Goal: Task Accomplishment & Management: Use online tool/utility

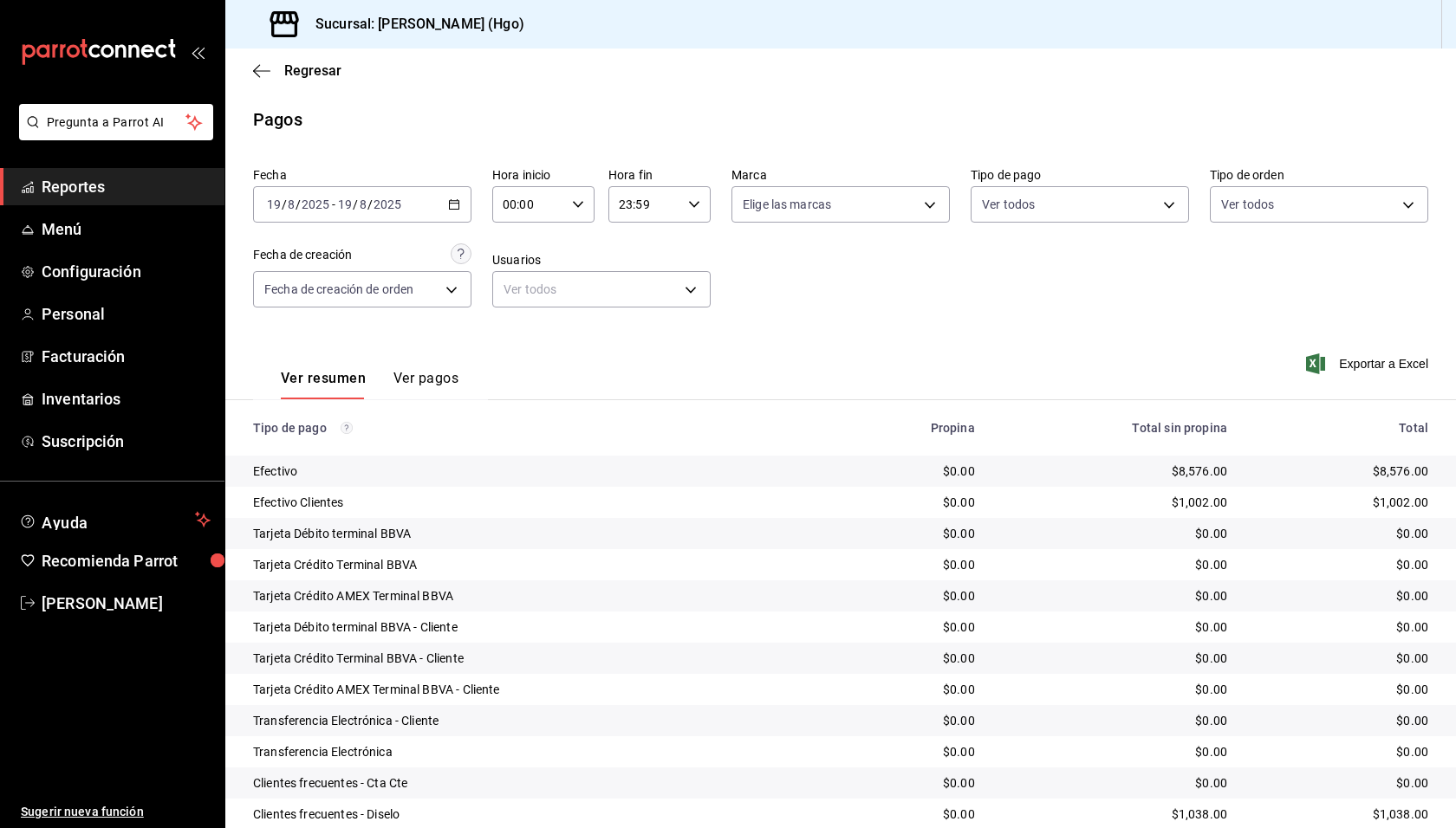
scroll to position [217, 0]
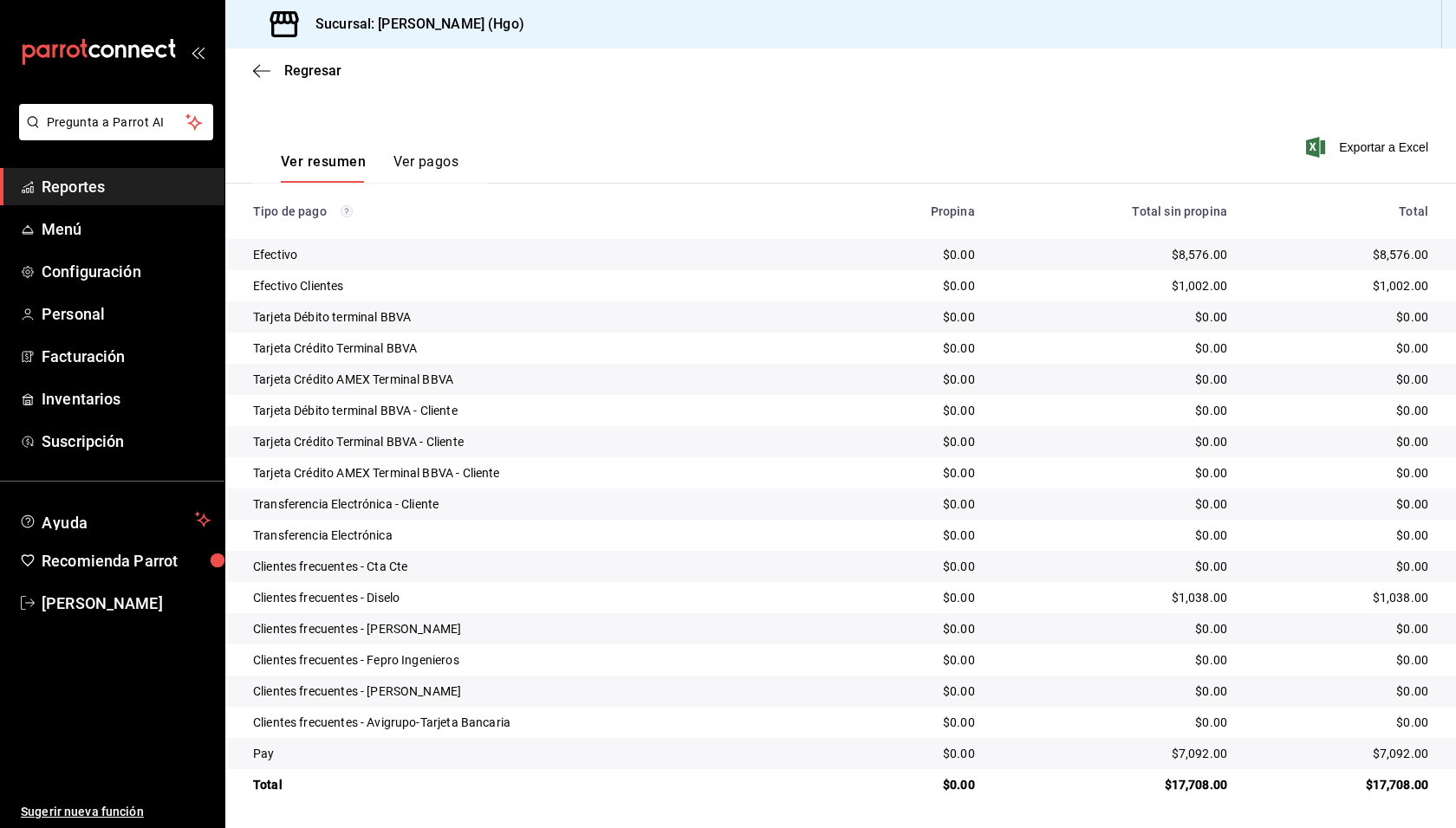
click at [309, 81] on div "Regresar" at bounding box center [840, 71] width 1230 height 44
click at [308, 76] on span "Regresar" at bounding box center [313, 71] width 57 height 17
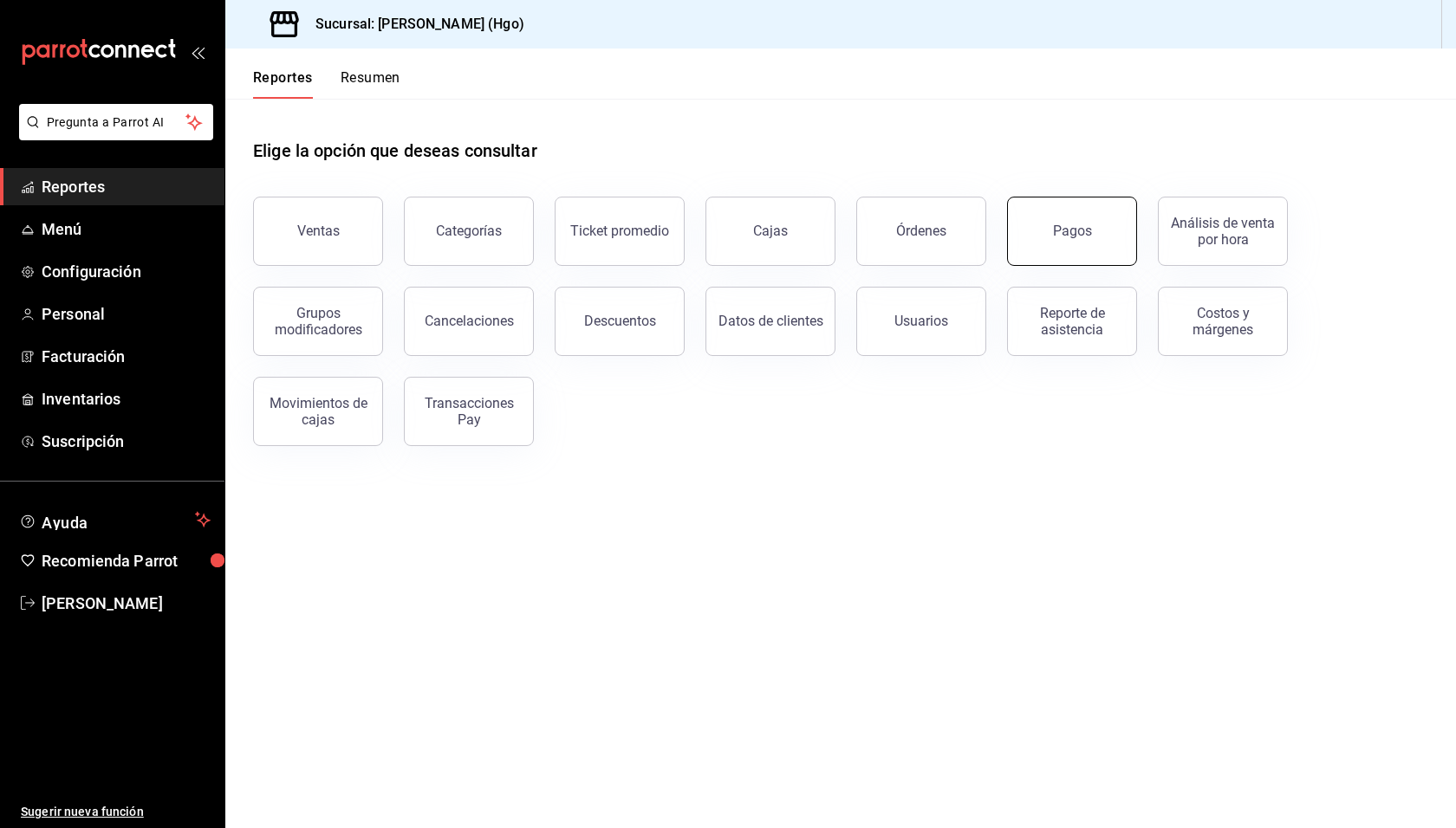
click at [1071, 225] on div "Pagos" at bounding box center [1072, 231] width 39 height 17
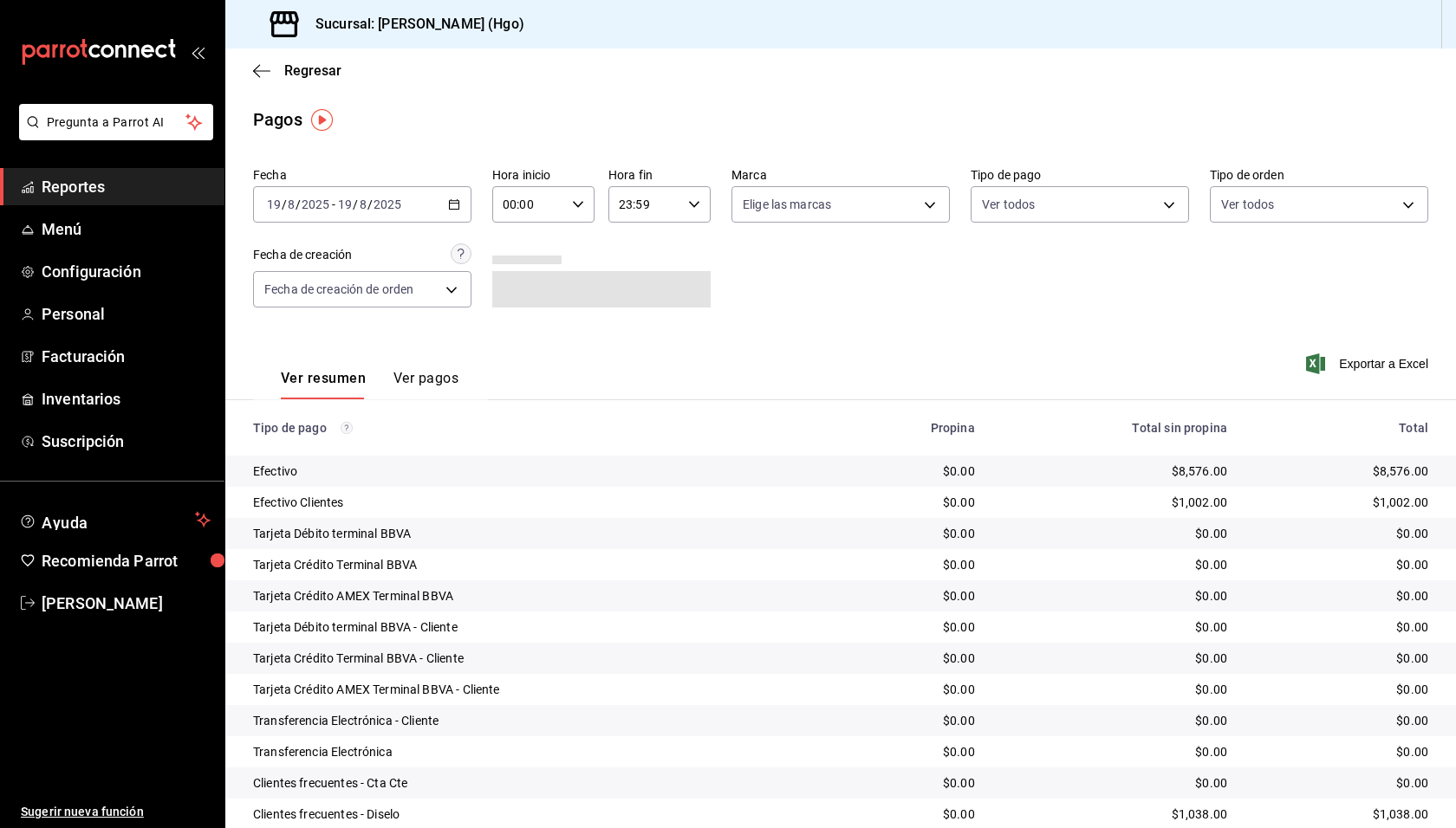
click at [425, 205] on div "2025-08-19 19 / 8 / 2025 - 2025-08-19 19 / 8 / 2025" at bounding box center [363, 205] width 218 height 37
click at [367, 285] on li "Ayer" at bounding box center [335, 296] width 162 height 39
click at [1048, 312] on div "Fecha 2025-08-19 19 / 8 / 2025 - 2025-08-19 19 / 8 / 2025 Hora inicio 00:00 Hor…" at bounding box center [841, 244] width 1175 height 168
click at [537, 101] on main "Regresar Pagos Fecha 2025-08-19 19 / 8 / 2025 - 2025-08-19 19 / 8 / 2025 Hora i…" at bounding box center [840, 546] width 1230 height 996
click at [283, 68] on span "Regresar" at bounding box center [297, 71] width 88 height 17
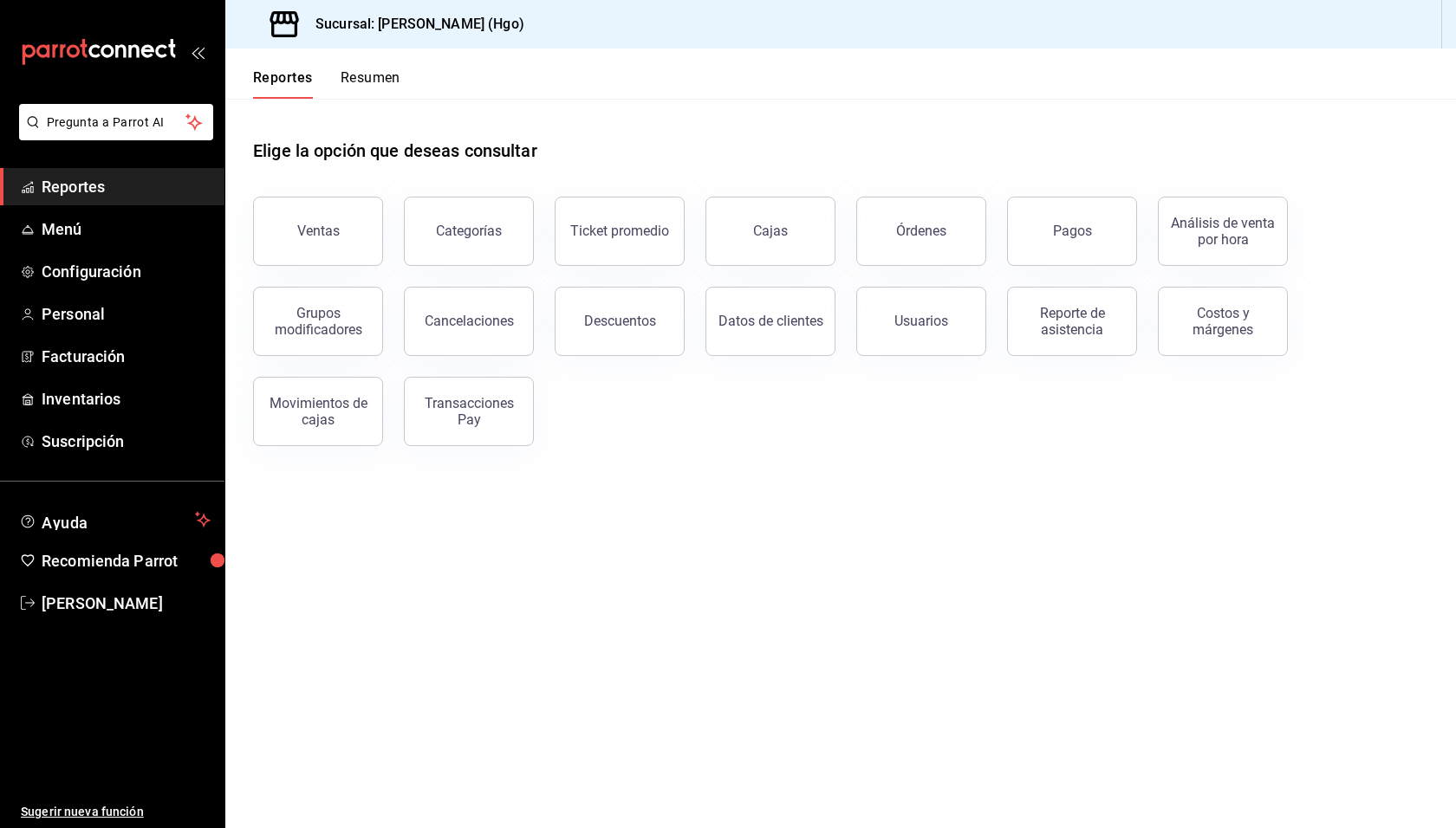
click at [833, 546] on main "Elige la opción que deseas consultar Ventas Categorías Ticket promedio Cajas Ór…" at bounding box center [840, 464] width 1230 height 730
click at [108, 345] on span "Facturación" at bounding box center [126, 356] width 169 height 23
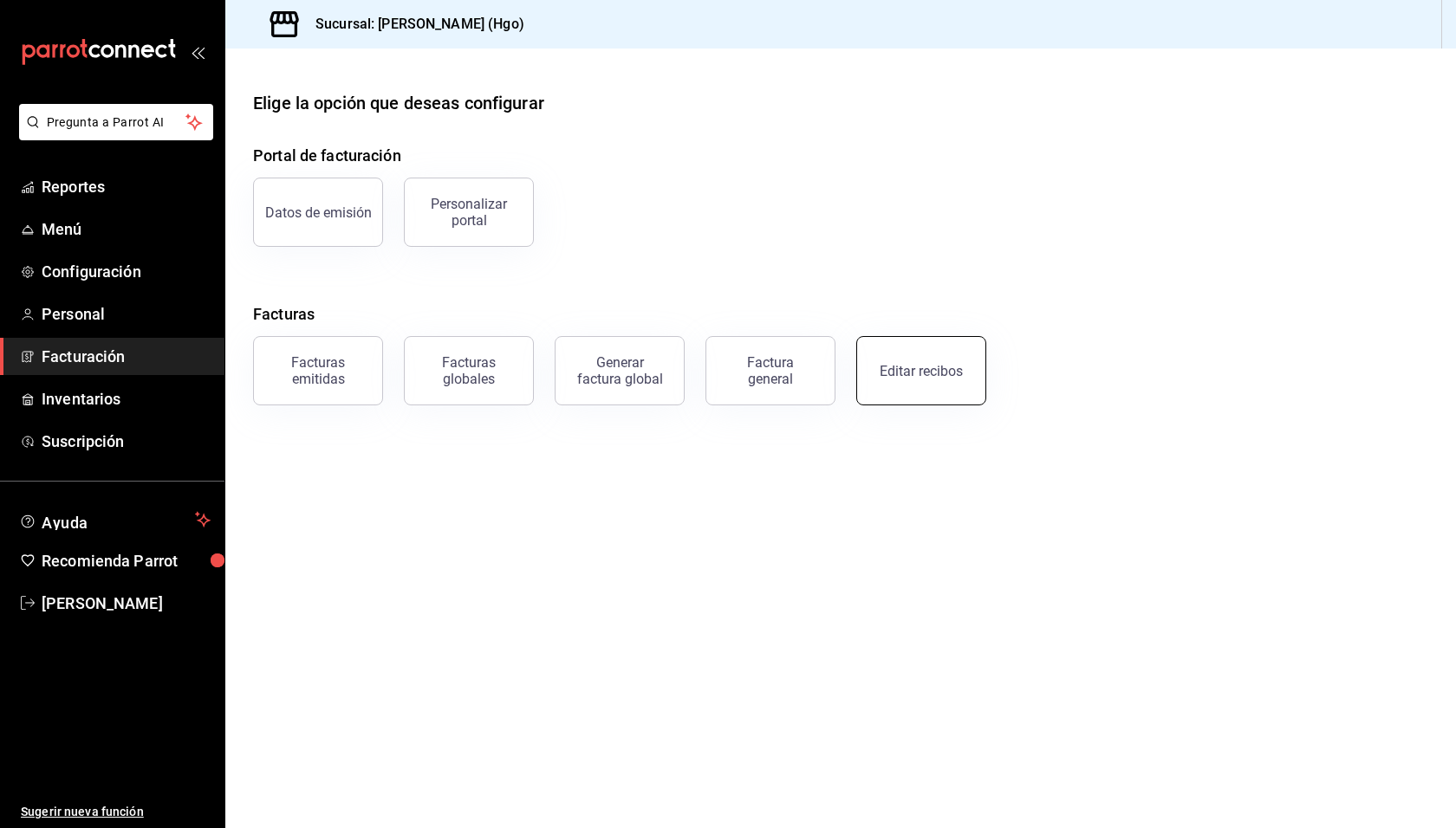
click at [921, 364] on div "Editar recibos" at bounding box center [921, 371] width 84 height 17
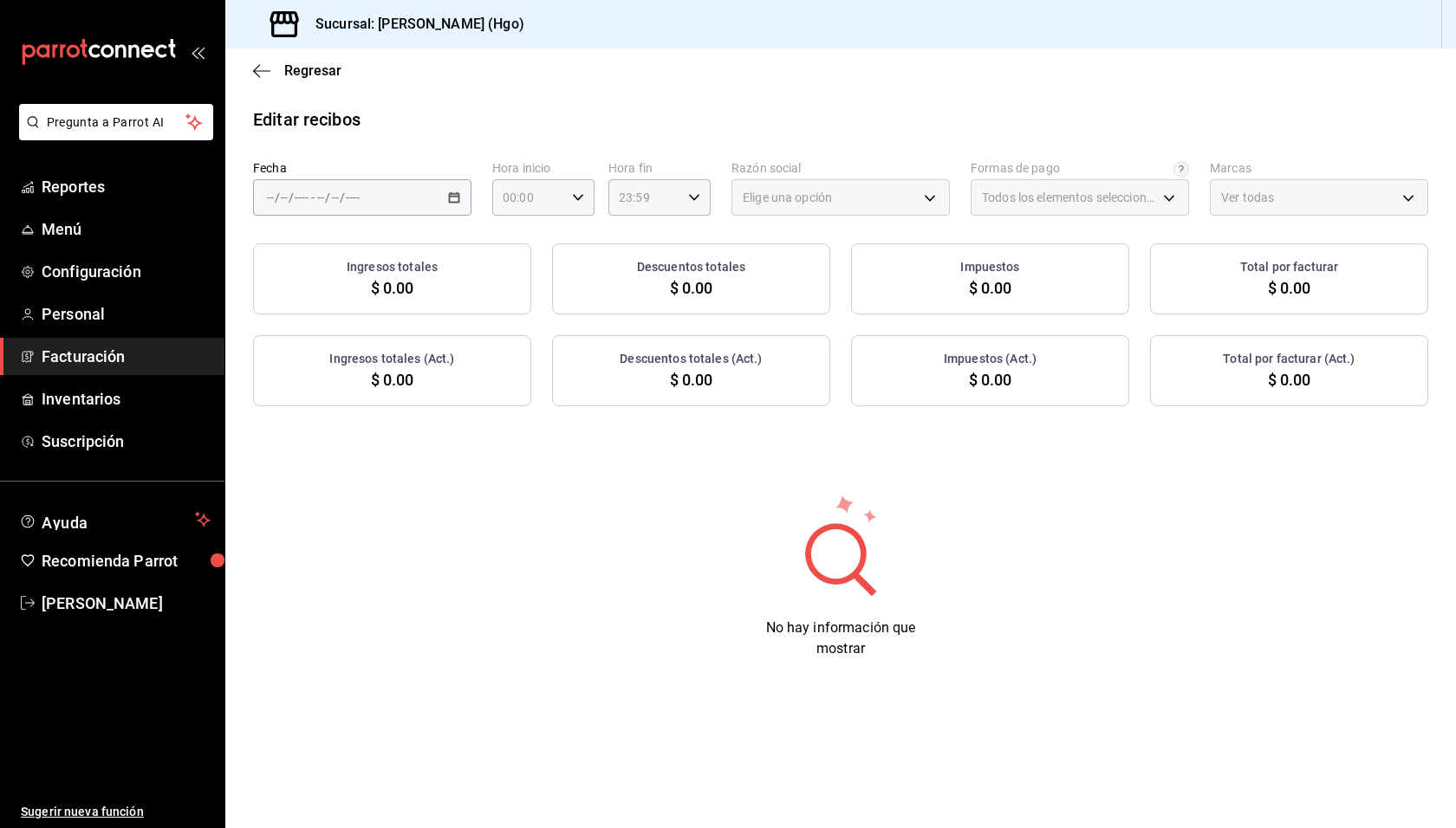
type input "77a010d3-6f84-4c06-9fda-b71560bdbdba"
click at [463, 199] on div "/ / - / /" at bounding box center [363, 197] width 218 height 37
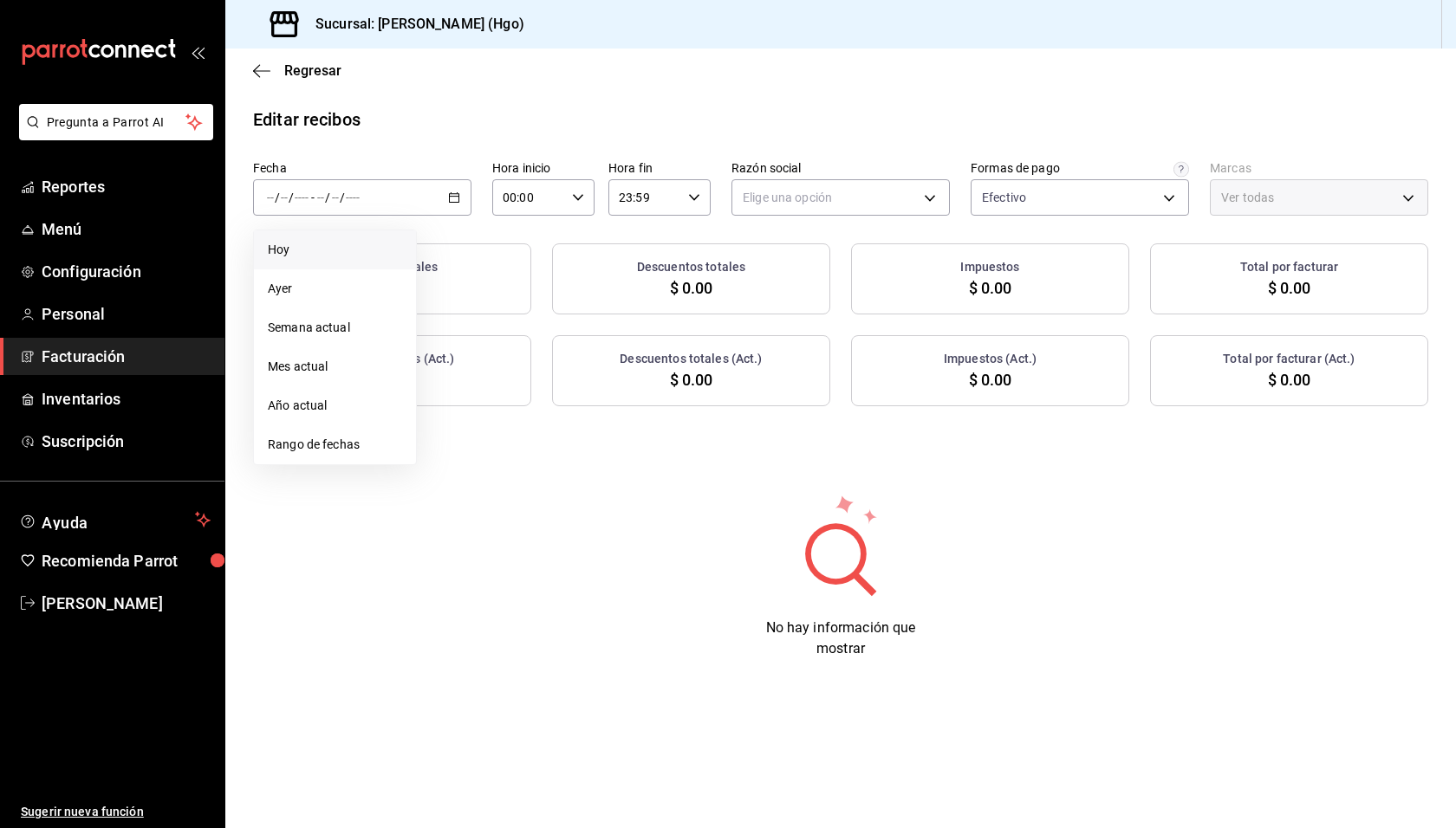
click at [366, 242] on span "Hoy" at bounding box center [335, 250] width 134 height 18
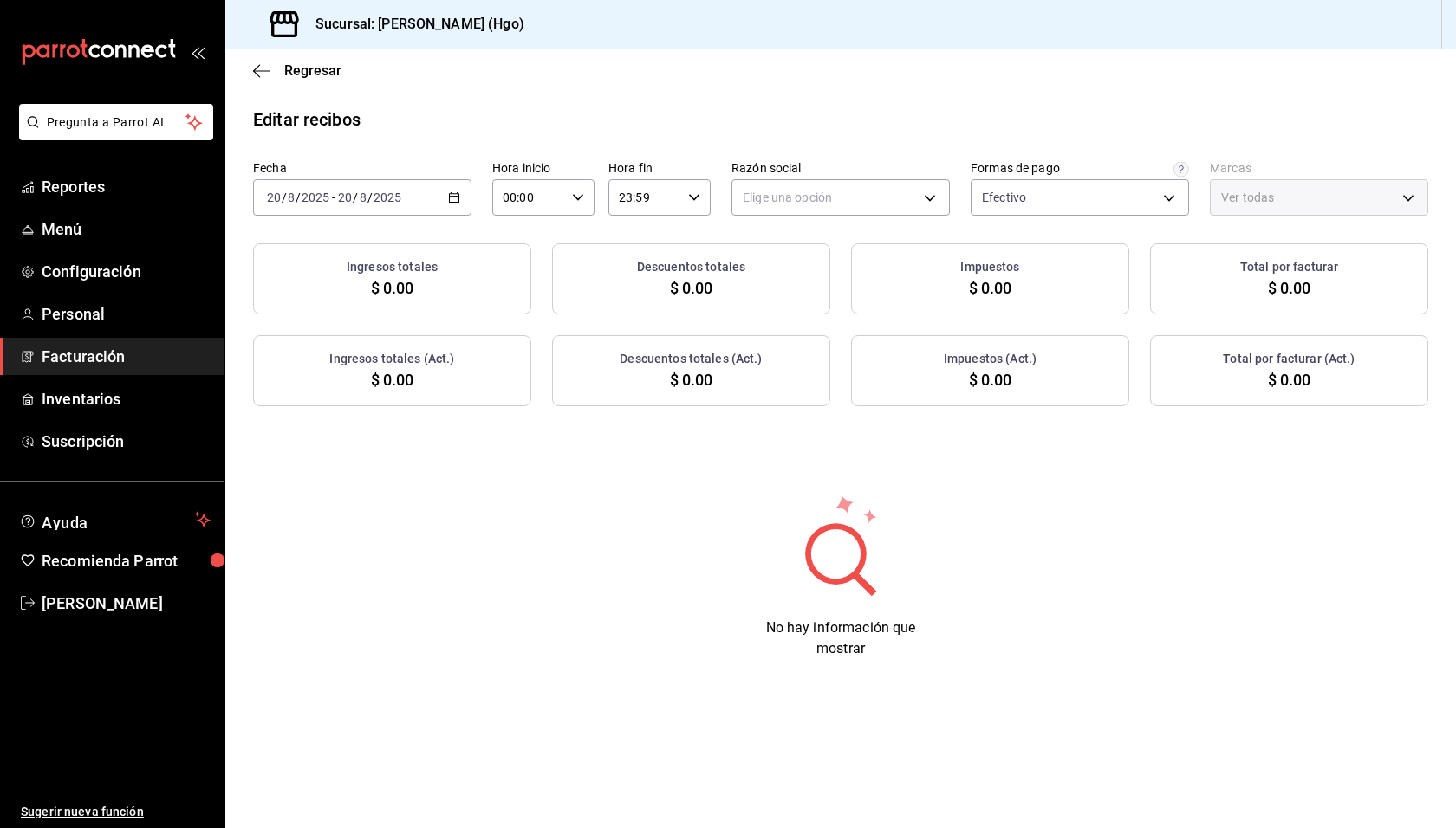
click at [424, 196] on div "2025-08-20 20 / 8 / 2025 - 2025-08-20 20 / 8 / 2025" at bounding box center [363, 197] width 218 height 37
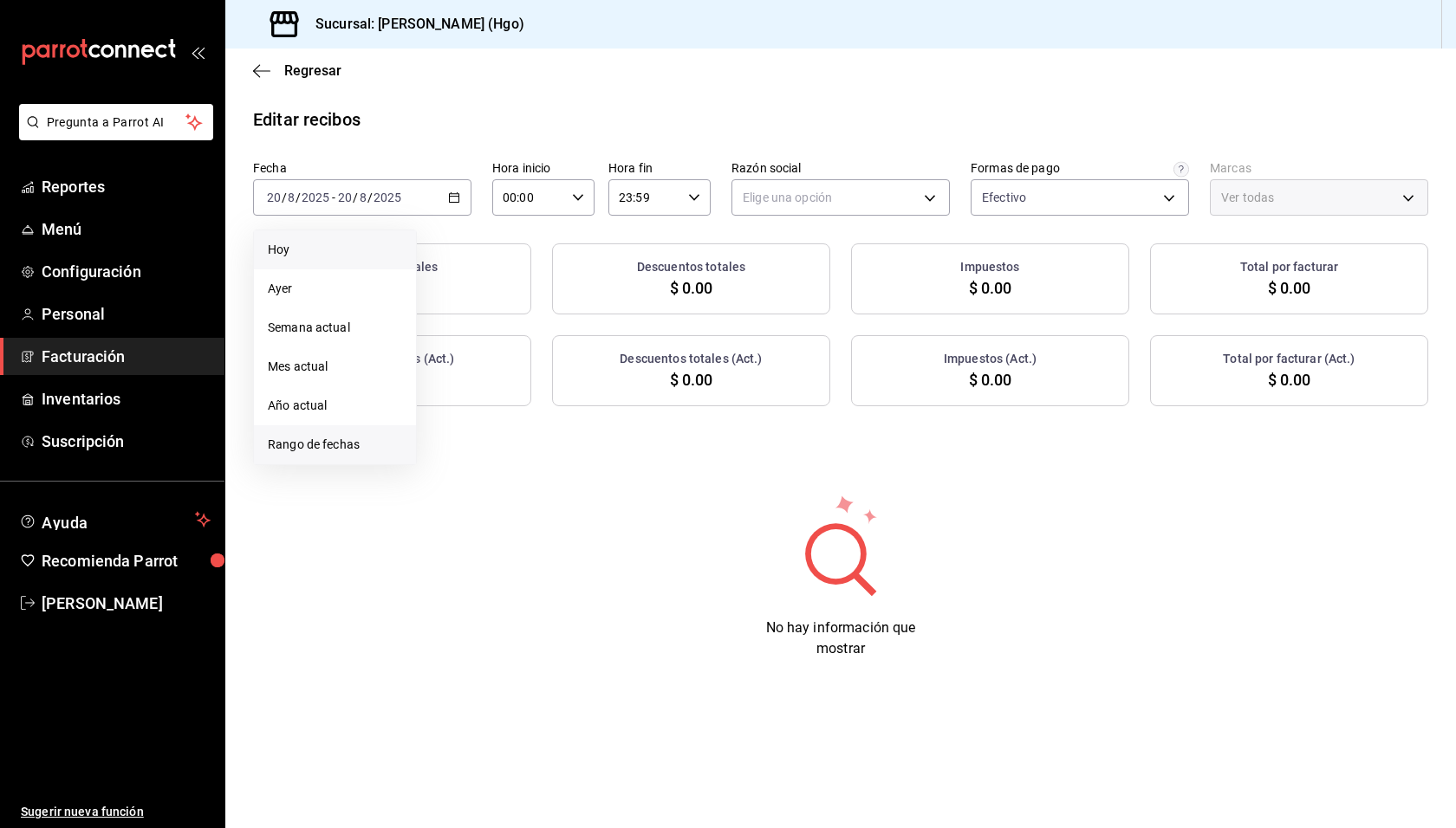
click at [336, 438] on span "Rango de fechas" at bounding box center [335, 445] width 134 height 18
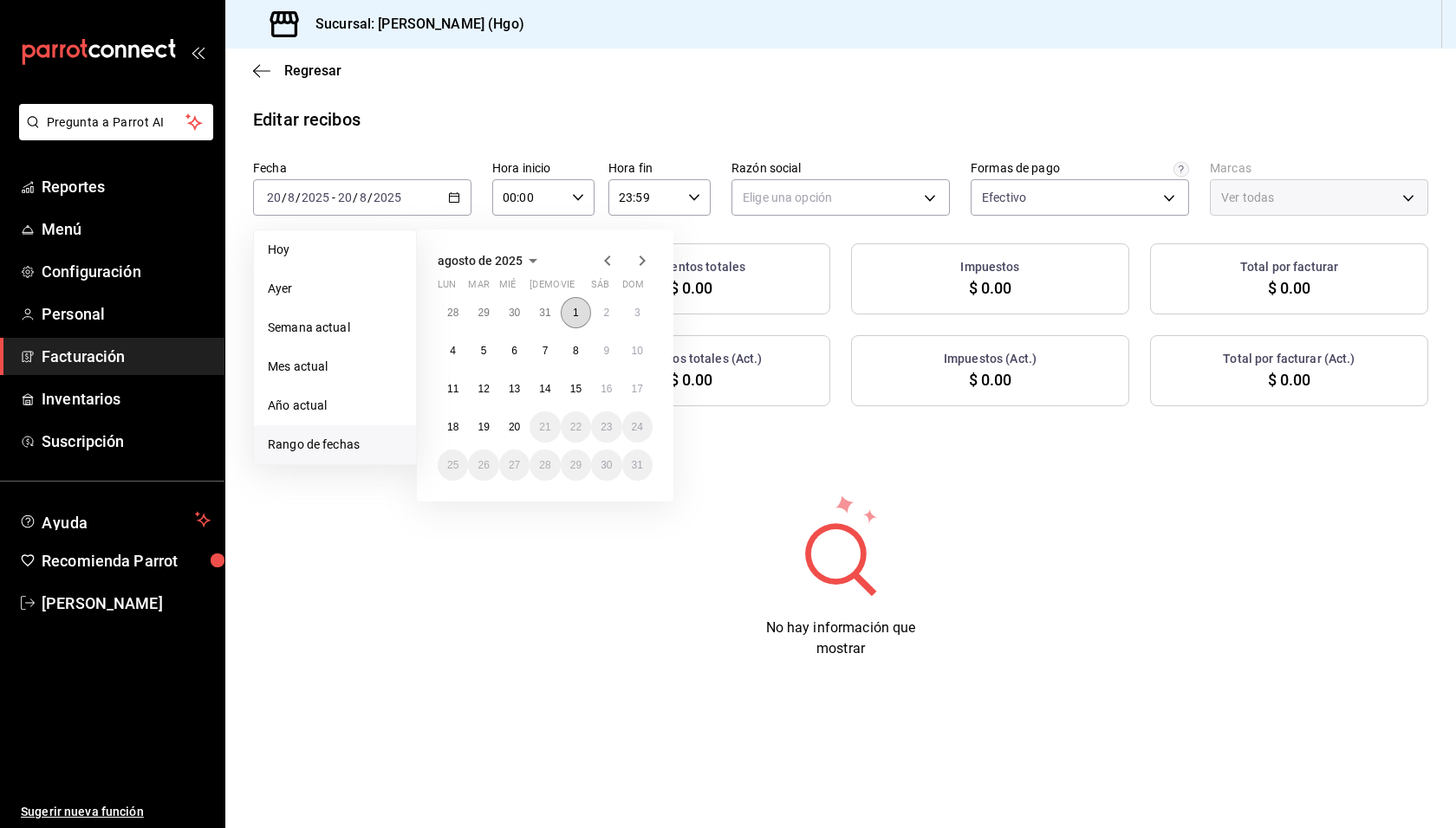
click at [575, 317] on abbr "1" at bounding box center [576, 312] width 6 height 12
click at [633, 309] on button "3" at bounding box center [637, 313] width 30 height 31
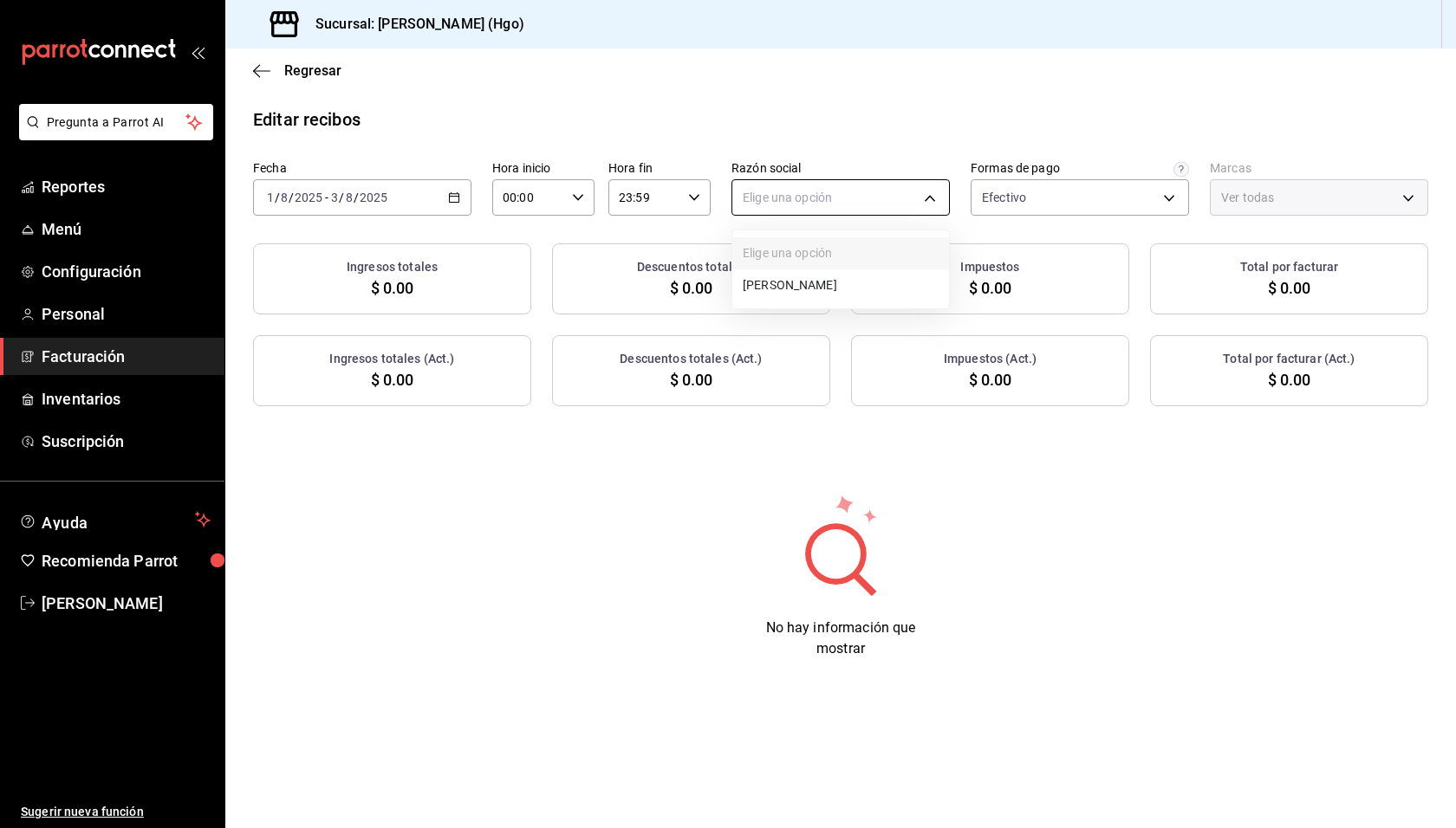
click at [779, 194] on body "Pregunta a Parrot AI Reportes Menú Configuración Personal Facturación Inventari…" at bounding box center [728, 414] width 1456 height 828
click at [801, 274] on li "[PERSON_NAME]" at bounding box center [841, 285] width 217 height 32
type input "143f57d4-a0c4-477f-919f-67aaf9315925"
type input "a4f139c2-eac0-4c86-bd9b-b12069b5a2fd"
click at [451, 191] on div "2025-08-01 1 / 8 / 2025 - 2025-08-03 3 / 8 / 2025" at bounding box center [363, 197] width 218 height 37
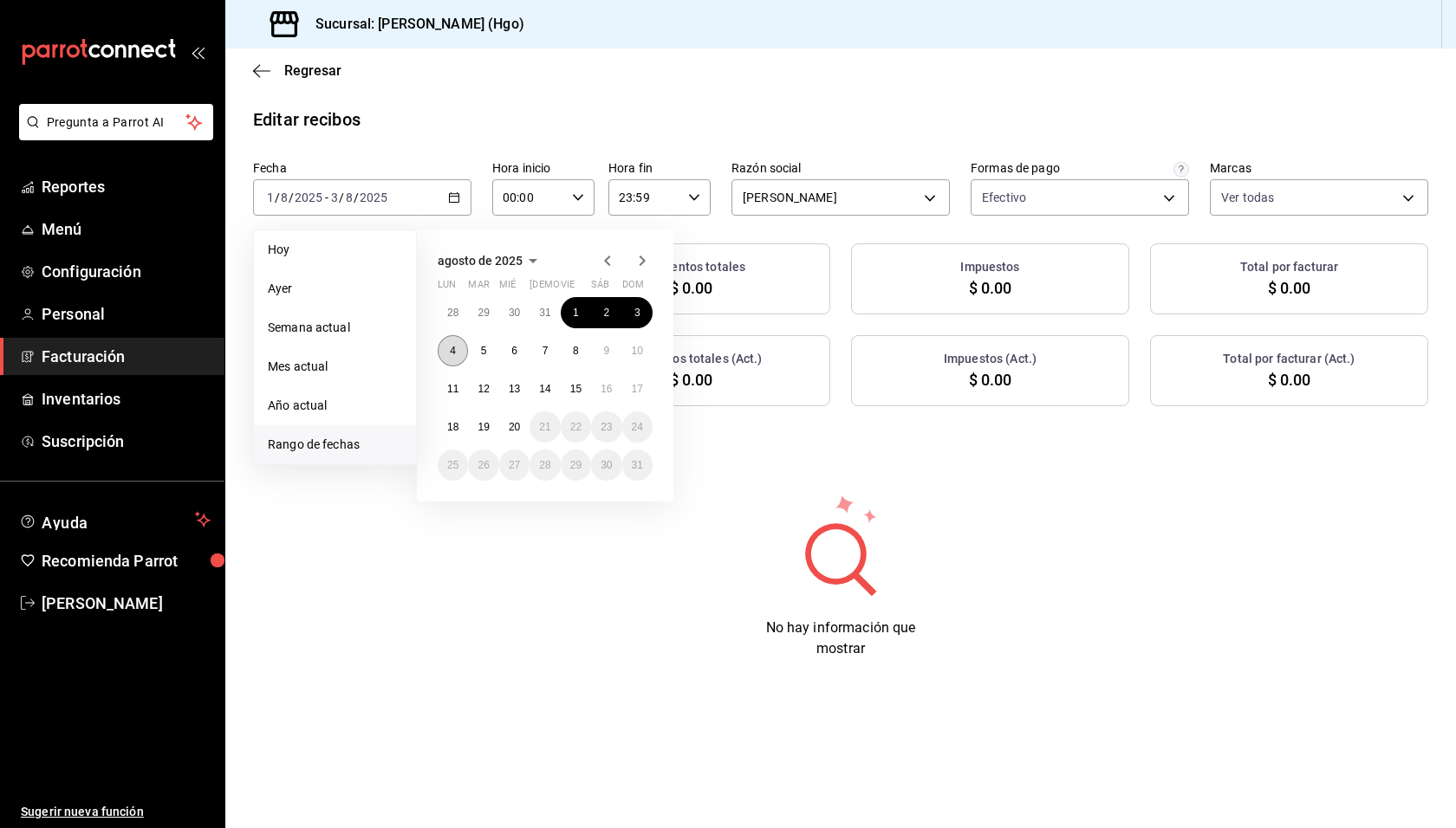
click at [458, 347] on button "4" at bounding box center [453, 351] width 30 height 31
click at [635, 352] on abbr "10" at bounding box center [637, 351] width 11 height 12
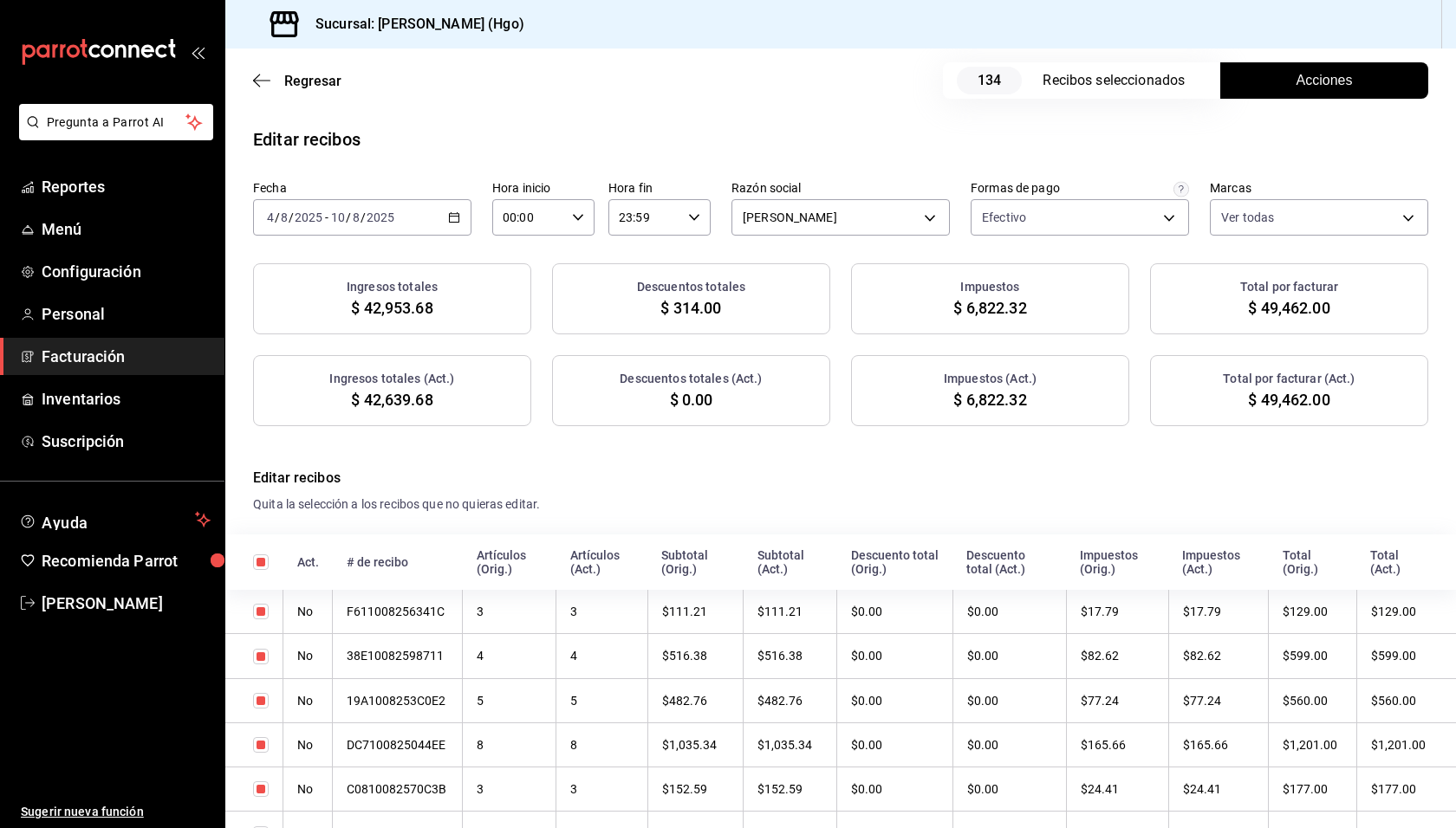
click at [452, 217] on \(Stroke\) "button" at bounding box center [454, 216] width 9 height 1
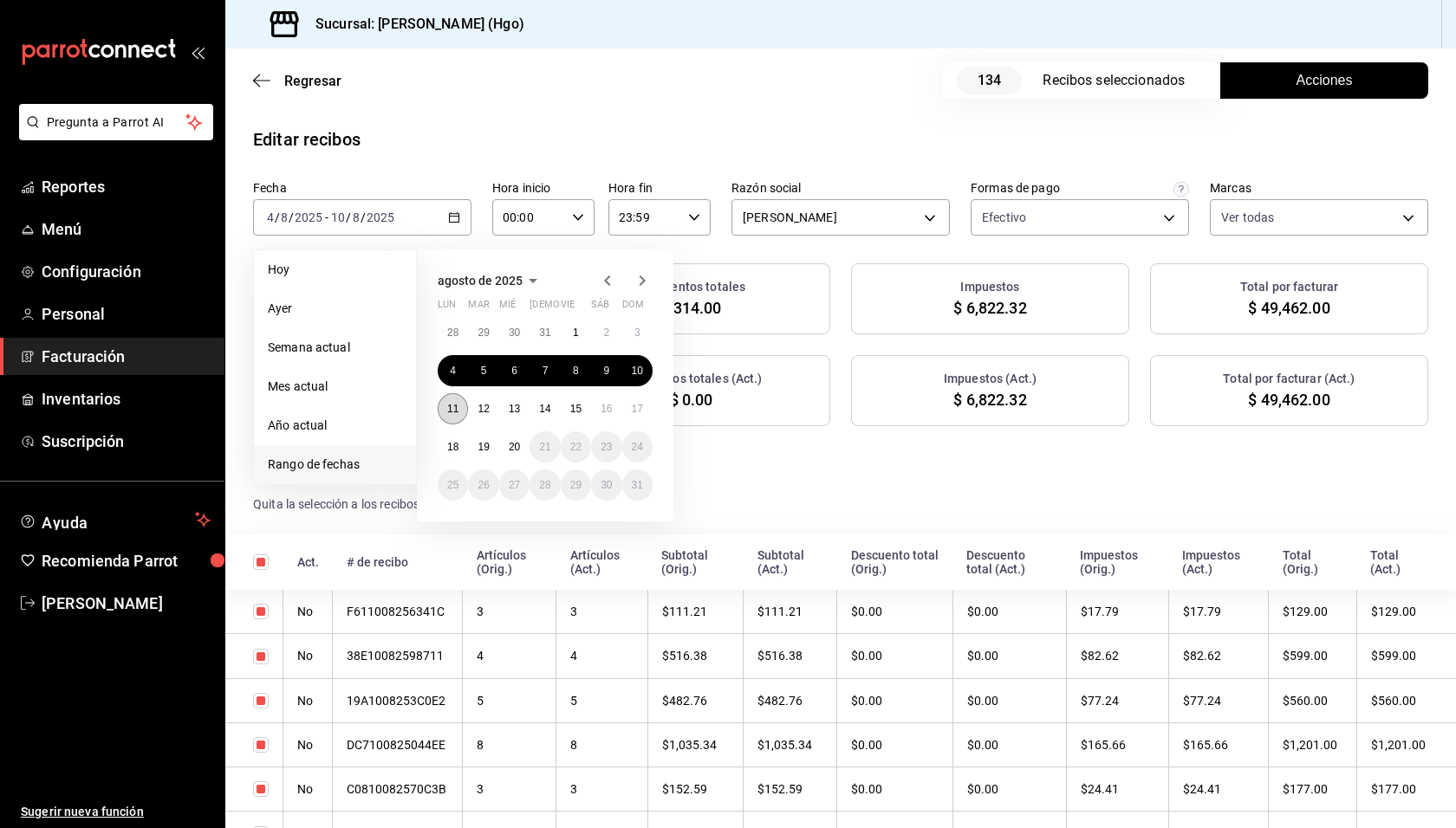
click at [452, 401] on button "11" at bounding box center [453, 408] width 30 height 31
click at [640, 400] on button "17" at bounding box center [637, 408] width 30 height 31
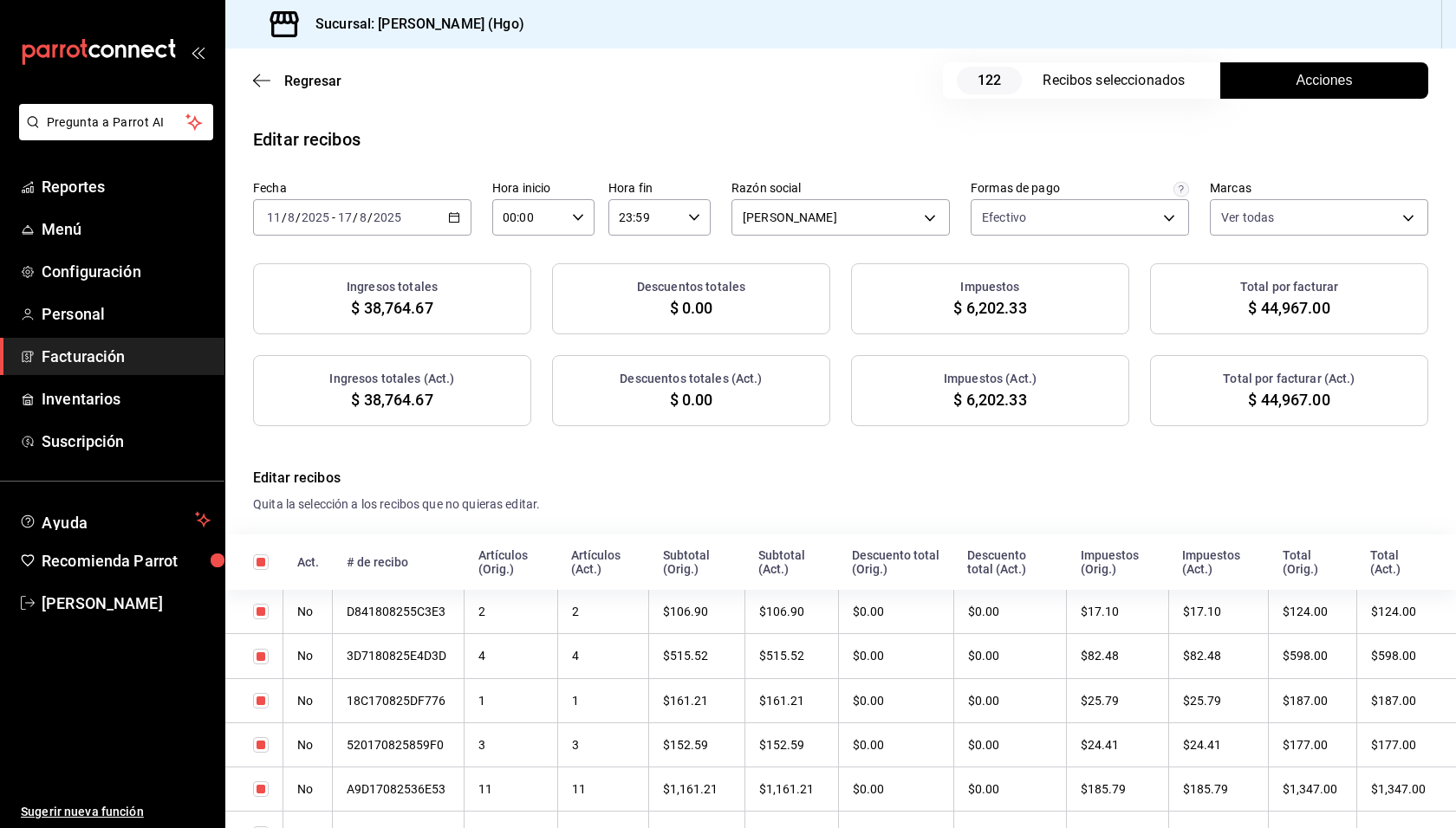
click at [399, 207] on div "2025-08-11 11 / 8 / 2025 - 2025-08-17 17 / 8 / 2025" at bounding box center [363, 218] width 218 height 37
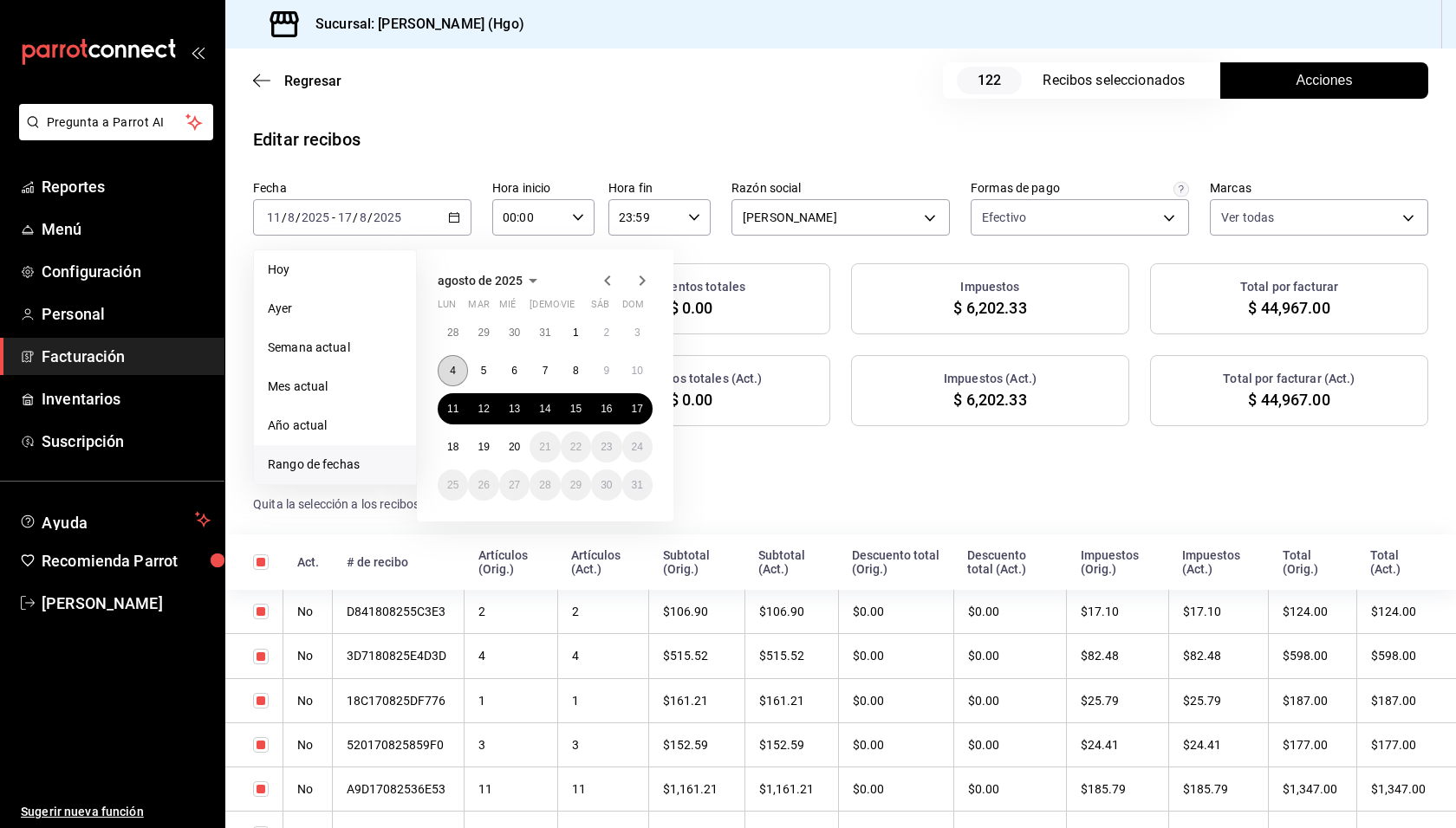
click at [456, 365] on button "4" at bounding box center [453, 371] width 30 height 31
click at [639, 366] on abbr "10" at bounding box center [637, 370] width 11 height 12
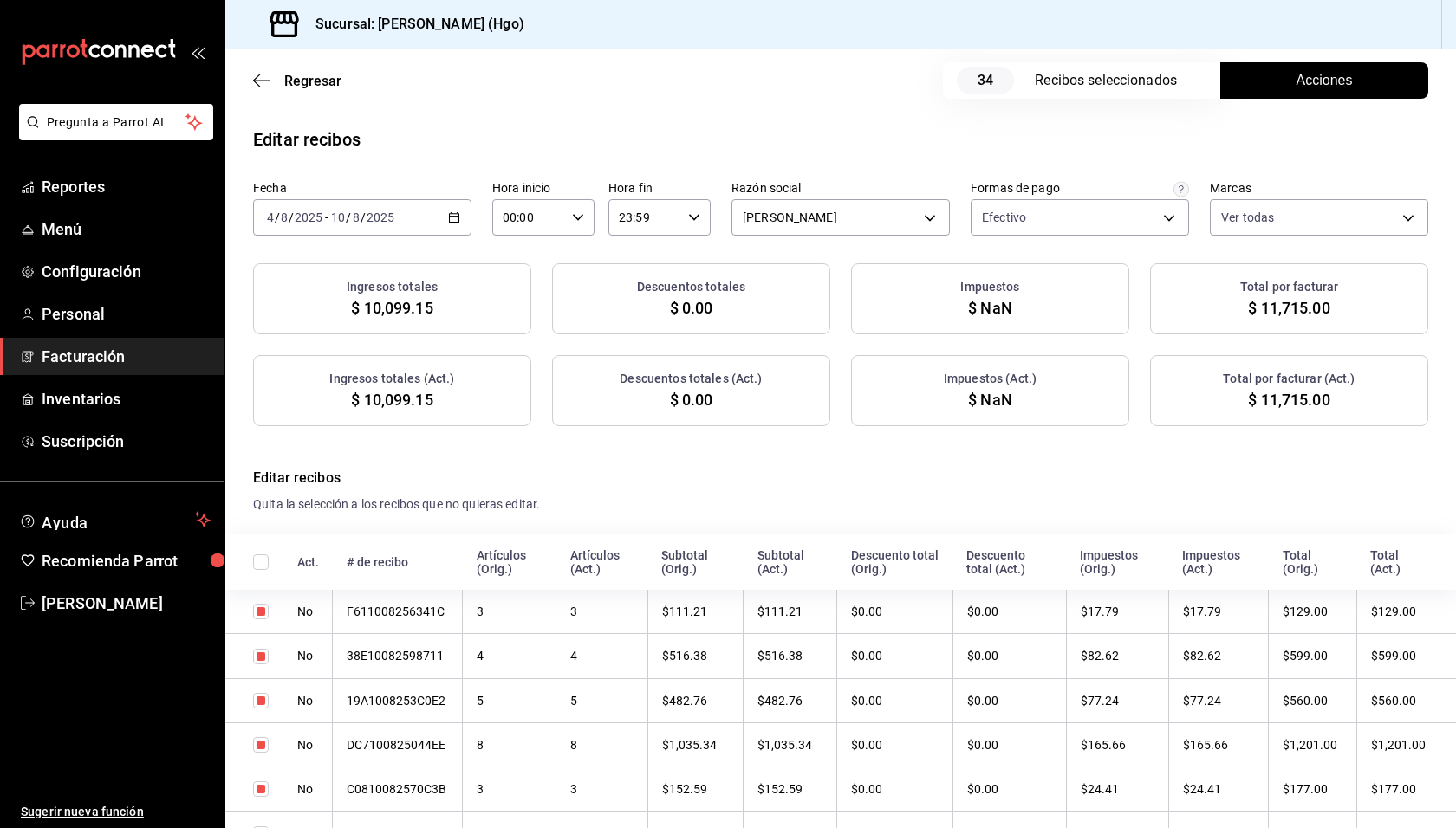
checkbox input "true"
click at [447, 229] on div "2025-08-04 4 / 8 / 2025 - 2025-08-10 10 / 8 / 2025" at bounding box center [363, 218] width 218 height 37
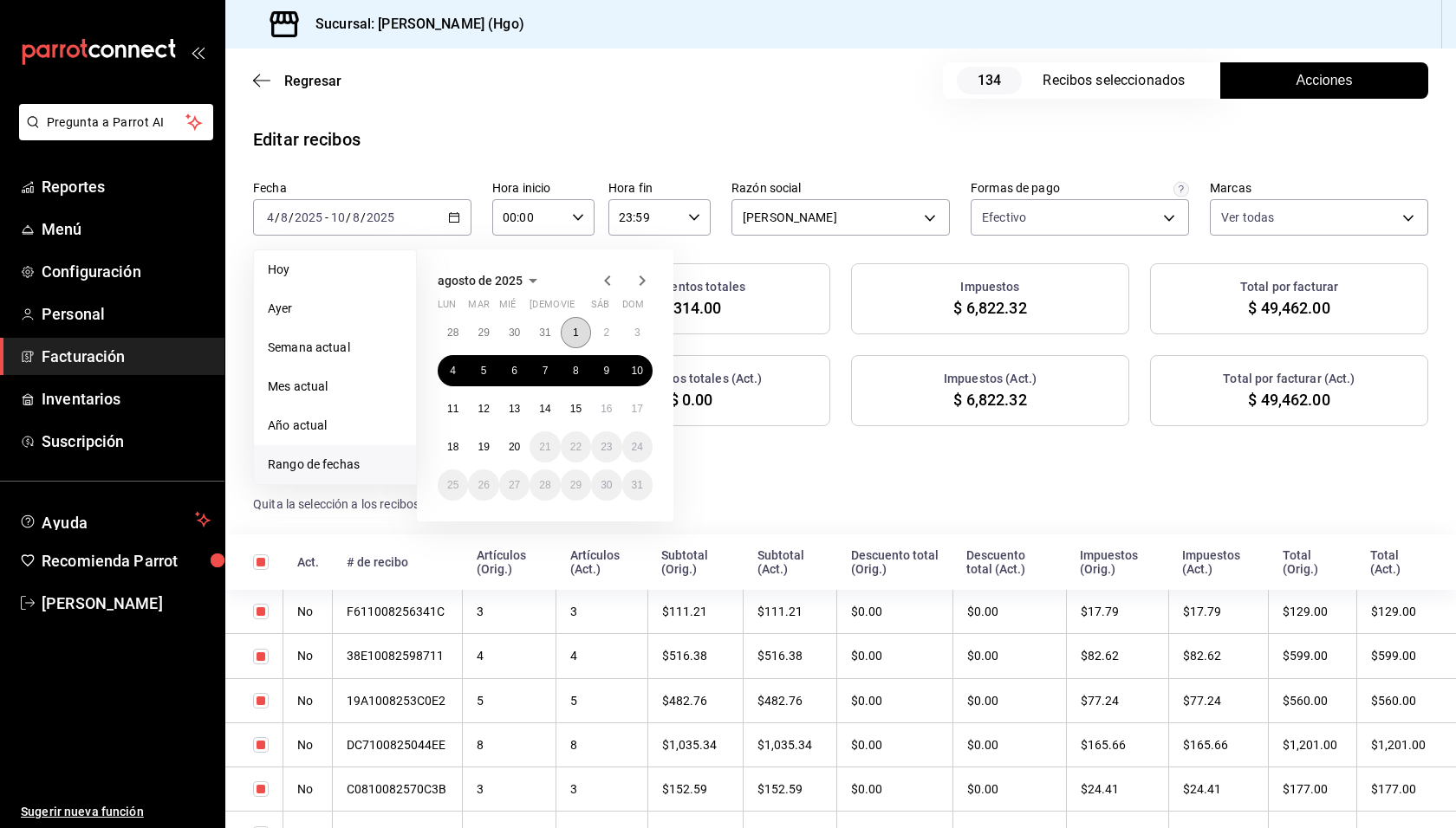
click at [581, 333] on button "1" at bounding box center [576, 332] width 30 height 31
click at [631, 336] on button "3" at bounding box center [637, 332] width 30 height 31
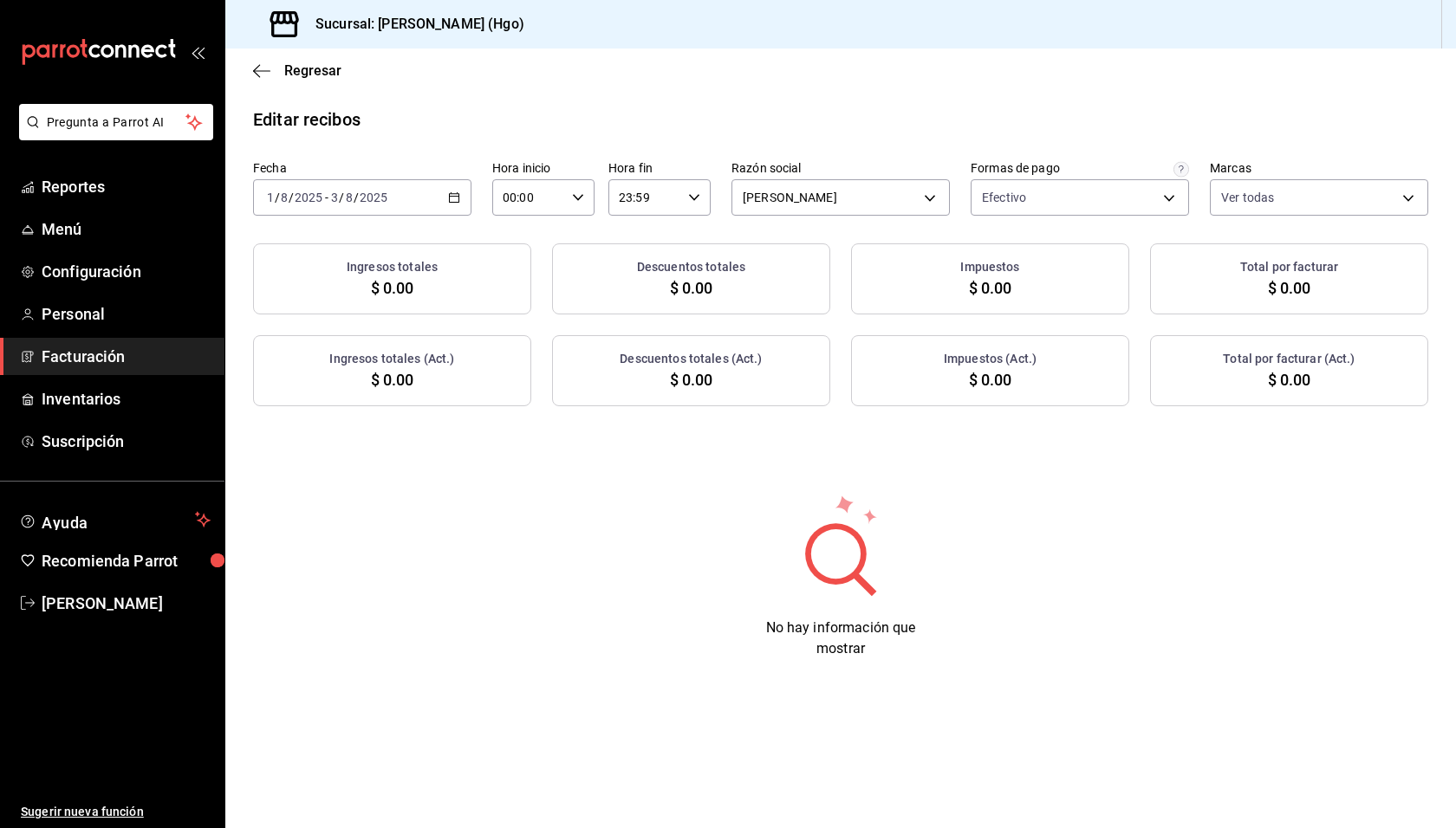
click at [426, 192] on div "2025-08-01 1 / 8 / 2025 - 2025-08-03 3 / 8 / 2025" at bounding box center [363, 197] width 218 height 37
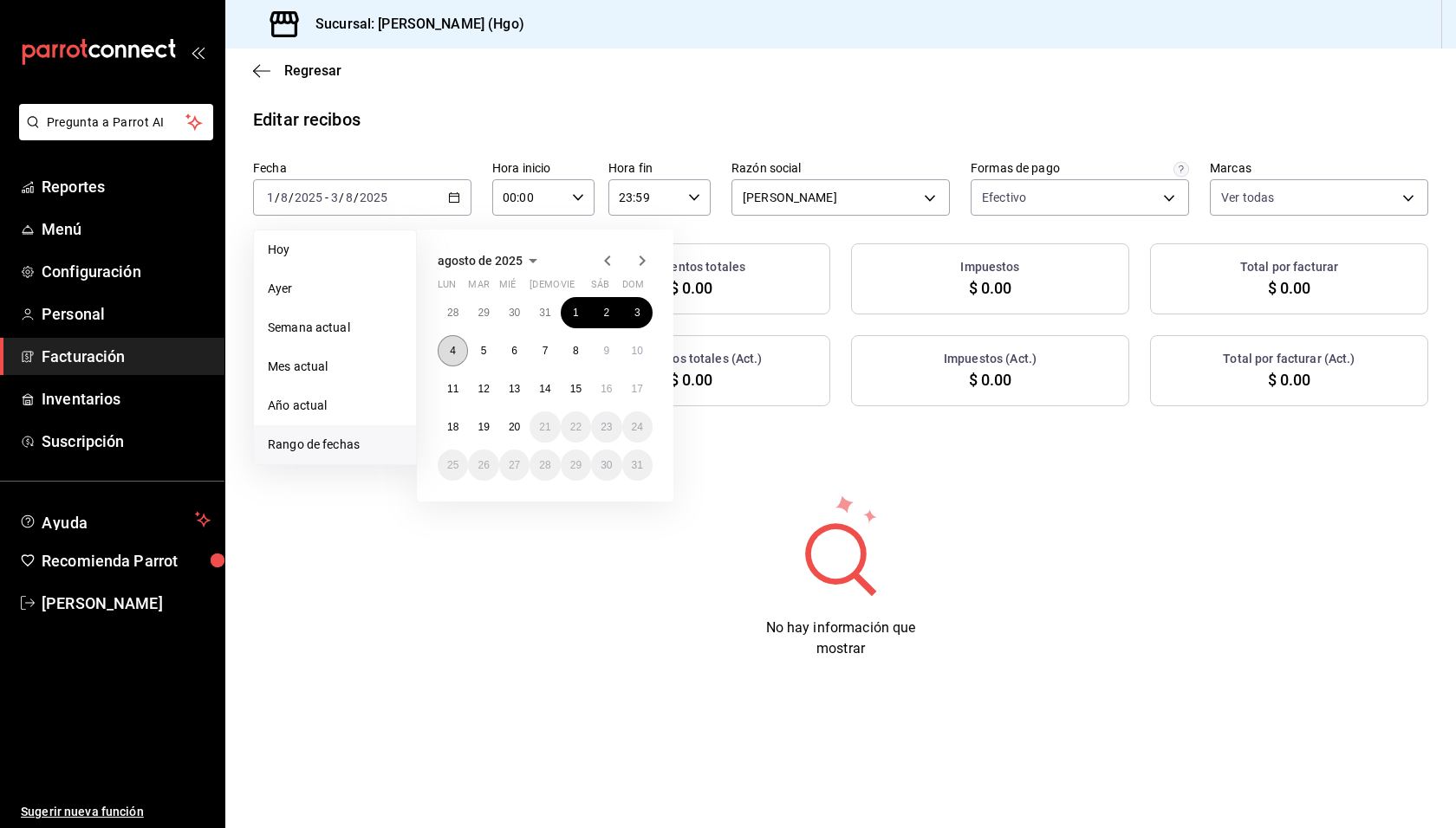
click at [454, 345] on abbr "4" at bounding box center [453, 351] width 6 height 12
click at [640, 349] on abbr "10" at bounding box center [637, 351] width 11 height 12
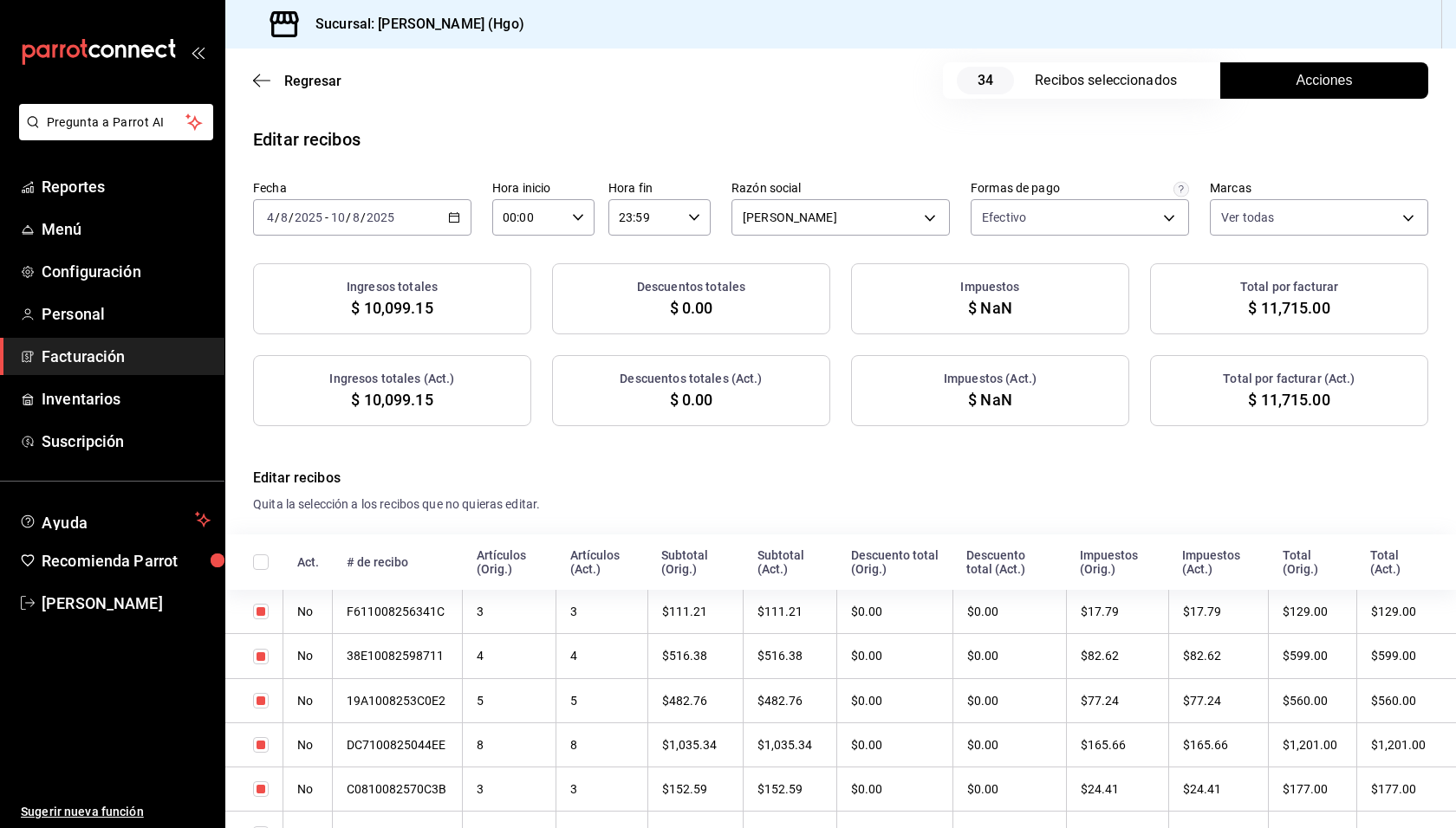
checkbox input "true"
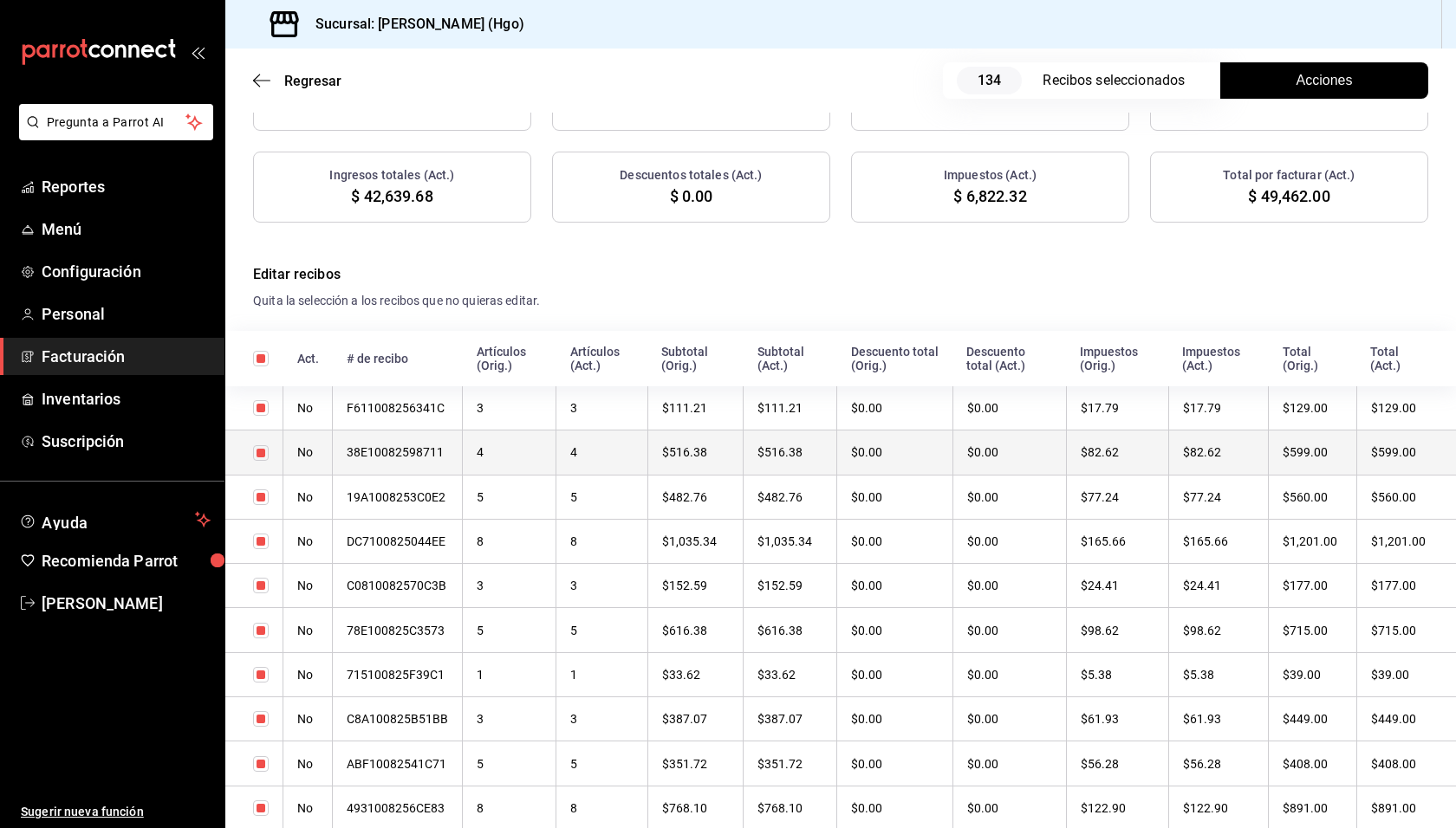
scroll to position [318, 0]
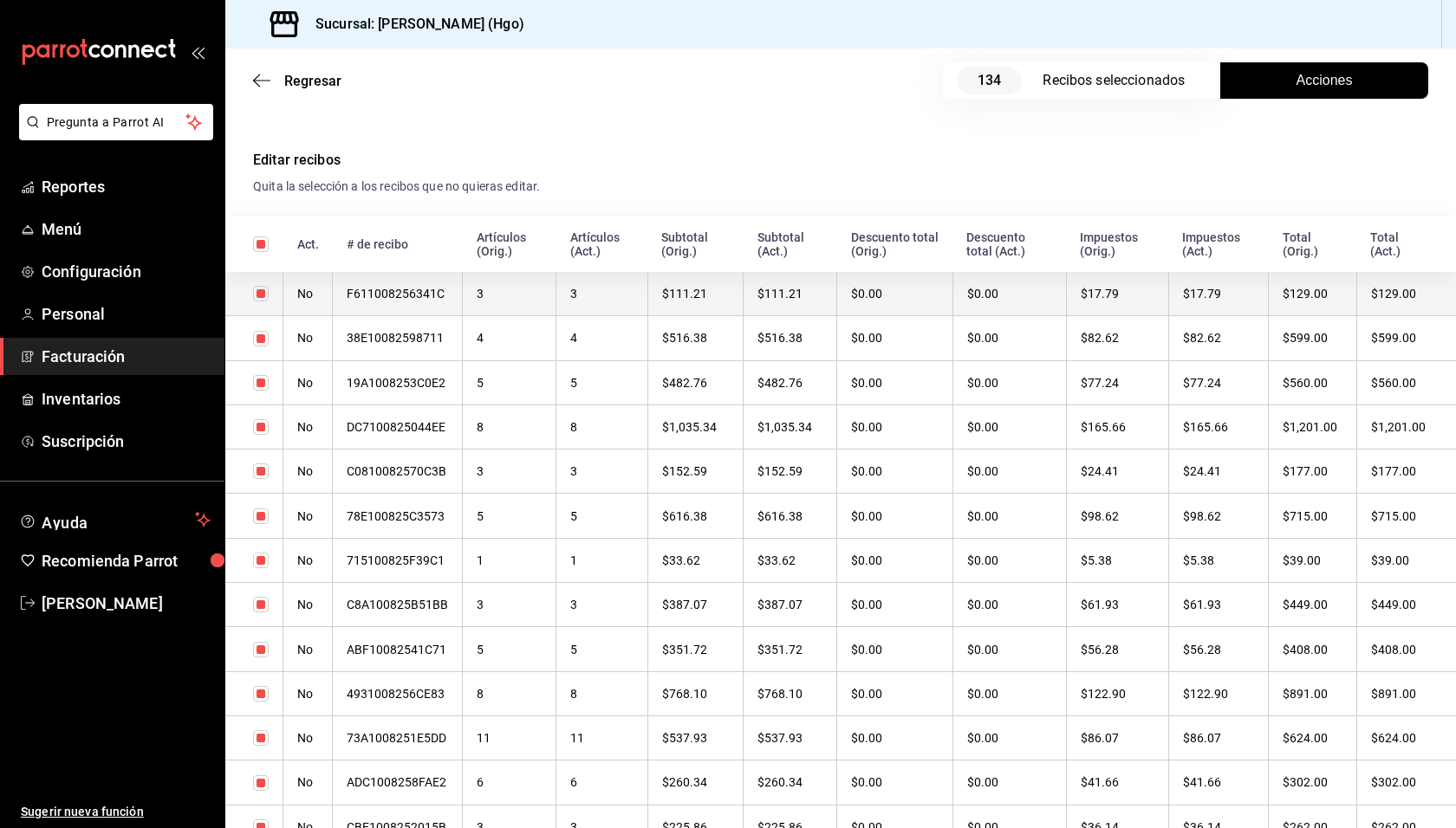
click at [1287, 296] on th "$129.00" at bounding box center [1313, 294] width 88 height 44
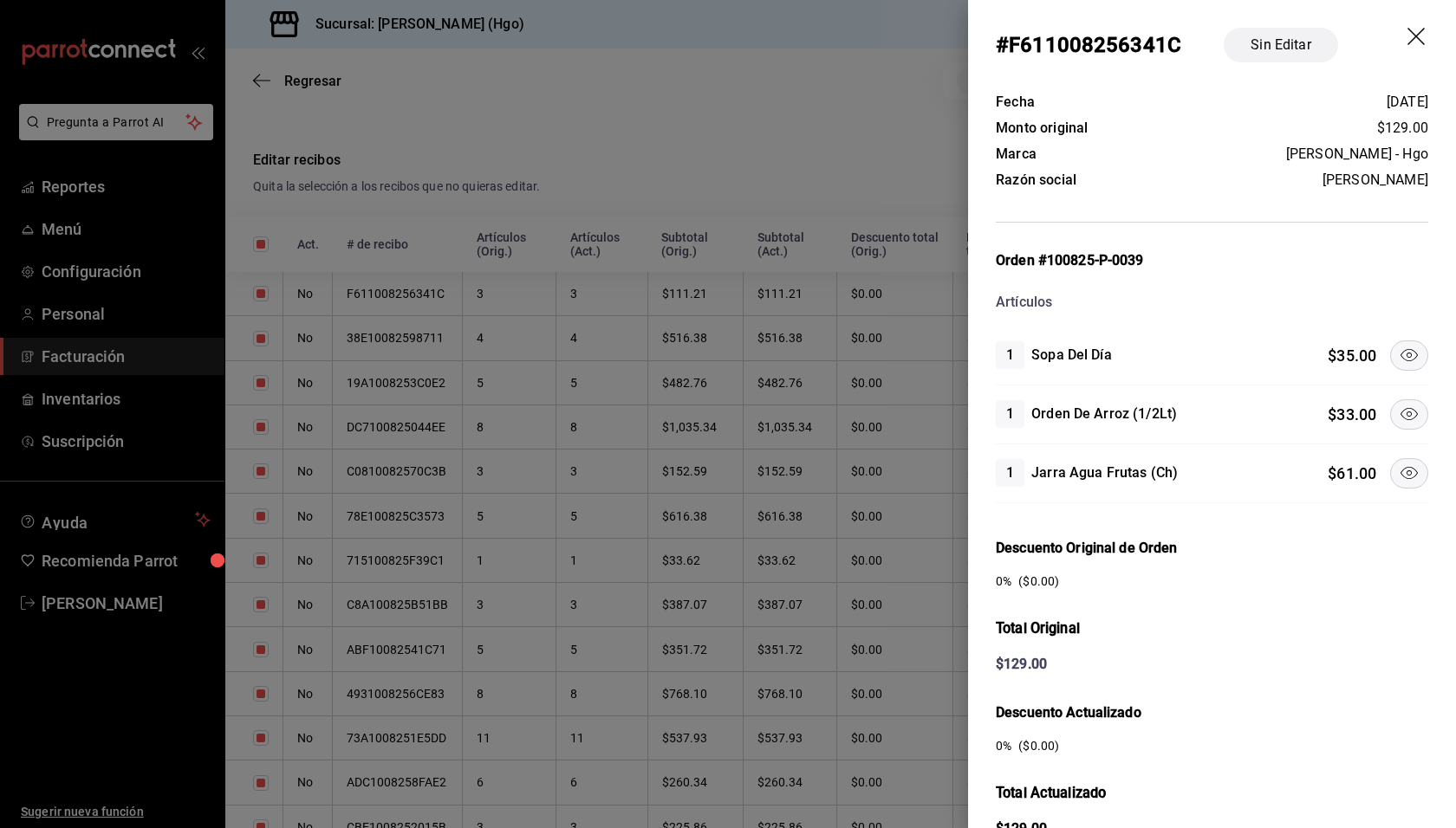
click at [1390, 405] on button at bounding box center [1409, 414] width 39 height 30
click at [1400, 352] on icon at bounding box center [1408, 354] width 17 height 12
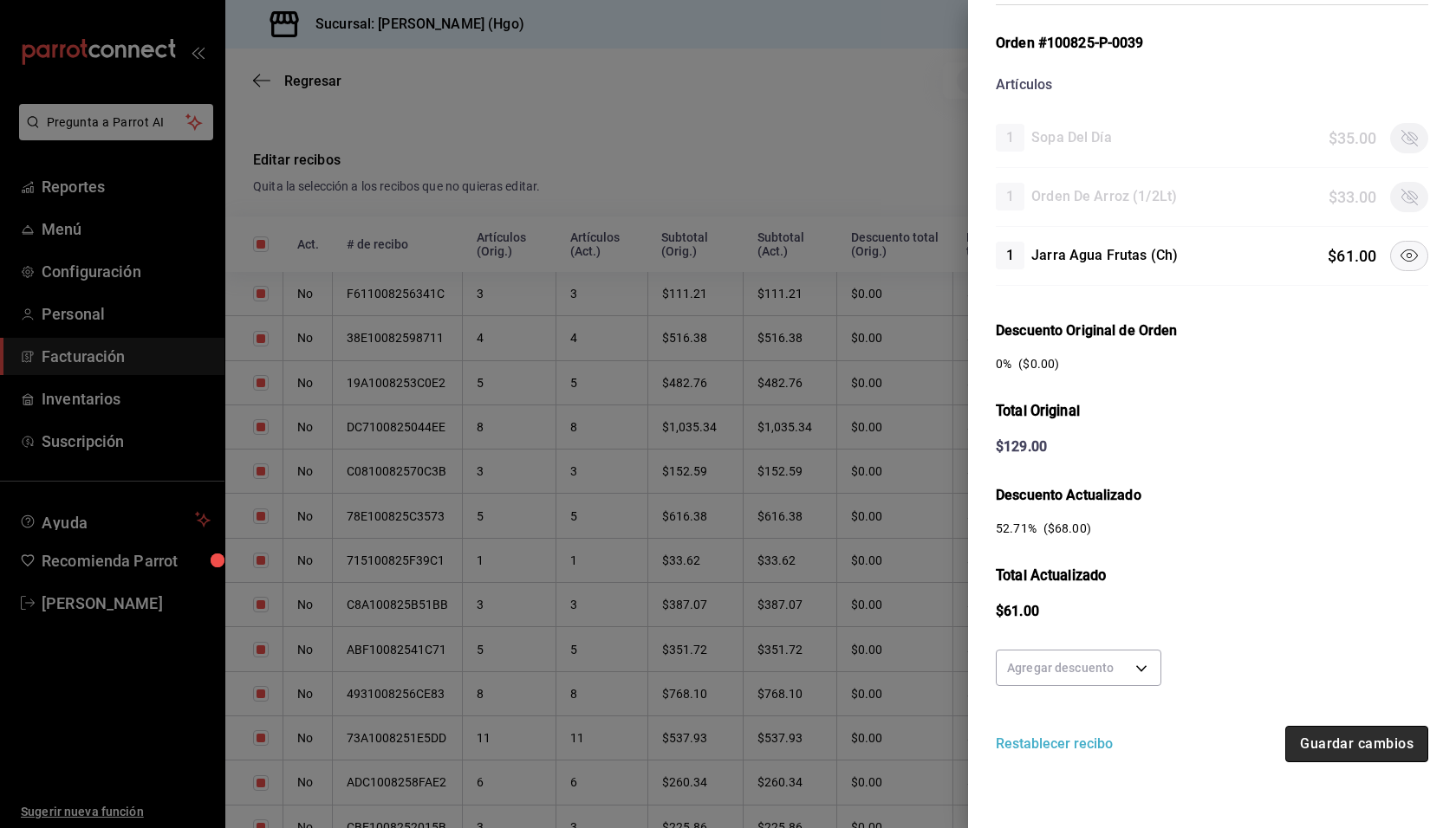
click at [1381, 740] on button "Guardar cambios" at bounding box center [1357, 744] width 143 height 37
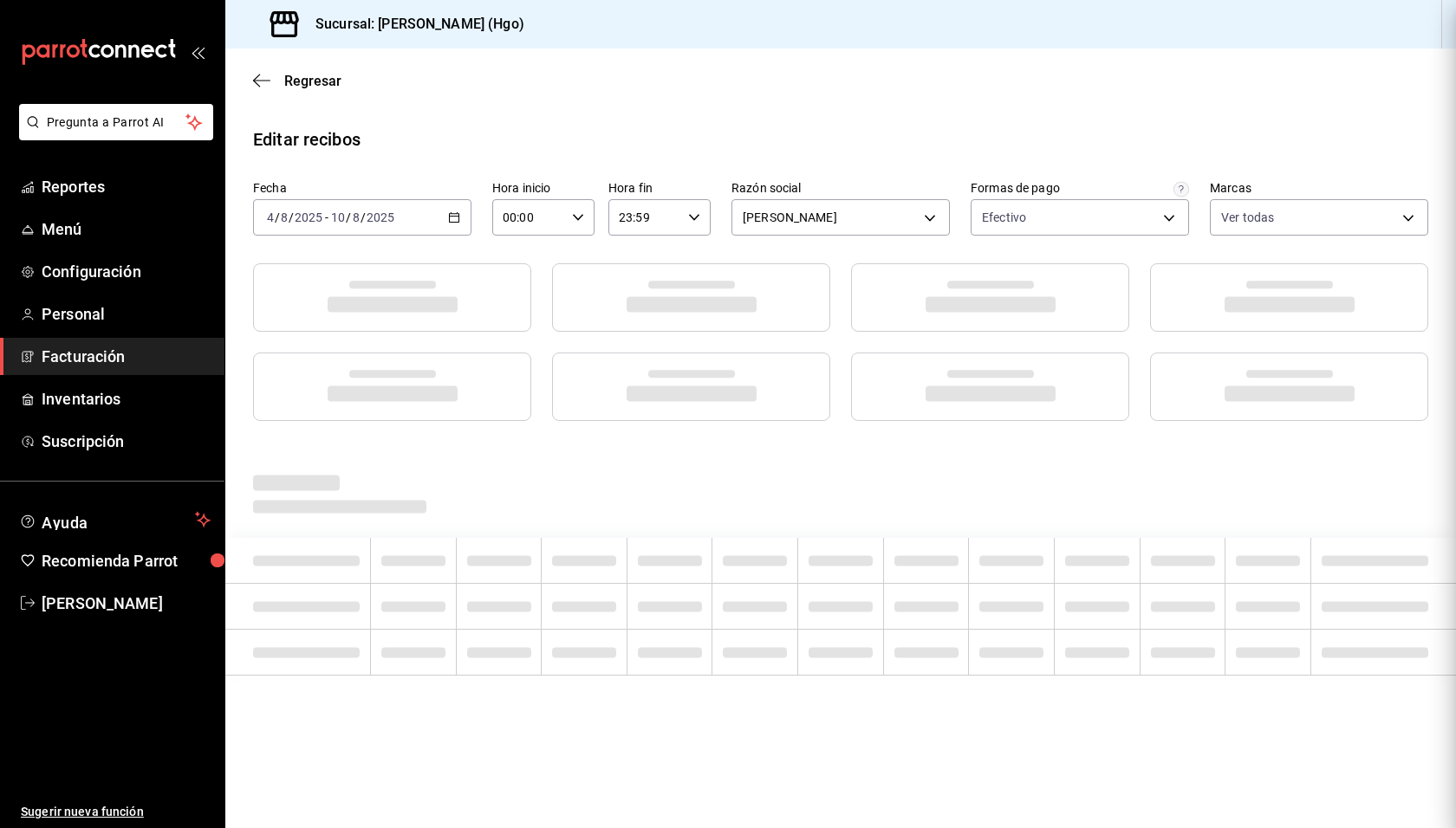
scroll to position [0, 0]
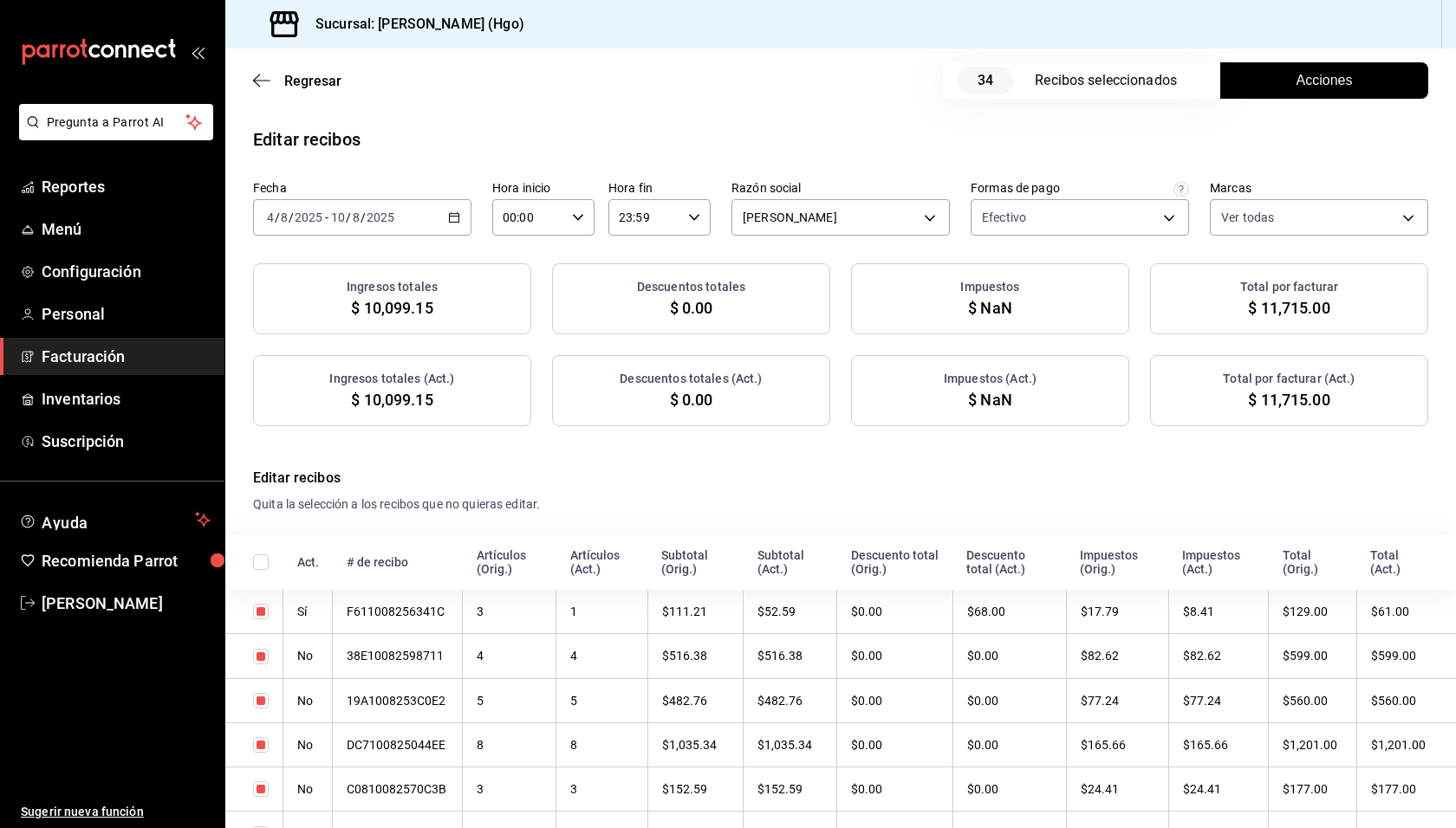
checkbox input "true"
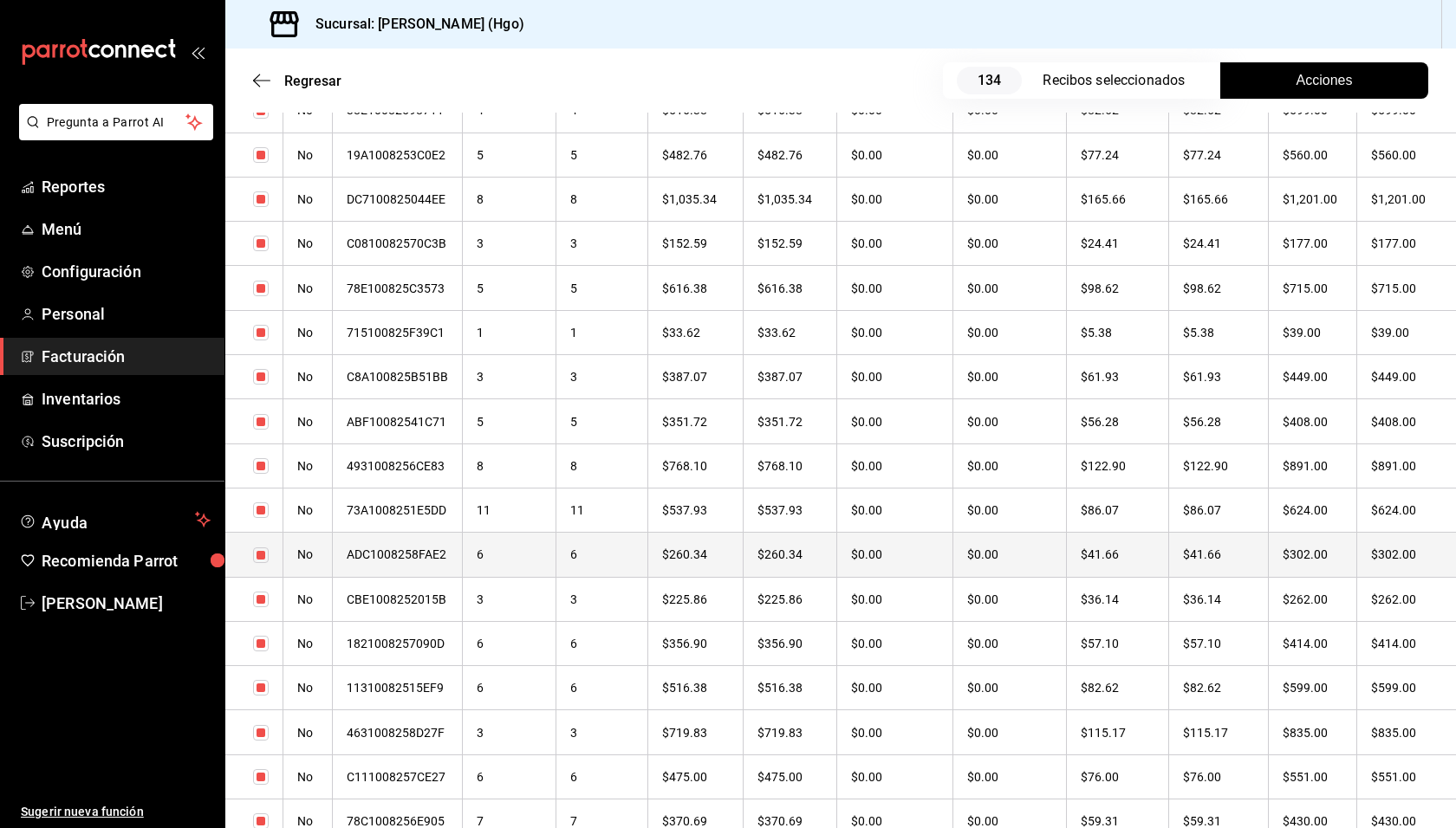
scroll to position [277, 0]
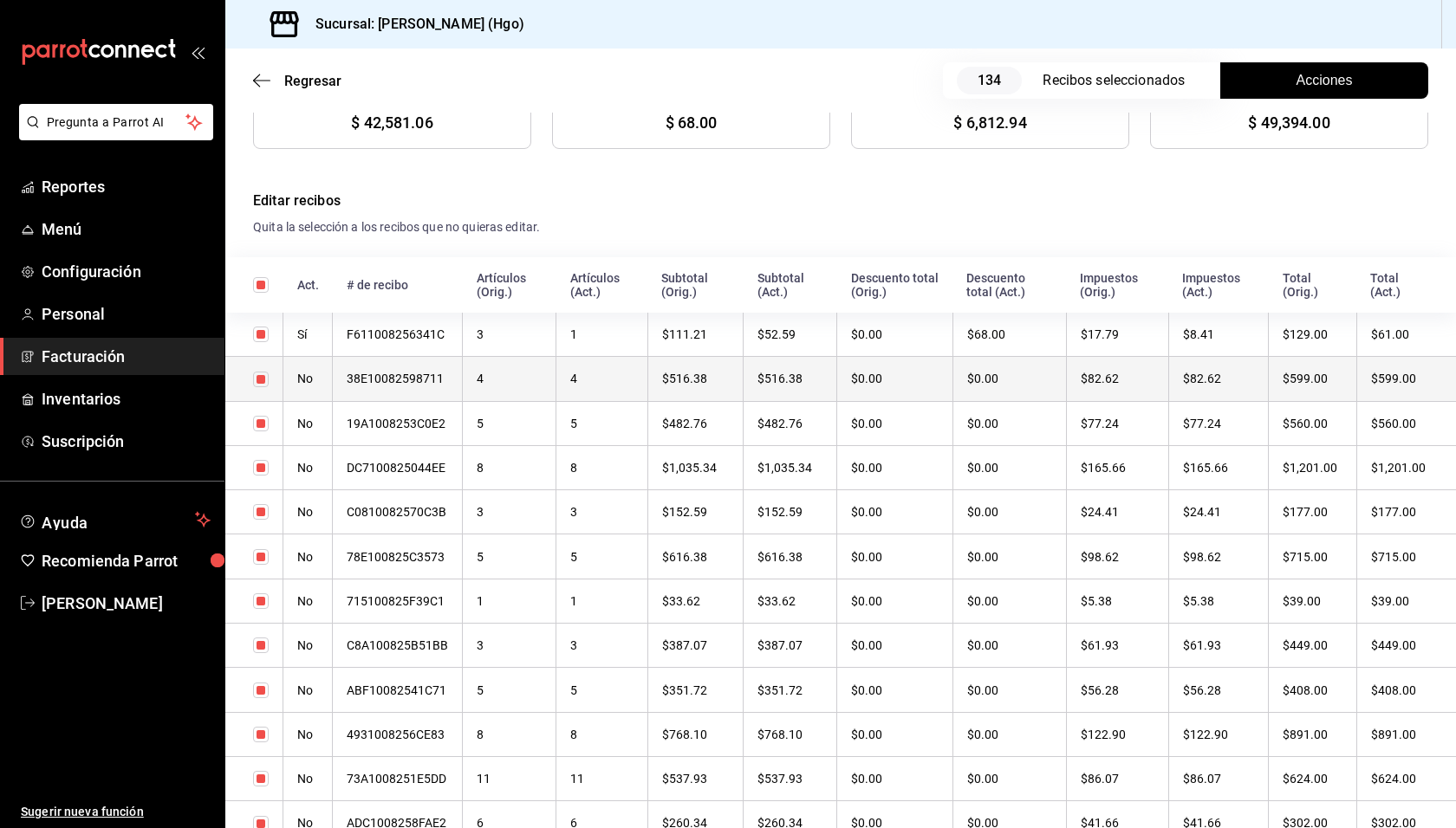
click at [1321, 378] on th "$599.00" at bounding box center [1313, 379] width 88 height 44
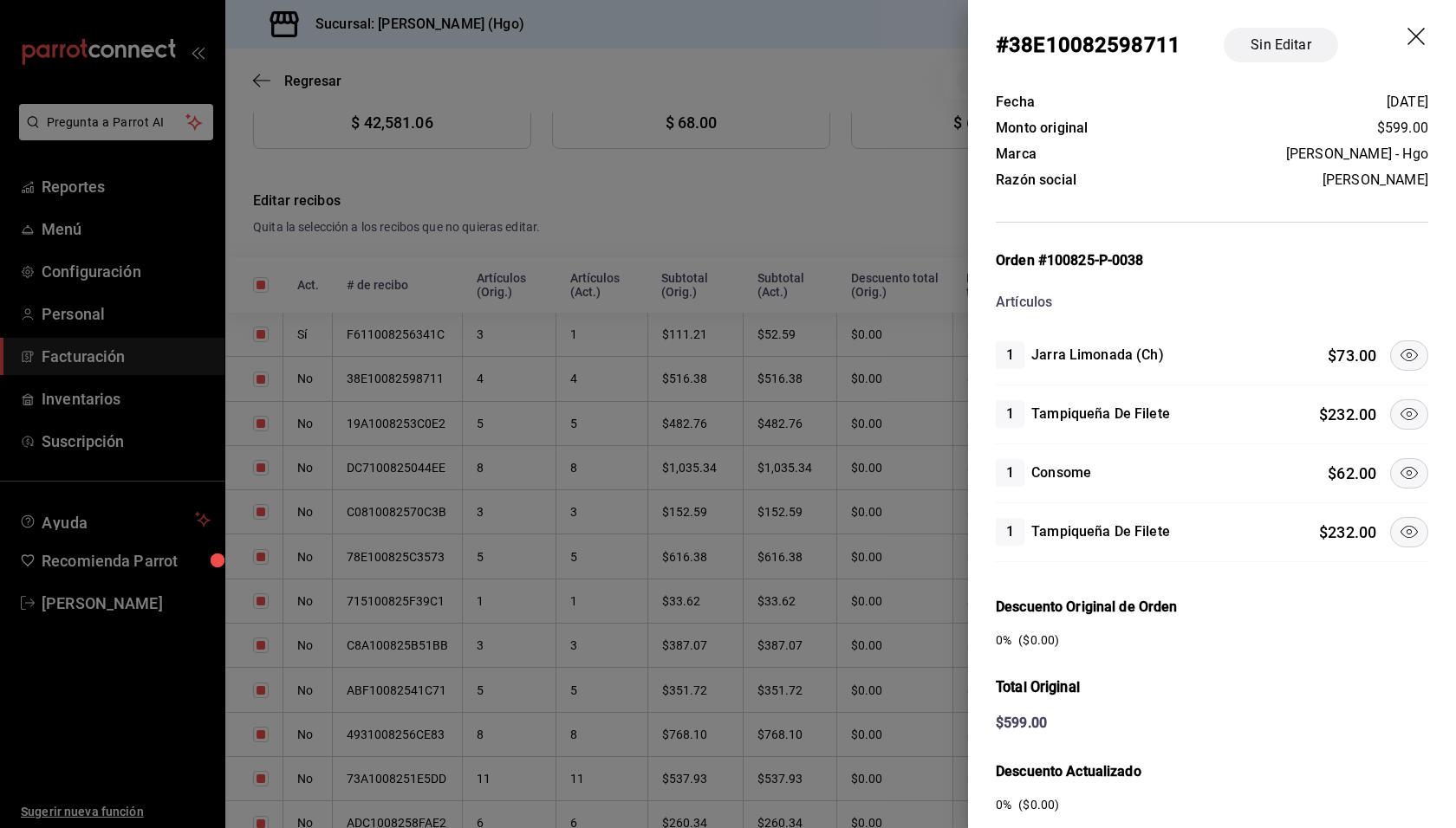
click at [1403, 351] on icon at bounding box center [1408, 355] width 21 height 21
click at [1407, 40] on icon "drag" at bounding box center [1416, 36] width 17 height 17
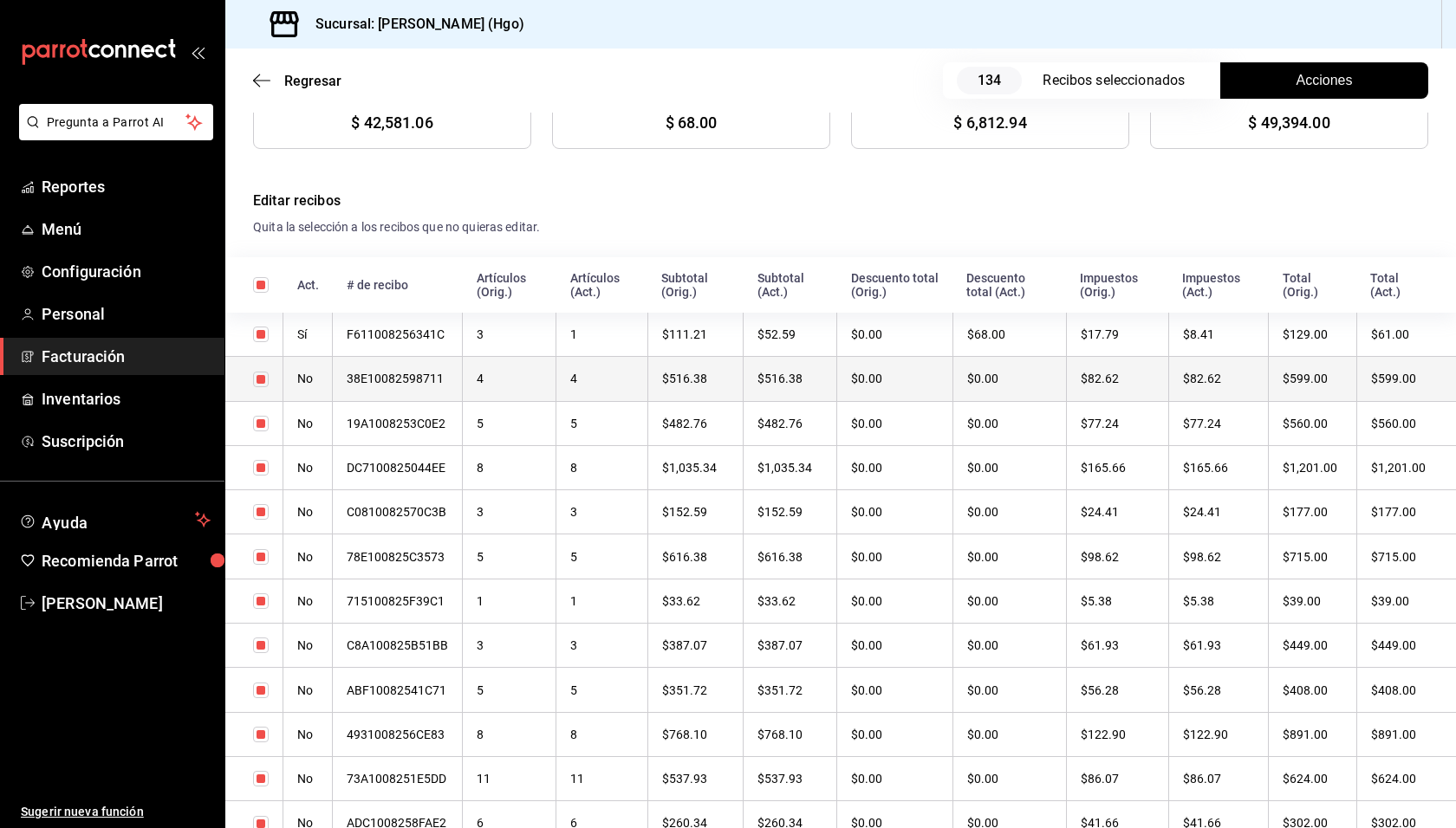
click at [1333, 373] on th "$599.00" at bounding box center [1313, 379] width 88 height 44
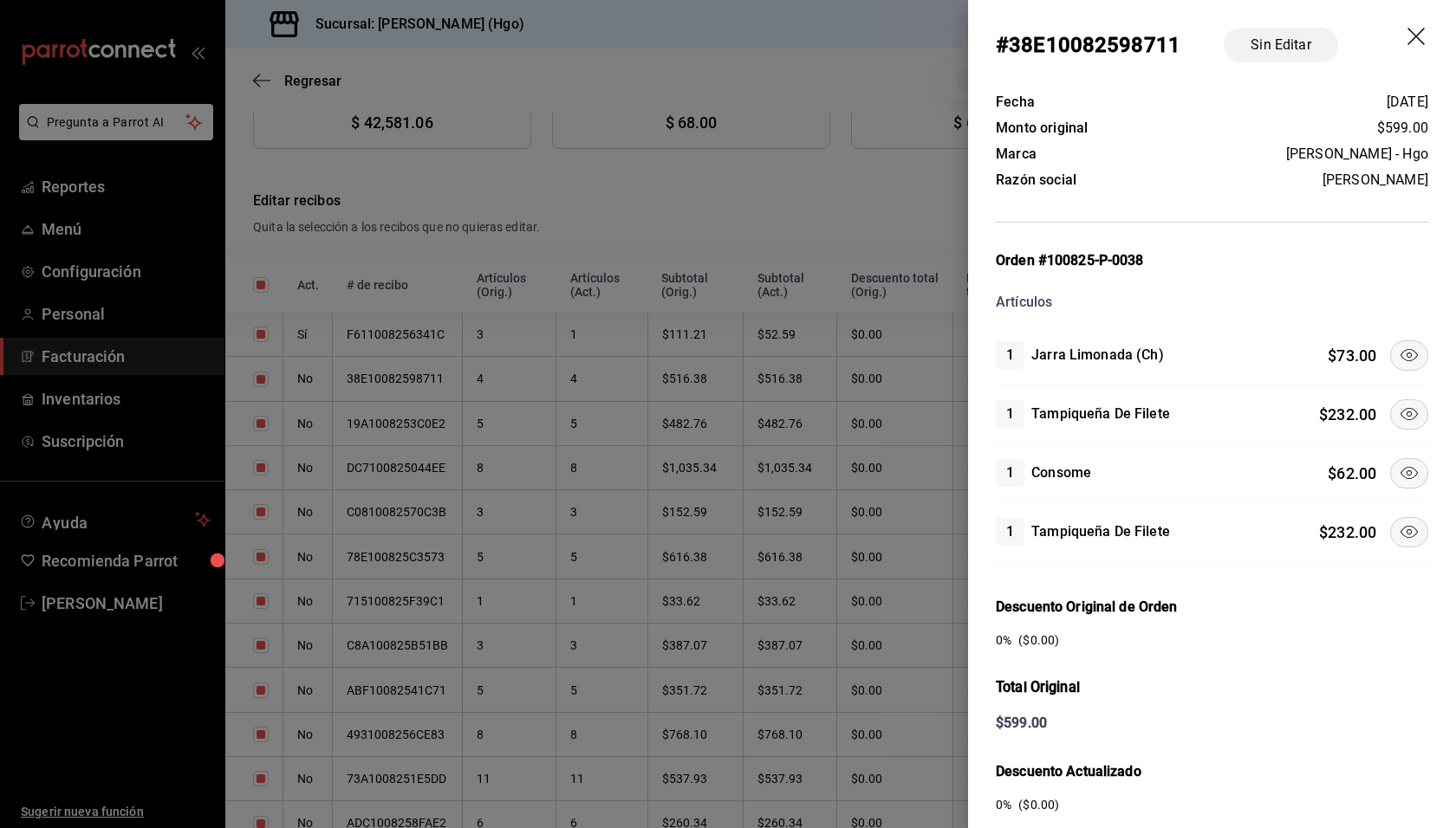
click at [1398, 408] on icon at bounding box center [1408, 414] width 21 height 21
click at [1398, 522] on icon at bounding box center [1408, 531] width 21 height 21
click at [1398, 464] on icon at bounding box center [1408, 473] width 21 height 21
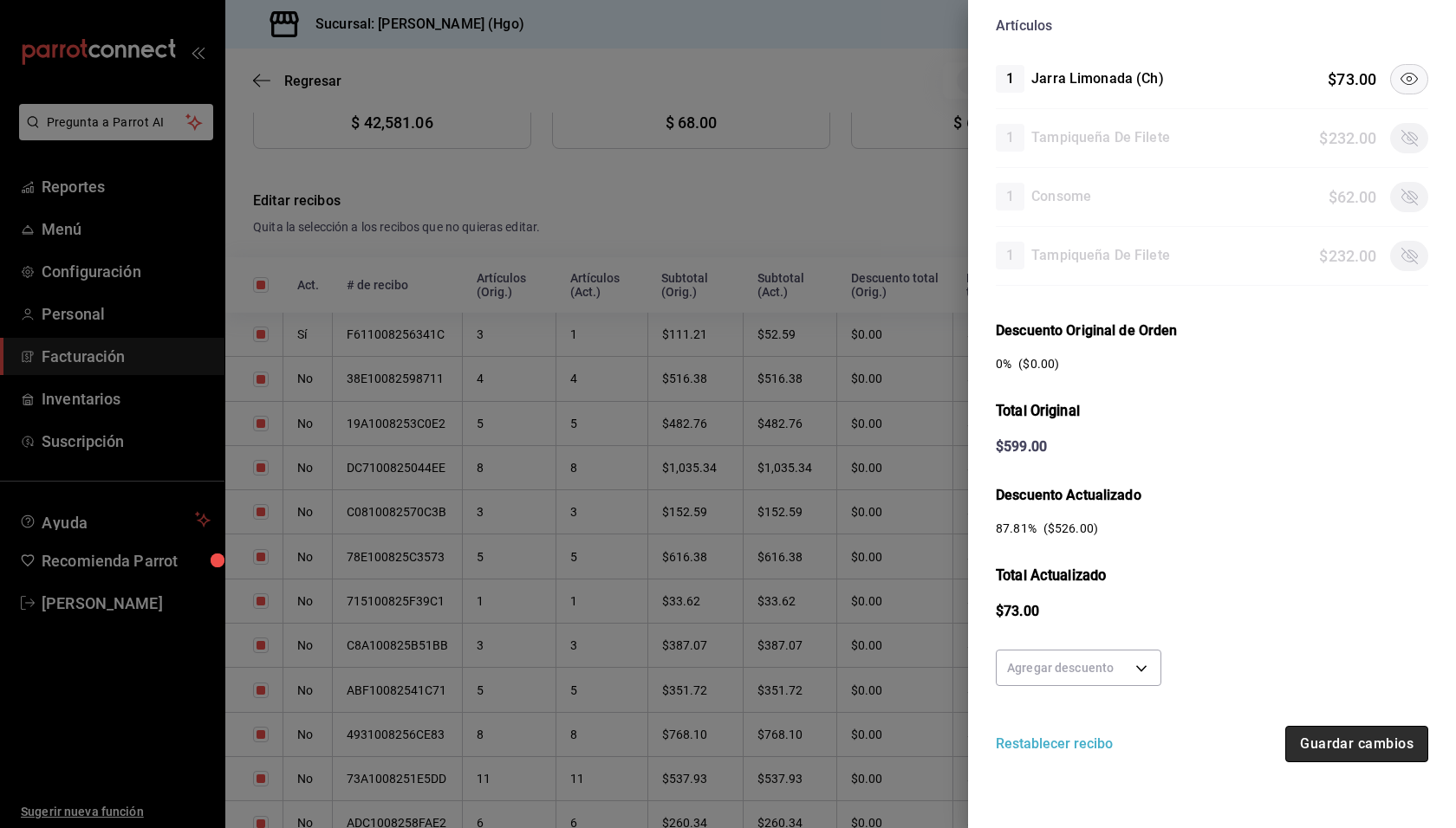
click at [1333, 744] on button "Guardar cambios" at bounding box center [1357, 744] width 143 height 37
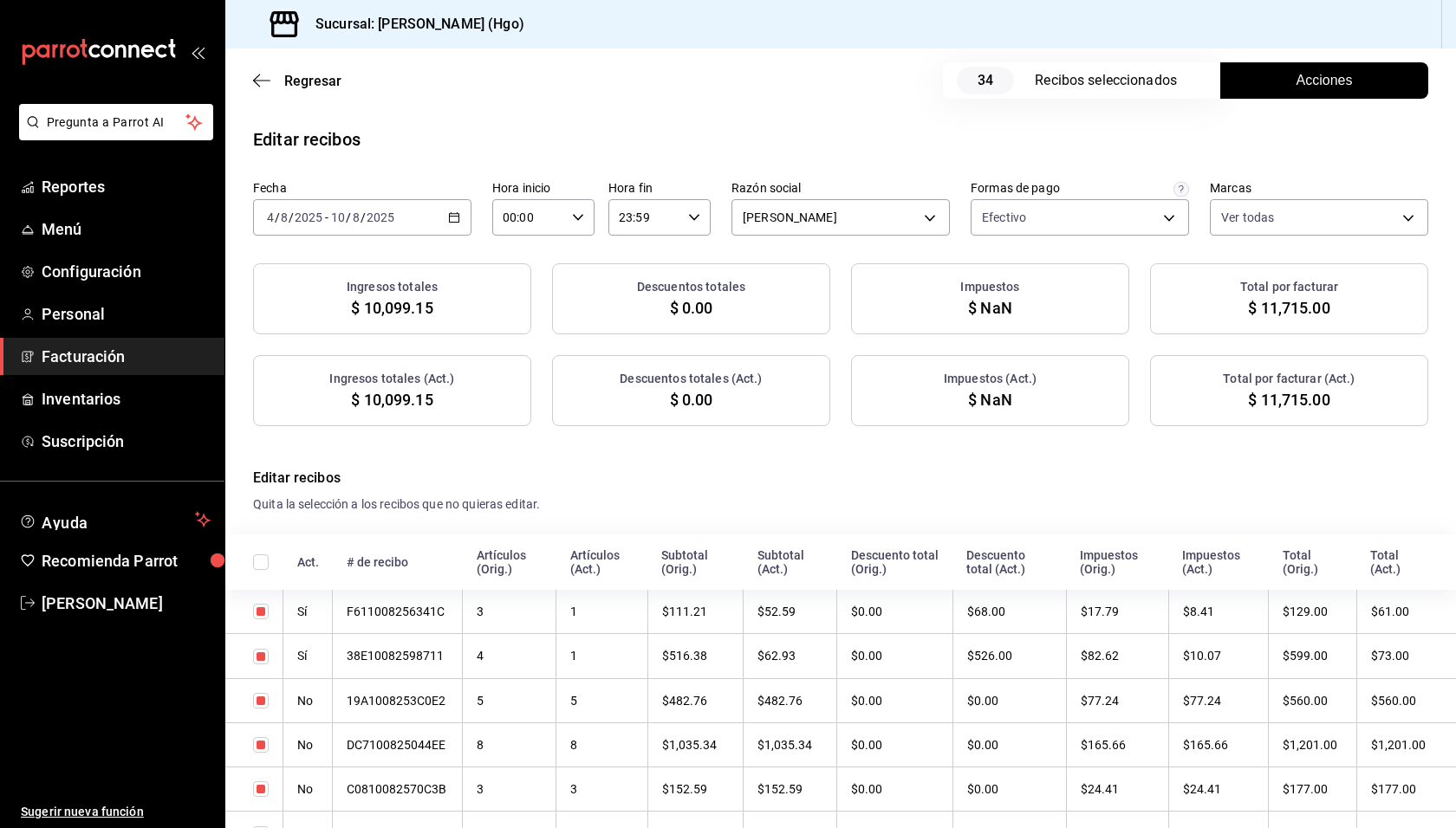
checkbox input "true"
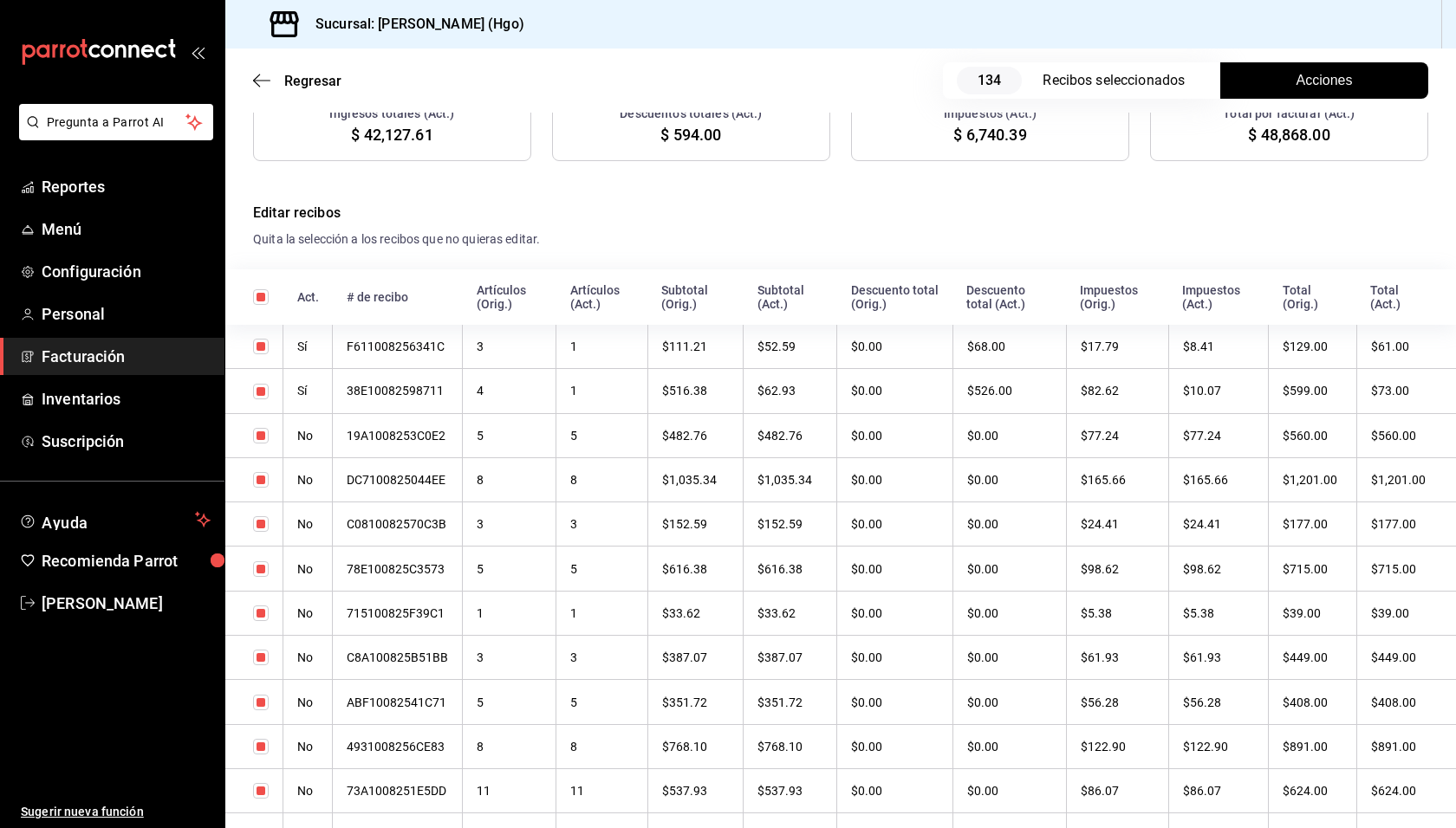
scroll to position [354, 0]
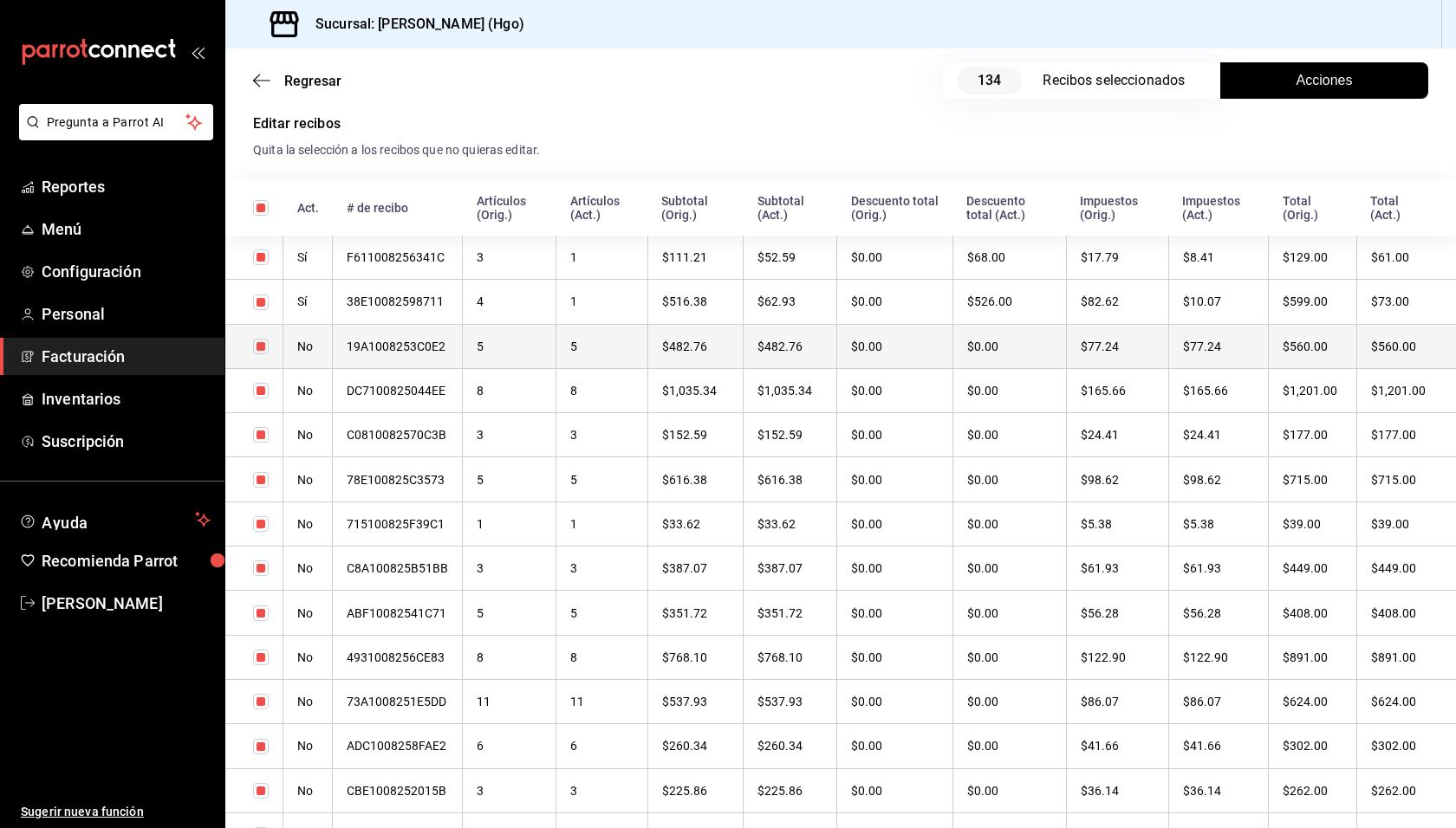
click at [1240, 337] on th "$77.24" at bounding box center [1217, 346] width 100 height 44
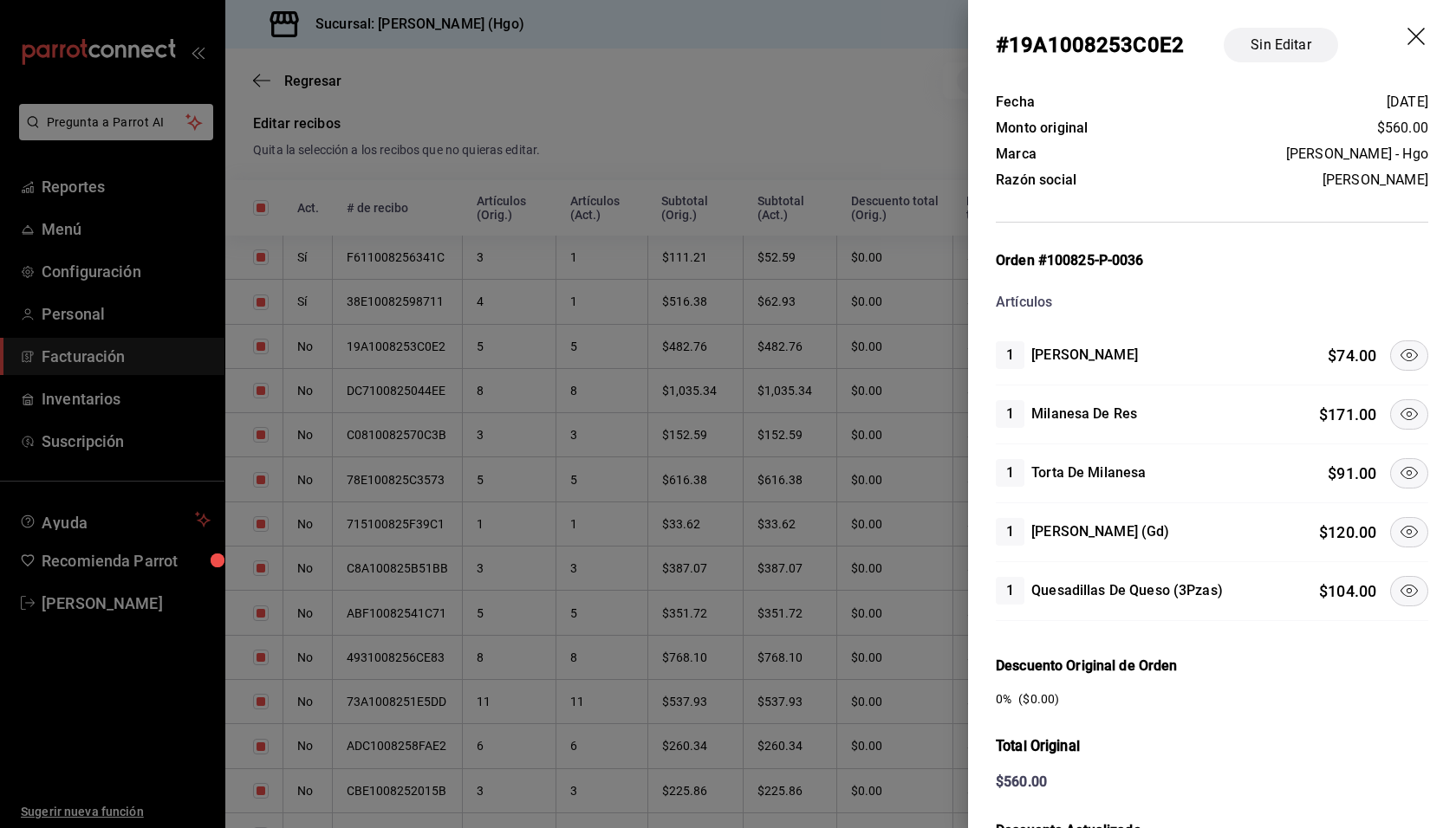
scroll to position [23, 0]
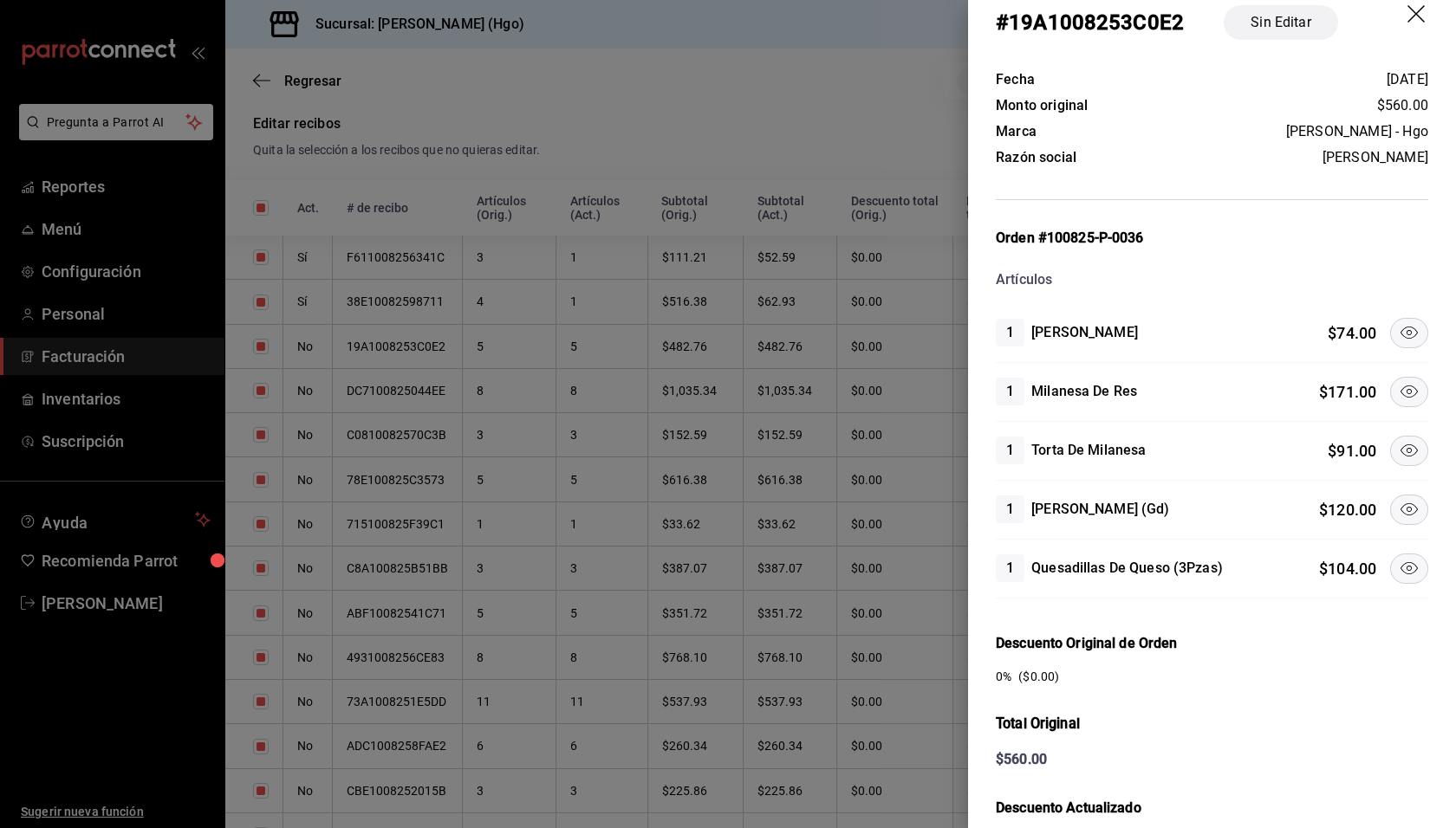
click at [1398, 381] on icon at bounding box center [1408, 391] width 21 height 21
click at [1398, 338] on icon at bounding box center [1408, 332] width 21 height 21
click at [1402, 505] on icon at bounding box center [1408, 509] width 21 height 21
click at [1402, 568] on icon at bounding box center [1408, 568] width 17 height 12
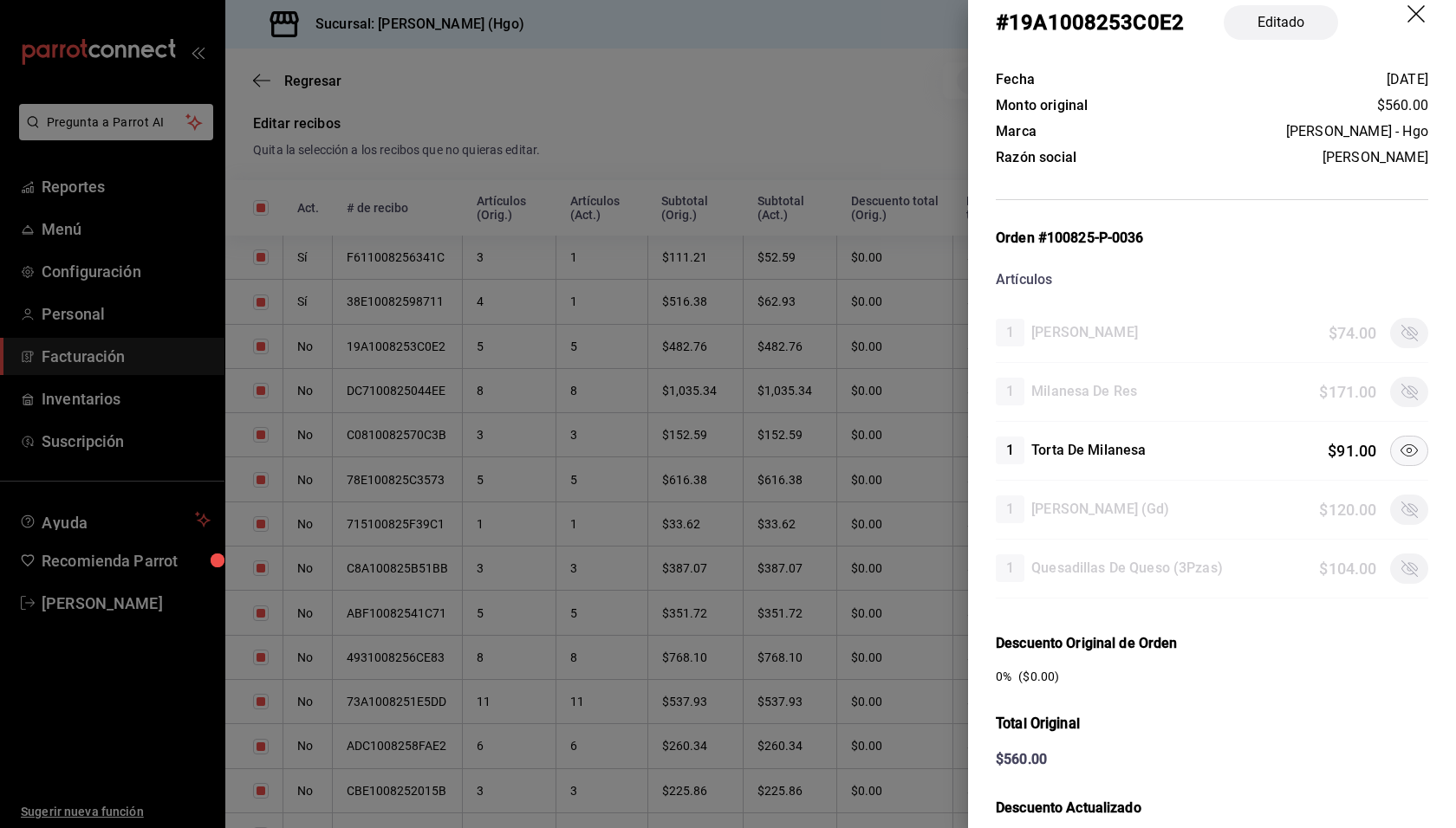
scroll to position [335, 0]
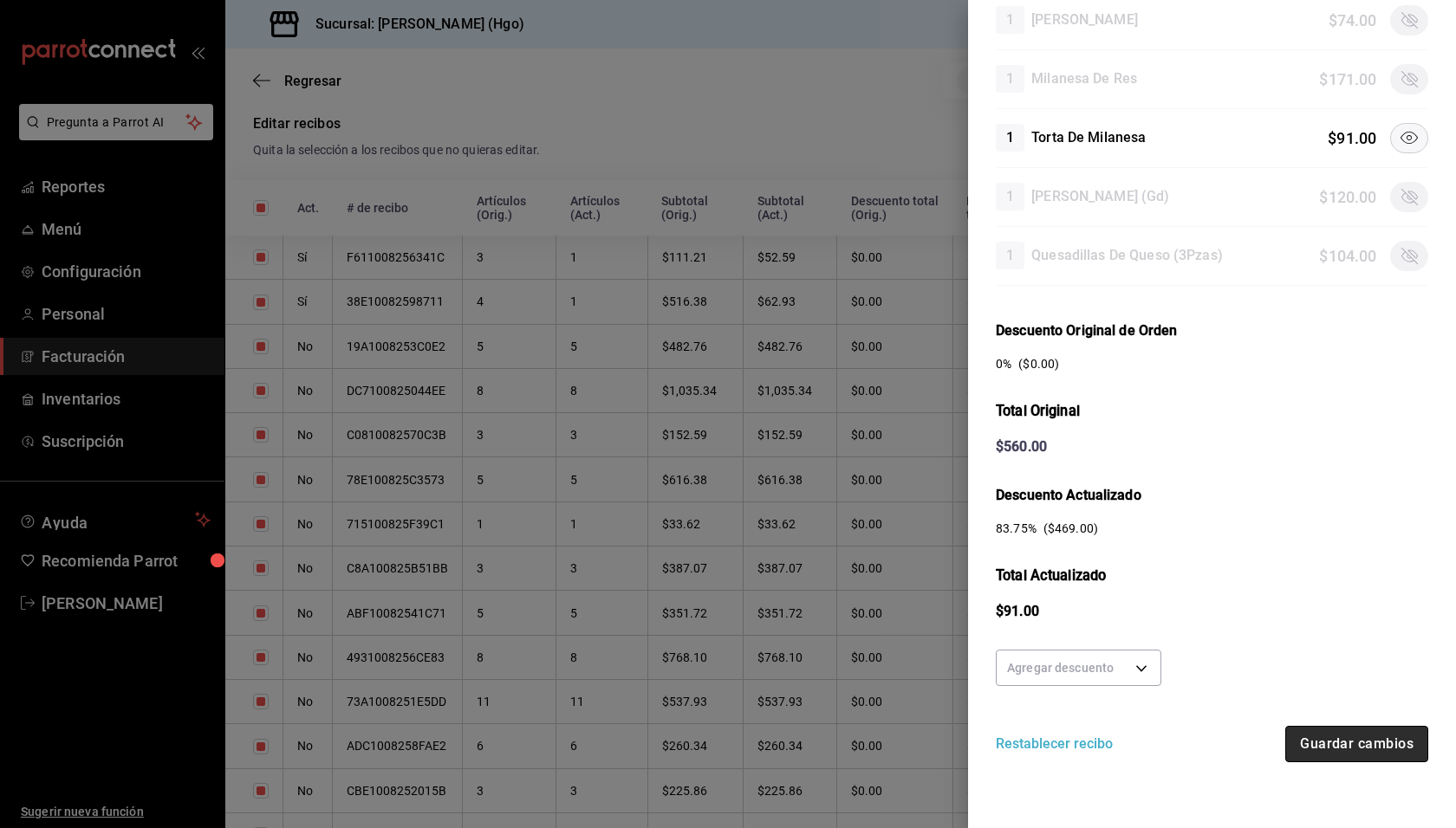
click at [1370, 741] on button "Guardar cambios" at bounding box center [1357, 744] width 143 height 37
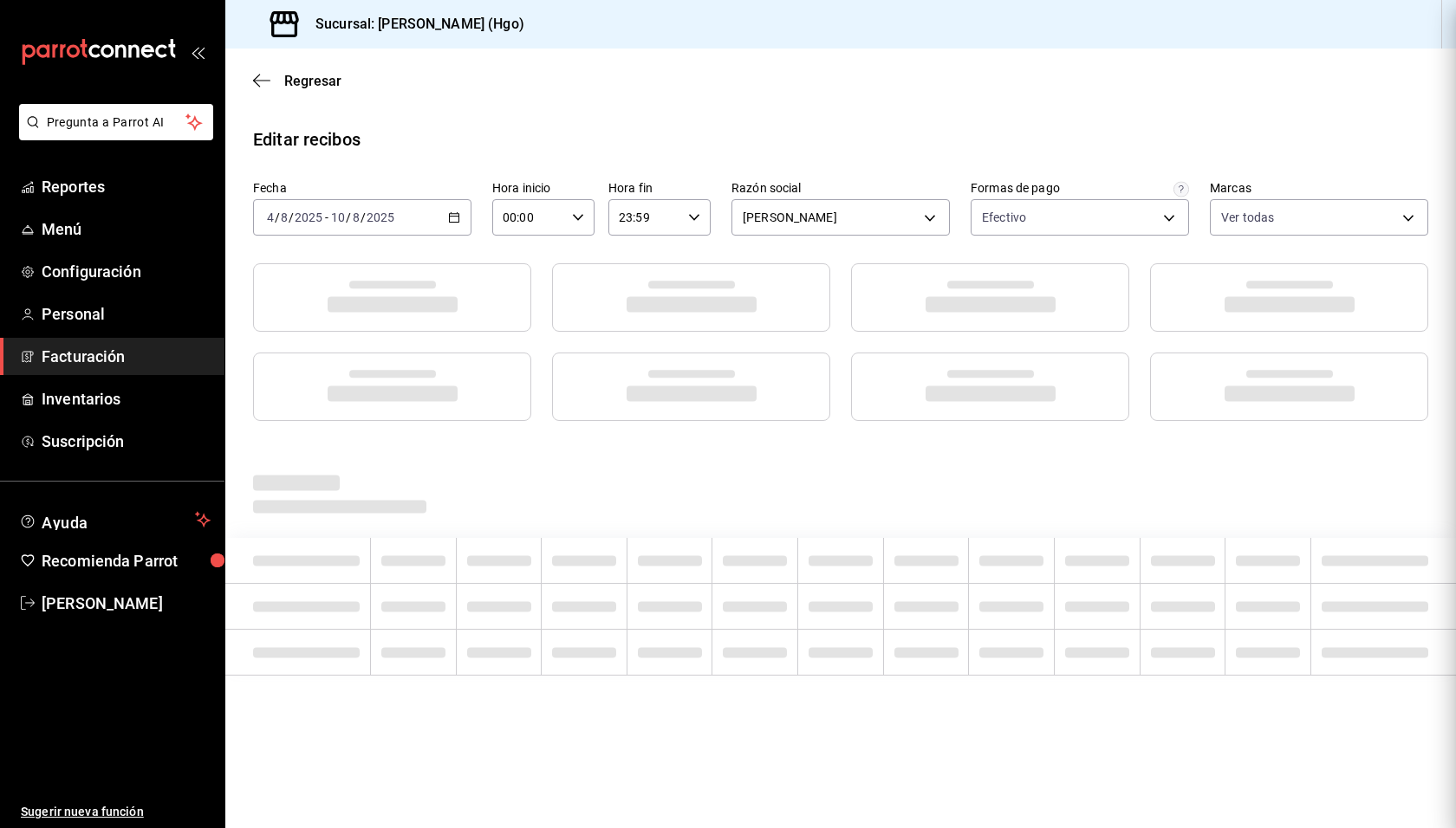
scroll to position [0, 0]
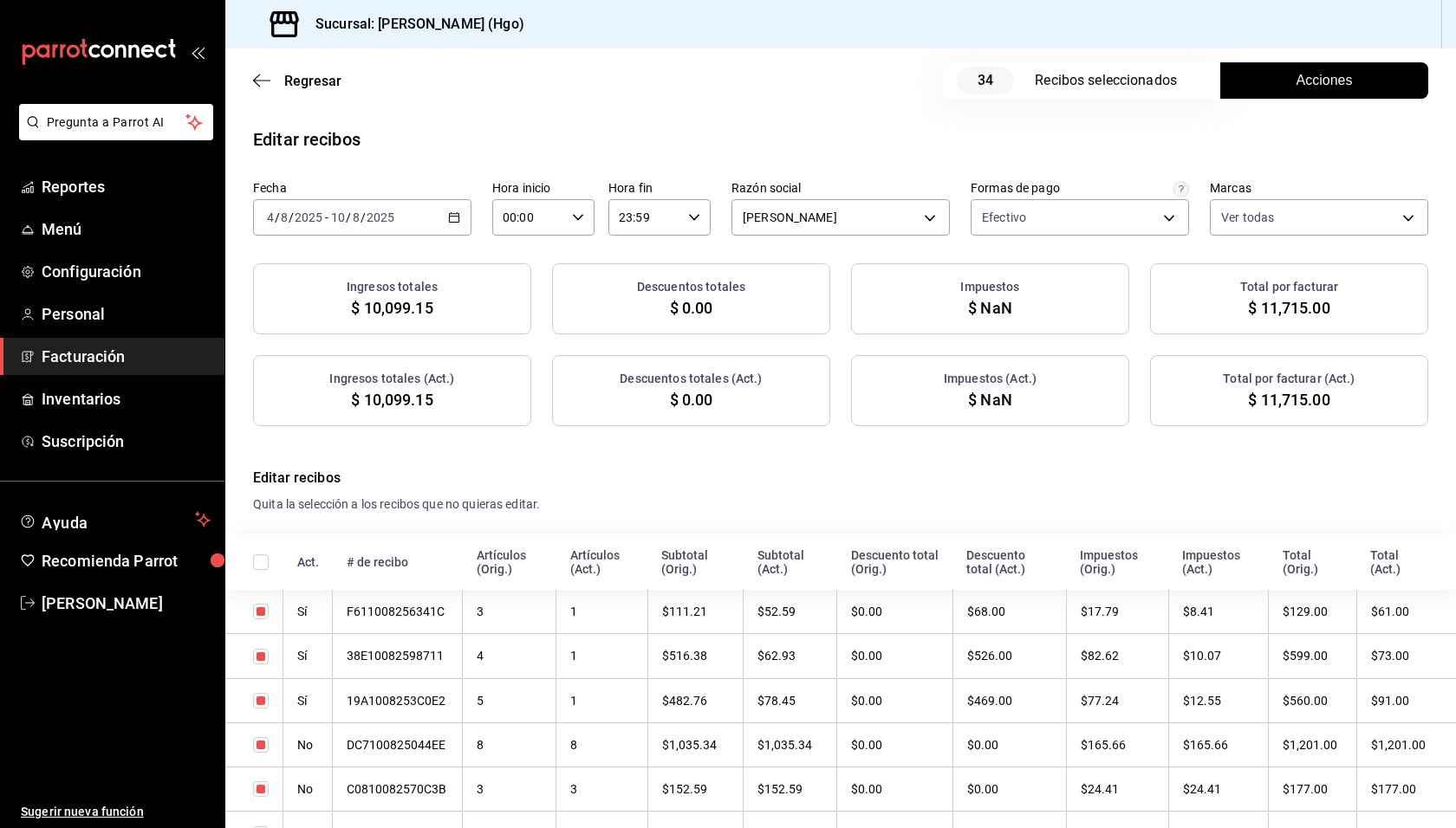
checkbox input "true"
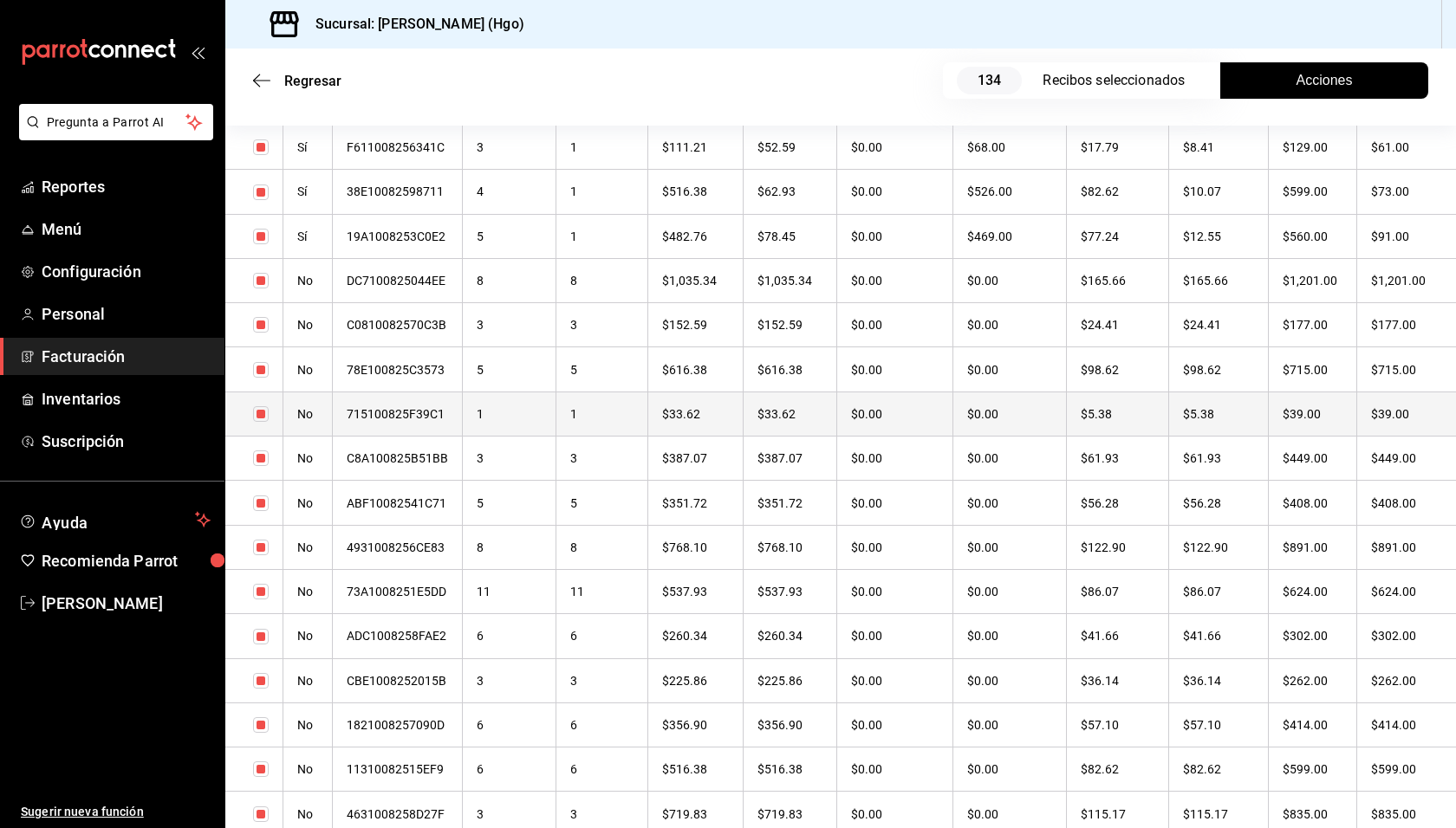
scroll to position [476, 0]
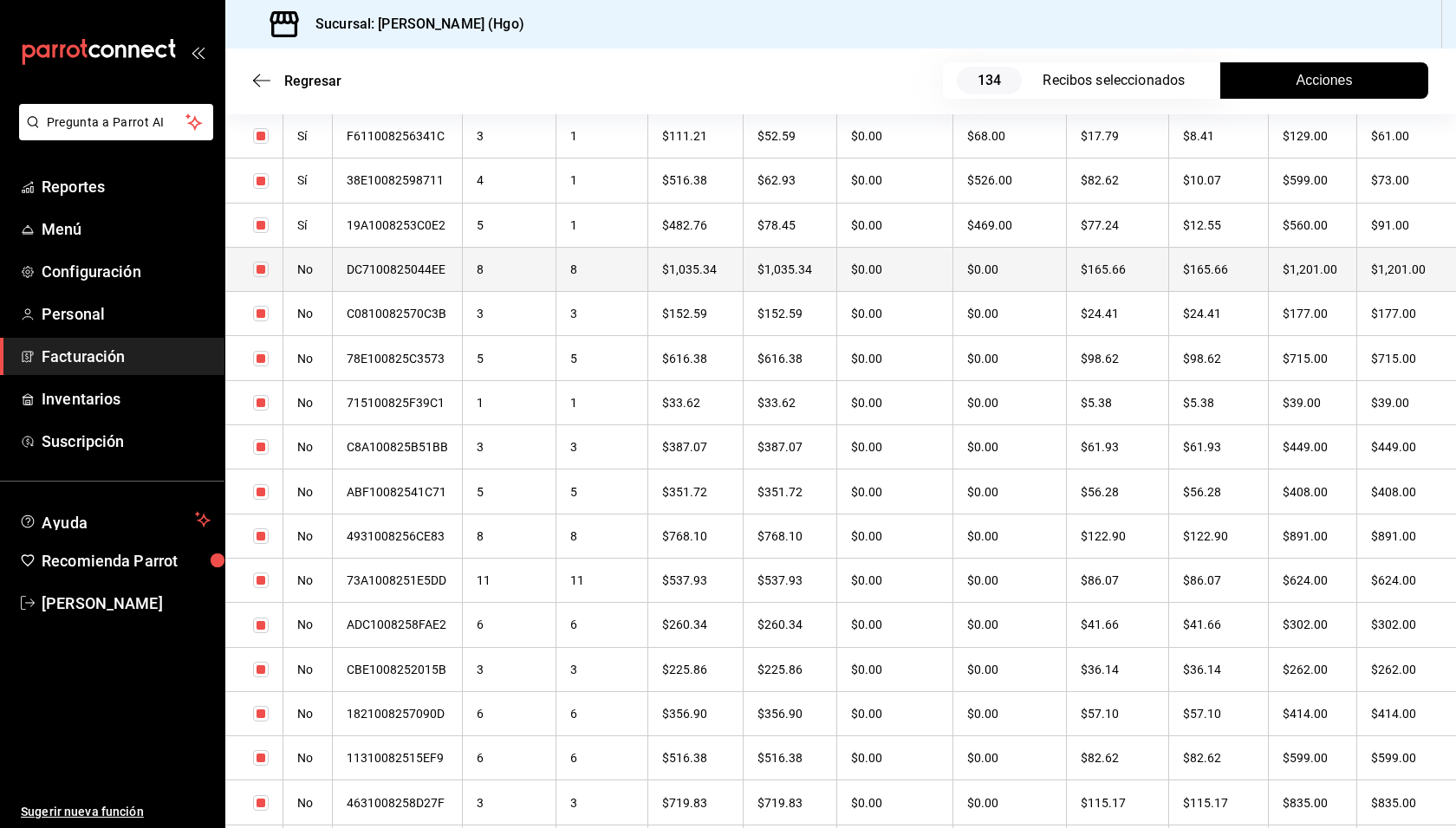
click at [1241, 276] on th "$165.66" at bounding box center [1217, 269] width 100 height 44
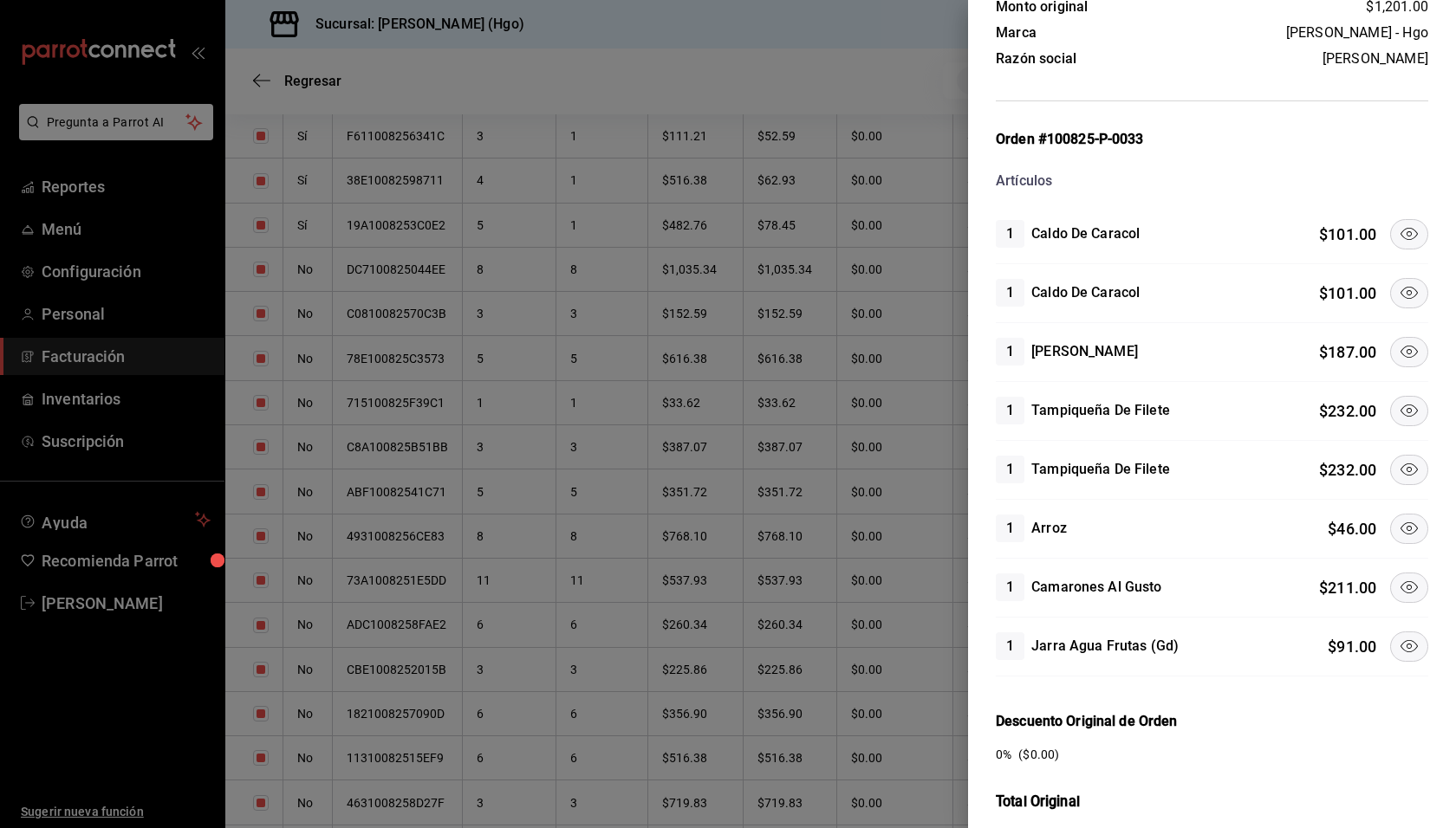
scroll to position [132, 0]
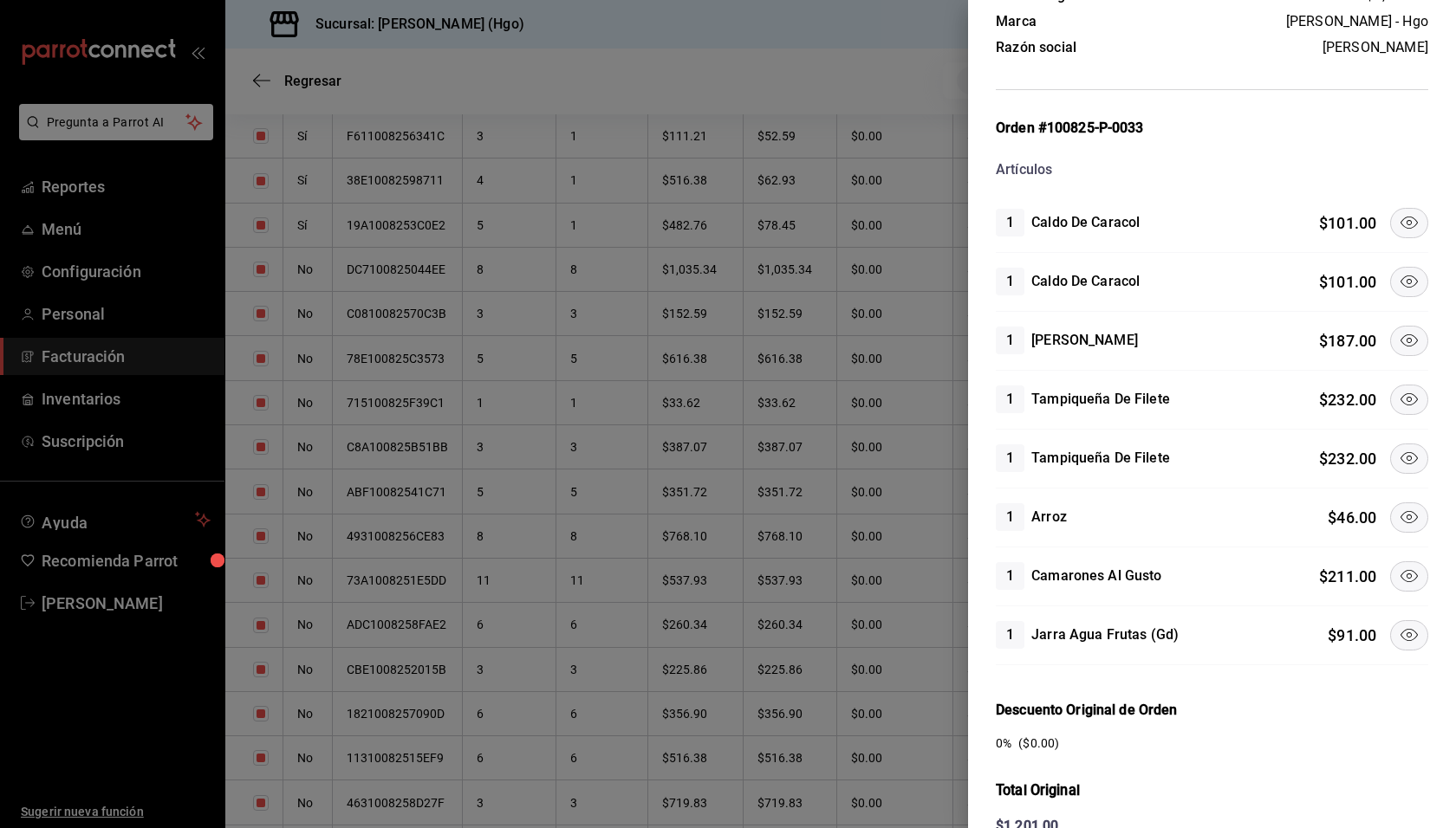
click at [1398, 448] on icon at bounding box center [1408, 458] width 21 height 21
click at [1398, 397] on icon at bounding box center [1408, 399] width 21 height 21
click at [1409, 577] on button at bounding box center [1409, 576] width 39 height 30
click at [1398, 271] on icon at bounding box center [1408, 281] width 21 height 21
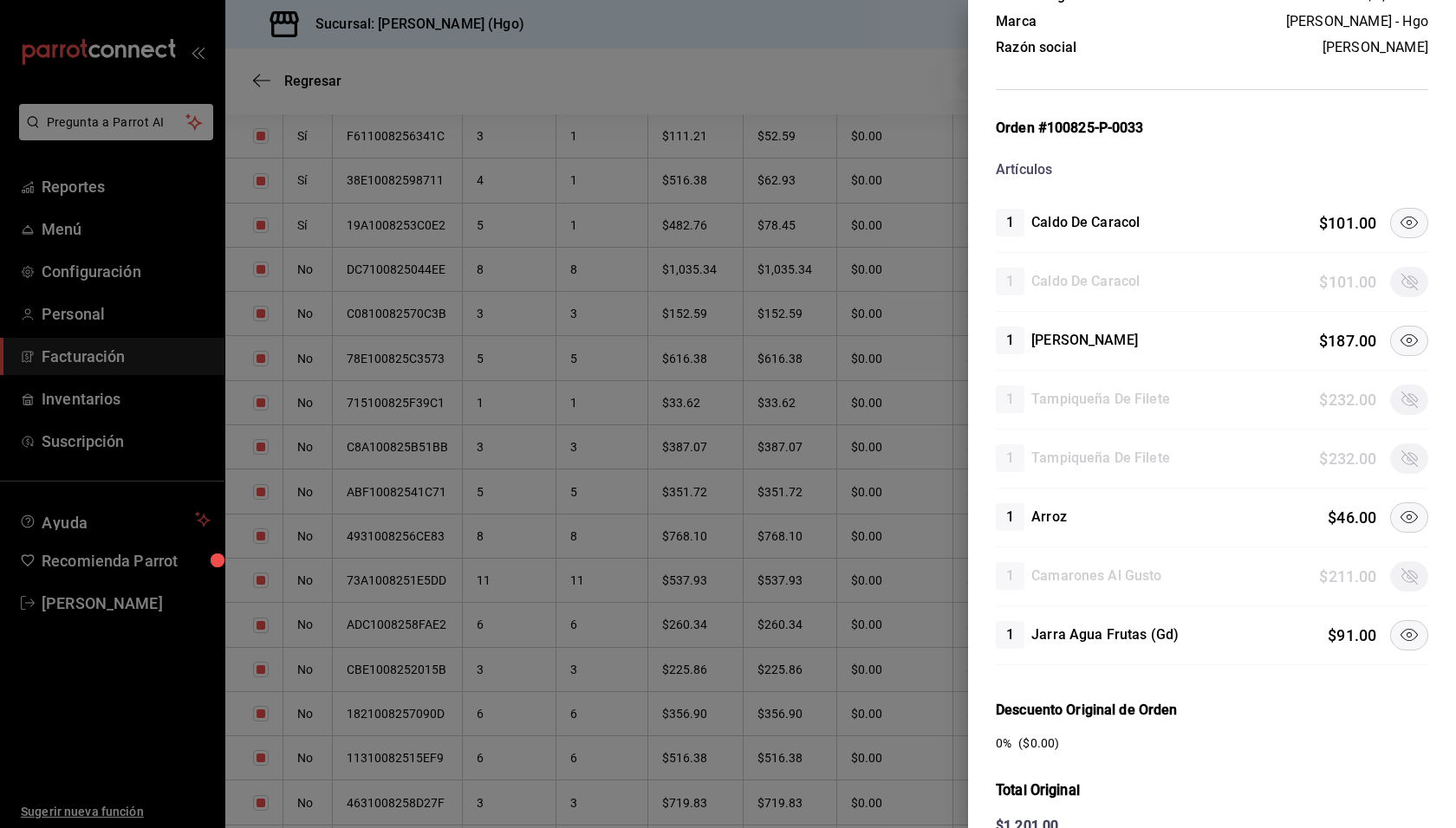
click at [1396, 326] on button at bounding box center [1409, 341] width 39 height 30
click at [1398, 515] on icon at bounding box center [1408, 517] width 21 height 21
click at [1407, 623] on button at bounding box center [1409, 635] width 39 height 30
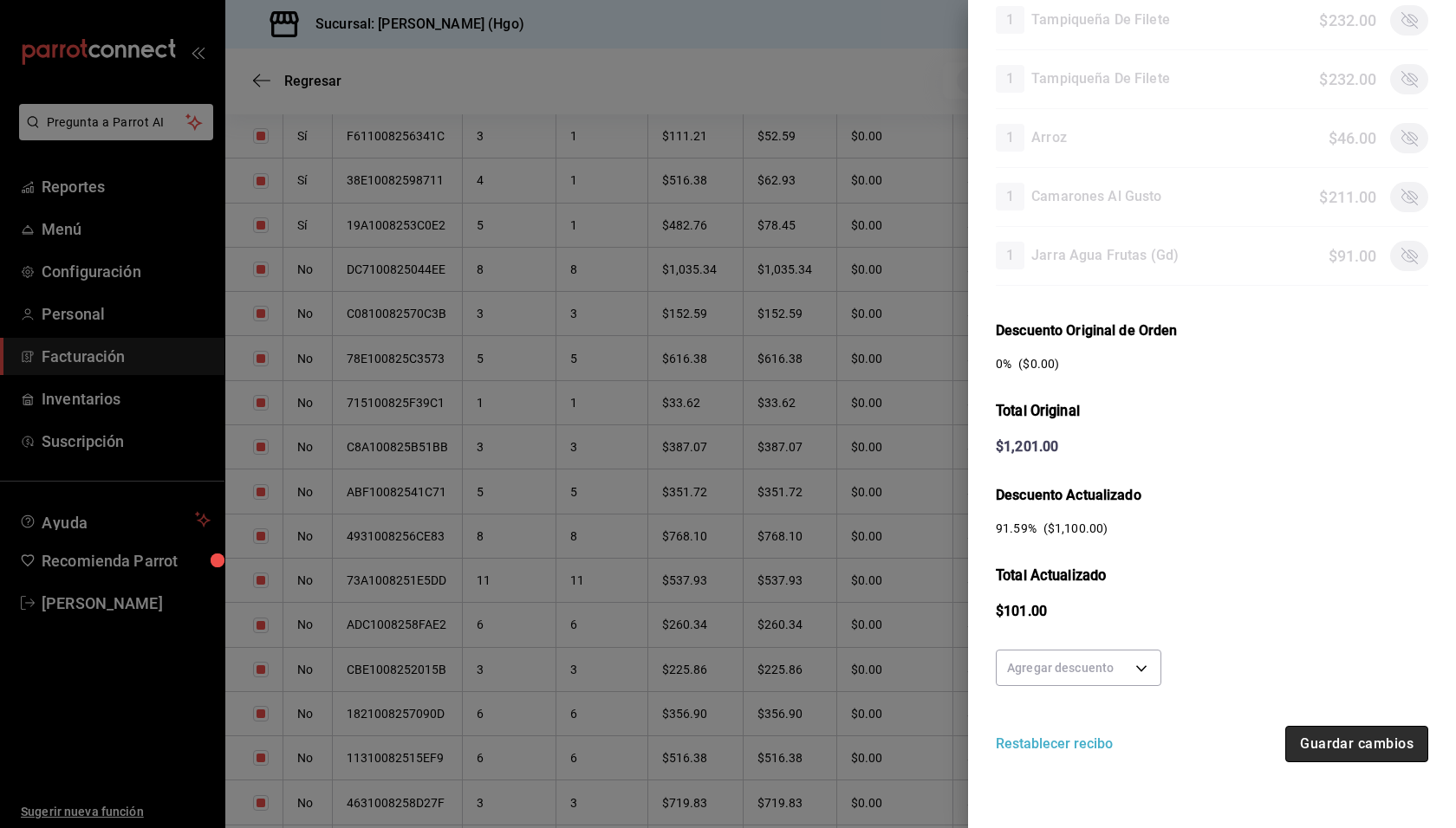
click at [1372, 742] on button "Guardar cambios" at bounding box center [1357, 744] width 143 height 37
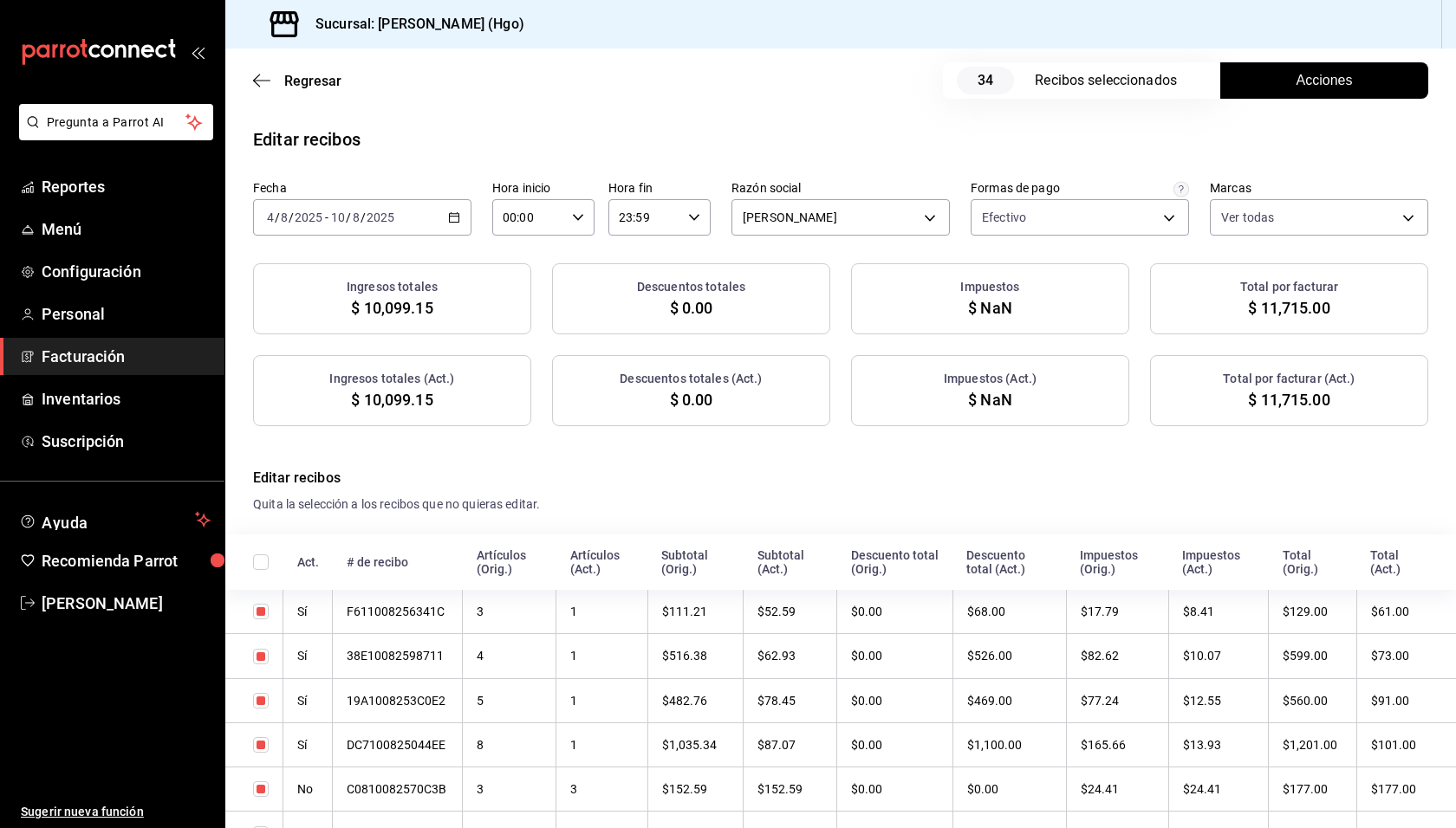
checkbox input "true"
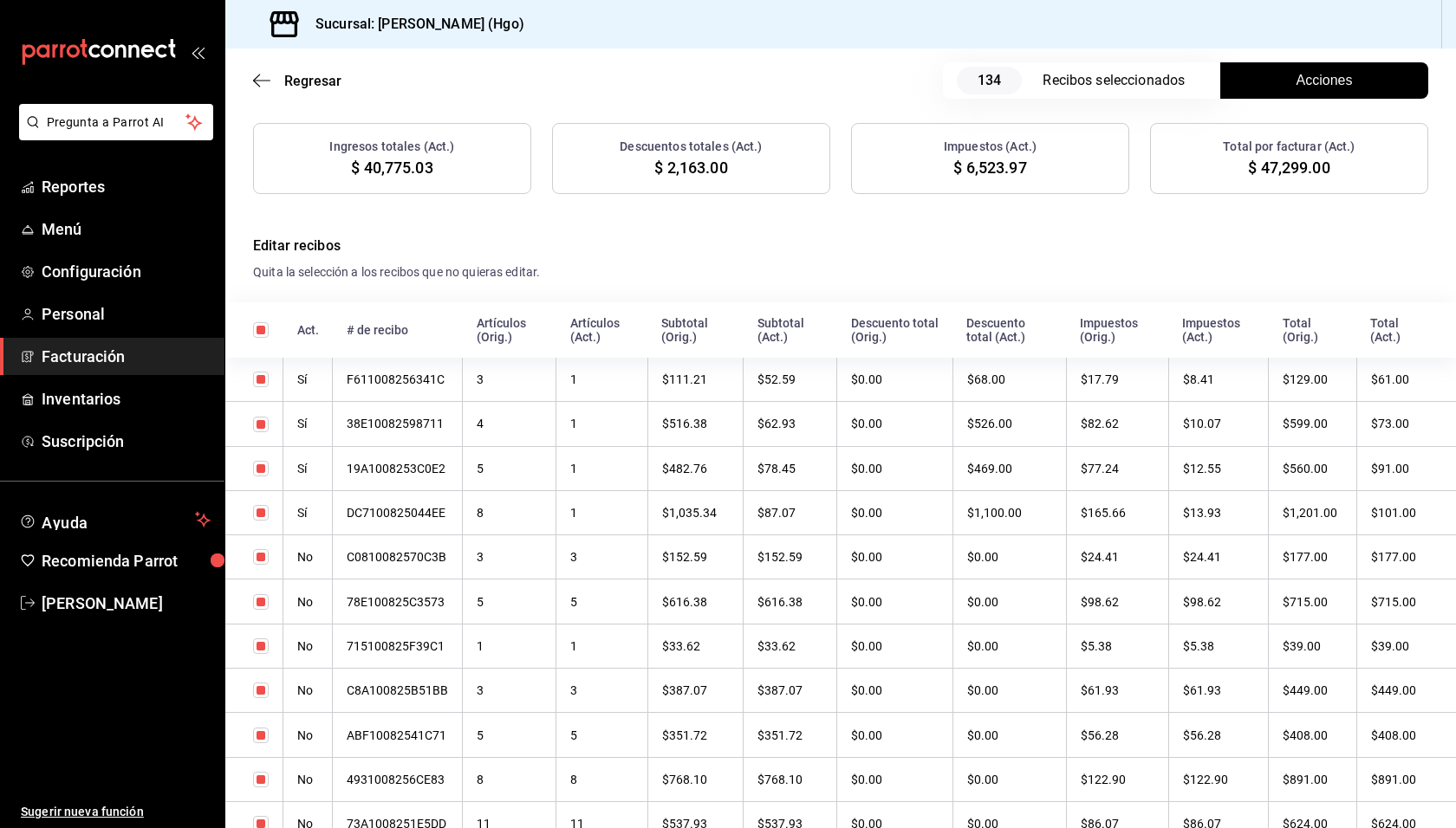
scroll to position [321, 0]
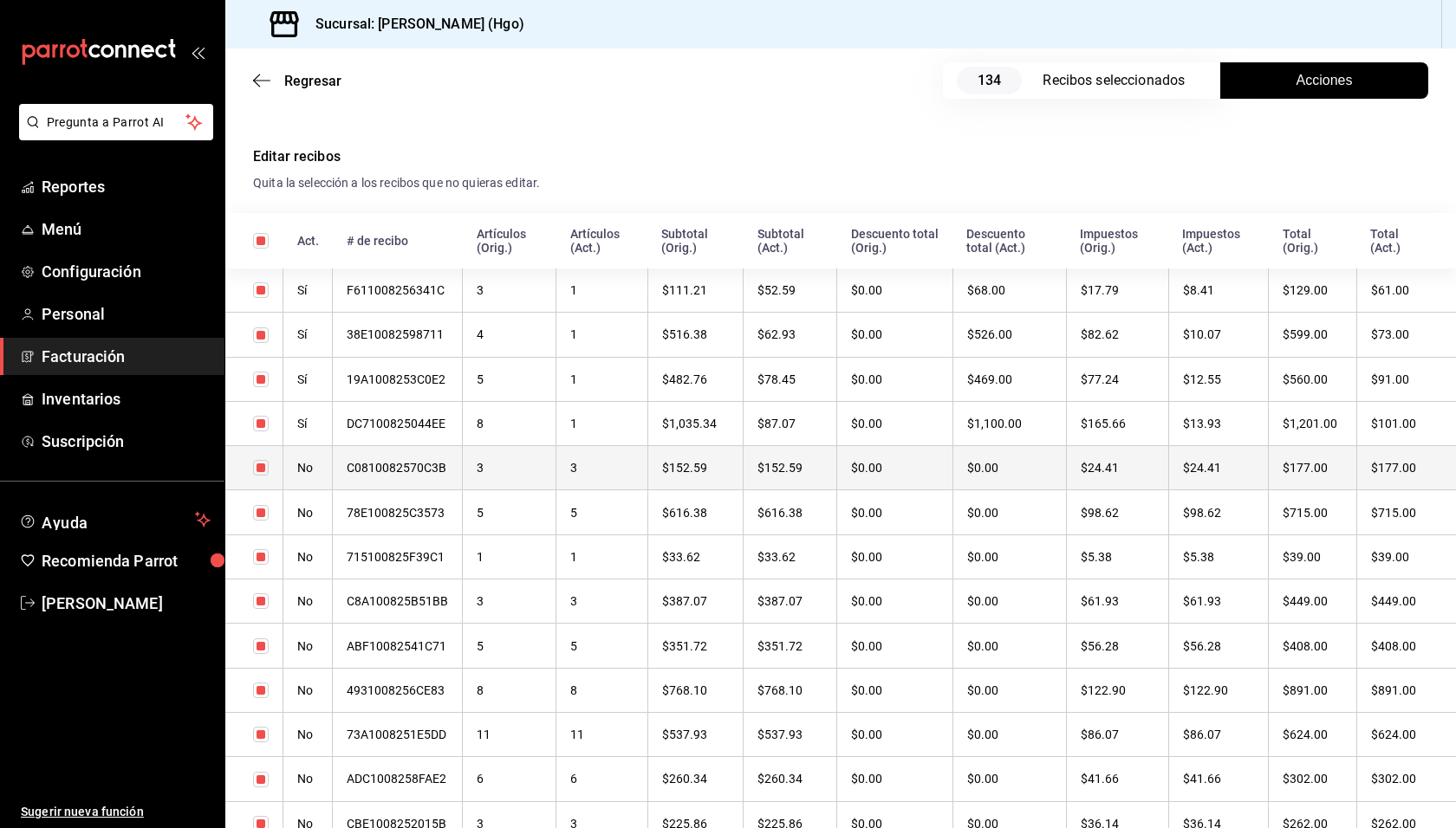
click at [1226, 469] on th "$24.41" at bounding box center [1217, 468] width 100 height 44
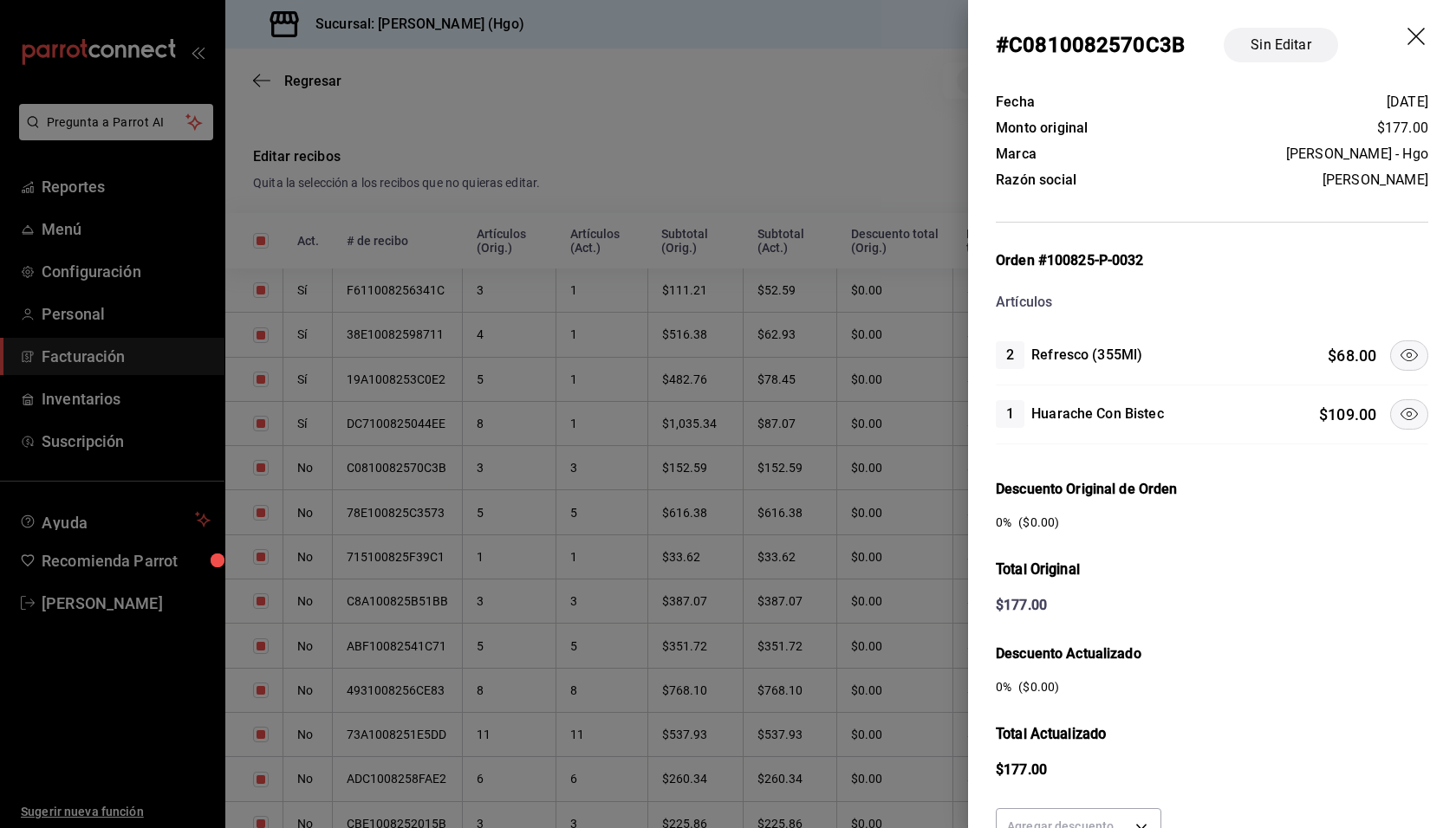
click at [1398, 352] on icon at bounding box center [1408, 355] width 21 height 21
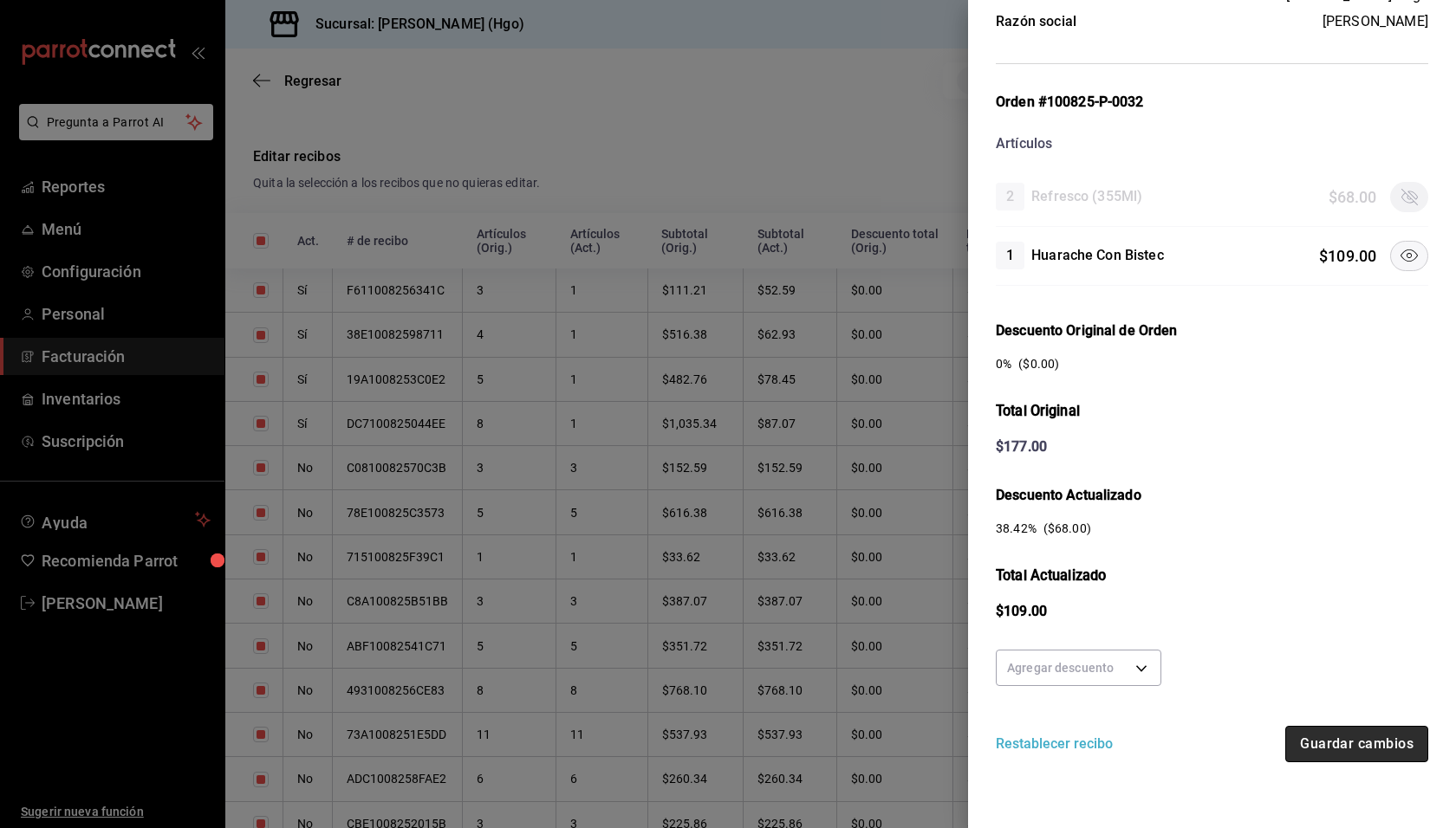
click at [1354, 735] on button "Guardar cambios" at bounding box center [1357, 744] width 143 height 37
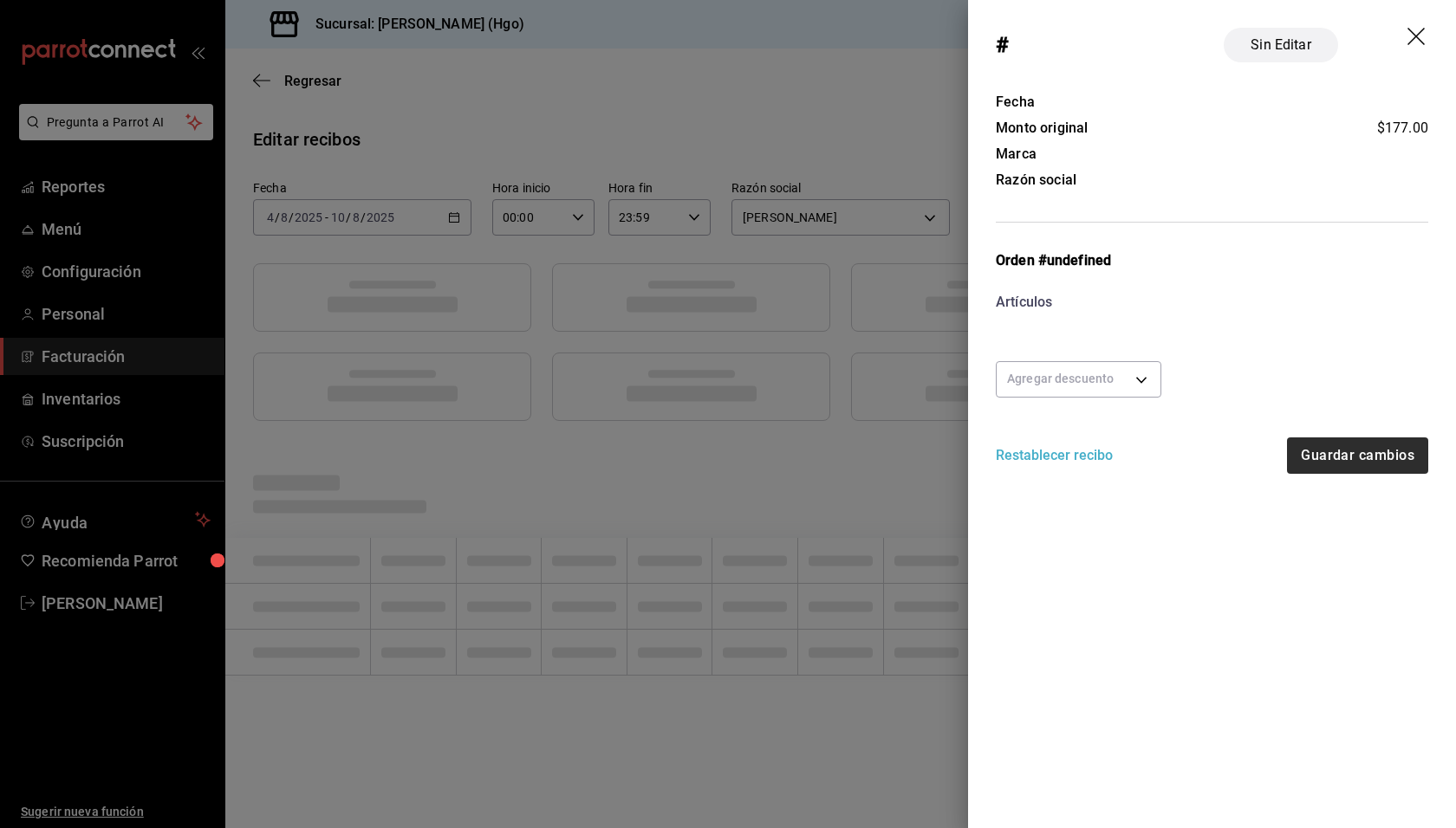
scroll to position [0, 0]
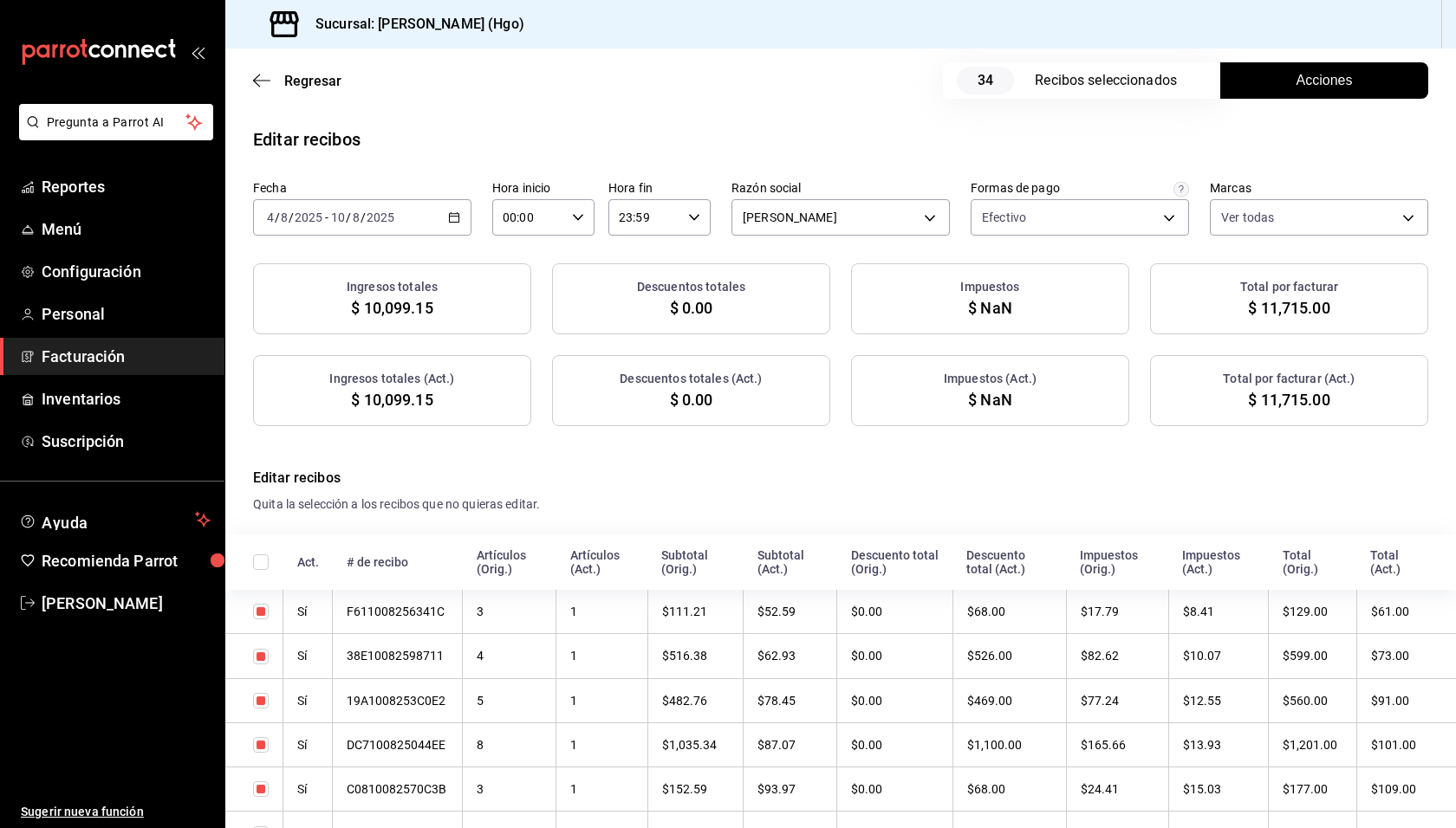
checkbox input "true"
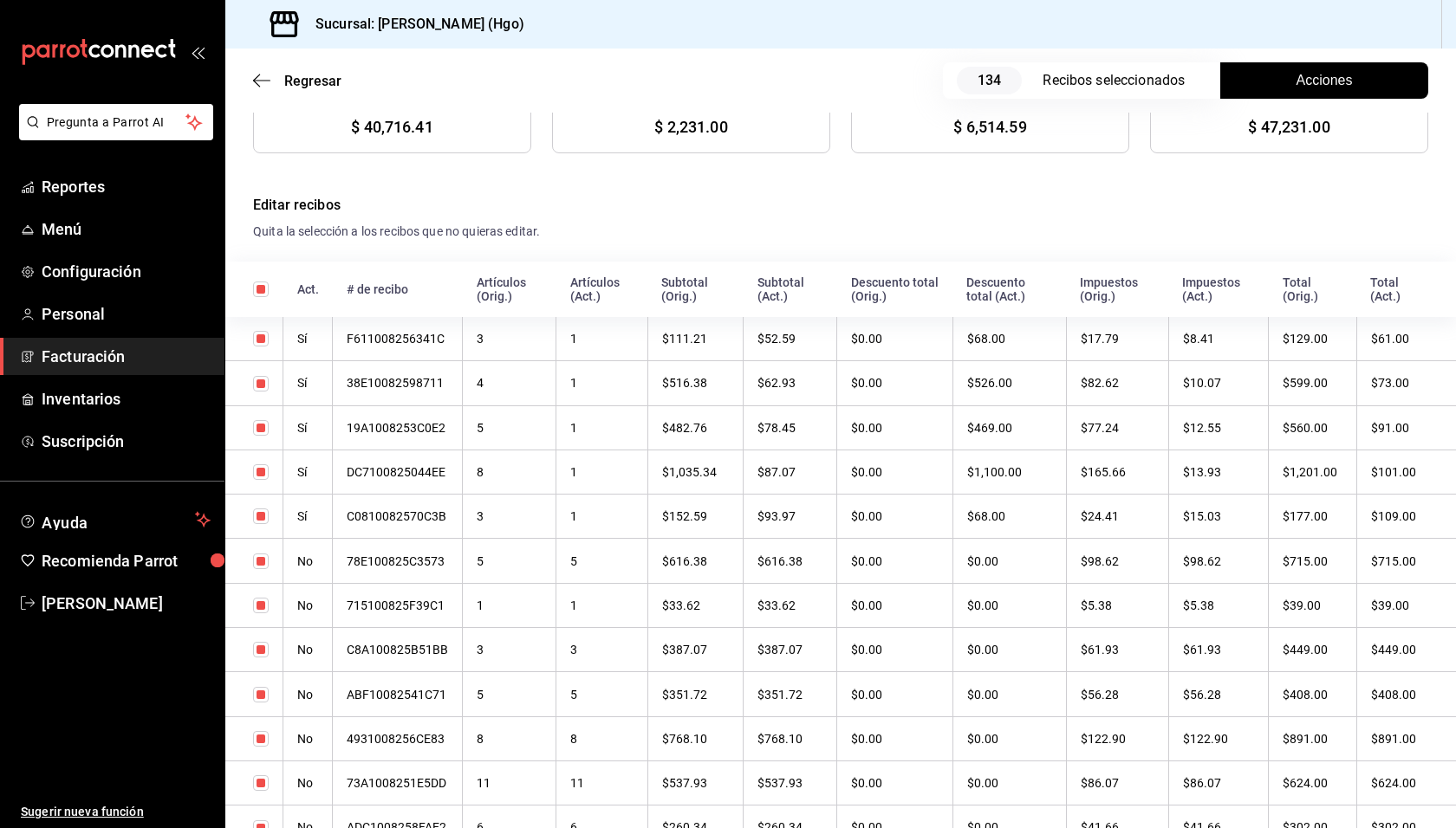
scroll to position [452, 0]
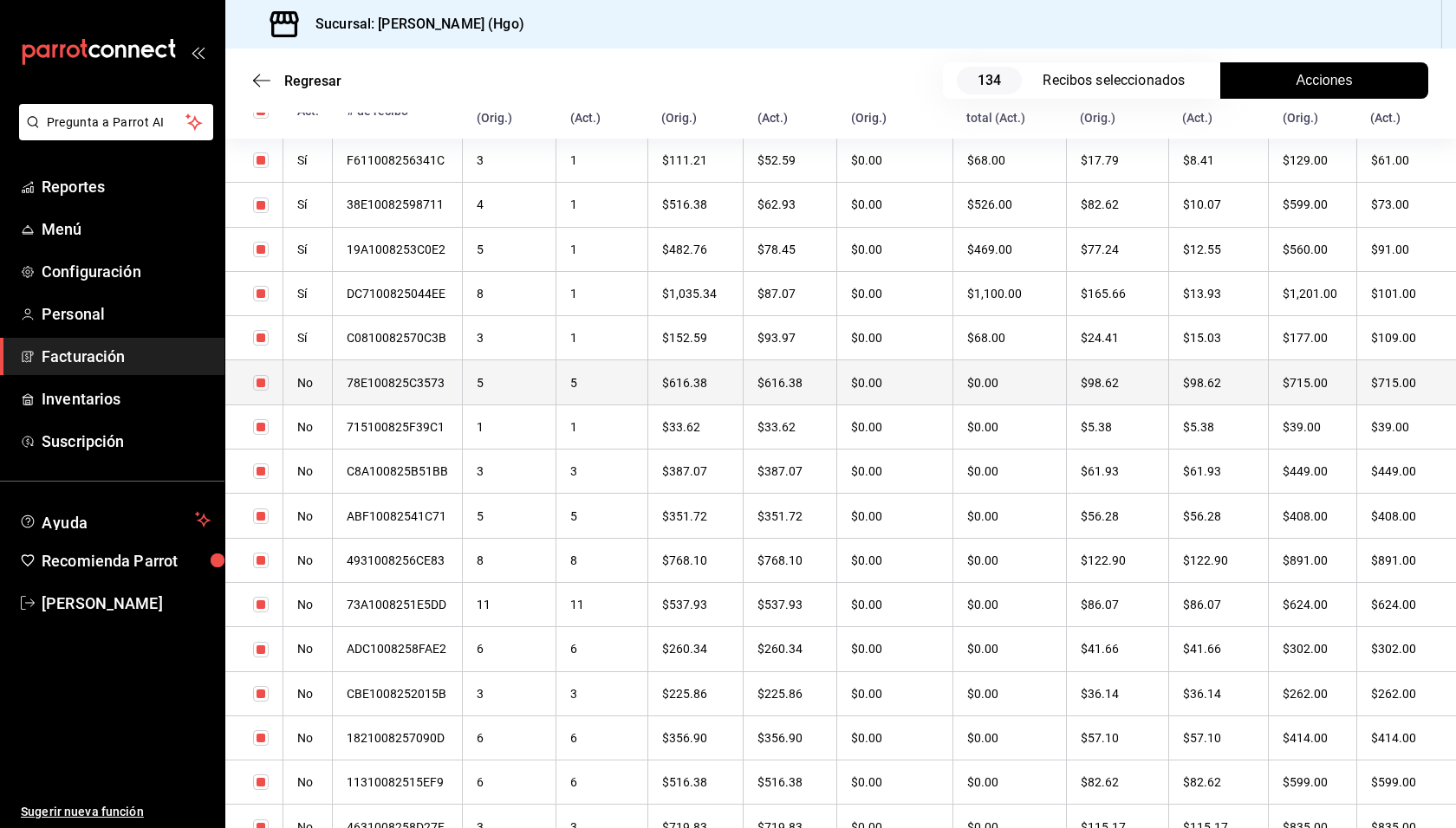
click at [1263, 386] on th "$98.62" at bounding box center [1217, 383] width 100 height 44
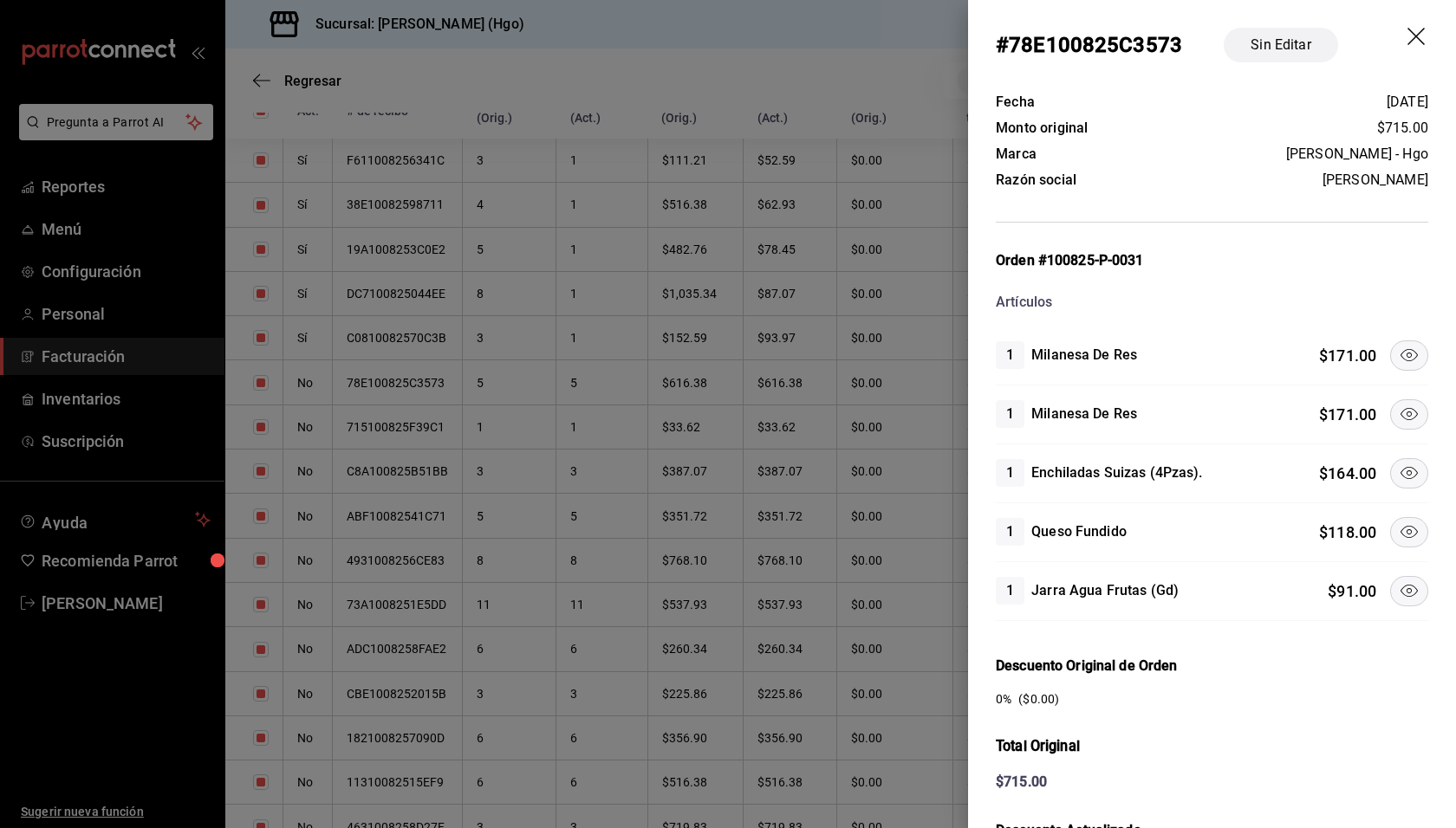
click at [1401, 469] on icon at bounding box center [1408, 473] width 21 height 21
click at [1398, 415] on icon at bounding box center [1408, 414] width 21 height 21
click at [1398, 352] on icon at bounding box center [1408, 355] width 21 height 21
click at [1404, 580] on icon at bounding box center [1408, 590] width 21 height 21
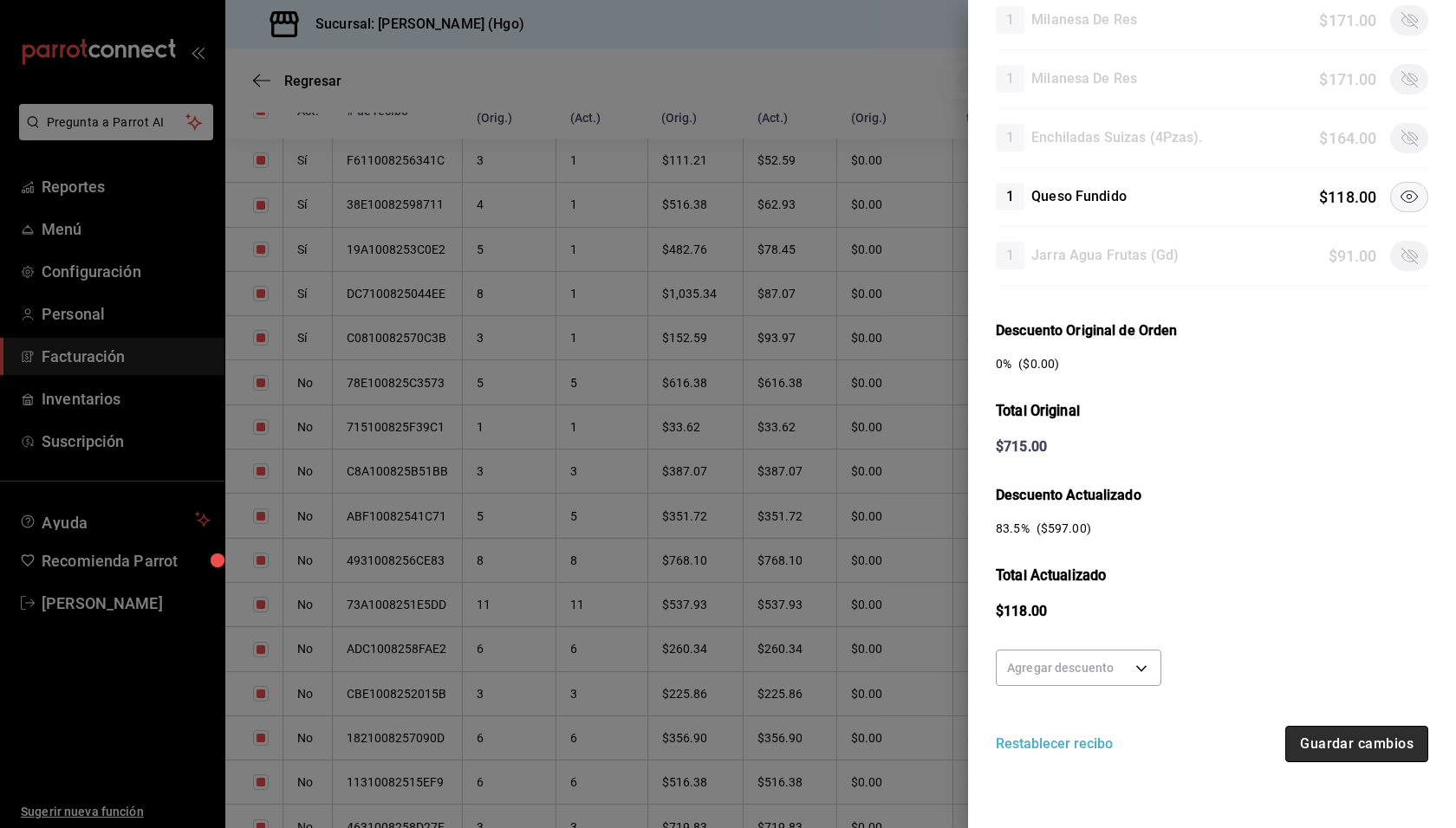
click at [1347, 729] on button "Guardar cambios" at bounding box center [1357, 744] width 143 height 37
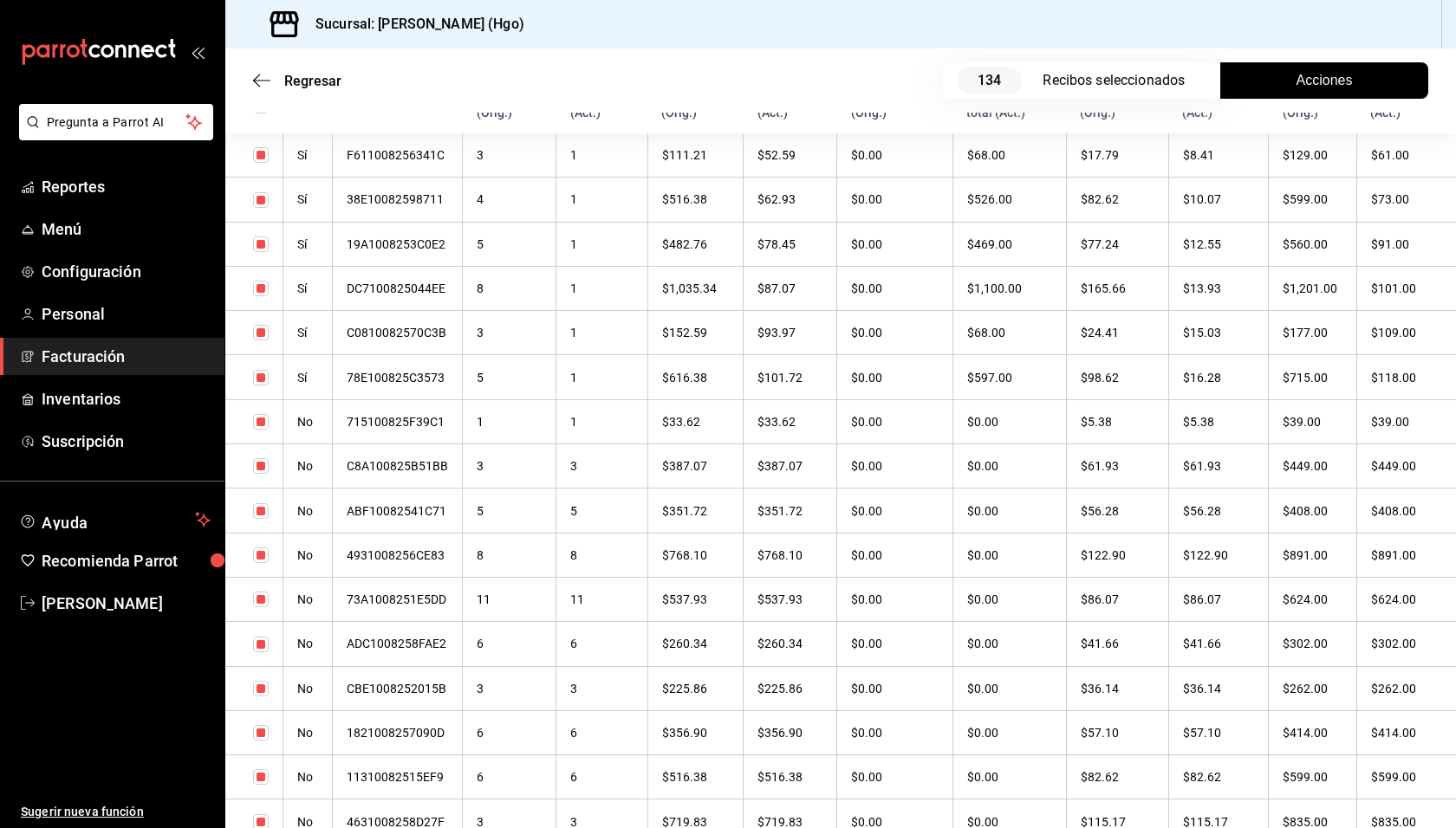
scroll to position [635, 0]
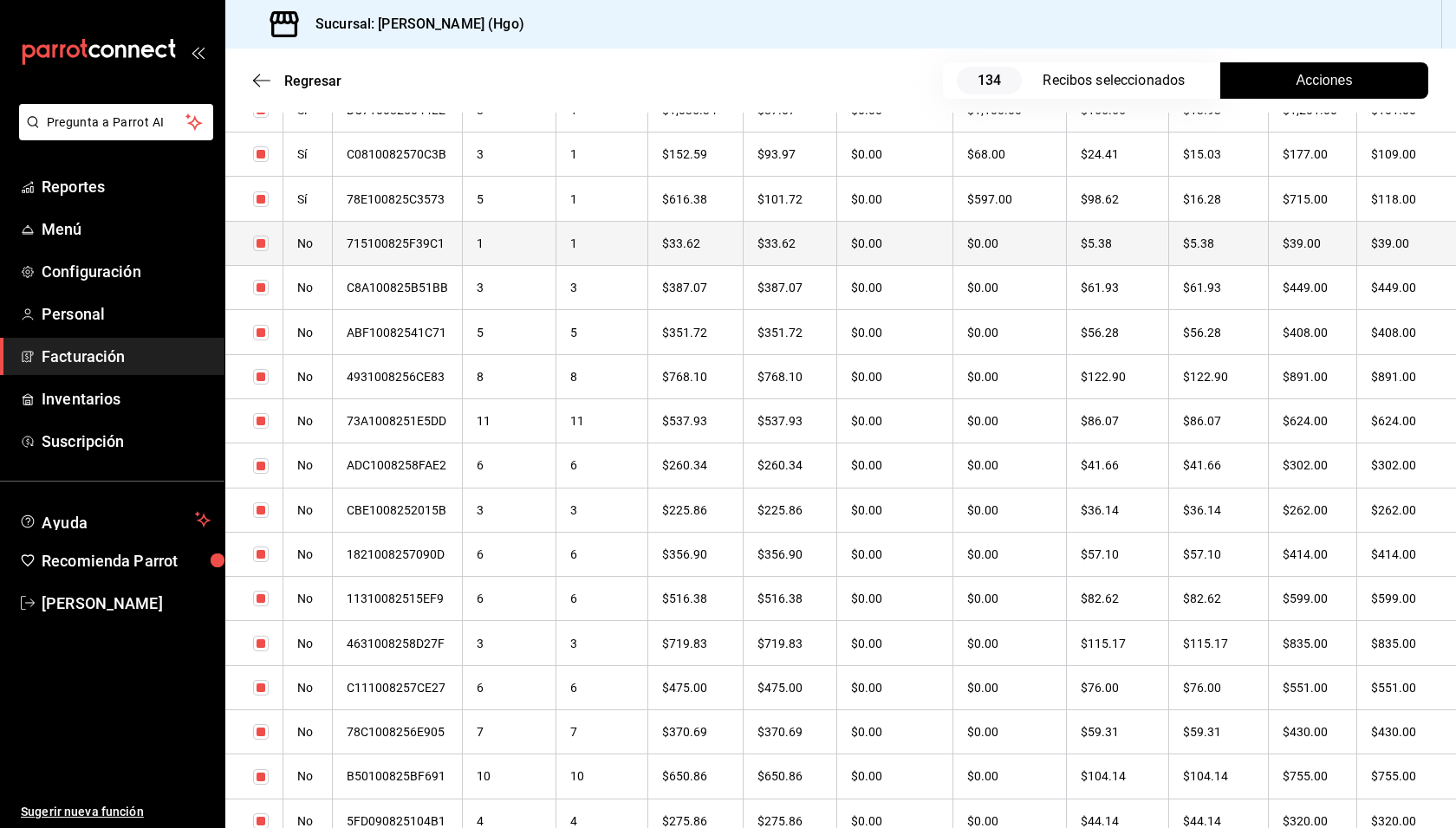
click at [1277, 254] on th "$39.00" at bounding box center [1313, 243] width 88 height 44
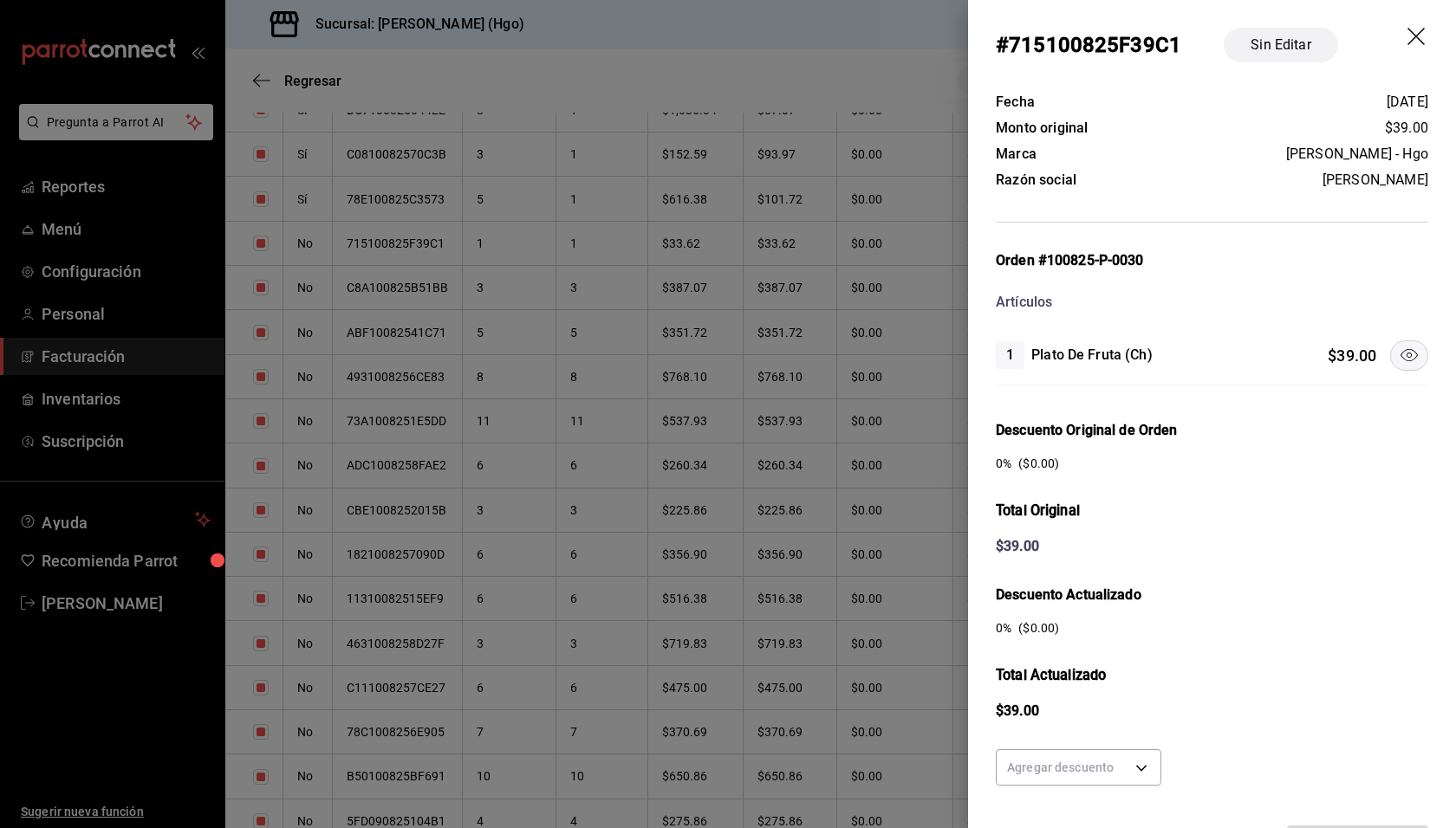
click at [1407, 41] on icon "drag" at bounding box center [1417, 38] width 21 height 21
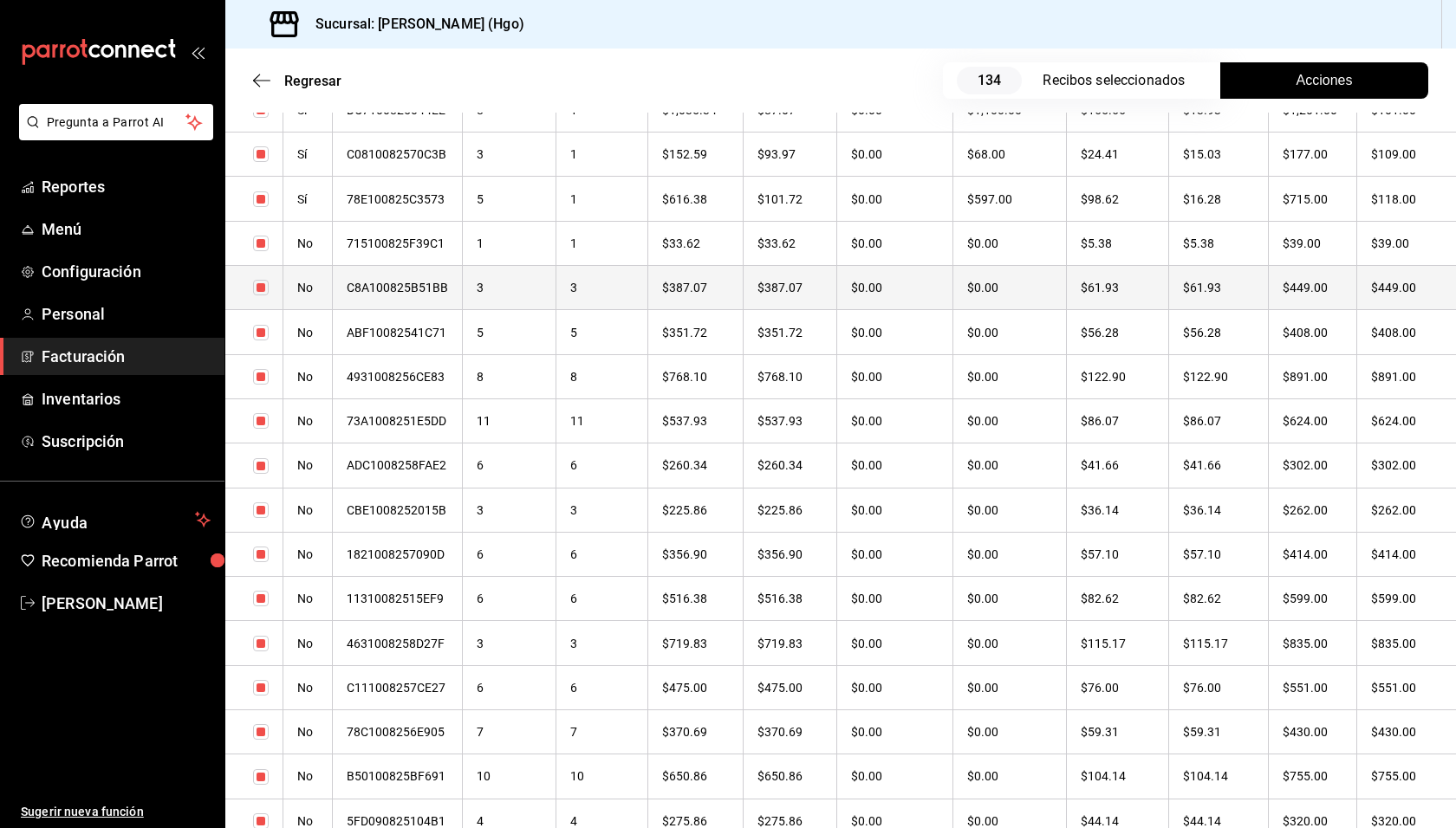
click at [1336, 279] on th "$449.00" at bounding box center [1313, 288] width 88 height 44
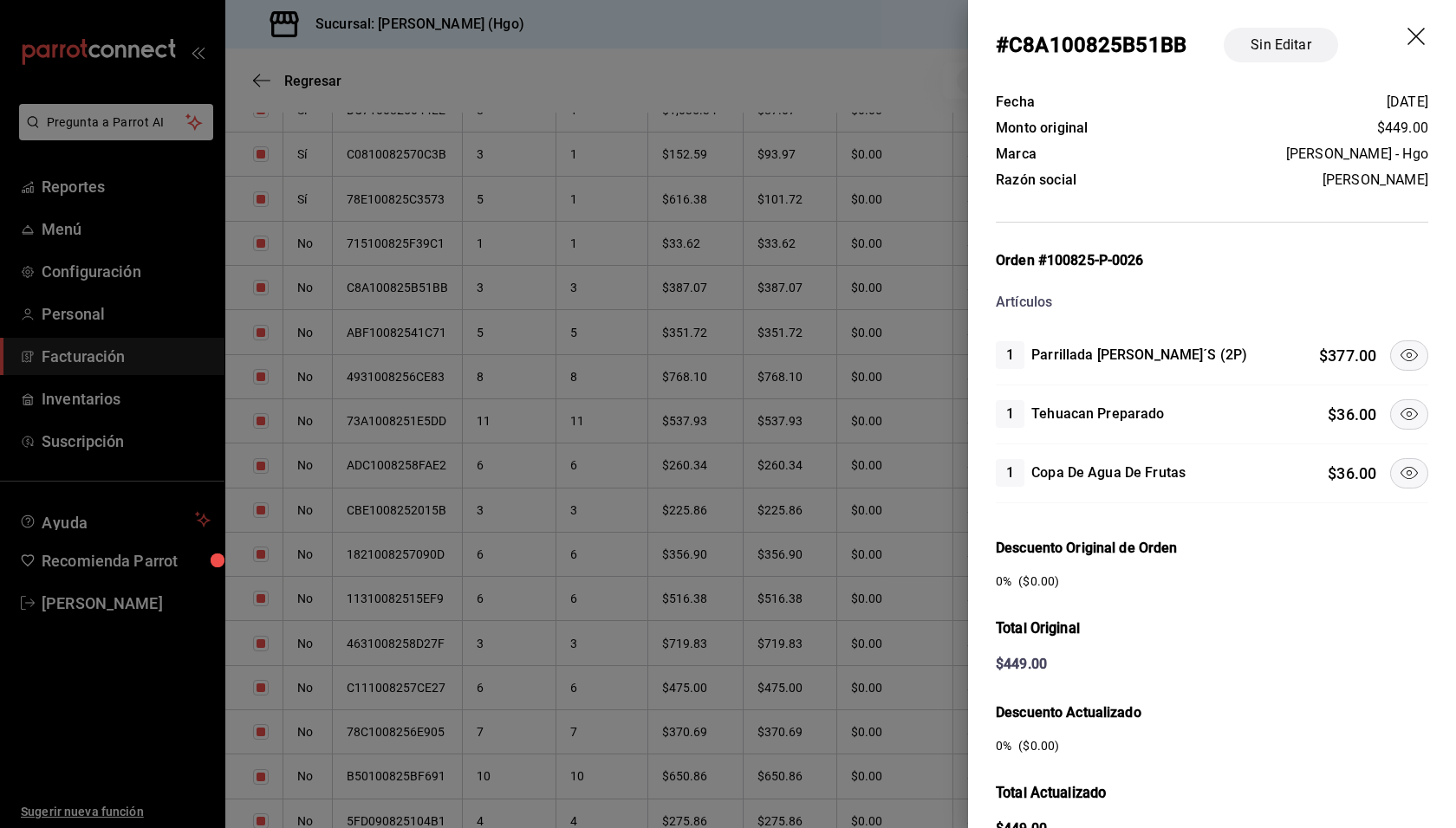
click at [1398, 358] on icon at bounding box center [1408, 355] width 21 height 21
click at [1397, 458] on button at bounding box center [1409, 473] width 39 height 30
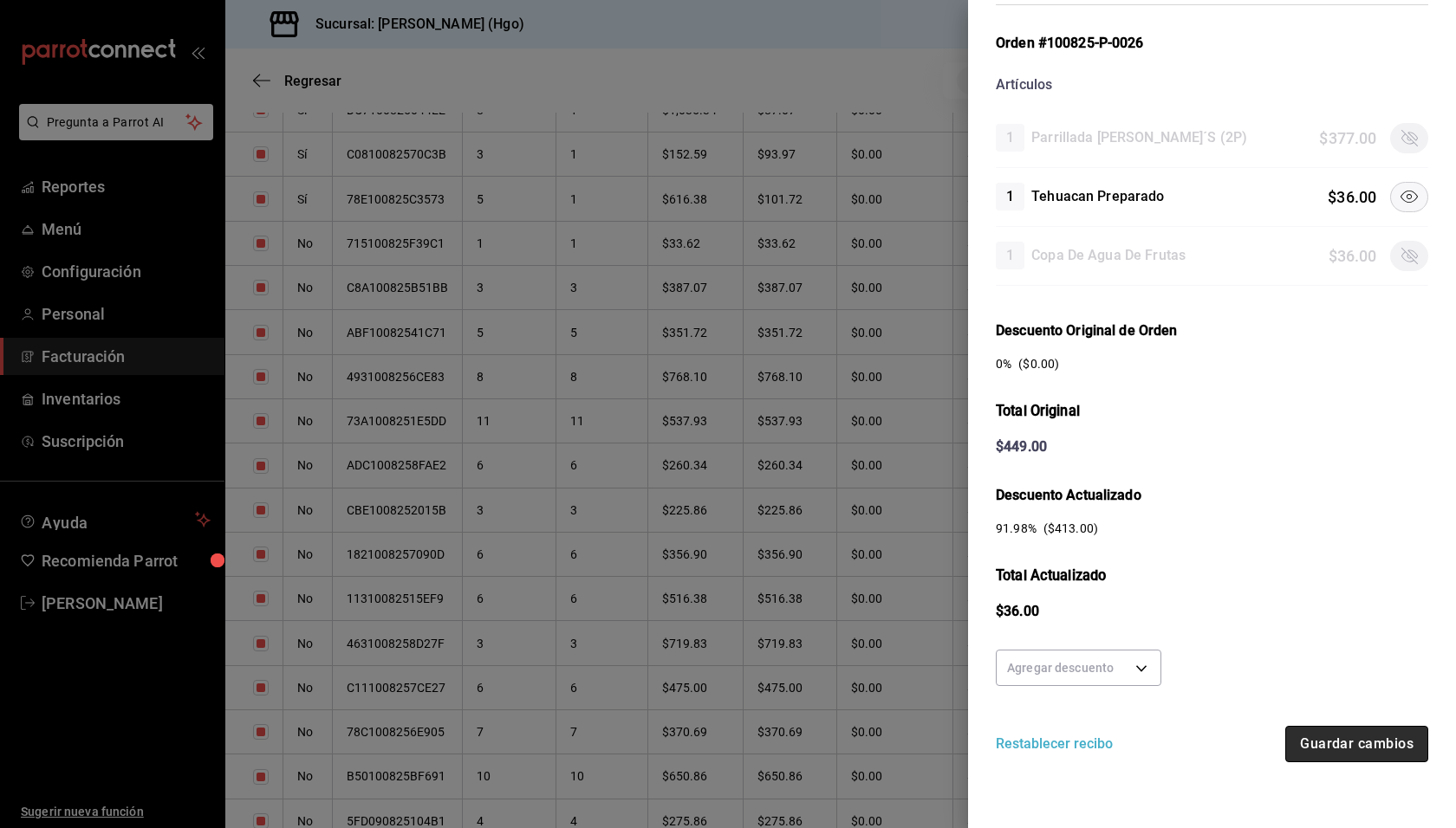
click at [1401, 747] on button "Guardar cambios" at bounding box center [1357, 744] width 143 height 37
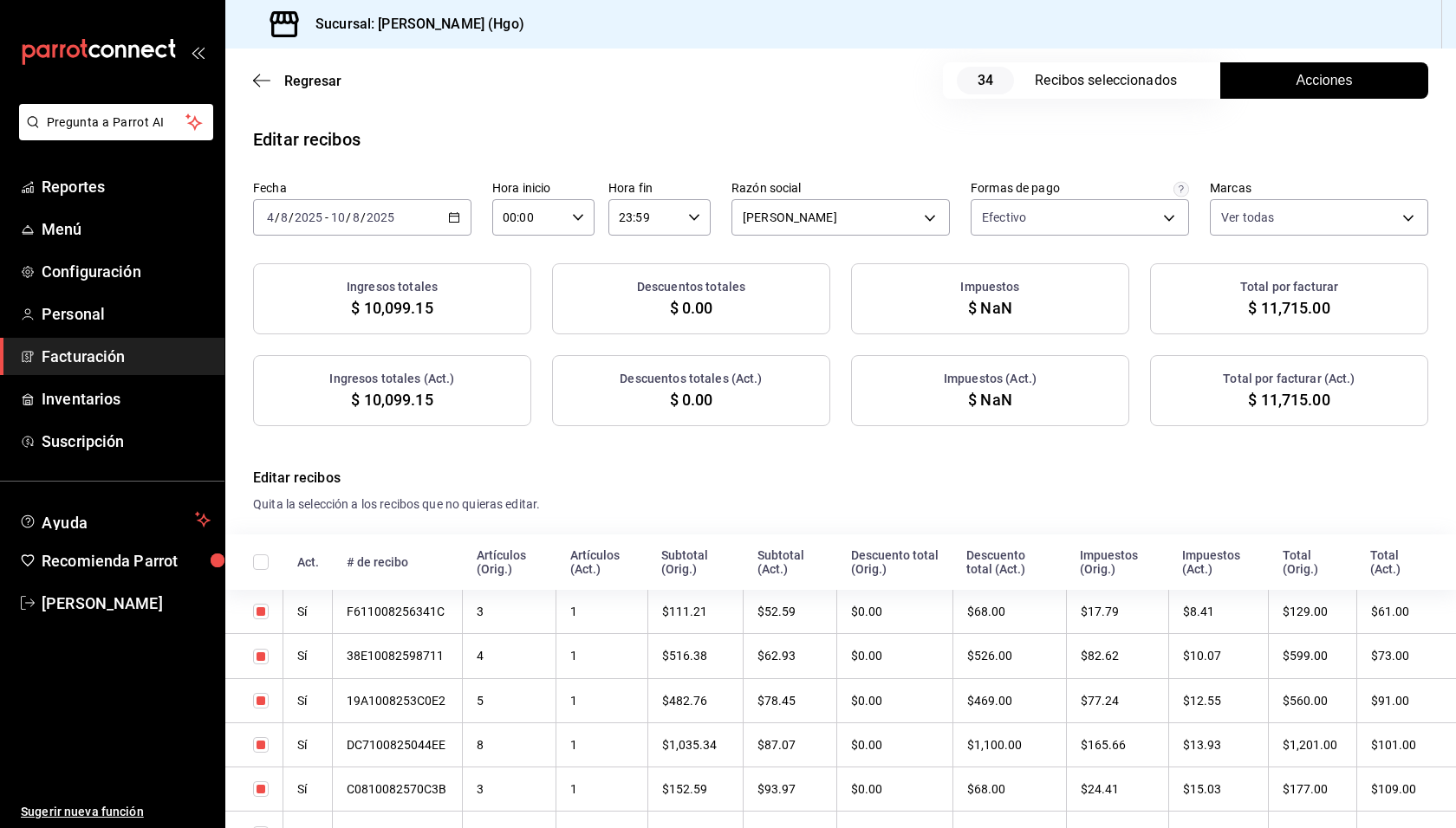
checkbox input "true"
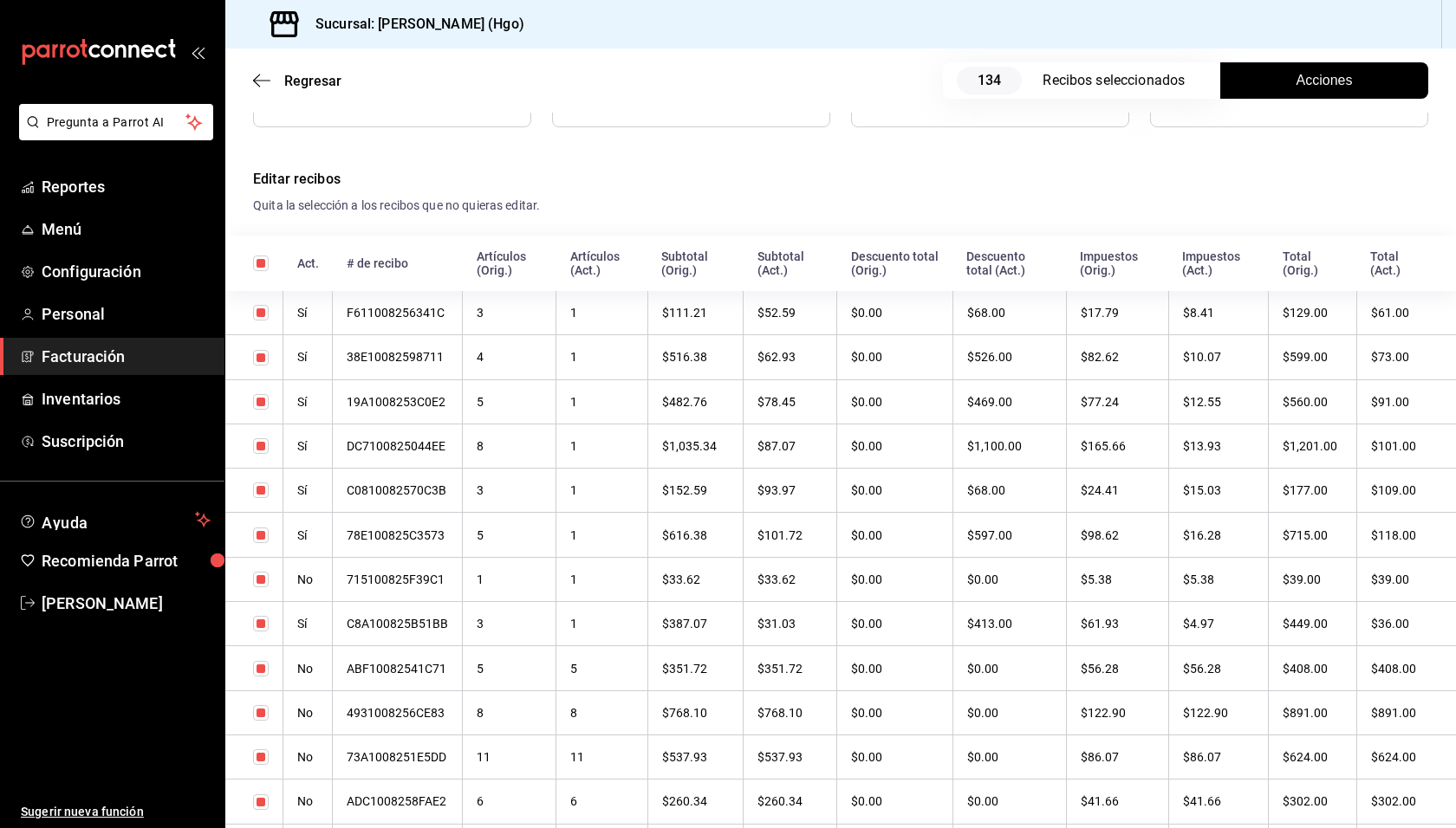
scroll to position [477, 0]
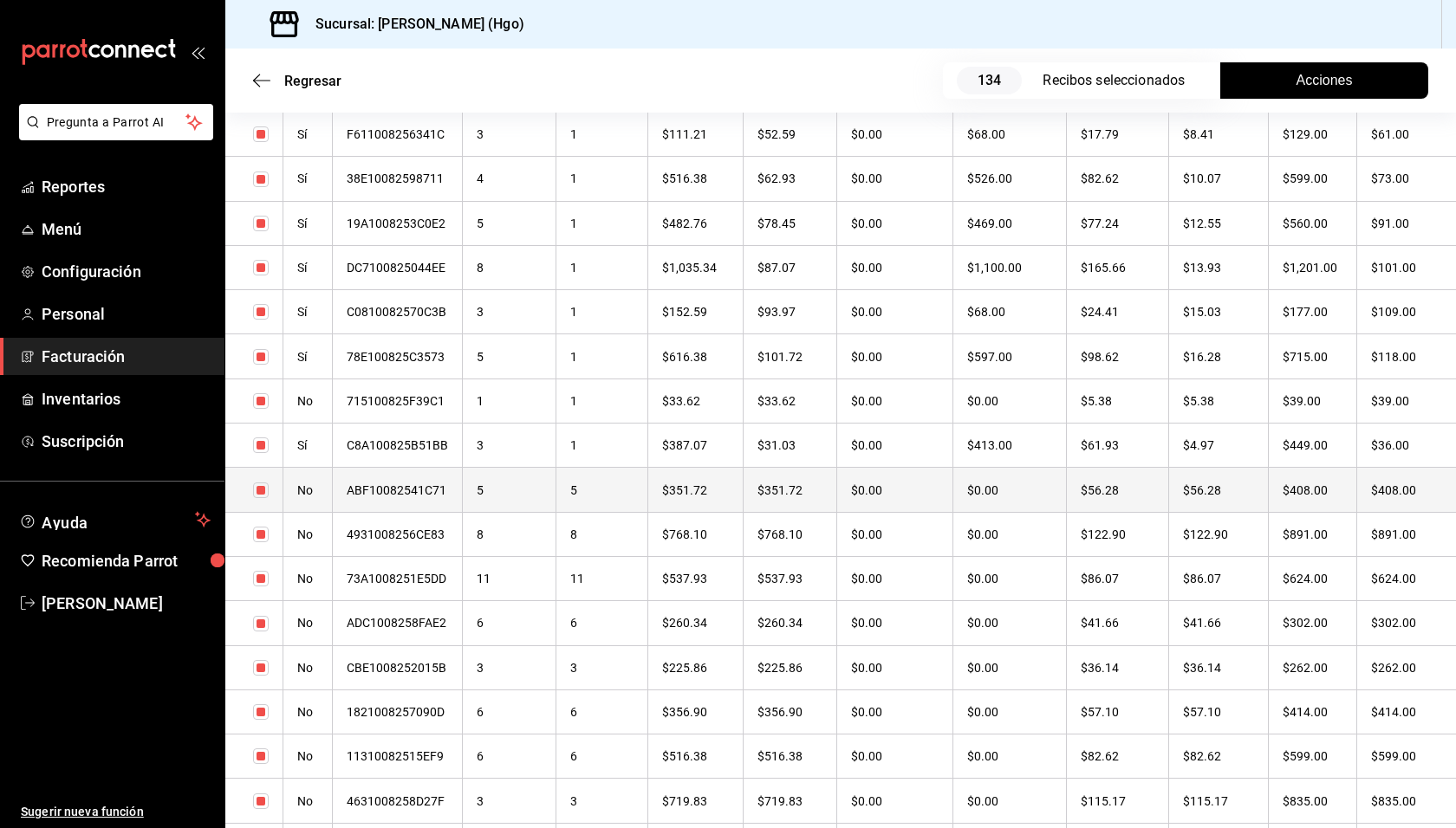
click at [1302, 489] on th "$408.00" at bounding box center [1313, 490] width 88 height 44
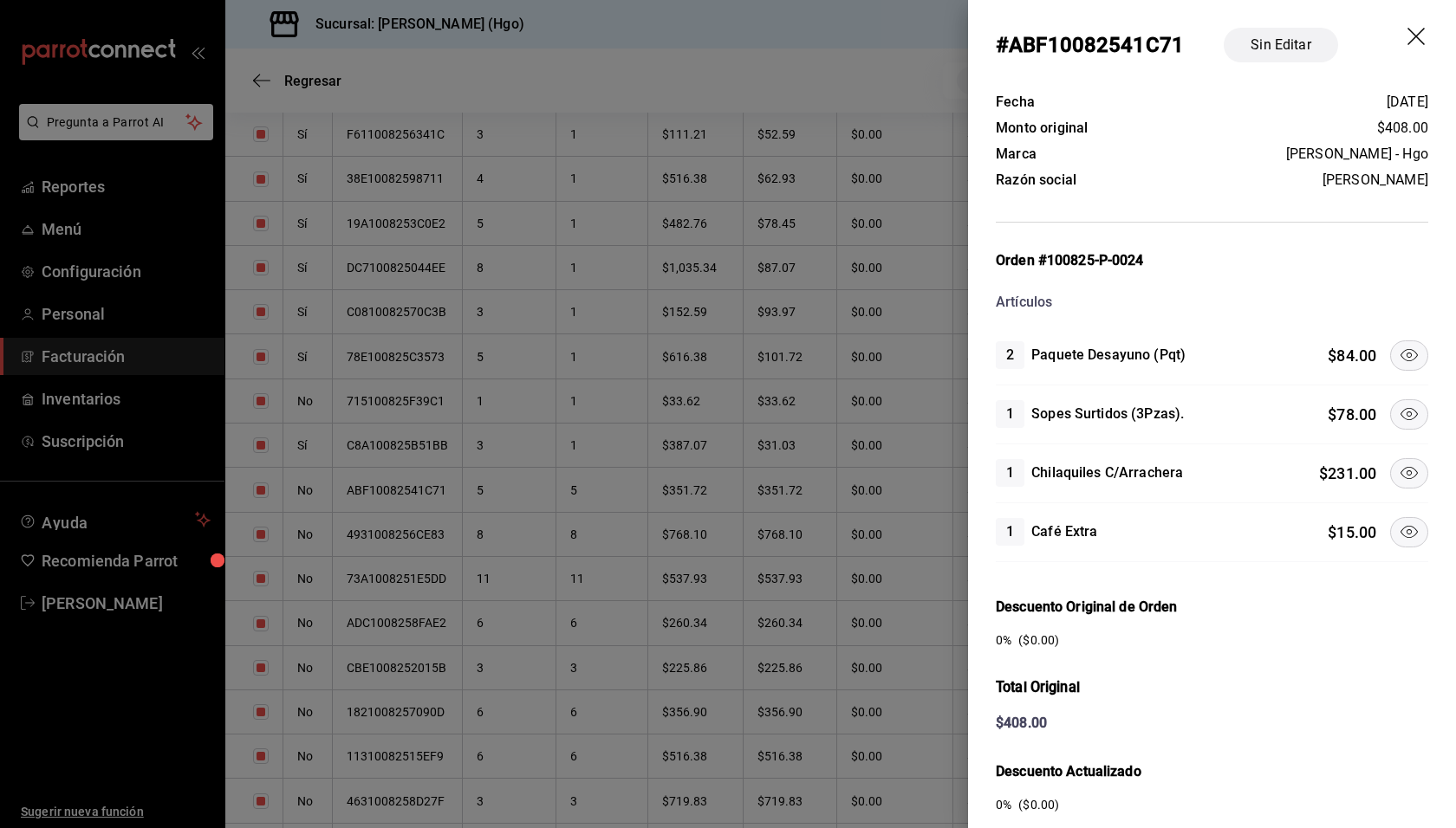
click at [1402, 467] on icon at bounding box center [1408, 473] width 17 height 12
click at [1398, 521] on icon at bounding box center [1408, 531] width 21 height 21
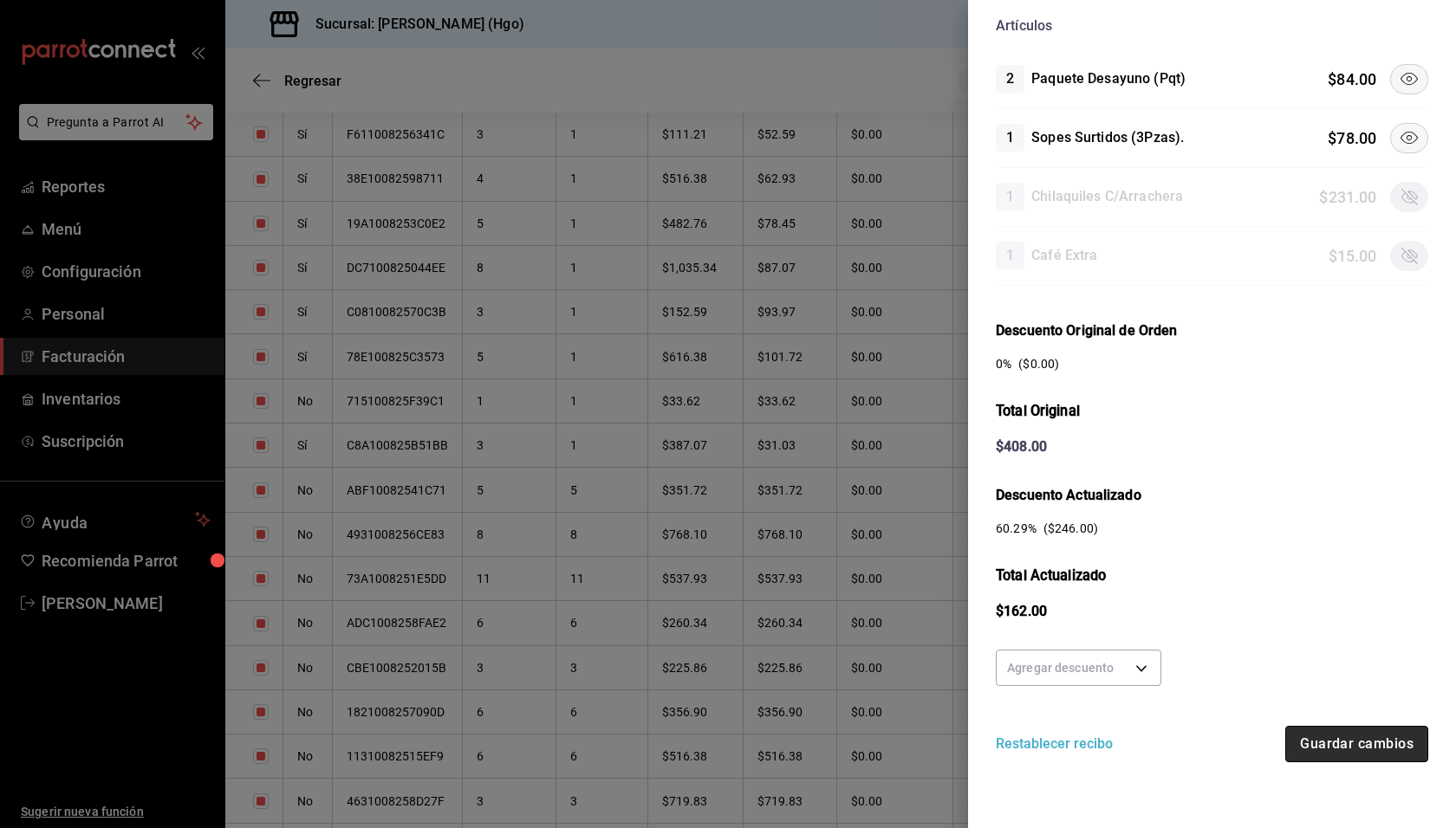
click at [1374, 741] on button "Guardar cambios" at bounding box center [1357, 744] width 143 height 37
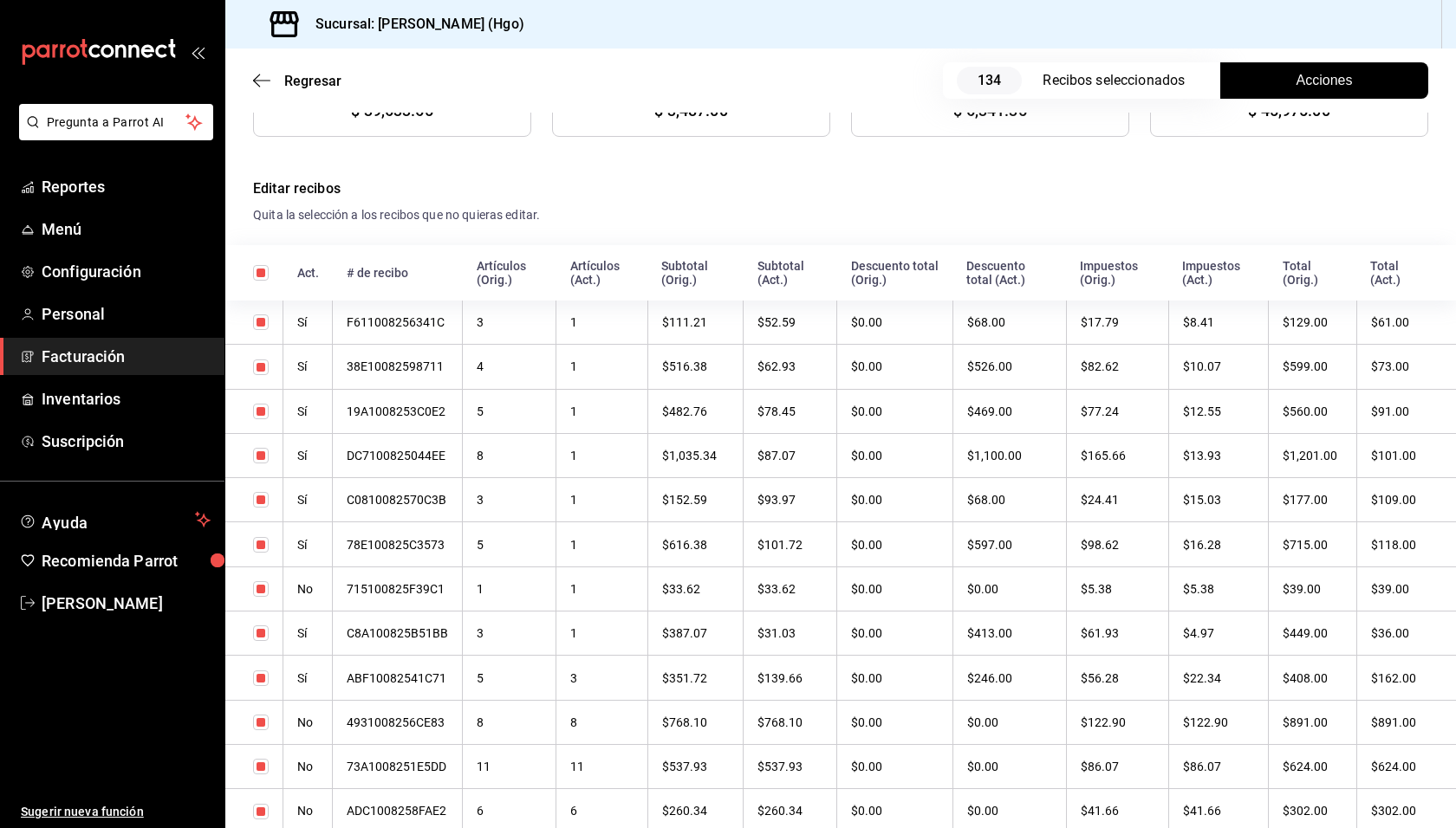
scroll to position [557, 0]
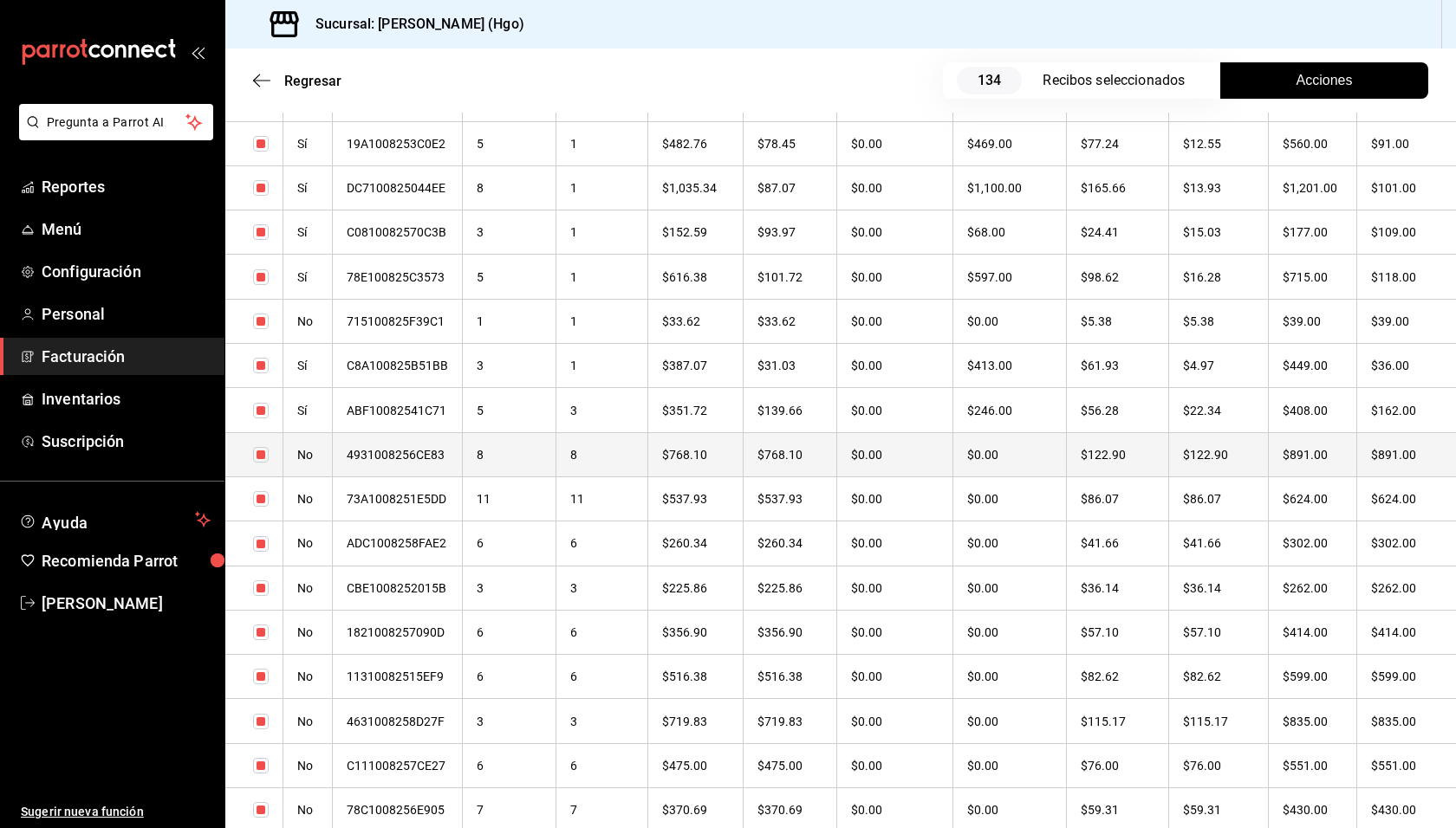
click at [1327, 468] on th "$891.00" at bounding box center [1313, 454] width 88 height 44
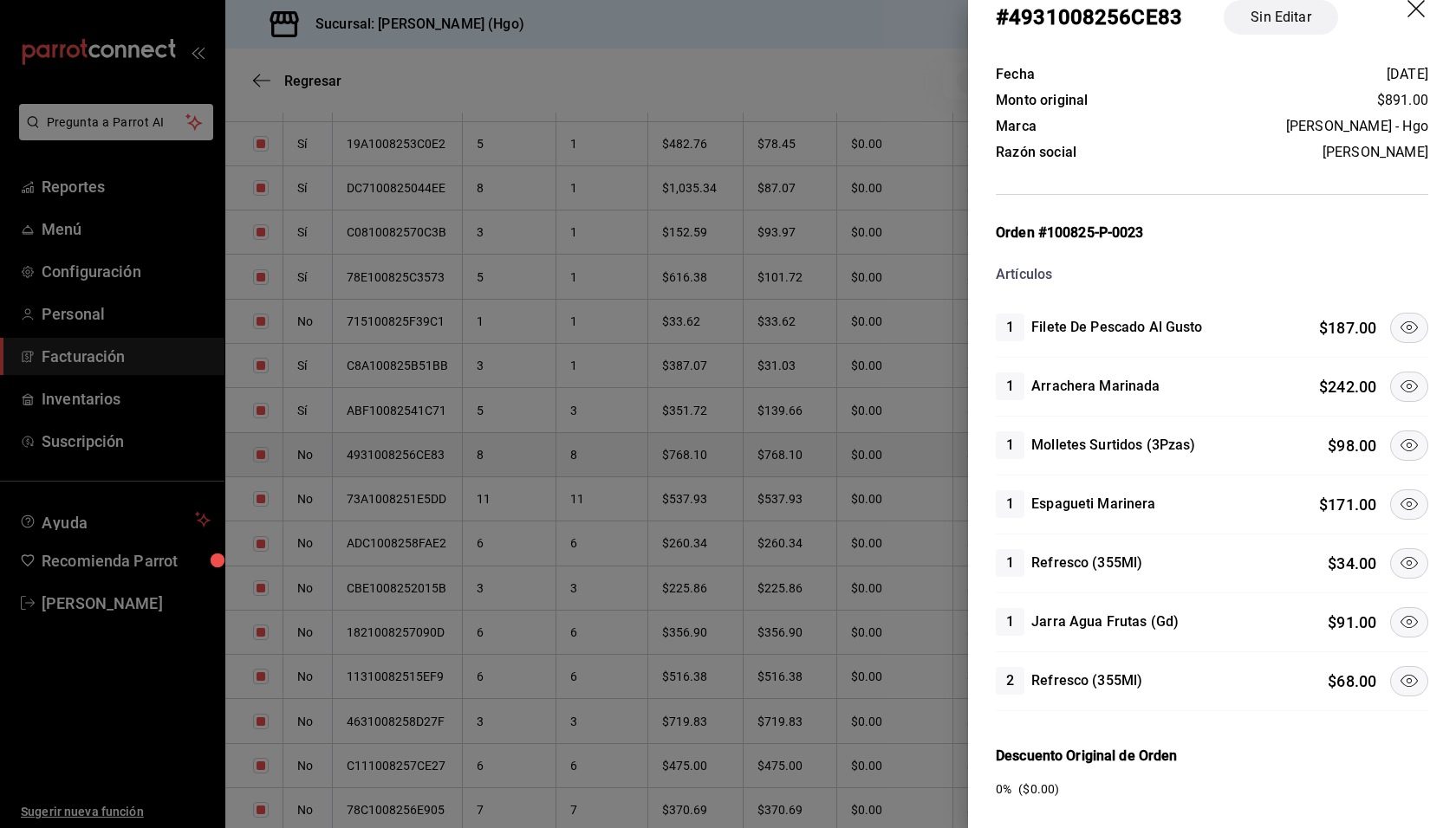
scroll to position [39, 0]
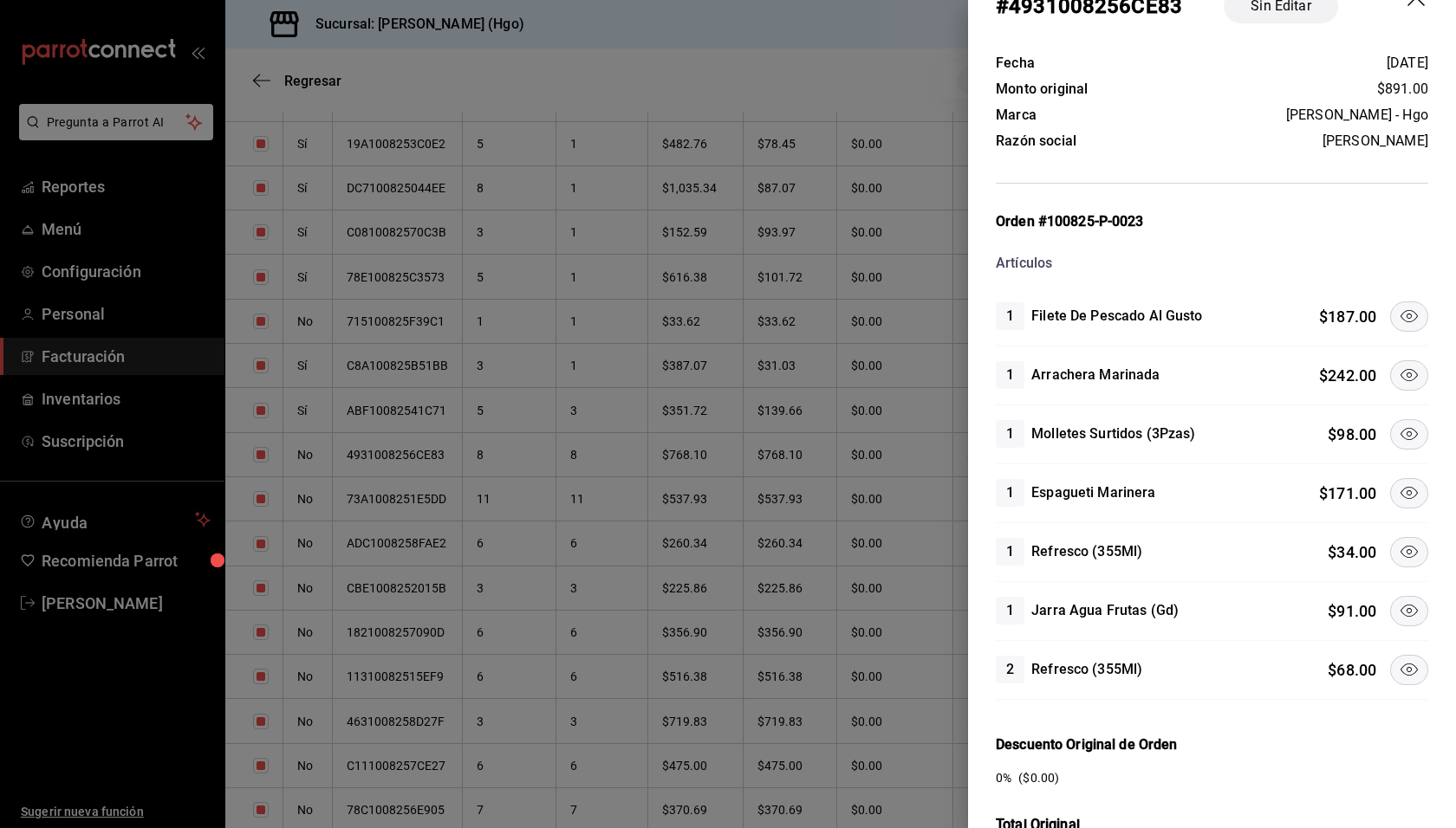
click at [1402, 365] on icon at bounding box center [1408, 375] width 21 height 21
click at [1402, 424] on icon at bounding box center [1408, 434] width 21 height 21
click at [1398, 316] on icon at bounding box center [1408, 316] width 21 height 21
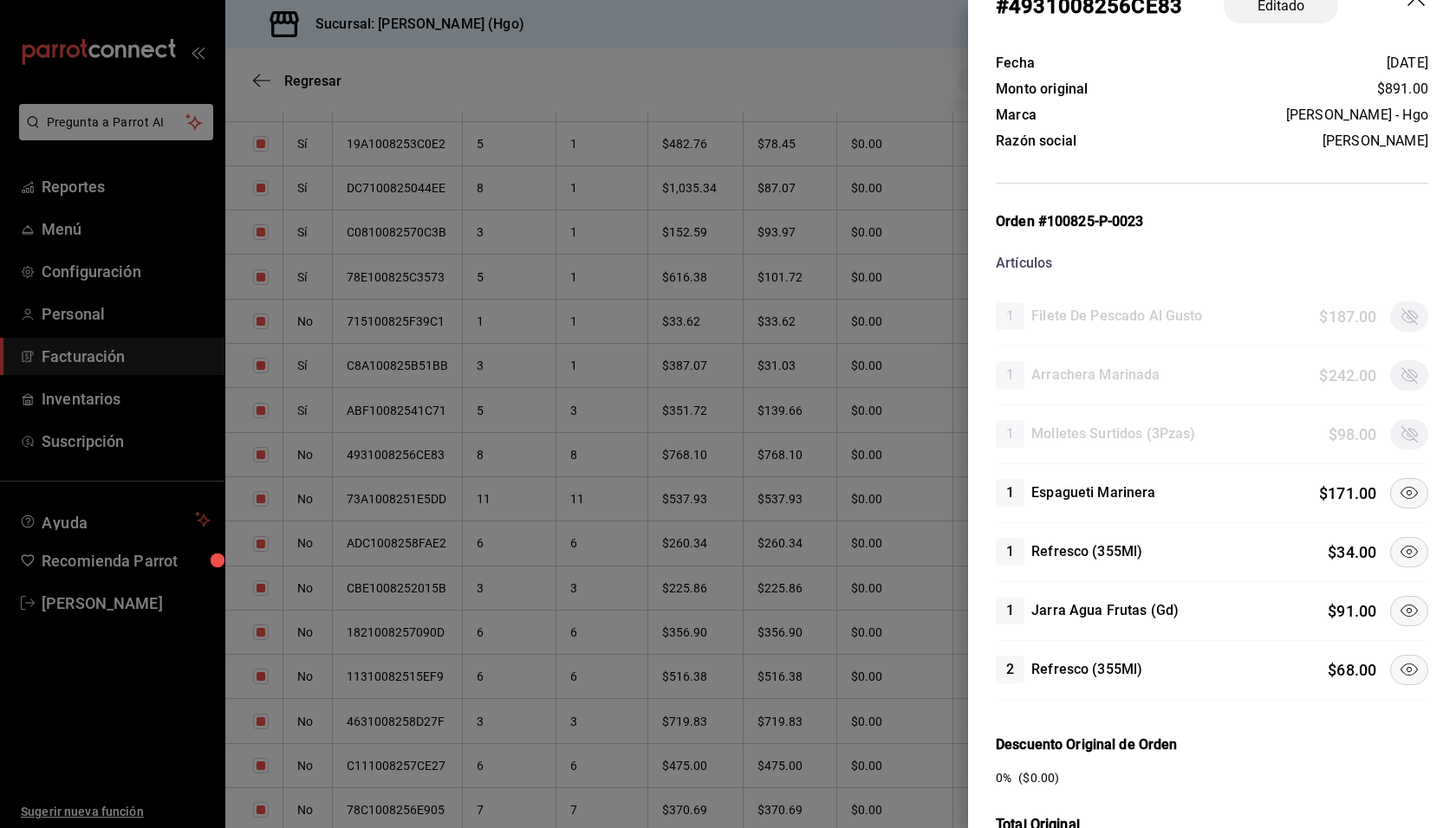
click at [1398, 543] on icon at bounding box center [1408, 552] width 21 height 21
click at [1406, 596] on button at bounding box center [1409, 610] width 39 height 30
click at [1398, 659] on icon at bounding box center [1408, 669] width 21 height 21
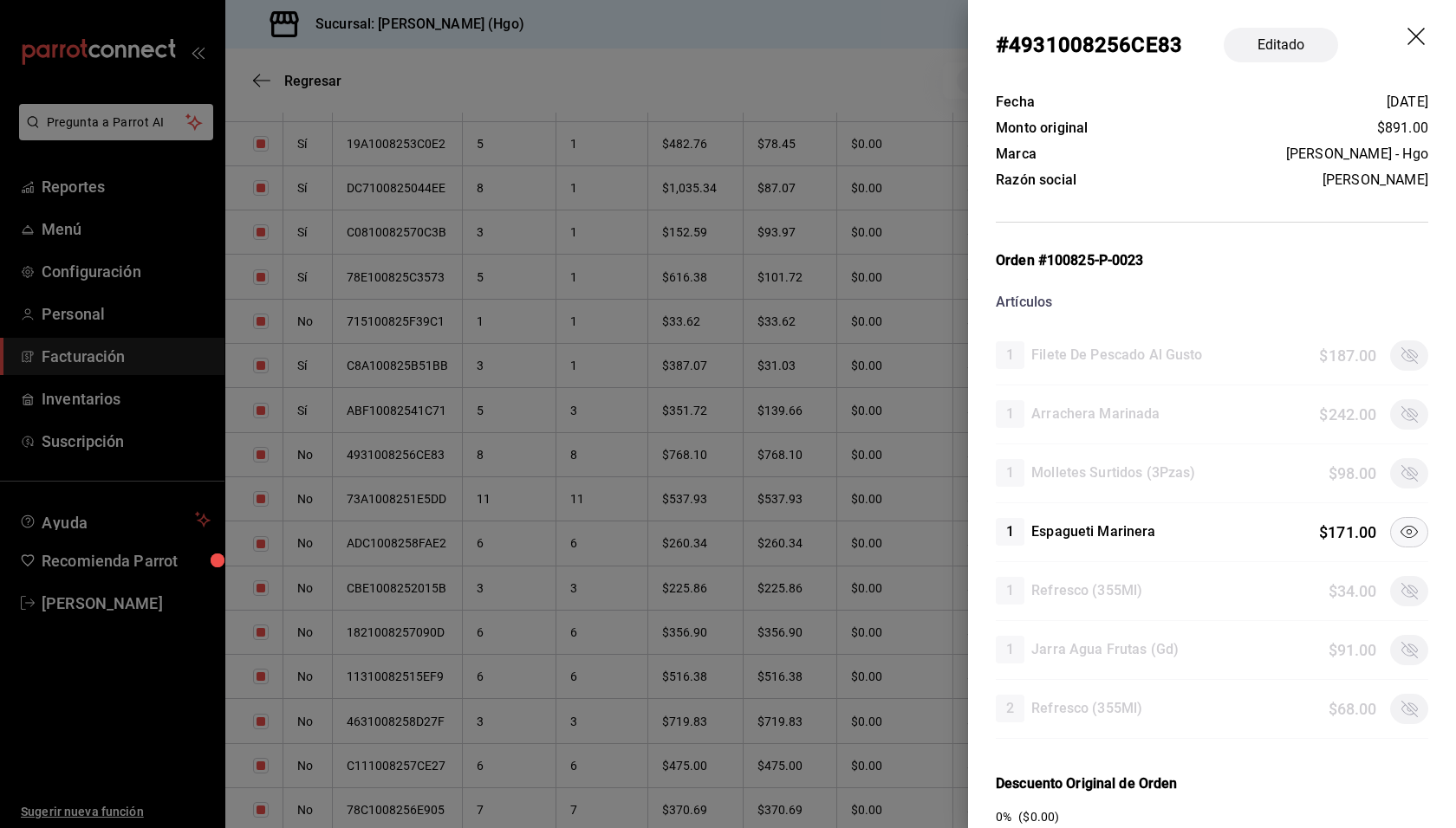
click at [1407, 30] on icon "drag" at bounding box center [1417, 38] width 21 height 21
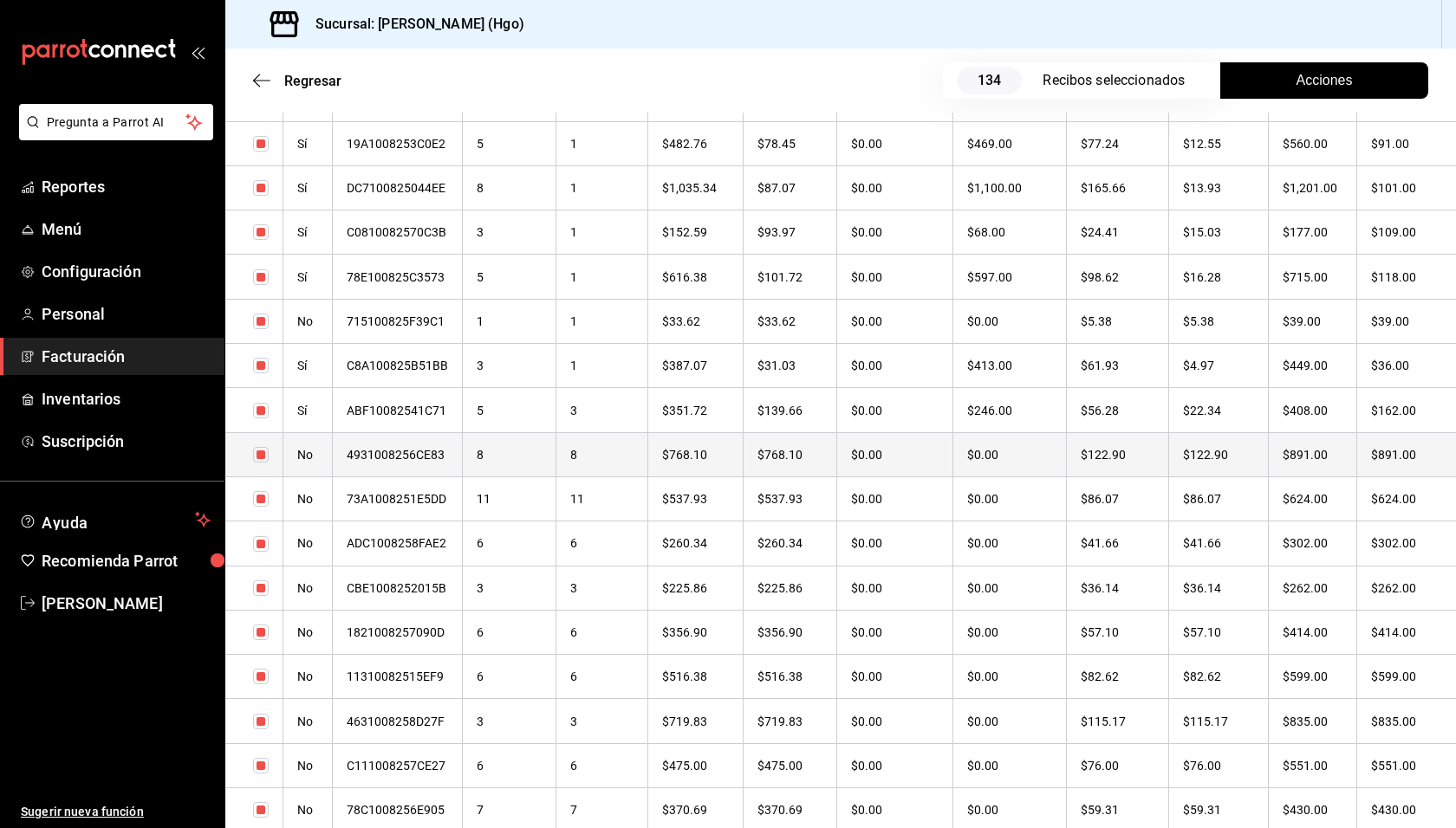
click at [1356, 461] on th "$891.00" at bounding box center [1406, 454] width 100 height 44
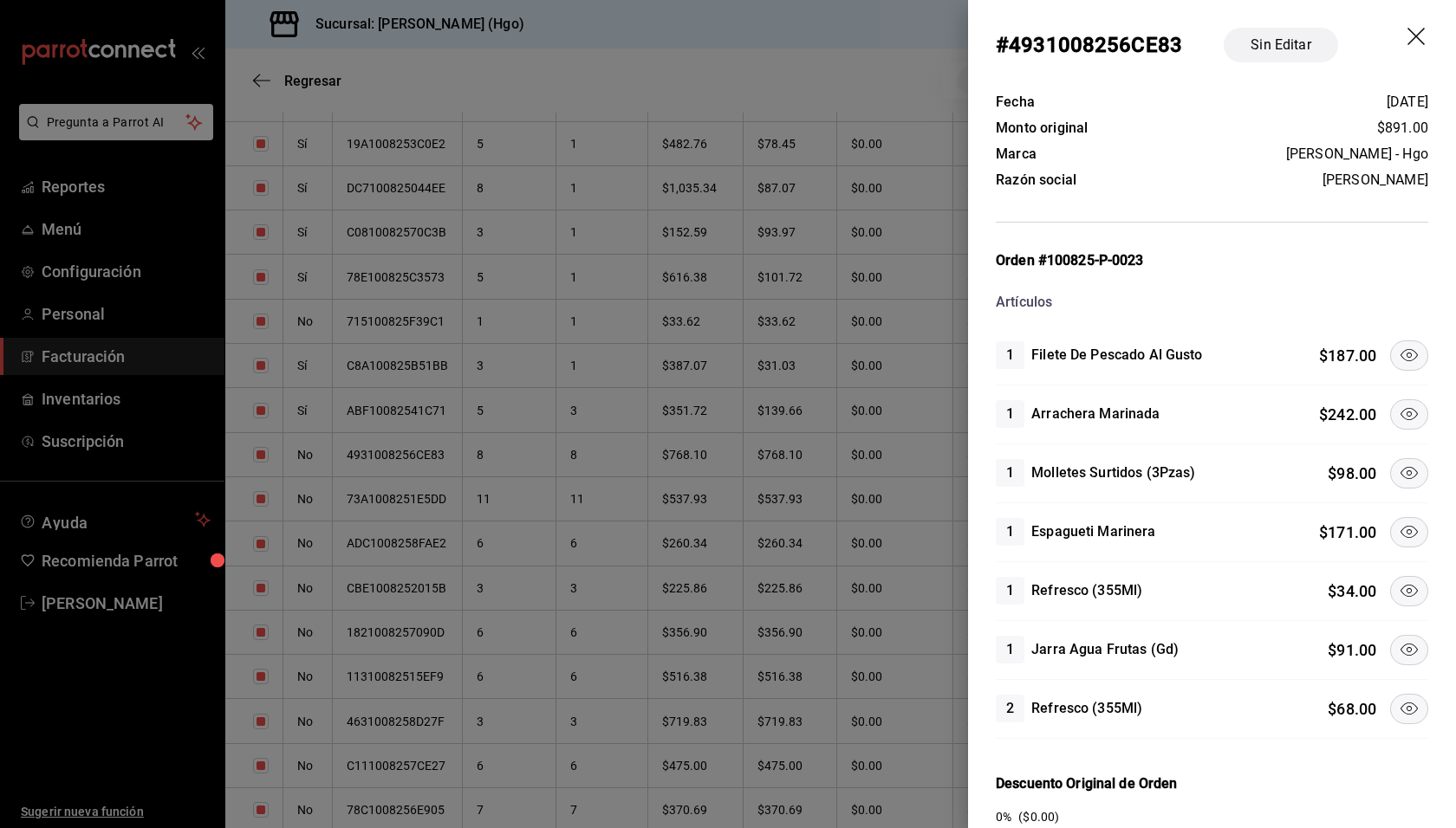
scroll to position [211, 0]
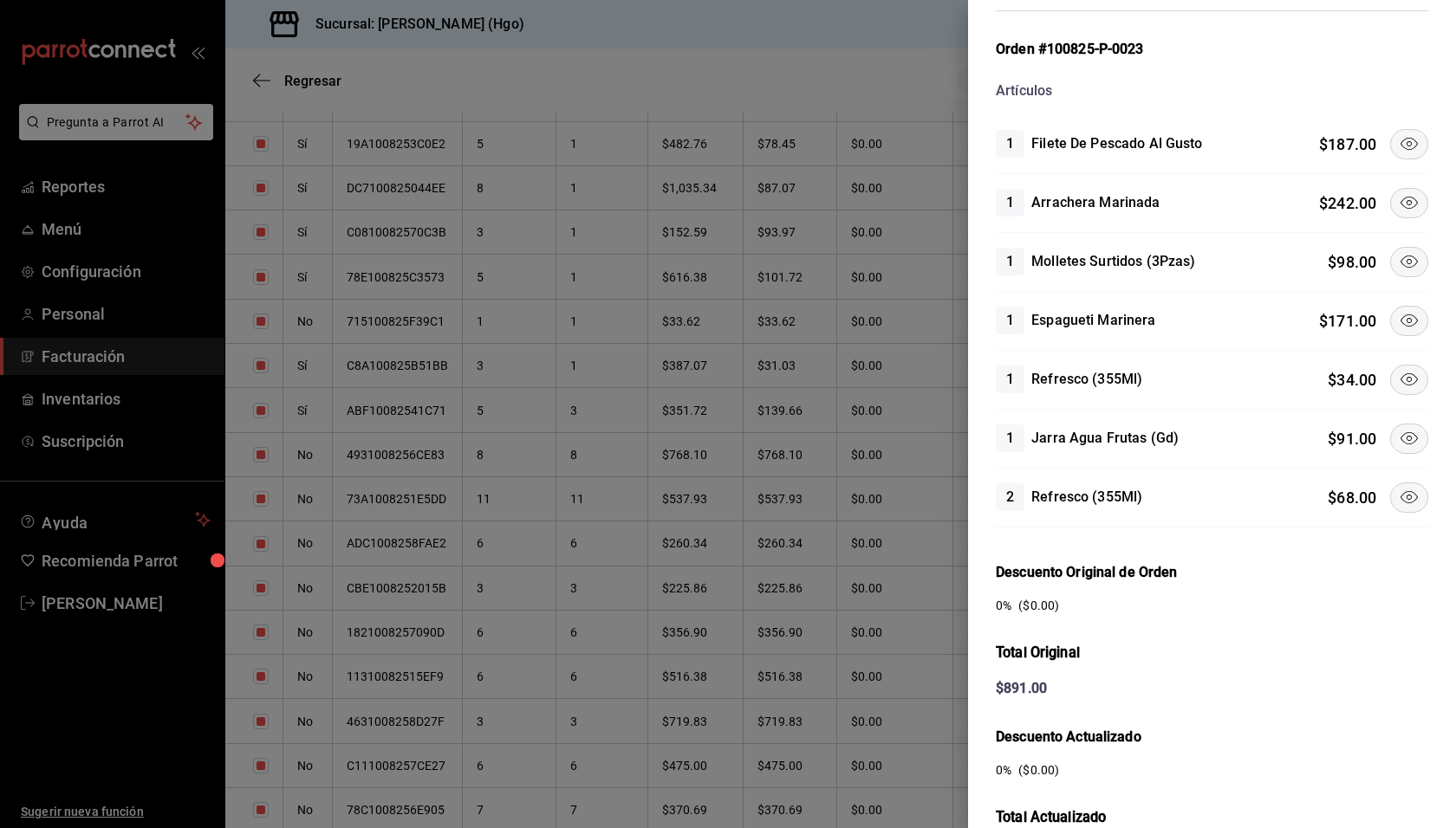
click at [1398, 145] on icon at bounding box center [1408, 143] width 21 height 21
click at [1398, 193] on icon at bounding box center [1408, 203] width 21 height 21
click at [1399, 254] on icon at bounding box center [1408, 262] width 21 height 21
click at [1398, 312] on icon at bounding box center [1408, 320] width 21 height 21
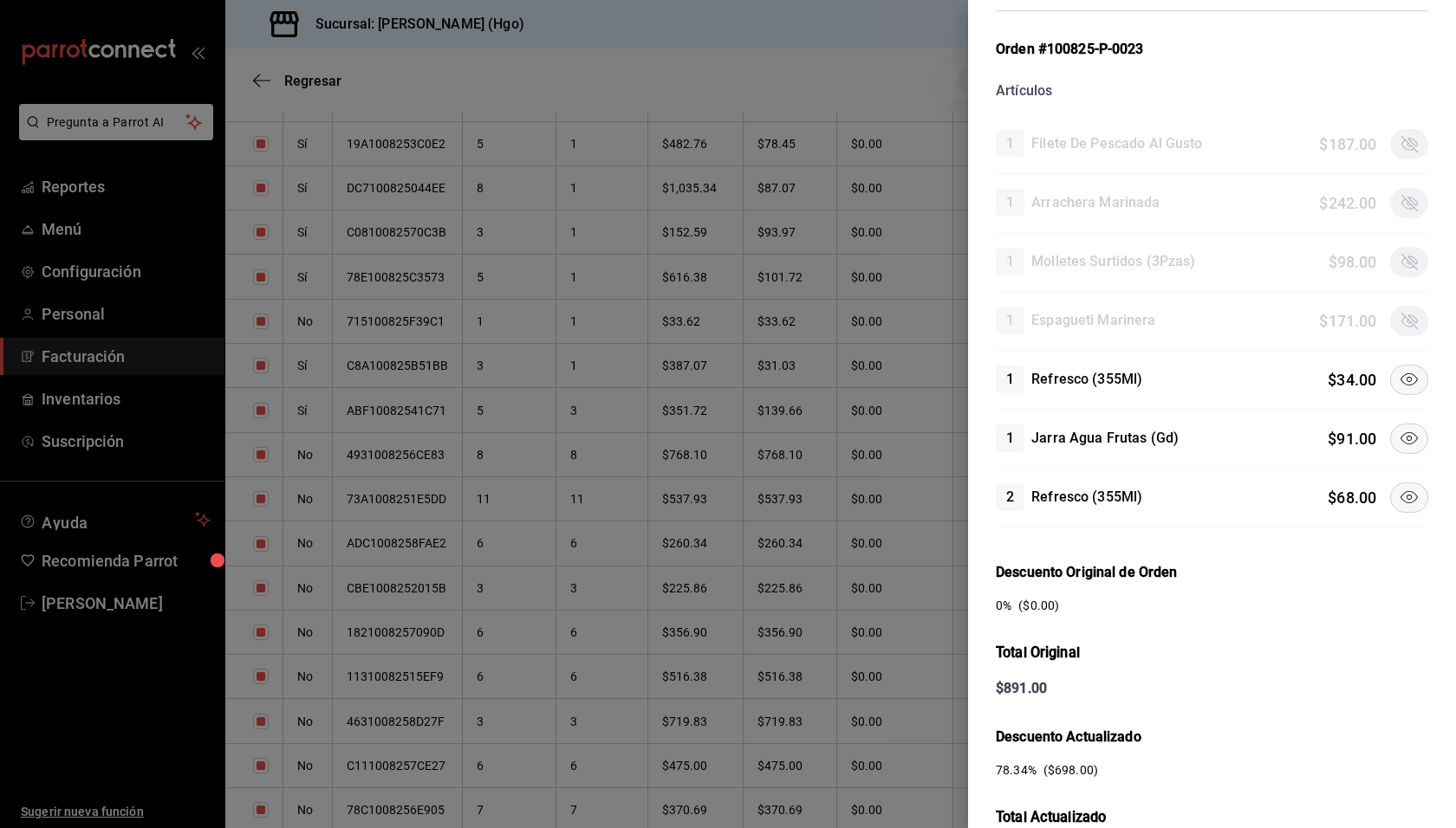
click at [1399, 487] on icon at bounding box center [1408, 497] width 21 height 21
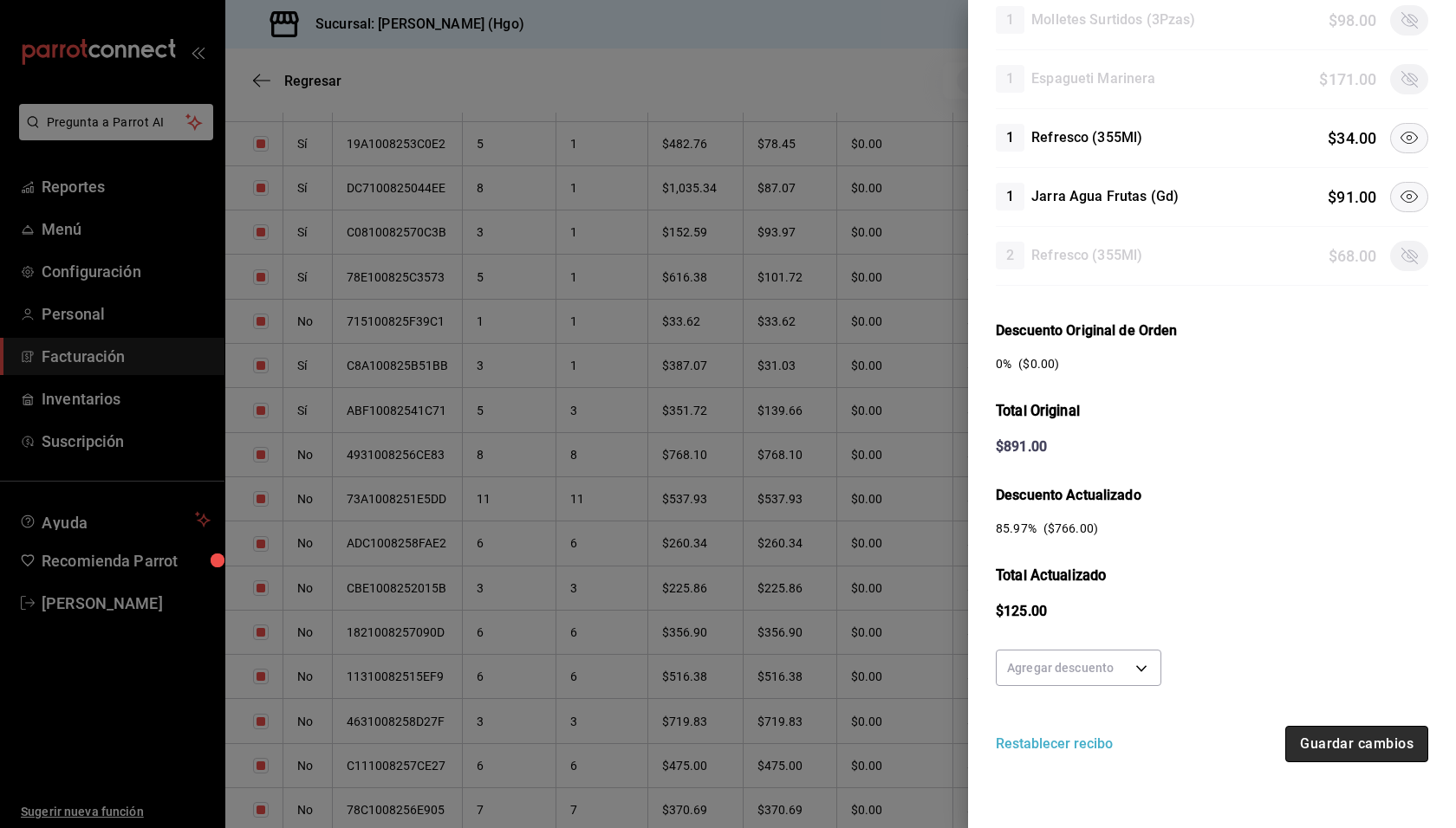
click at [1378, 740] on button "Guardar cambios" at bounding box center [1357, 744] width 143 height 37
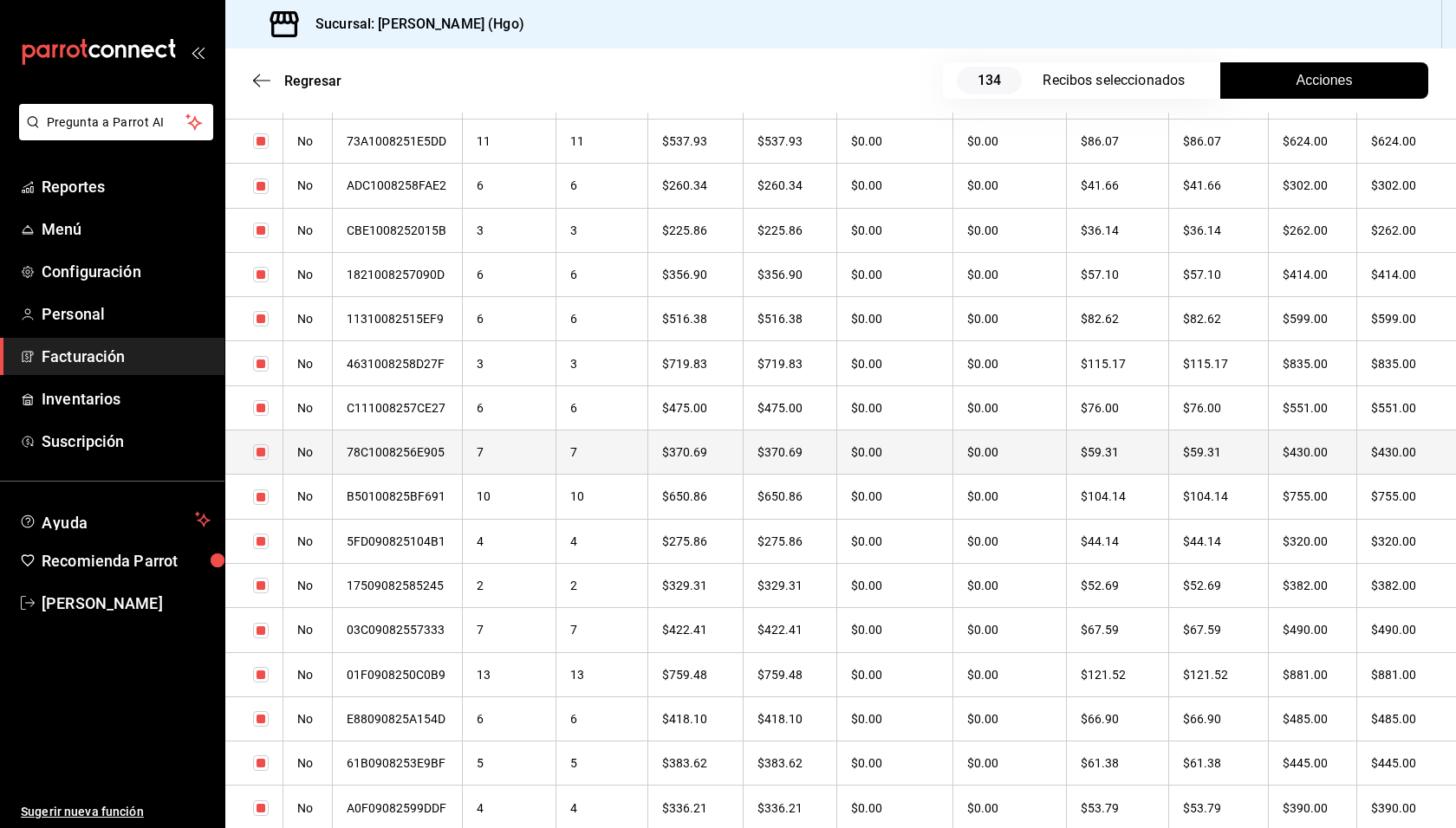
scroll to position [841, 0]
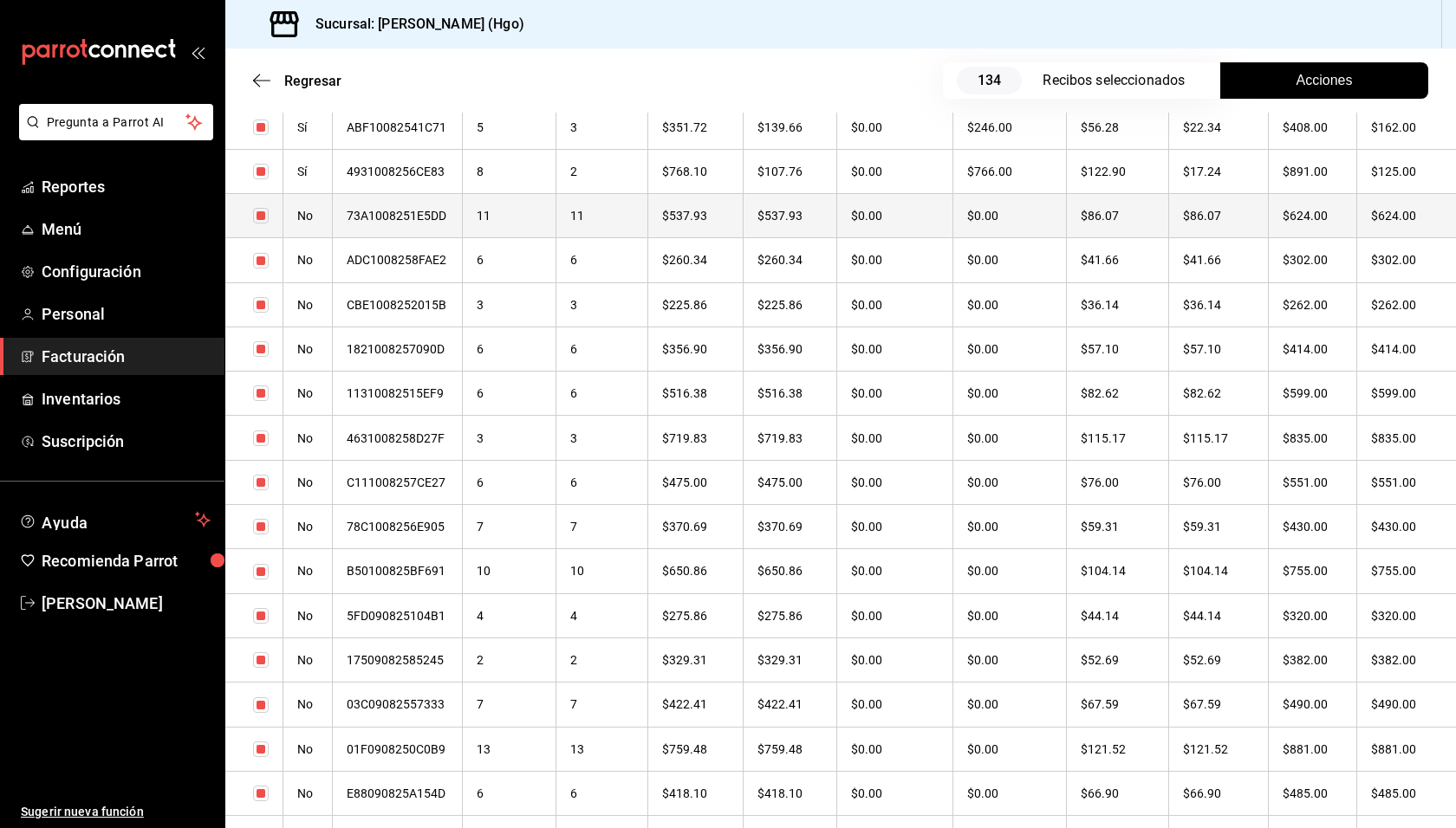
click at [1256, 218] on th "$86.07" at bounding box center [1217, 215] width 100 height 44
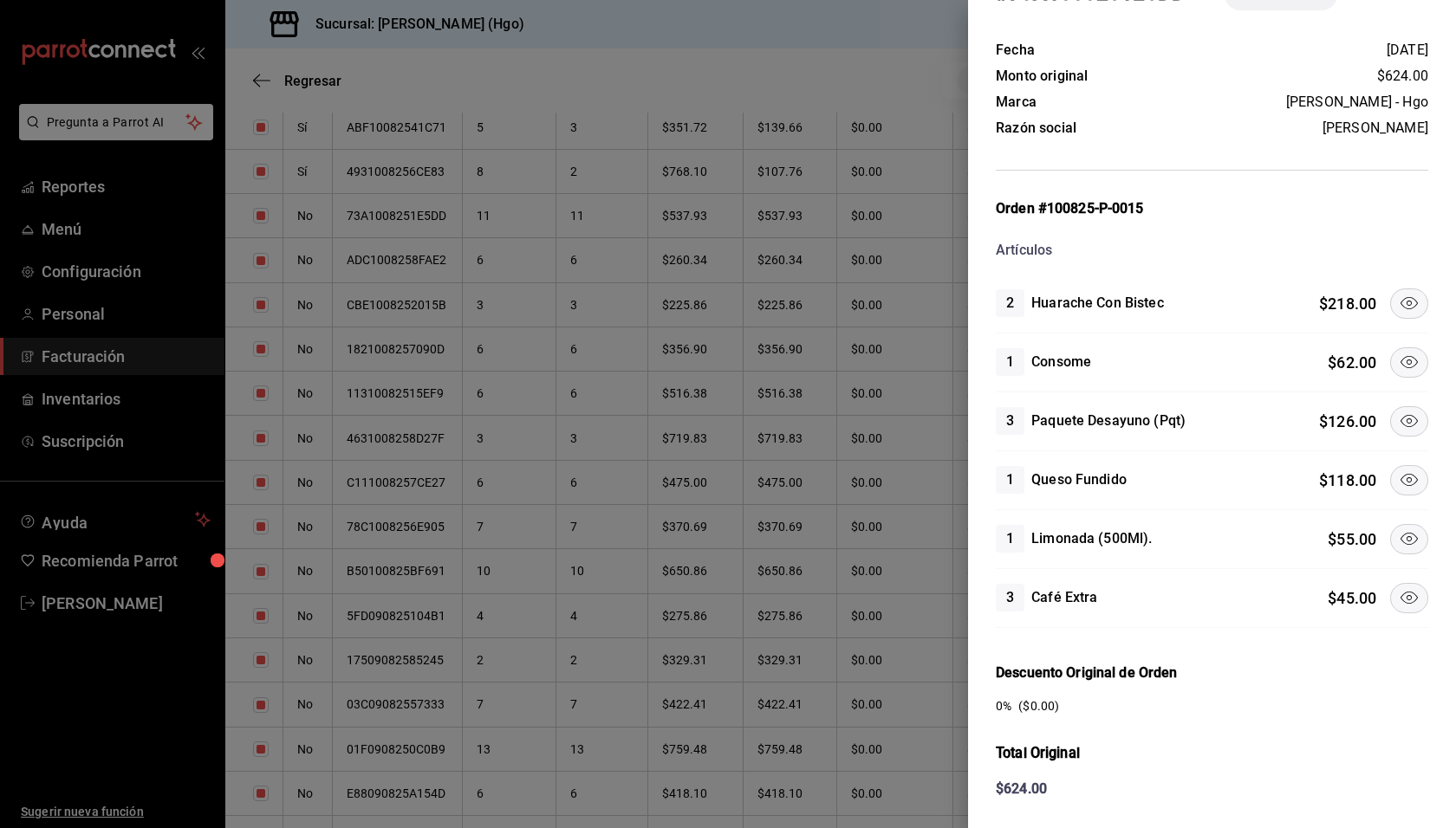
scroll to position [106, 0]
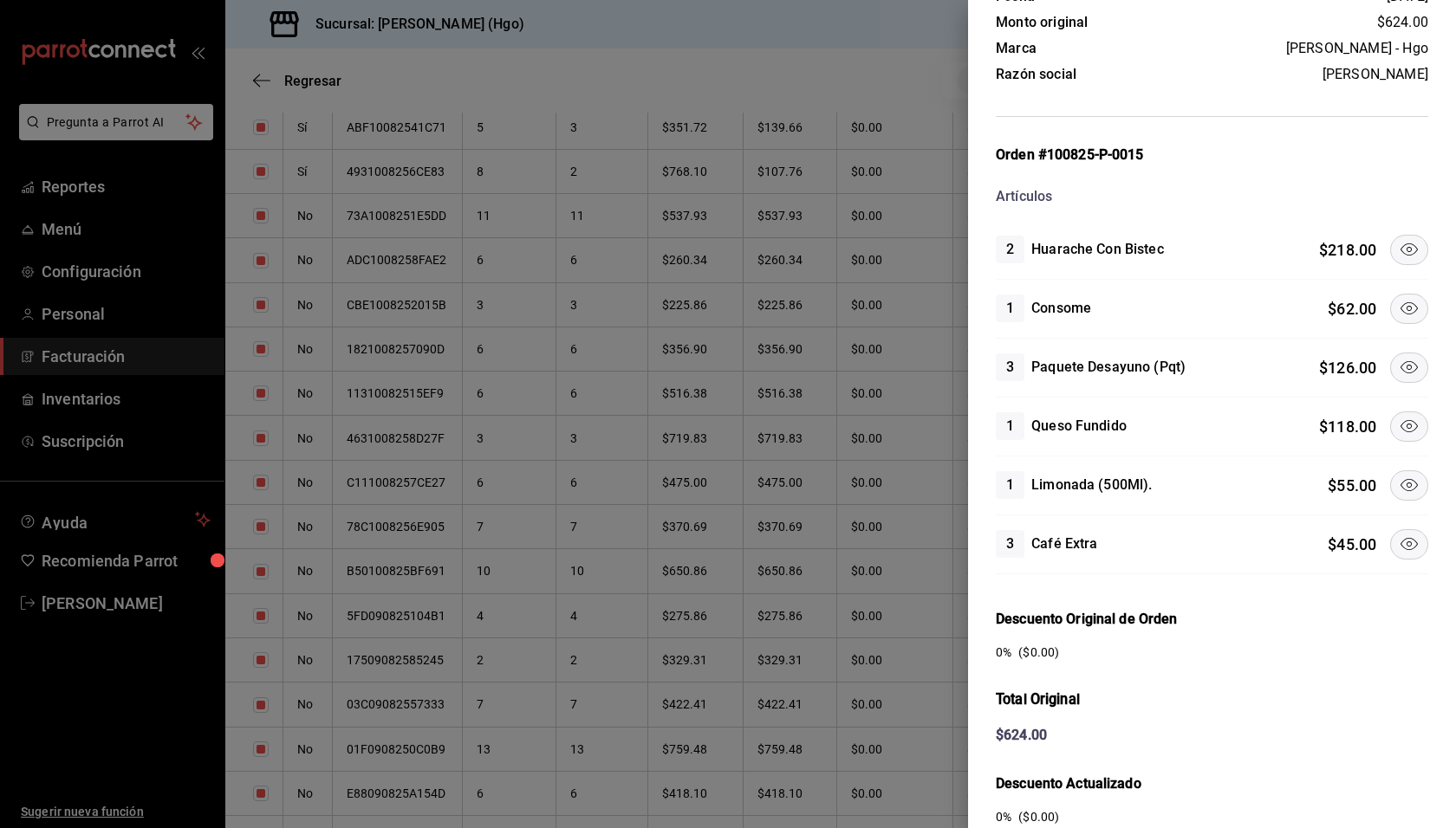
click at [1398, 248] on icon at bounding box center [1408, 249] width 21 height 21
click at [1398, 314] on icon at bounding box center [1408, 308] width 21 height 21
click at [1398, 371] on icon at bounding box center [1408, 367] width 21 height 21
click at [1390, 470] on button at bounding box center [1409, 485] width 39 height 30
click at [1409, 552] on button at bounding box center [1409, 544] width 39 height 30
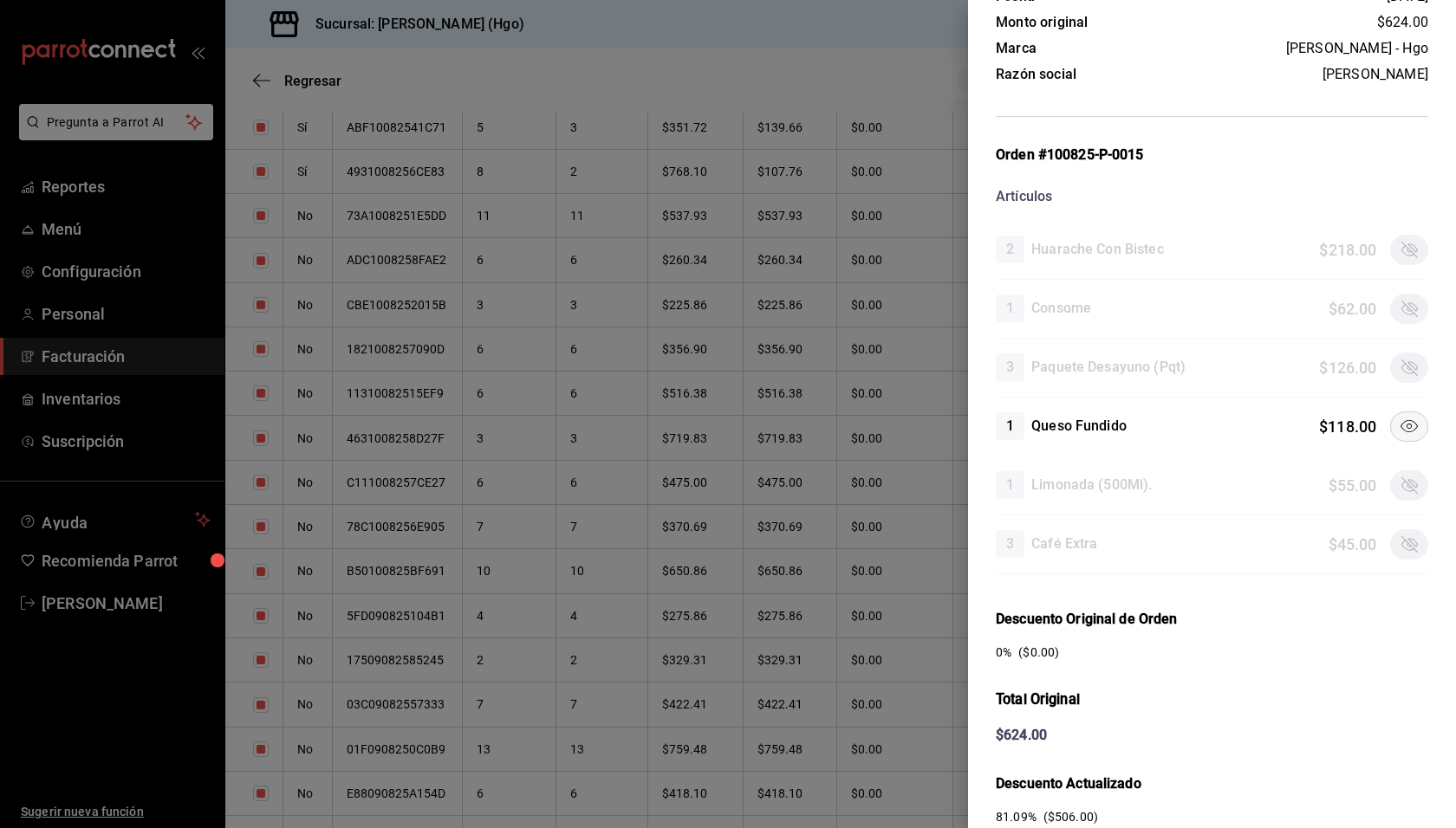
scroll to position [394, 0]
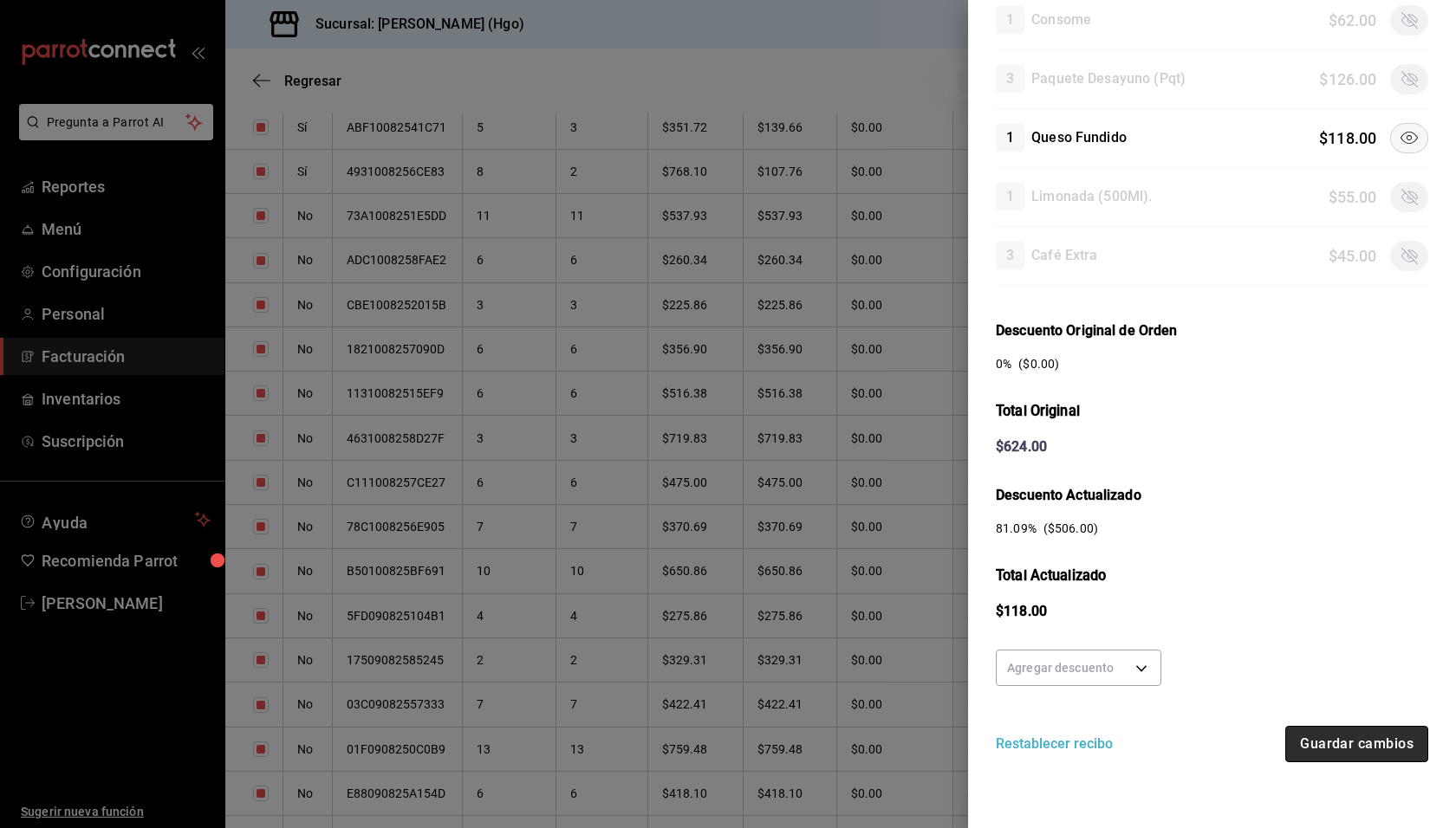
click at [1334, 733] on button "Guardar cambios" at bounding box center [1357, 744] width 143 height 37
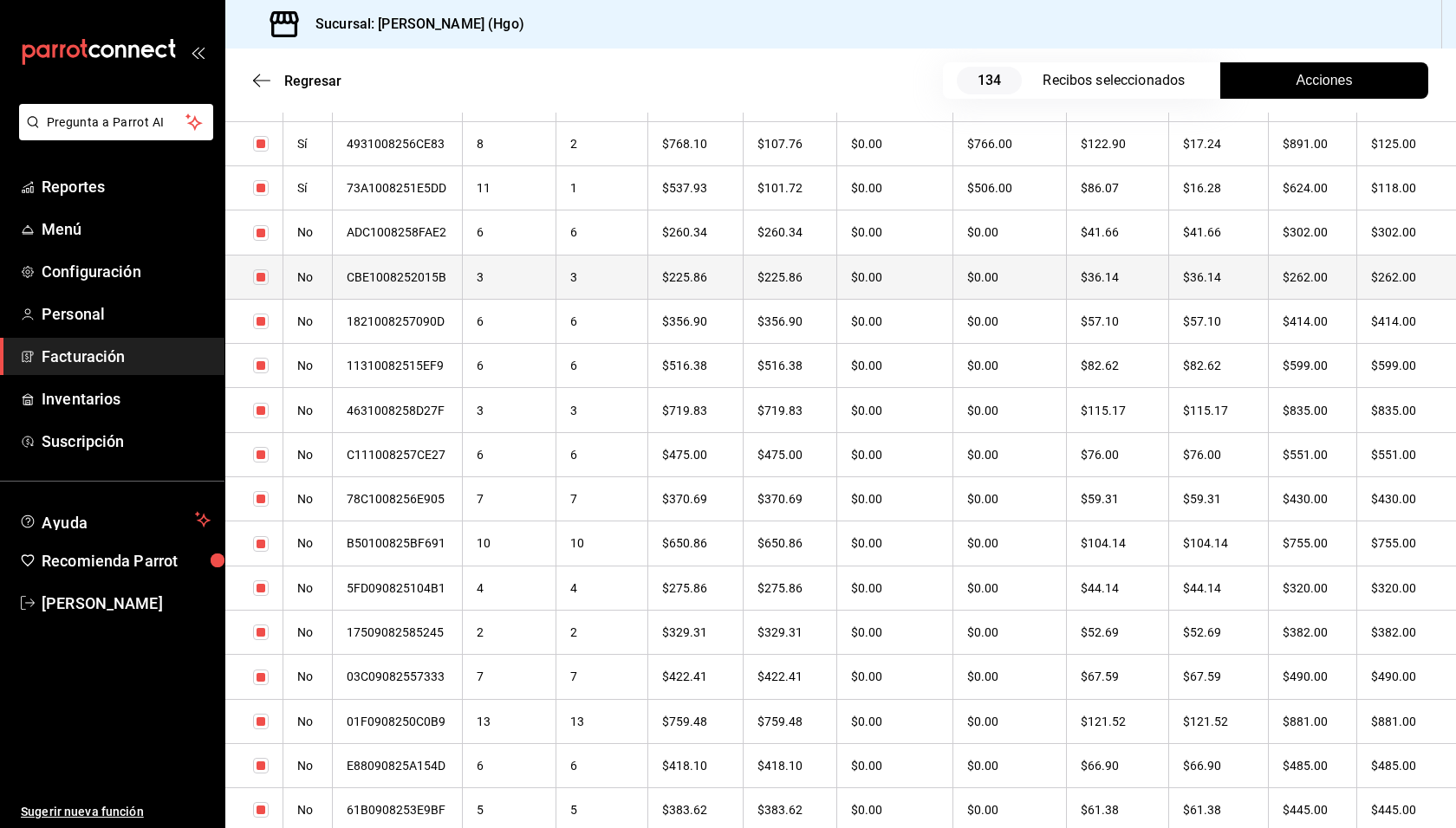
scroll to position [879, 0]
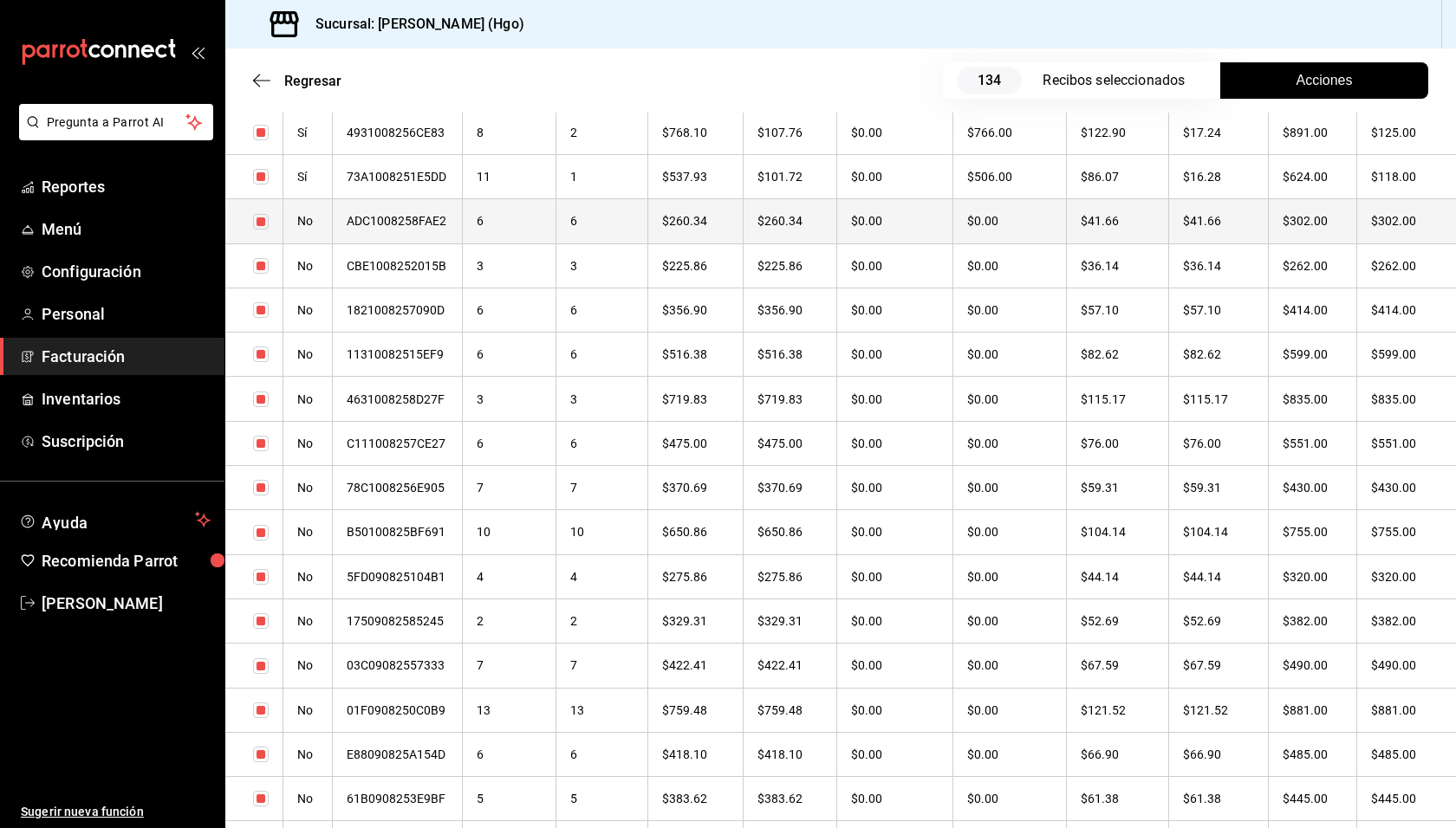
click at [1292, 232] on th "$302.00" at bounding box center [1313, 221] width 88 height 44
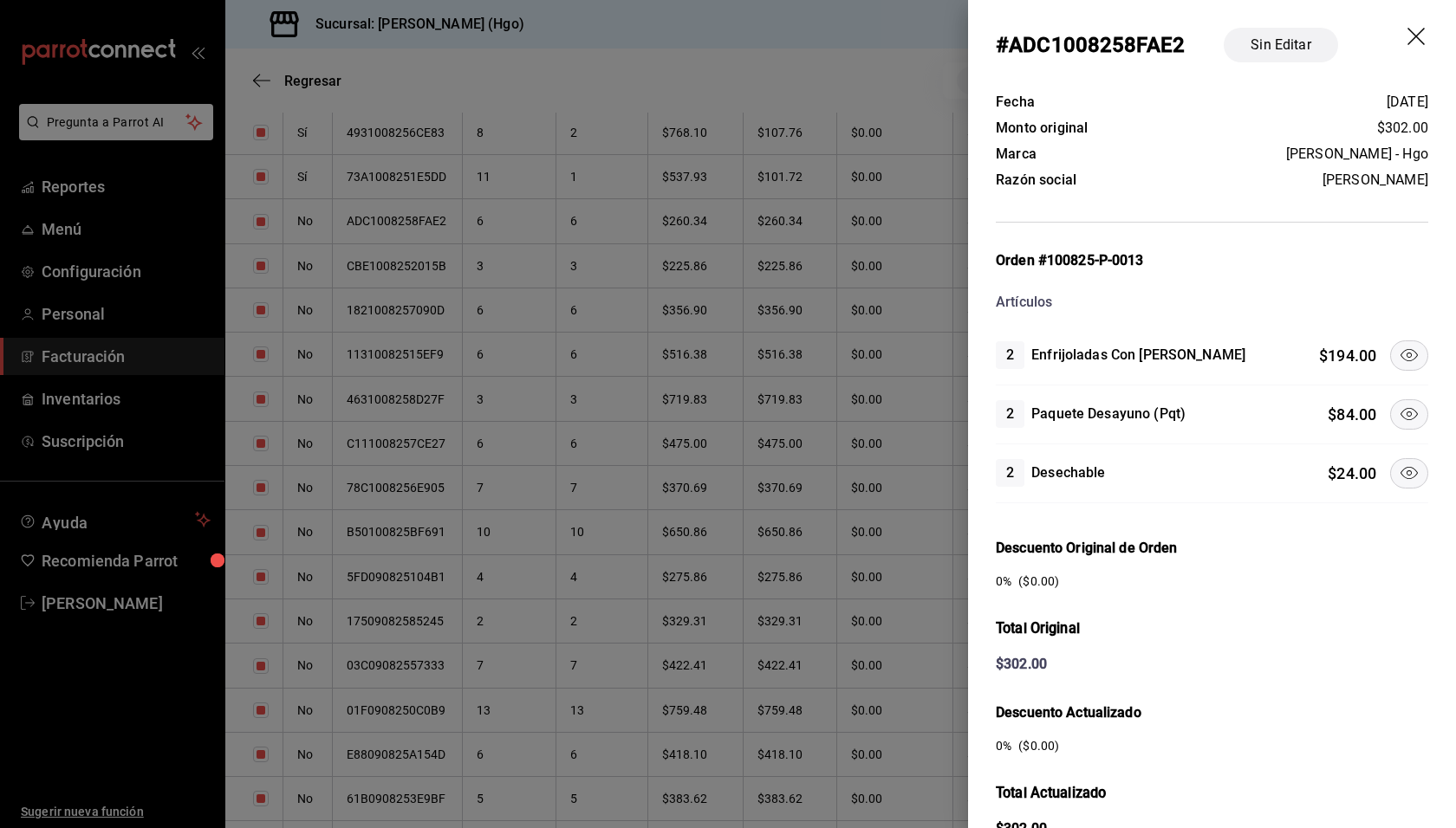
click at [1398, 351] on icon at bounding box center [1408, 355] width 21 height 21
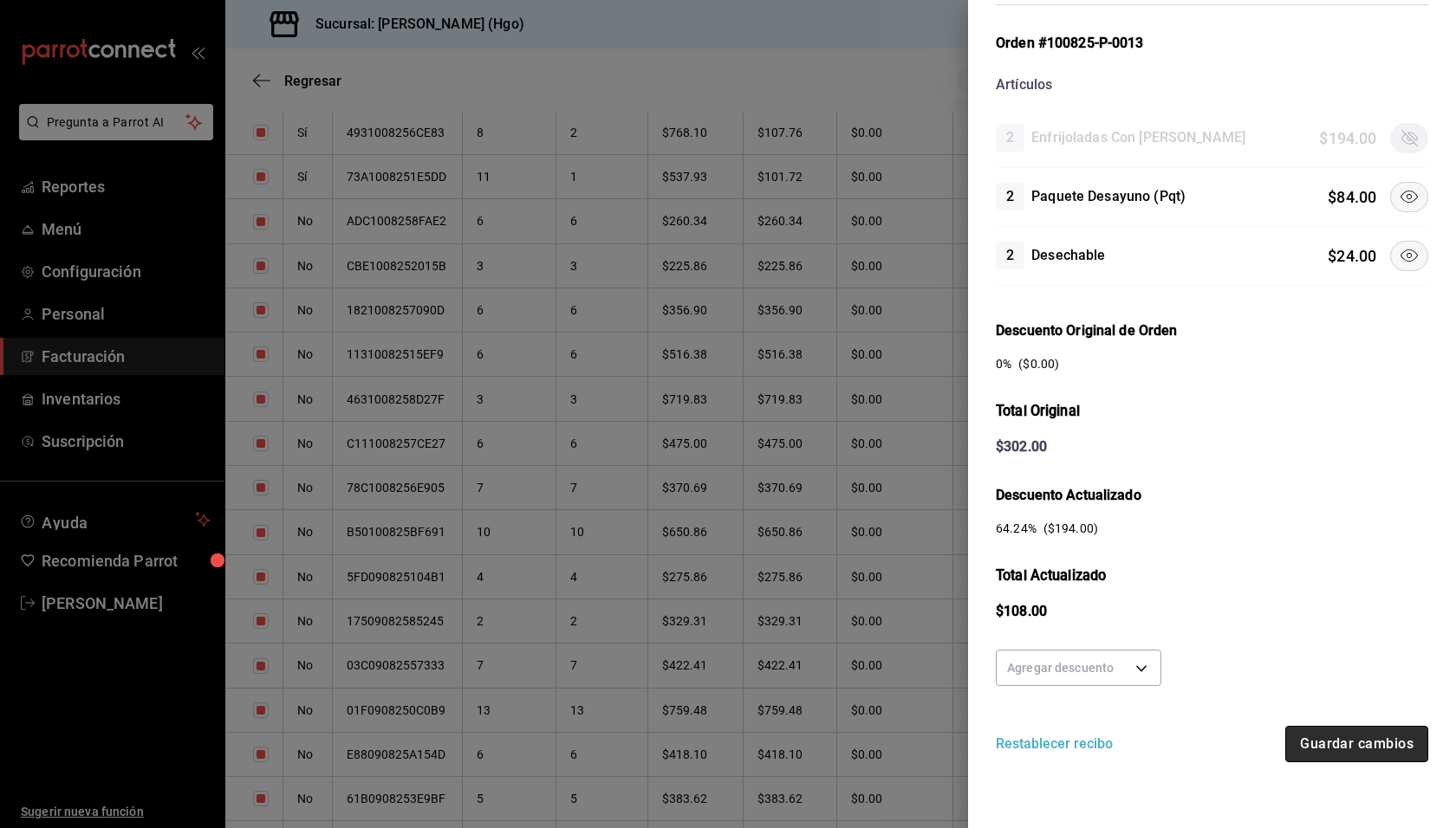
click at [1346, 726] on button "Guardar cambios" at bounding box center [1357, 744] width 143 height 37
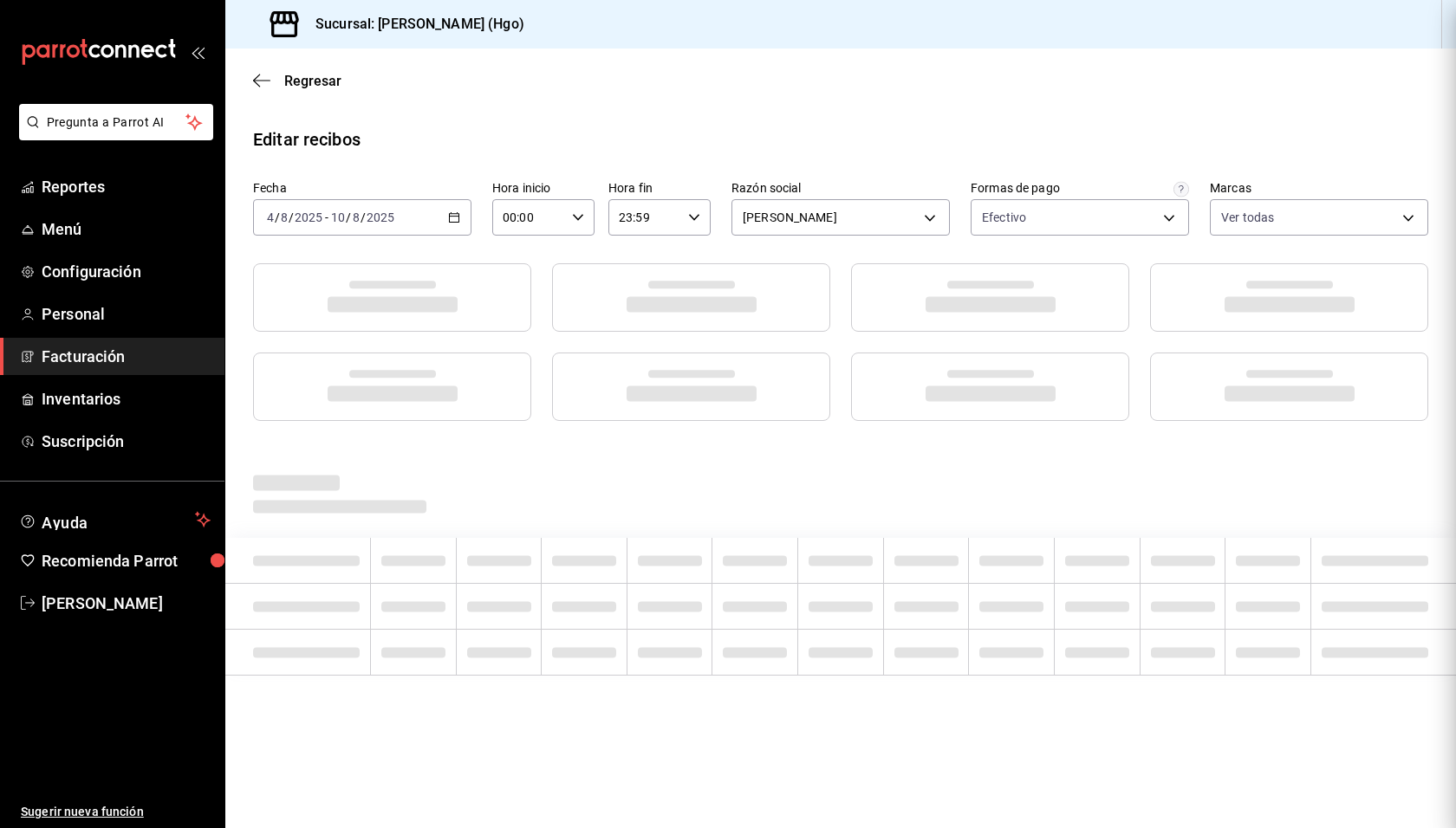
scroll to position [0, 0]
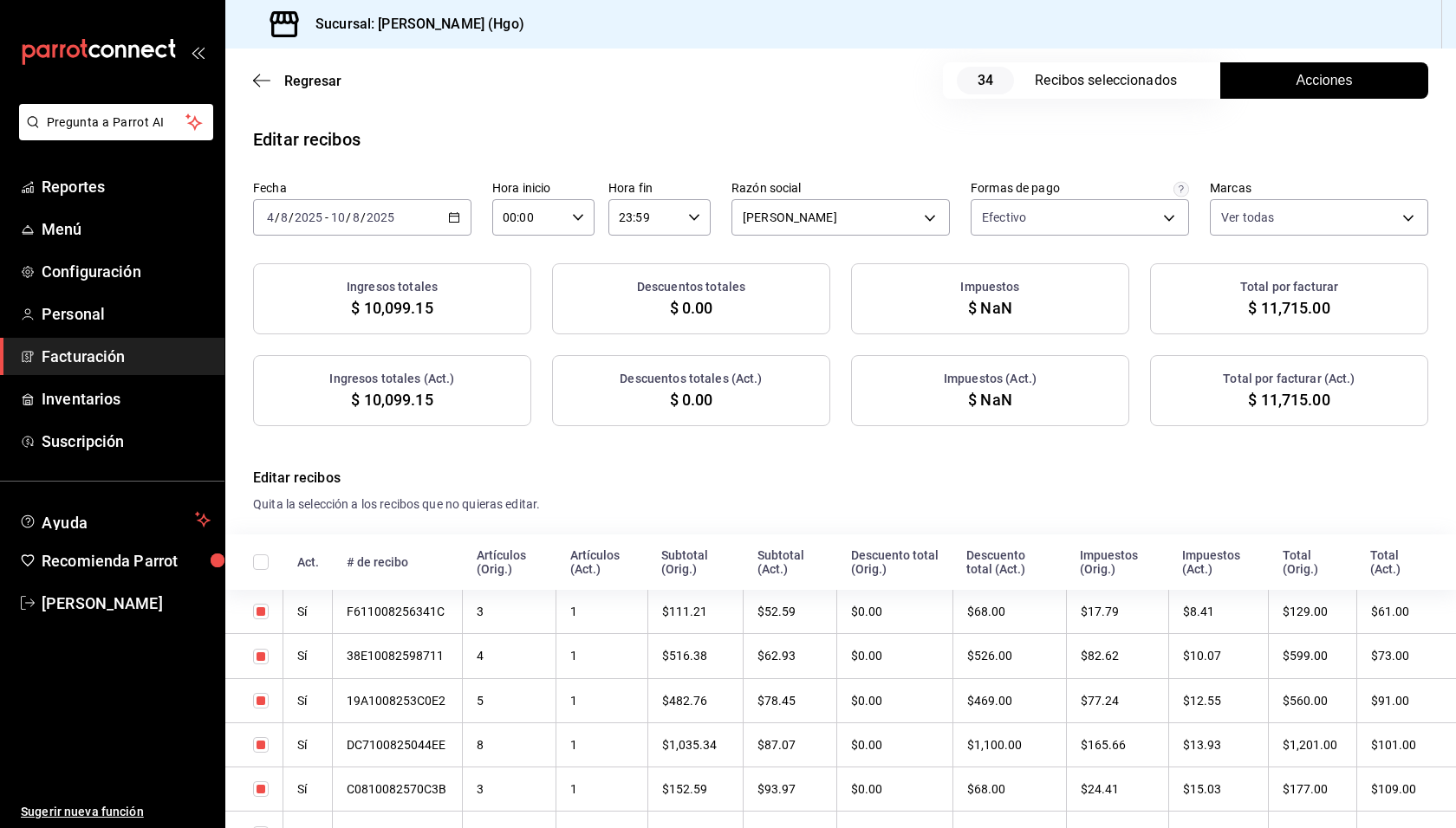
checkbox input "true"
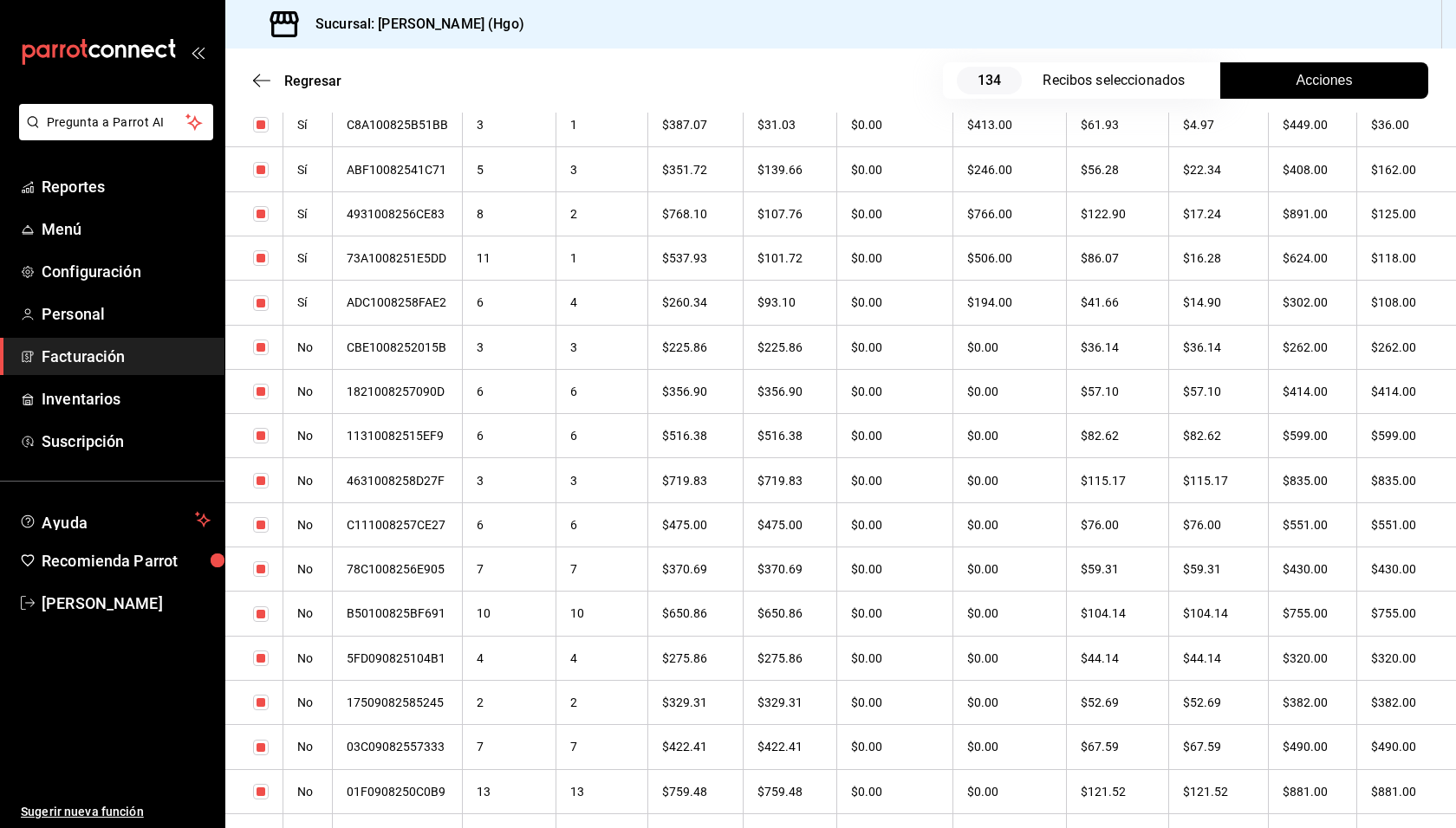
scroll to position [810, 0]
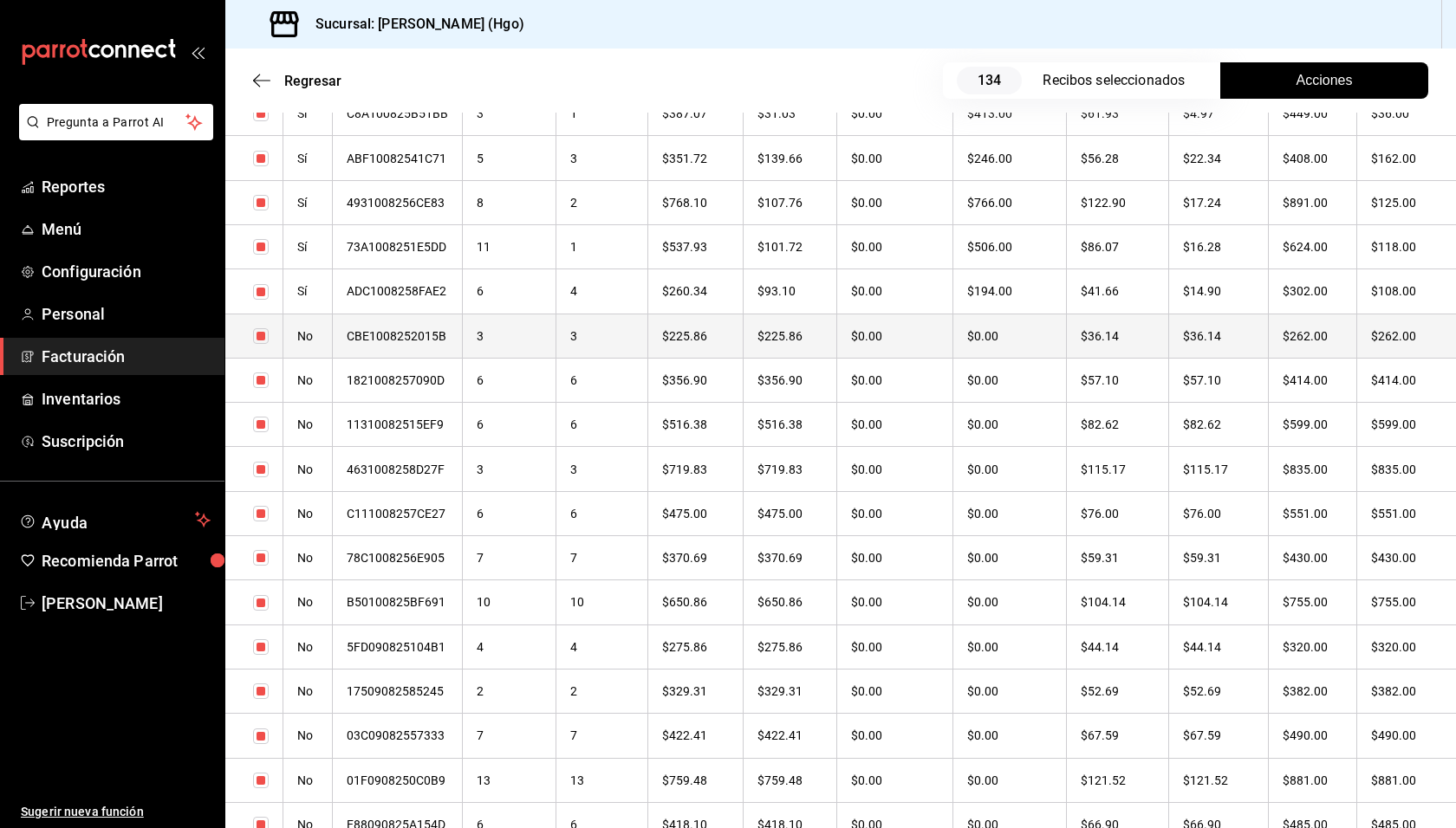
click at [1365, 331] on th "$262.00" at bounding box center [1406, 336] width 100 height 44
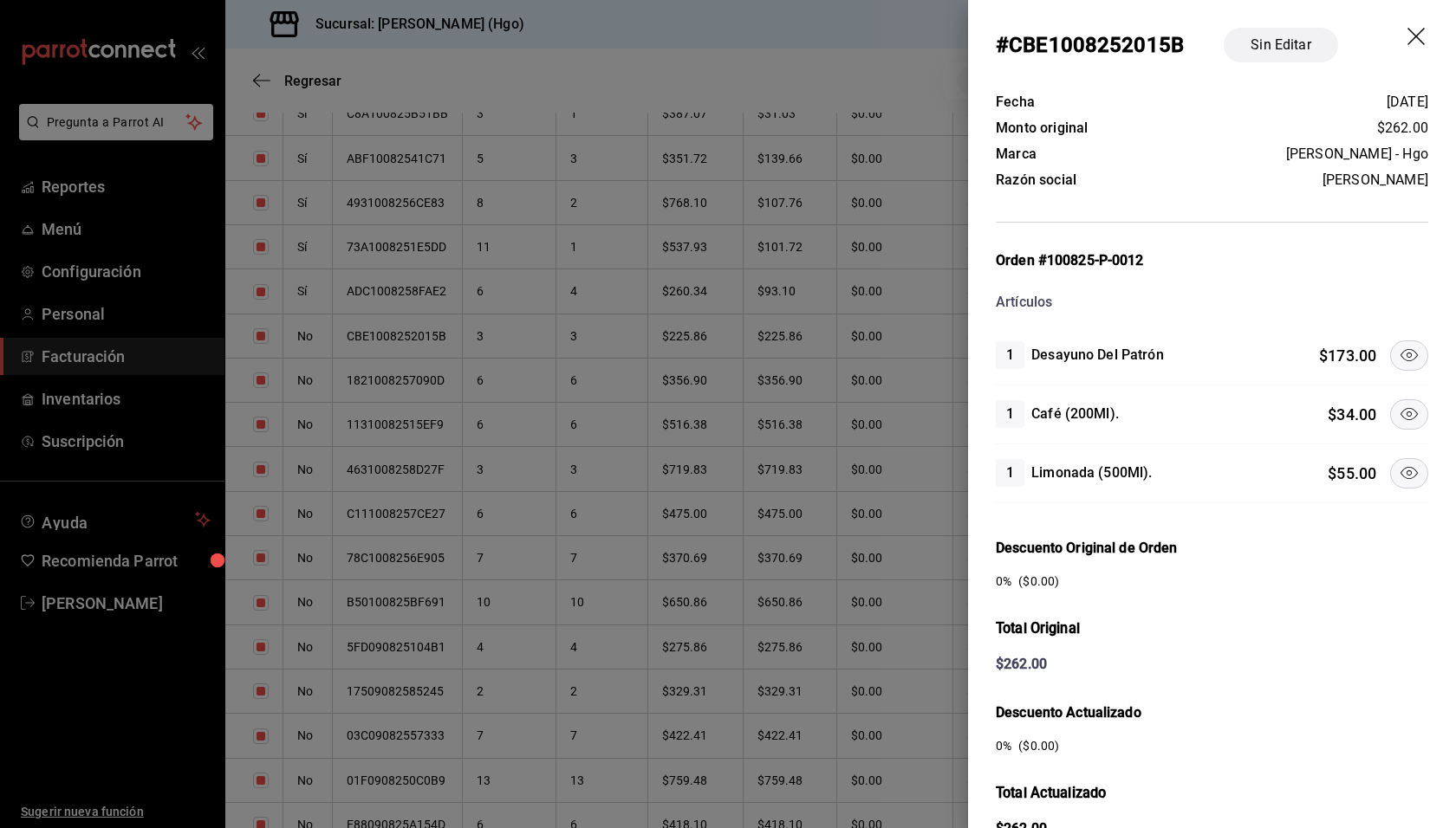
click at [1400, 357] on icon at bounding box center [1408, 354] width 17 height 12
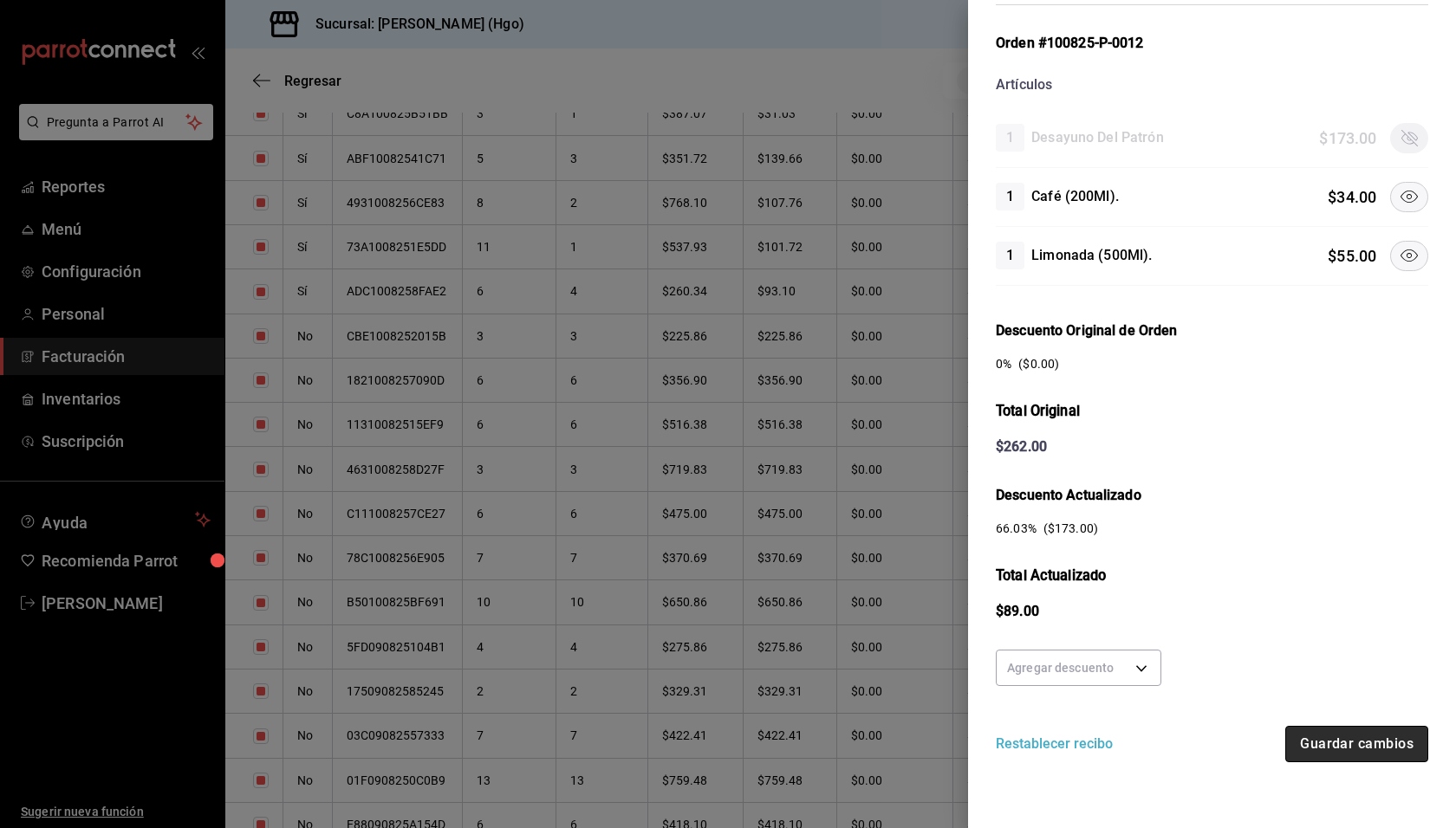
click at [1319, 726] on button "Guardar cambios" at bounding box center [1357, 744] width 143 height 37
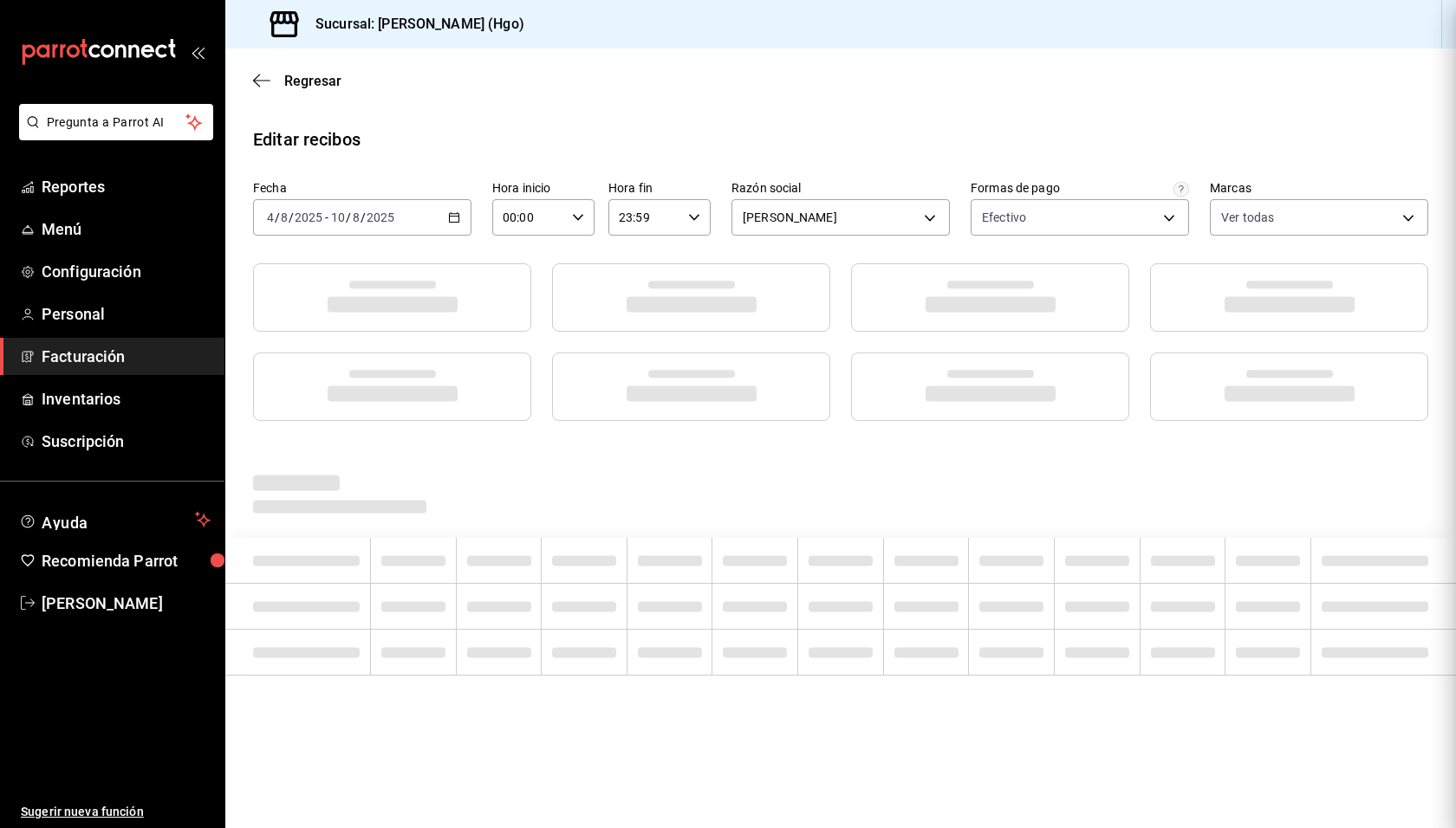
scroll to position [0, 0]
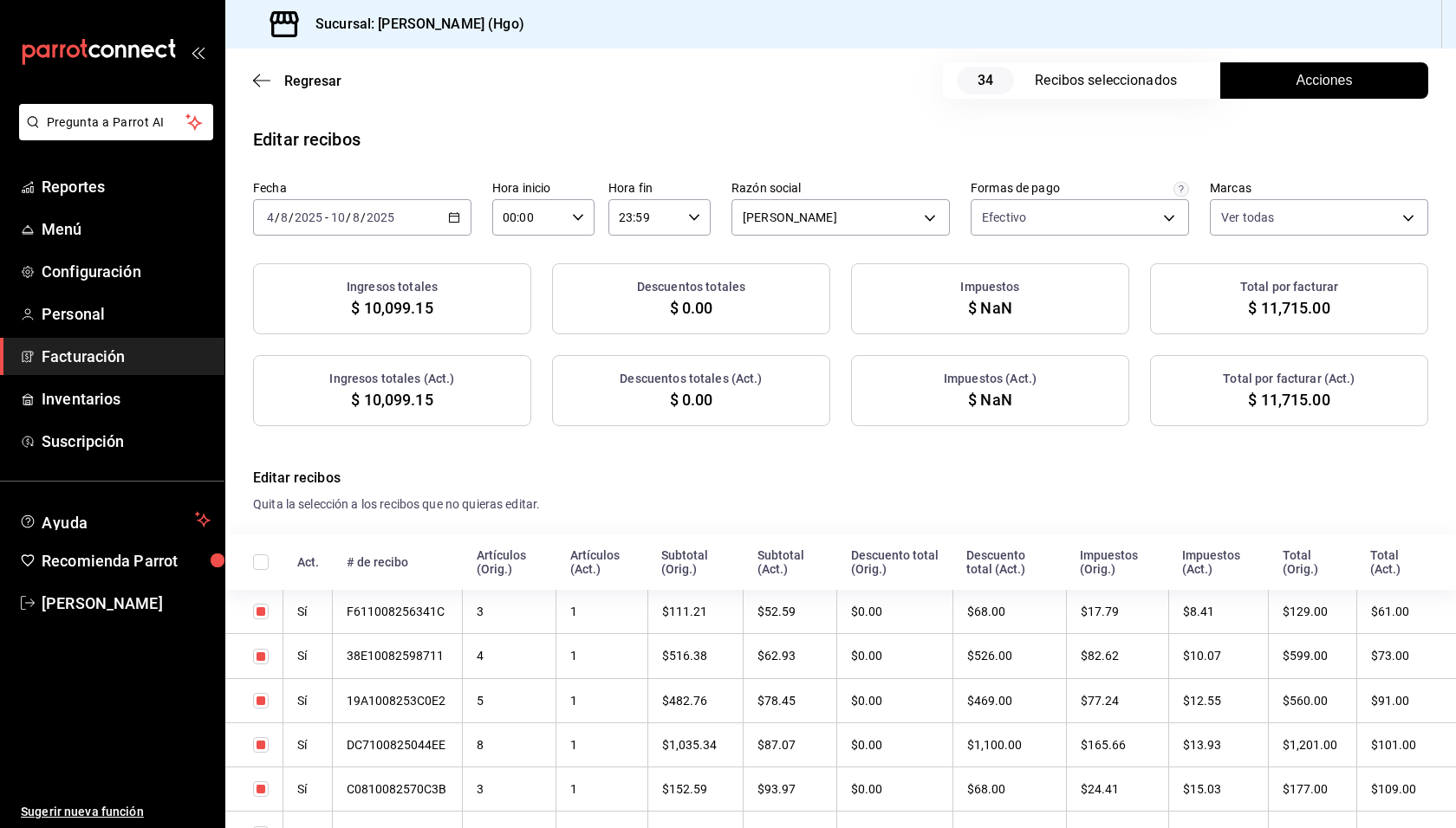
checkbox input "true"
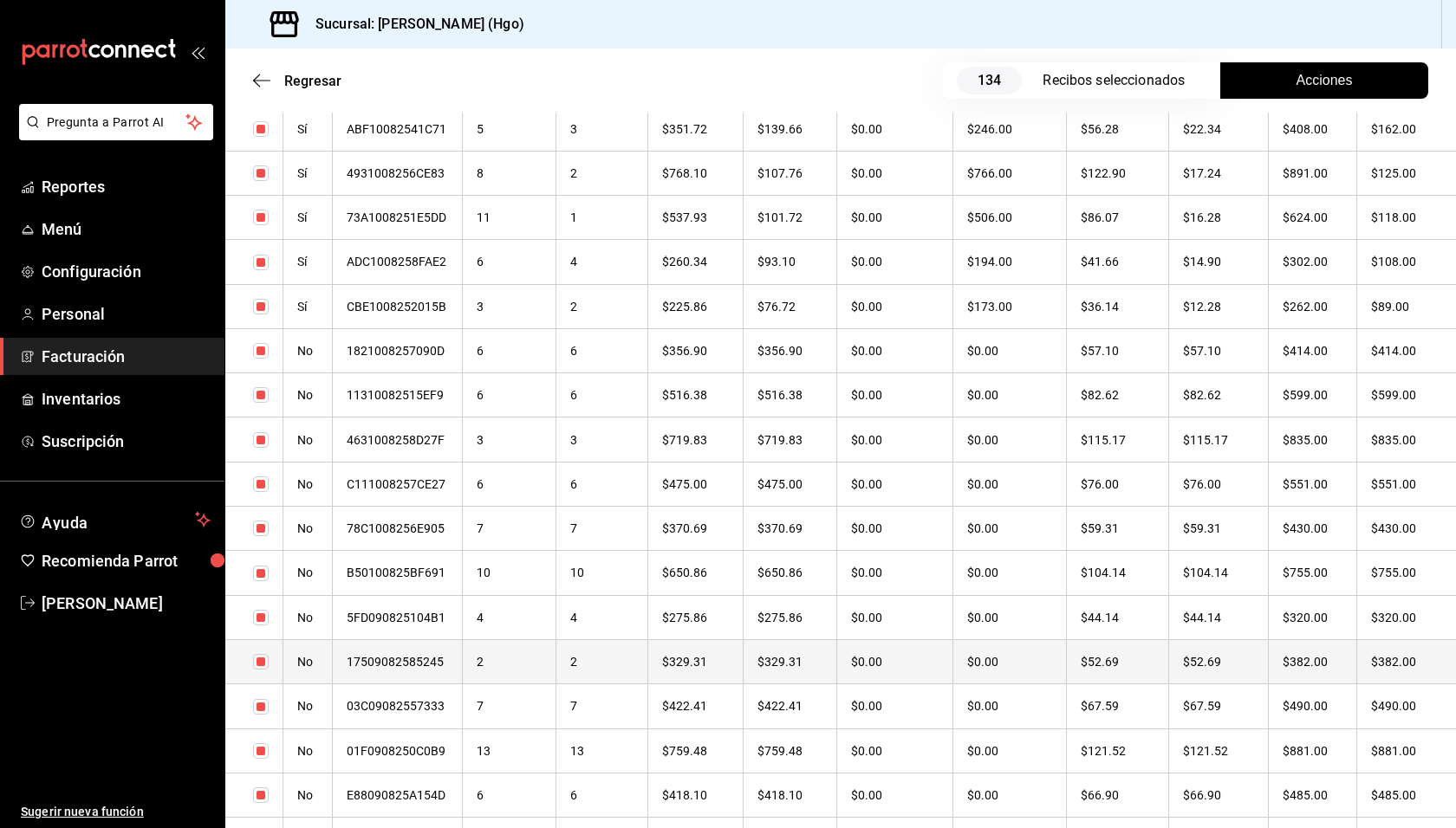
scroll to position [850, 0]
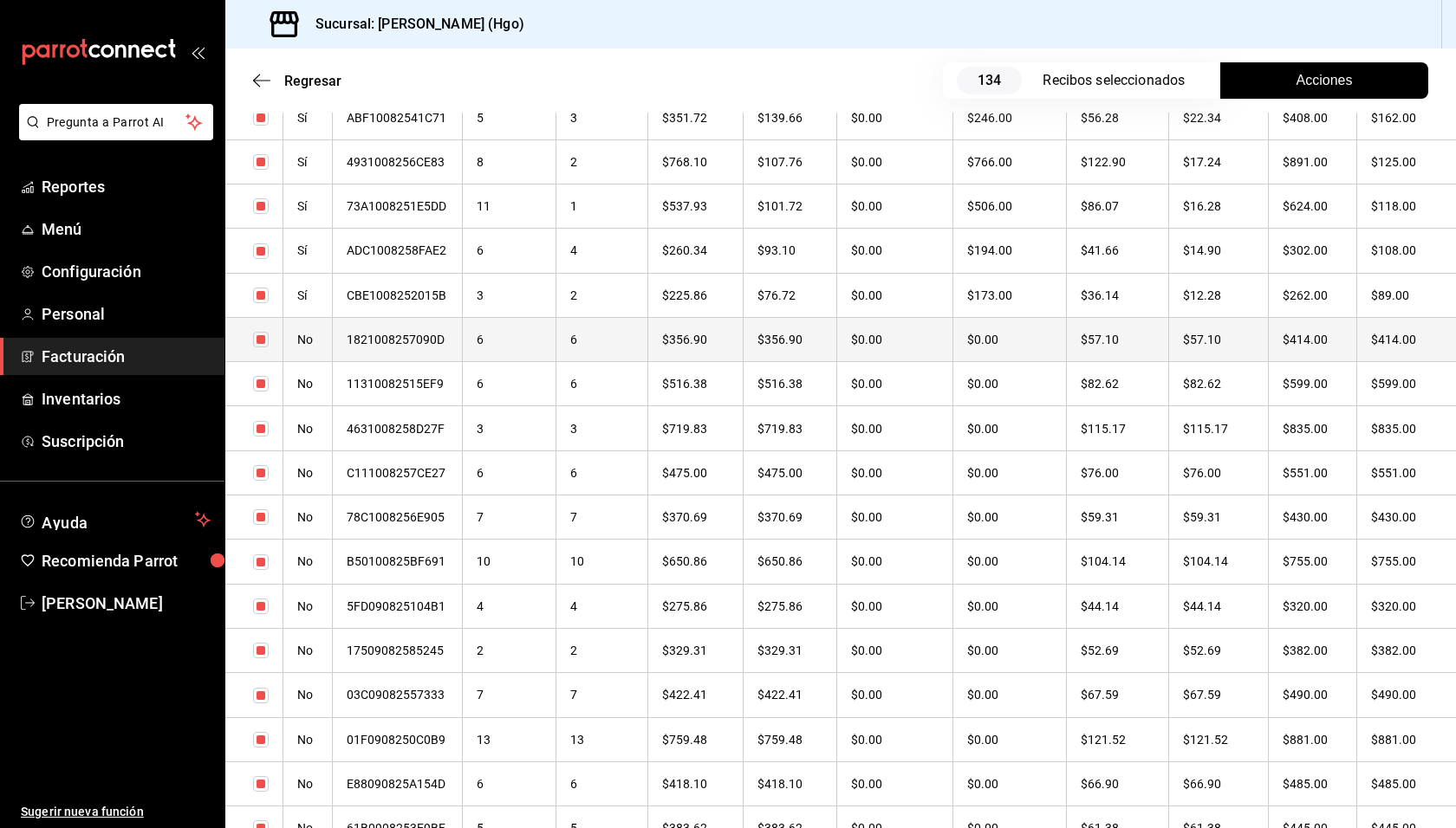
click at [1361, 346] on th "$414.00" at bounding box center [1406, 339] width 100 height 44
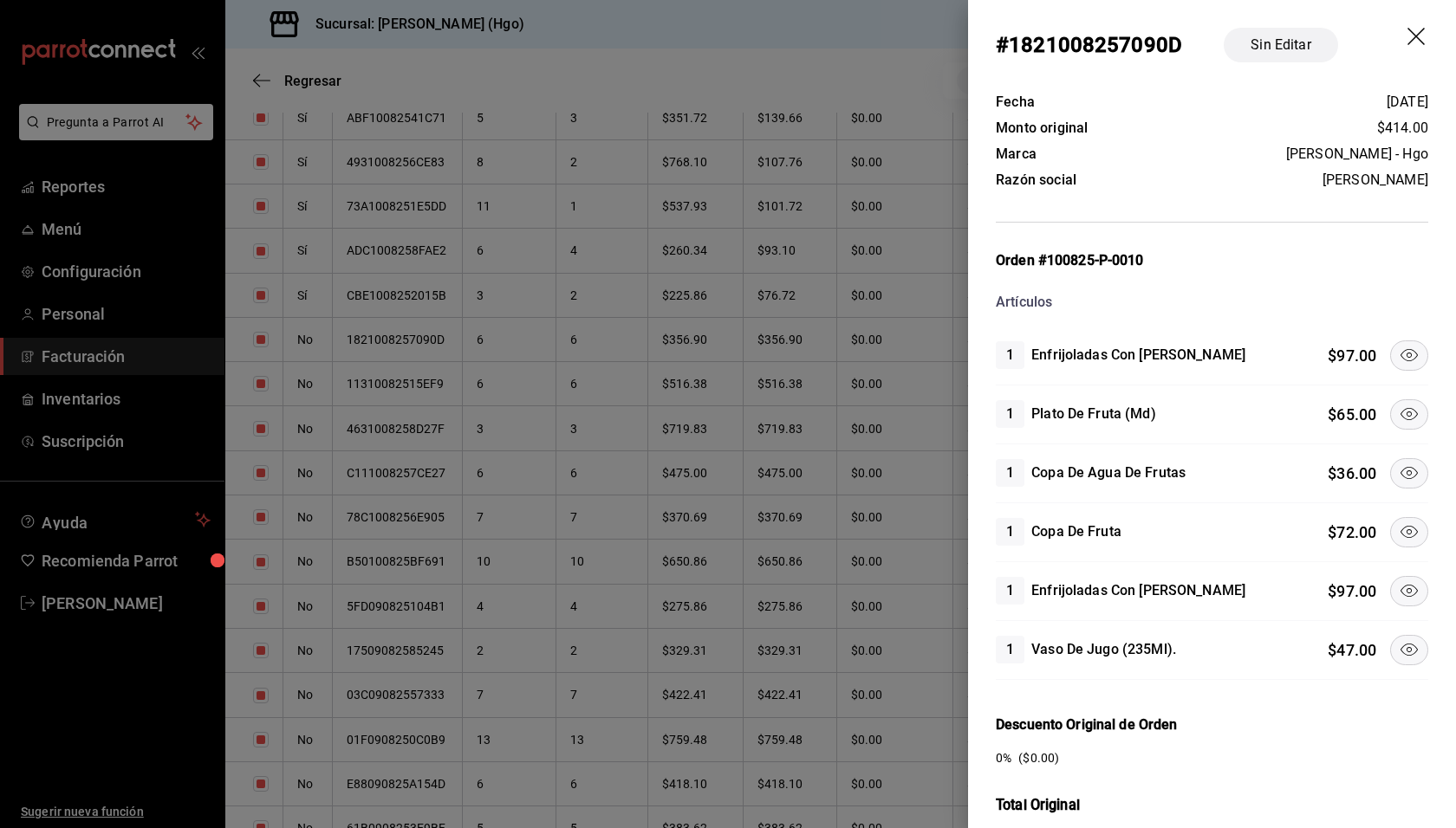
click at [1398, 404] on icon at bounding box center [1408, 414] width 21 height 21
click at [1398, 347] on icon at bounding box center [1408, 355] width 21 height 21
click at [1398, 580] on icon at bounding box center [1408, 590] width 21 height 21
click at [1398, 643] on icon at bounding box center [1408, 650] width 21 height 21
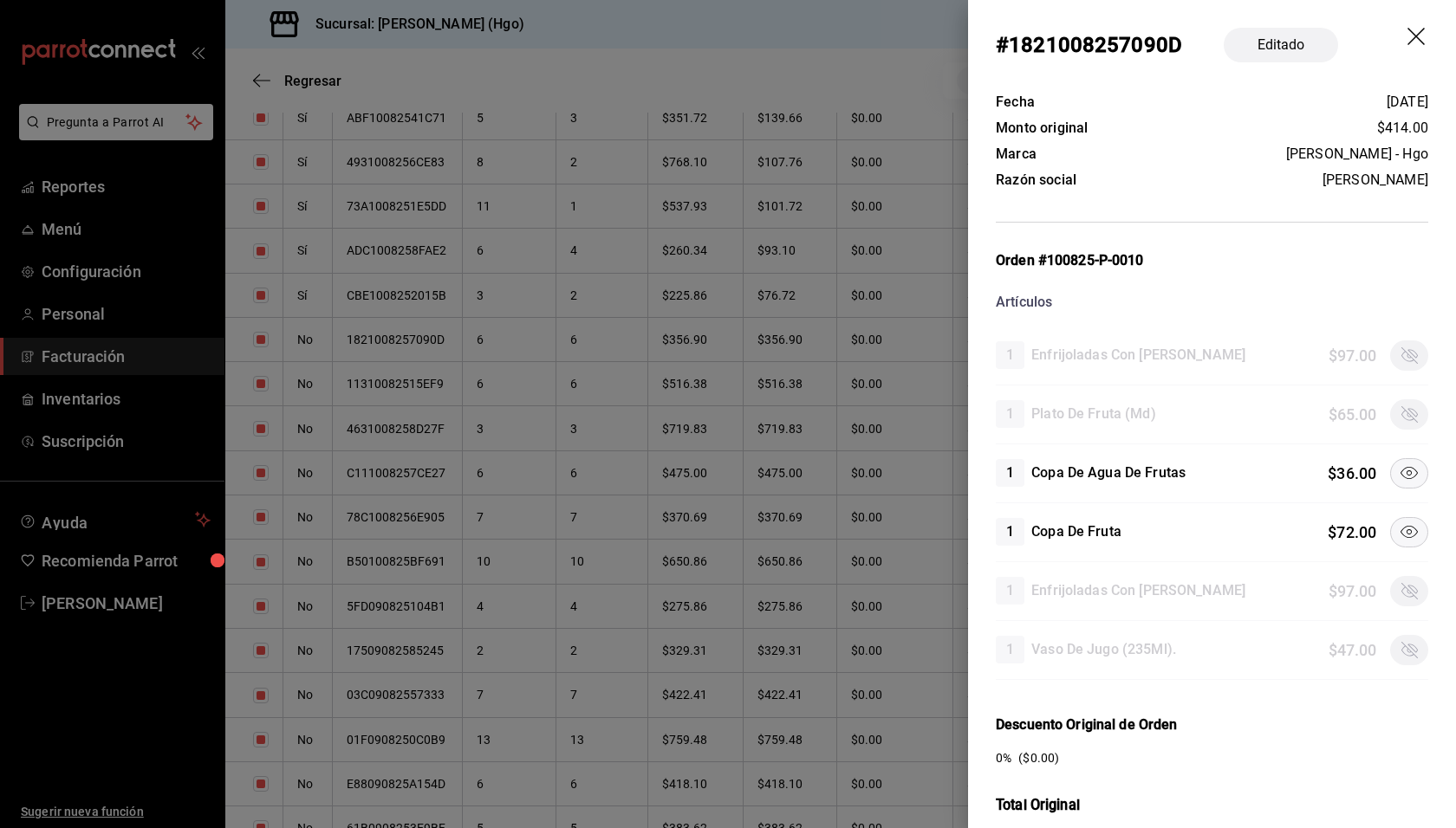
scroll to position [394, 0]
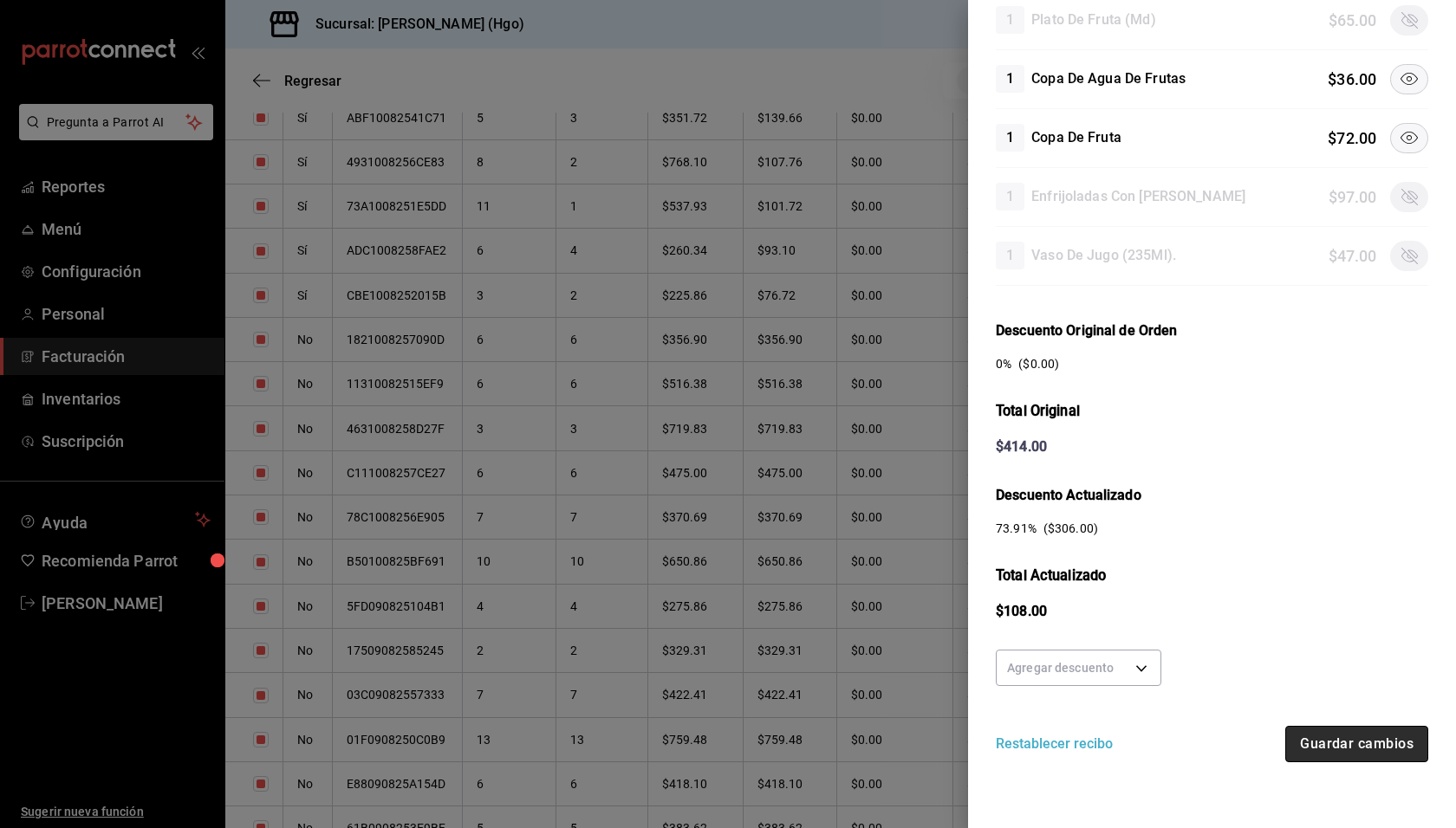
click at [1320, 732] on button "Guardar cambios" at bounding box center [1357, 744] width 143 height 37
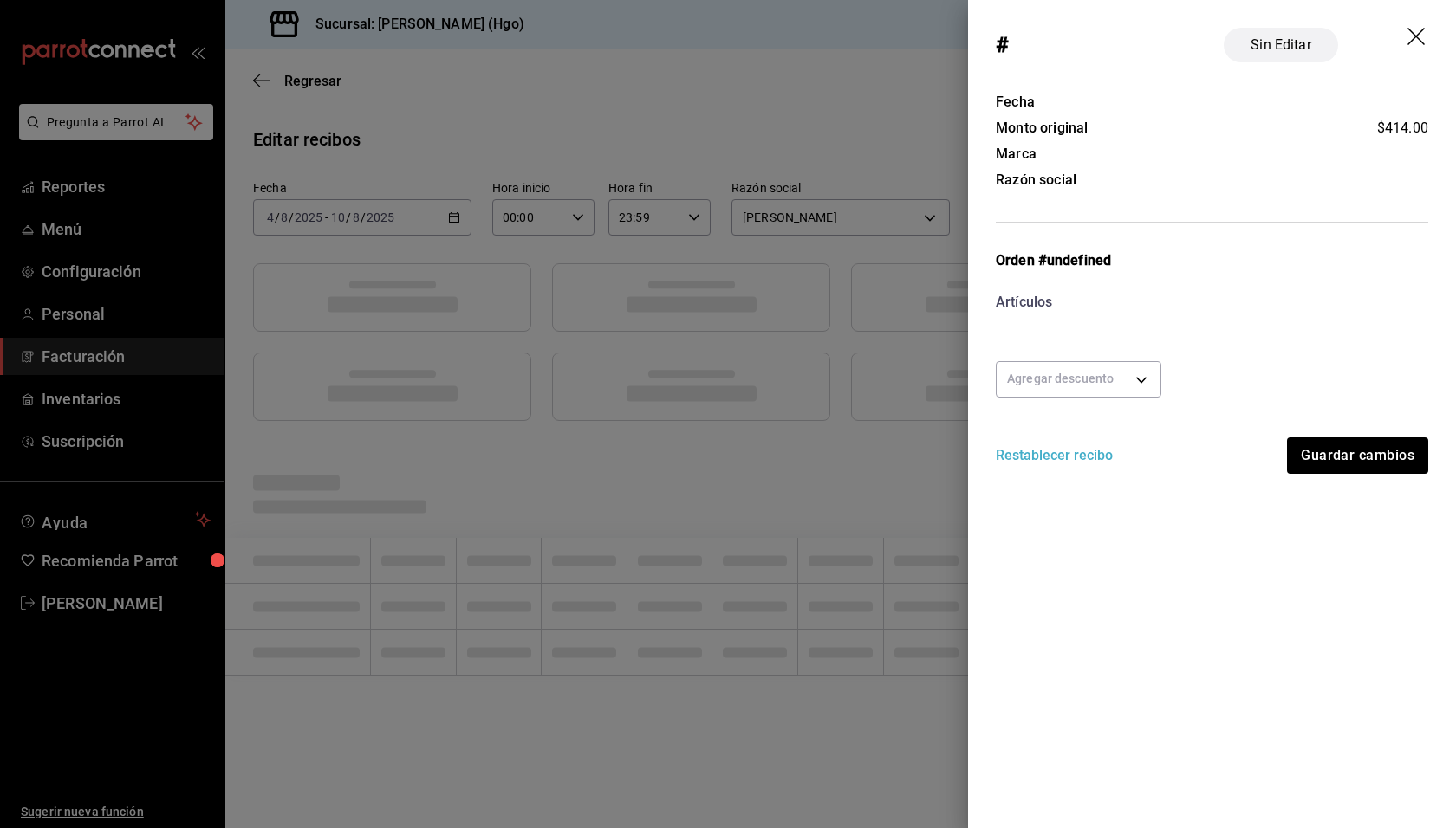
scroll to position [0, 0]
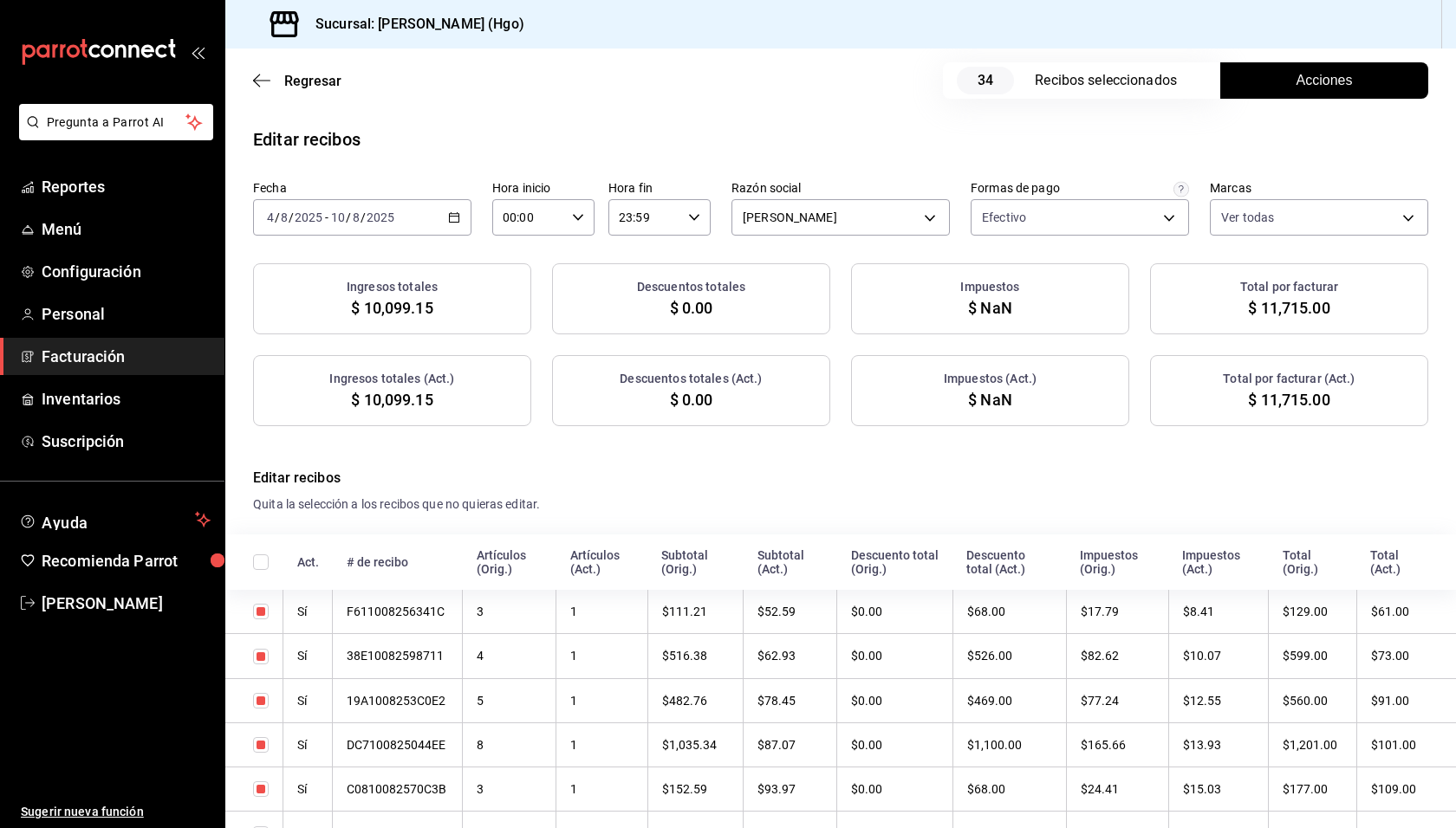
checkbox input "true"
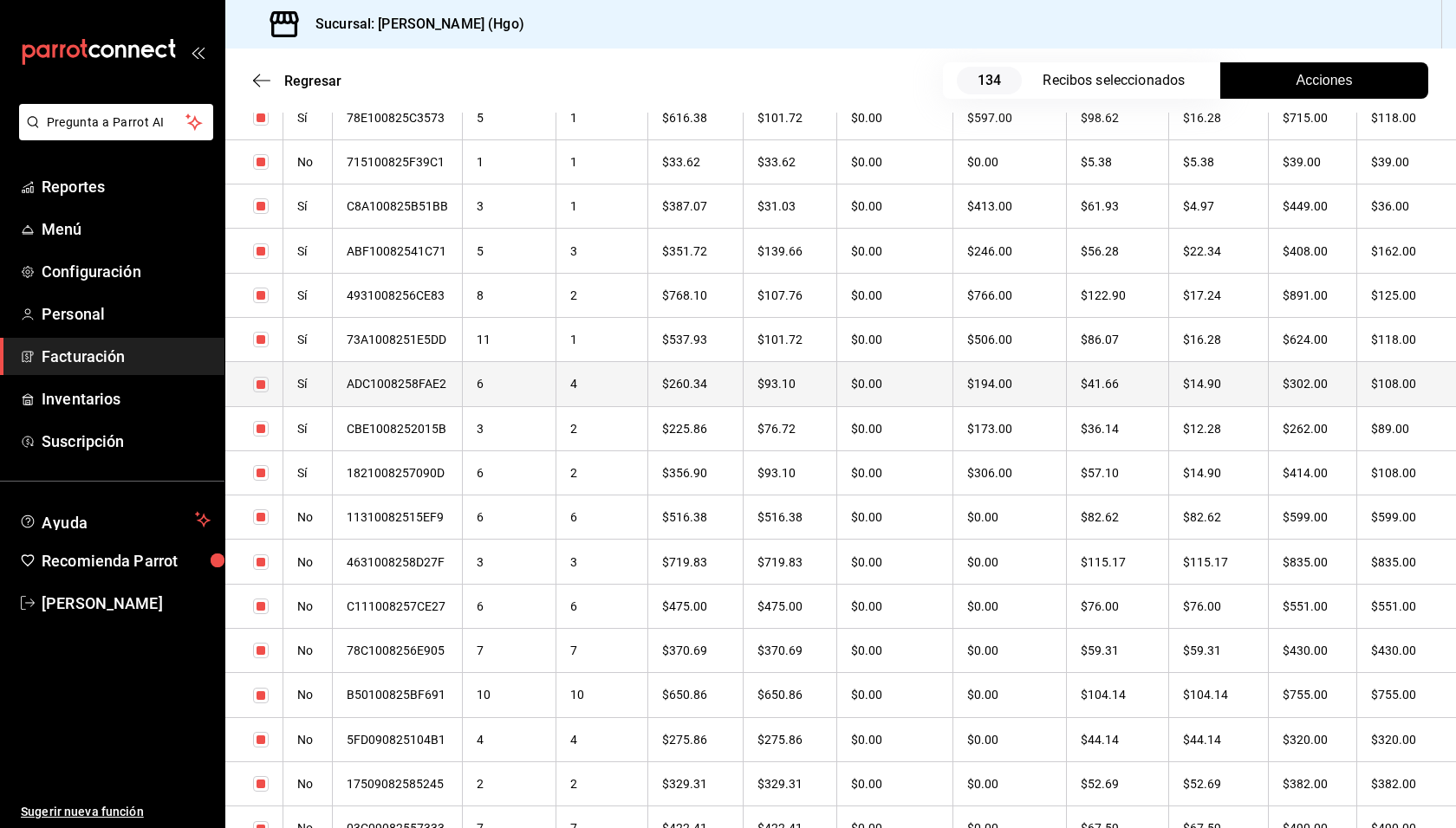
scroll to position [983, 0]
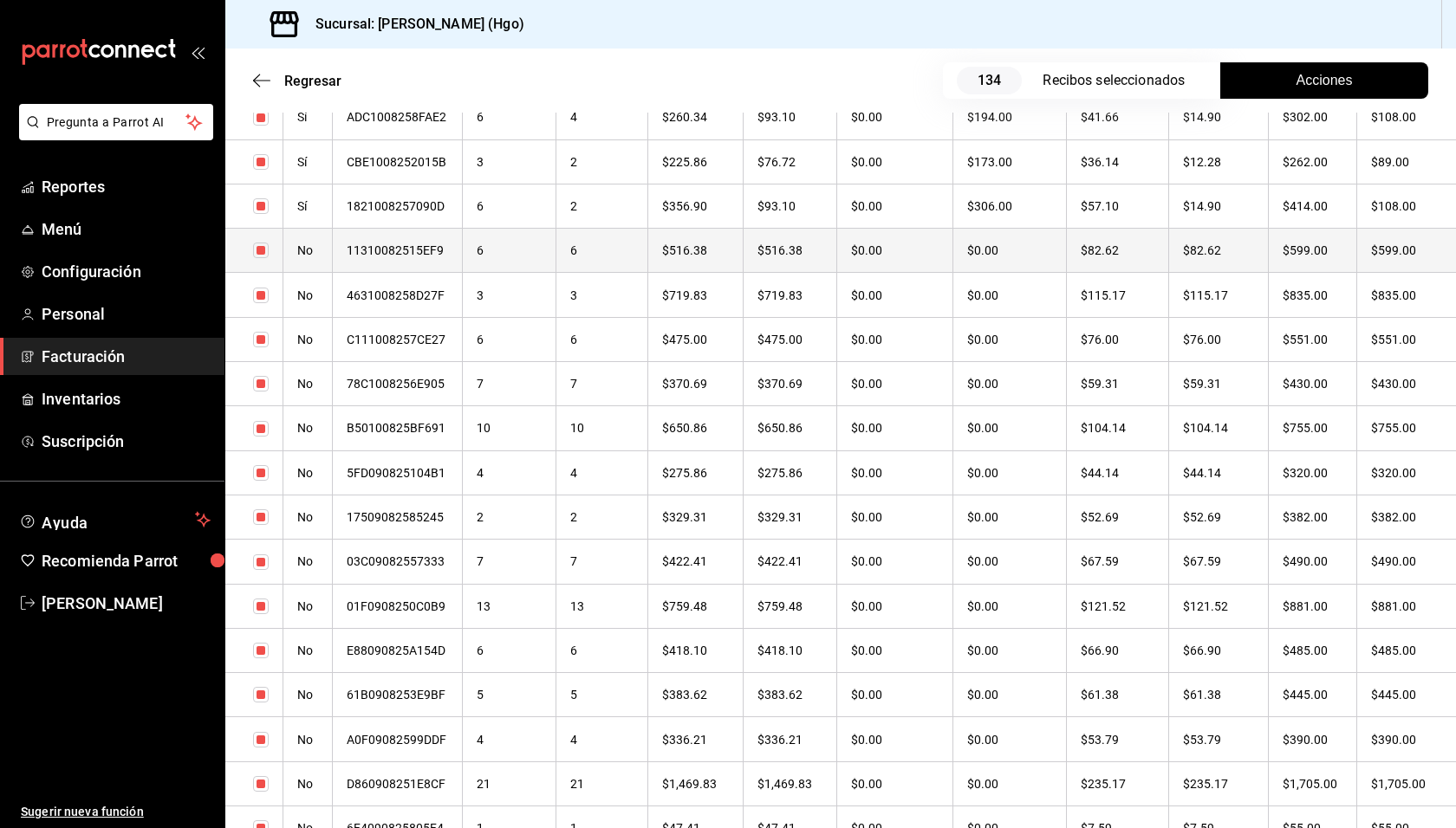
click at [1202, 238] on th "$82.62" at bounding box center [1217, 251] width 100 height 44
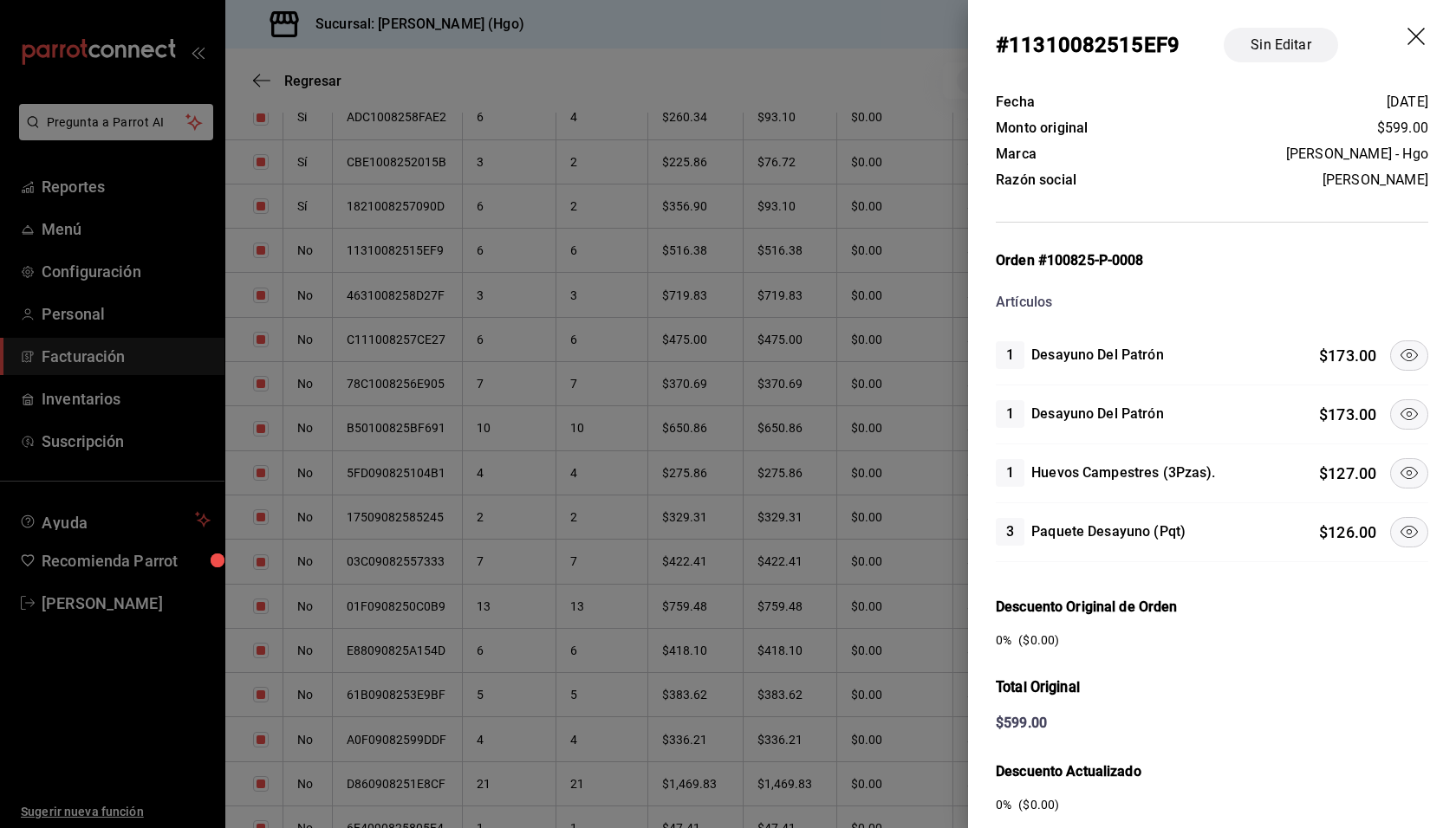
click at [1313, 294] on div "Artículos" at bounding box center [1211, 302] width 432 height 21
click at [1398, 347] on icon at bounding box center [1408, 355] width 21 height 21
click at [1398, 408] on icon at bounding box center [1408, 414] width 21 height 21
click at [1398, 465] on icon at bounding box center [1408, 473] width 21 height 21
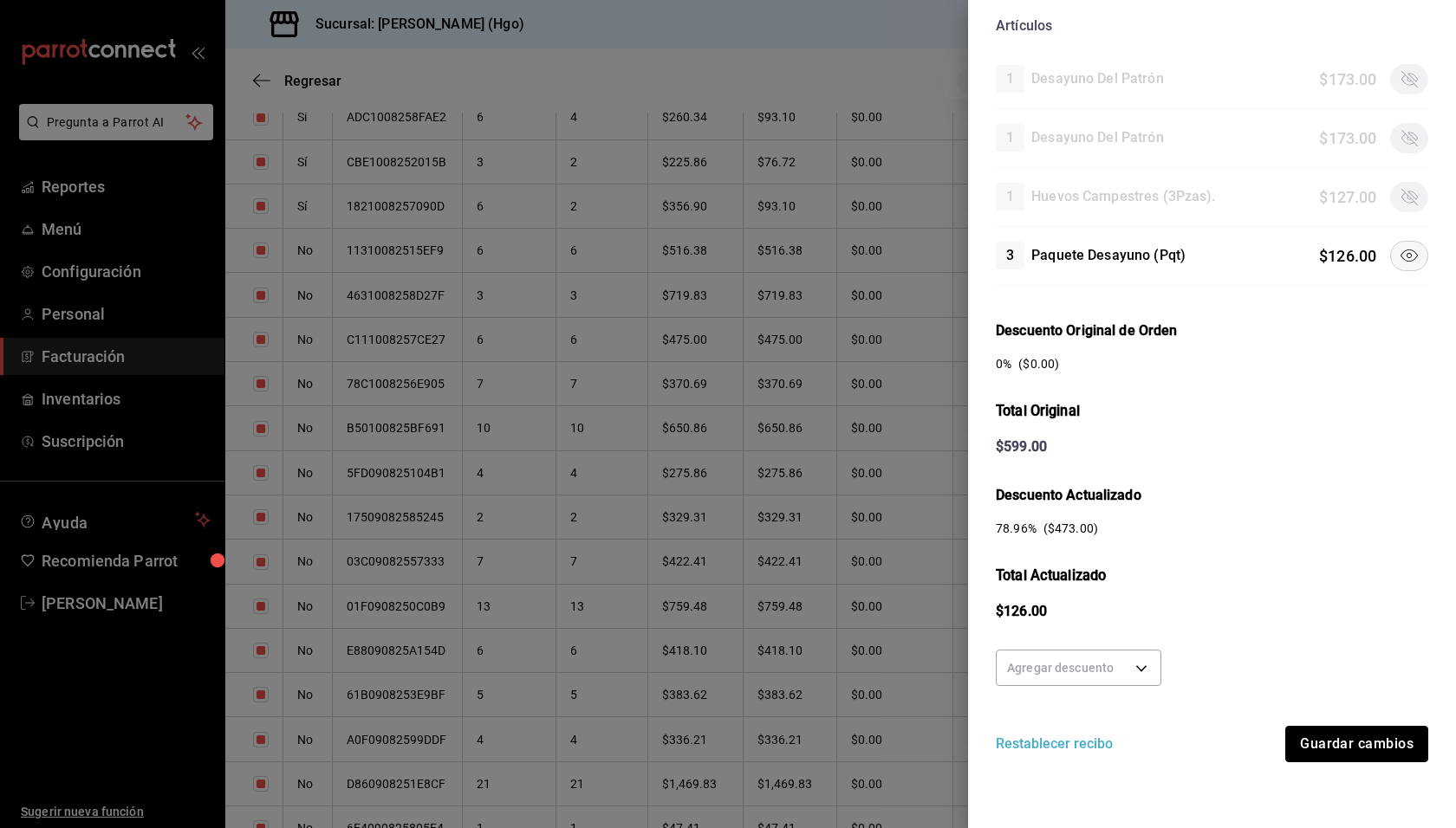
click at [1350, 728] on button "Guardar cambios" at bounding box center [1357, 744] width 143 height 37
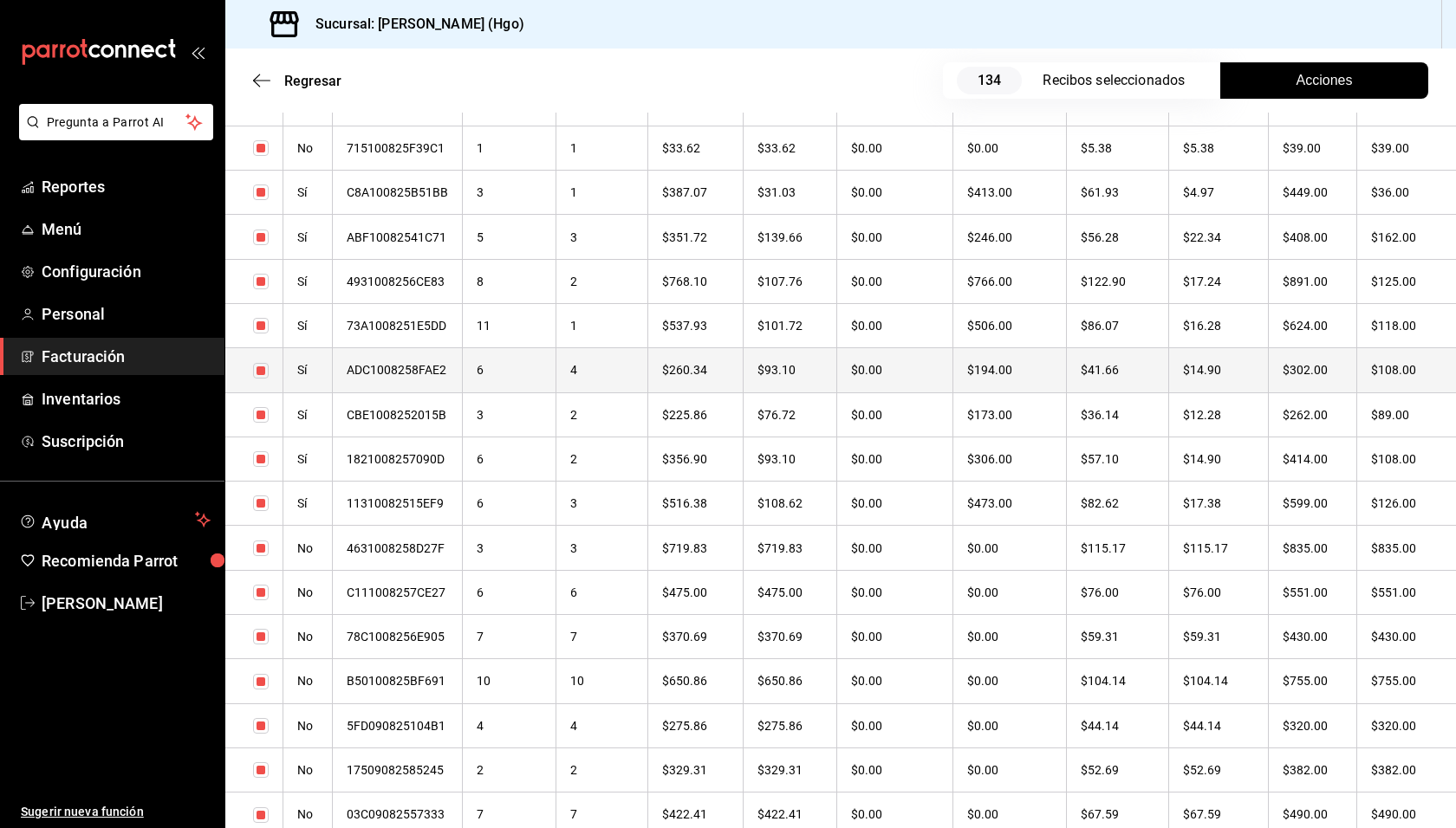
scroll to position [1051, 0]
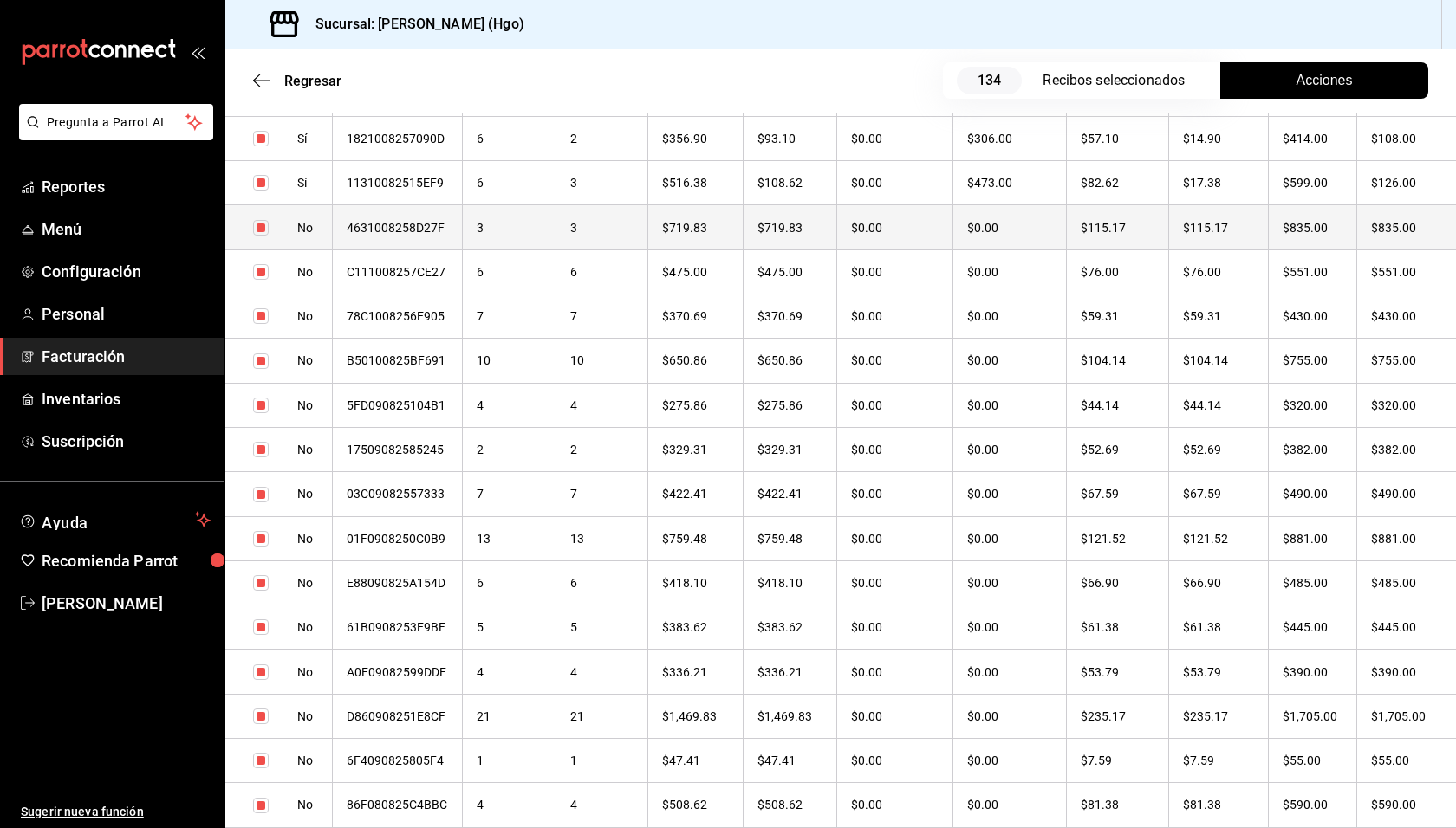
click at [1345, 230] on th "$835.00" at bounding box center [1313, 228] width 88 height 44
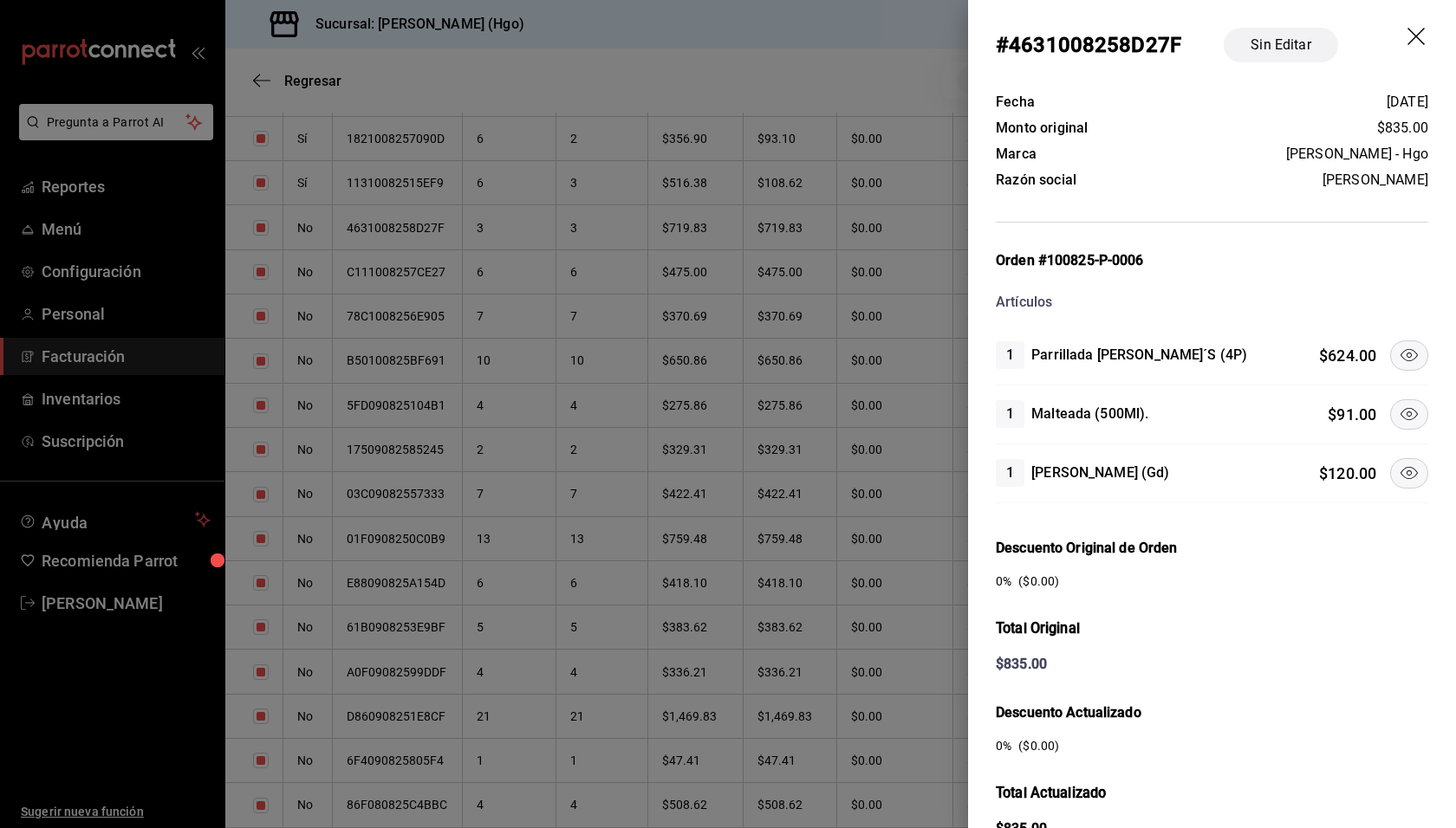
click at [1398, 349] on icon at bounding box center [1408, 355] width 21 height 21
click at [1398, 412] on icon at bounding box center [1408, 414] width 21 height 21
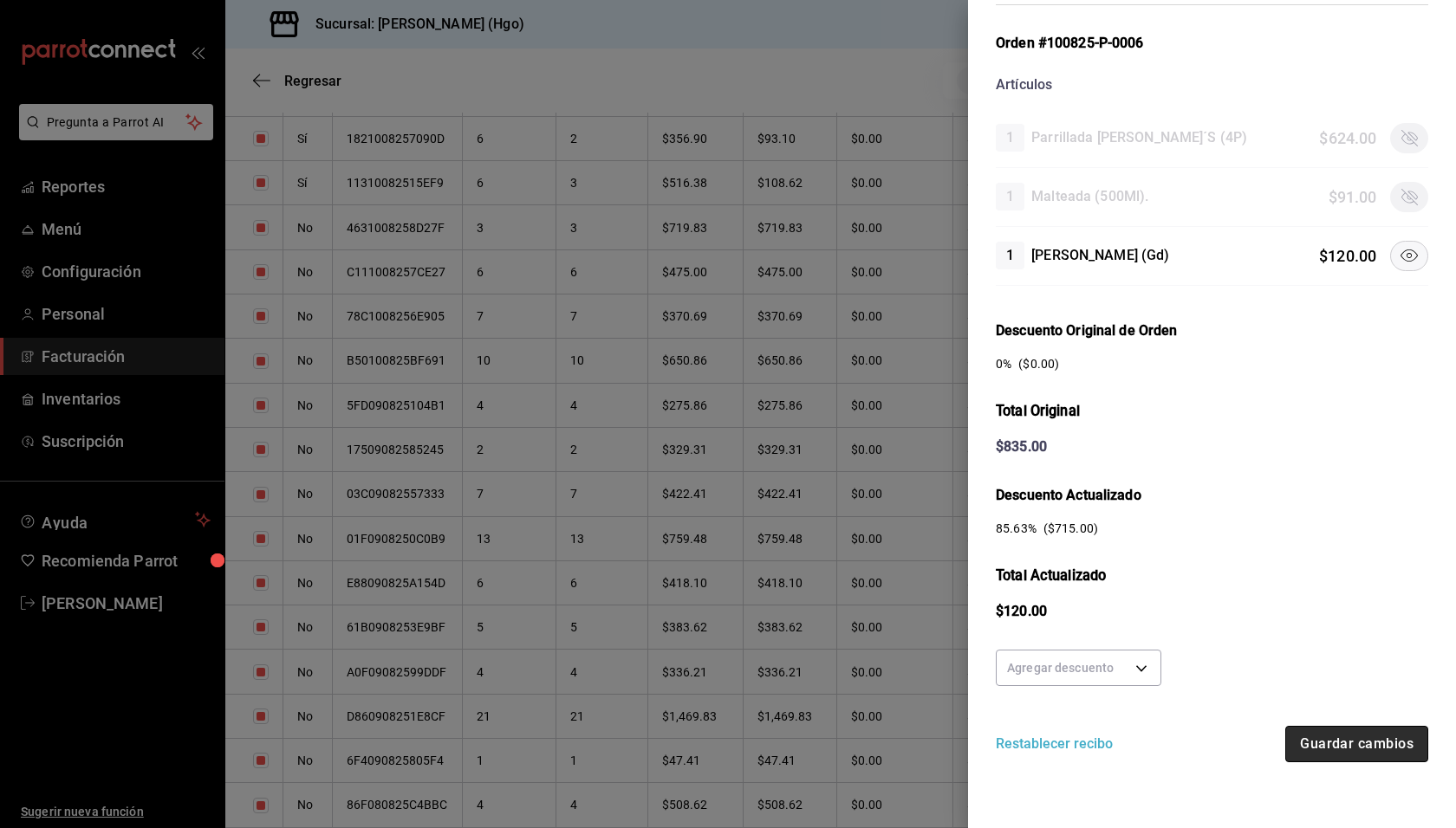
click at [1351, 743] on button "Guardar cambios" at bounding box center [1357, 744] width 143 height 37
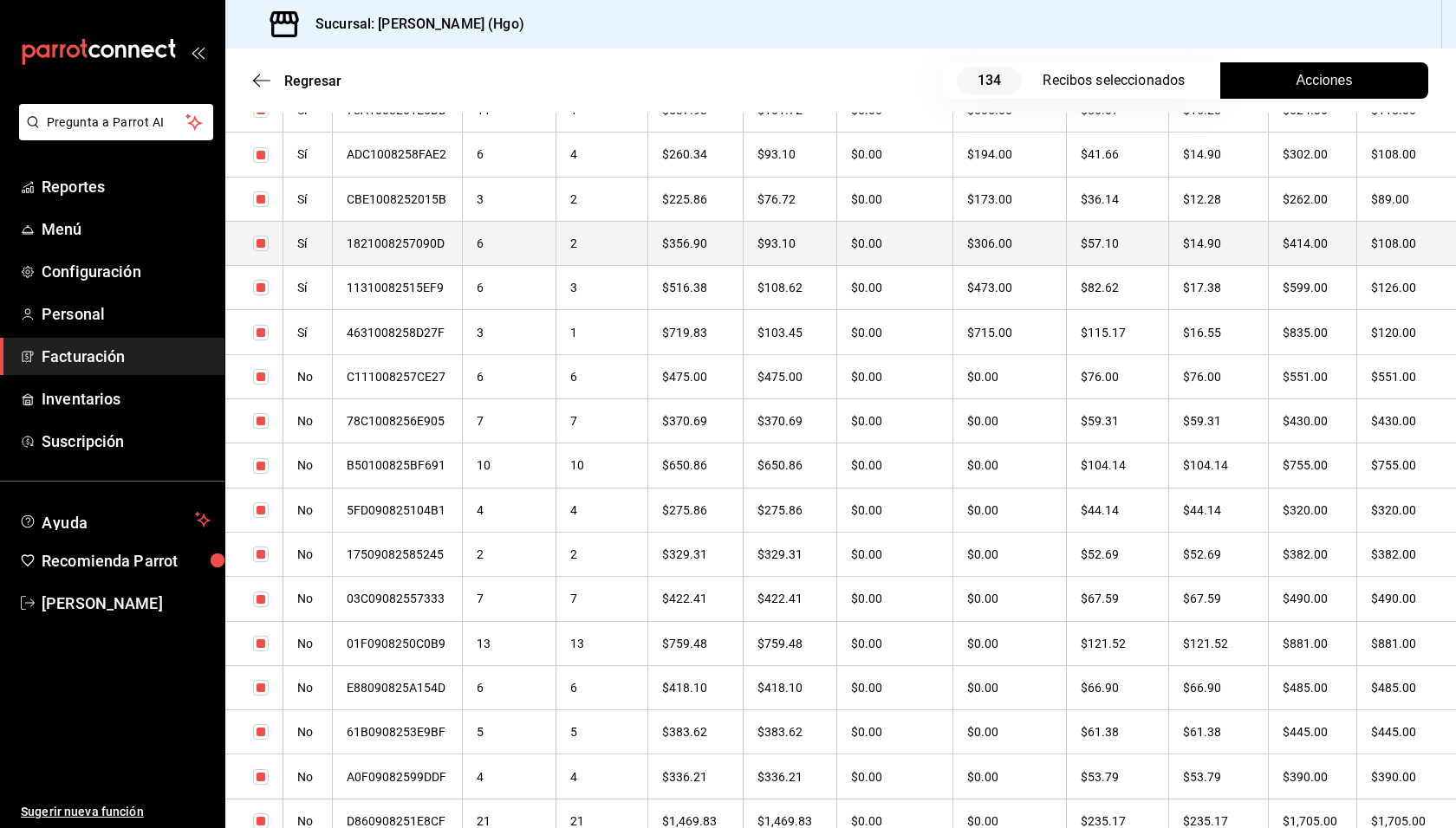
scroll to position [957, 0]
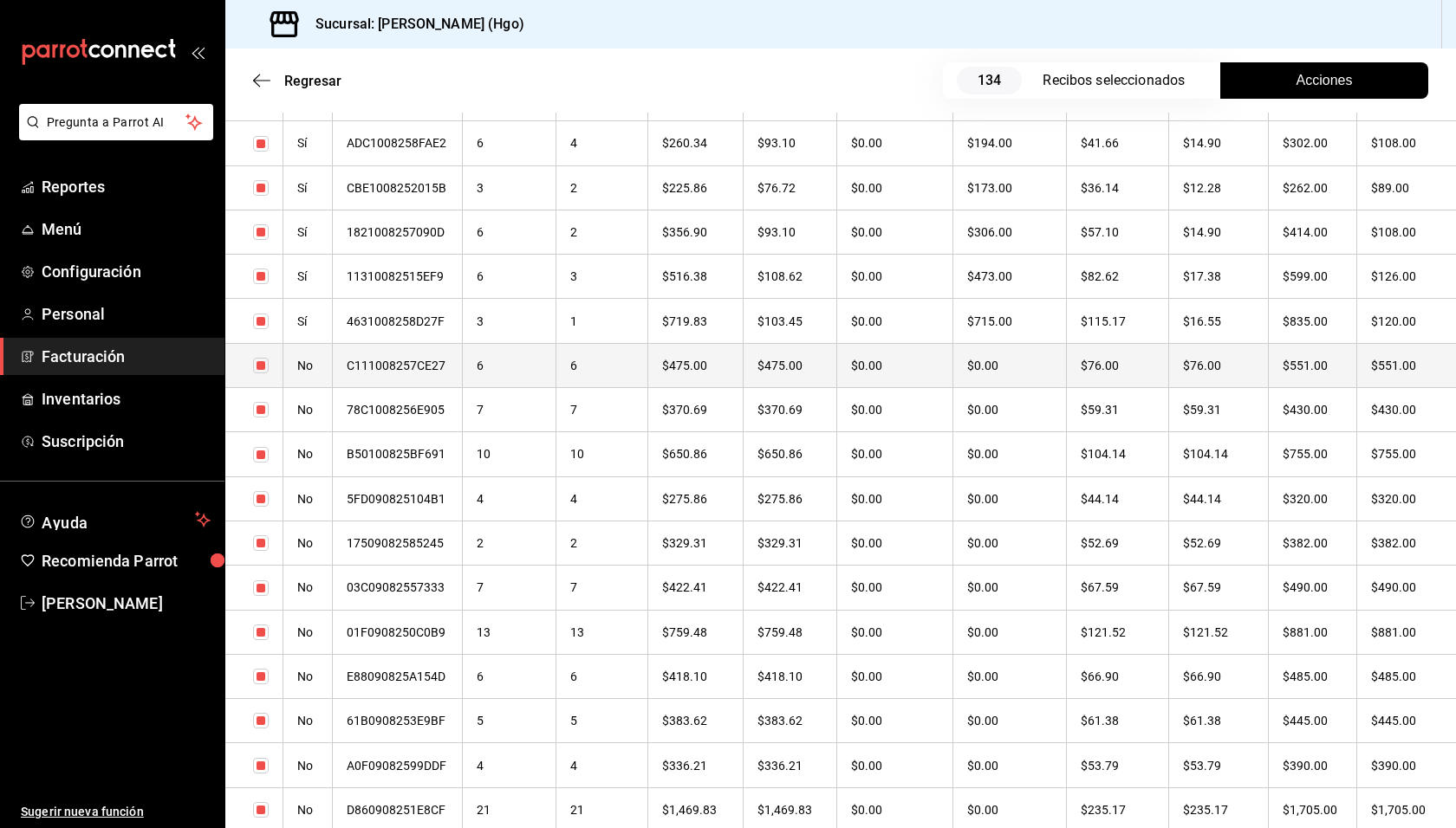
click at [1345, 375] on th "$551.00" at bounding box center [1313, 365] width 88 height 44
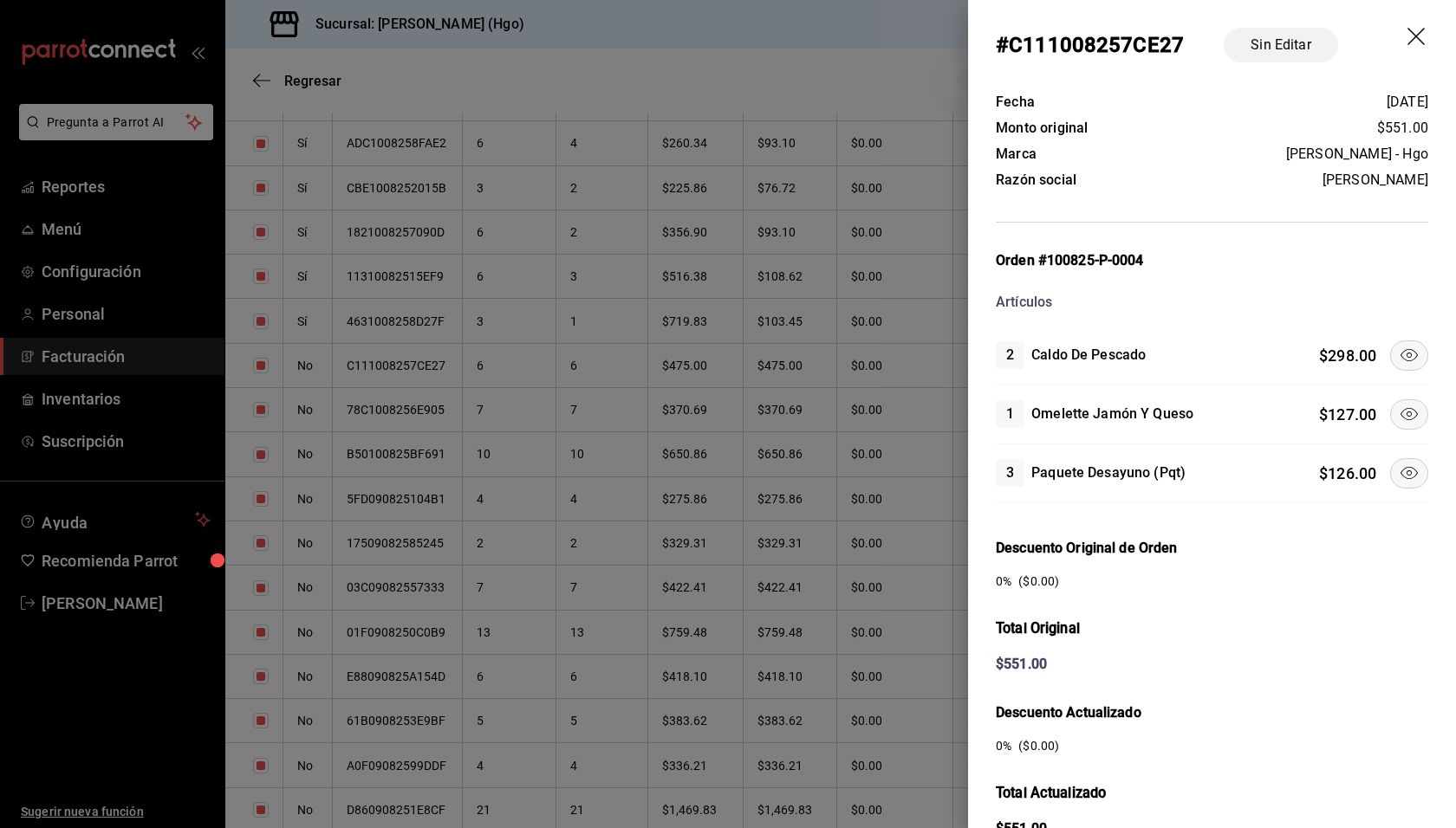
click at [1398, 352] on icon at bounding box center [1408, 355] width 21 height 21
click at [1394, 421] on button at bounding box center [1409, 414] width 39 height 30
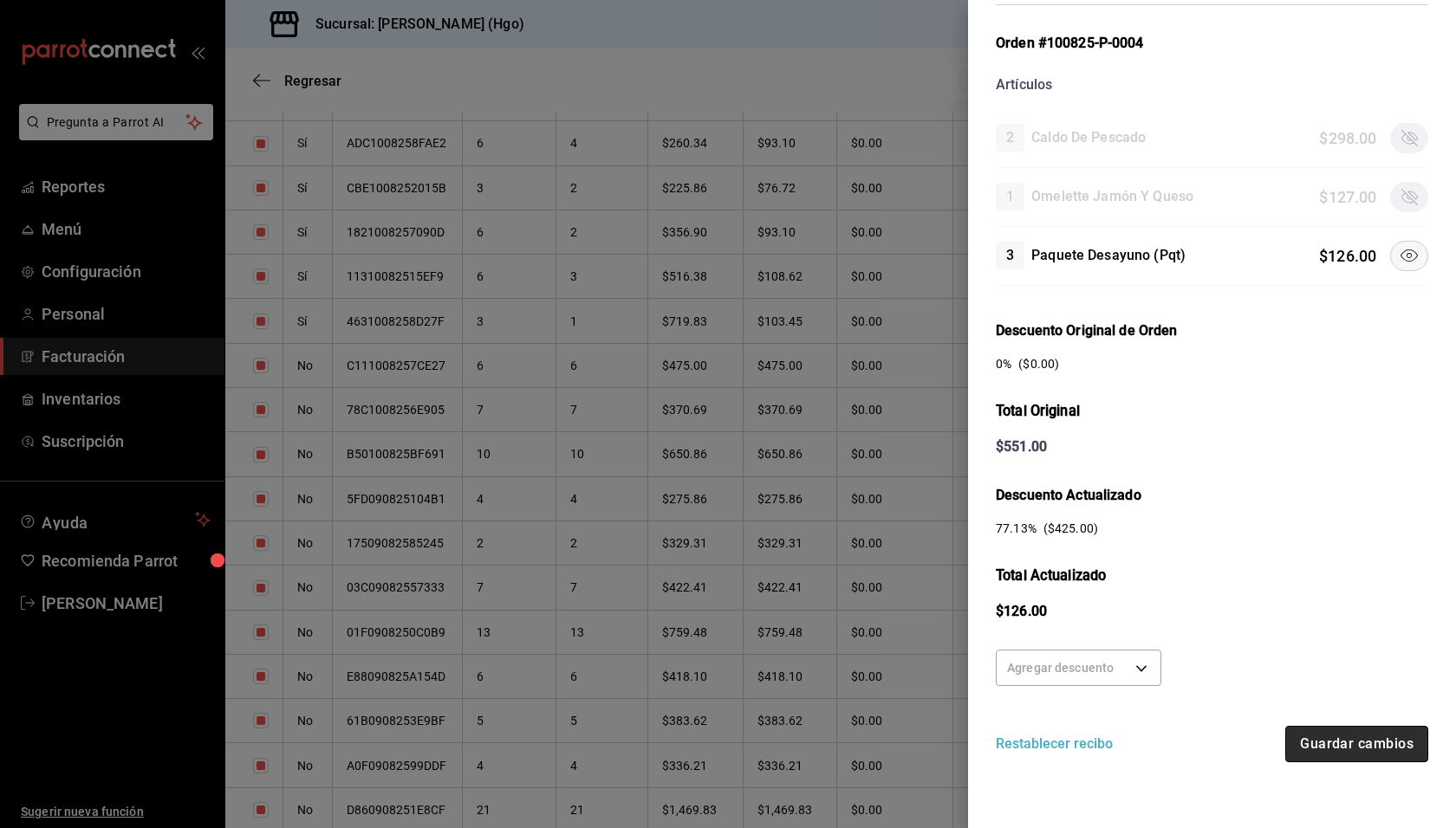
click at [1318, 733] on button "Guardar cambios" at bounding box center [1357, 744] width 143 height 37
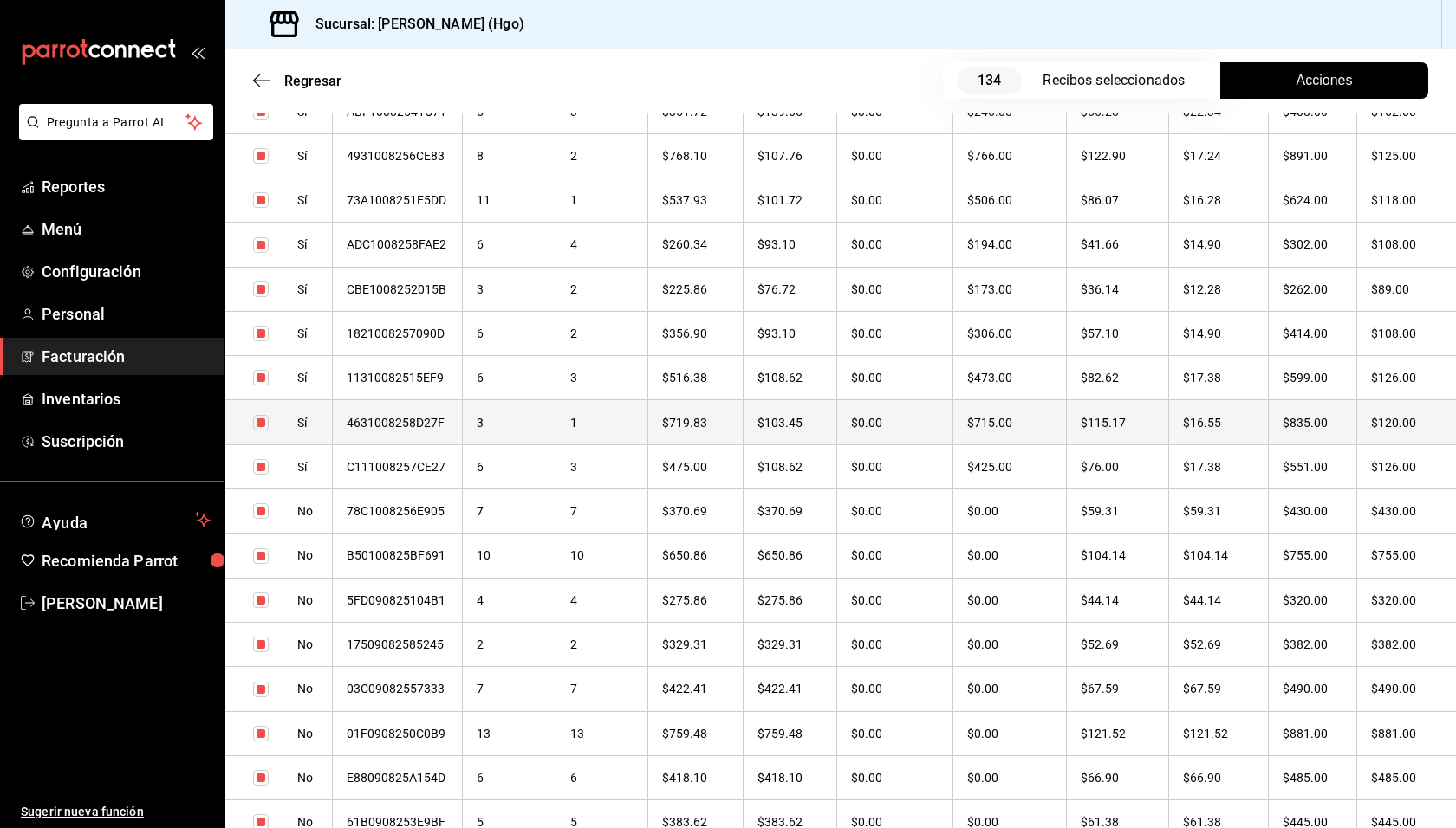
scroll to position [1123, 0]
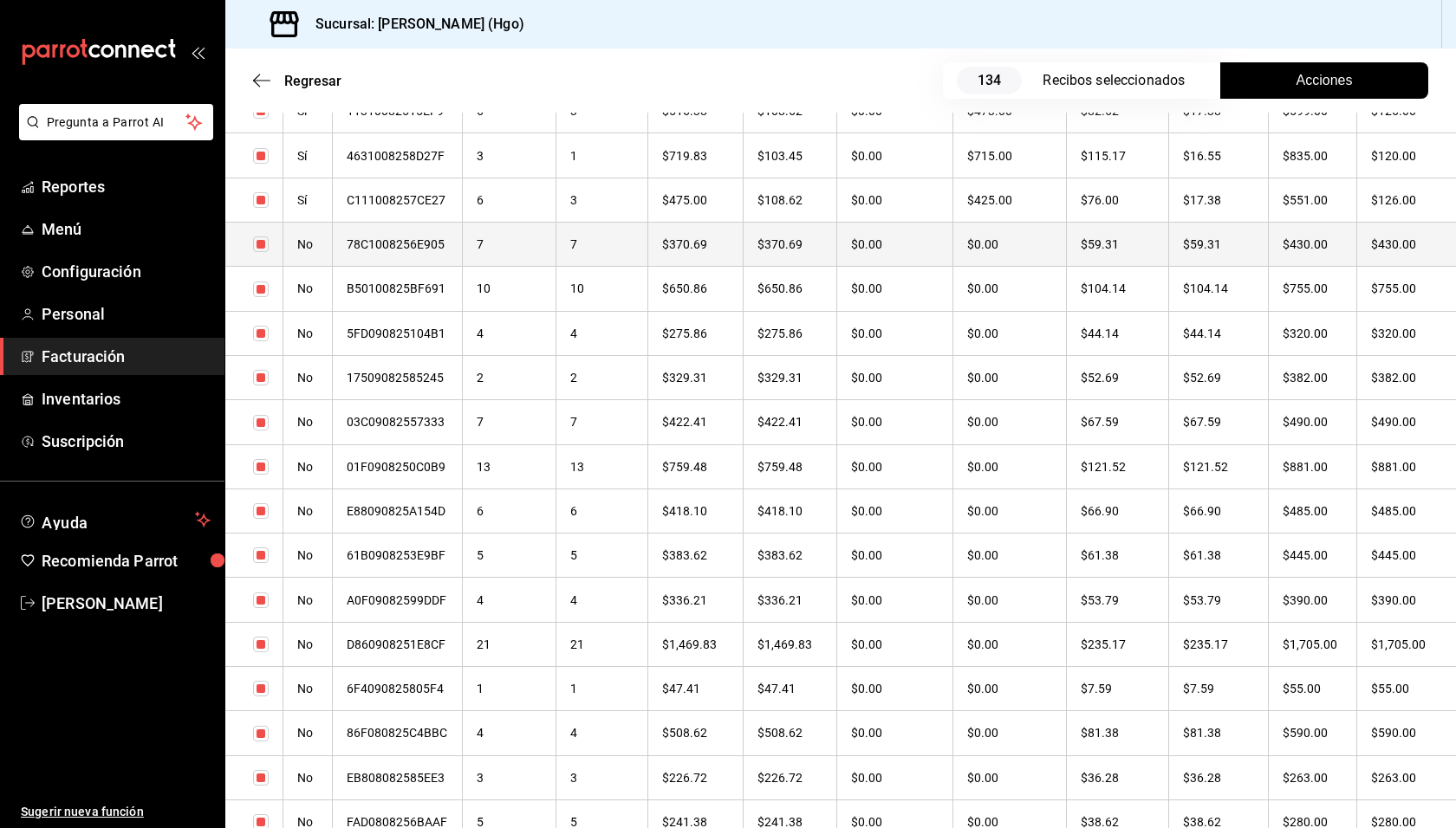
click at [1375, 252] on th "$430.00" at bounding box center [1406, 245] width 100 height 44
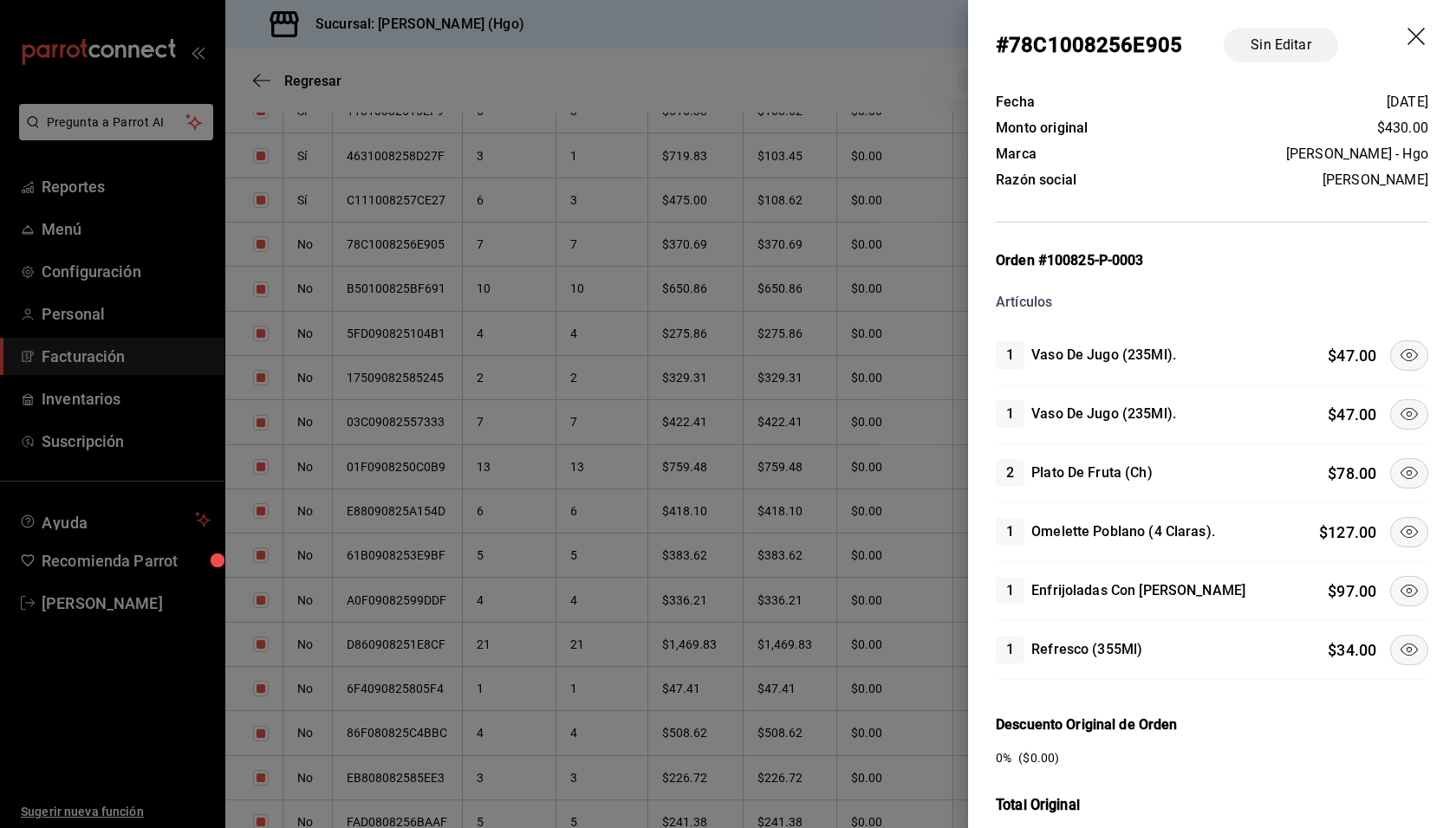
click at [1398, 532] on icon at bounding box center [1408, 531] width 21 height 21
click at [1398, 473] on icon at bounding box center [1408, 473] width 21 height 21
click at [1398, 413] on icon at bounding box center [1408, 414] width 21 height 21
click at [1392, 341] on button at bounding box center [1409, 355] width 39 height 30
click at [1406, 635] on button at bounding box center [1409, 650] width 39 height 30
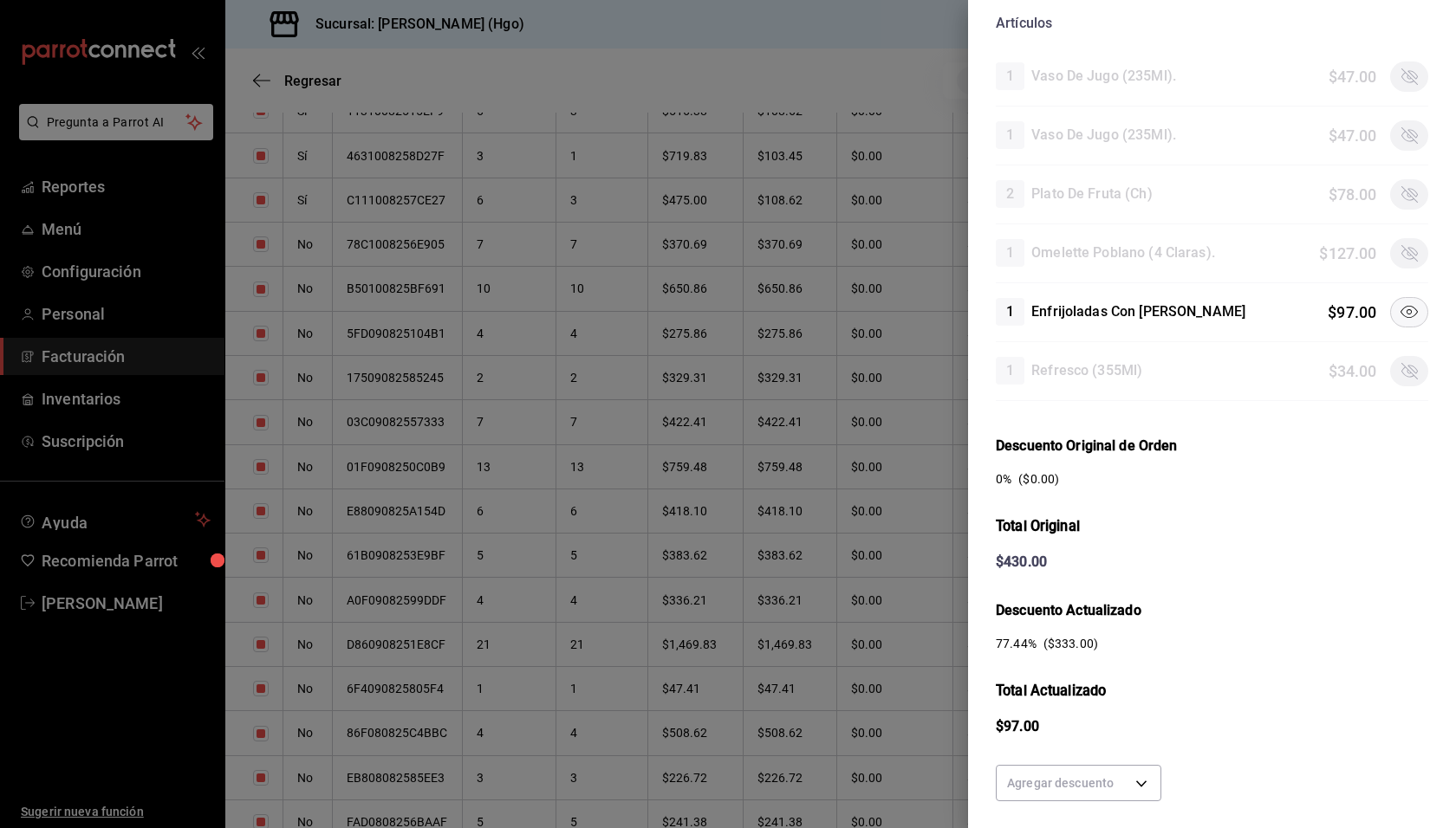
scroll to position [394, 0]
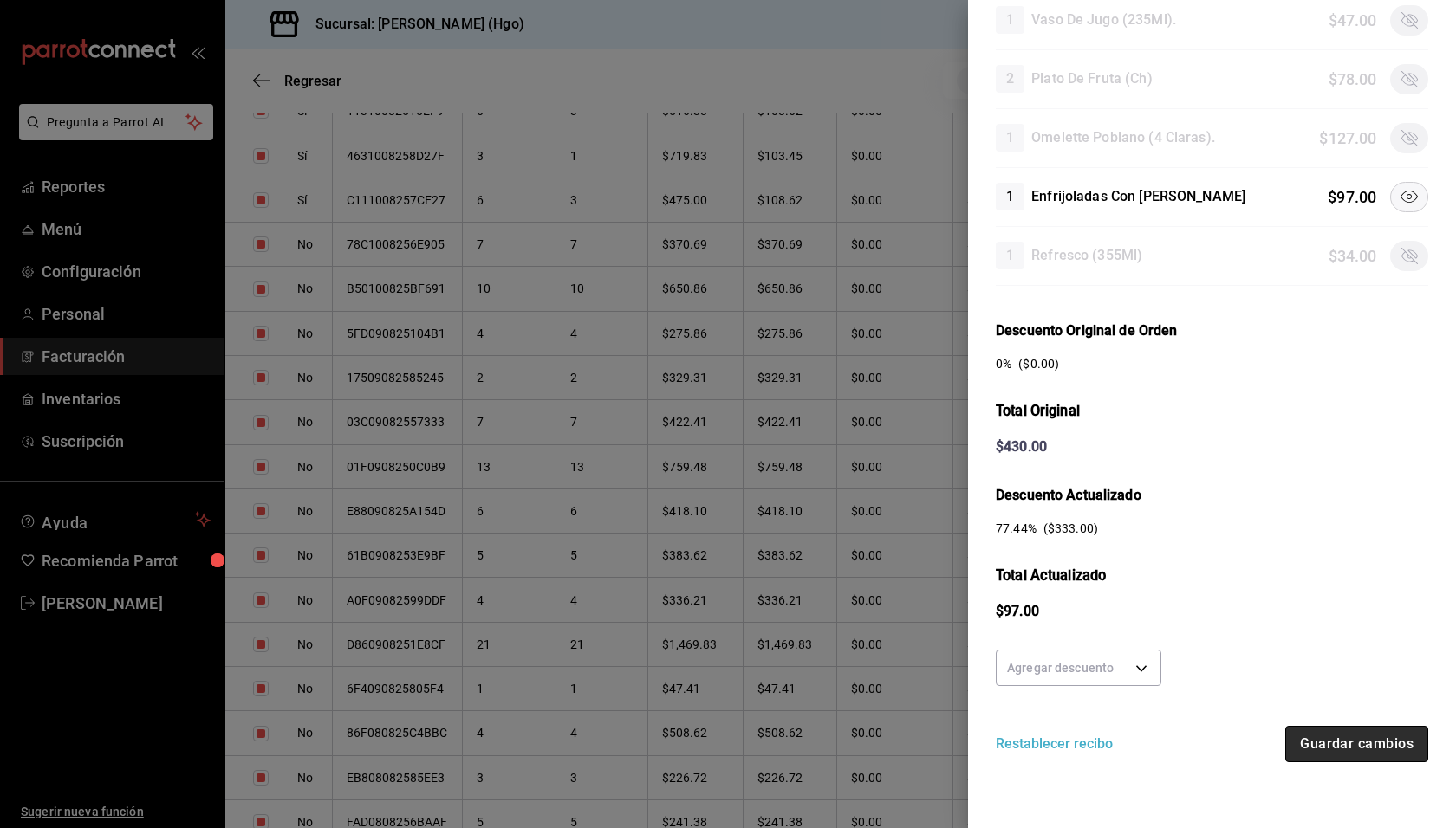
click at [1366, 726] on button "Guardar cambios" at bounding box center [1357, 744] width 143 height 37
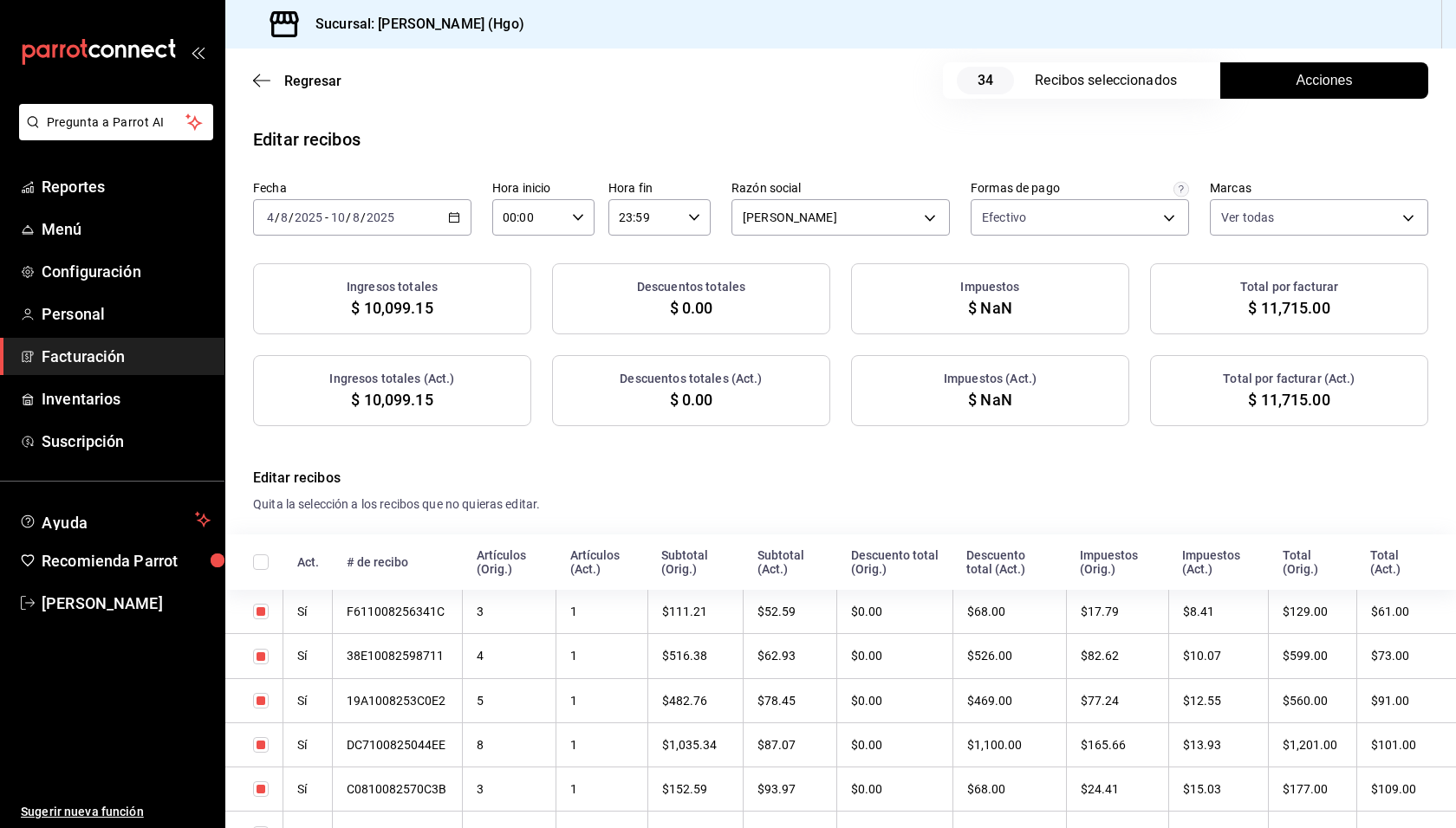
checkbox input "true"
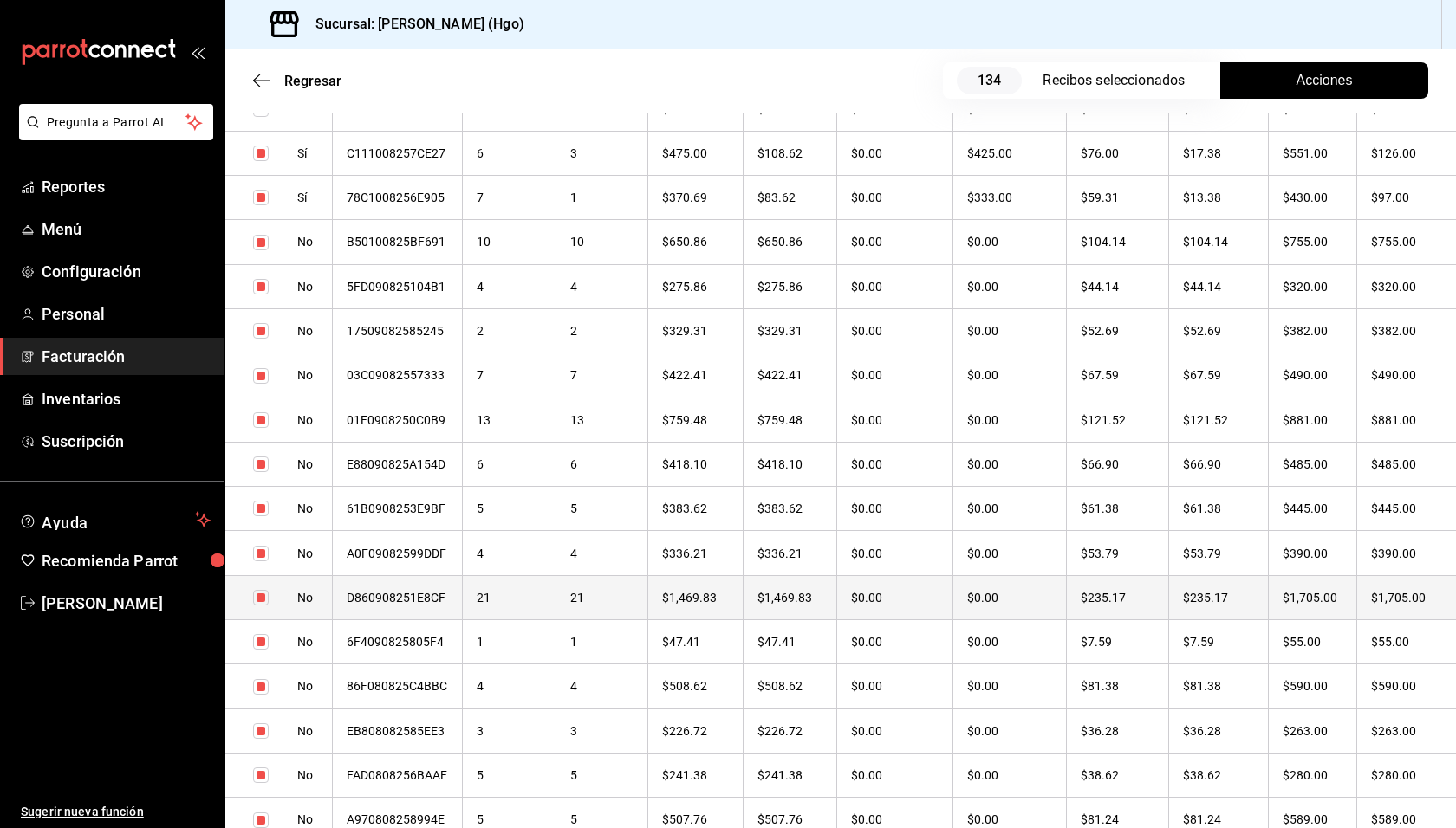
scroll to position [1158, 0]
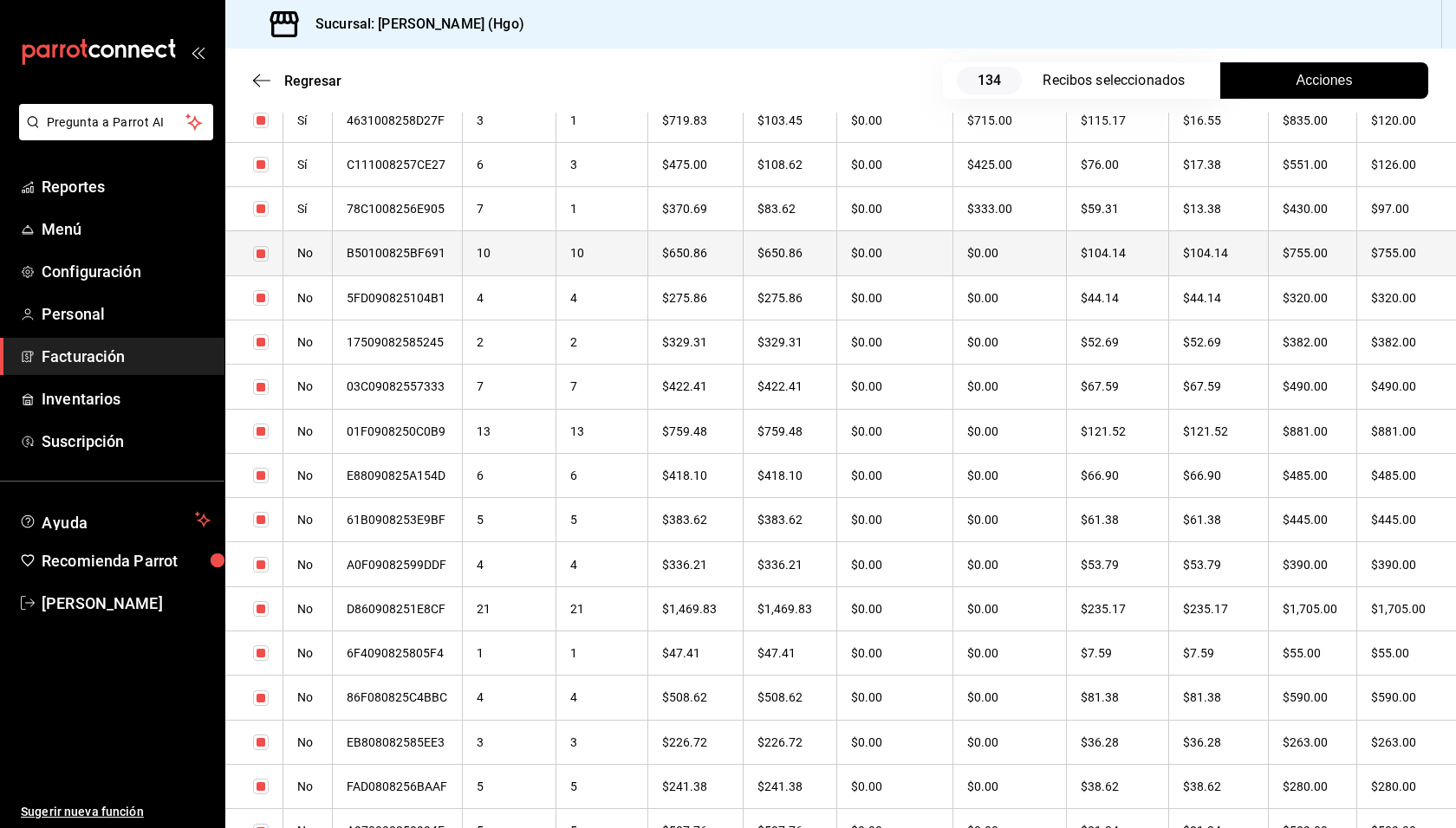
click at [1316, 260] on th "$755.00" at bounding box center [1313, 253] width 88 height 44
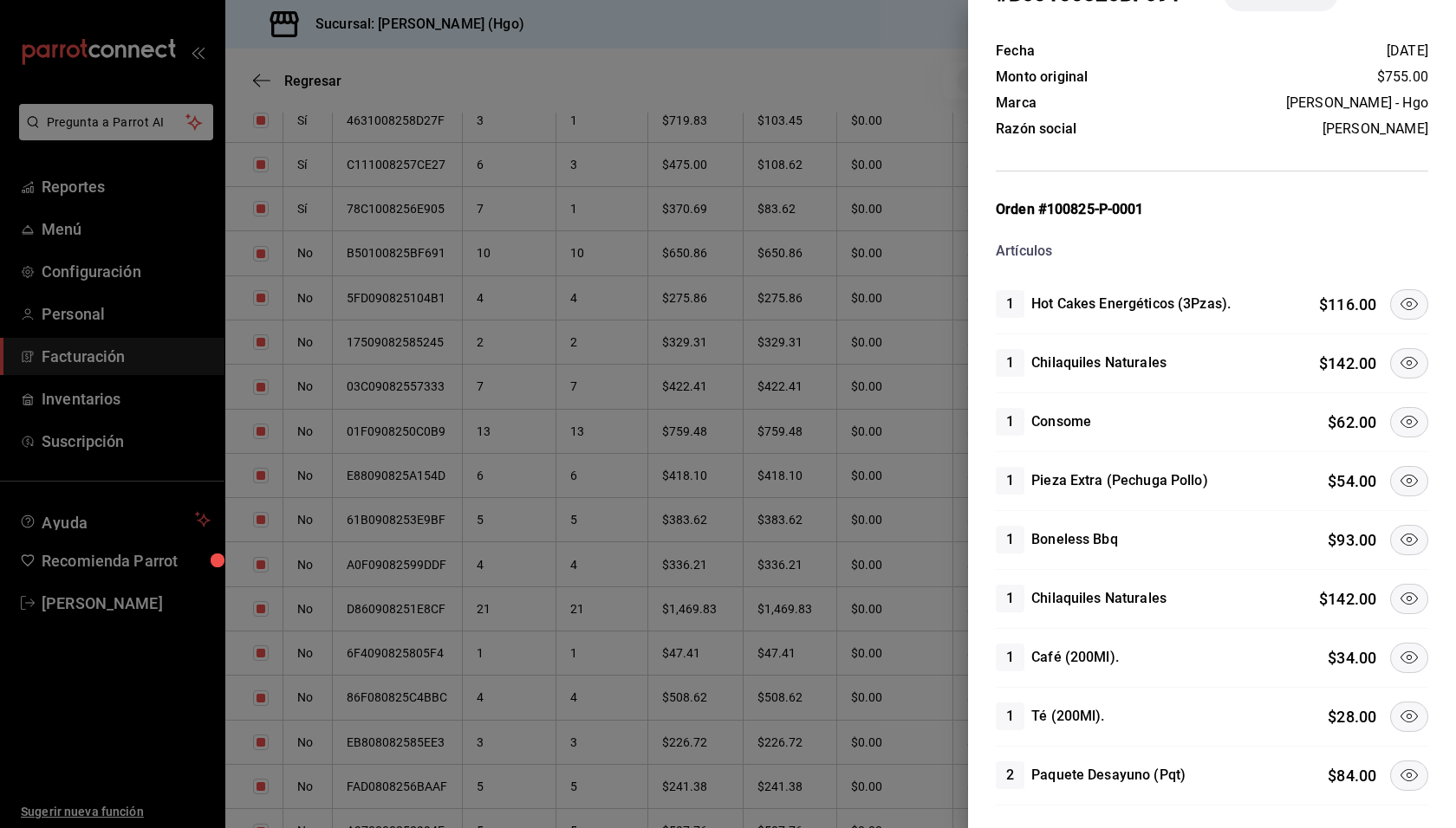
scroll to position [179, 0]
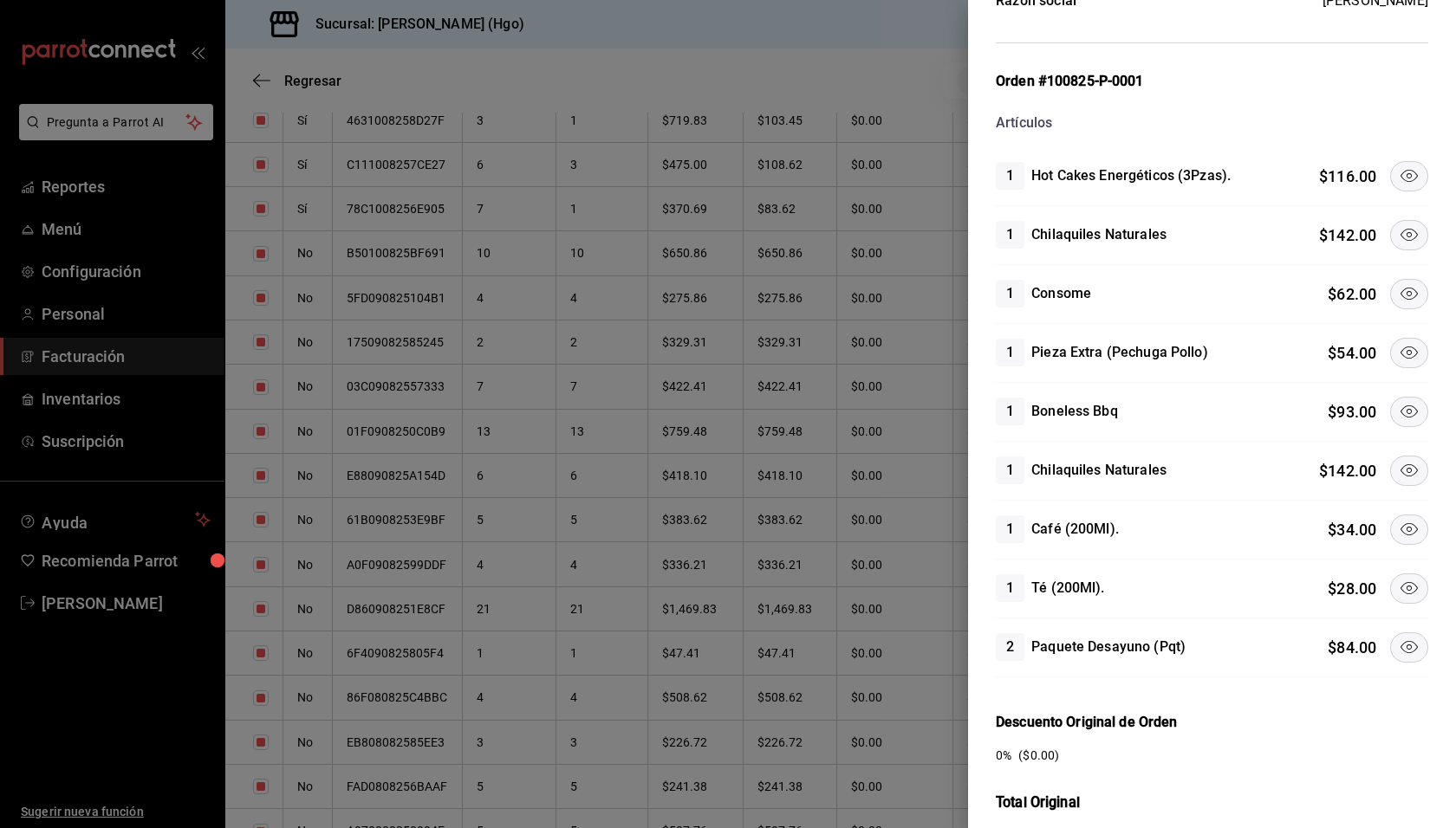
click at [1398, 175] on icon at bounding box center [1408, 175] width 21 height 21
click at [1400, 224] on icon at bounding box center [1408, 234] width 21 height 21
click at [1398, 284] on icon at bounding box center [1408, 294] width 21 height 21
click at [1400, 342] on icon at bounding box center [1408, 352] width 21 height 21
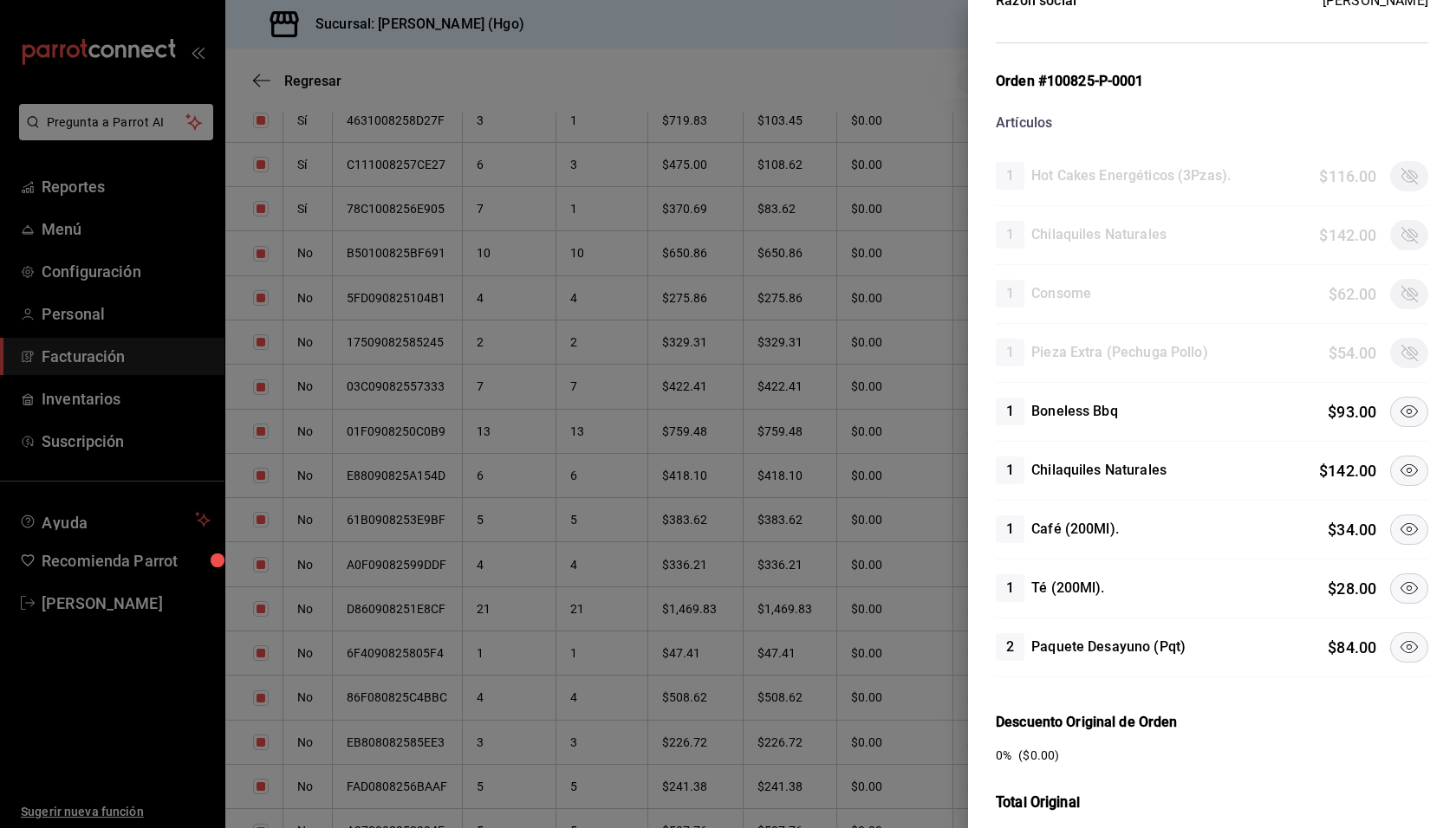
click at [1398, 406] on icon at bounding box center [1408, 411] width 21 height 21
click at [1398, 460] on icon at bounding box center [1408, 470] width 21 height 21
click at [1408, 521] on button at bounding box center [1409, 530] width 39 height 30
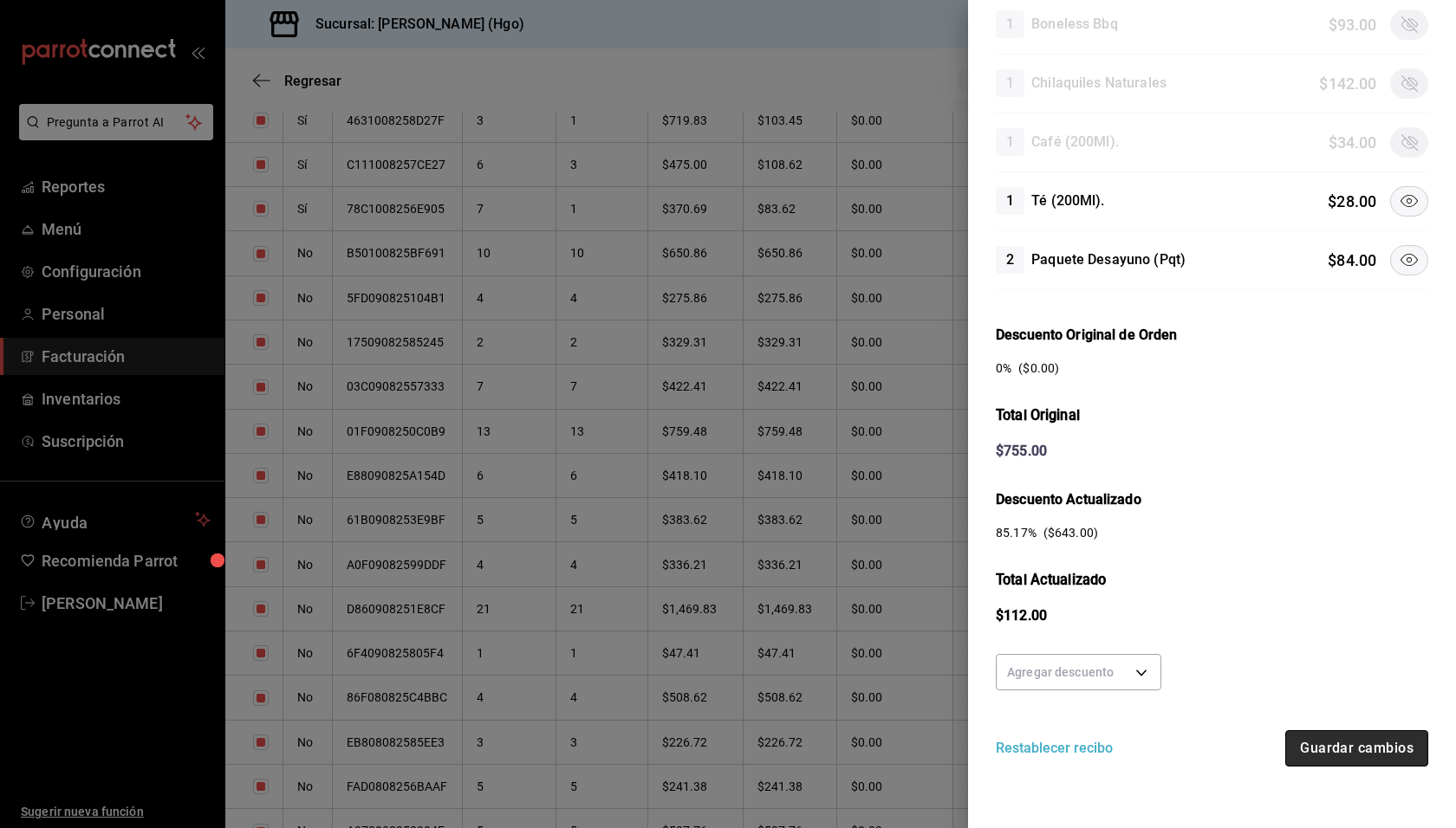
click at [1308, 742] on button "Guardar cambios" at bounding box center [1357, 749] width 143 height 37
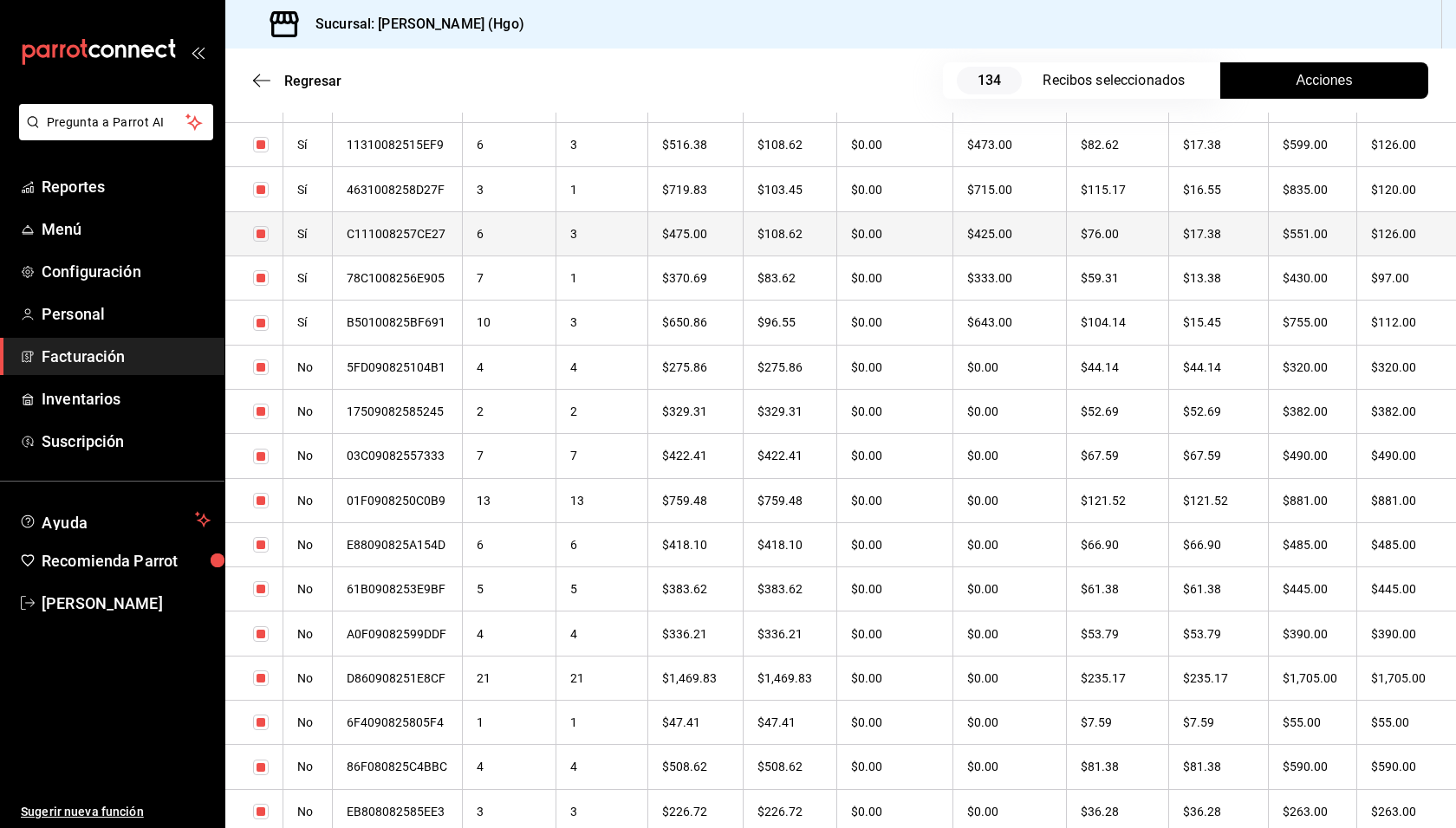
scroll to position [1179, 0]
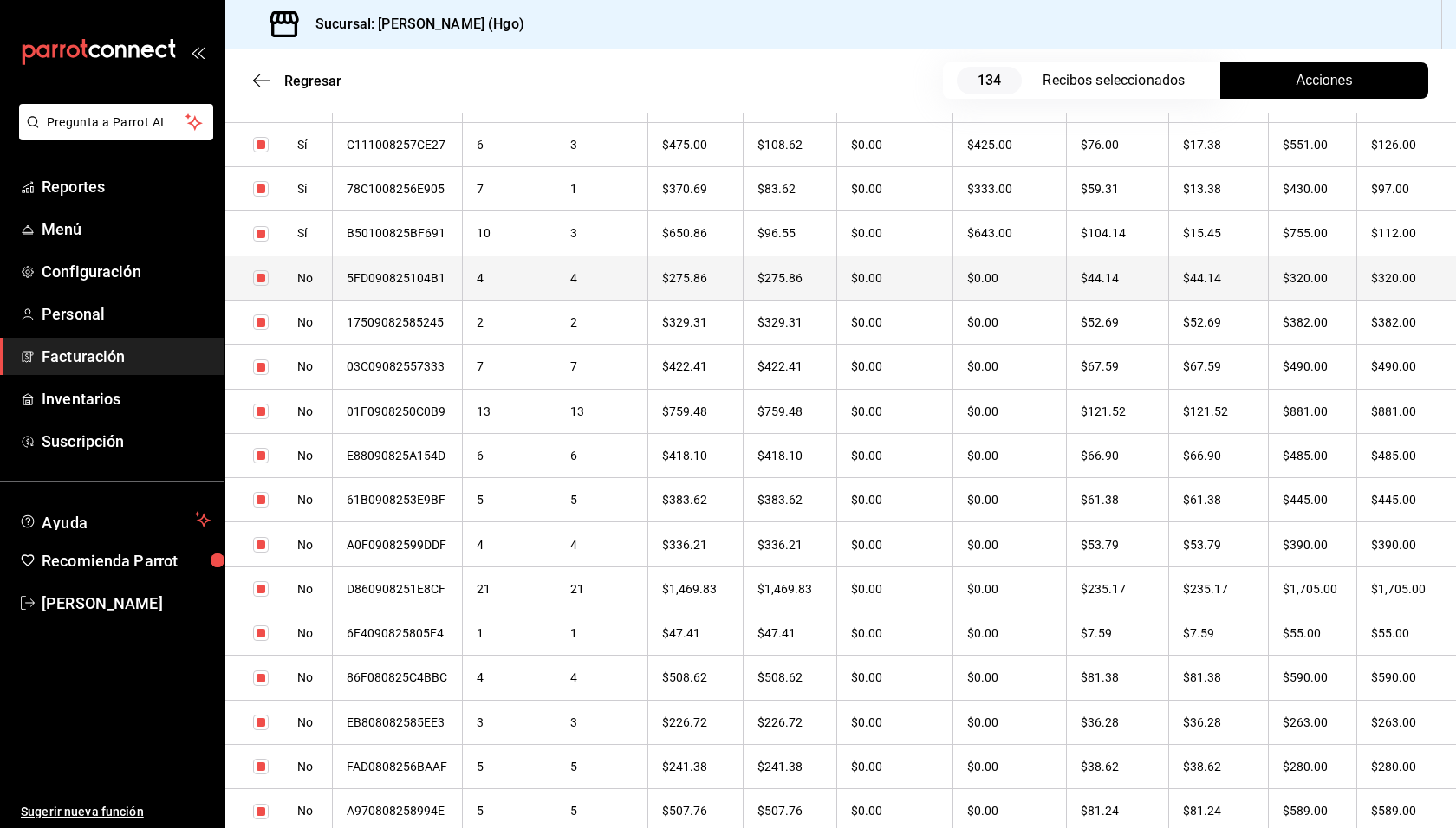
click at [1276, 287] on th "$320.00" at bounding box center [1313, 277] width 88 height 44
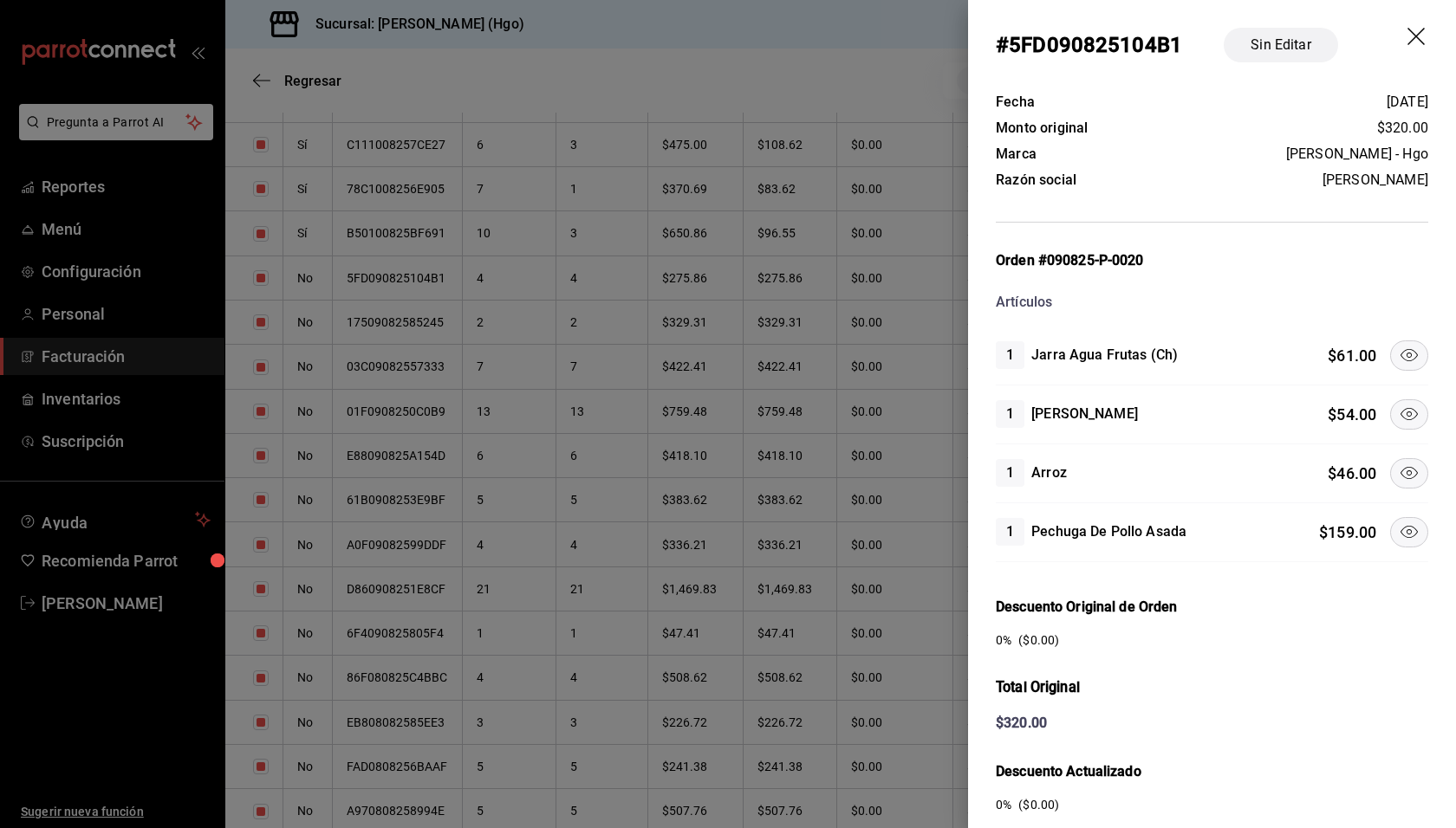
click at [1398, 521] on icon at bounding box center [1408, 531] width 21 height 21
click at [1398, 354] on icon at bounding box center [1408, 355] width 21 height 21
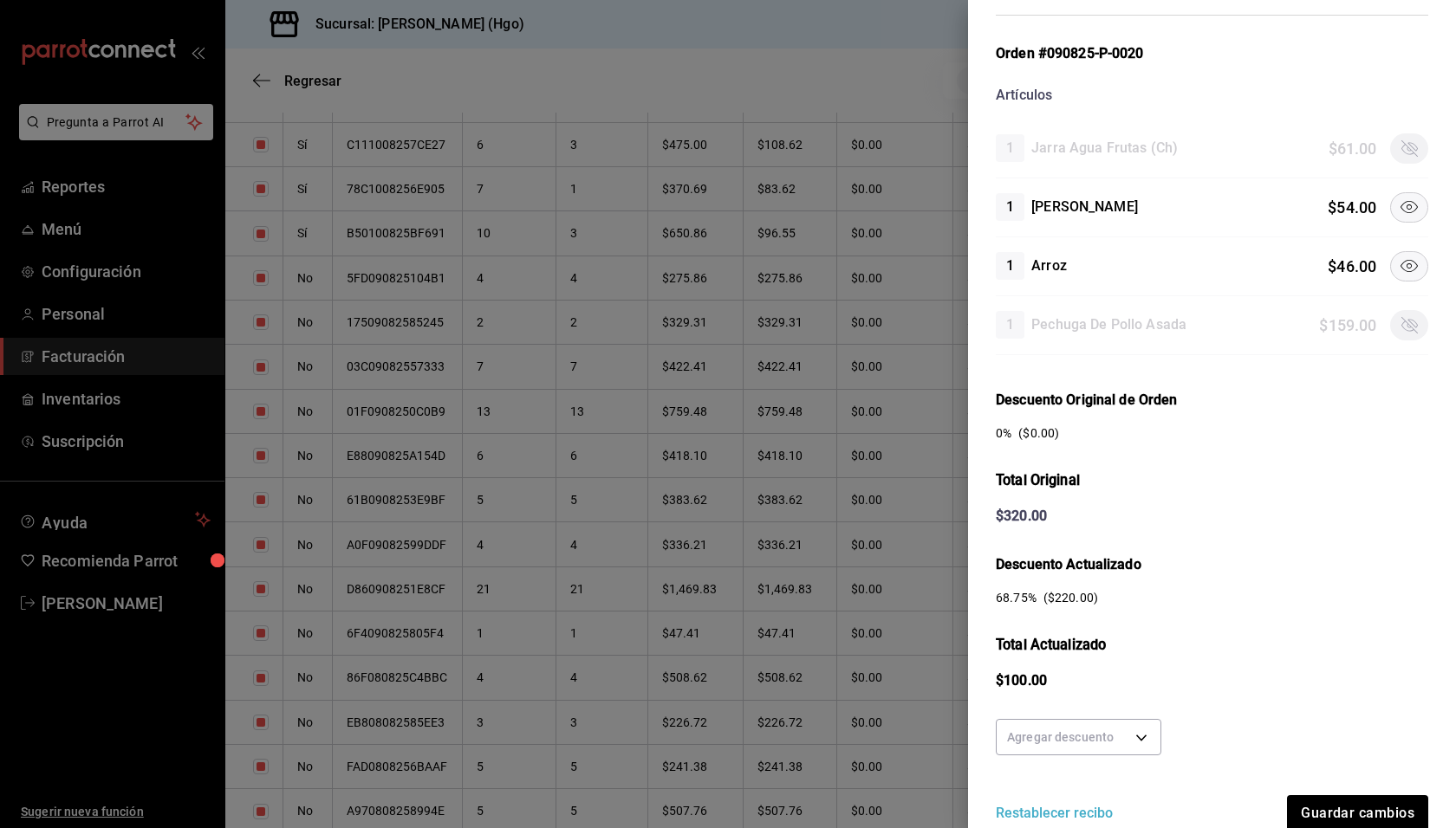
scroll to position [276, 0]
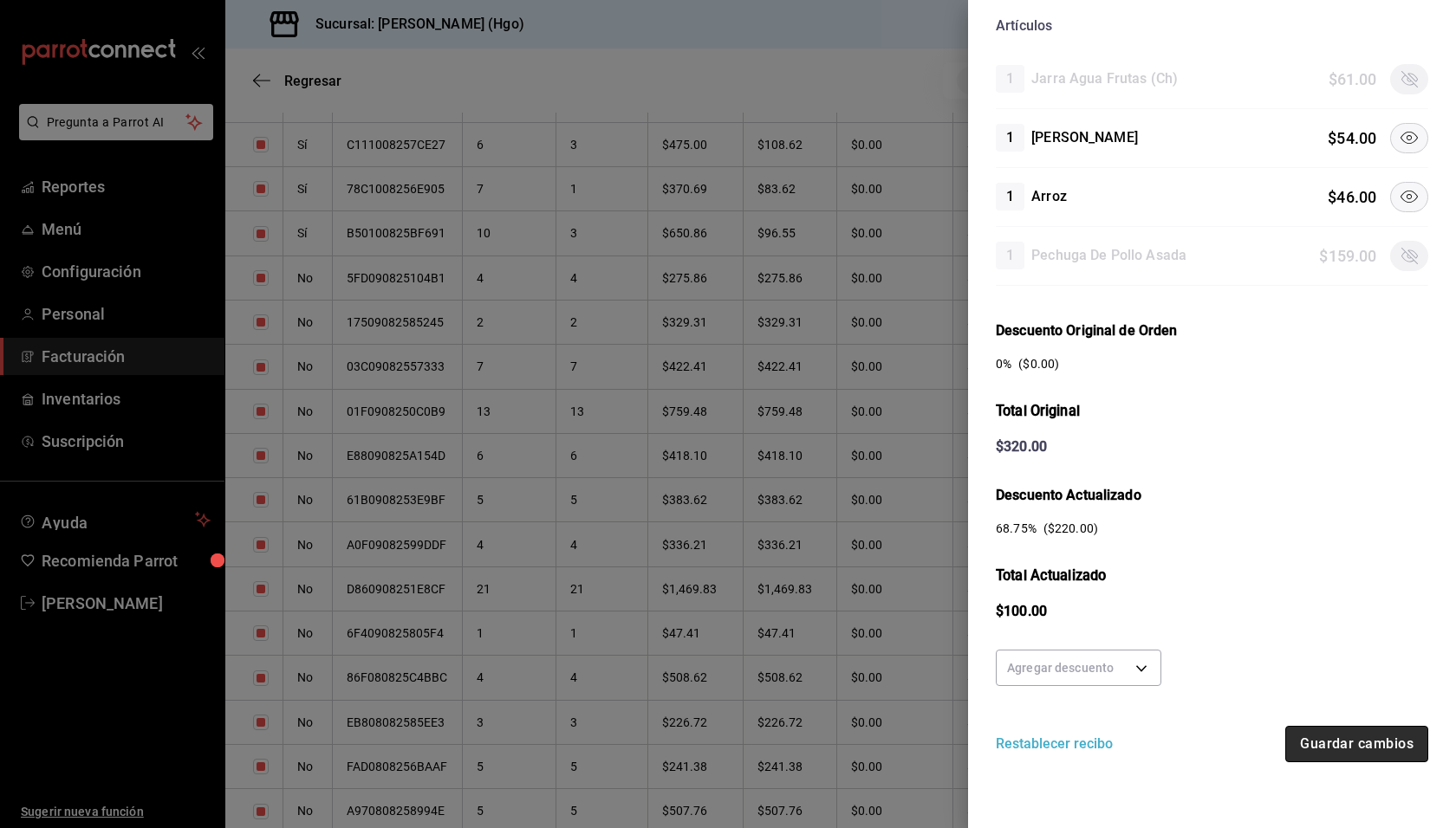
click at [1341, 744] on button "Guardar cambios" at bounding box center [1357, 744] width 143 height 37
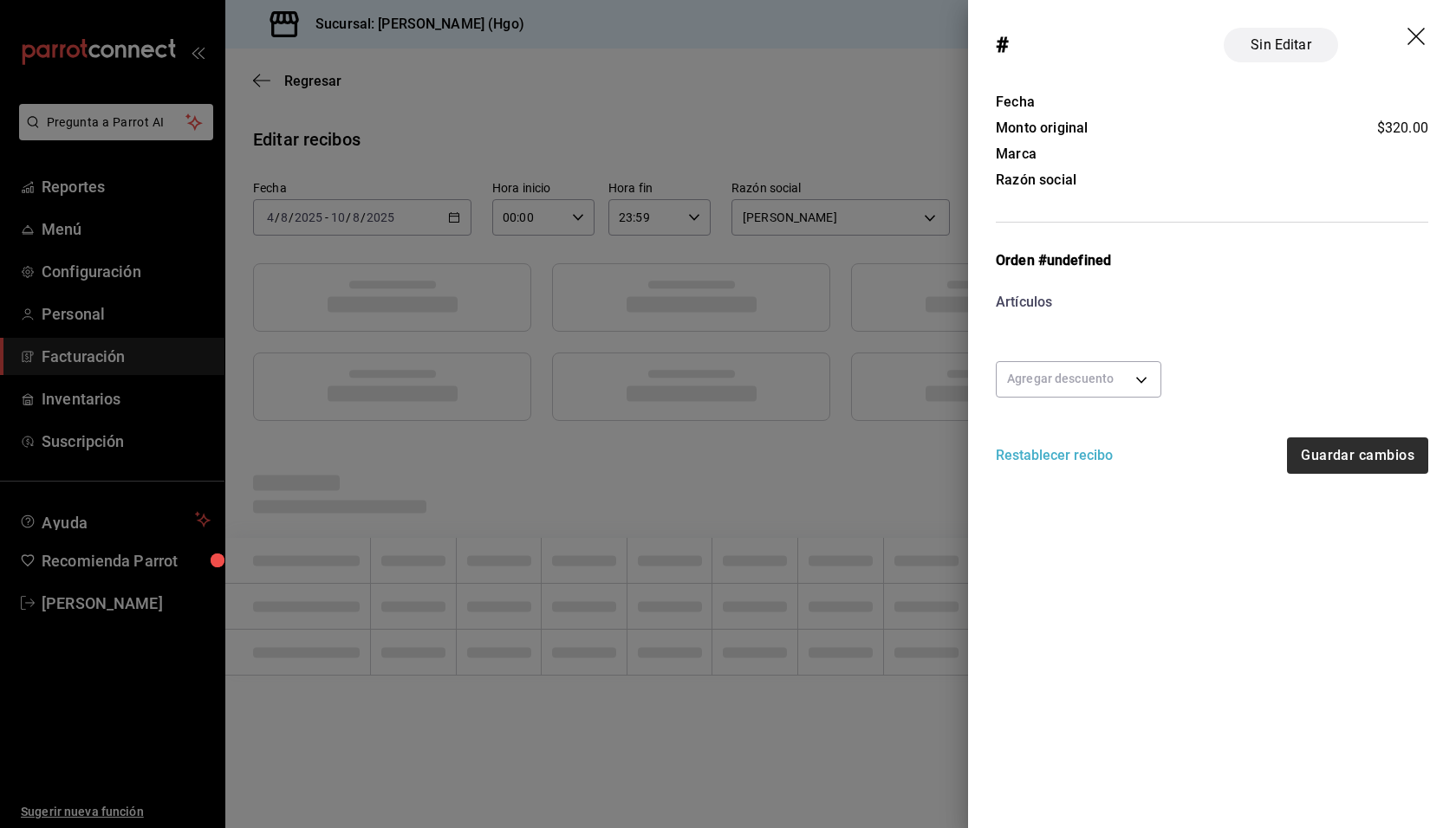
scroll to position [0, 0]
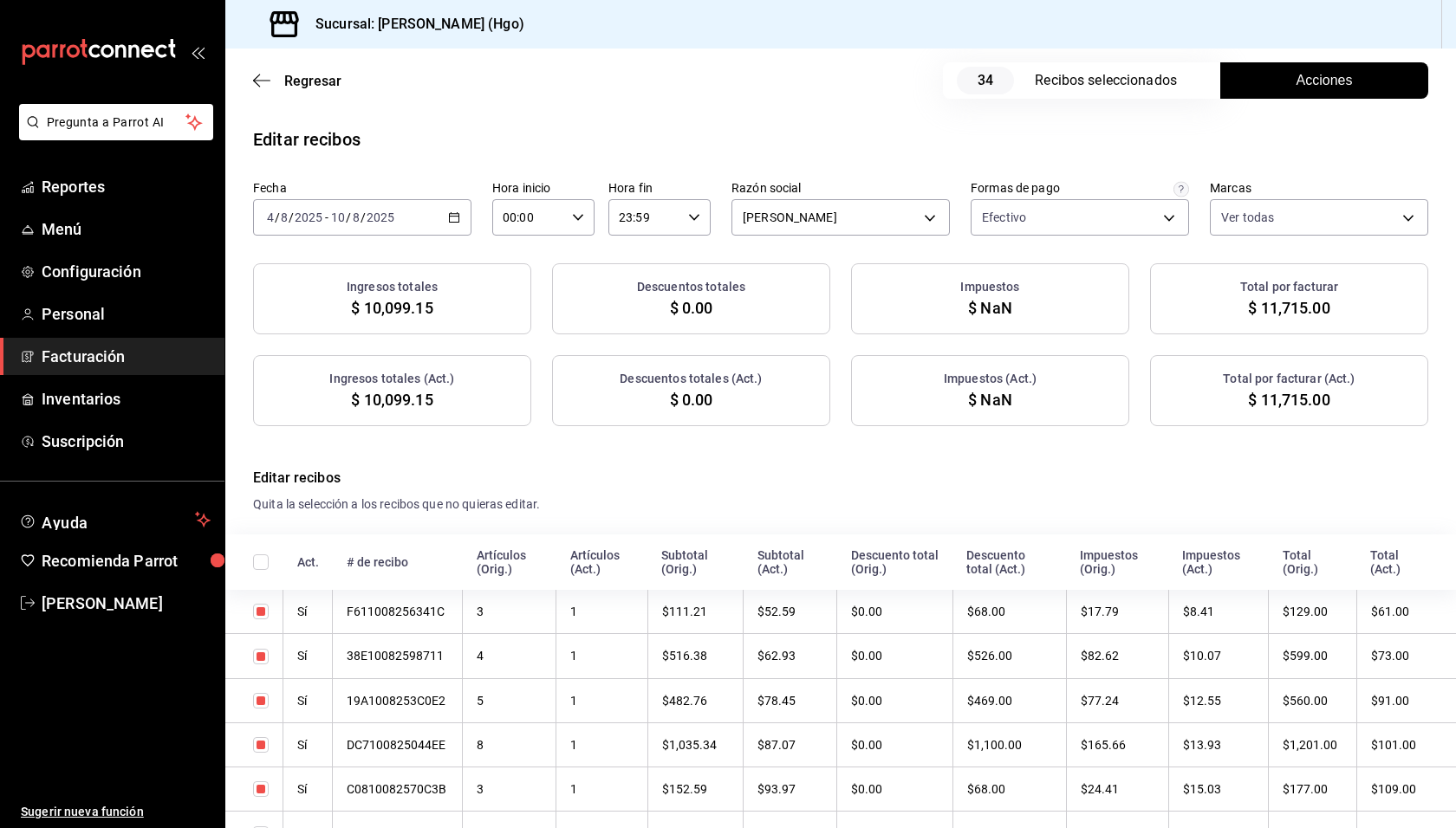
checkbox input "true"
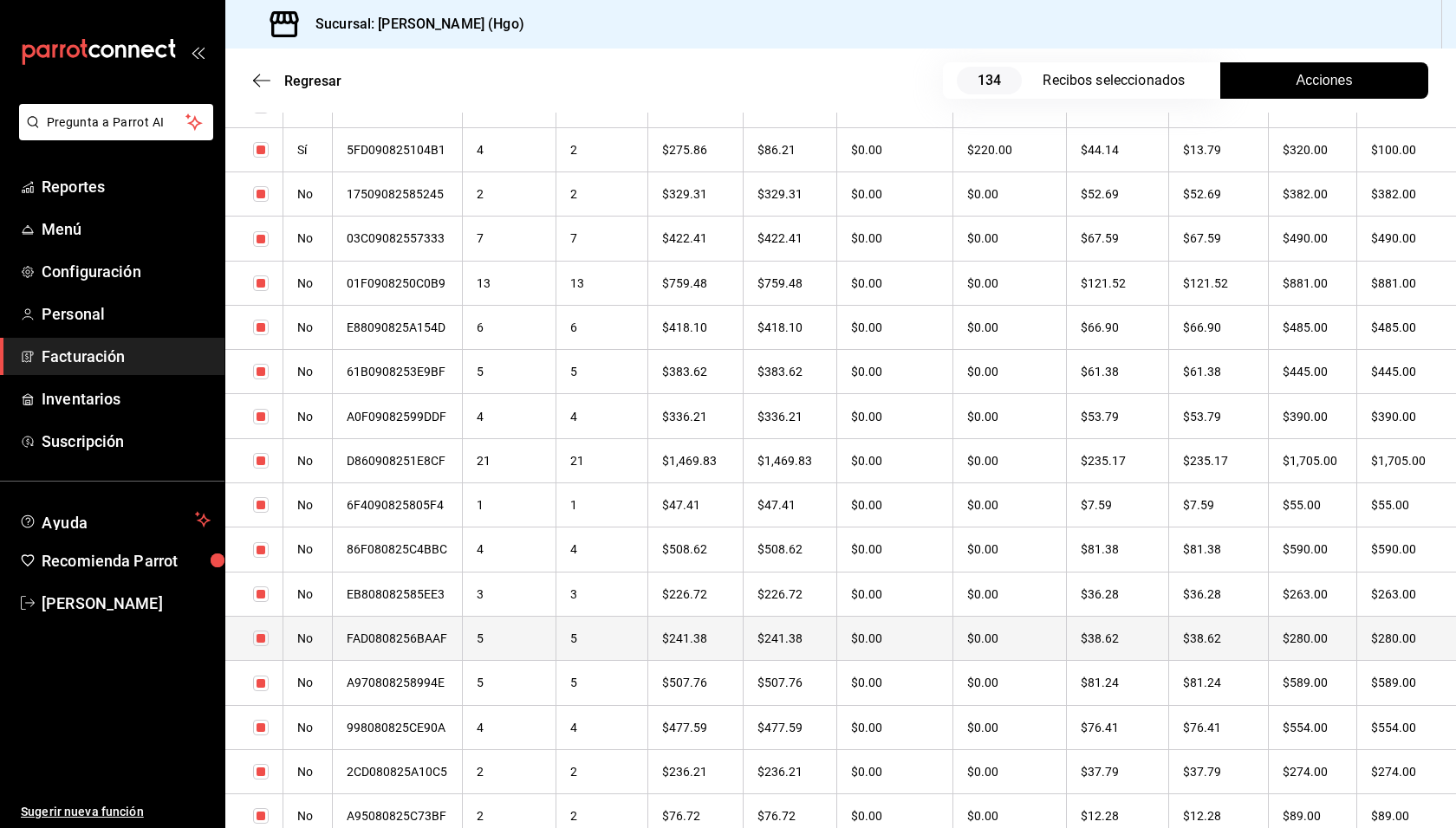
scroll to position [1237, 0]
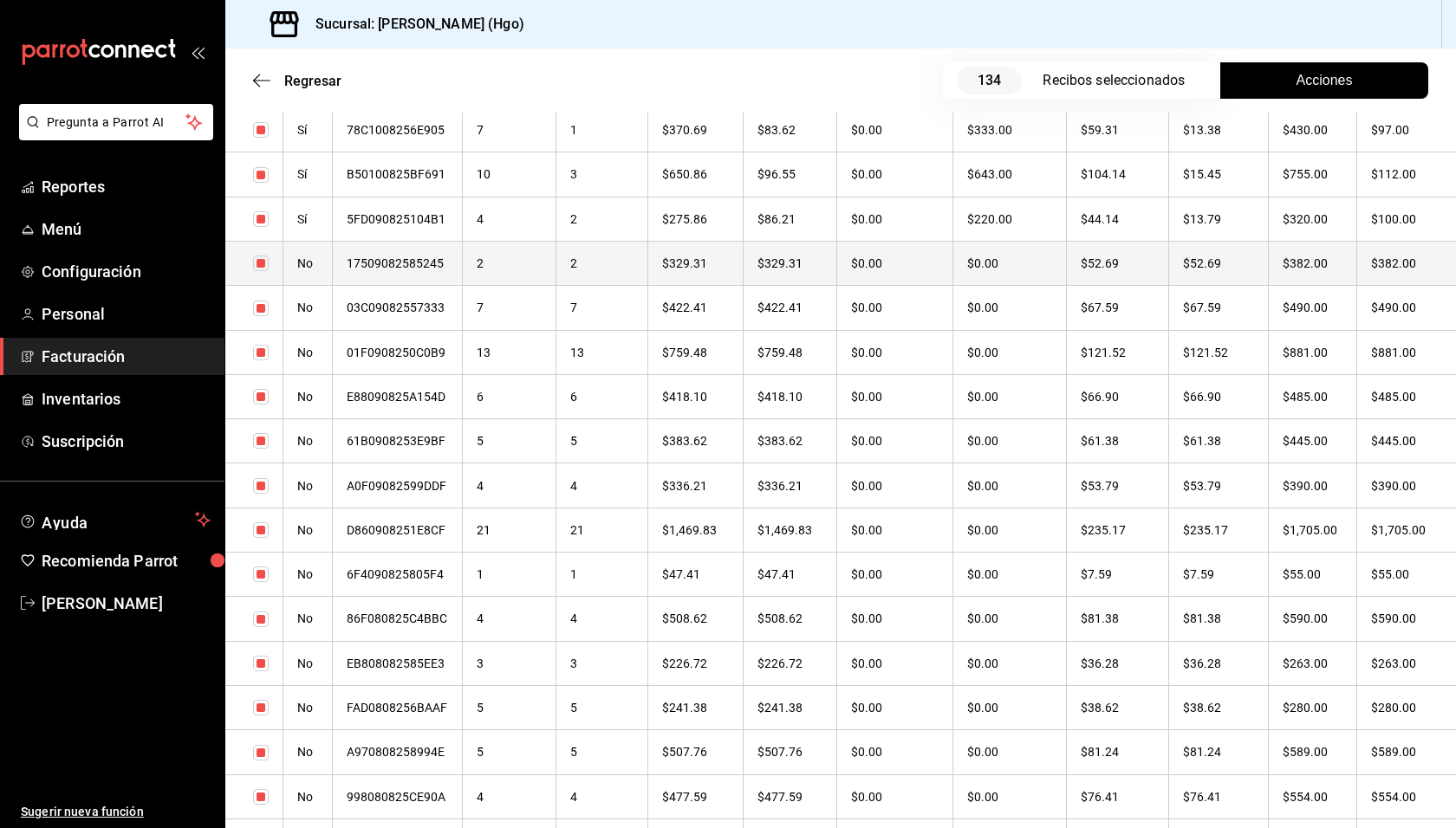
click at [1313, 269] on th "$382.00" at bounding box center [1313, 263] width 88 height 44
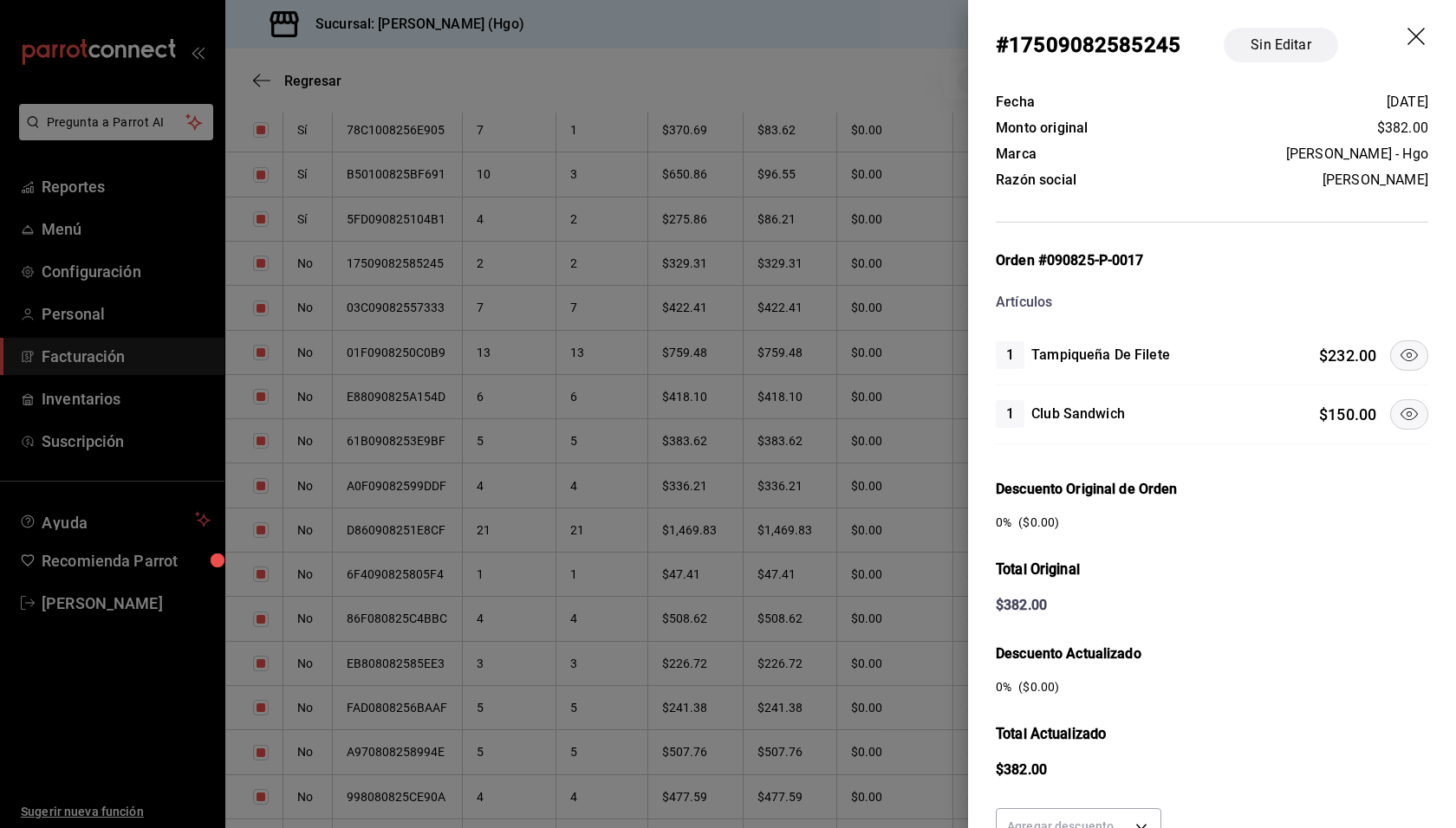
click at [1403, 350] on icon at bounding box center [1408, 354] width 17 height 12
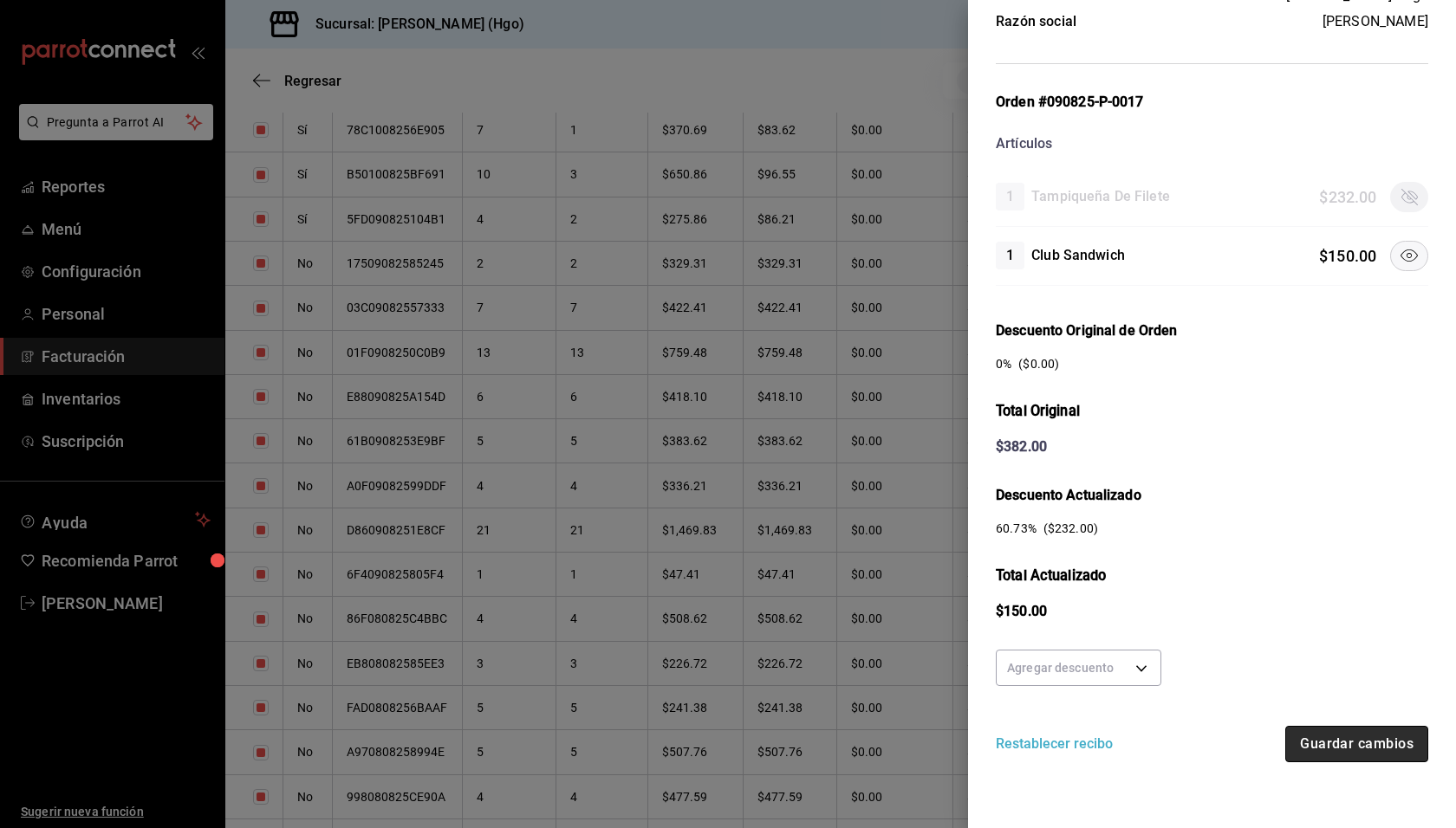
click at [1364, 741] on button "Guardar cambios" at bounding box center [1357, 744] width 143 height 37
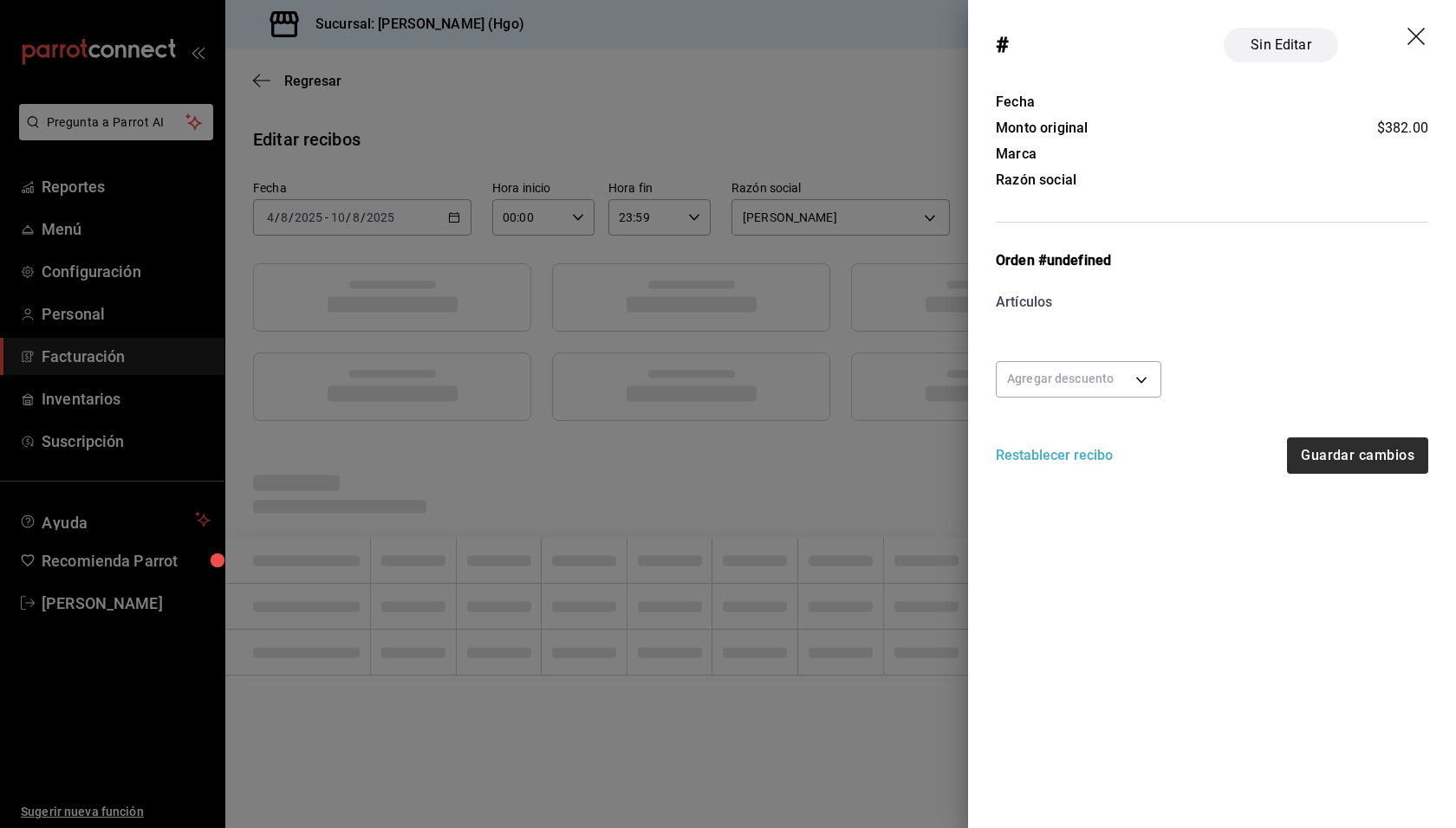
scroll to position [0, 0]
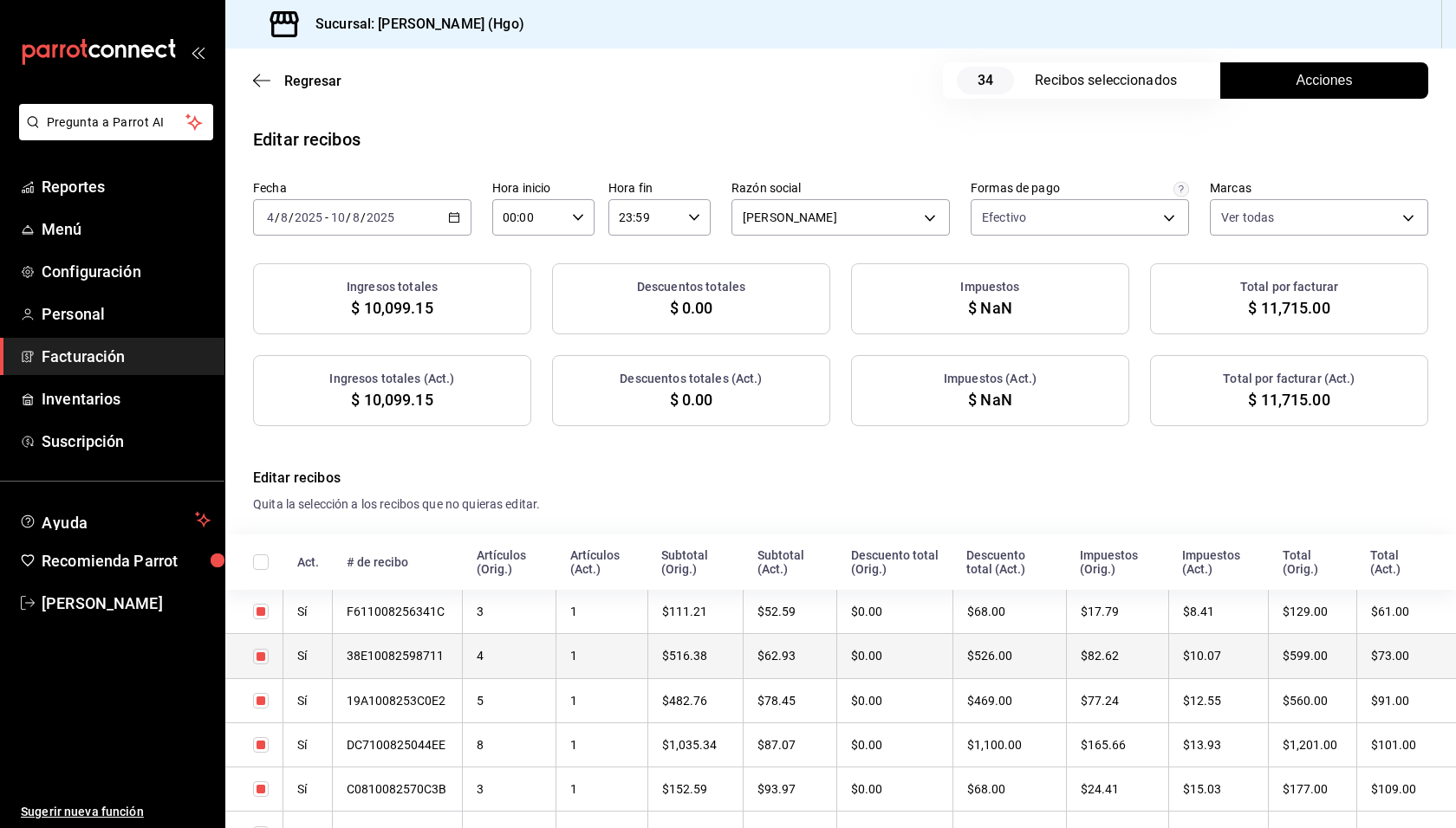
checkbox input "true"
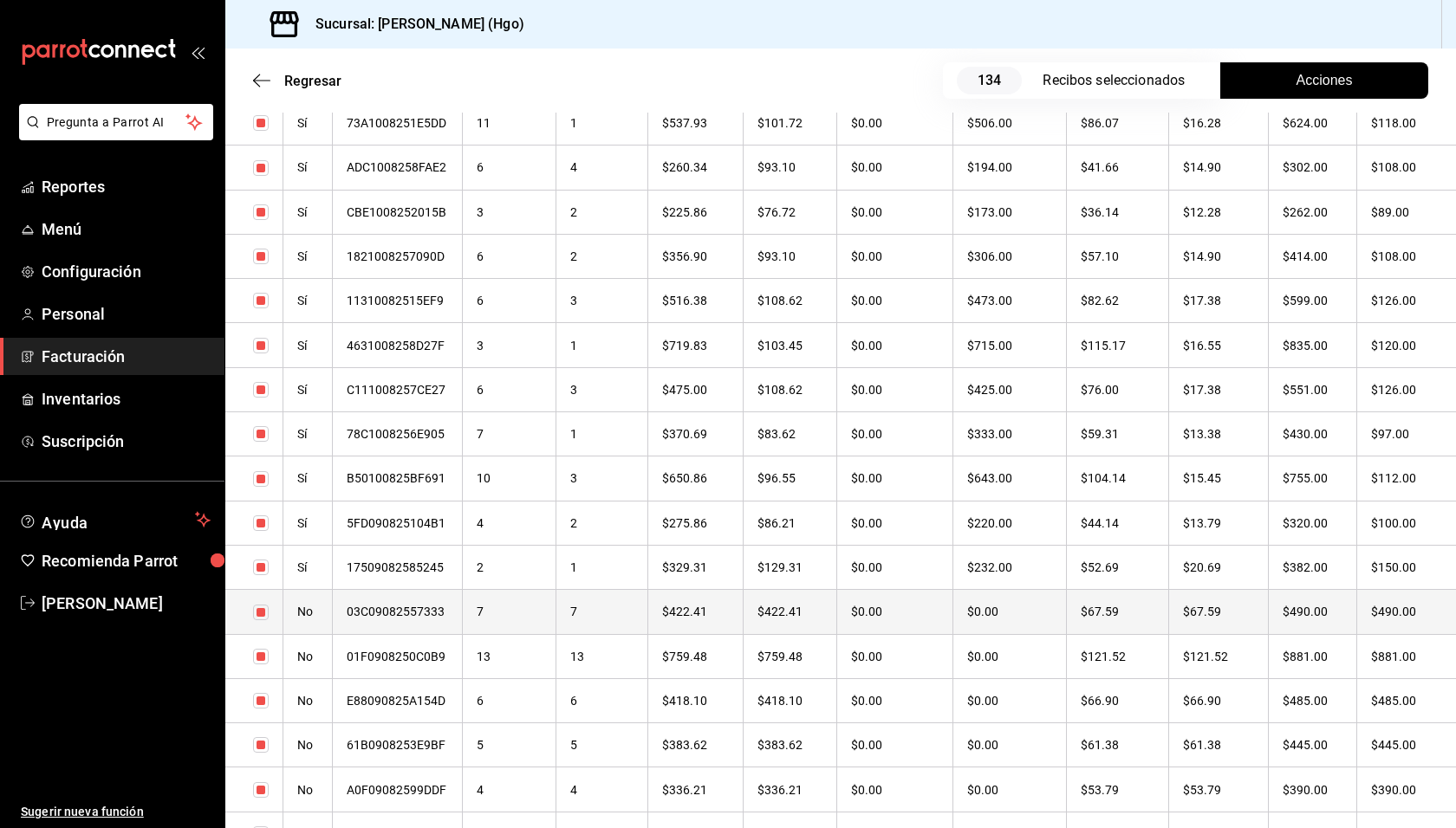
scroll to position [1232, 0]
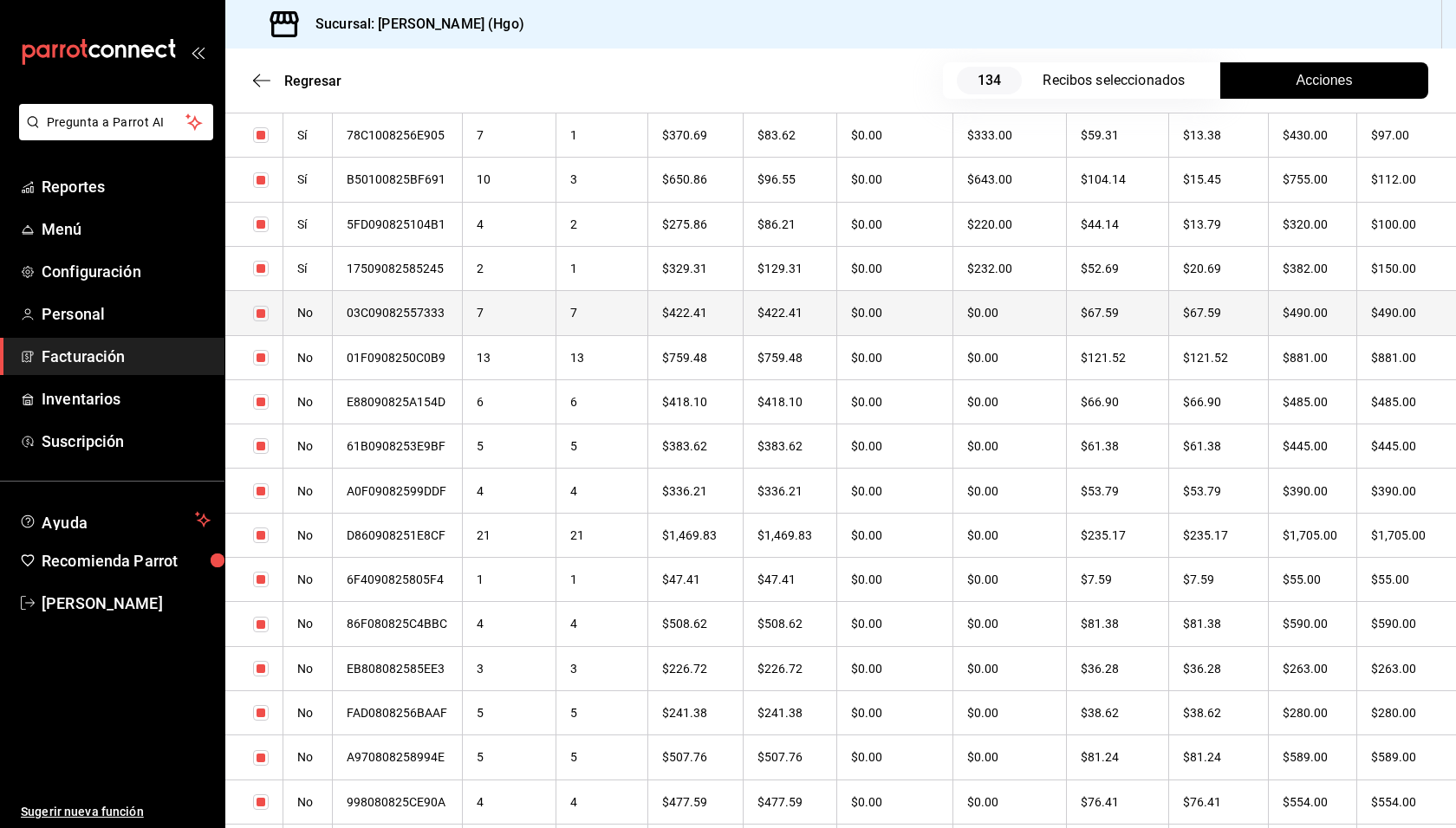
click at [1302, 319] on th "$490.00" at bounding box center [1313, 313] width 88 height 44
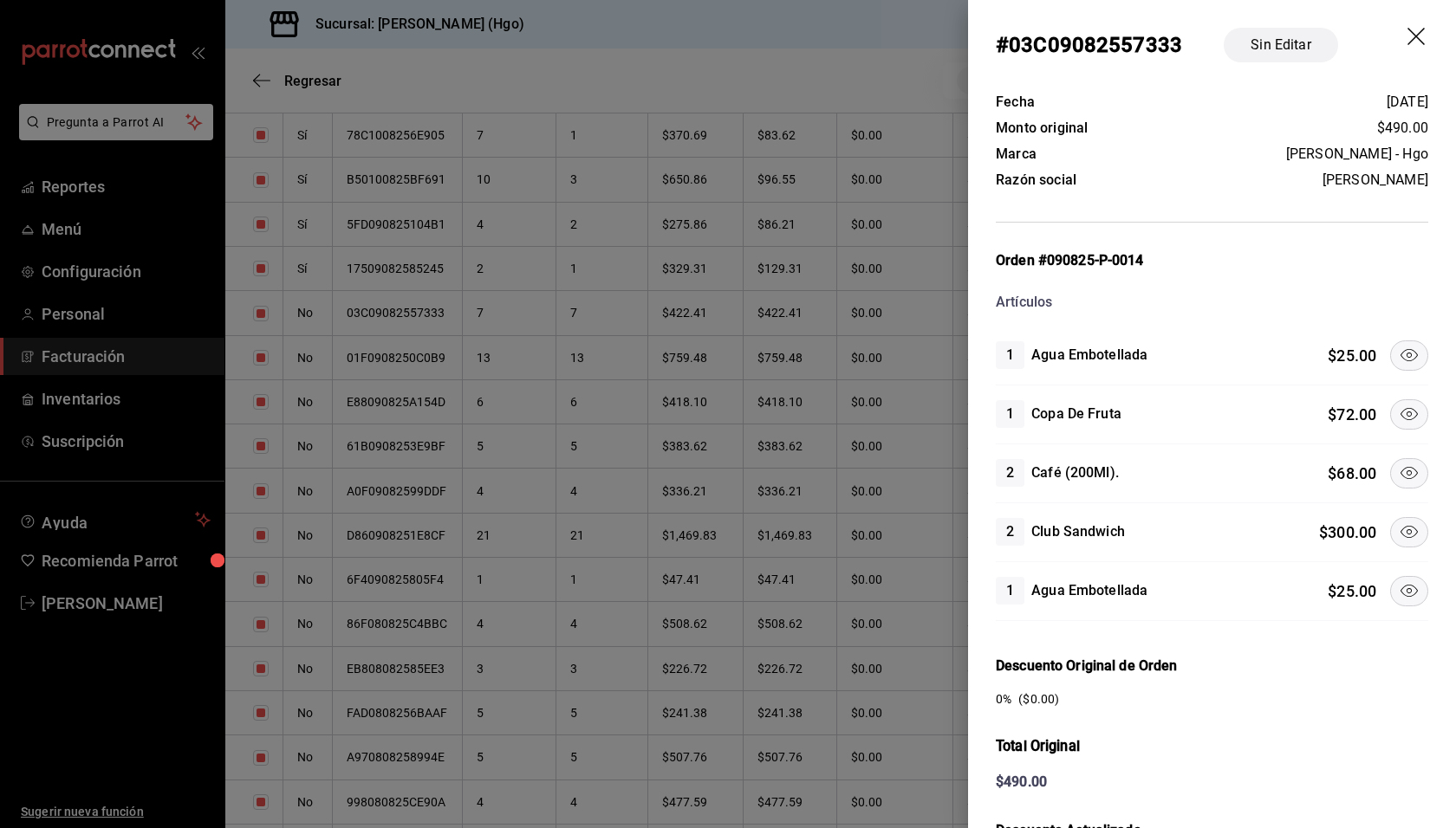
click at [1398, 521] on icon at bounding box center [1408, 531] width 21 height 21
click at [1395, 458] on button at bounding box center [1409, 473] width 39 height 30
click at [1398, 583] on icon at bounding box center [1408, 590] width 21 height 21
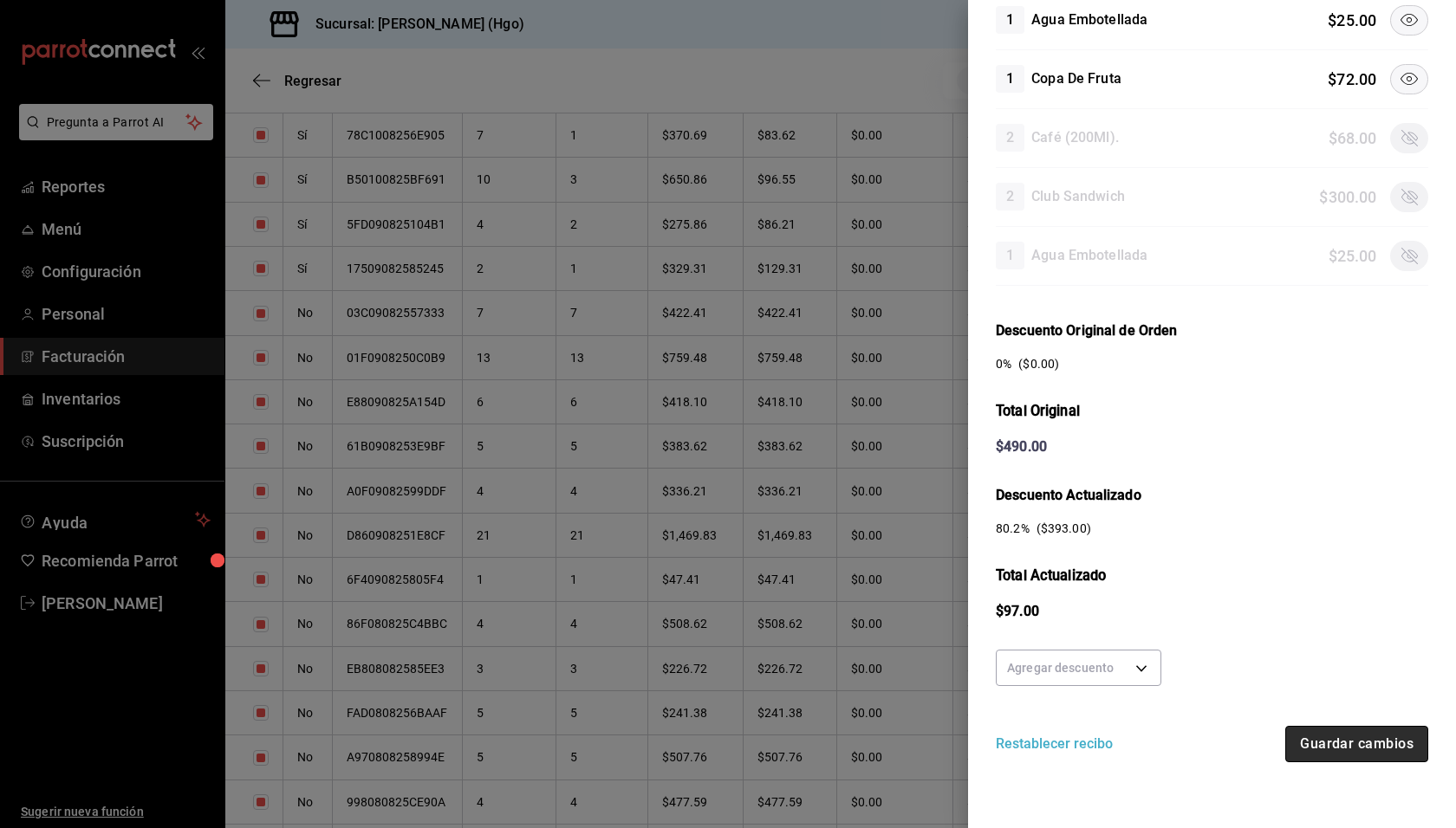
click at [1383, 741] on button "Guardar cambios" at bounding box center [1357, 744] width 143 height 37
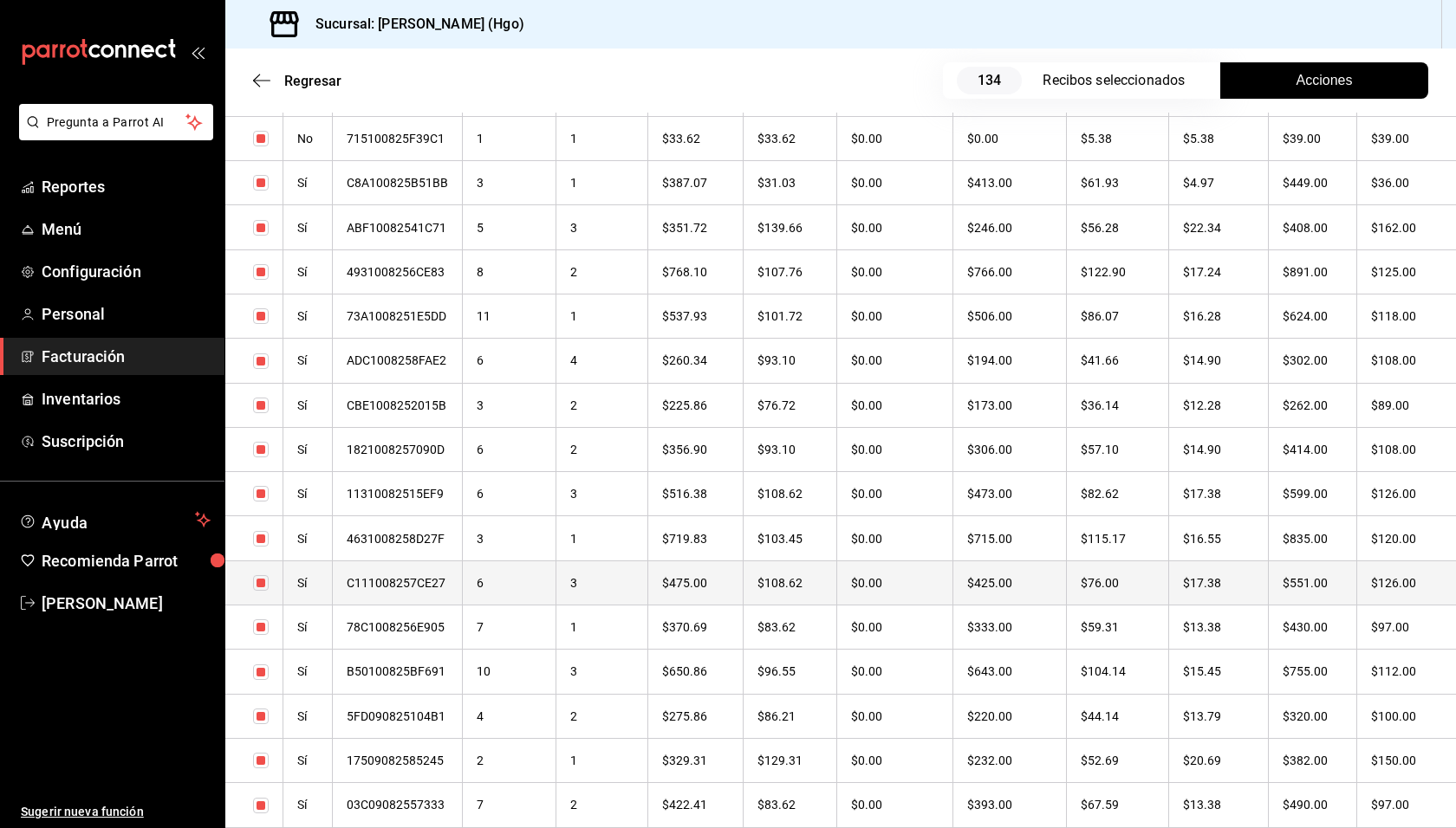
scroll to position [1304, 0]
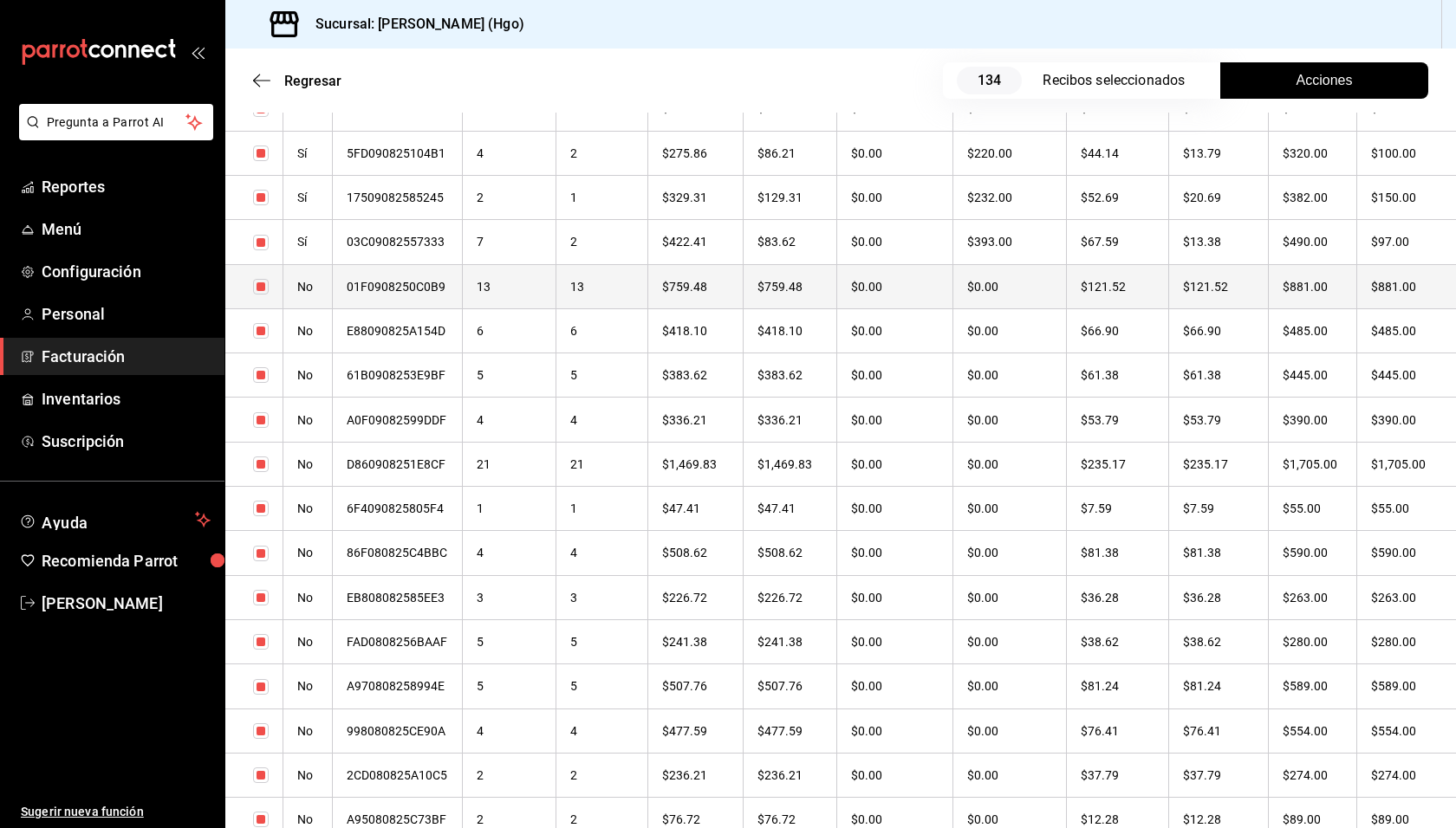
click at [1241, 291] on th "$121.52" at bounding box center [1217, 286] width 100 height 44
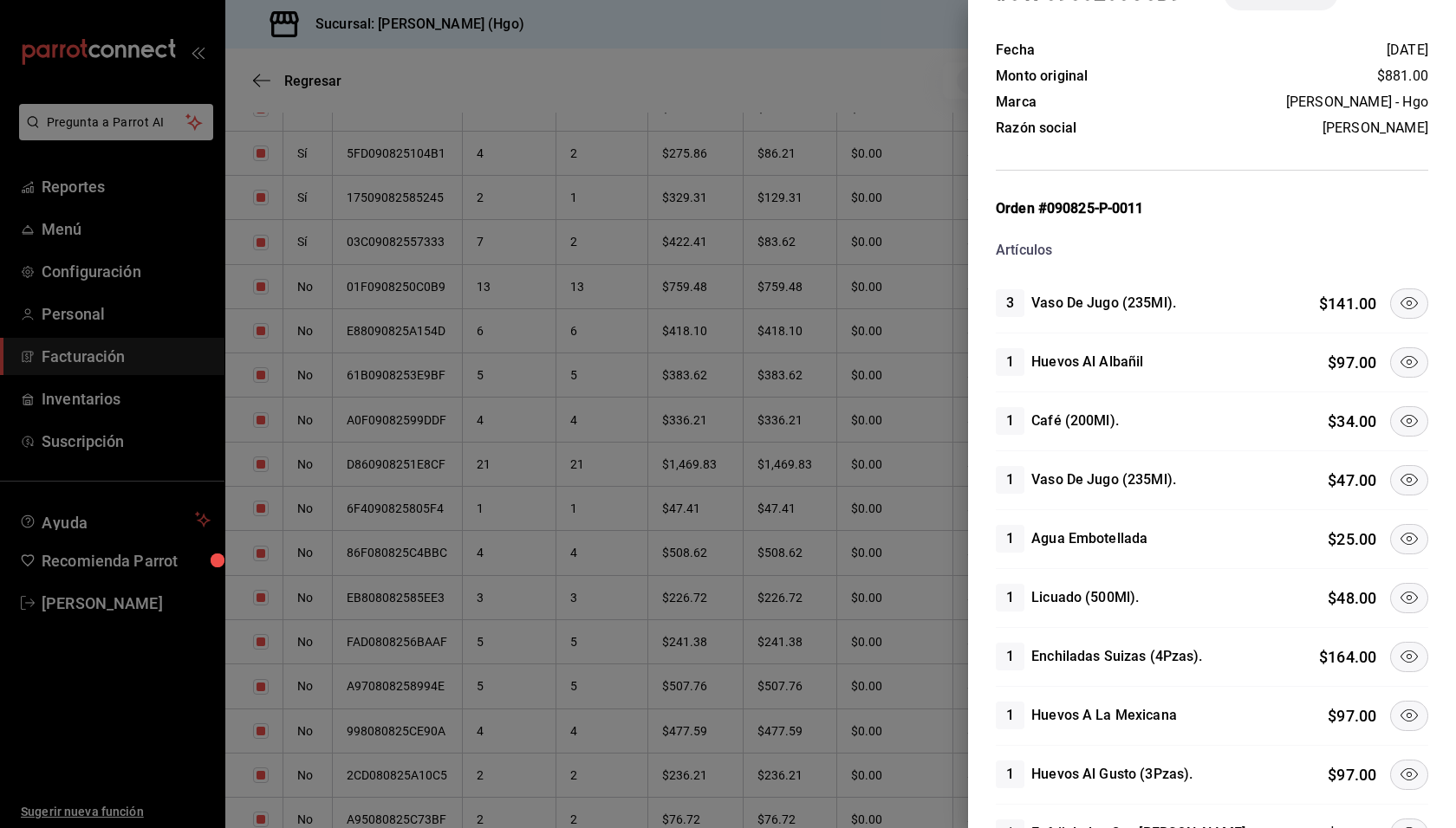
scroll to position [249, 0]
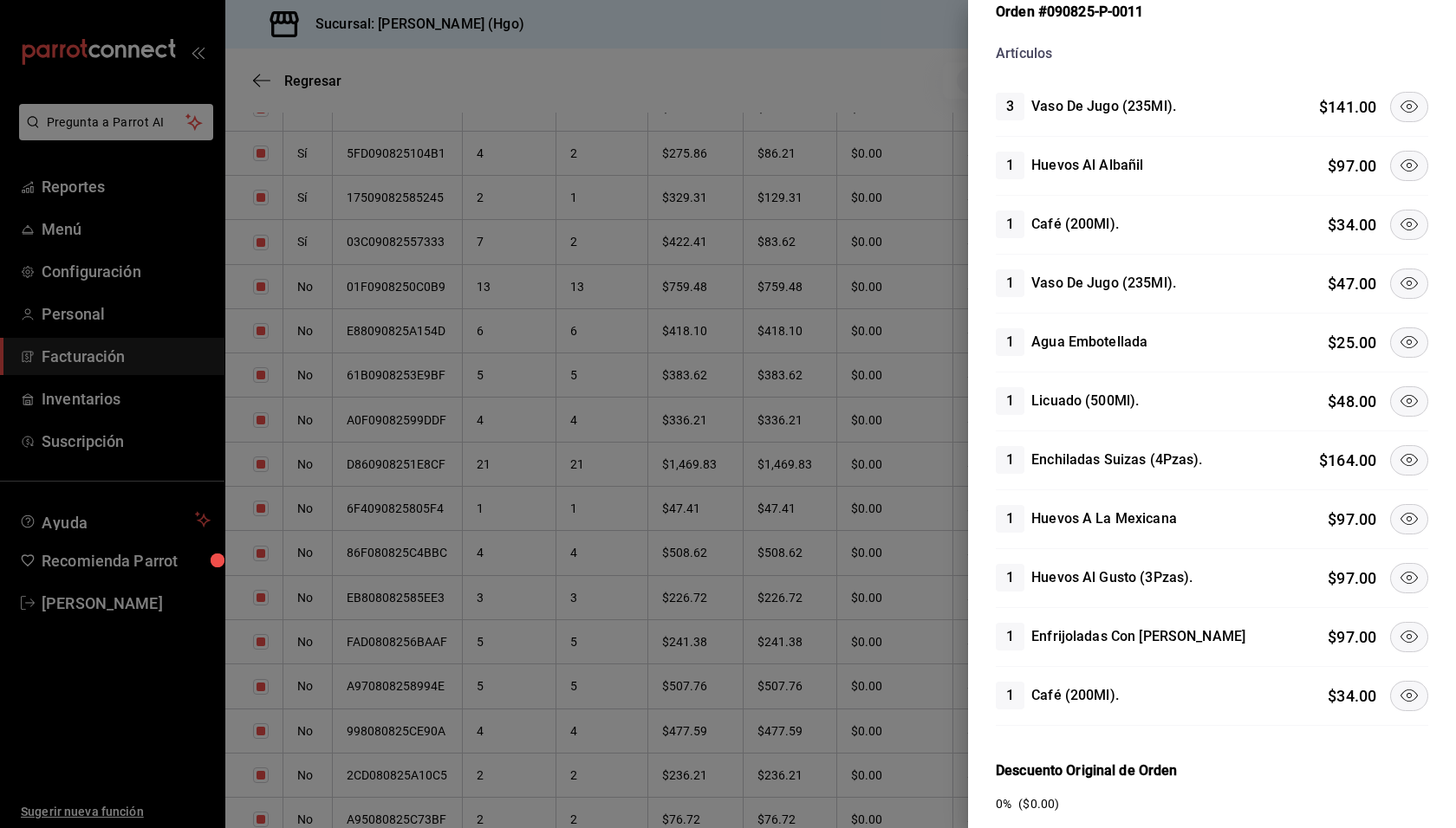
click at [1407, 104] on button at bounding box center [1409, 106] width 39 height 30
click at [1406, 273] on icon at bounding box center [1408, 283] width 21 height 21
click at [1400, 338] on icon at bounding box center [1408, 341] width 17 height 12
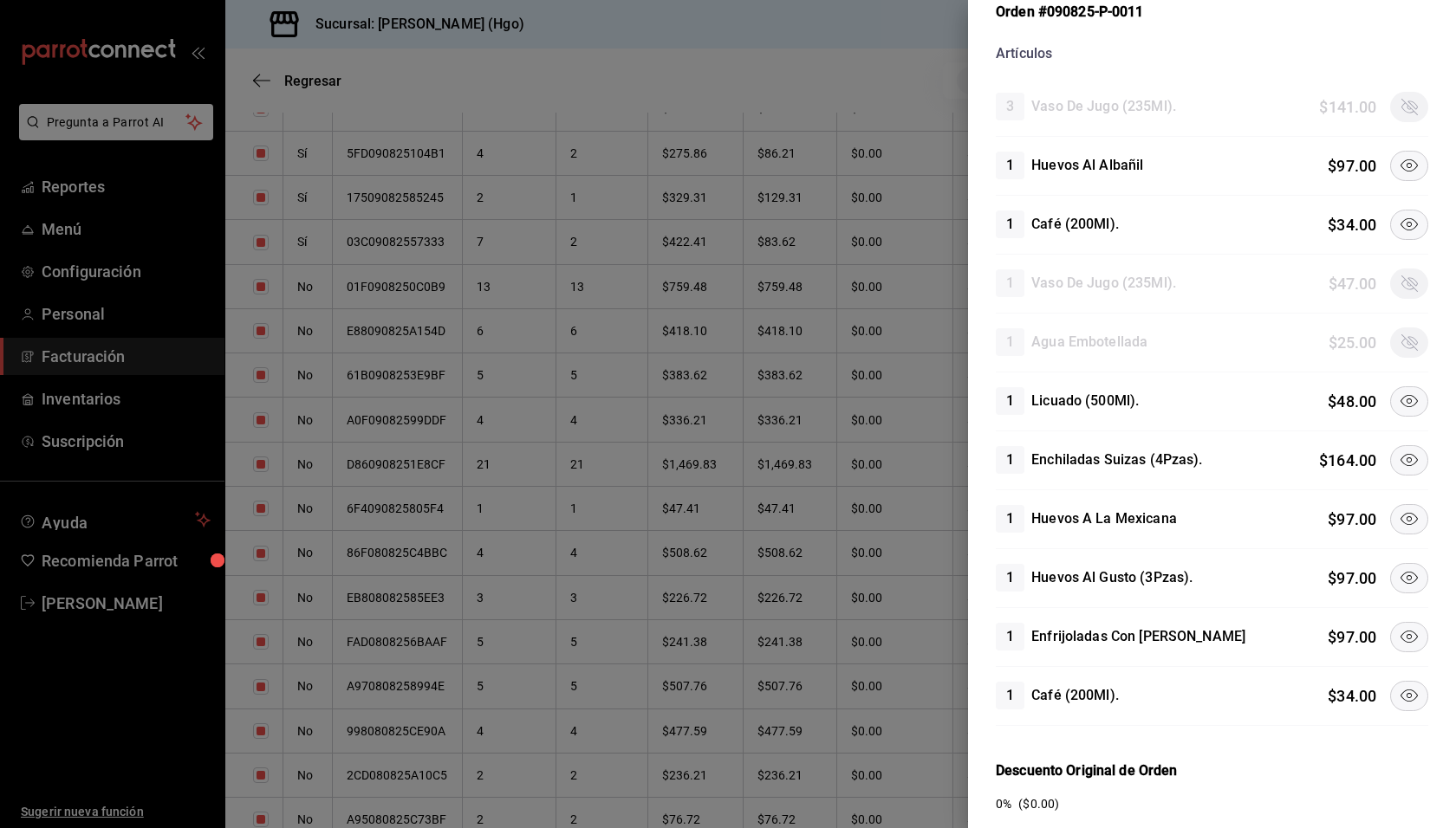
click at [1411, 392] on button at bounding box center [1409, 401] width 39 height 30
click at [1400, 455] on icon at bounding box center [1408, 460] width 21 height 21
click at [1399, 516] on icon at bounding box center [1408, 519] width 21 height 21
click at [1398, 575] on icon at bounding box center [1408, 577] width 21 height 21
click at [1401, 686] on icon at bounding box center [1408, 696] width 21 height 21
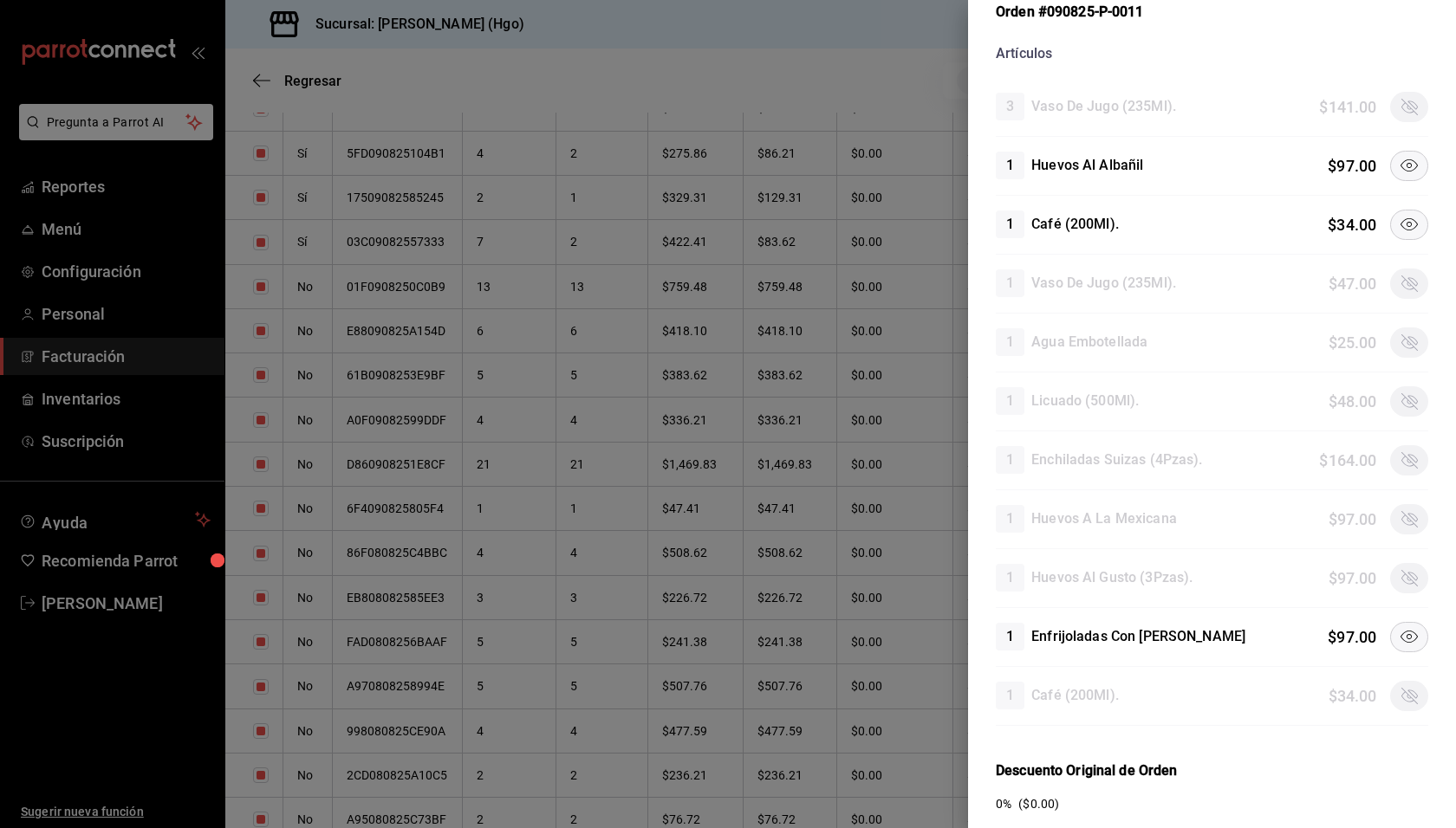
click at [1400, 641] on icon at bounding box center [1408, 636] width 21 height 21
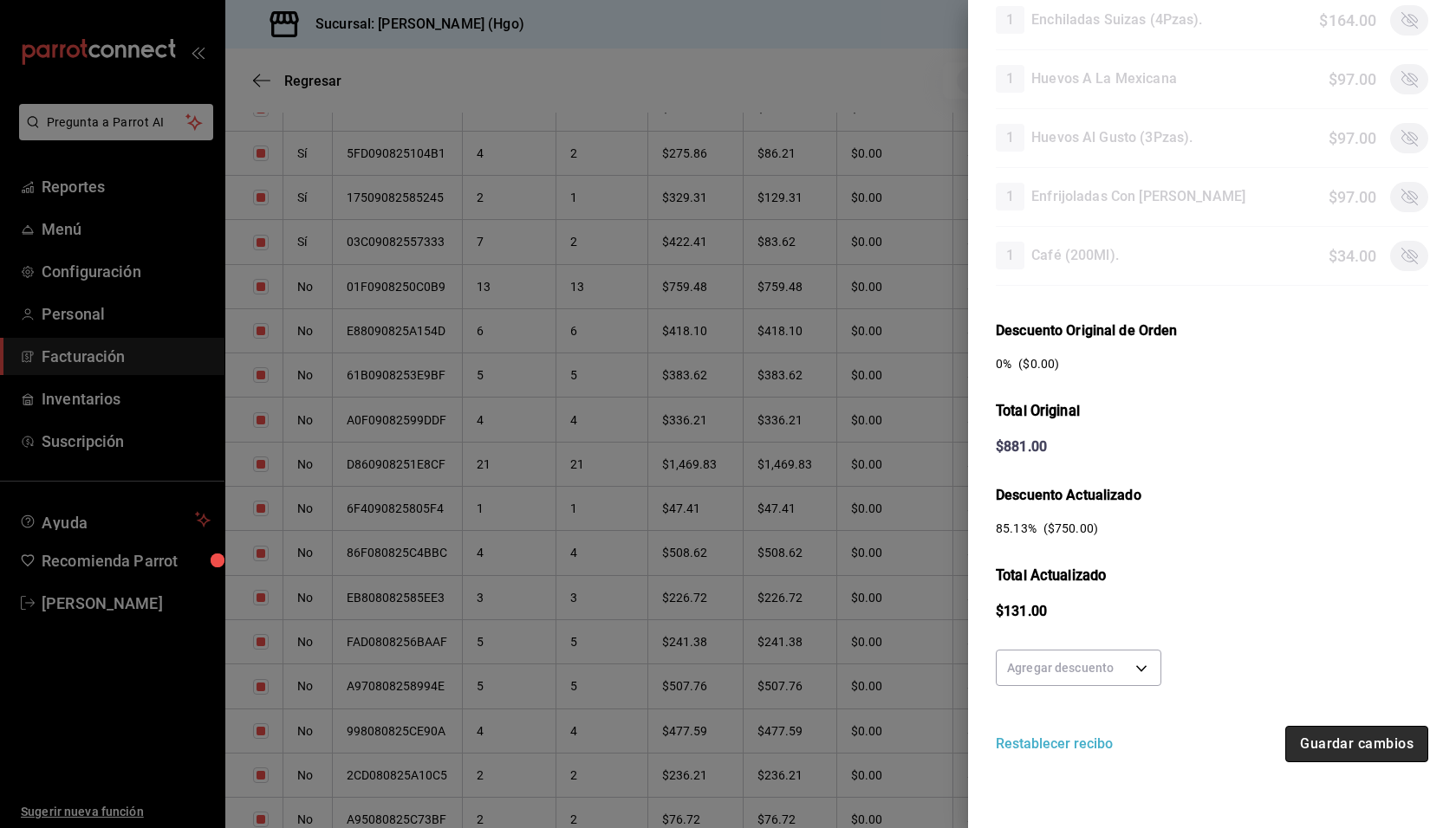
click at [1383, 726] on button "Guardar cambios" at bounding box center [1357, 744] width 143 height 37
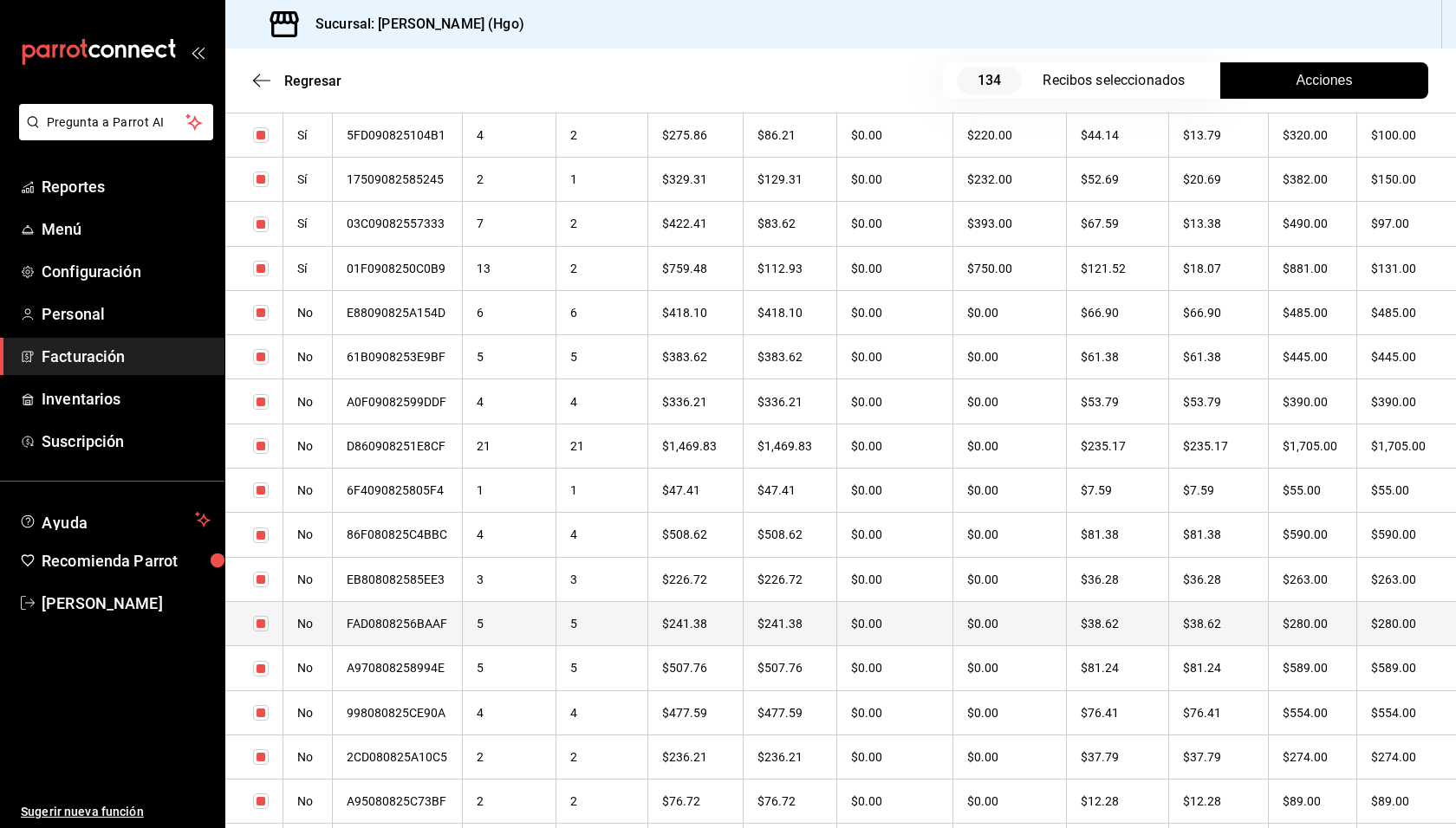
scroll to position [1344, 0]
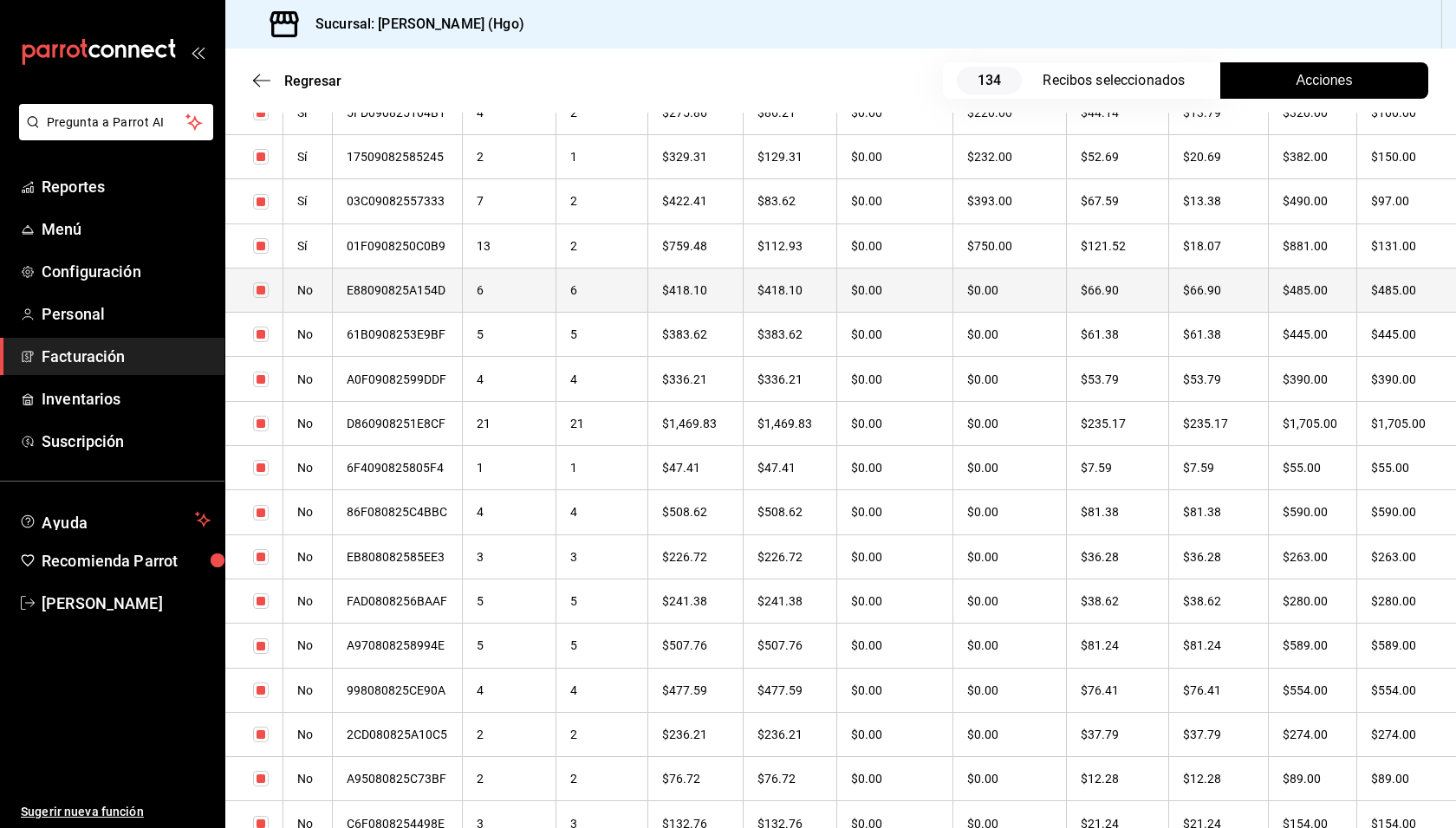
click at [1312, 296] on th "$485.00" at bounding box center [1313, 290] width 88 height 44
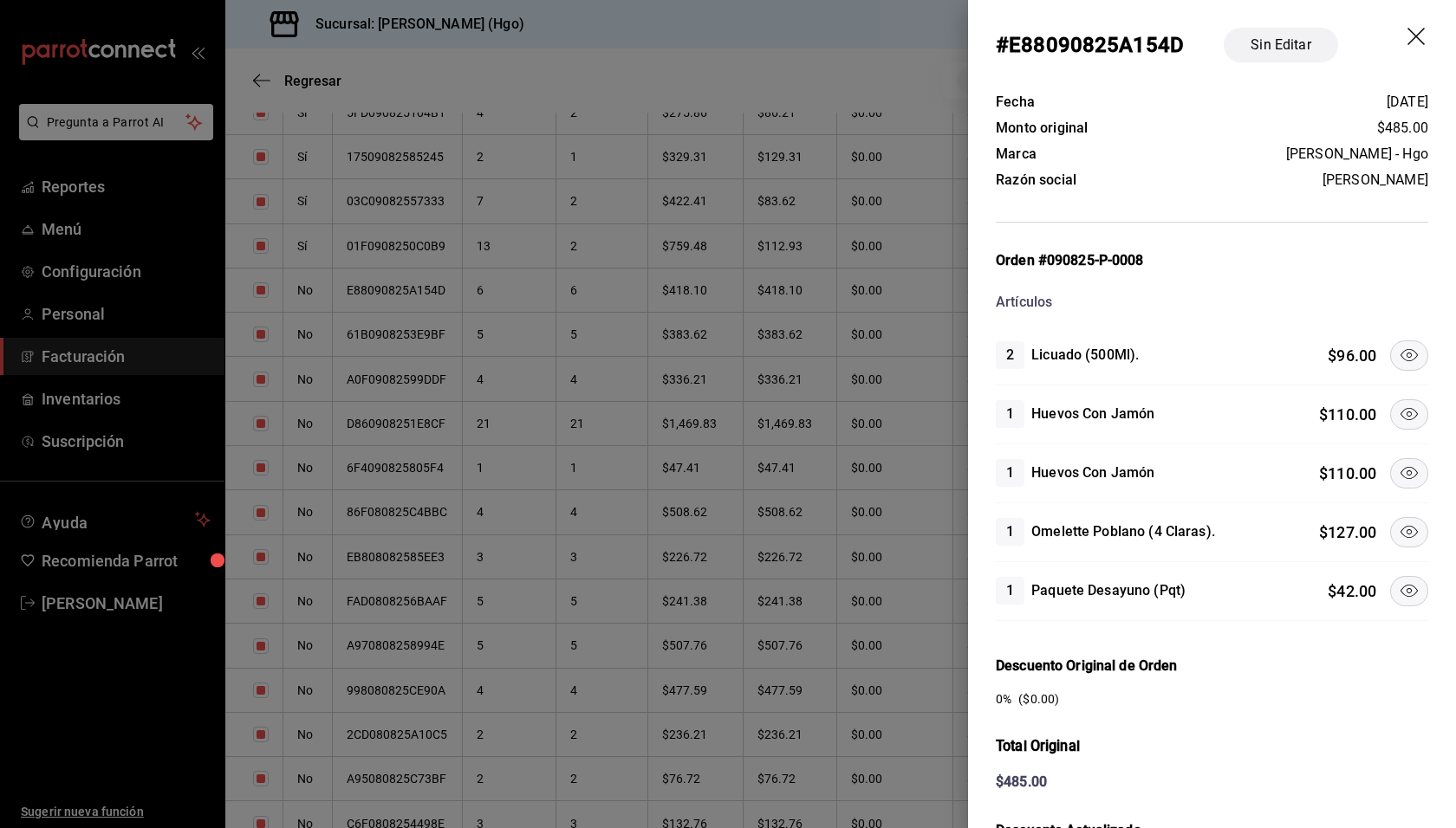
click at [1398, 360] on icon at bounding box center [1408, 355] width 21 height 21
click at [1401, 463] on icon at bounding box center [1408, 473] width 21 height 21
click at [1398, 528] on icon at bounding box center [1408, 531] width 21 height 21
click at [1398, 584] on icon at bounding box center [1408, 590] width 21 height 21
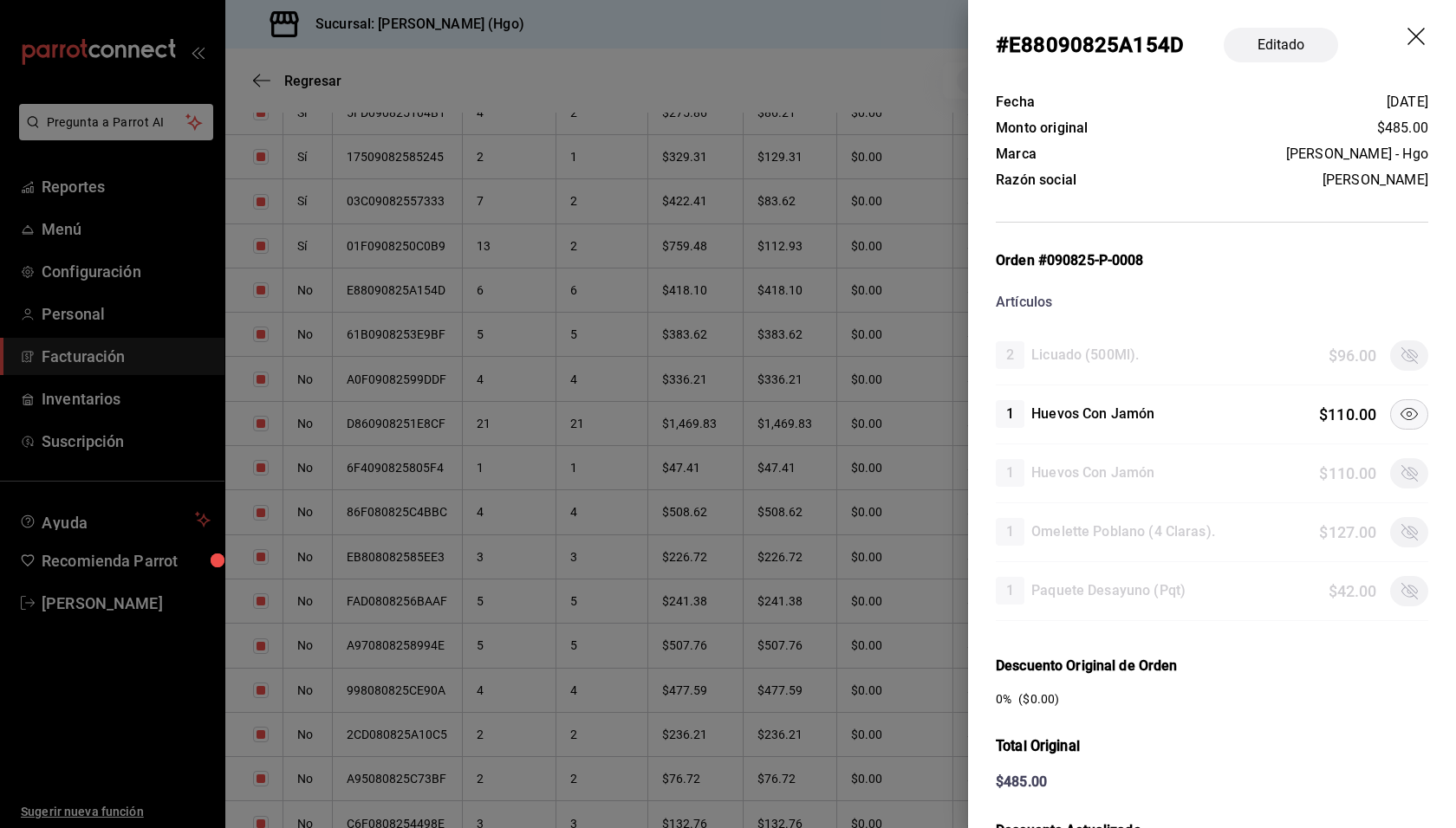
scroll to position [335, 0]
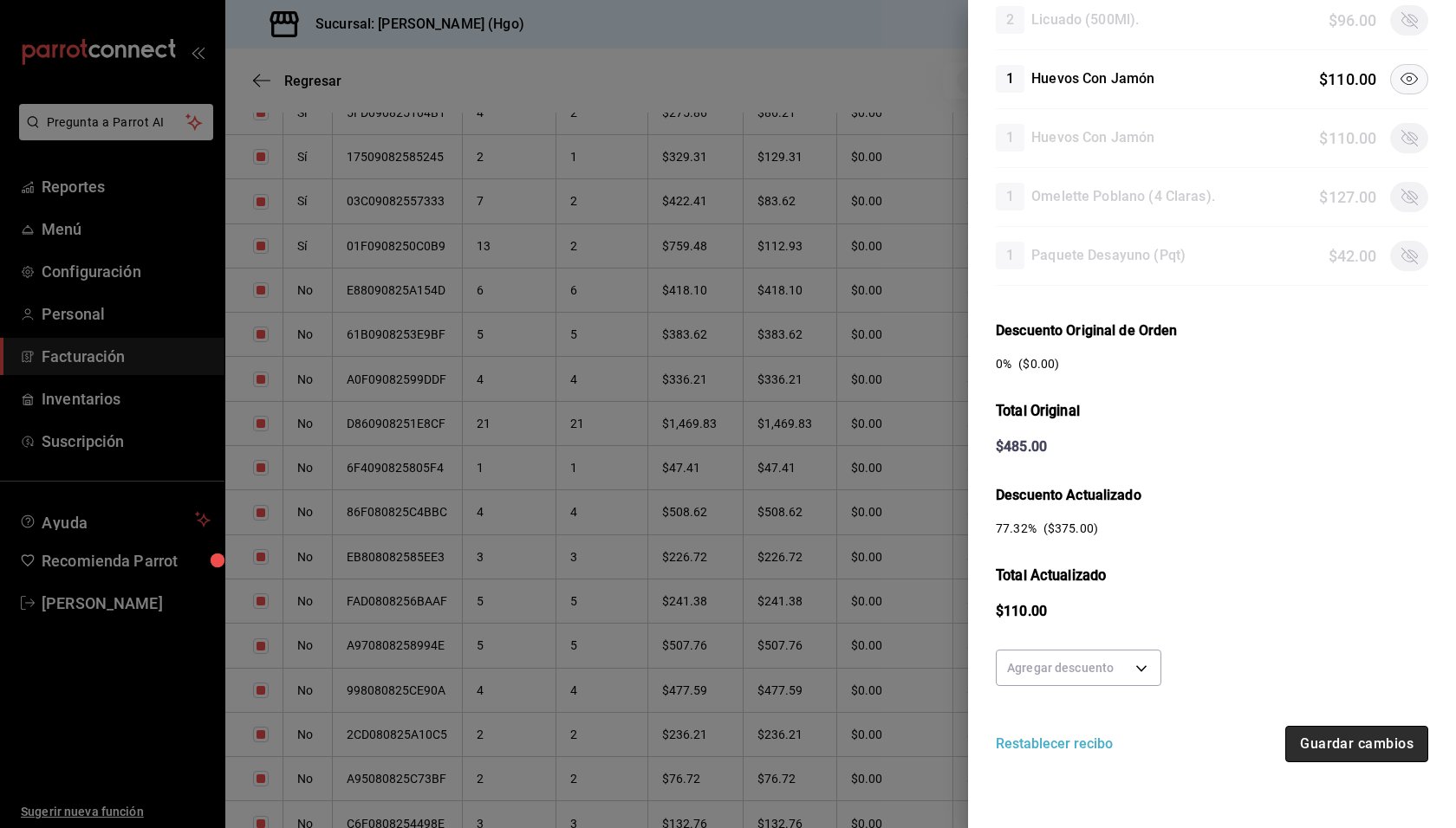
click at [1334, 735] on button "Guardar cambios" at bounding box center [1357, 744] width 143 height 37
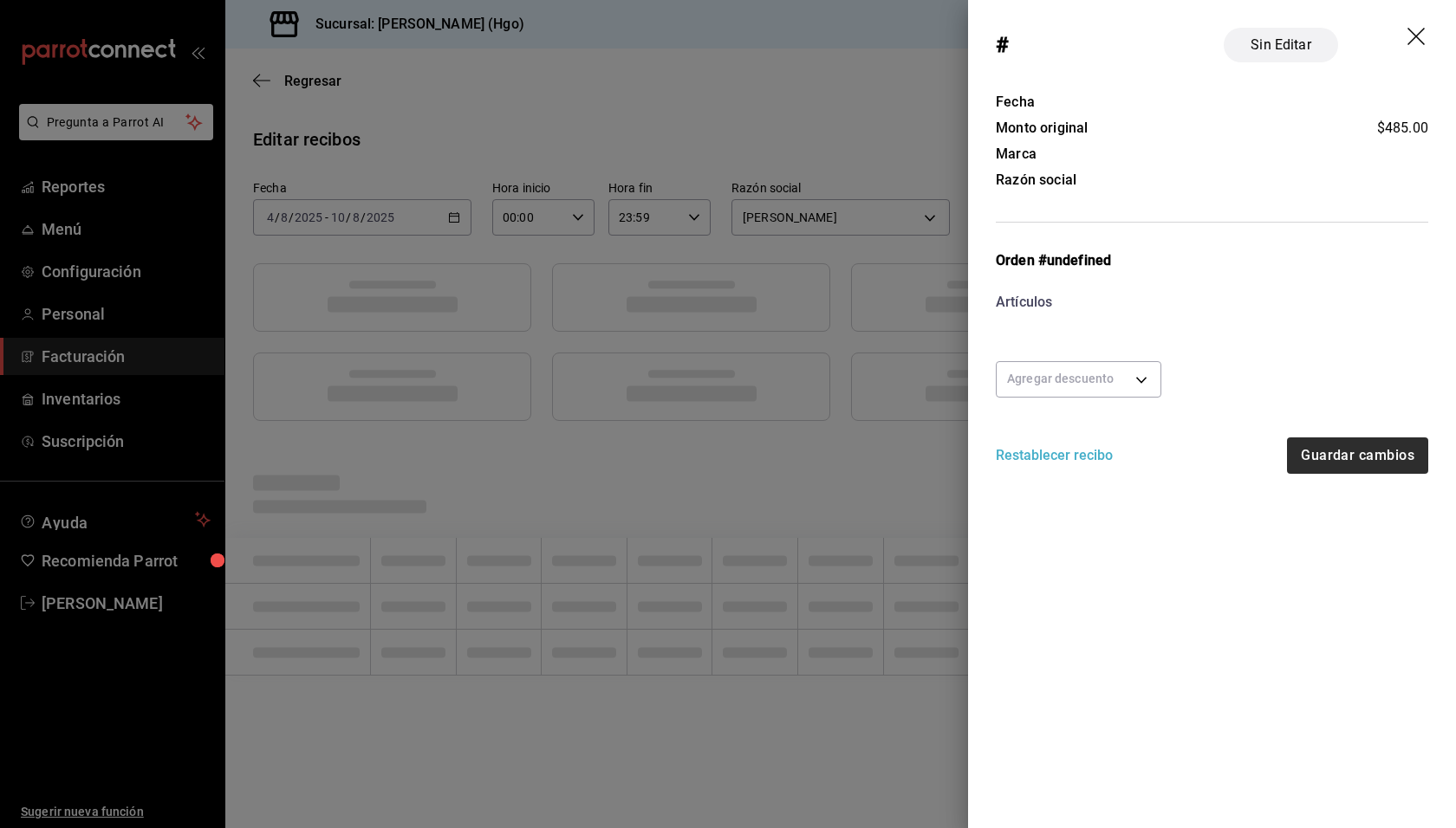
scroll to position [0, 0]
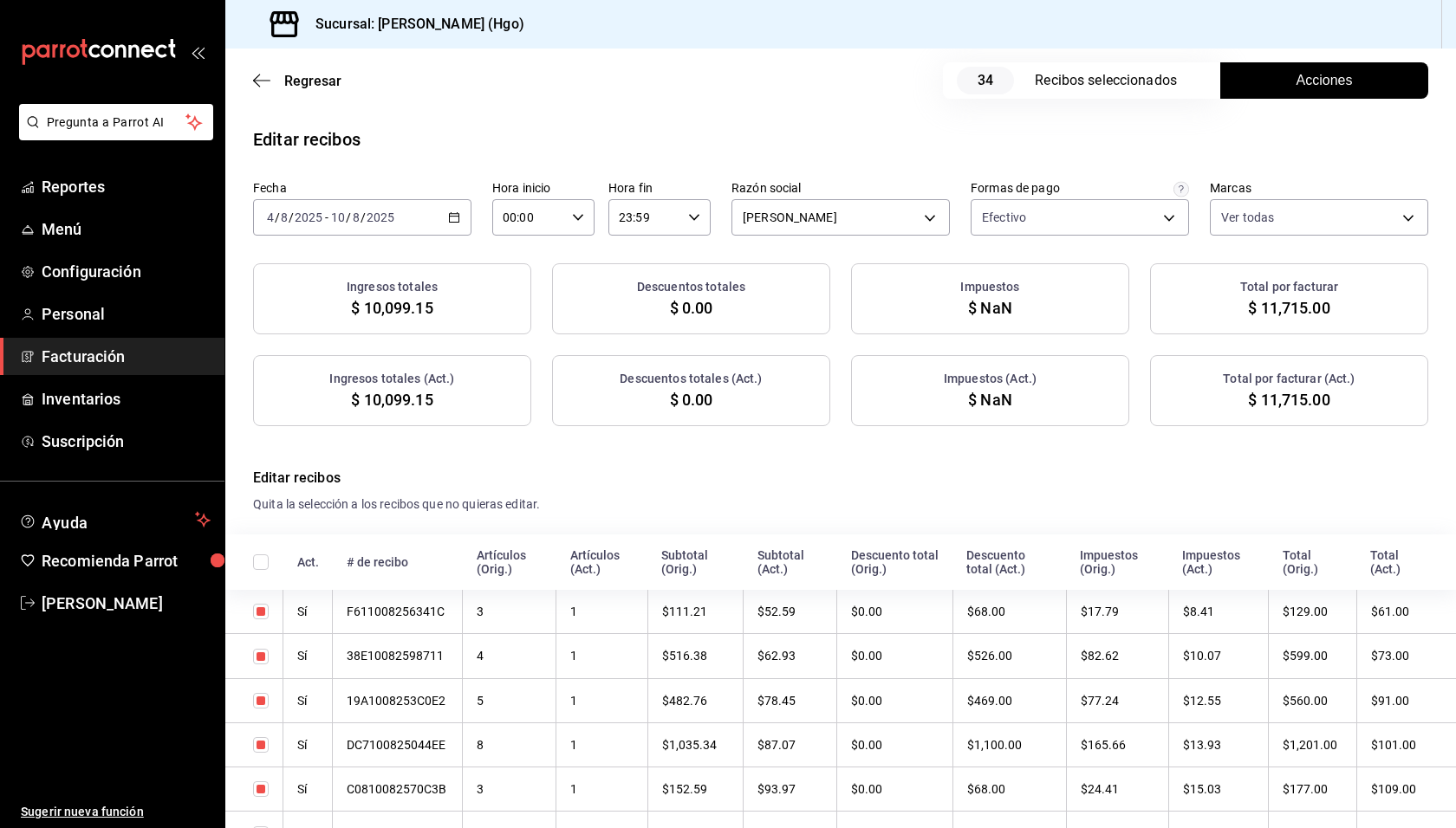
checkbox input "true"
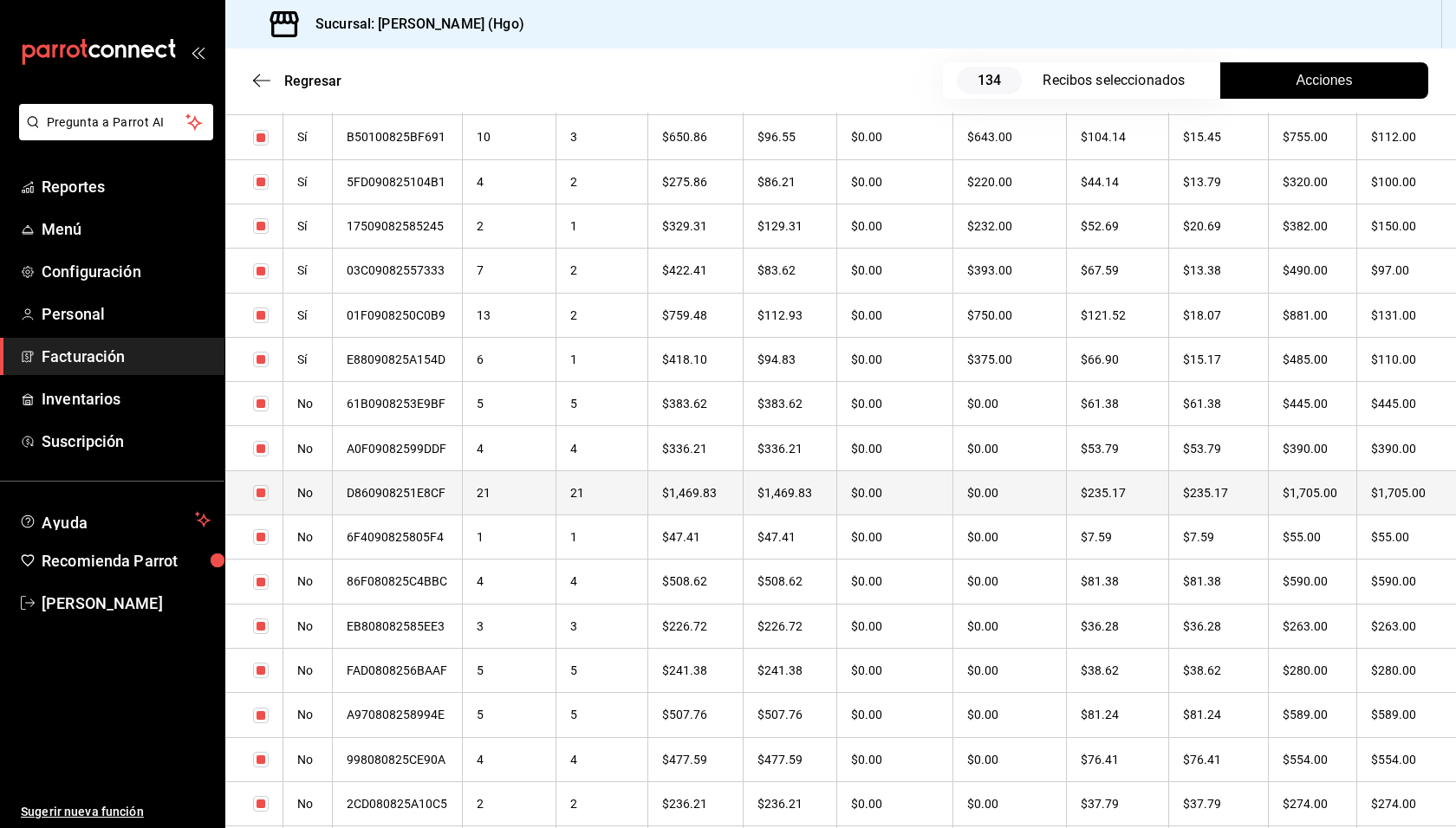
scroll to position [1453, 0]
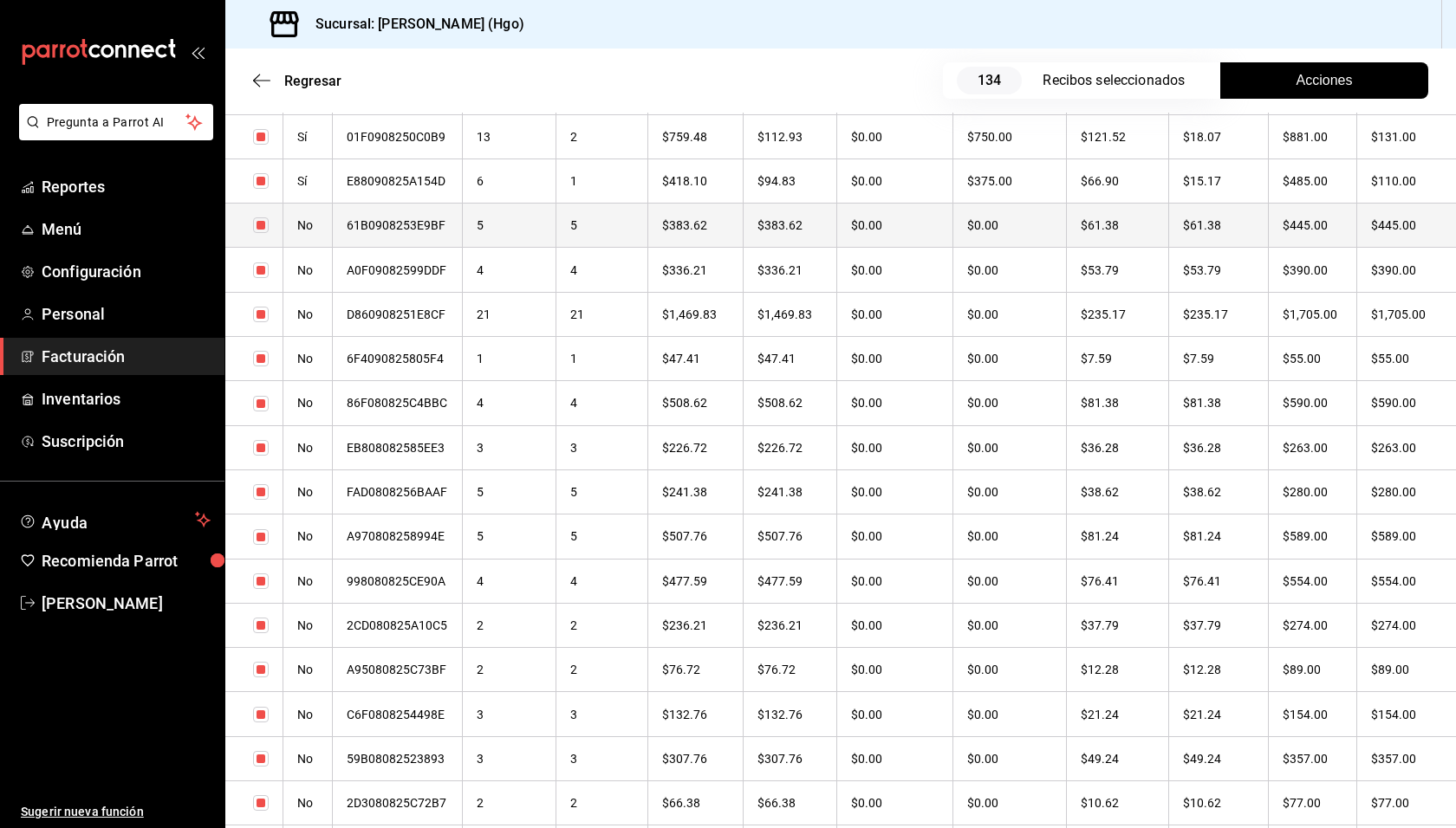
click at [1286, 236] on th "$445.00" at bounding box center [1313, 226] width 88 height 44
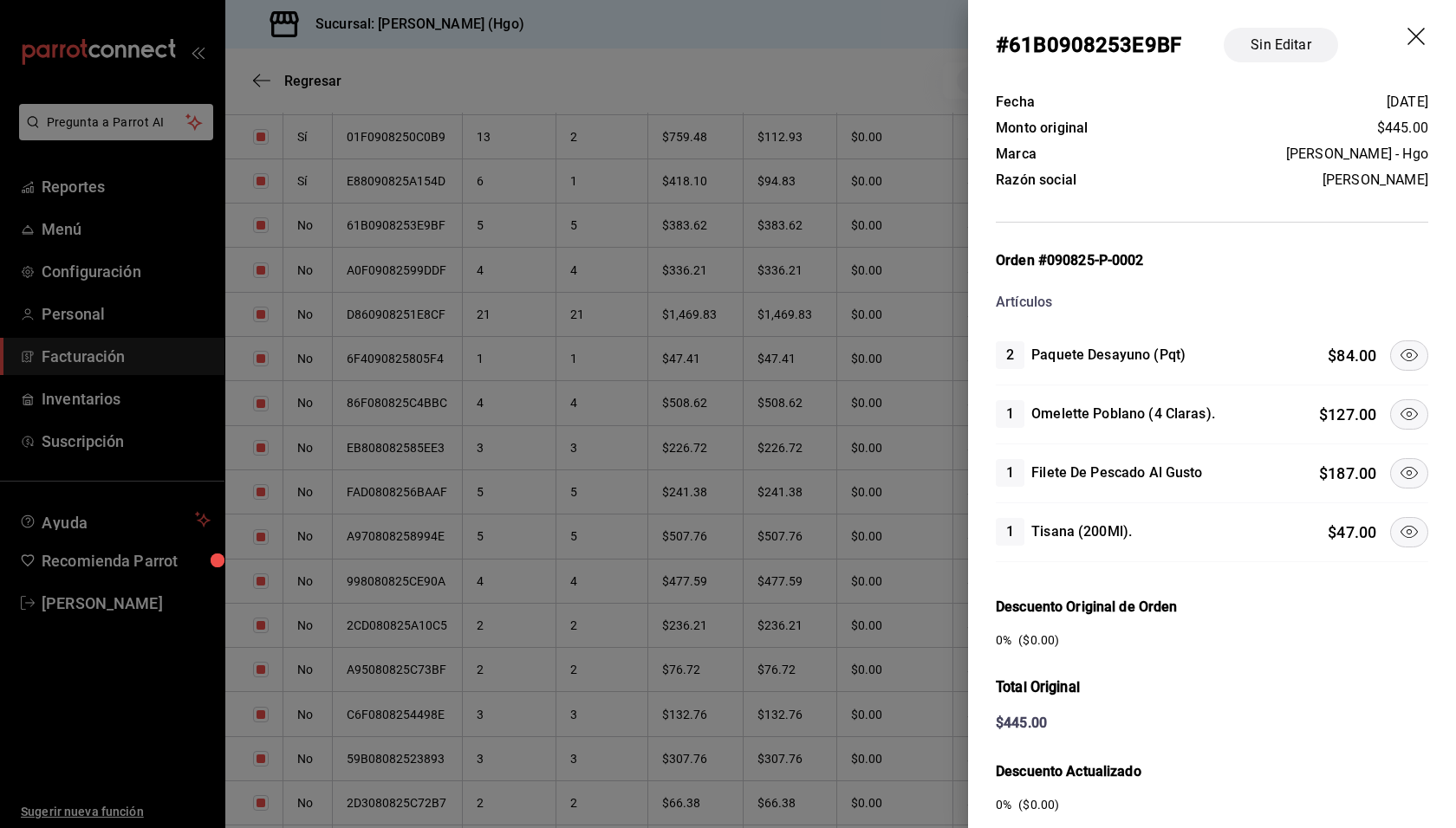
click at [1398, 407] on icon at bounding box center [1408, 414] width 21 height 21
click at [1403, 458] on button at bounding box center [1409, 473] width 39 height 30
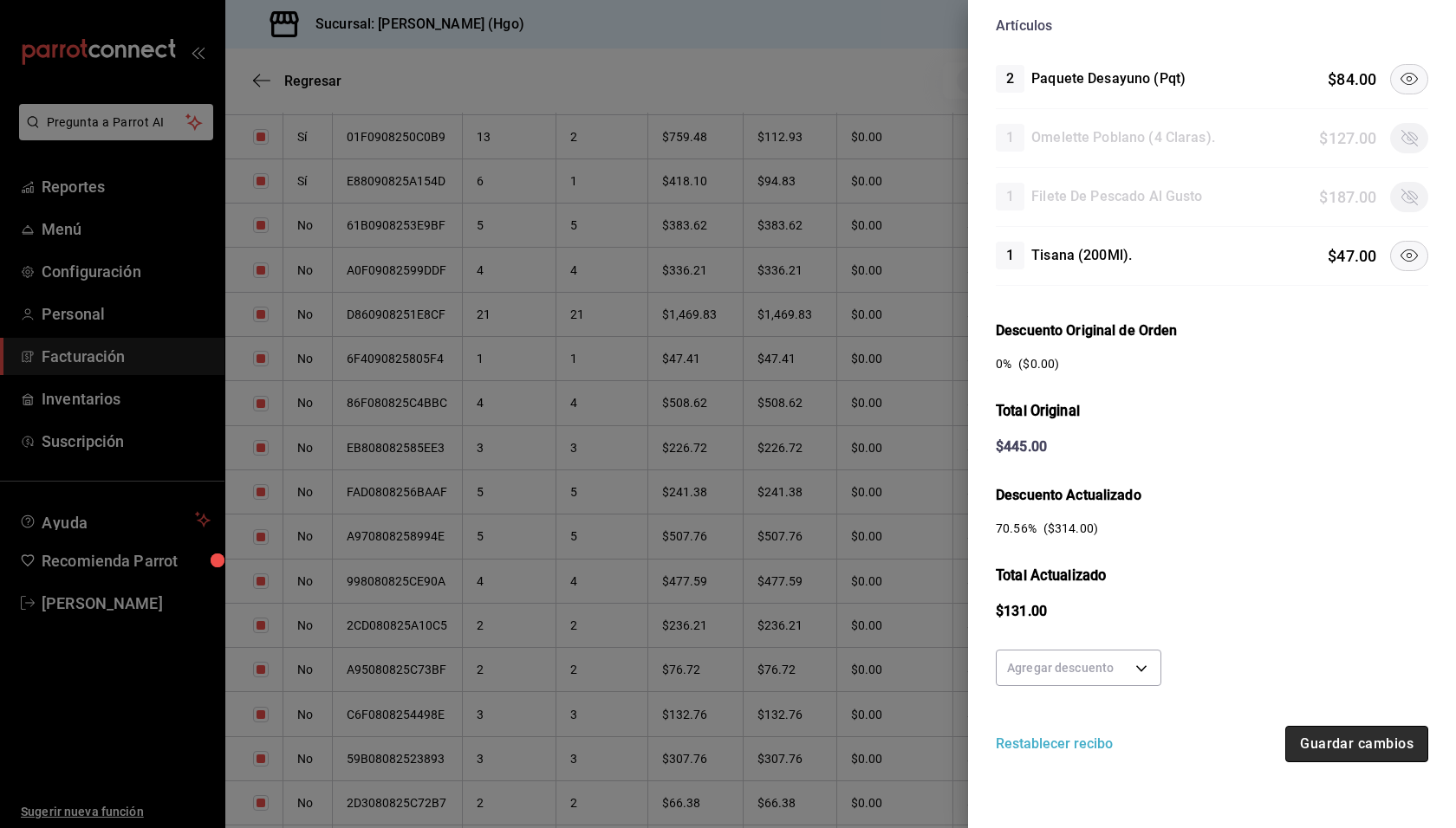
click at [1312, 726] on button "Guardar cambios" at bounding box center [1357, 744] width 143 height 37
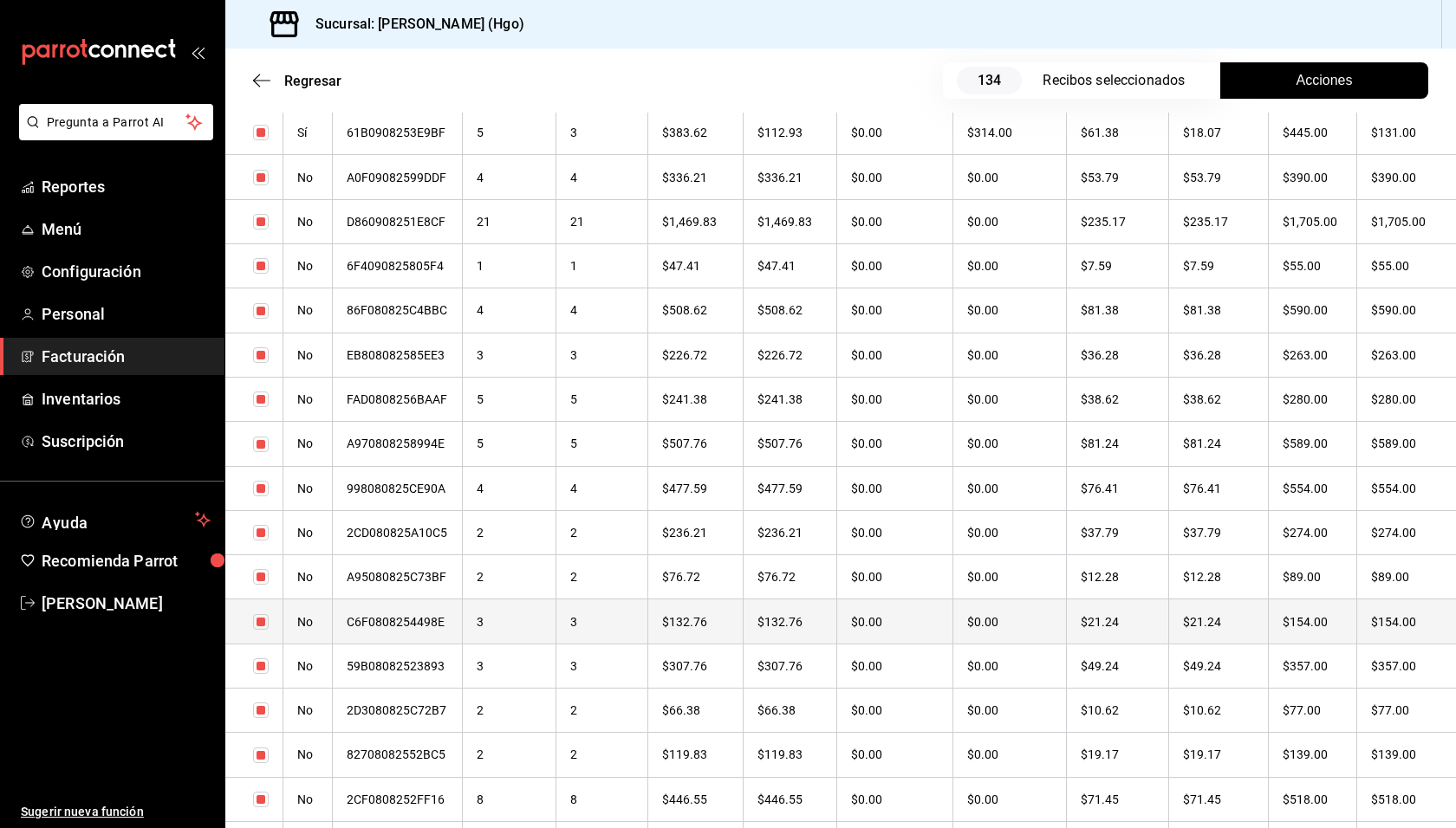
scroll to position [1507, 0]
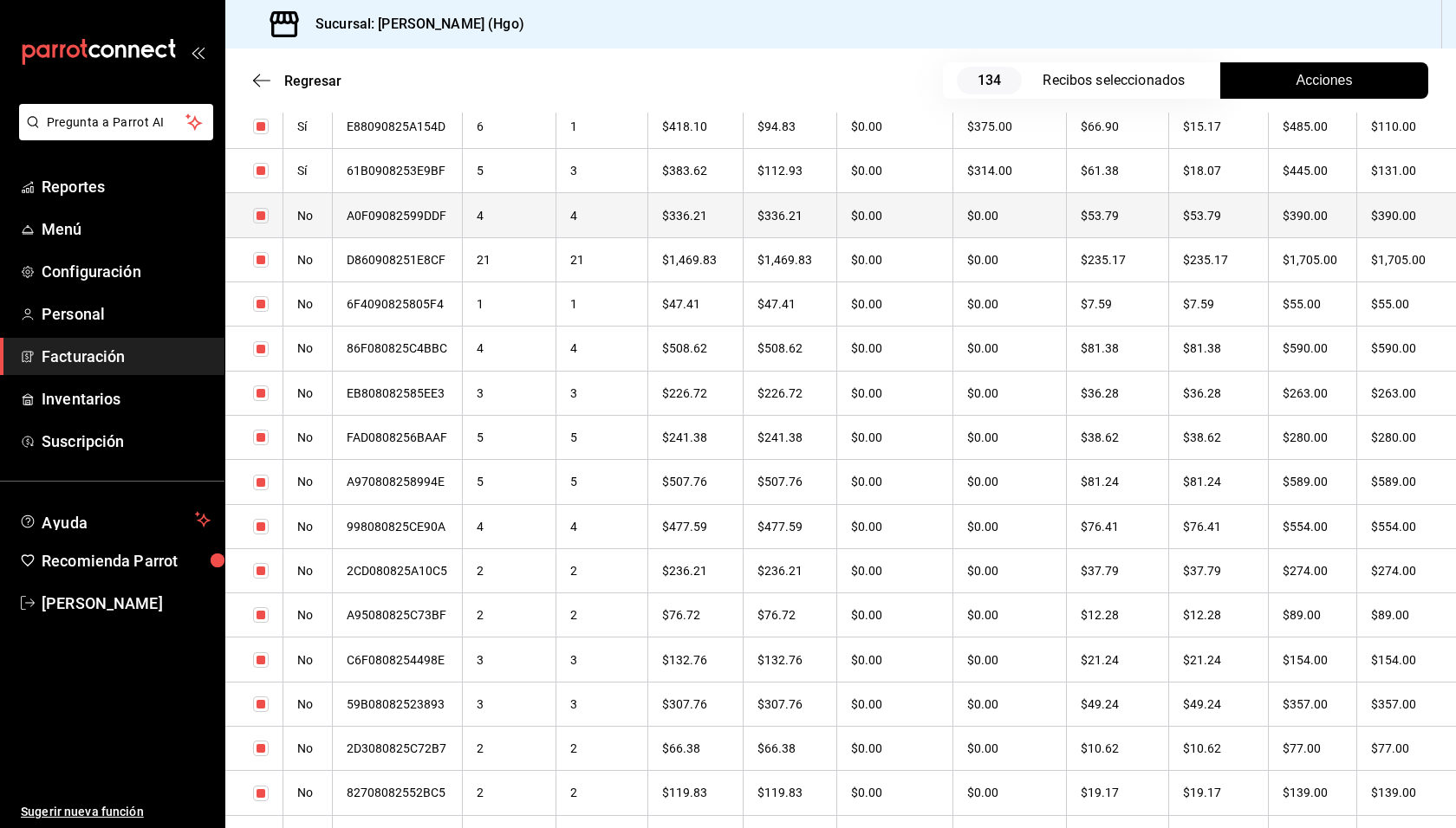
click at [1247, 224] on th "$53.79" at bounding box center [1217, 215] width 100 height 44
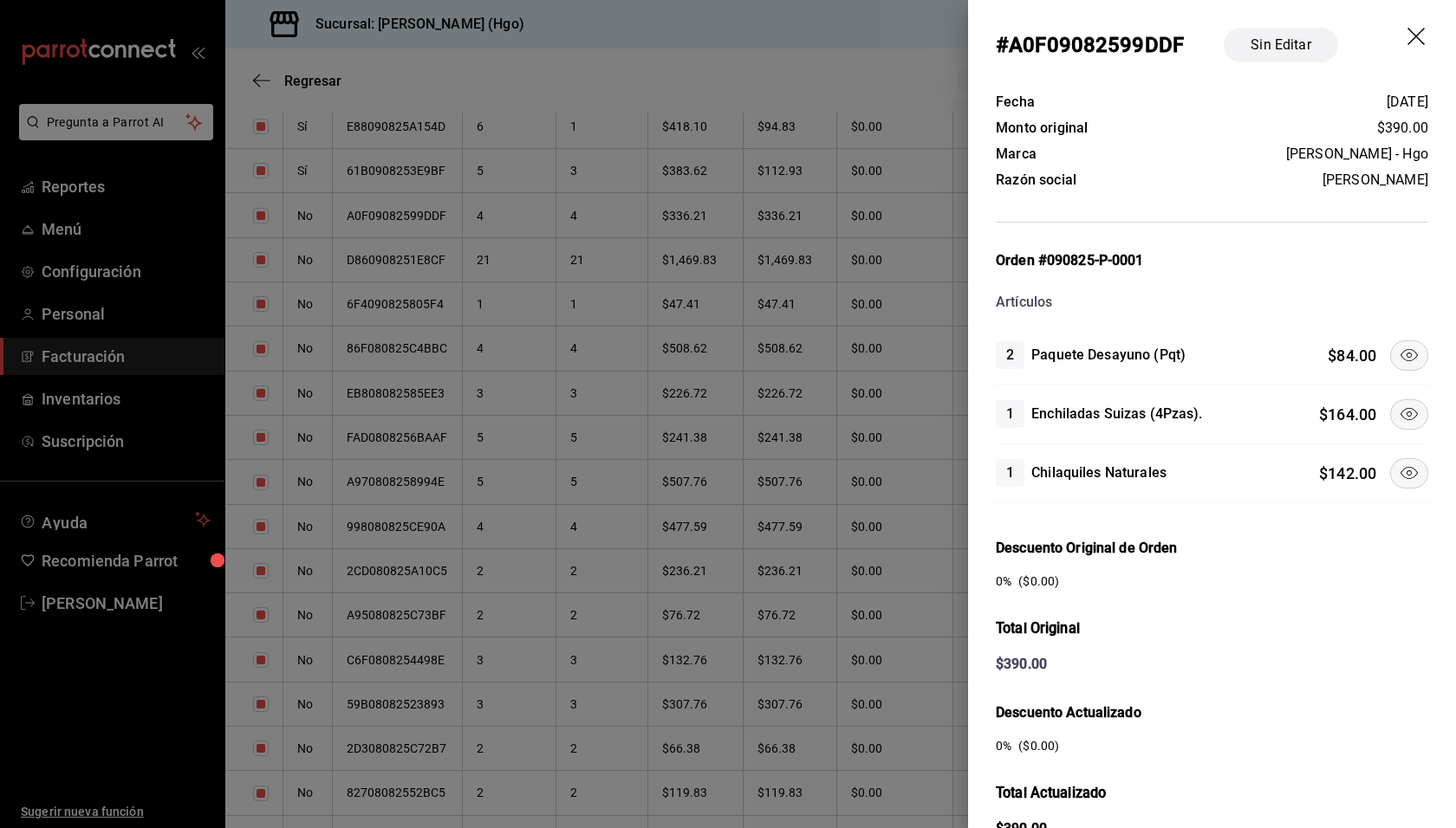
click at [1398, 345] on icon at bounding box center [1408, 355] width 21 height 21
click at [1398, 408] on icon at bounding box center [1408, 414] width 21 height 21
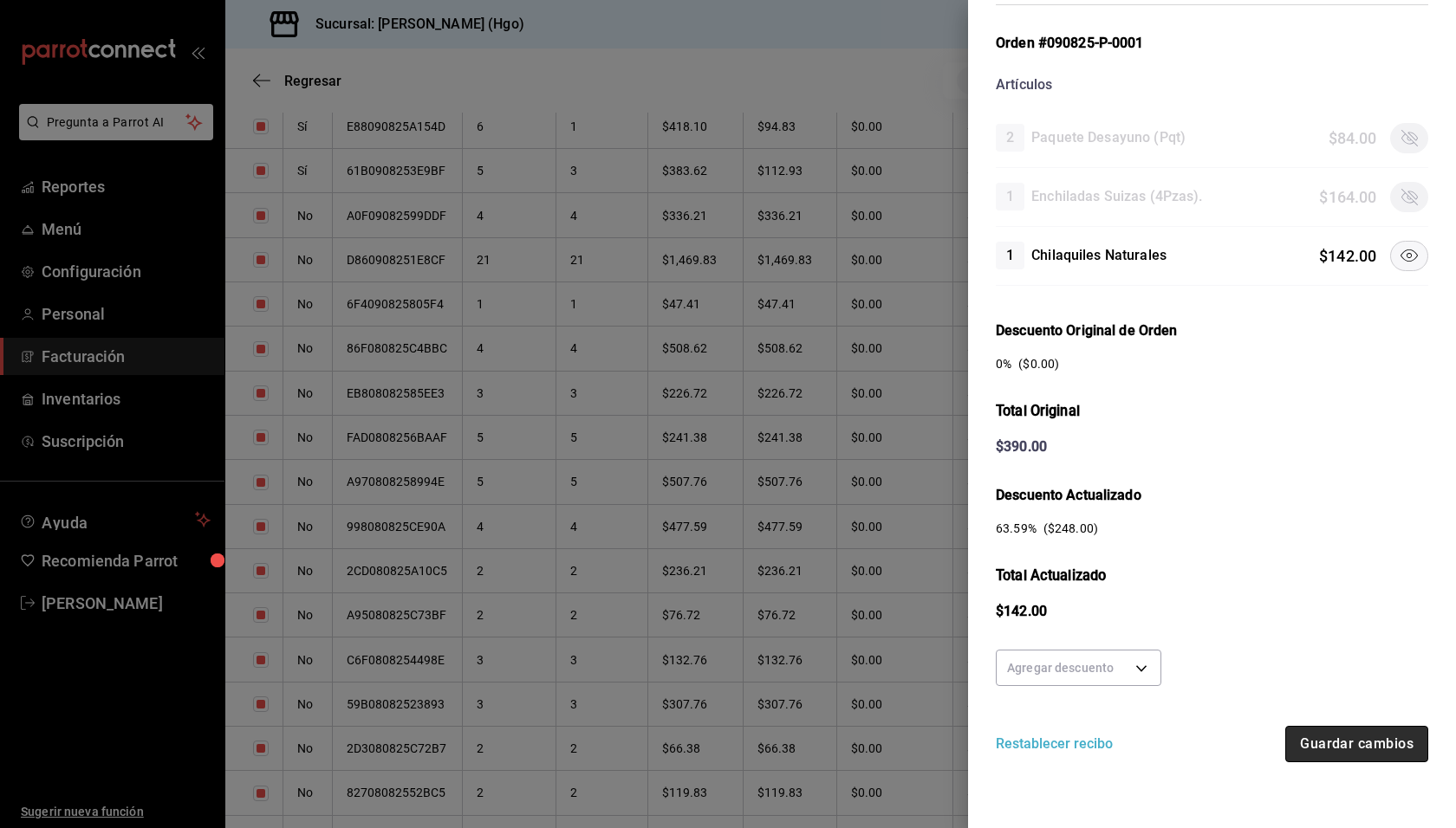
click at [1339, 730] on button "Guardar cambios" at bounding box center [1357, 744] width 143 height 37
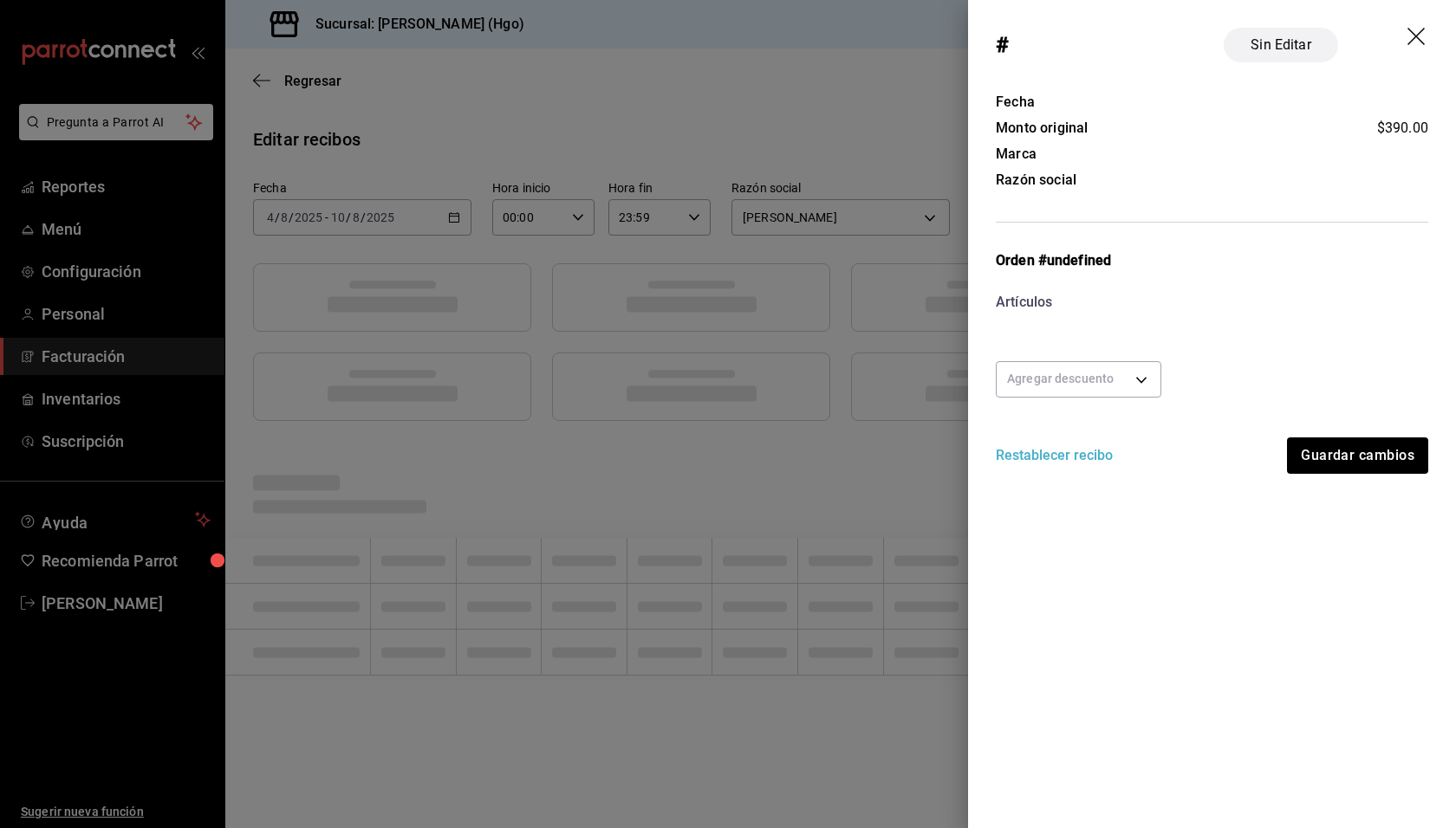
scroll to position [0, 0]
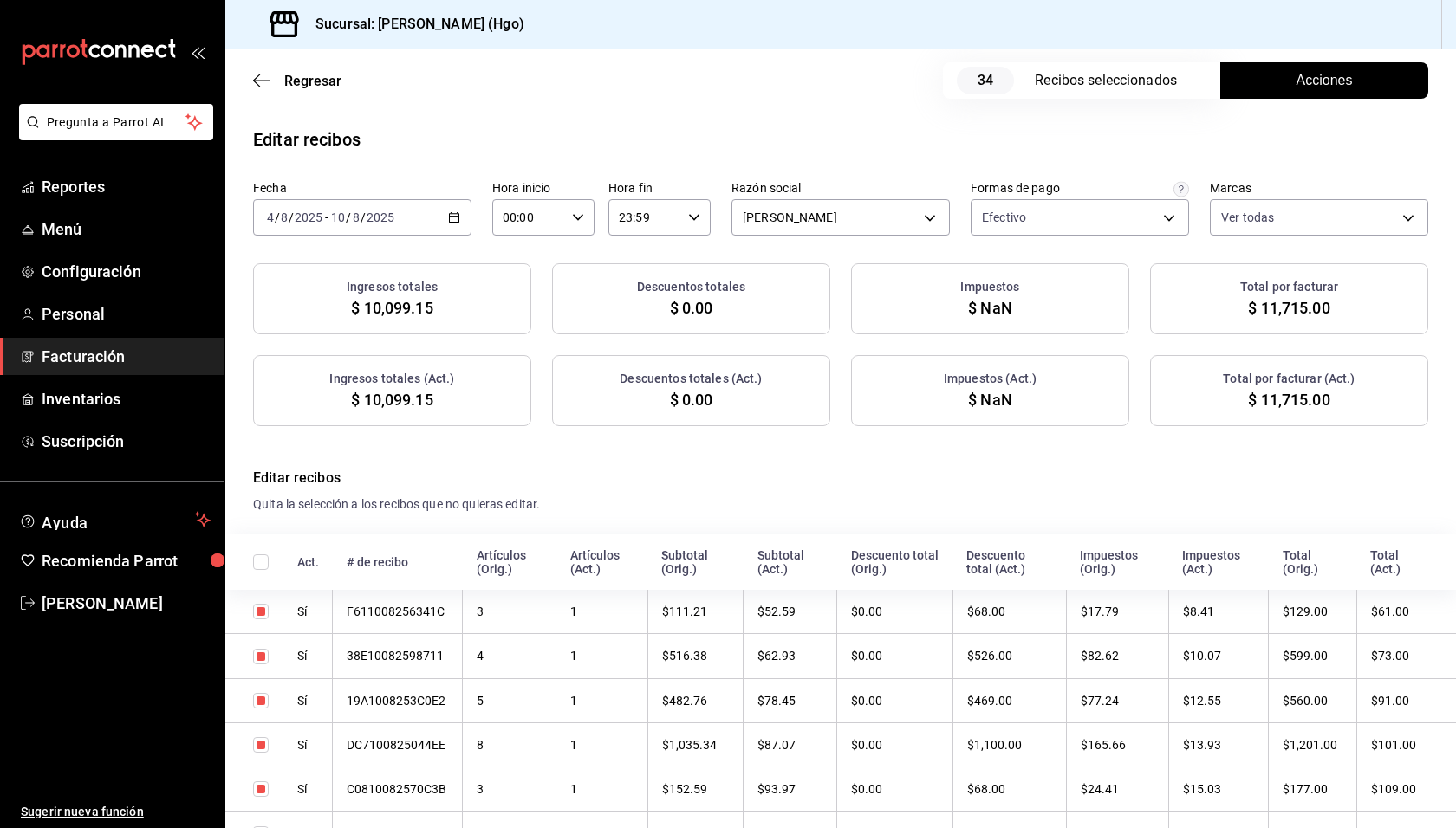
checkbox input "true"
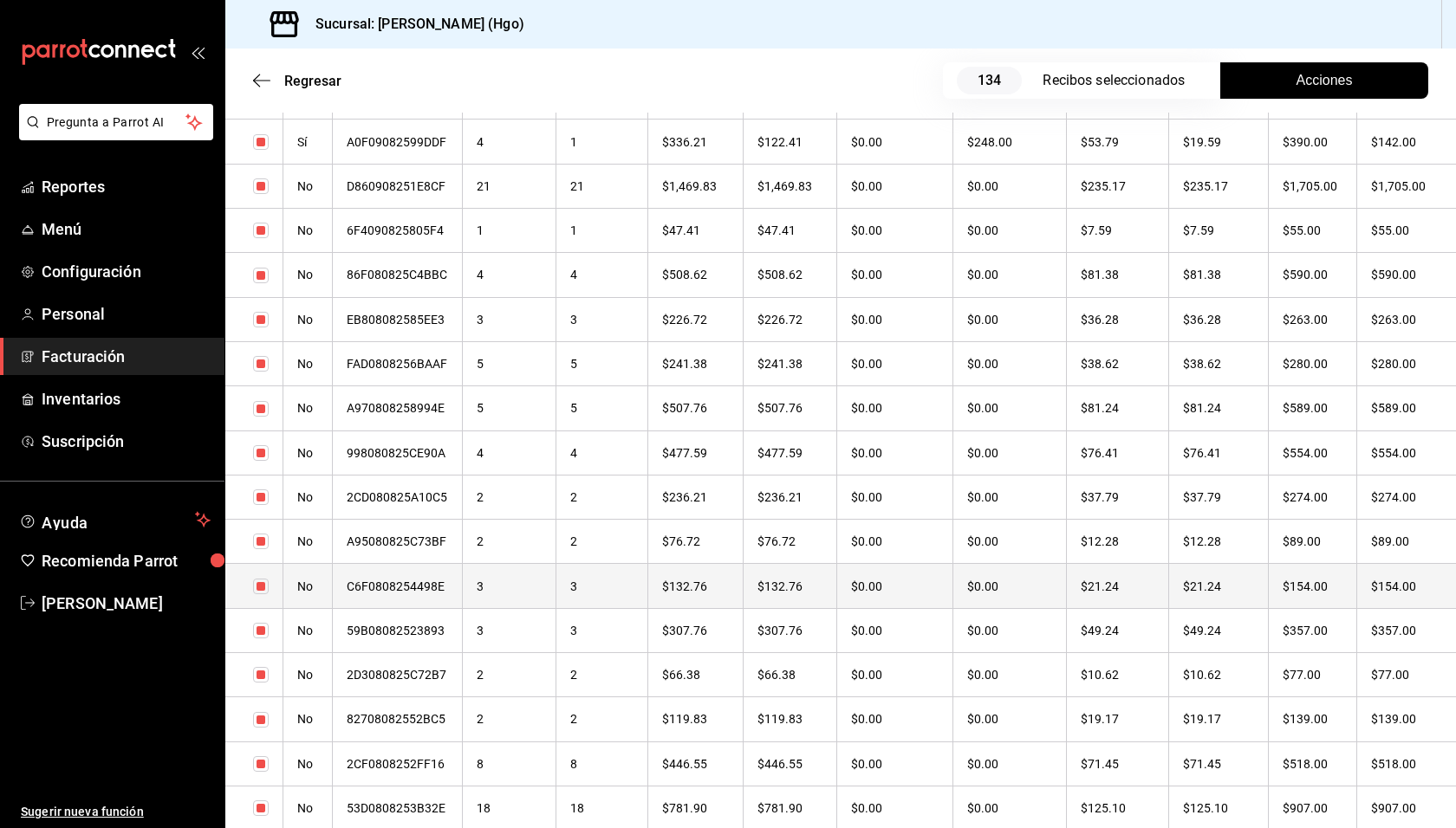
scroll to position [1560, 0]
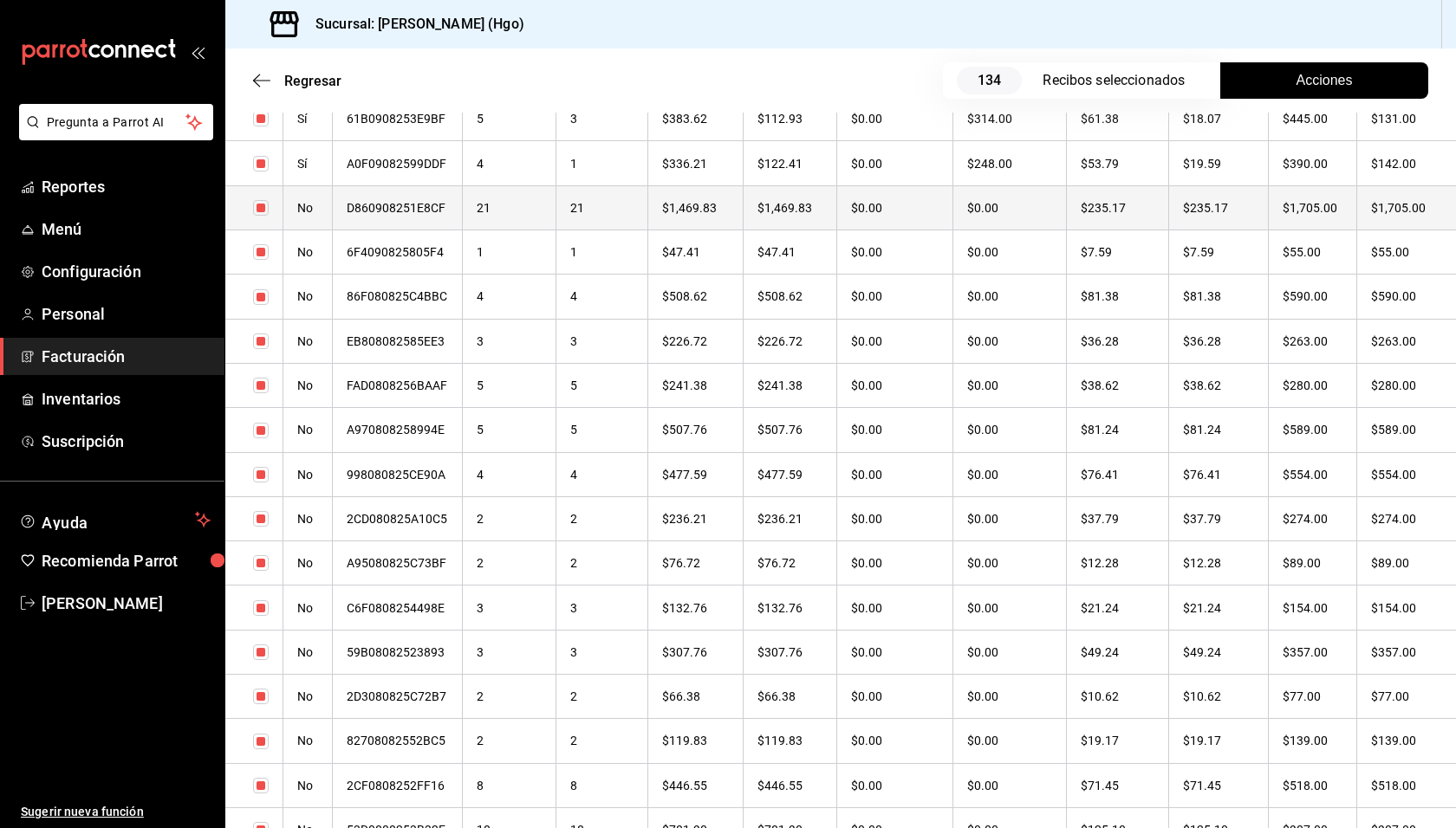
click at [1297, 210] on th "$1,705.00" at bounding box center [1313, 207] width 88 height 44
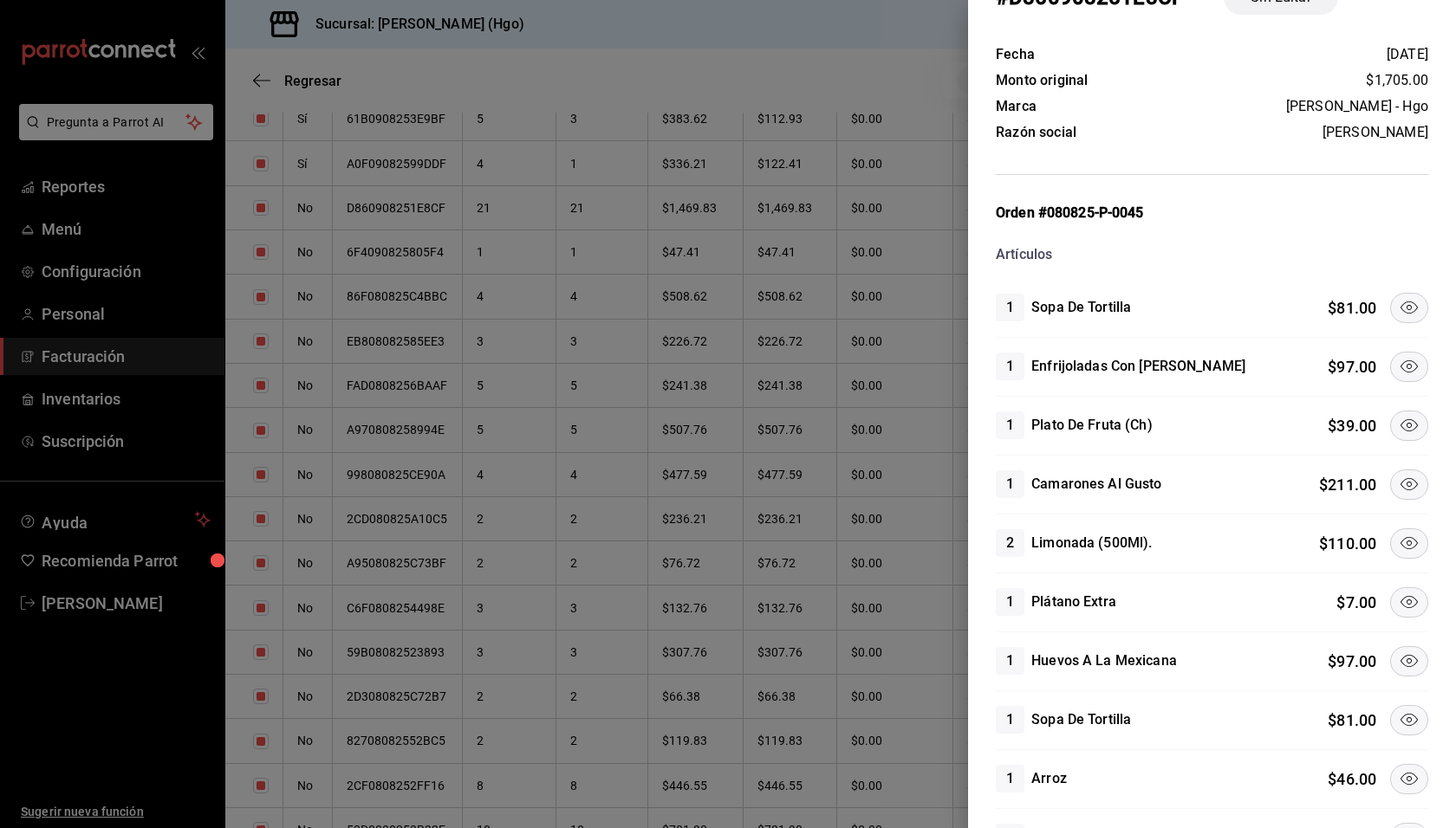
scroll to position [220, 0]
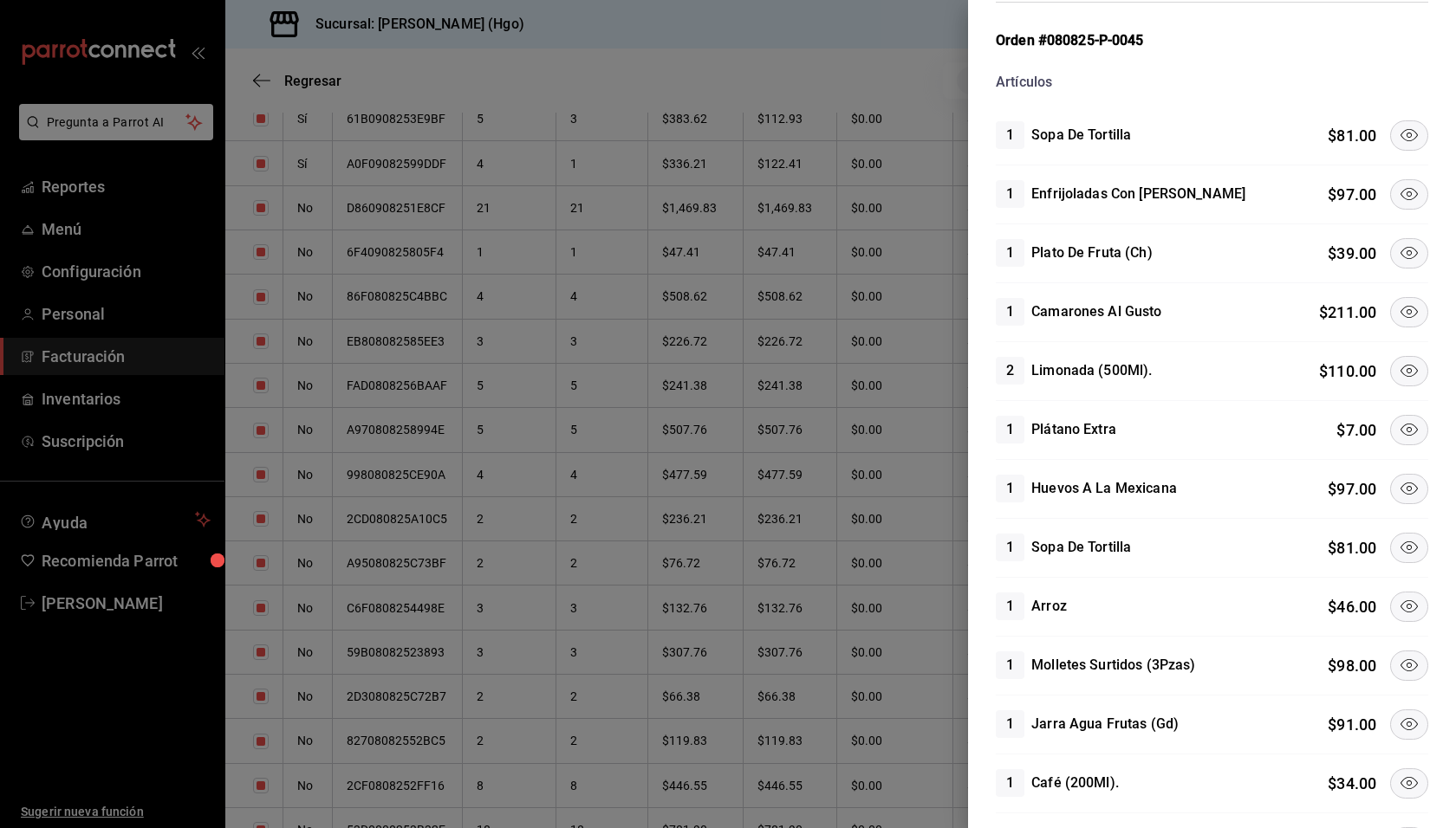
click at [1398, 125] on icon at bounding box center [1408, 135] width 21 height 21
click at [1398, 303] on icon at bounding box center [1408, 311] width 21 height 21
click at [1398, 364] on icon at bounding box center [1408, 371] width 21 height 21
click at [1398, 424] on icon at bounding box center [1408, 430] width 21 height 21
click at [1398, 495] on icon at bounding box center [1408, 488] width 21 height 21
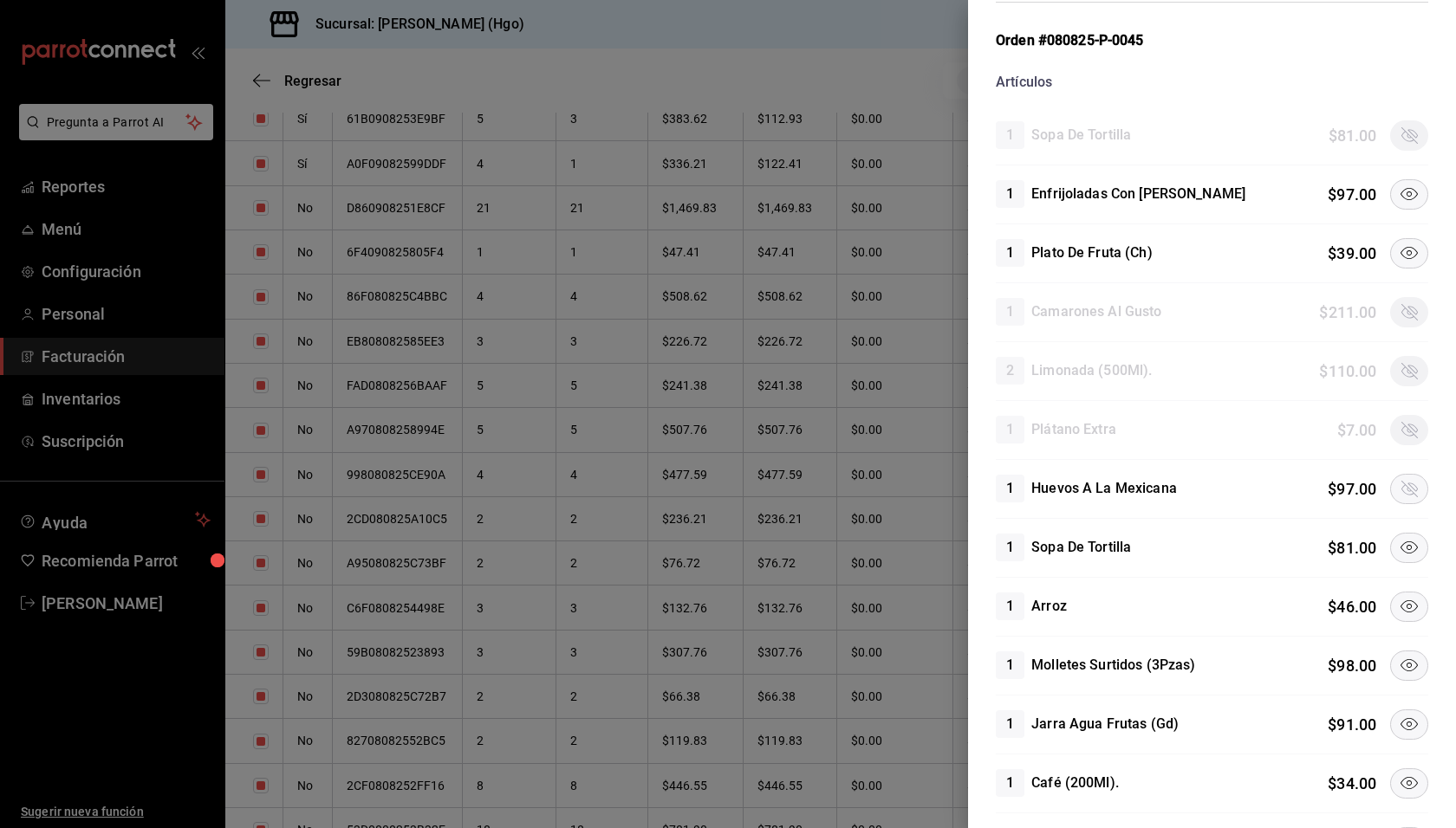
click at [1398, 537] on icon at bounding box center [1408, 547] width 21 height 21
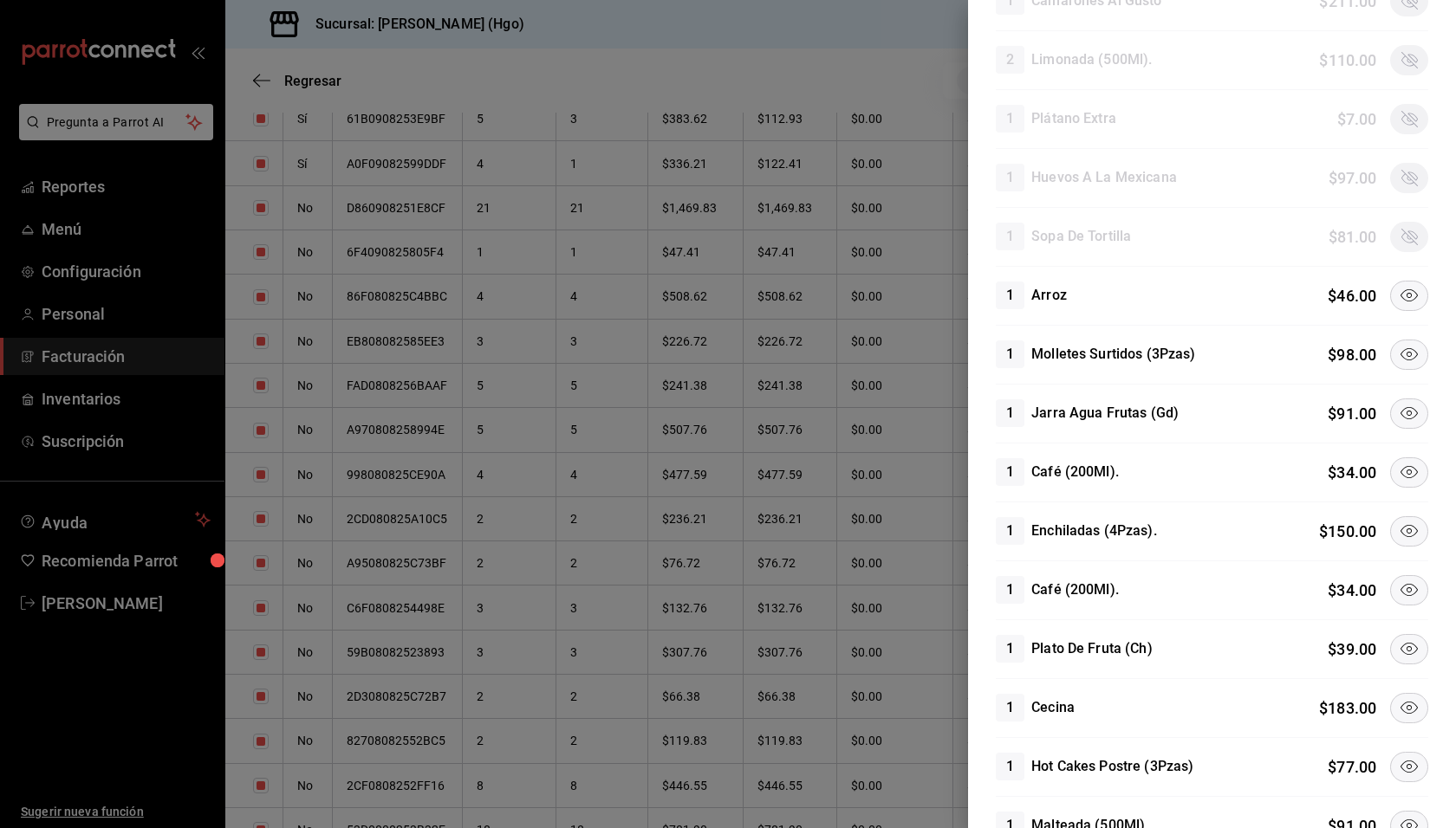
click at [1398, 291] on icon at bounding box center [1408, 296] width 21 height 21
click at [1398, 345] on icon at bounding box center [1408, 354] width 21 height 21
click at [1398, 403] on icon at bounding box center [1408, 413] width 21 height 21
click at [1400, 449] on div "1 Café (200Ml). $ 34.00" at bounding box center [1211, 473] width 432 height 59
click at [1404, 467] on icon at bounding box center [1408, 472] width 21 height 21
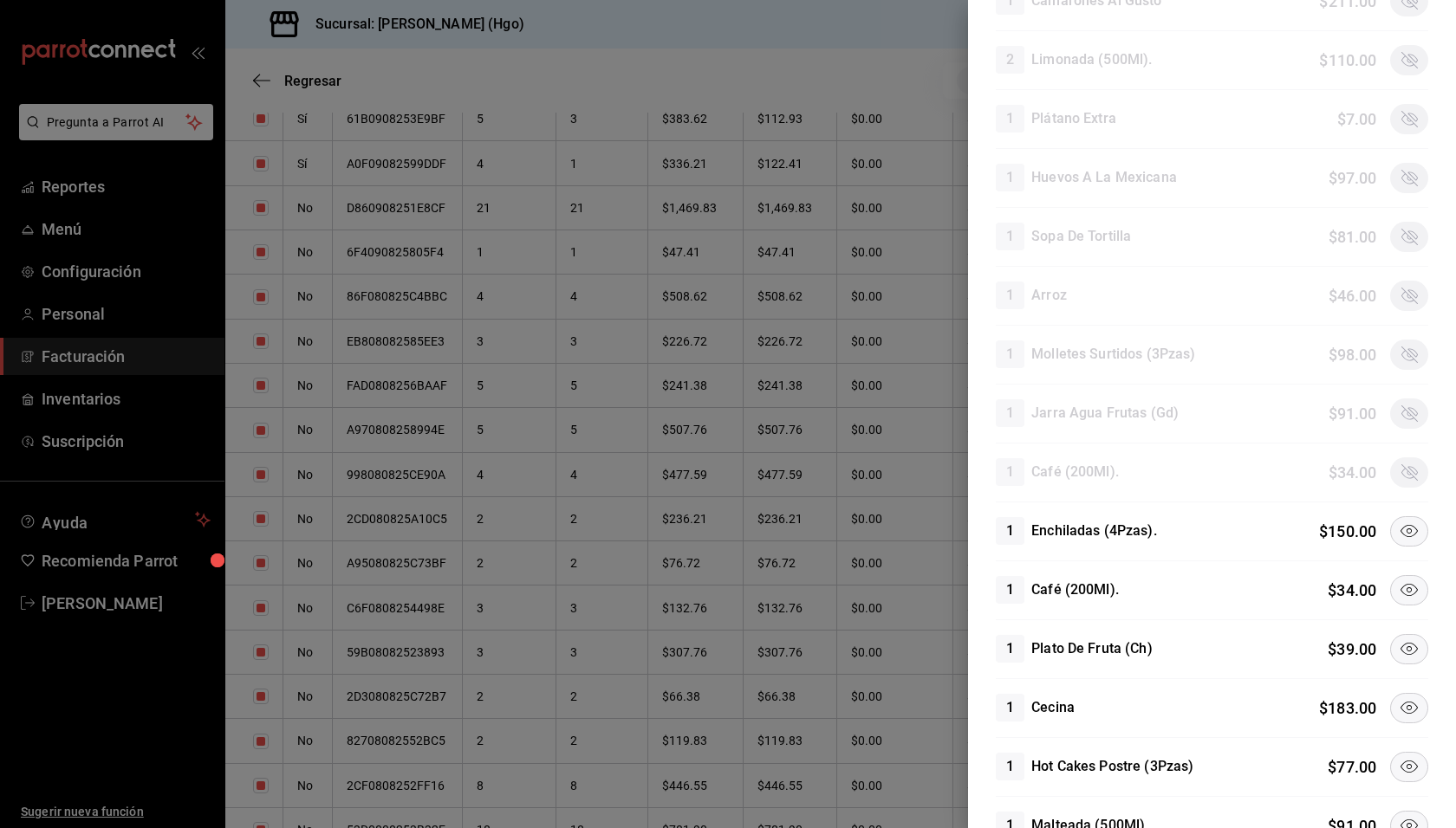
scroll to position [807, 0]
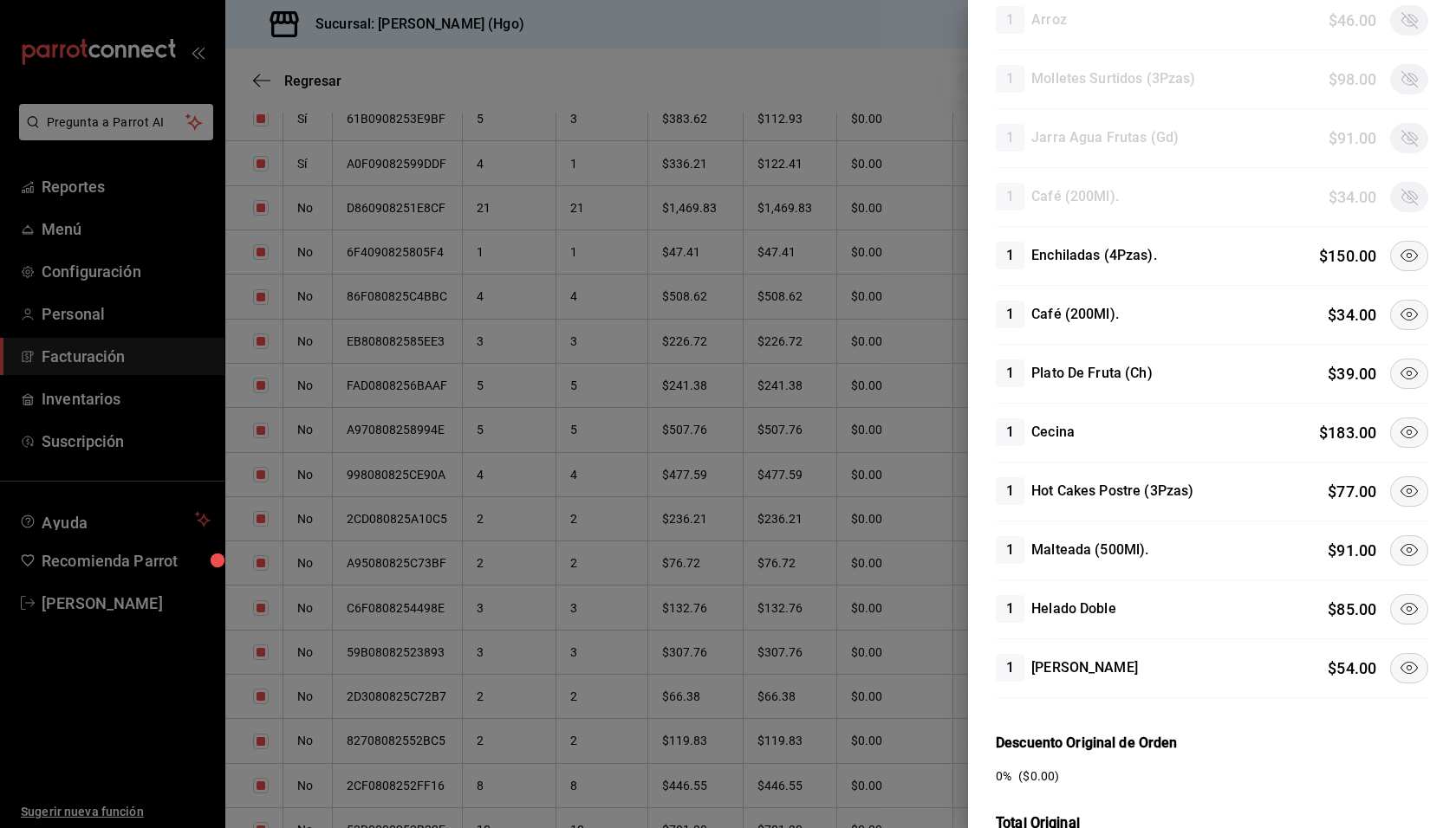
click at [1390, 248] on button at bounding box center [1409, 255] width 39 height 30
click at [1398, 308] on icon at bounding box center [1408, 314] width 21 height 21
click at [1398, 422] on icon at bounding box center [1408, 432] width 21 height 21
click at [1399, 481] on icon at bounding box center [1408, 491] width 21 height 21
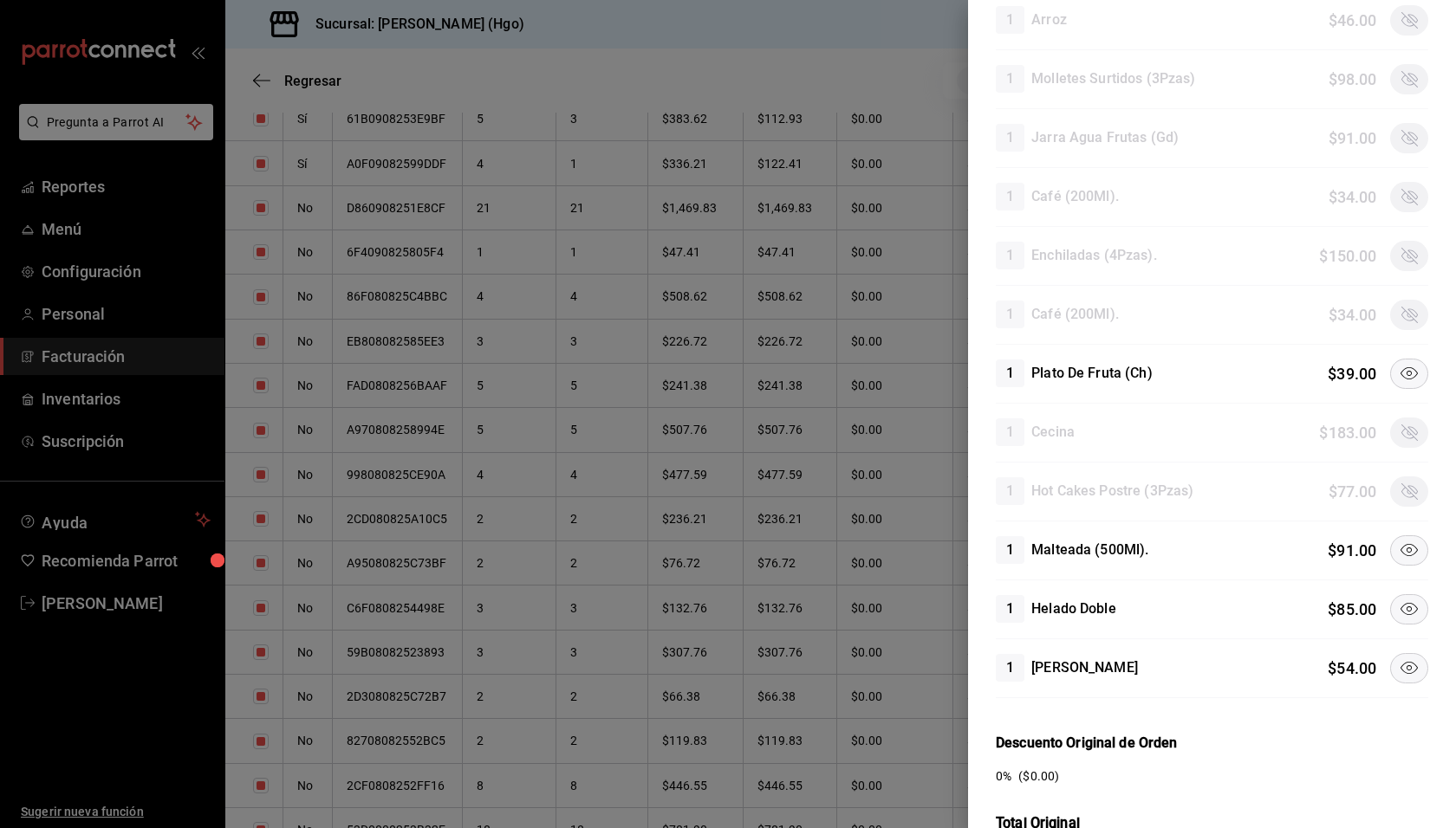
click at [1398, 546] on icon at bounding box center [1408, 550] width 21 height 21
click at [1404, 610] on icon at bounding box center [1408, 609] width 21 height 21
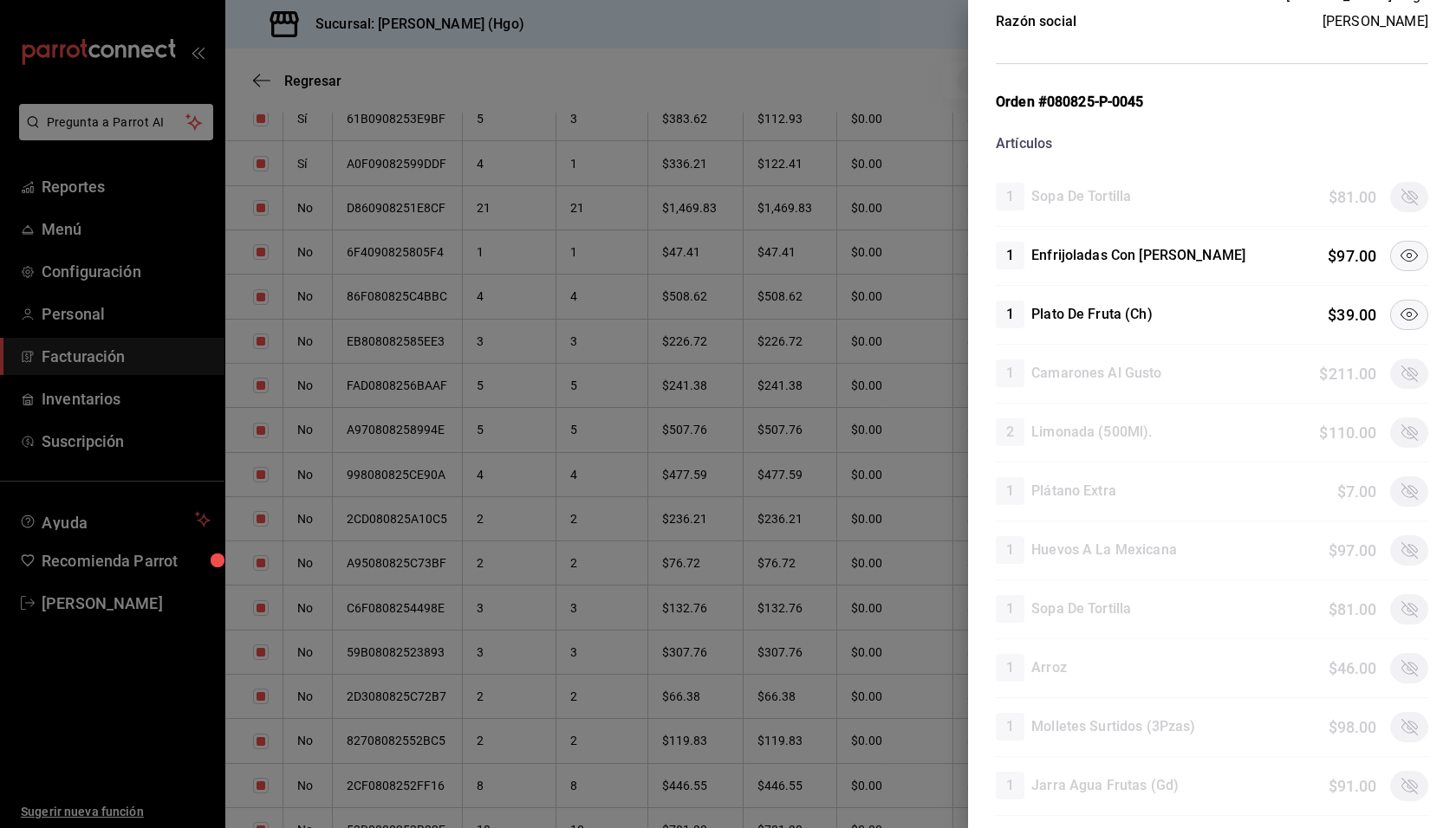
scroll to position [70, 0]
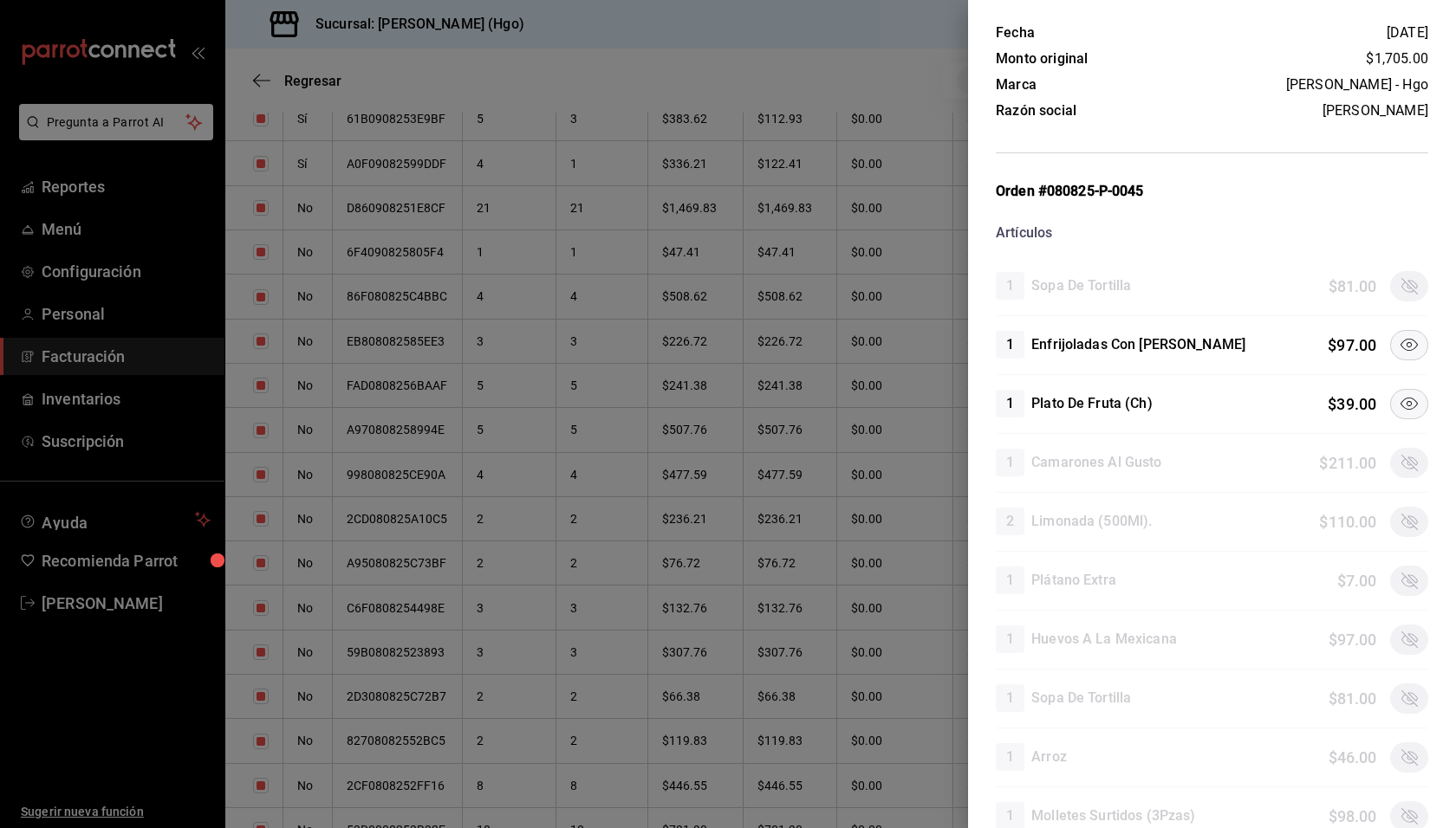
click at [1405, 394] on icon at bounding box center [1408, 403] width 21 height 21
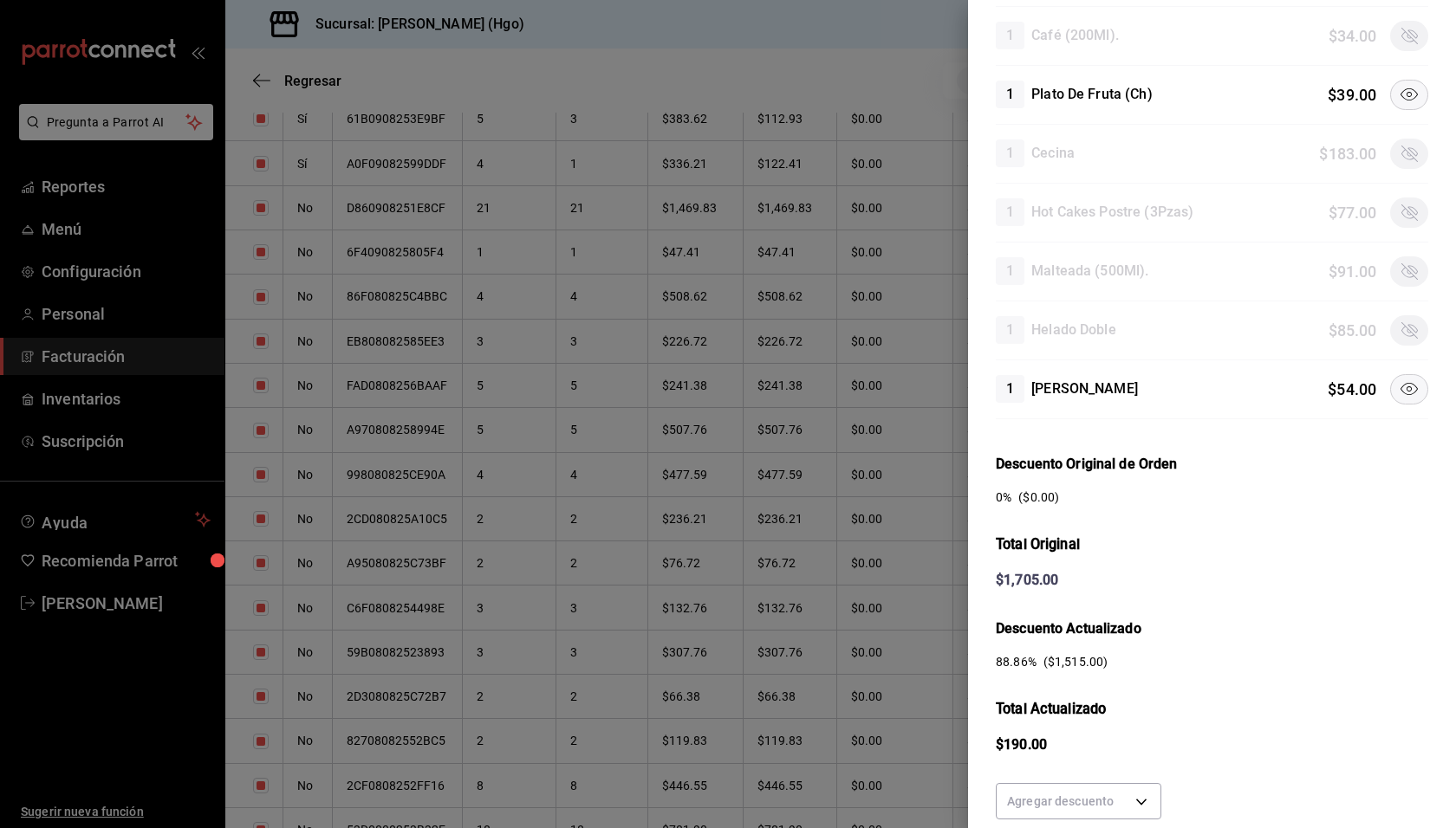
scroll to position [1219, 0]
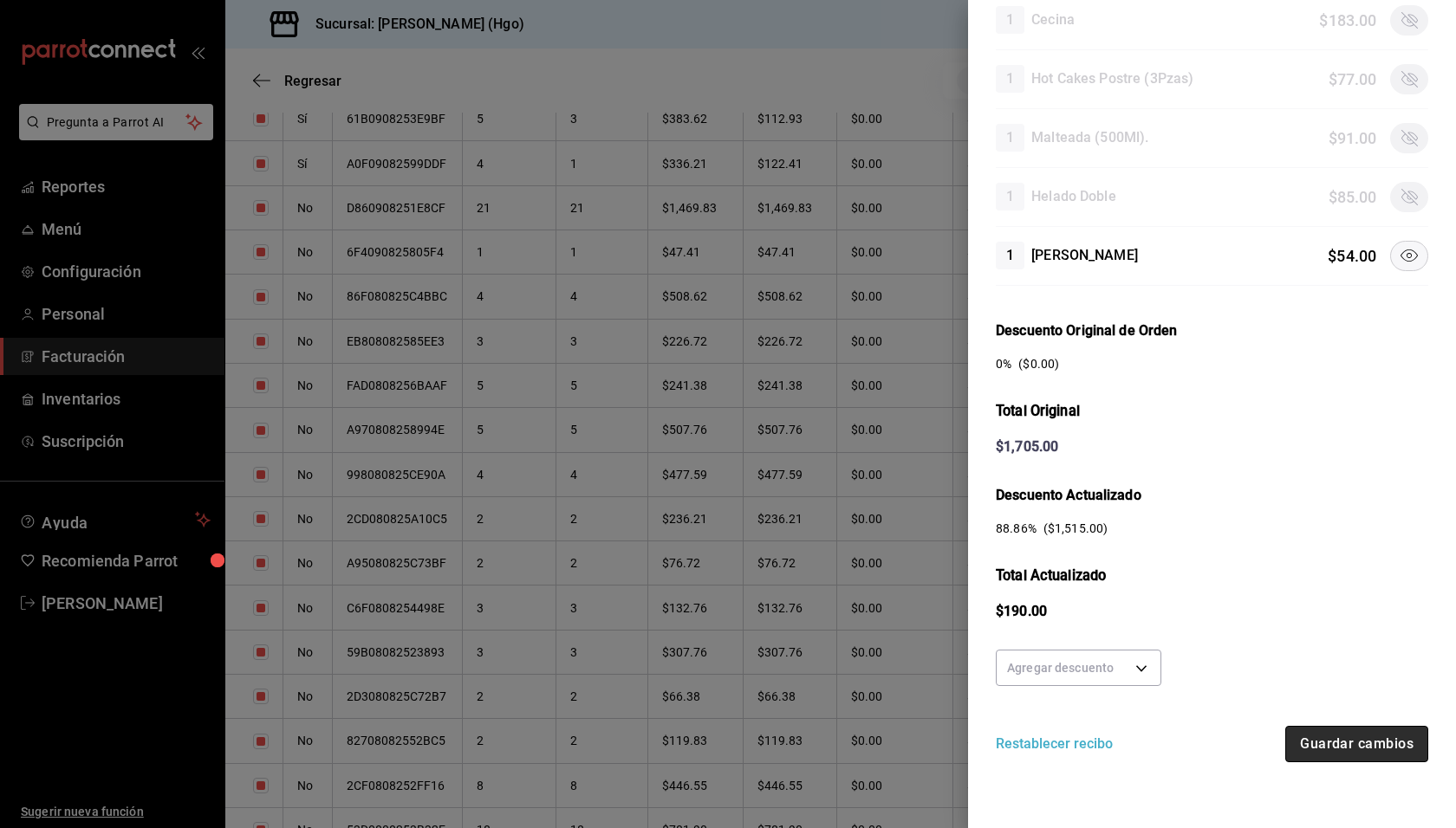
click at [1355, 727] on button "Guardar cambios" at bounding box center [1357, 744] width 143 height 37
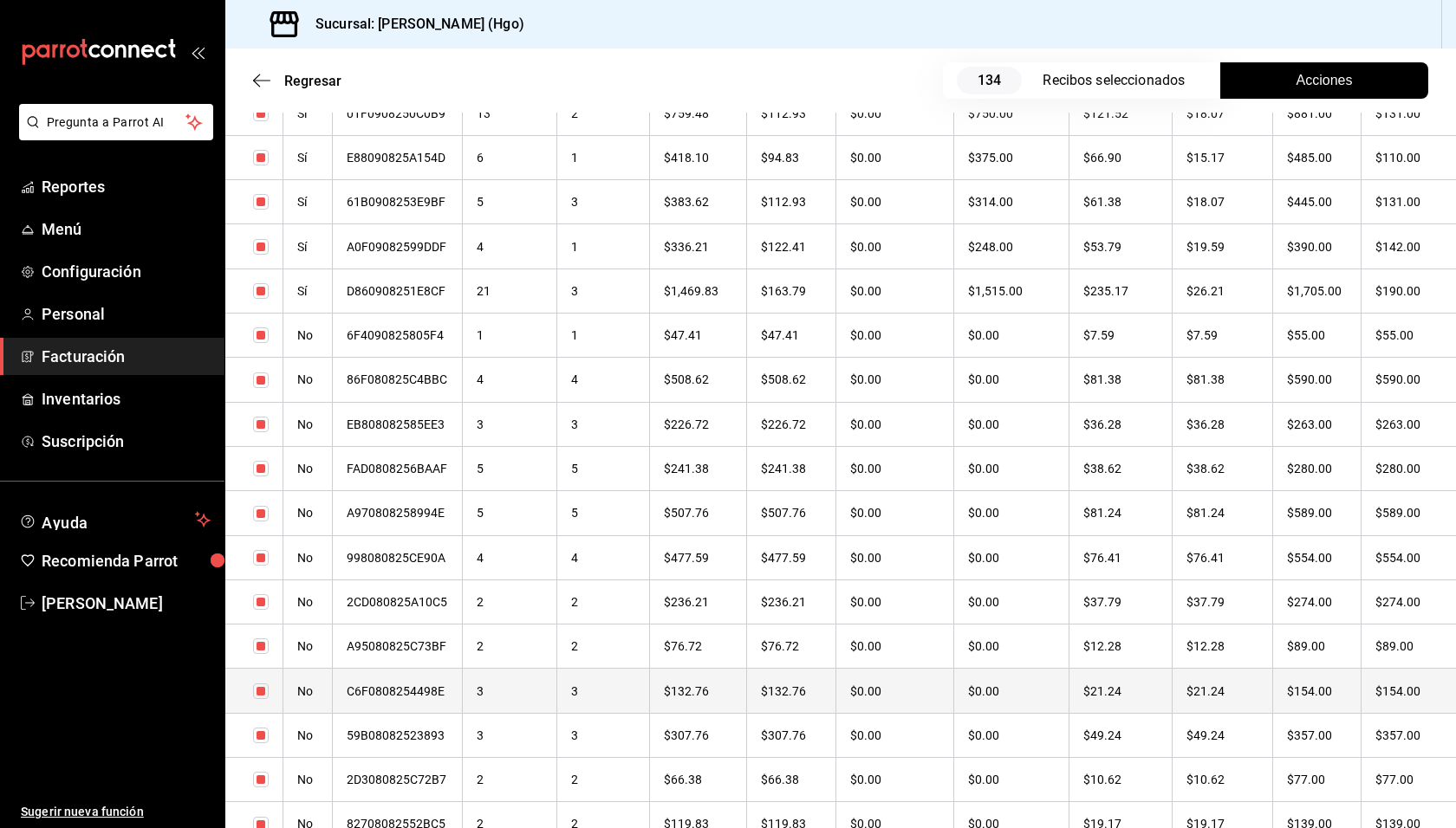
scroll to position [1499, 0]
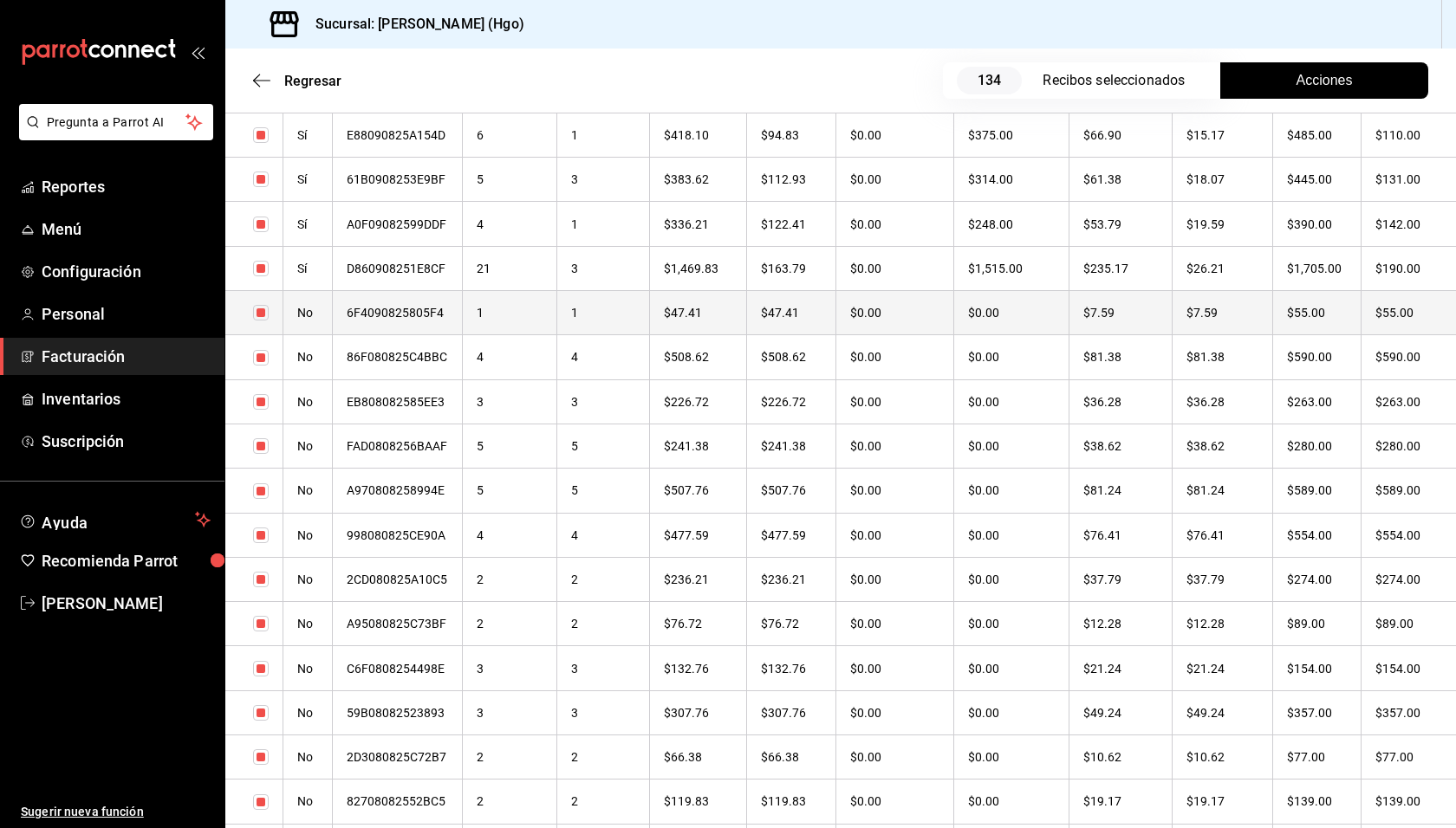
click at [1260, 311] on th "$7.59" at bounding box center [1222, 313] width 101 height 44
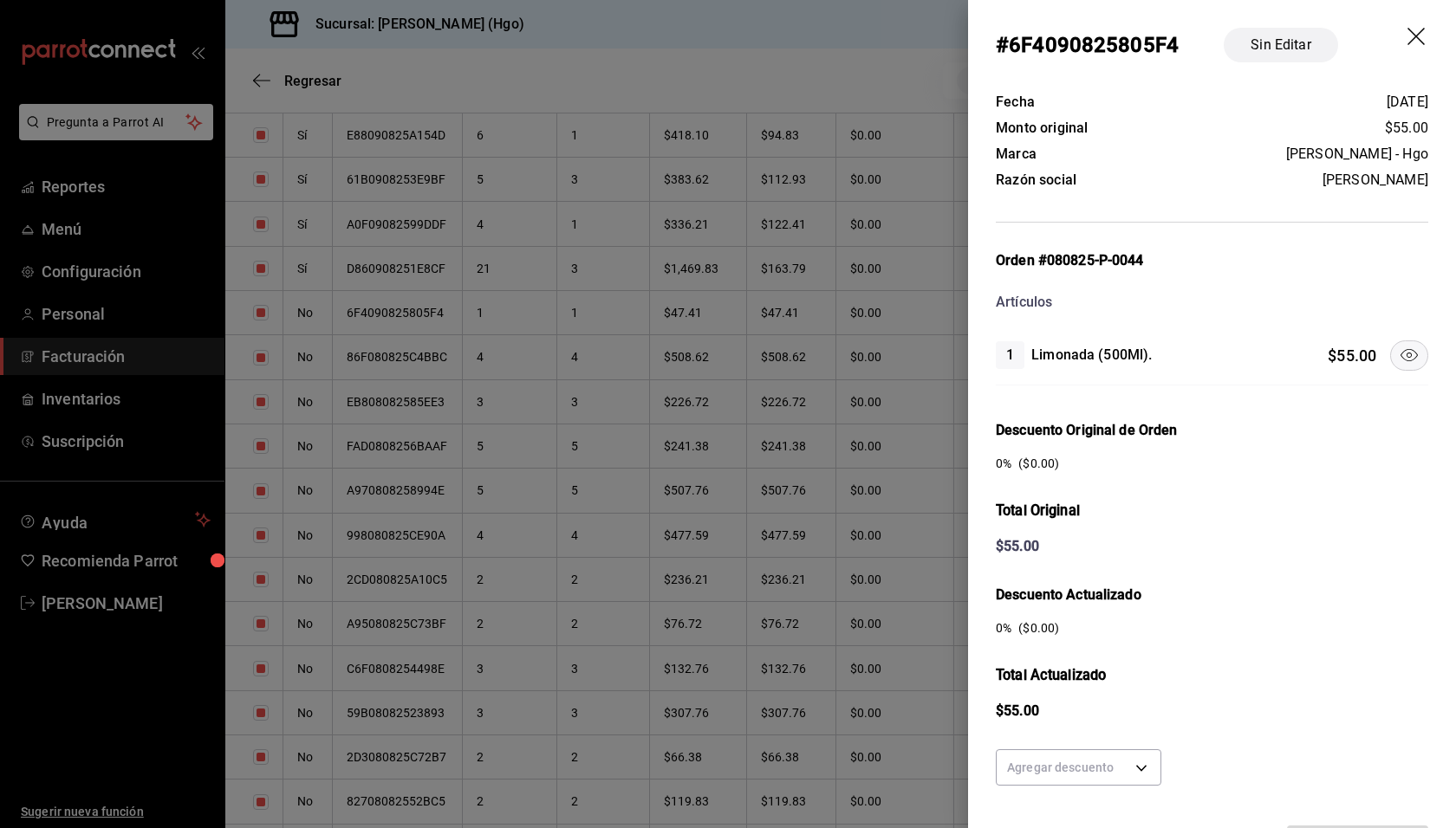
click at [1407, 38] on icon "drag" at bounding box center [1417, 38] width 21 height 21
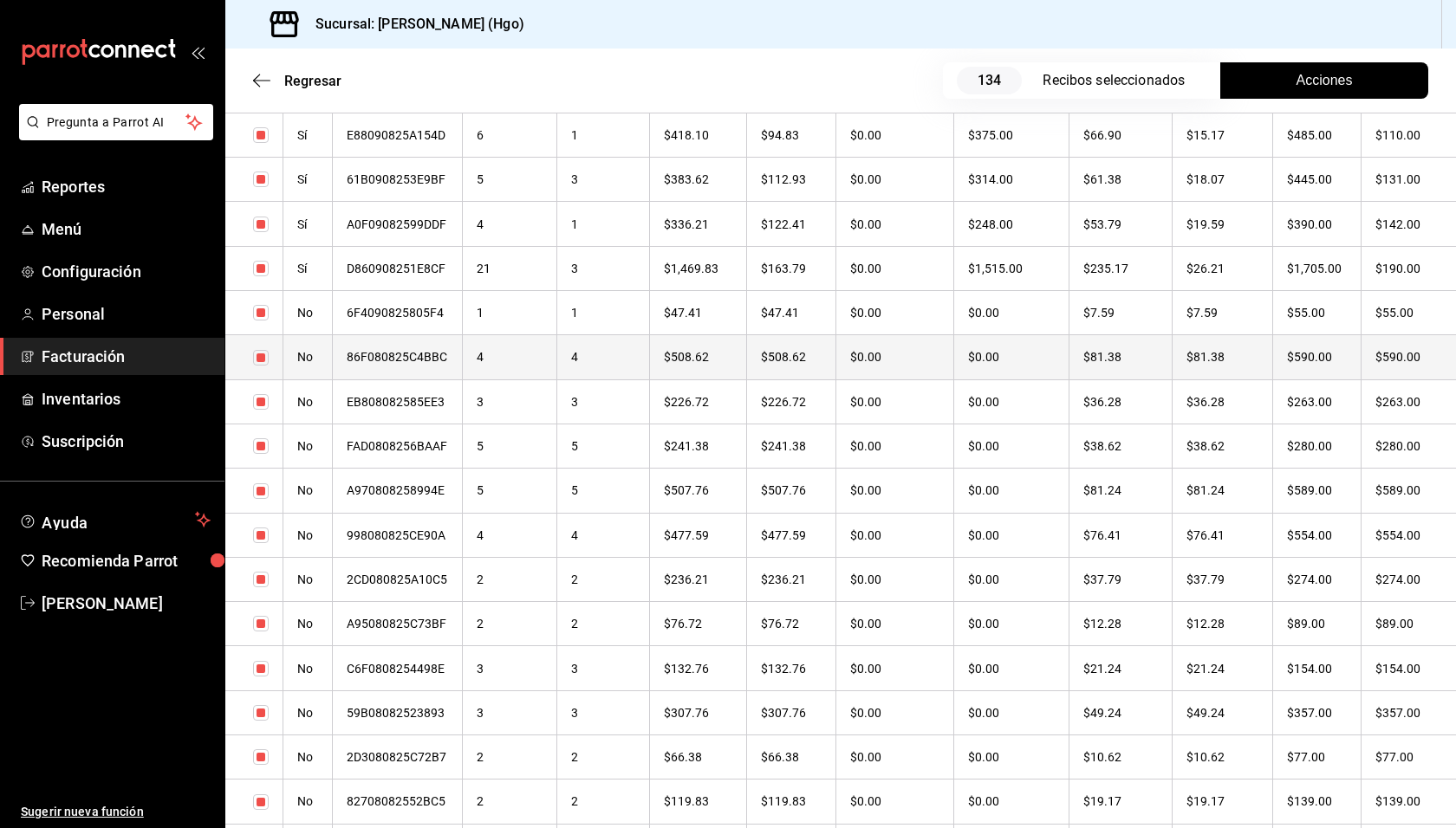
click at [1326, 348] on th "$590.00" at bounding box center [1316, 357] width 88 height 44
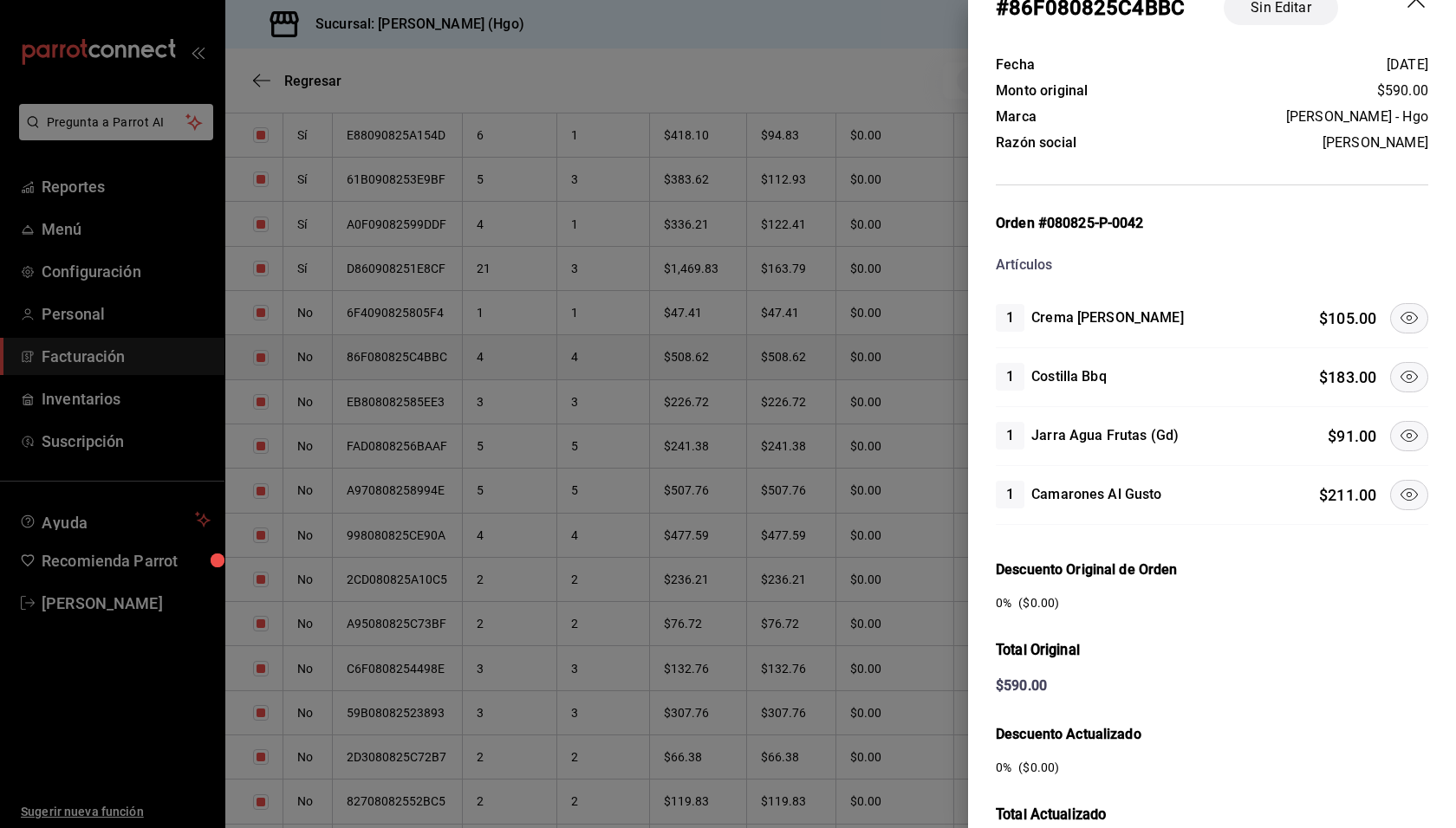
scroll to position [49, 0]
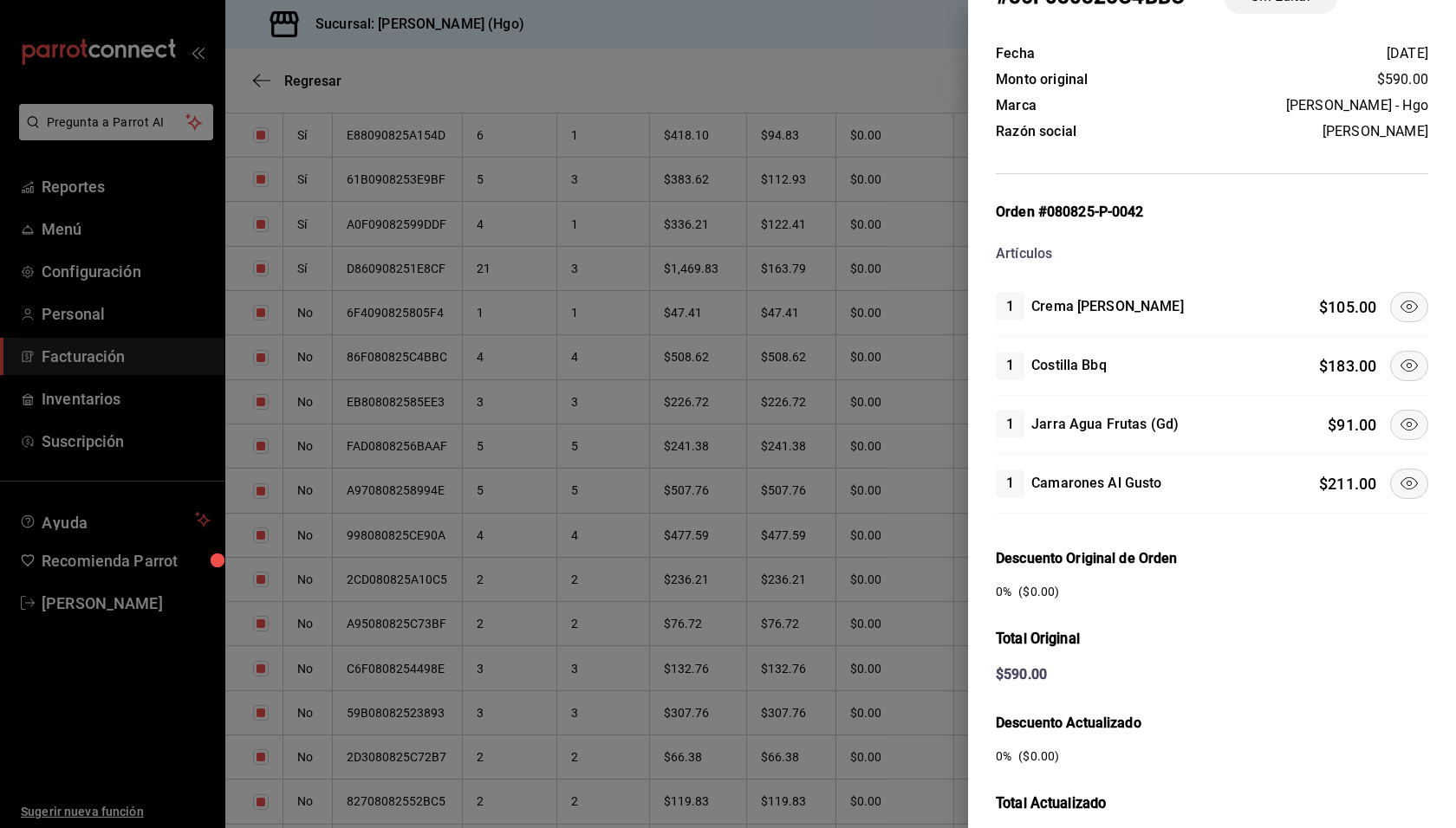
click at [1399, 364] on icon at bounding box center [1408, 365] width 21 height 21
click at [1401, 420] on icon at bounding box center [1408, 424] width 21 height 21
click at [1398, 484] on icon at bounding box center [1408, 483] width 21 height 21
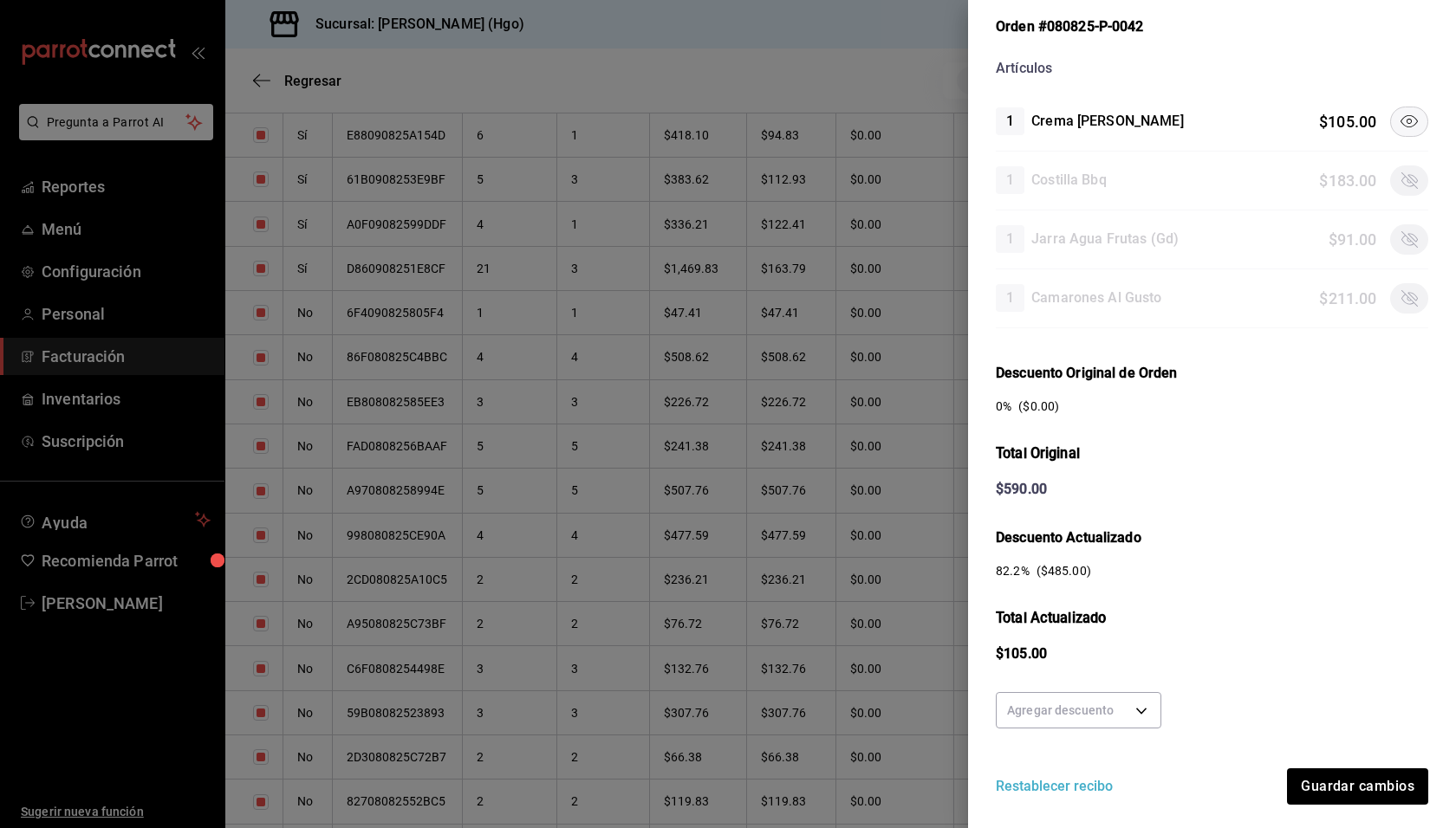
scroll to position [276, 0]
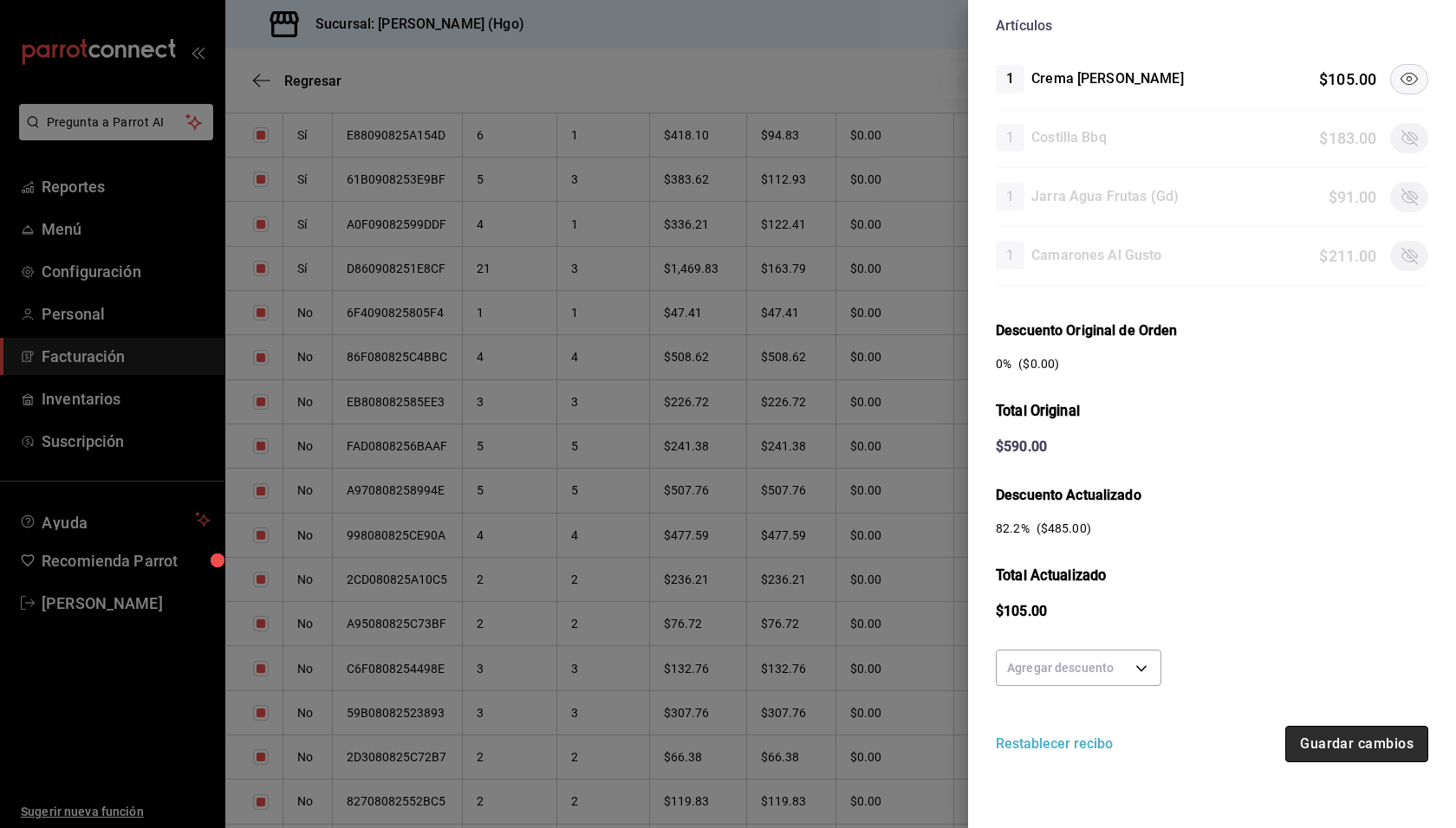
click at [1339, 733] on button "Guardar cambios" at bounding box center [1357, 744] width 143 height 37
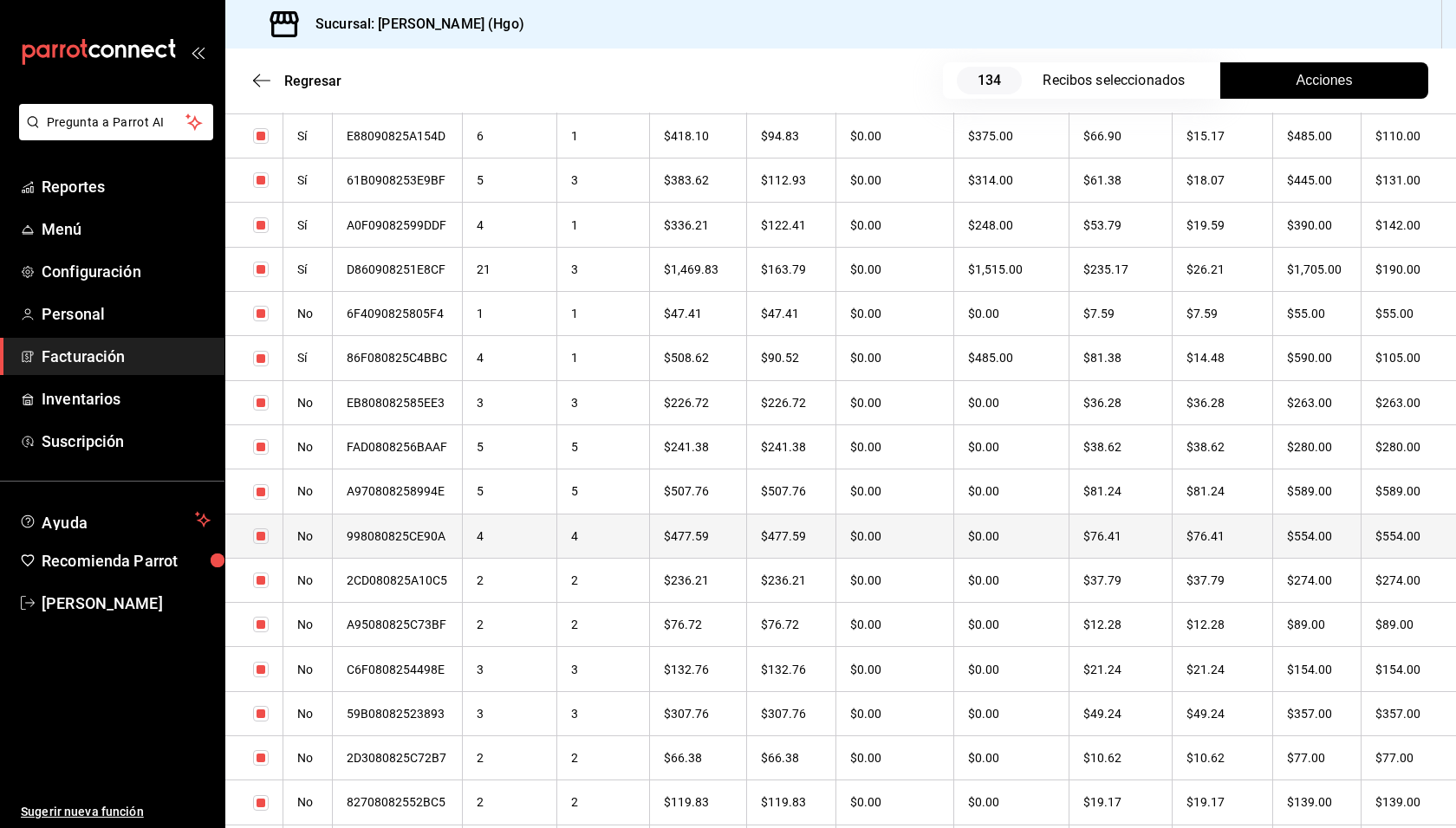
scroll to position [1509, 0]
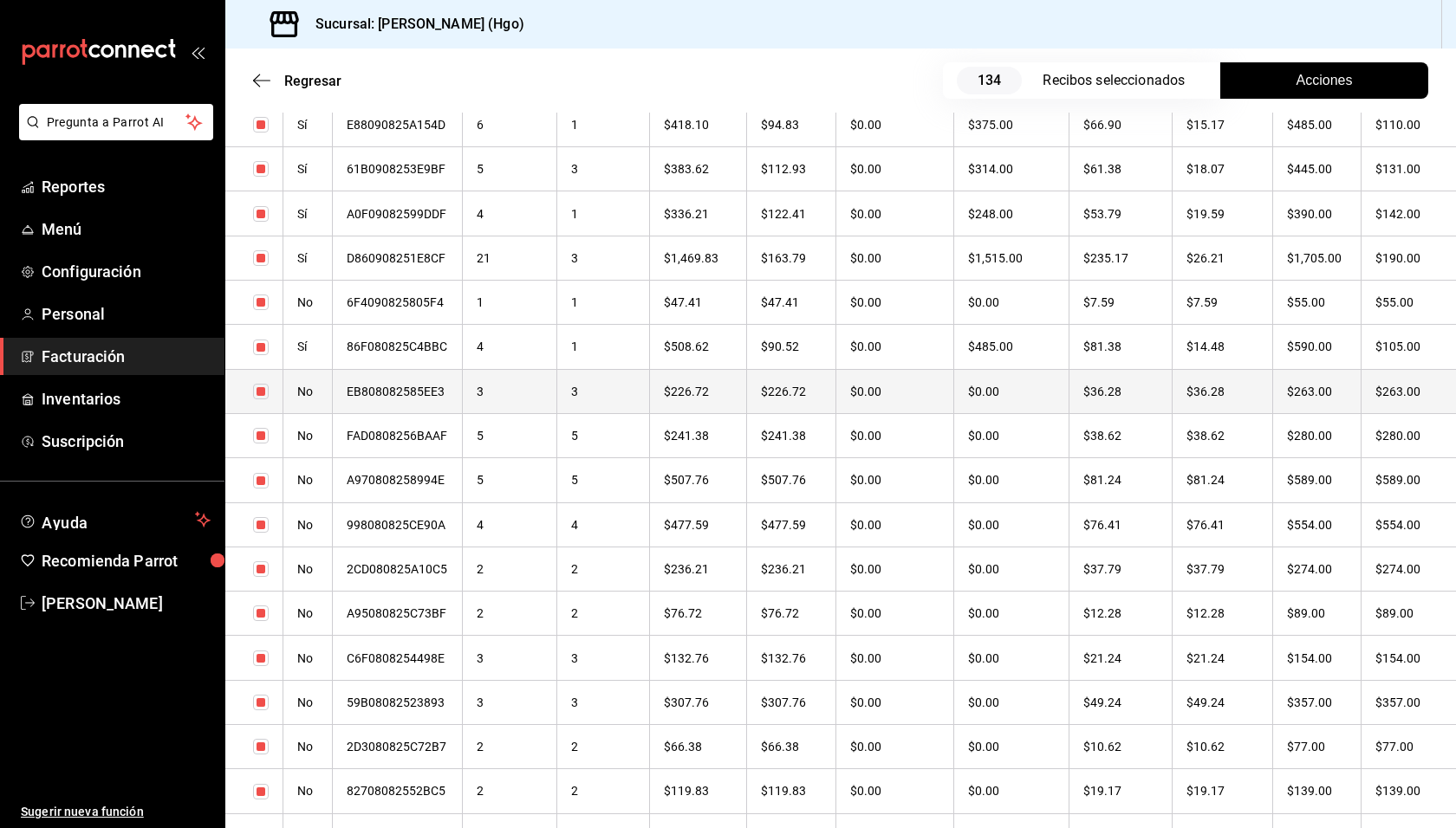
click at [1249, 396] on th "$36.28" at bounding box center [1222, 391] width 101 height 44
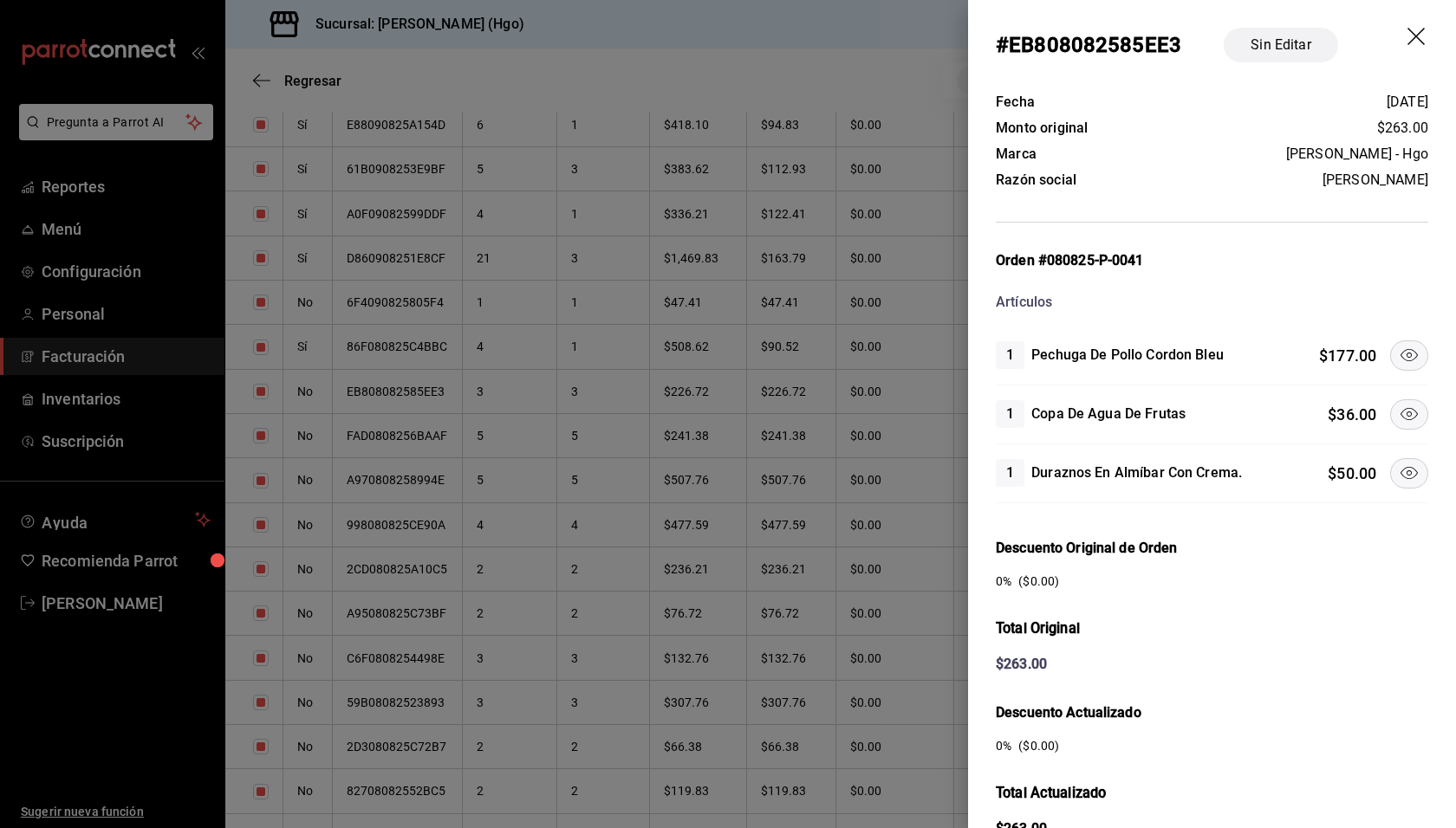
click at [1390, 350] on button at bounding box center [1409, 355] width 39 height 30
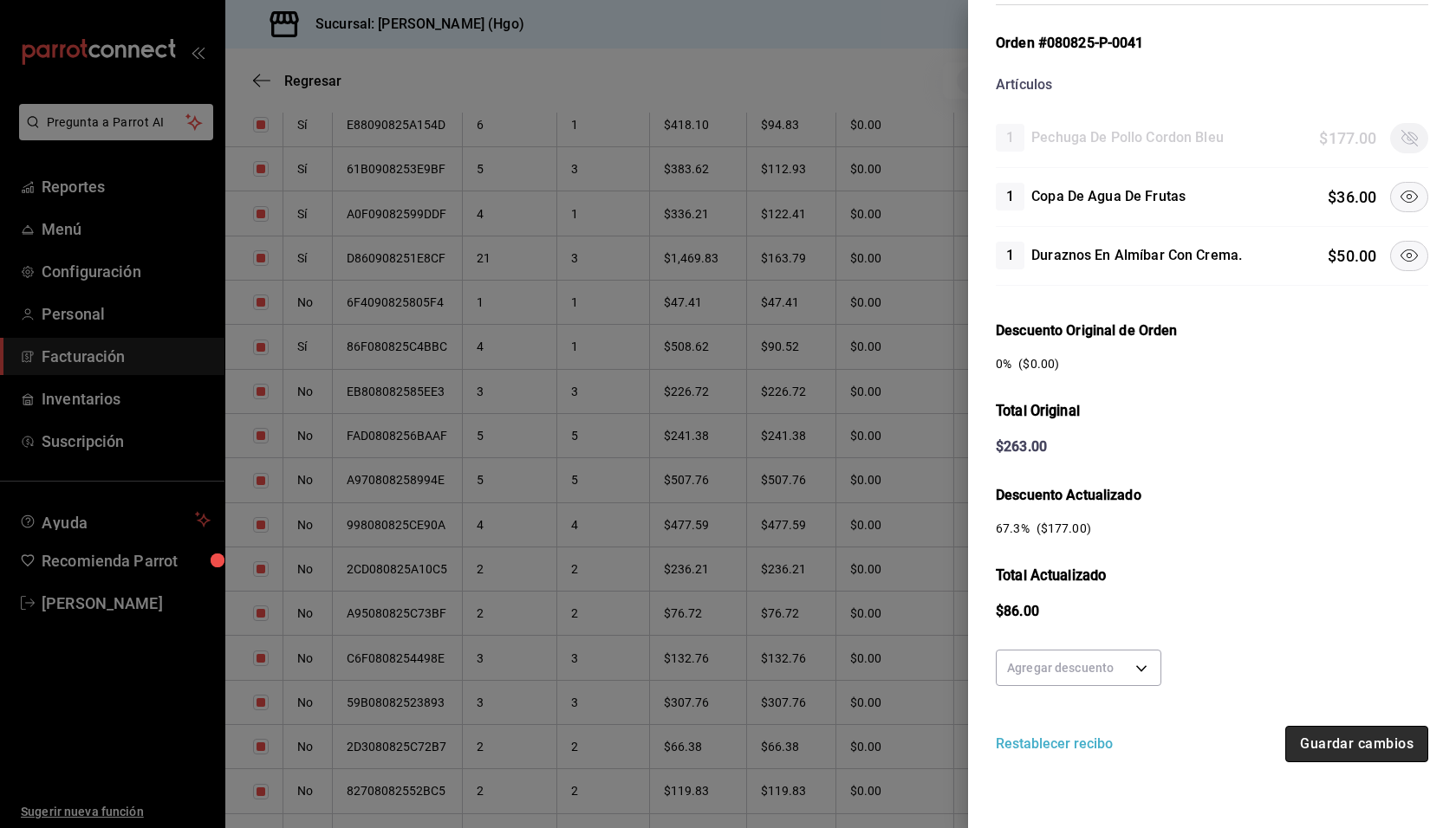
click at [1391, 726] on button "Guardar cambios" at bounding box center [1357, 744] width 143 height 37
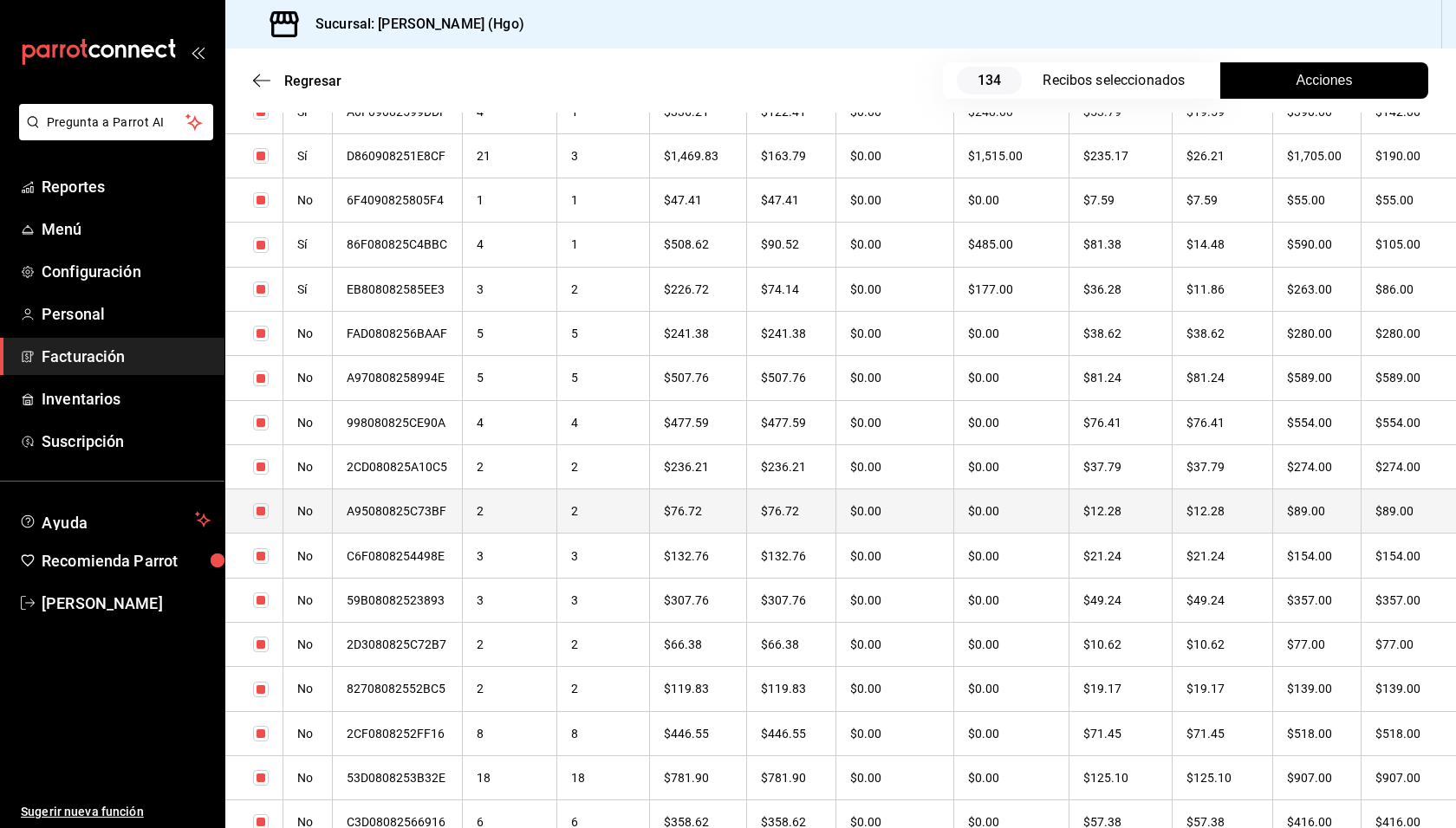
scroll to position [1623, 0]
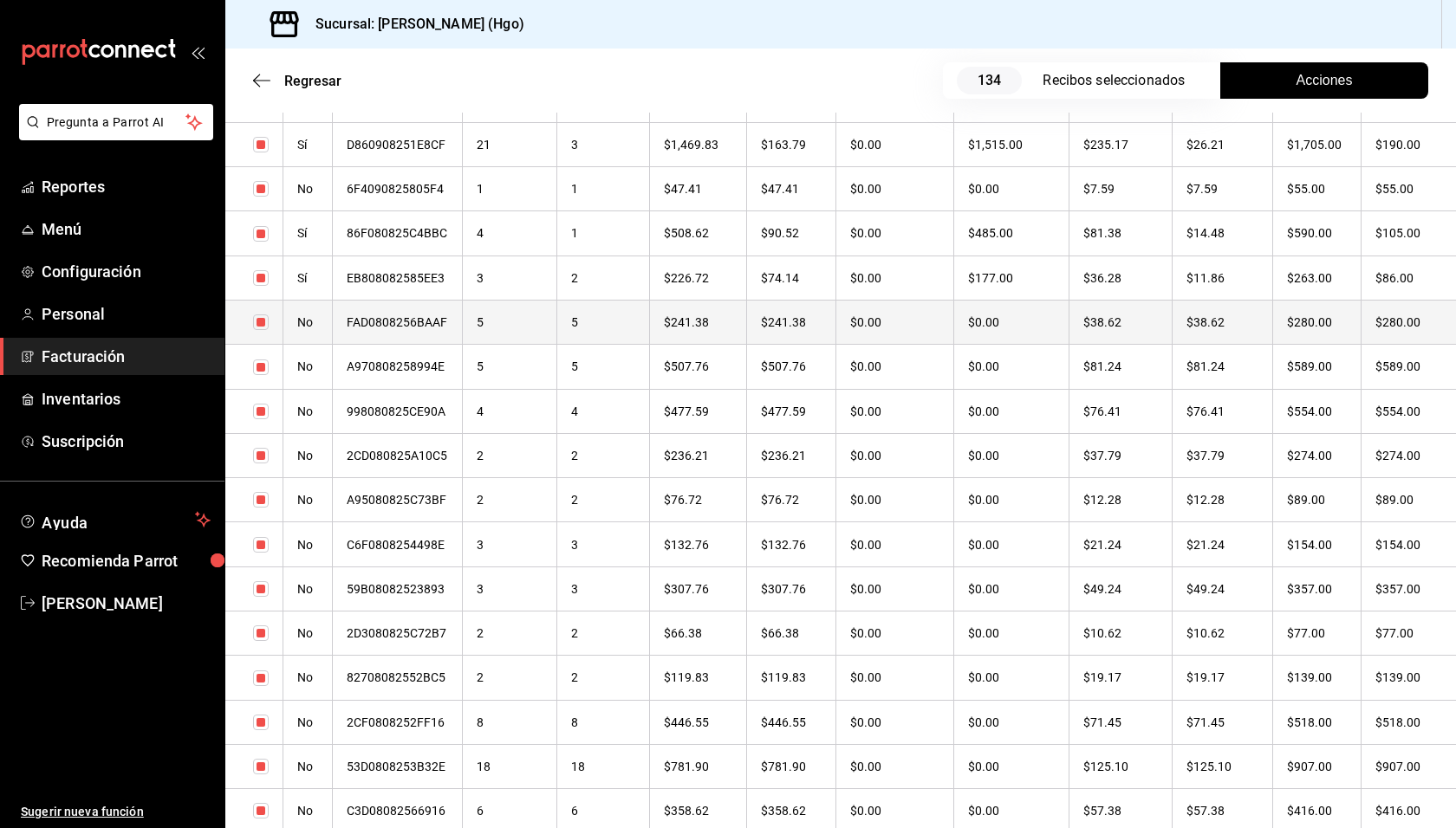
click at [1236, 325] on th "$38.62" at bounding box center [1222, 322] width 101 height 44
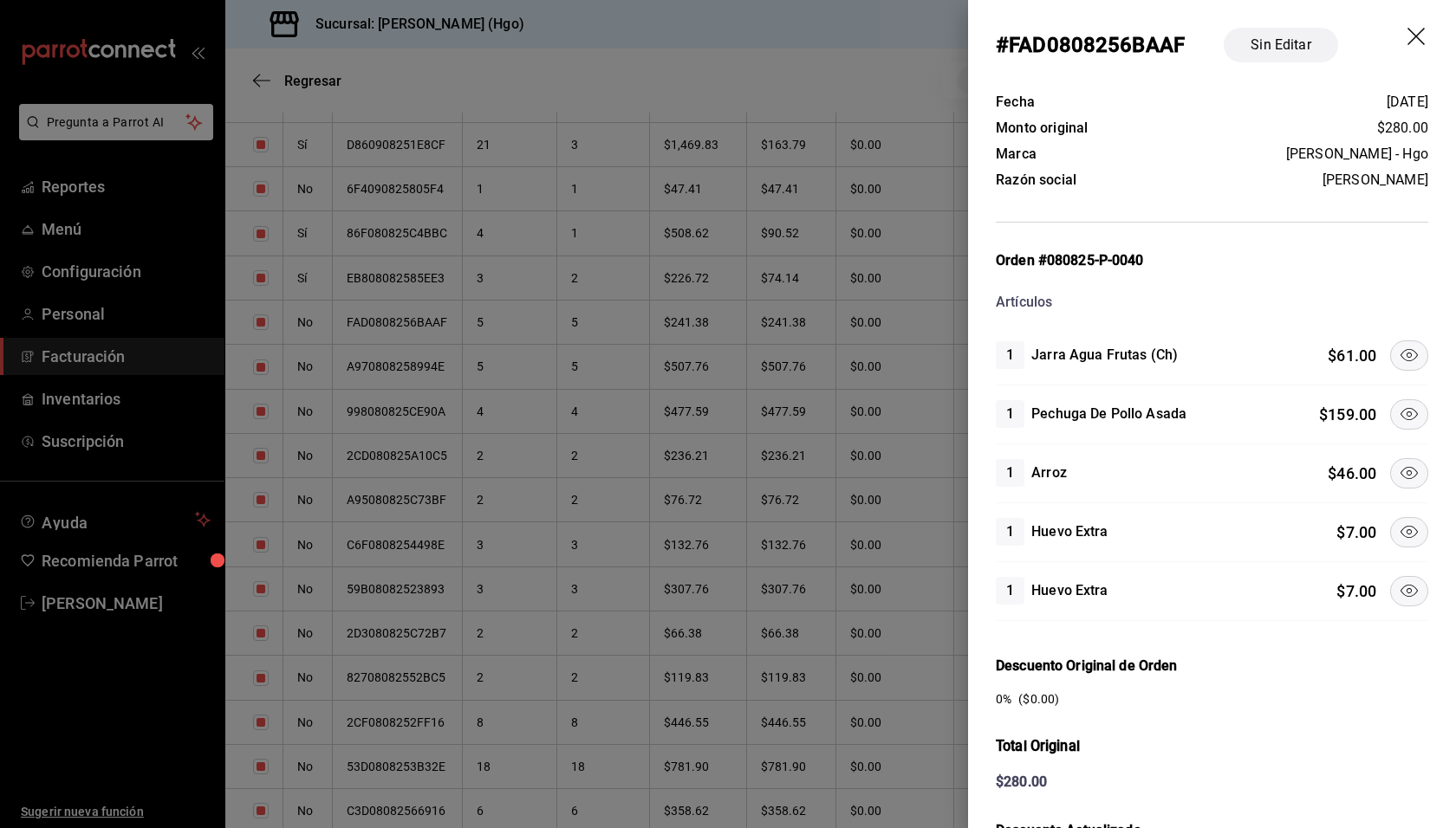
click at [1398, 408] on icon at bounding box center [1408, 414] width 21 height 21
click at [1400, 463] on icon at bounding box center [1408, 473] width 21 height 21
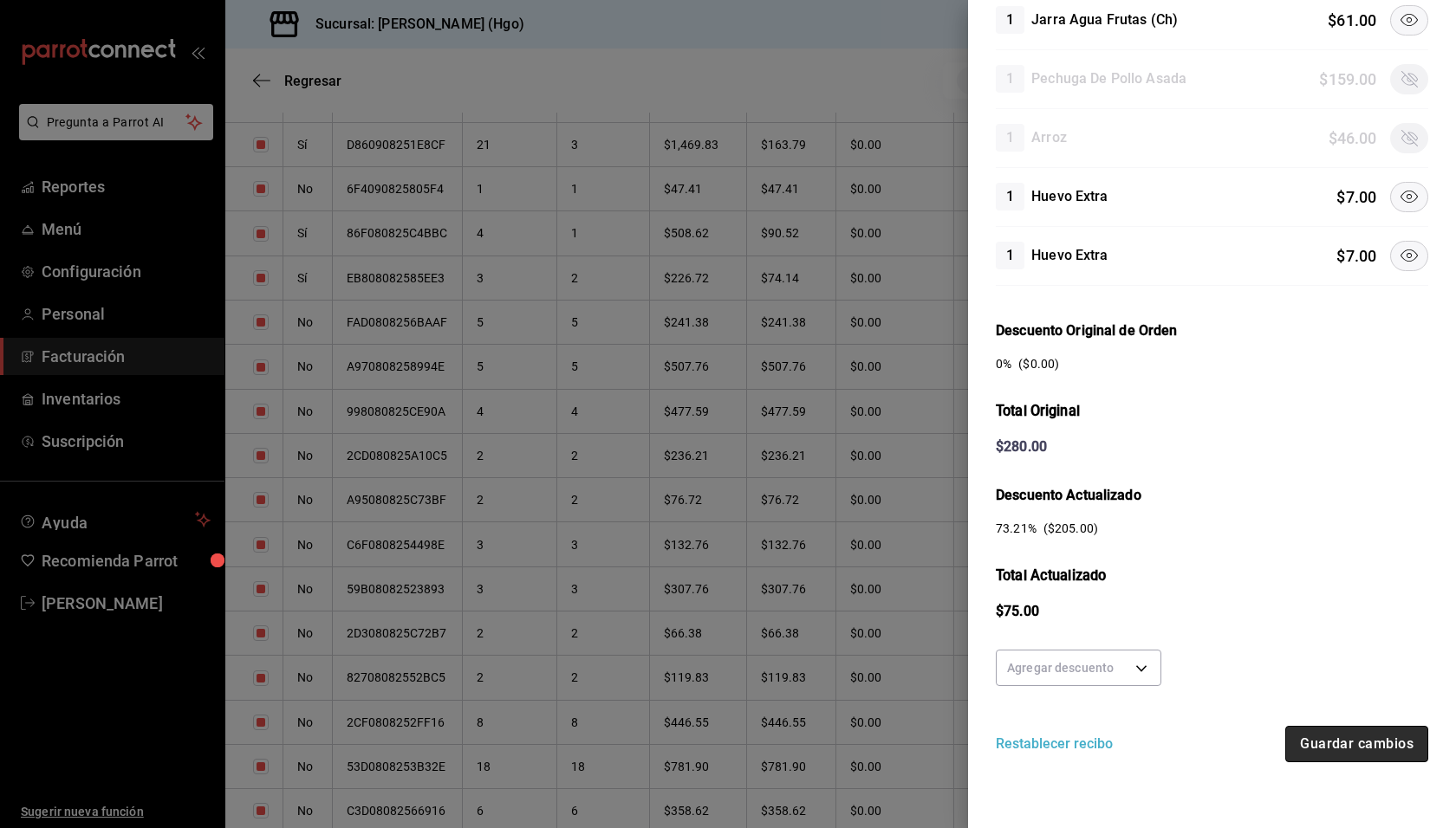
click at [1350, 747] on button "Guardar cambios" at bounding box center [1357, 744] width 143 height 37
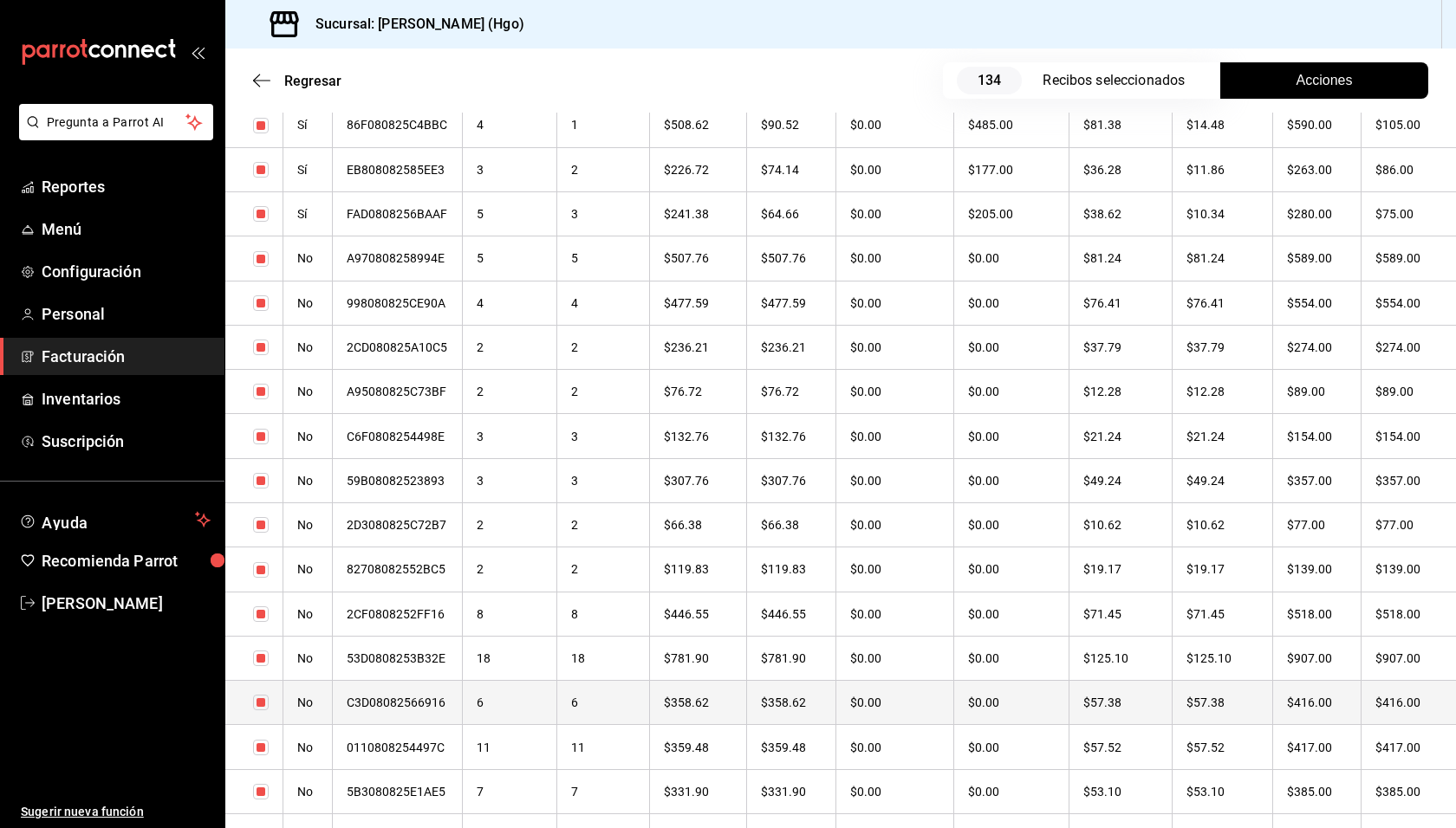
scroll to position [1654, 0]
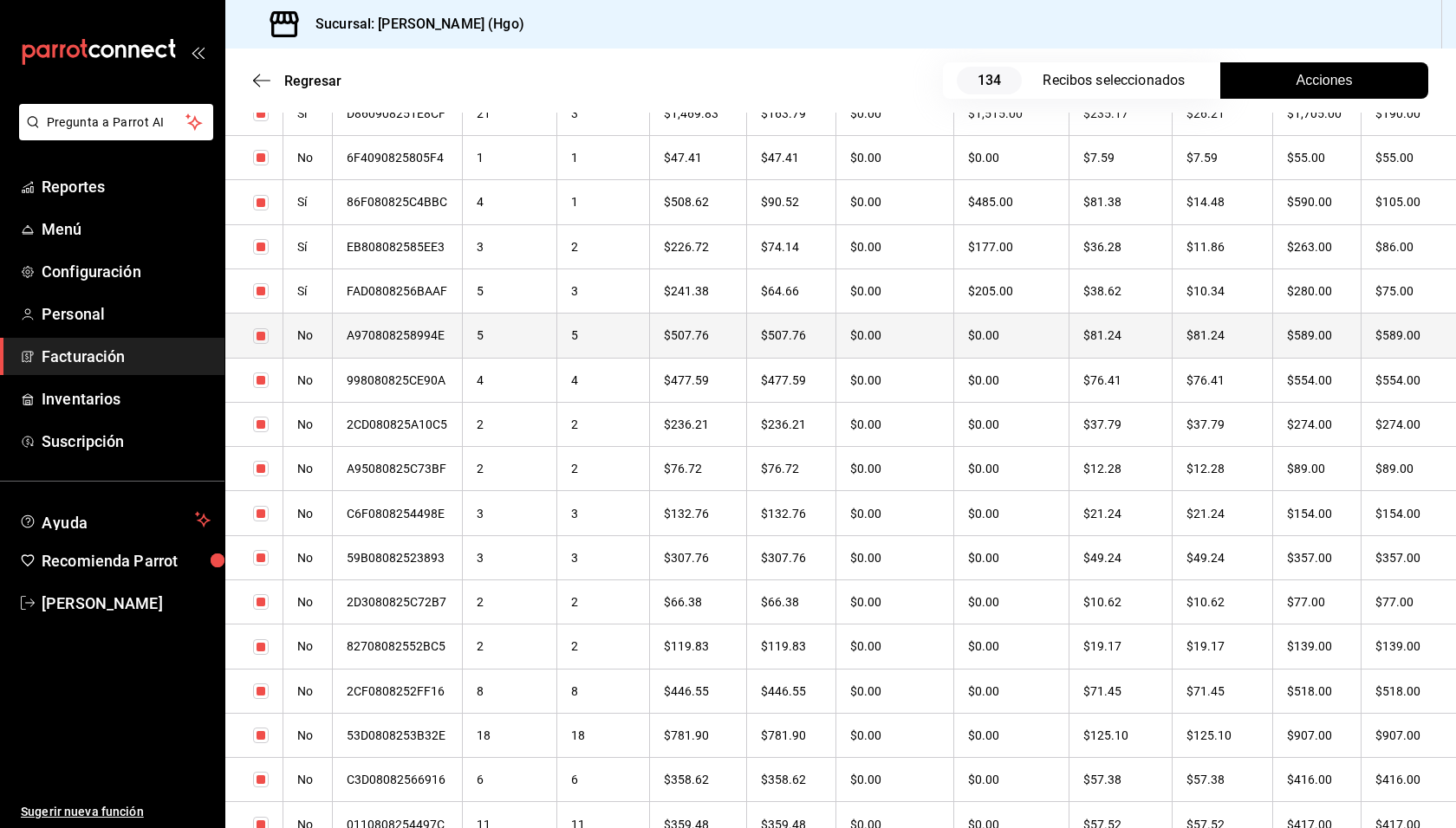
click at [1361, 331] on th "$589.00" at bounding box center [1408, 336] width 95 height 44
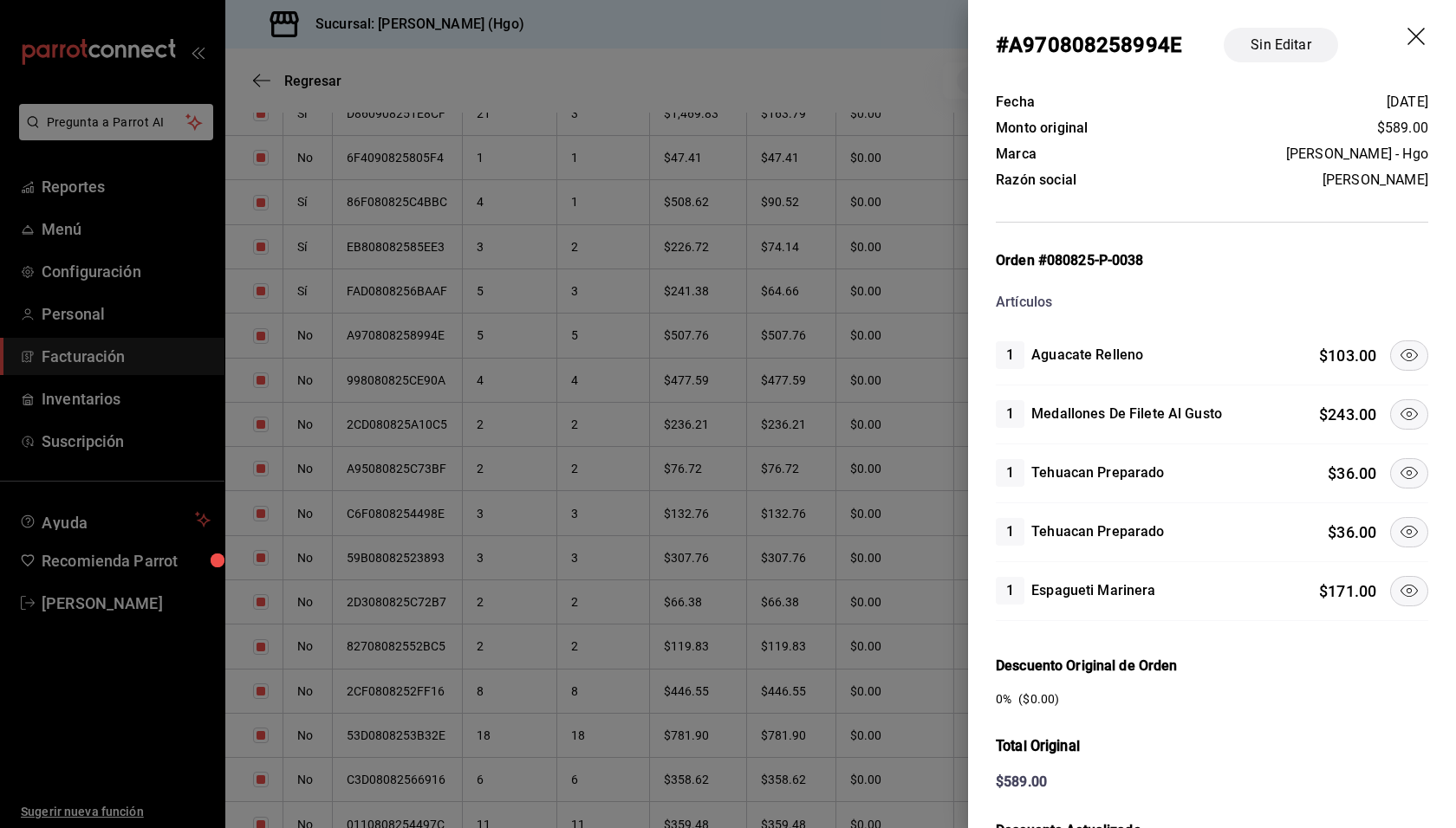
click at [1398, 405] on icon at bounding box center [1408, 414] width 21 height 21
click at [1398, 463] on icon at bounding box center [1408, 473] width 21 height 21
click at [1400, 521] on icon at bounding box center [1408, 531] width 21 height 21
click at [1402, 582] on icon at bounding box center [1408, 590] width 21 height 21
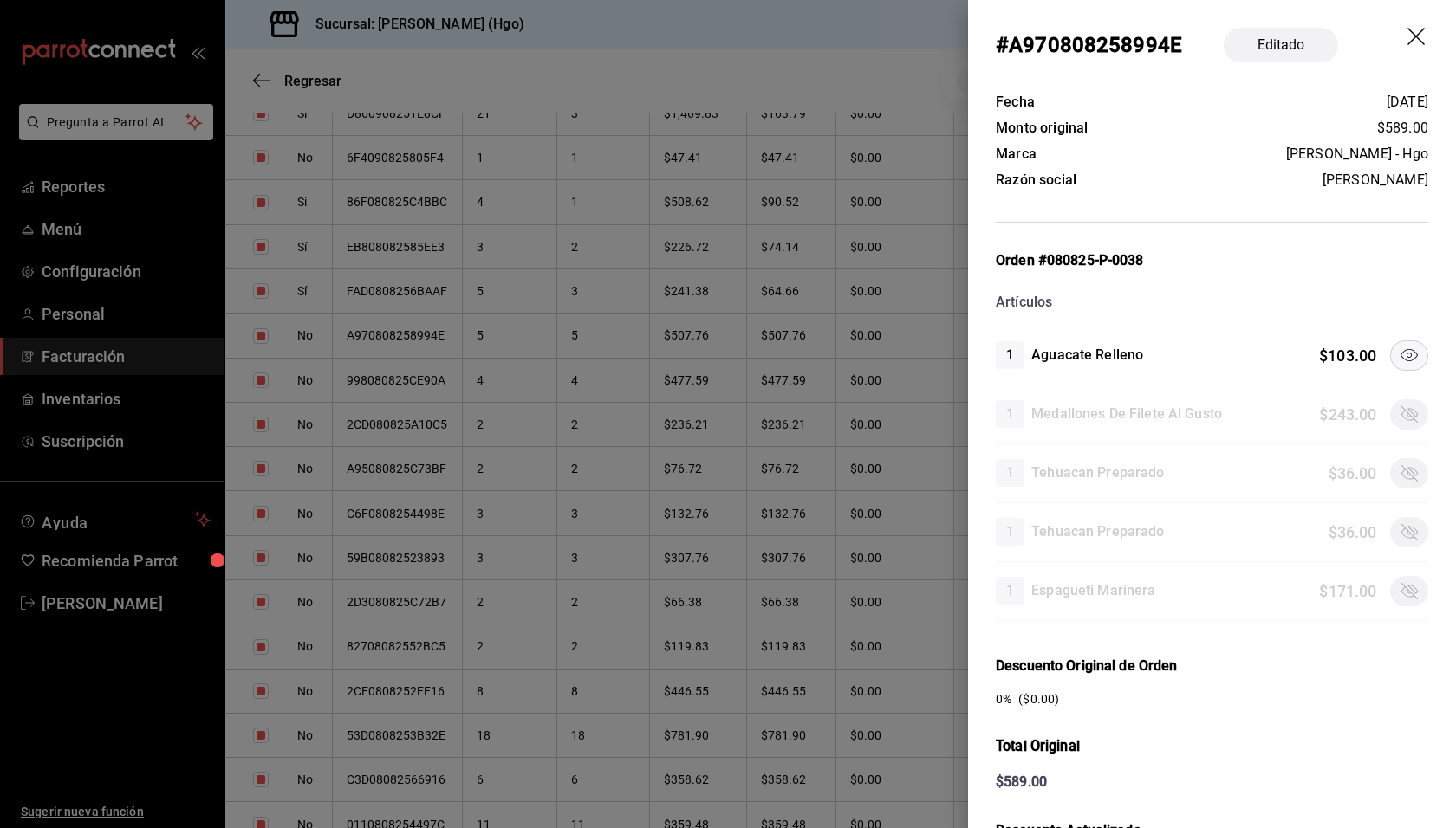
scroll to position [335, 0]
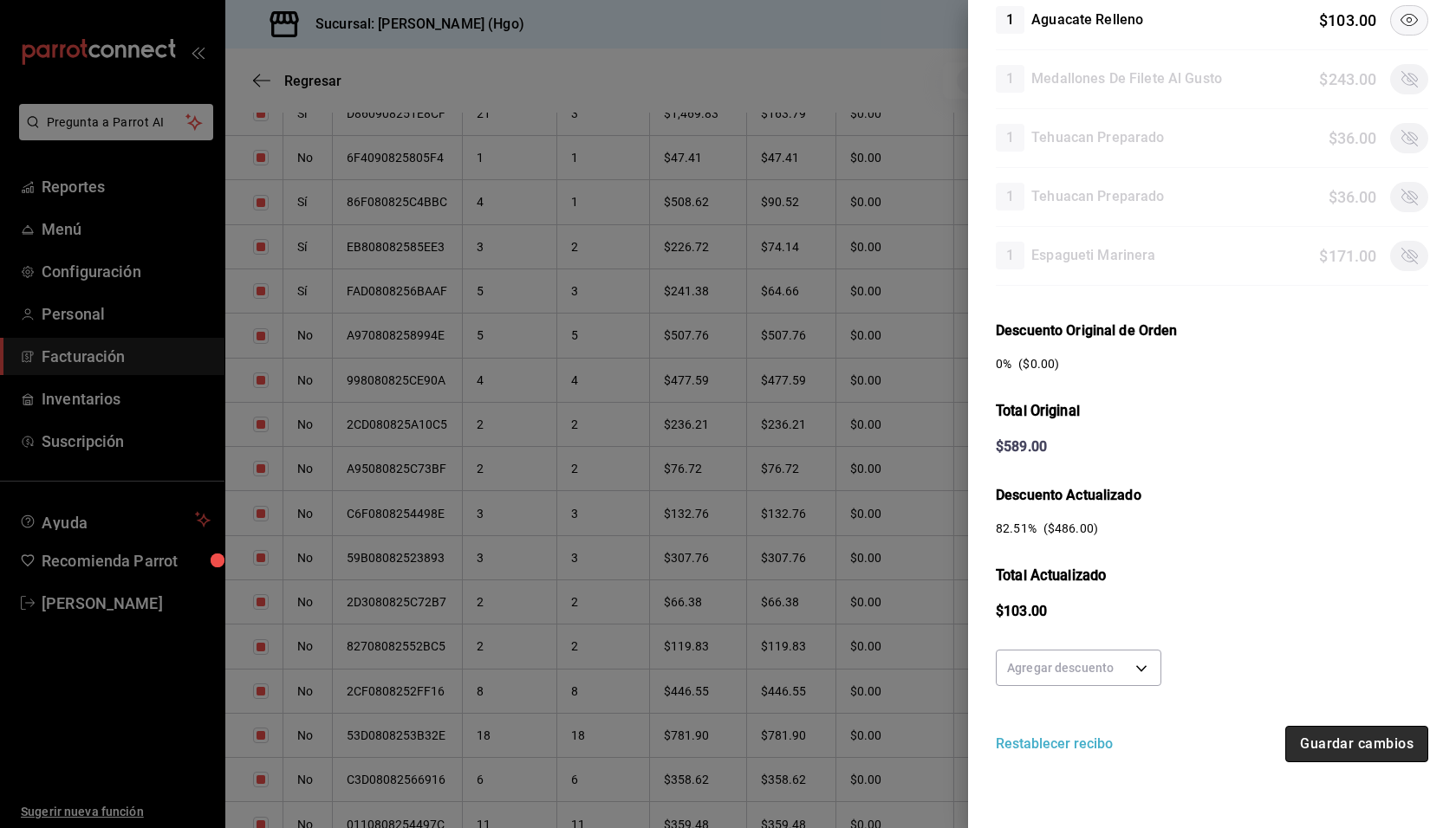
click at [1381, 733] on button "Guardar cambios" at bounding box center [1357, 744] width 143 height 37
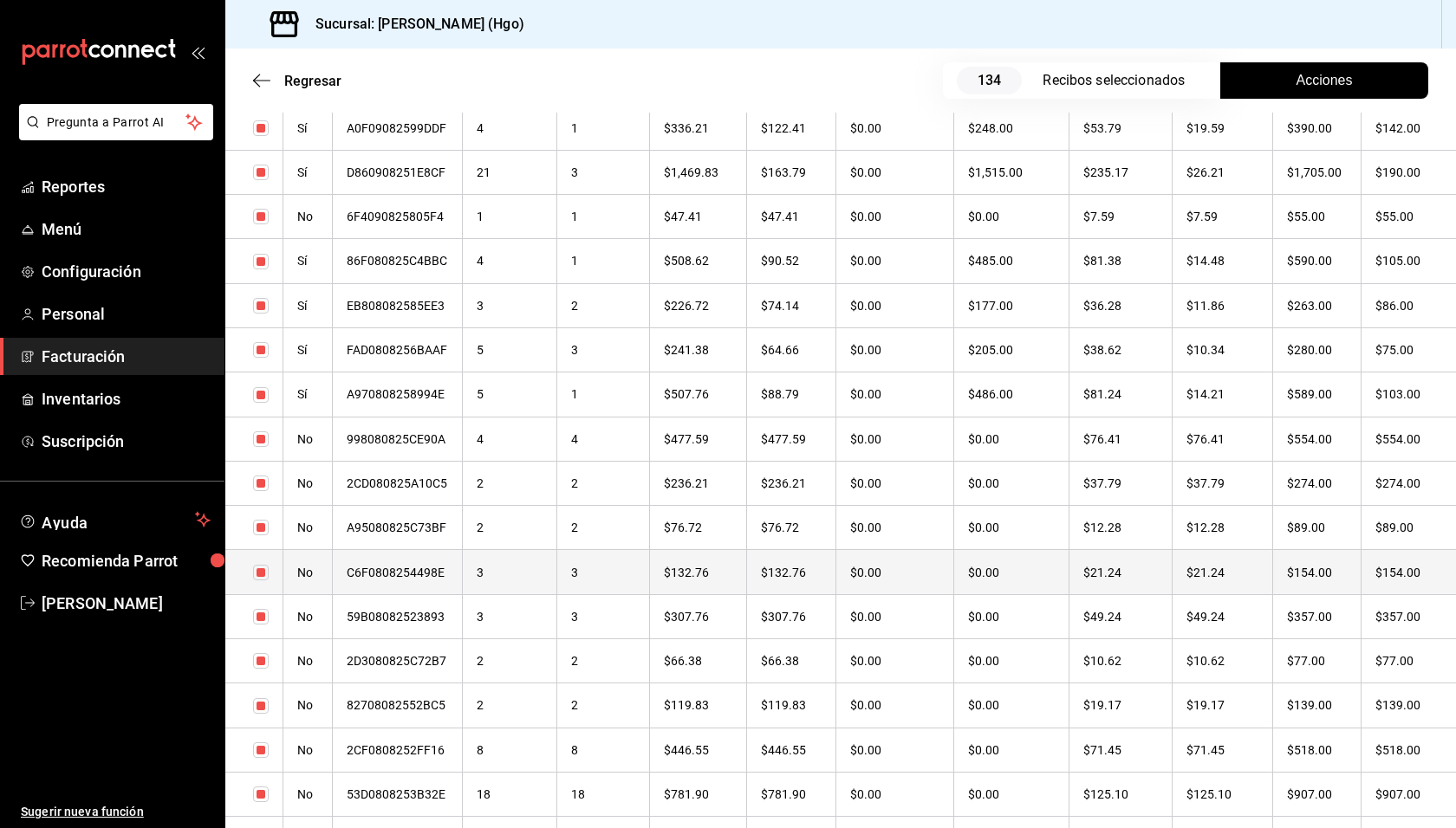
scroll to position [1625, 0]
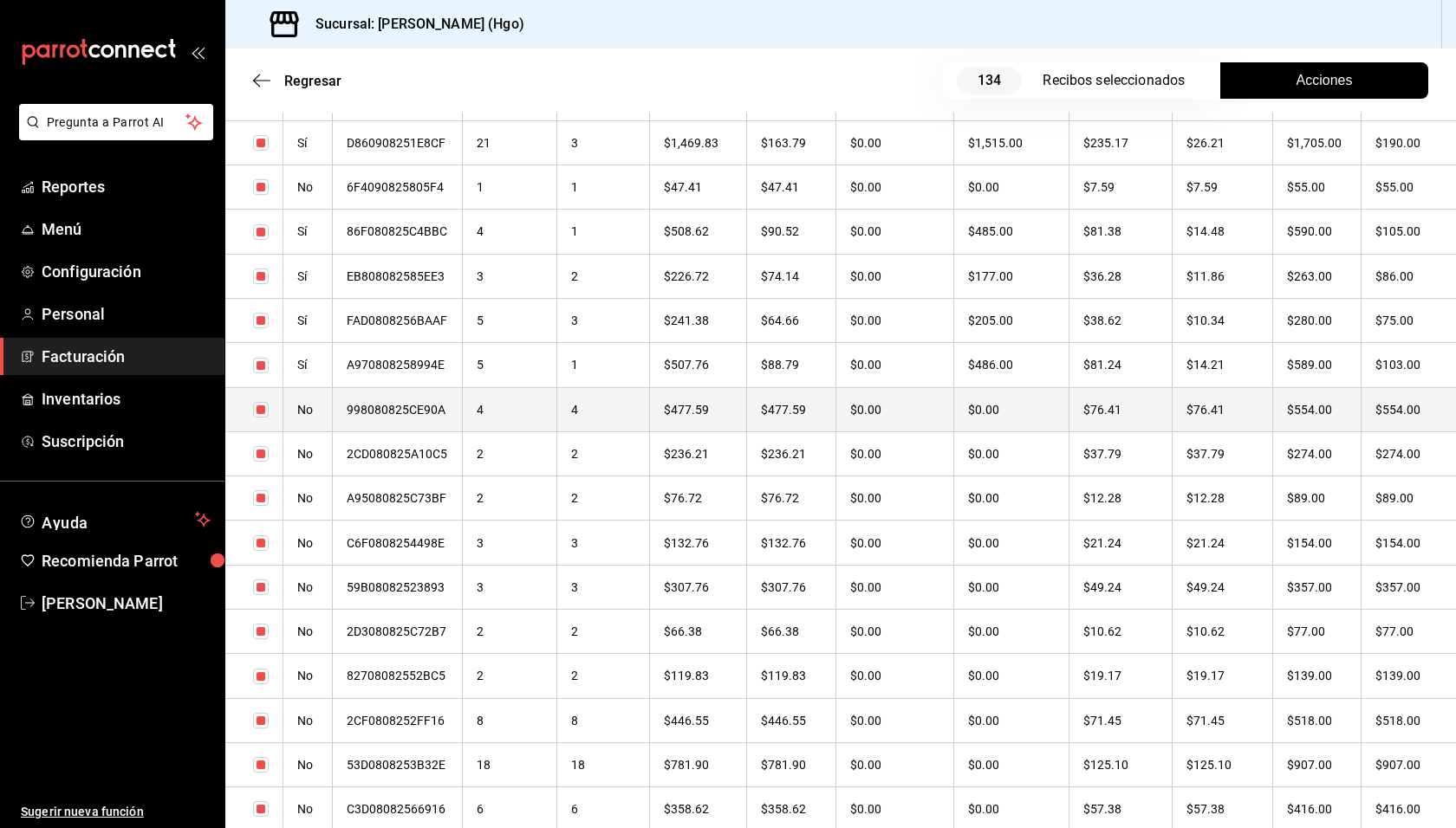
click at [1306, 417] on th "$554.00" at bounding box center [1316, 409] width 88 height 44
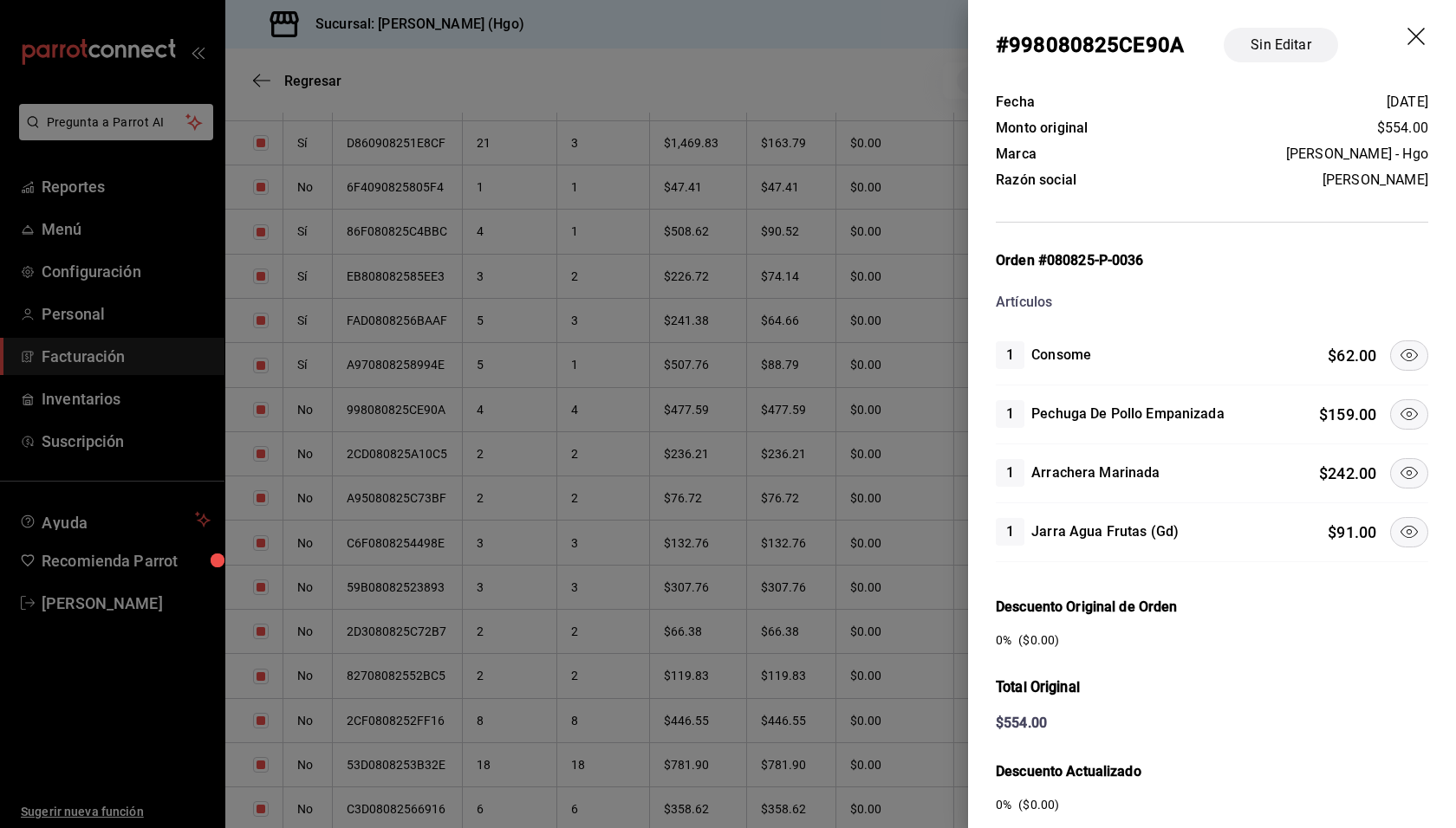
click at [1258, 433] on div "1 Pechuga De Pollo Empanizada $ 159.00" at bounding box center [1211, 415] width 432 height 59
click at [1392, 439] on div "1 Pechuga De Pollo Empanizada $ 159.00" at bounding box center [1211, 415] width 432 height 59
click at [1398, 404] on icon at bounding box center [1408, 414] width 21 height 21
click at [1398, 463] on icon at bounding box center [1408, 473] width 21 height 21
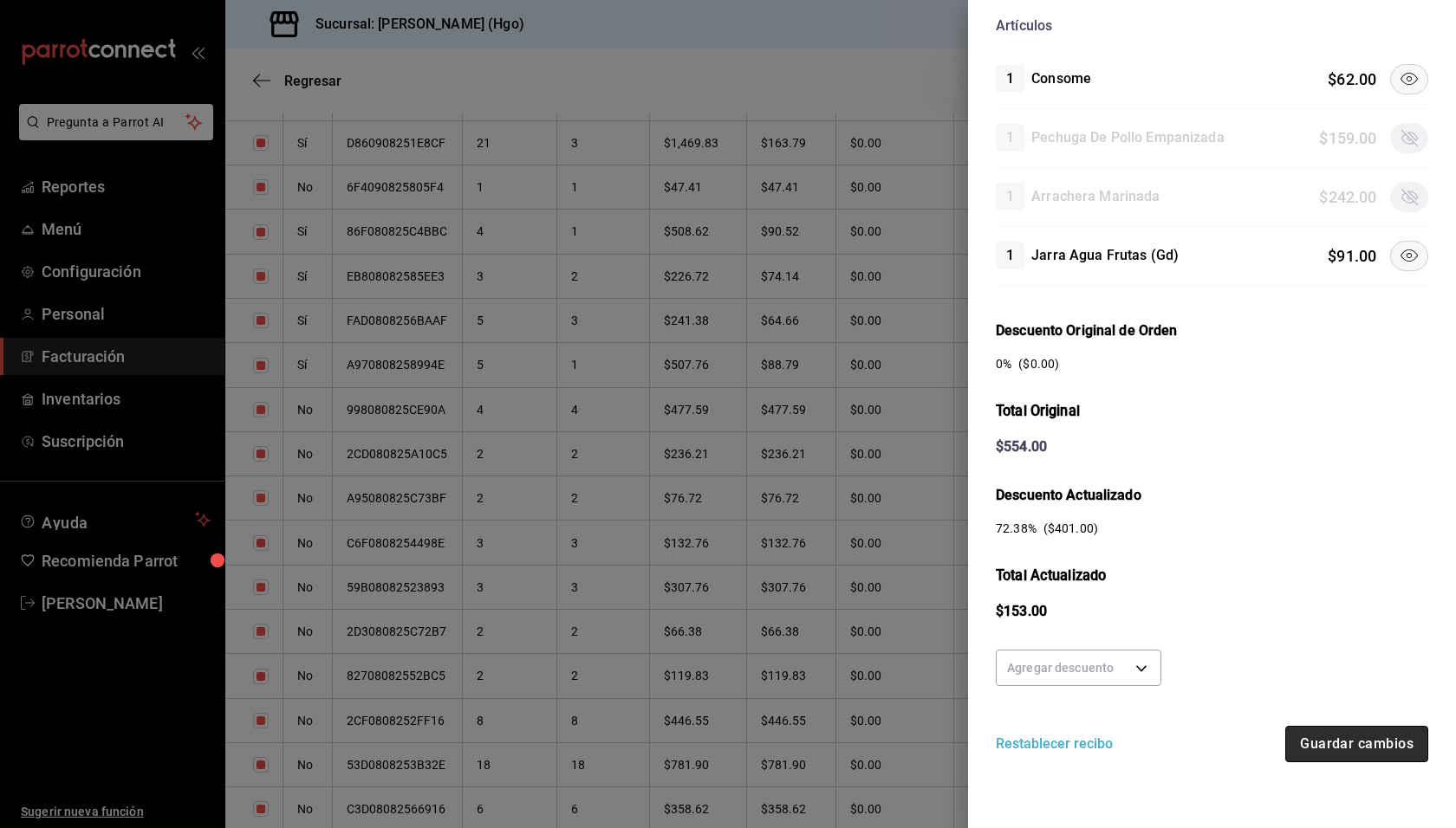
click at [1341, 743] on button "Guardar cambios" at bounding box center [1357, 744] width 143 height 37
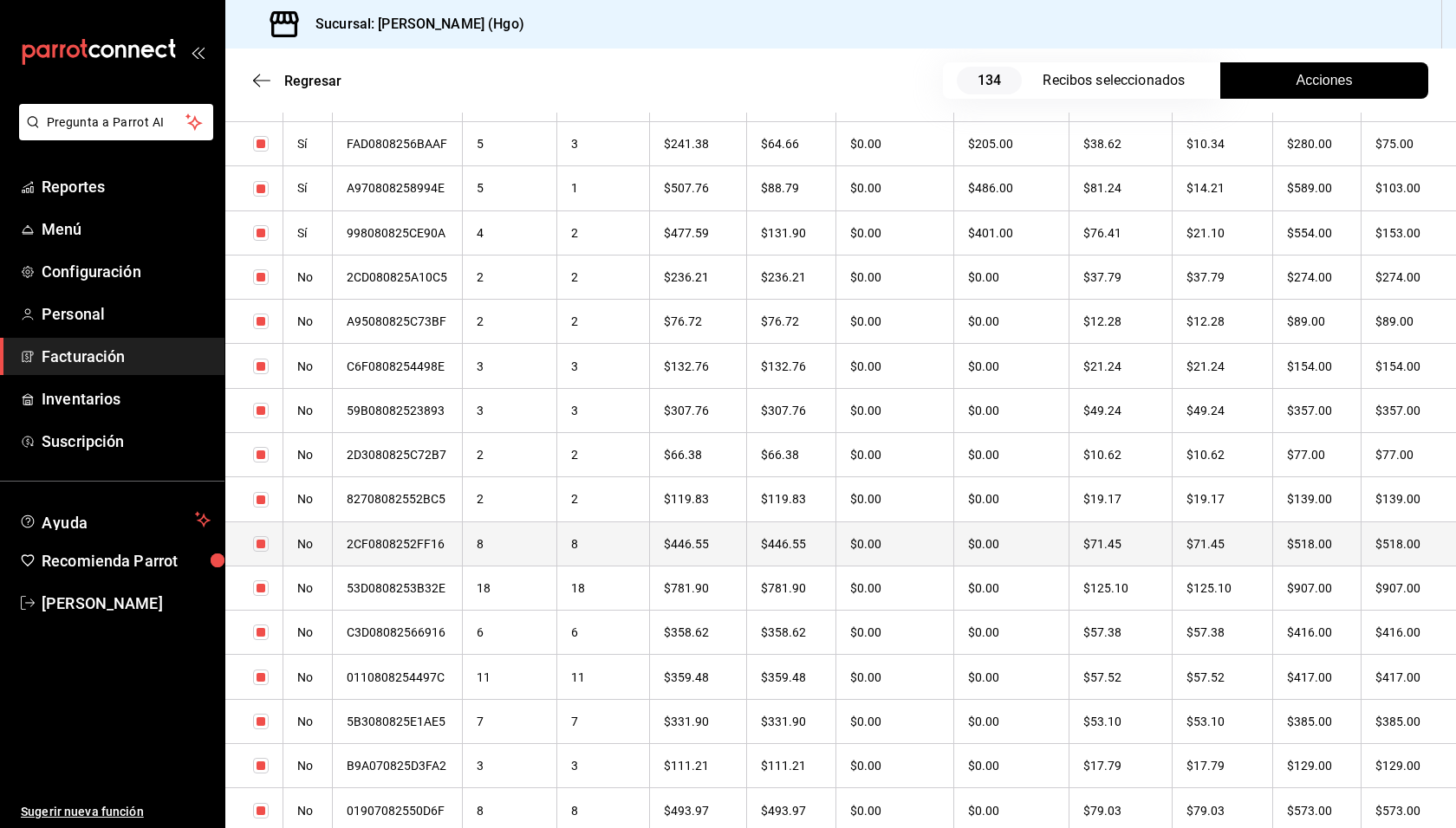
scroll to position [1812, 0]
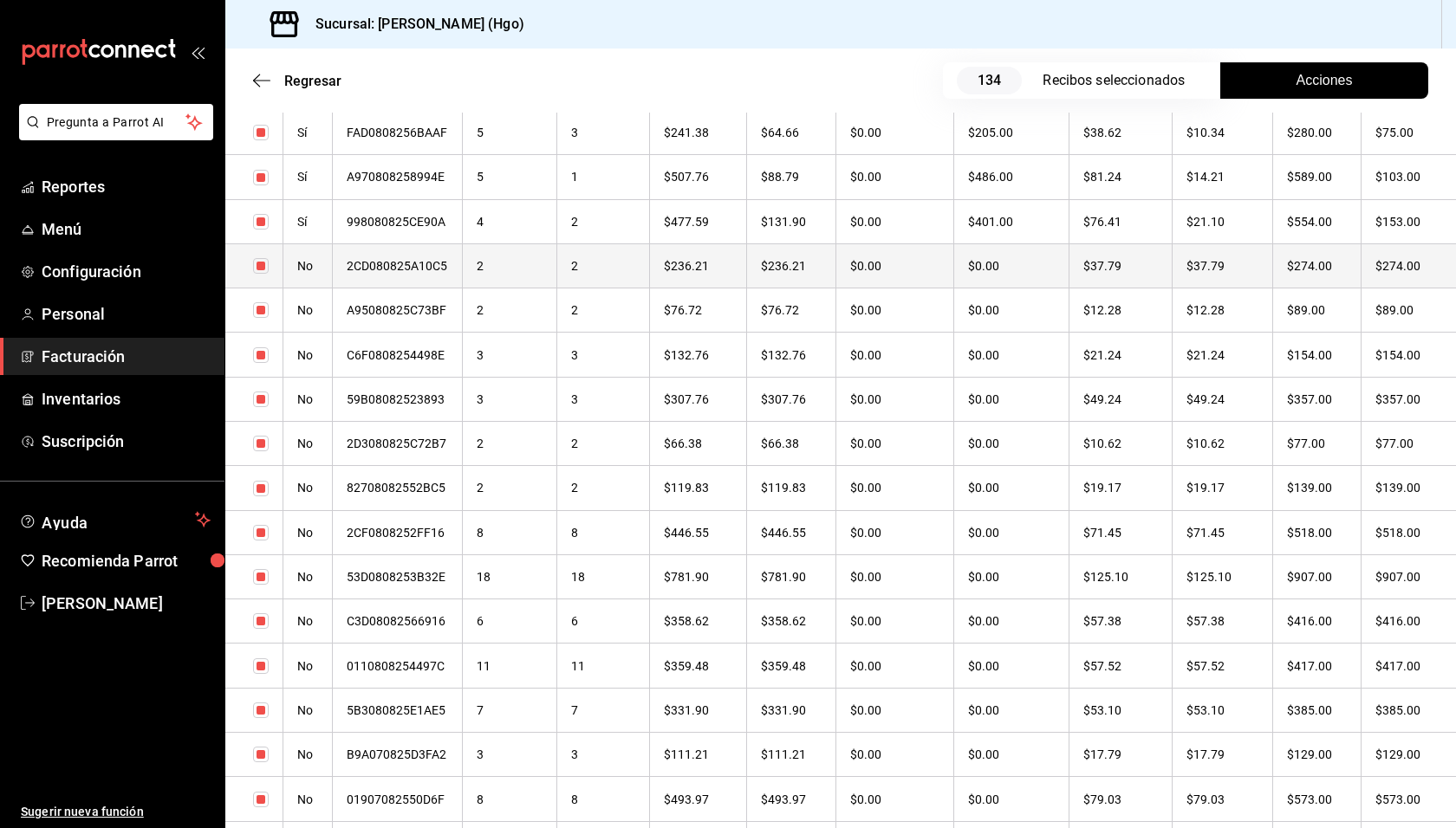
click at [1298, 274] on th "$274.00" at bounding box center [1316, 265] width 88 height 44
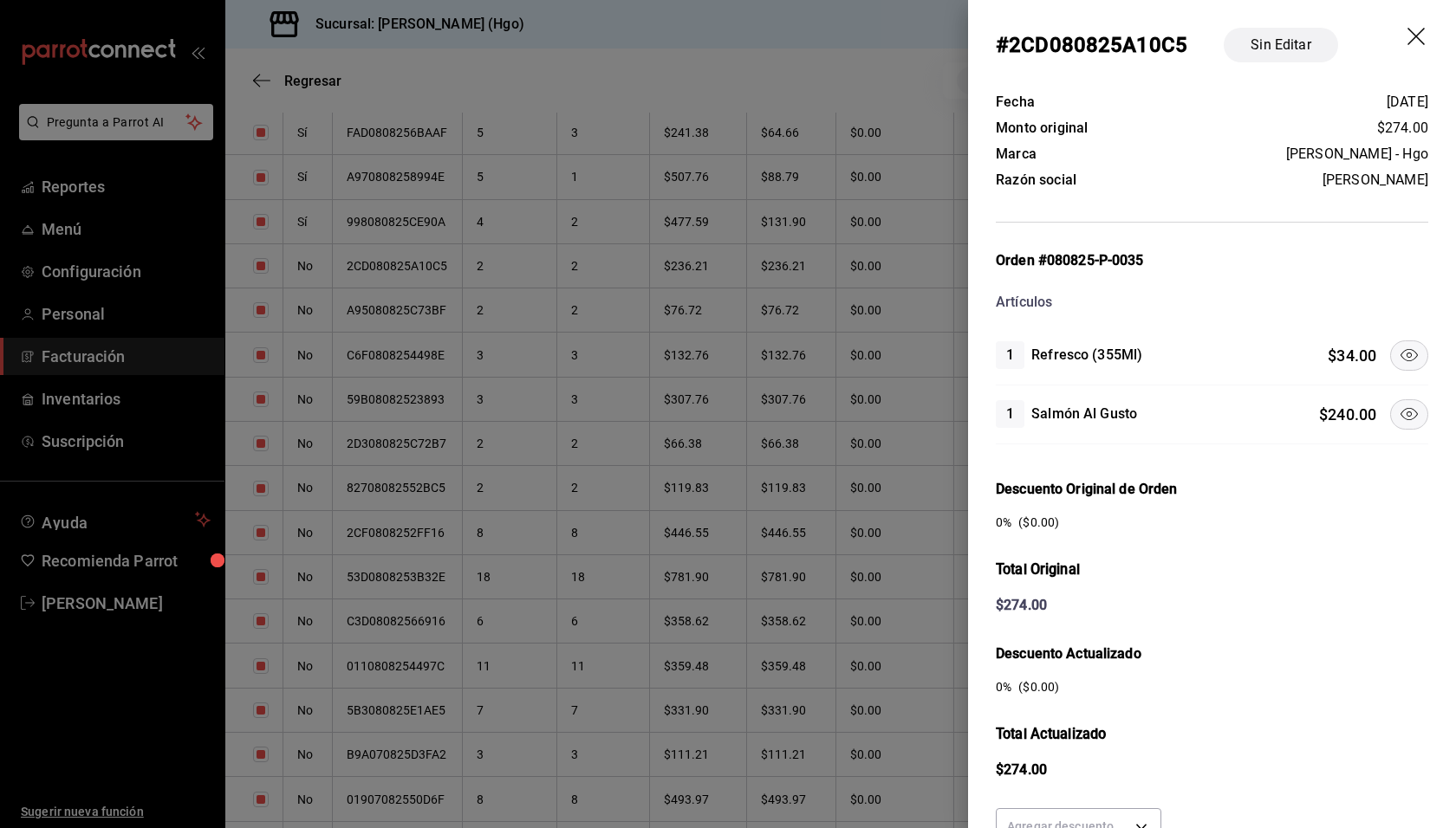
click at [1390, 354] on button at bounding box center [1409, 355] width 39 height 30
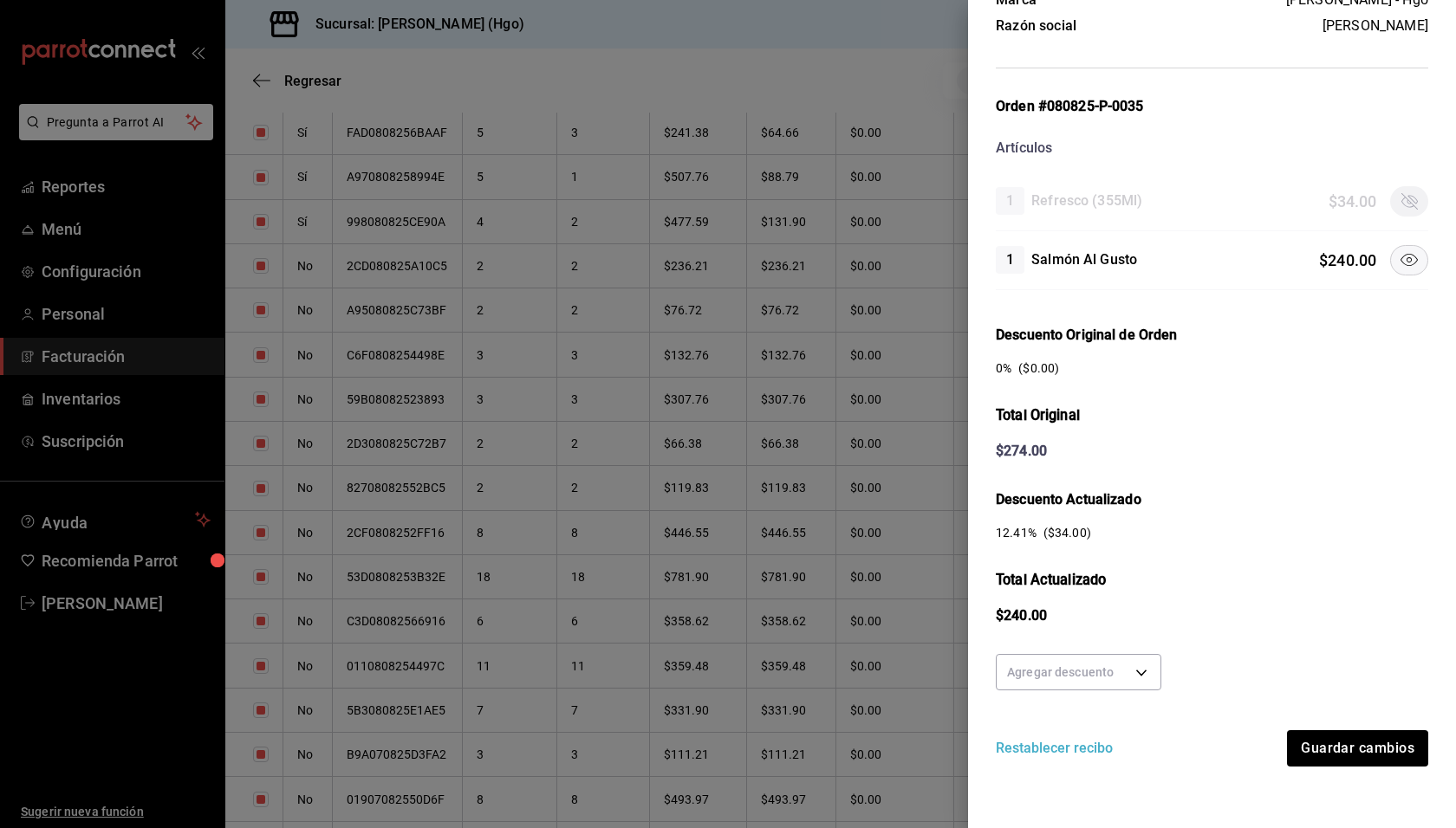
scroll to position [159, 0]
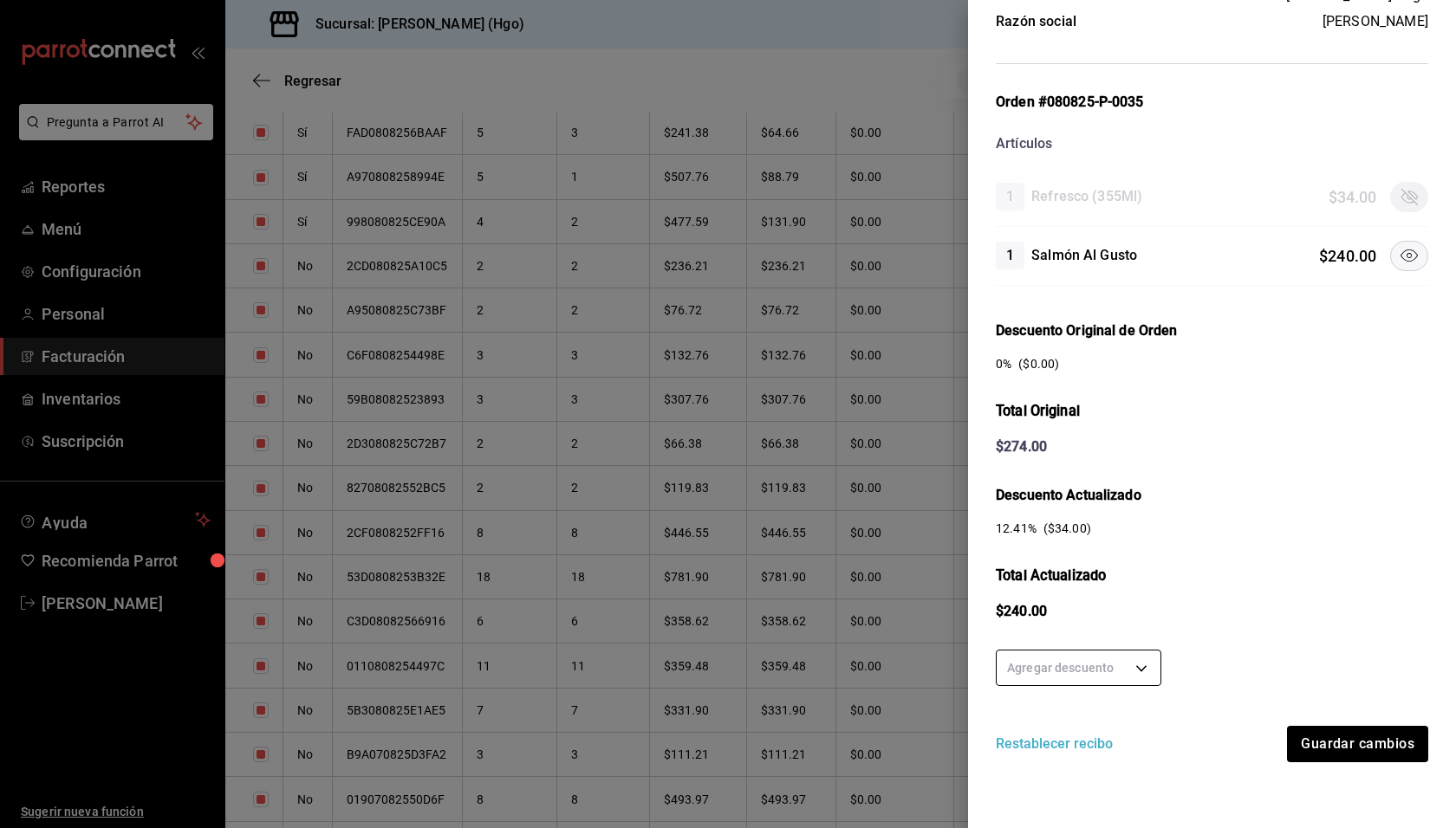
click at [1106, 649] on body "Pregunta a Parrot AI Reportes Menú Configuración Personal Facturación Inventari…" at bounding box center [728, 414] width 1456 height 828
click at [1104, 683] on li "50 %" at bounding box center [1078, 691] width 163 height 28
click at [1361, 734] on button "Guardar cambios" at bounding box center [1357, 744] width 143 height 37
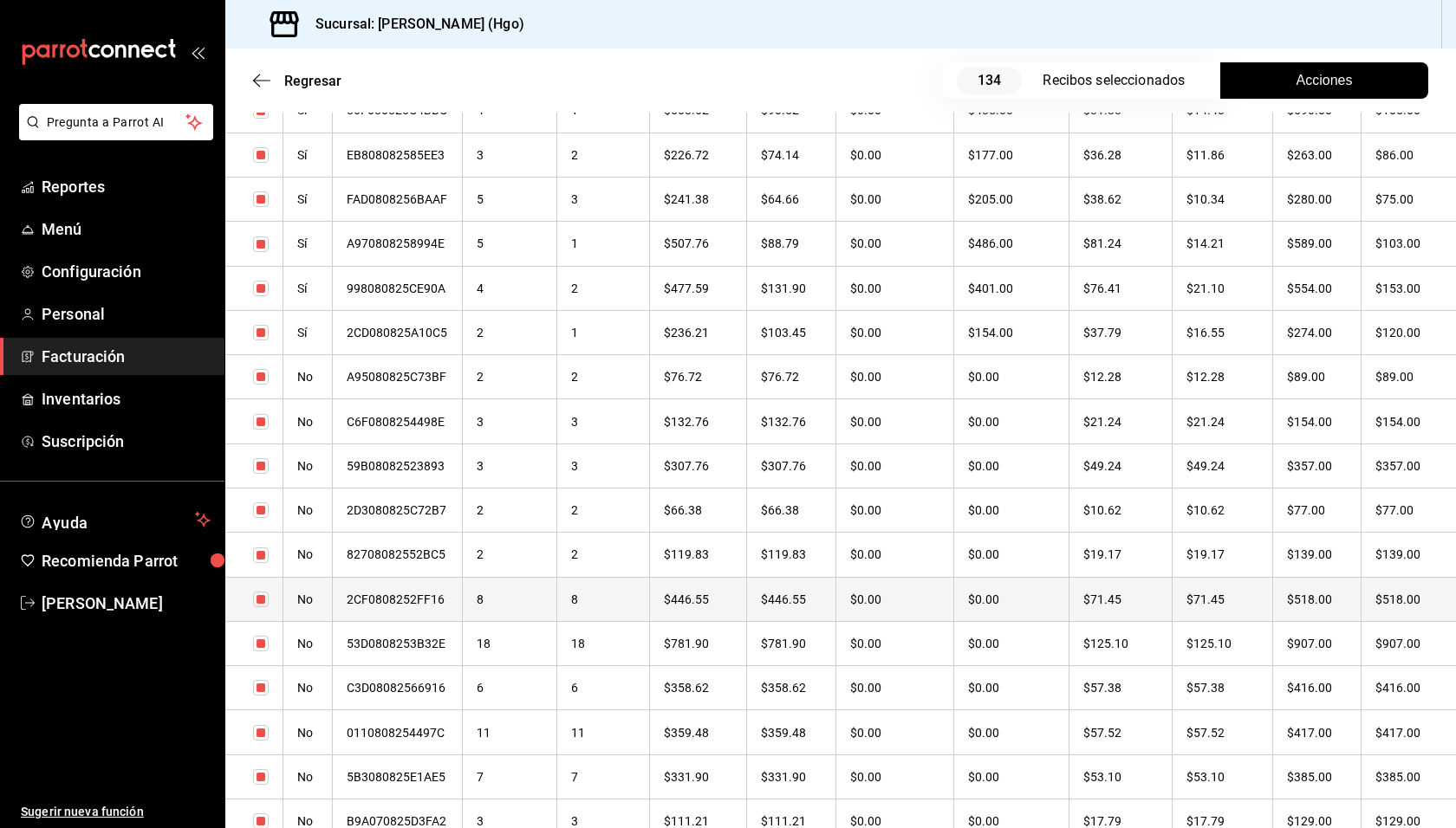
scroll to position [1757, 0]
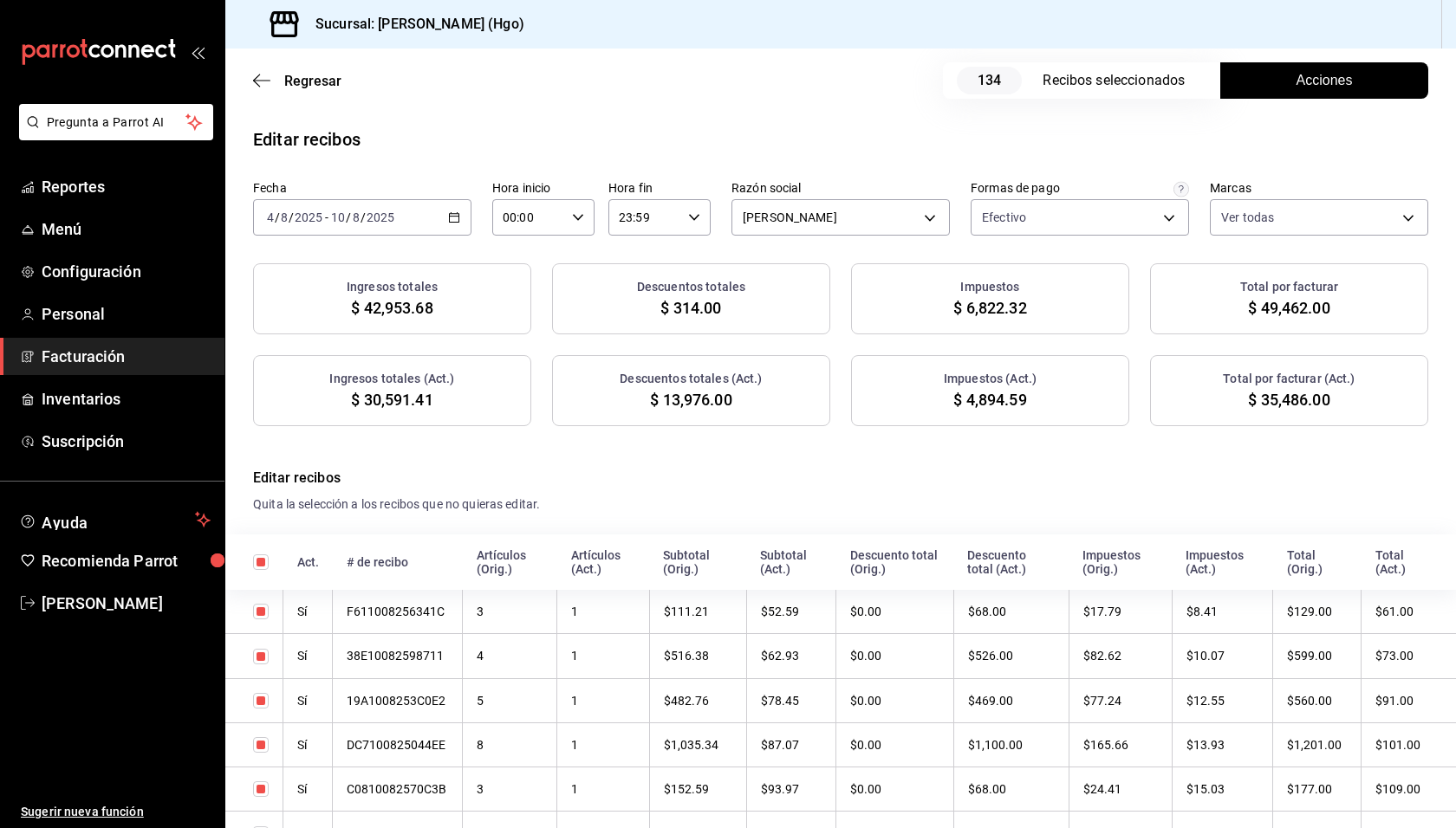
scroll to position [1757, 0]
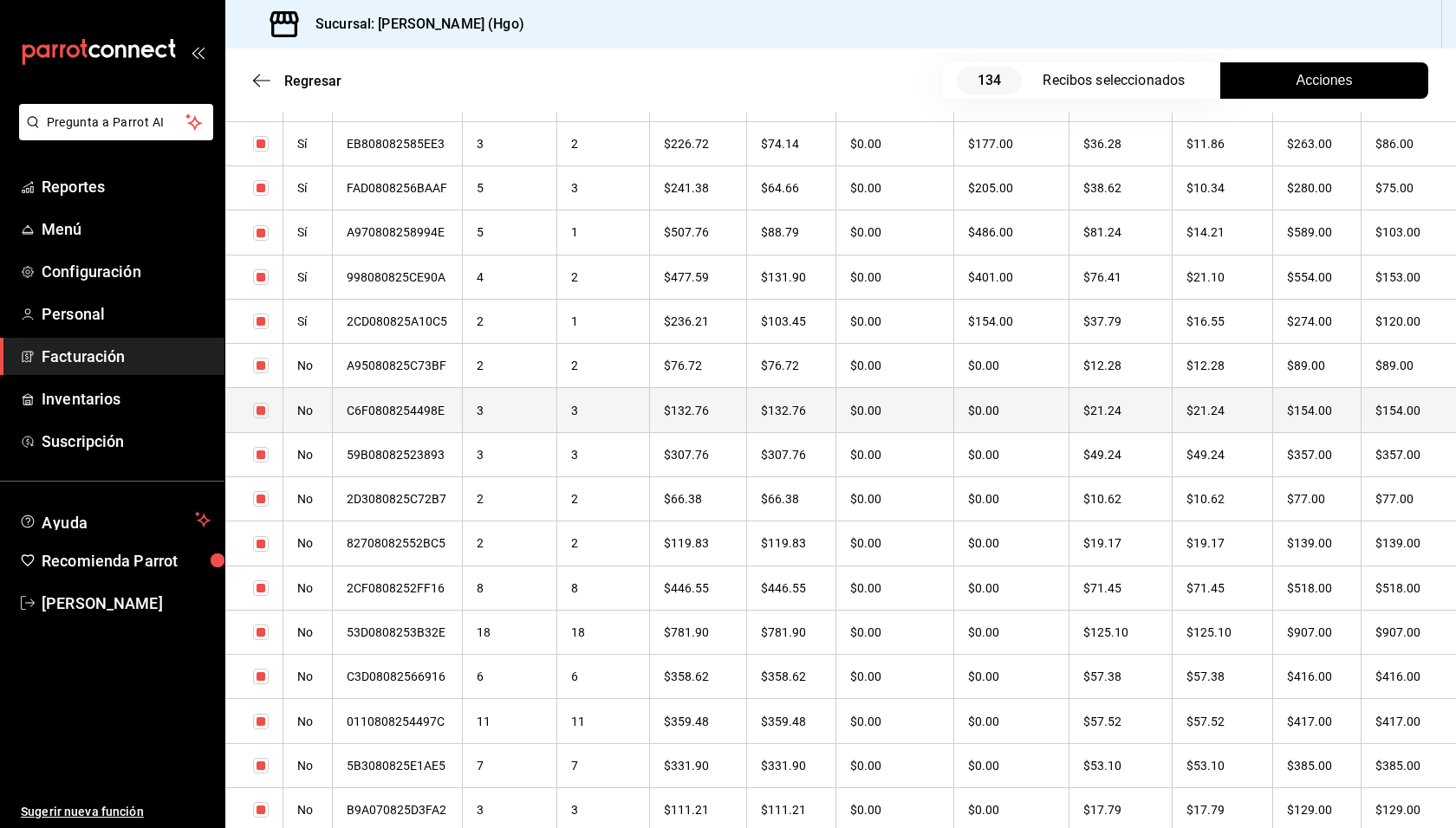
click at [1260, 410] on th "$21.24" at bounding box center [1222, 410] width 101 height 44
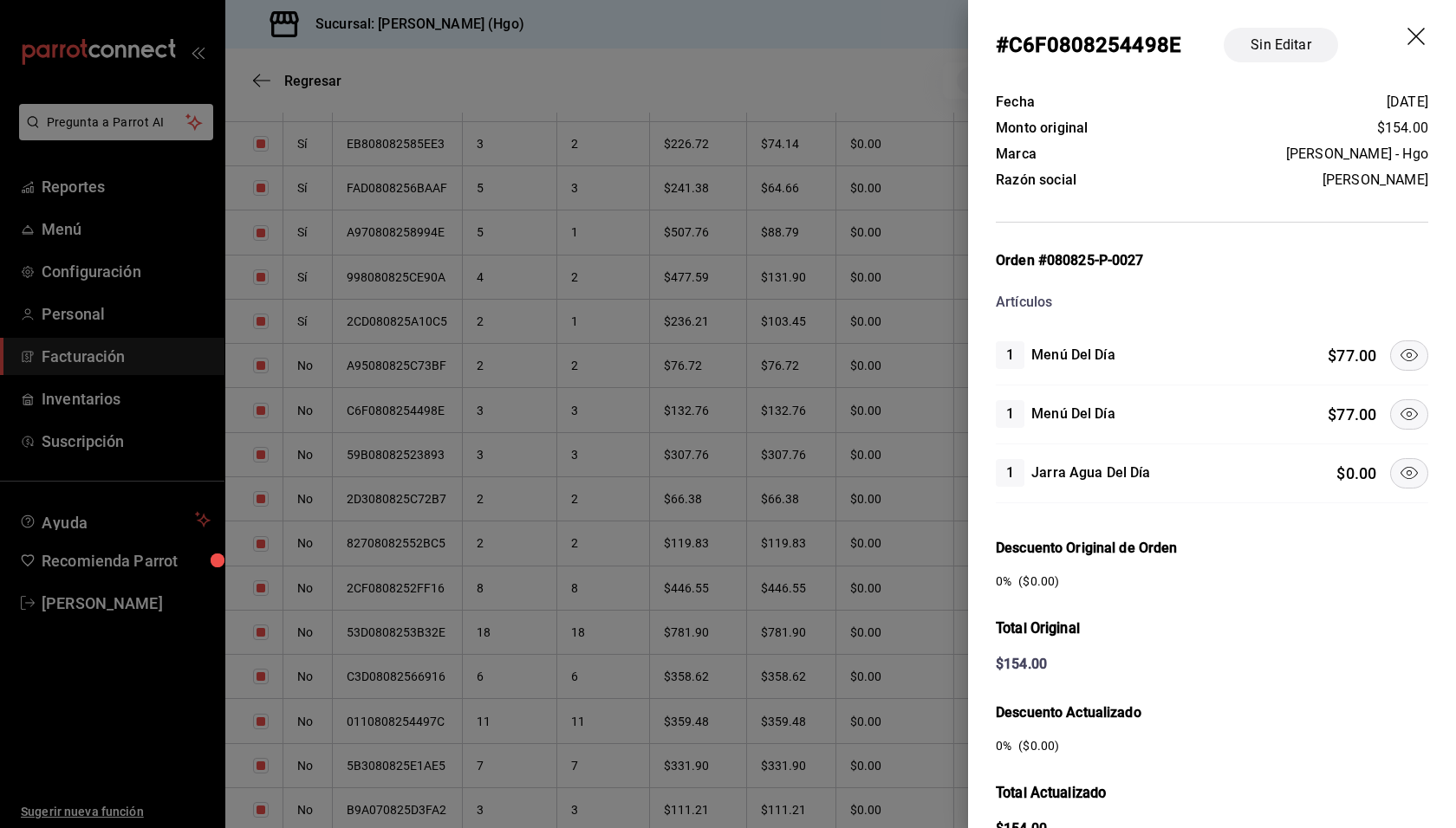
click at [1404, 404] on icon at bounding box center [1408, 414] width 21 height 21
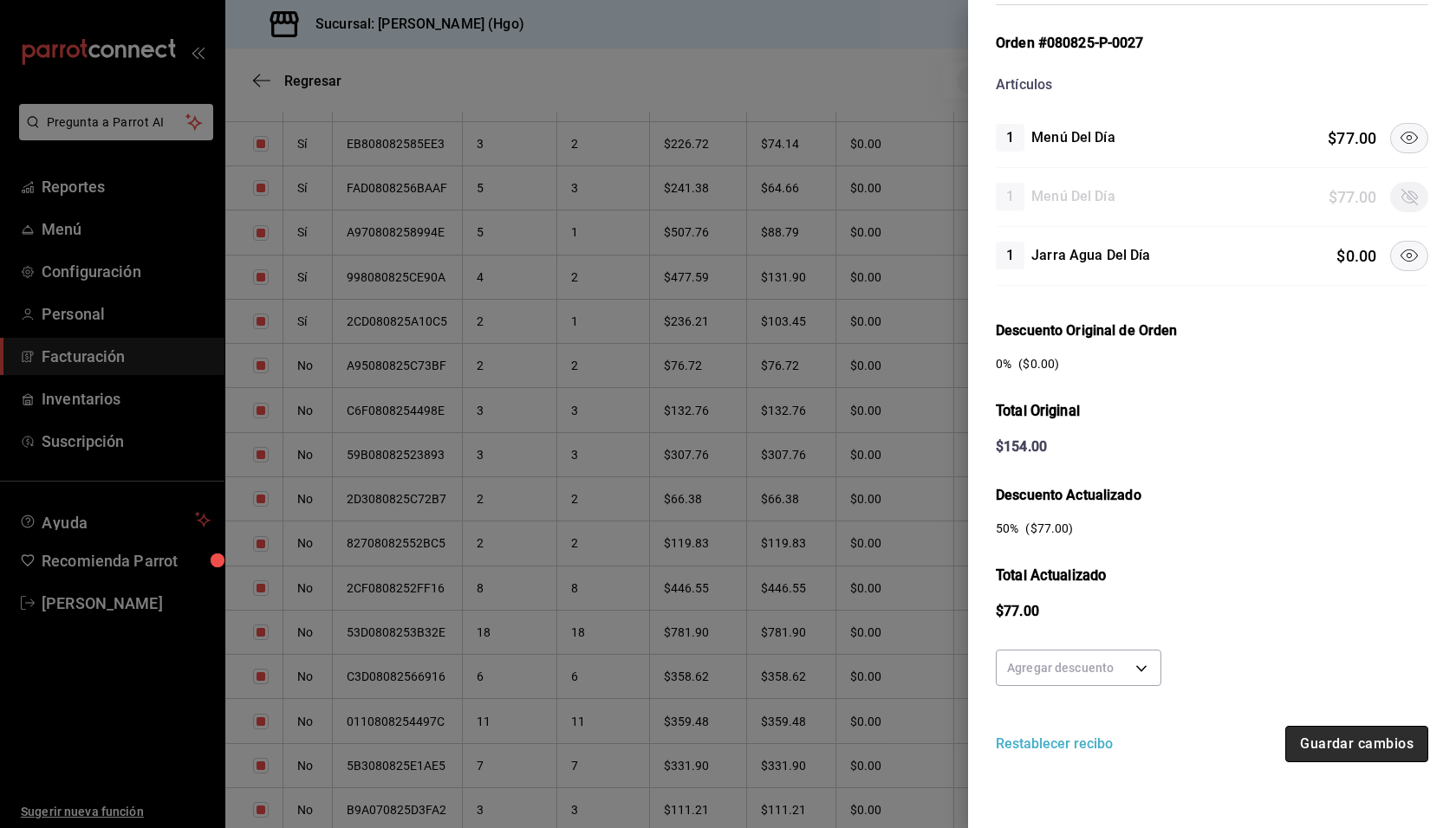
click at [1324, 738] on button "Guardar cambios" at bounding box center [1357, 744] width 143 height 37
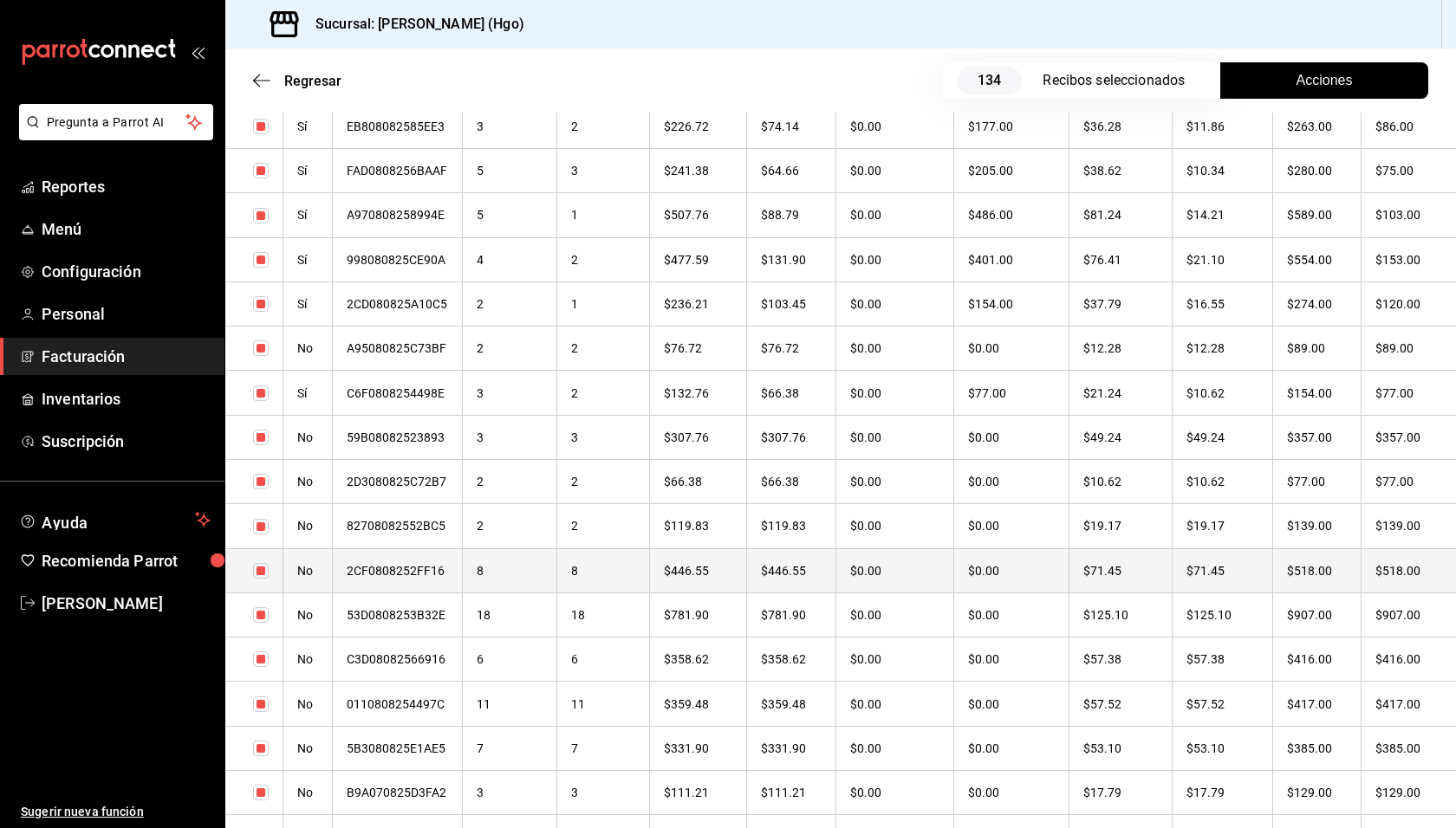
scroll to position [1785, 0]
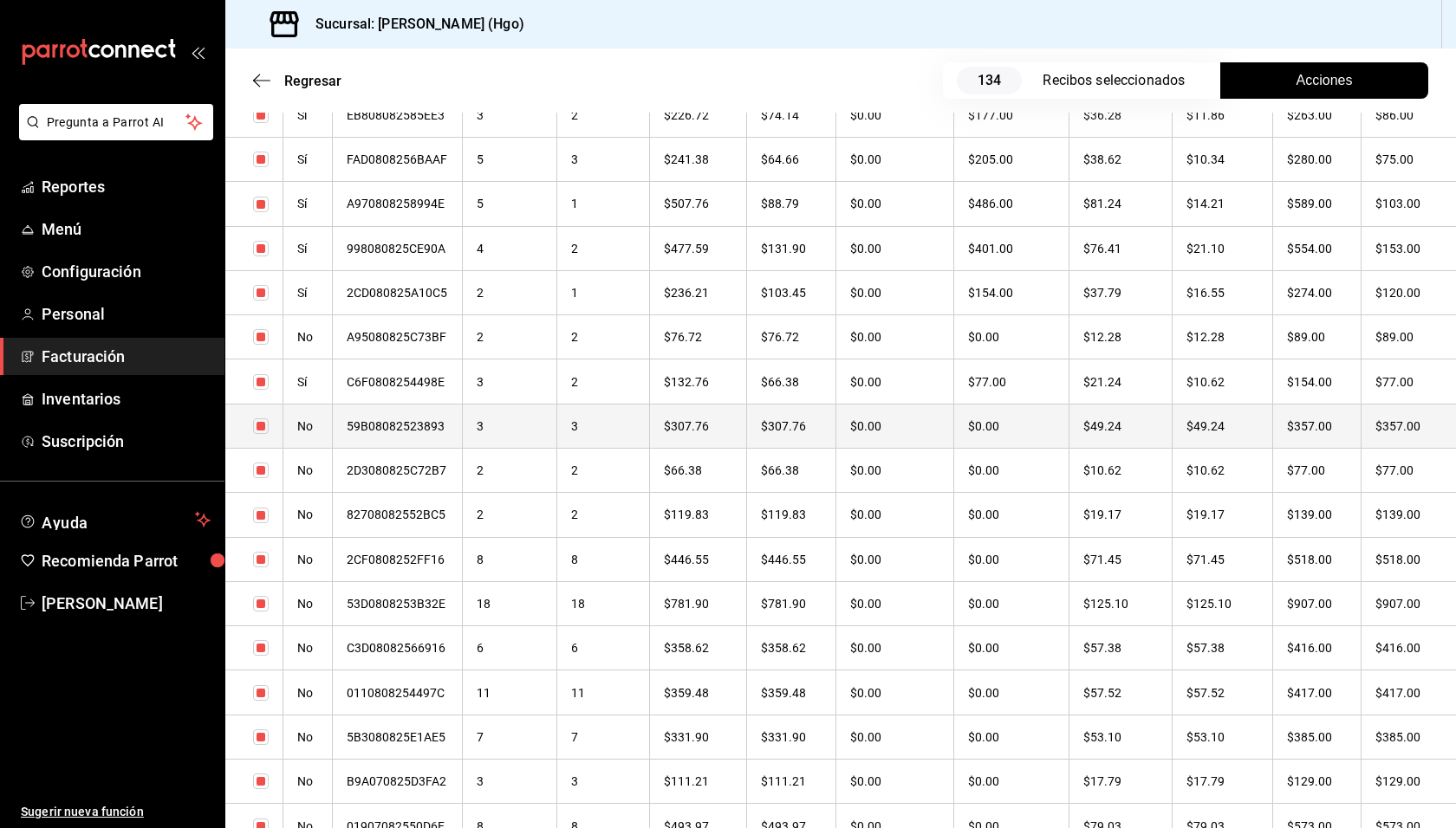
click at [1215, 436] on th "$49.24" at bounding box center [1222, 426] width 101 height 44
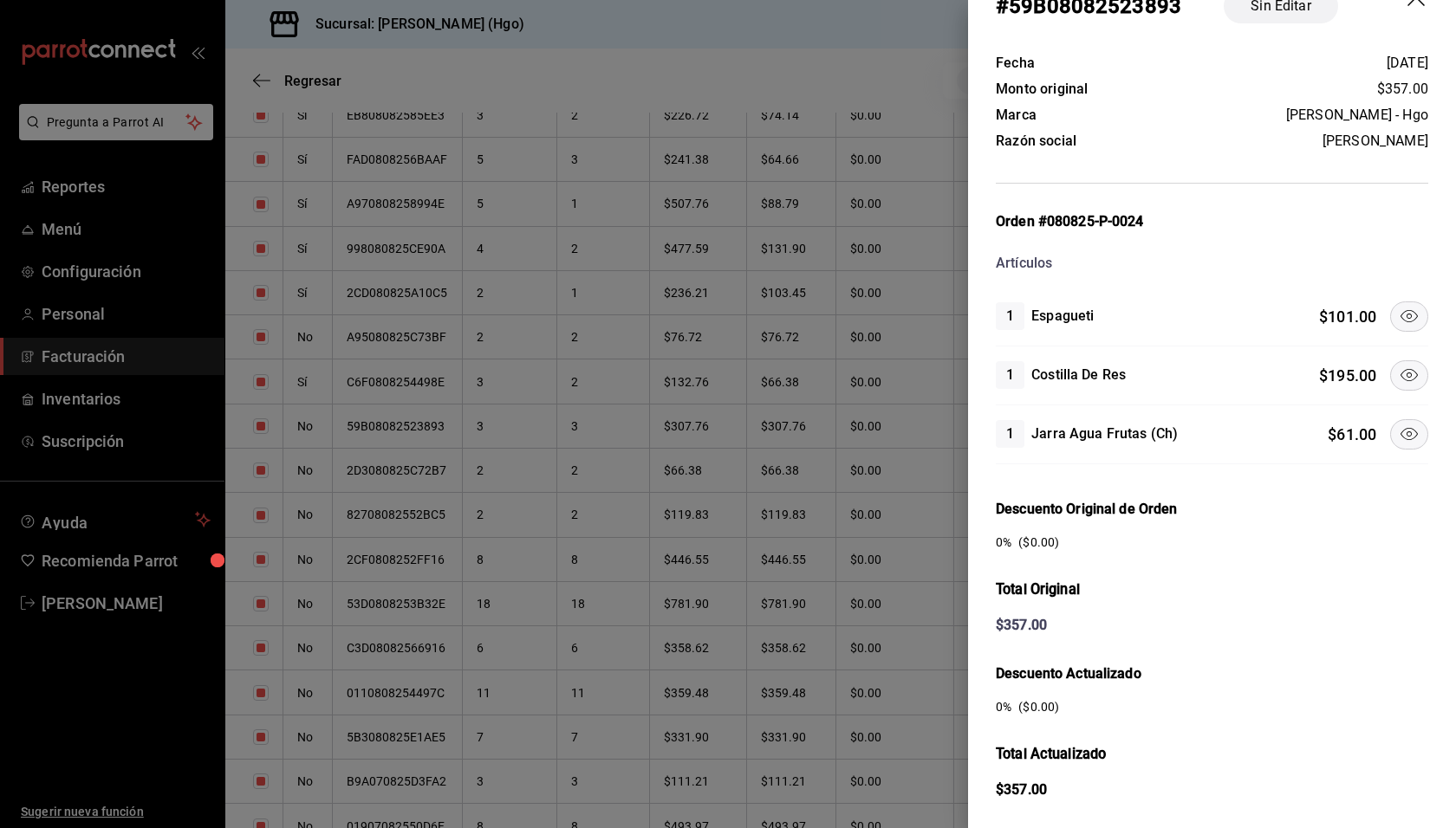
scroll to position [95, 0]
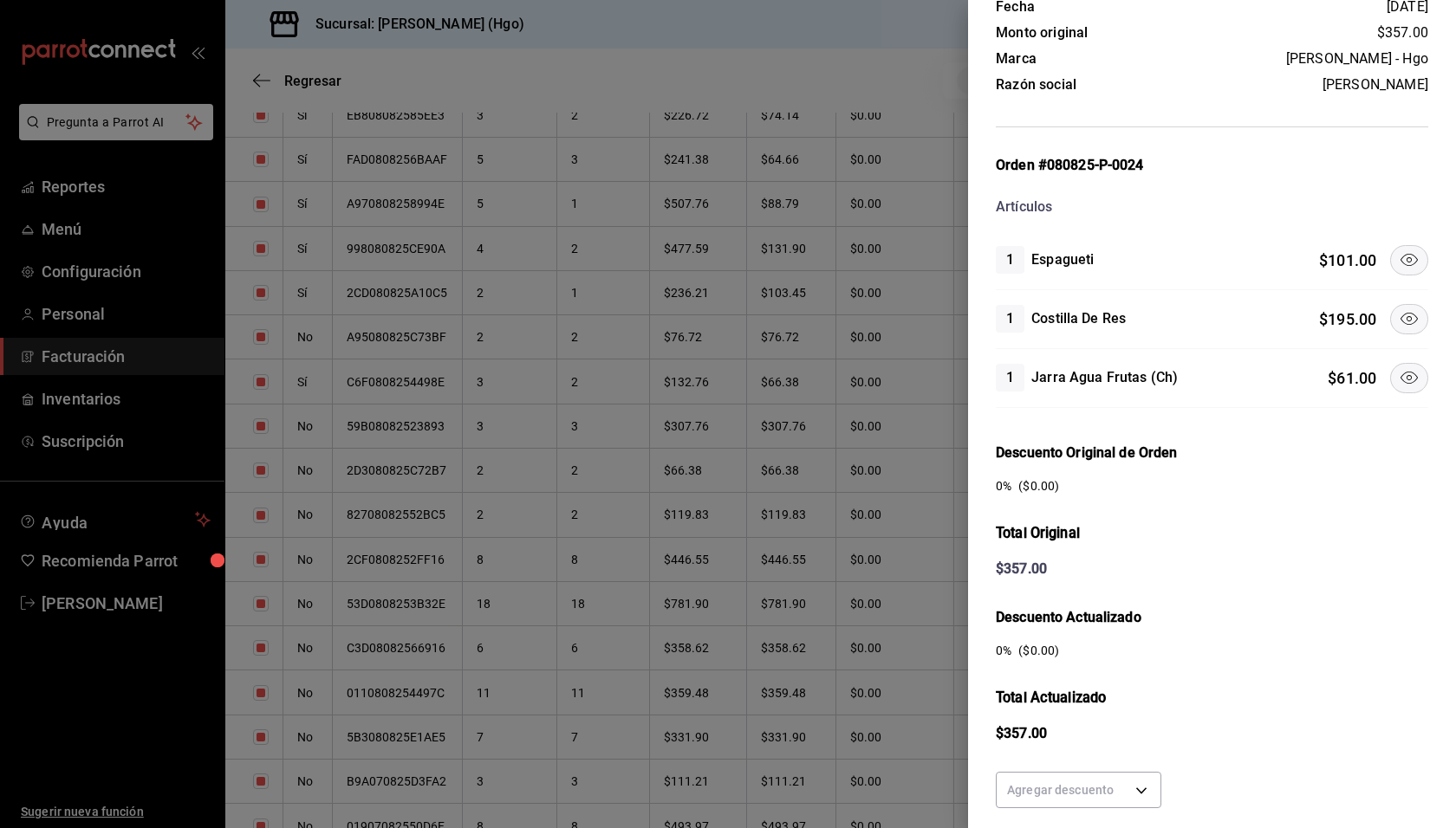
click at [1398, 316] on icon at bounding box center [1408, 319] width 21 height 21
click at [1398, 369] on icon at bounding box center [1408, 377] width 21 height 21
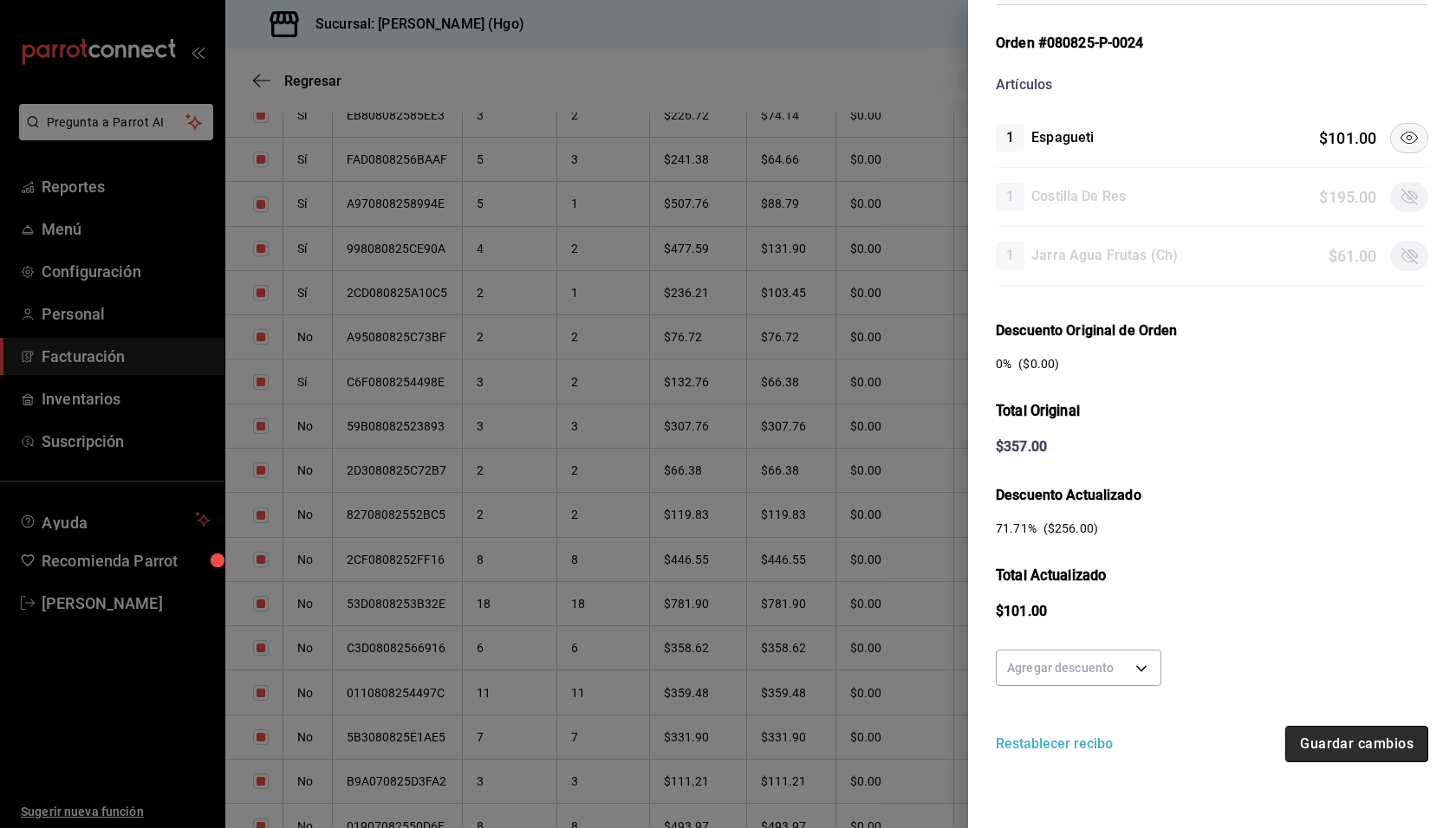
click at [1344, 756] on button "Guardar cambios" at bounding box center [1357, 744] width 143 height 37
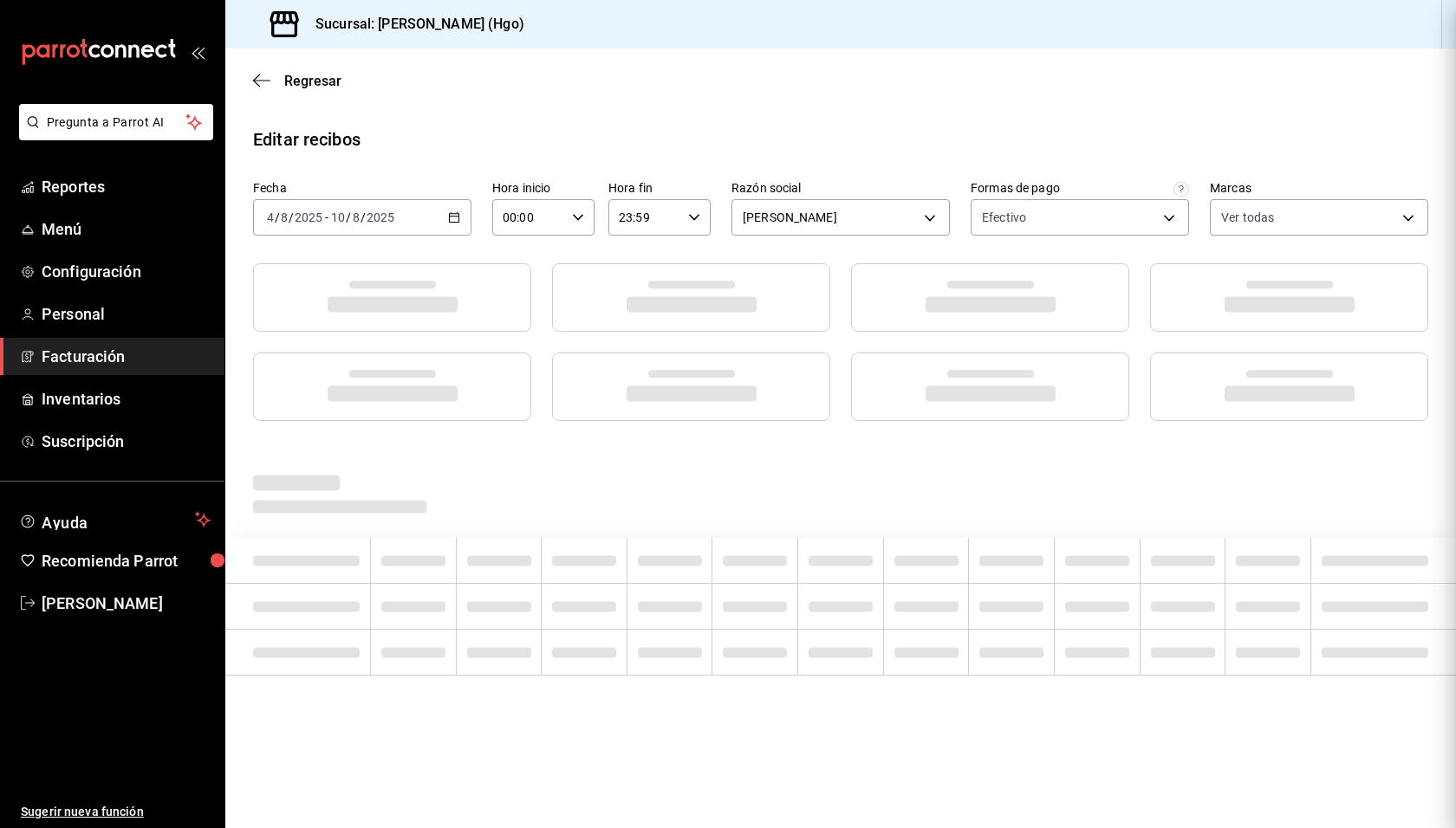
scroll to position [0, 0]
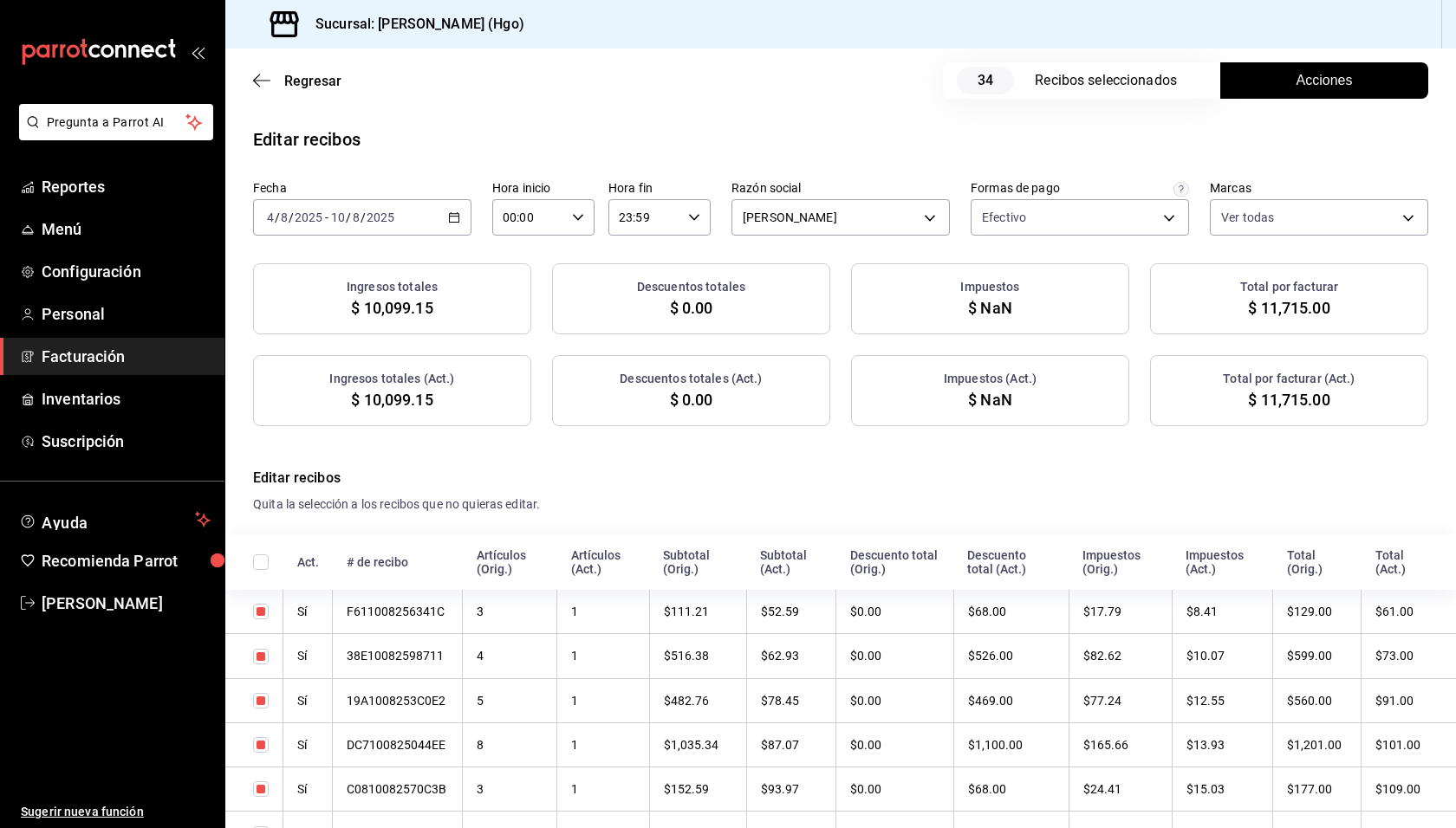
checkbox input "true"
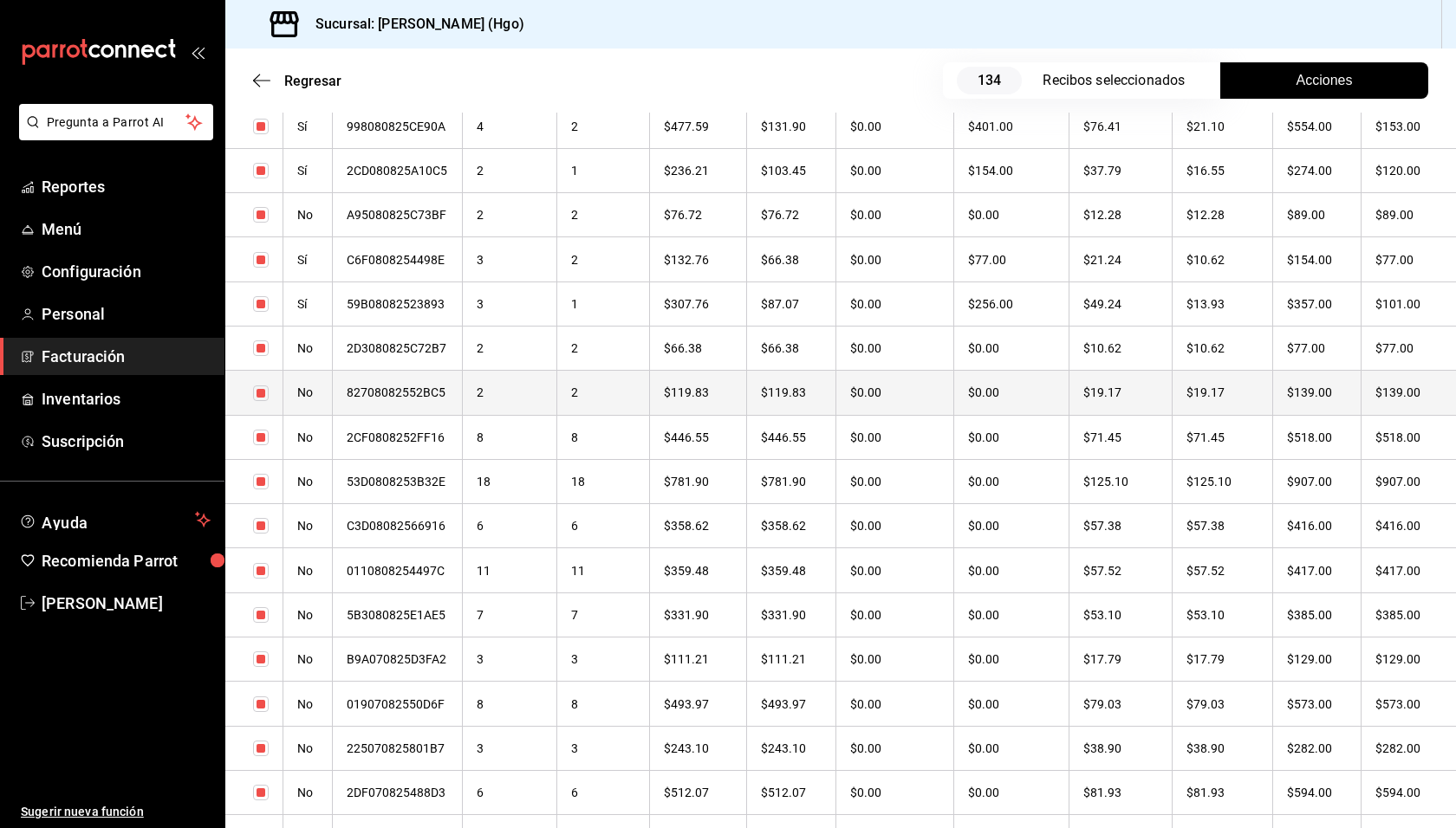
scroll to position [1969, 0]
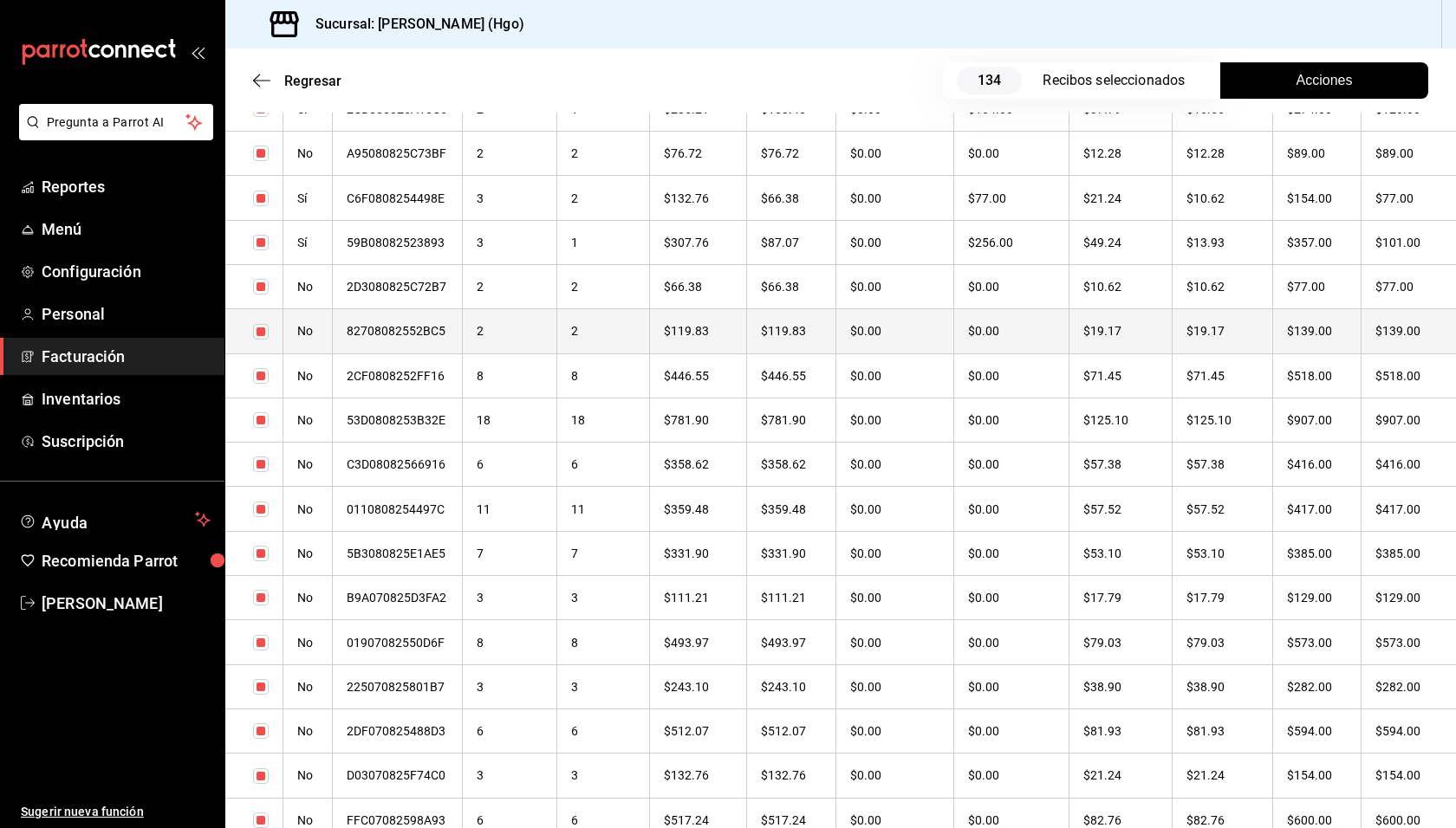
click at [1371, 333] on th "$139.00" at bounding box center [1408, 331] width 95 height 44
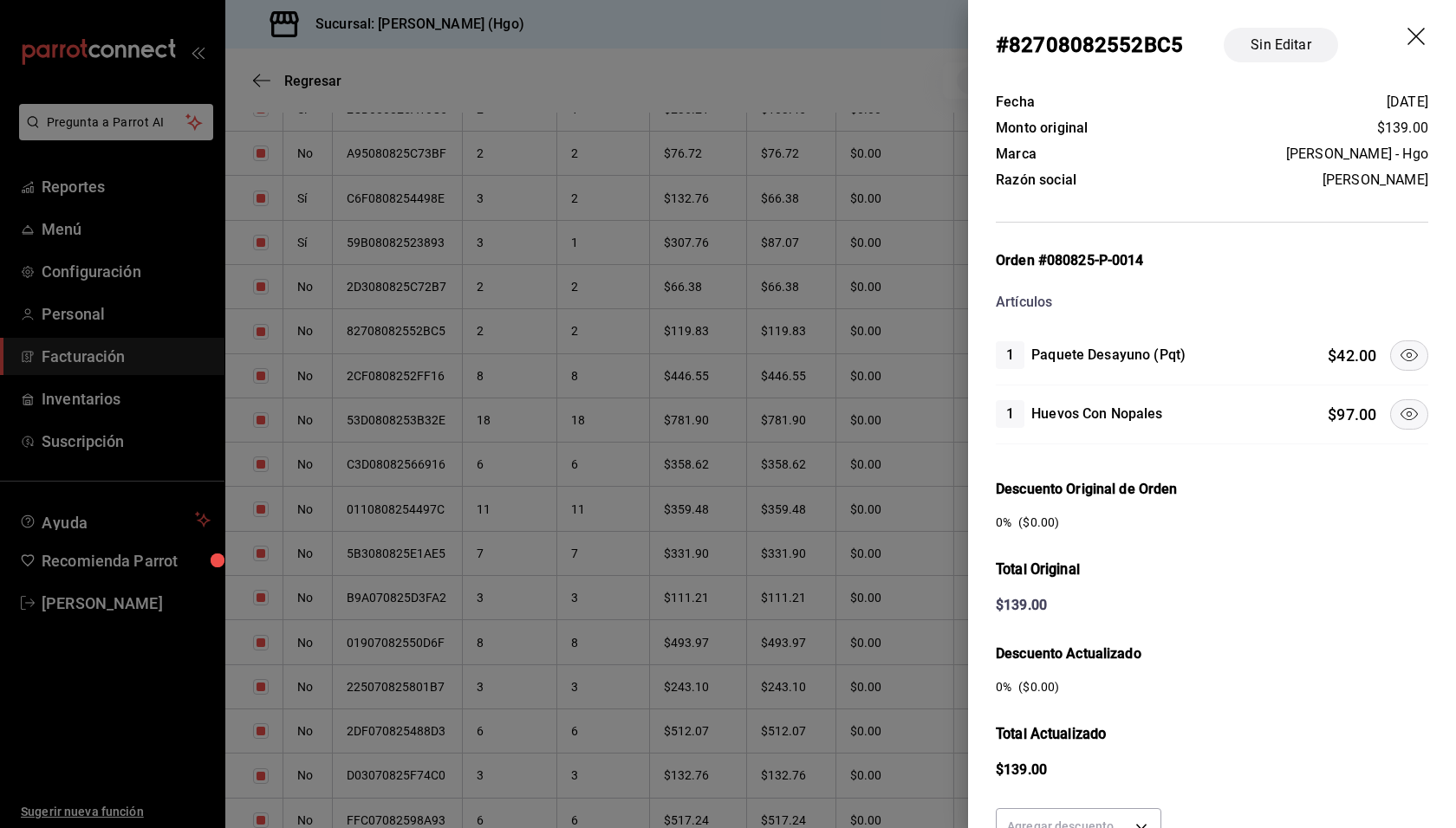
click at [1398, 358] on icon at bounding box center [1408, 355] width 21 height 21
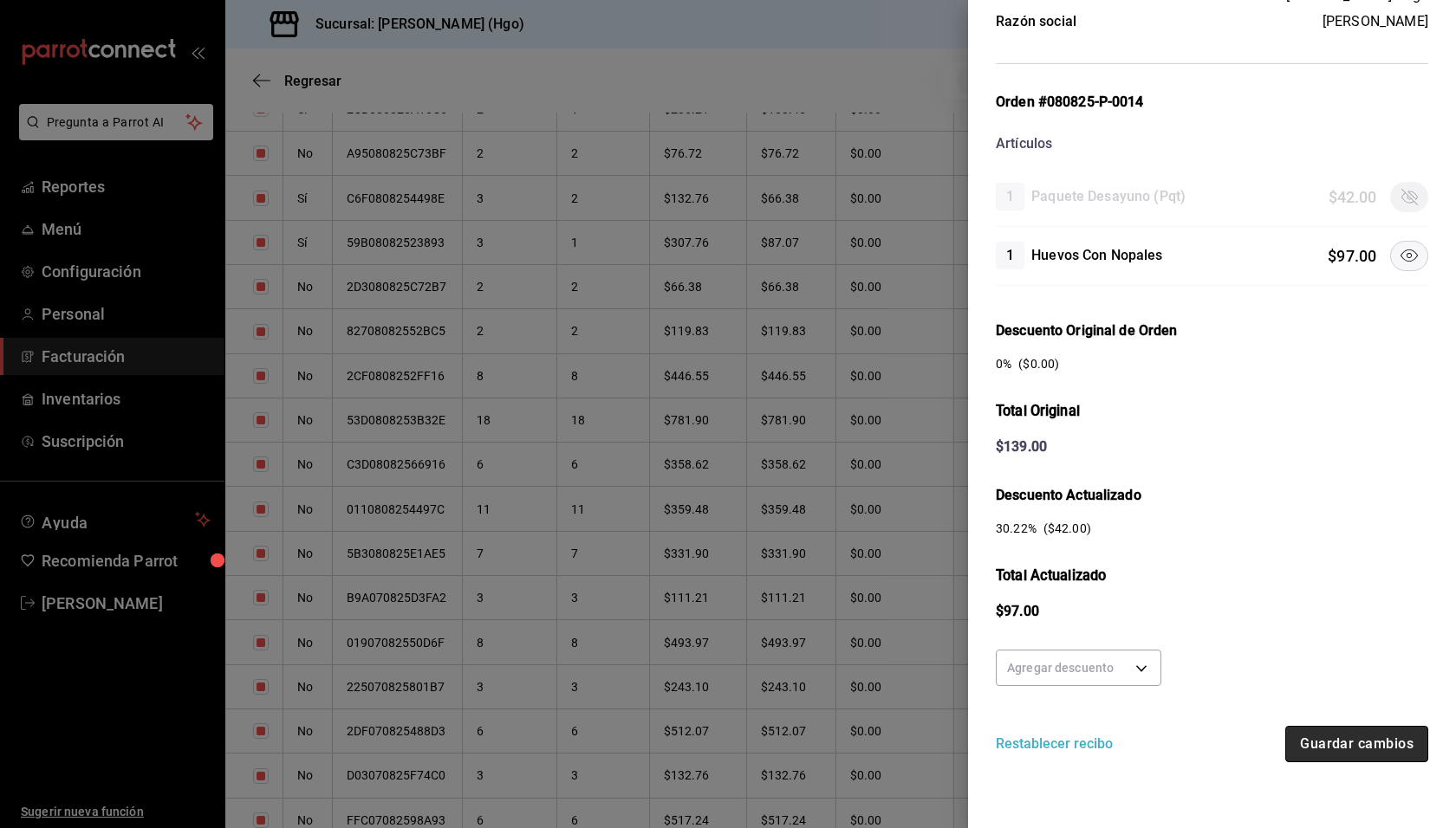
click at [1319, 754] on button "Guardar cambios" at bounding box center [1357, 744] width 143 height 37
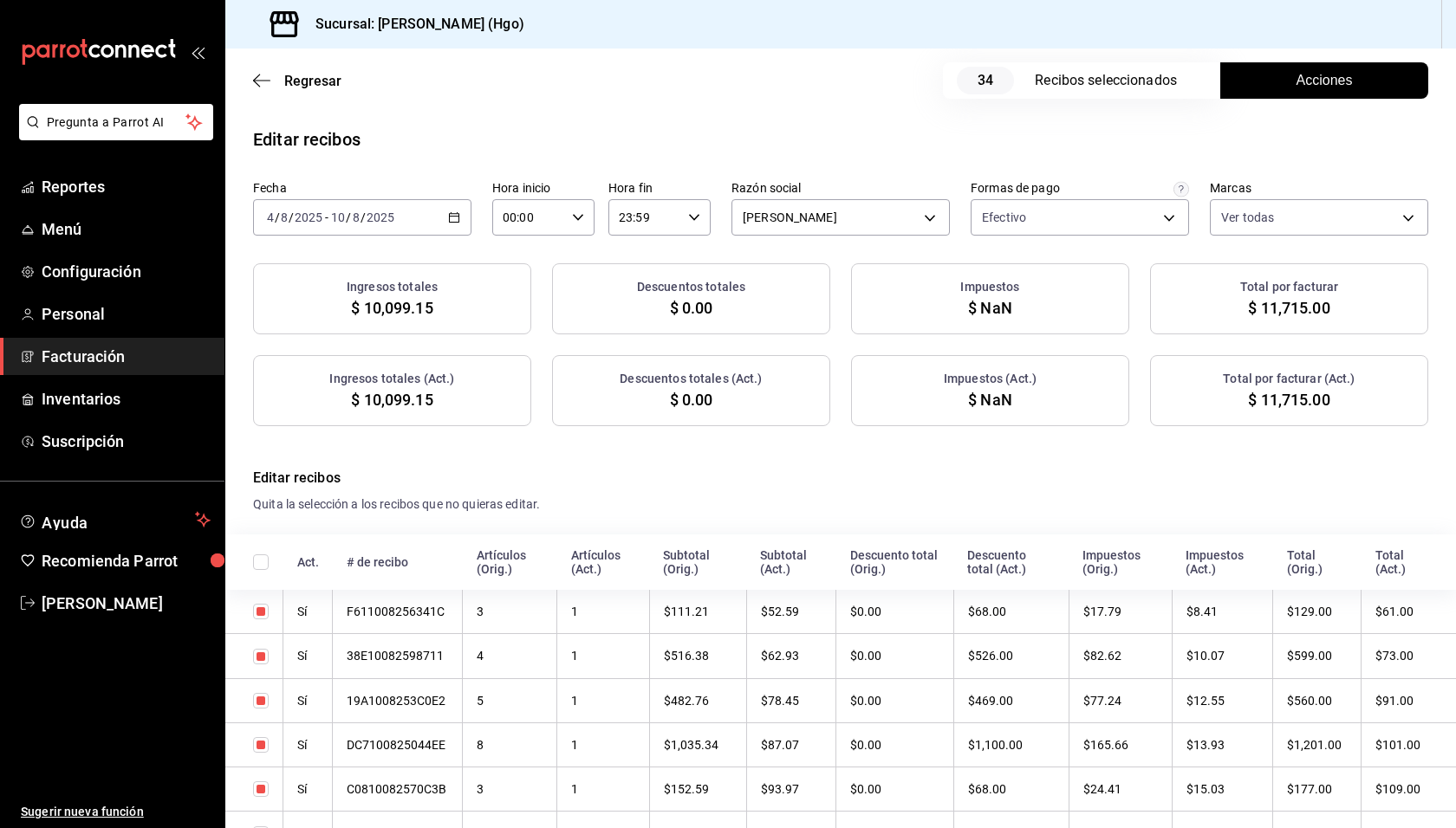
checkbox input "true"
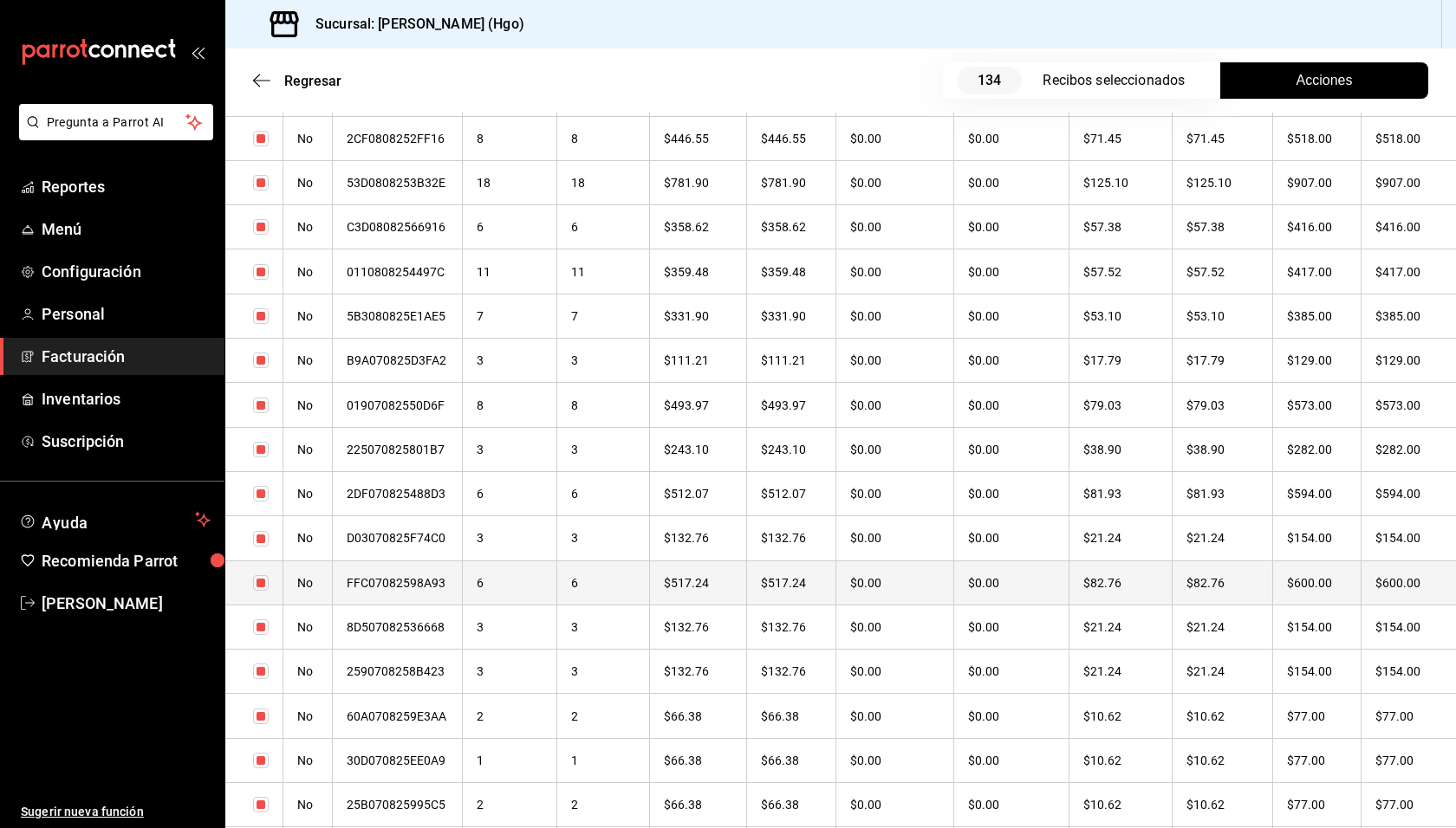
scroll to position [1933, 0]
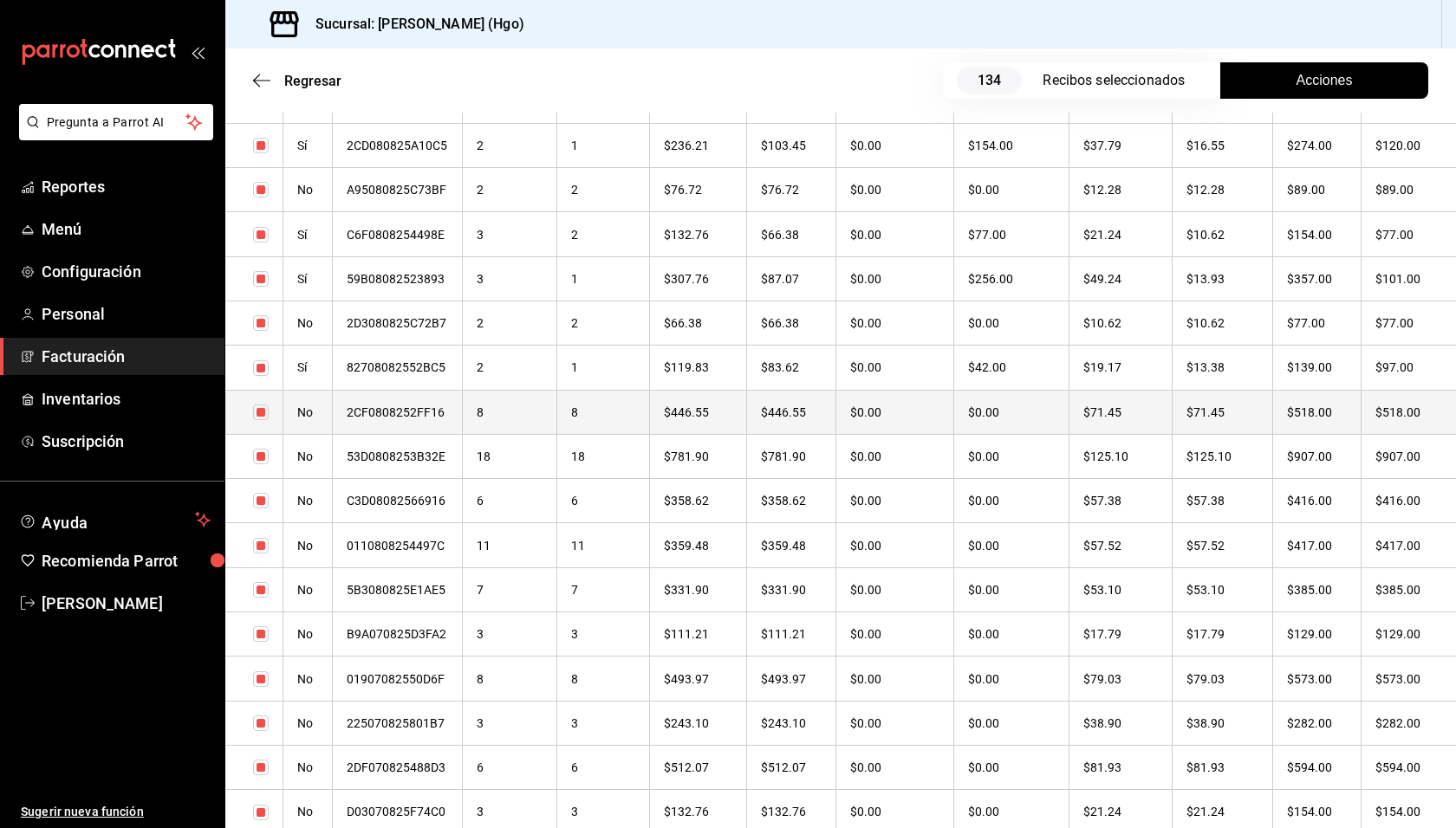
click at [1279, 420] on th "$518.00" at bounding box center [1316, 412] width 88 height 44
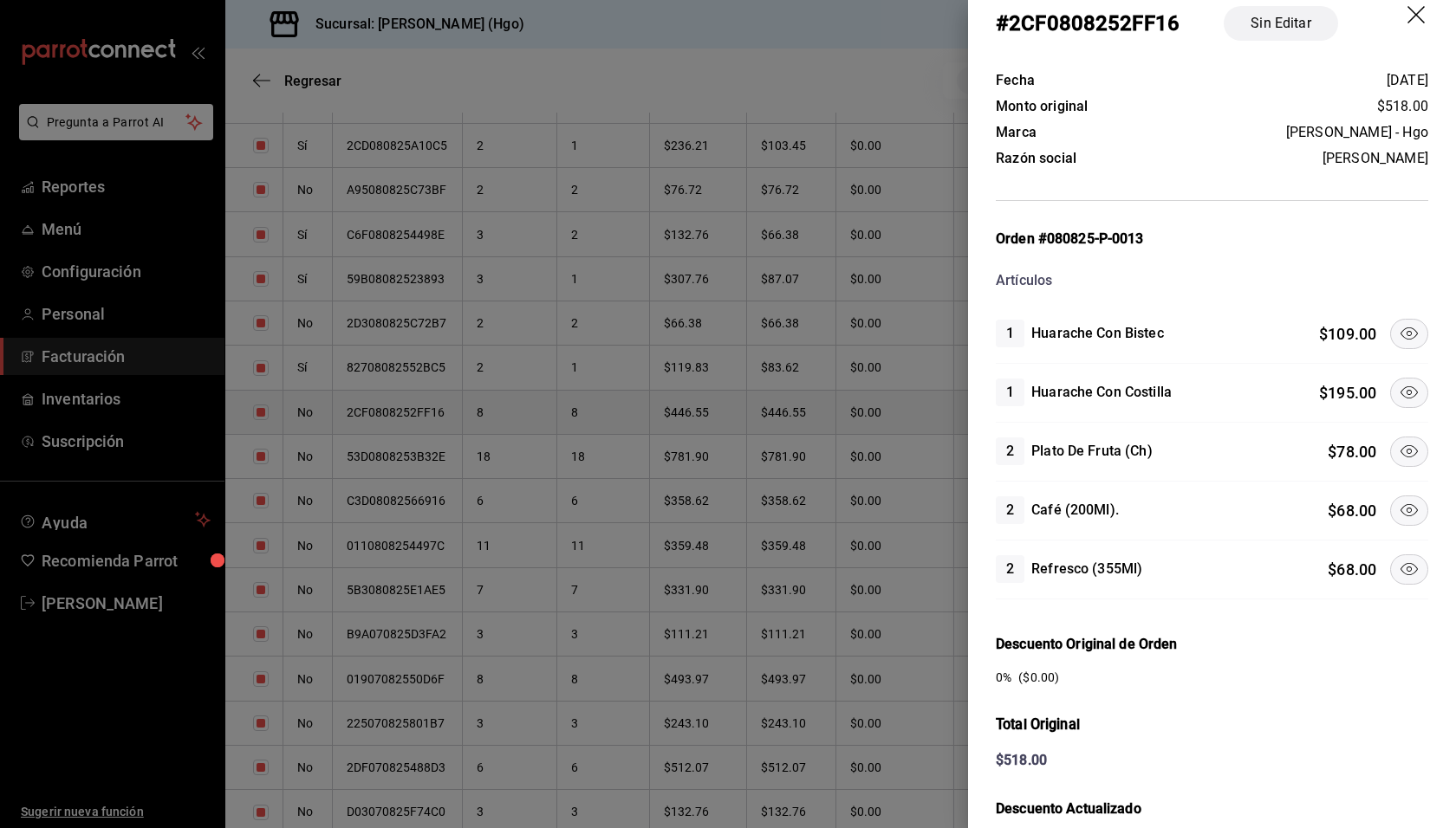
scroll to position [44, 0]
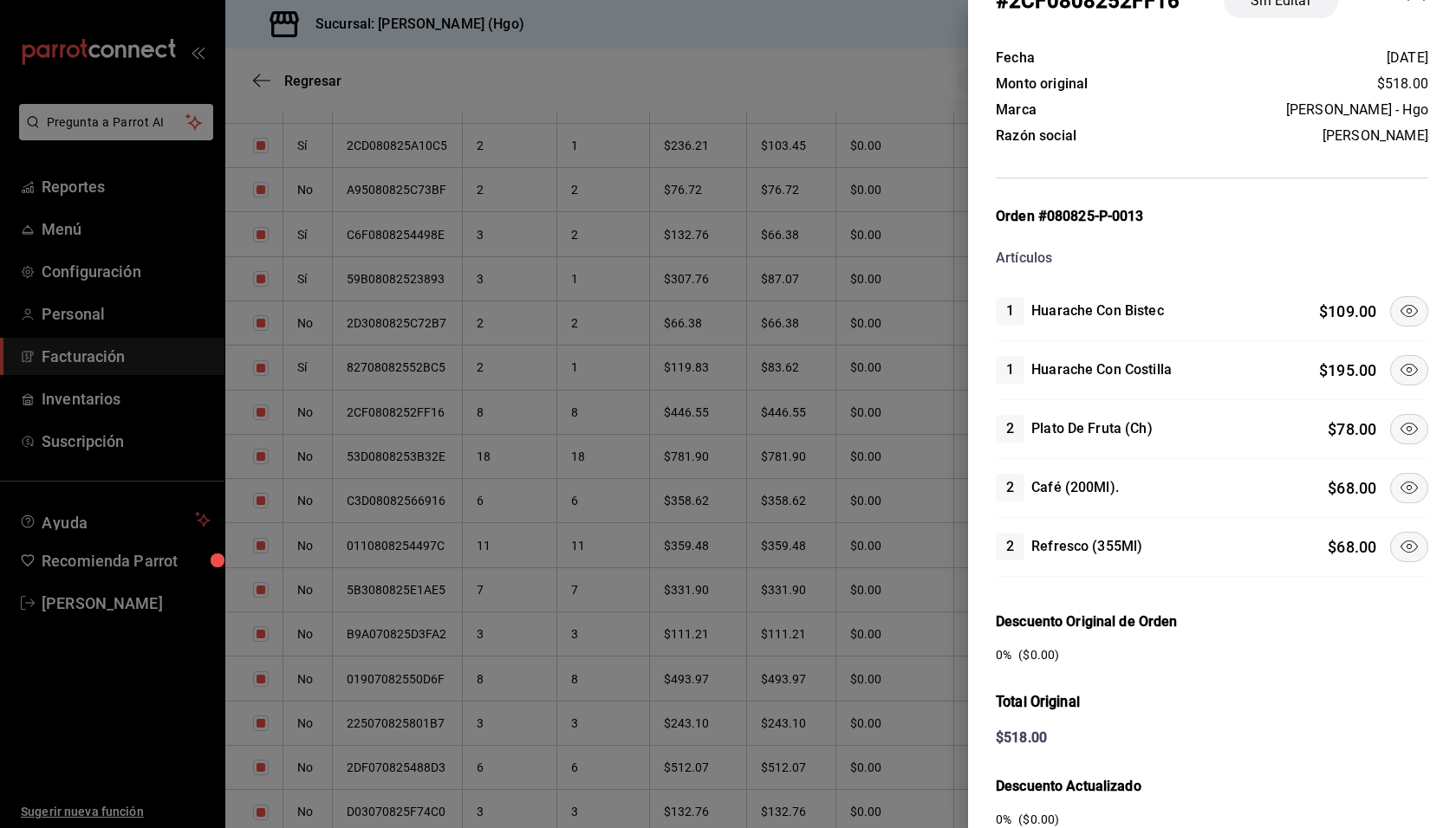
click at [1398, 360] on icon at bounding box center [1408, 370] width 21 height 21
click at [1398, 419] on icon at bounding box center [1408, 429] width 21 height 21
click at [1396, 473] on button at bounding box center [1409, 487] width 39 height 30
click at [1397, 528] on div "2 Refresco (355Ml) $ 68.00" at bounding box center [1211, 547] width 432 height 59
click at [1398, 536] on icon at bounding box center [1408, 546] width 21 height 21
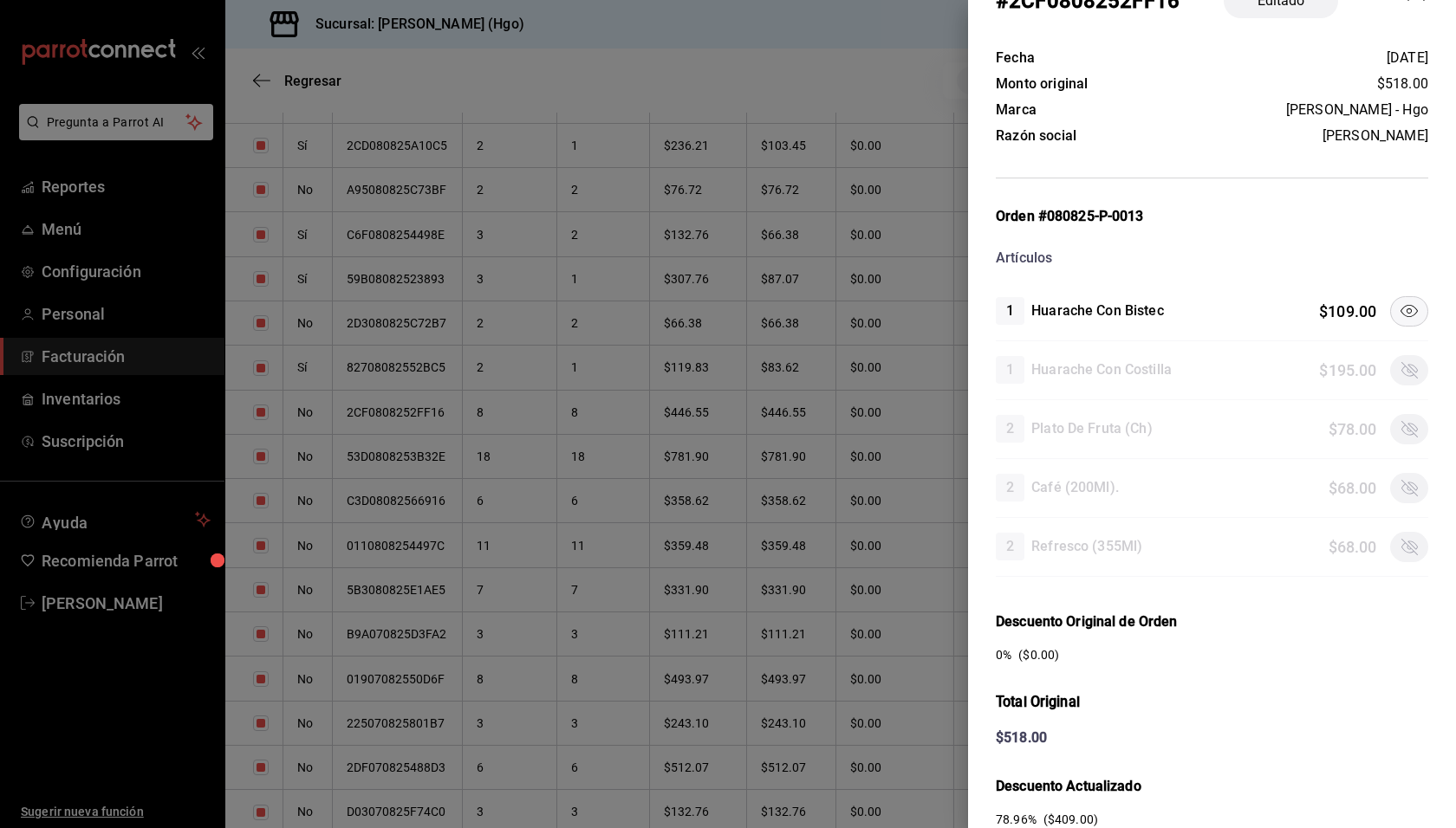
scroll to position [335, 0]
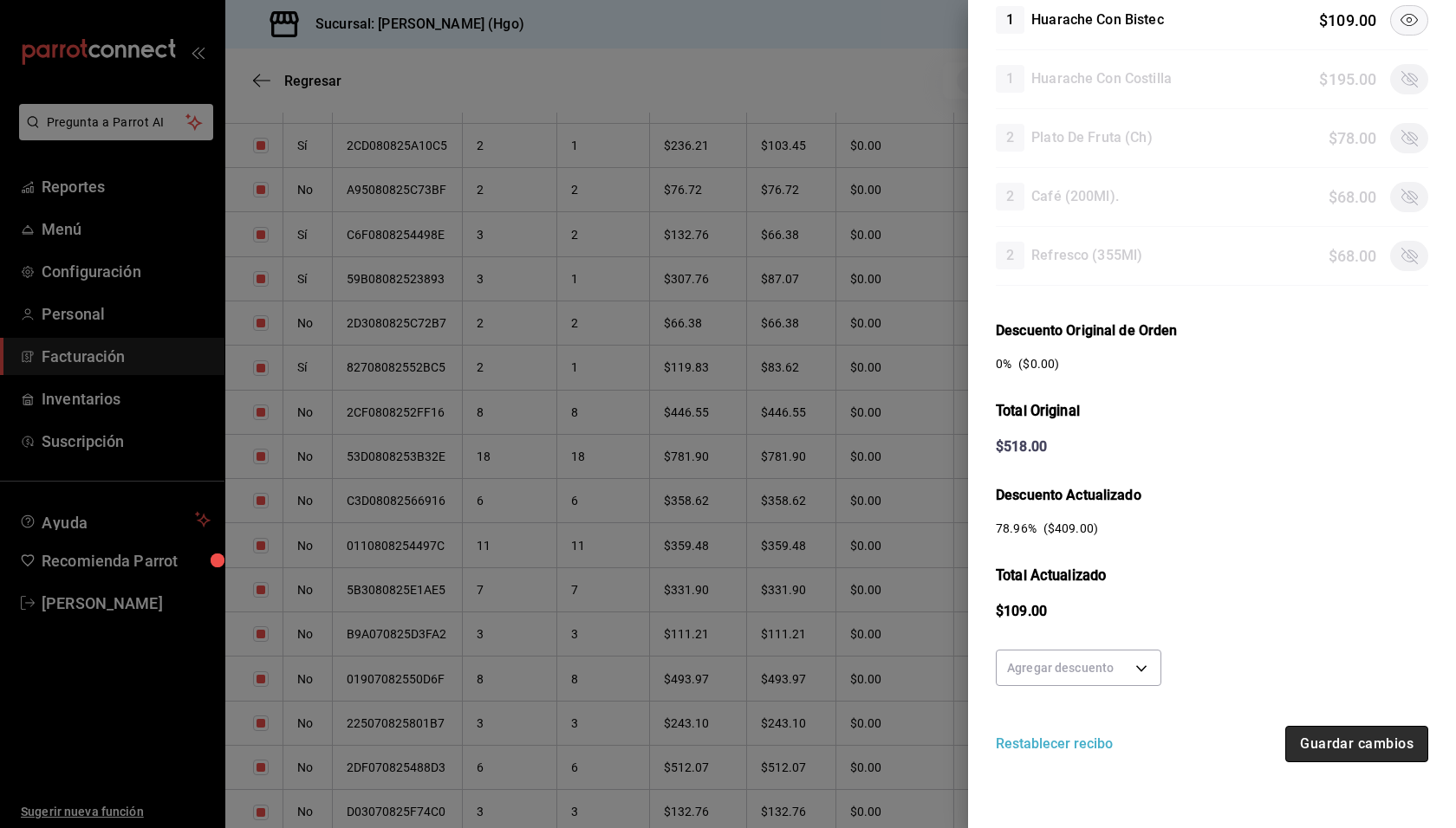
click at [1381, 740] on button "Guardar cambios" at bounding box center [1357, 744] width 143 height 37
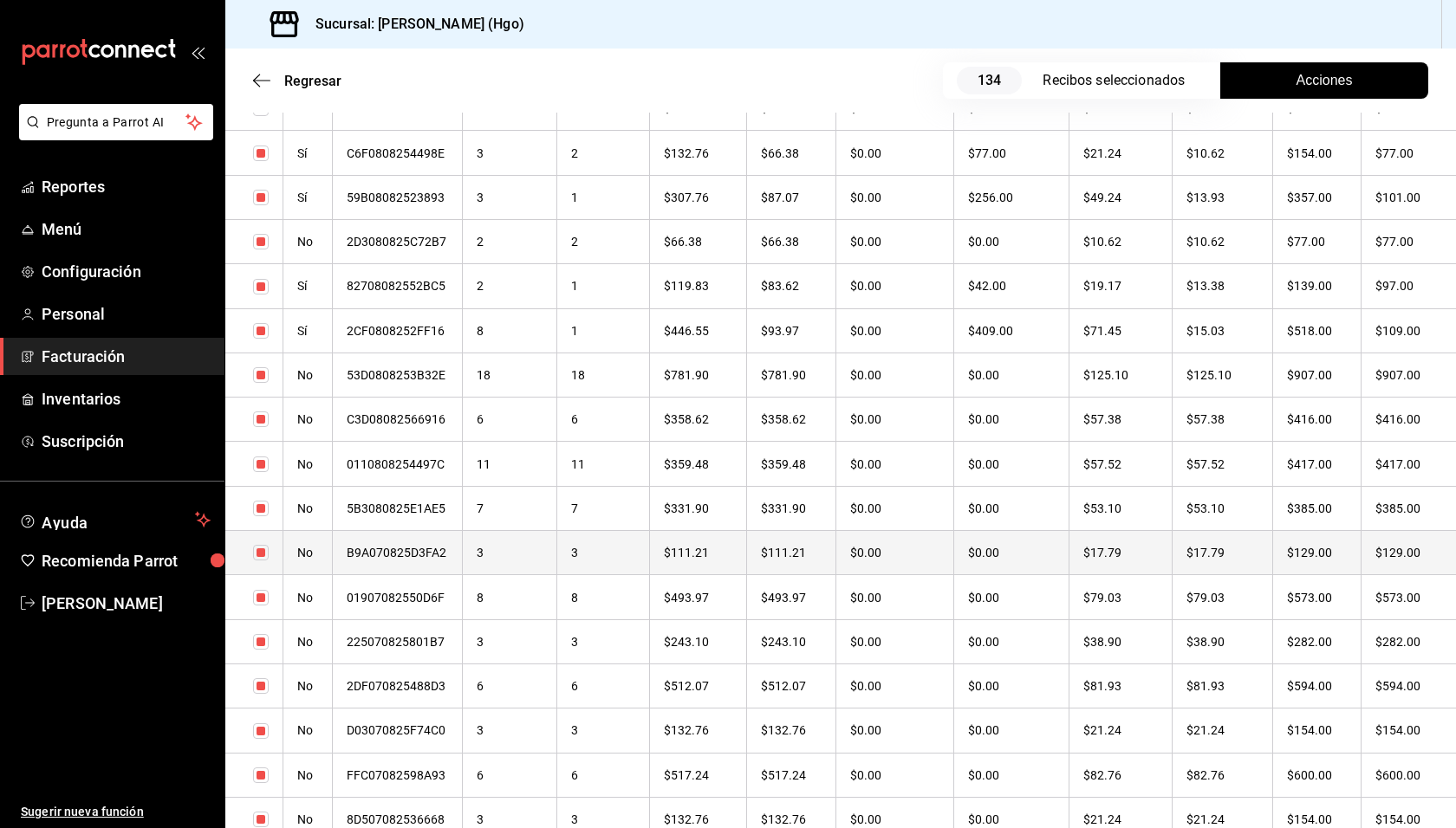
scroll to position [2074, 0]
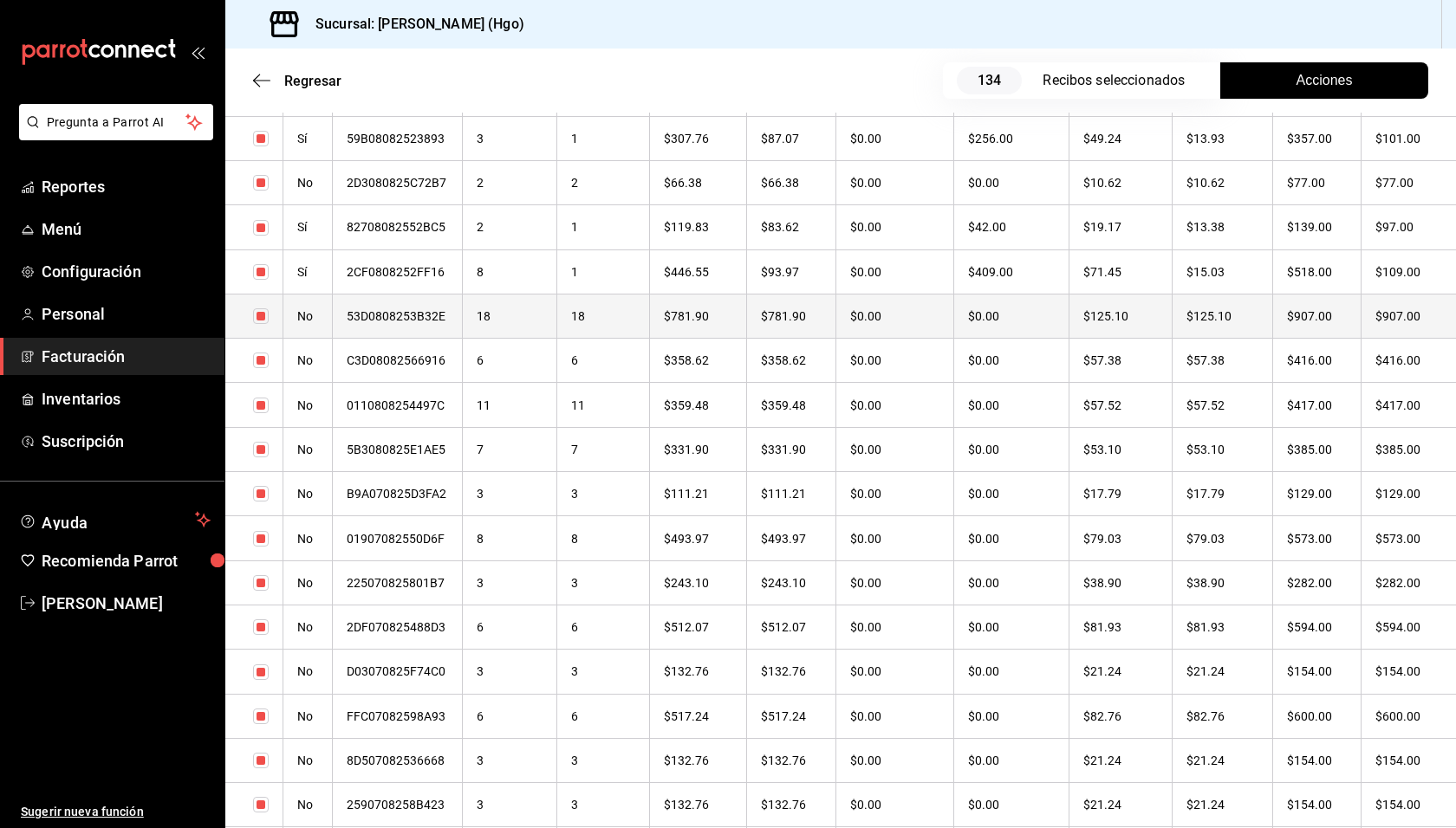
click at [1291, 323] on th "$907.00" at bounding box center [1316, 316] width 88 height 44
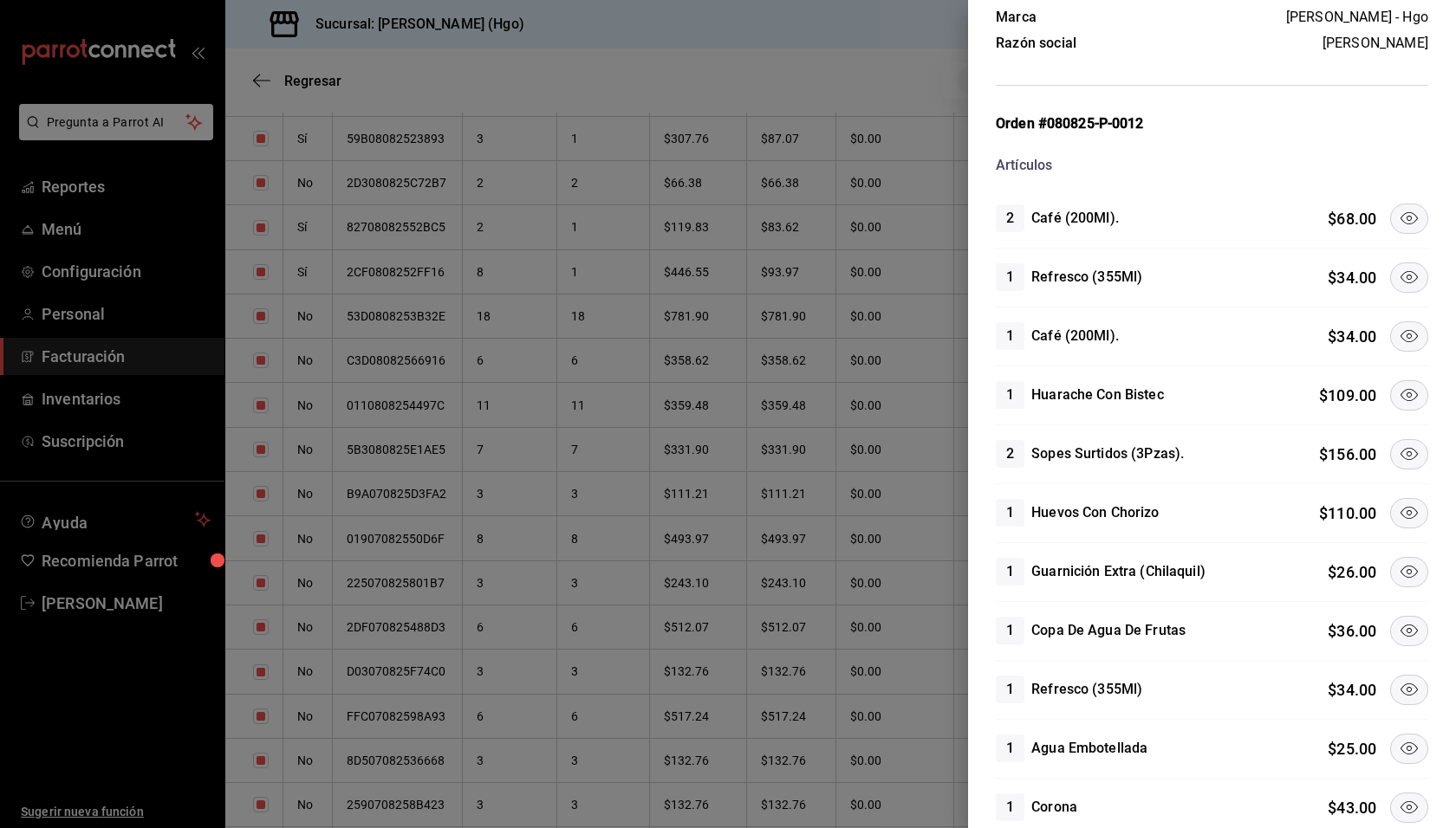
scroll to position [229, 0]
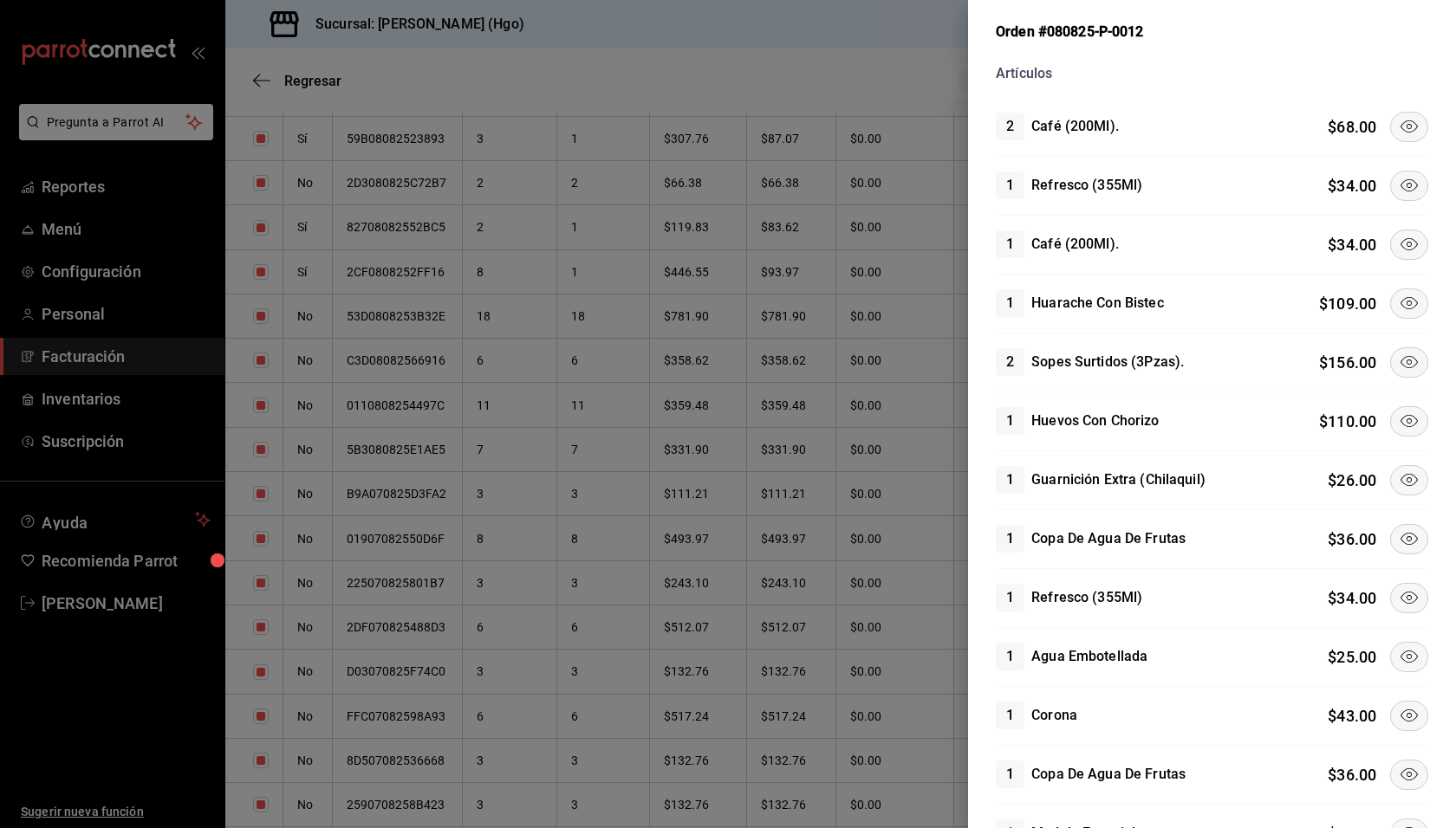
click at [1398, 118] on icon at bounding box center [1408, 126] width 21 height 21
click at [1394, 171] on button at bounding box center [1409, 185] width 39 height 30
click at [1398, 234] on icon at bounding box center [1408, 244] width 21 height 21
click at [1398, 354] on icon at bounding box center [1408, 362] width 21 height 21
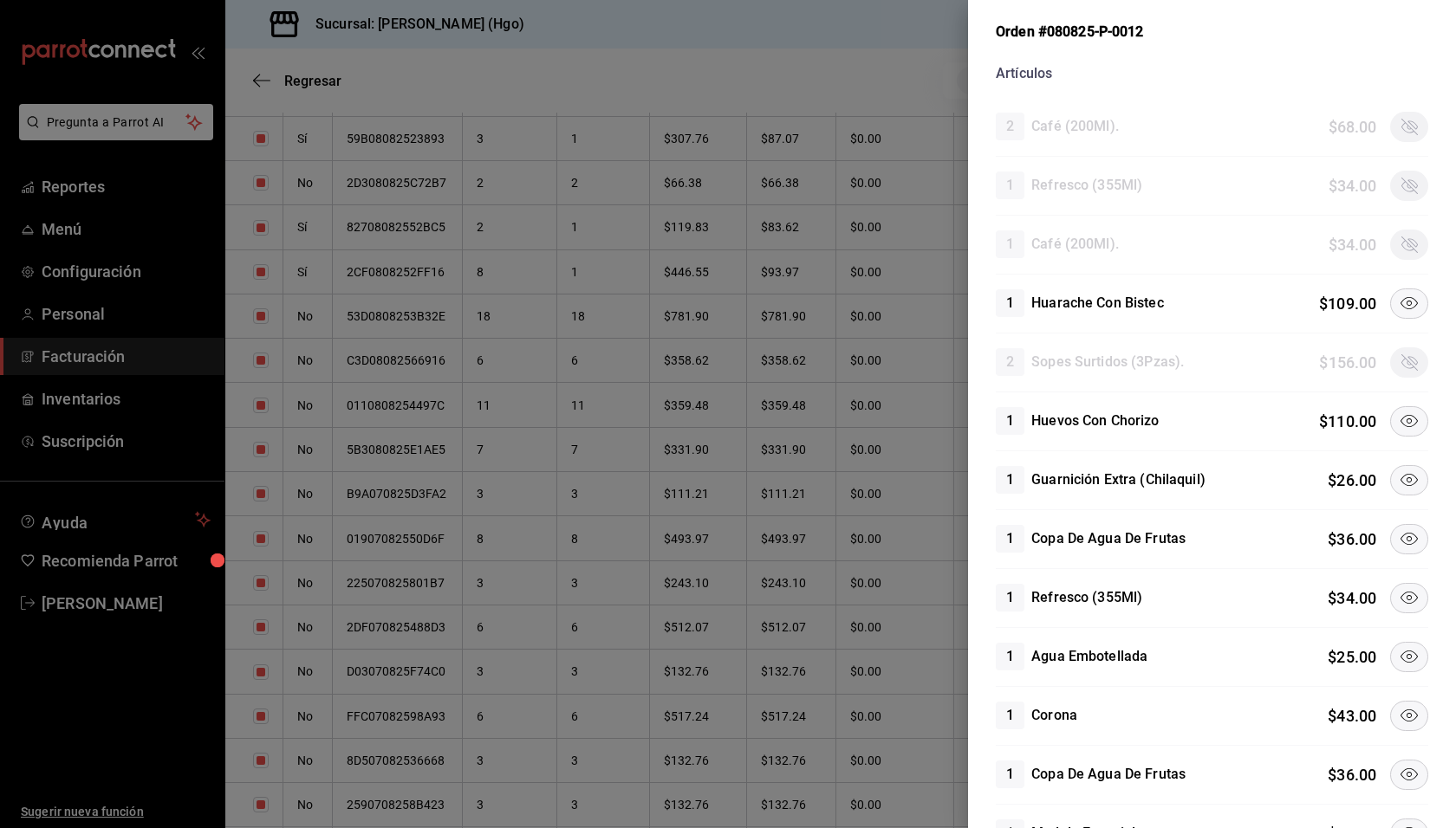
click at [1398, 423] on icon at bounding box center [1408, 420] width 21 height 21
click at [1398, 531] on icon at bounding box center [1408, 539] width 21 height 21
click at [1398, 592] on icon at bounding box center [1408, 598] width 21 height 21
click at [1404, 646] on icon at bounding box center [1408, 656] width 21 height 21
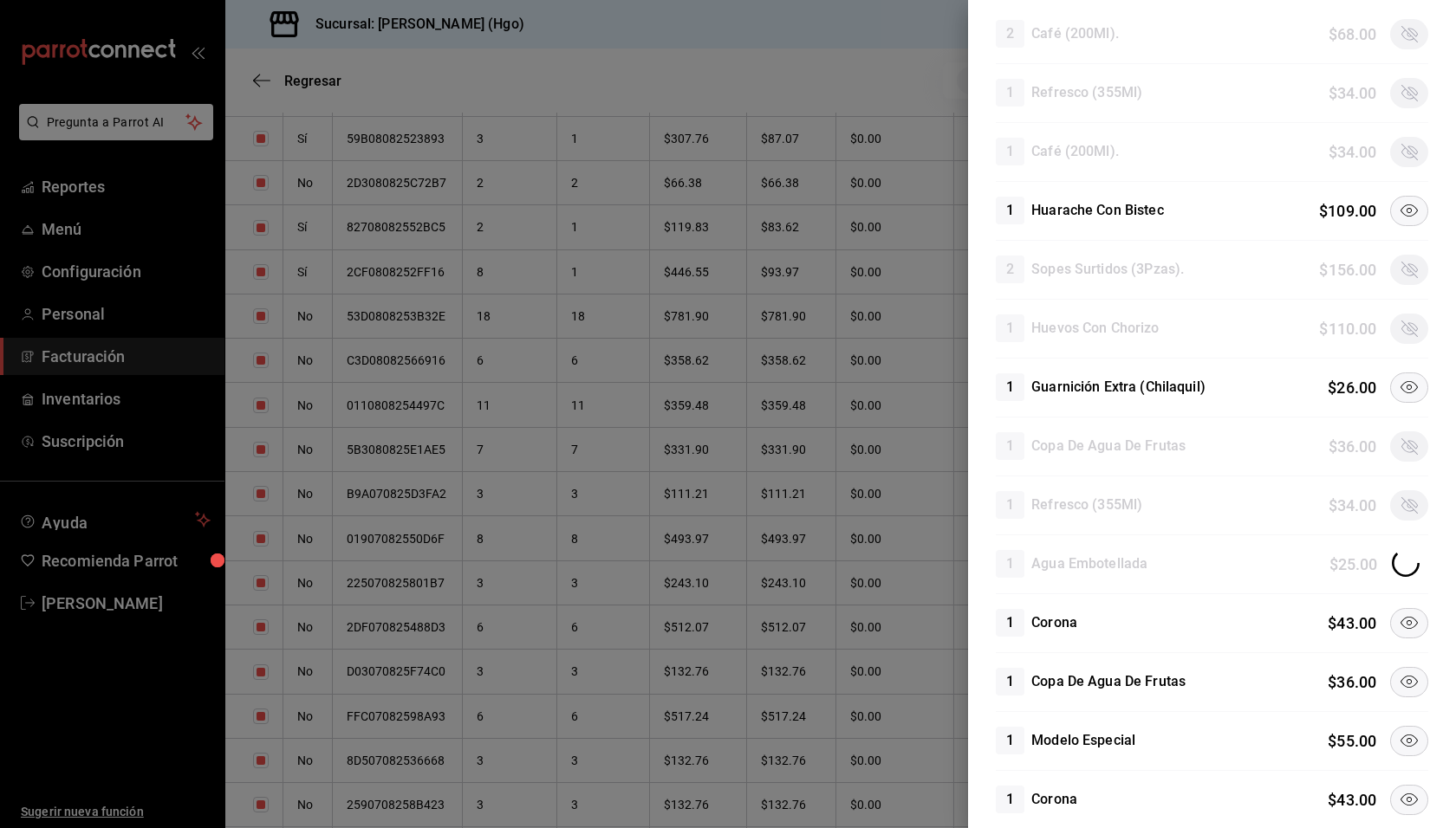
scroll to position [500, 0]
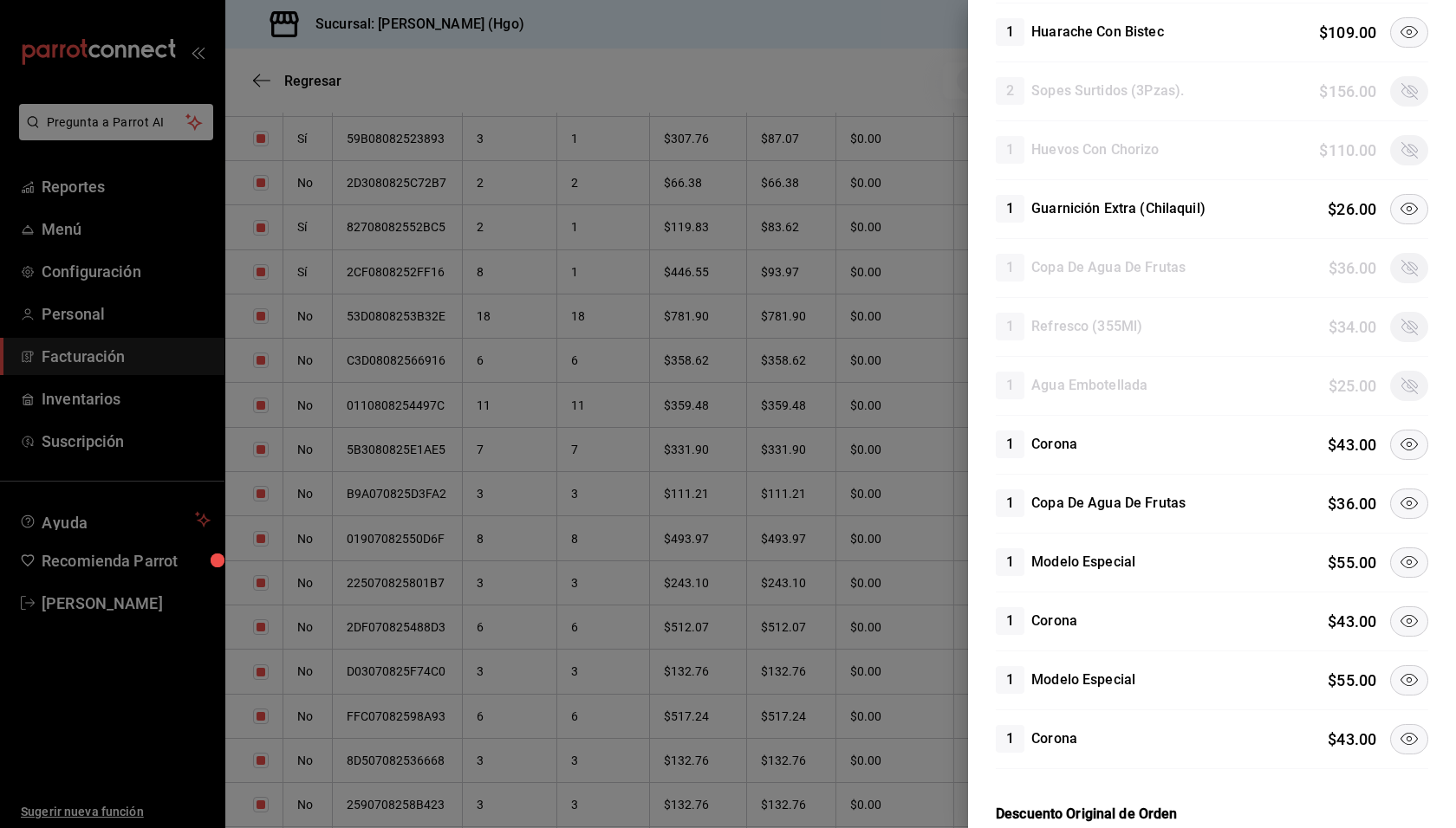
click at [1398, 447] on icon at bounding box center [1408, 444] width 21 height 21
click at [1398, 494] on icon at bounding box center [1408, 503] width 21 height 21
click at [1398, 555] on icon at bounding box center [1408, 562] width 21 height 21
click at [1401, 610] on icon at bounding box center [1408, 621] width 21 height 21
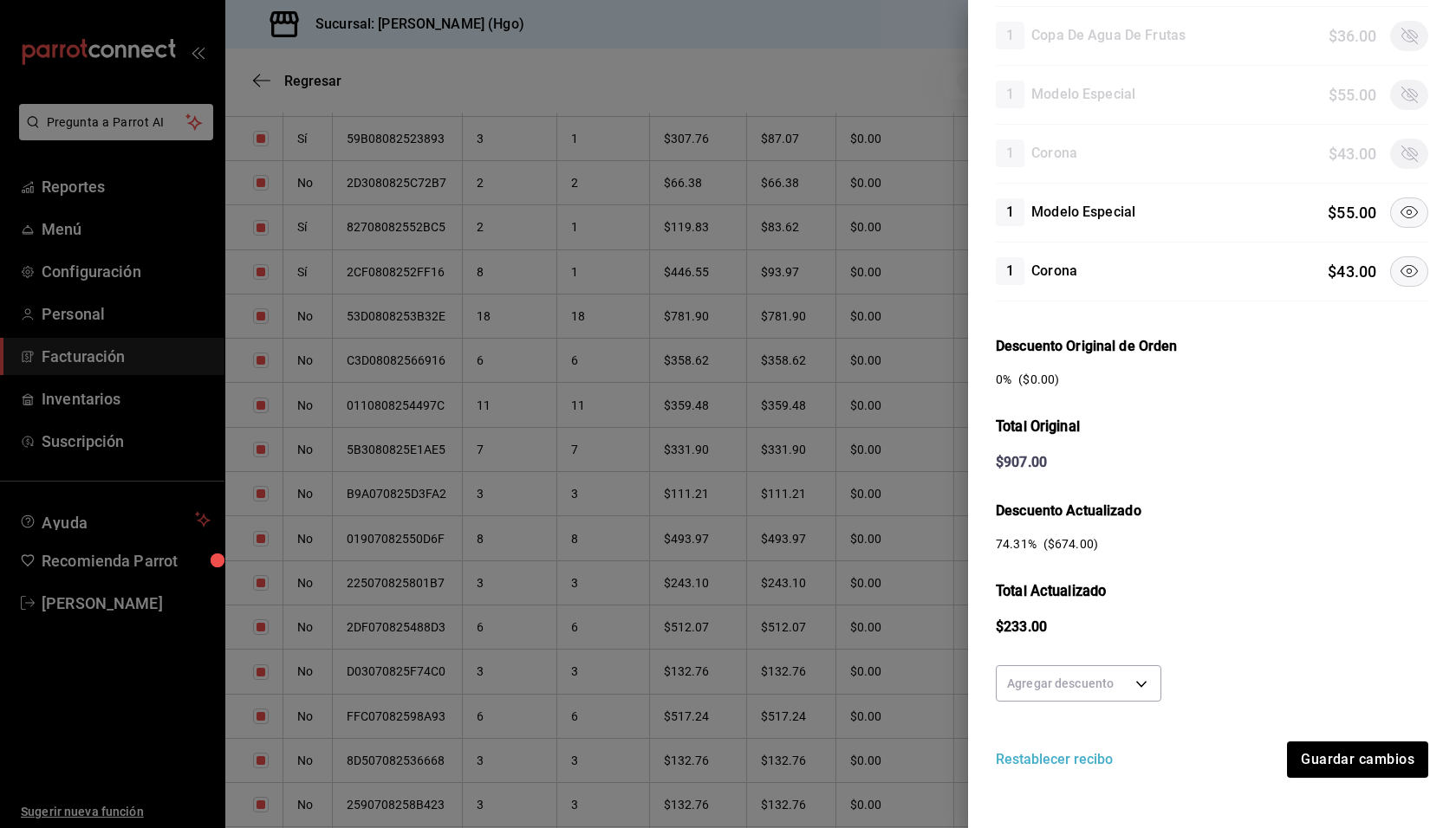
scroll to position [983, 0]
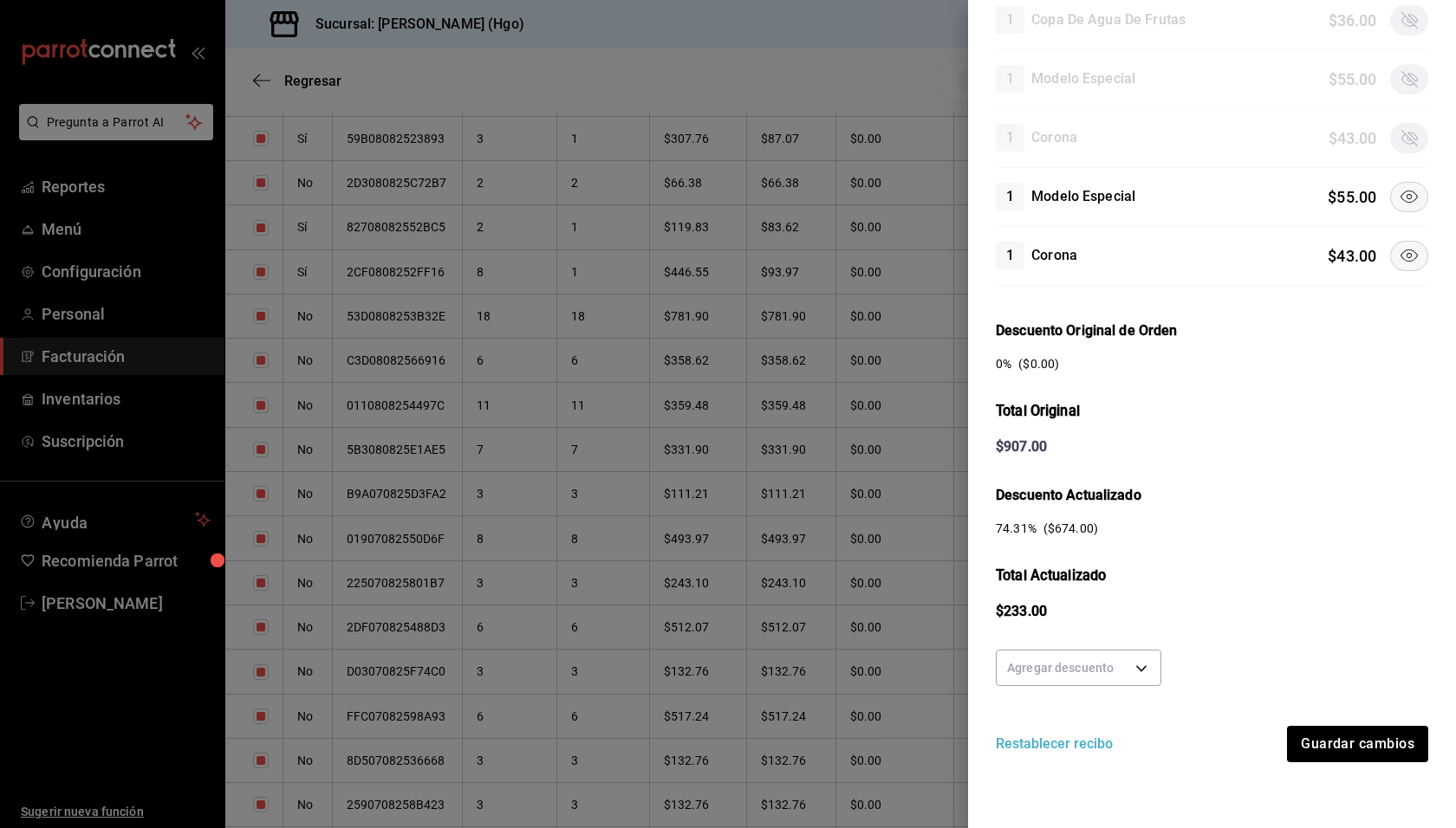
click at [1400, 193] on icon at bounding box center [1408, 196] width 17 height 12
click at [1398, 245] on icon at bounding box center [1408, 255] width 21 height 21
click at [1376, 729] on button "Guardar cambios" at bounding box center [1357, 744] width 143 height 37
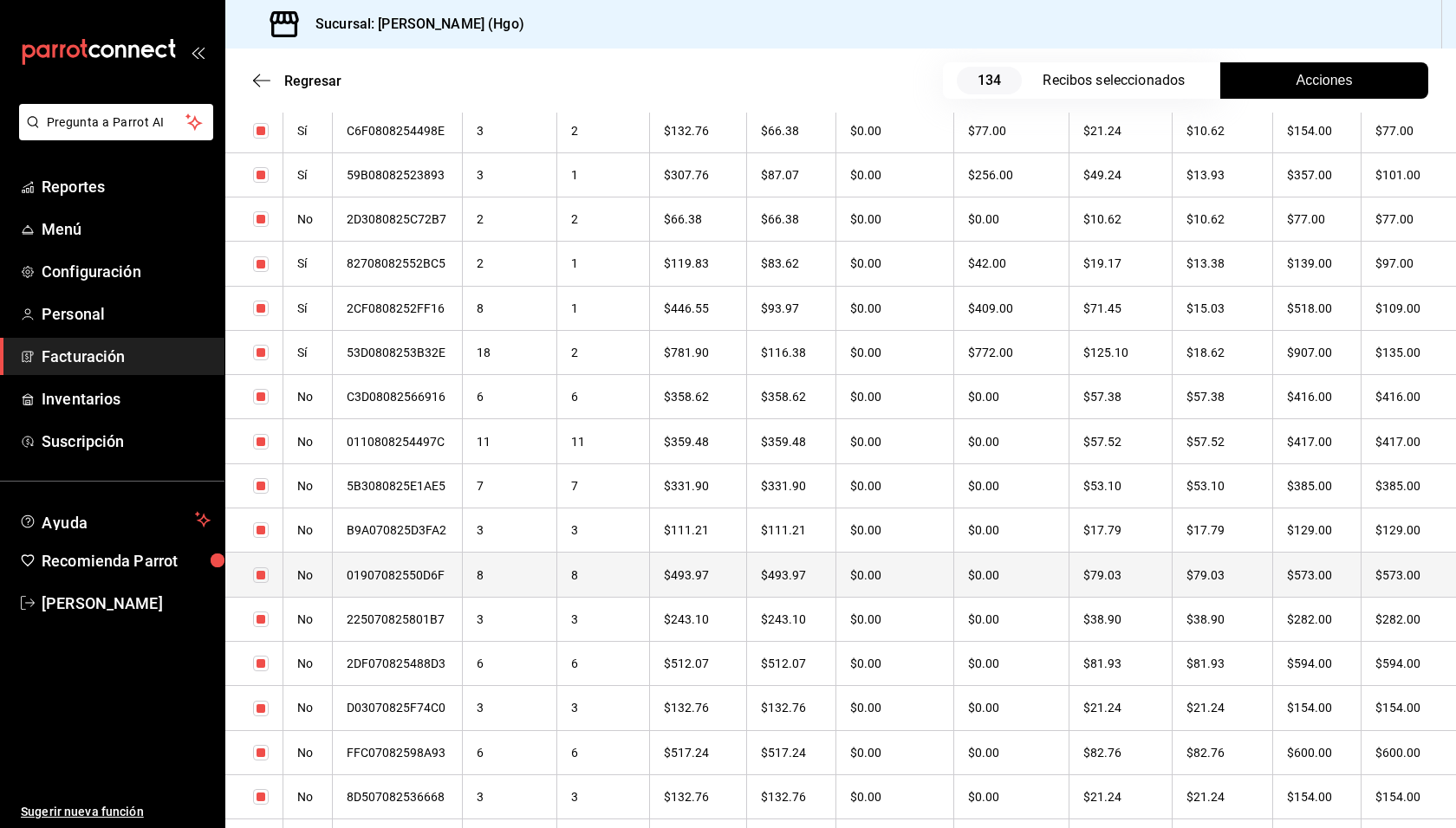
scroll to position [2191, 0]
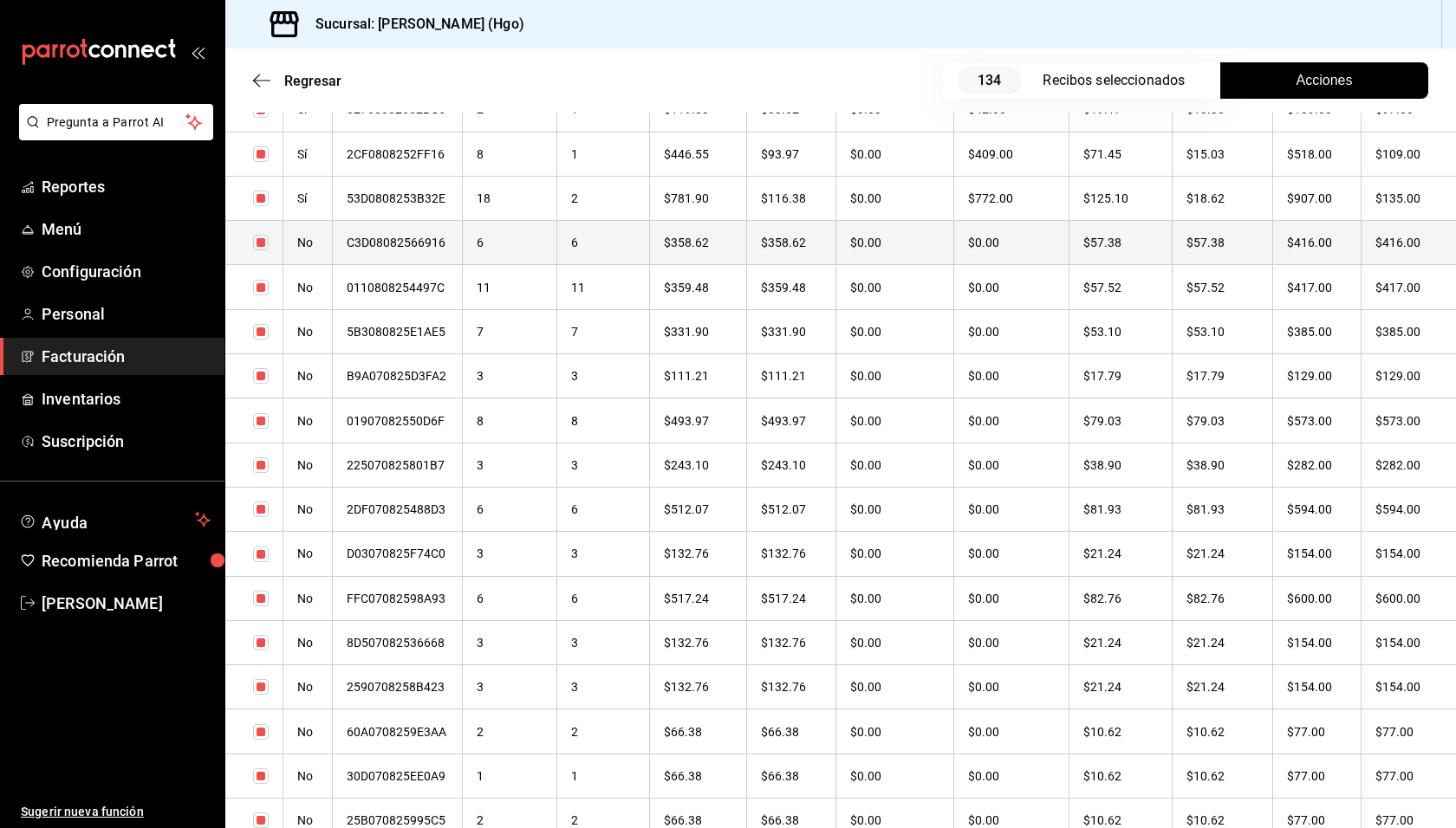
click at [1347, 251] on th "$416.00" at bounding box center [1316, 243] width 88 height 44
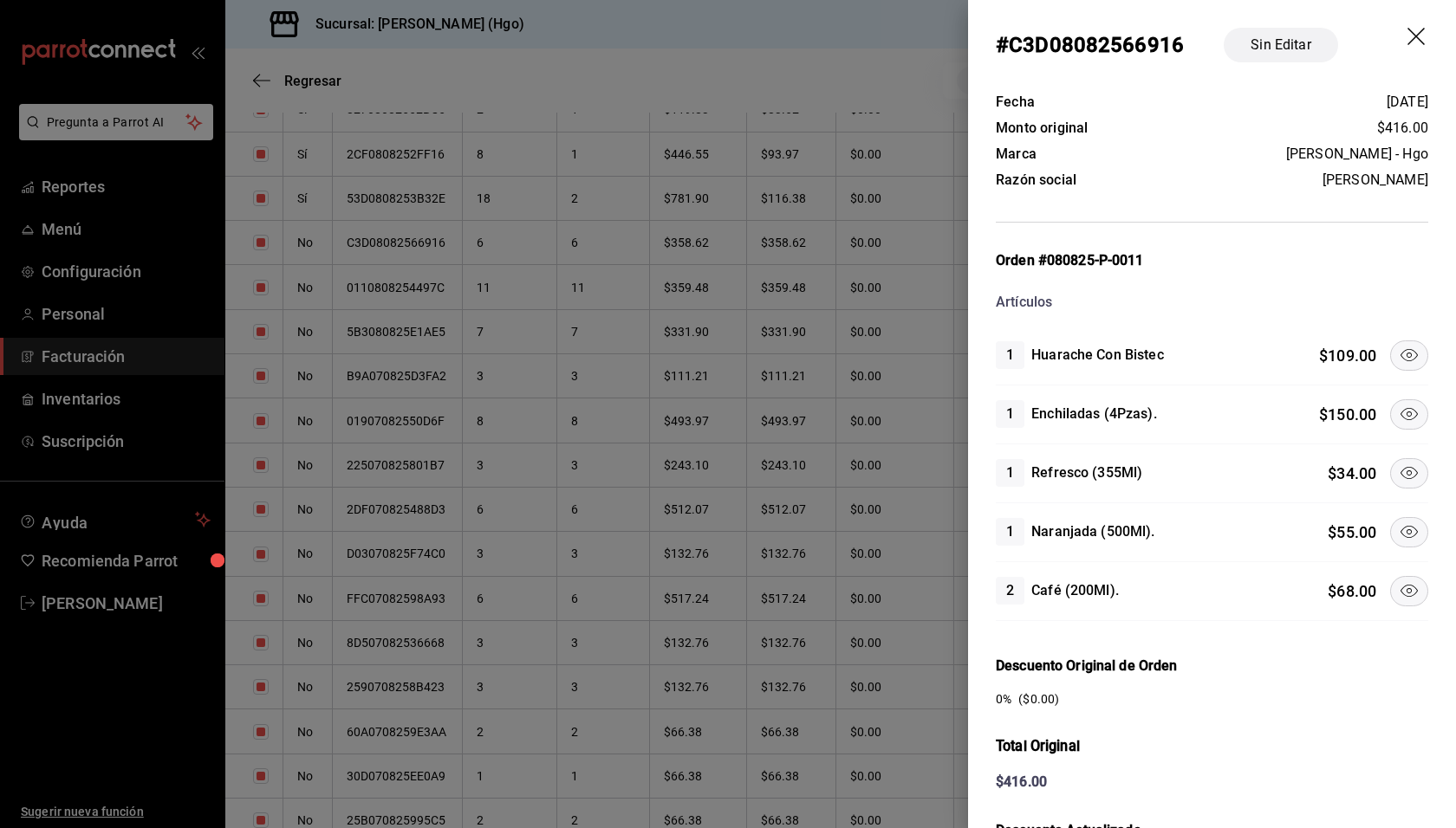
click at [1398, 408] on icon at bounding box center [1408, 414] width 21 height 21
click at [1398, 470] on icon at bounding box center [1408, 473] width 21 height 21
click at [1398, 529] on icon at bounding box center [1408, 531] width 21 height 21
click at [1398, 589] on icon at bounding box center [1408, 590] width 21 height 21
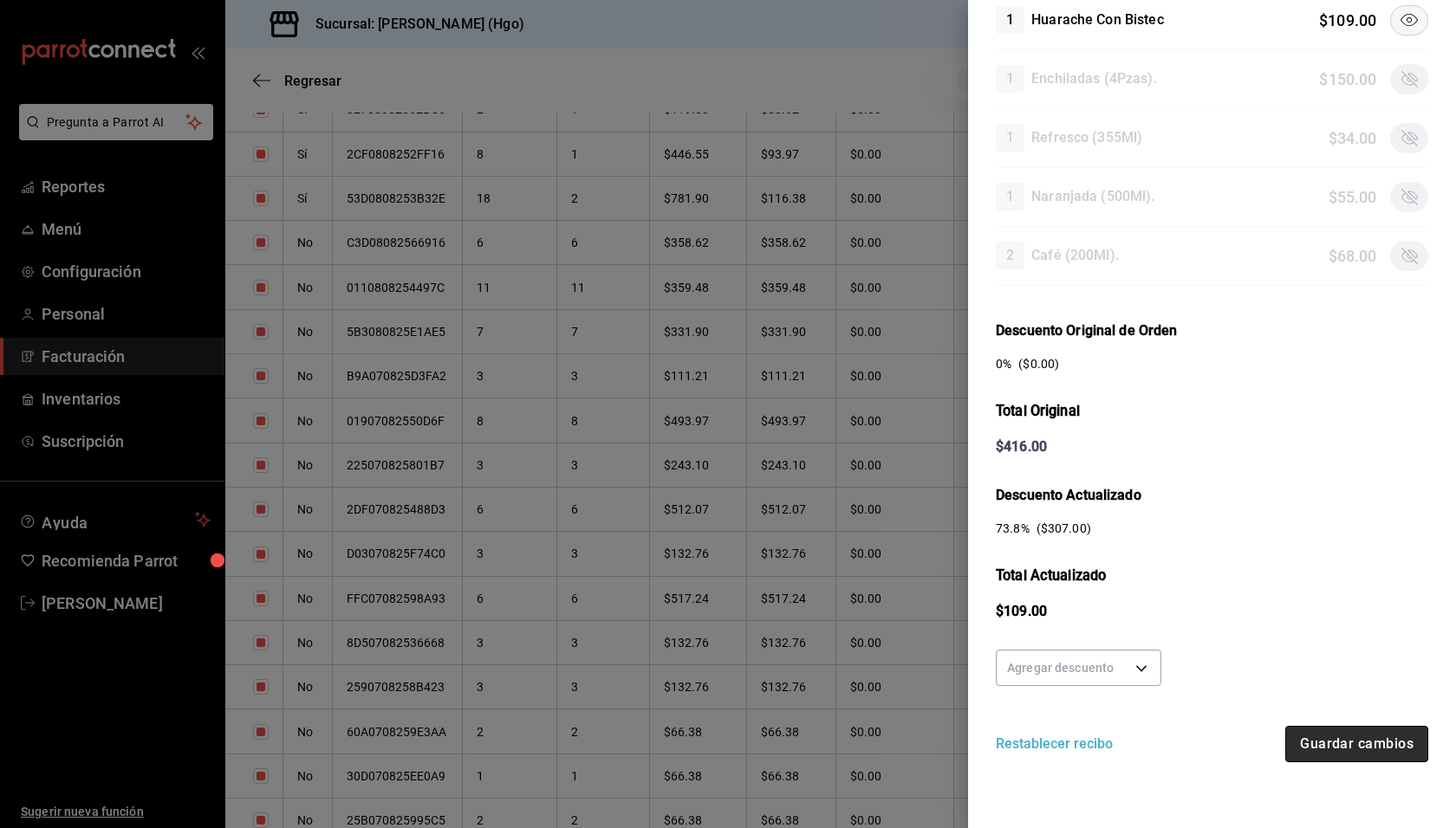
click at [1400, 733] on button "Guardar cambios" at bounding box center [1357, 744] width 143 height 37
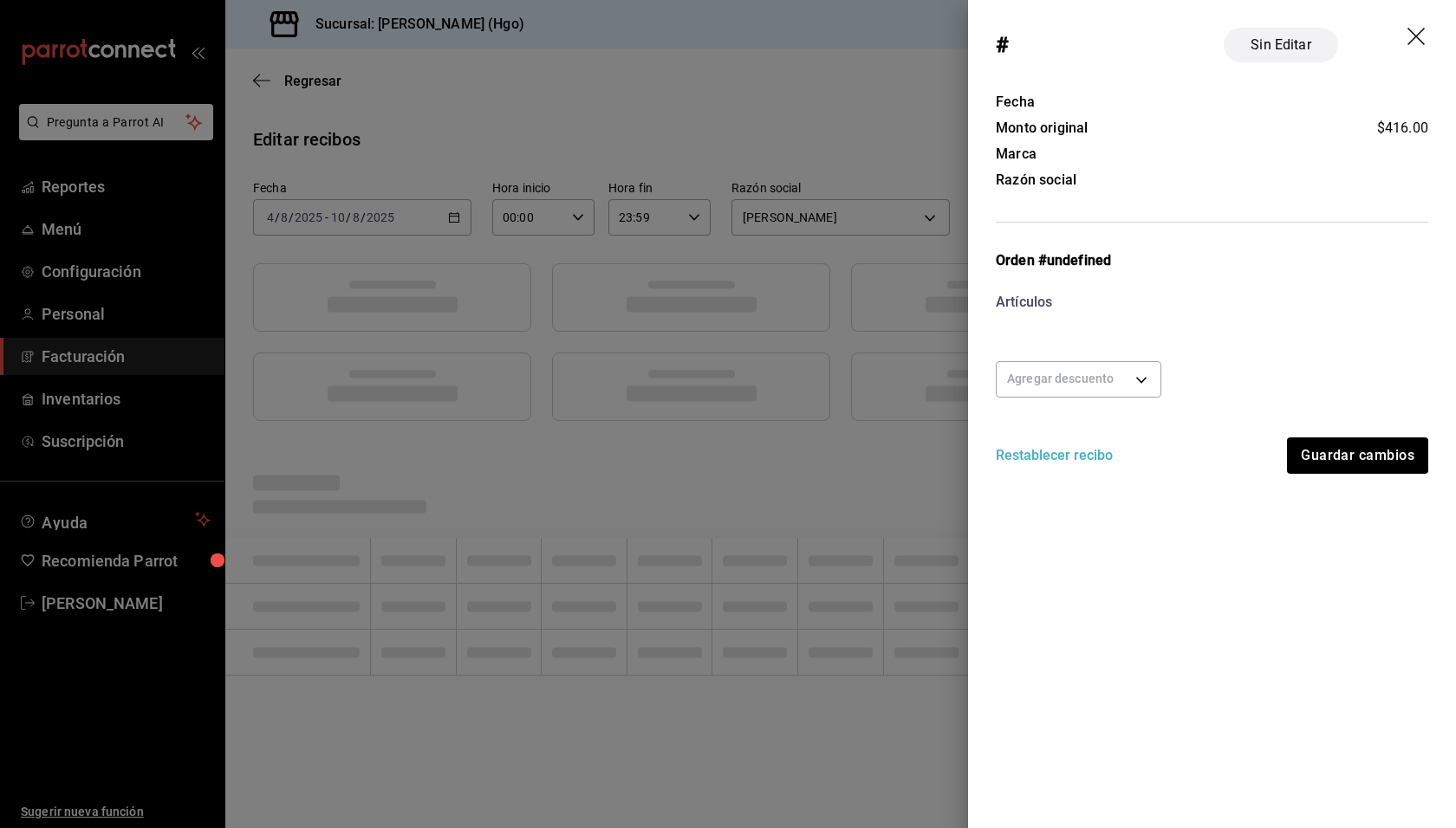
scroll to position [0, 0]
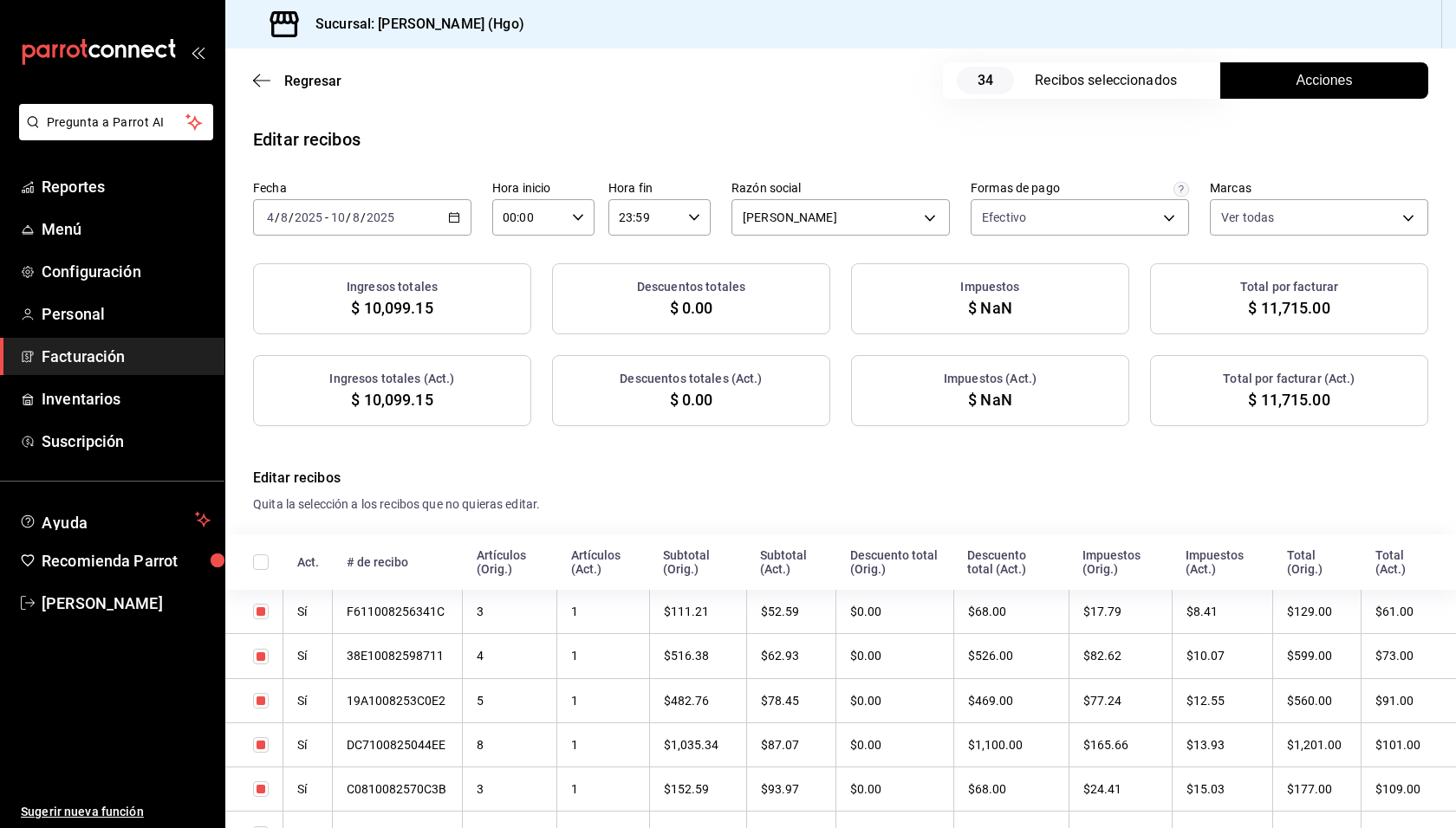
checkbox input "true"
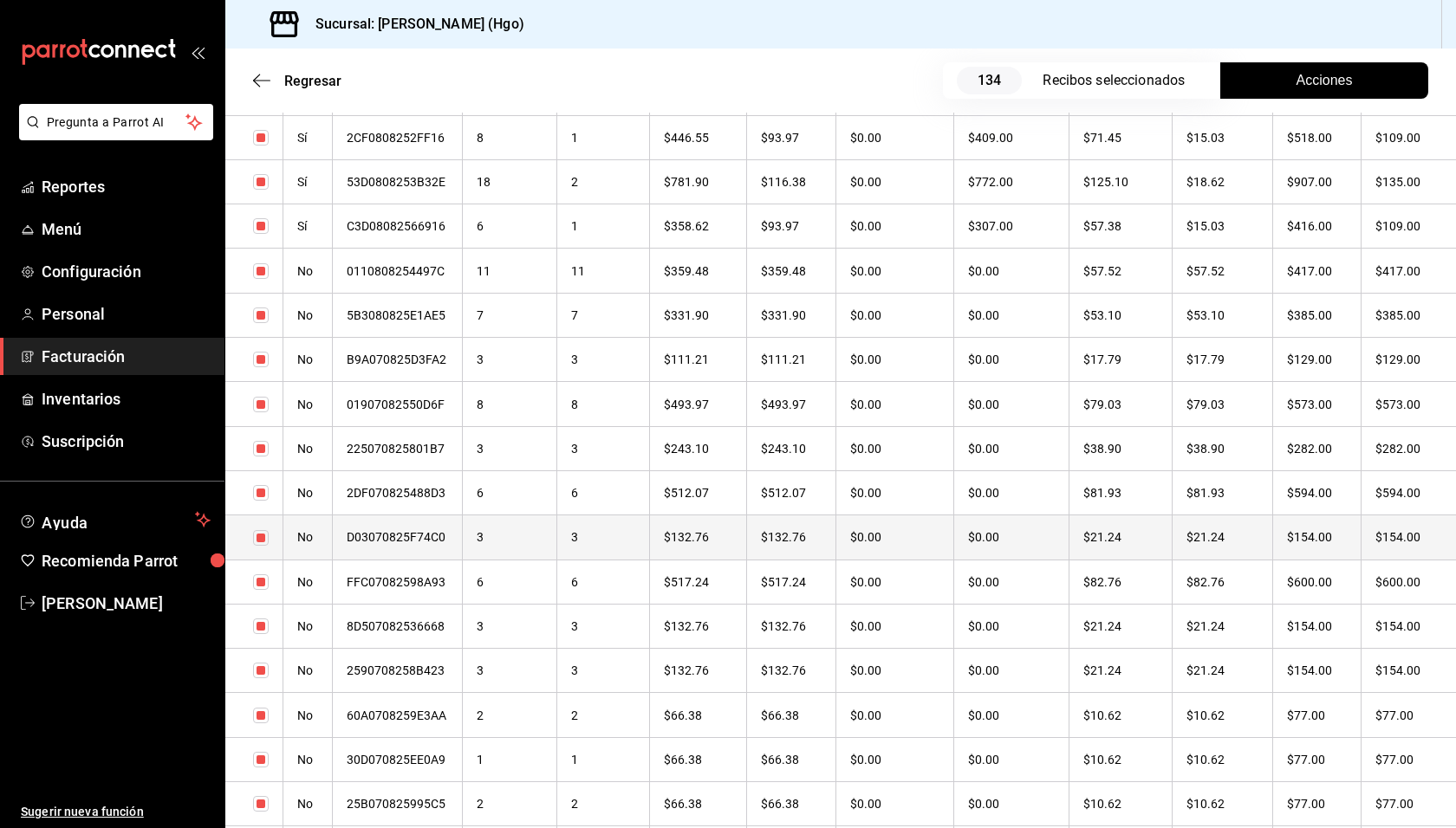
scroll to position [2219, 0]
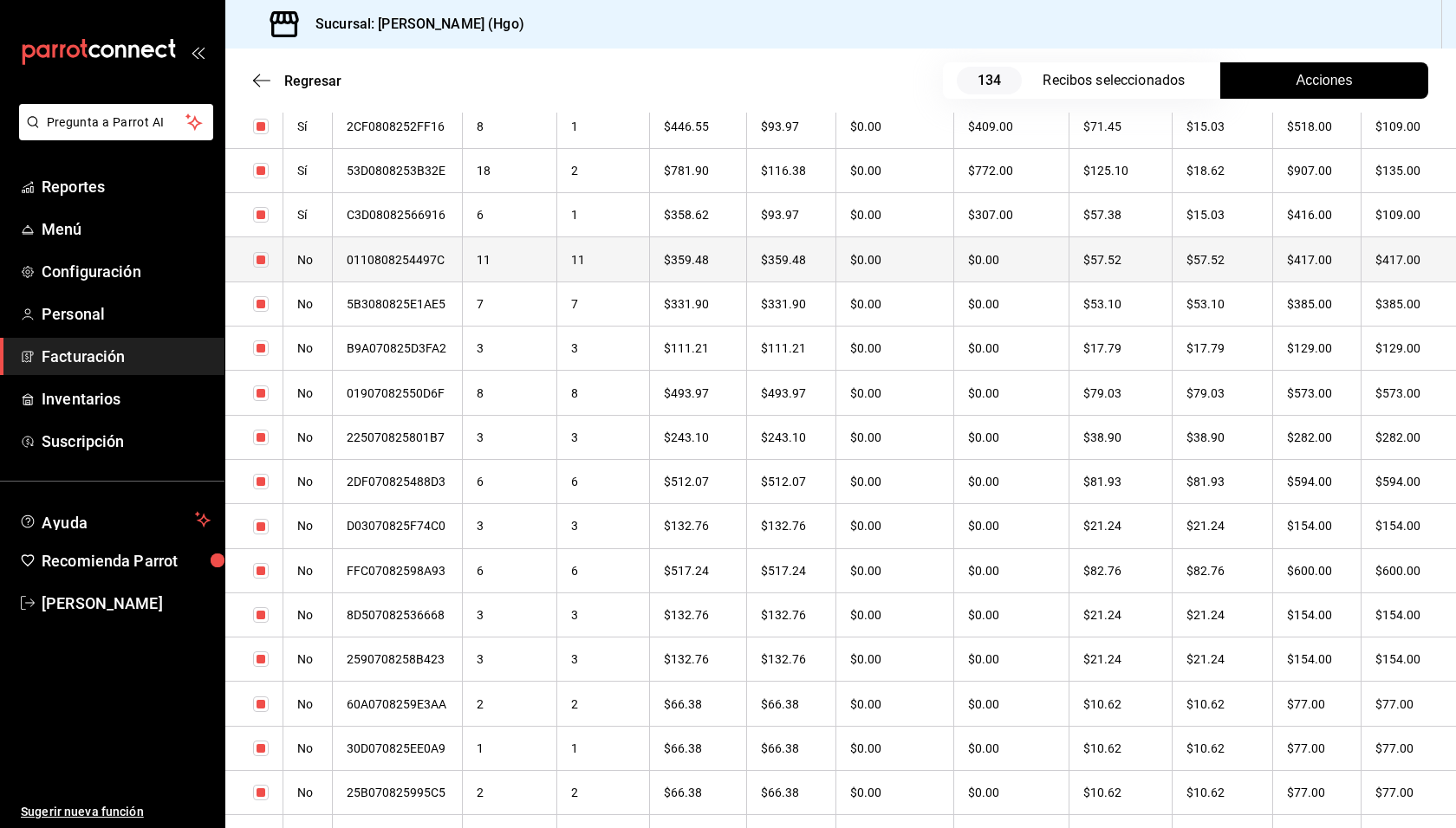
click at [1340, 266] on th "$417.00" at bounding box center [1316, 260] width 88 height 44
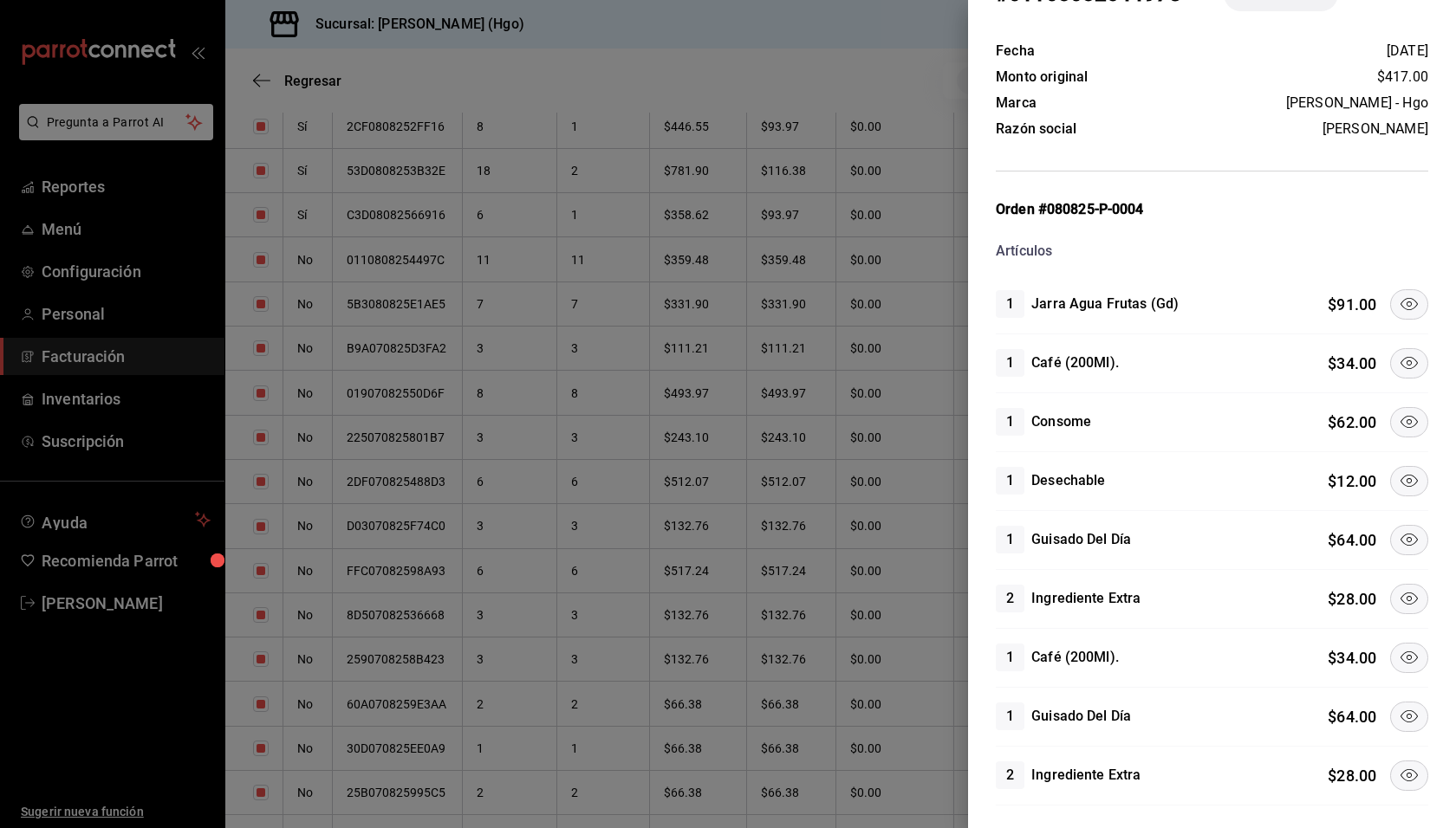
scroll to position [152, 0]
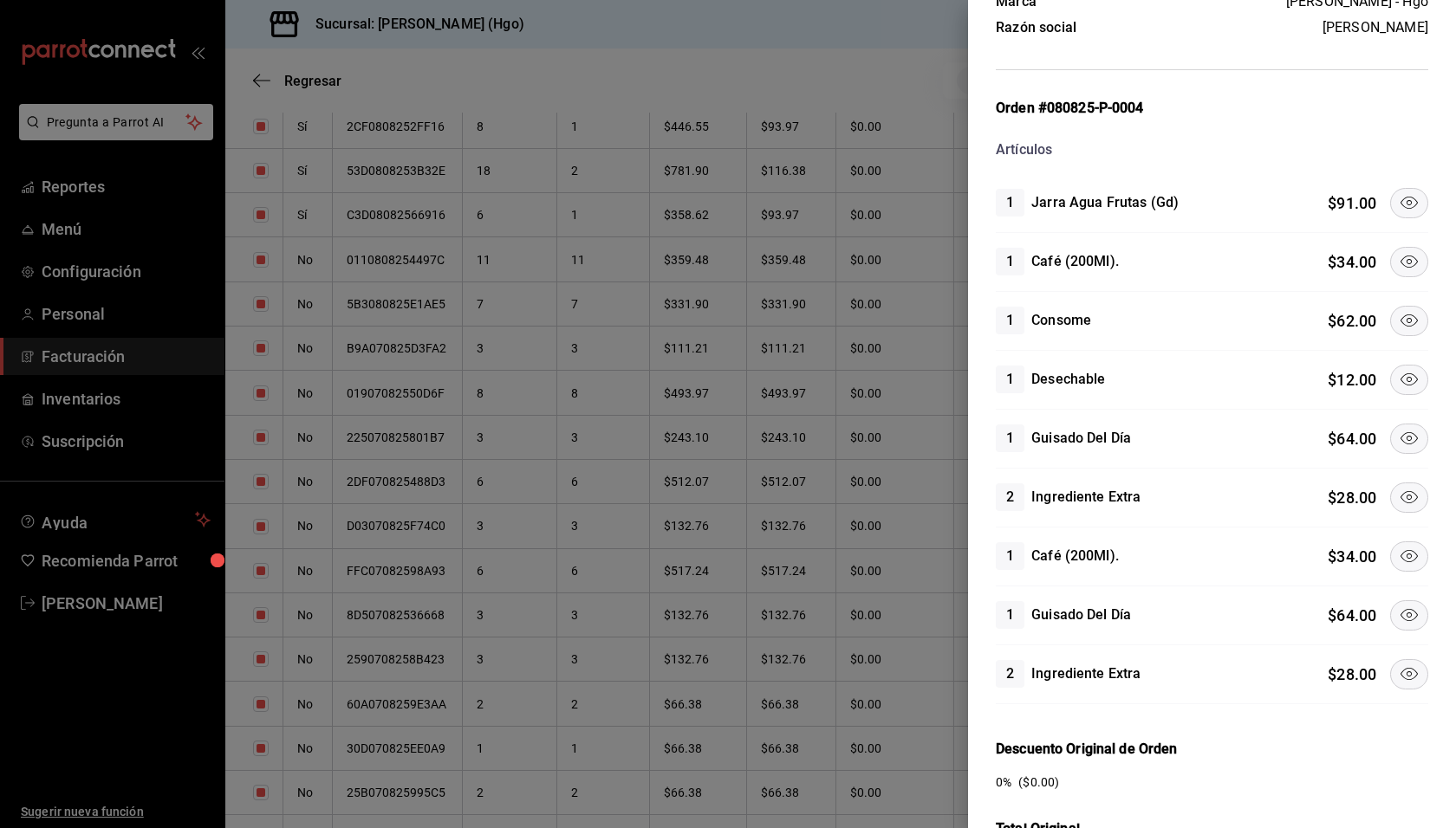
click at [1398, 264] on icon at bounding box center [1408, 262] width 21 height 21
click at [1398, 316] on icon at bounding box center [1408, 320] width 21 height 21
click at [1398, 428] on icon at bounding box center [1408, 438] width 21 height 21
click at [1400, 483] on button at bounding box center [1409, 498] width 39 height 30
click at [1398, 547] on icon at bounding box center [1408, 556] width 21 height 21
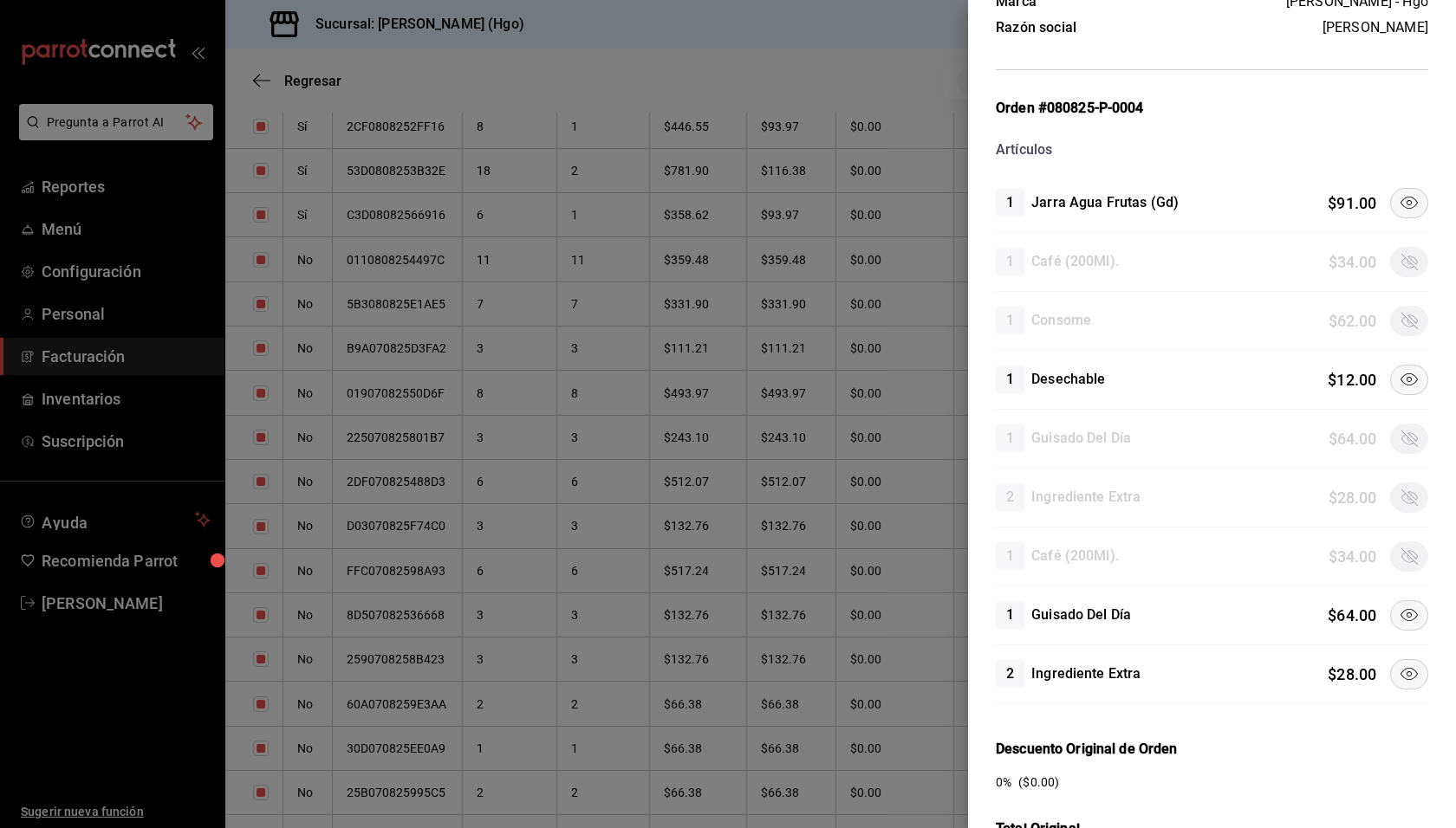
click at [1395, 622] on button at bounding box center [1409, 615] width 39 height 30
click at [1398, 669] on icon at bounding box center [1408, 674] width 21 height 21
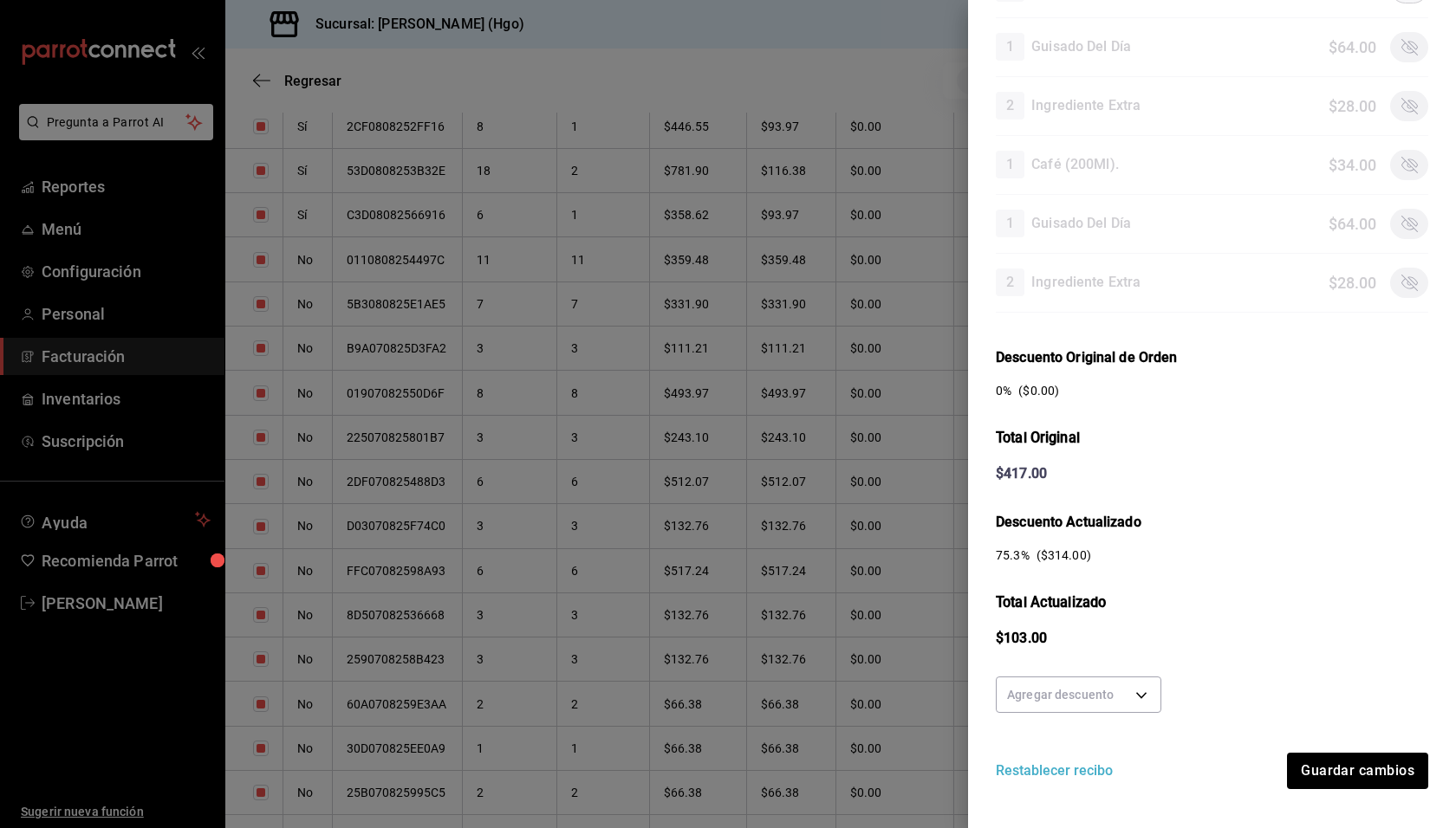
scroll to position [571, 0]
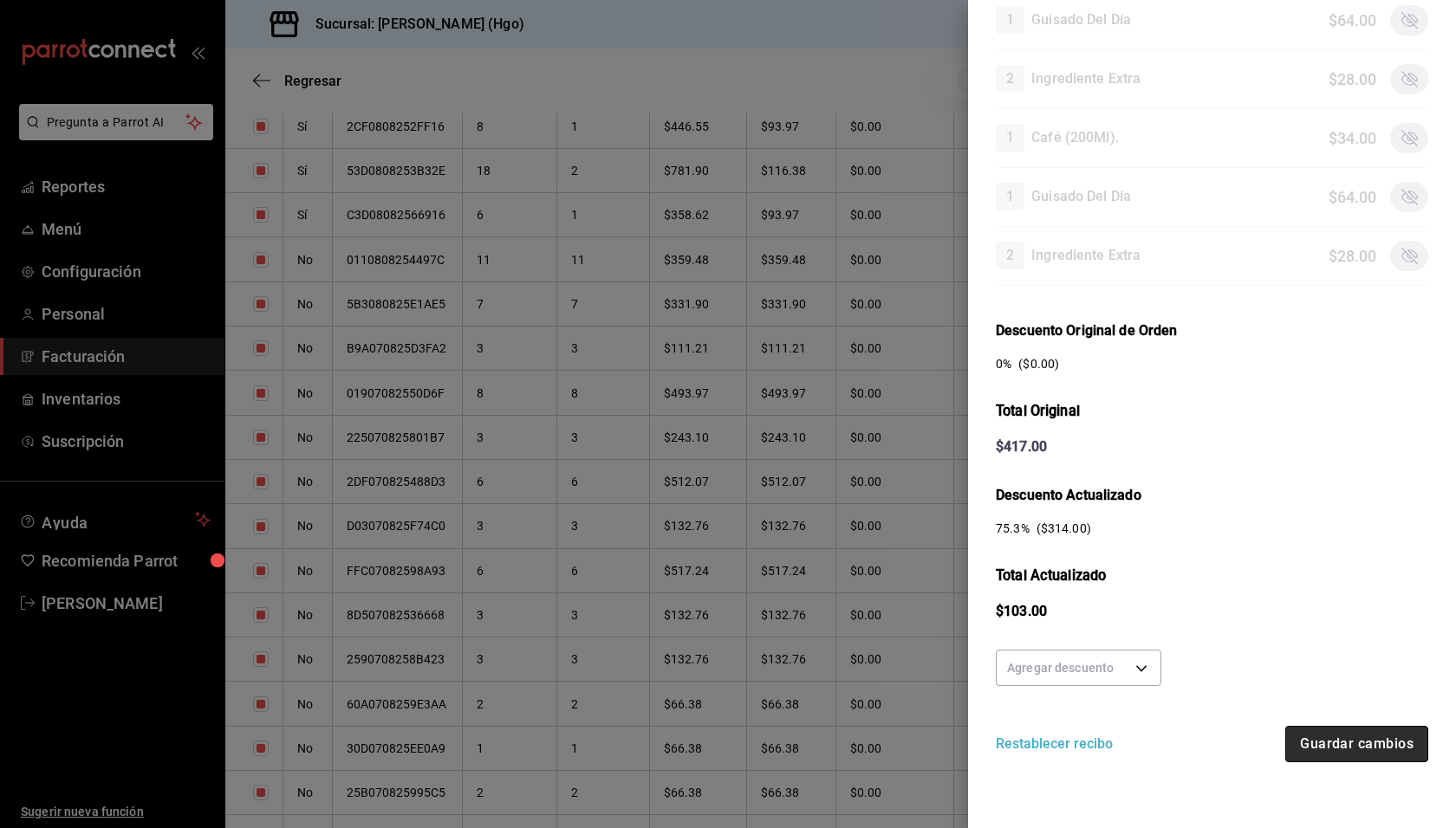
click at [1378, 733] on button "Guardar cambios" at bounding box center [1357, 744] width 143 height 37
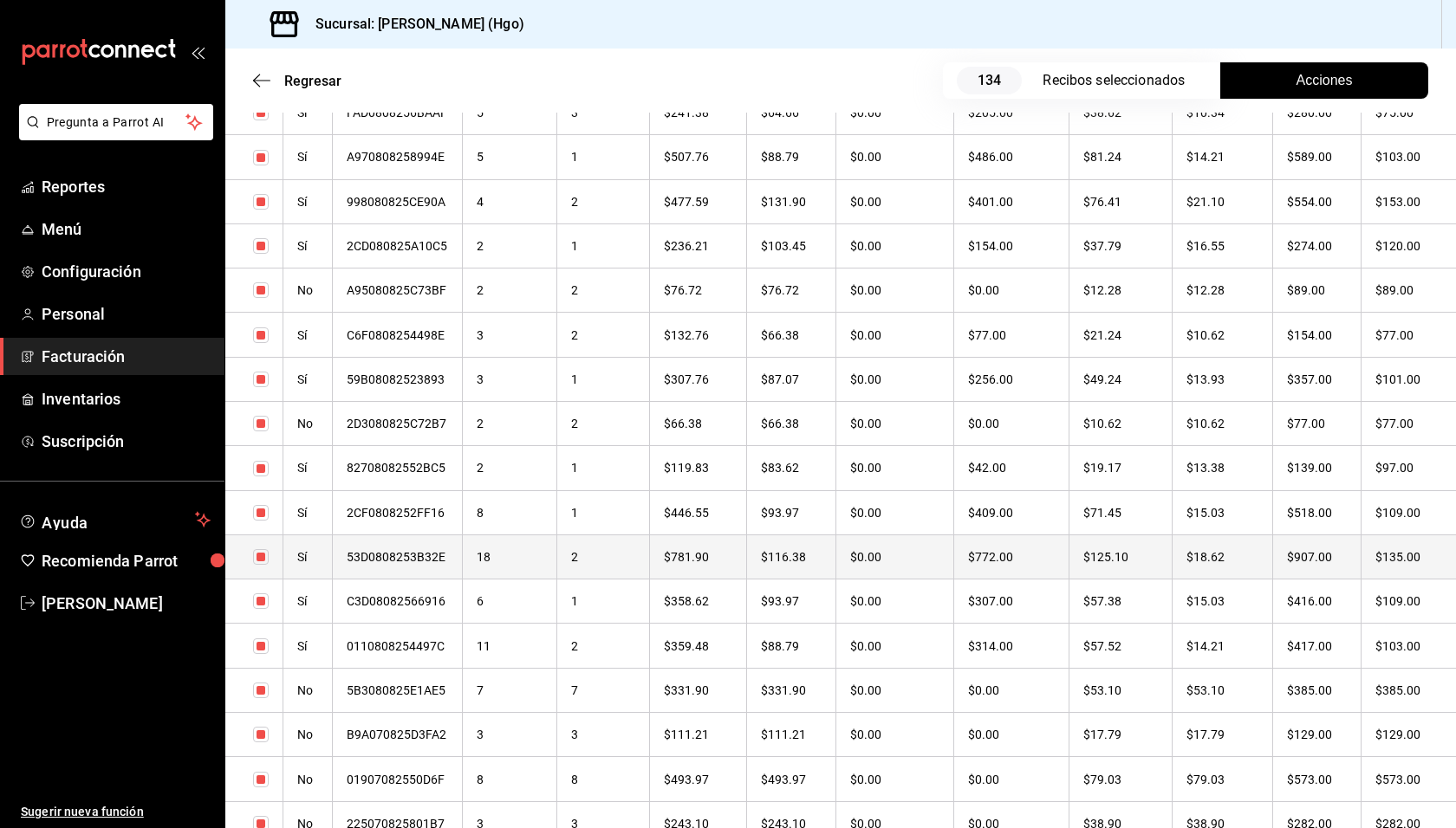
scroll to position [2247, 0]
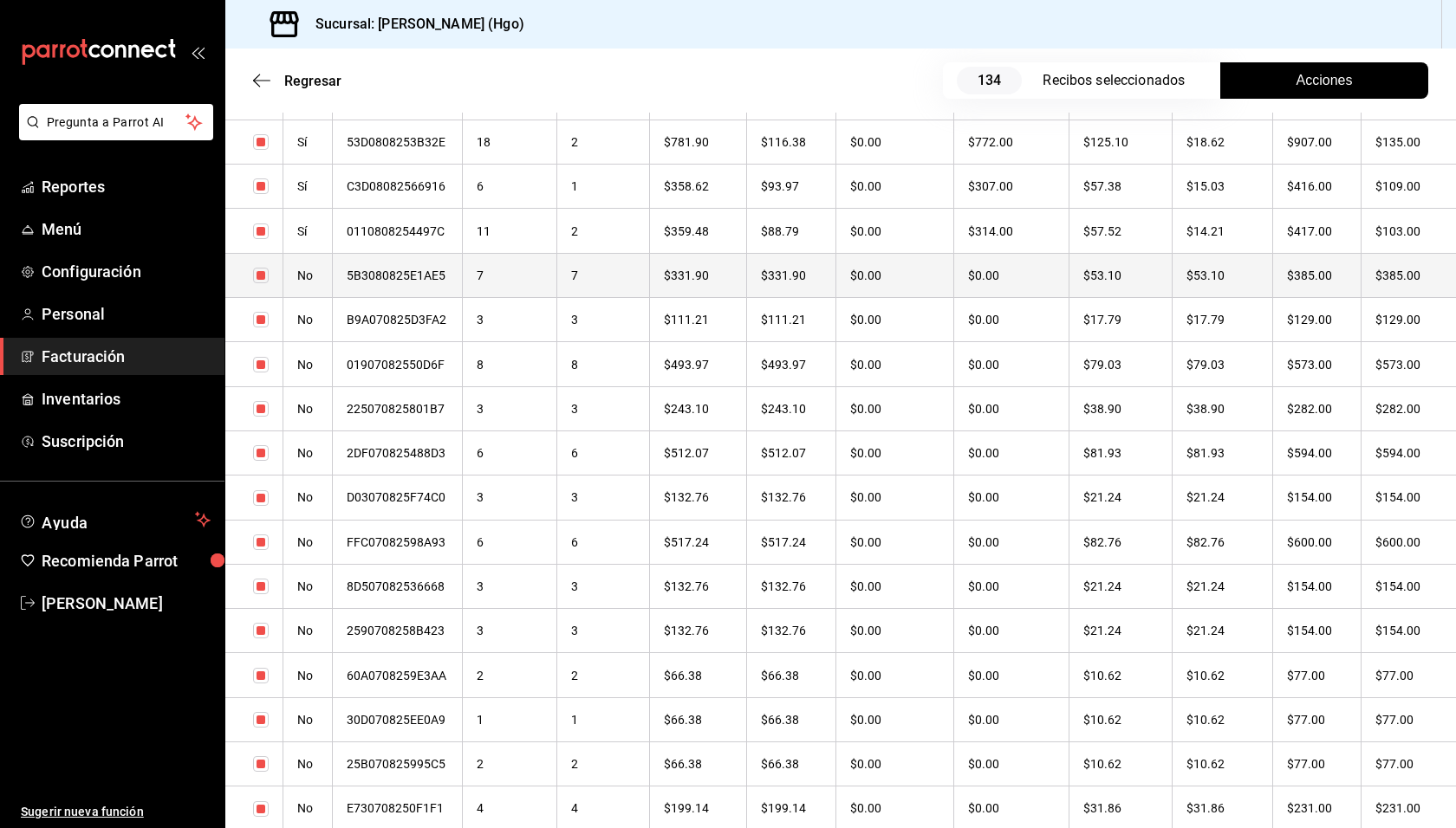
click at [1365, 278] on th "$385.00" at bounding box center [1408, 275] width 95 height 44
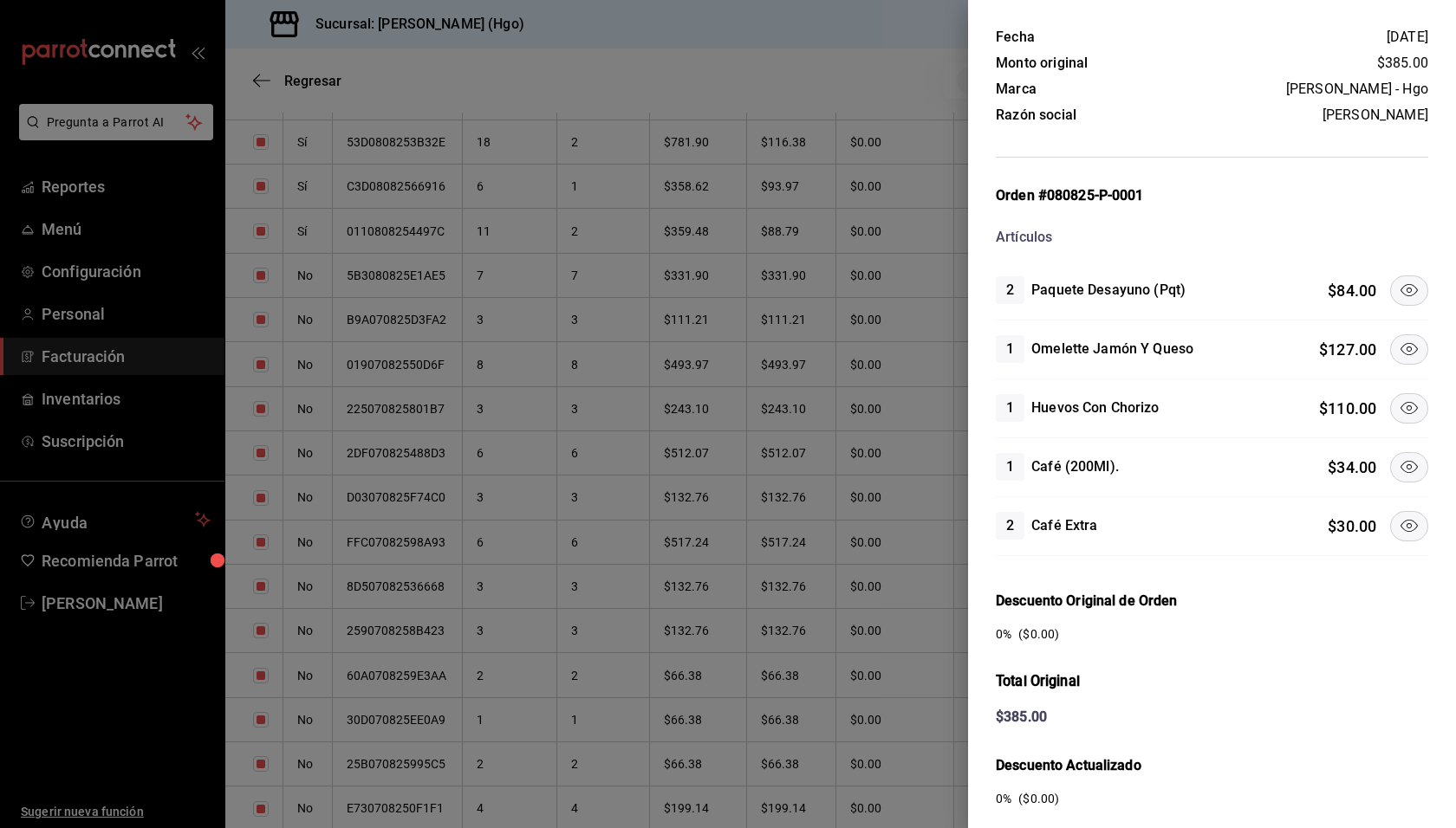
scroll to position [141, 0]
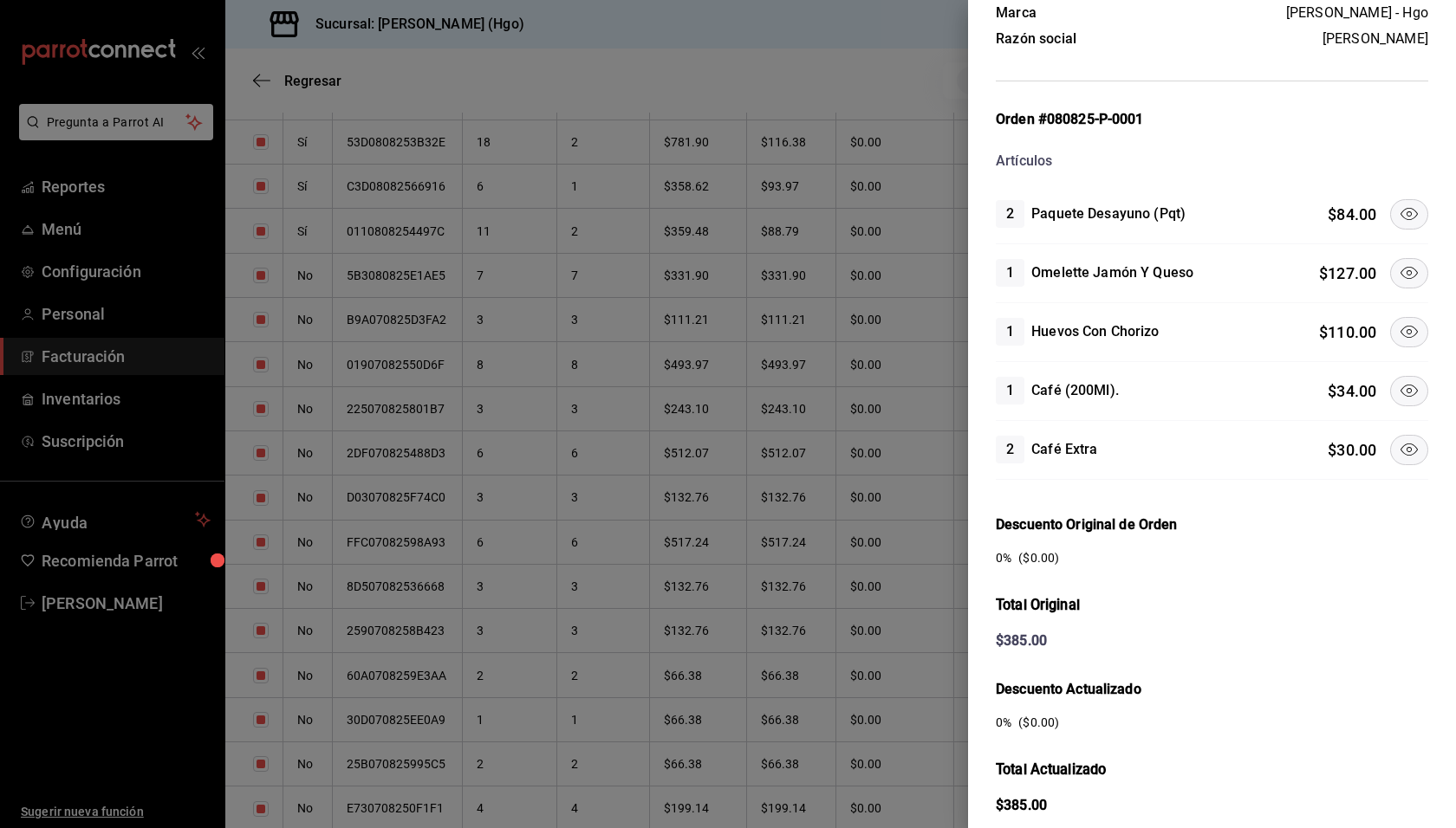
drag, startPoint x: 1398, startPoint y: 263, endPoint x: 1388, endPoint y: 224, distance: 40.3
click at [1397, 258] on button at bounding box center [1409, 273] width 39 height 30
click at [1398, 380] on icon at bounding box center [1408, 390] width 21 height 21
click at [1398, 208] on icon at bounding box center [1408, 214] width 21 height 21
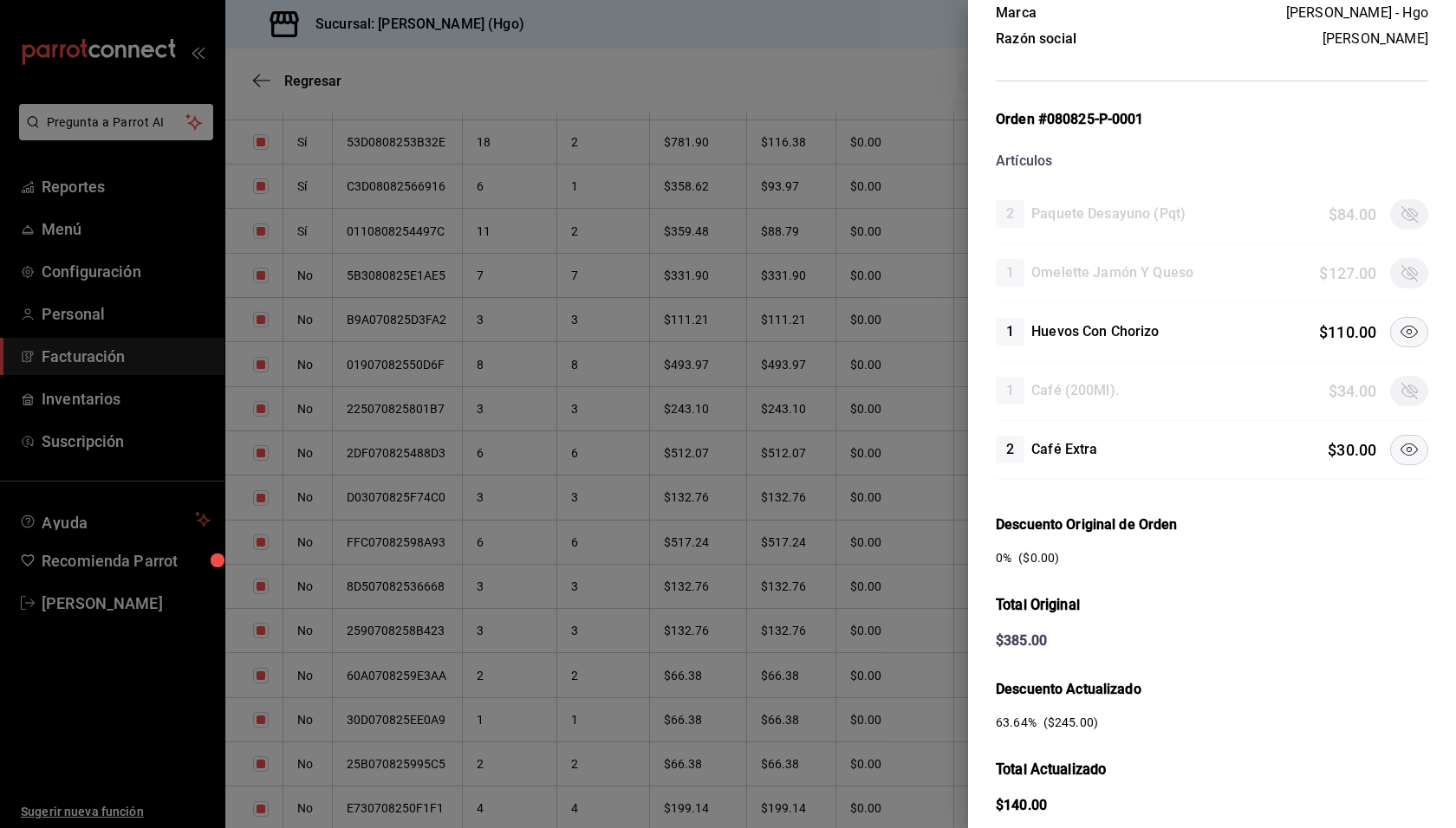
click at [1405, 452] on icon at bounding box center [1408, 450] width 21 height 21
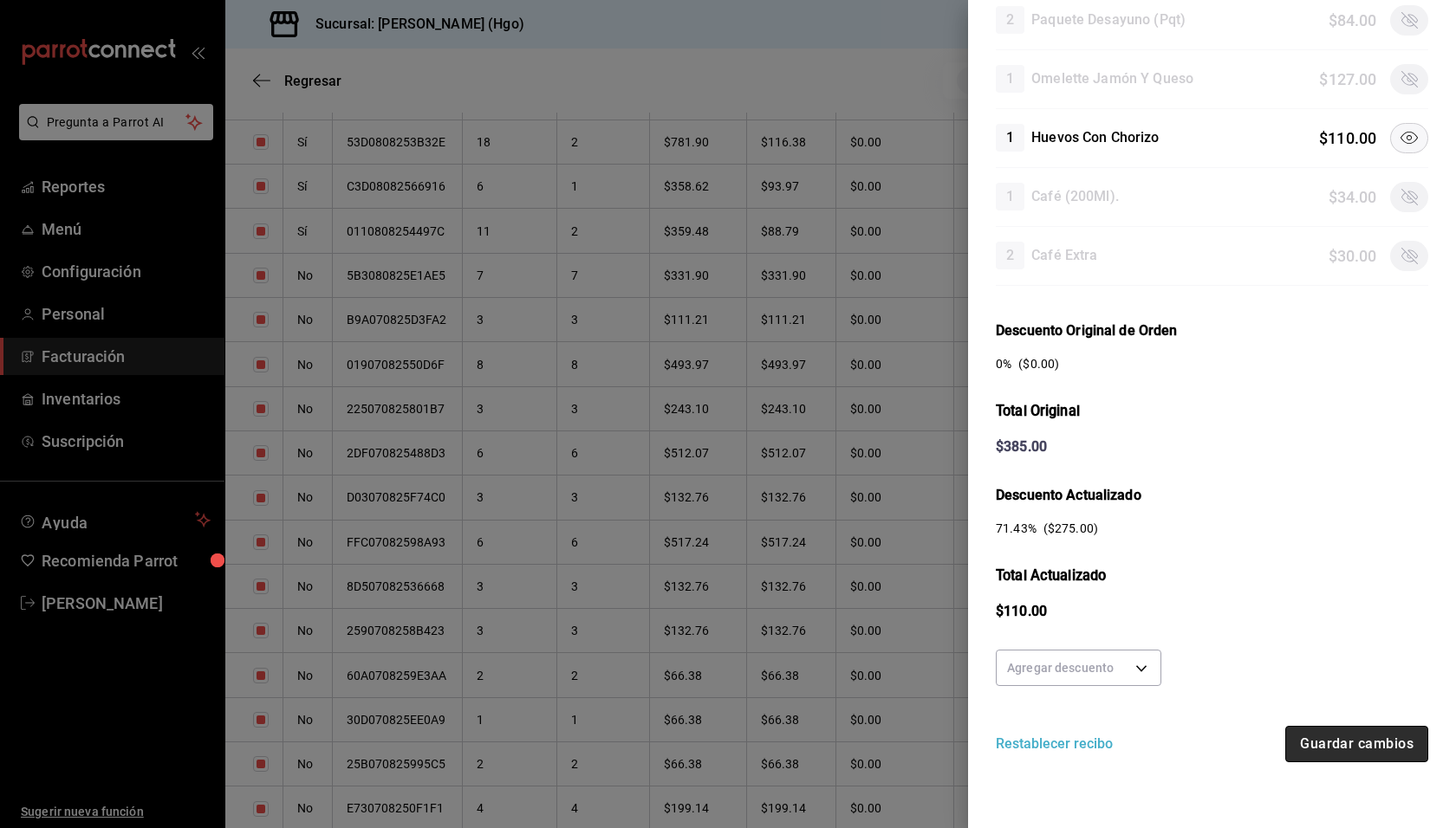
click at [1353, 743] on button "Guardar cambios" at bounding box center [1357, 744] width 143 height 37
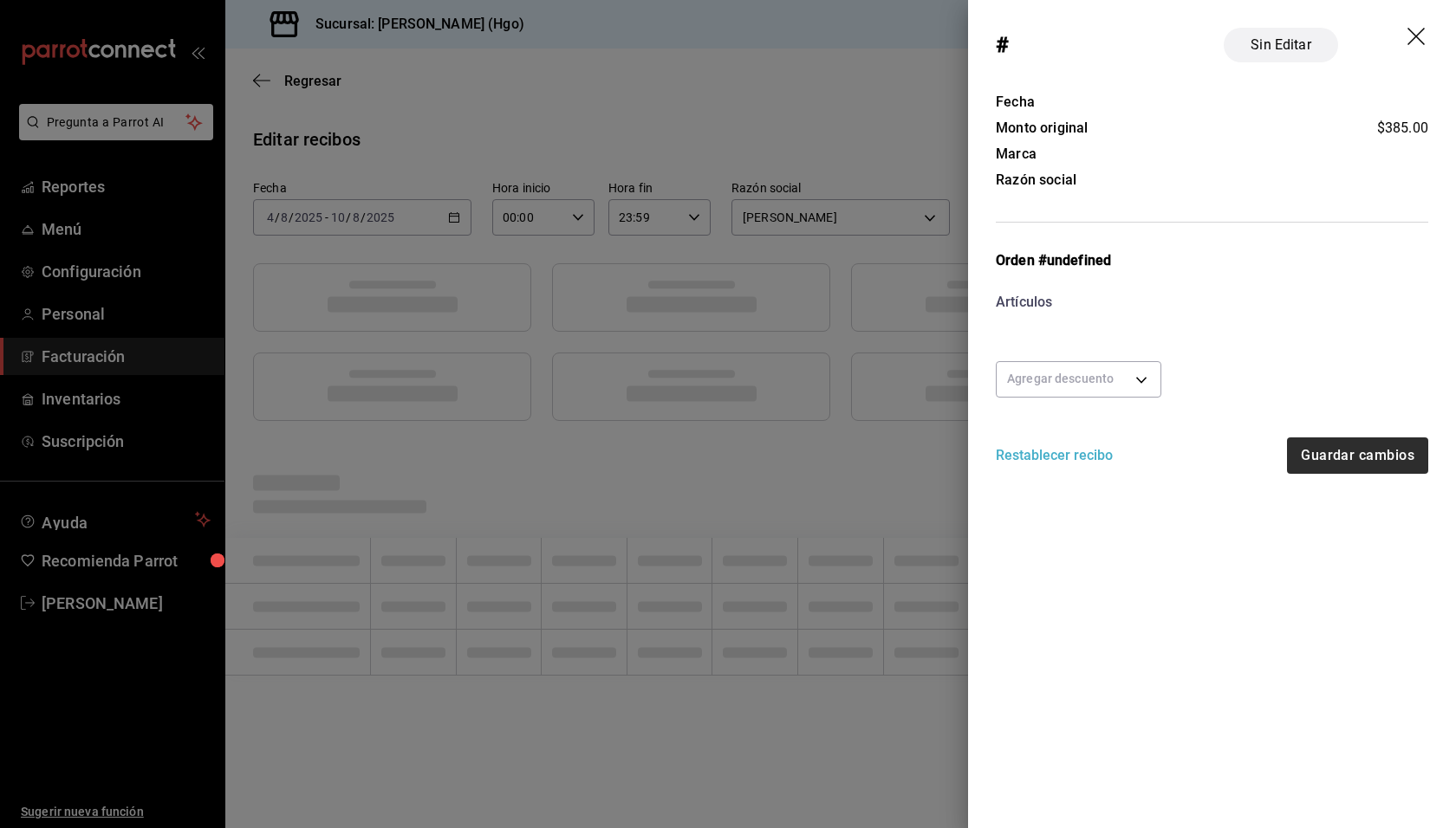
scroll to position [0, 0]
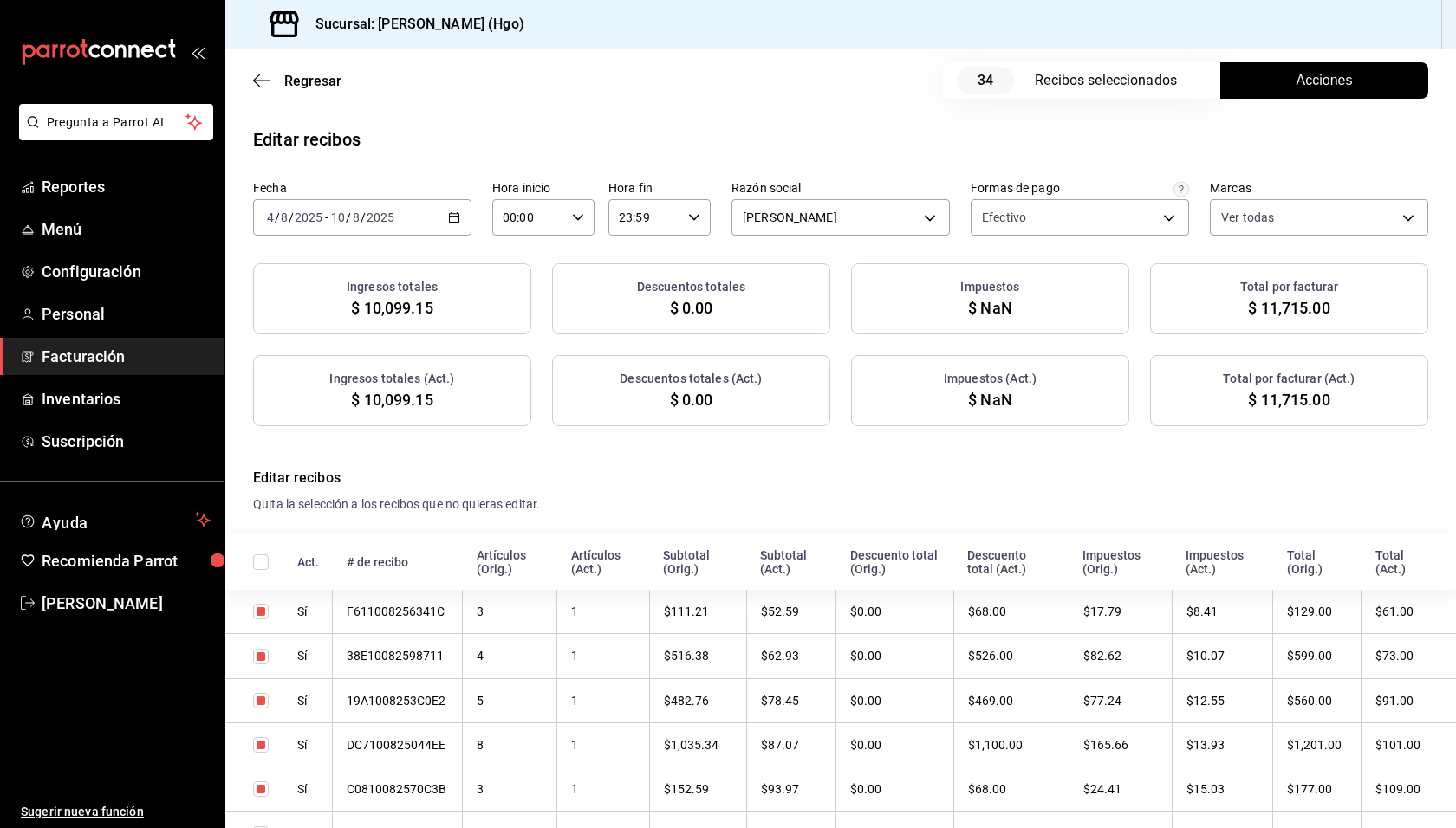
checkbox input "true"
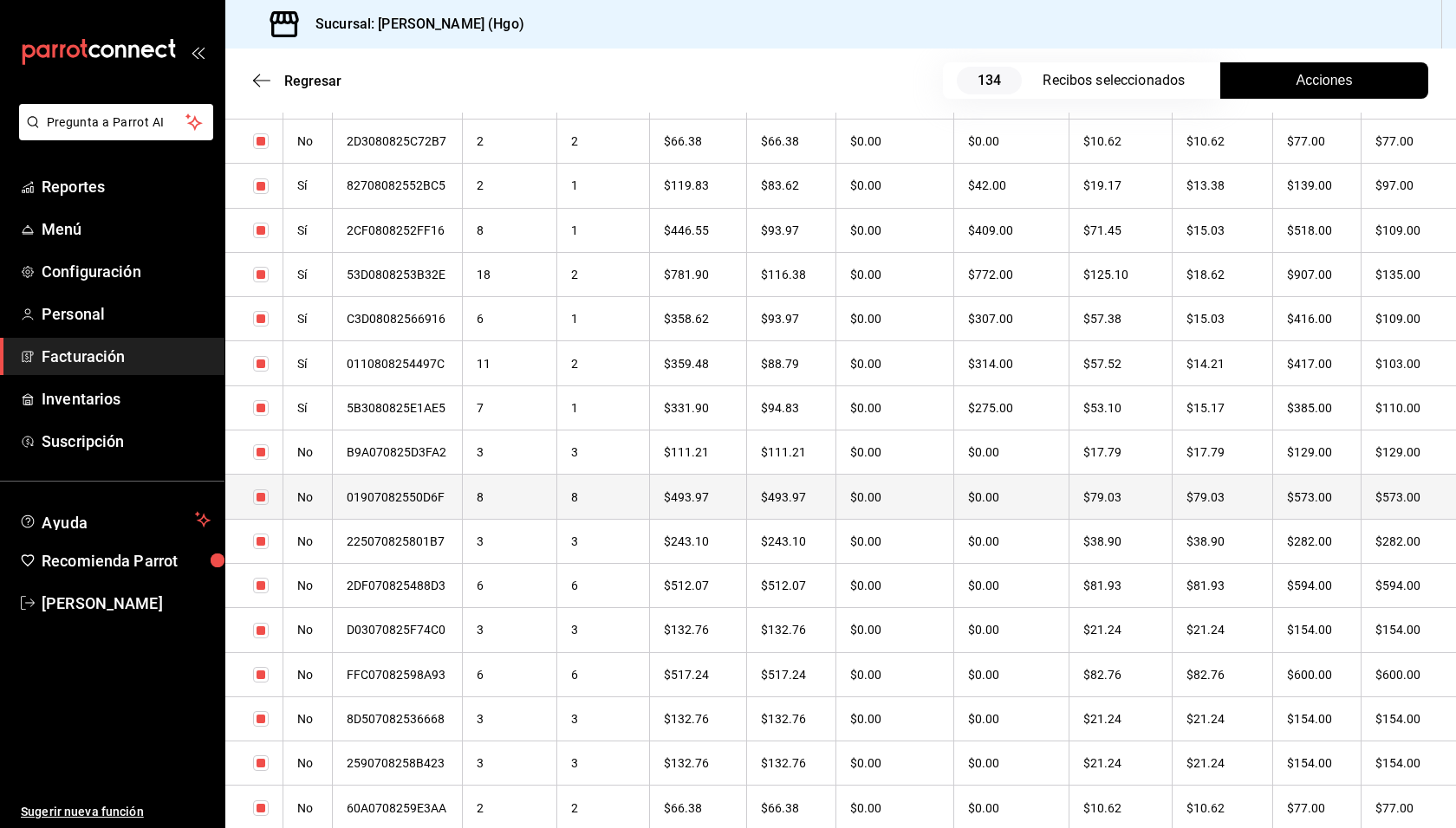
scroll to position [2292, 0]
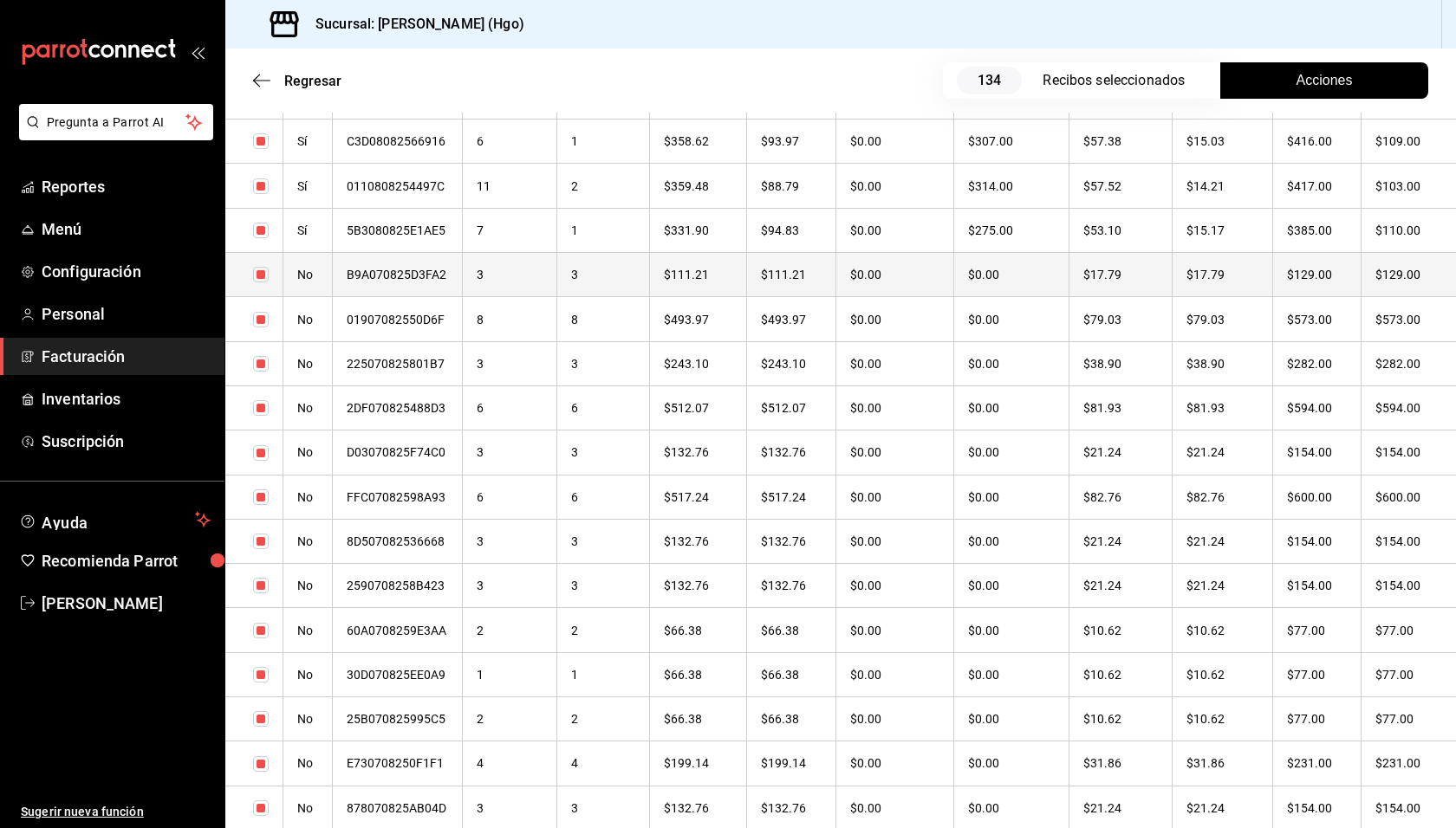
click at [1352, 274] on th "$129.00" at bounding box center [1316, 275] width 88 height 44
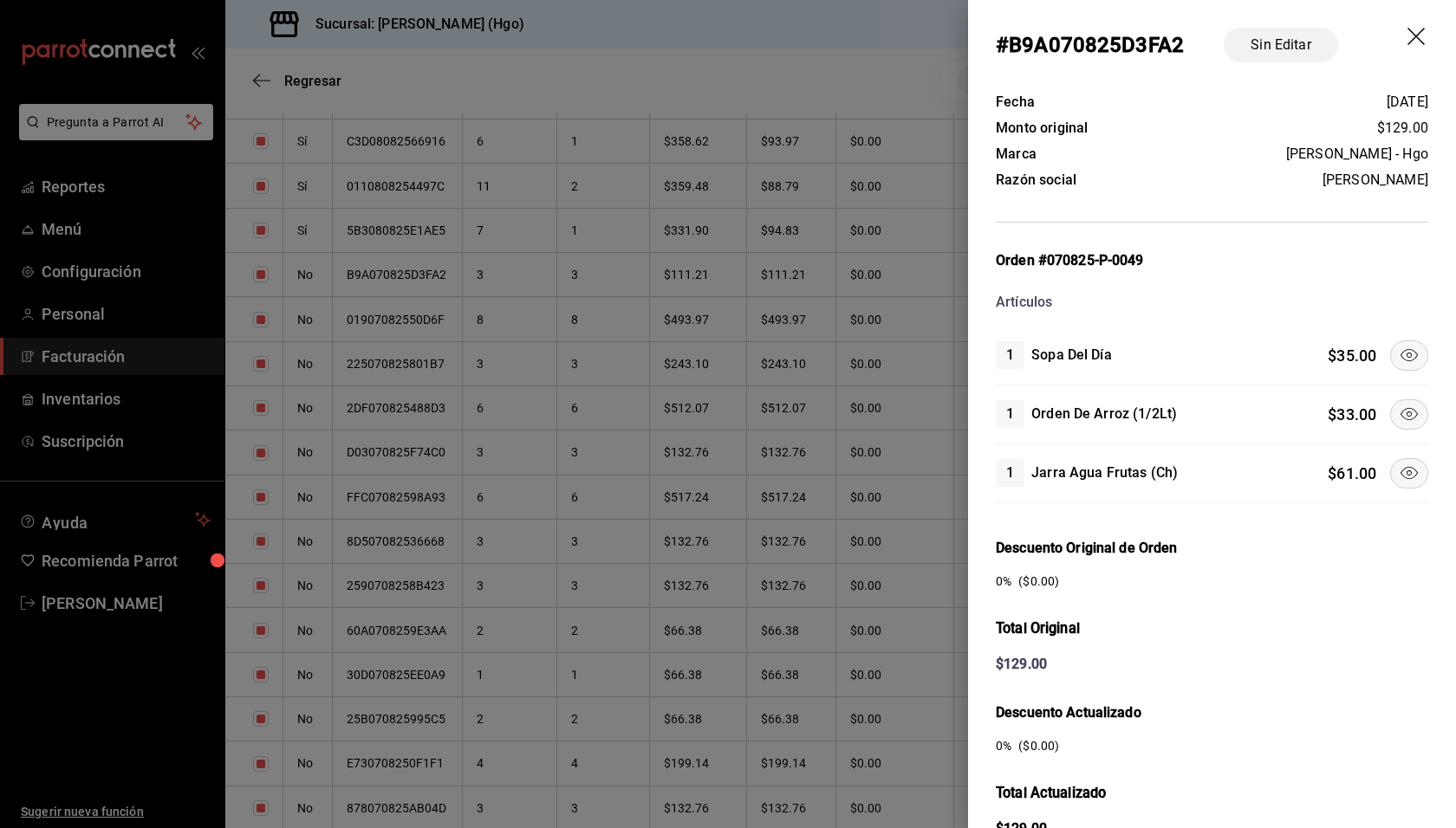
click at [1399, 404] on icon at bounding box center [1408, 414] width 21 height 21
click at [1390, 351] on button at bounding box center [1409, 355] width 39 height 30
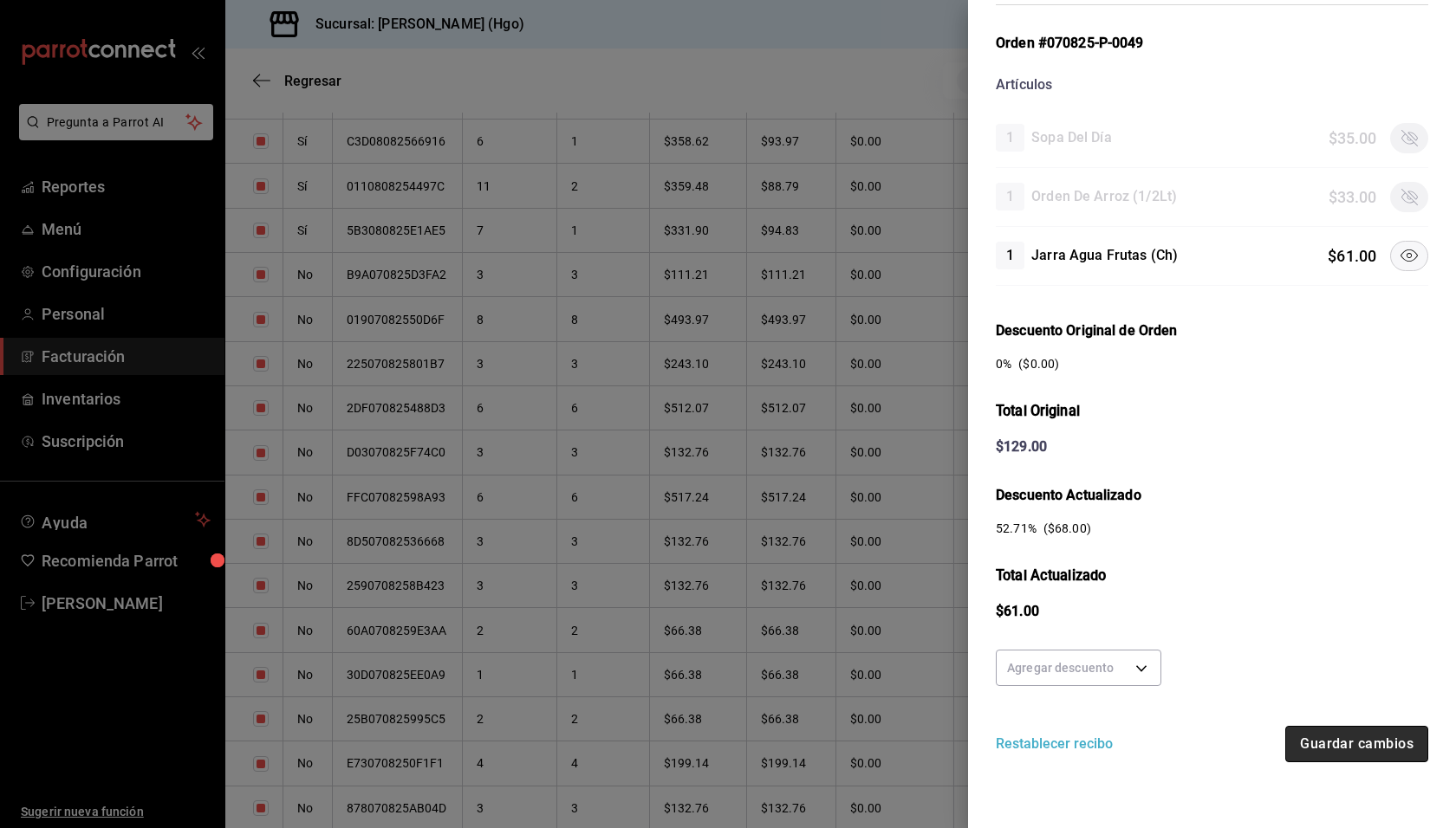
click at [1374, 733] on button "Guardar cambios" at bounding box center [1357, 744] width 143 height 37
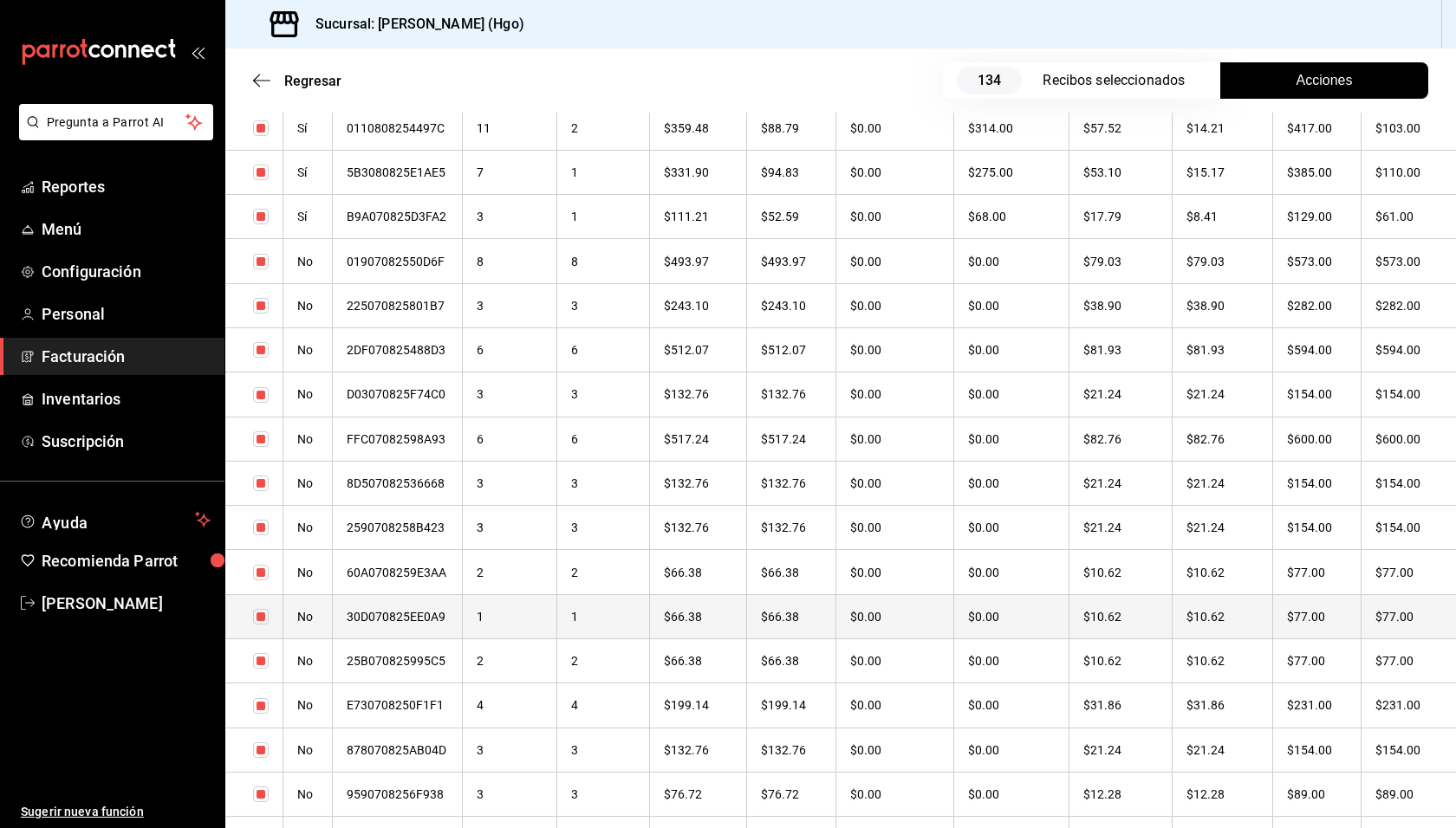
scroll to position [2362, 0]
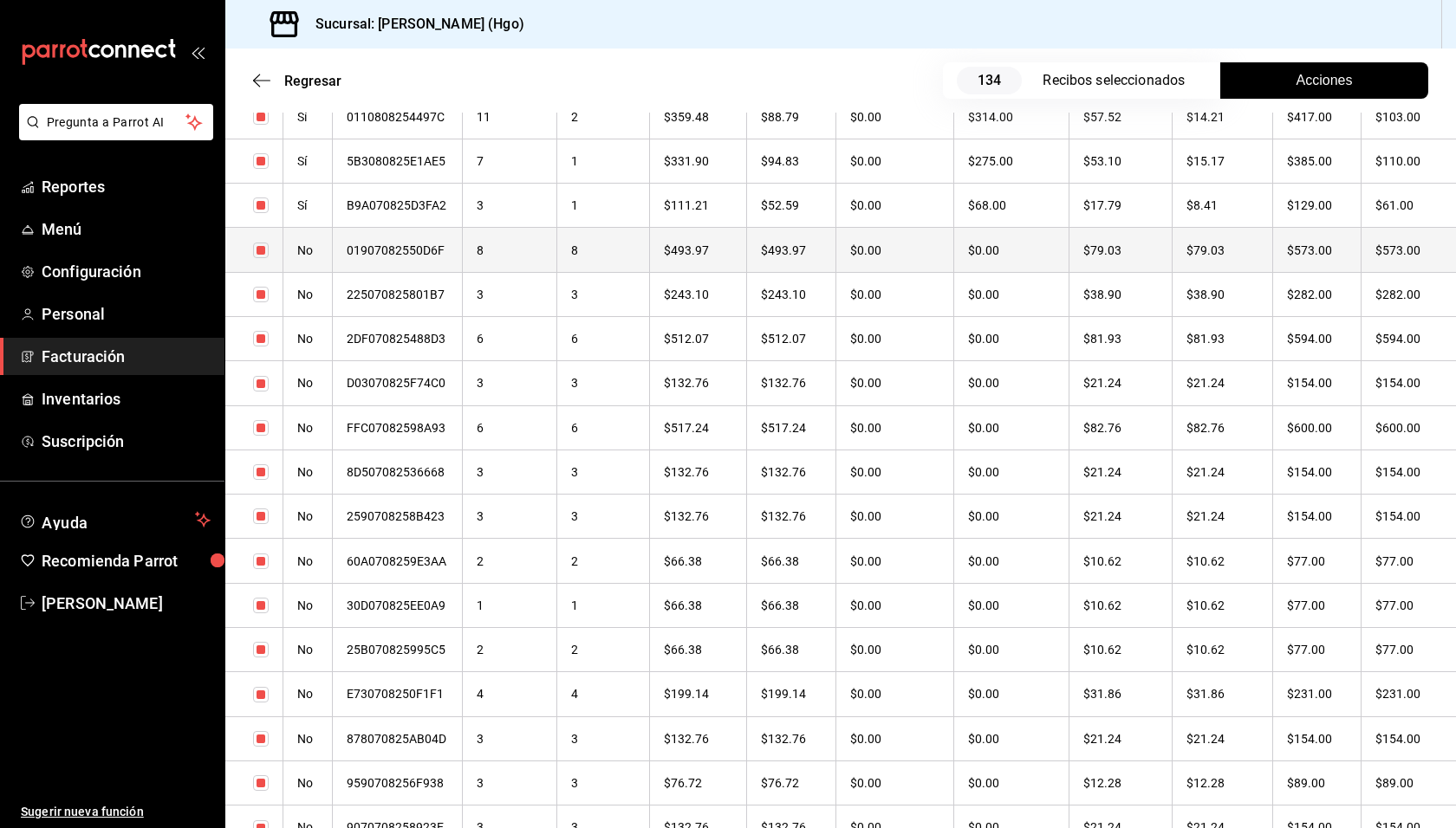
click at [1306, 257] on th "$573.00" at bounding box center [1316, 250] width 88 height 44
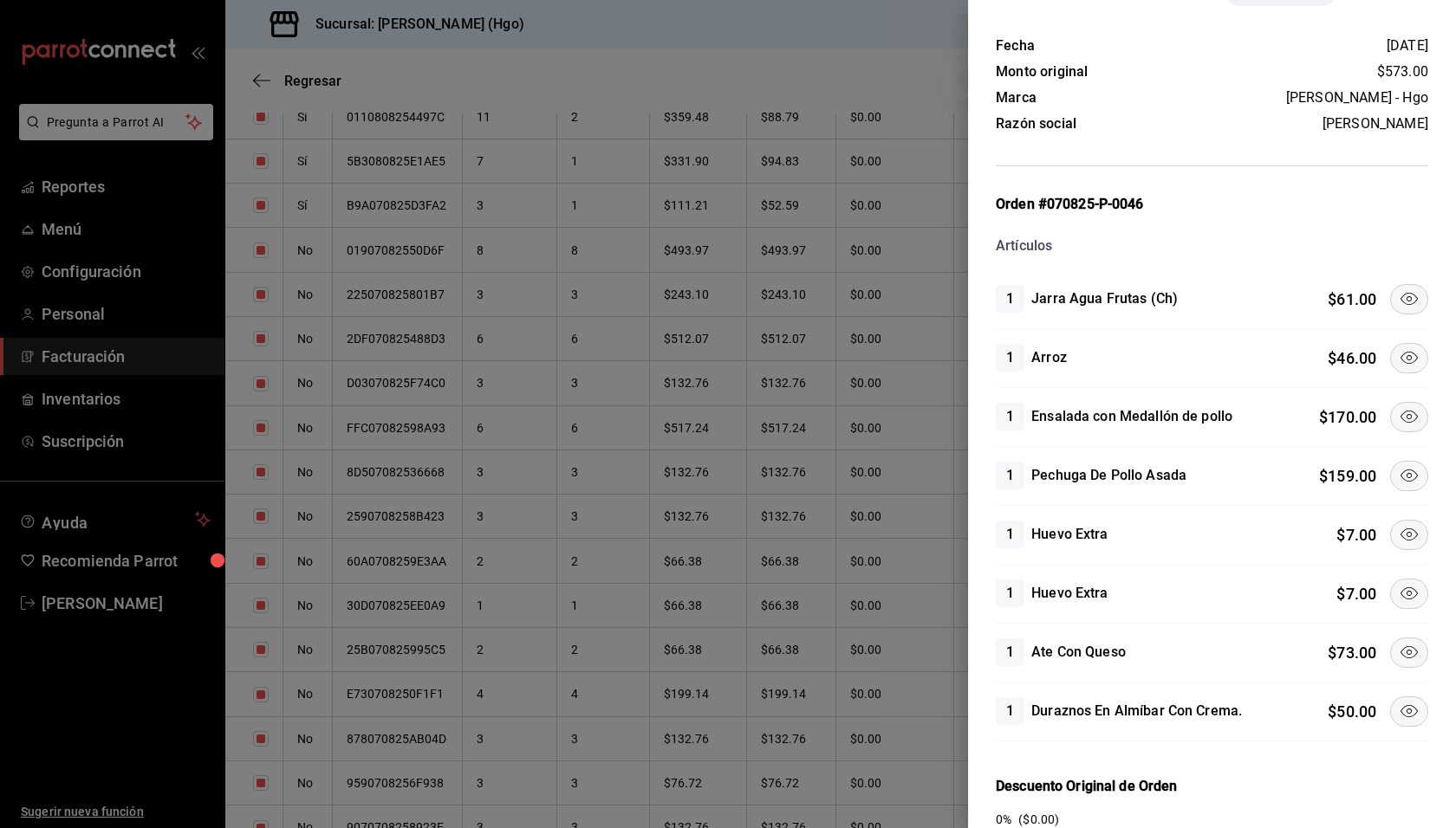
scroll to position [68, 0]
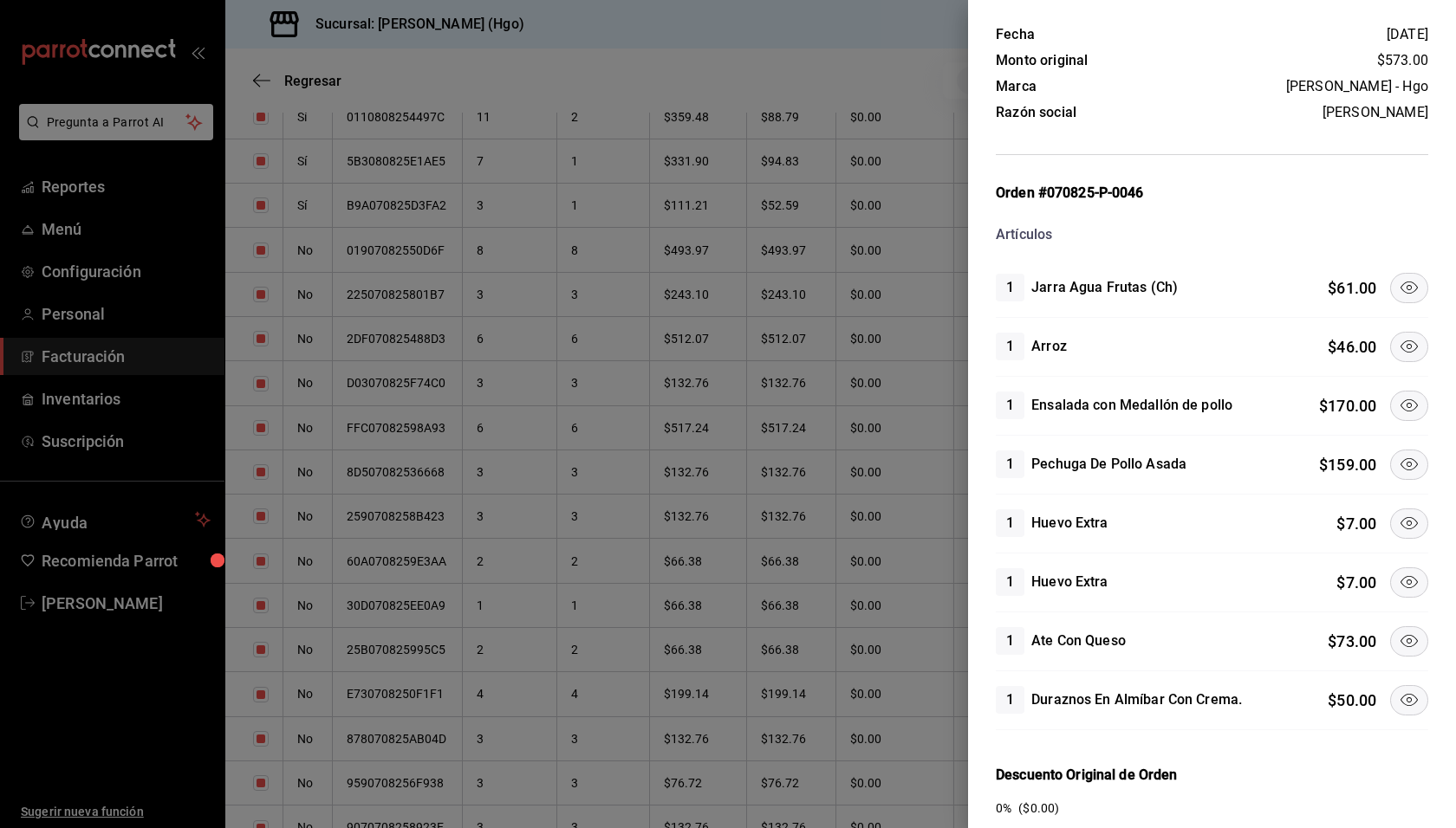
click at [1390, 289] on button at bounding box center [1409, 287] width 39 height 30
click at [1398, 346] on icon at bounding box center [1408, 346] width 21 height 21
click at [1398, 398] on icon at bounding box center [1408, 405] width 21 height 21
click at [1398, 533] on button at bounding box center [1409, 523] width 39 height 30
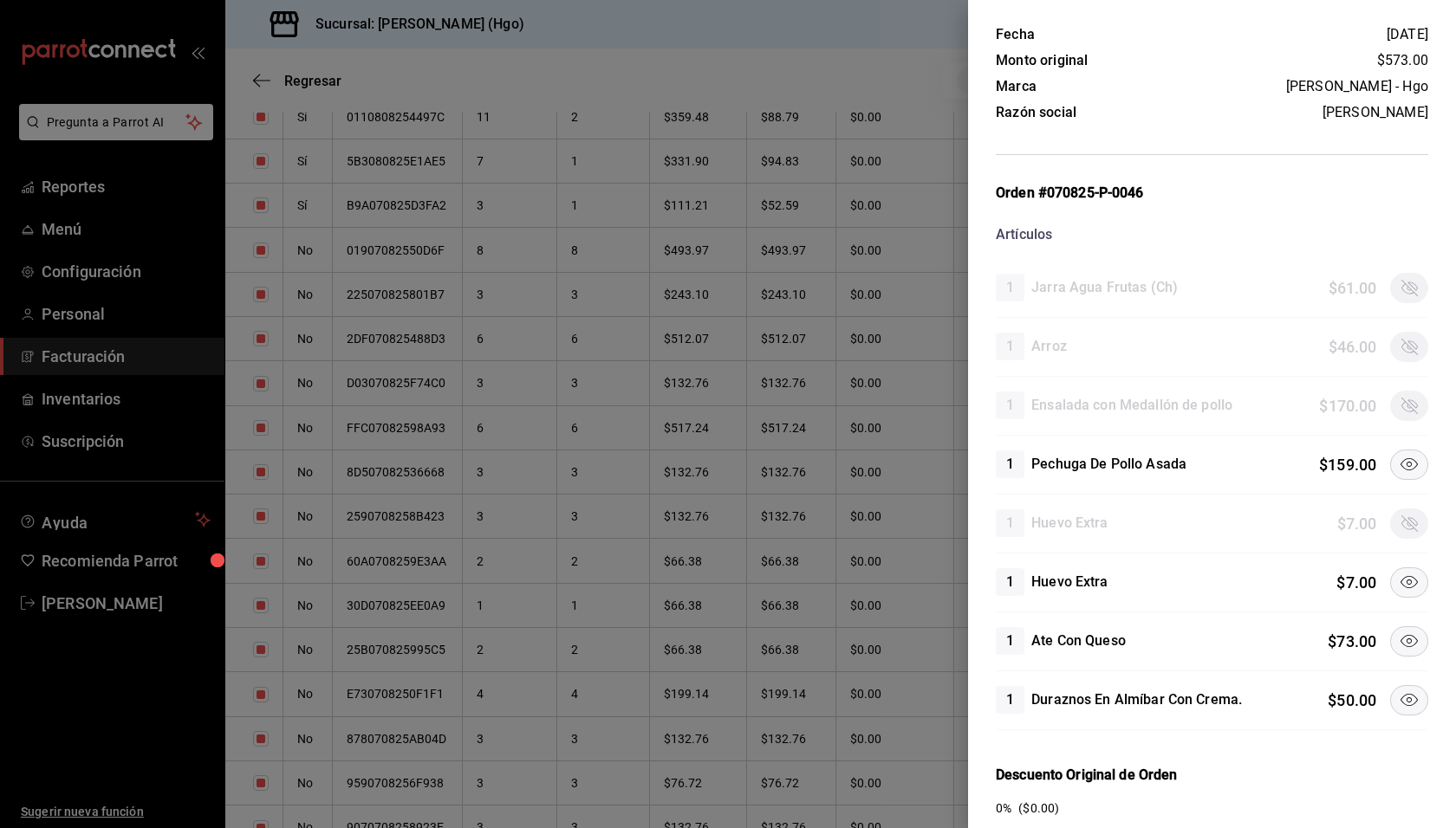
click at [1400, 588] on icon at bounding box center [1408, 582] width 21 height 21
click at [1405, 643] on icon at bounding box center [1408, 641] width 21 height 21
click at [1401, 708] on button at bounding box center [1409, 700] width 39 height 30
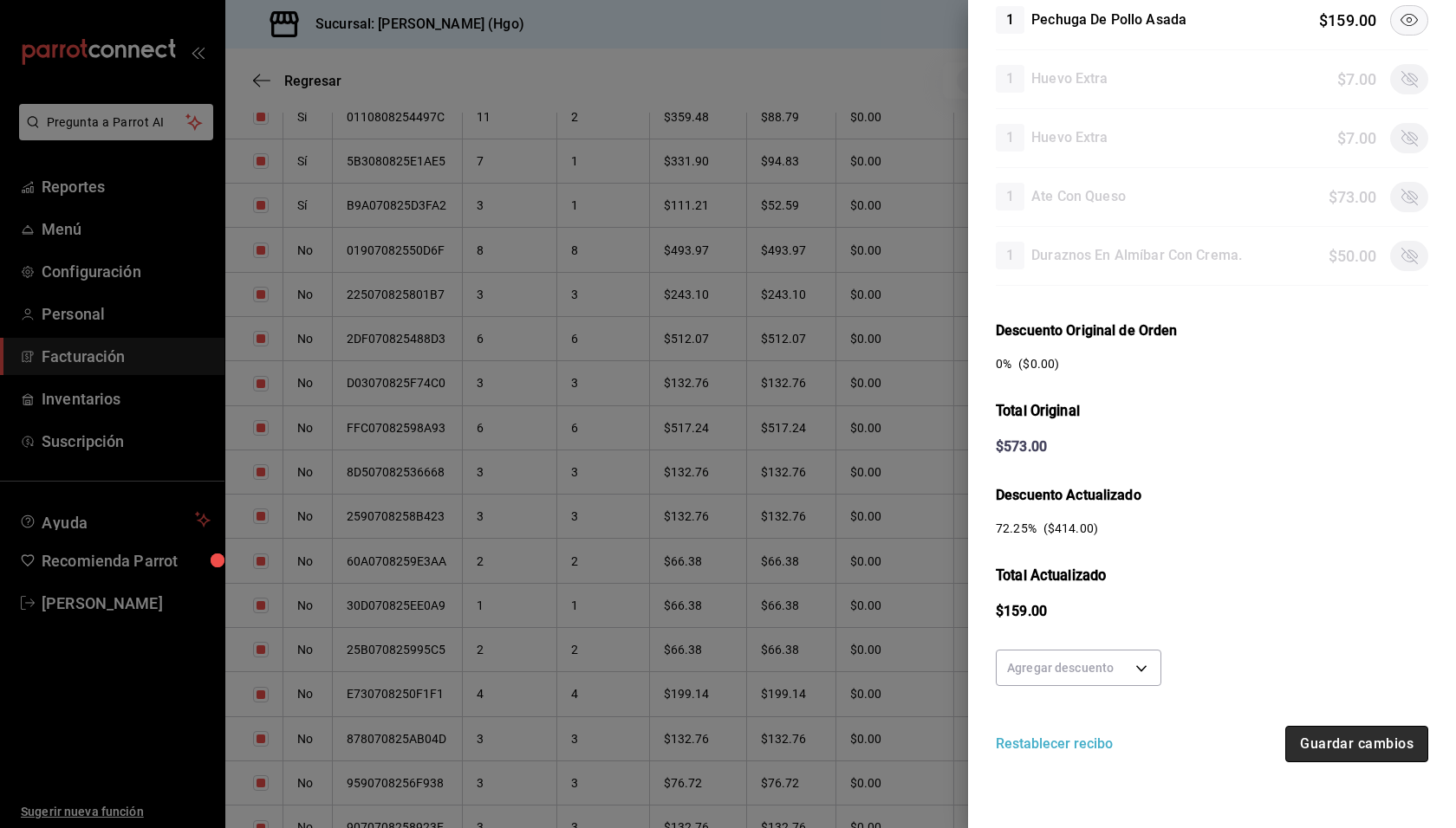
click at [1338, 739] on button "Guardar cambios" at bounding box center [1357, 744] width 143 height 37
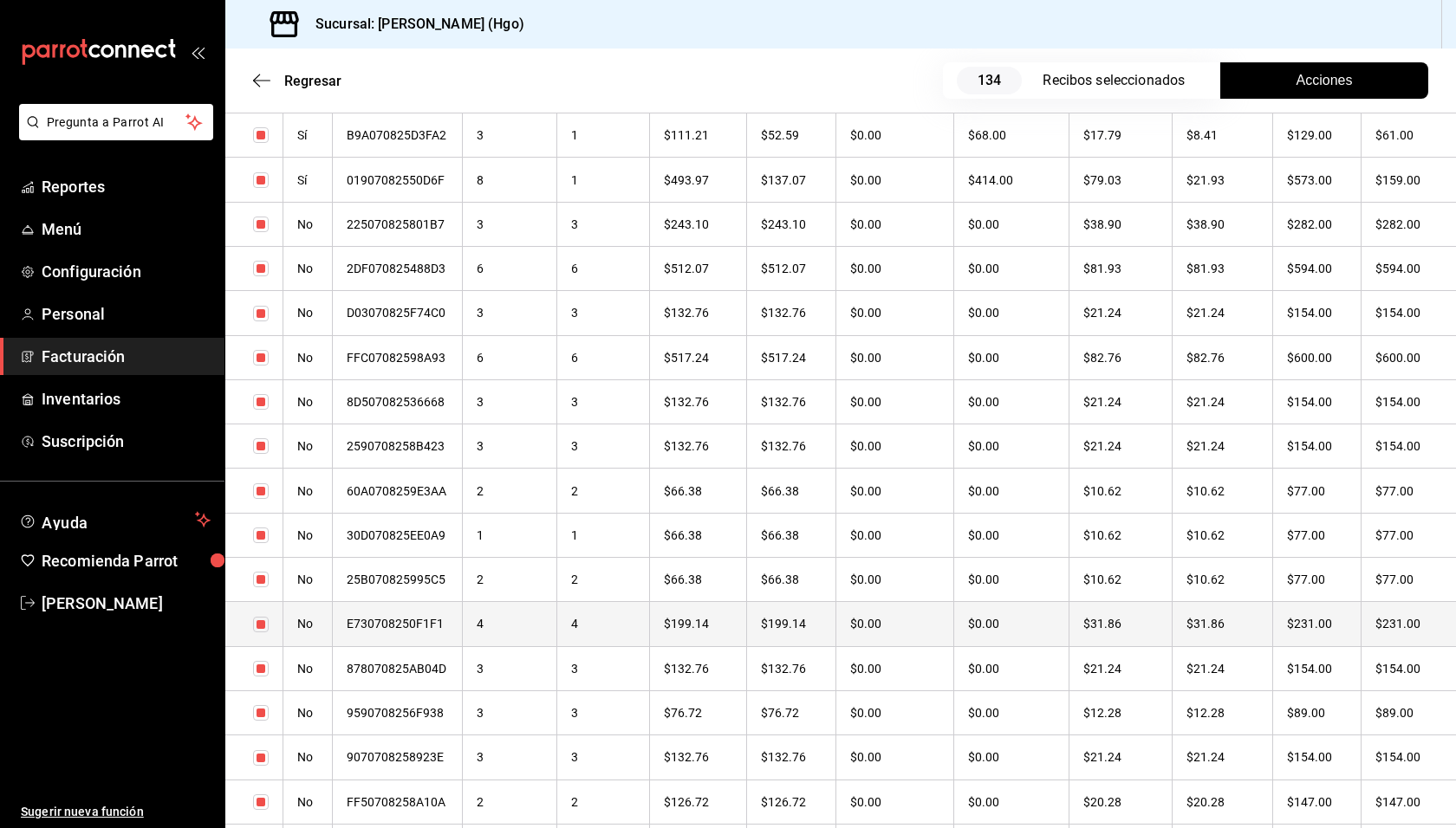
scroll to position [2381, 0]
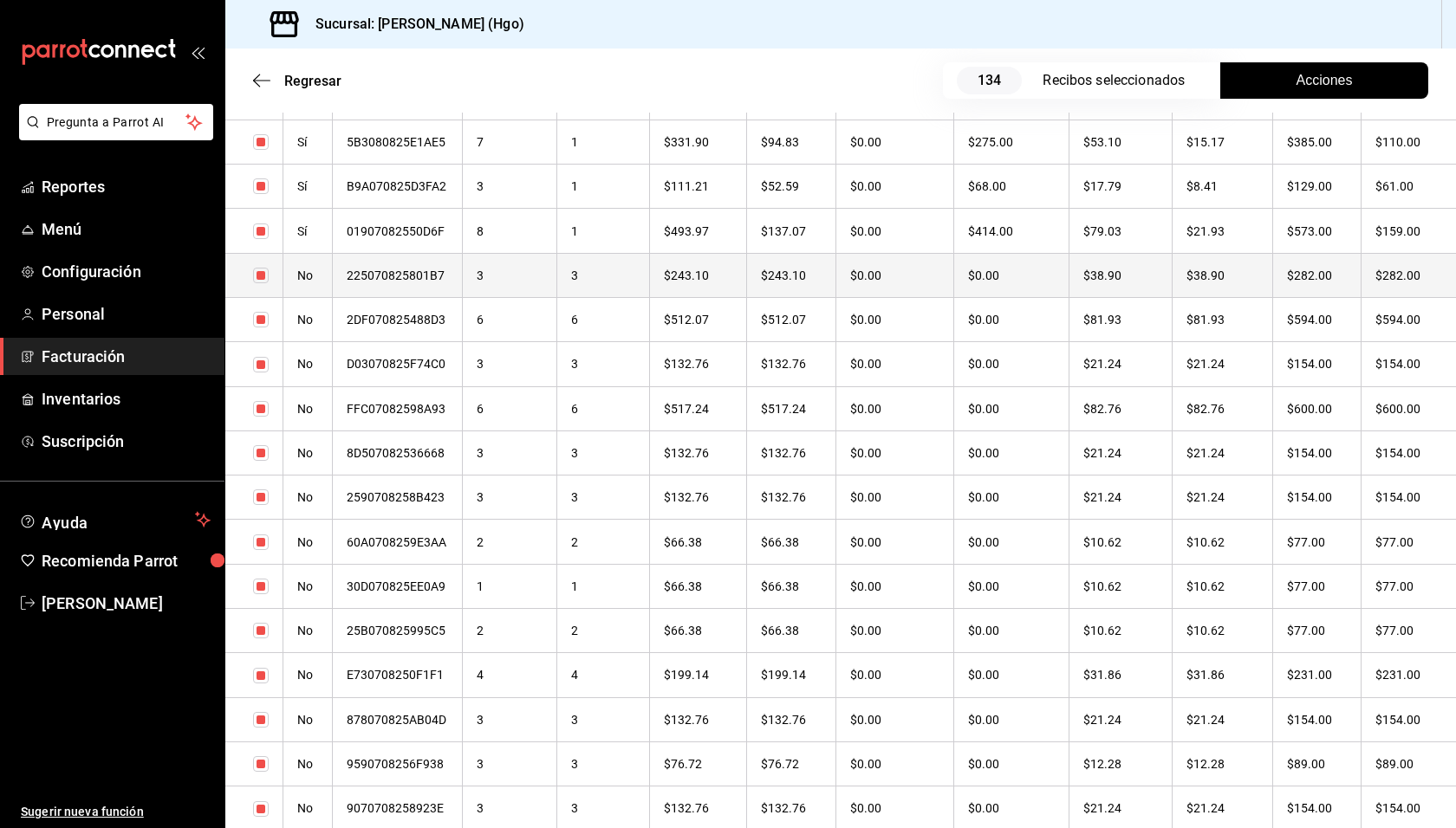
click at [1320, 280] on th "$282.00" at bounding box center [1316, 275] width 88 height 44
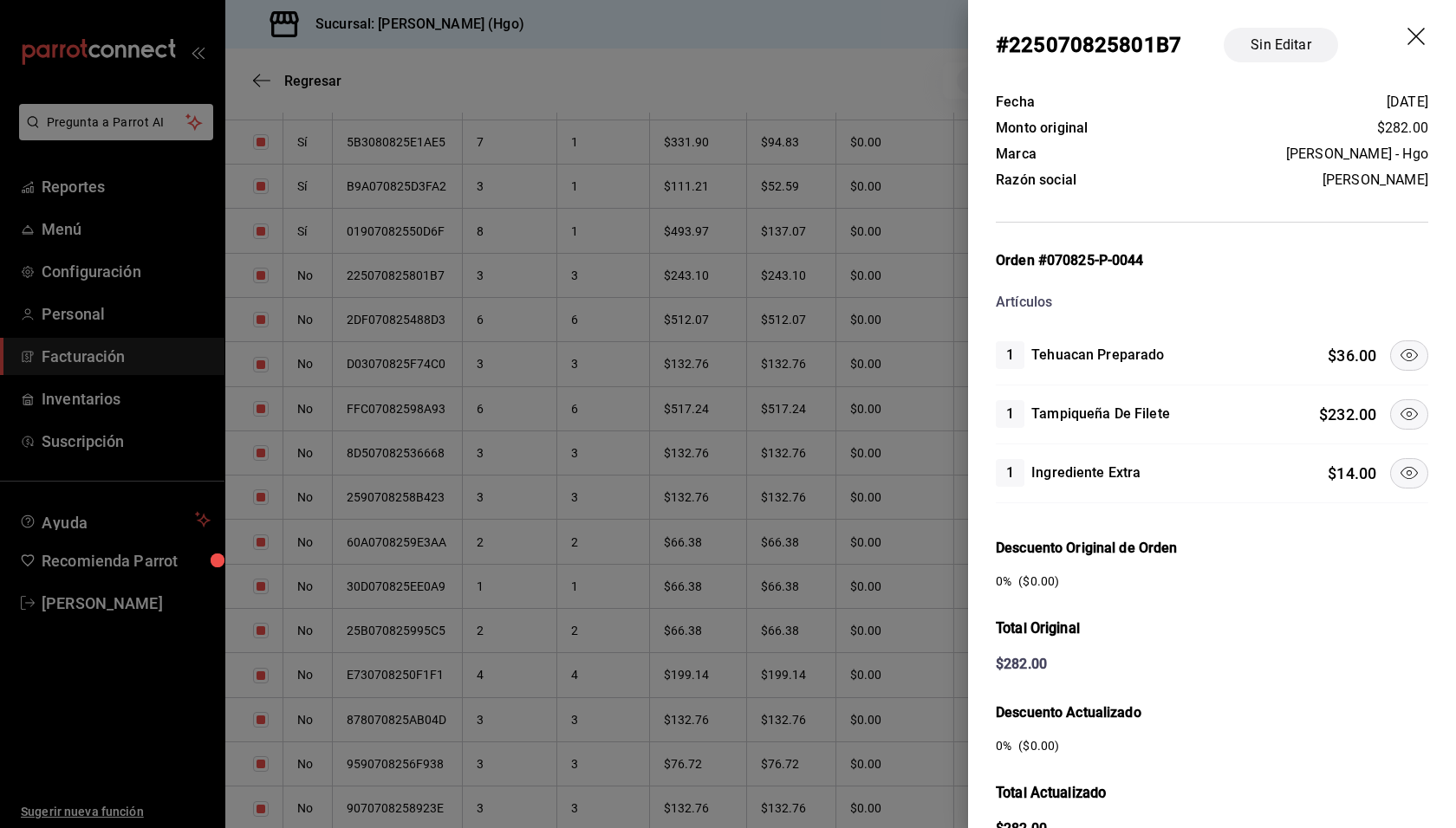
click at [1398, 356] on icon at bounding box center [1408, 355] width 21 height 21
click at [1402, 463] on icon at bounding box center [1408, 473] width 21 height 21
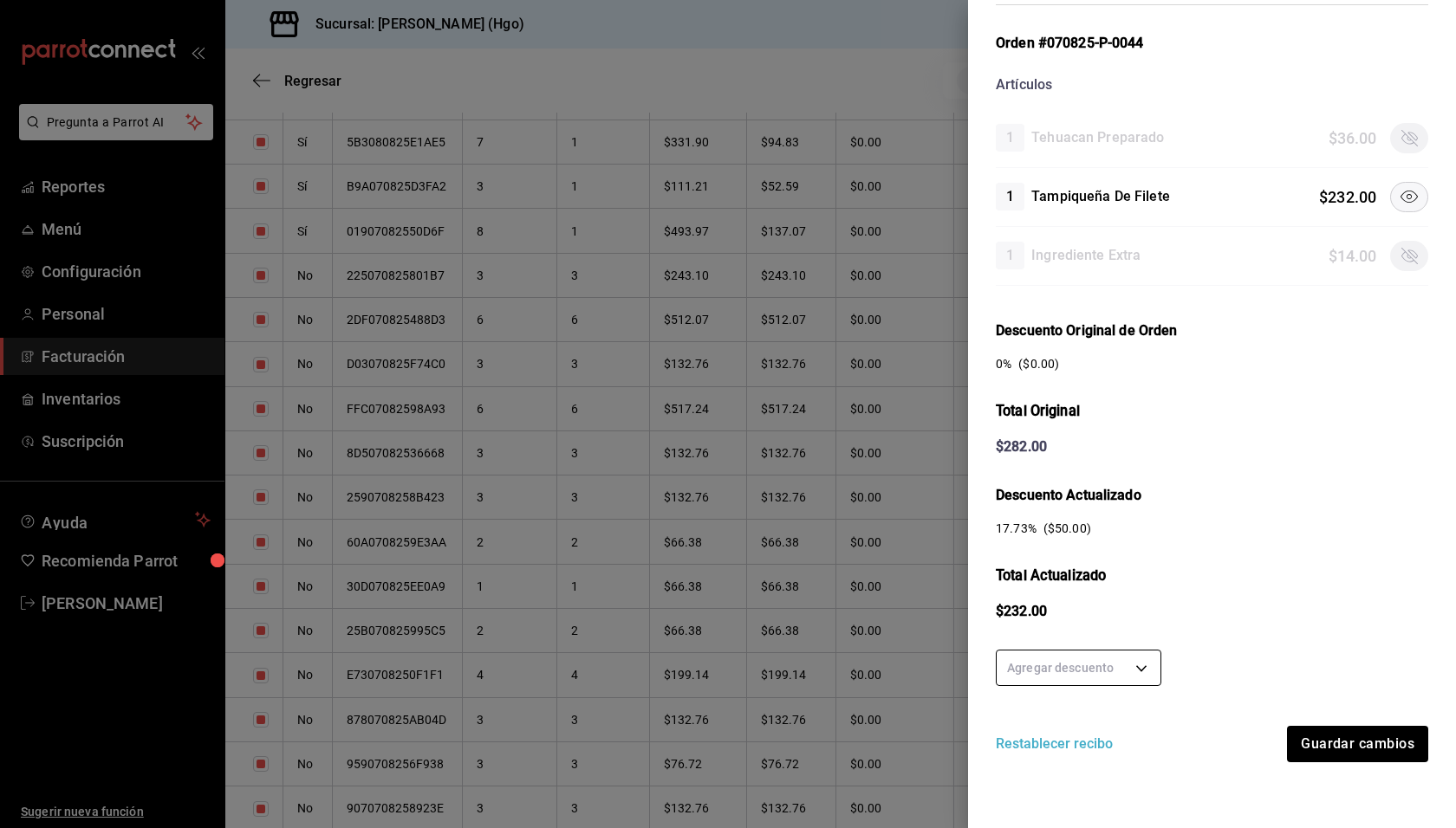
click at [1147, 674] on body "Pregunta a Parrot AI Reportes Menú Configuración Personal Facturación Inventari…" at bounding box center [728, 414] width 1456 height 828
click at [1130, 683] on li "50 %" at bounding box center [1078, 691] width 163 height 28
click at [1322, 728] on button "Guardar cambios" at bounding box center [1357, 744] width 143 height 37
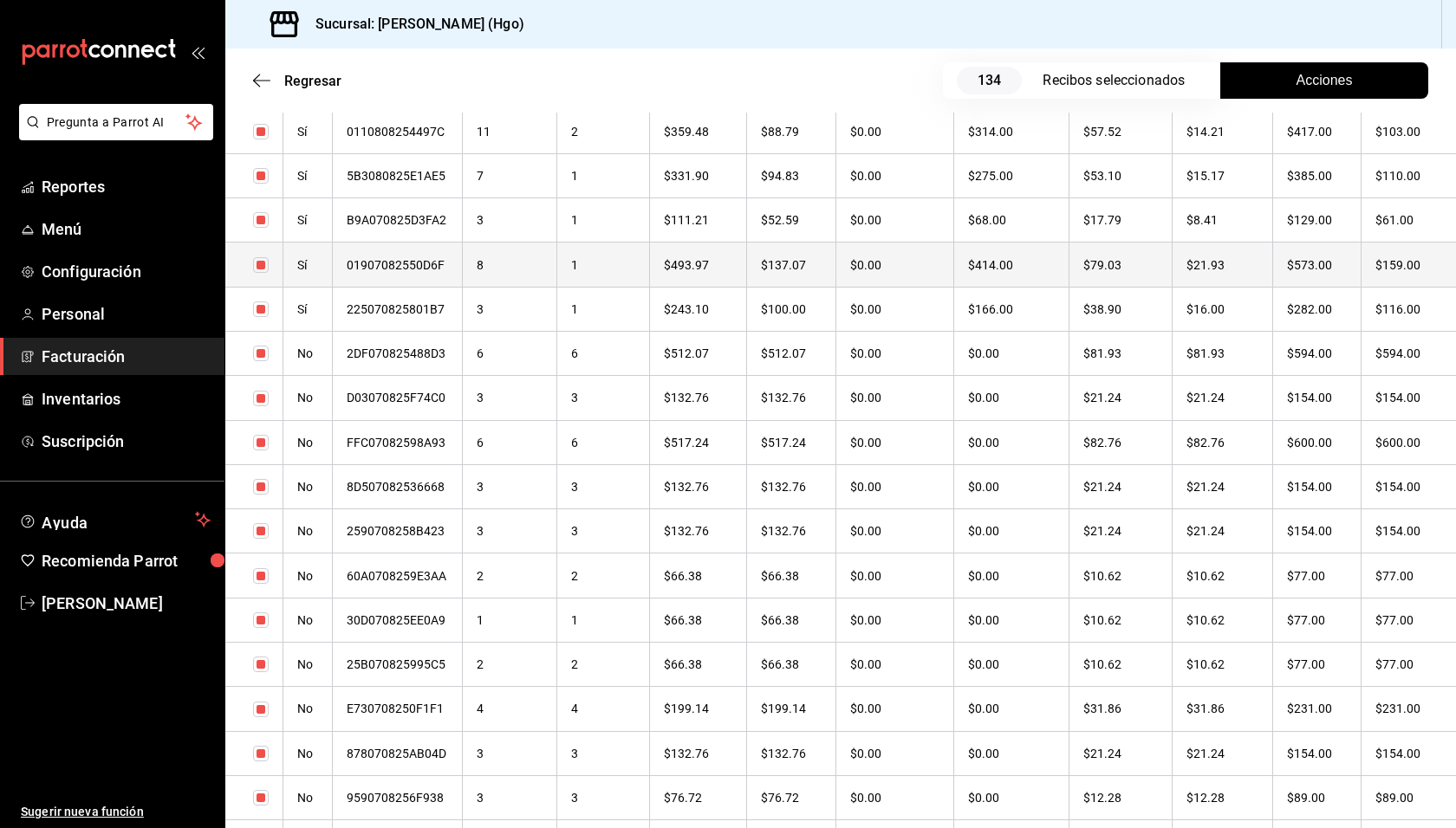
scroll to position [2436, 0]
click at [1334, 269] on th "$594.00" at bounding box center [1316, 263] width 88 height 44
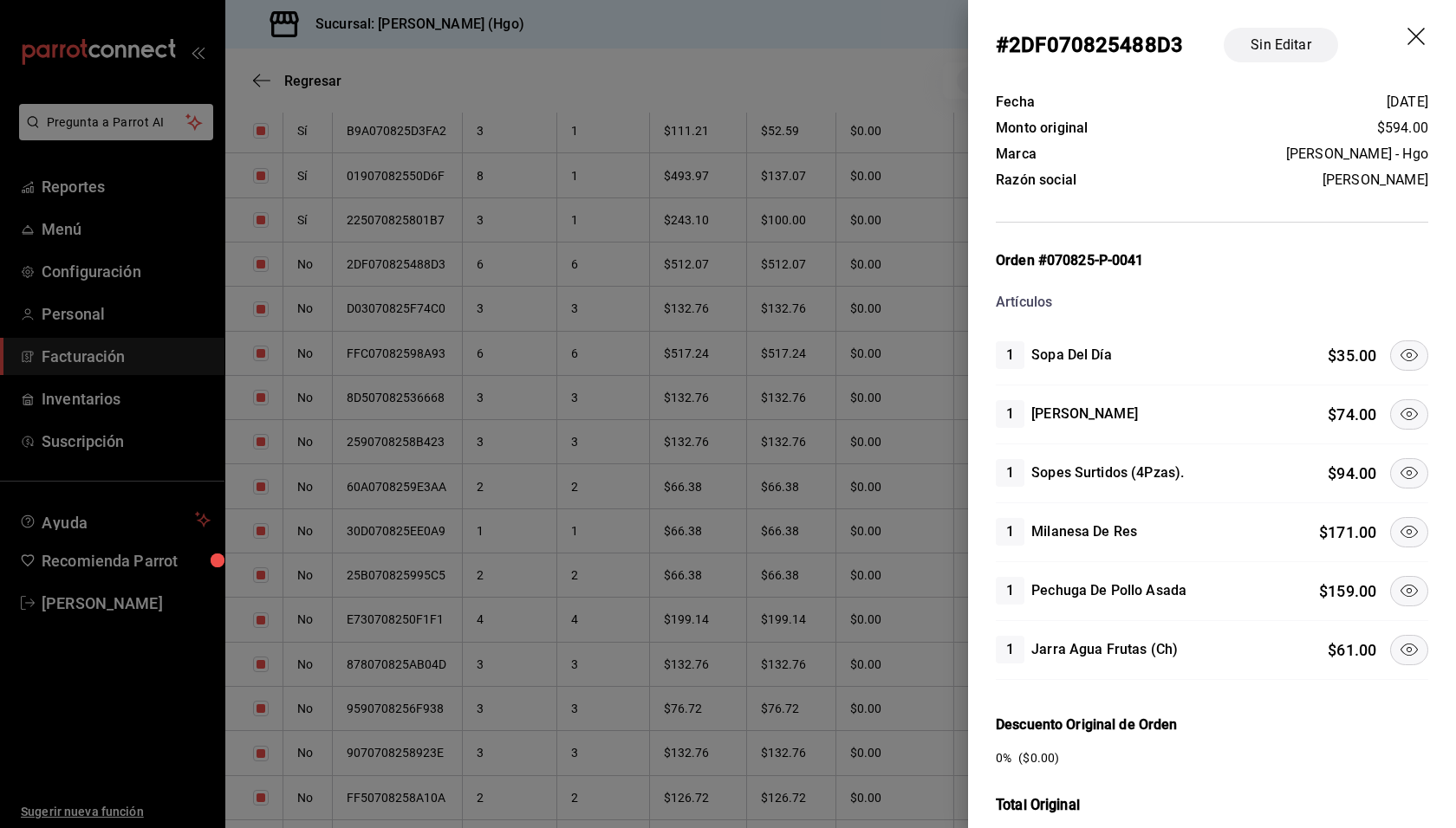
click at [1401, 458] on button at bounding box center [1409, 473] width 39 height 30
click at [1398, 521] on icon at bounding box center [1408, 531] width 21 height 21
click at [1398, 581] on icon at bounding box center [1408, 590] width 21 height 21
click at [1401, 640] on icon at bounding box center [1408, 650] width 21 height 21
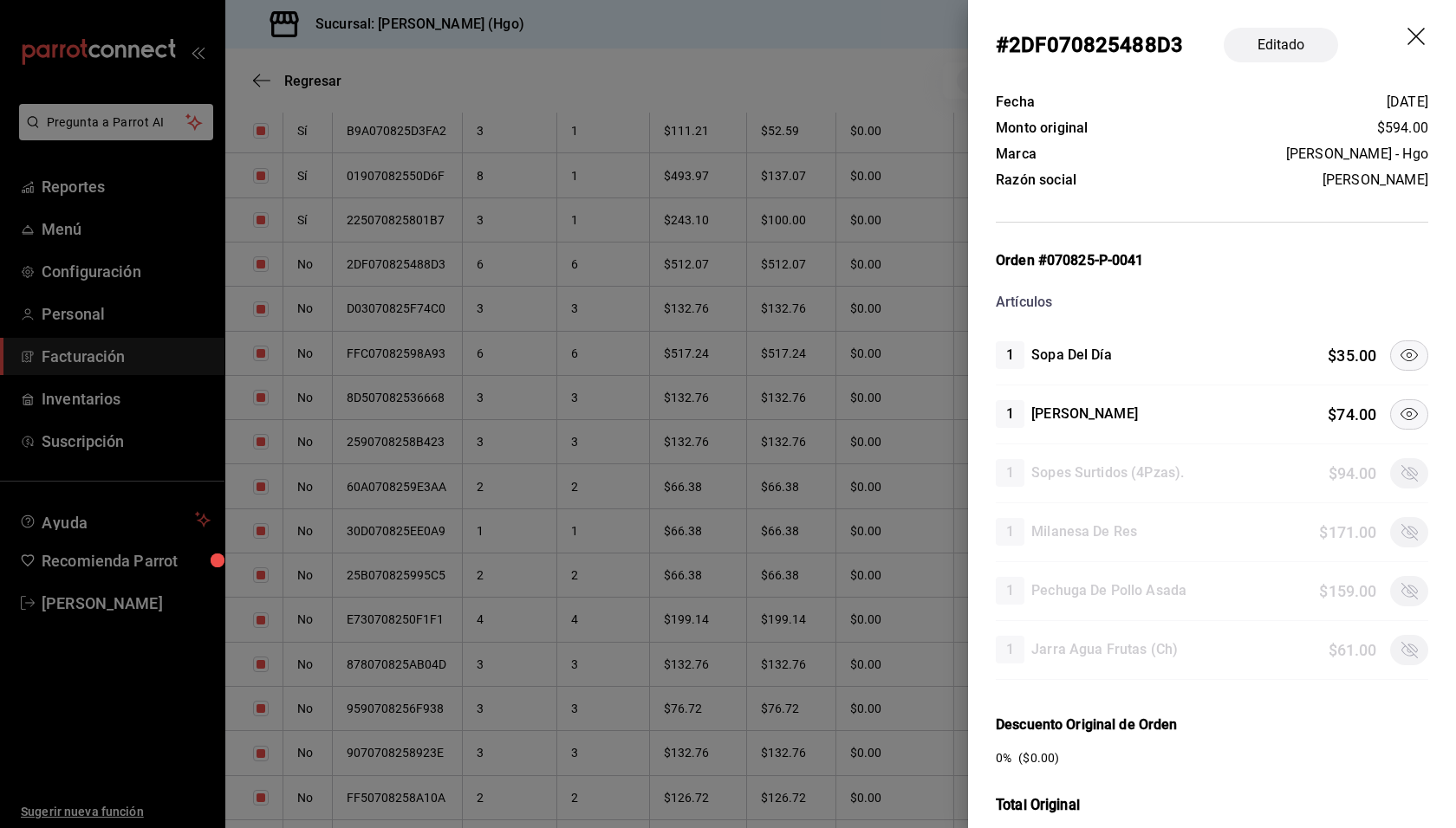
scroll to position [394, 0]
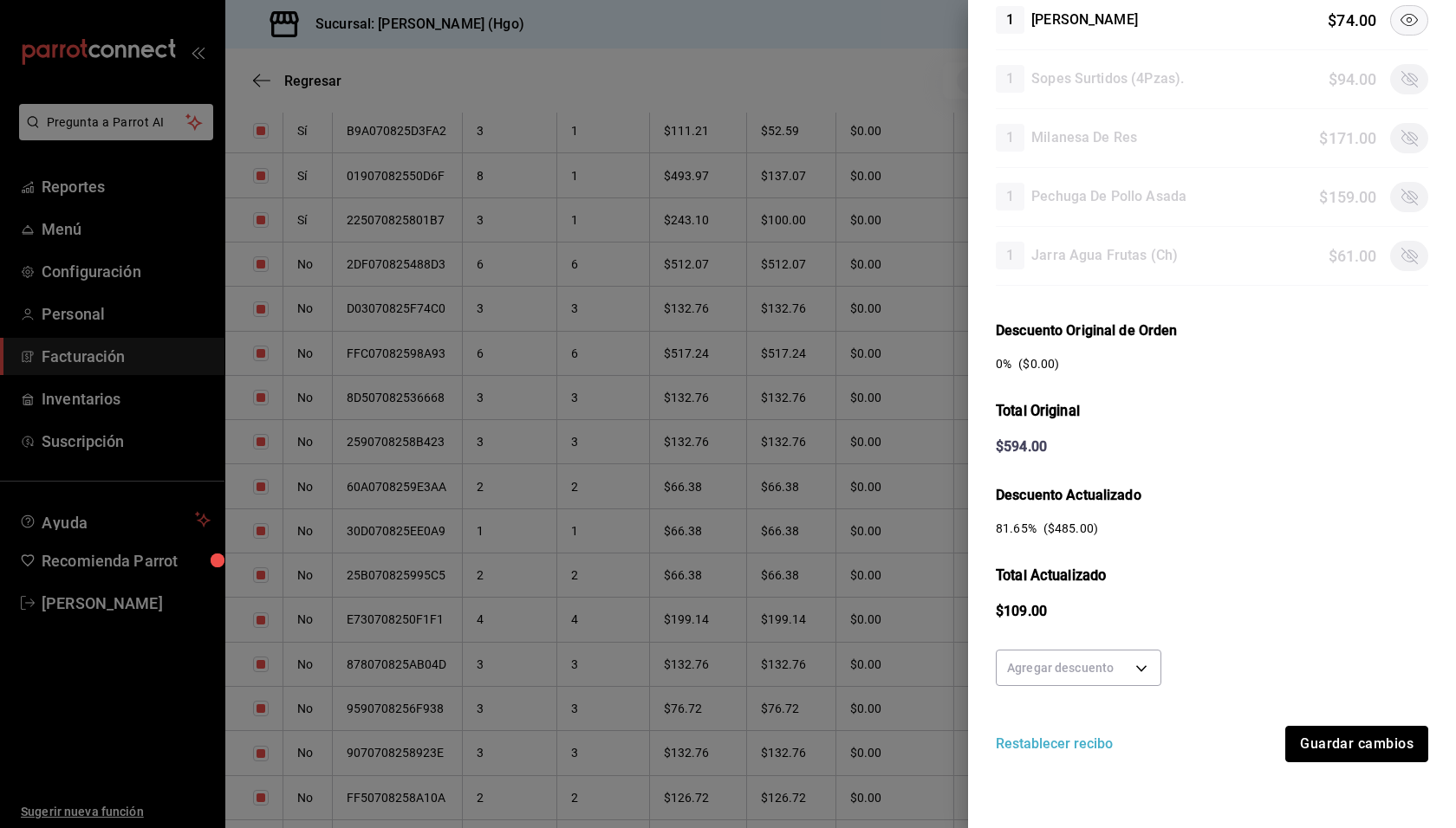
click at [1382, 727] on button "Guardar cambios" at bounding box center [1357, 744] width 143 height 37
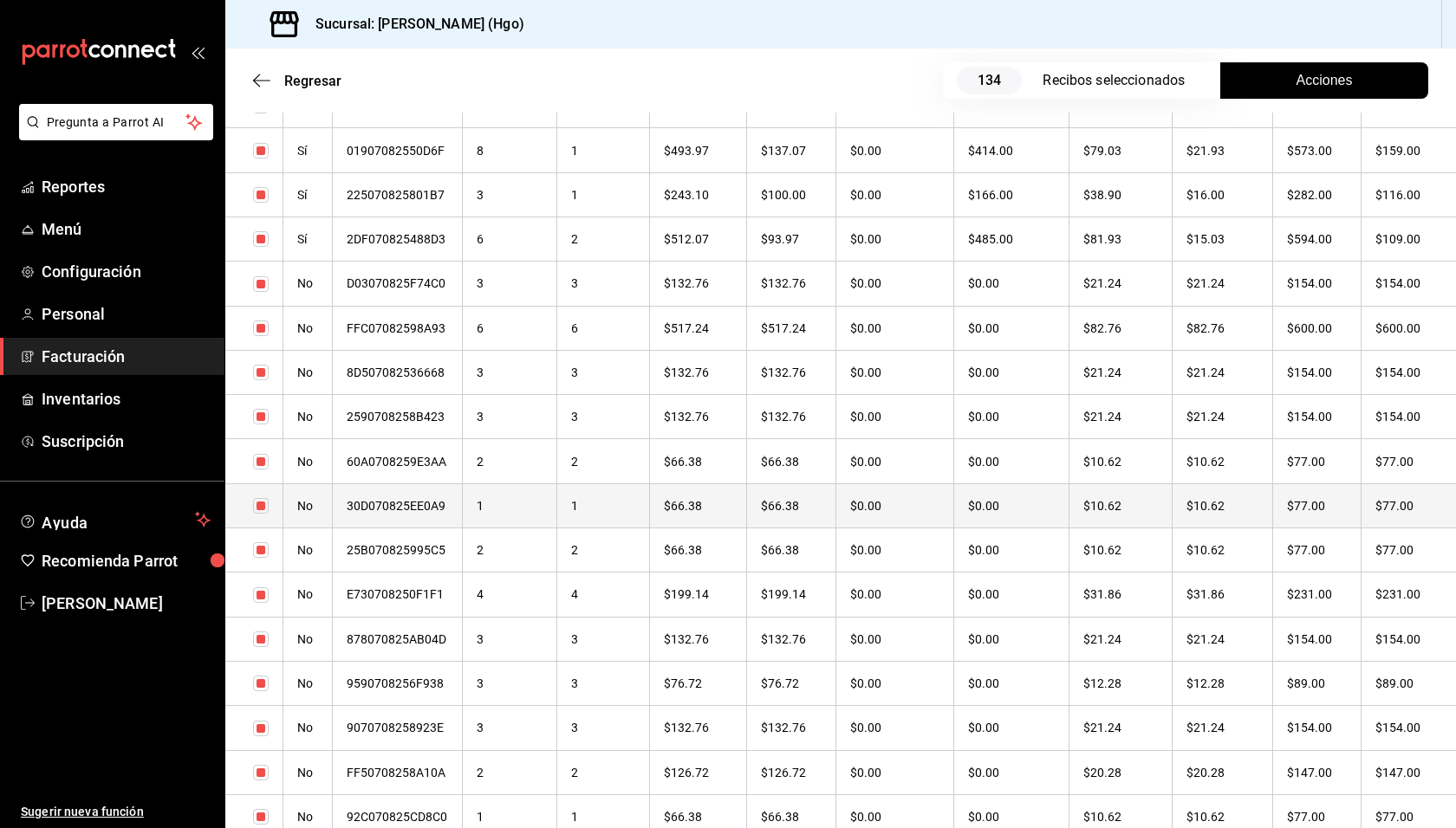
scroll to position [2473, 0]
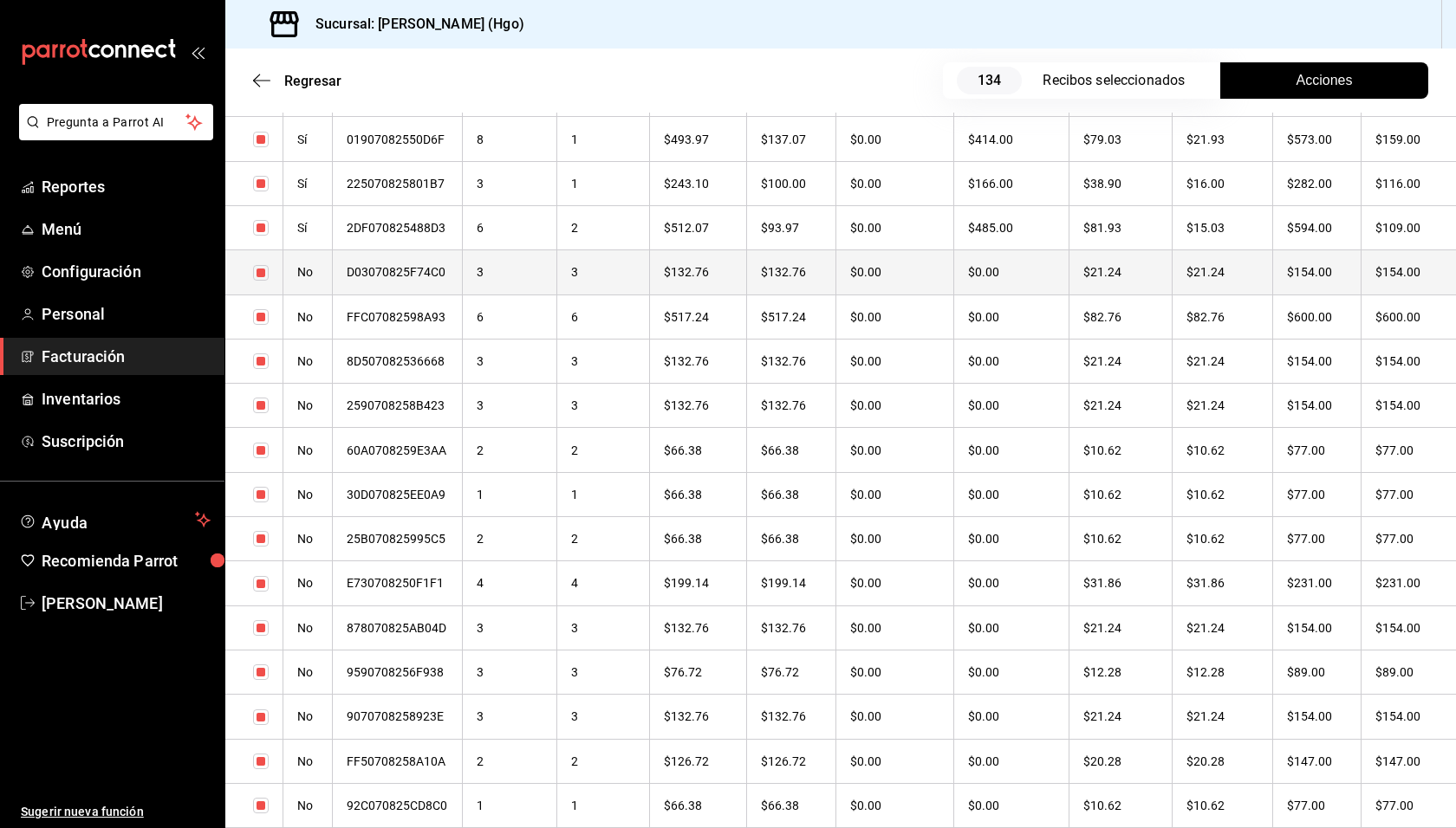
click at [1310, 277] on th "$154.00" at bounding box center [1316, 273] width 88 height 44
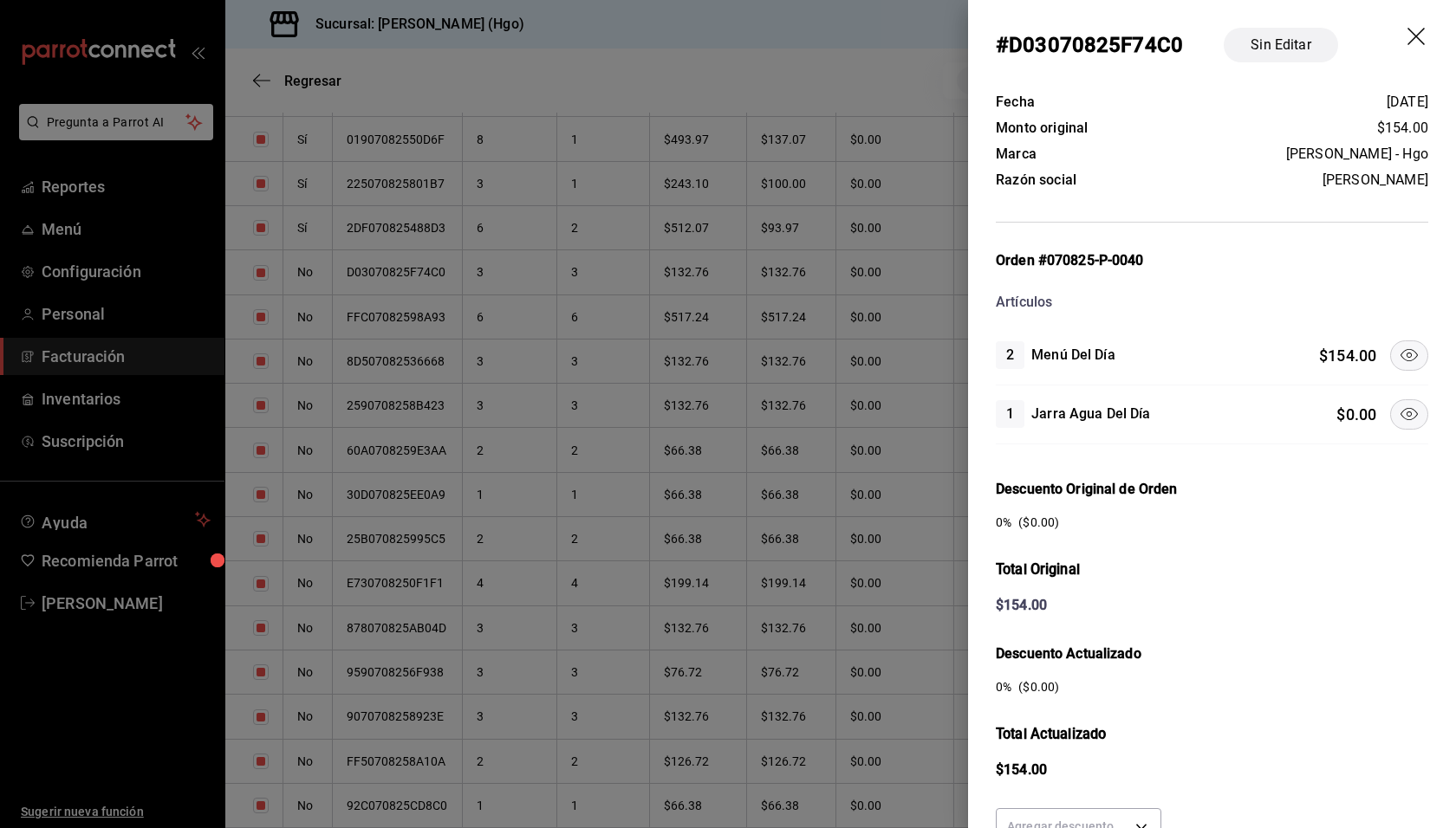
scroll to position [159, 0]
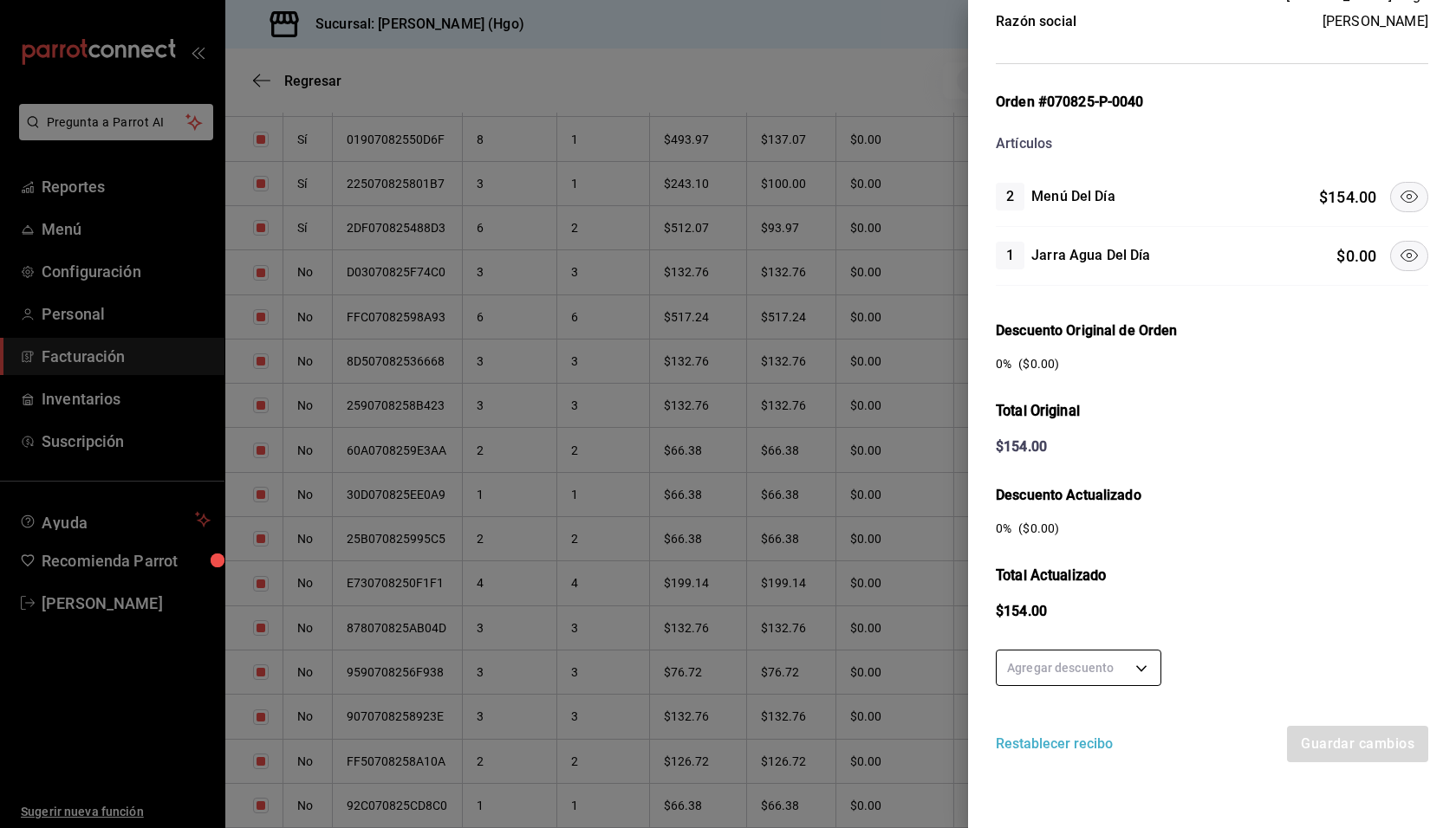
click at [1108, 674] on body "Pregunta a Parrot AI Reportes Menú Configuración Personal Facturación Inventari…" at bounding box center [728, 414] width 1456 height 828
click at [1098, 684] on li "50 %" at bounding box center [1078, 691] width 163 height 28
click at [1334, 733] on button "Guardar cambios" at bounding box center [1357, 744] width 143 height 37
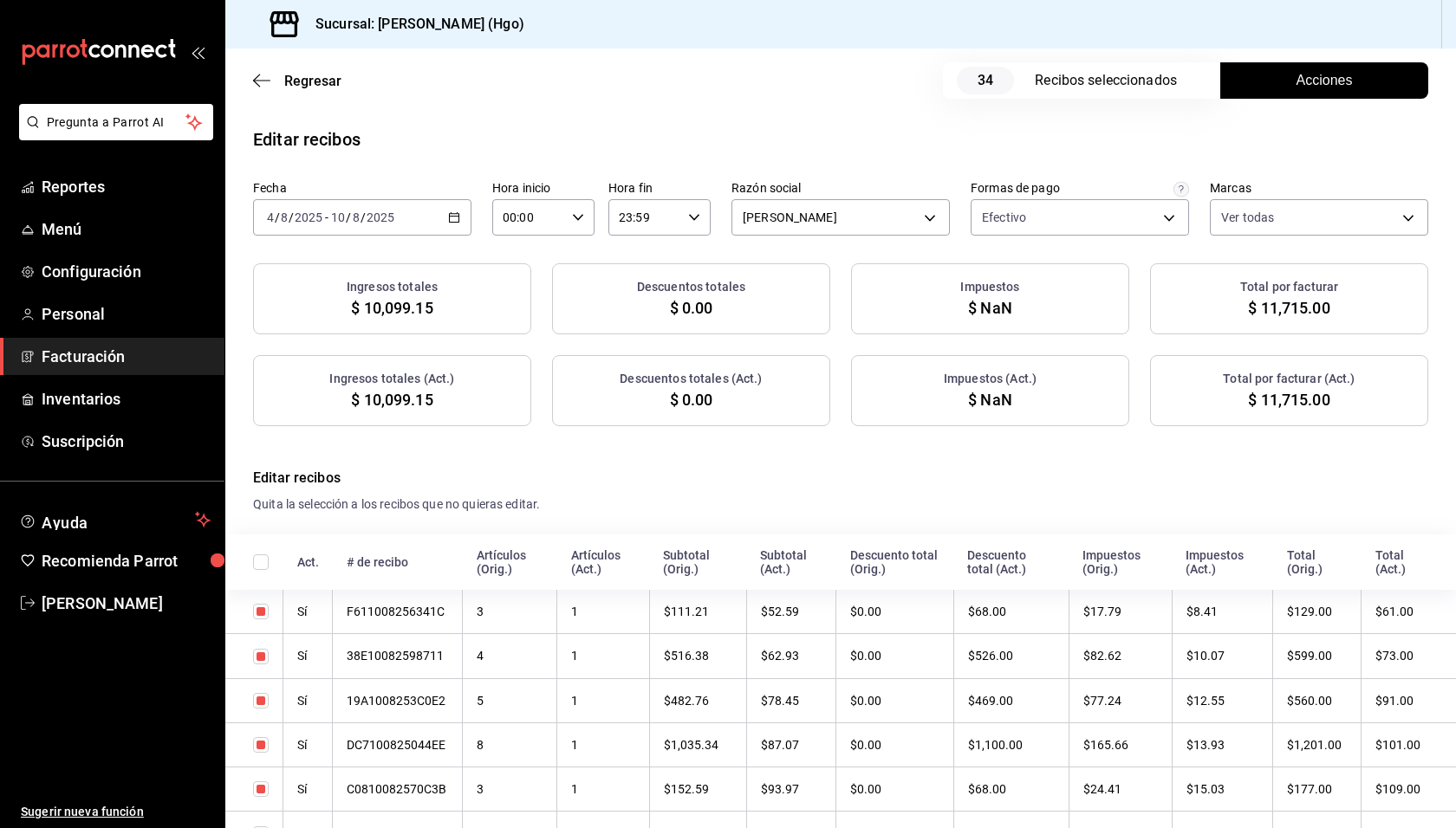
checkbox input "true"
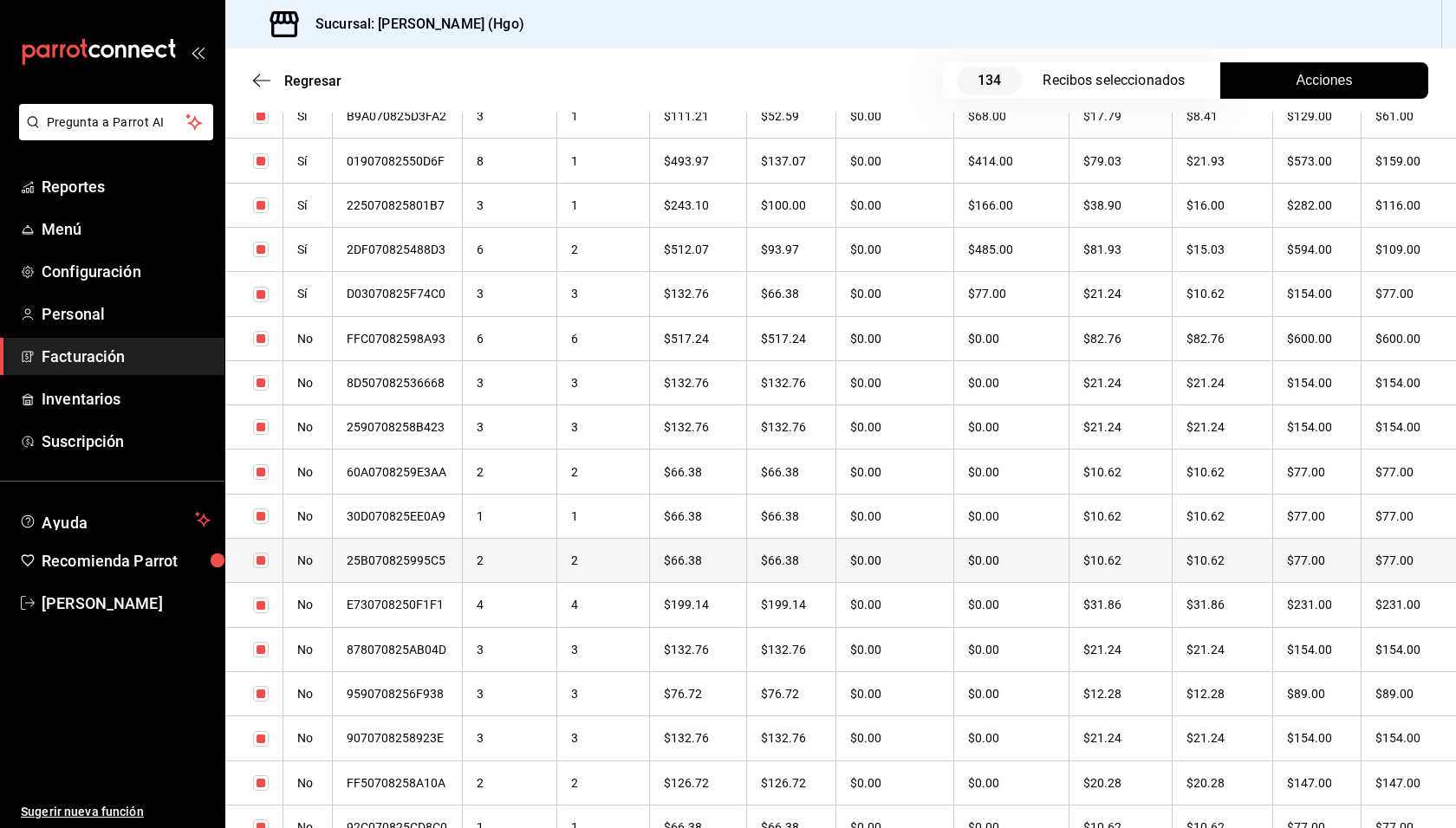
scroll to position [2462, 0]
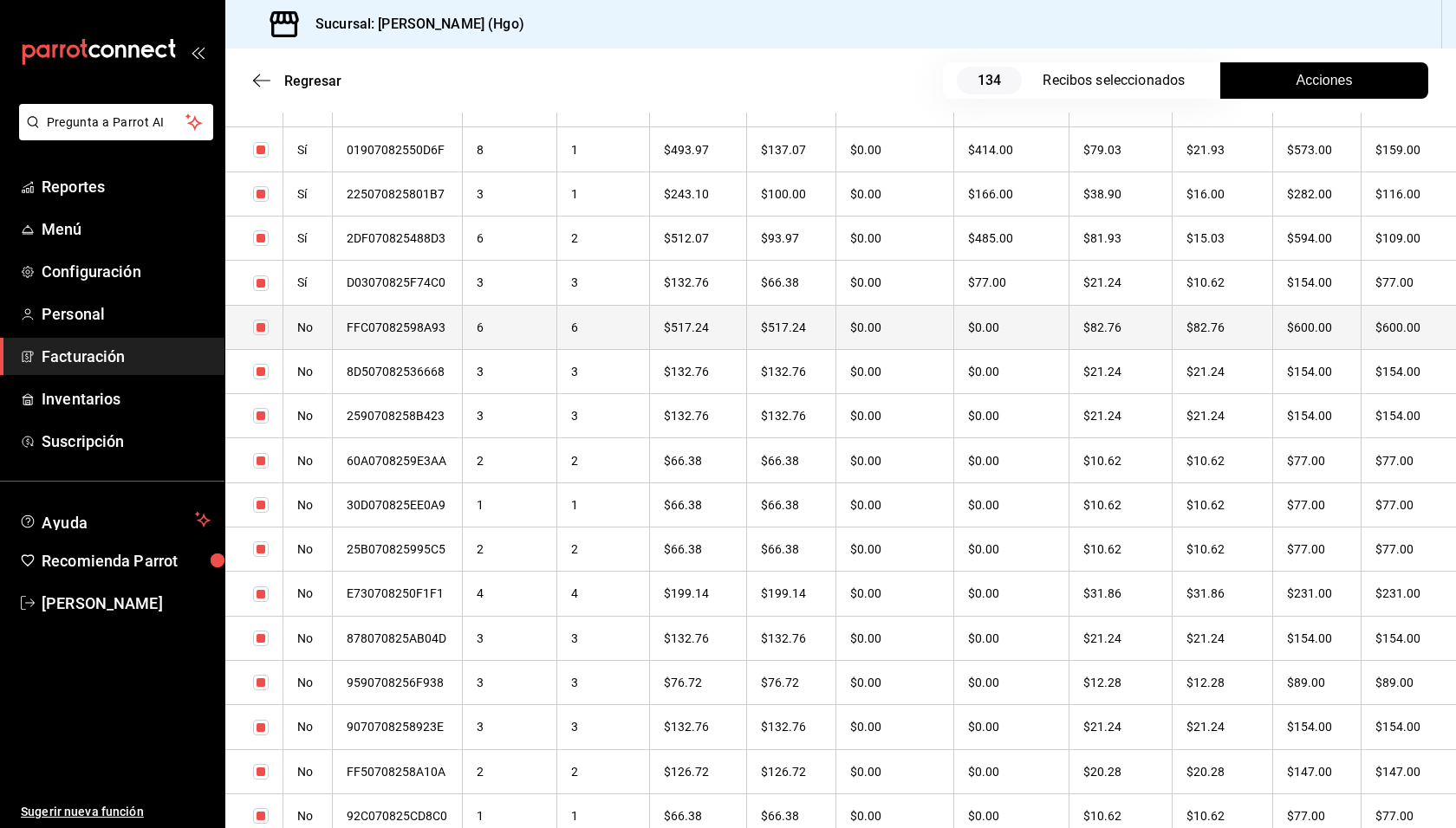
click at [1339, 332] on th "$600.00" at bounding box center [1316, 327] width 88 height 44
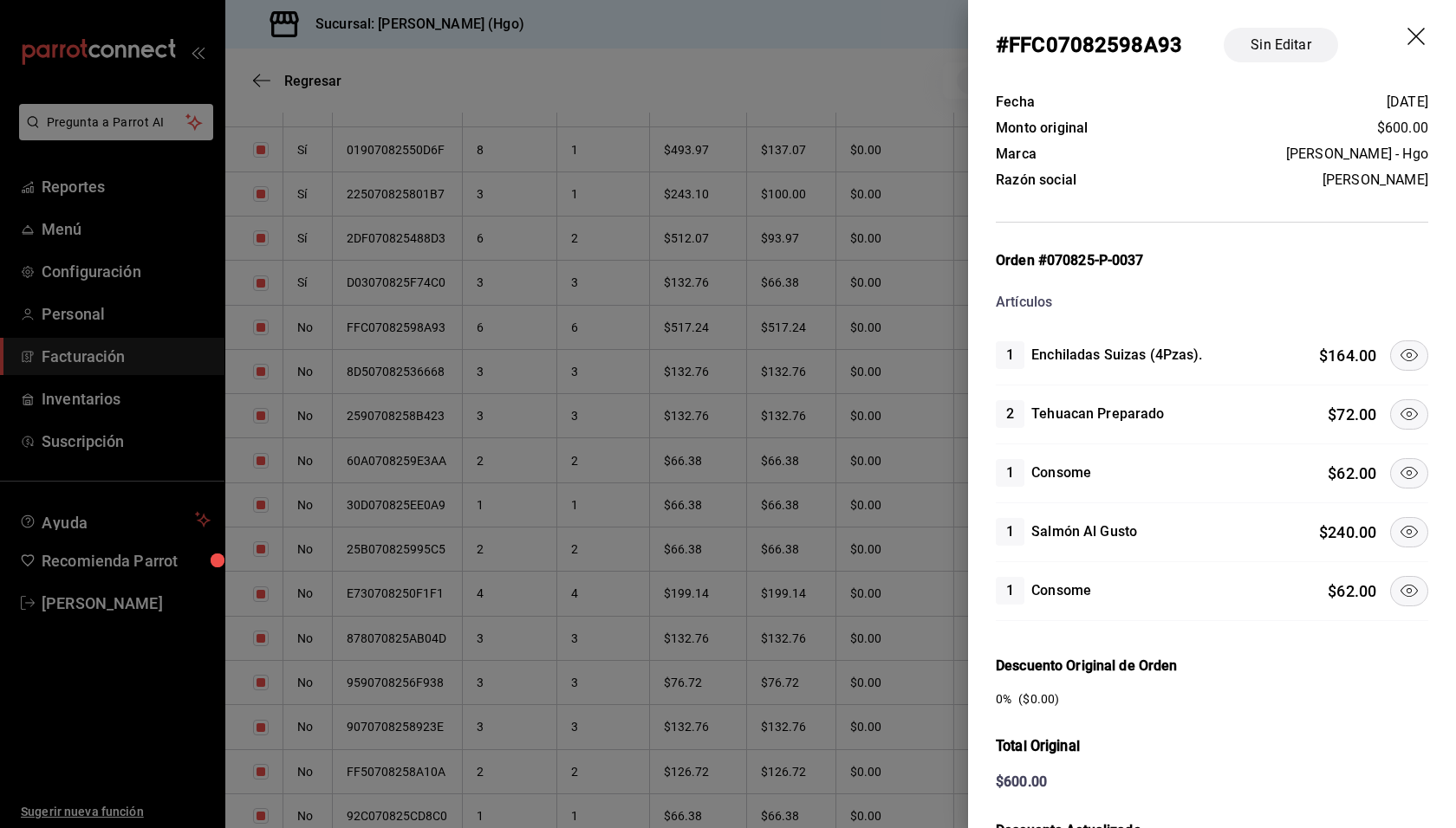
click at [1390, 354] on button at bounding box center [1409, 355] width 39 height 30
click at [1390, 409] on button at bounding box center [1409, 414] width 39 height 30
click at [1398, 537] on icon at bounding box center [1408, 531] width 21 height 21
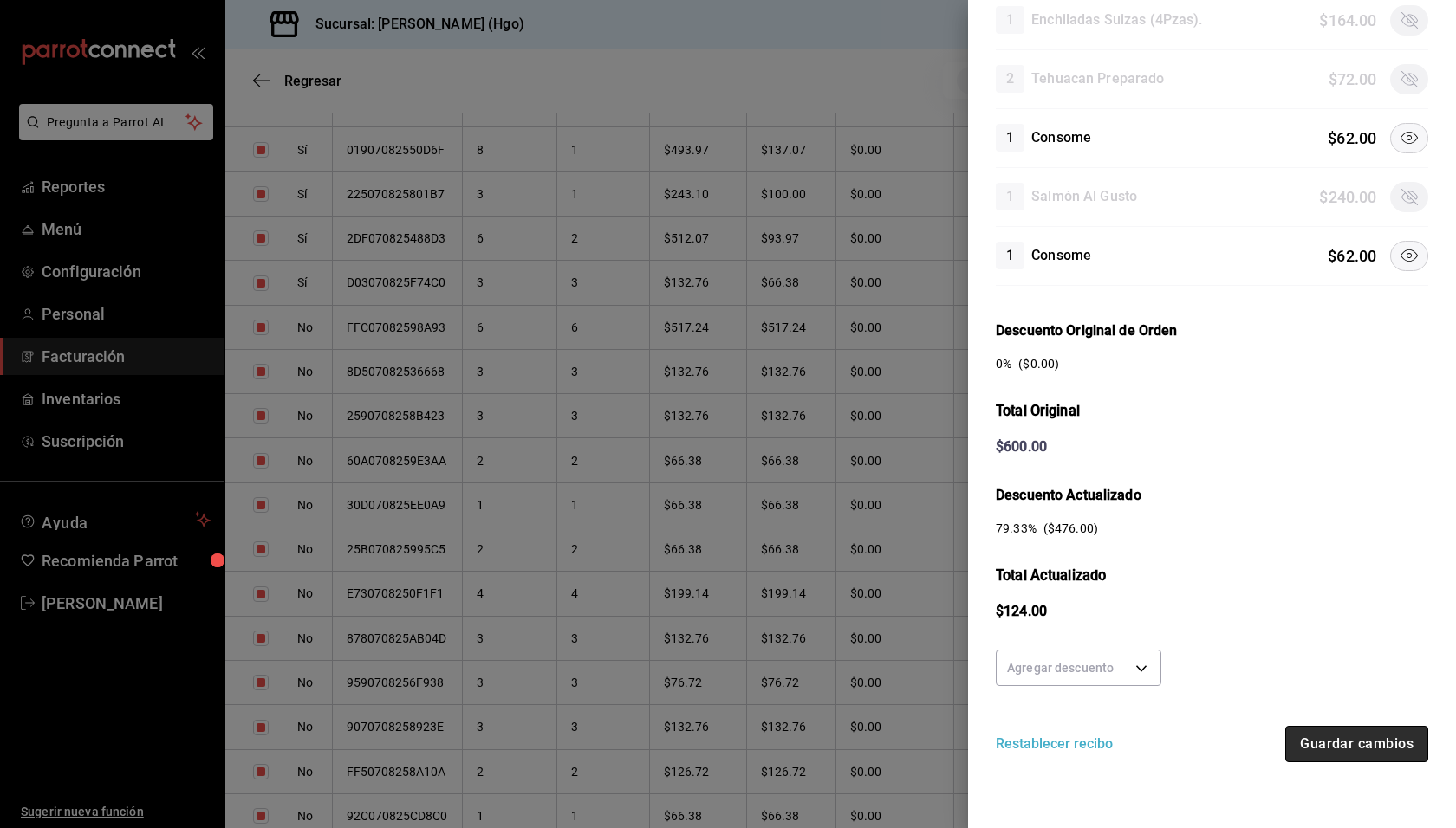
click at [1342, 727] on button "Guardar cambios" at bounding box center [1357, 744] width 143 height 37
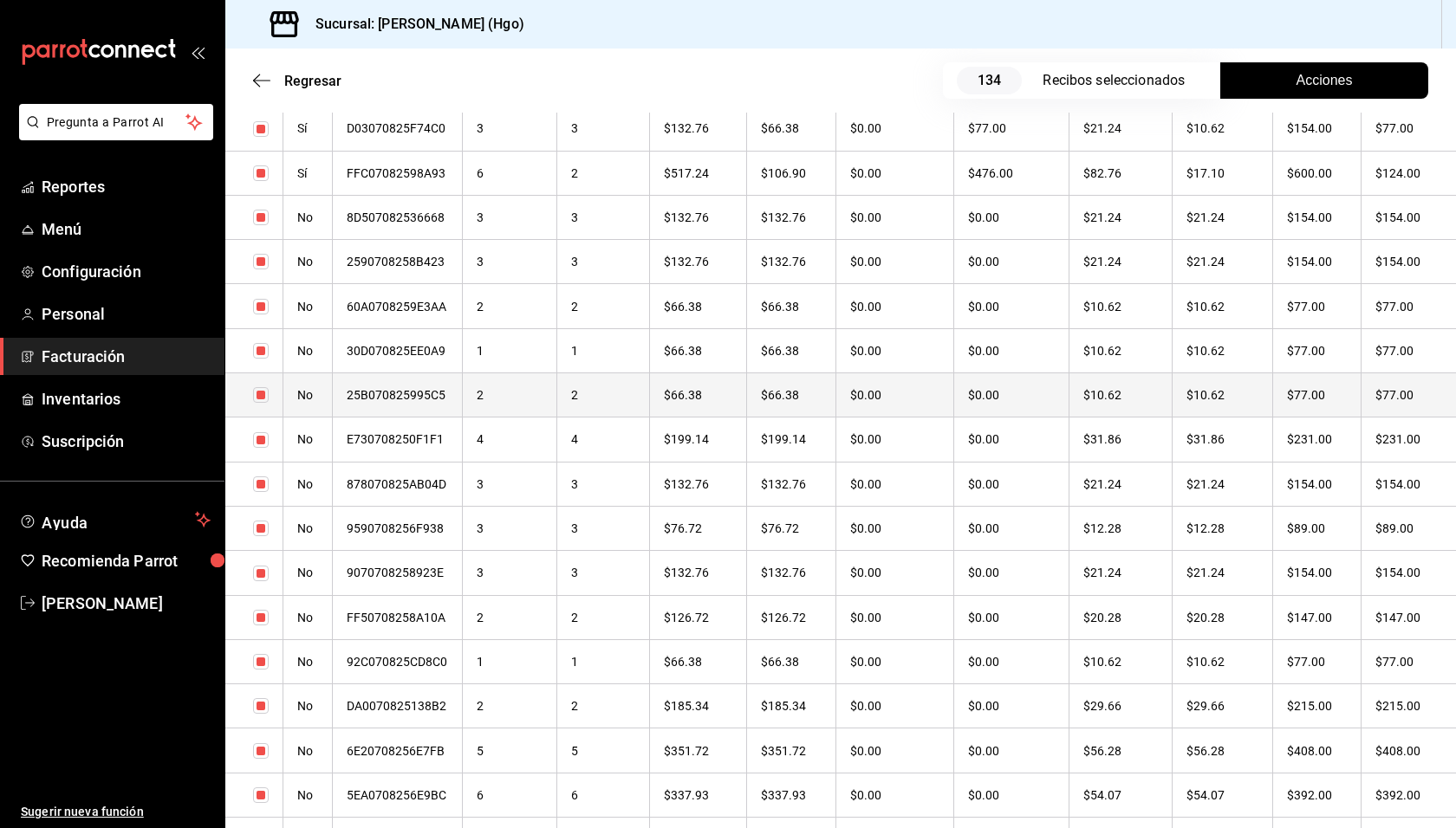
scroll to position [2595, 0]
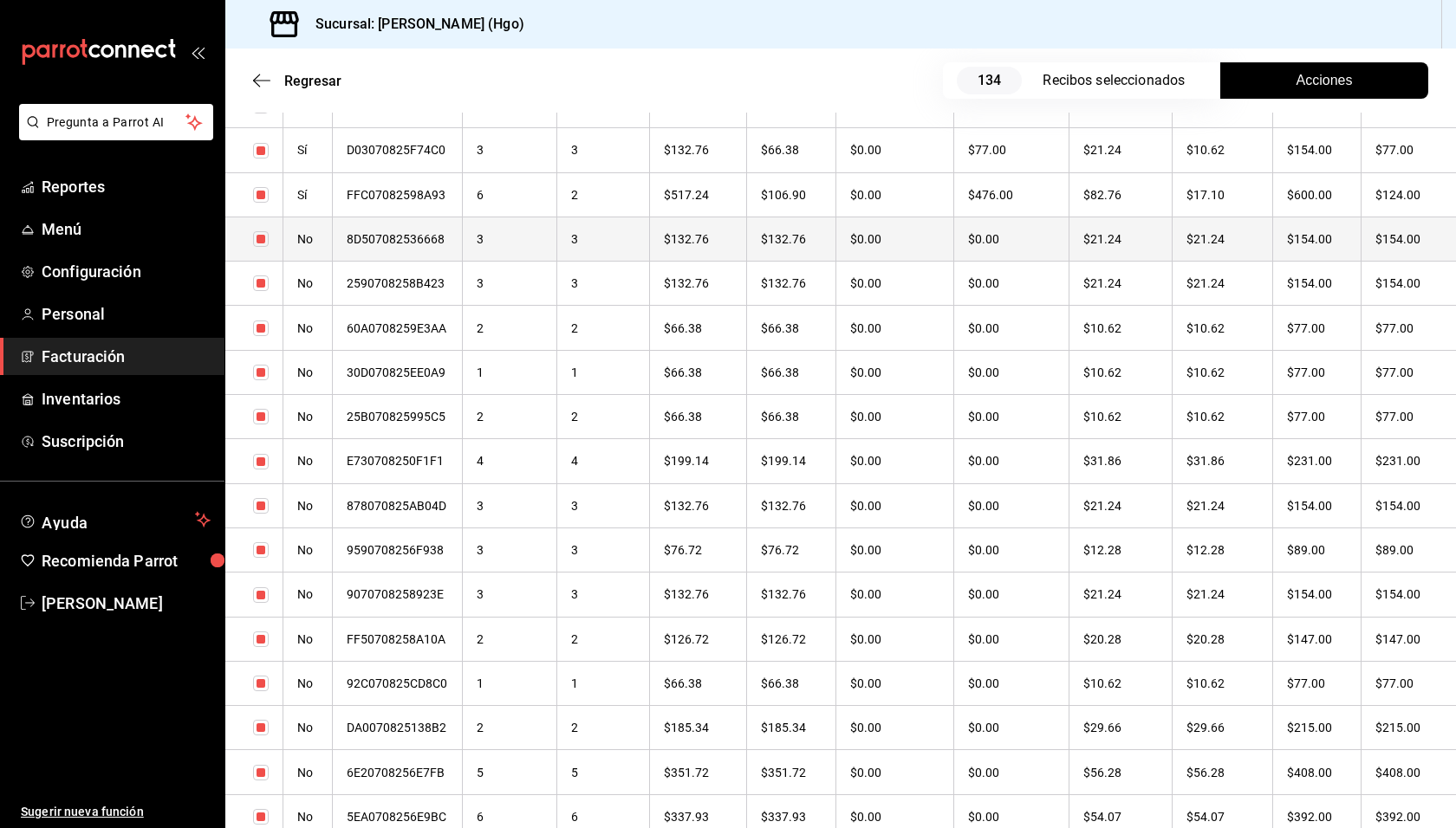
click at [1361, 242] on th "$154.00" at bounding box center [1408, 239] width 95 height 44
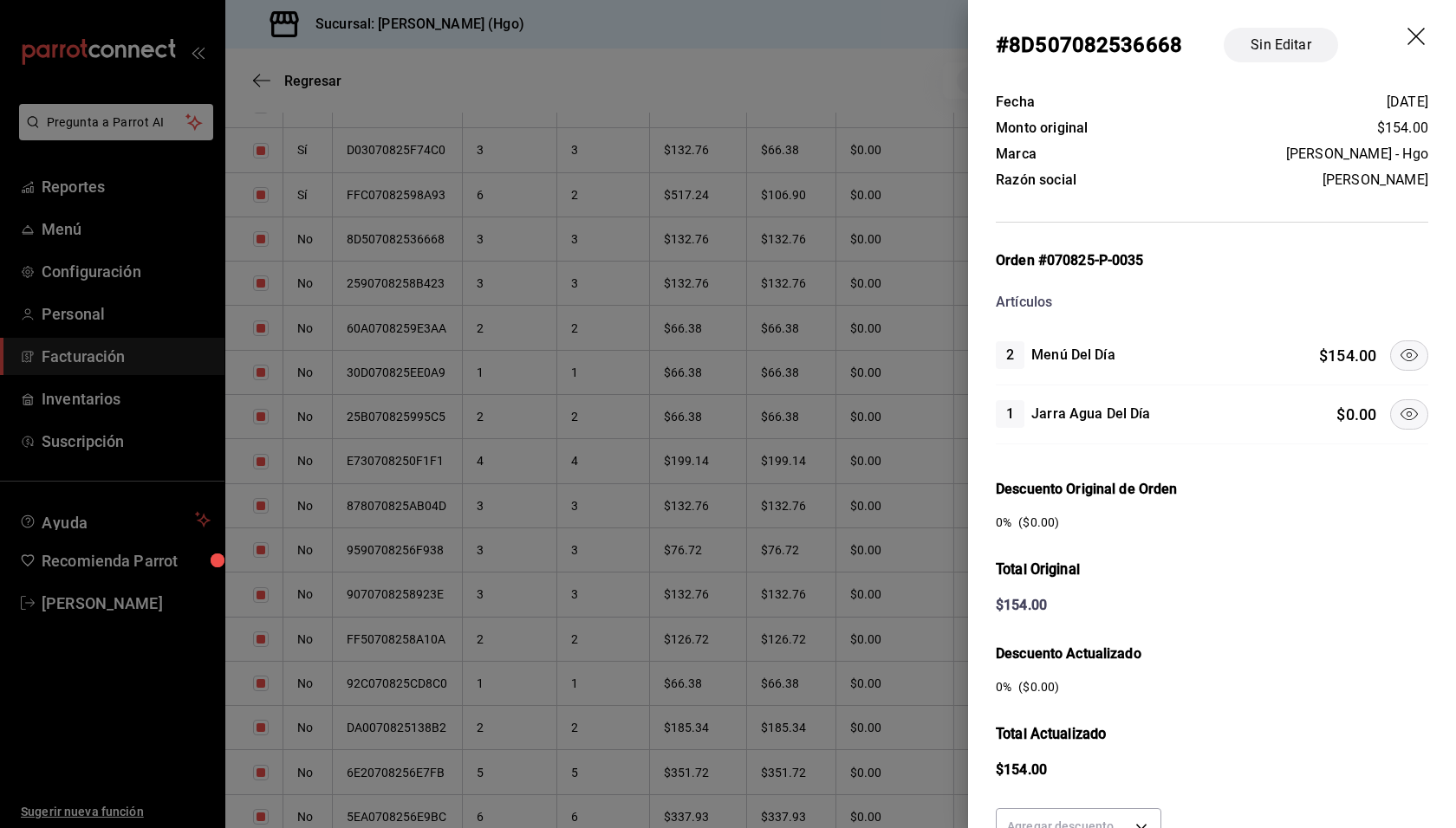
scroll to position [159, 0]
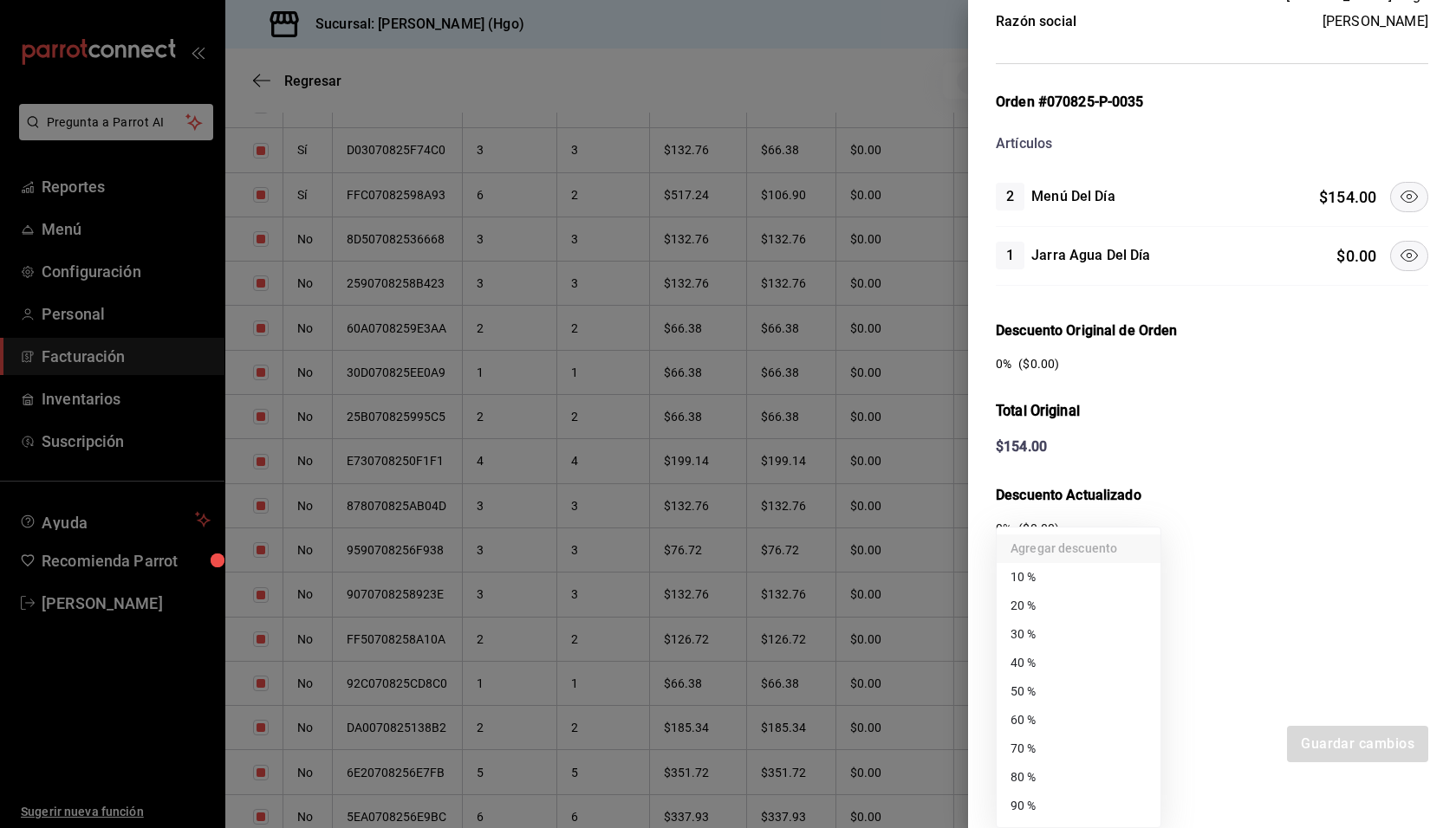
click at [1156, 664] on body "Pregunta a Parrot AI Reportes Menú Configuración Personal Facturación Inventari…" at bounding box center [728, 414] width 1456 height 828
click at [1123, 682] on li "50 %" at bounding box center [1078, 691] width 163 height 28
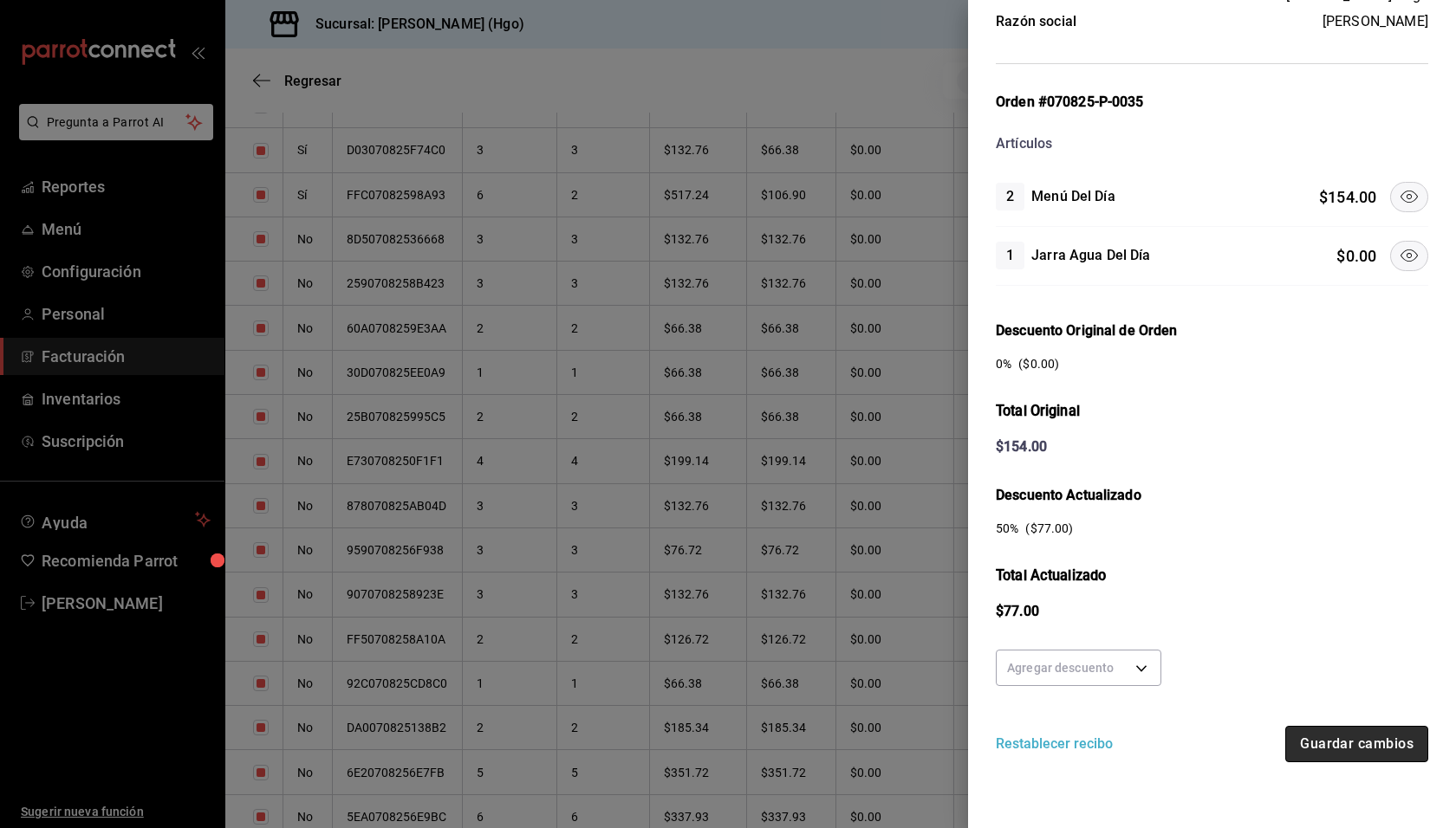
click at [1327, 733] on button "Guardar cambios" at bounding box center [1357, 744] width 143 height 37
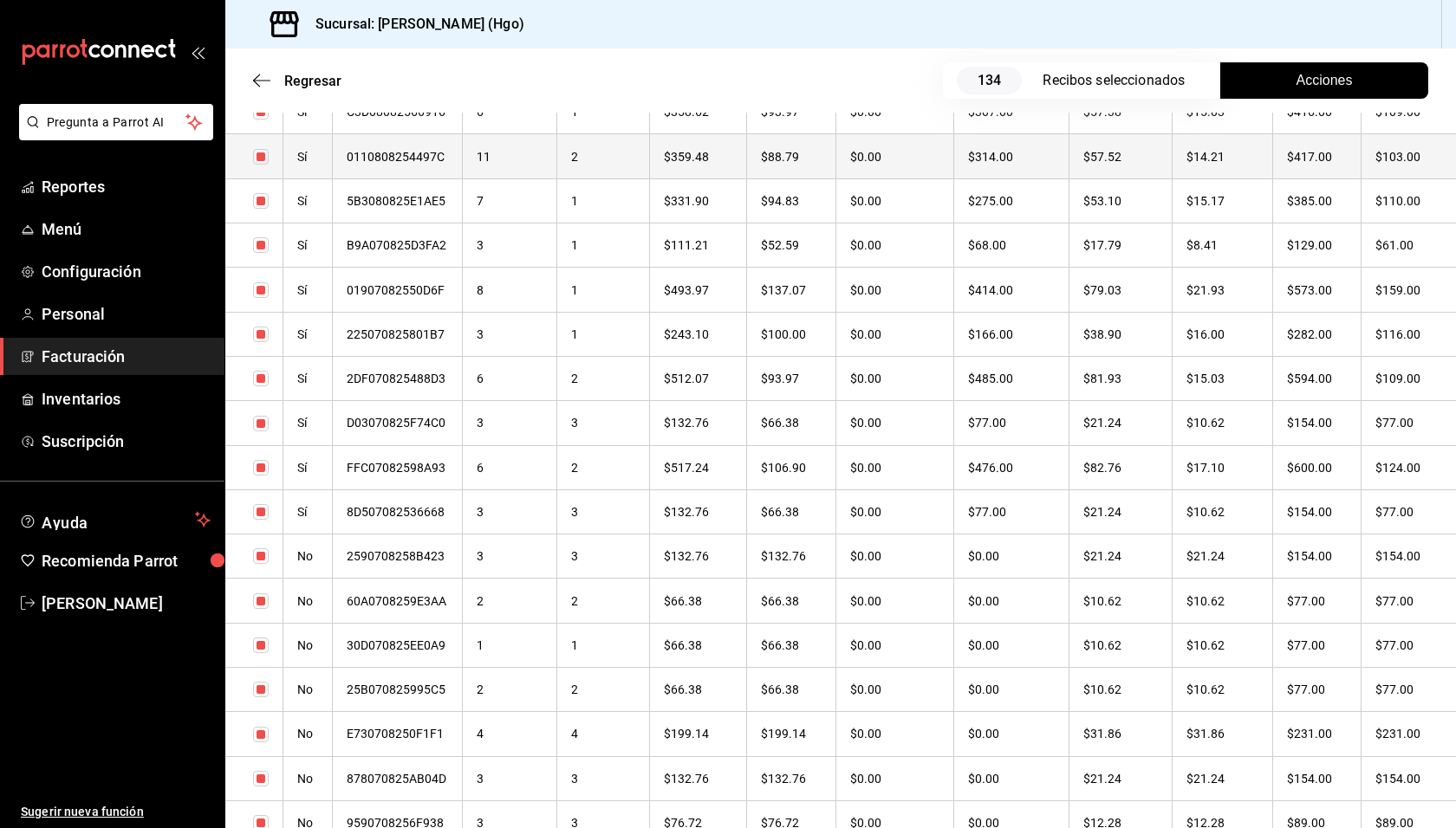
scroll to position [2500, 0]
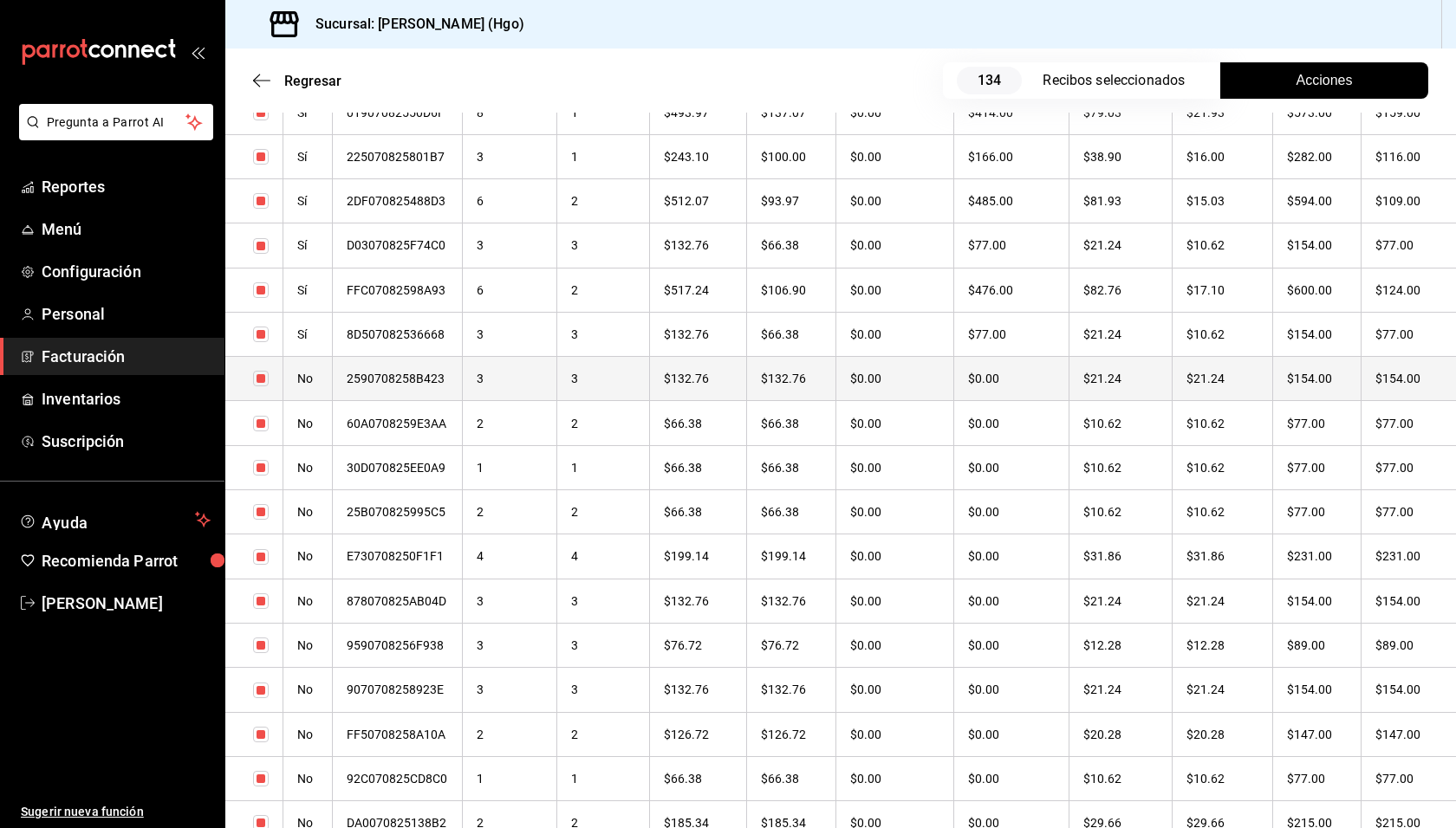
click at [1268, 386] on th "$21.24" at bounding box center [1222, 379] width 101 height 44
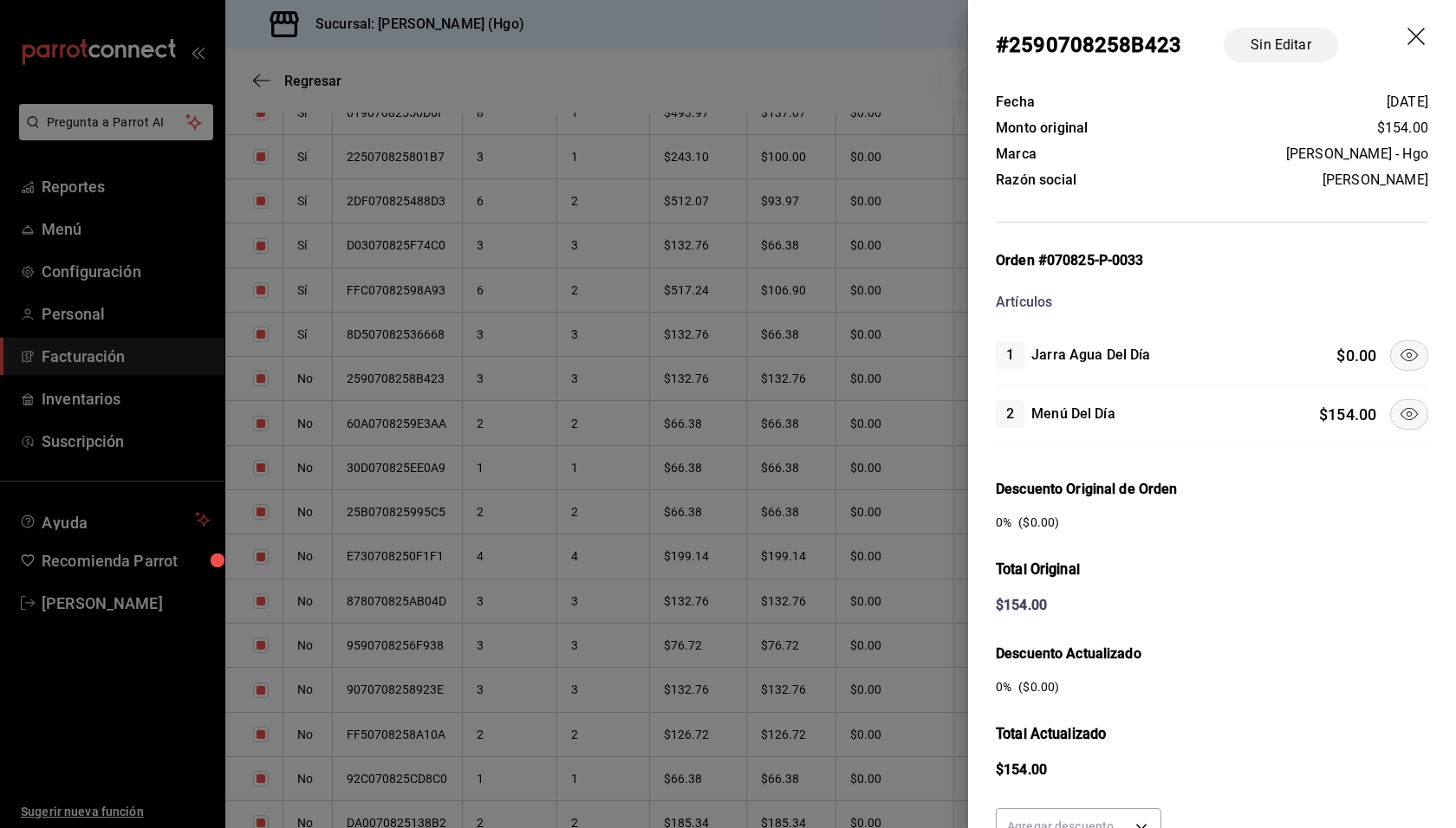
scroll to position [159, 0]
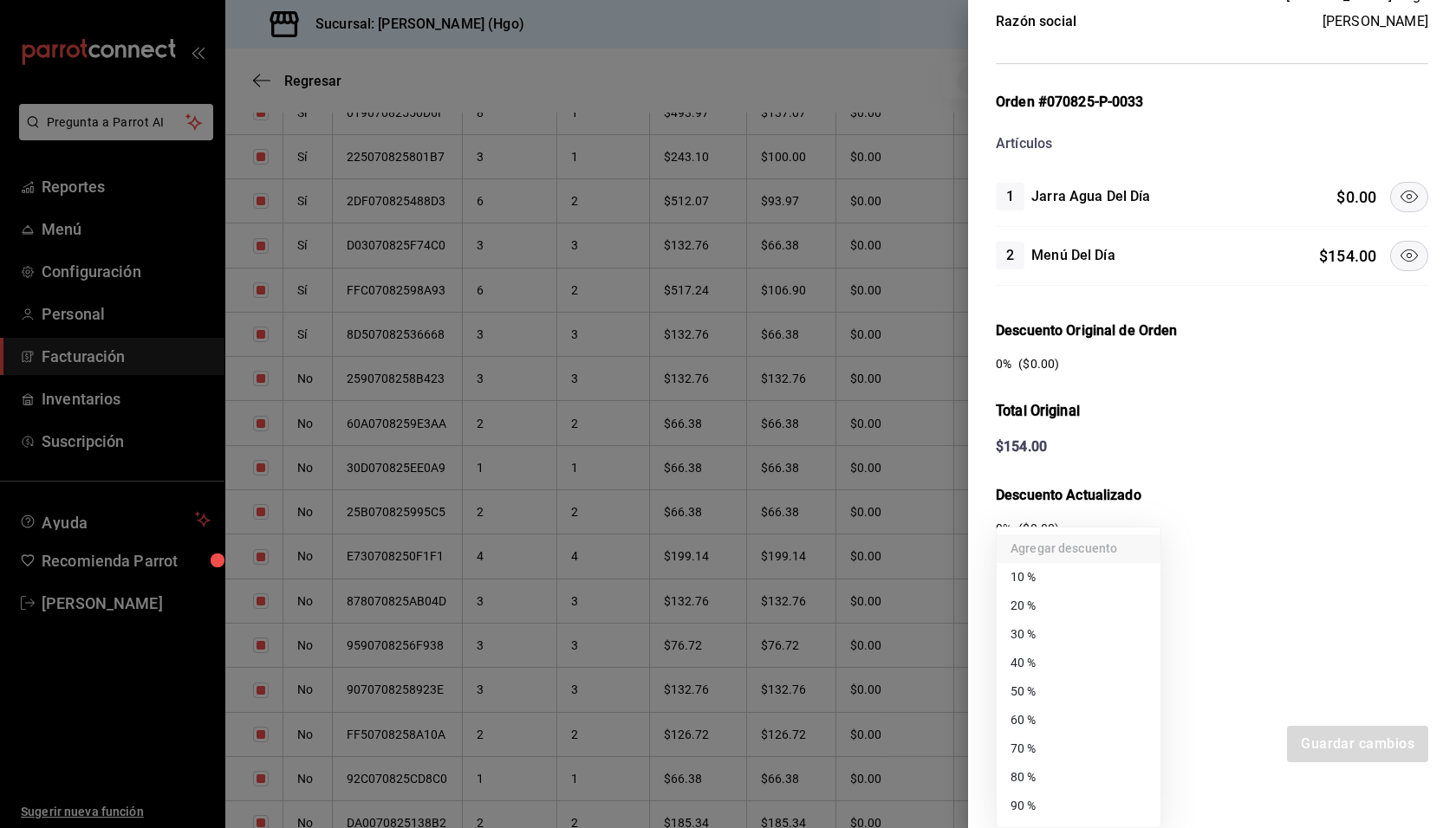
click at [1150, 672] on body "Pregunta a Parrot AI Reportes Menú Configuración Personal Facturación Inventari…" at bounding box center [728, 414] width 1456 height 828
click at [1131, 687] on li "50 %" at bounding box center [1078, 691] width 163 height 28
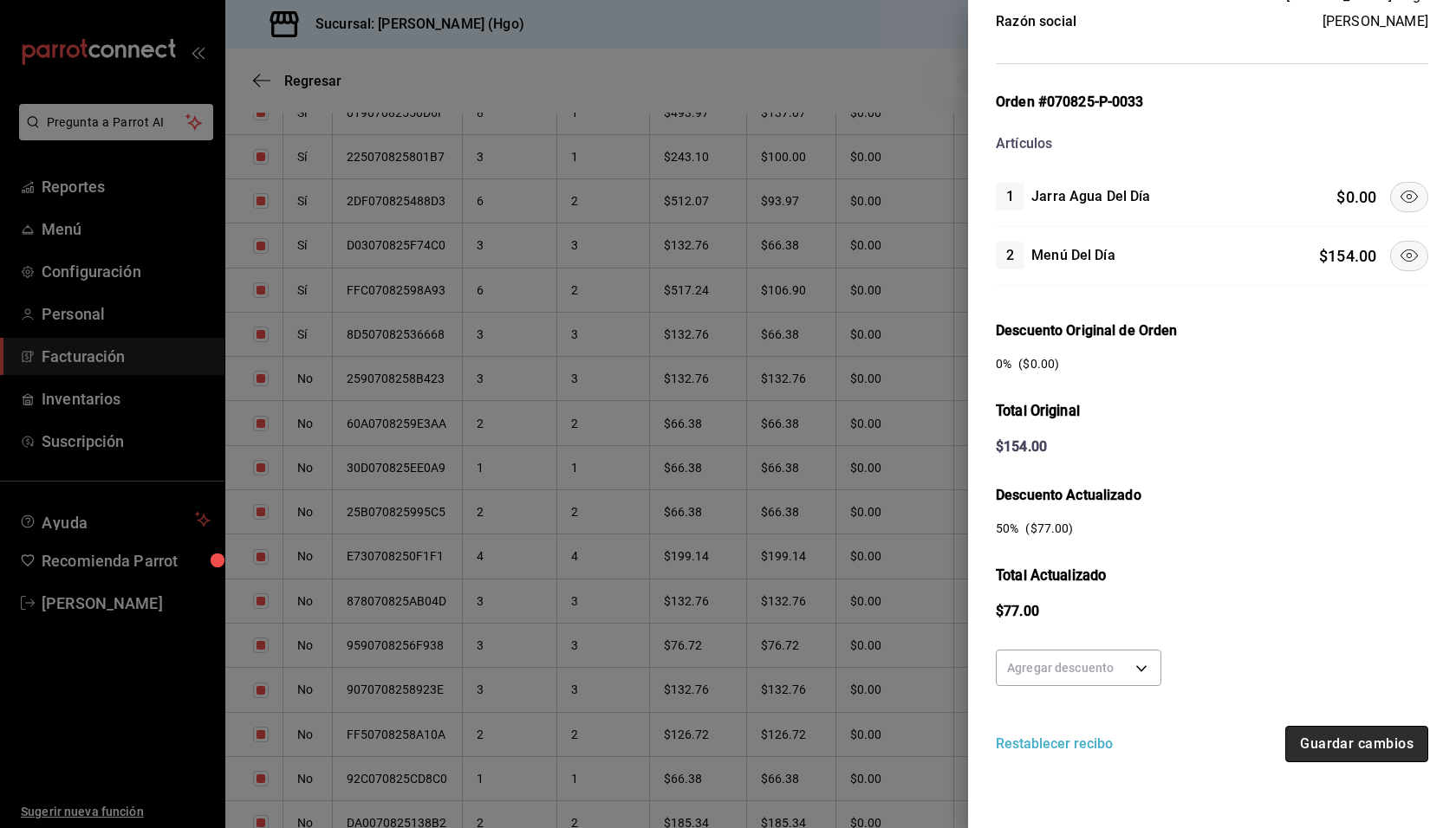
click at [1322, 726] on button "Guardar cambios" at bounding box center [1357, 744] width 143 height 37
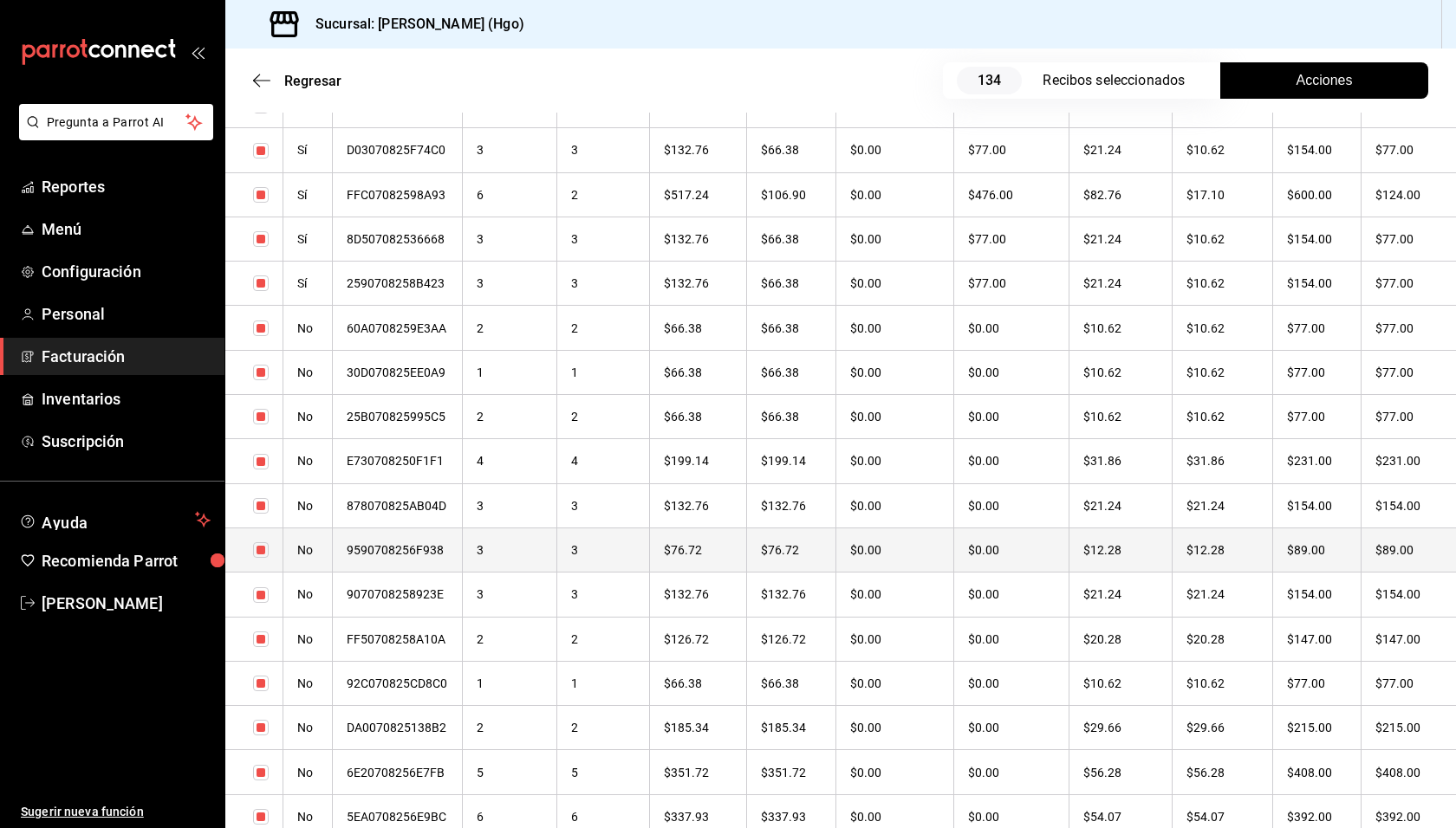
scroll to position [2606, 0]
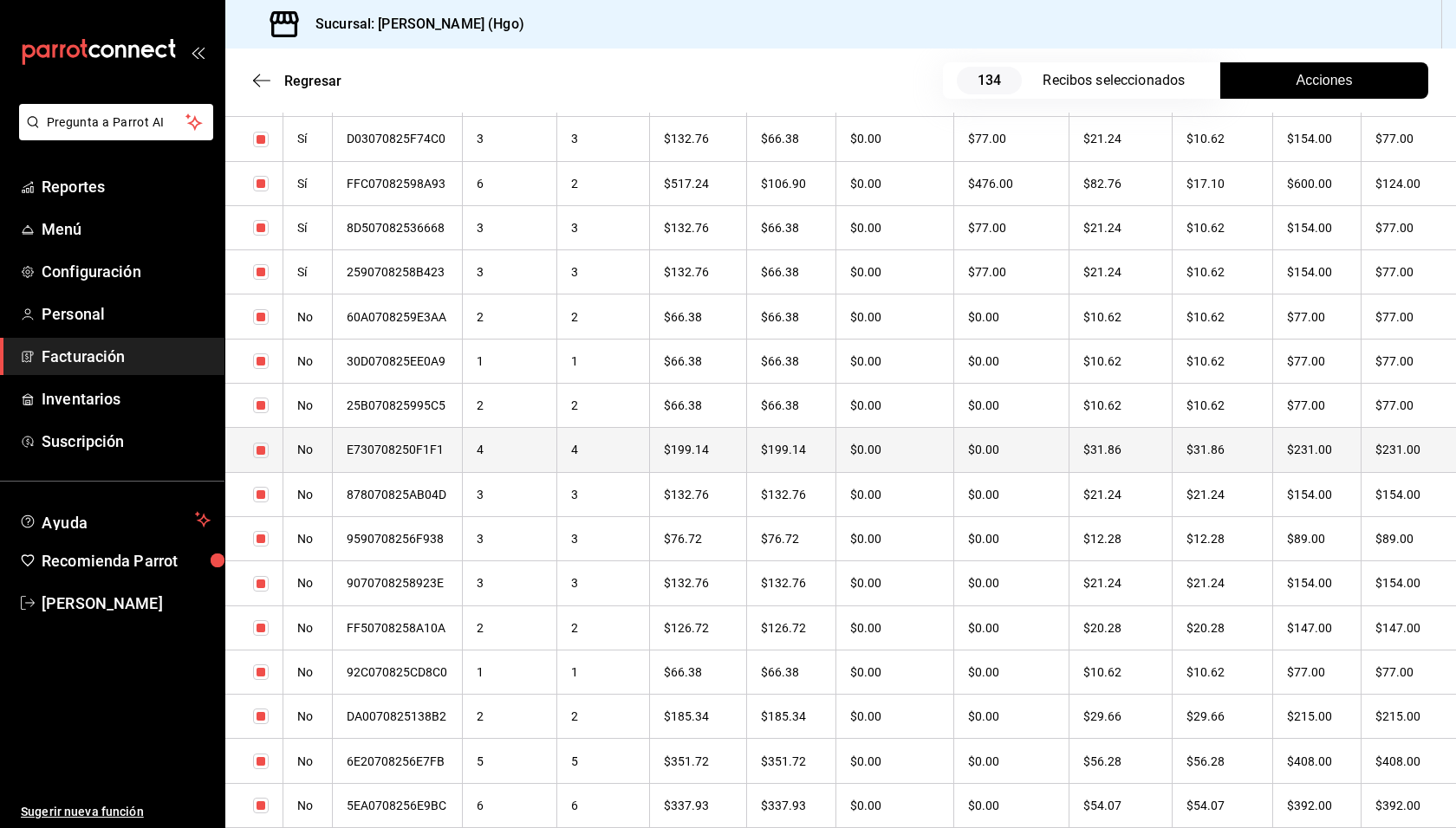
click at [1319, 440] on th "$231.00" at bounding box center [1316, 450] width 88 height 44
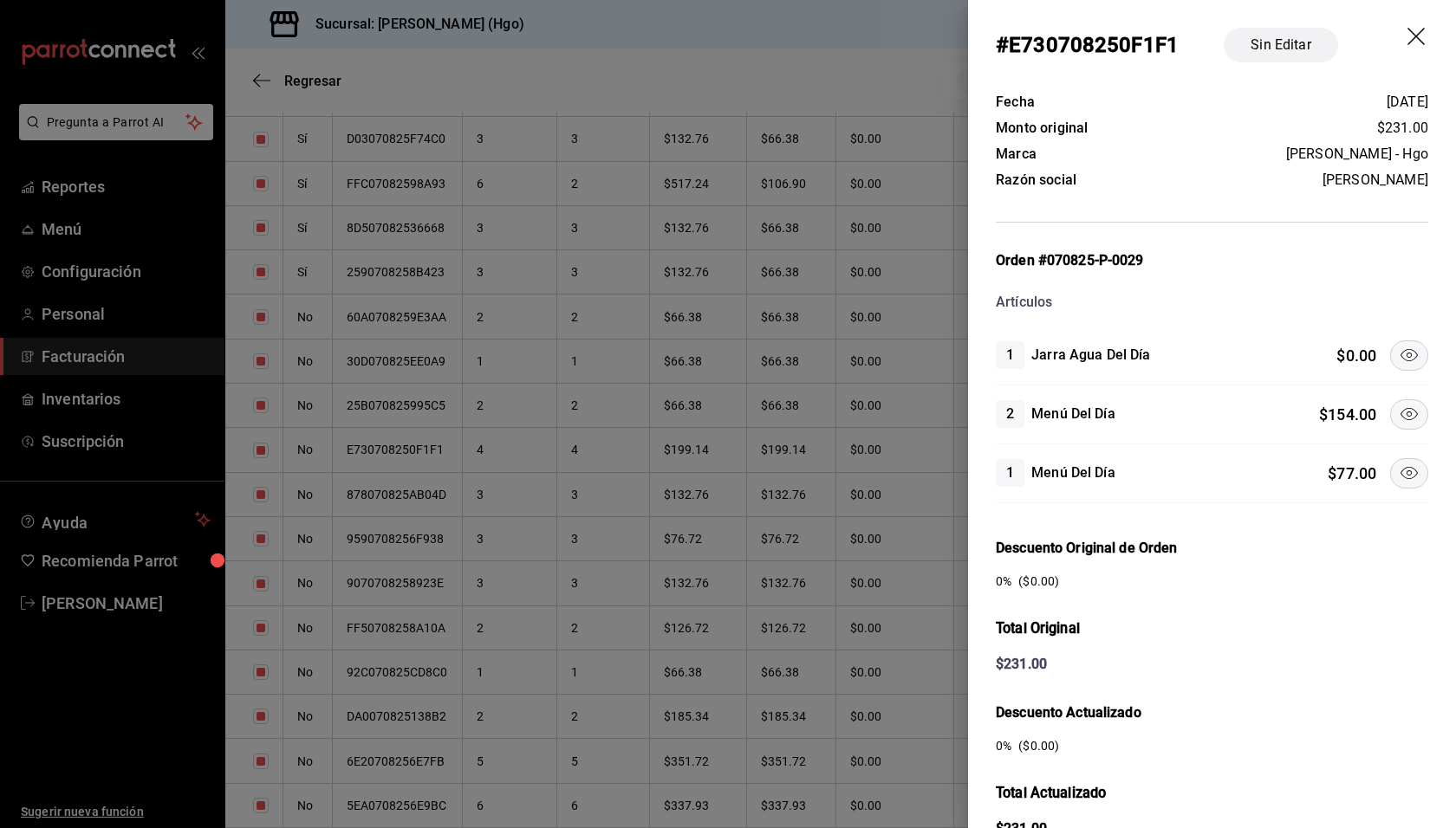
click at [1398, 410] on icon at bounding box center [1408, 414] width 21 height 21
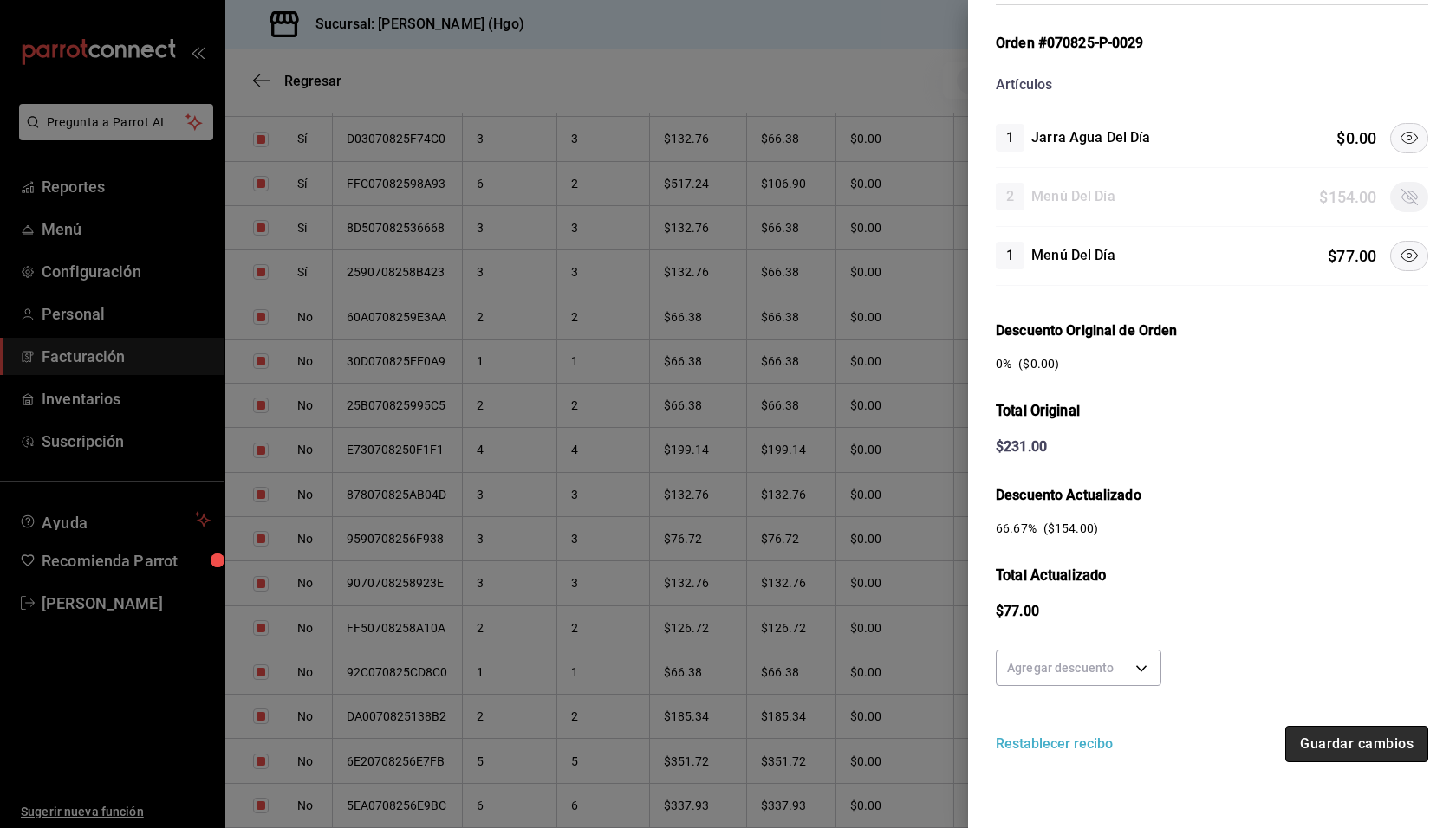
click at [1374, 739] on button "Guardar cambios" at bounding box center [1357, 744] width 143 height 37
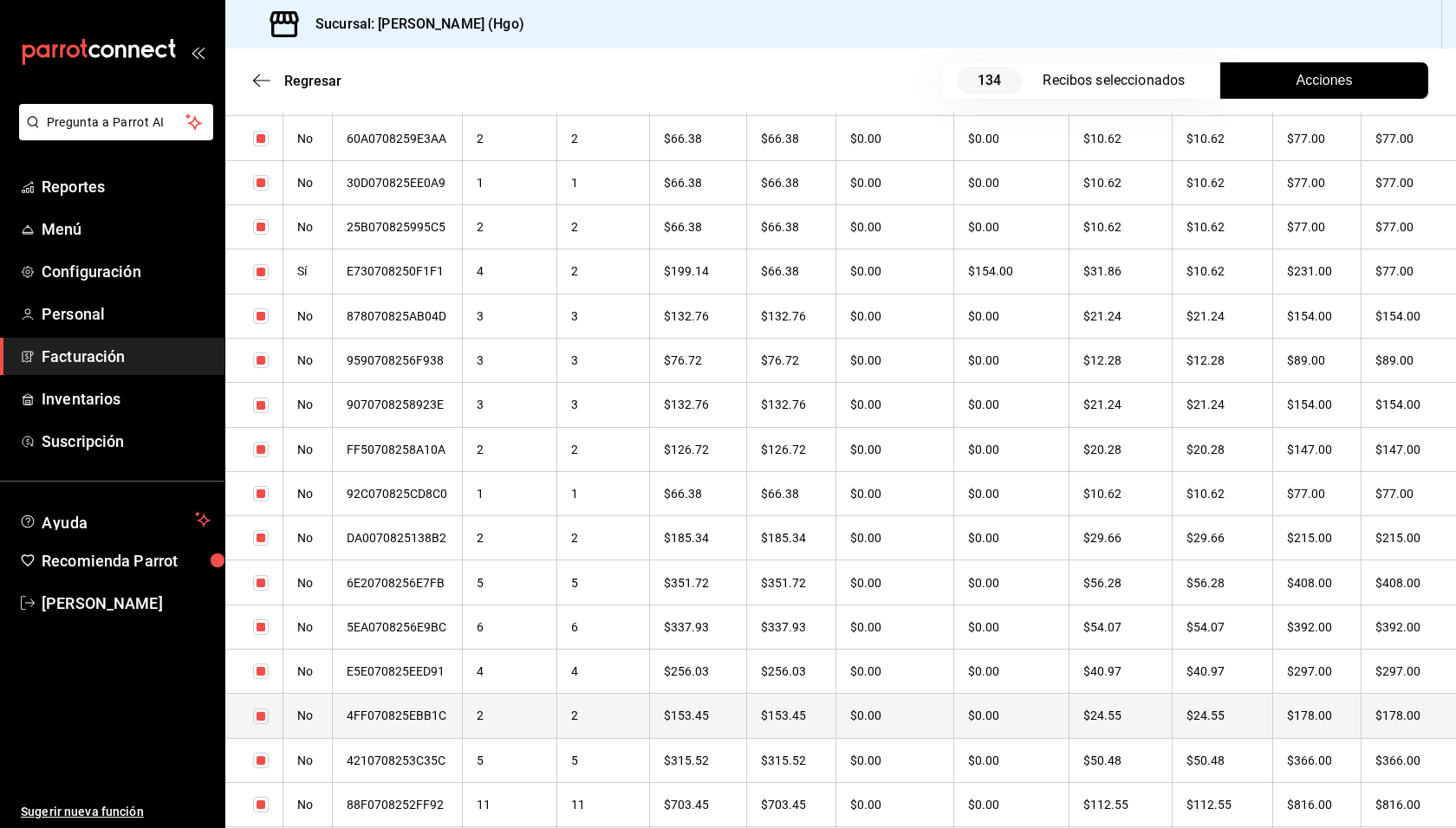
scroll to position [2800, 0]
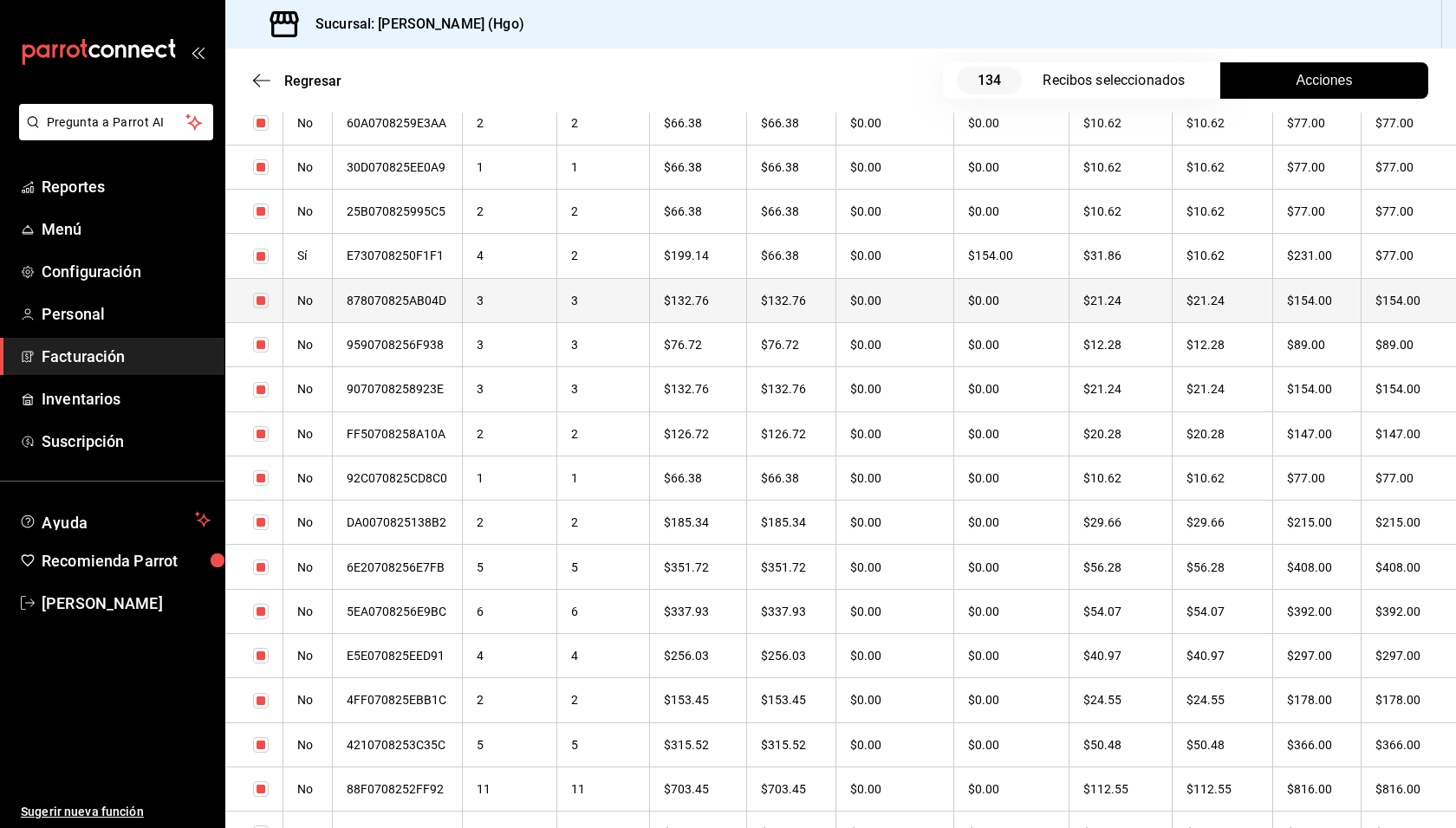
click at [1361, 300] on th "$154.00" at bounding box center [1408, 300] width 95 height 44
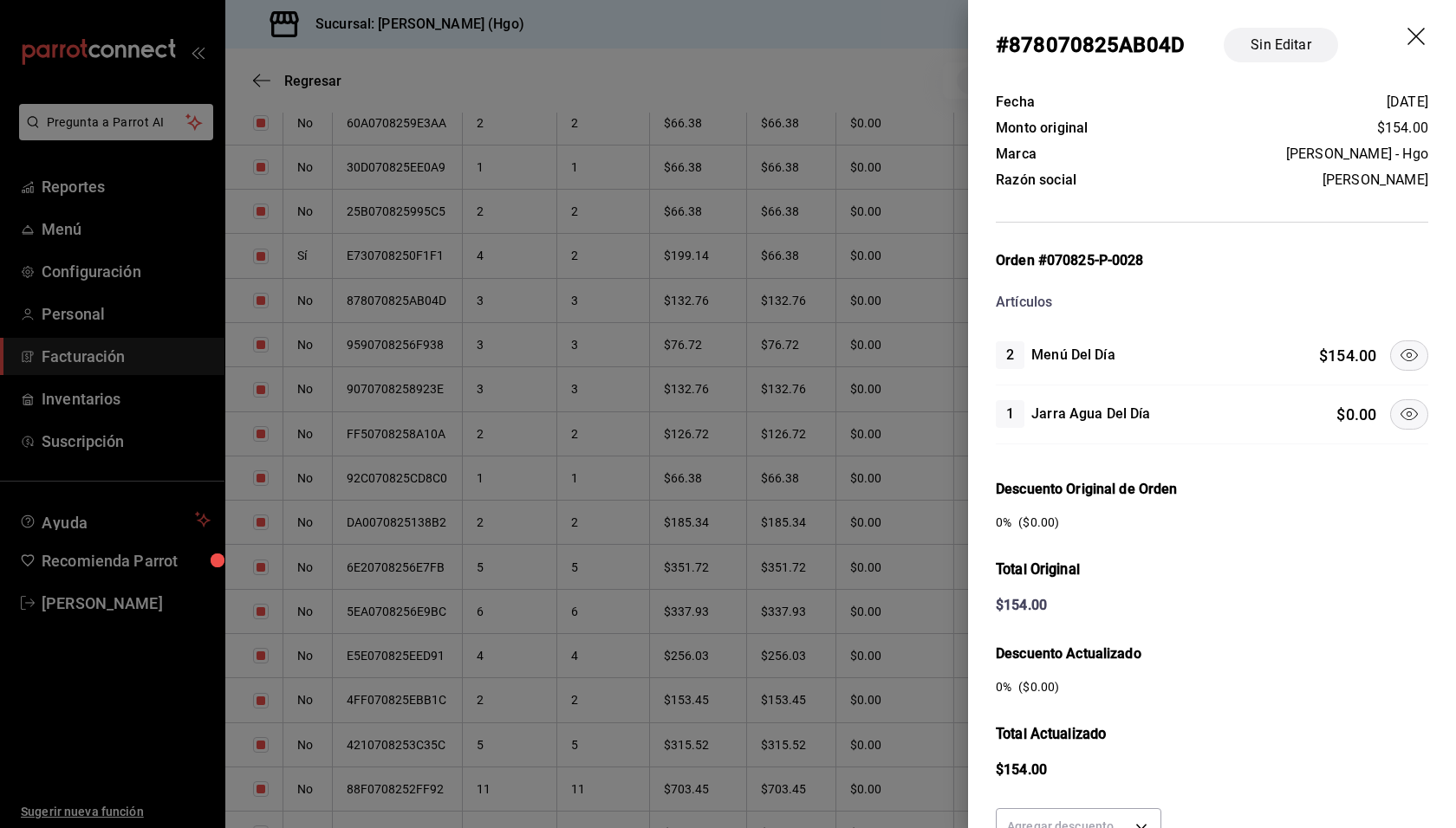
scroll to position [159, 0]
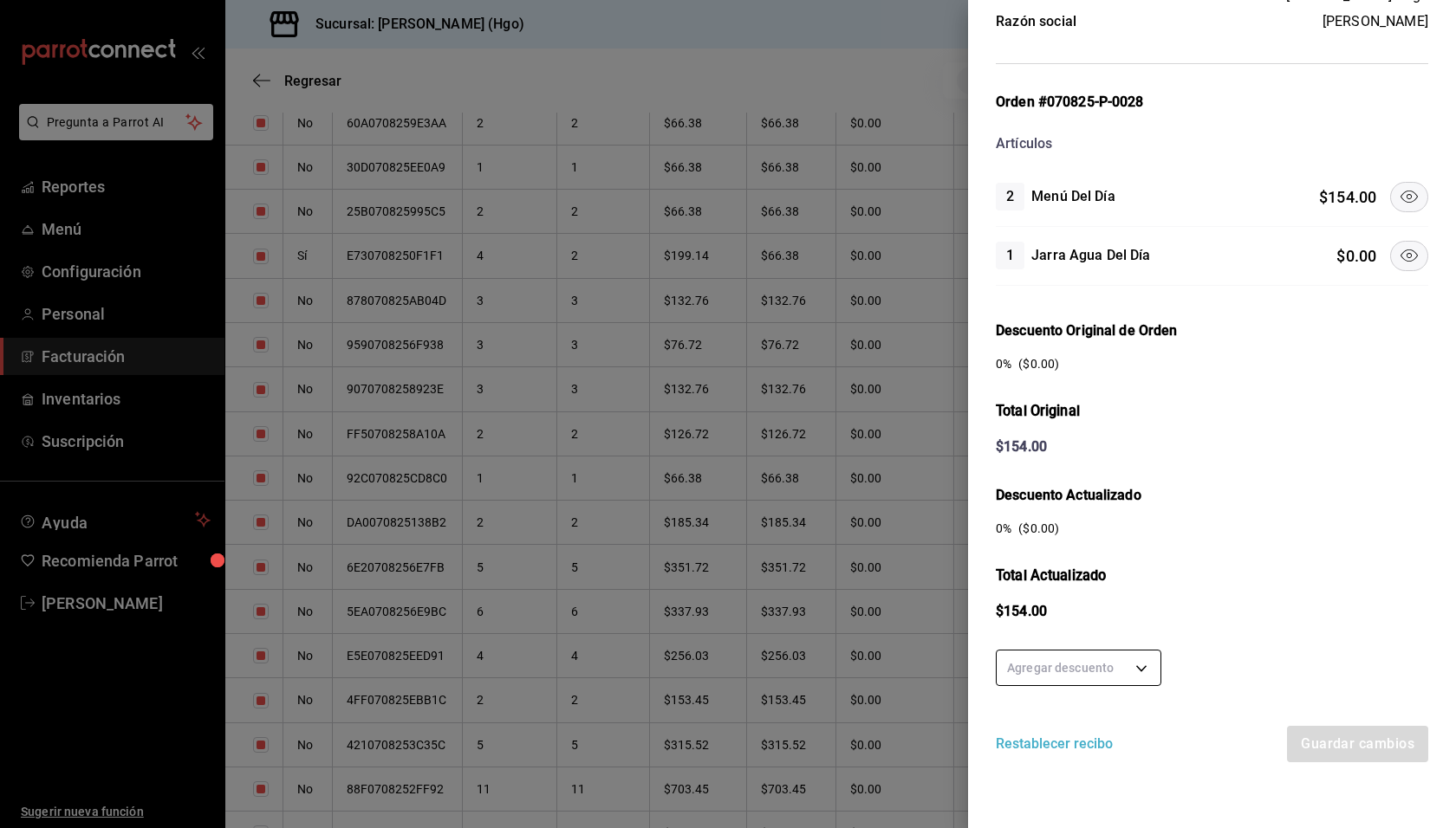
click at [1137, 666] on body "Pregunta a Parrot AI Reportes Menú Configuración Personal Facturación Inventari…" at bounding box center [728, 414] width 1456 height 828
click at [1113, 689] on li "50 %" at bounding box center [1078, 691] width 163 height 28
click at [1330, 733] on button "Guardar cambios" at bounding box center [1357, 744] width 143 height 37
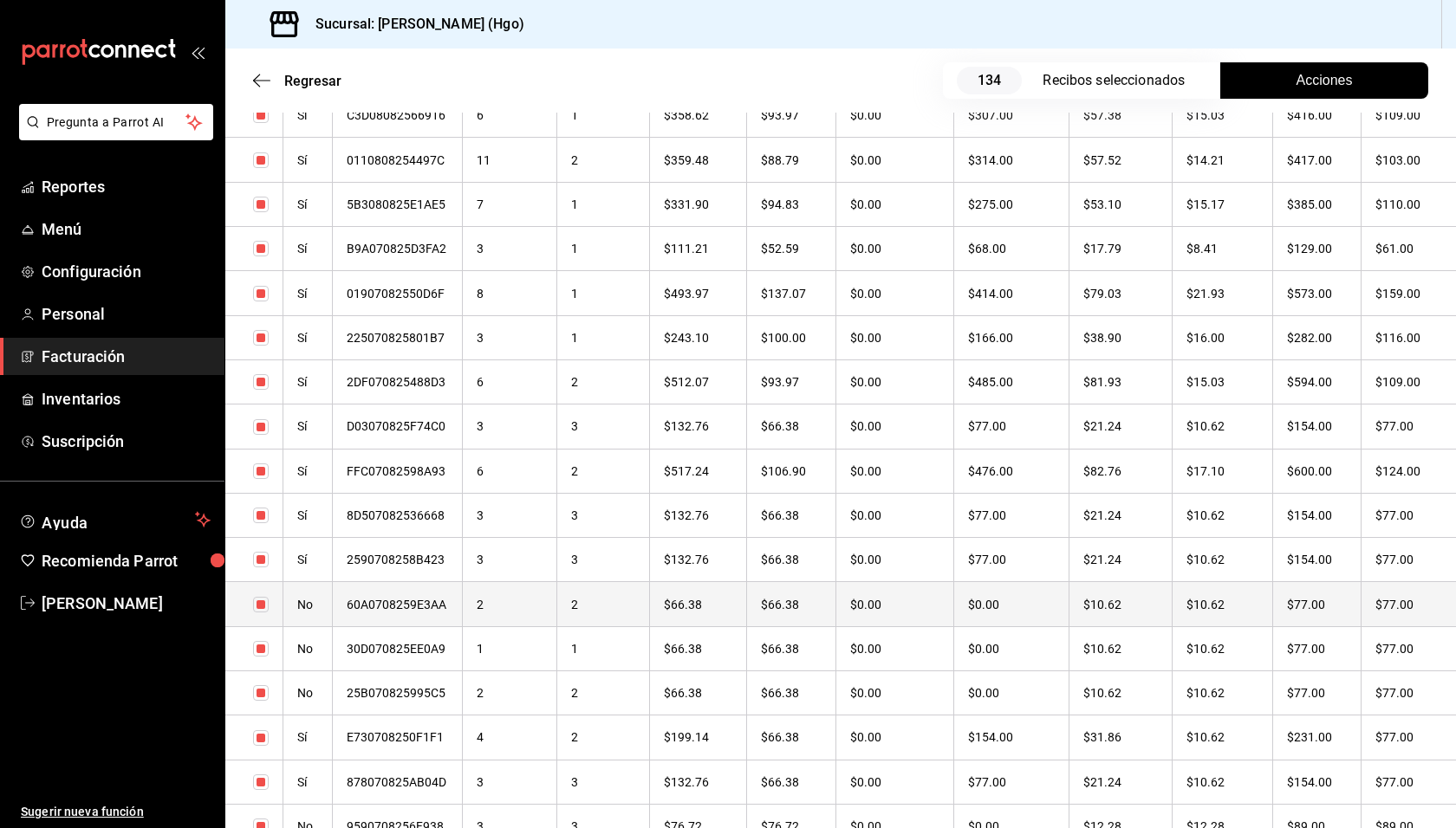
scroll to position [2786, 0]
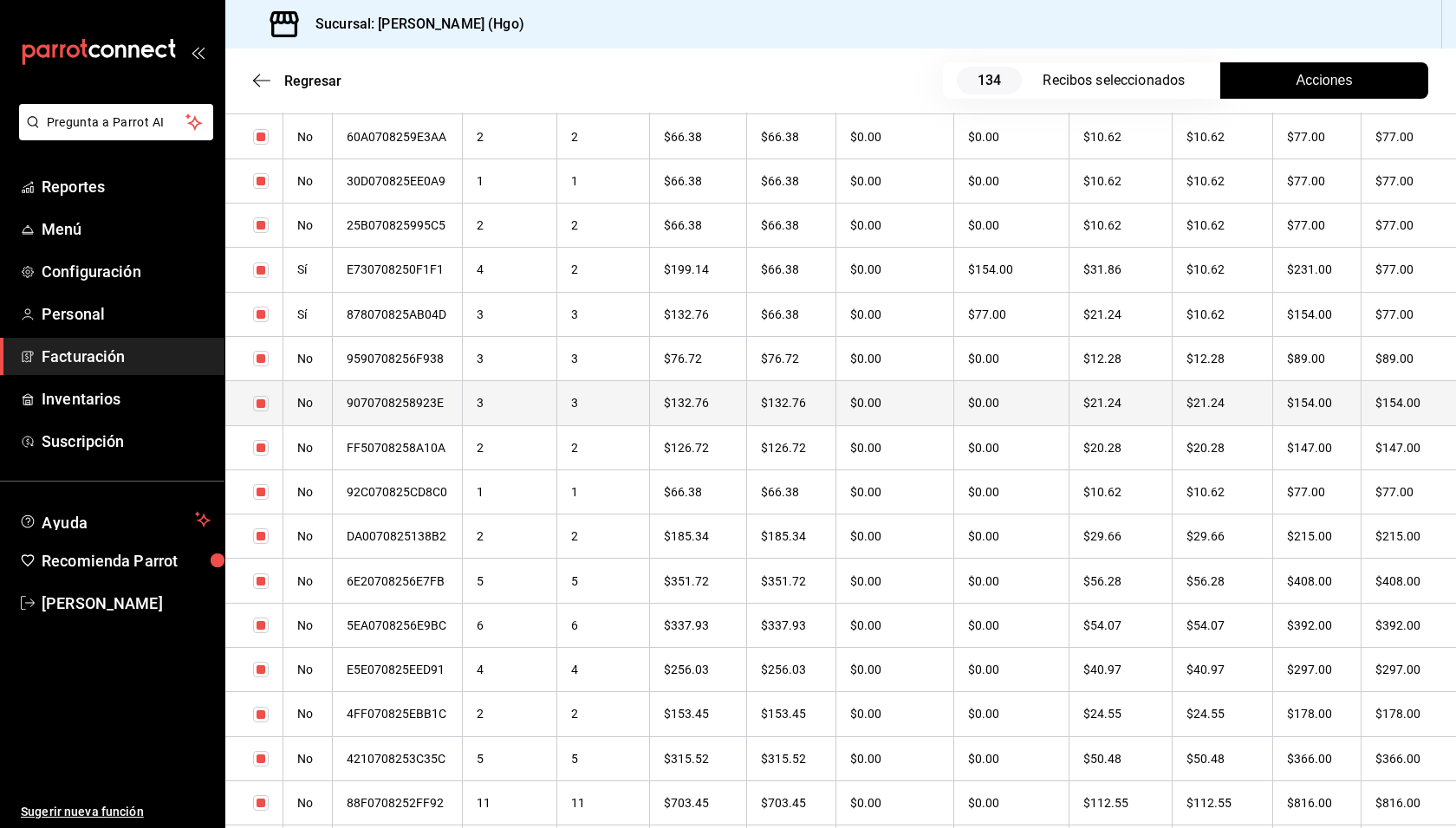
click at [1319, 397] on th "$154.00" at bounding box center [1316, 403] width 88 height 44
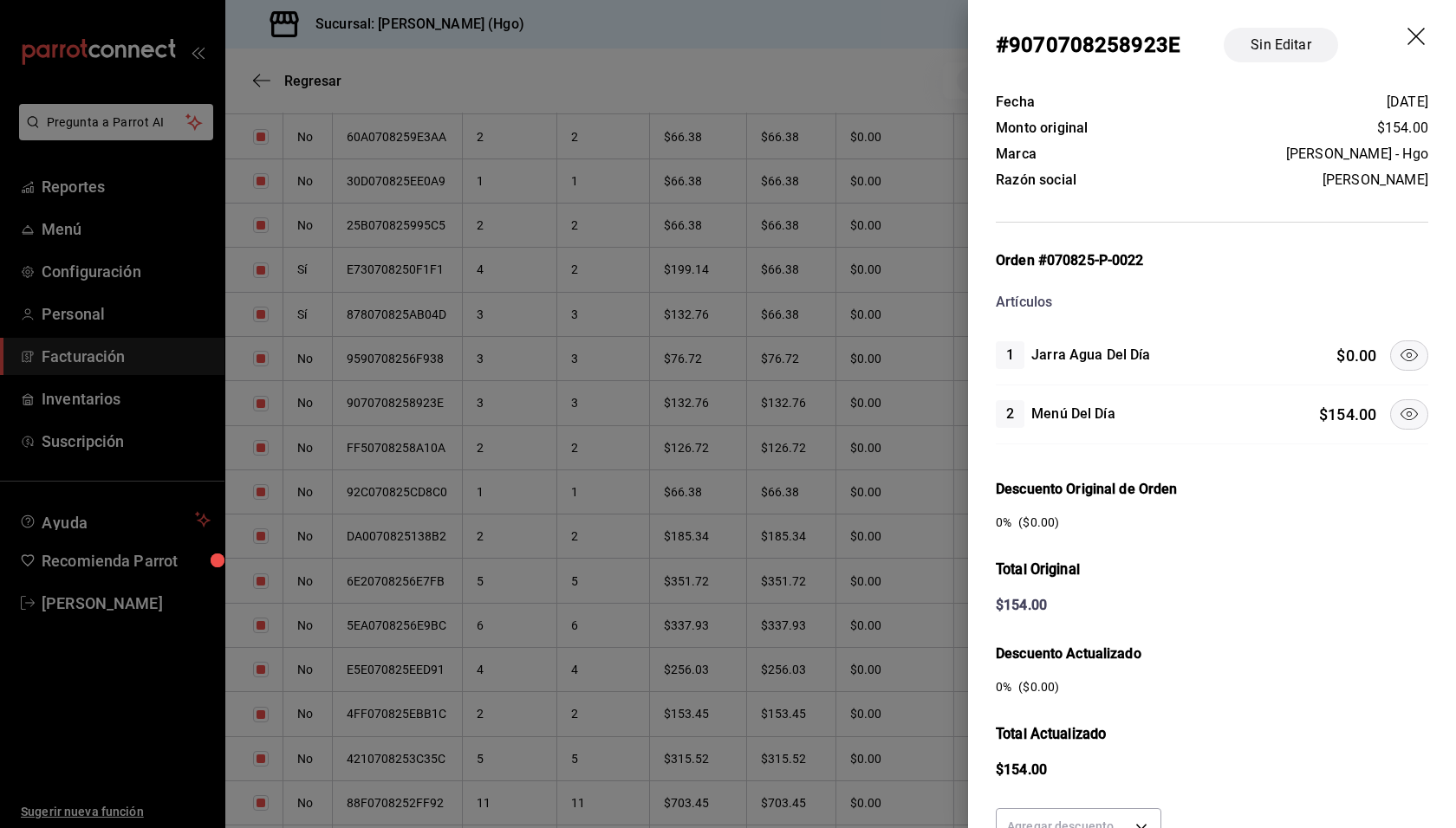
scroll to position [159, 0]
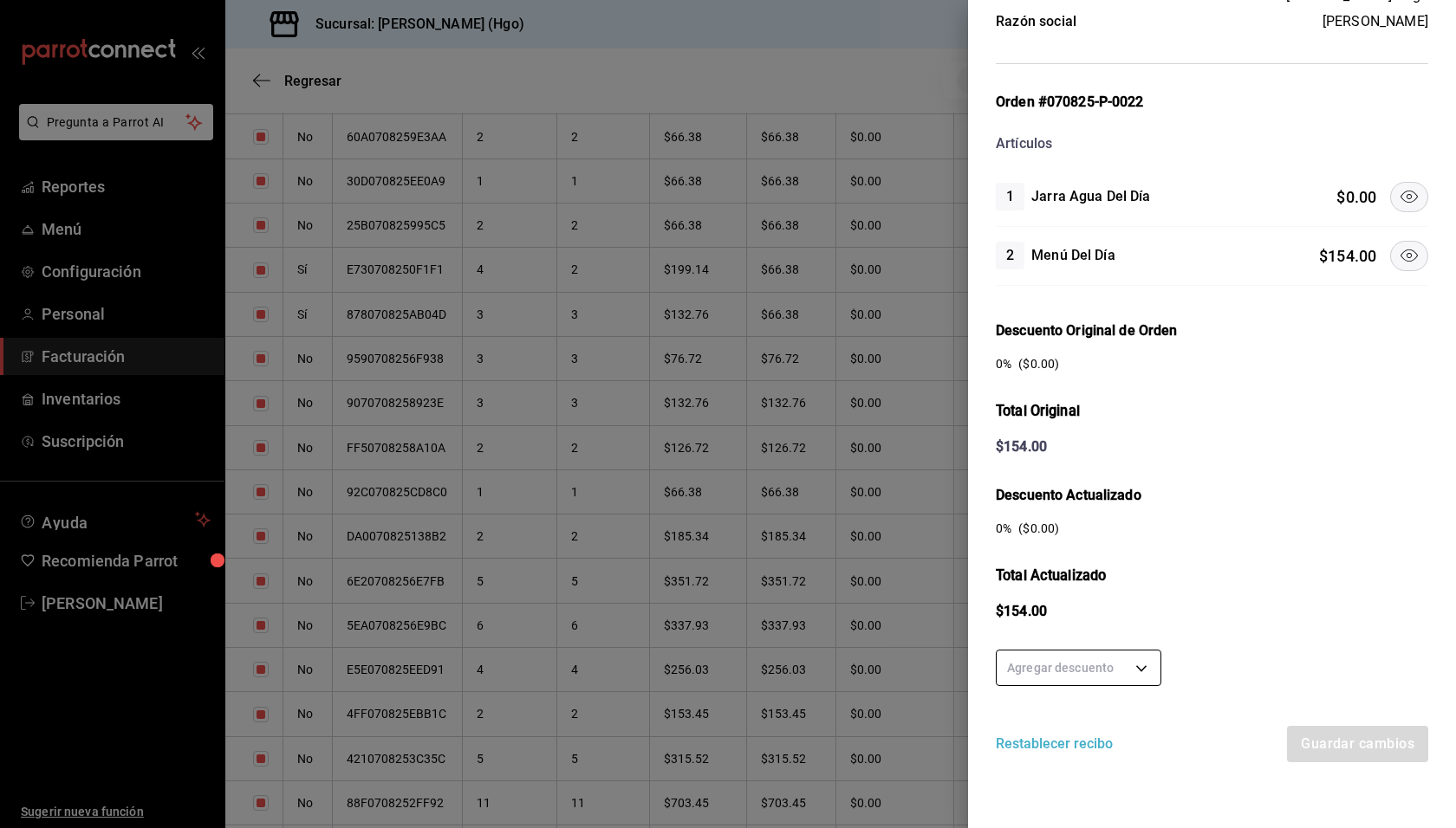
click at [1144, 654] on body "Pregunta a Parrot AI Reportes Menú Configuración Personal Facturación Inventari…" at bounding box center [728, 414] width 1456 height 828
click at [1123, 679] on li "50 %" at bounding box center [1078, 691] width 163 height 28
click at [1324, 731] on button "Guardar cambios" at bounding box center [1357, 744] width 143 height 37
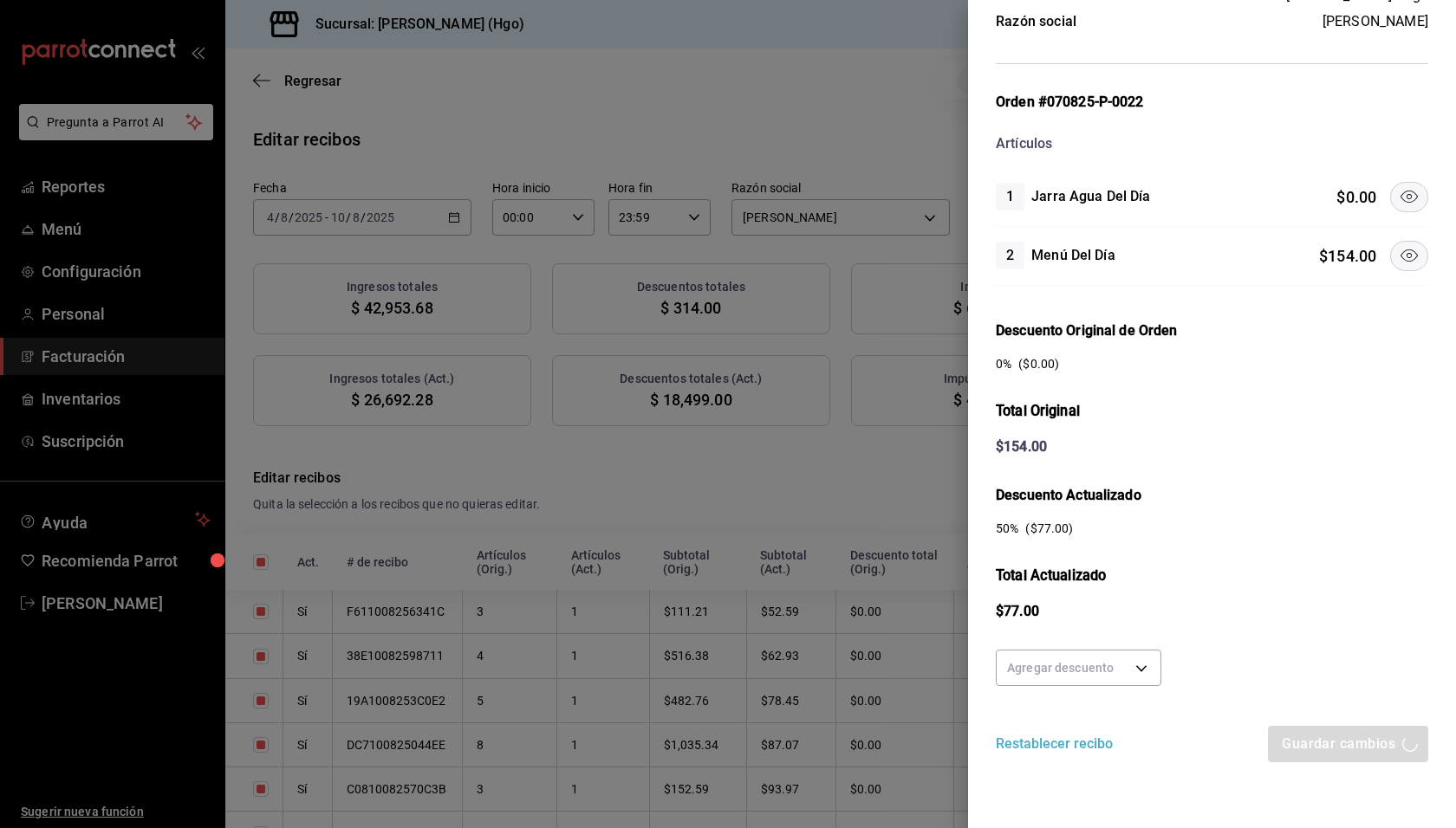
scroll to position [0, 0]
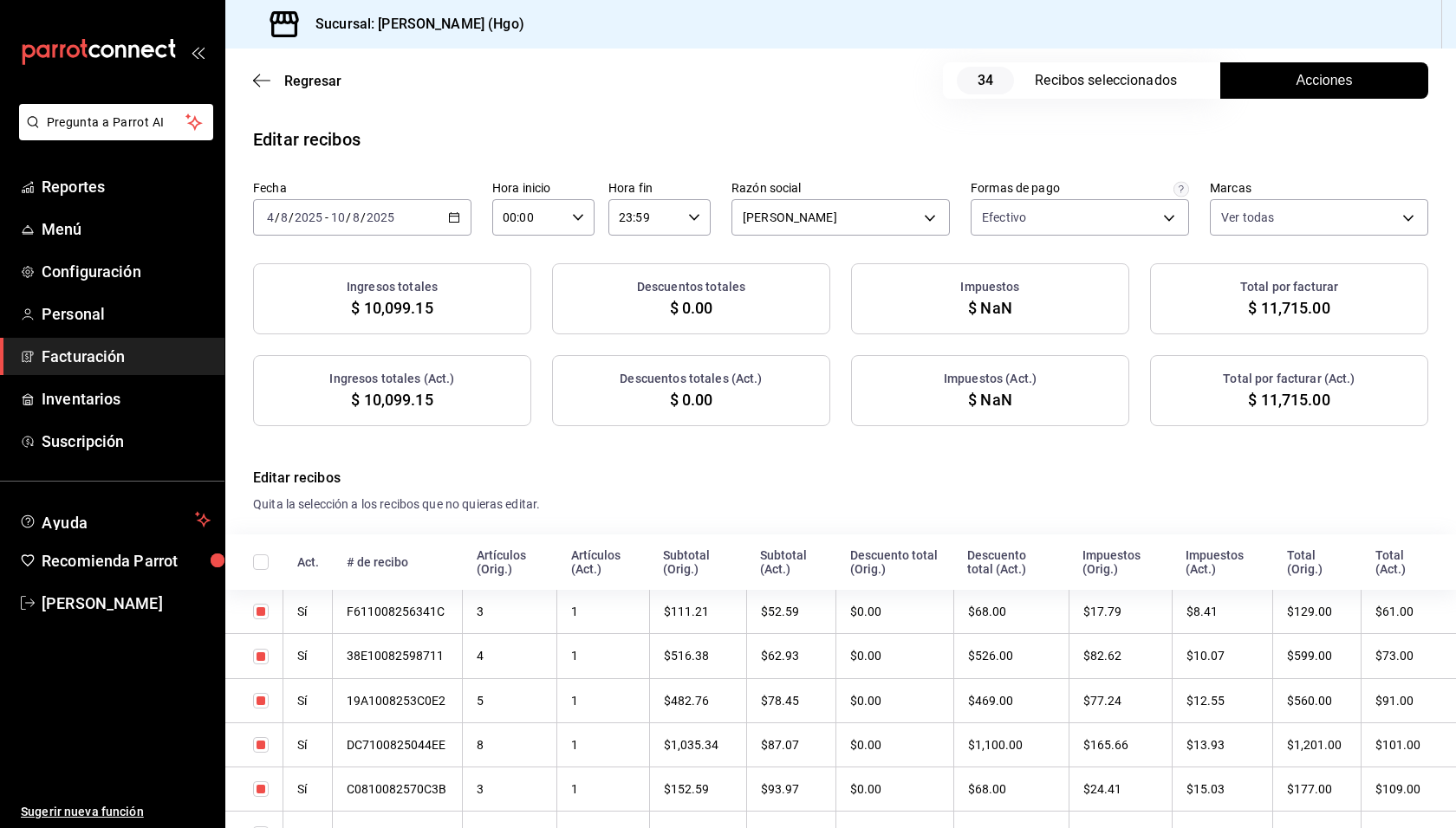
checkbox input "true"
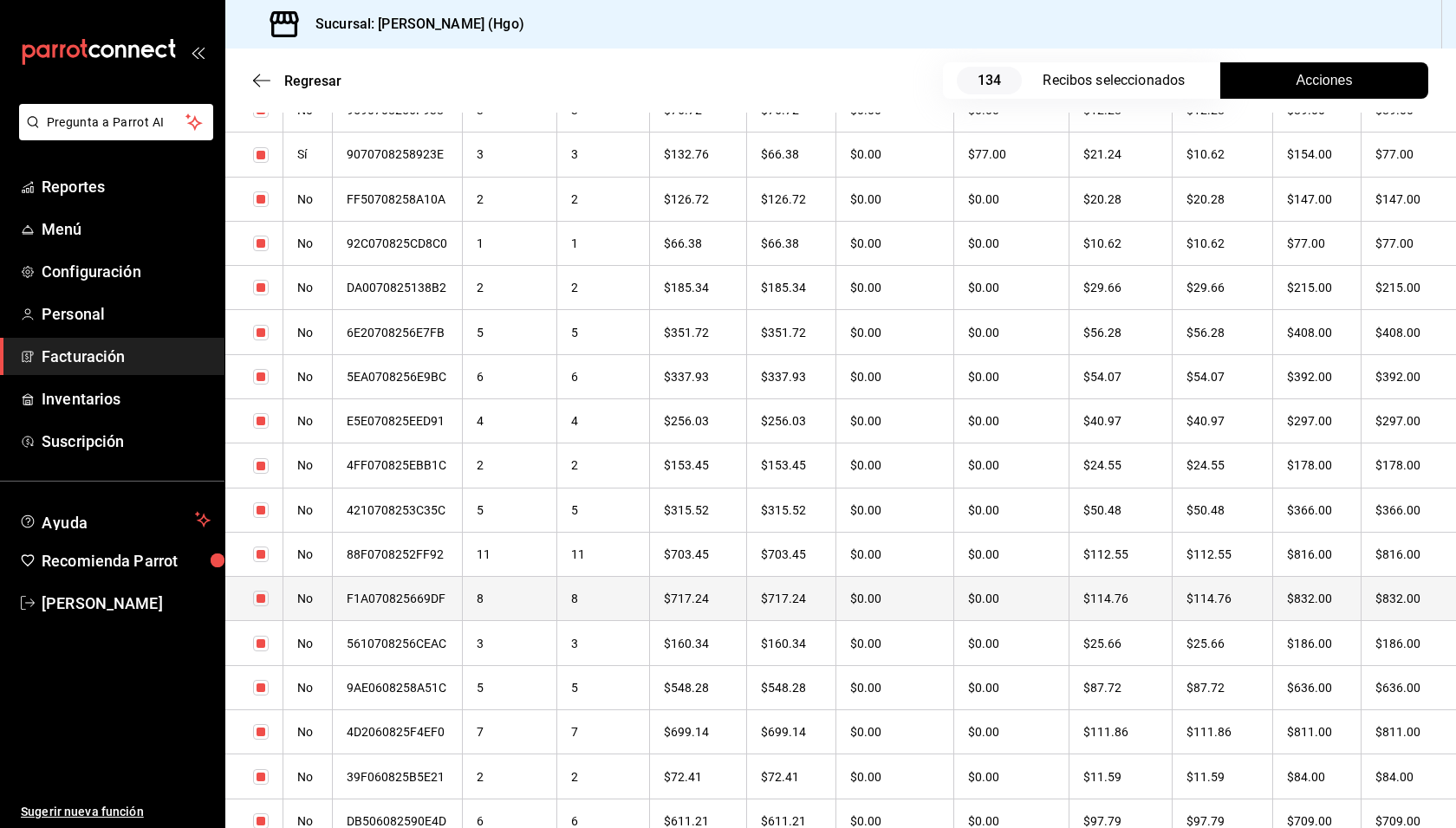
scroll to position [3025, 0]
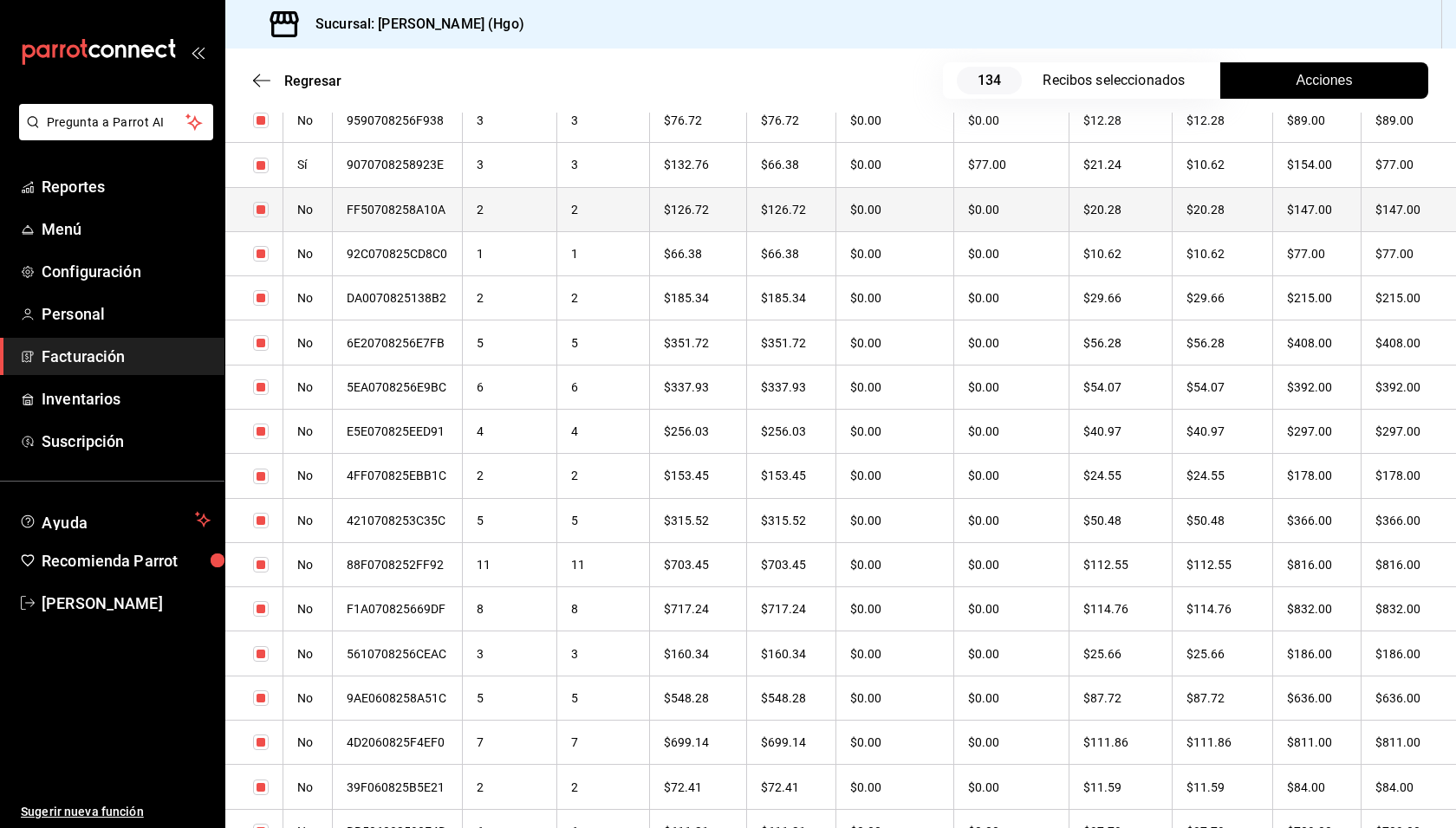
click at [1371, 209] on th "$147.00" at bounding box center [1408, 209] width 95 height 44
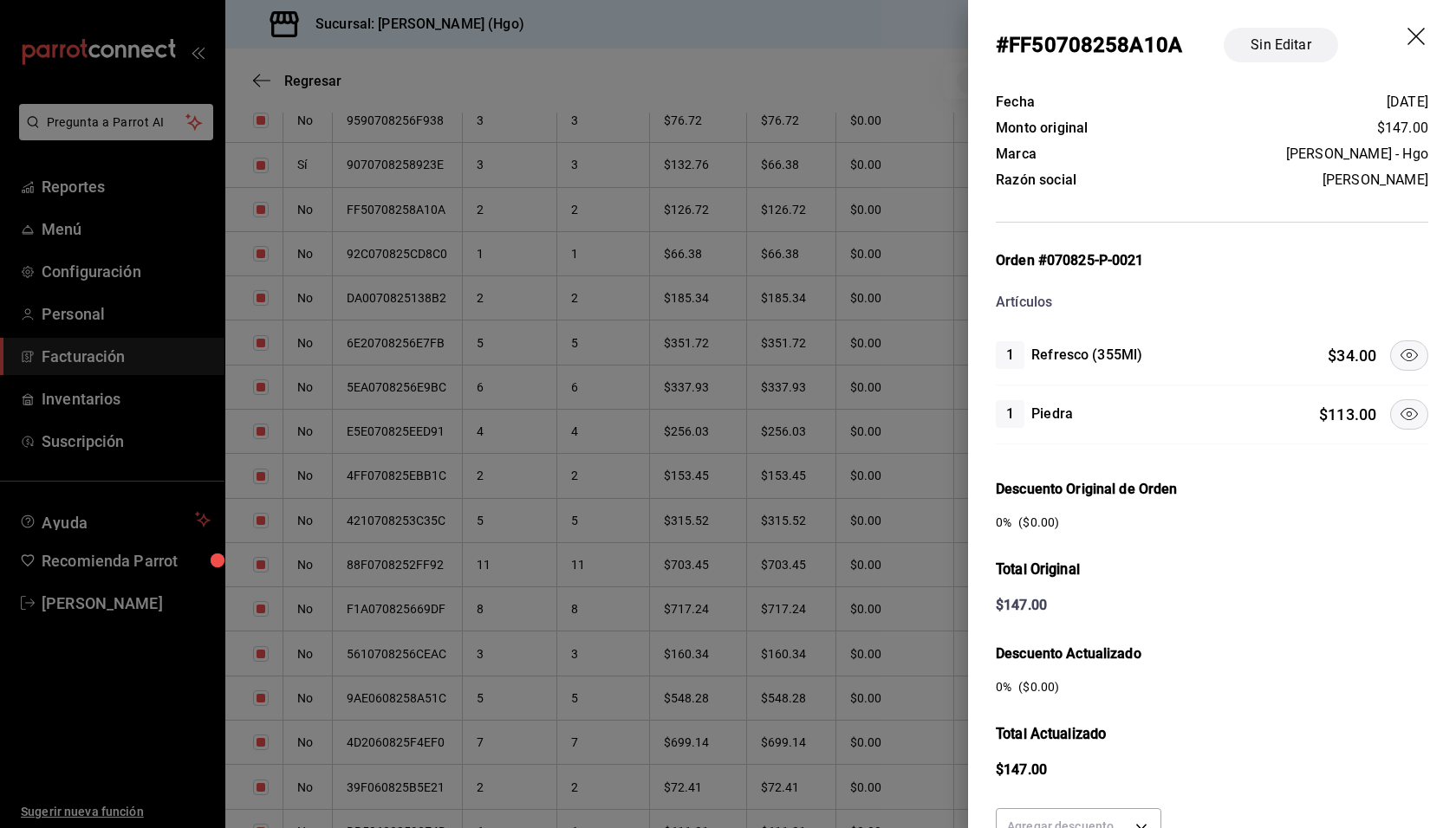
click at [1375, 405] on div "1 Piedra $ 113.00" at bounding box center [1211, 414] width 432 height 30
click at [1390, 407] on button at bounding box center [1409, 414] width 39 height 30
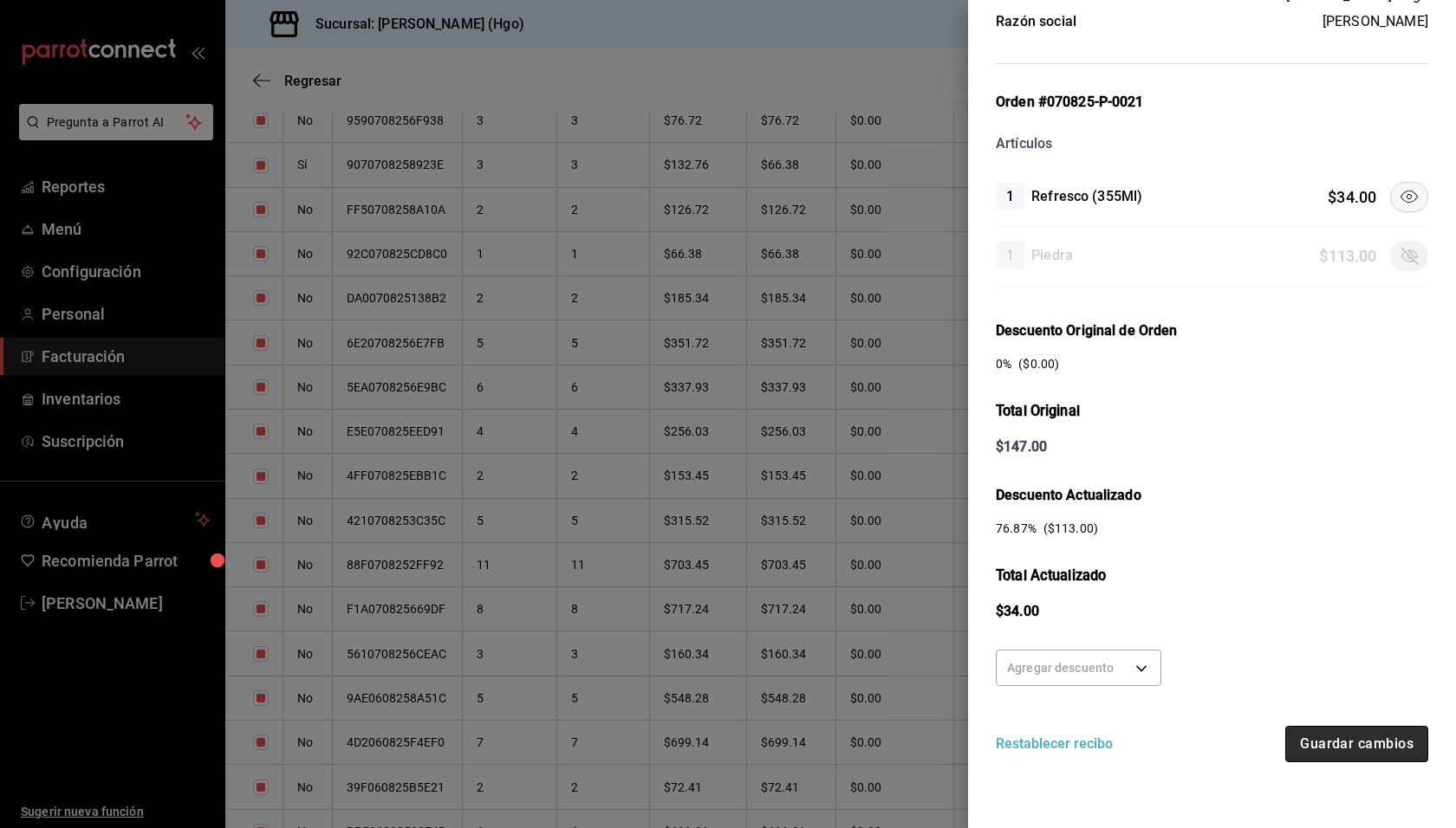
click at [1327, 738] on button "Guardar cambios" at bounding box center [1357, 744] width 143 height 37
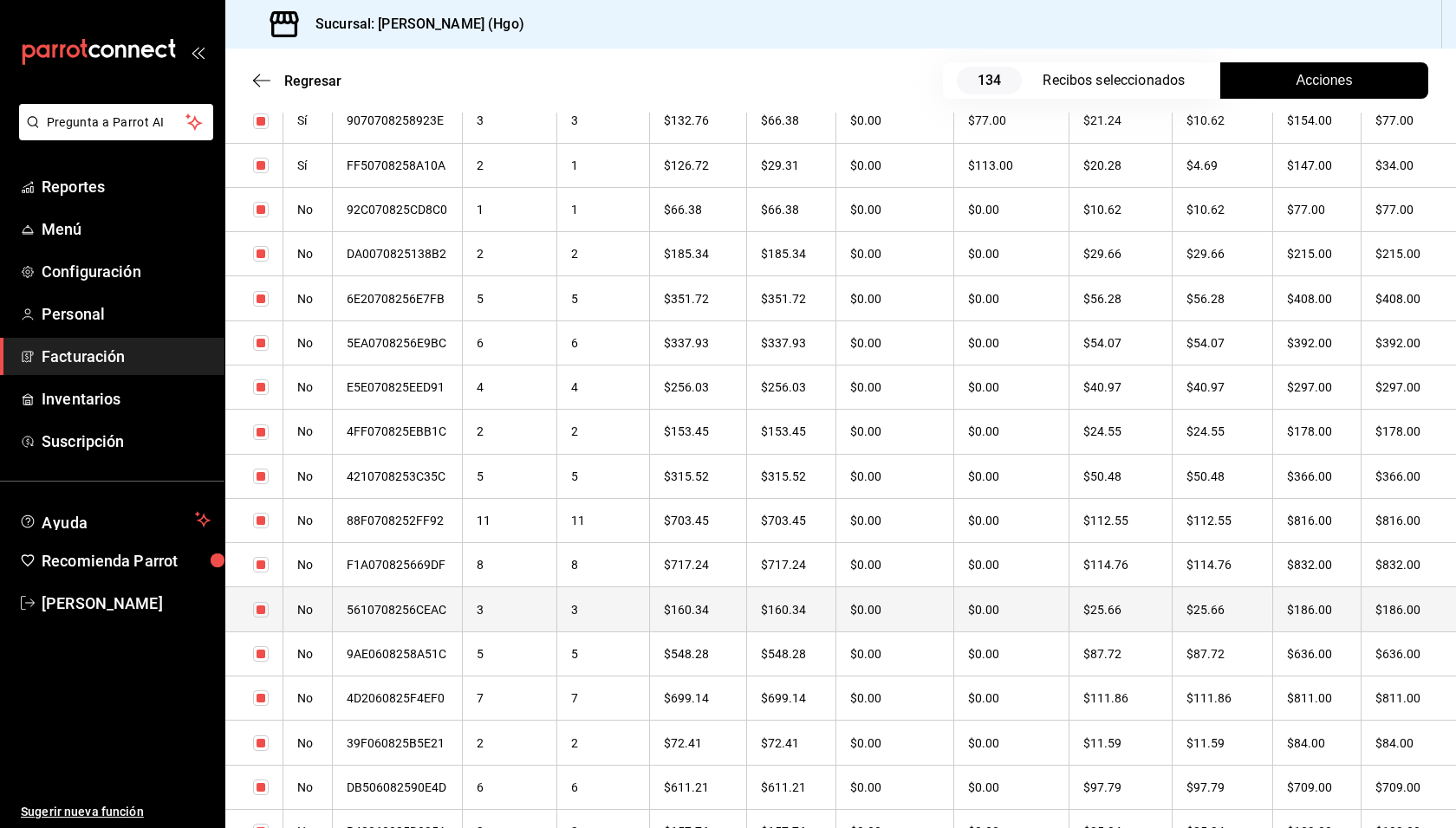
scroll to position [3059, 0]
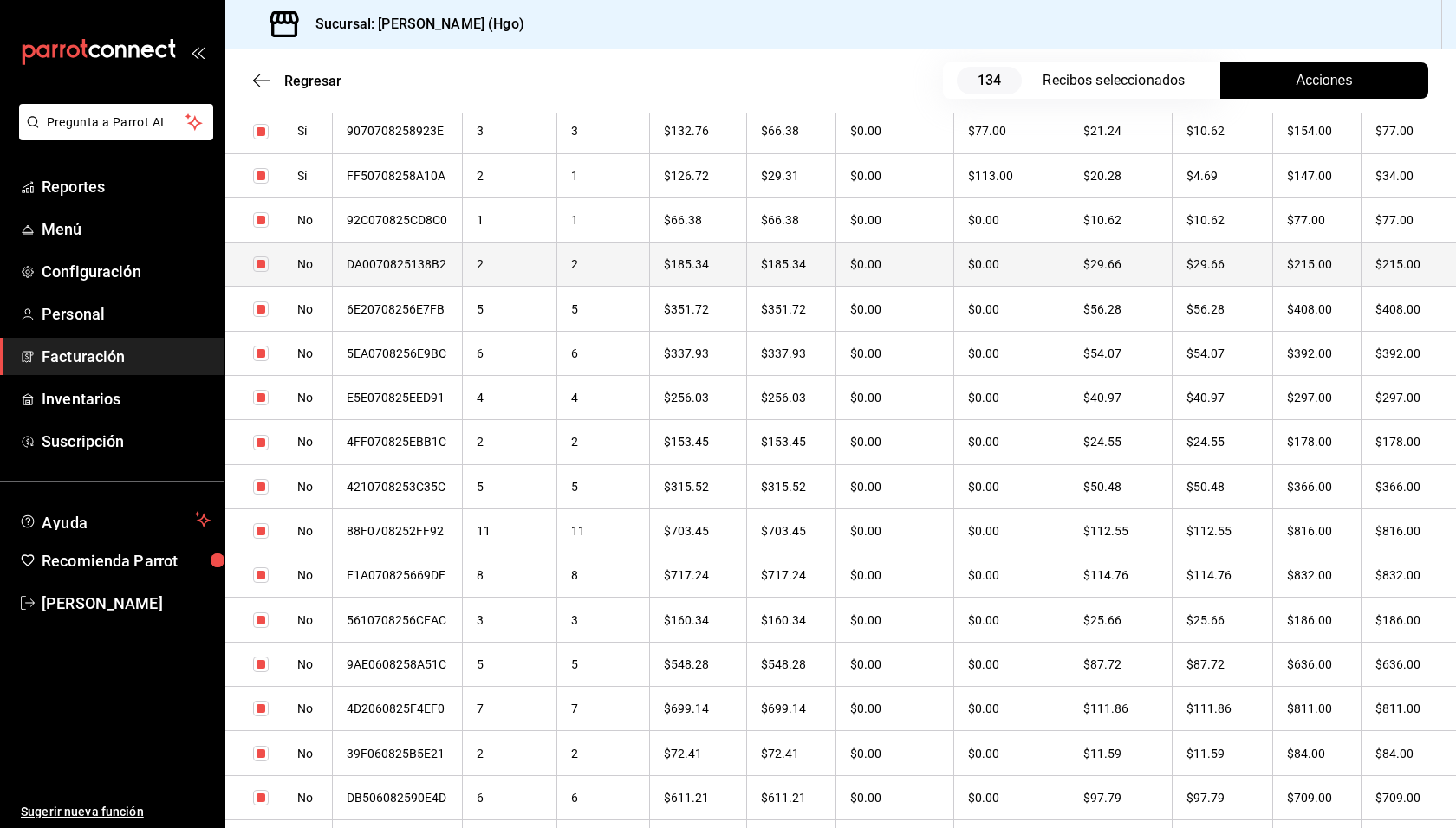
click at [1321, 268] on th "$215.00" at bounding box center [1316, 264] width 88 height 44
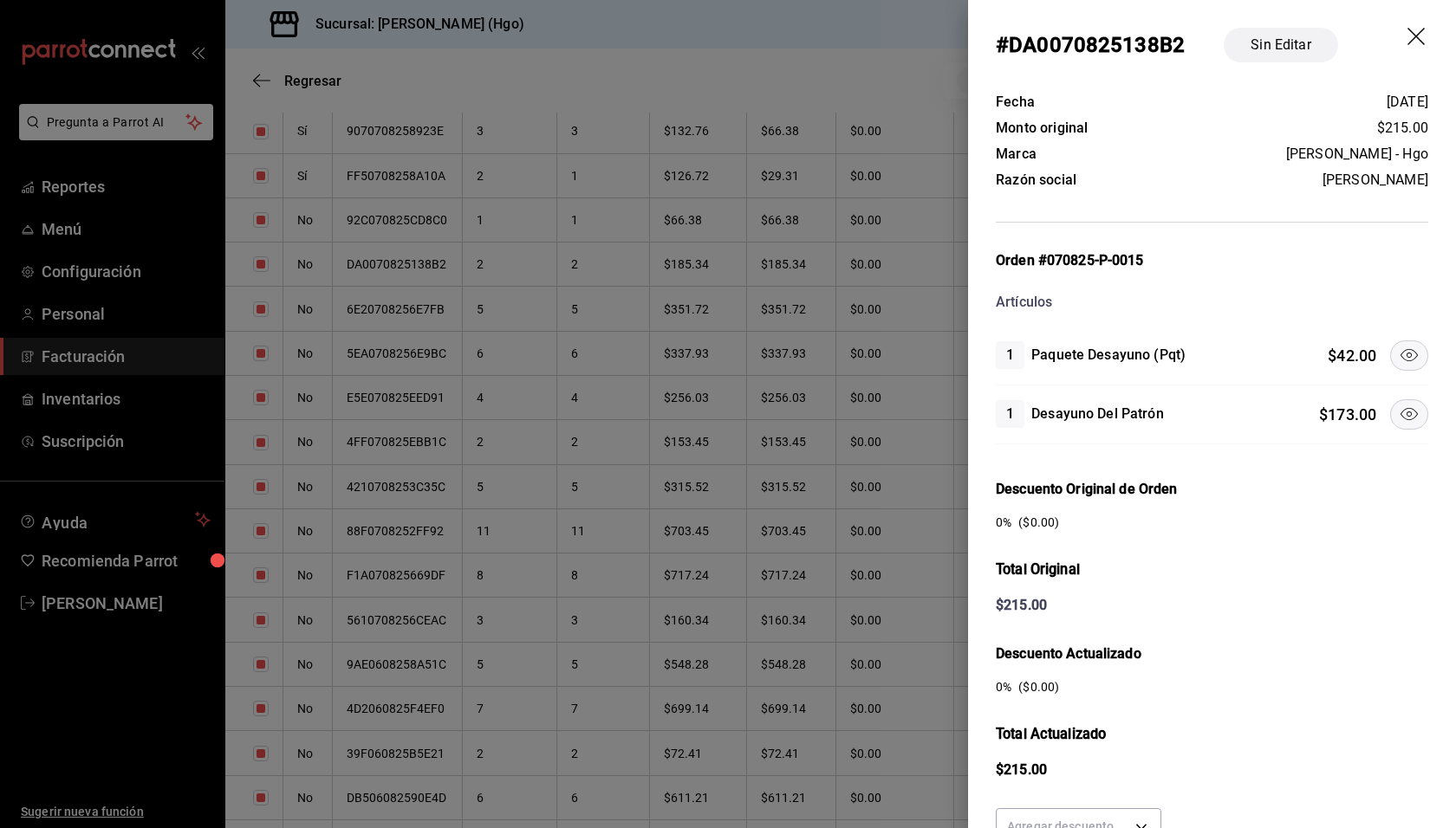
click at [1398, 408] on icon at bounding box center [1408, 414] width 21 height 21
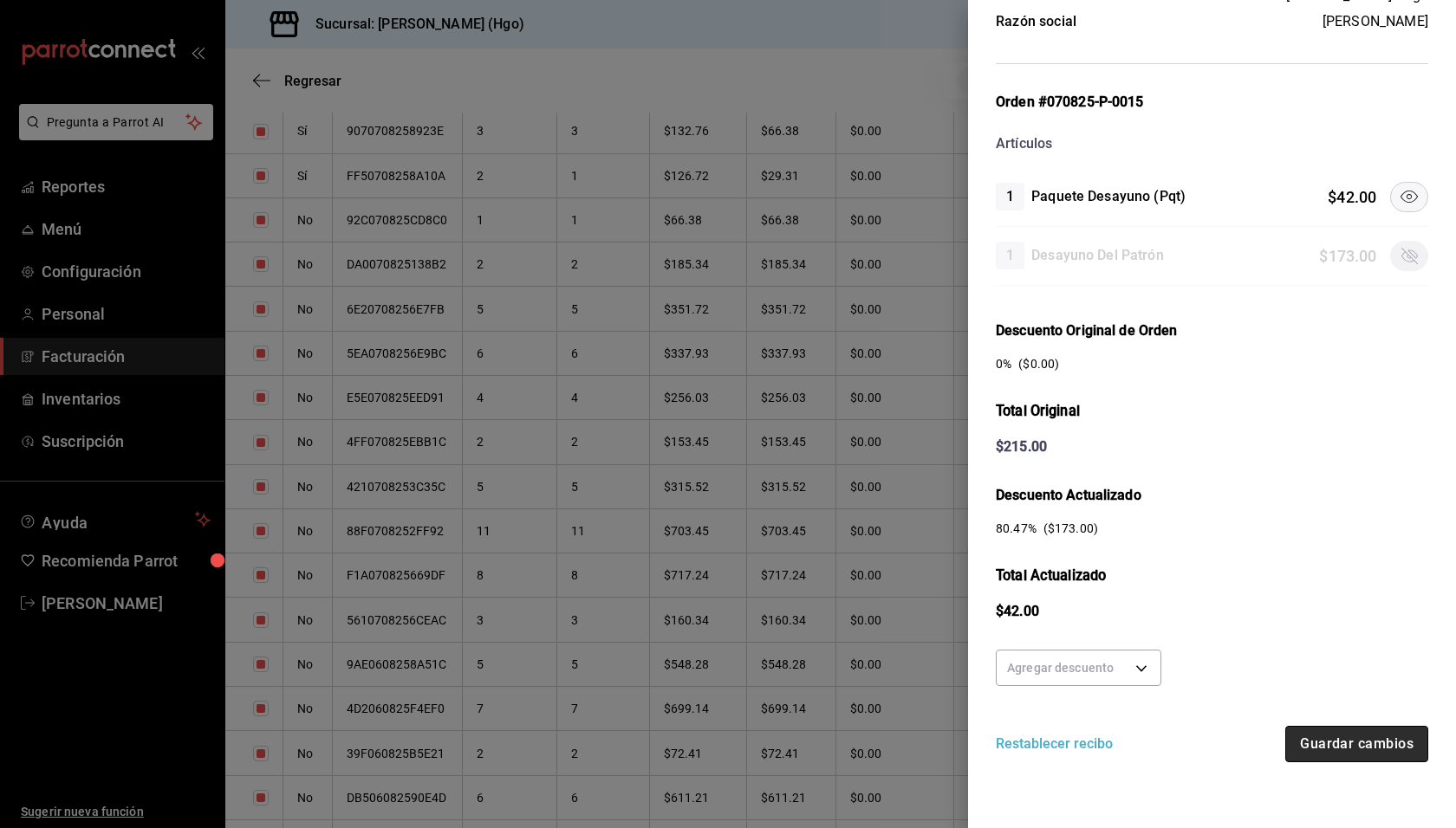
click at [1375, 733] on button "Guardar cambios" at bounding box center [1357, 744] width 143 height 37
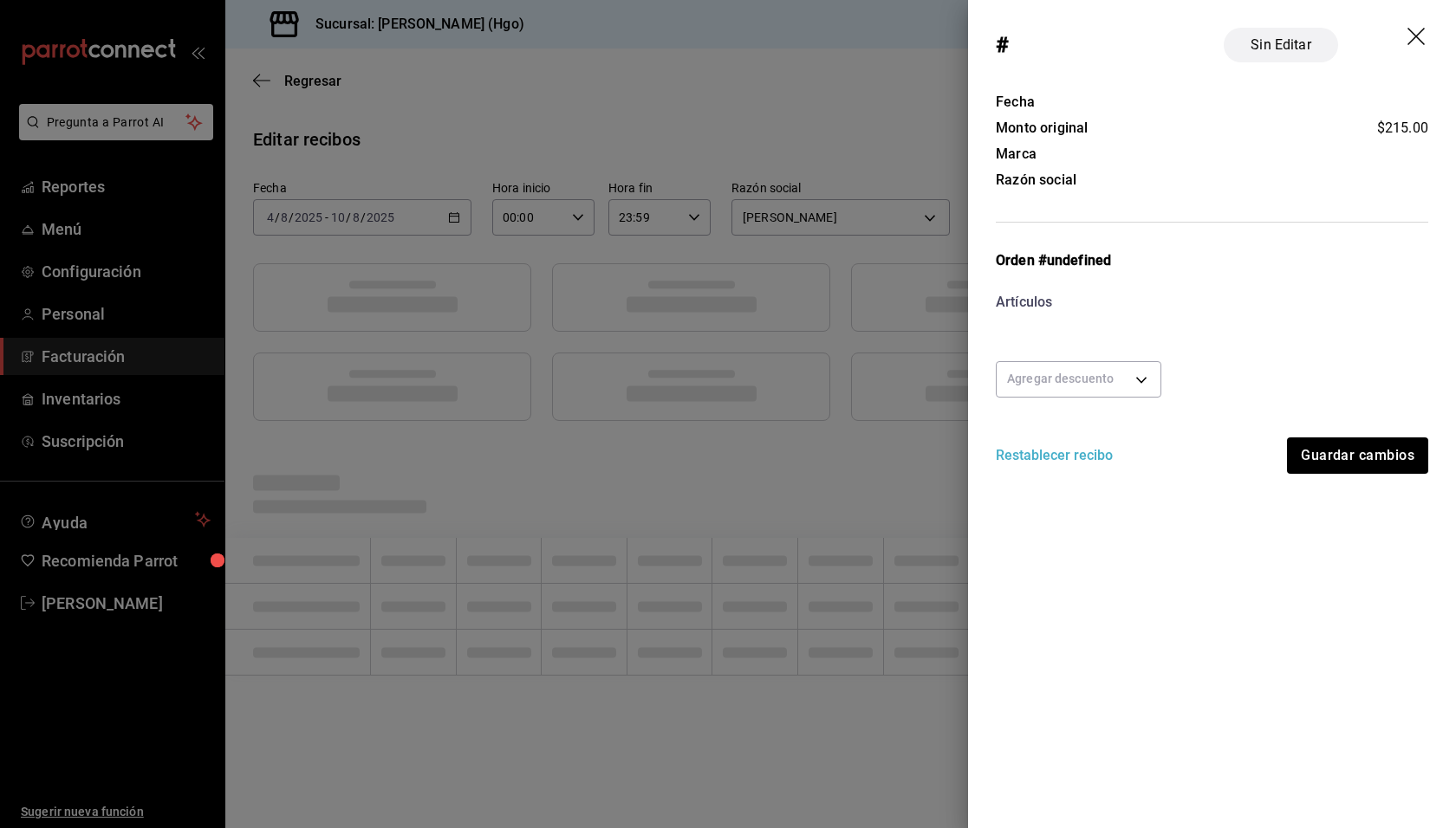
scroll to position [0, 0]
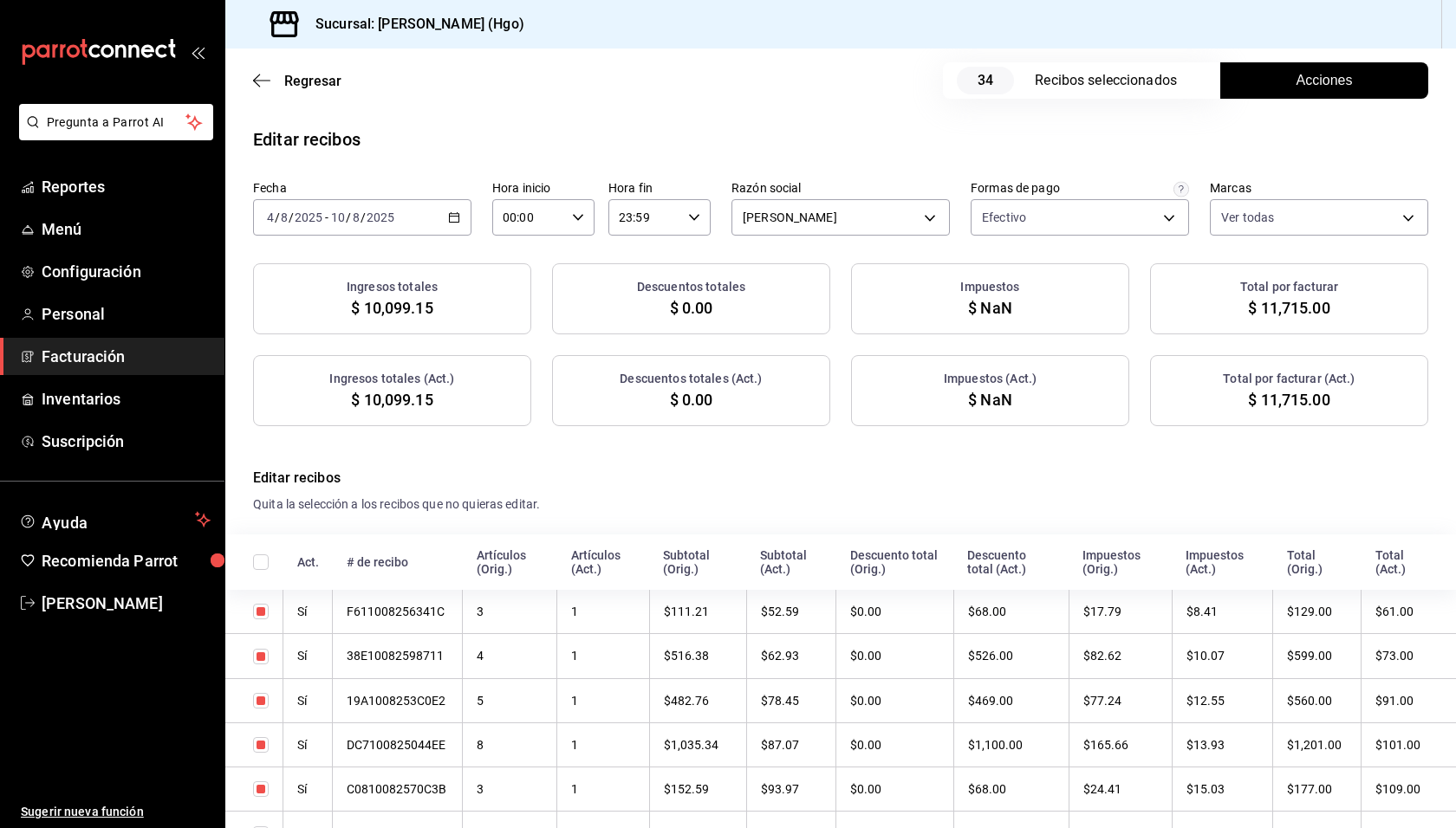
checkbox input "true"
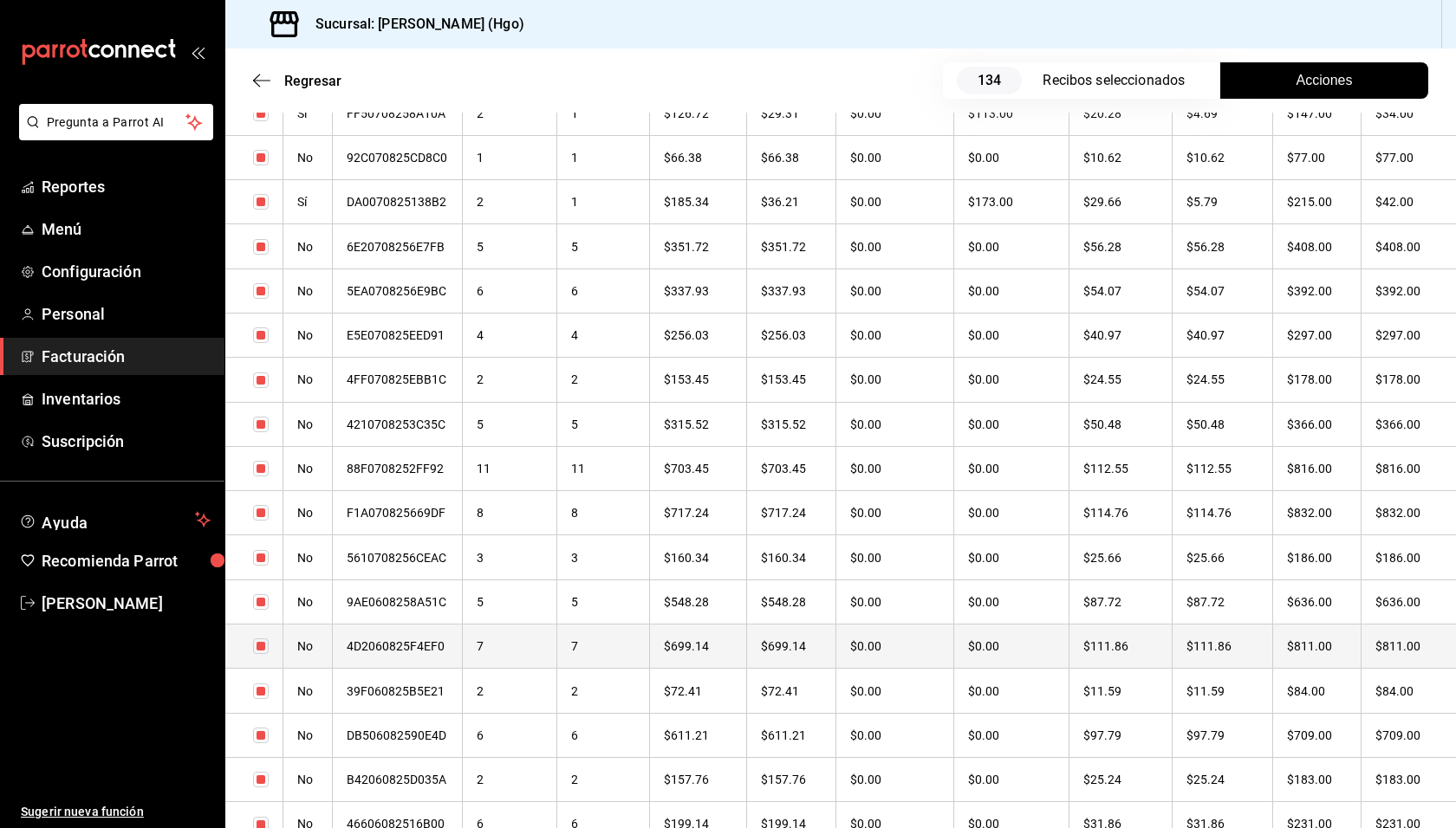
scroll to position [3132, 0]
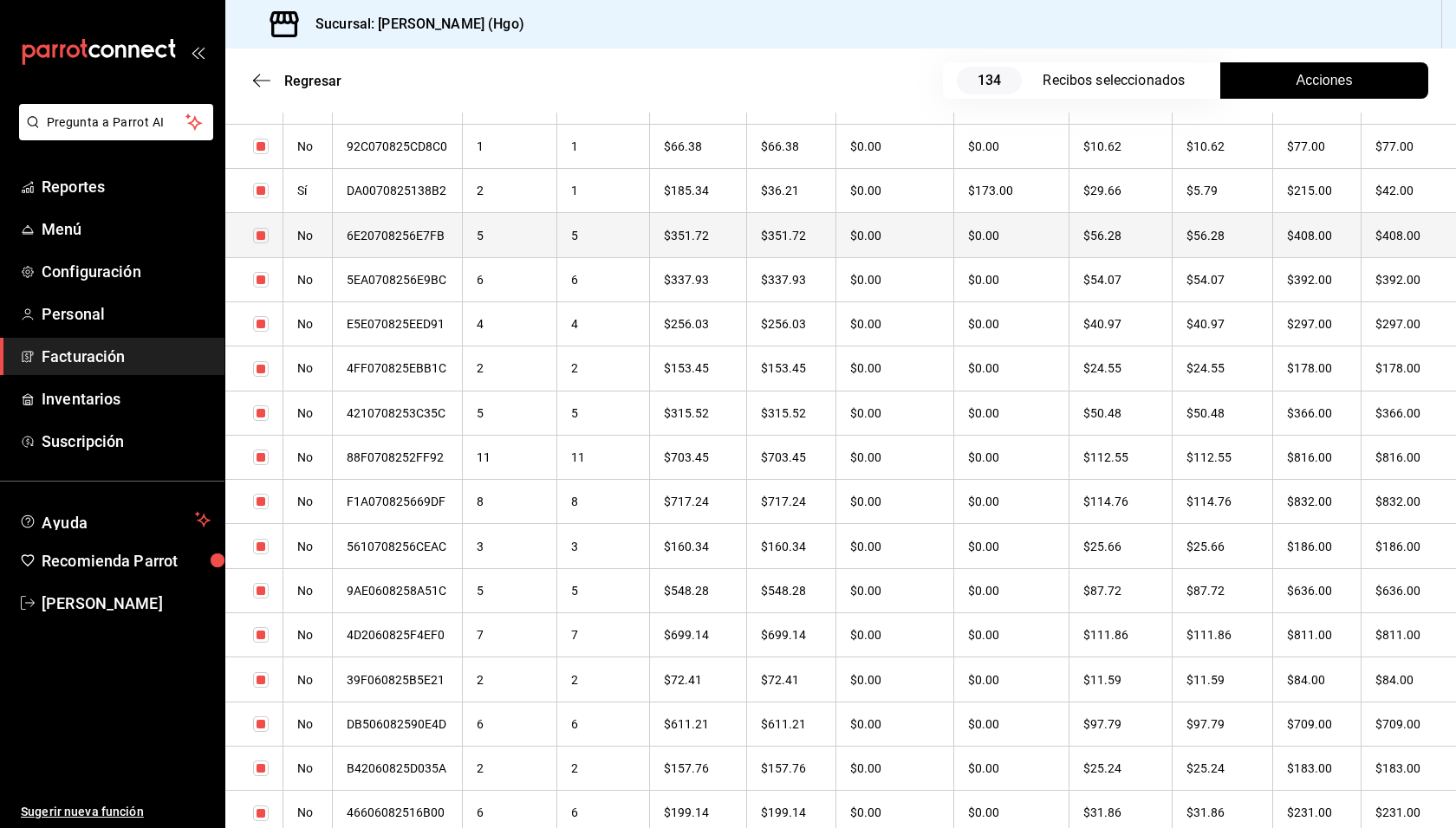
click at [1283, 240] on th "$408.00" at bounding box center [1316, 235] width 88 height 44
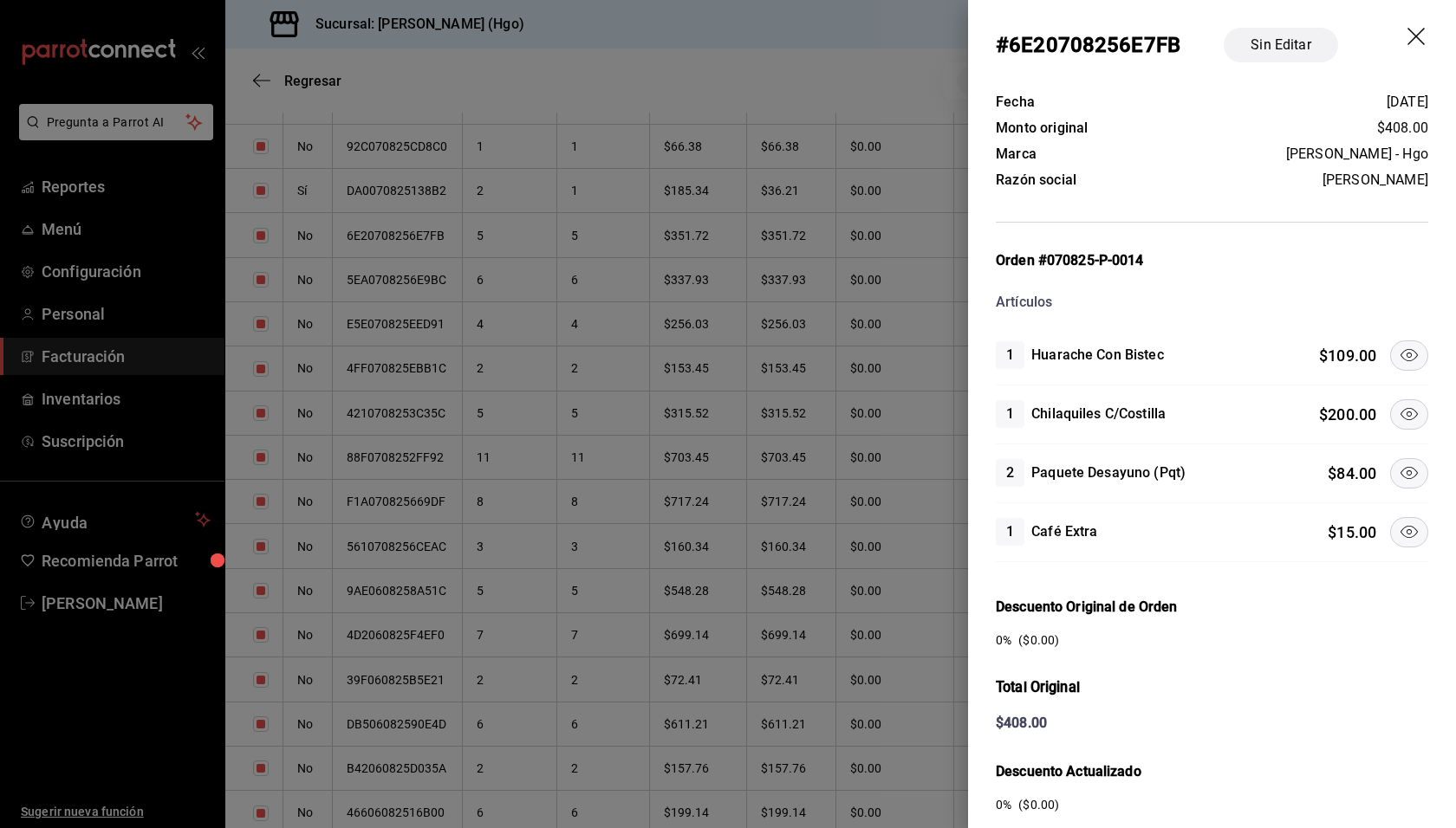
click at [1398, 358] on icon at bounding box center [1408, 355] width 21 height 21
click at [1399, 408] on icon at bounding box center [1408, 414] width 21 height 21
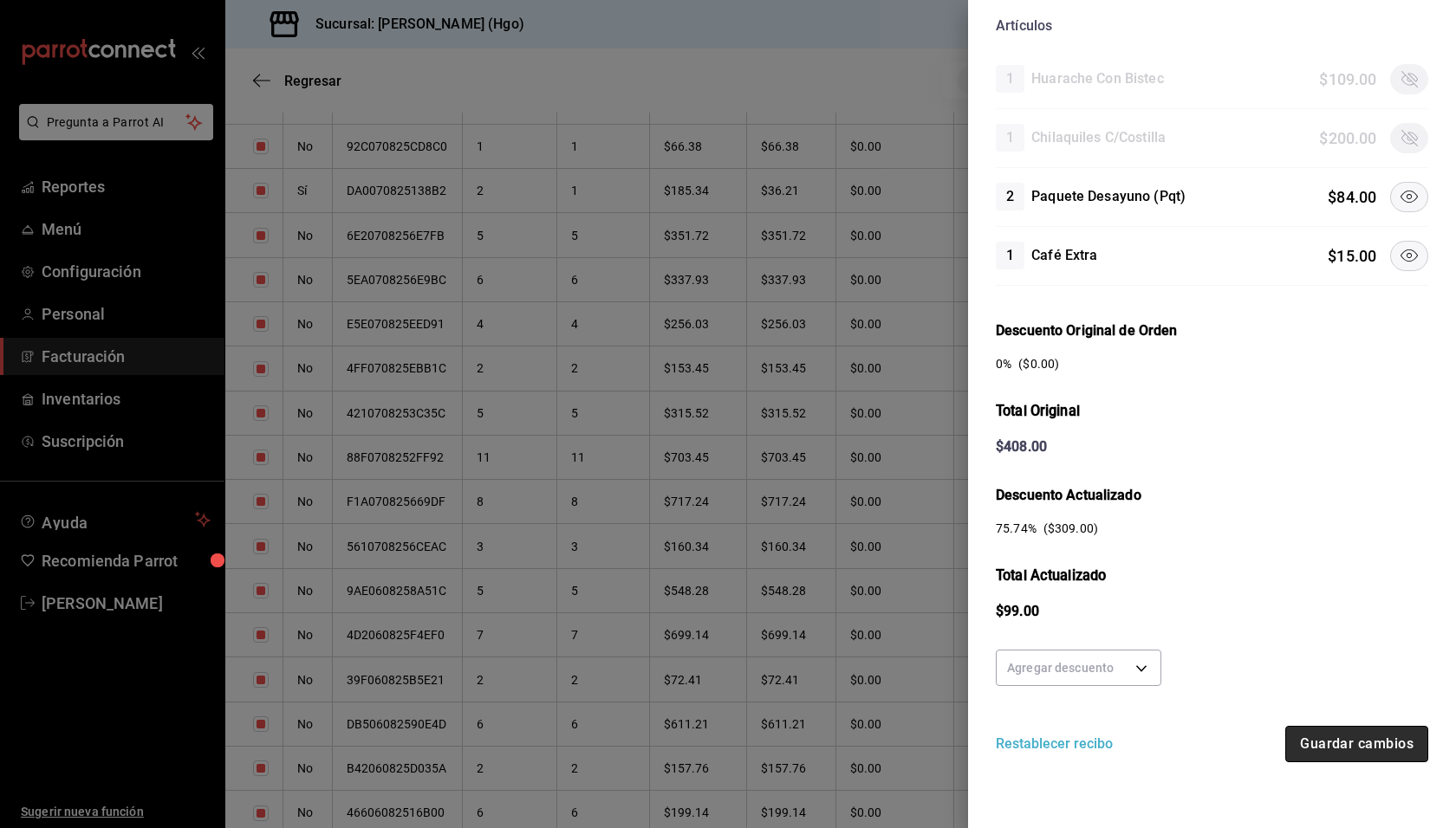
click at [1331, 726] on button "Guardar cambios" at bounding box center [1357, 744] width 143 height 37
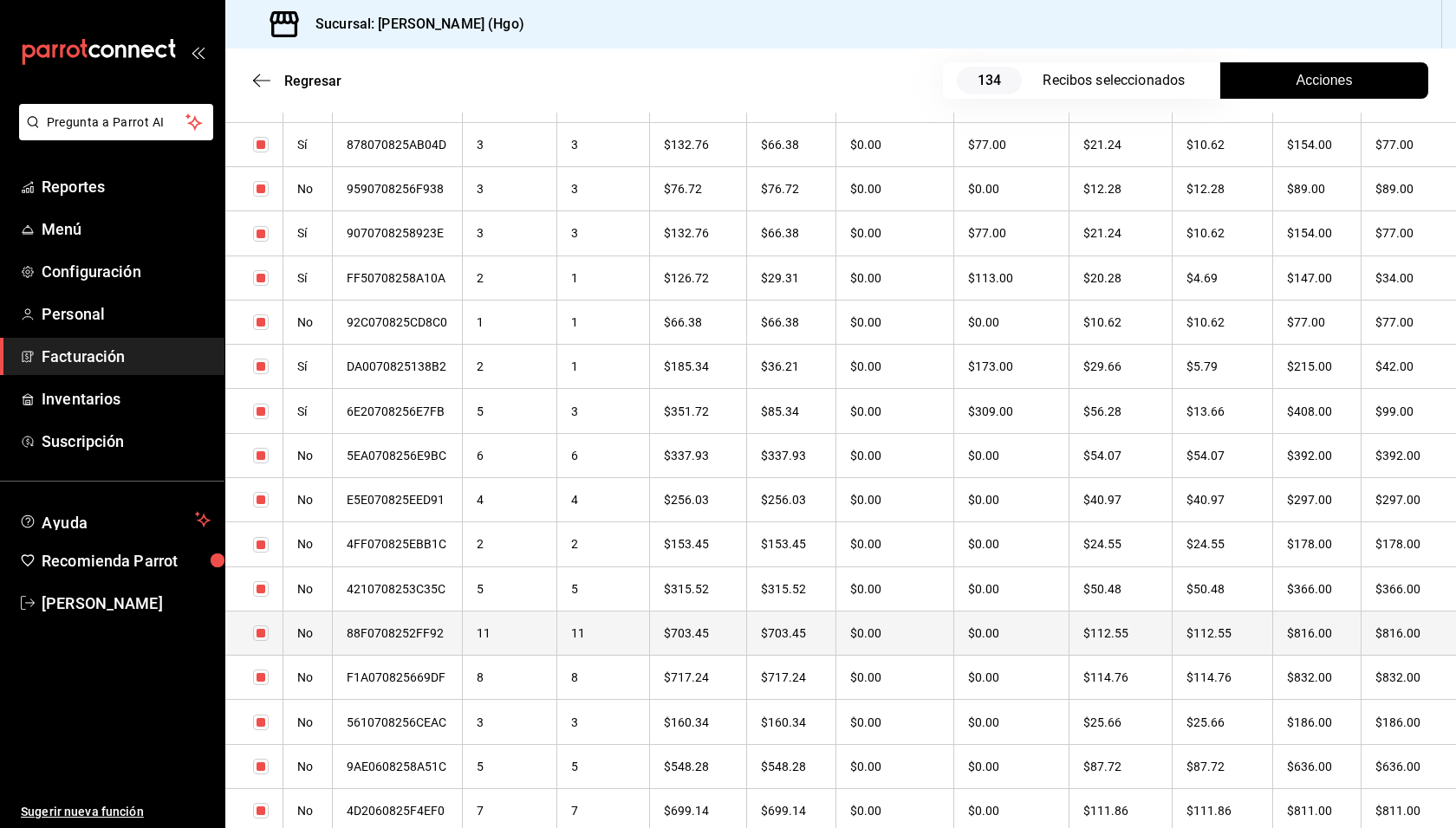
scroll to position [3024, 0]
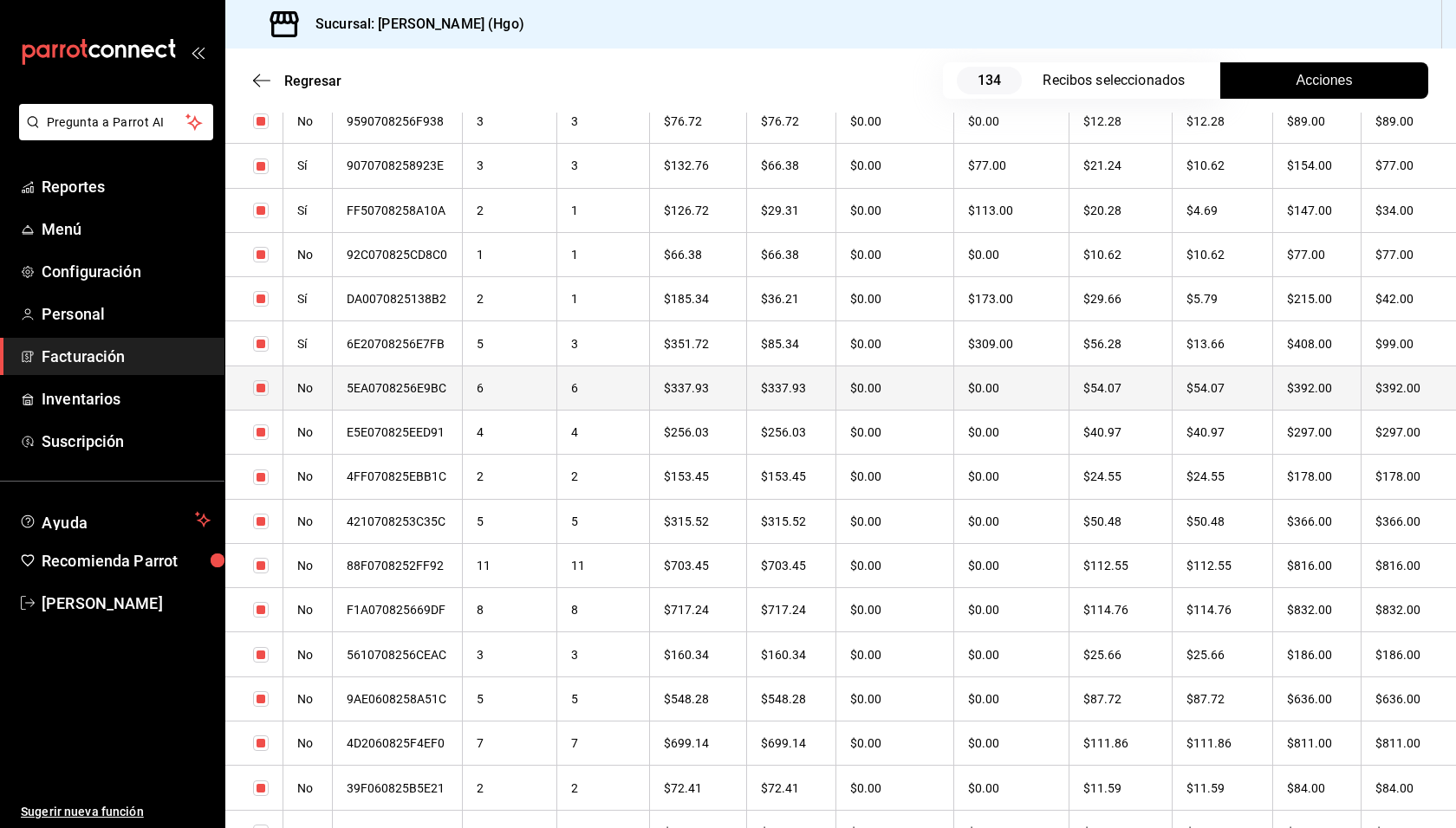
click at [1345, 396] on th "$392.00" at bounding box center [1316, 387] width 88 height 44
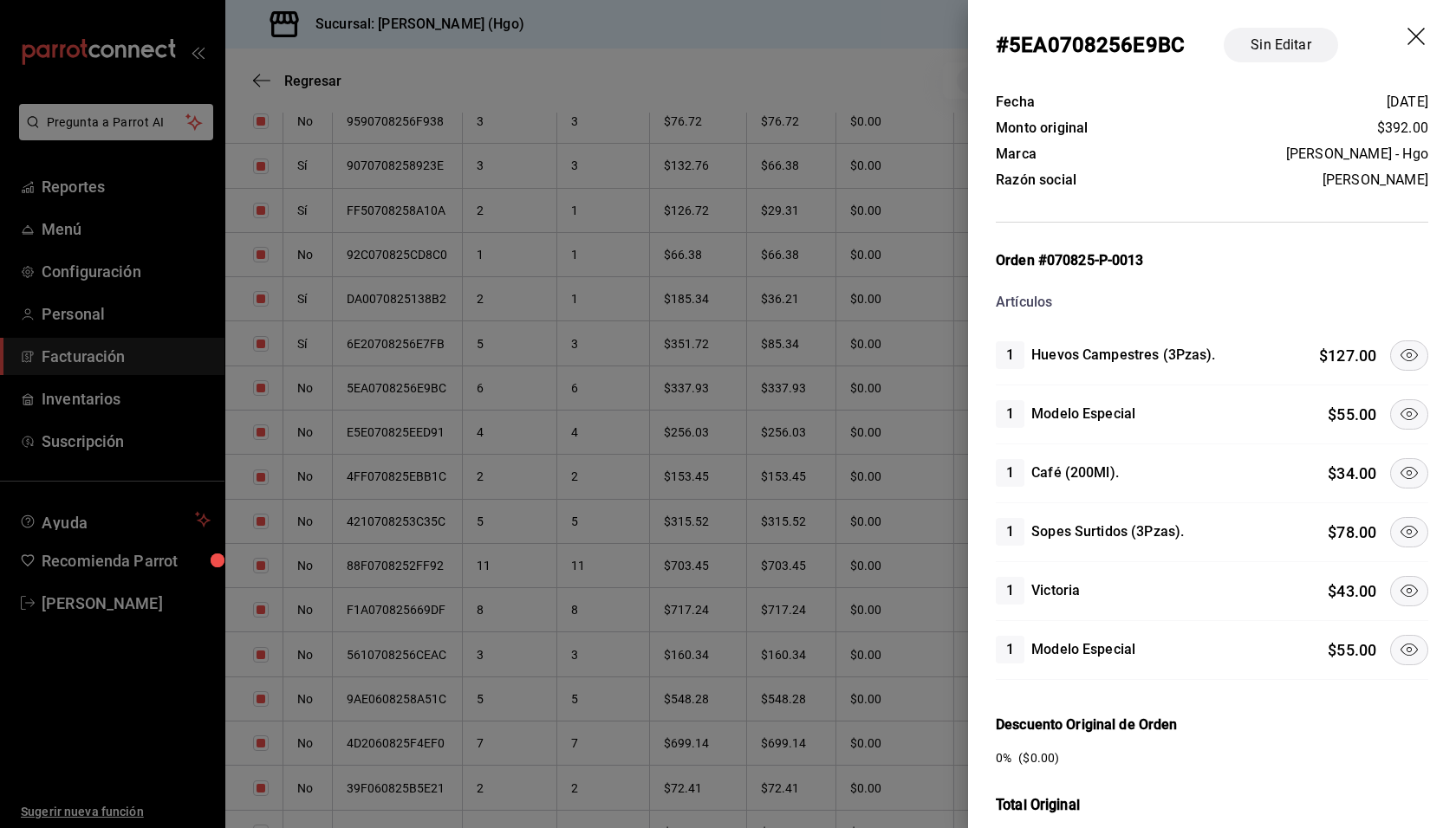
click at [1400, 352] on icon at bounding box center [1408, 354] width 17 height 12
click at [1398, 527] on icon at bounding box center [1408, 531] width 21 height 21
click at [1398, 581] on icon at bounding box center [1408, 590] width 21 height 21
click at [1400, 652] on icon at bounding box center [1408, 649] width 17 height 12
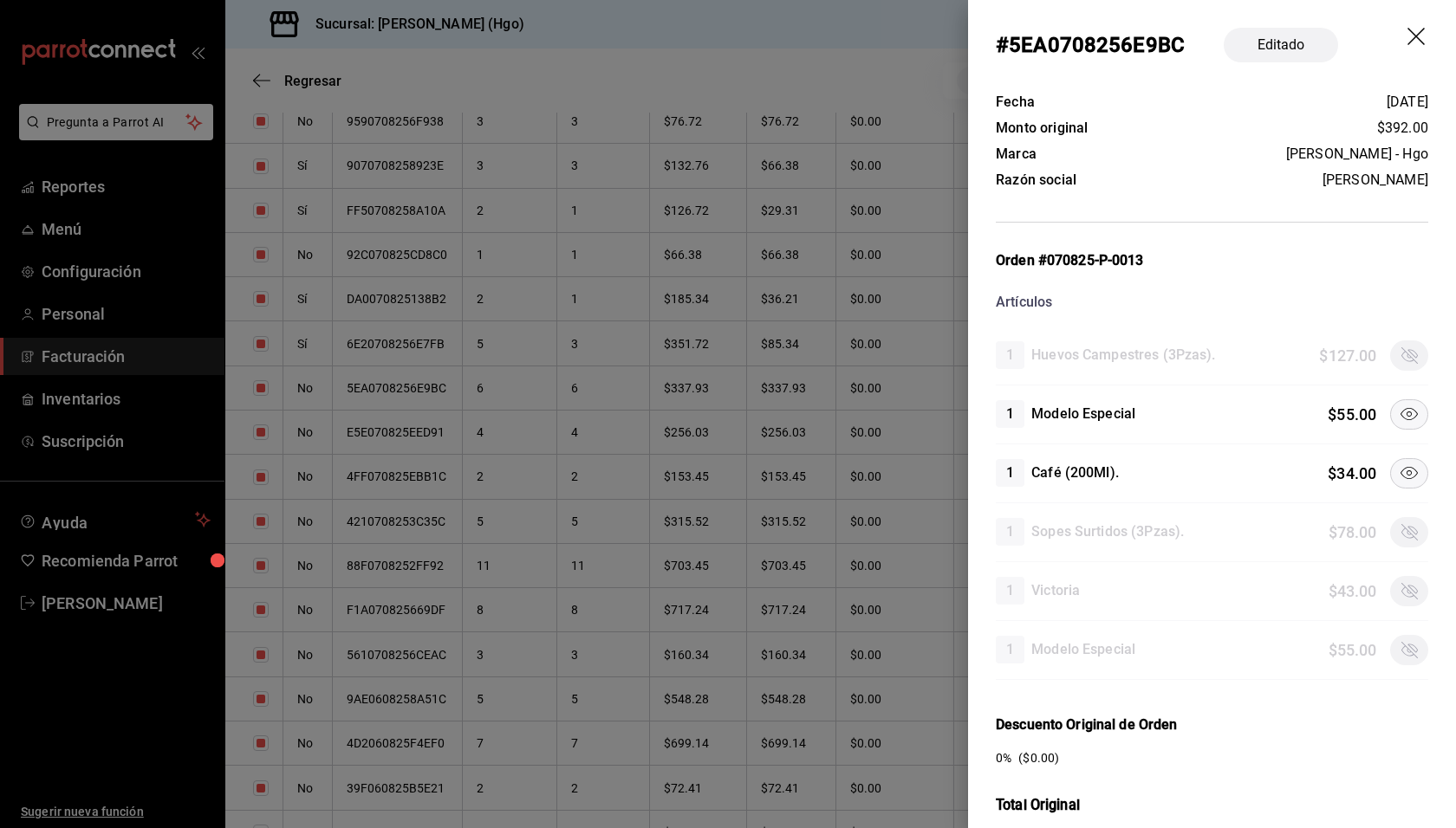
scroll to position [394, 0]
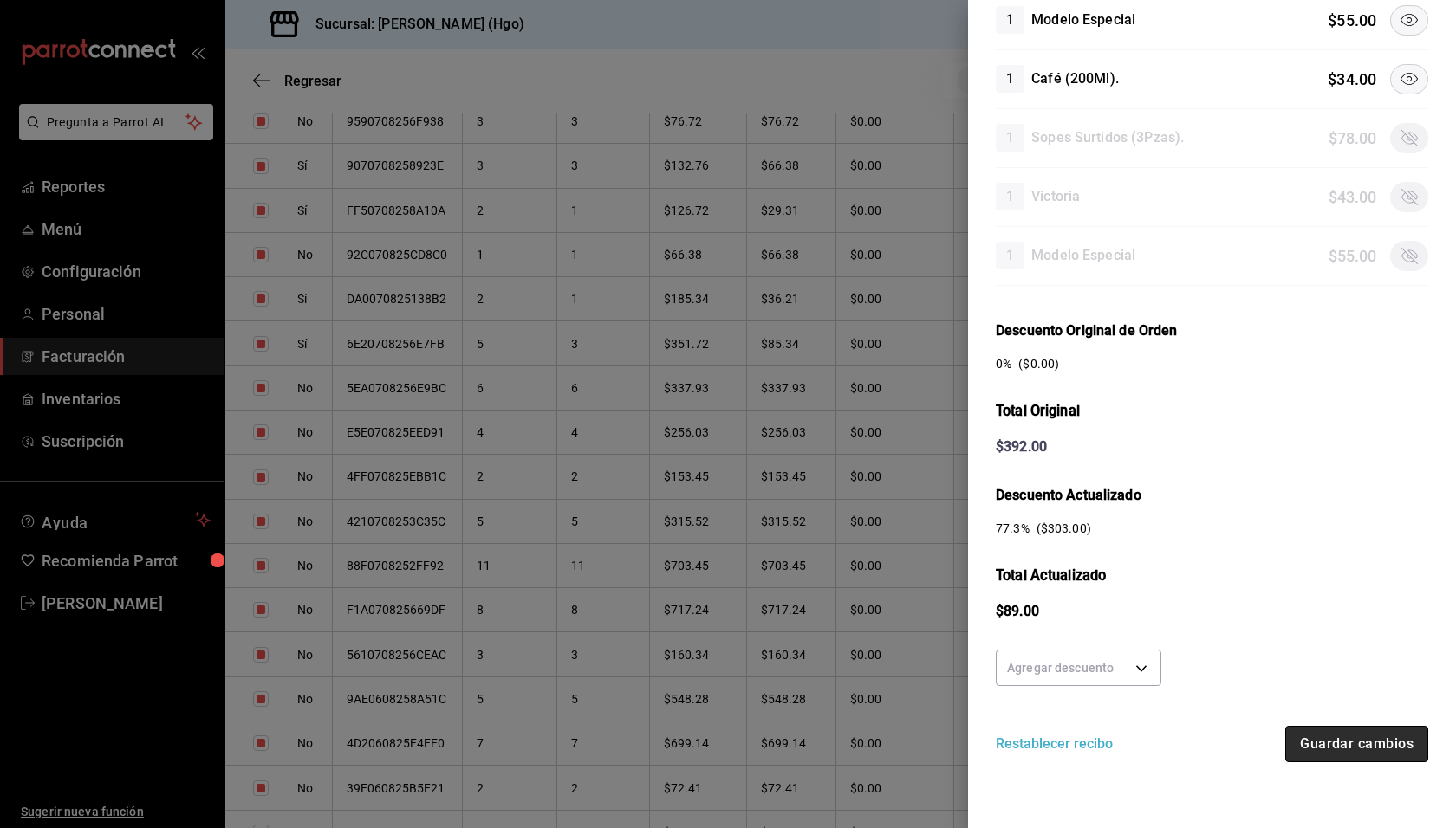
click at [1338, 744] on button "Guardar cambios" at bounding box center [1357, 744] width 143 height 37
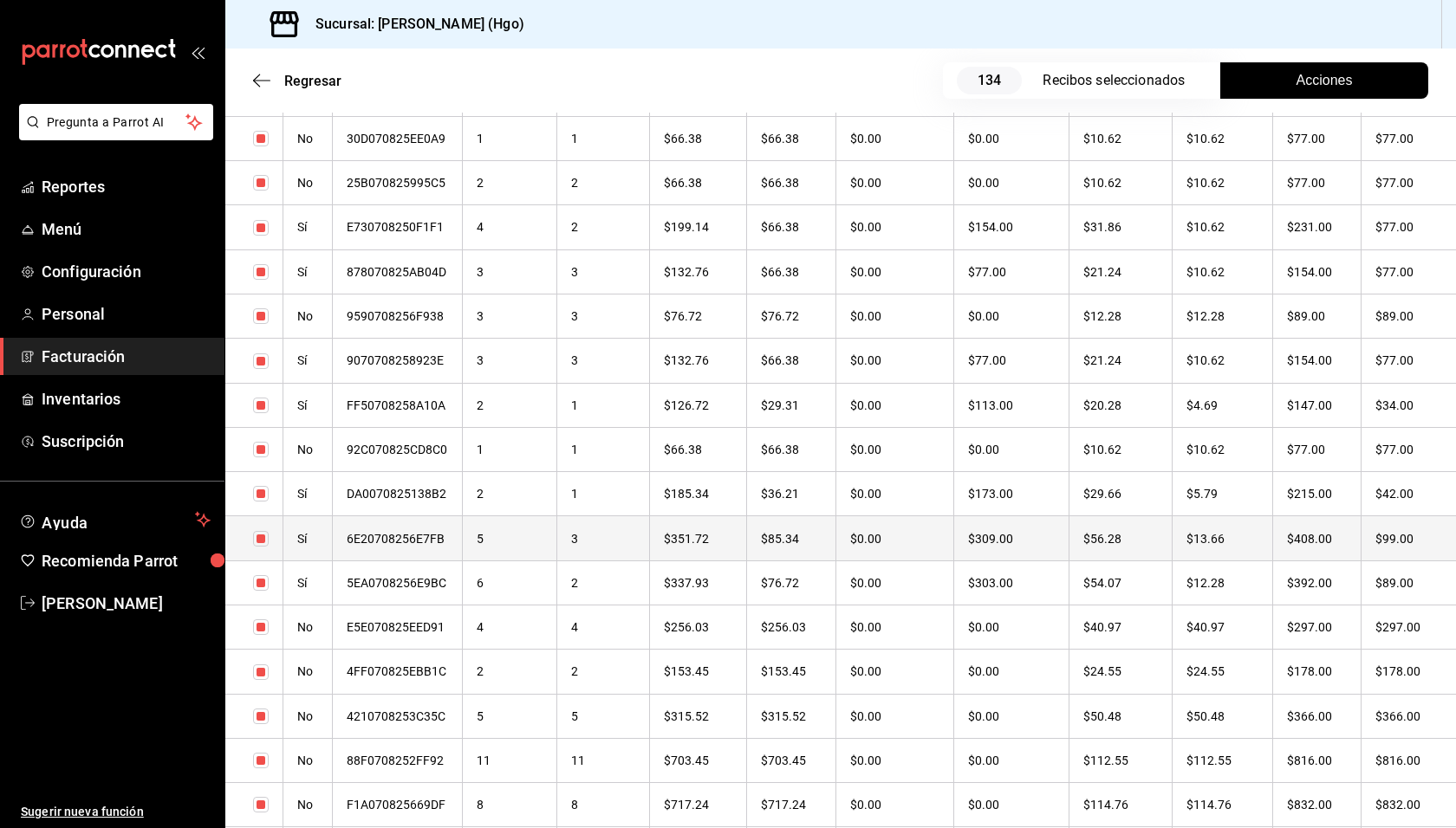
scroll to position [2840, 0]
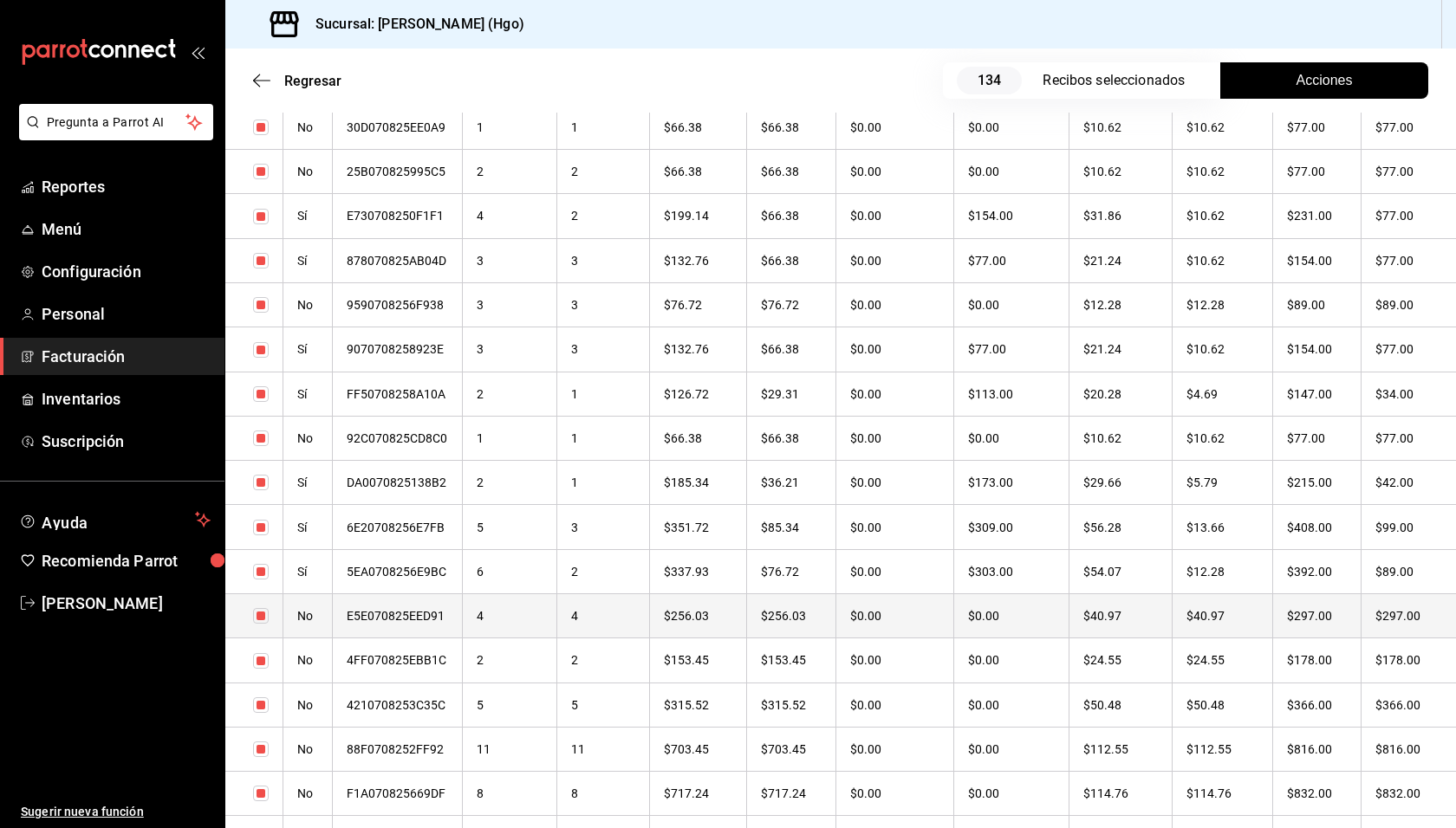
click at [1350, 607] on th "$297.00" at bounding box center [1316, 616] width 88 height 44
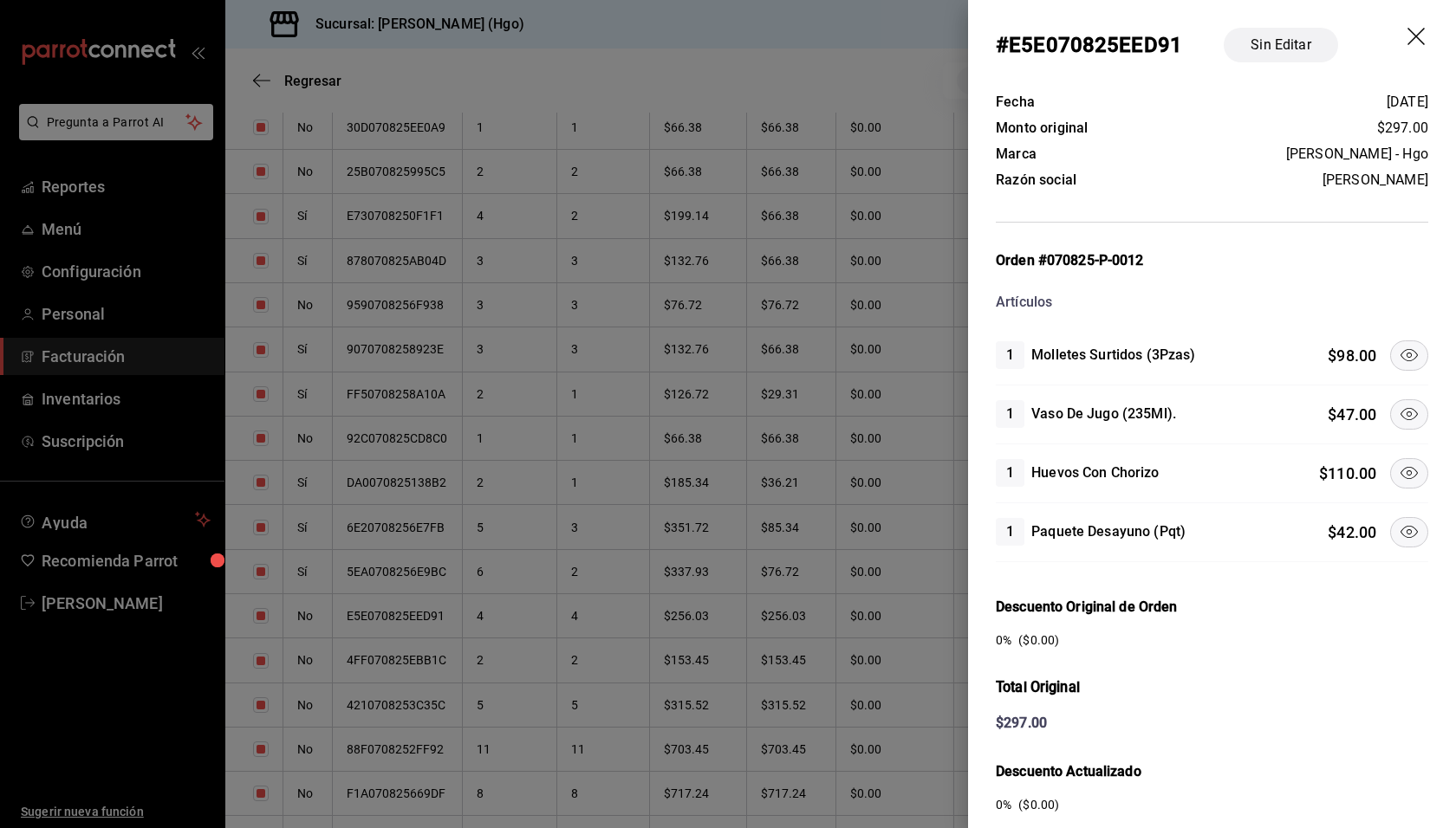
click at [1404, 411] on icon at bounding box center [1408, 414] width 17 height 12
click at [1398, 485] on button at bounding box center [1409, 473] width 39 height 30
click at [1399, 532] on icon at bounding box center [1408, 531] width 21 height 21
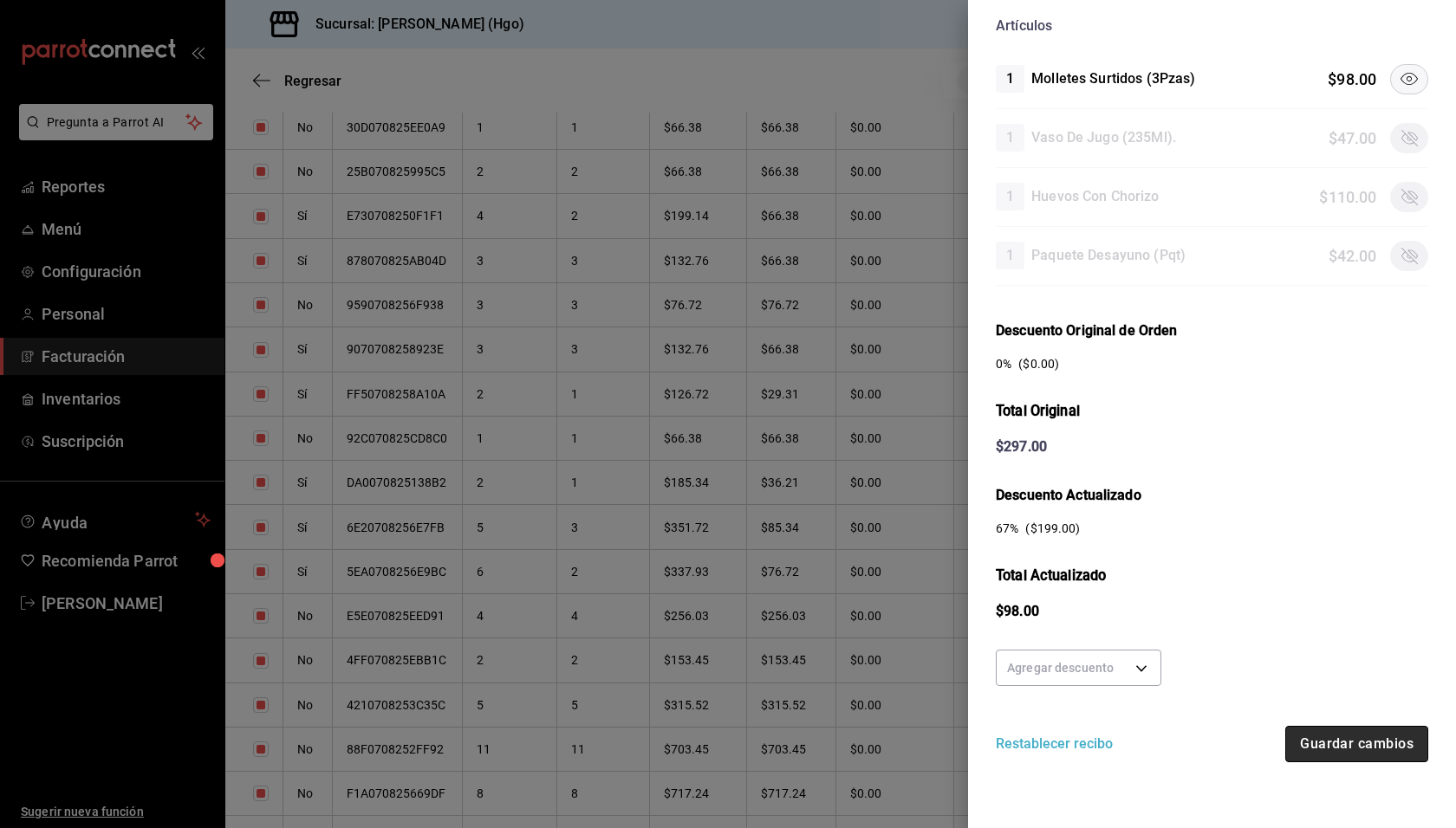
click at [1299, 742] on button "Guardar cambios" at bounding box center [1357, 744] width 143 height 37
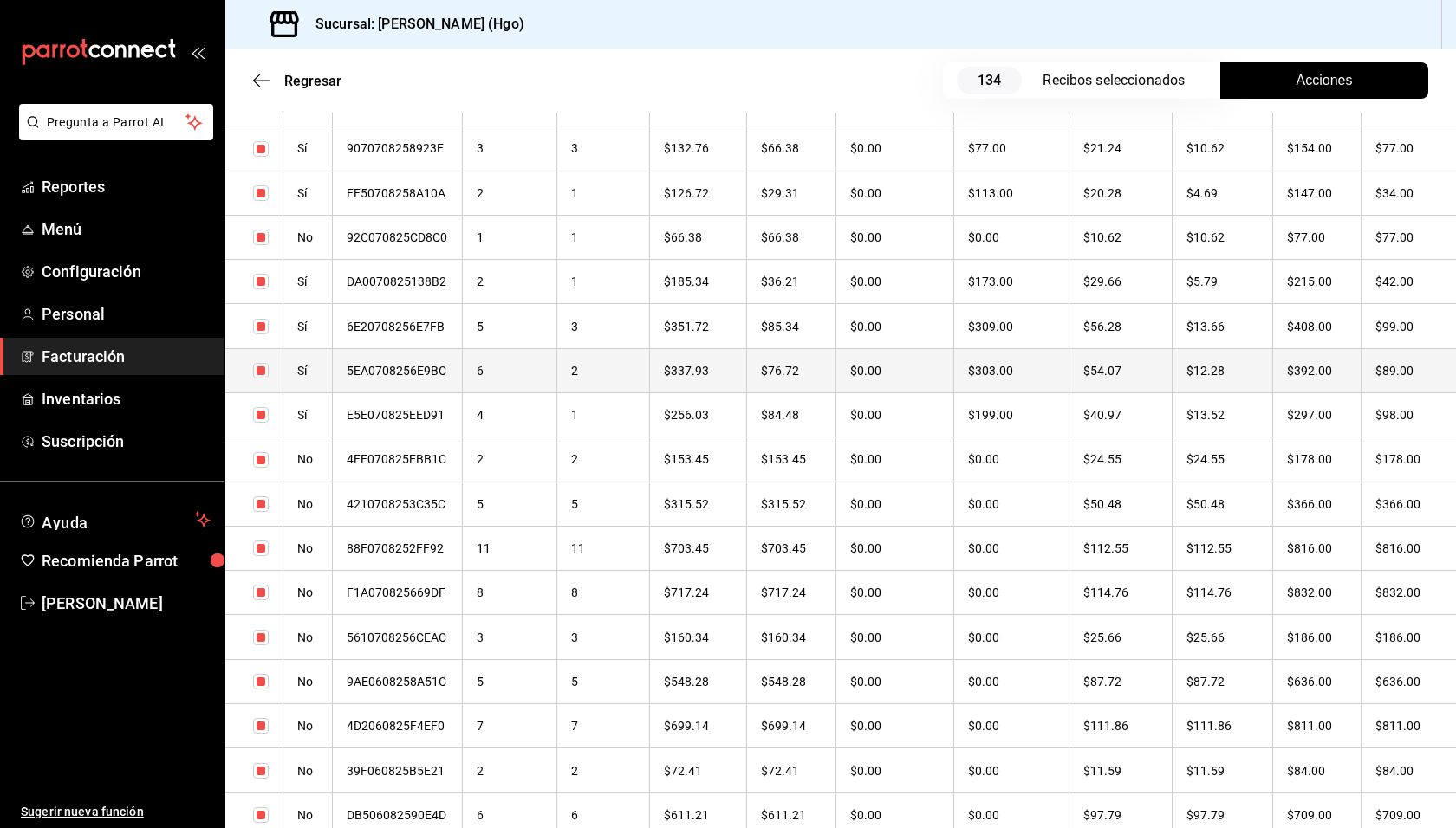
scroll to position [2984, 0]
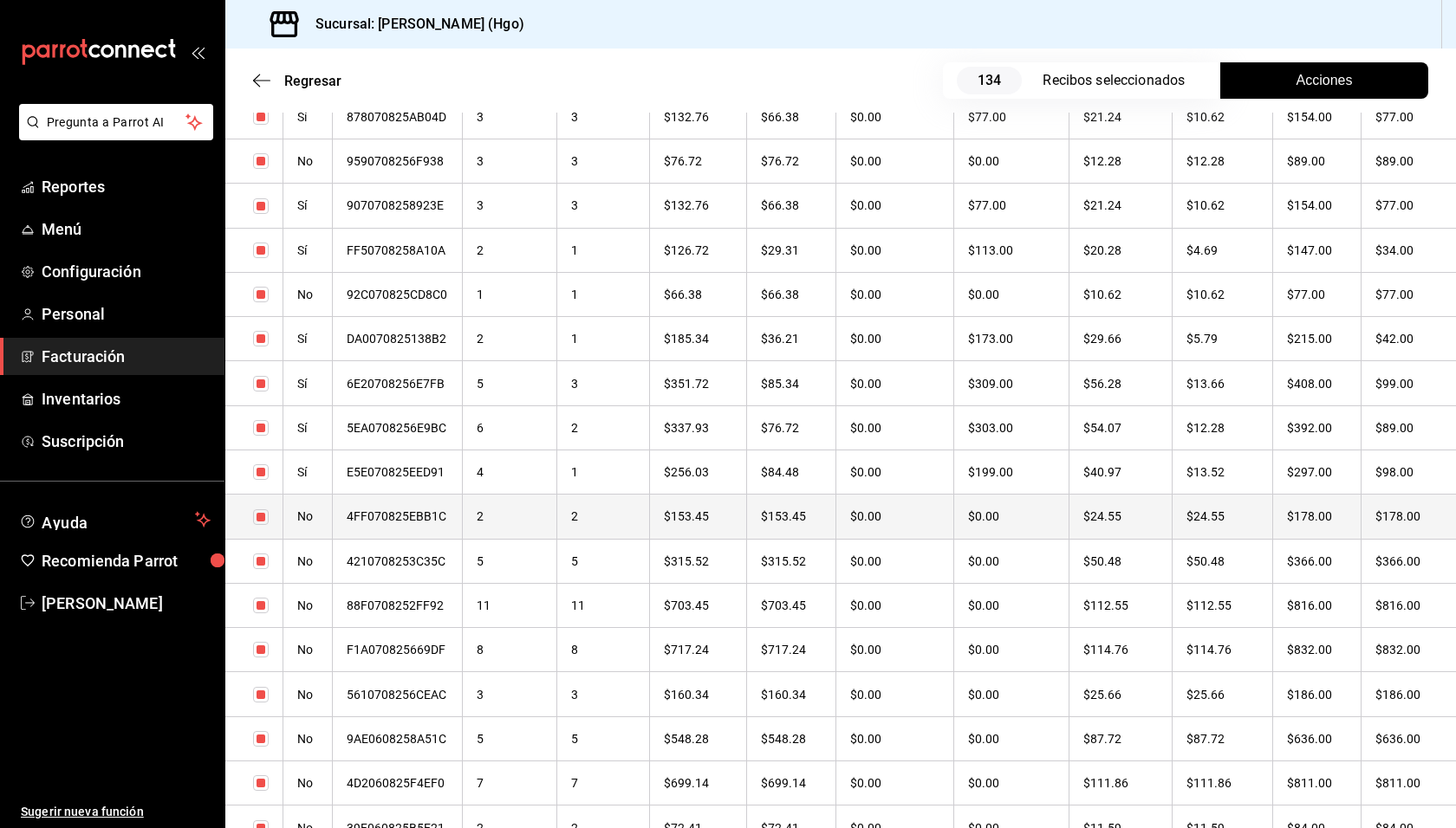
click at [1396, 515] on th "$178.00" at bounding box center [1408, 517] width 95 height 44
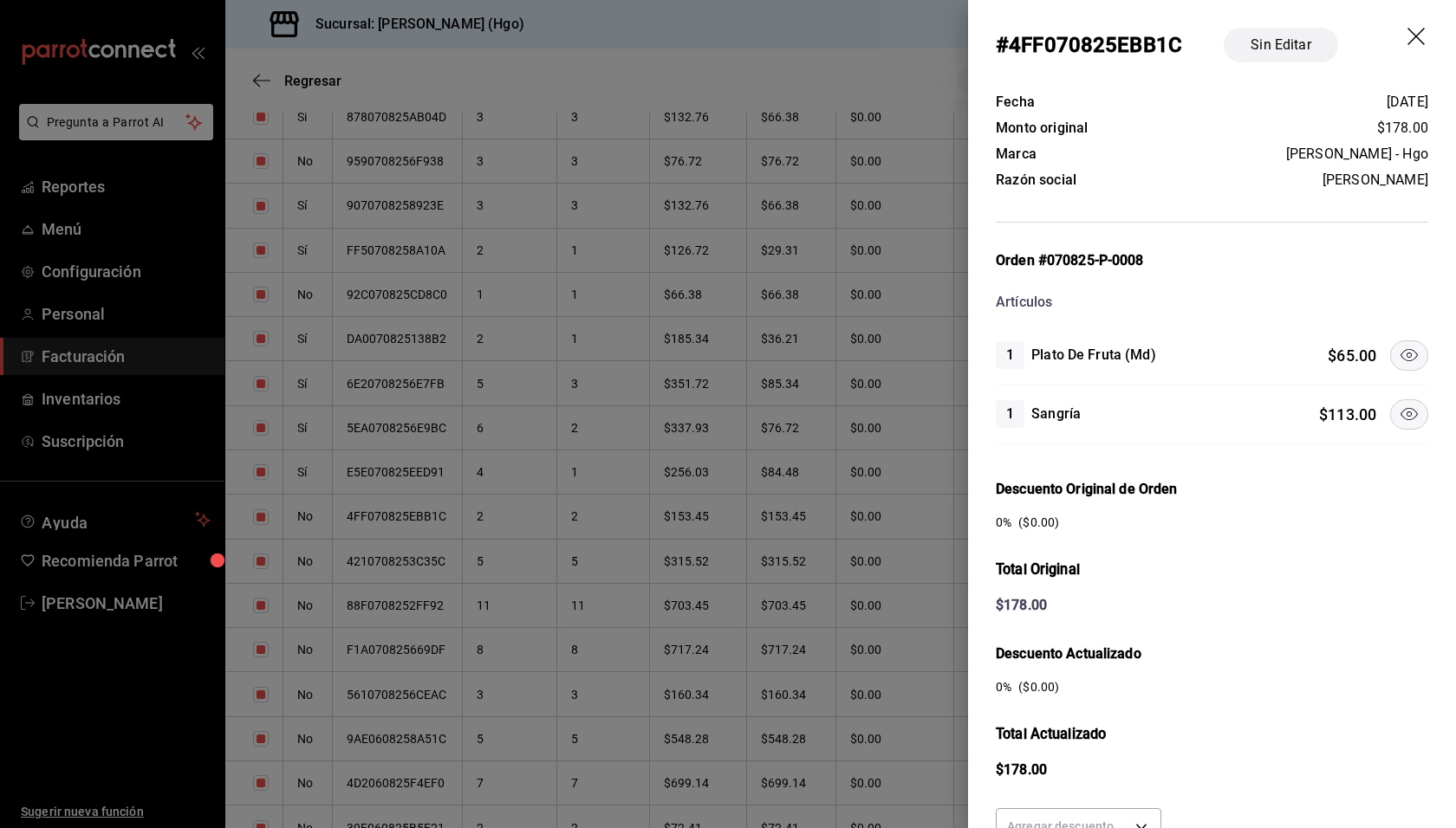
click at [1398, 416] on icon at bounding box center [1408, 414] width 21 height 21
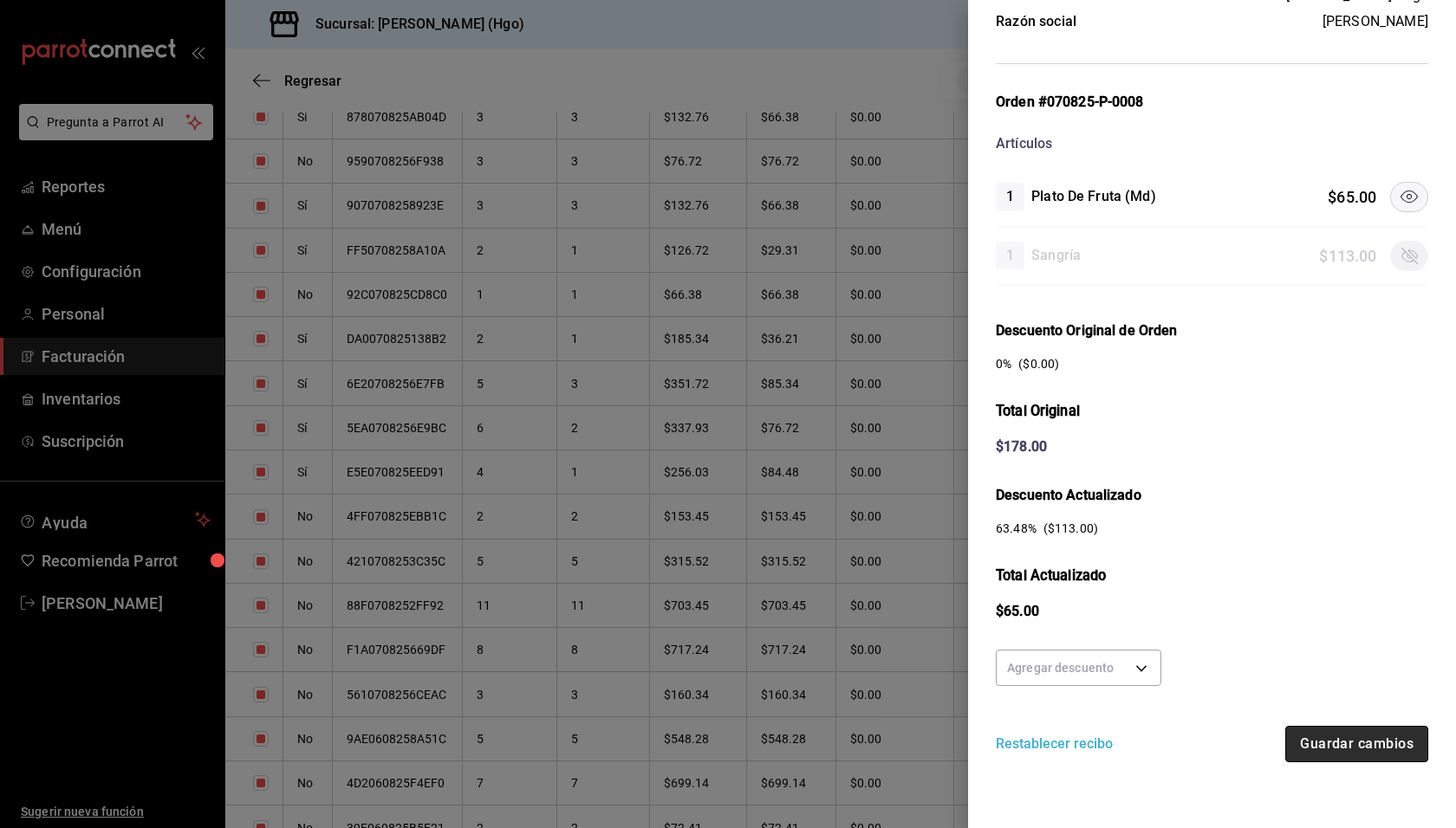
click at [1356, 737] on button "Guardar cambios" at bounding box center [1357, 744] width 143 height 37
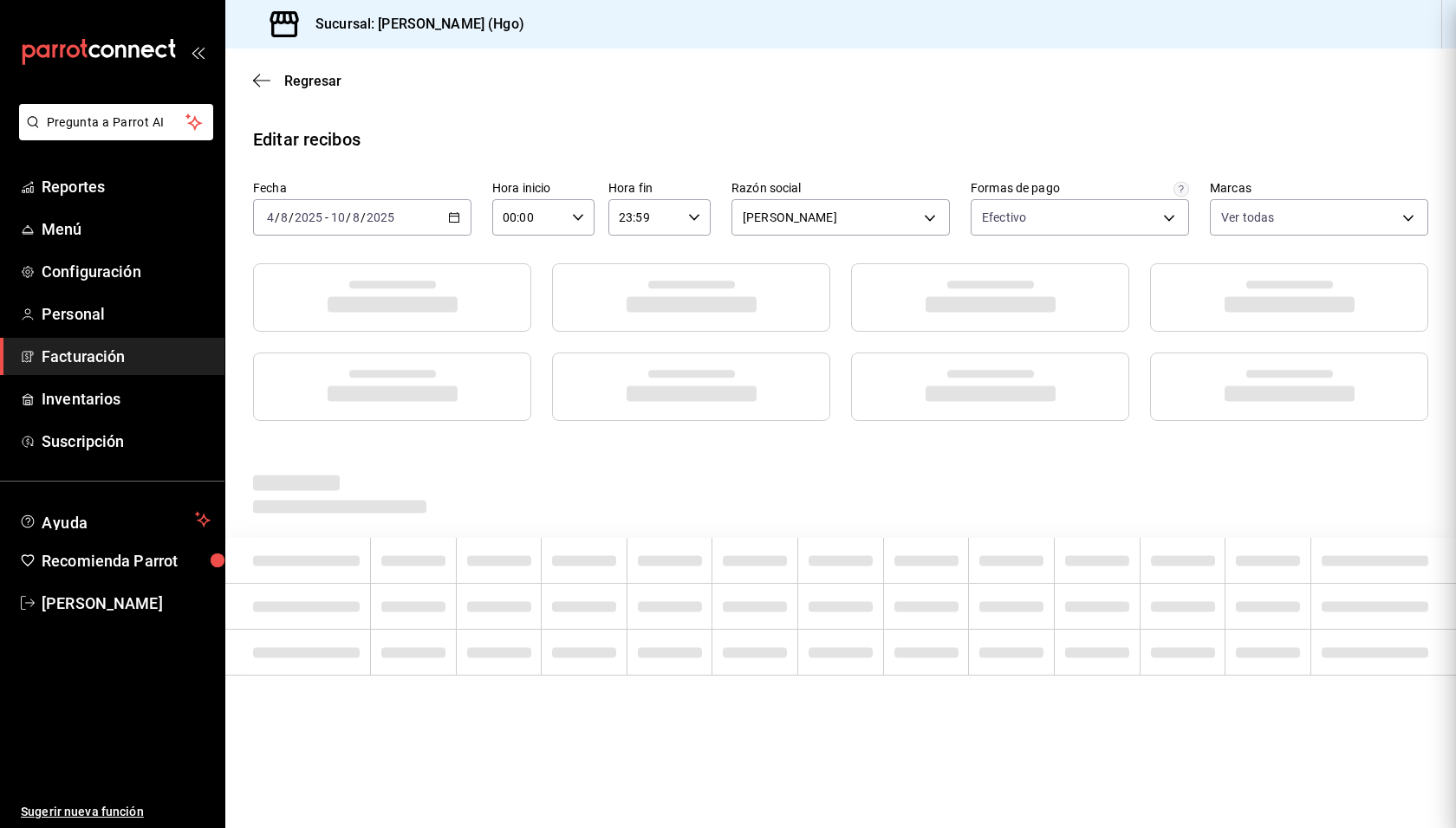
scroll to position [0, 0]
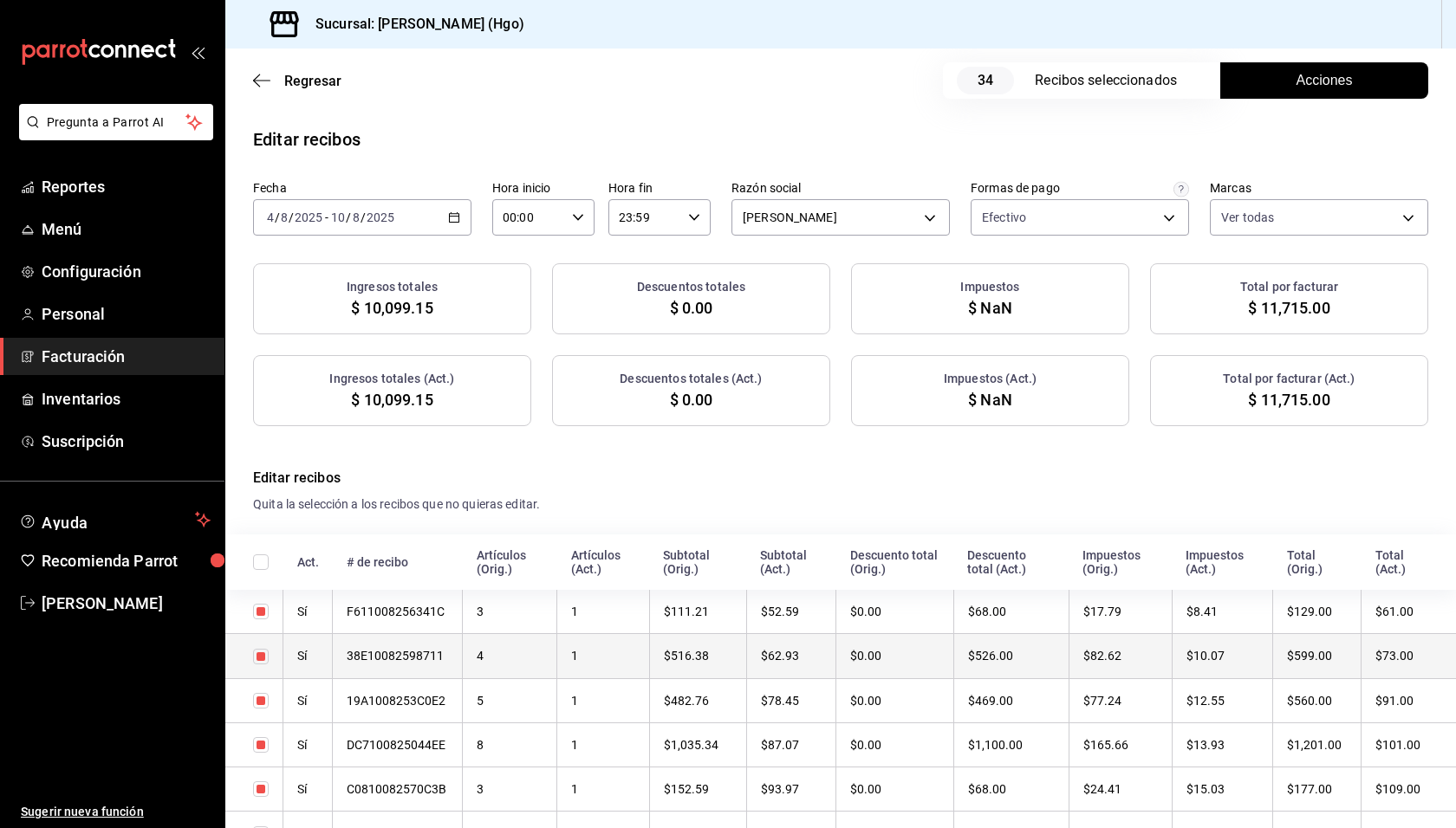
checkbox input "true"
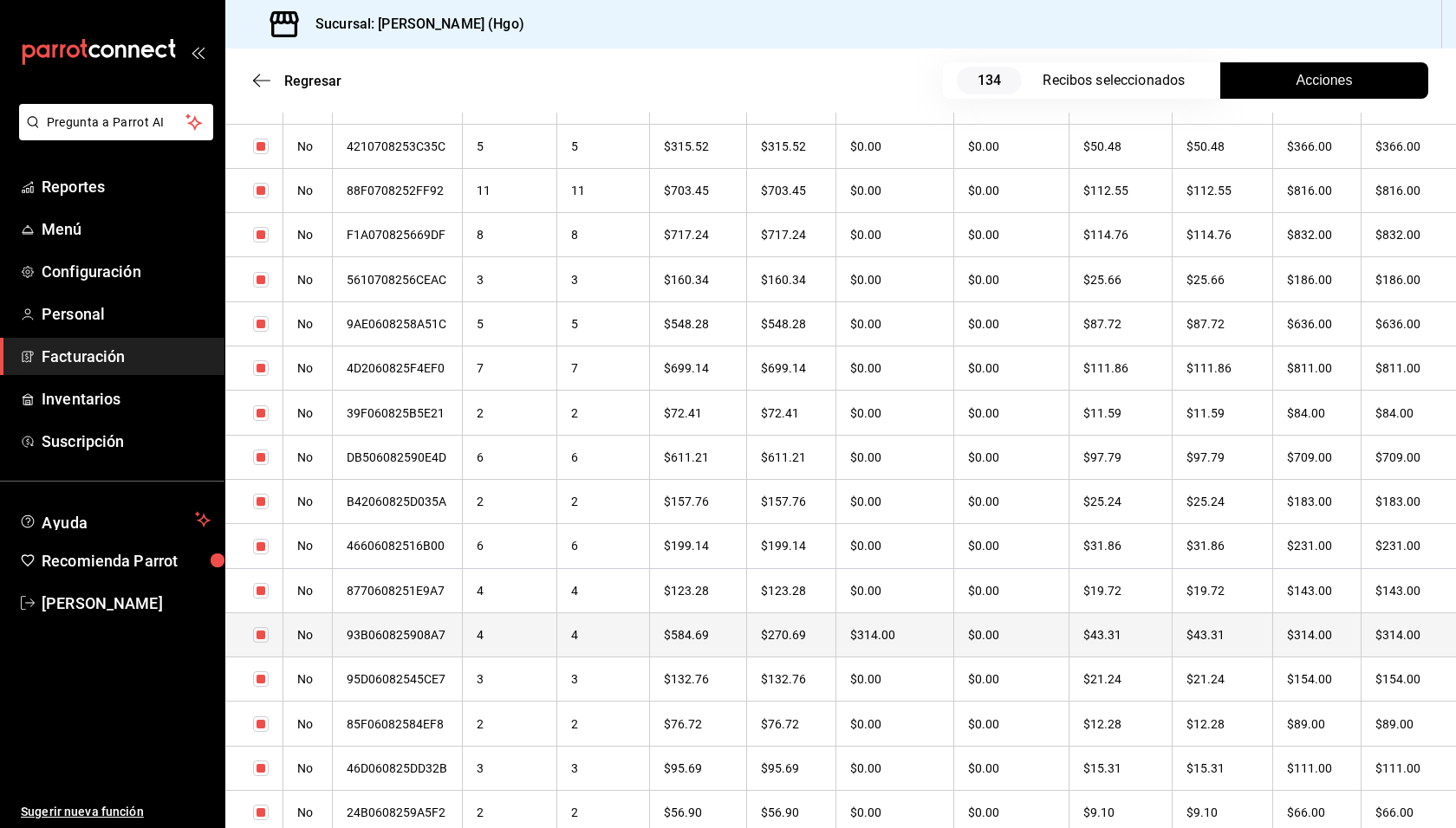
scroll to position [3201, 0]
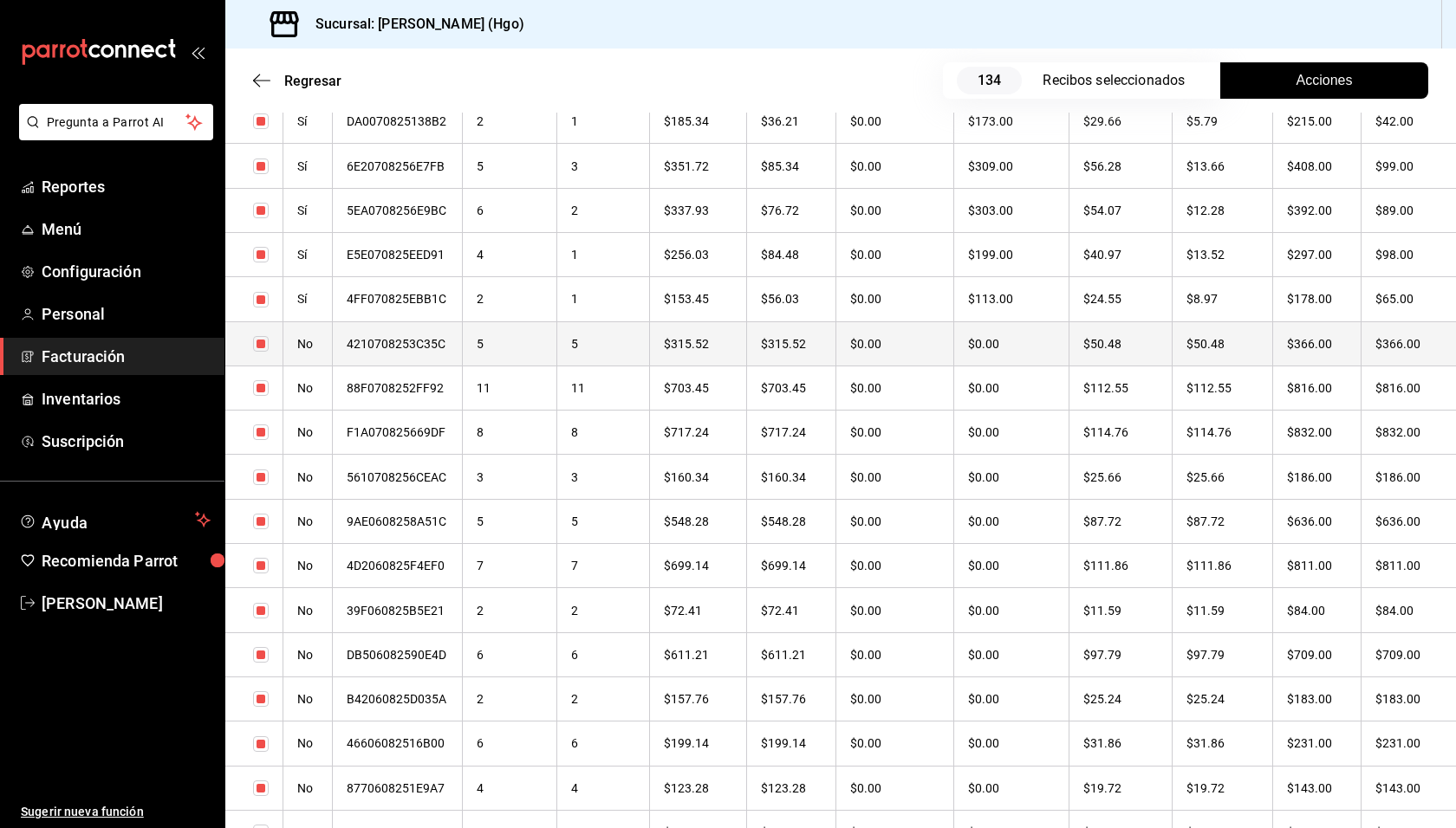
click at [1210, 338] on th "$50.48" at bounding box center [1222, 343] width 101 height 44
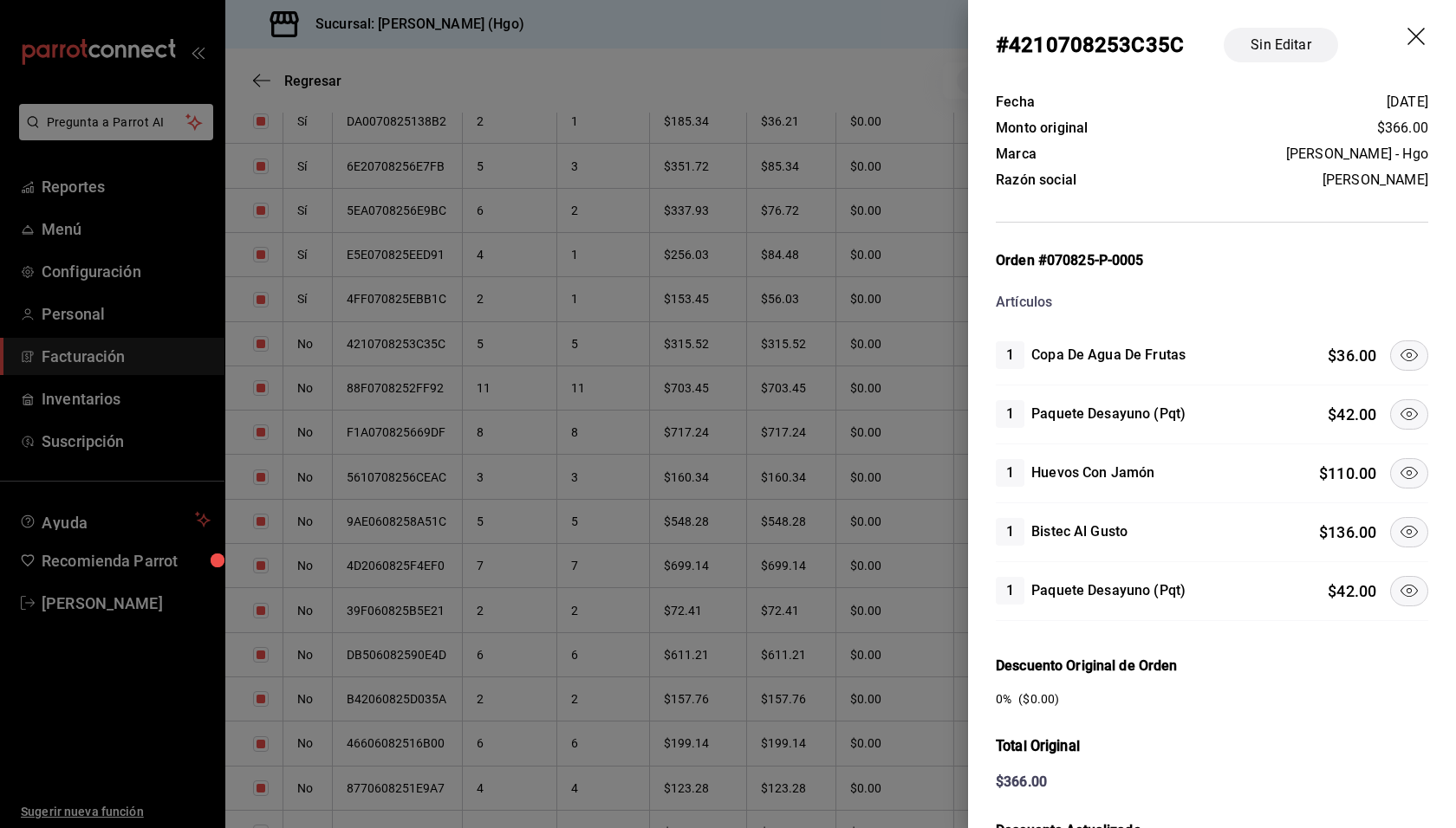
click at [1401, 412] on icon at bounding box center [1408, 414] width 21 height 21
click at [1398, 473] on icon at bounding box center [1408, 473] width 21 height 21
click at [1400, 527] on icon at bounding box center [1408, 531] width 17 height 12
click at [1399, 580] on icon at bounding box center [1408, 590] width 21 height 21
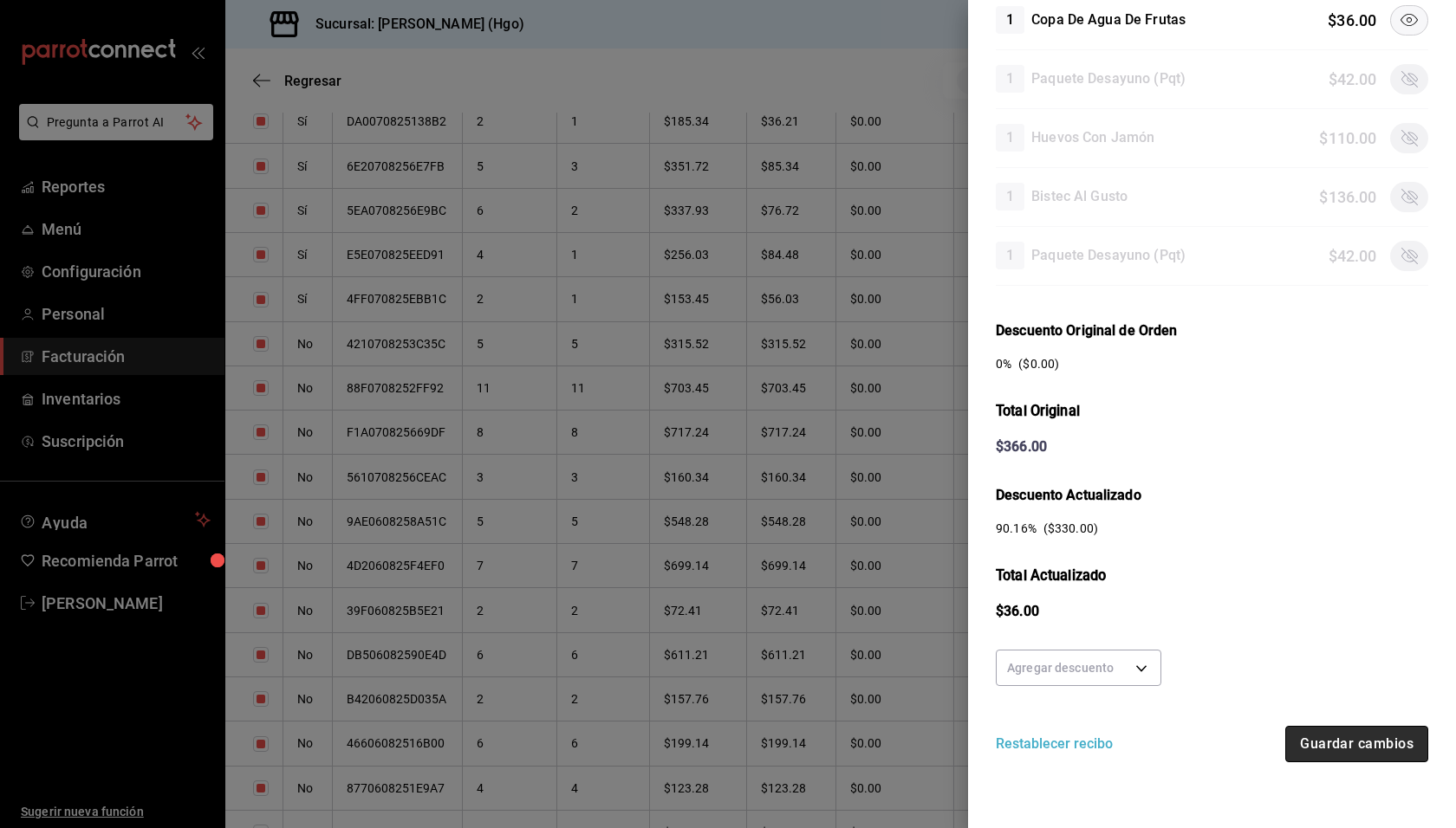
click at [1365, 739] on button "Guardar cambios" at bounding box center [1357, 744] width 143 height 37
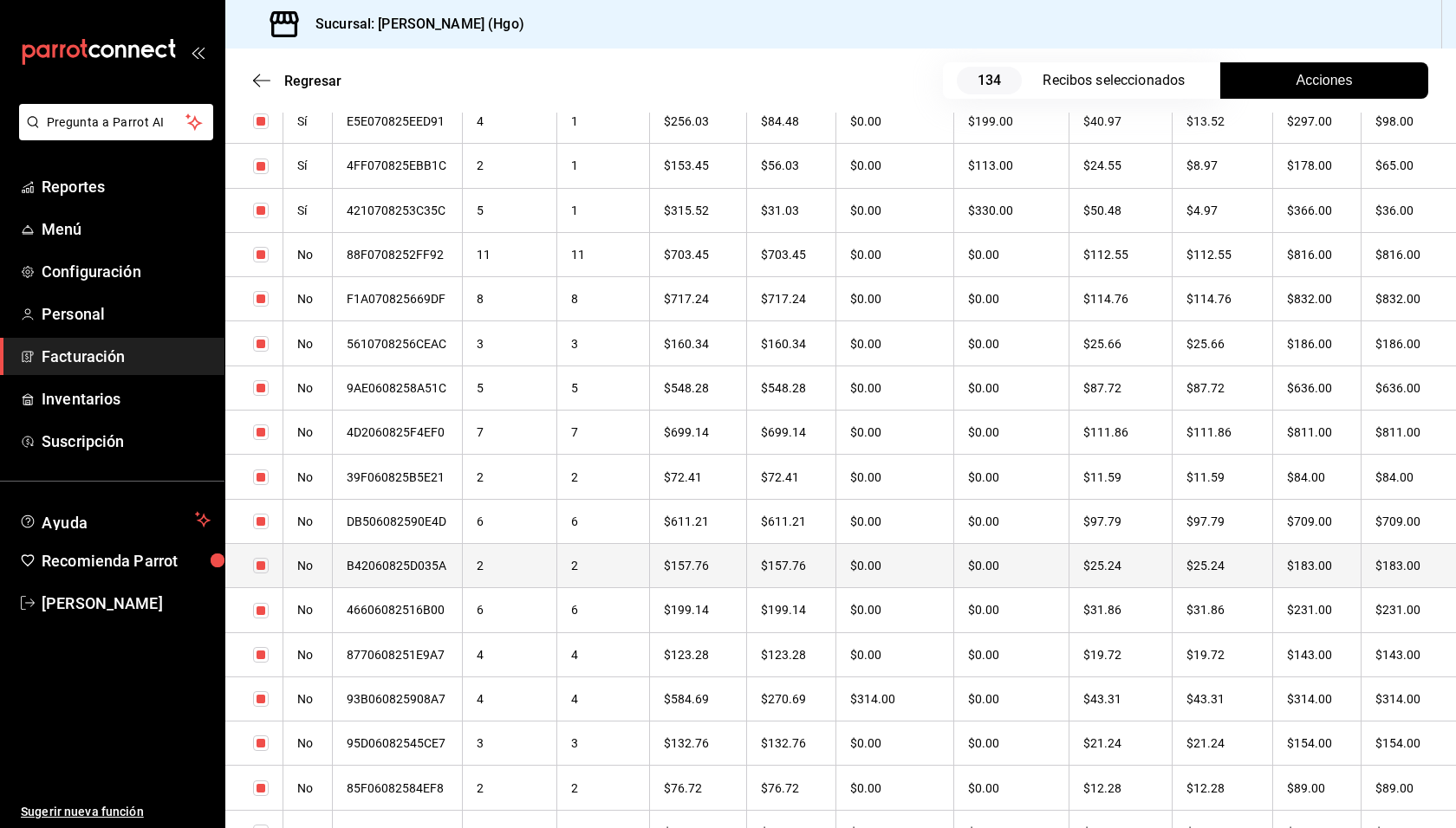
scroll to position [3346, 0]
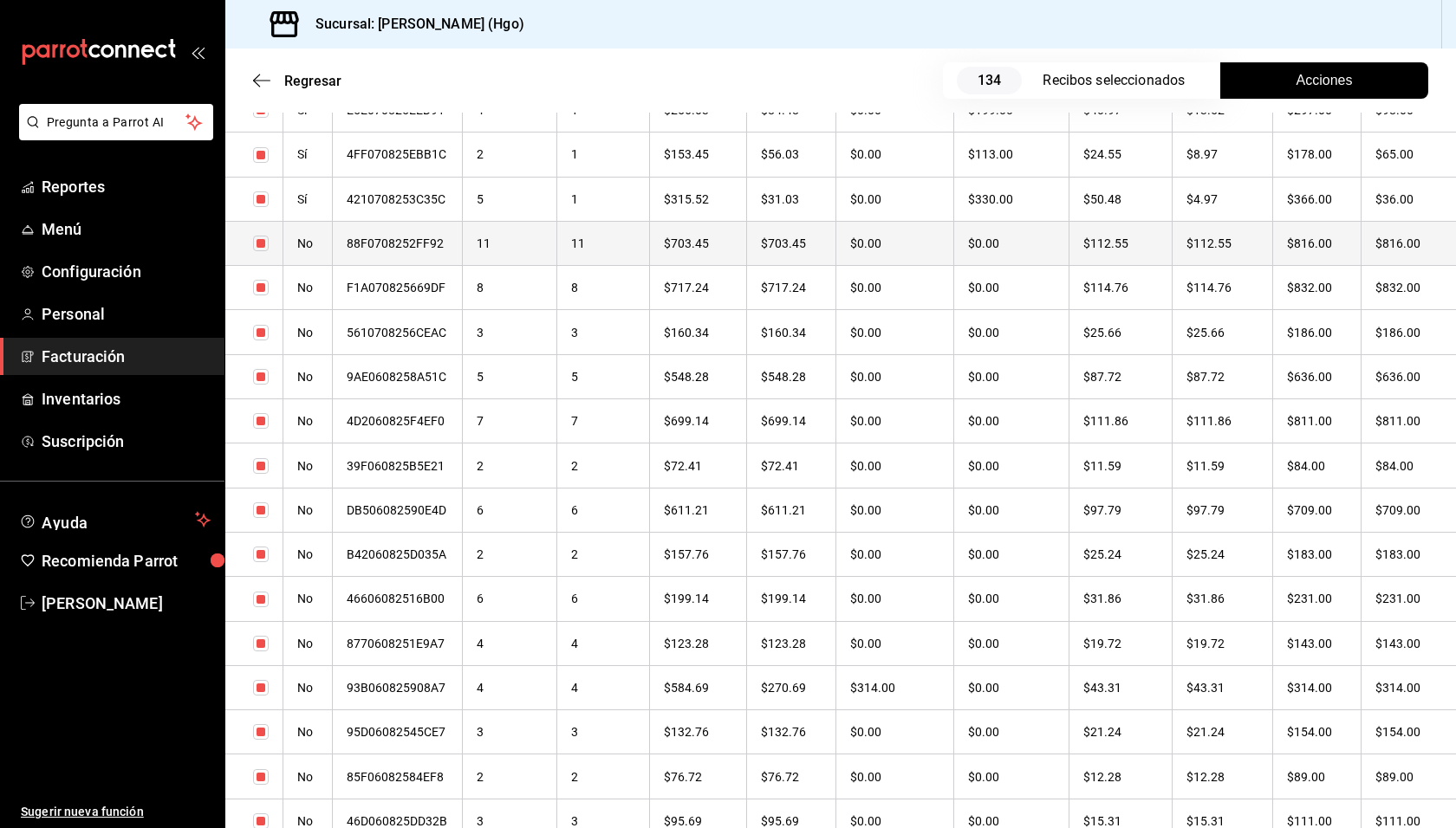
click at [1333, 246] on th "$816.00" at bounding box center [1316, 243] width 88 height 44
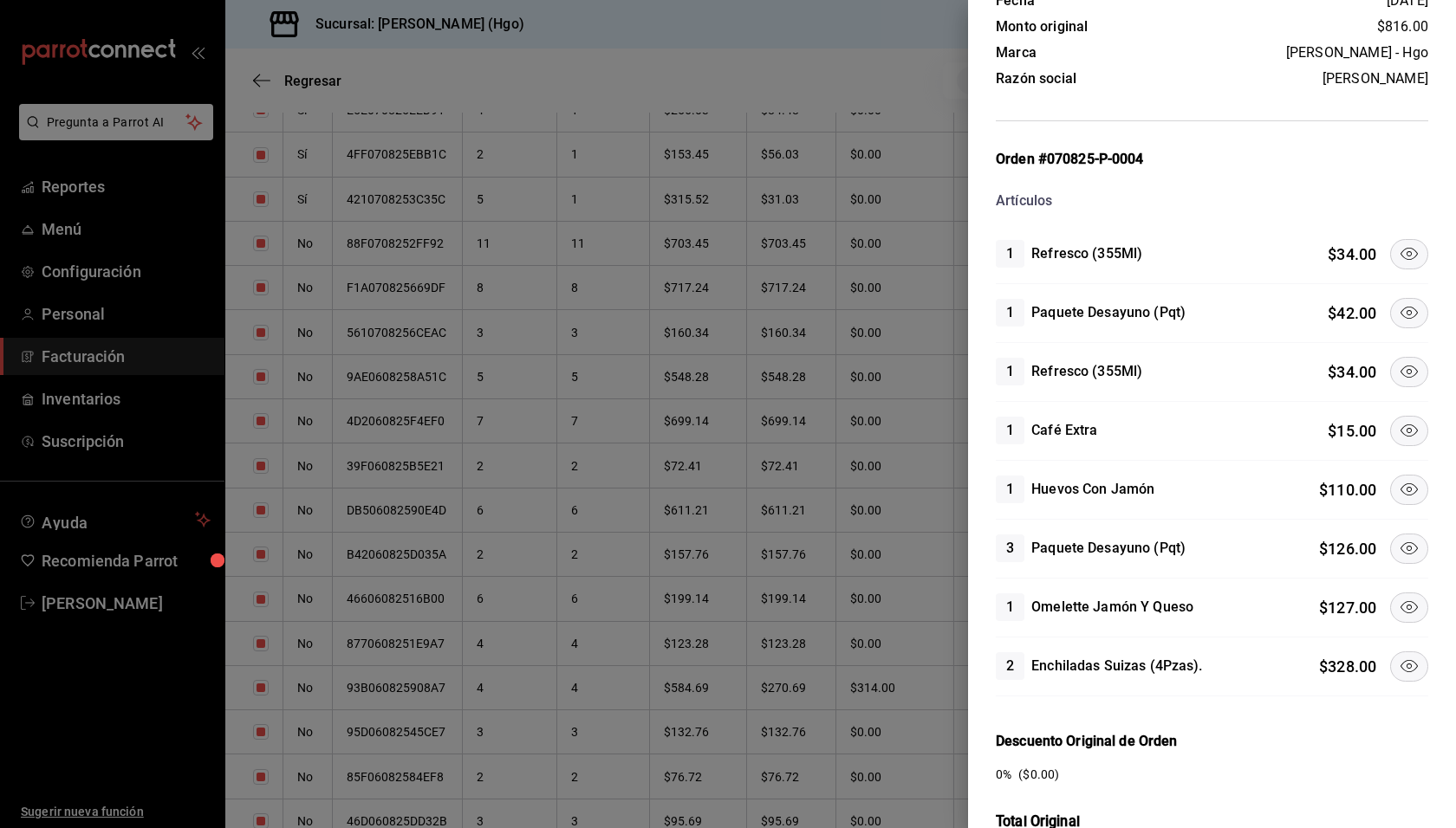
scroll to position [112, 0]
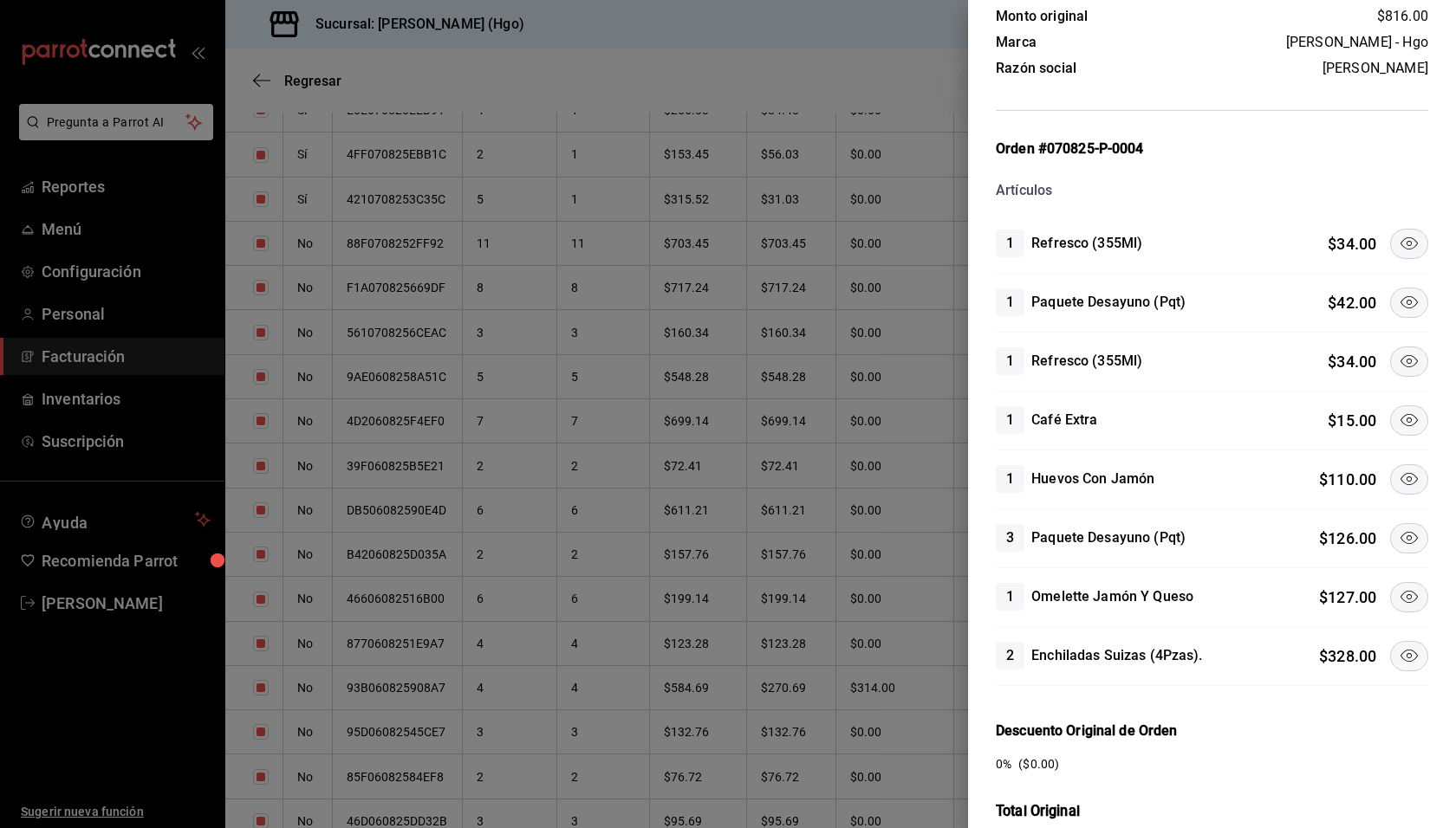
click at [1398, 248] on icon at bounding box center [1408, 243] width 21 height 21
click at [1400, 299] on icon at bounding box center [1408, 302] width 17 height 12
click at [1398, 351] on icon at bounding box center [1408, 361] width 21 height 21
click at [1398, 410] on icon at bounding box center [1408, 420] width 21 height 21
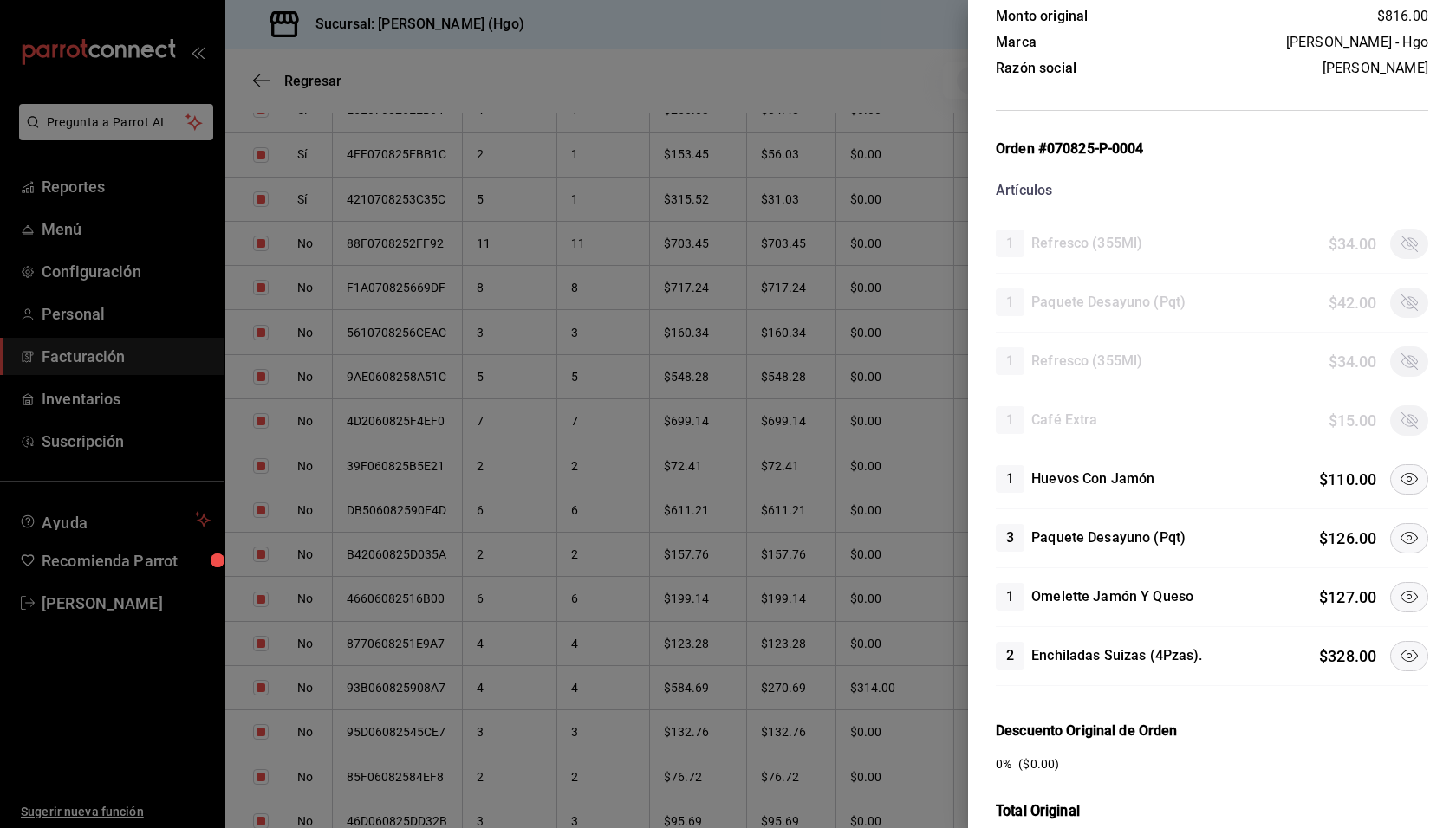
click at [1406, 523] on button at bounding box center [1409, 538] width 39 height 30
click at [1398, 599] on icon at bounding box center [1408, 597] width 21 height 21
click at [1393, 674] on div "2 Enchiladas Suizas (4Pzas). $ 328.00" at bounding box center [1211, 656] width 432 height 59
click at [1398, 661] on icon at bounding box center [1408, 655] width 21 height 21
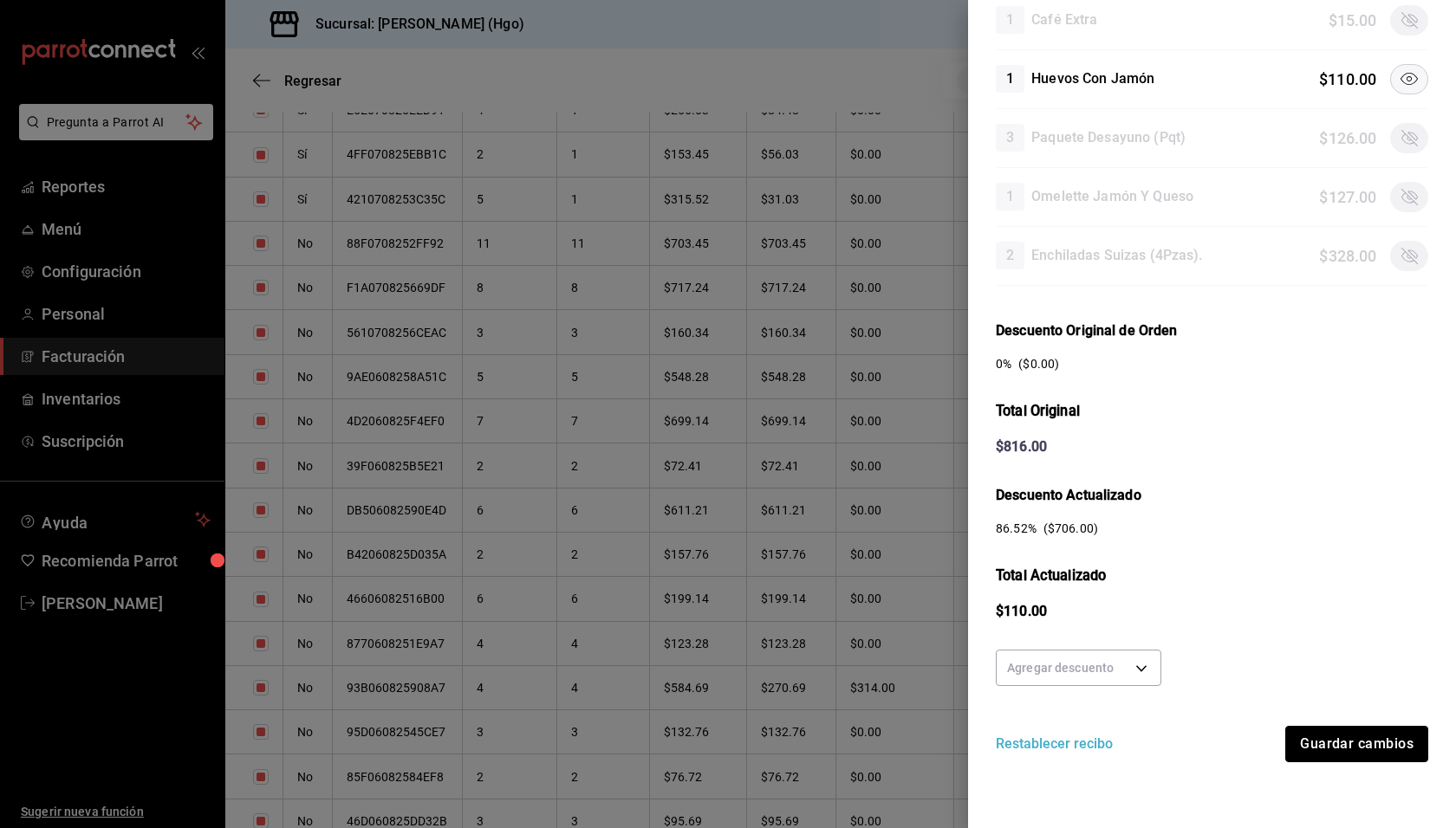
click at [1373, 739] on button "Guardar cambios" at bounding box center [1357, 744] width 143 height 37
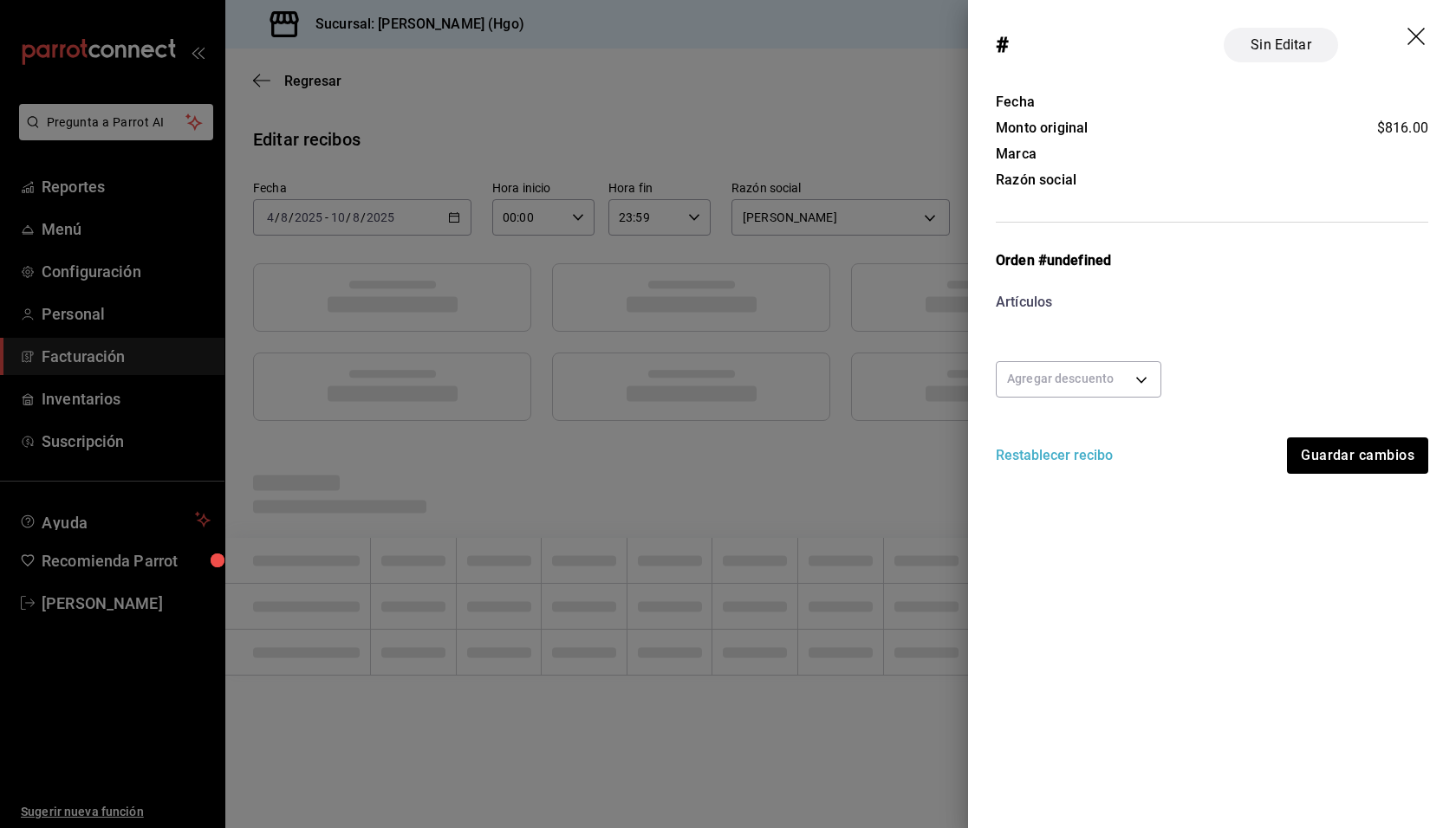
scroll to position [0, 0]
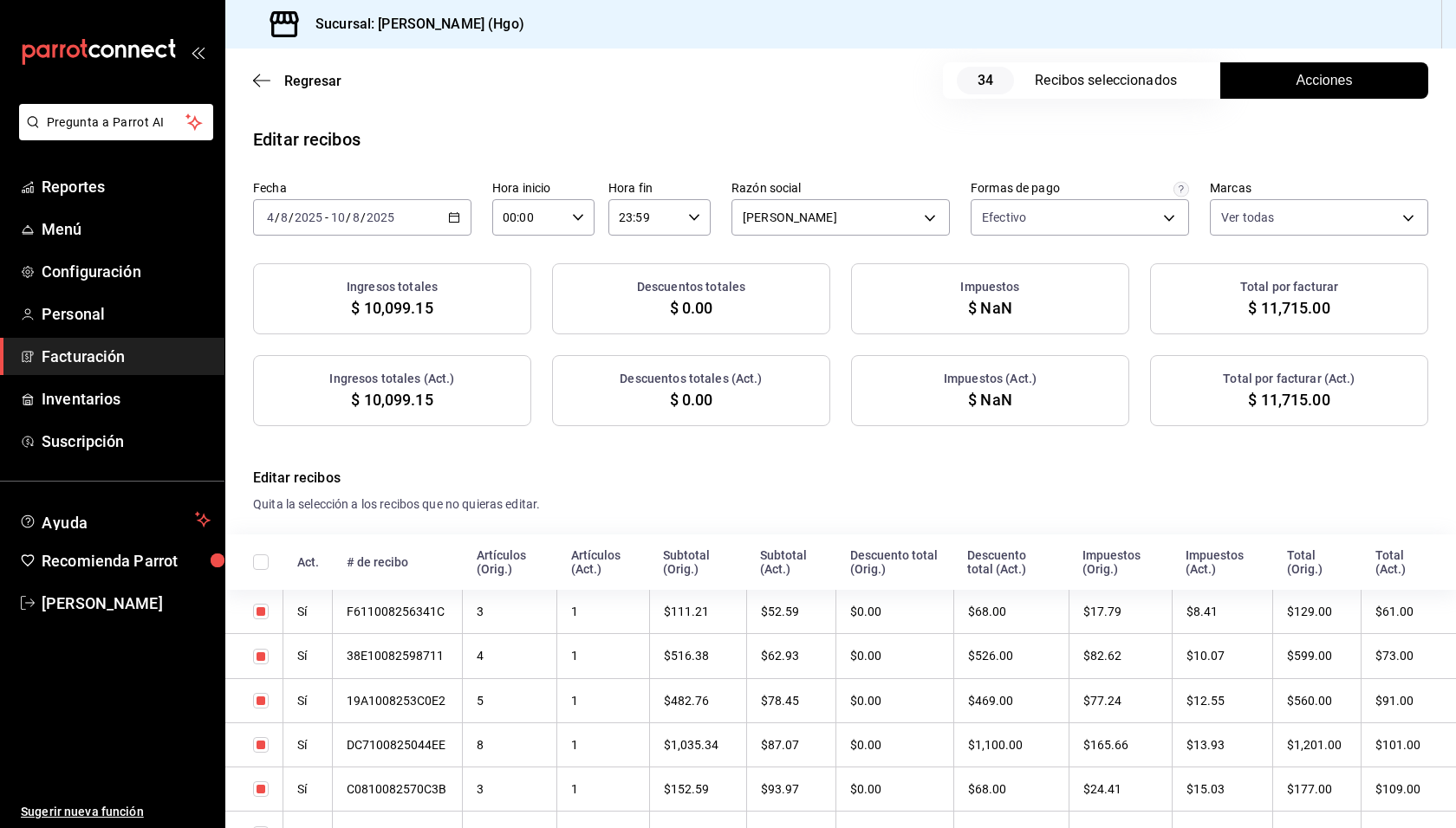
checkbox input "true"
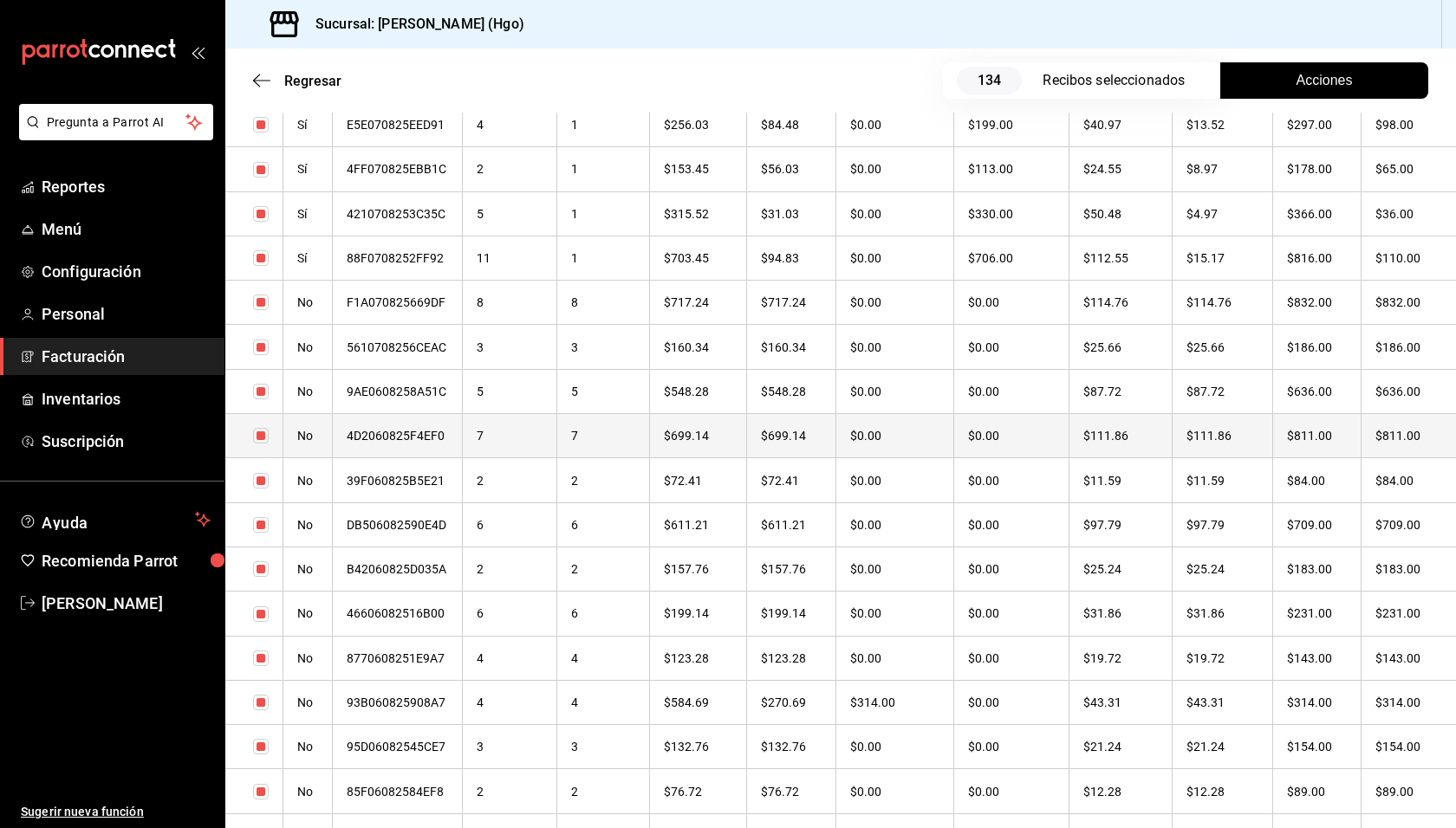
scroll to position [3407, 0]
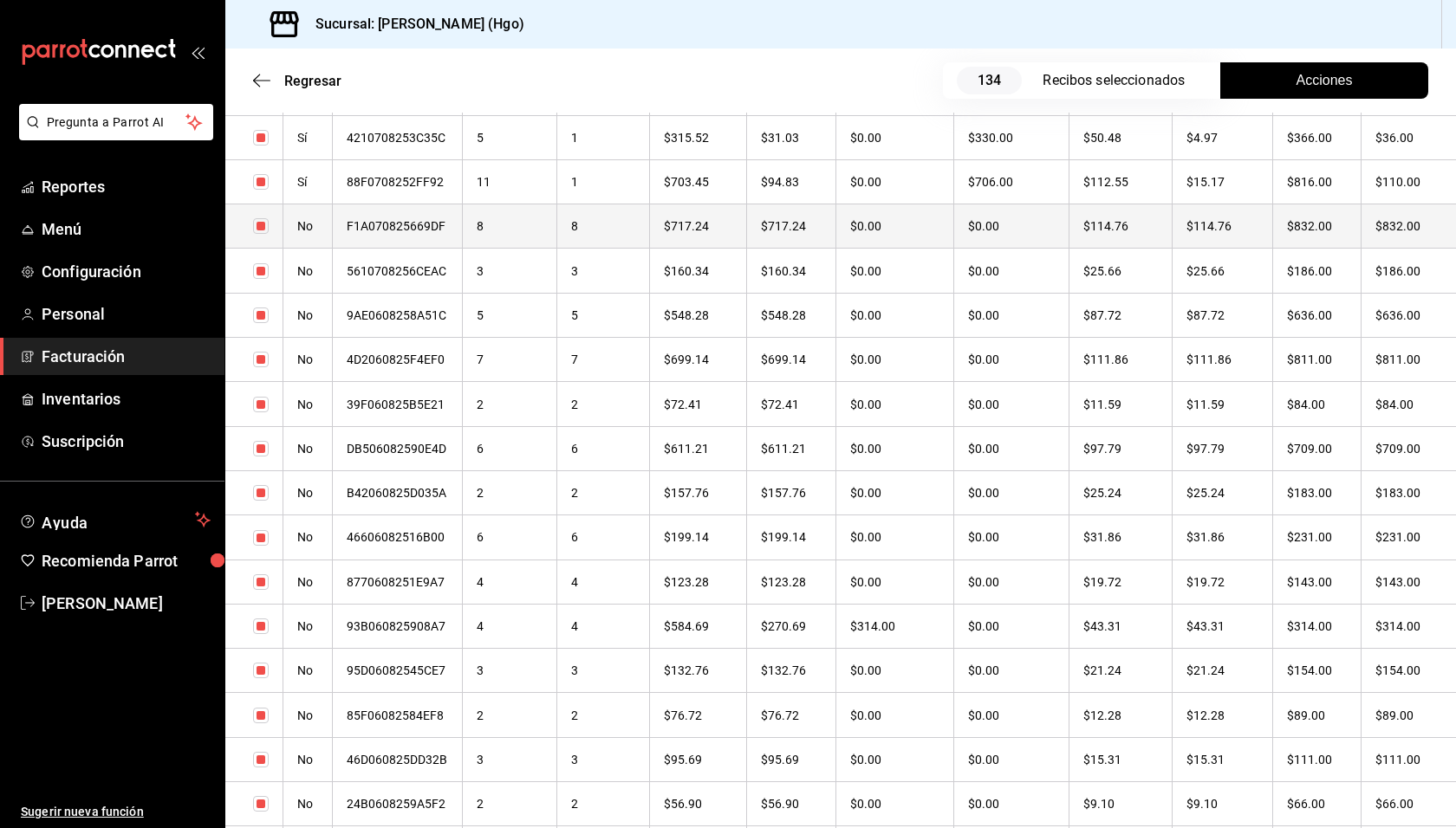
click at [1259, 213] on th "$114.76" at bounding box center [1222, 227] width 101 height 44
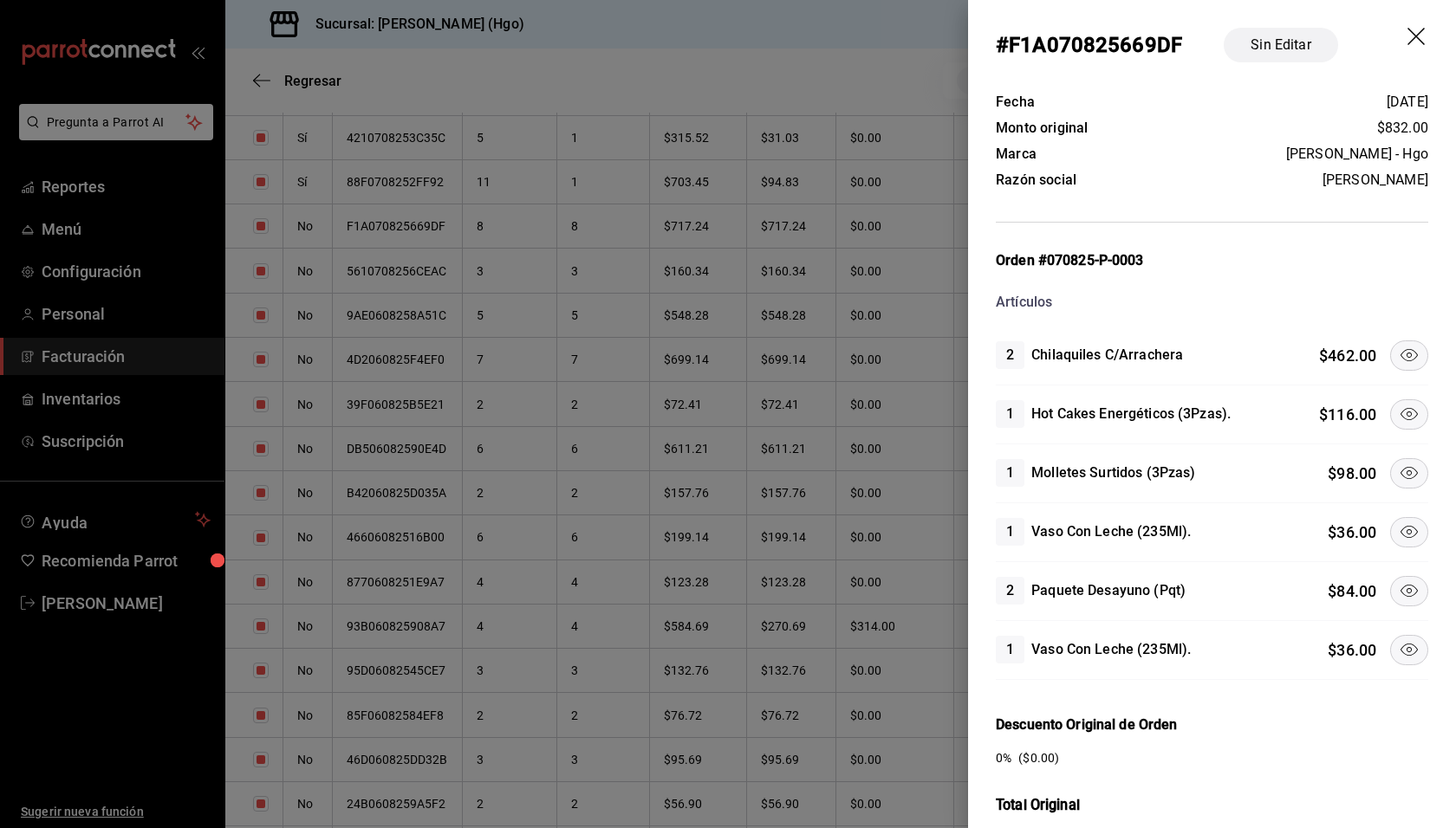
click at [1398, 351] on icon at bounding box center [1408, 355] width 21 height 21
click at [1398, 404] on icon at bounding box center [1408, 414] width 21 height 21
click at [1398, 522] on icon at bounding box center [1408, 531] width 21 height 21
click at [1394, 576] on button at bounding box center [1409, 591] width 39 height 30
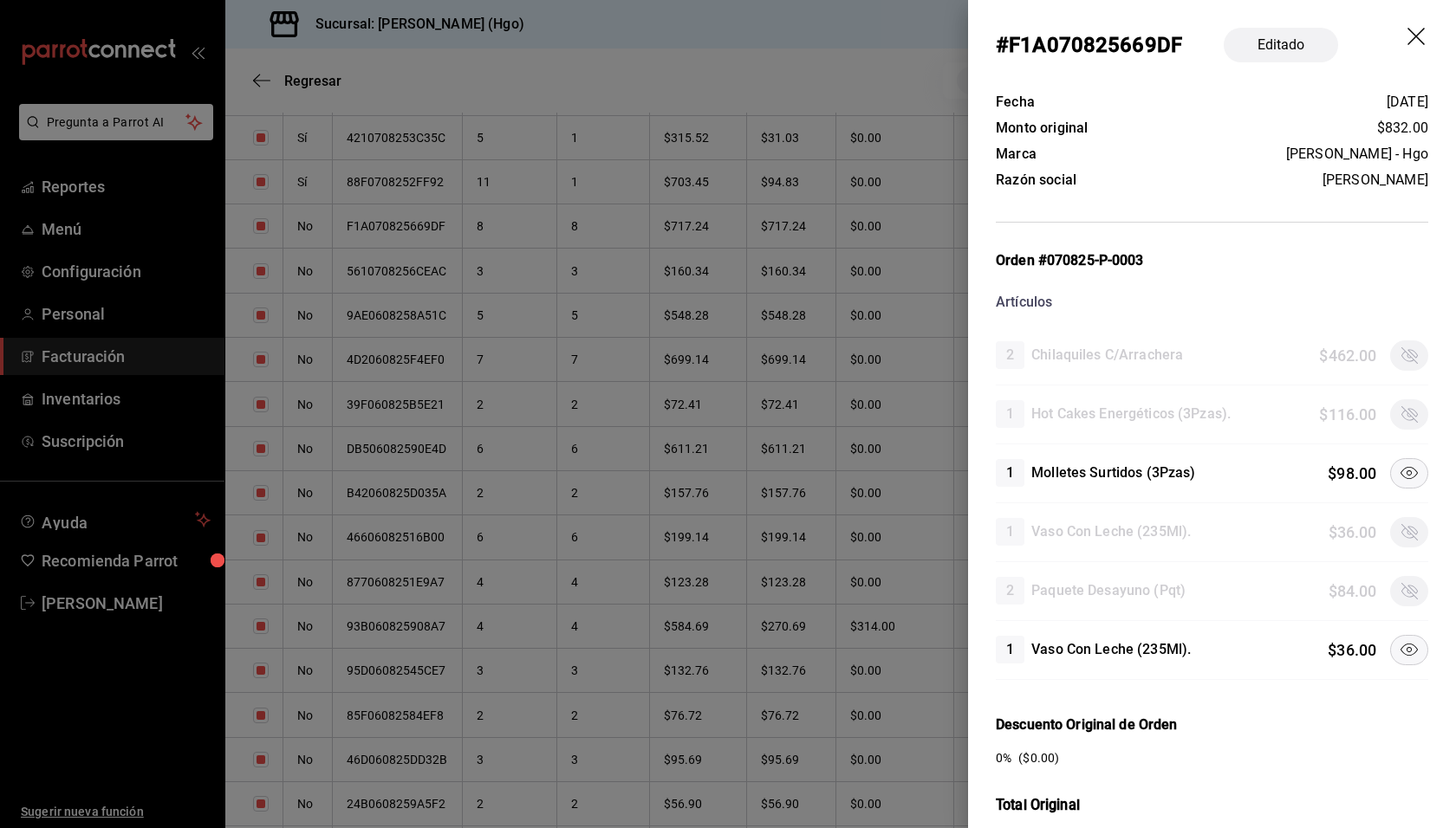
click at [1398, 655] on icon at bounding box center [1408, 650] width 21 height 21
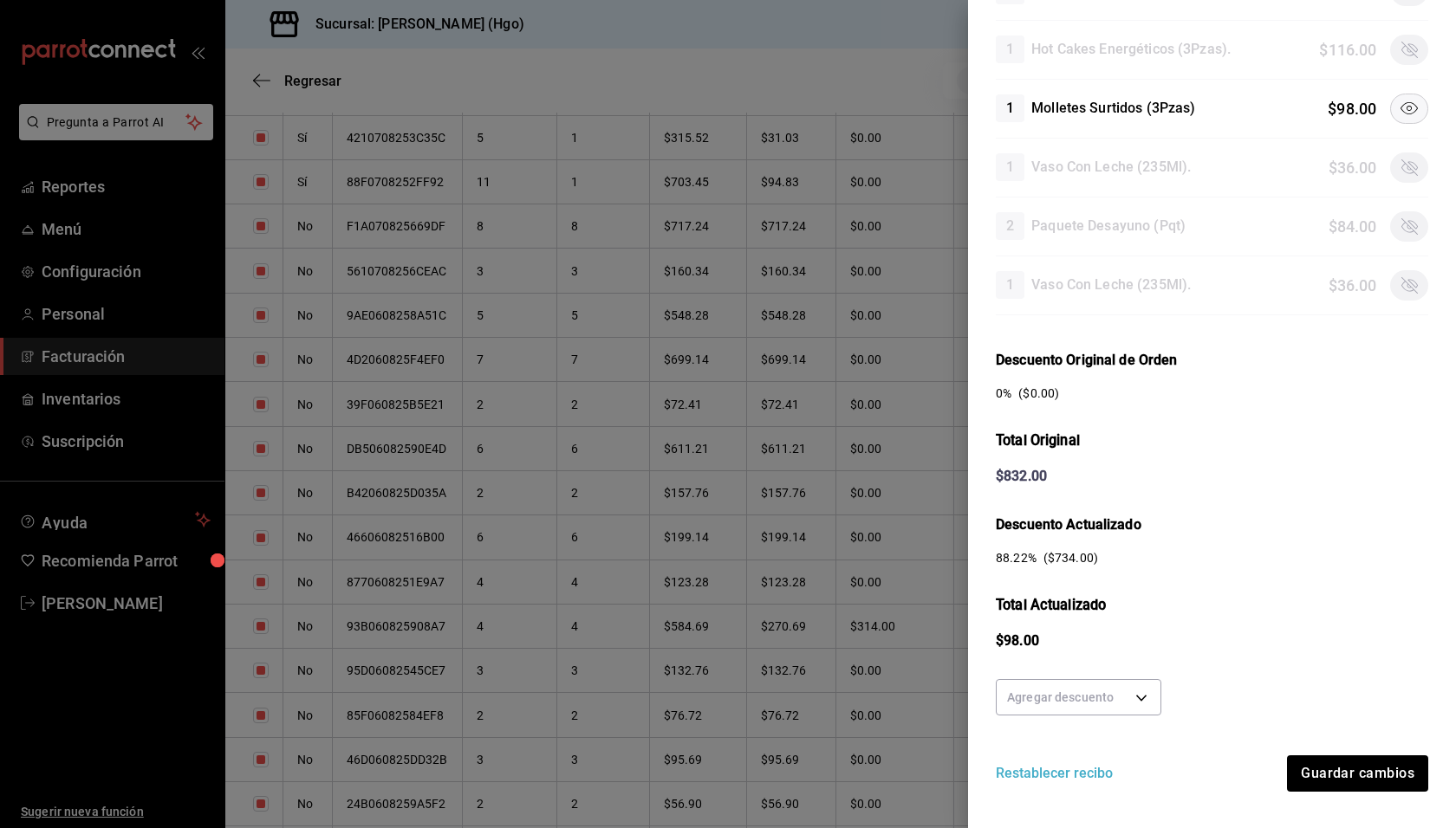
scroll to position [394, 0]
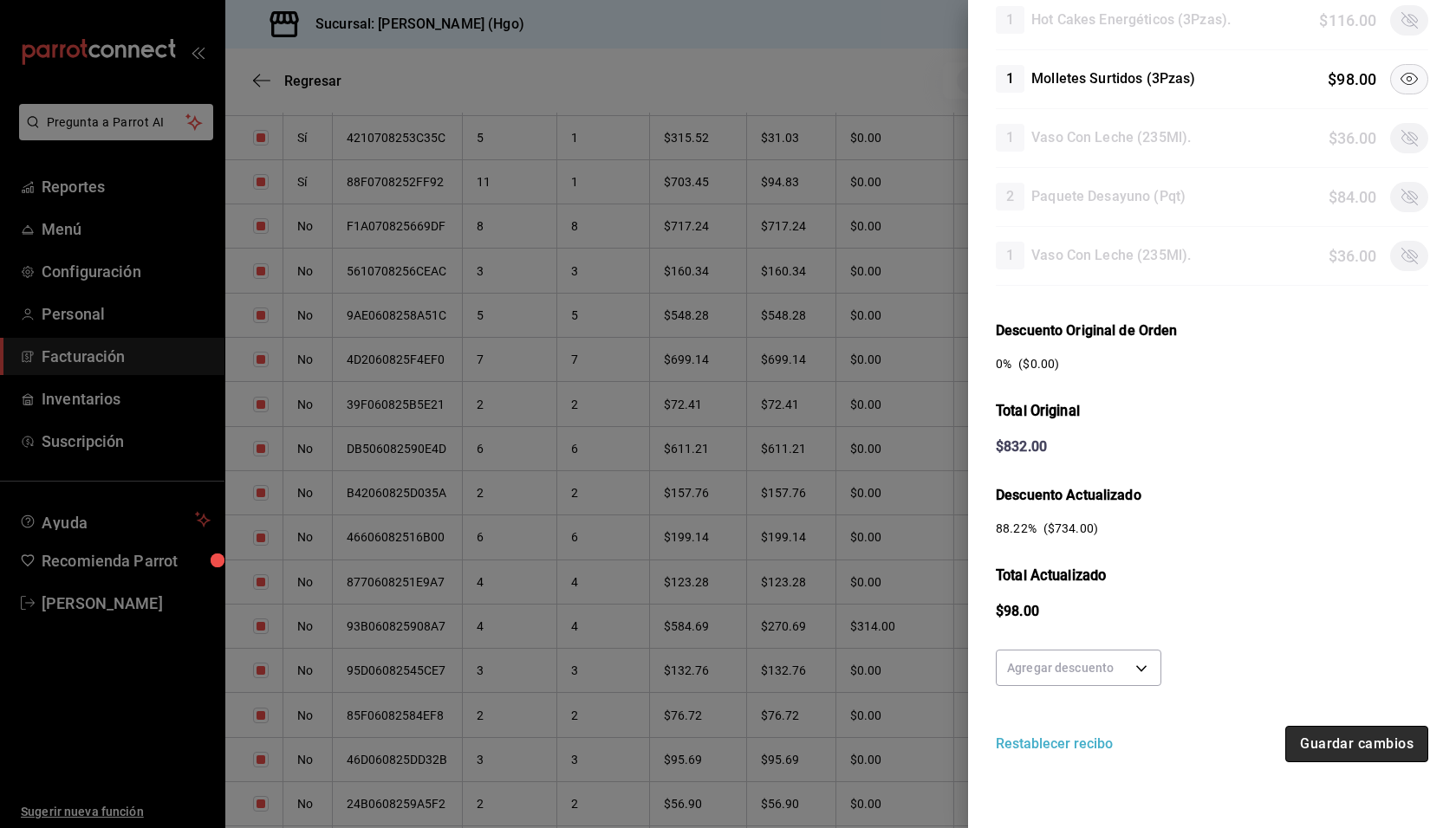
click at [1370, 733] on button "Guardar cambios" at bounding box center [1357, 744] width 143 height 37
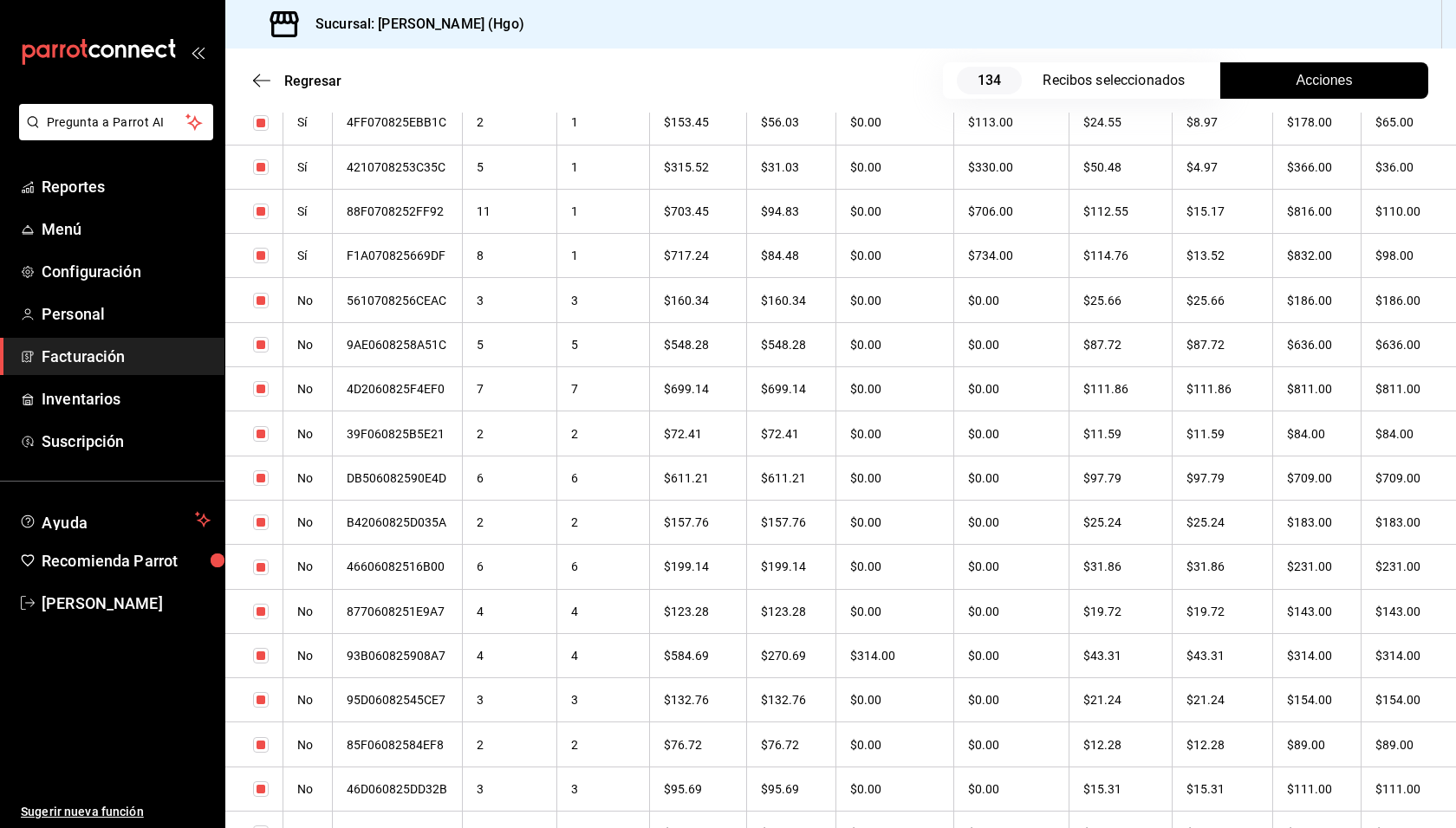
scroll to position [3389, 0]
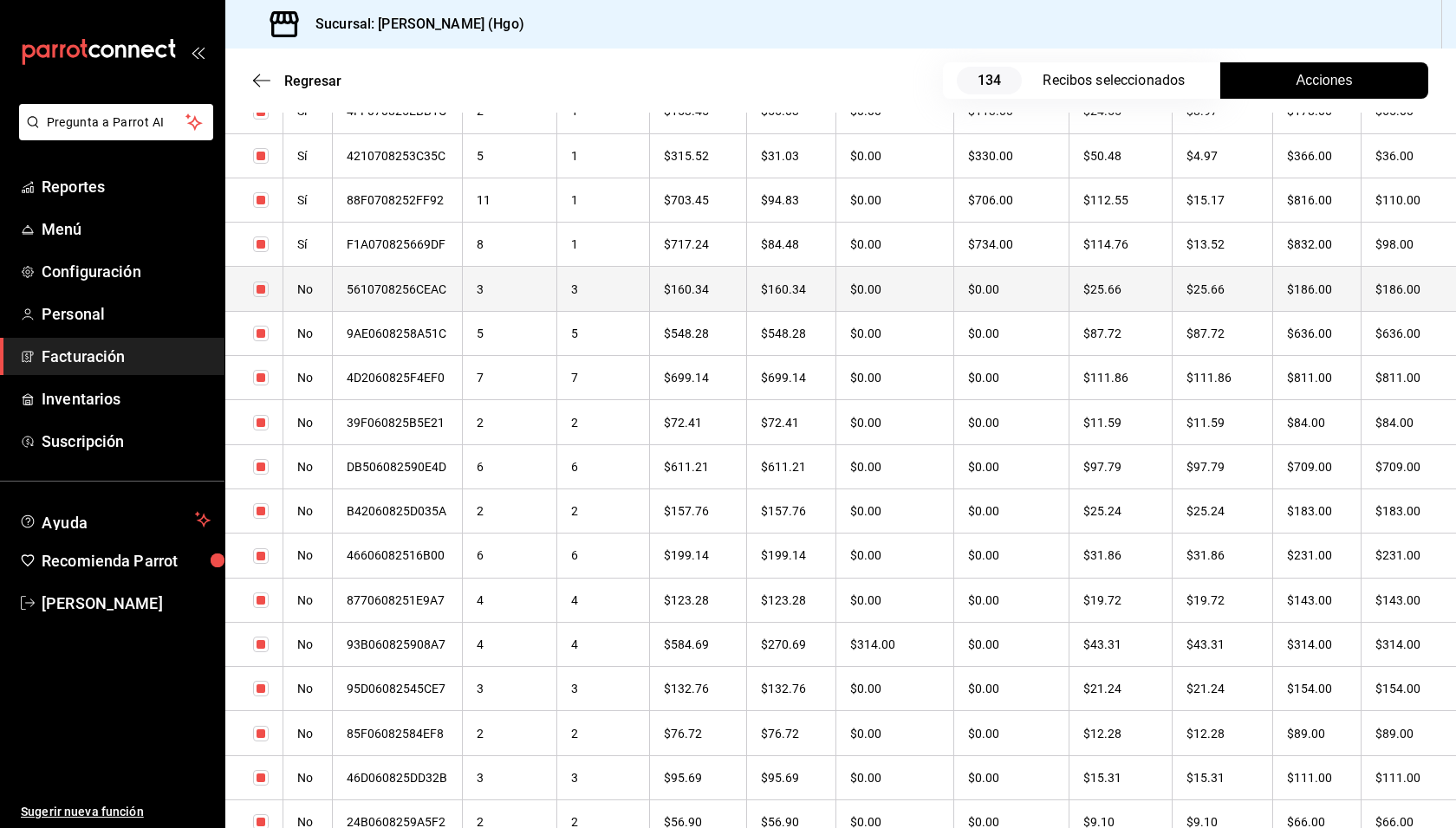
click at [1226, 285] on th "$25.66" at bounding box center [1222, 289] width 101 height 44
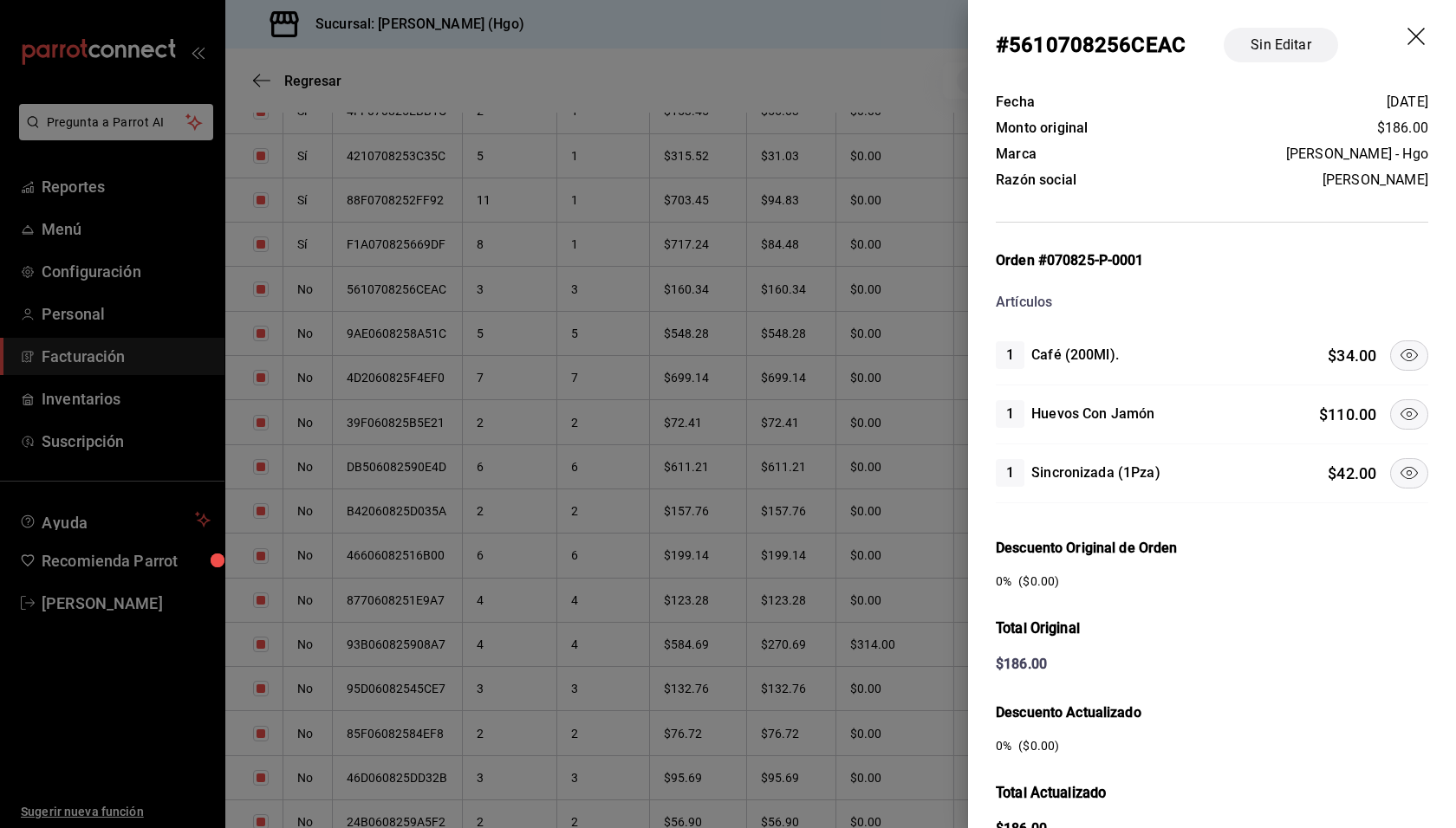
click at [1398, 417] on icon at bounding box center [1408, 414] width 21 height 21
click at [1398, 476] on icon at bounding box center [1408, 473] width 21 height 21
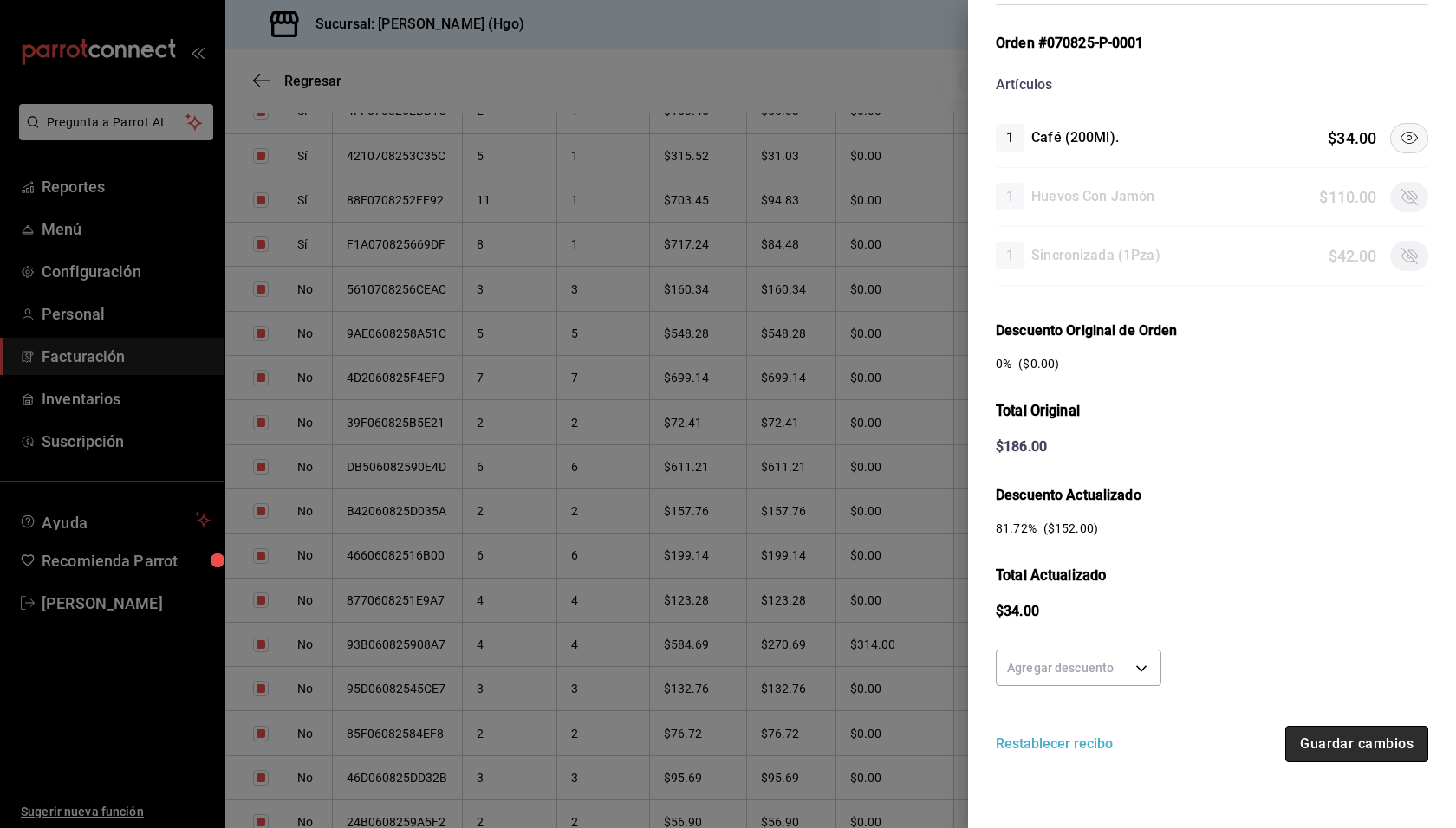
click at [1359, 730] on button "Guardar cambios" at bounding box center [1357, 744] width 143 height 37
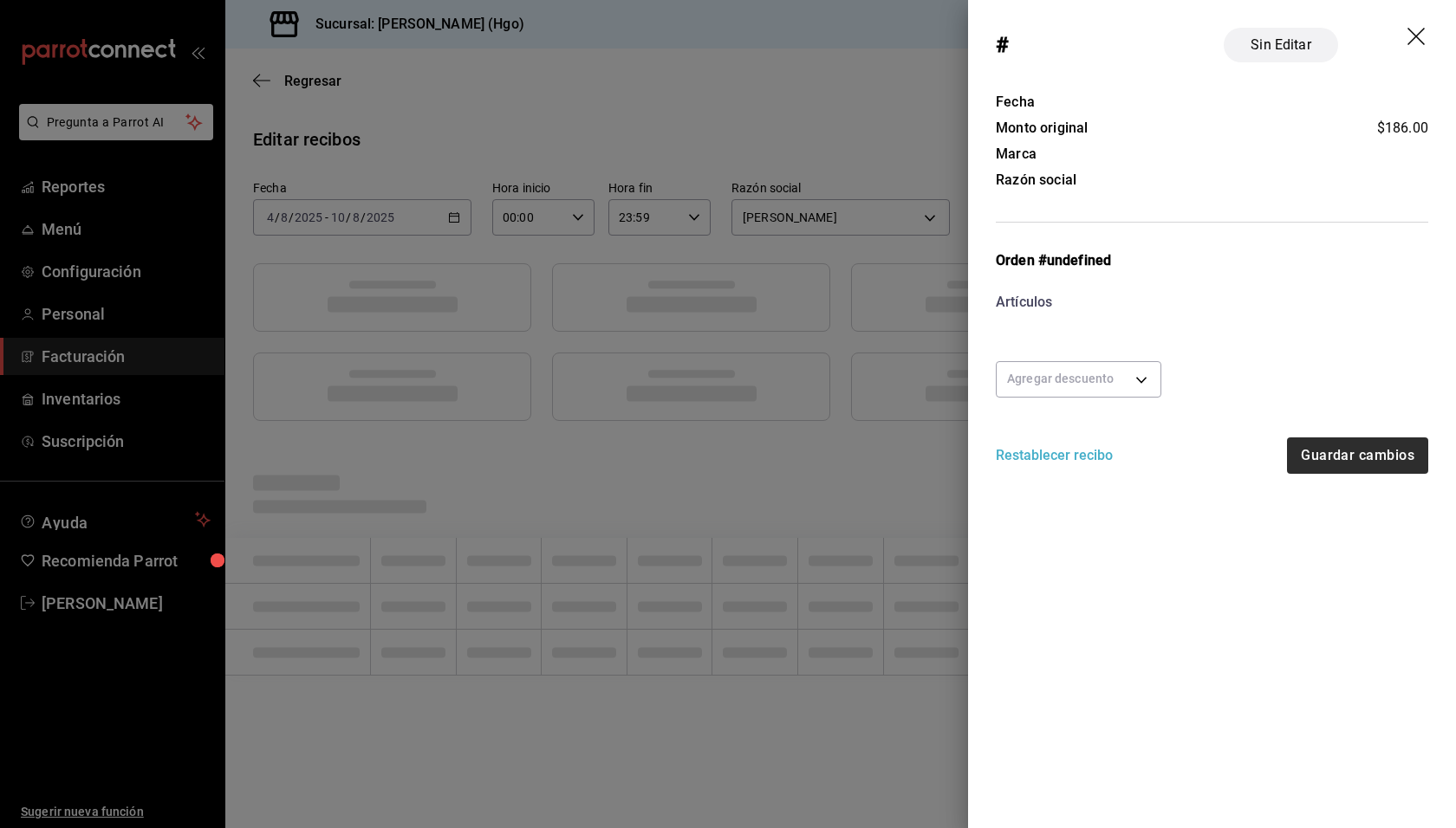
scroll to position [0, 0]
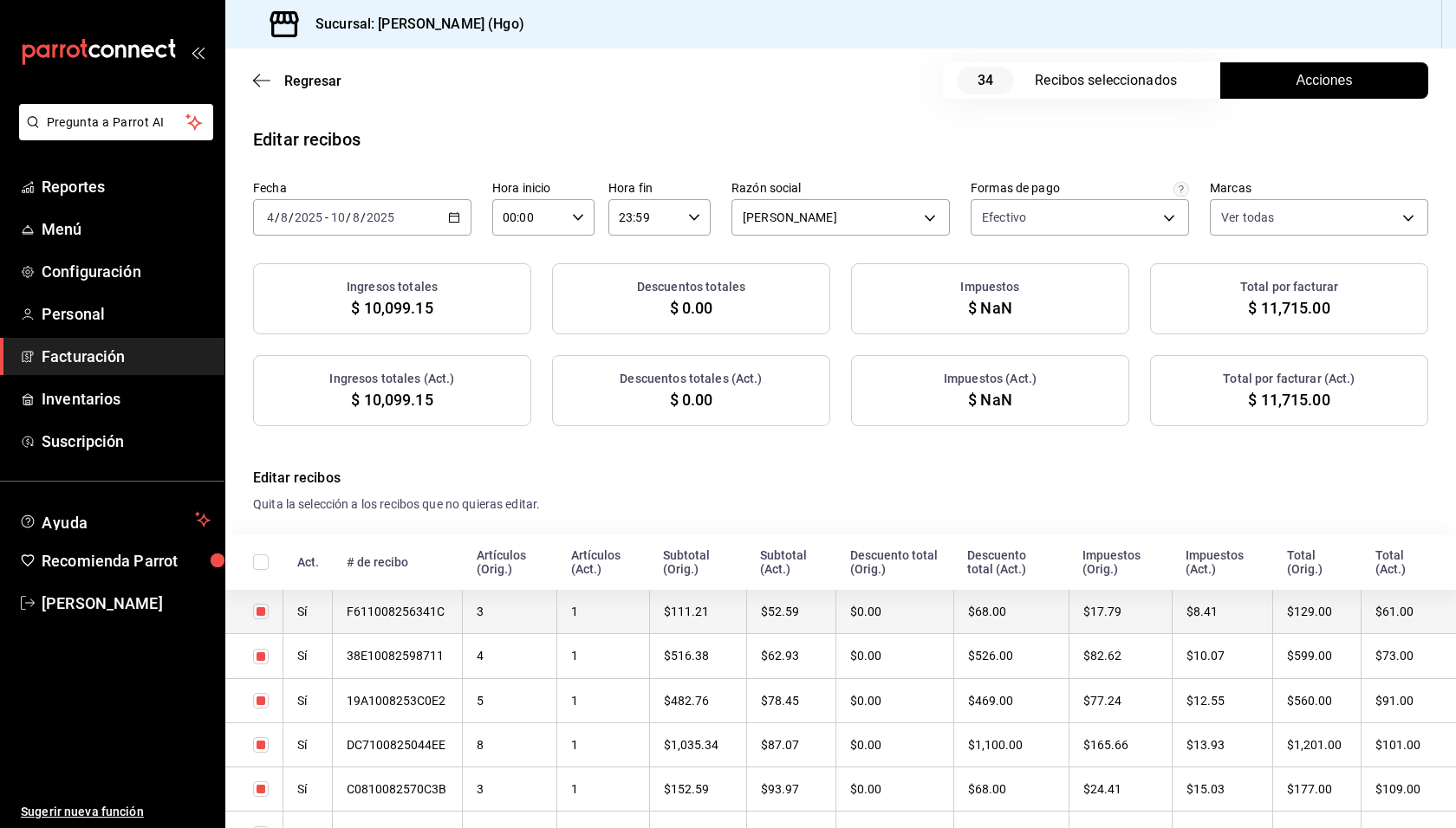
checkbox input "true"
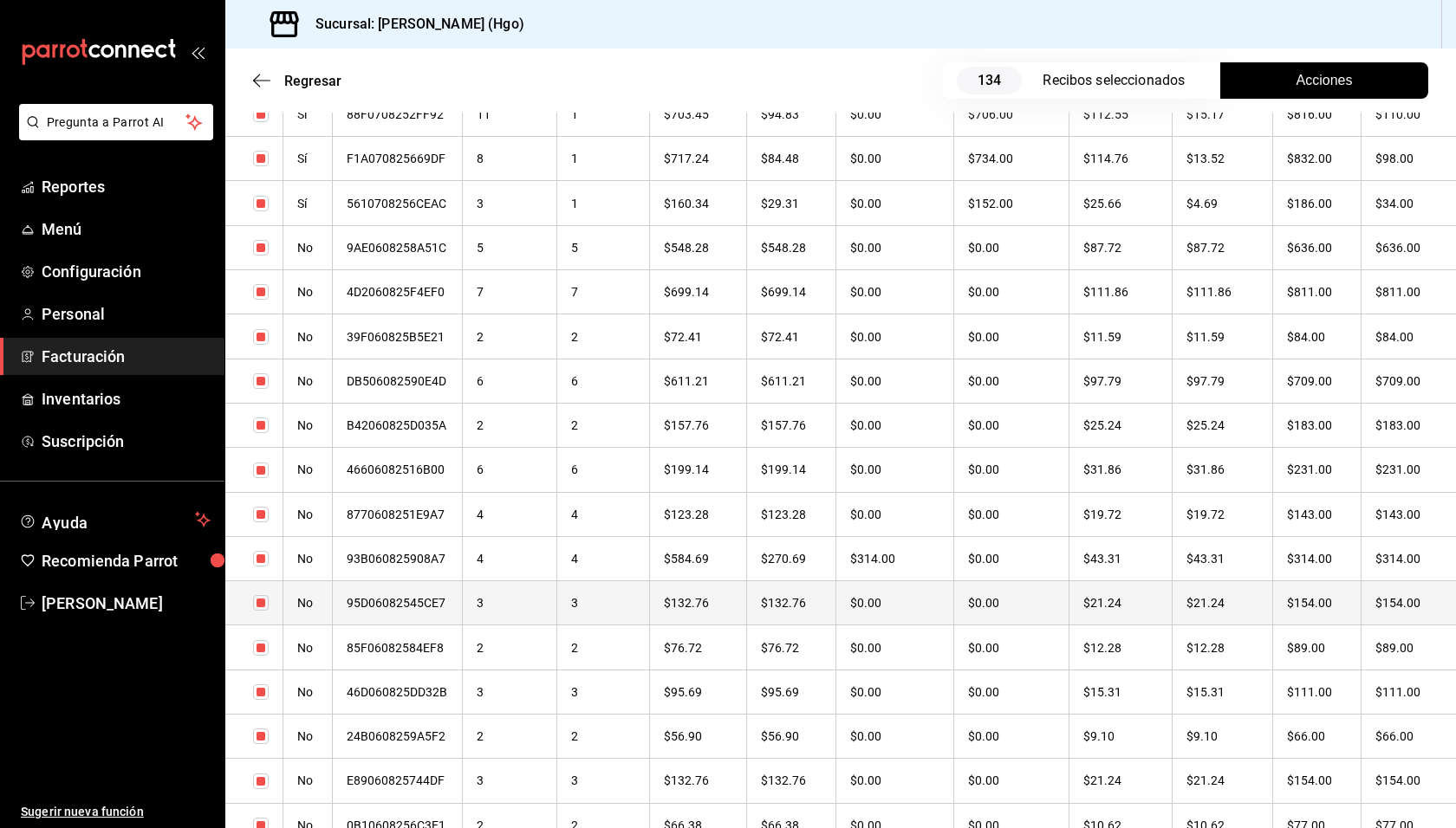
scroll to position [3486, 0]
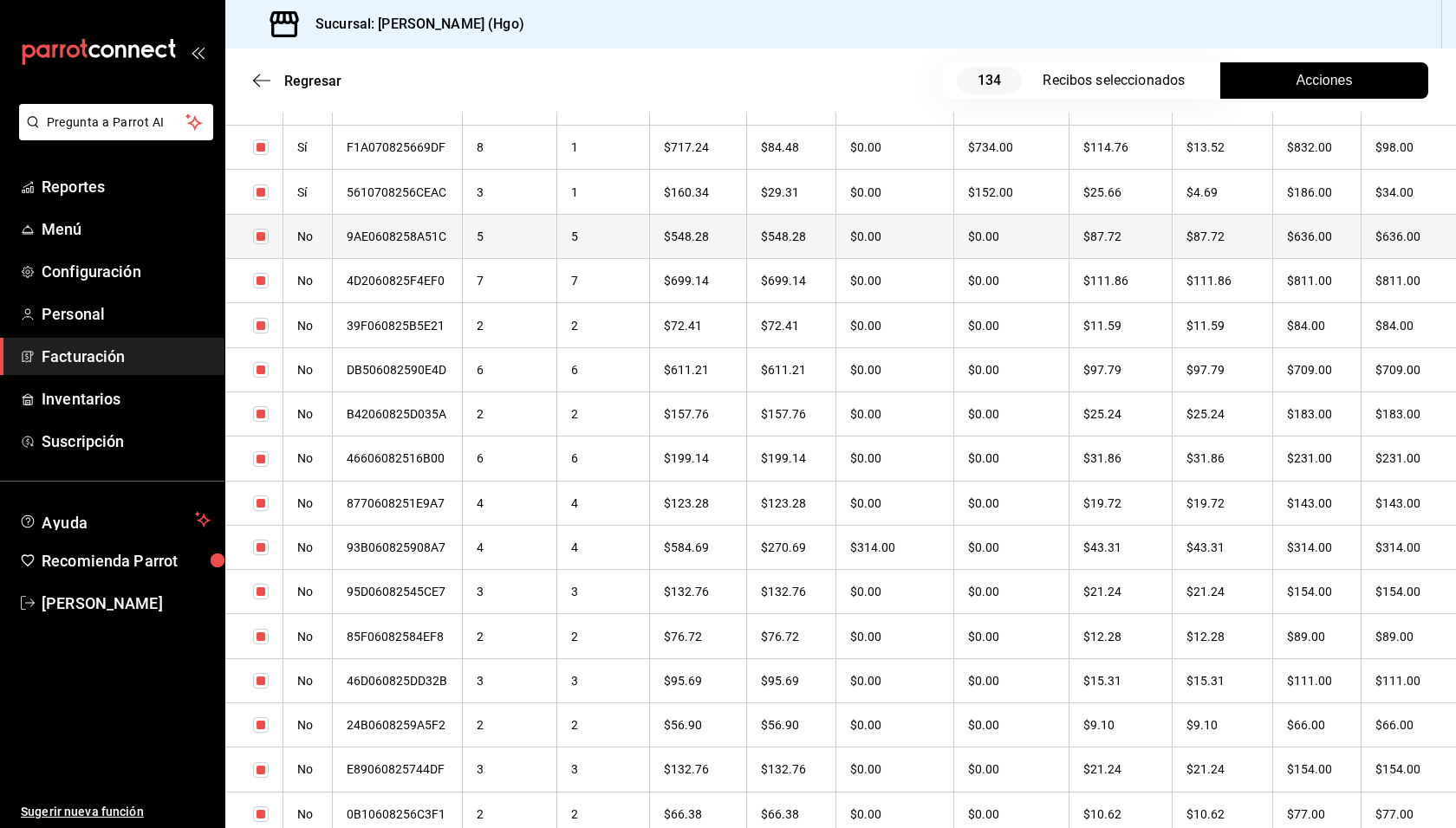
click at [1296, 242] on th "$636.00" at bounding box center [1316, 236] width 88 height 44
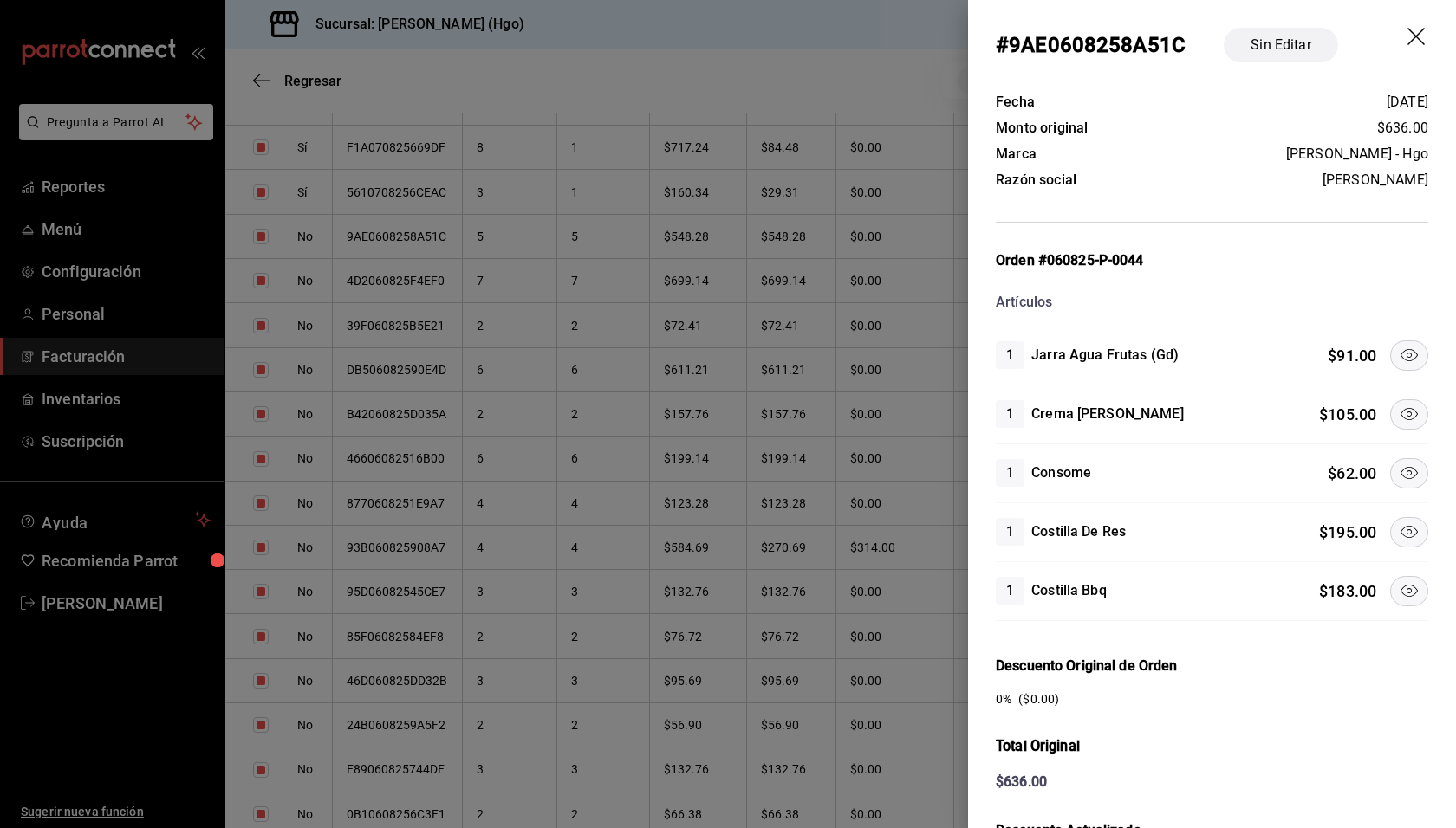
click at [1398, 358] on icon at bounding box center [1408, 355] width 21 height 21
click at [1401, 464] on icon at bounding box center [1408, 473] width 21 height 21
click at [1398, 532] on icon at bounding box center [1408, 531] width 21 height 21
click at [1398, 581] on icon at bounding box center [1408, 590] width 21 height 21
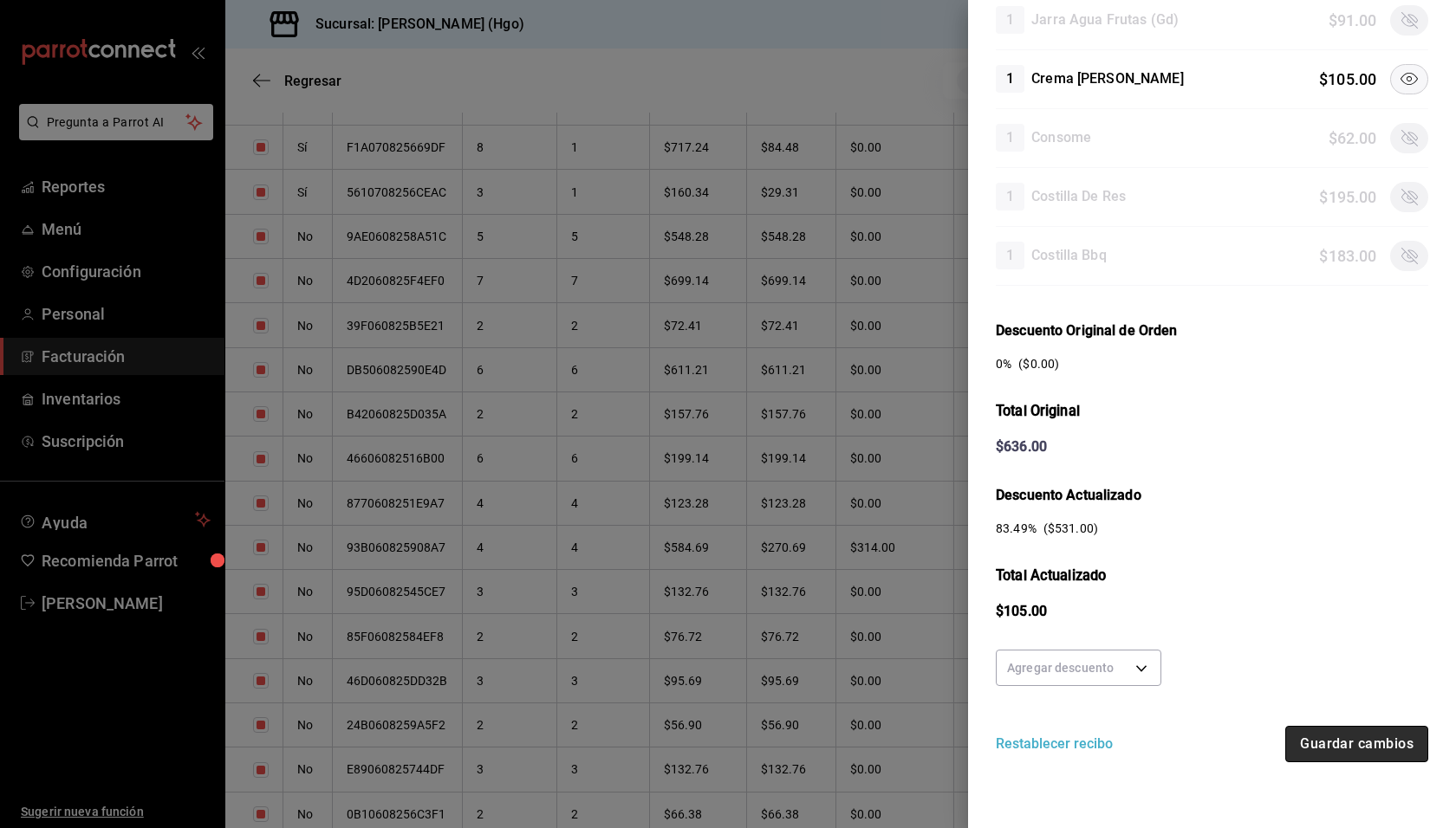
click at [1366, 758] on button "Guardar cambios" at bounding box center [1357, 744] width 143 height 37
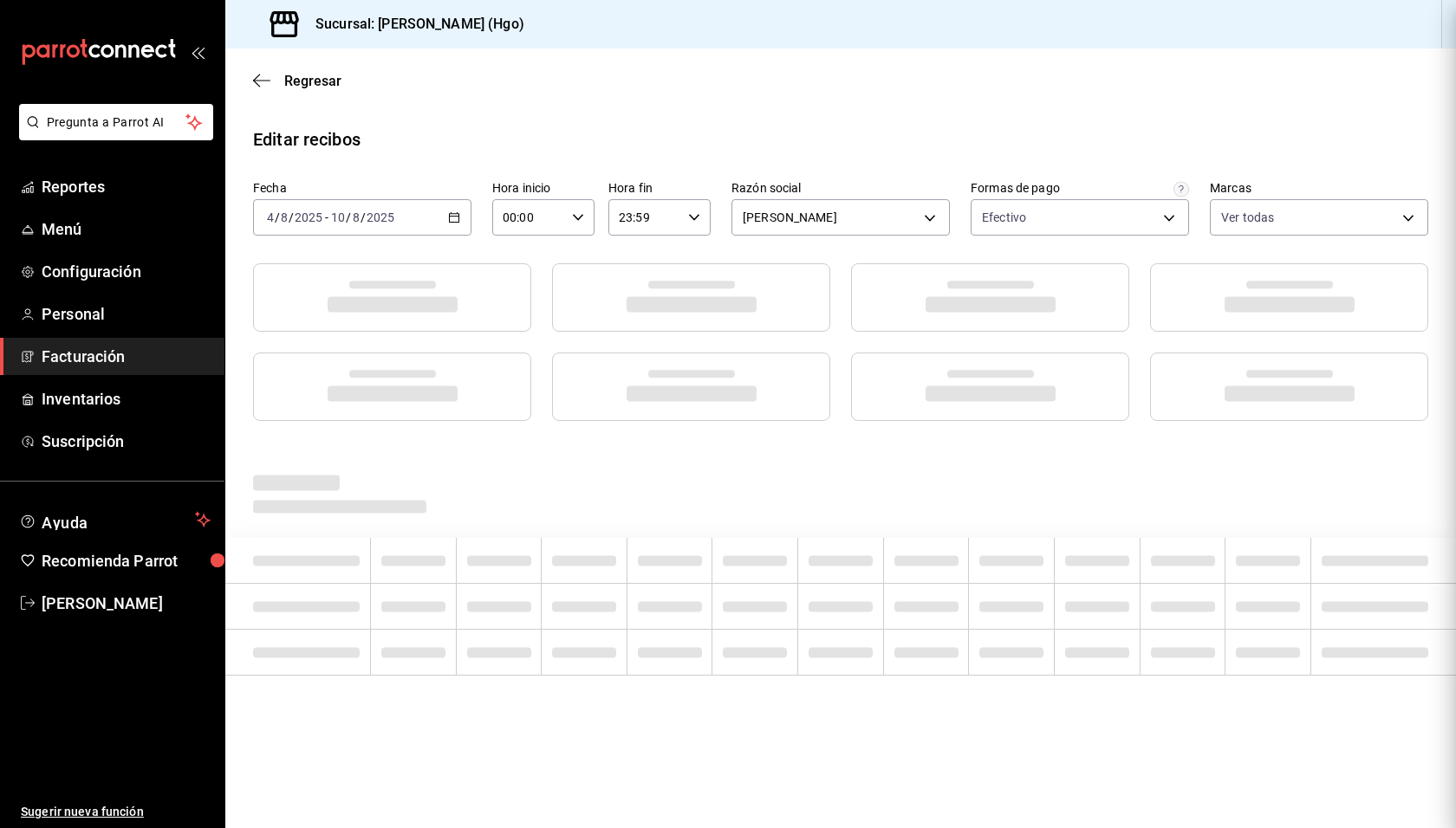
scroll to position [0, 0]
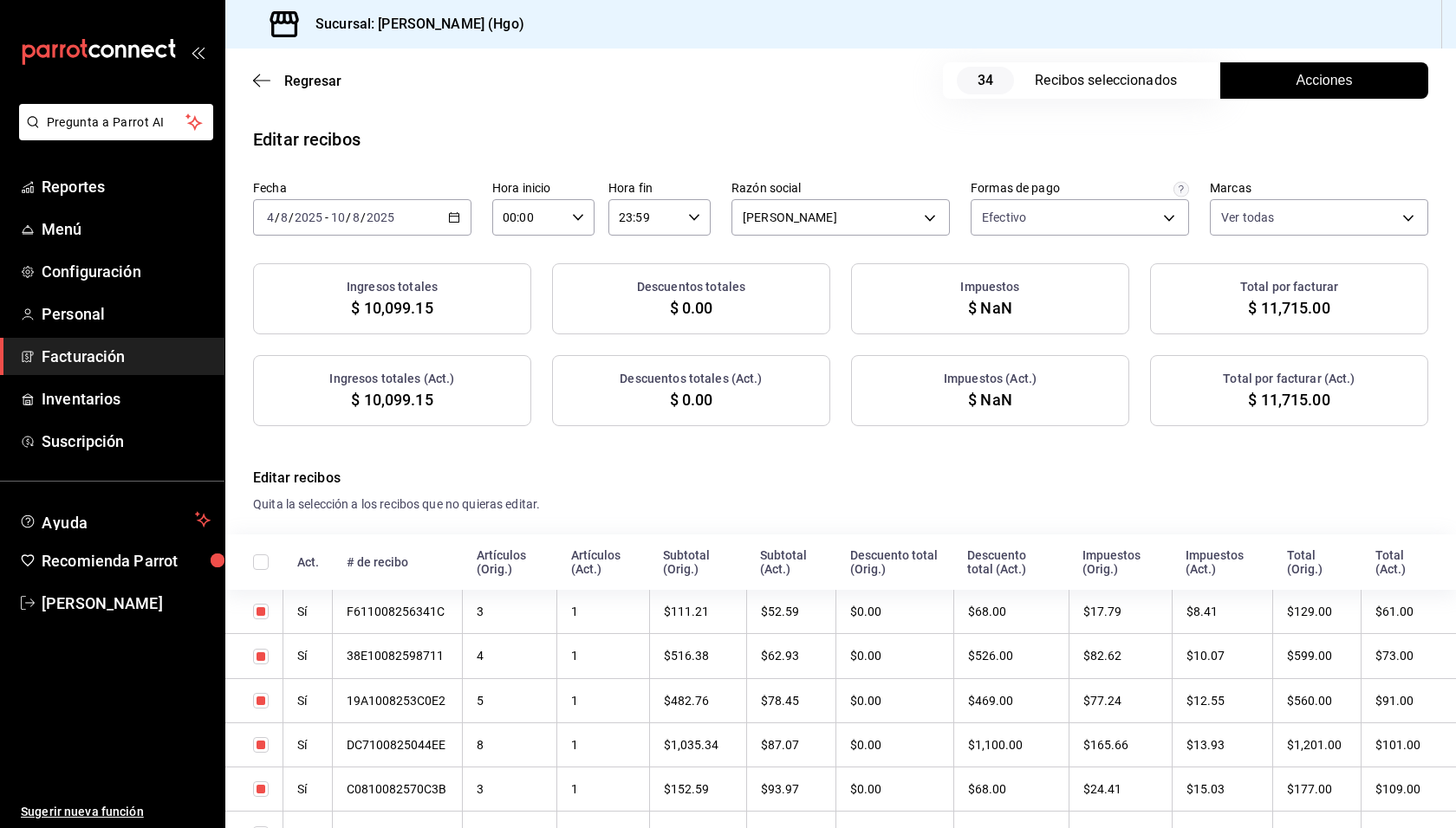
checkbox input "true"
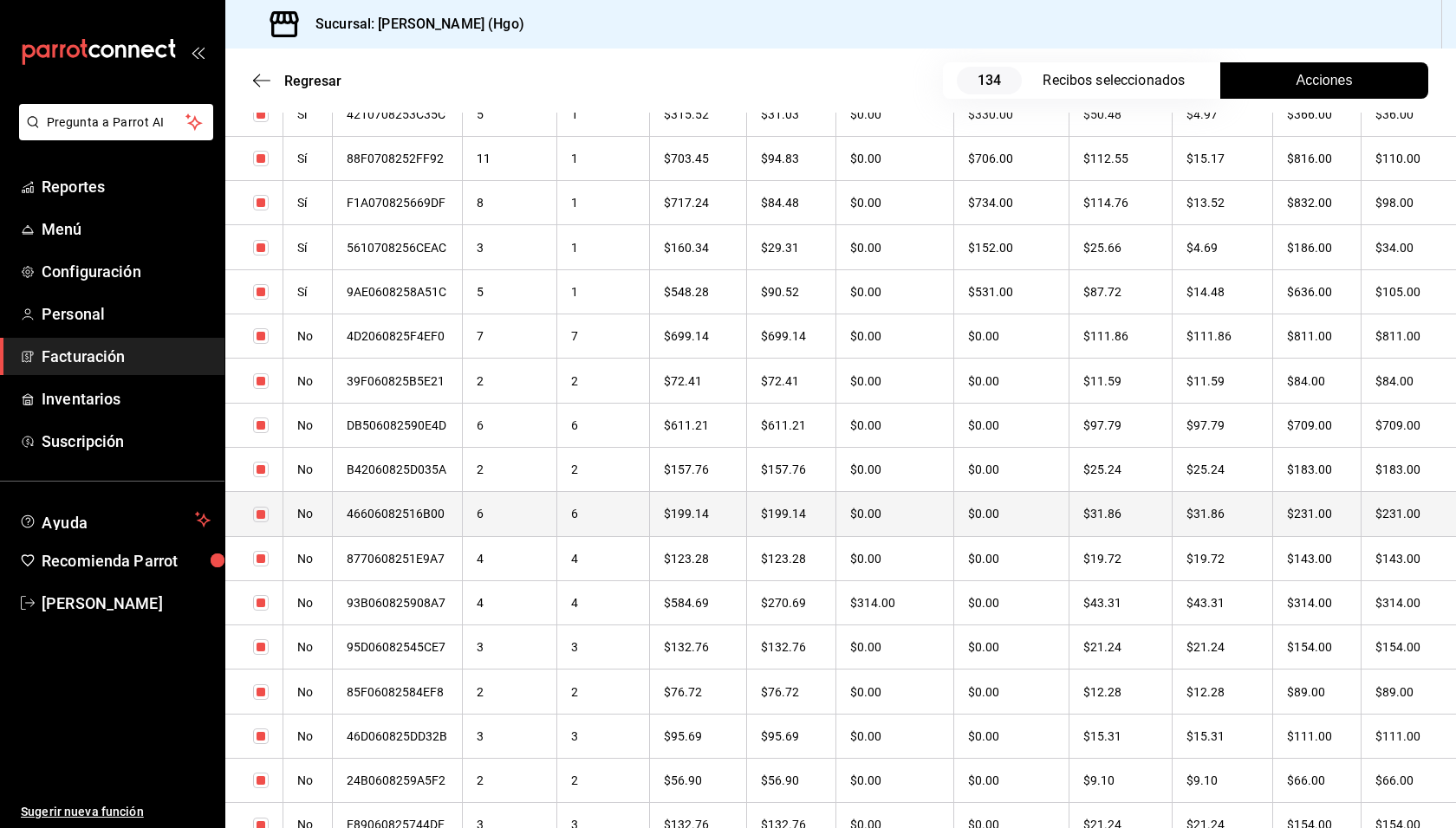
scroll to position [3464, 0]
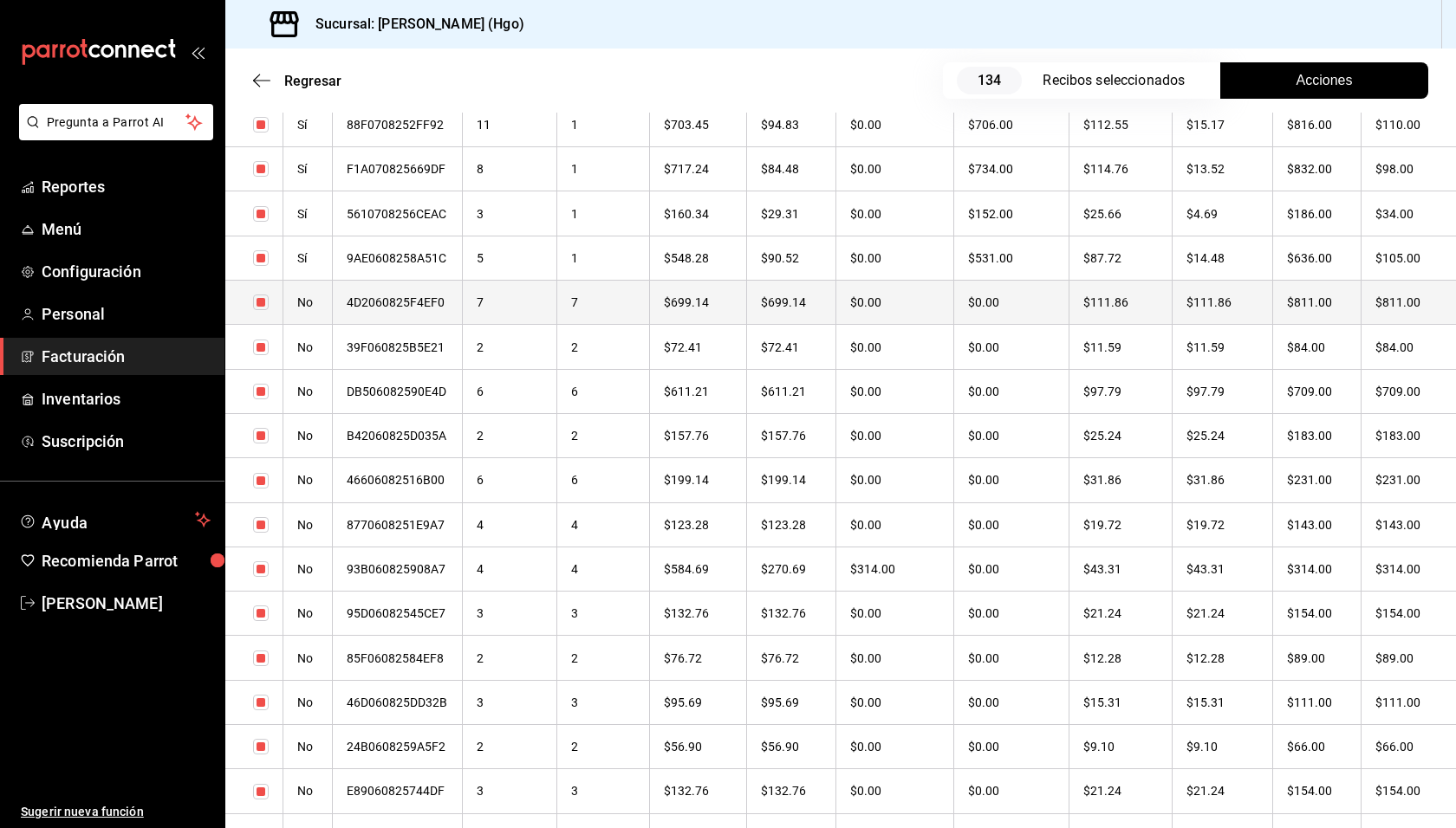
click at [1276, 306] on th "$811.00" at bounding box center [1316, 303] width 88 height 44
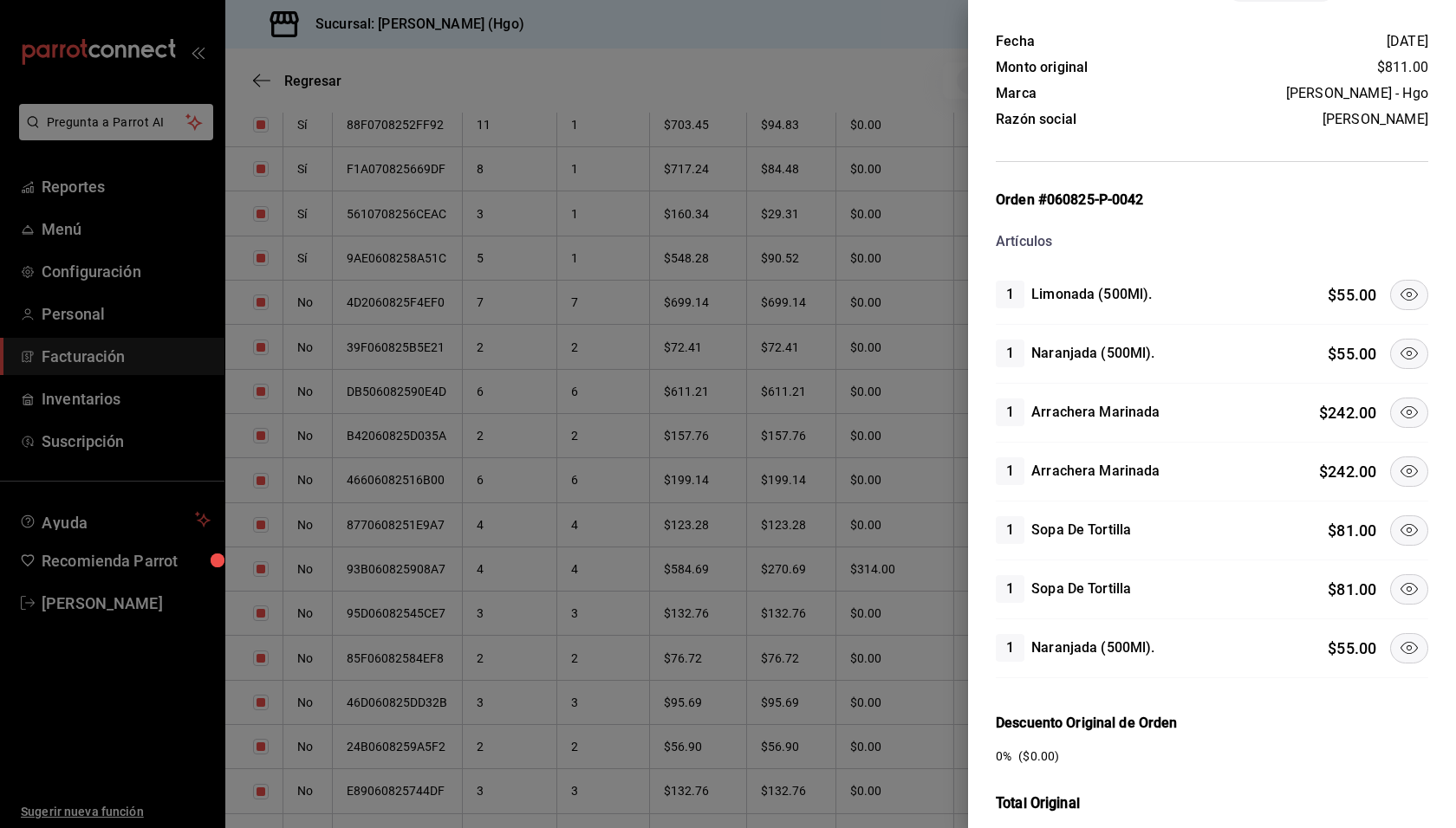
scroll to position [72, 0]
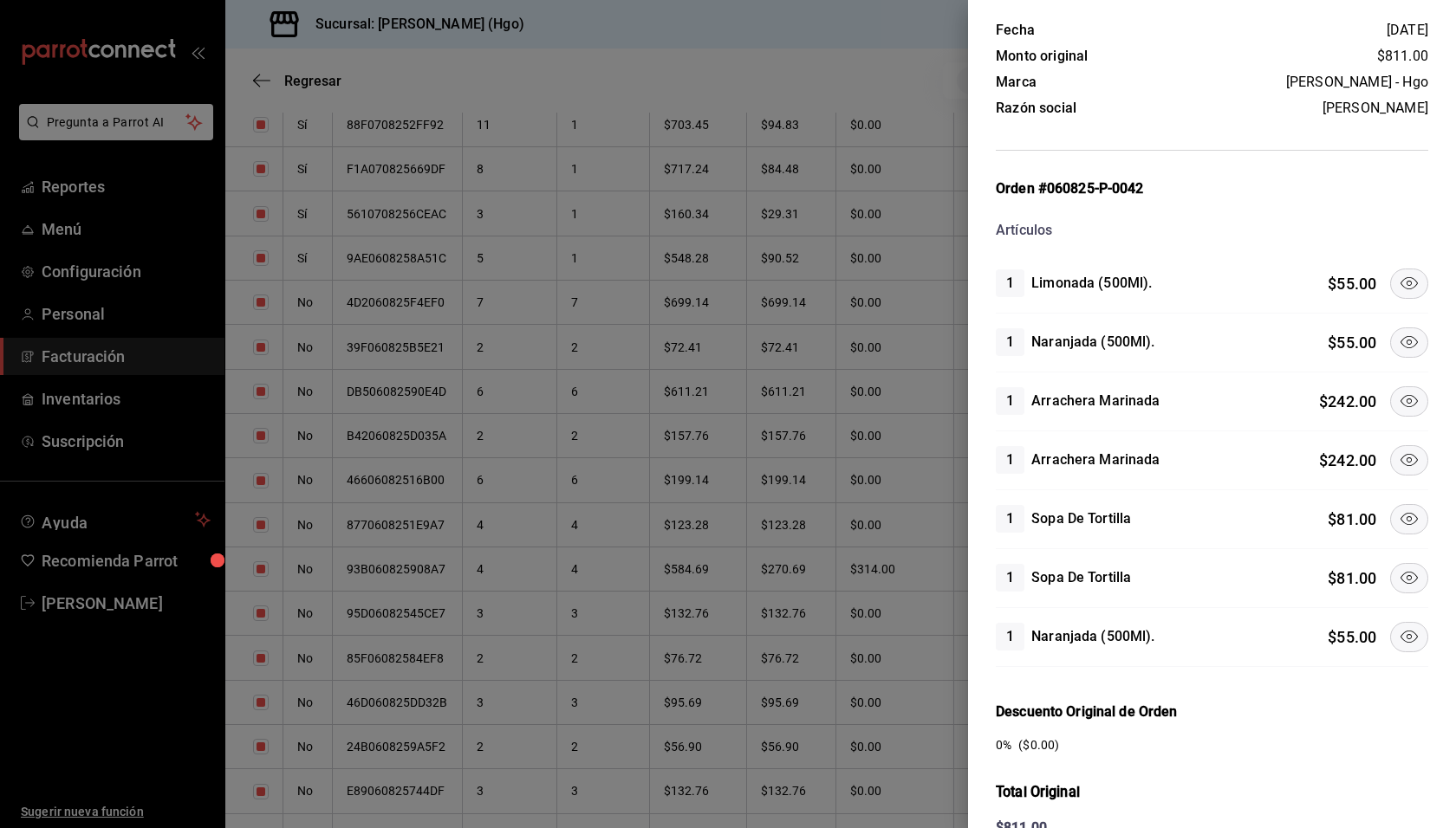
click at [1398, 393] on icon at bounding box center [1408, 401] width 21 height 21
click at [1399, 450] on icon at bounding box center [1408, 460] width 21 height 21
click at [1398, 510] on icon at bounding box center [1408, 519] width 21 height 21
click at [1400, 568] on icon at bounding box center [1408, 577] width 21 height 21
click at [1398, 626] on icon at bounding box center [1408, 636] width 21 height 21
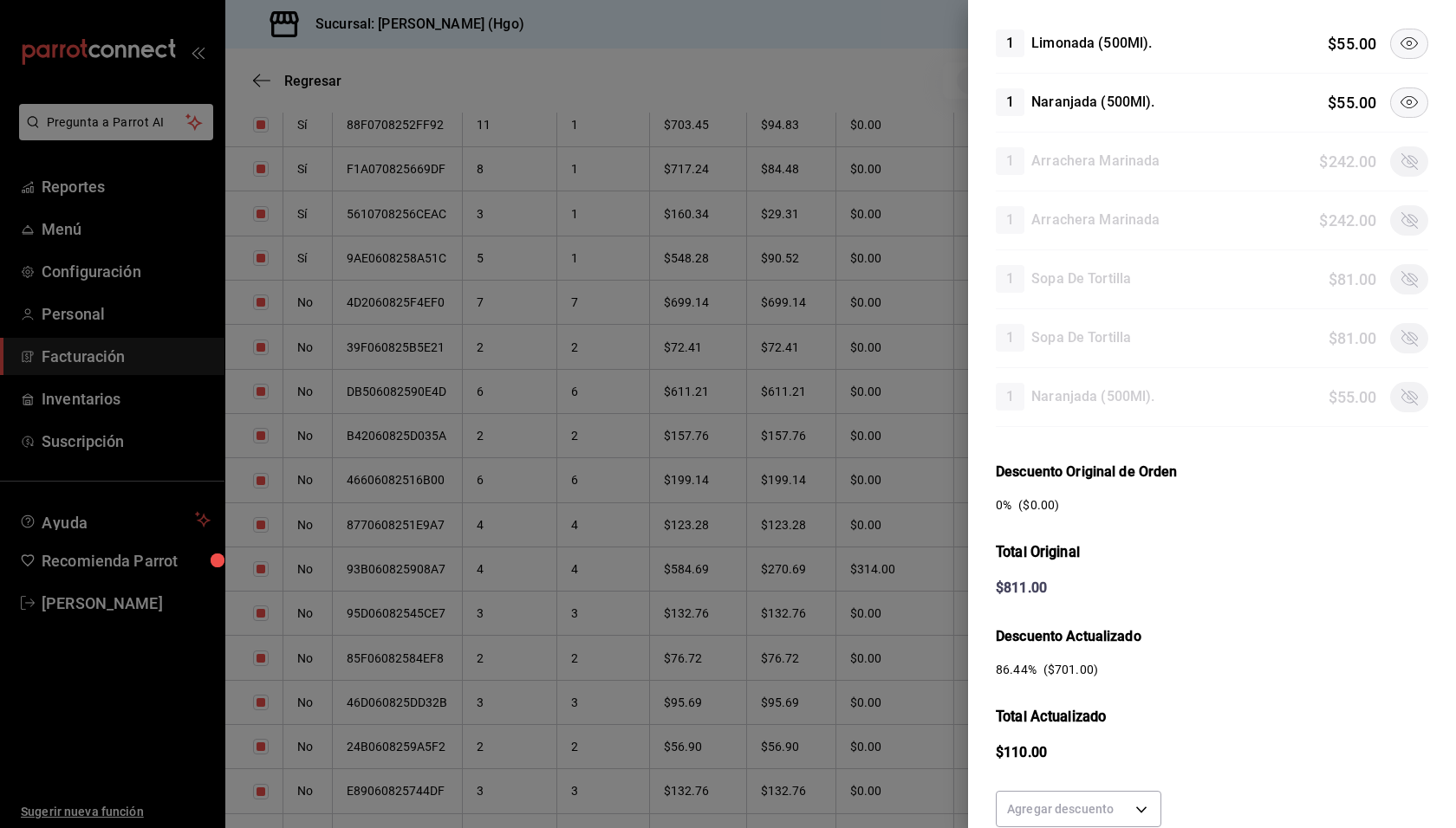
scroll to position [453, 0]
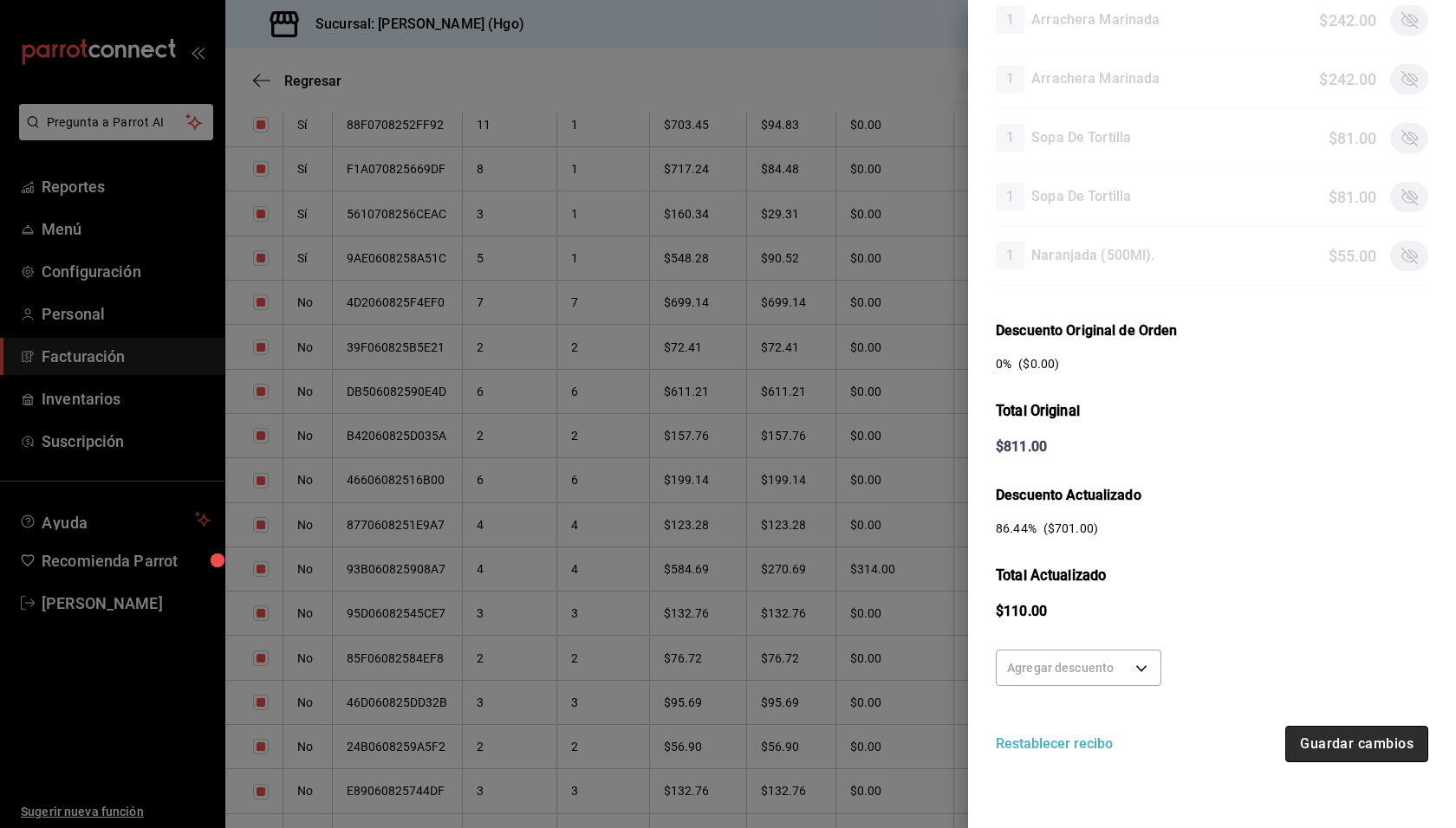
click at [1350, 734] on button "Guardar cambios" at bounding box center [1357, 744] width 143 height 37
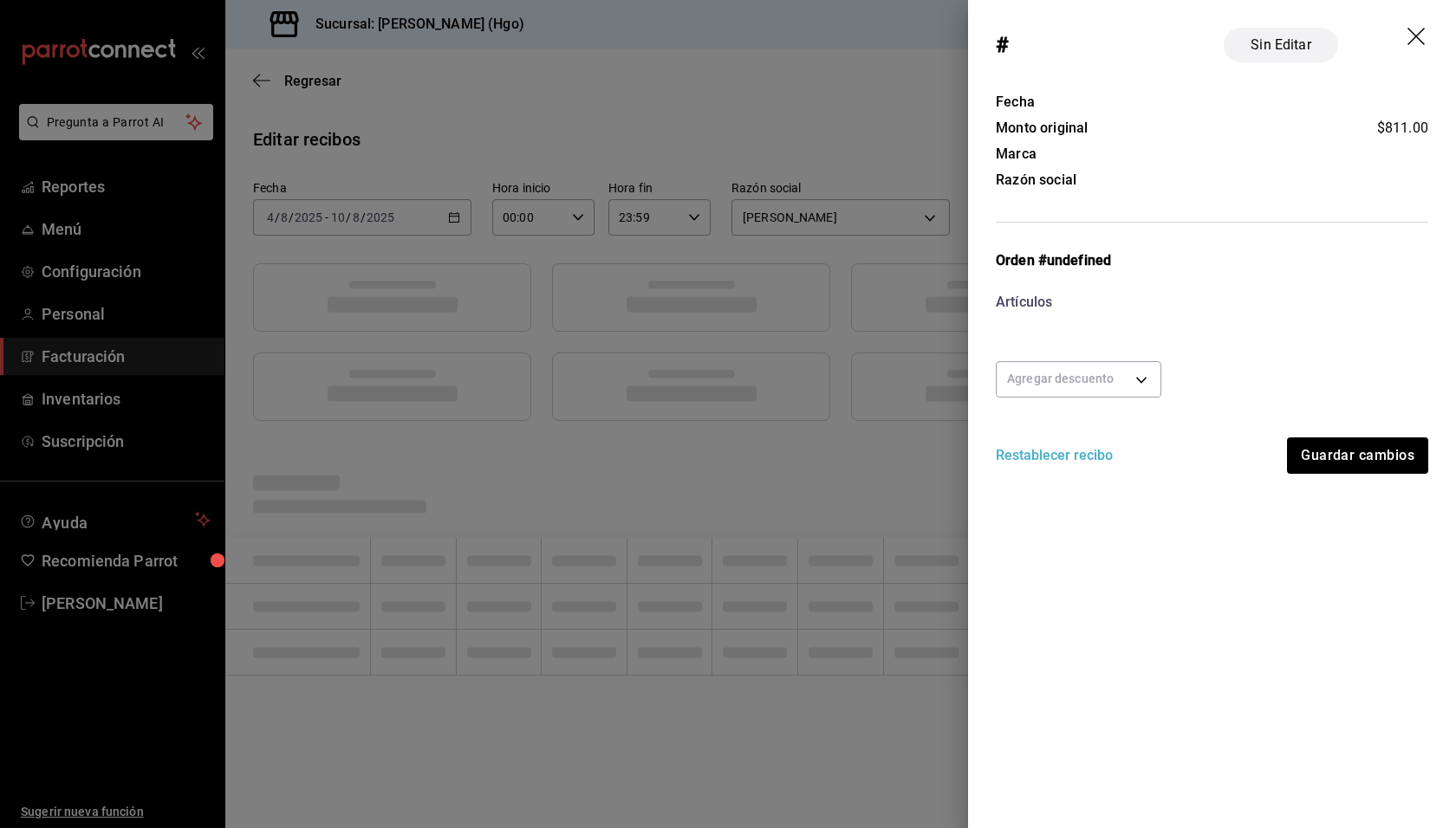
scroll to position [0, 0]
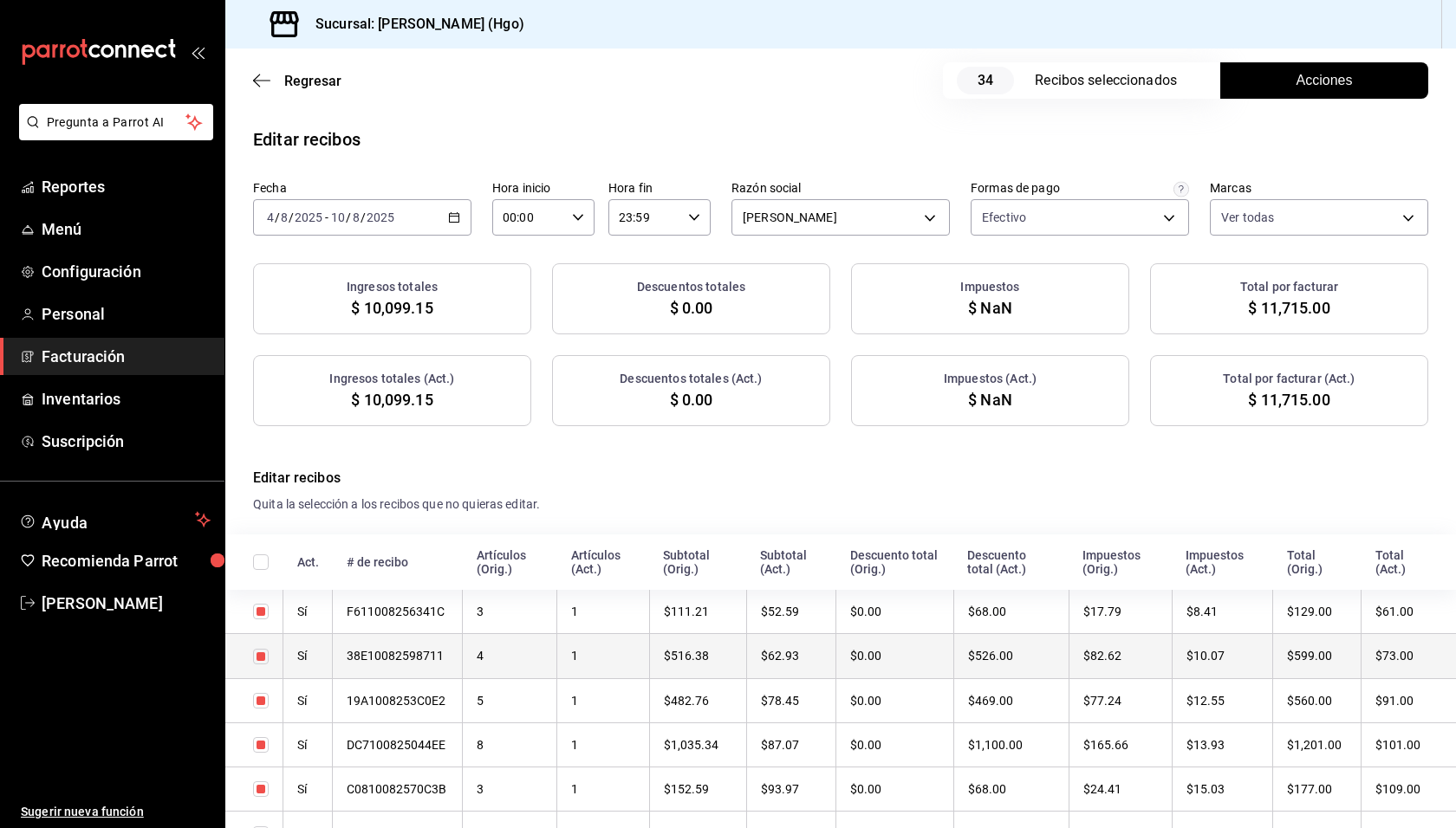
checkbox input "true"
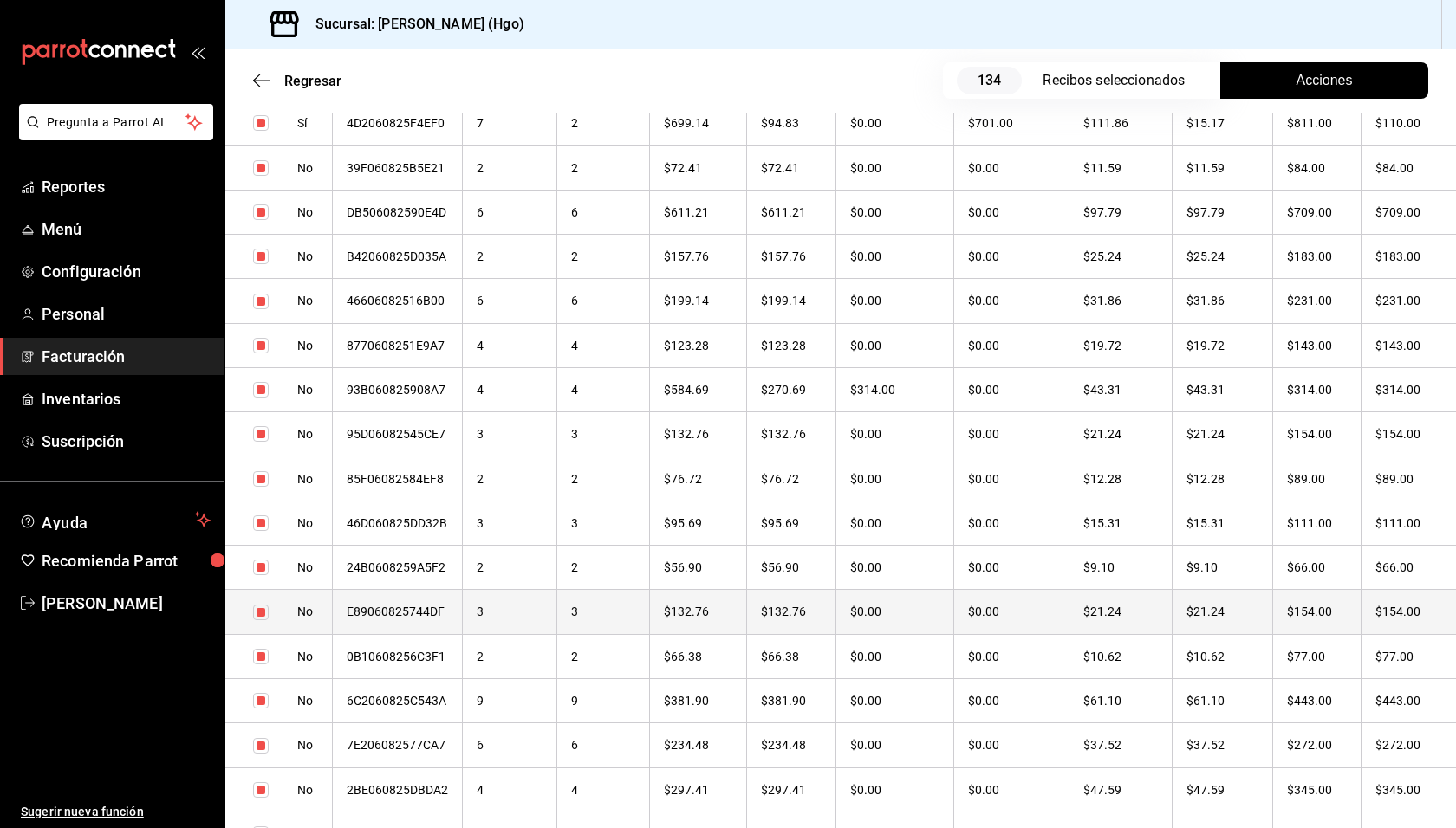
scroll to position [3594, 0]
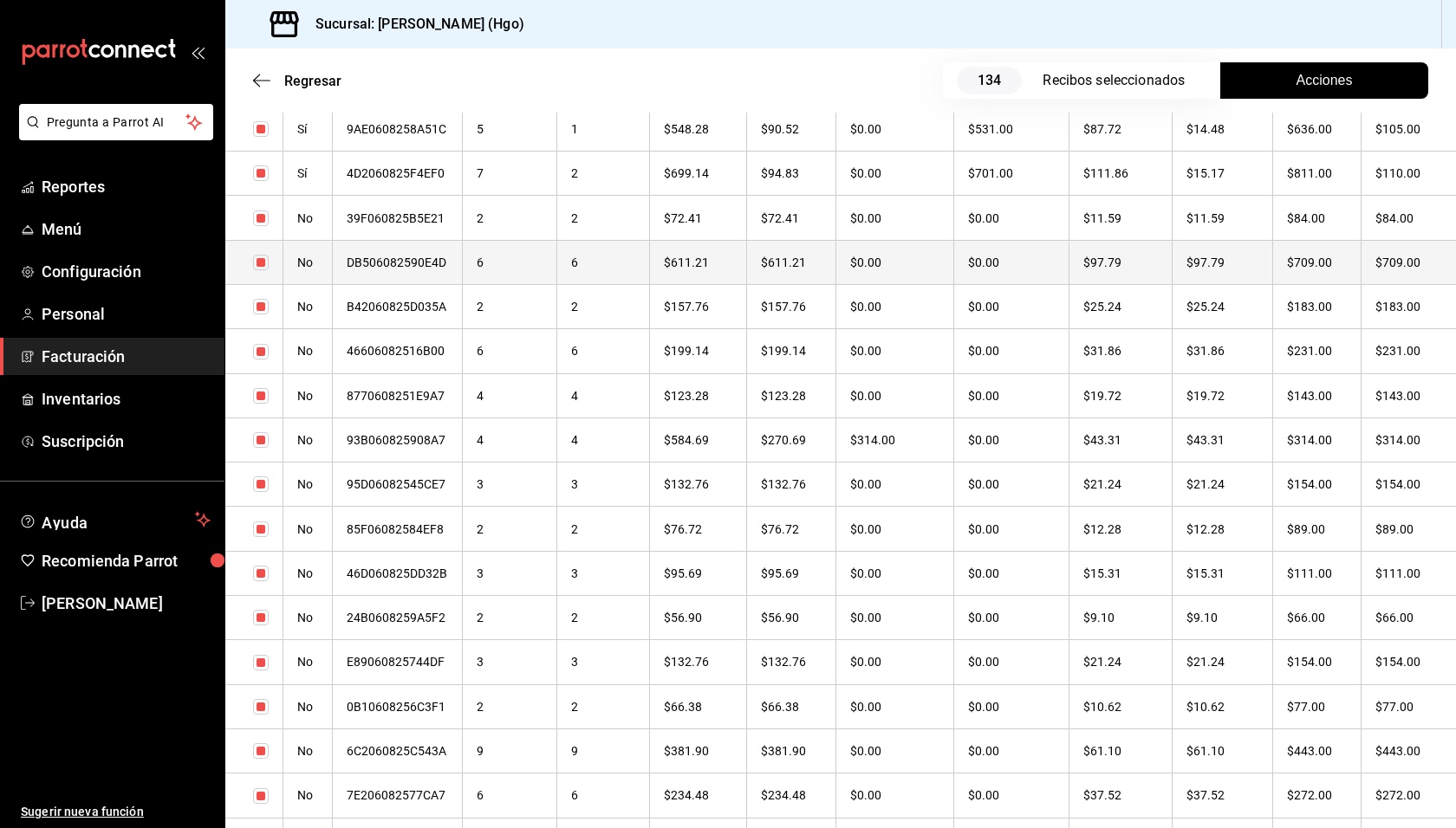
click at [1279, 257] on th "$709.00" at bounding box center [1316, 262] width 88 height 44
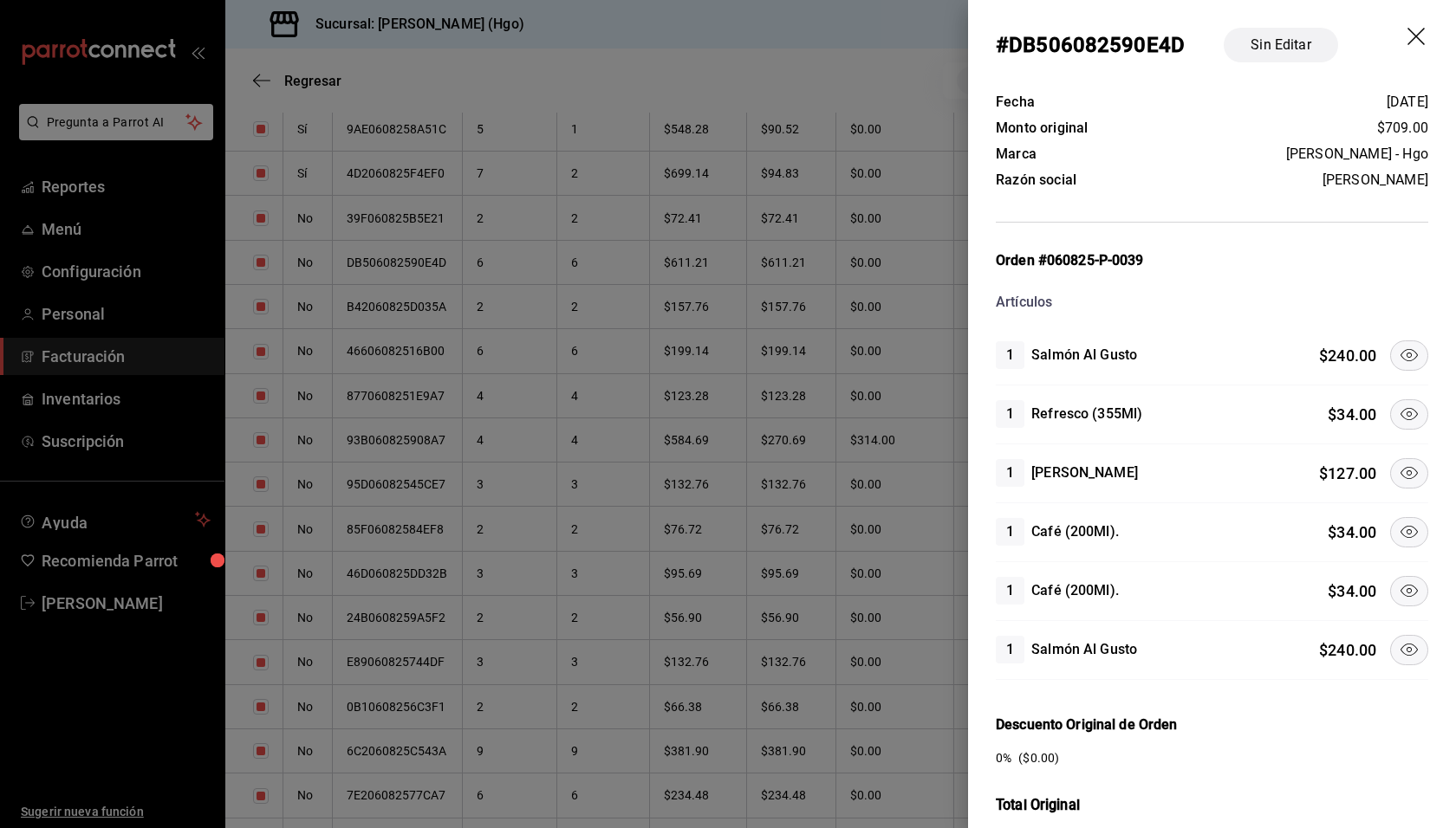
click at [1398, 356] on icon at bounding box center [1408, 355] width 21 height 21
click at [1404, 465] on icon at bounding box center [1408, 473] width 21 height 21
click at [1398, 645] on icon at bounding box center [1408, 650] width 21 height 21
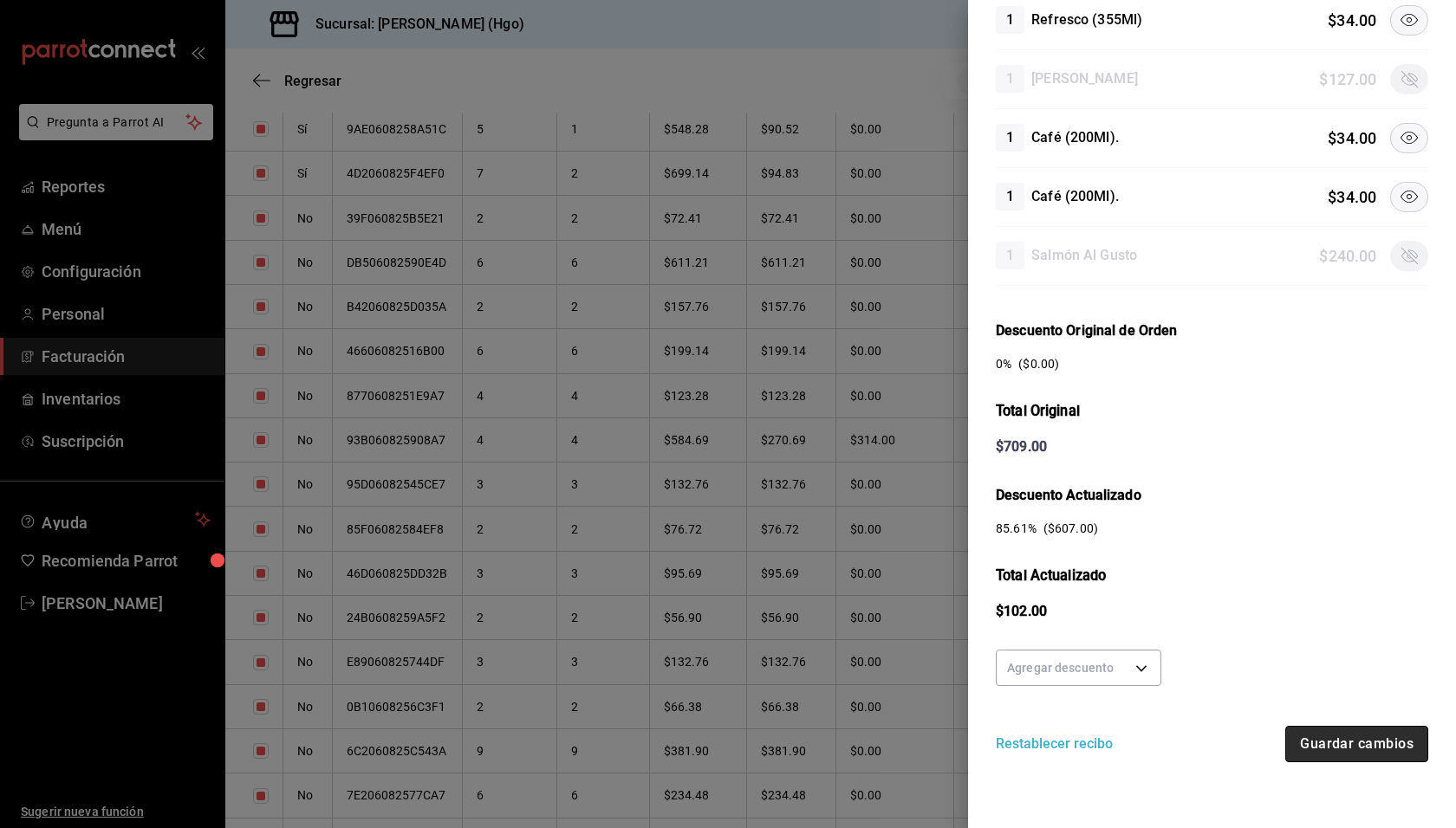
click at [1334, 726] on button "Guardar cambios" at bounding box center [1357, 744] width 143 height 37
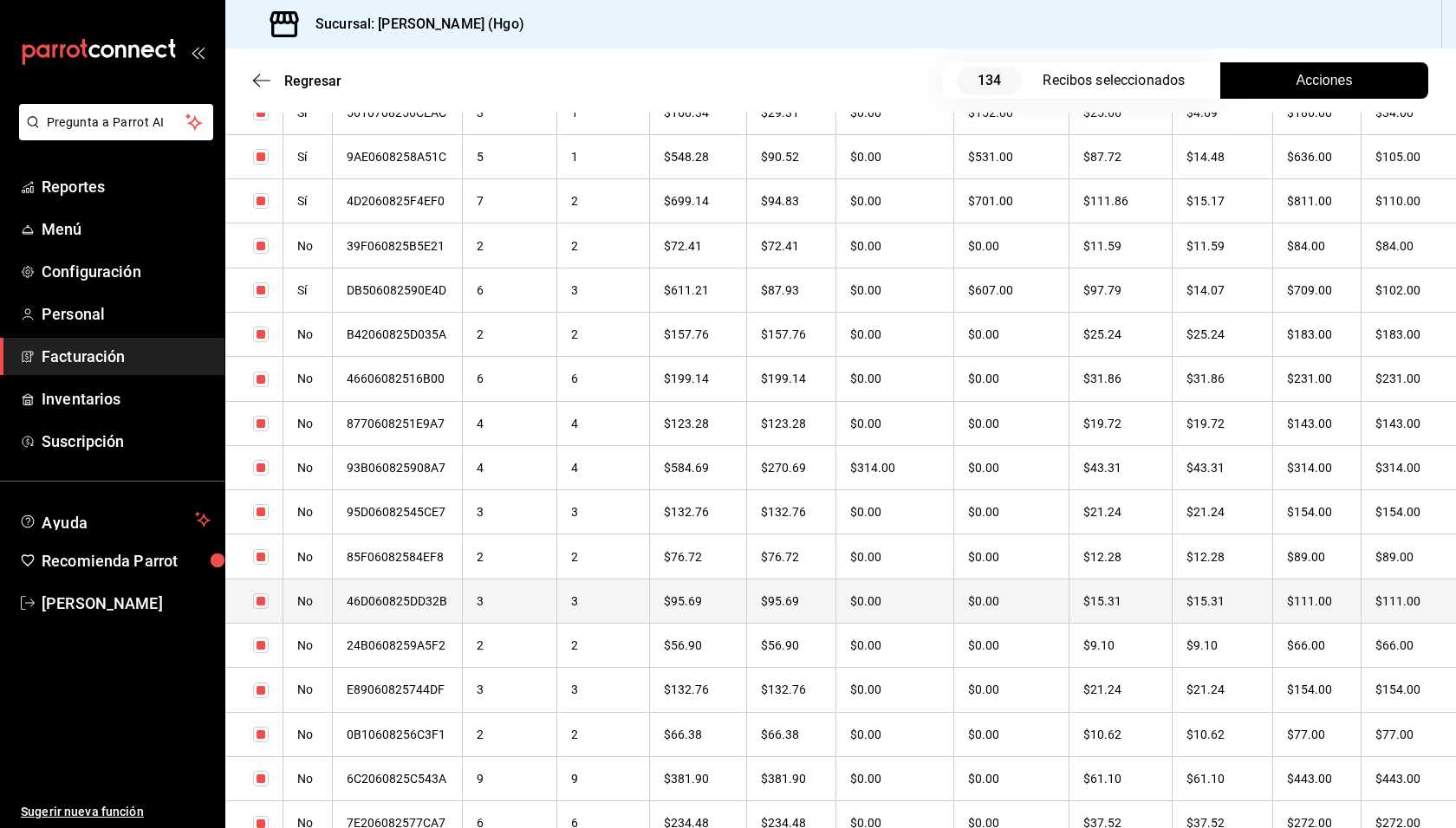
scroll to position [3577, 0]
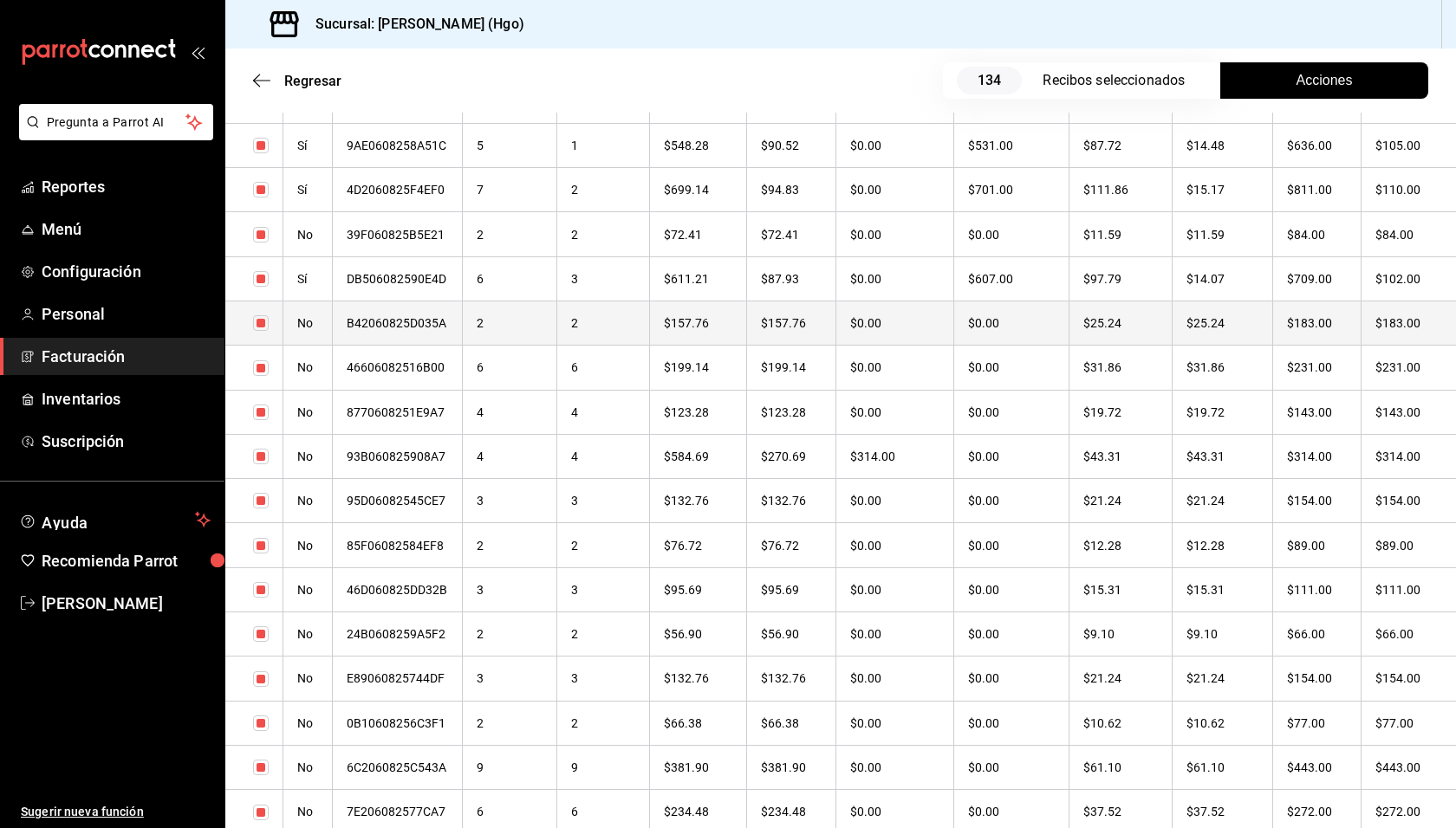
click at [1288, 325] on th "$183.00" at bounding box center [1316, 323] width 88 height 44
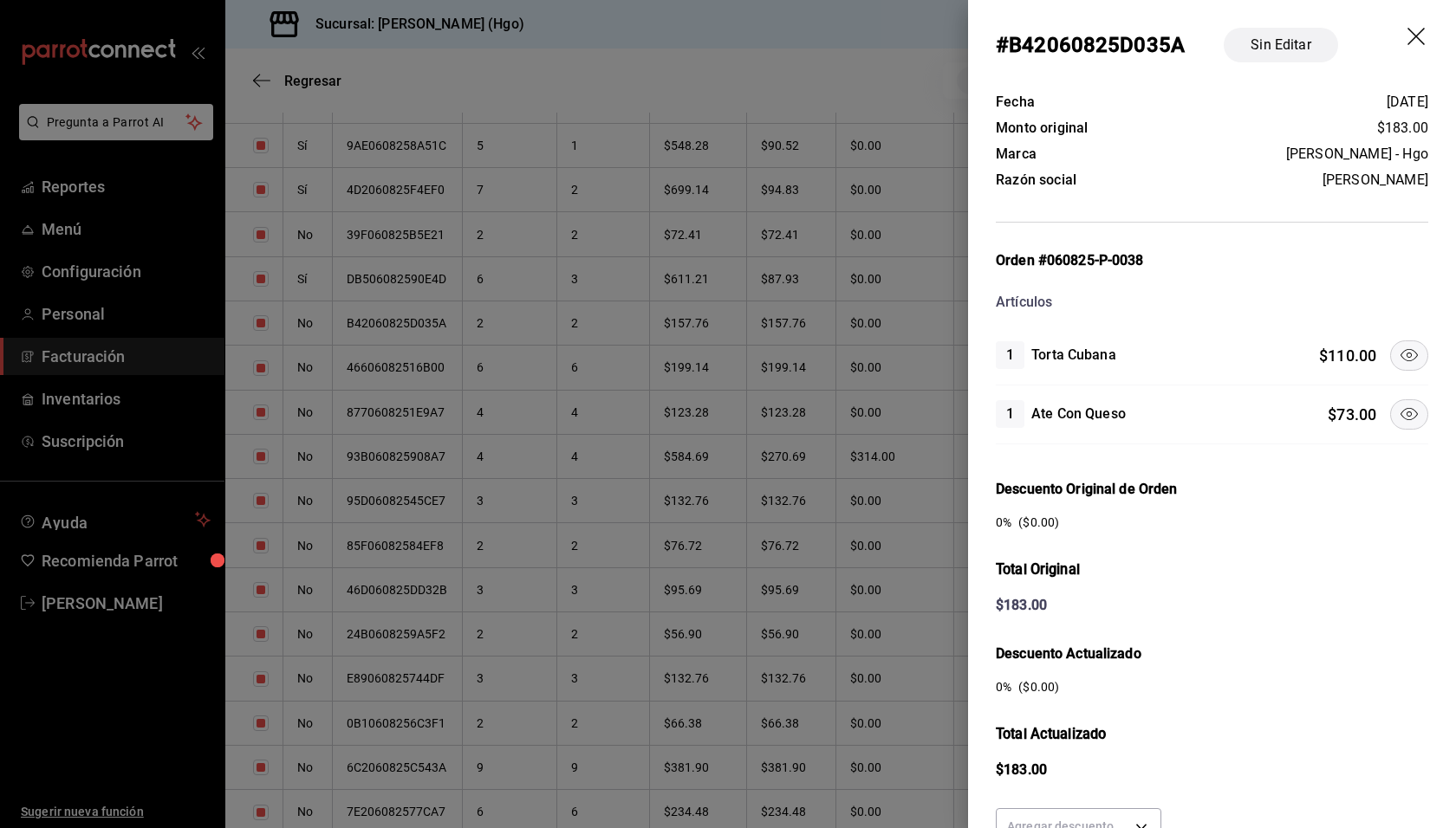
click at [1398, 345] on icon at bounding box center [1408, 355] width 21 height 21
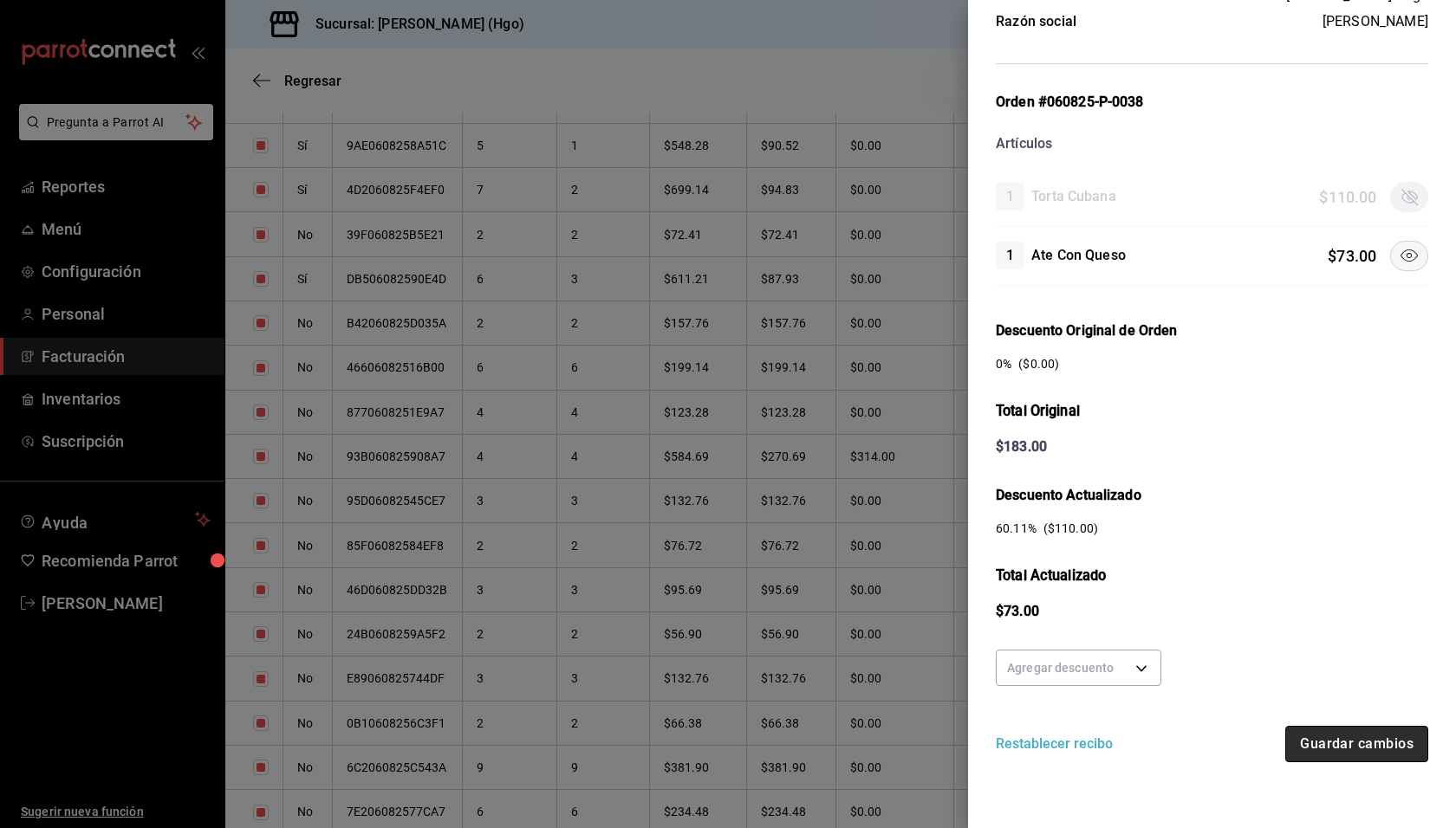
click at [1341, 731] on button "Guardar cambios" at bounding box center [1357, 744] width 143 height 37
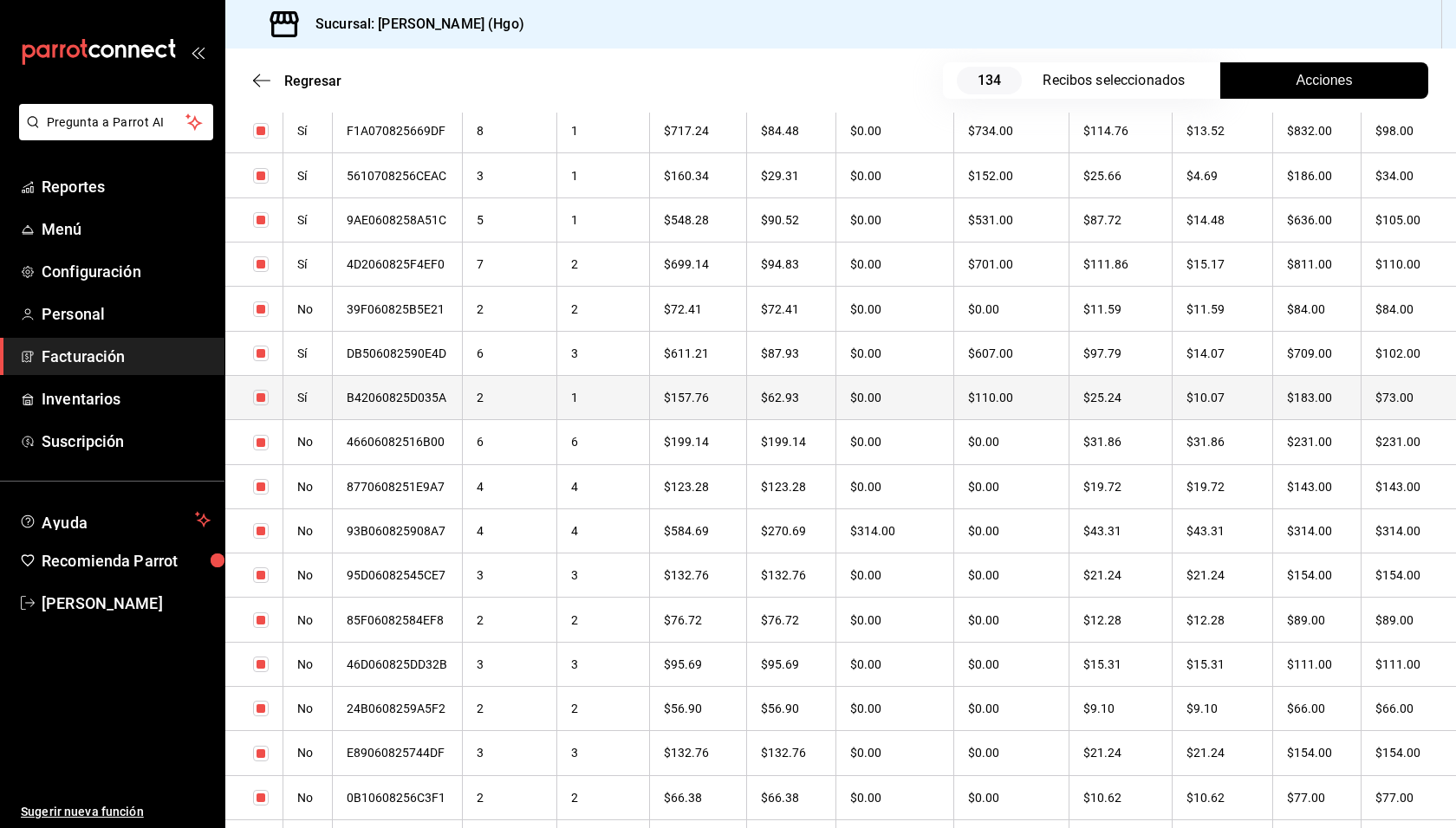
scroll to position [3525, 0]
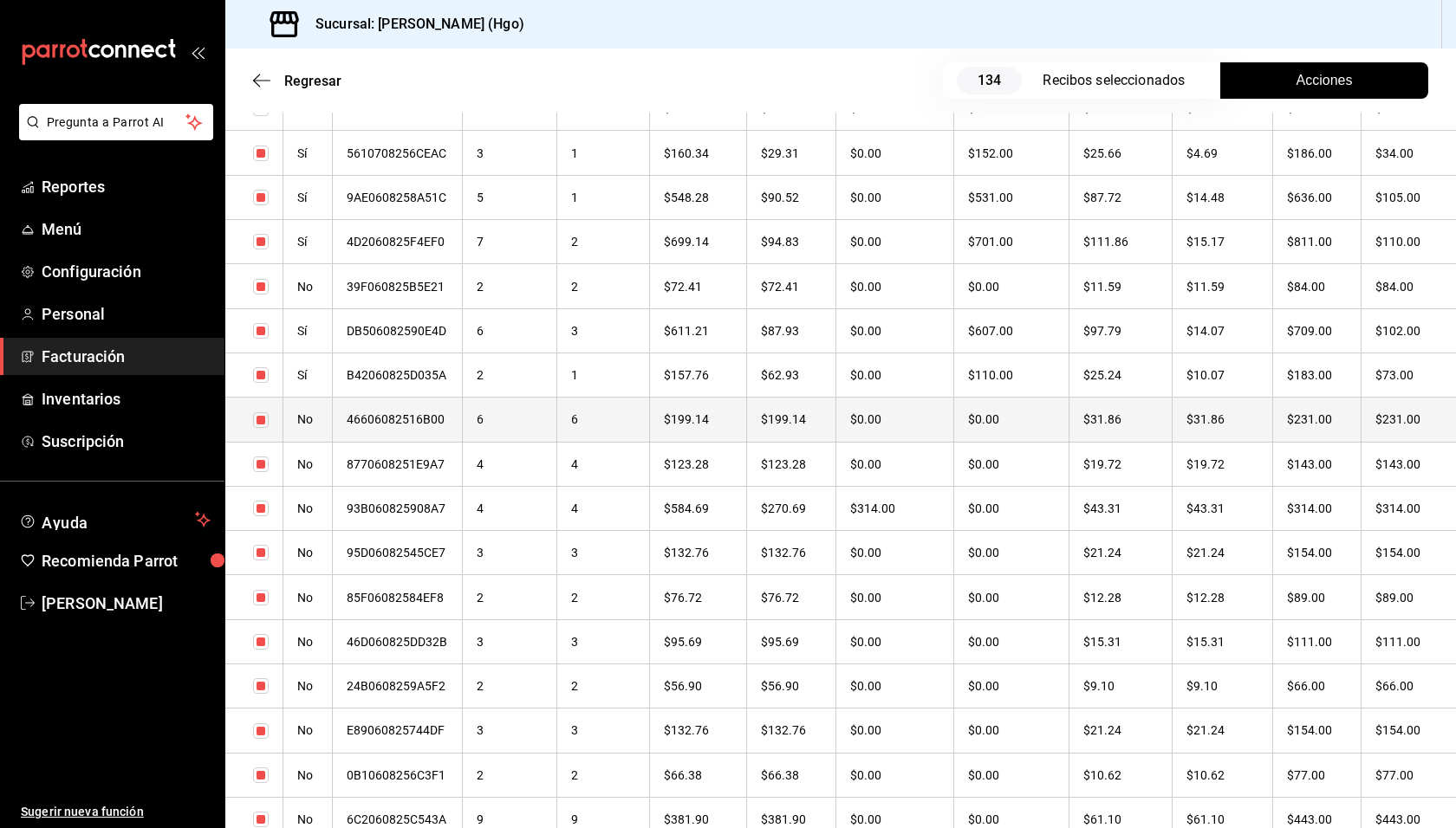
click at [1286, 425] on th "$231.00" at bounding box center [1316, 420] width 88 height 44
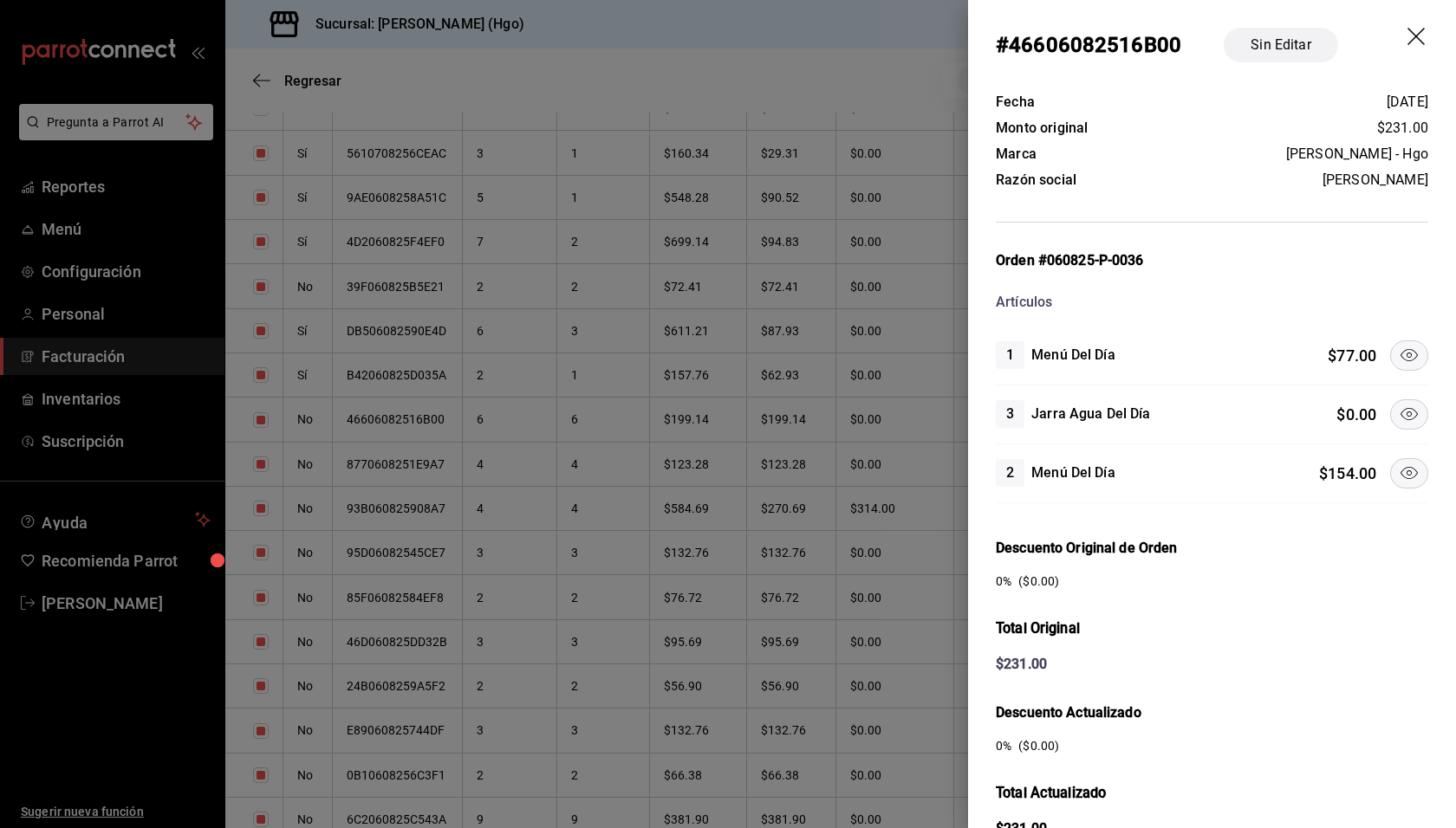
click at [1398, 463] on icon at bounding box center [1408, 473] width 21 height 21
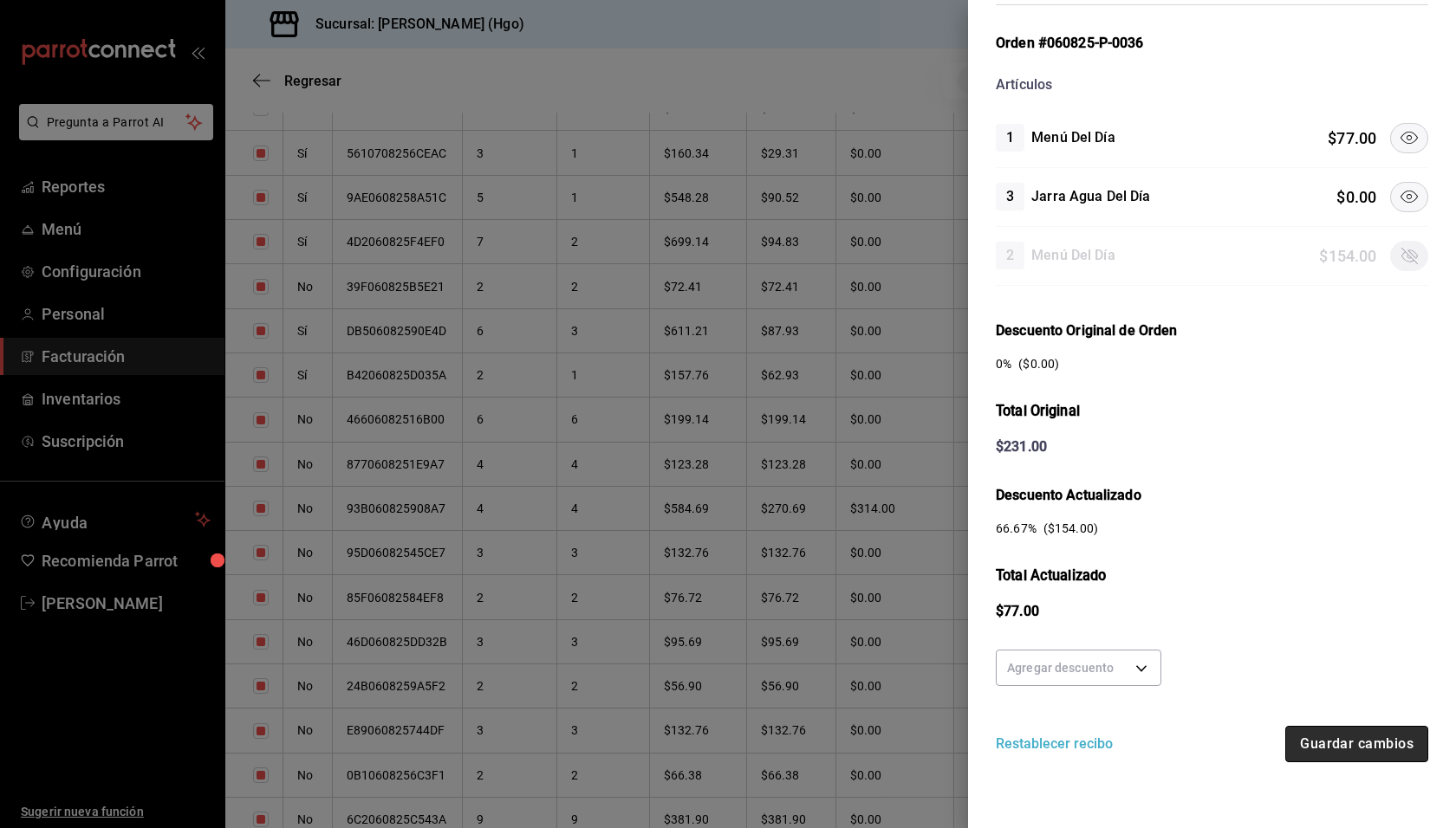
click at [1348, 744] on button "Guardar cambios" at bounding box center [1357, 744] width 143 height 37
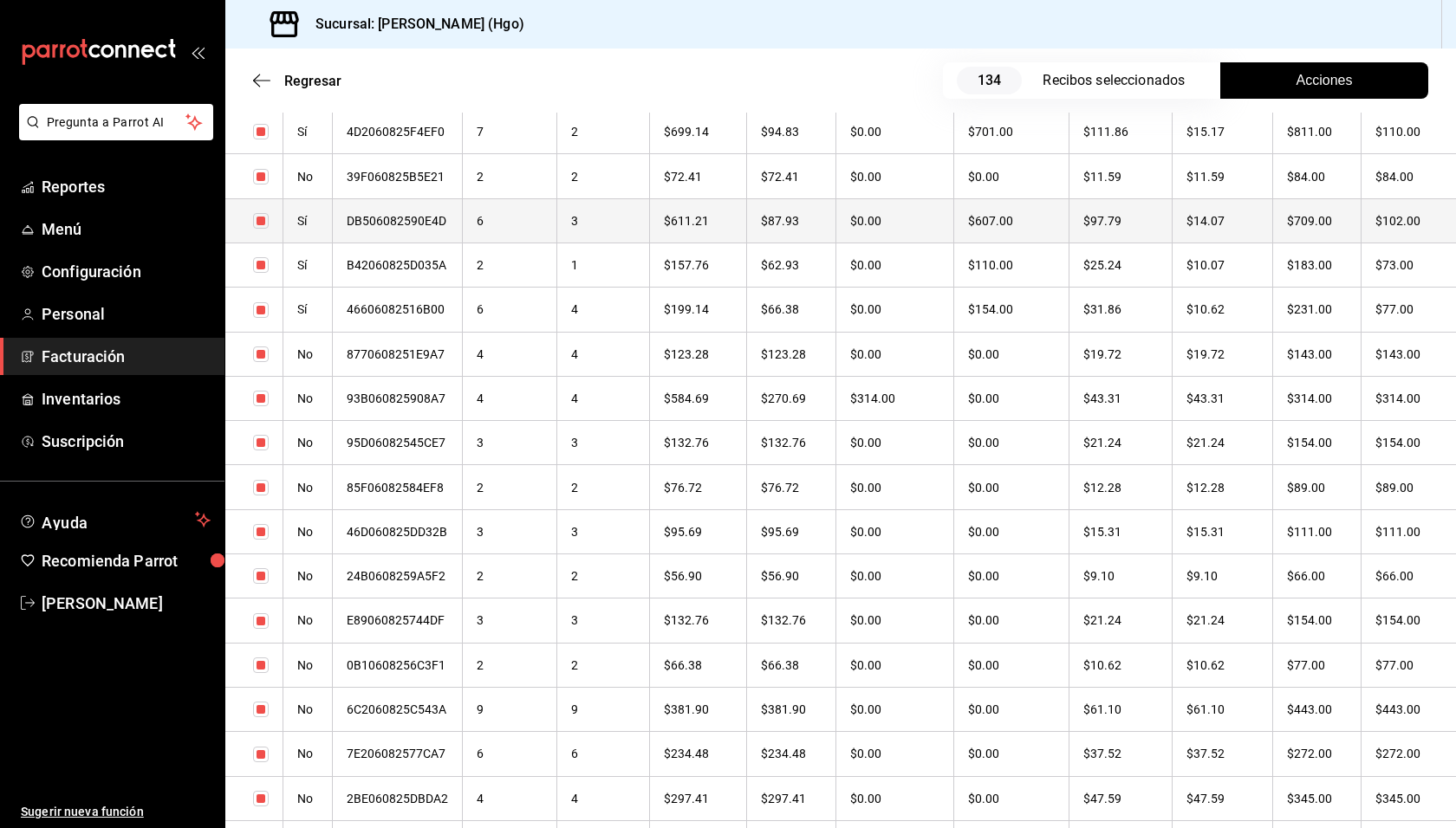
scroll to position [3724, 0]
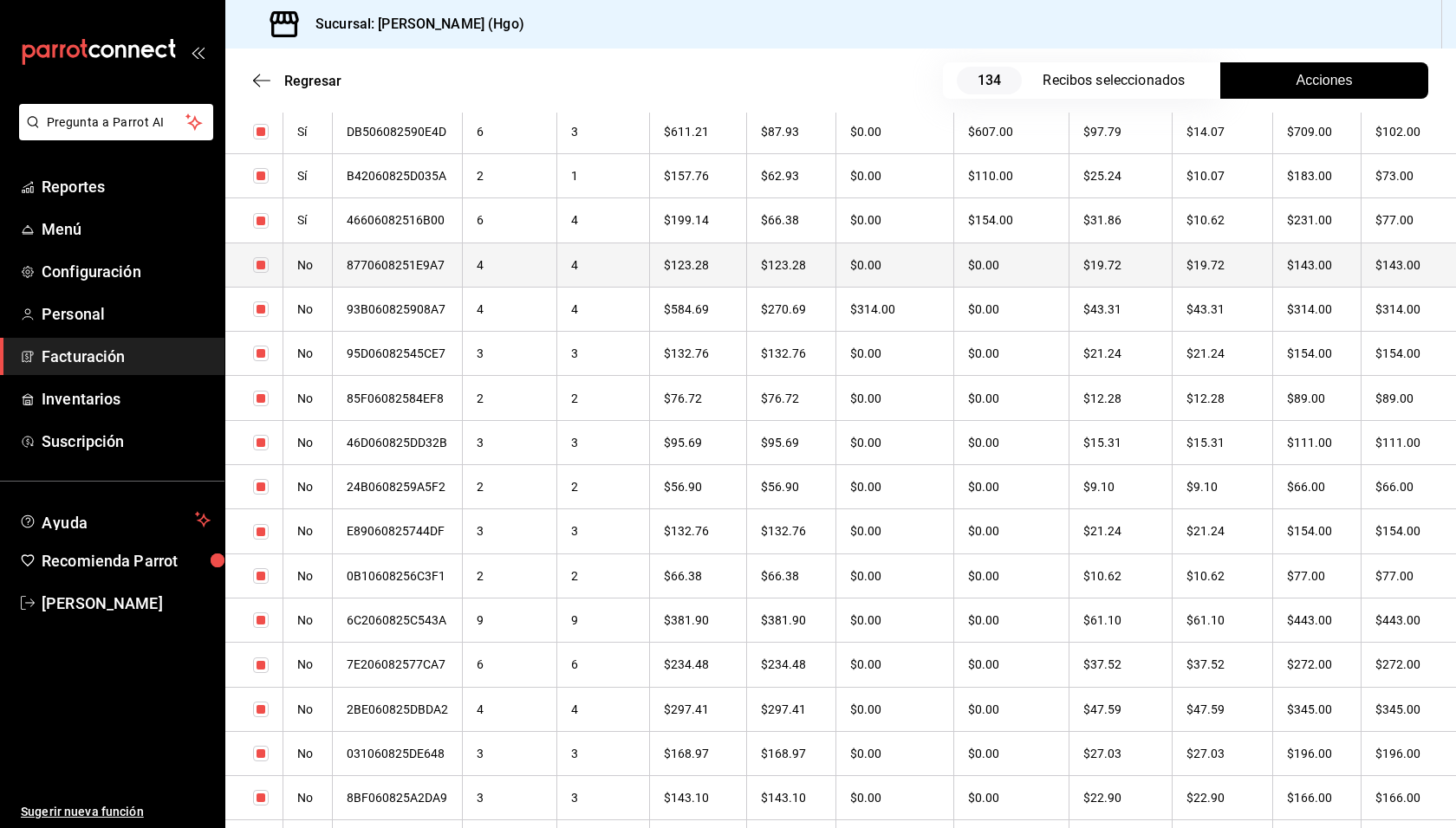
click at [1240, 256] on th "$19.72" at bounding box center [1222, 264] width 101 height 44
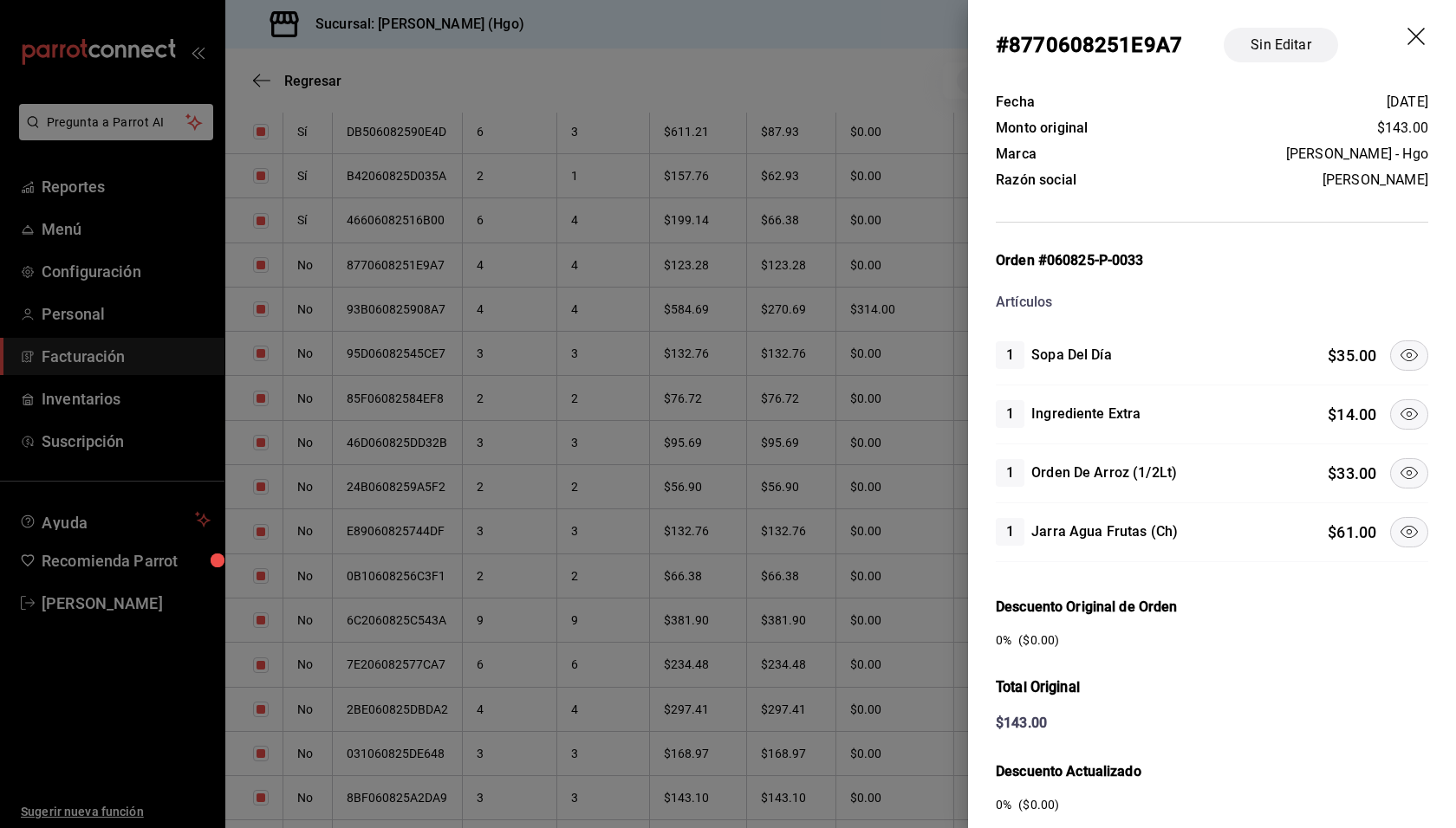
click at [1403, 415] on icon at bounding box center [1408, 414] width 21 height 21
click at [1398, 463] on icon at bounding box center [1408, 473] width 21 height 21
click at [1398, 346] on icon at bounding box center [1408, 355] width 21 height 21
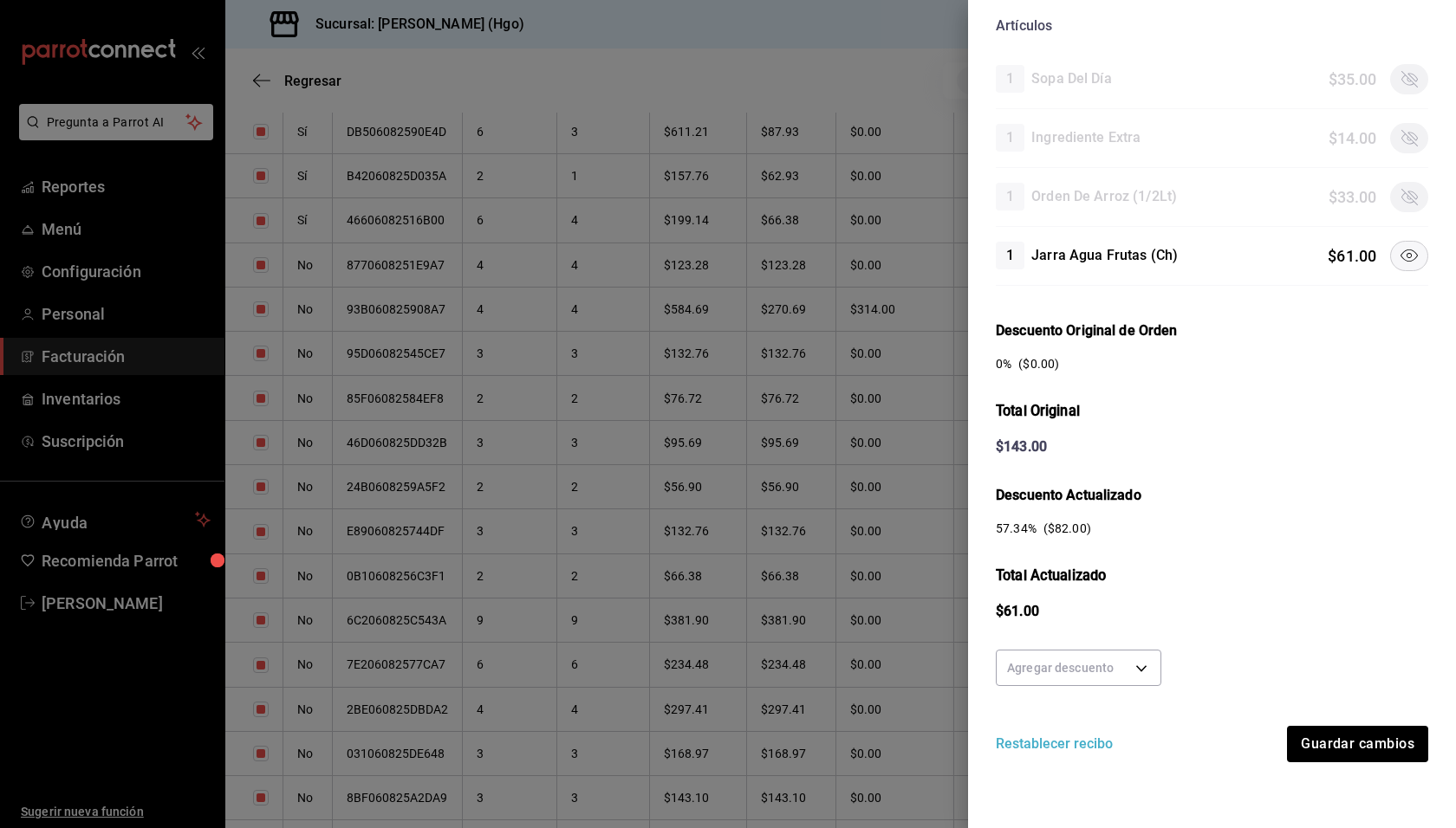
click at [1358, 762] on div "Fecha [DATE] Monto original $143.00 [PERSON_NAME] - Hgo Razón social [PERSON_NA…" at bounding box center [1211, 322] width 487 height 1018
click at [1357, 750] on button "Guardar cambios" at bounding box center [1357, 744] width 143 height 37
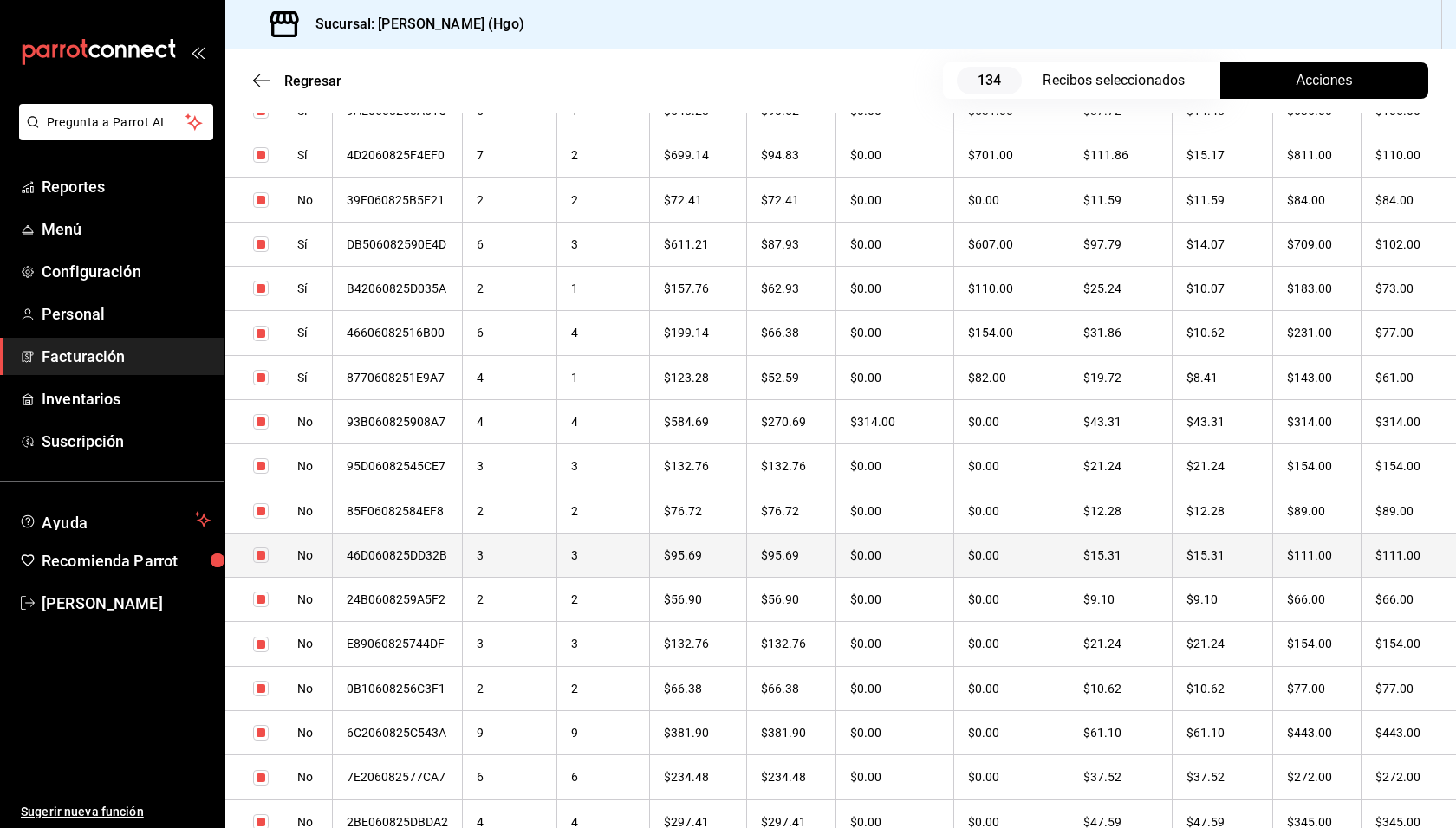
scroll to position [3634, 0]
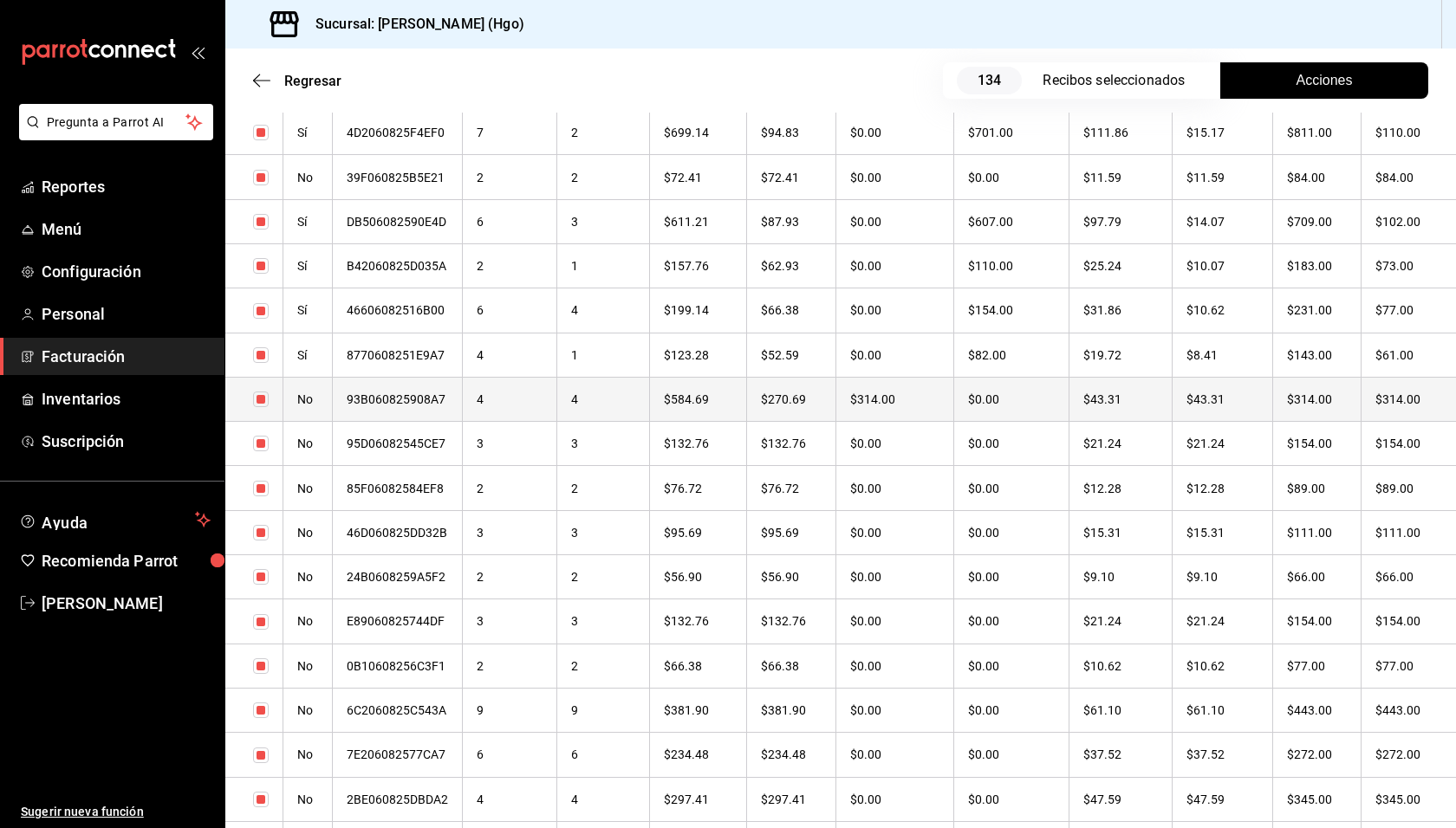
click at [1298, 397] on th "$314.00" at bounding box center [1316, 399] width 88 height 44
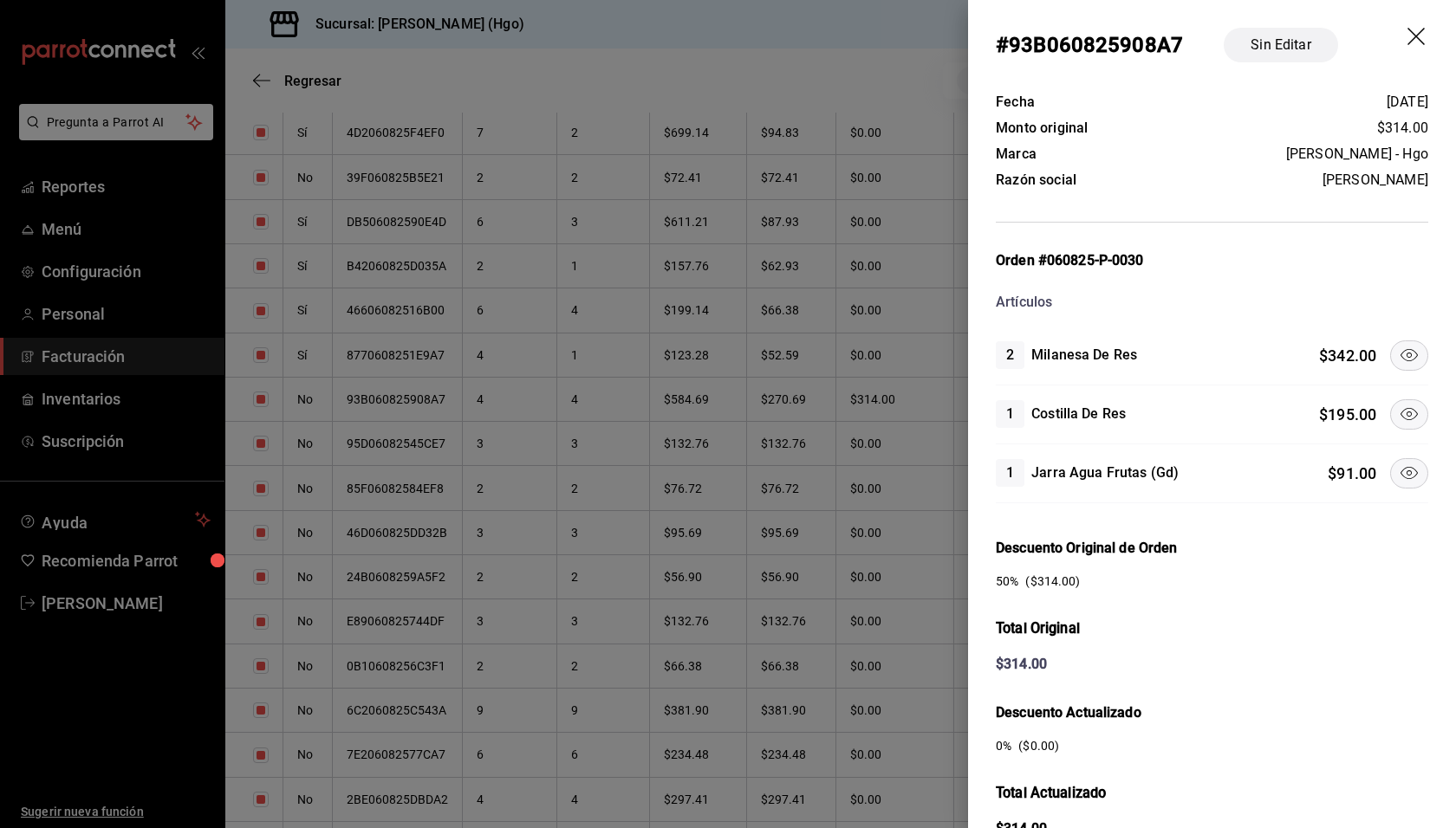
click at [1398, 420] on icon at bounding box center [1408, 414] width 21 height 21
click at [1398, 359] on icon at bounding box center [1408, 355] width 21 height 21
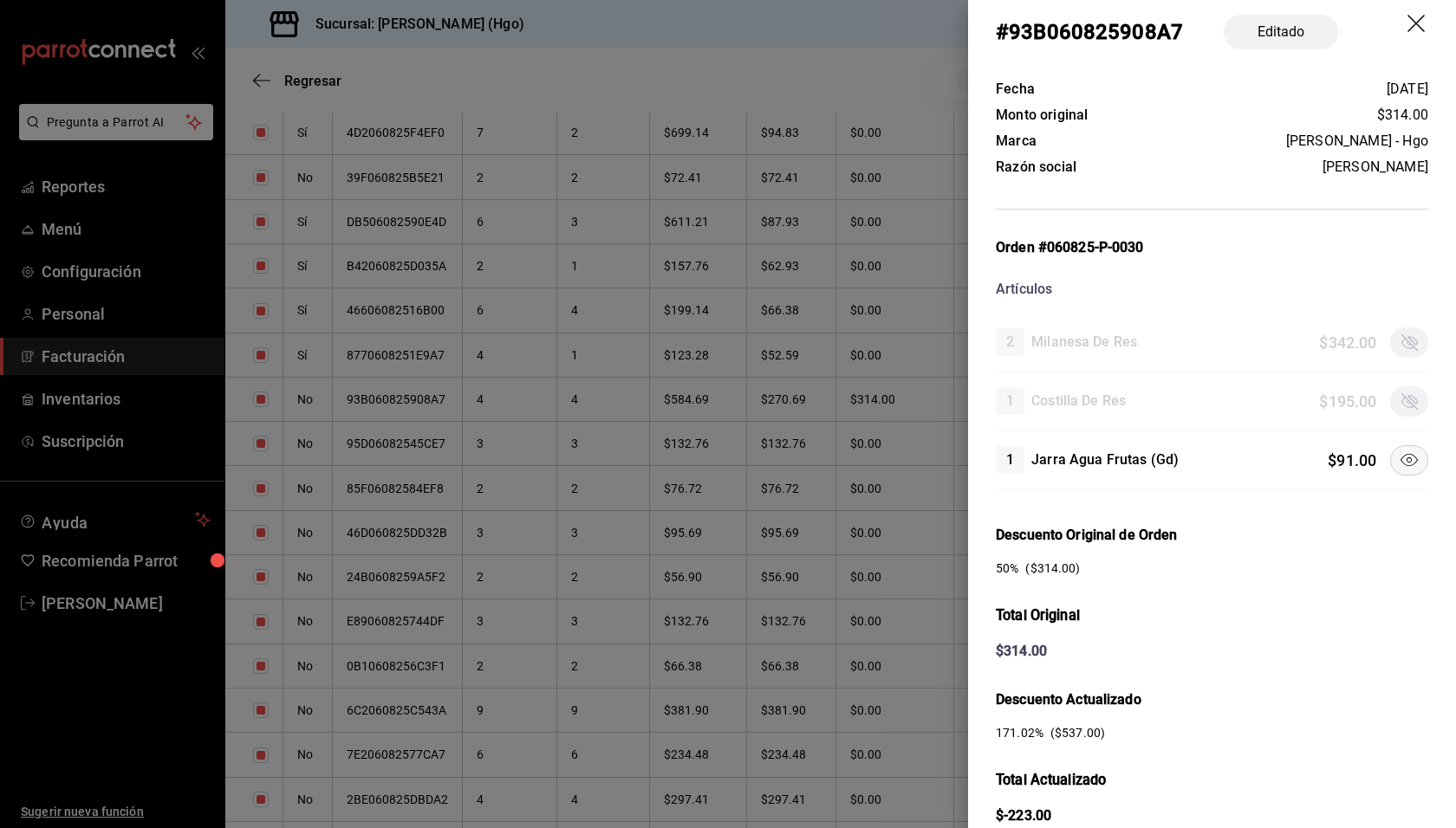
scroll to position [0, 0]
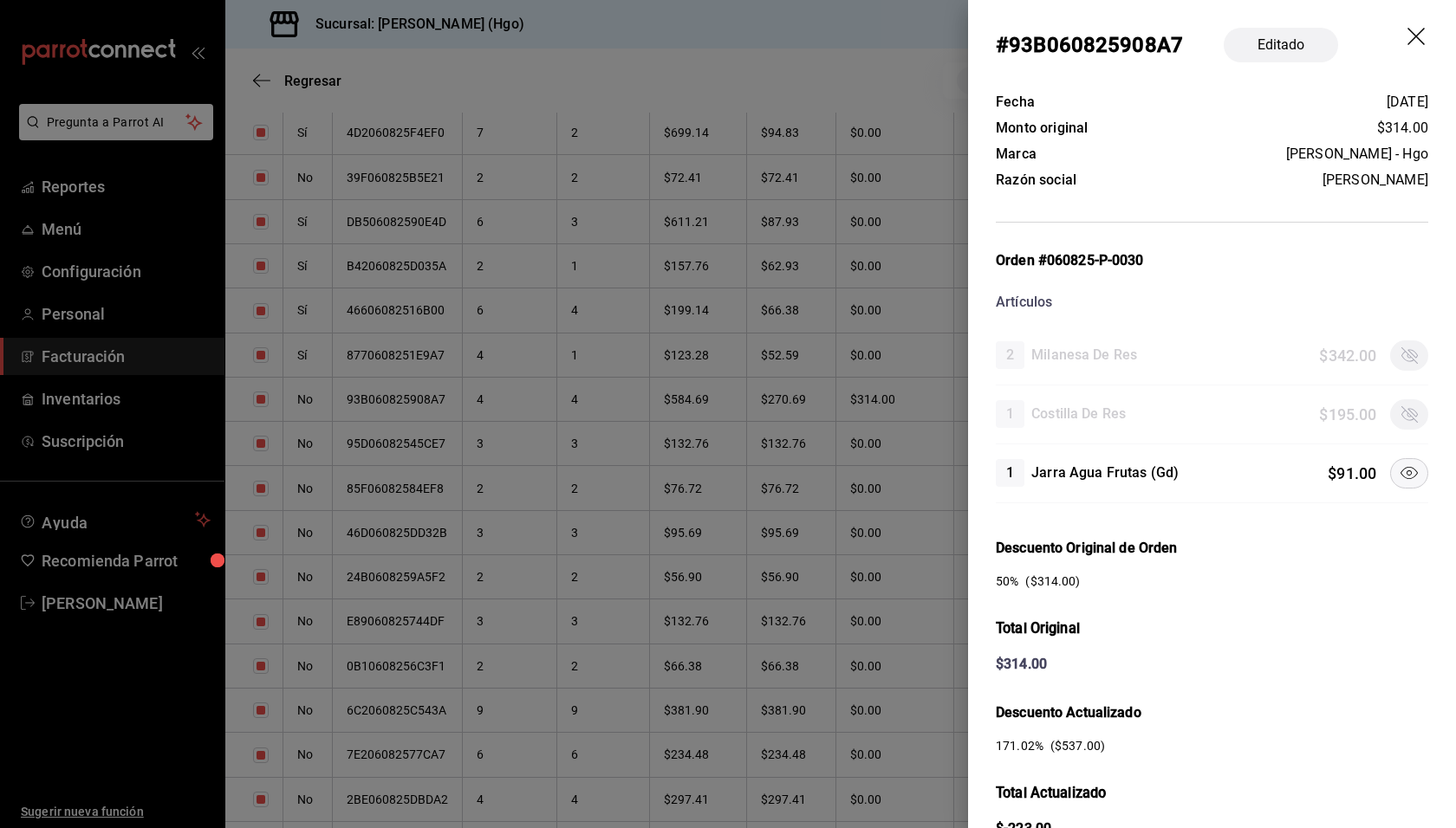
click at [1407, 39] on icon "drag" at bounding box center [1416, 36] width 17 height 17
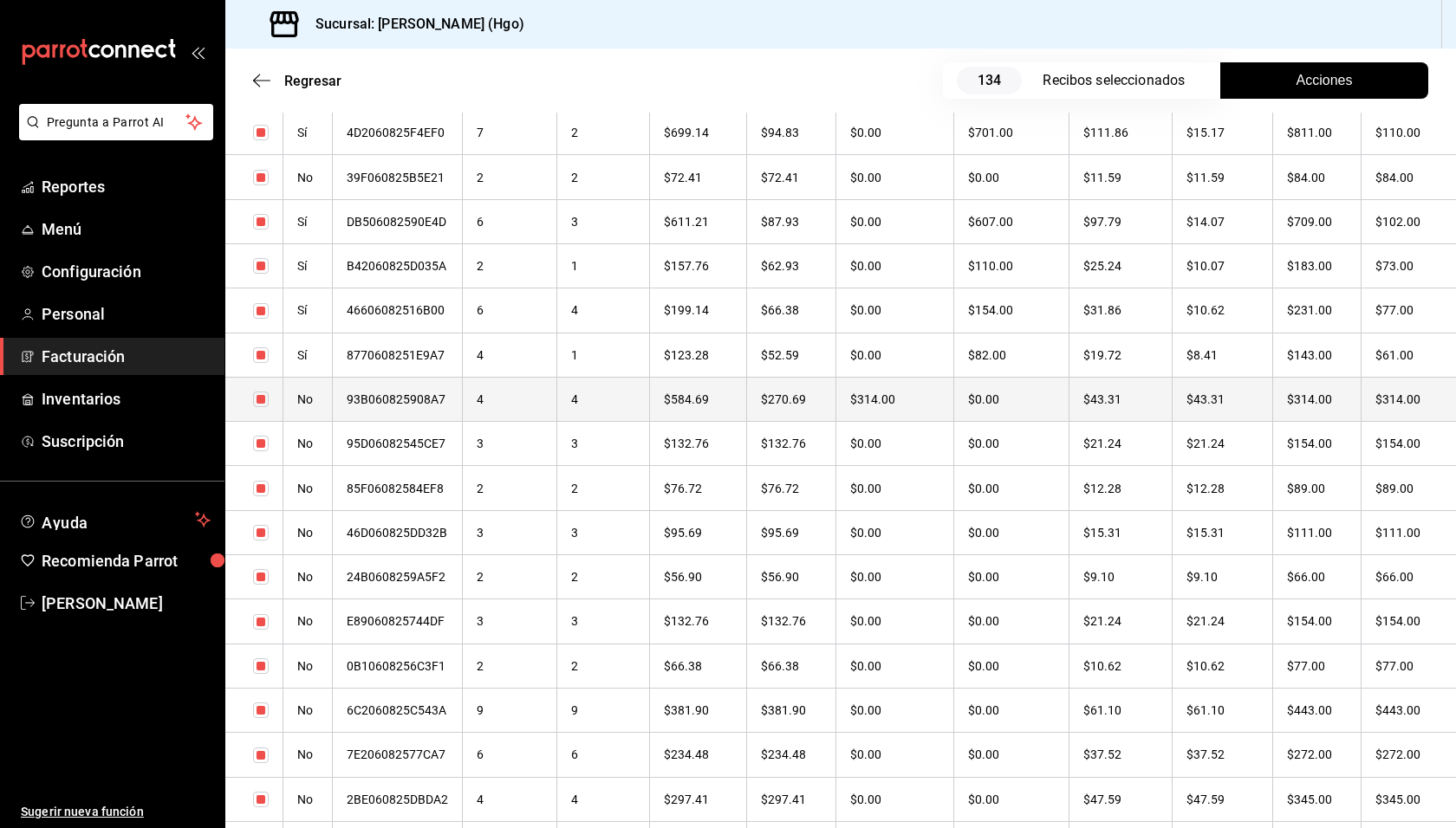
click at [1322, 402] on th "$314.00" at bounding box center [1316, 399] width 88 height 44
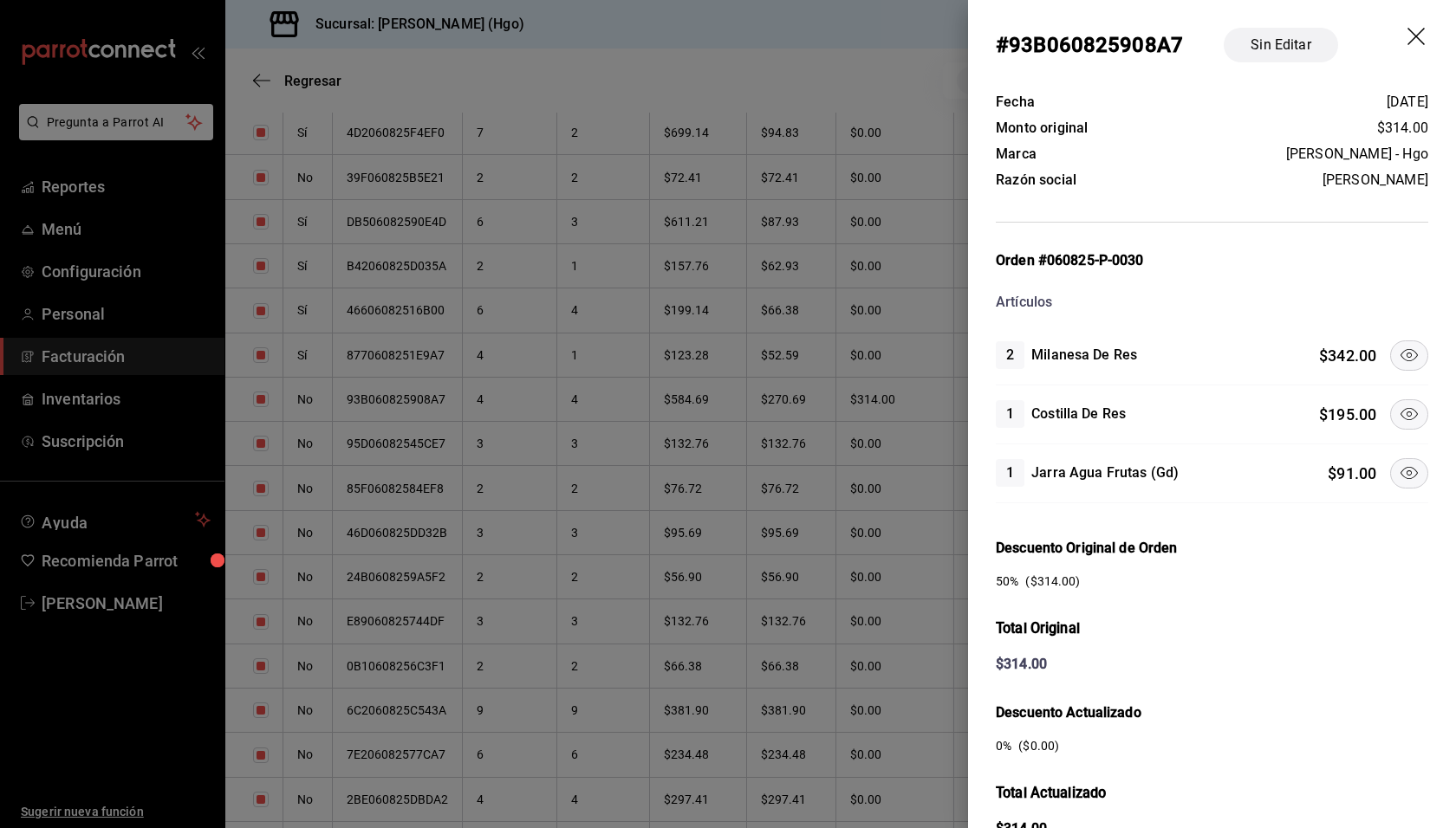
click at [1401, 399] on button at bounding box center [1409, 414] width 39 height 30
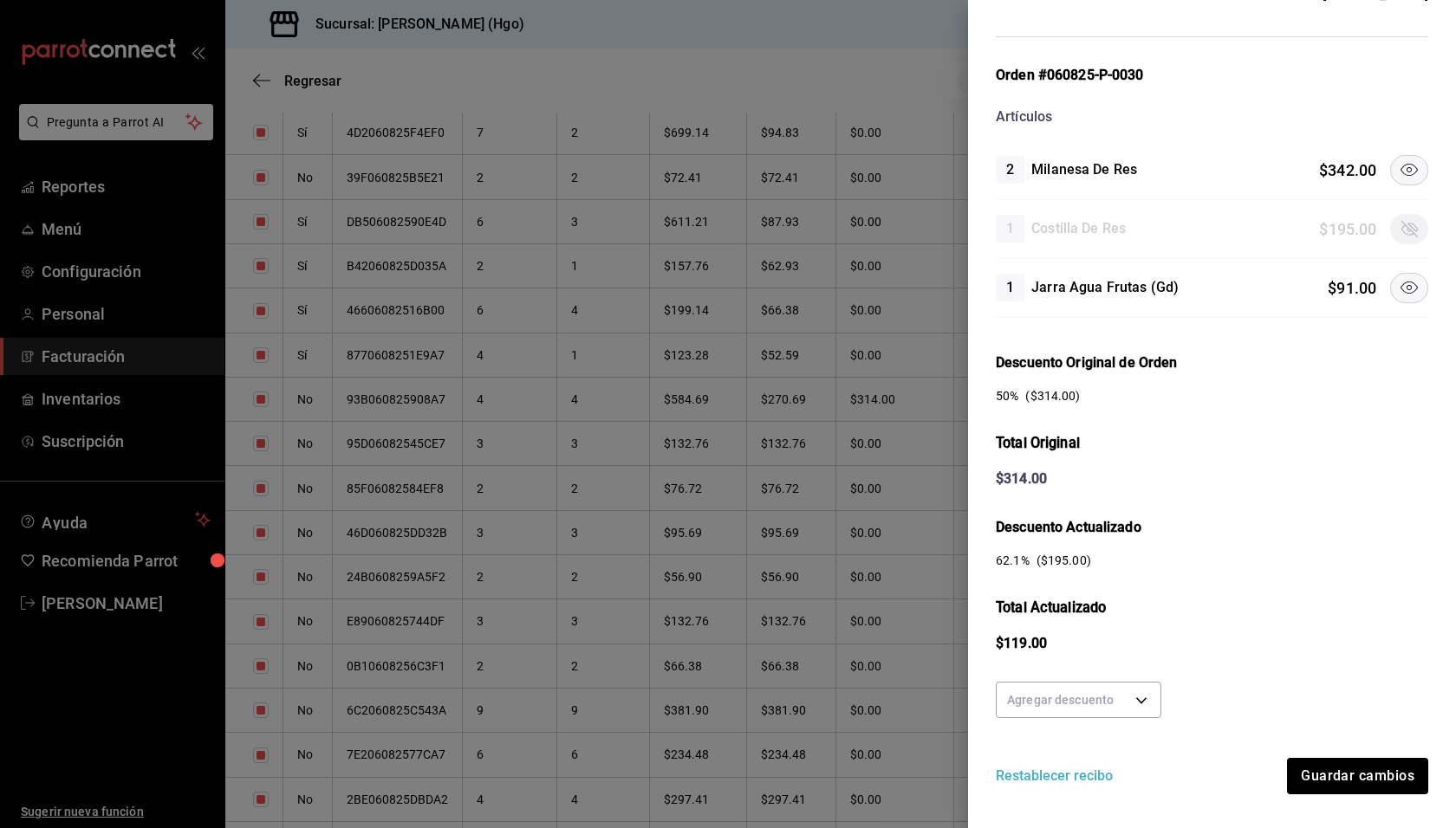
scroll to position [218, 0]
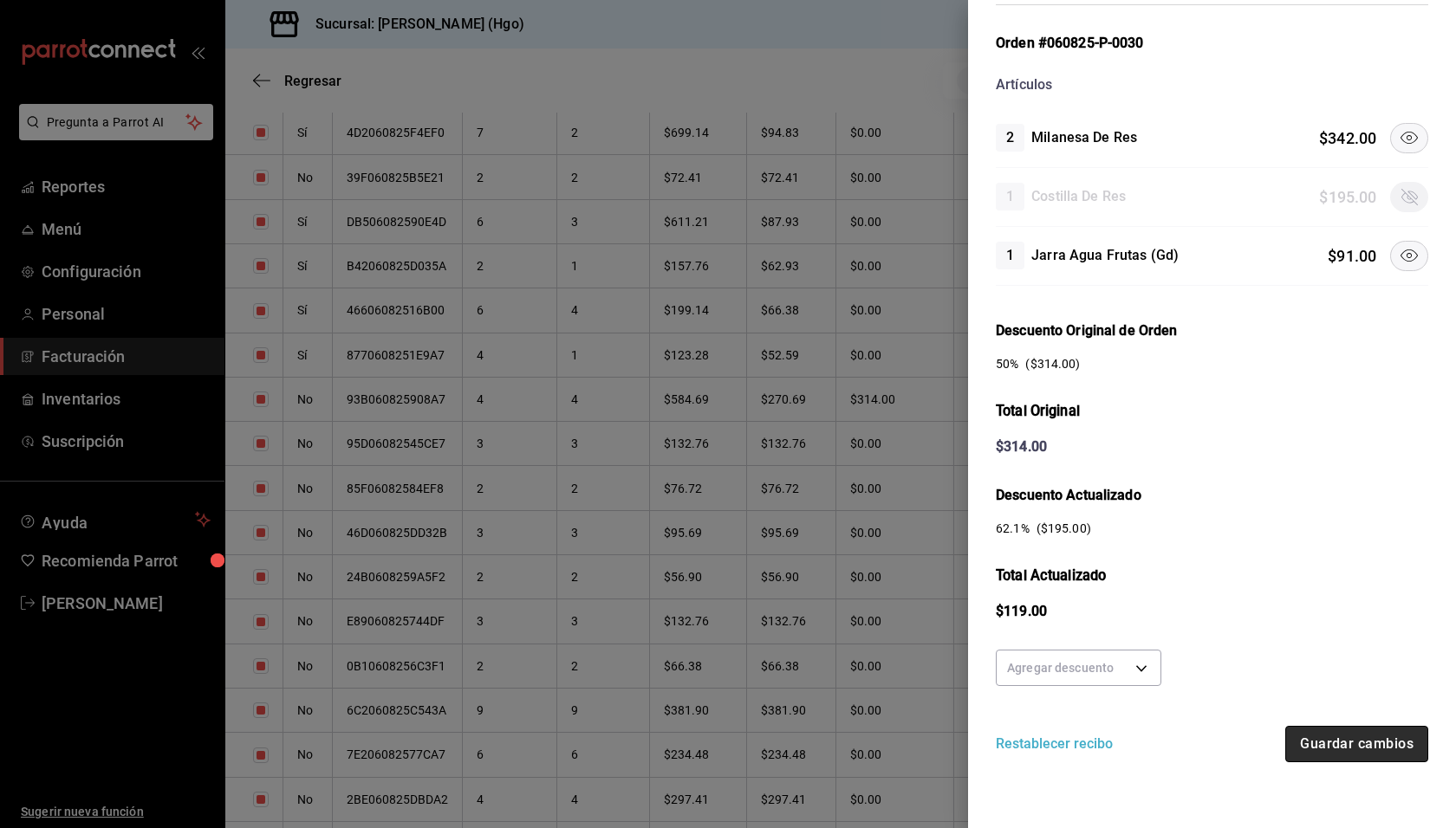
click at [1367, 733] on button "Guardar cambios" at bounding box center [1357, 744] width 143 height 37
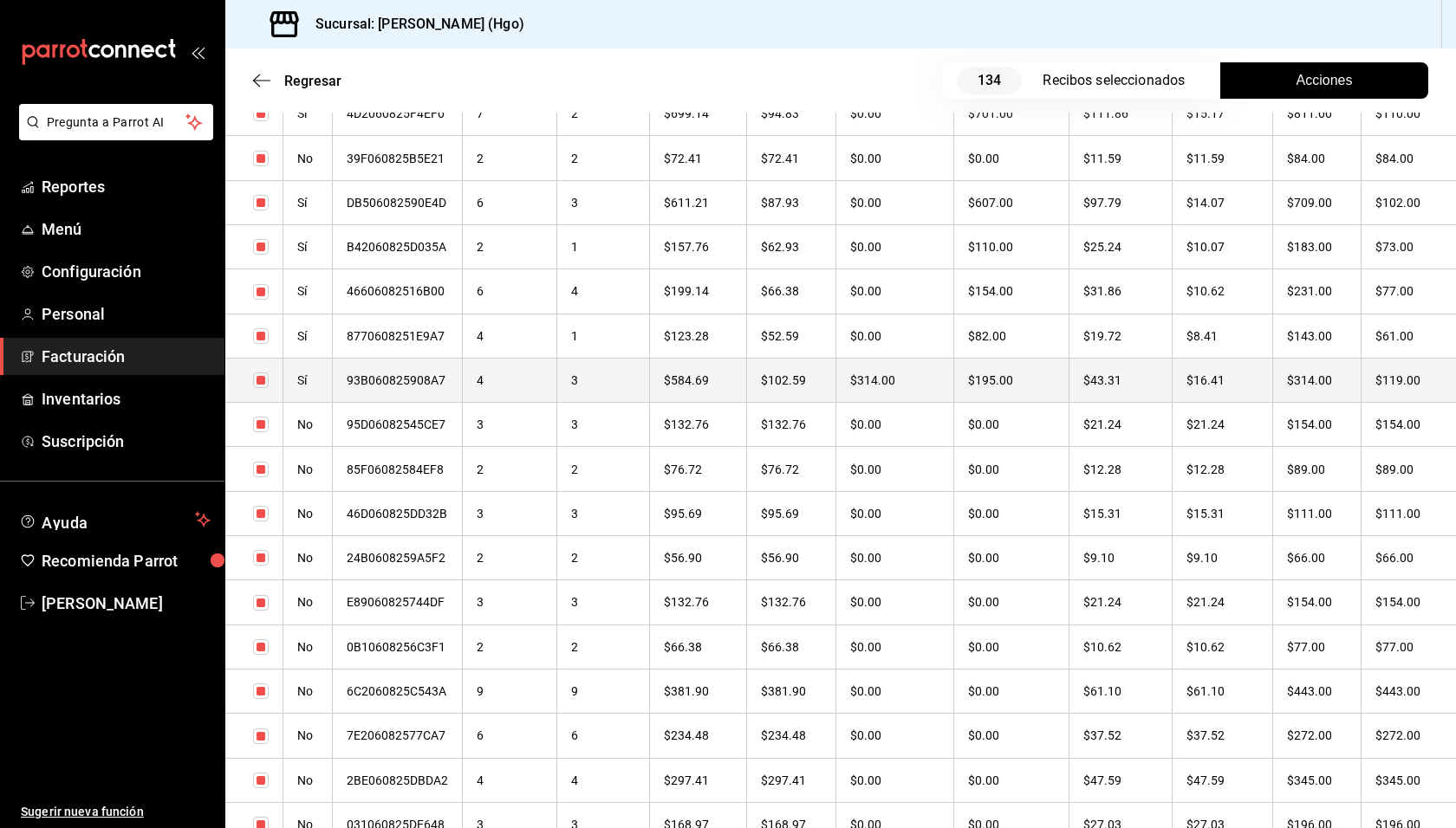
scroll to position [3832, 0]
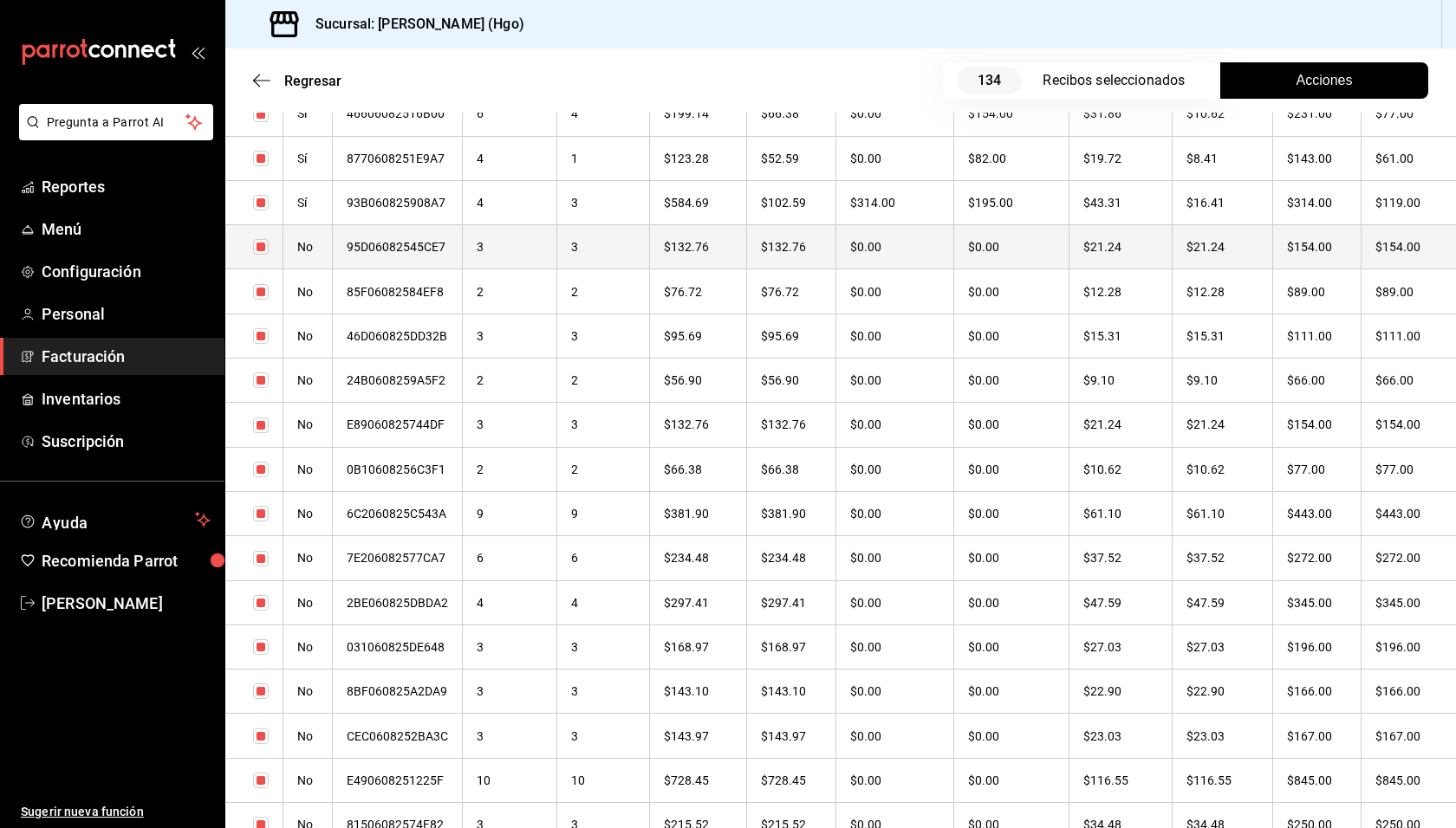
click at [1323, 243] on th "$154.00" at bounding box center [1316, 247] width 88 height 44
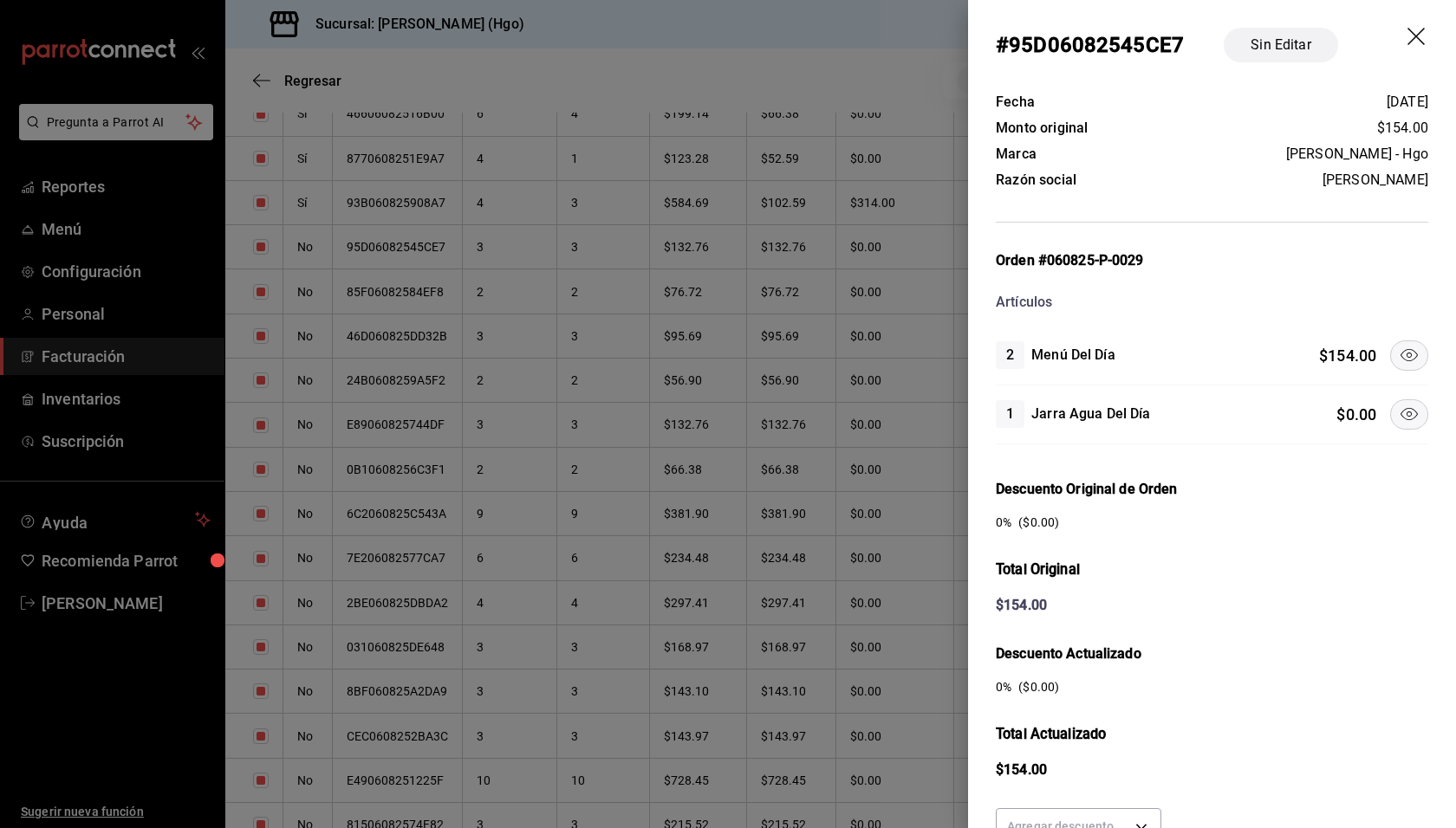
scroll to position [159, 0]
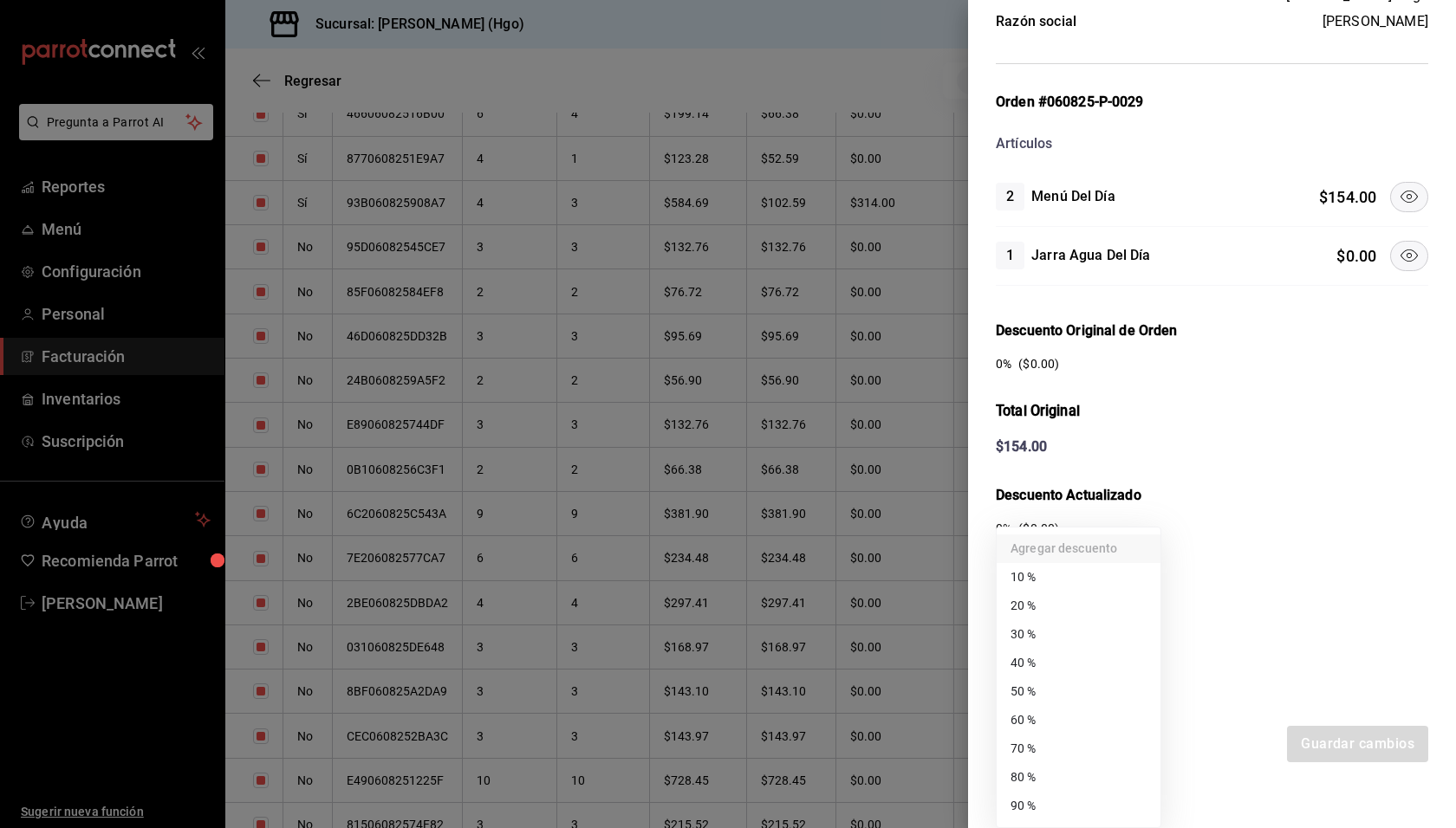
click at [1126, 664] on body "Pregunta a Parrot AI Reportes Menú Configuración Personal Facturación Inventari…" at bounding box center [728, 414] width 1456 height 828
click at [1126, 684] on li "50 %" at bounding box center [1078, 691] width 163 height 28
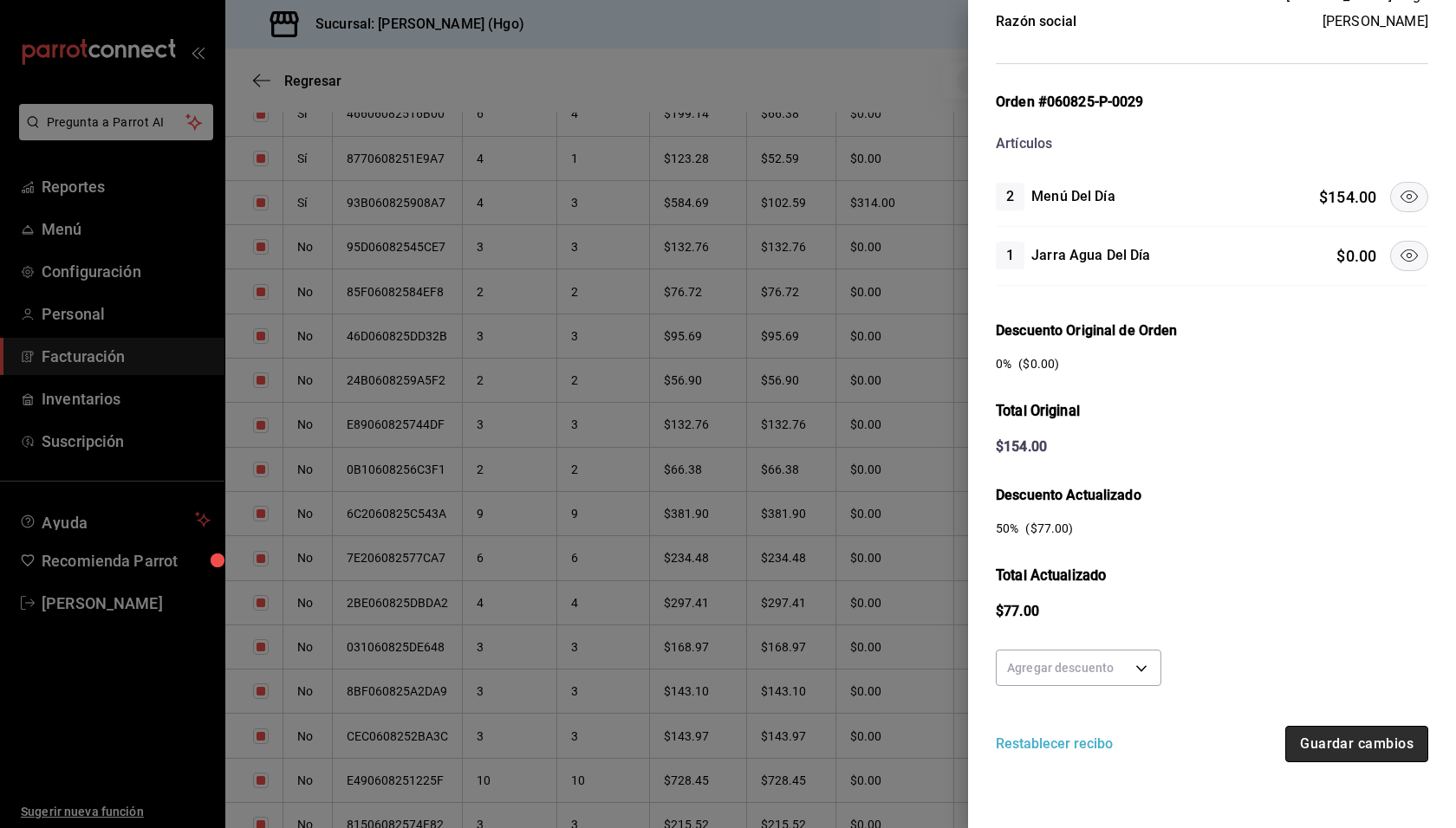
click at [1355, 731] on button "Guardar cambios" at bounding box center [1357, 744] width 143 height 37
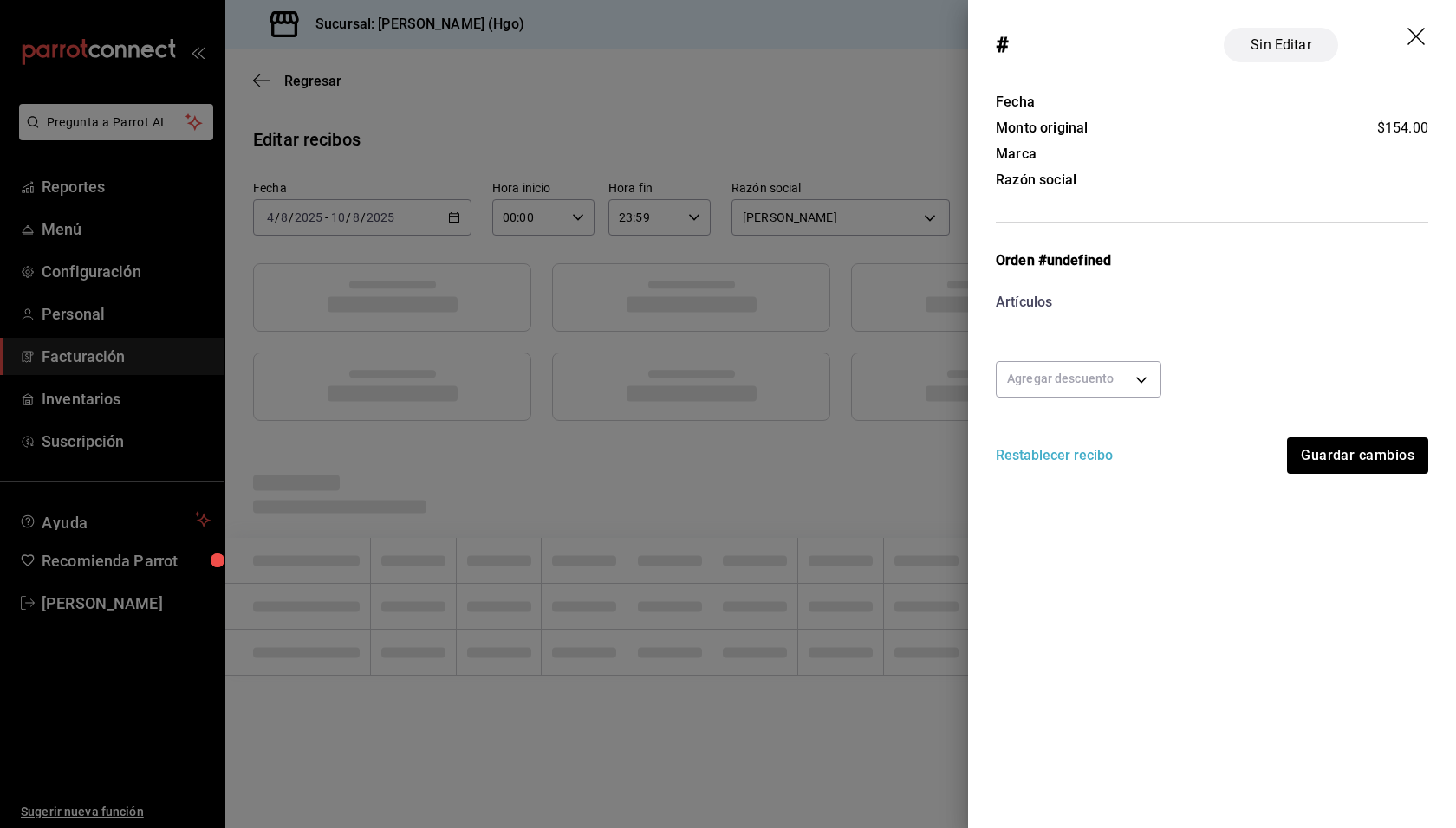
scroll to position [0, 0]
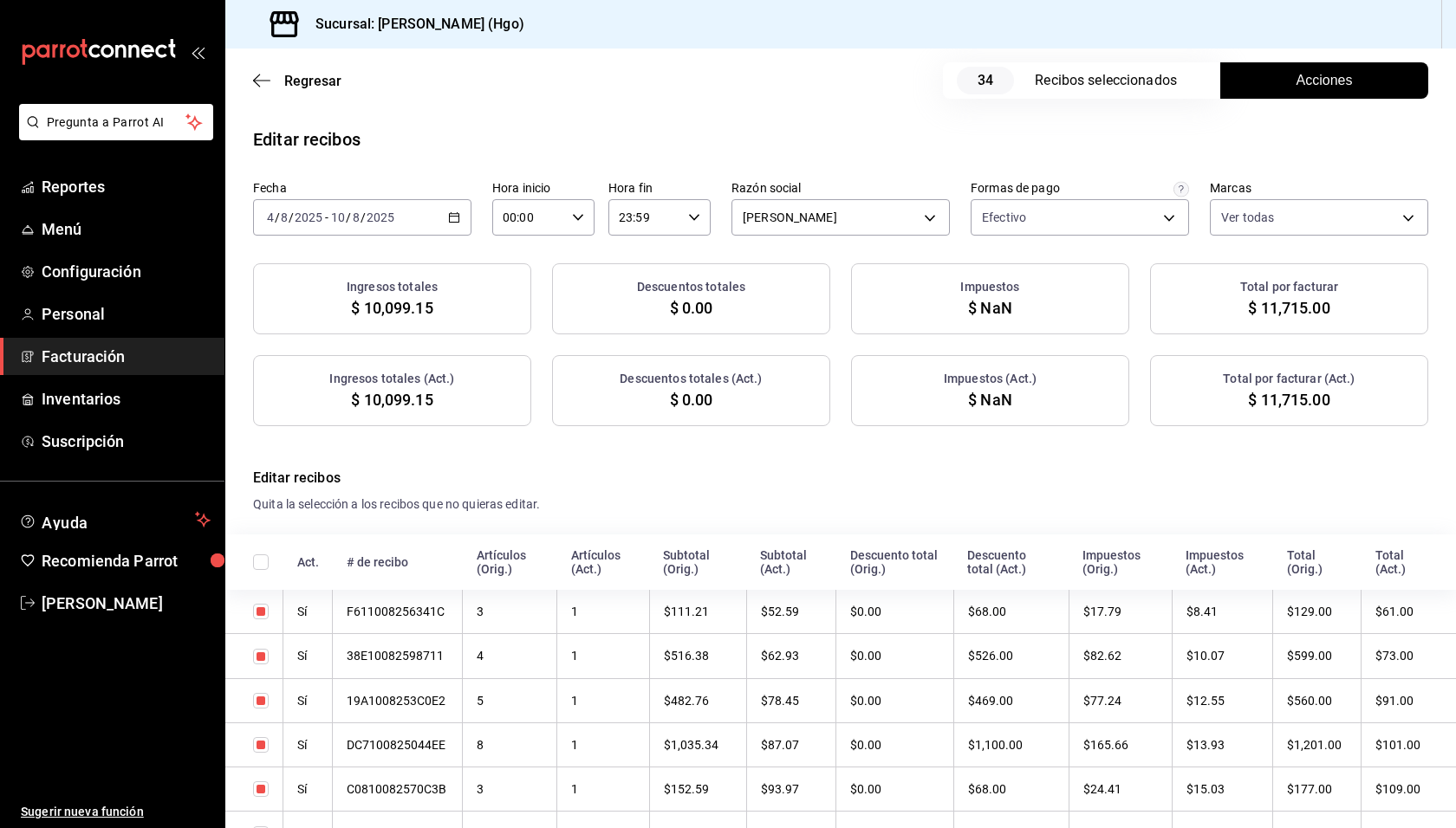
checkbox input "true"
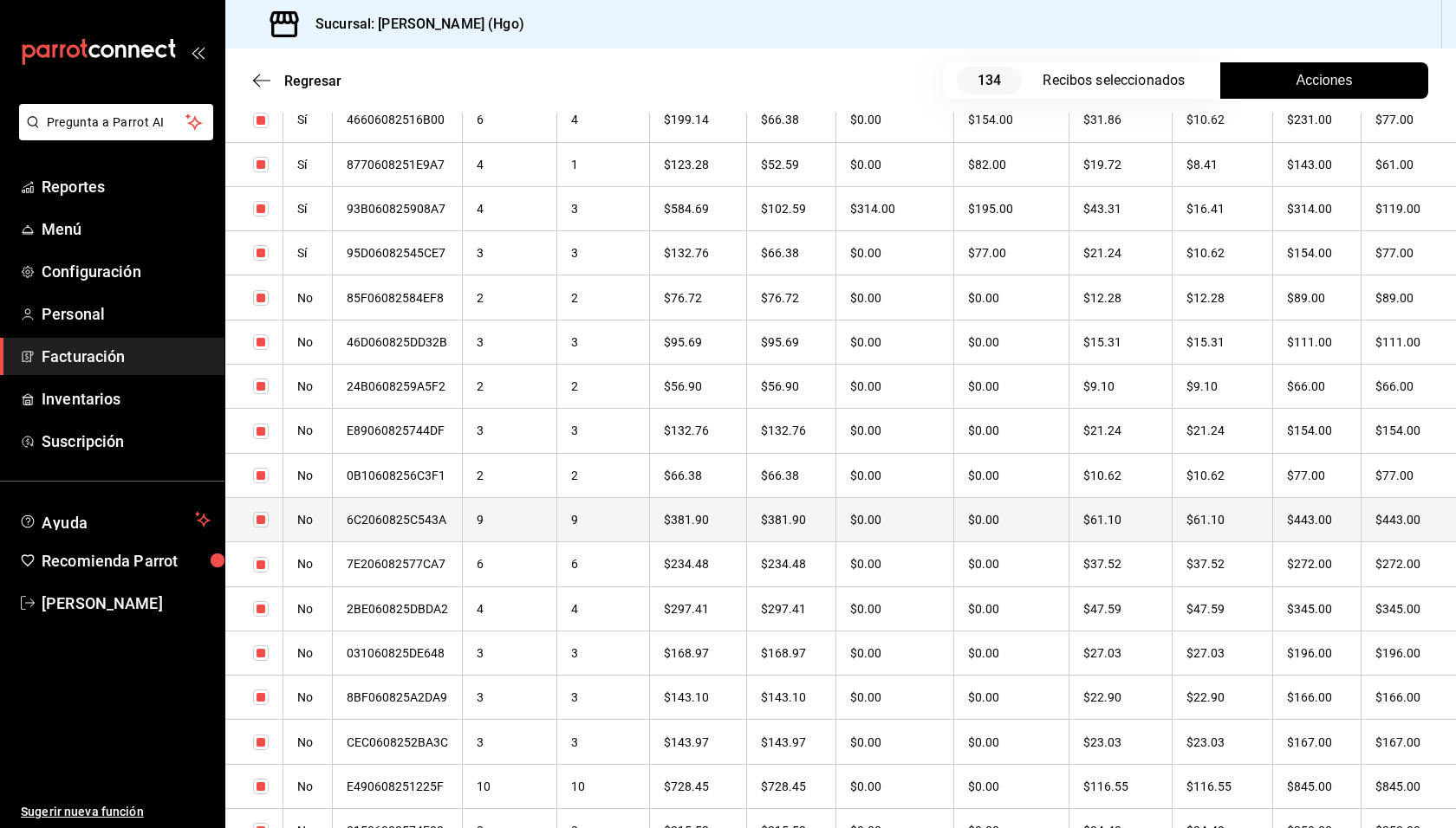
scroll to position [3836, 0]
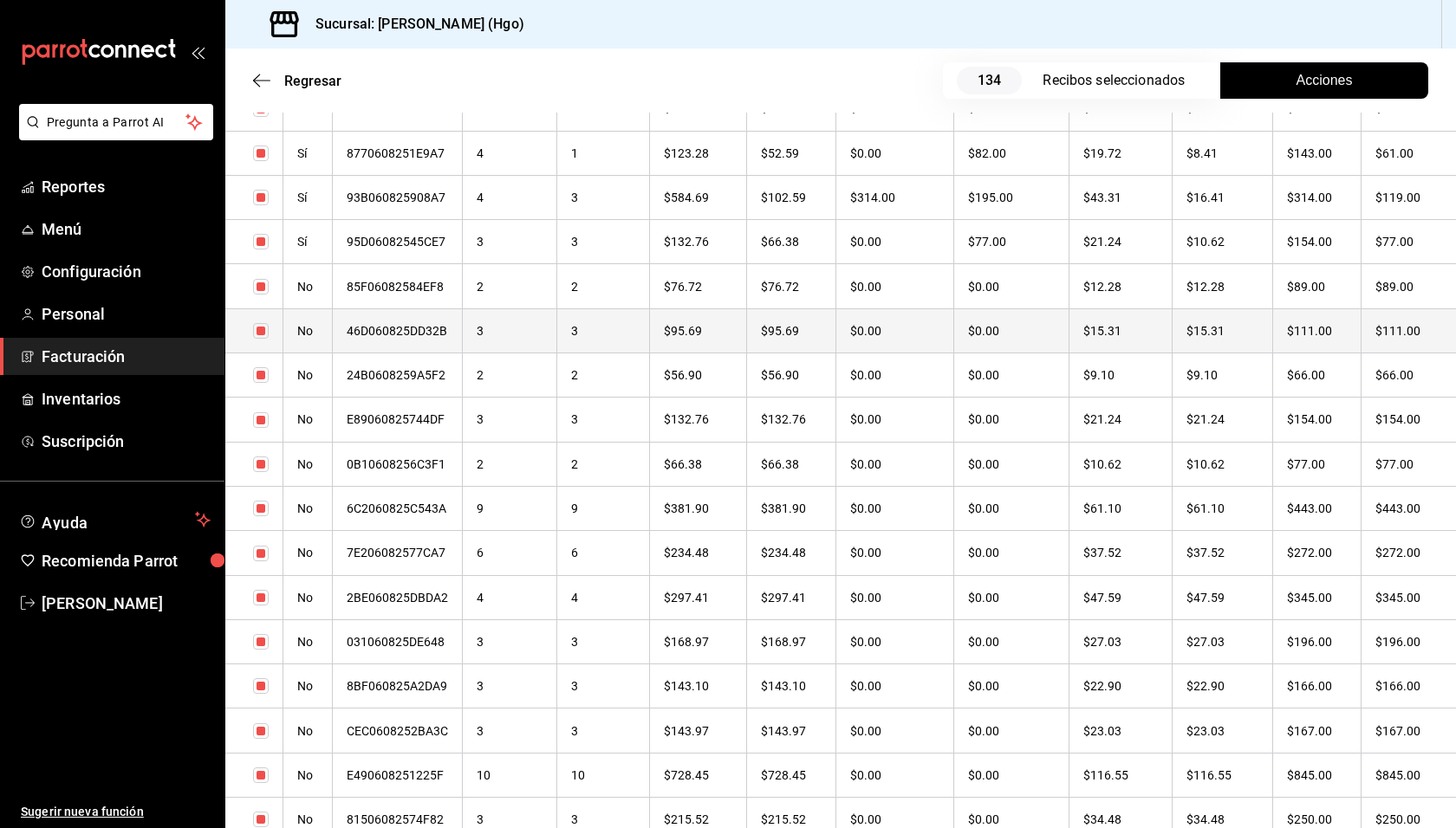
click at [1279, 321] on th "$111.00" at bounding box center [1316, 330] width 88 height 44
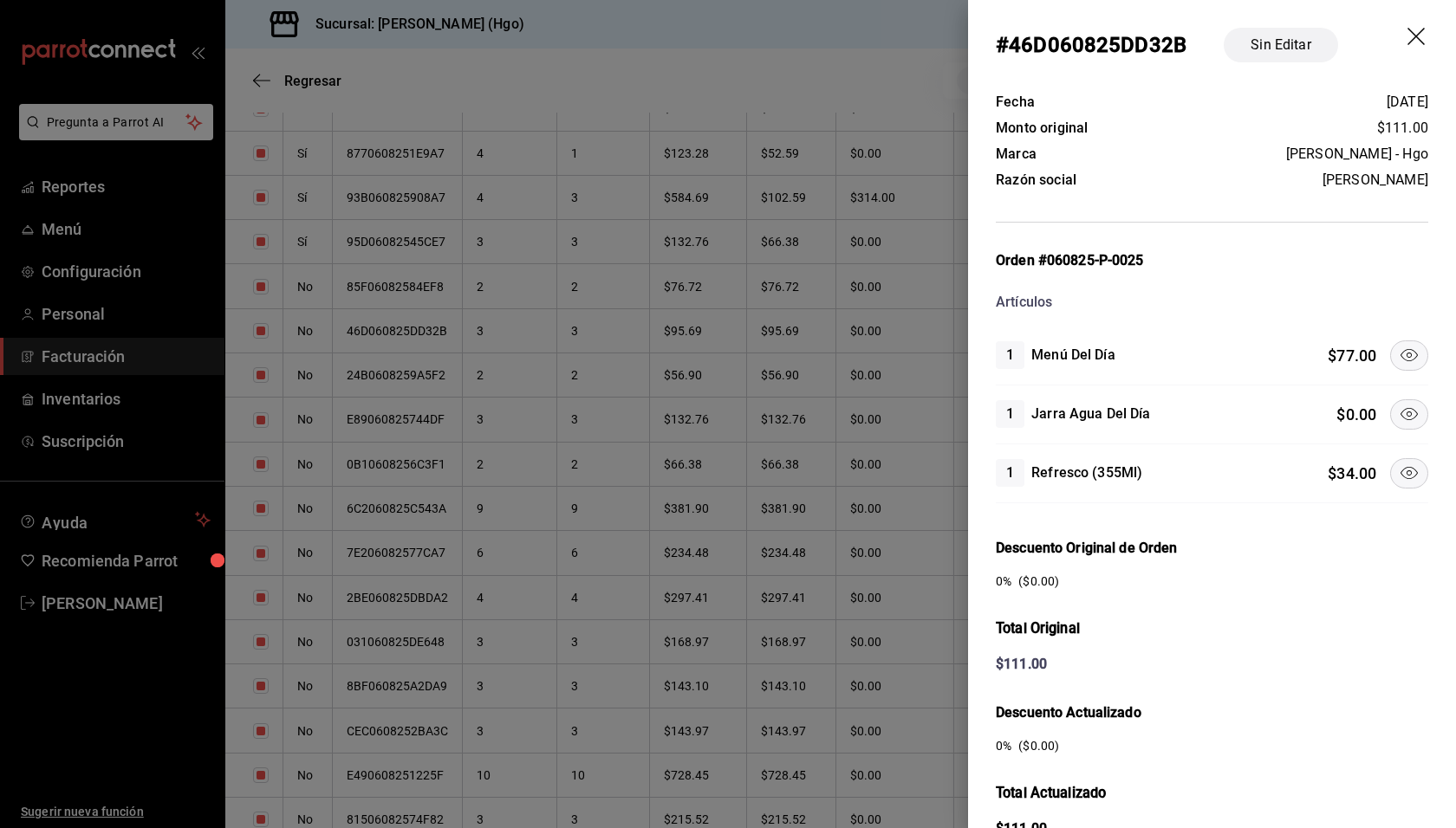
click at [1403, 465] on icon at bounding box center [1408, 473] width 21 height 21
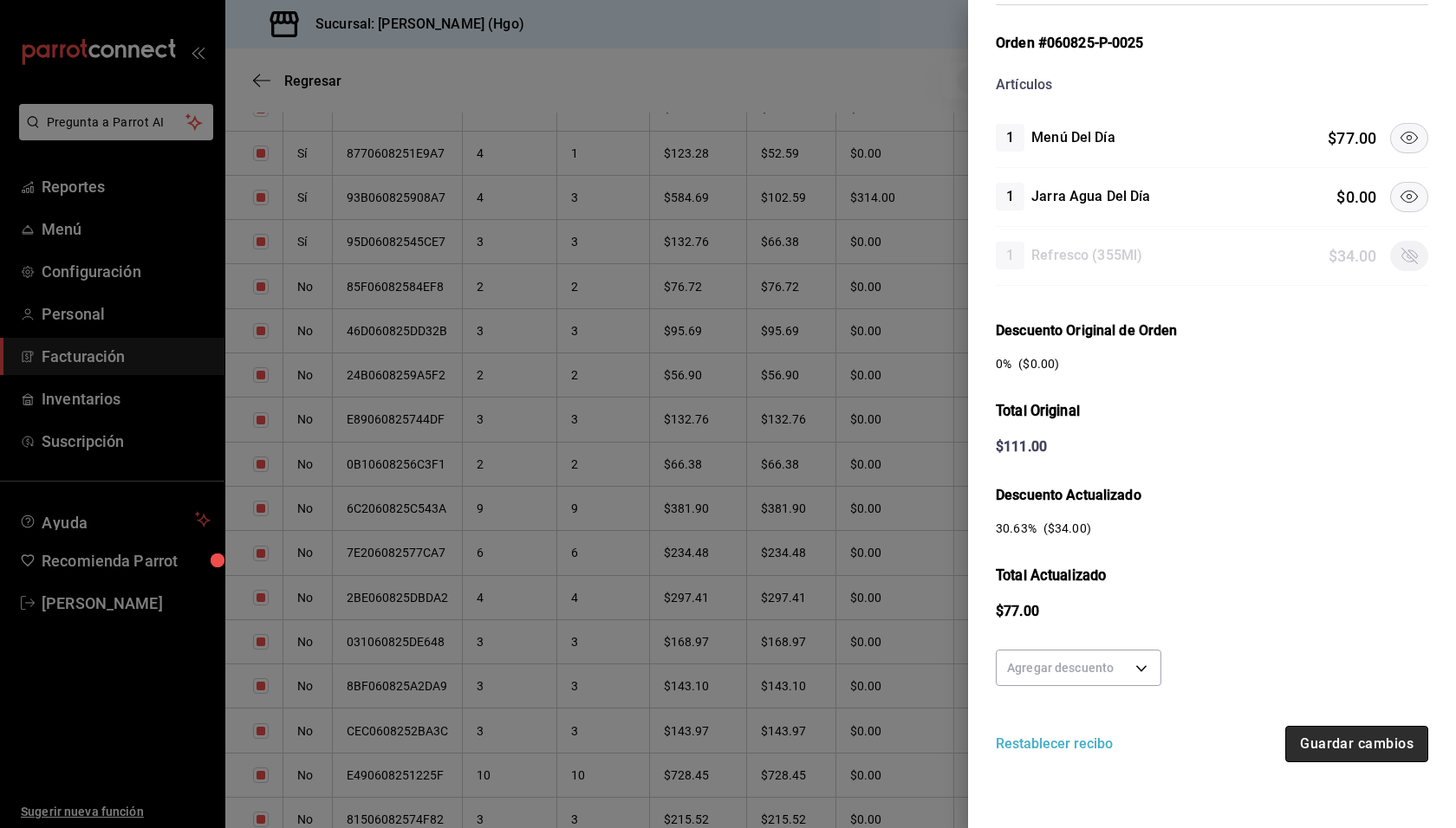
click at [1362, 732] on button "Guardar cambios" at bounding box center [1357, 744] width 143 height 37
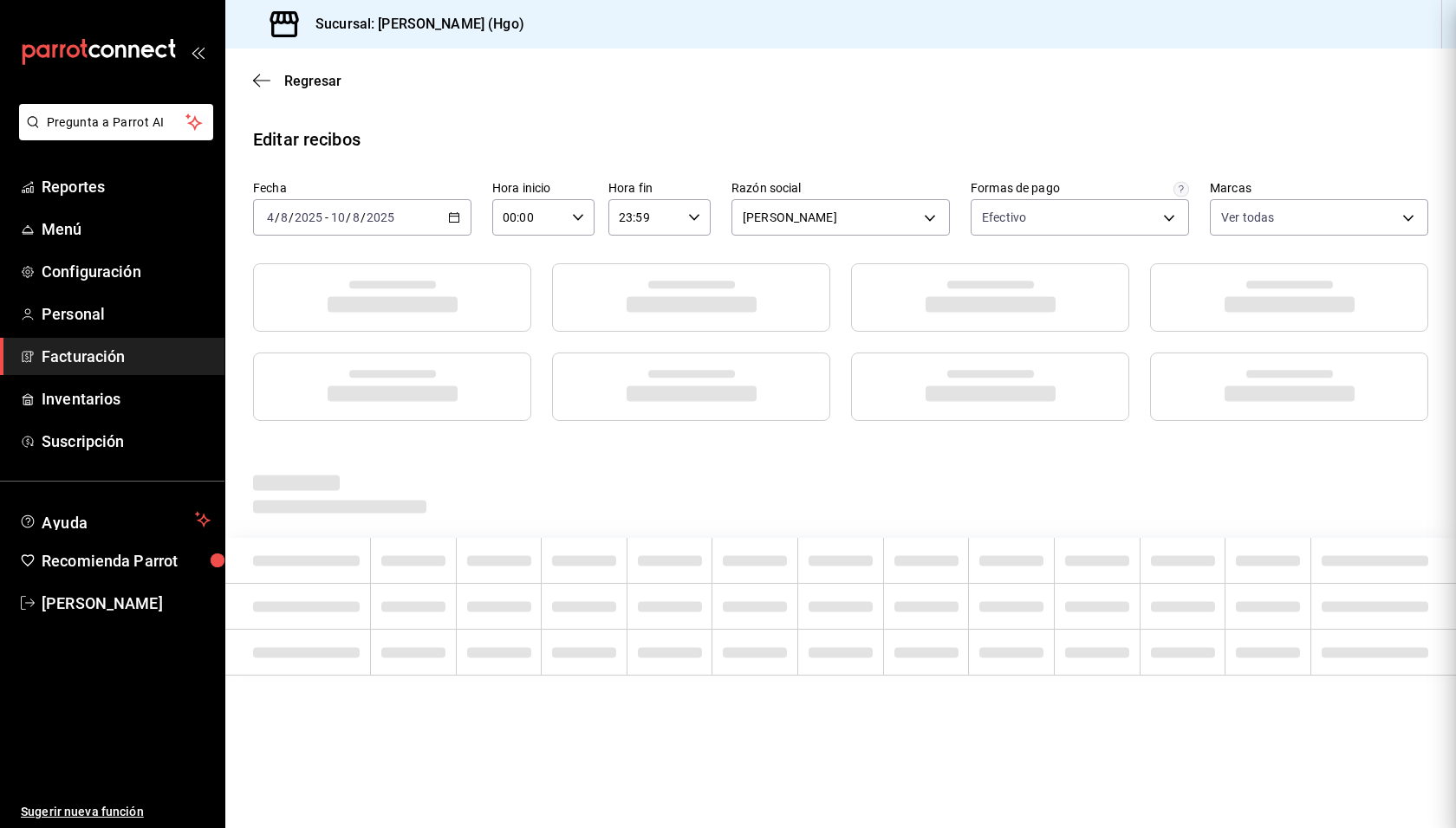
scroll to position [0, 0]
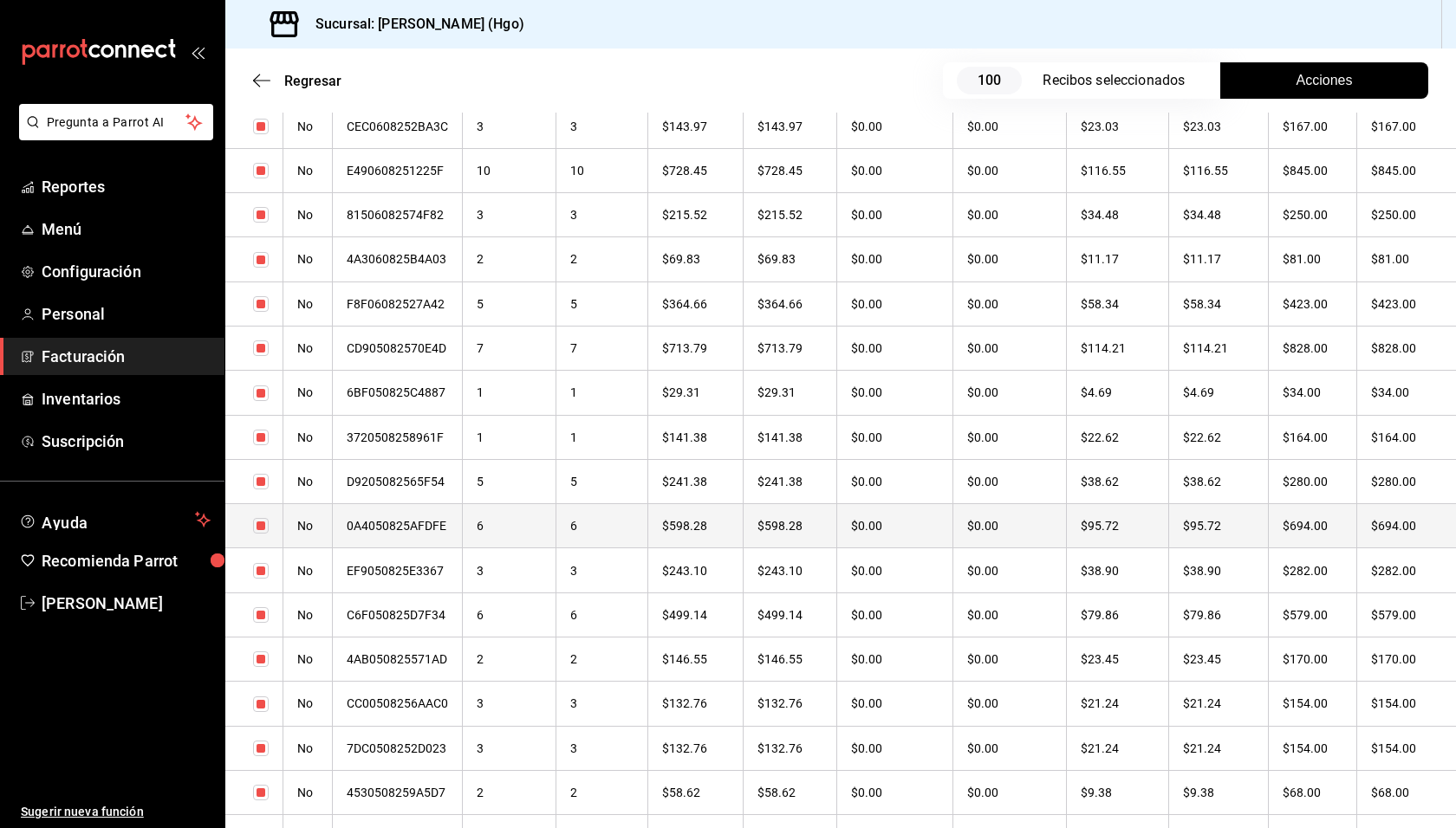
checkbox input "true"
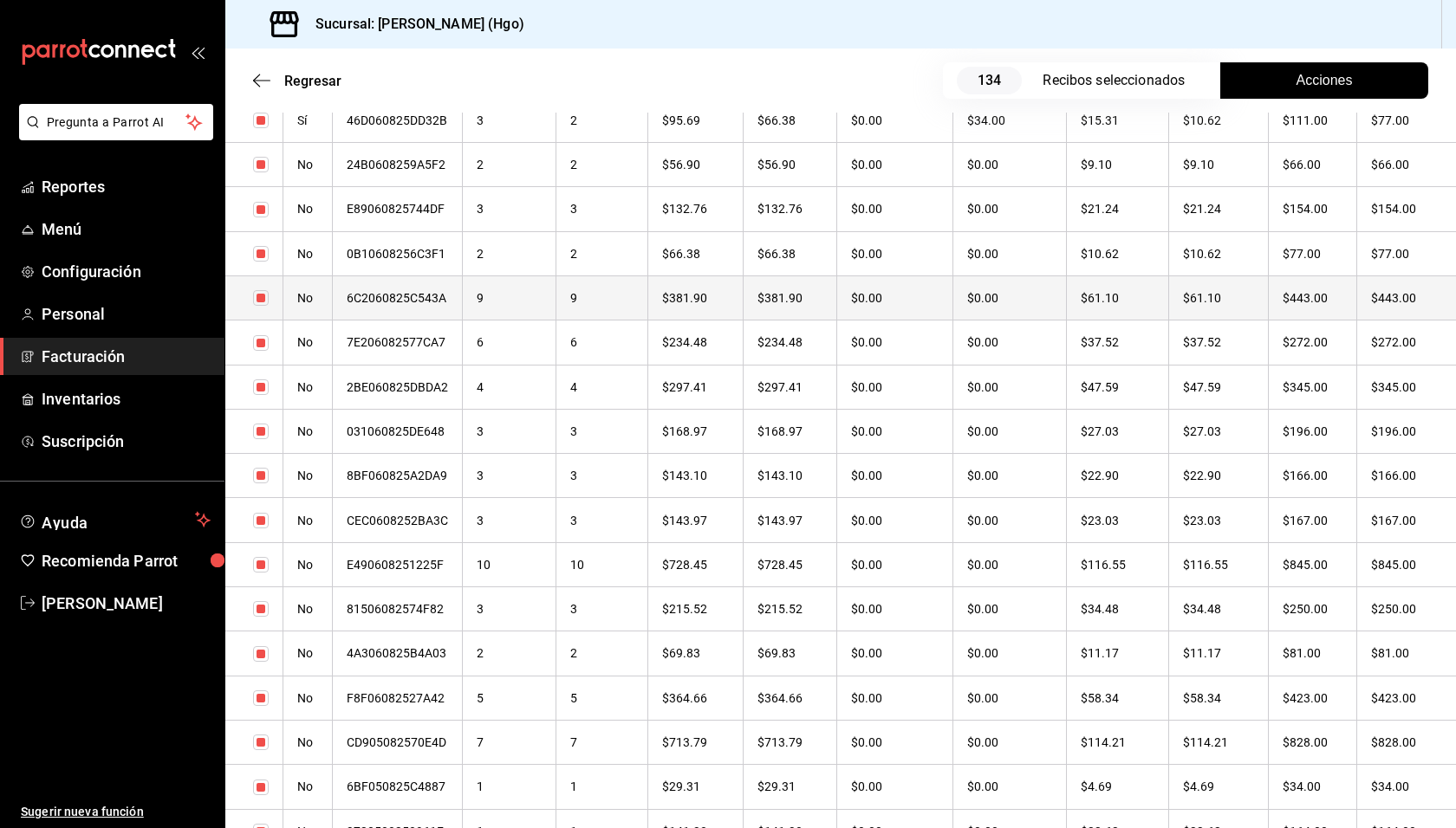
scroll to position [3986, 0]
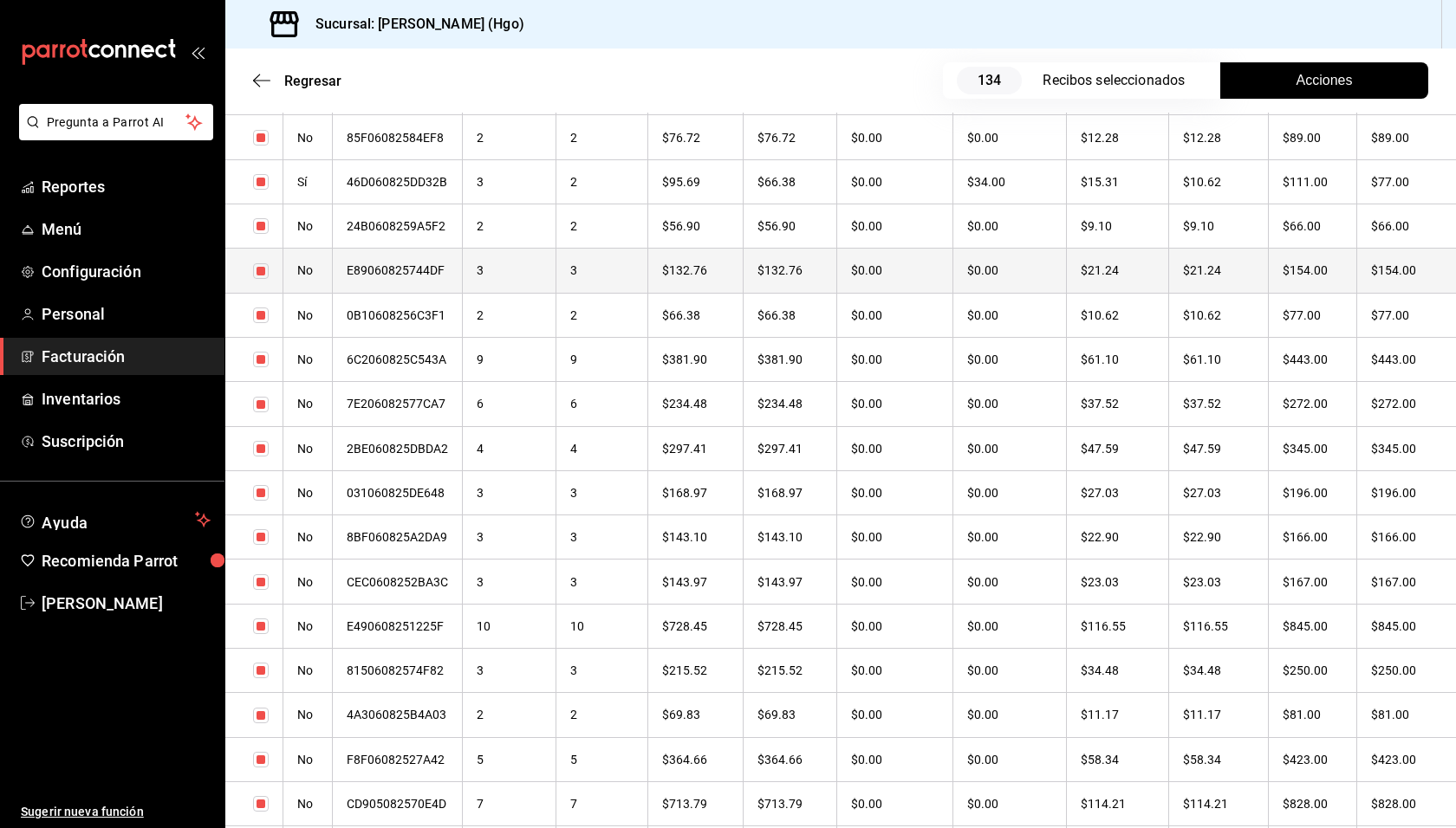
click at [1313, 260] on th "$154.00" at bounding box center [1313, 271] width 88 height 44
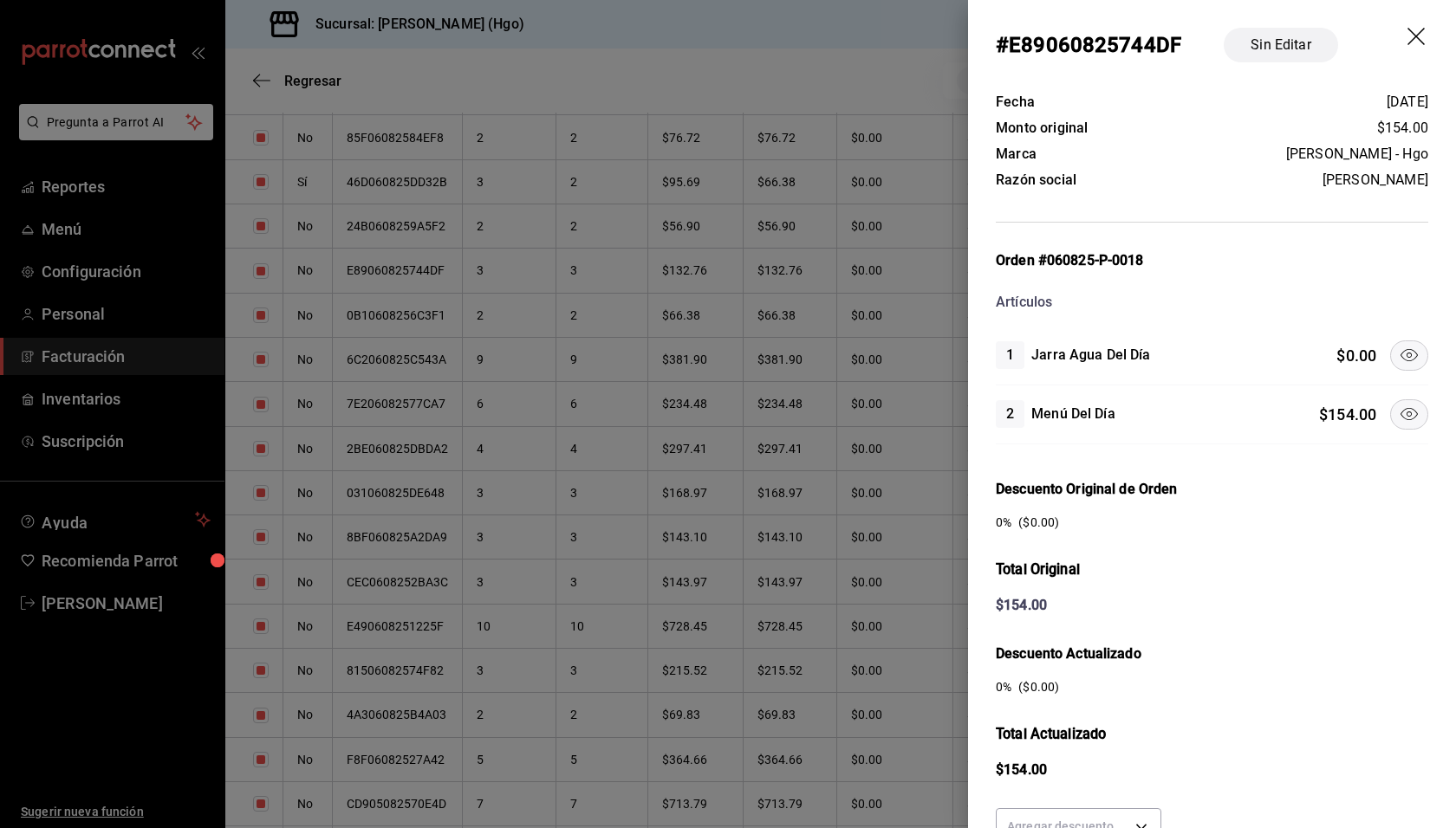
scroll to position [159, 0]
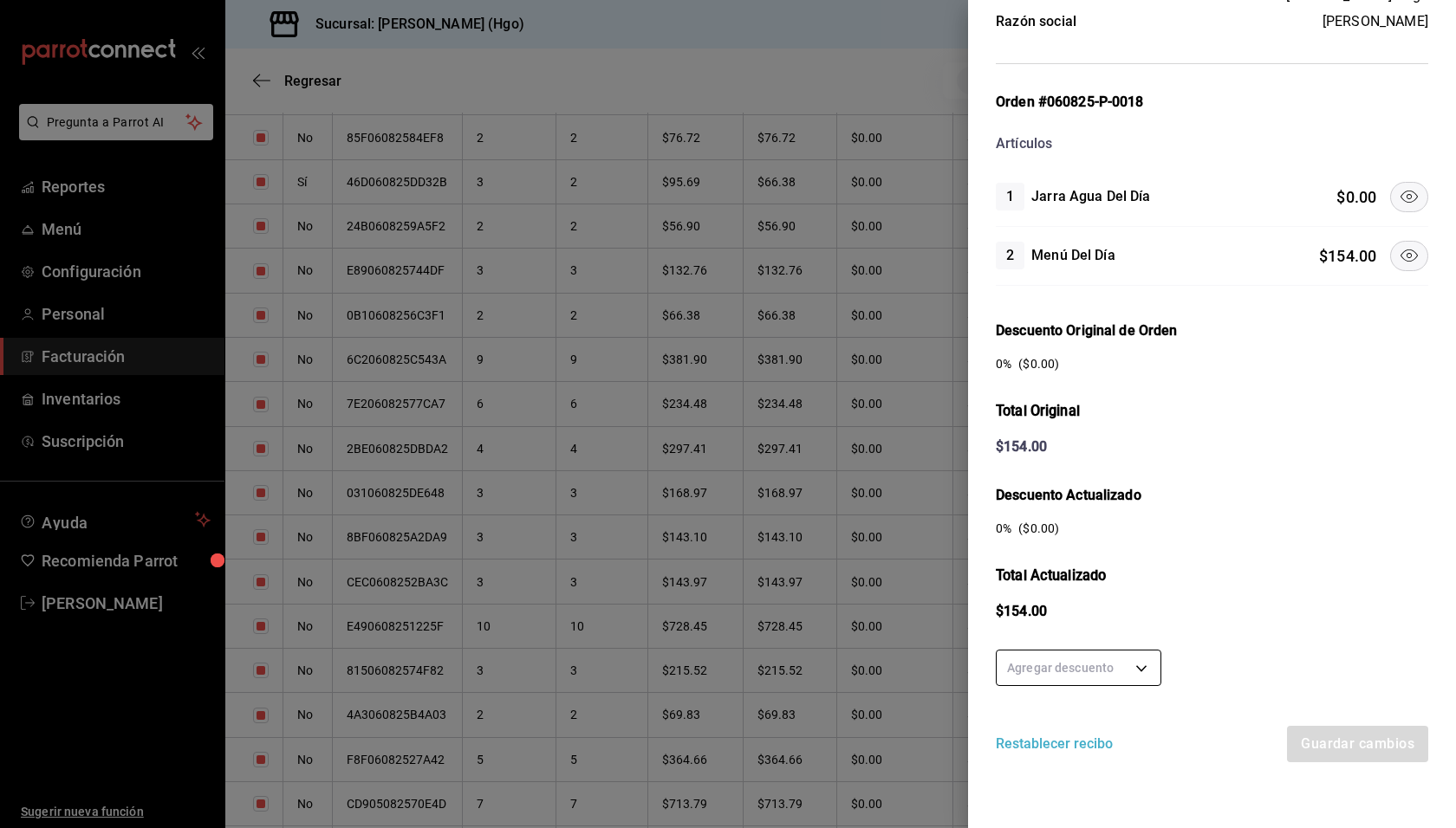
click at [1134, 665] on body "Pregunta a Parrot AI Reportes Menú Configuración Personal Facturación Inventari…" at bounding box center [728, 414] width 1456 height 828
click at [1129, 692] on li "50 %" at bounding box center [1078, 691] width 163 height 28
click at [1354, 742] on button "Guardar cambios" at bounding box center [1357, 744] width 143 height 37
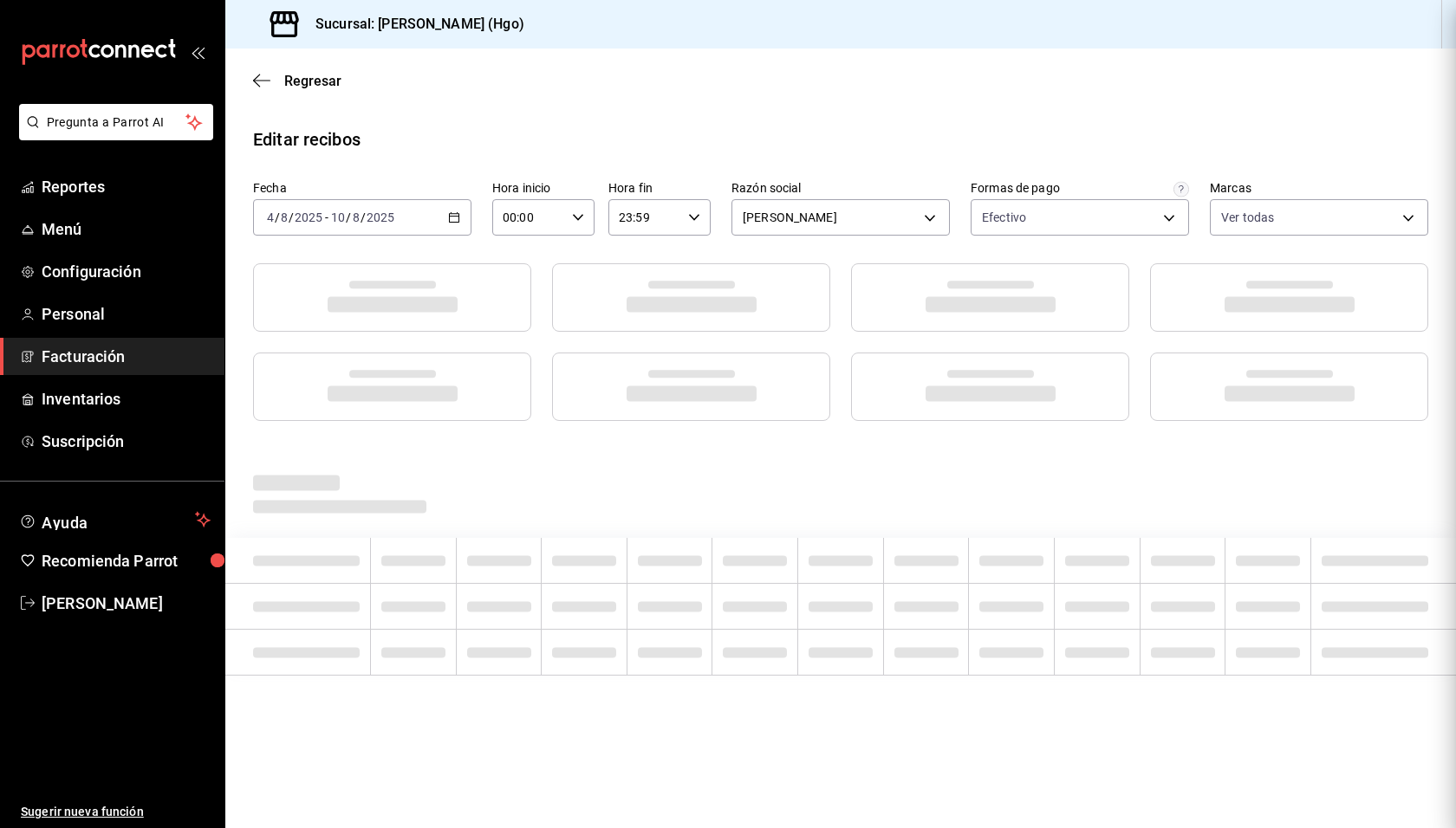
scroll to position [0, 0]
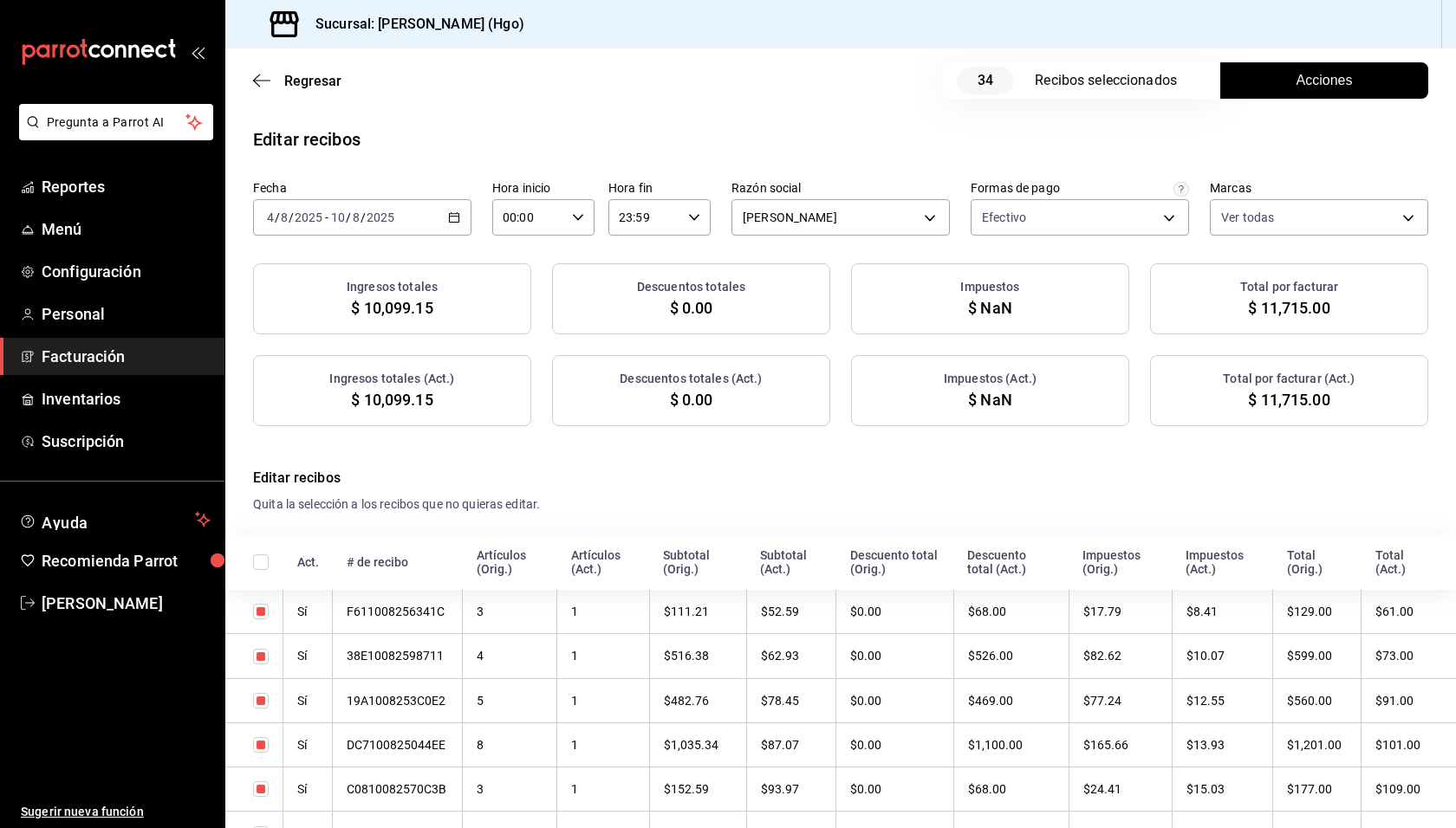
checkbox input "true"
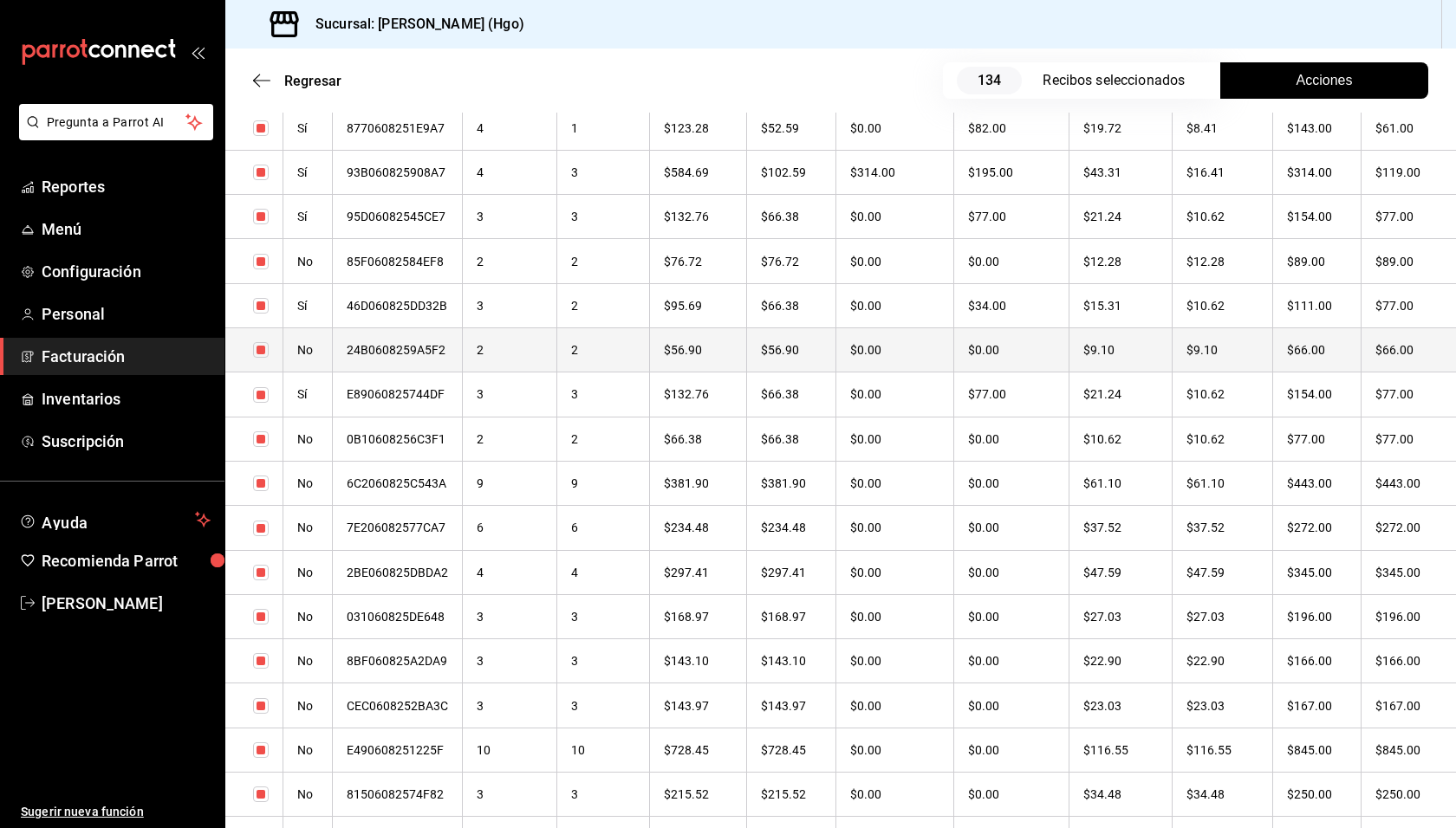
scroll to position [3941, 0]
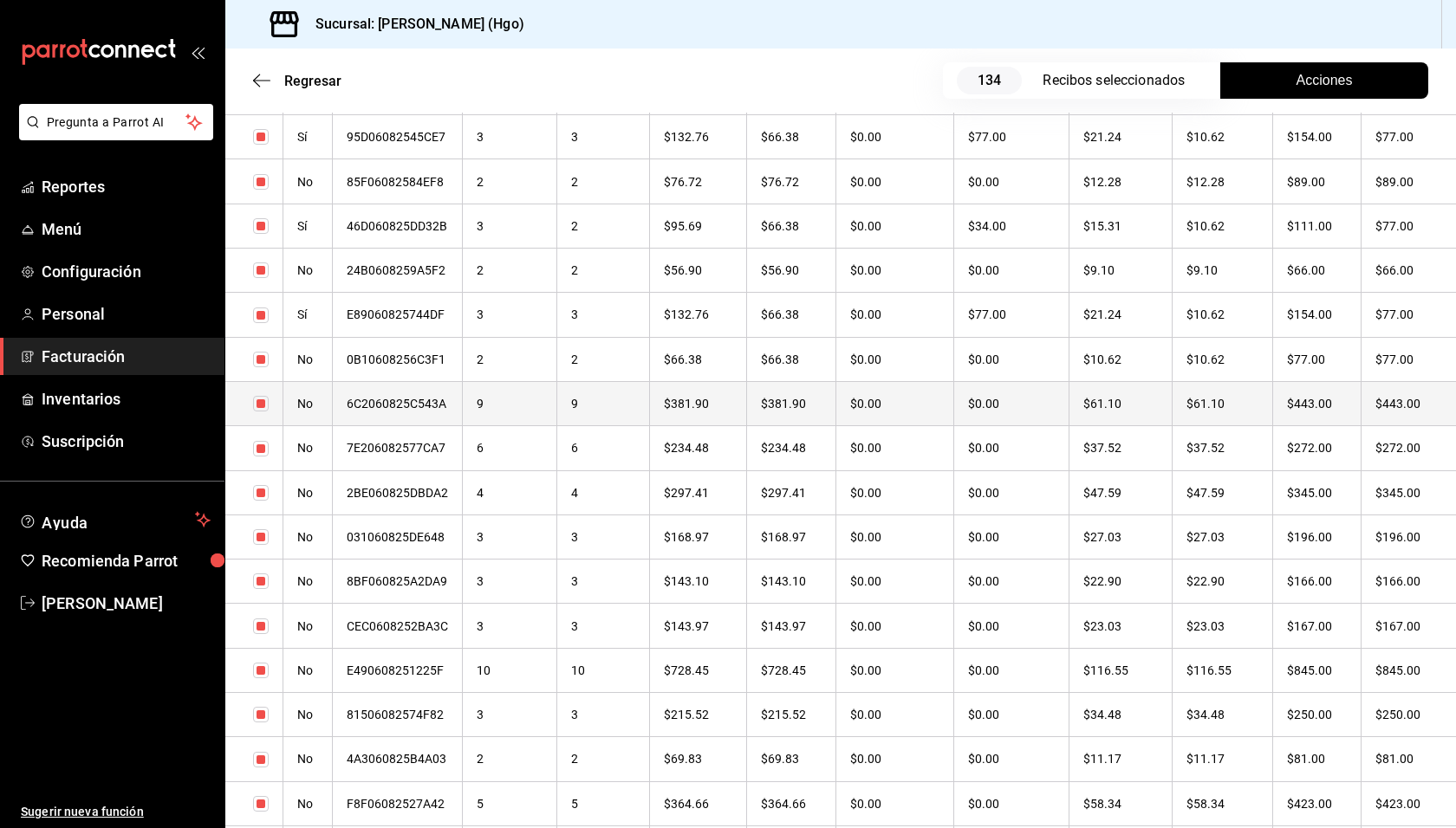
click at [1272, 398] on th "$61.10" at bounding box center [1222, 403] width 101 height 44
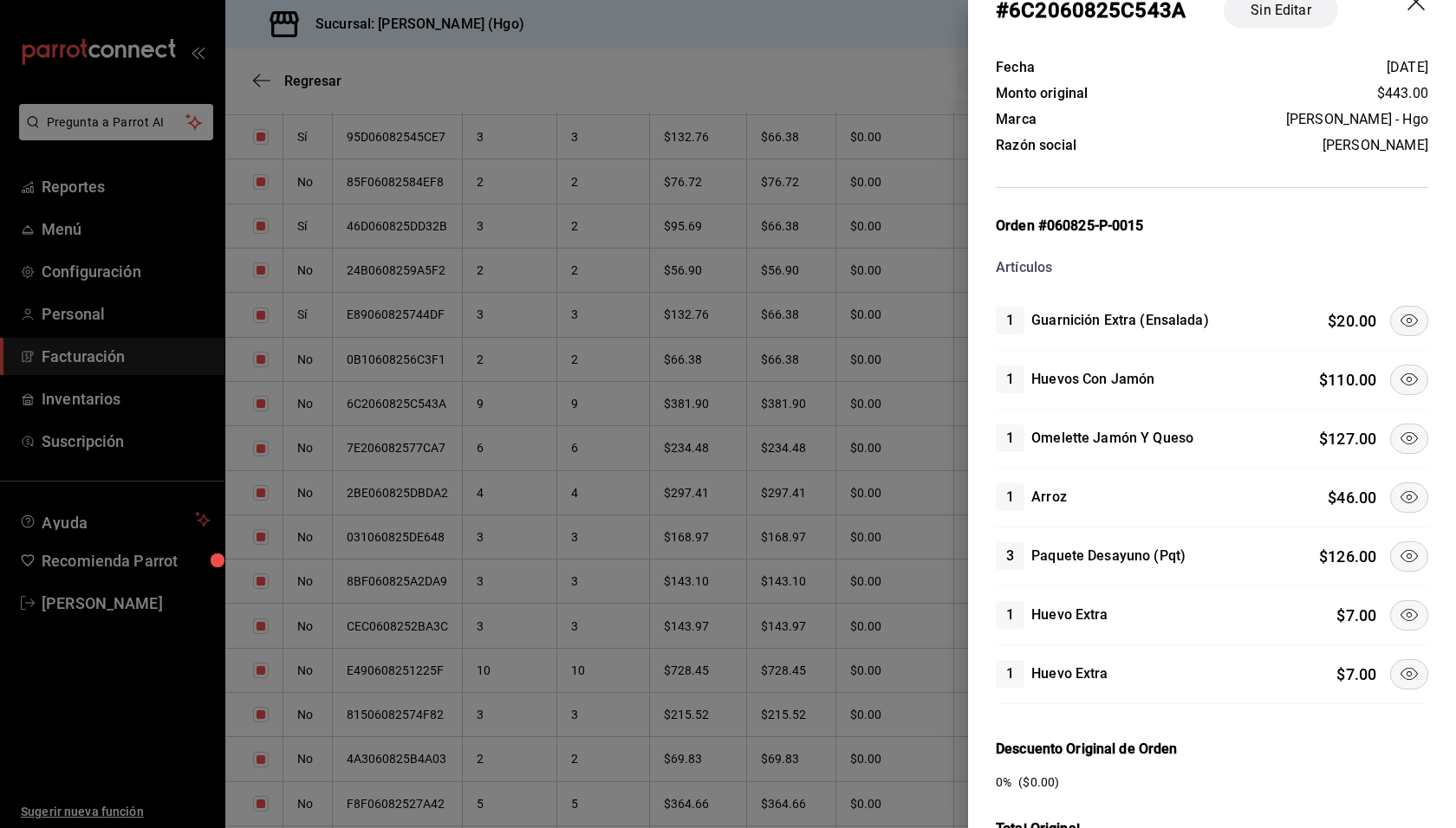
scroll to position [70, 0]
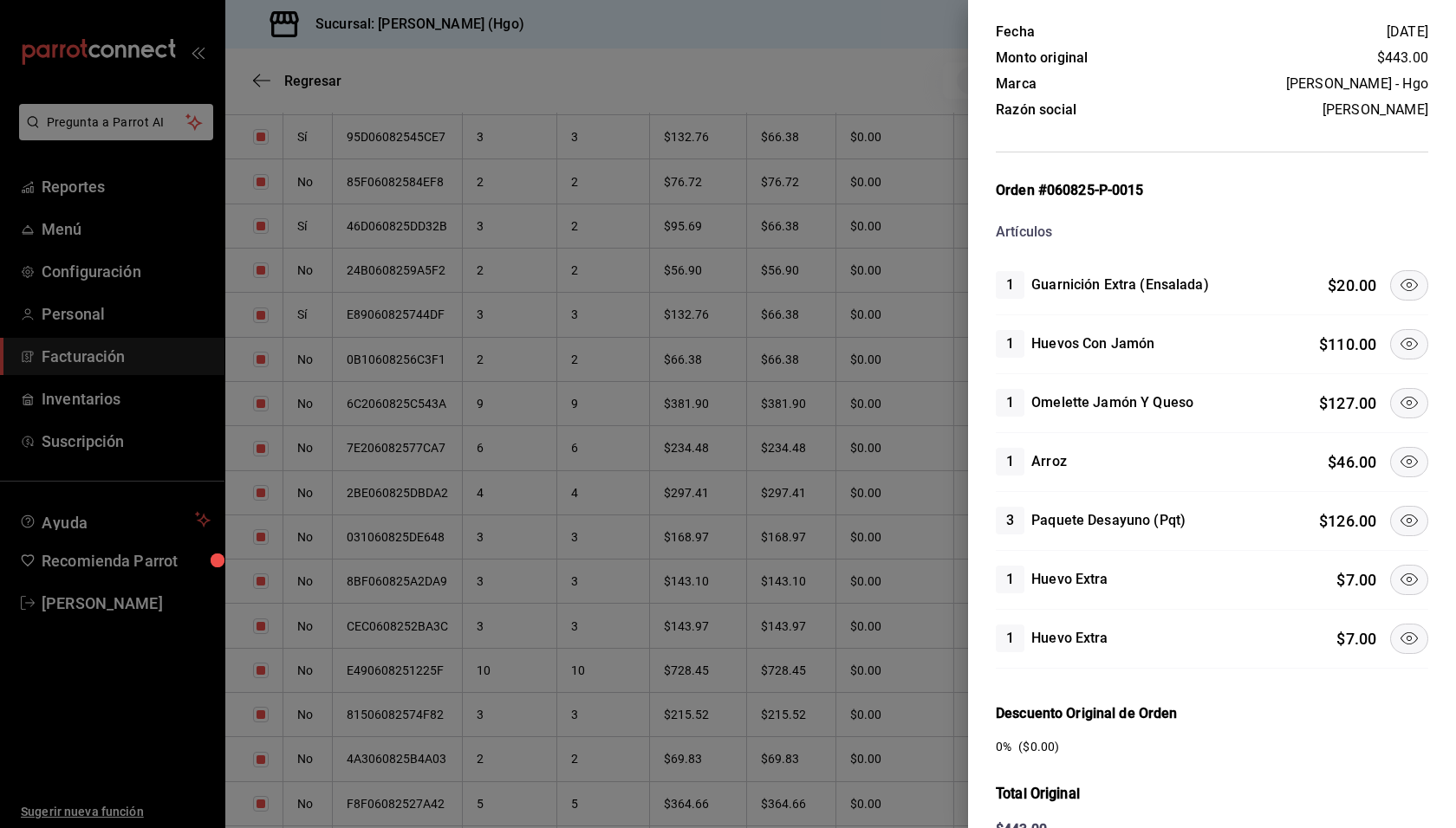
click at [1400, 279] on icon at bounding box center [1408, 285] width 17 height 12
click at [1400, 397] on icon at bounding box center [1408, 402] width 17 height 12
click at [1398, 466] on icon at bounding box center [1408, 462] width 21 height 21
click at [1398, 520] on icon at bounding box center [1408, 520] width 21 height 21
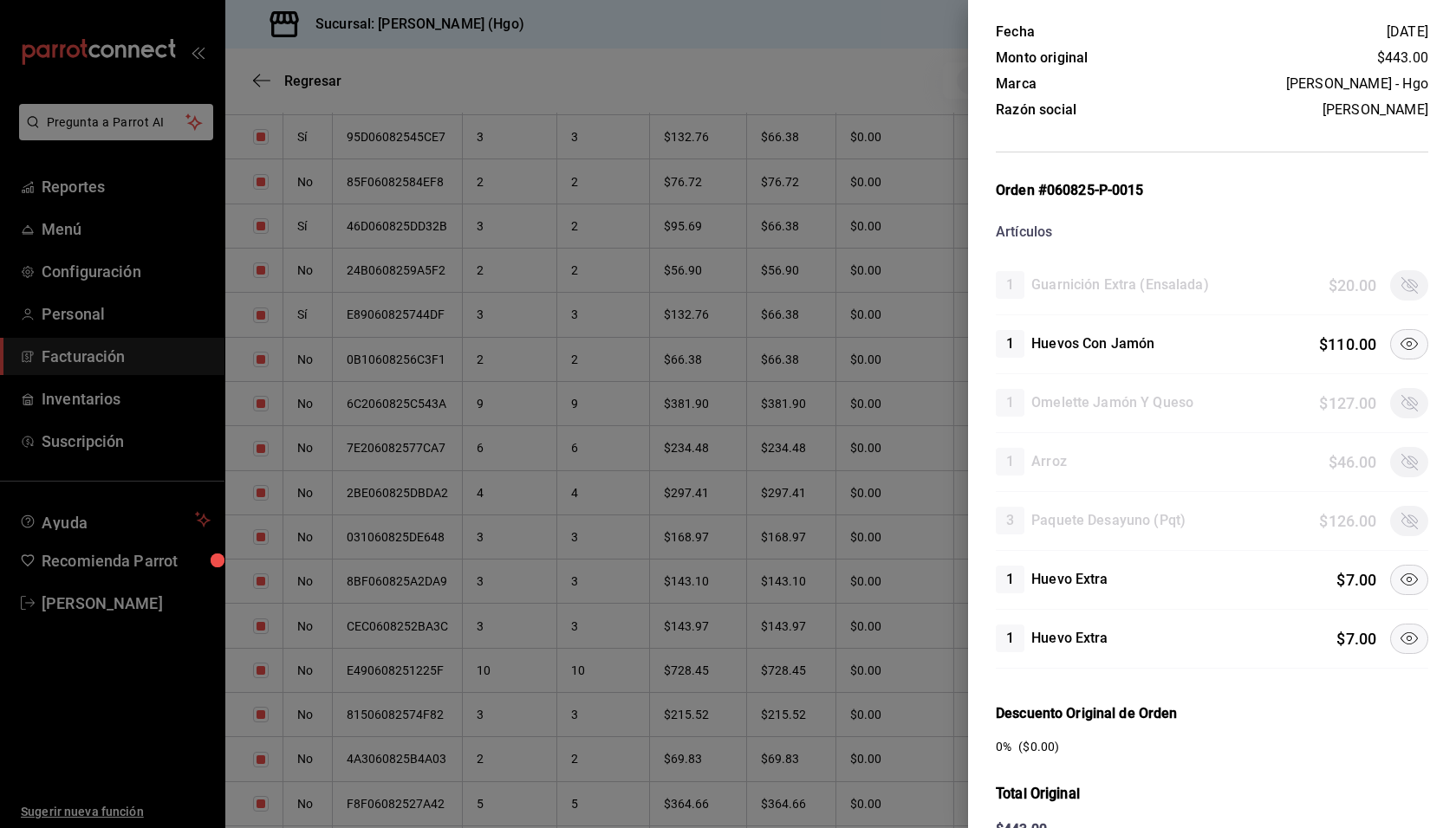
click at [1399, 569] on icon at bounding box center [1408, 579] width 21 height 21
click at [1404, 631] on icon at bounding box center [1408, 638] width 21 height 21
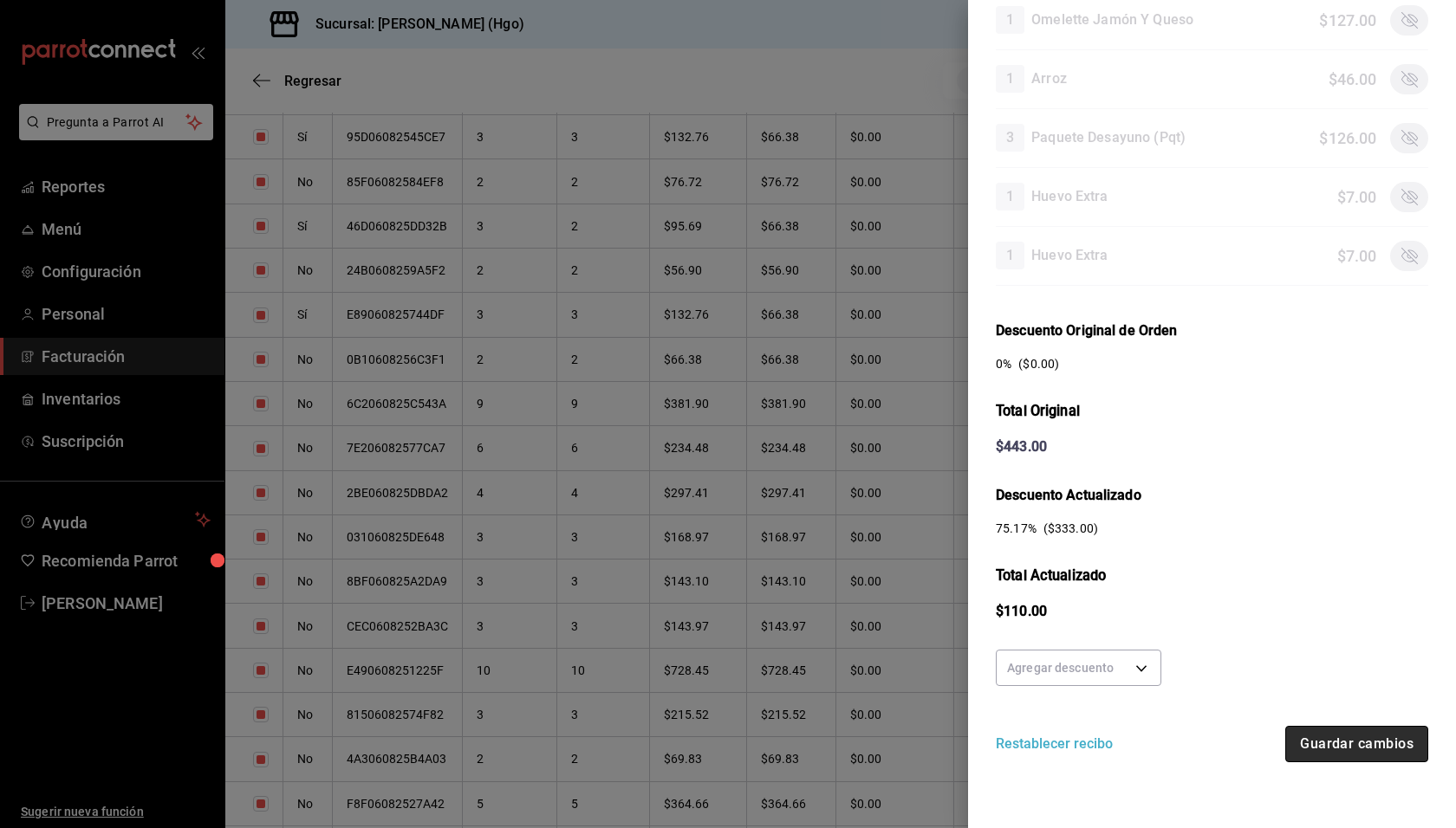
click at [1344, 743] on button "Guardar cambios" at bounding box center [1357, 744] width 143 height 37
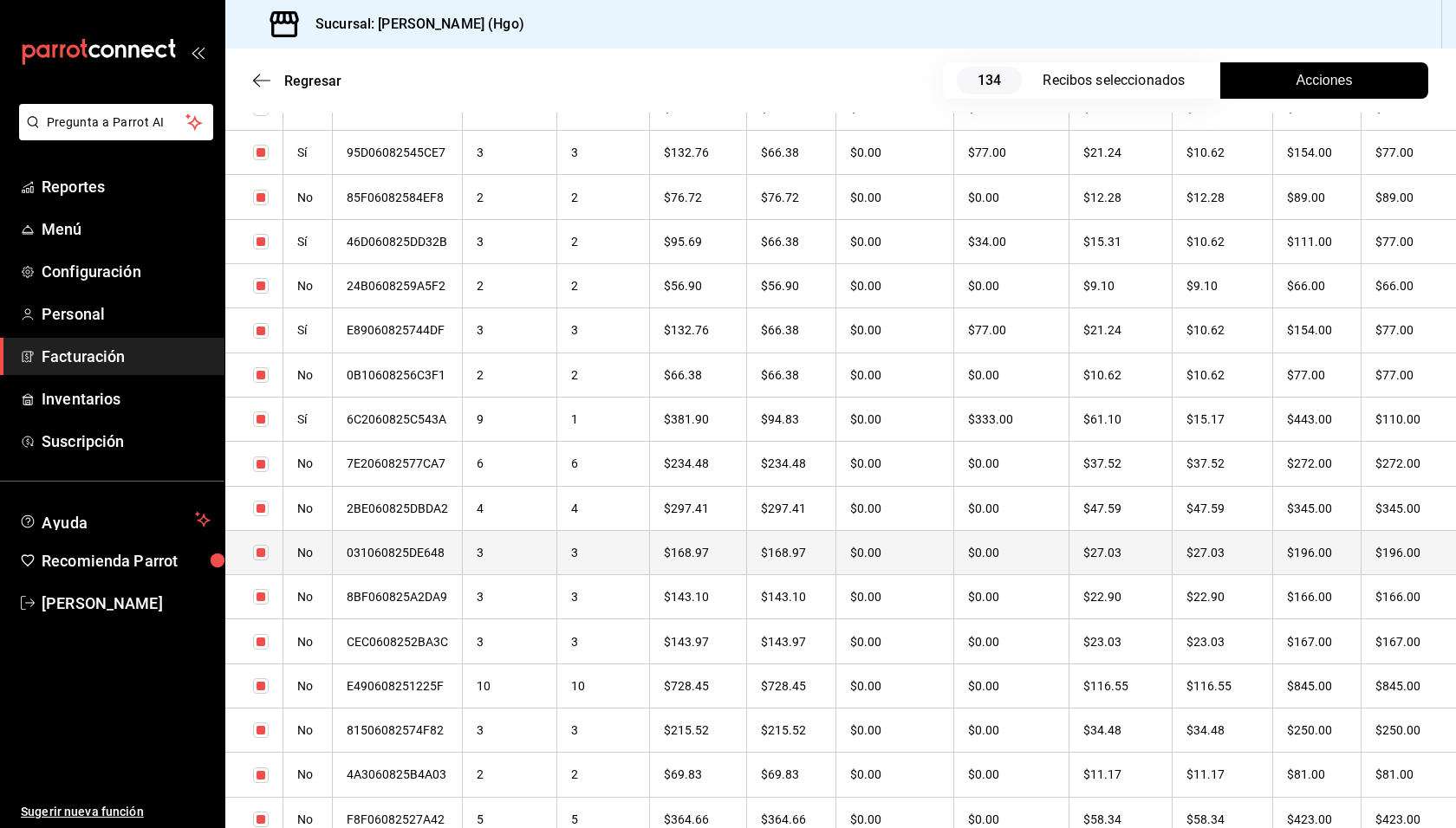
scroll to position [4087, 0]
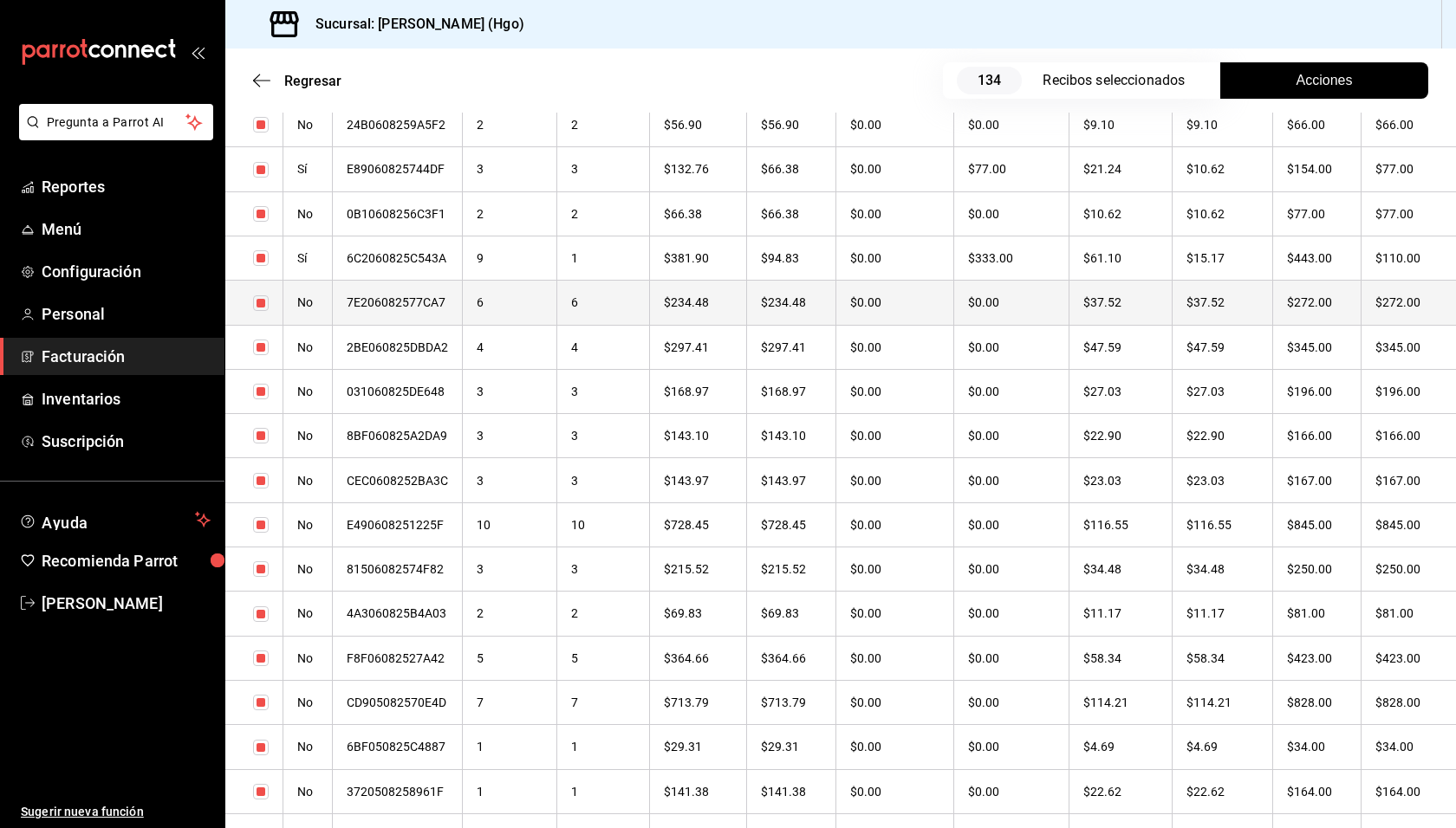
click at [1231, 300] on th "$37.52" at bounding box center [1222, 303] width 101 height 44
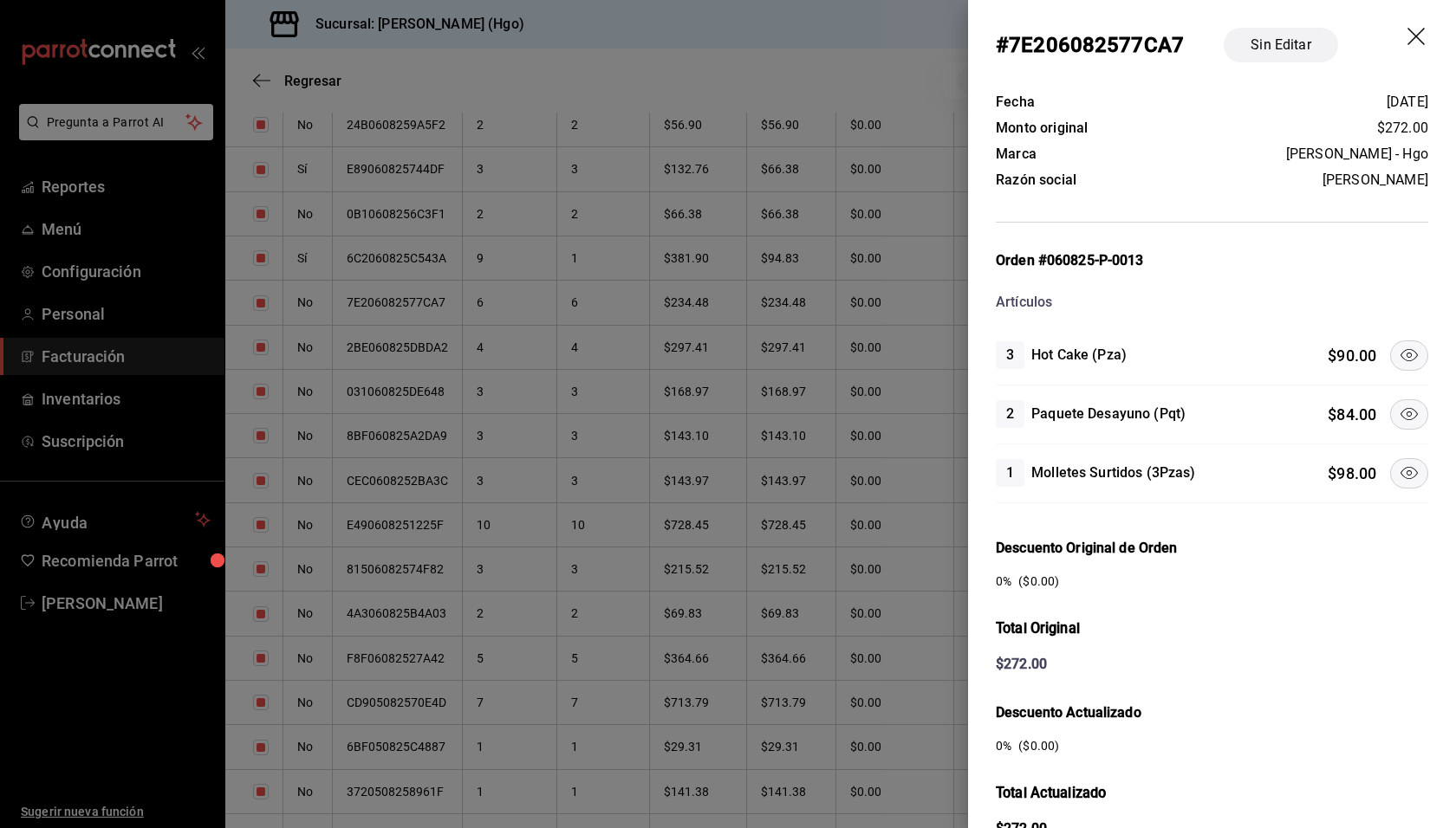
click at [1398, 408] on icon at bounding box center [1408, 414] width 21 height 21
click at [1397, 458] on button at bounding box center [1409, 473] width 39 height 30
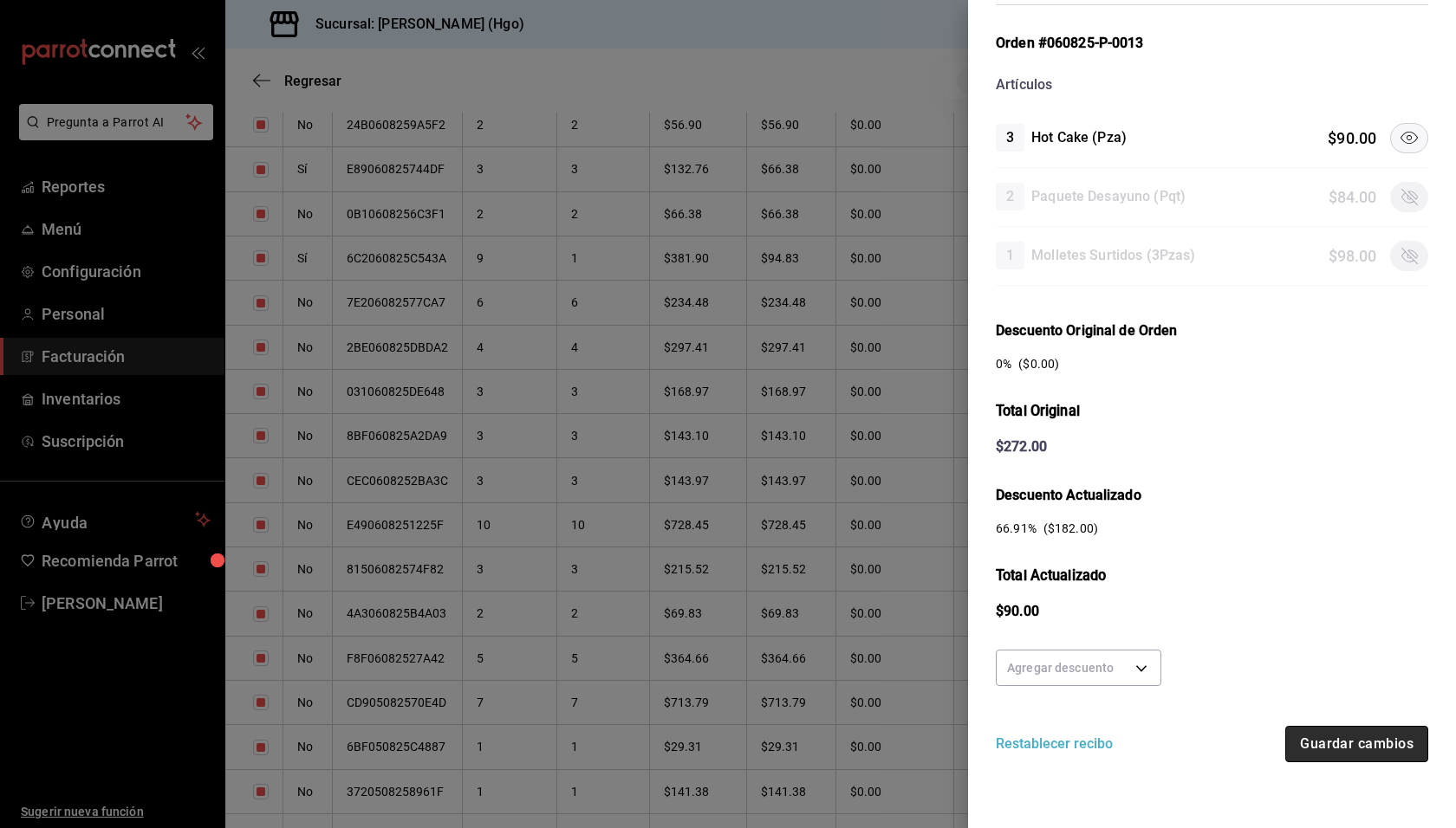
click at [1374, 730] on button "Guardar cambios" at bounding box center [1357, 744] width 143 height 37
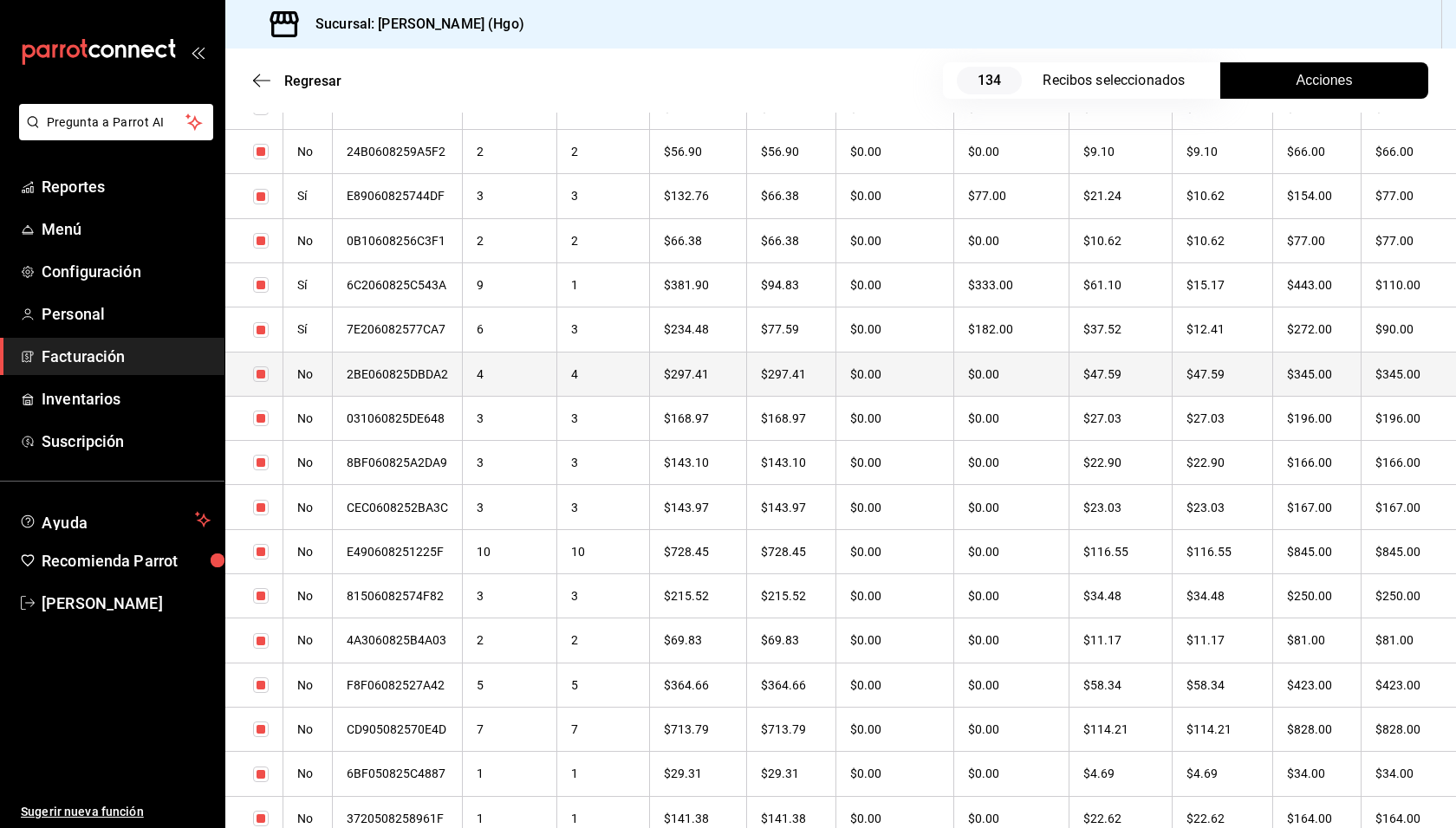
scroll to position [4149, 0]
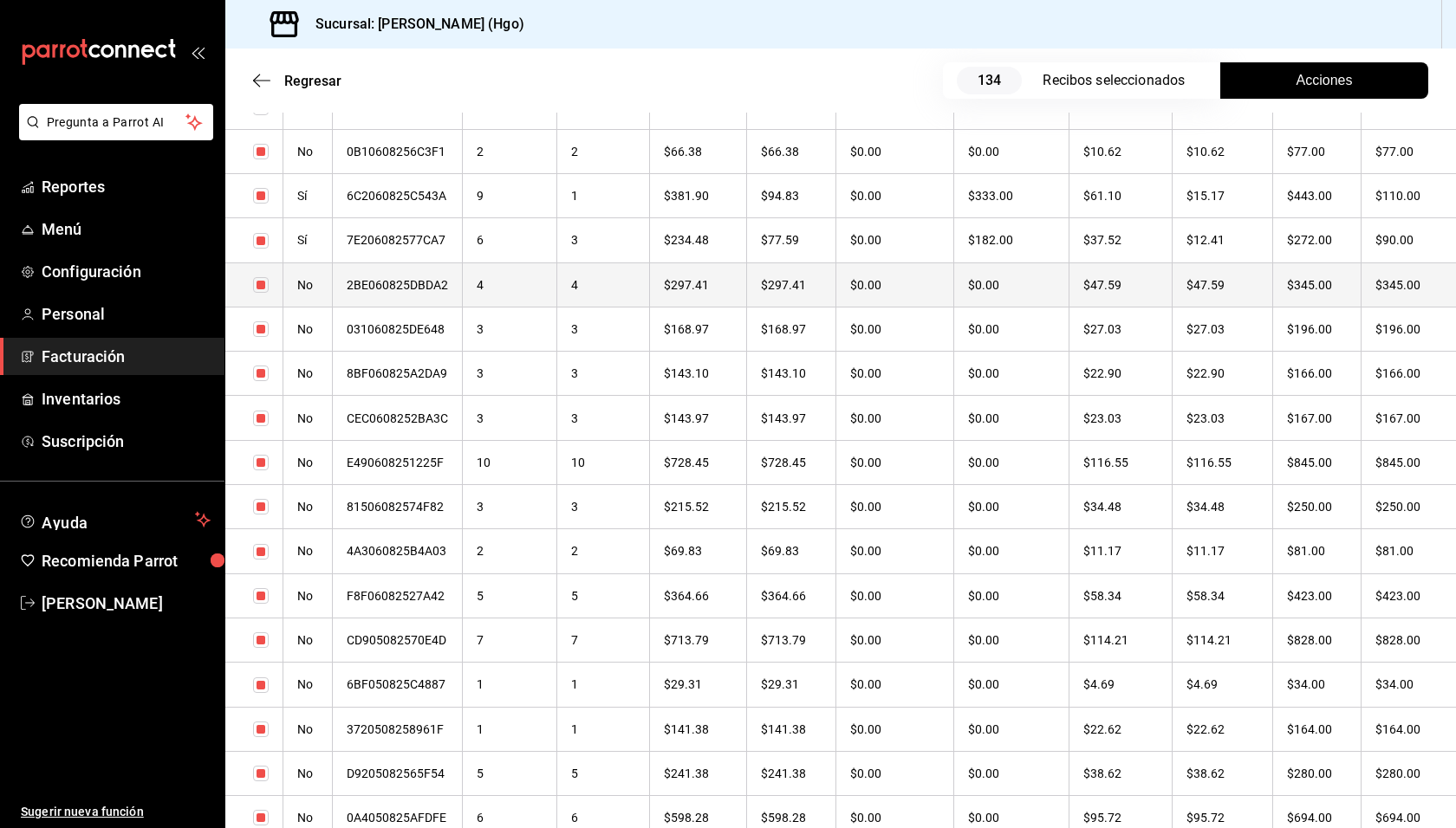
click at [1189, 278] on th "$47.59" at bounding box center [1222, 285] width 101 height 44
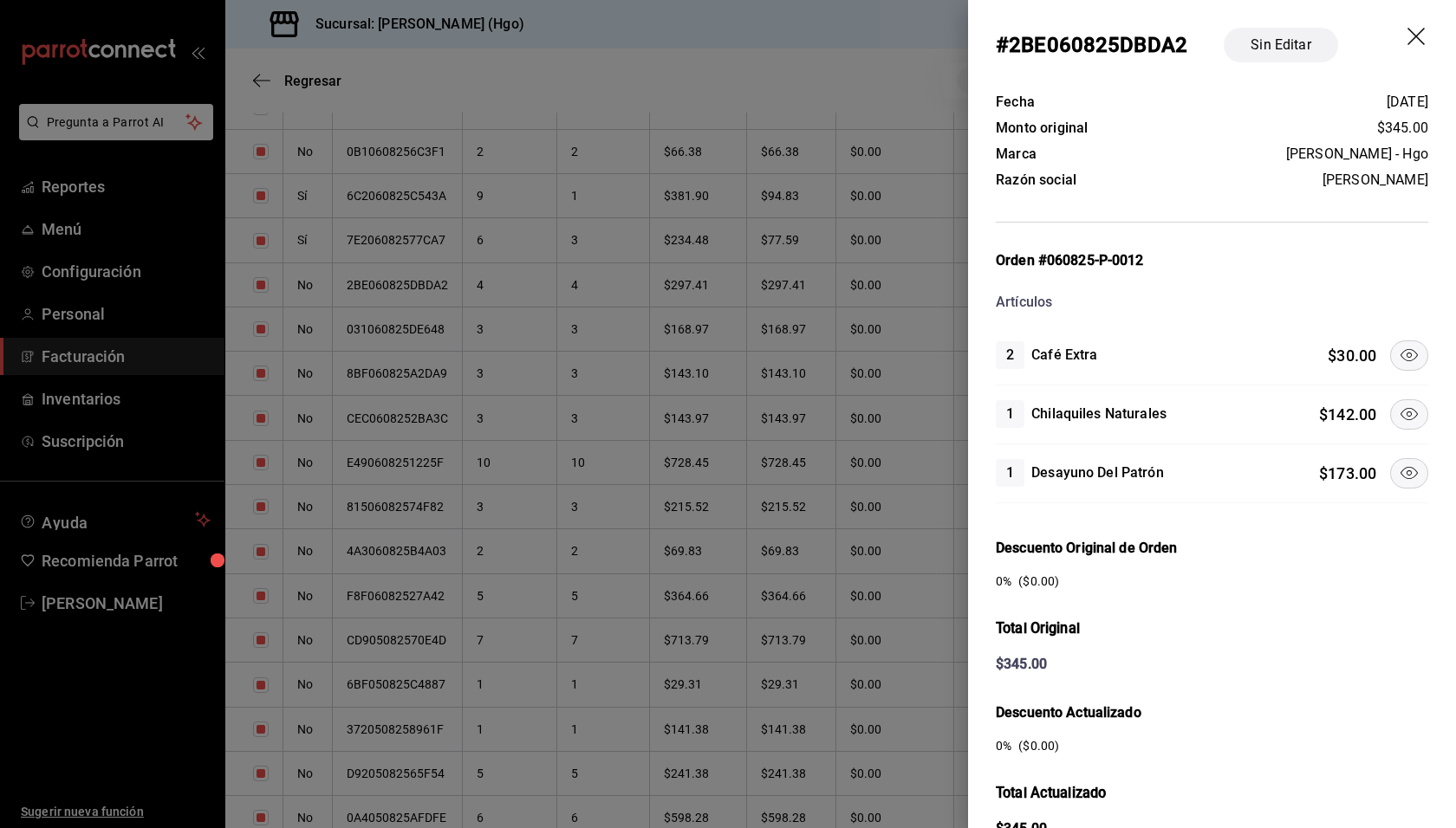
click at [1398, 359] on icon at bounding box center [1408, 355] width 21 height 21
click at [1407, 39] on icon "drag" at bounding box center [1417, 38] width 21 height 21
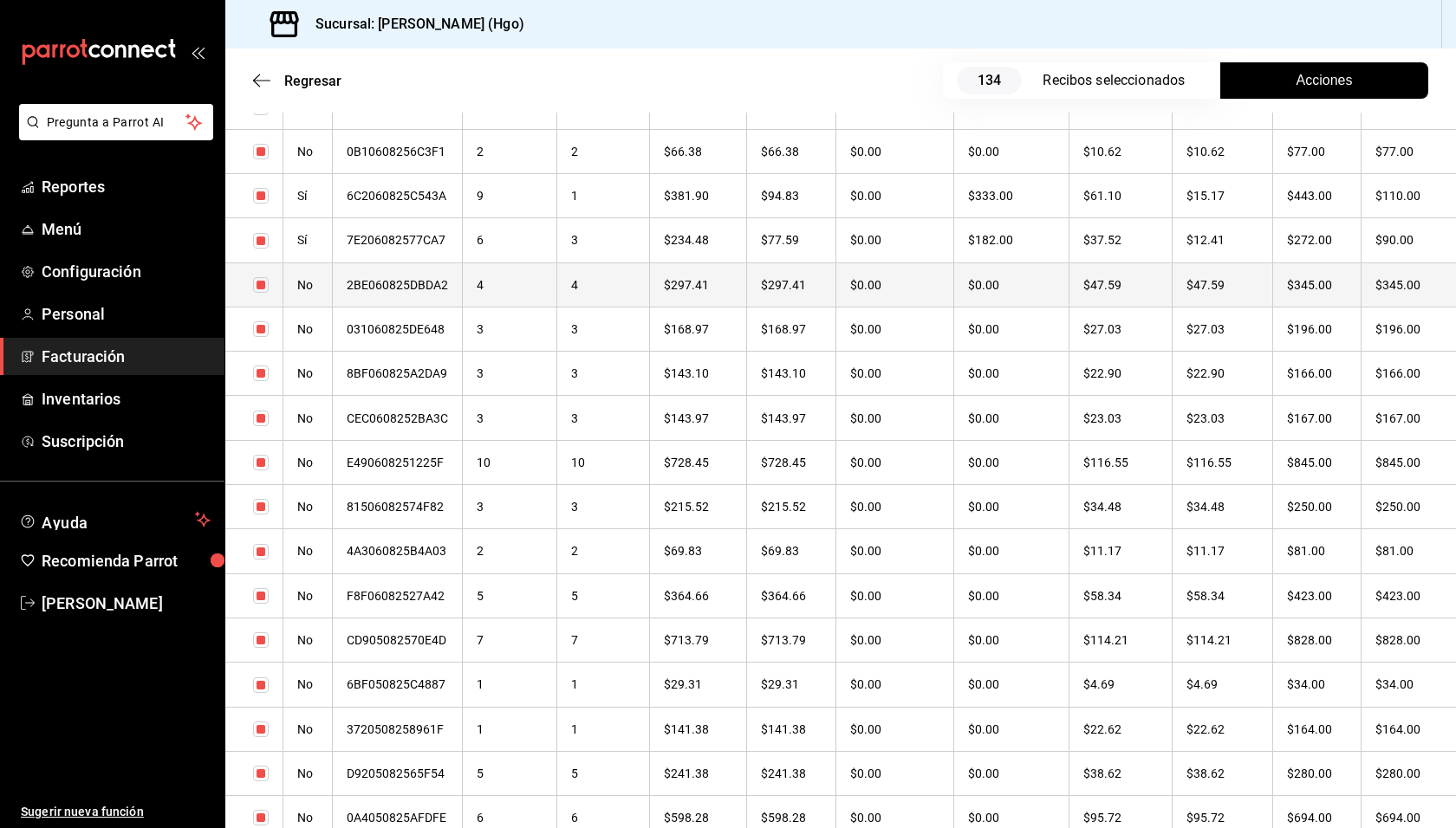
click at [1341, 283] on th "$345.00" at bounding box center [1316, 285] width 88 height 44
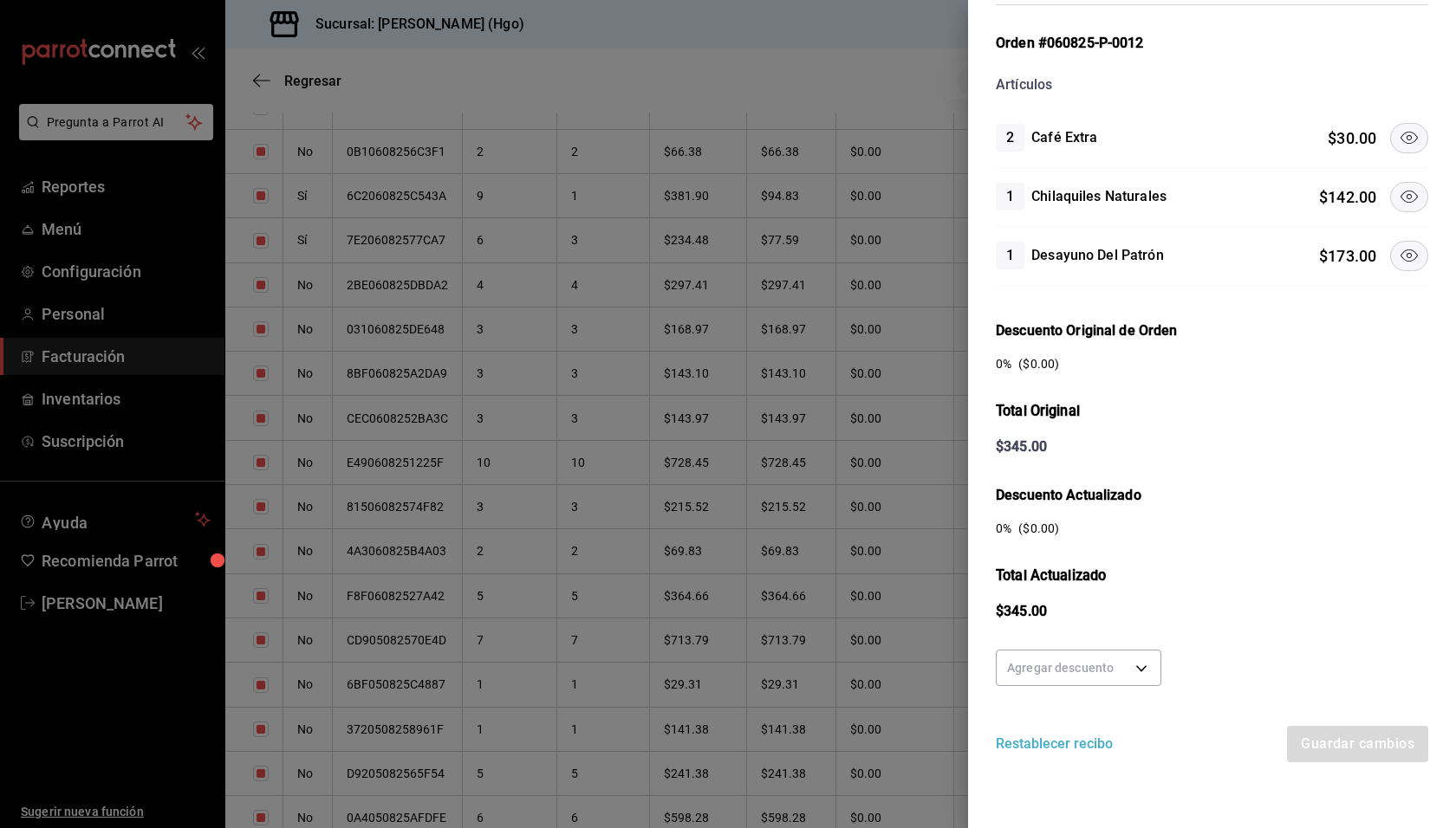
scroll to position [0, 0]
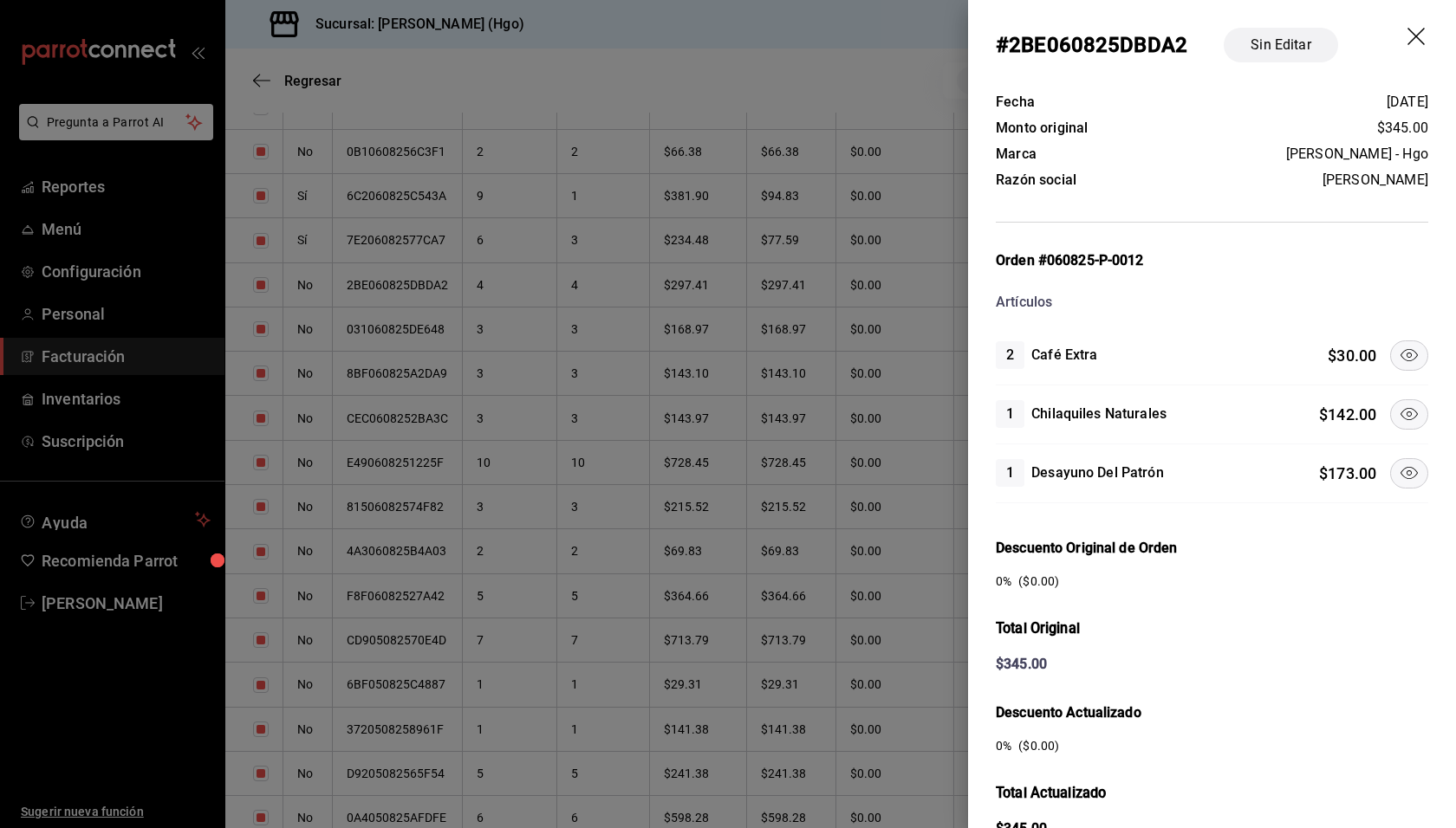
click at [1398, 354] on icon at bounding box center [1408, 355] width 21 height 21
click at [1398, 463] on icon at bounding box center [1408, 473] width 21 height 21
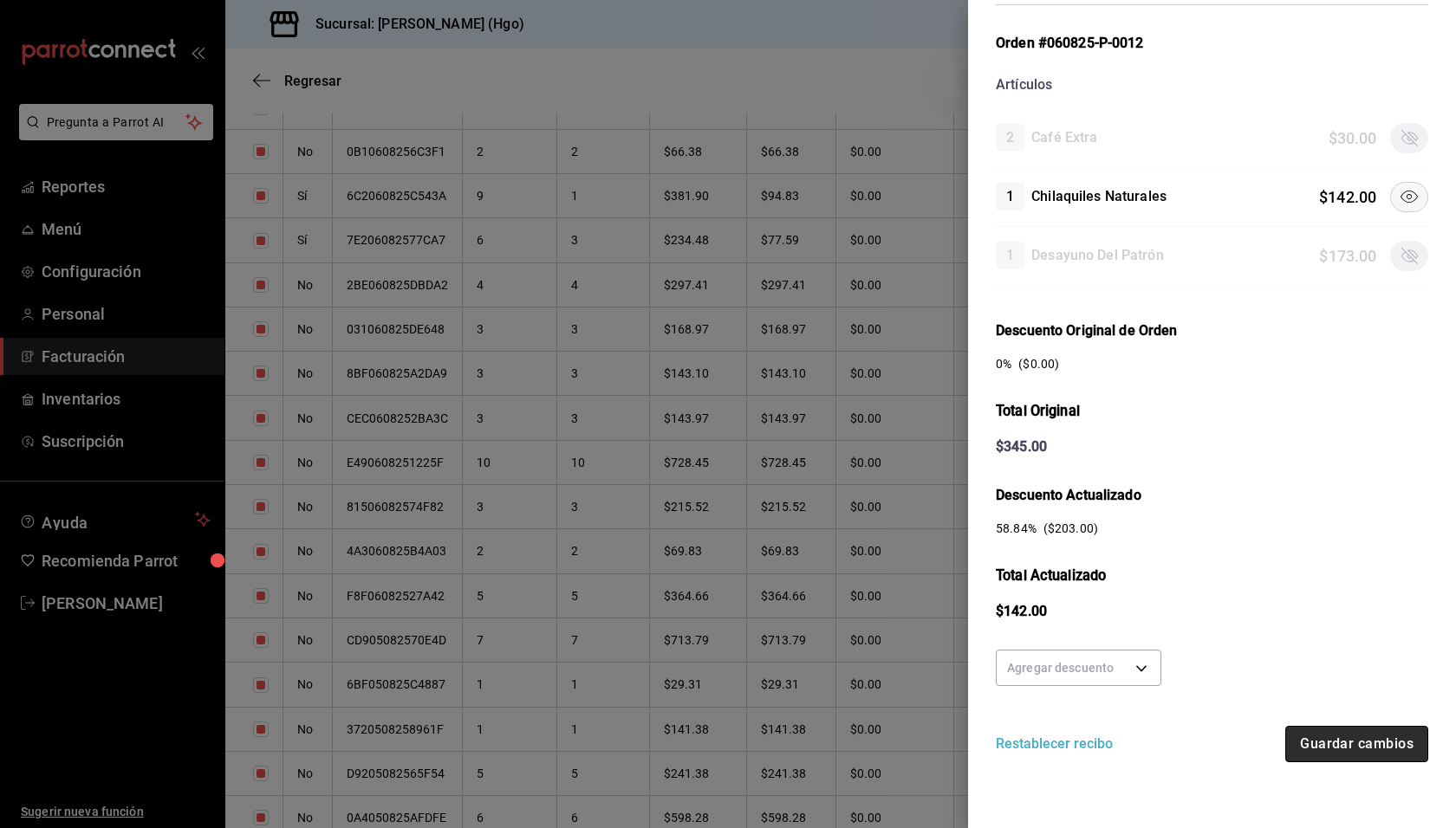
click at [1327, 729] on button "Guardar cambios" at bounding box center [1357, 744] width 143 height 37
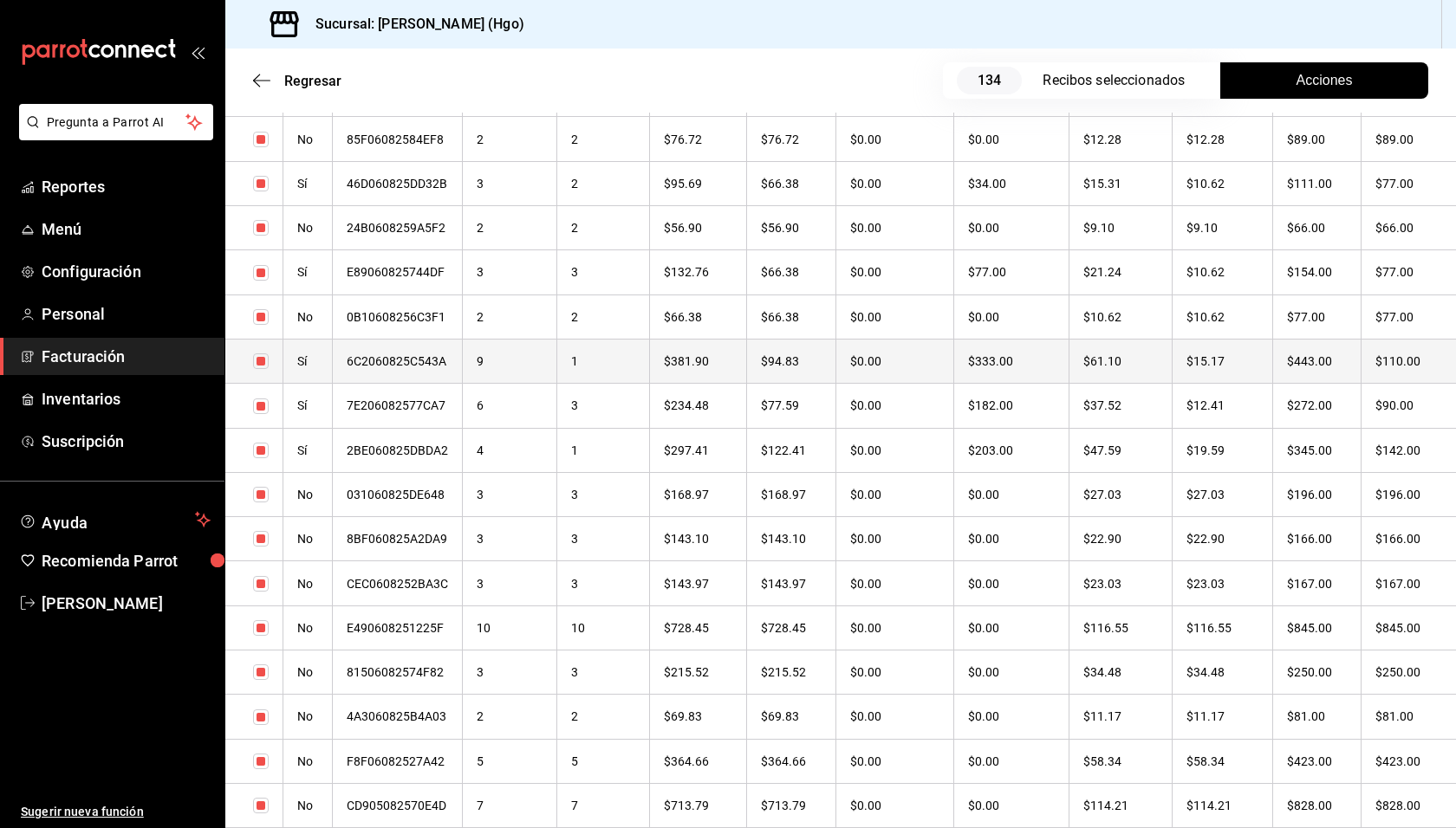
scroll to position [4303, 0]
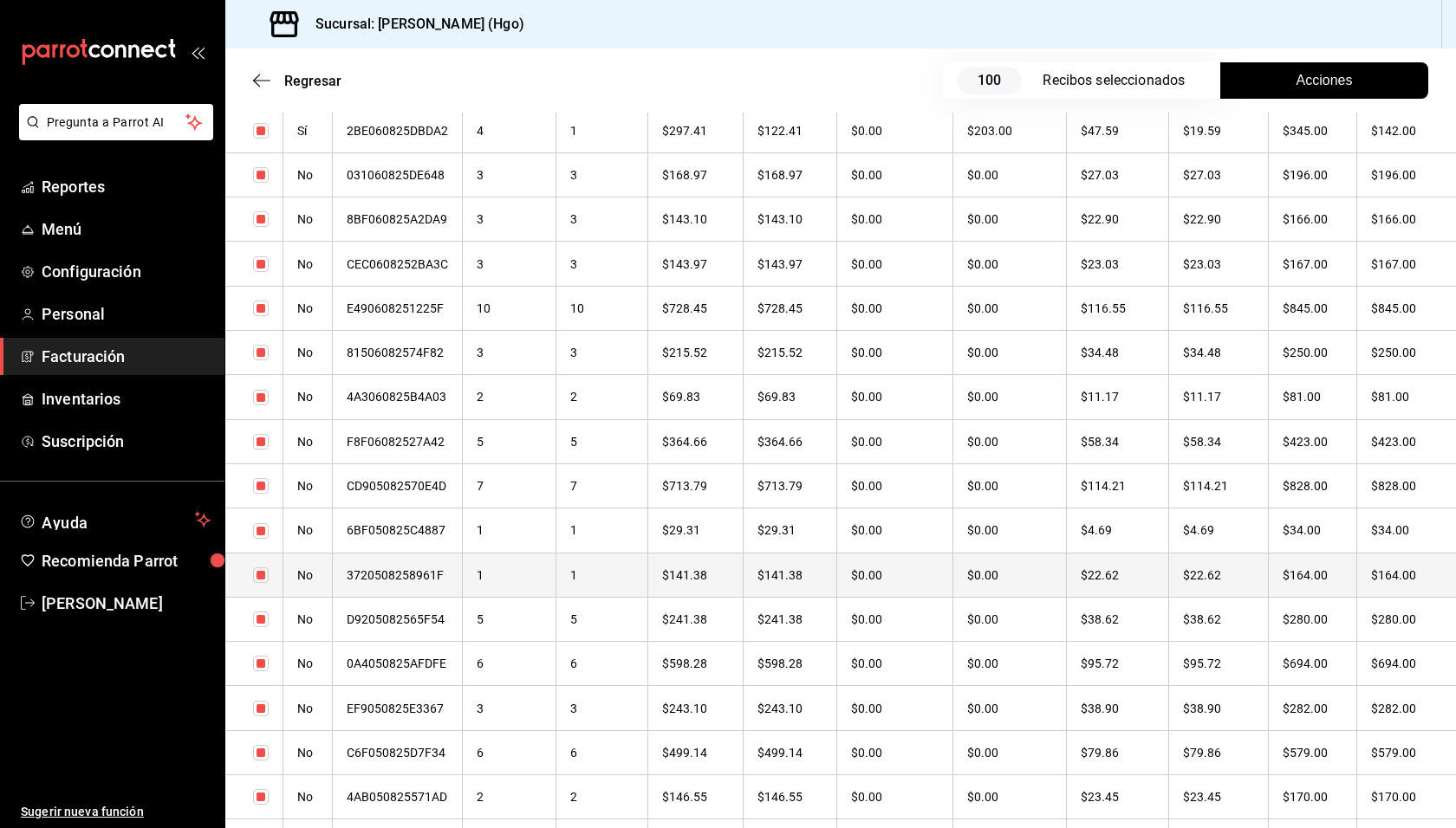
checkbox input "true"
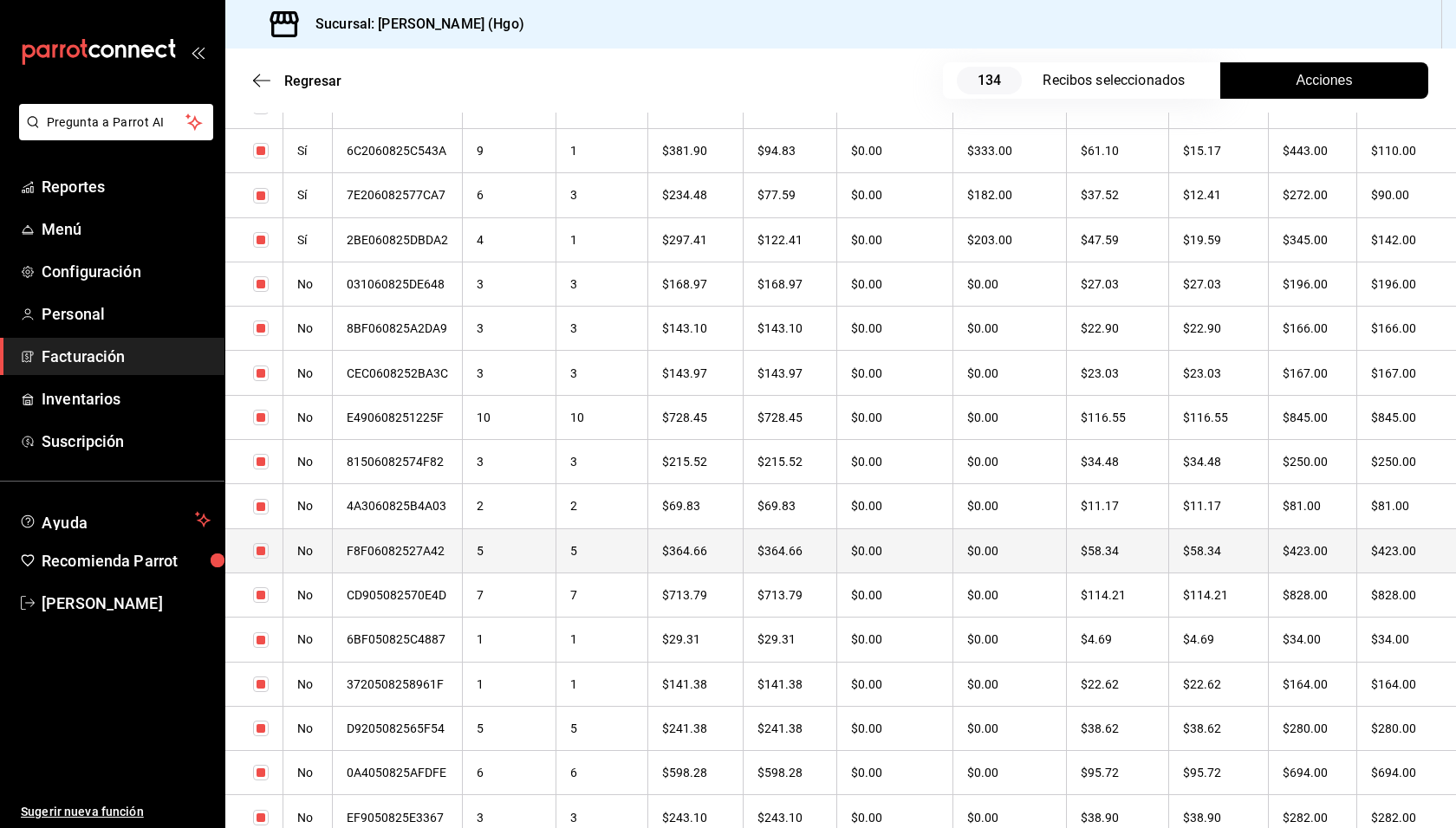
scroll to position [4114, 0]
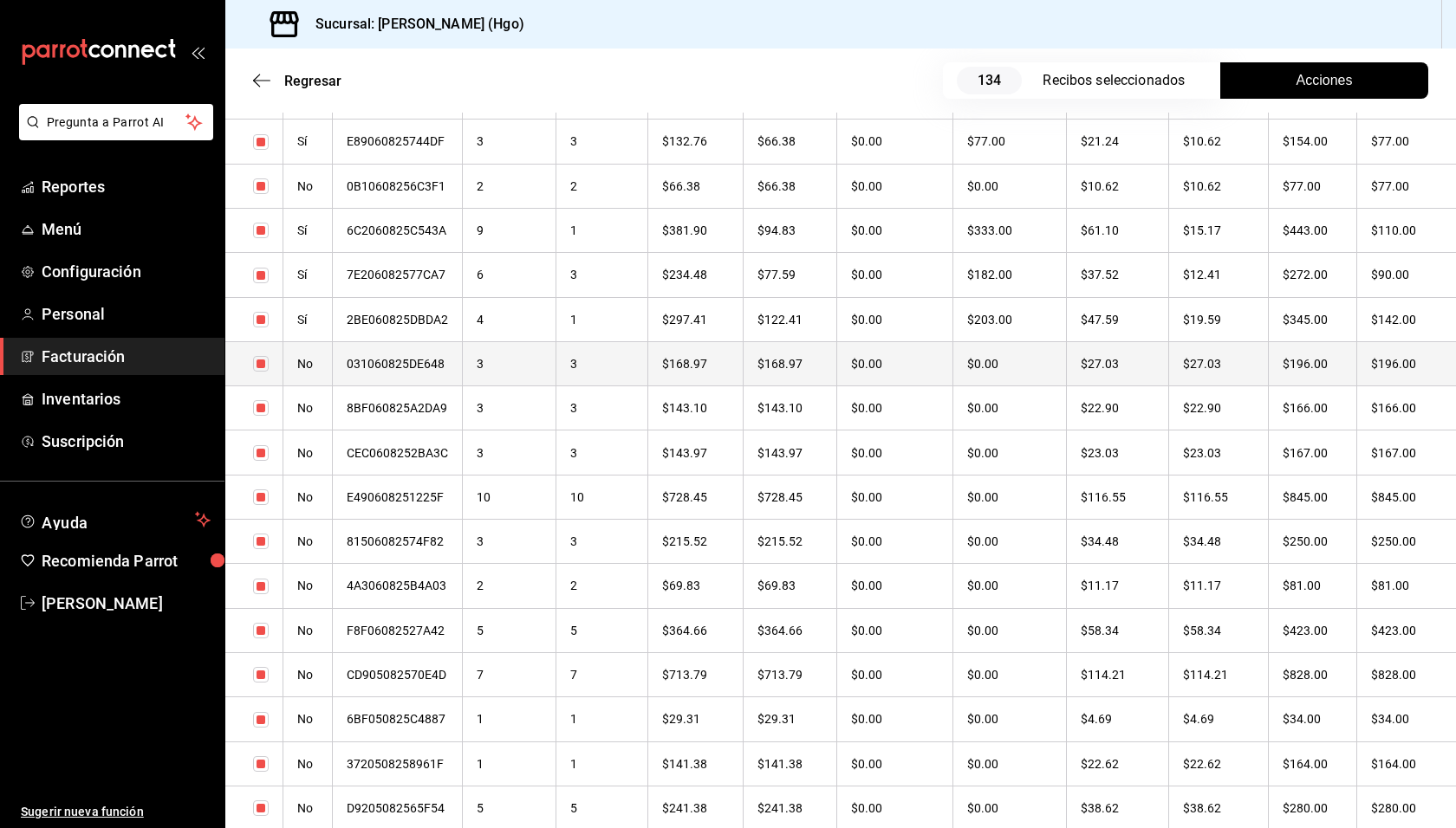
click at [1322, 374] on th "$196.00" at bounding box center [1313, 364] width 88 height 44
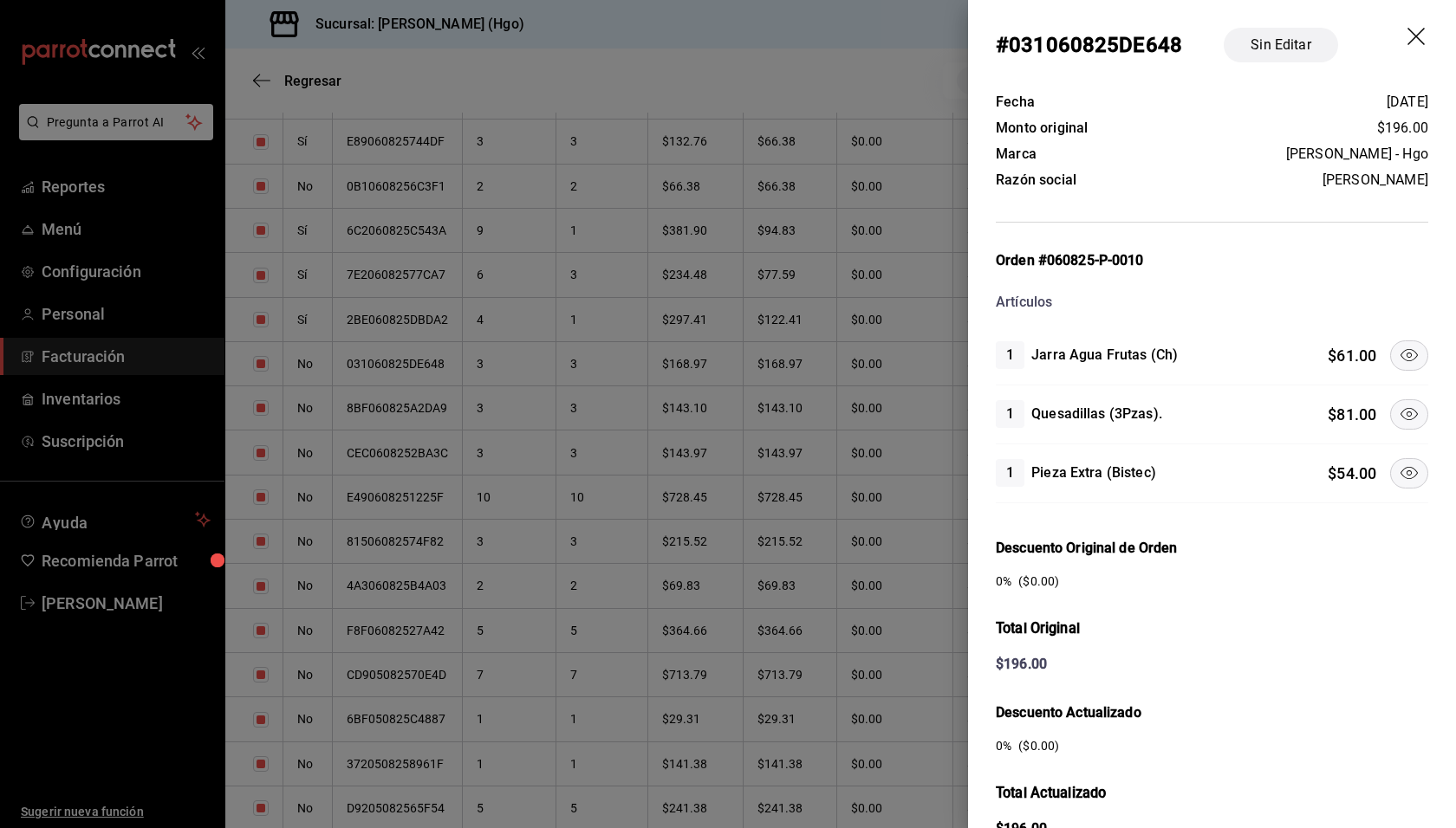
click at [1362, 370] on div "1 Jarra Agua Frutas (Ch) $ 61.00" at bounding box center [1211, 356] width 432 height 59
click at [1383, 377] on div "1 Jarra Agua Frutas (Ch) $ 61.00" at bounding box center [1211, 356] width 432 height 59
click at [1398, 405] on icon at bounding box center [1408, 414] width 21 height 21
click at [1405, 470] on icon at bounding box center [1408, 473] width 17 height 12
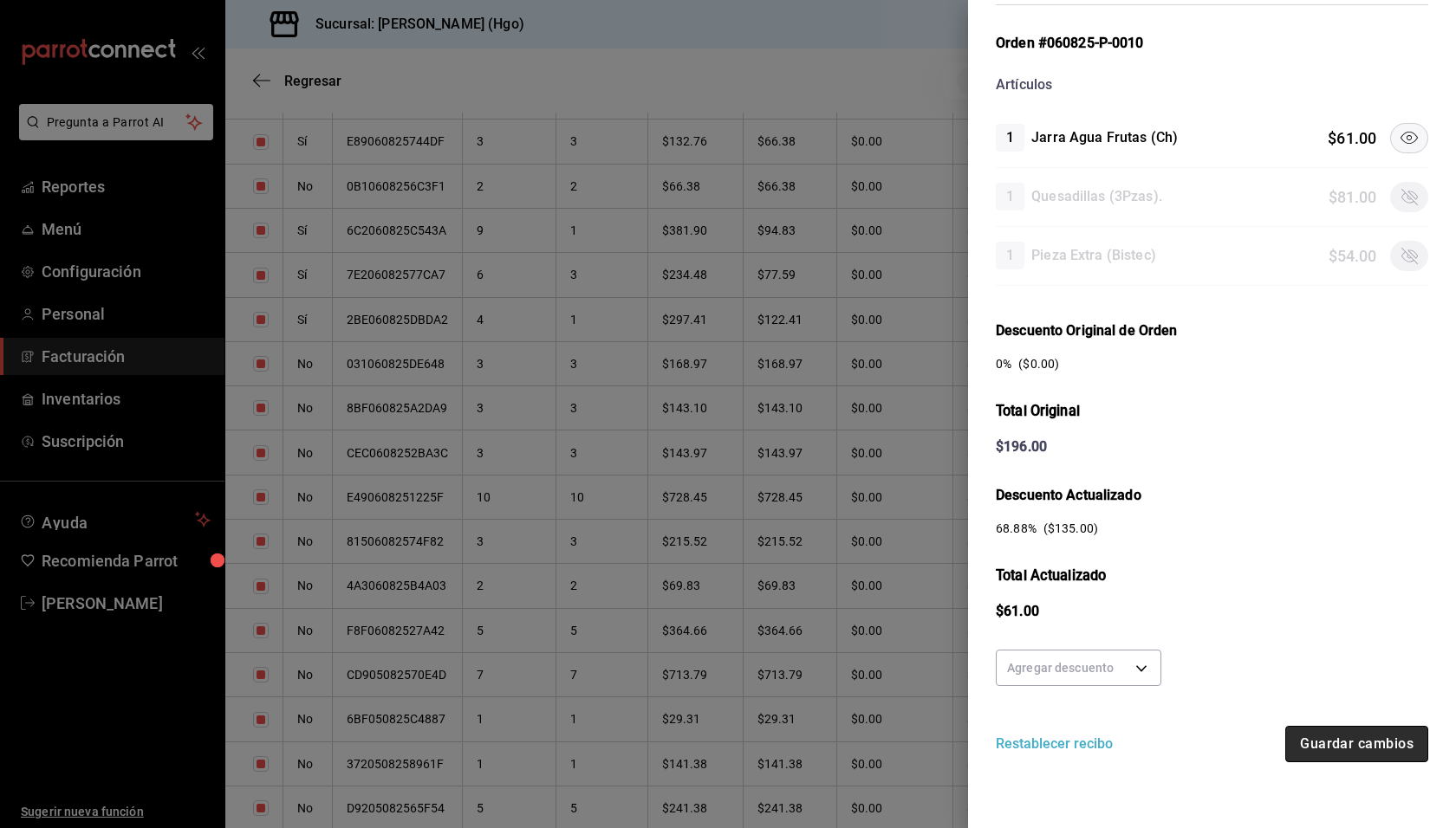
click at [1355, 742] on button "Guardar cambios" at bounding box center [1357, 744] width 143 height 37
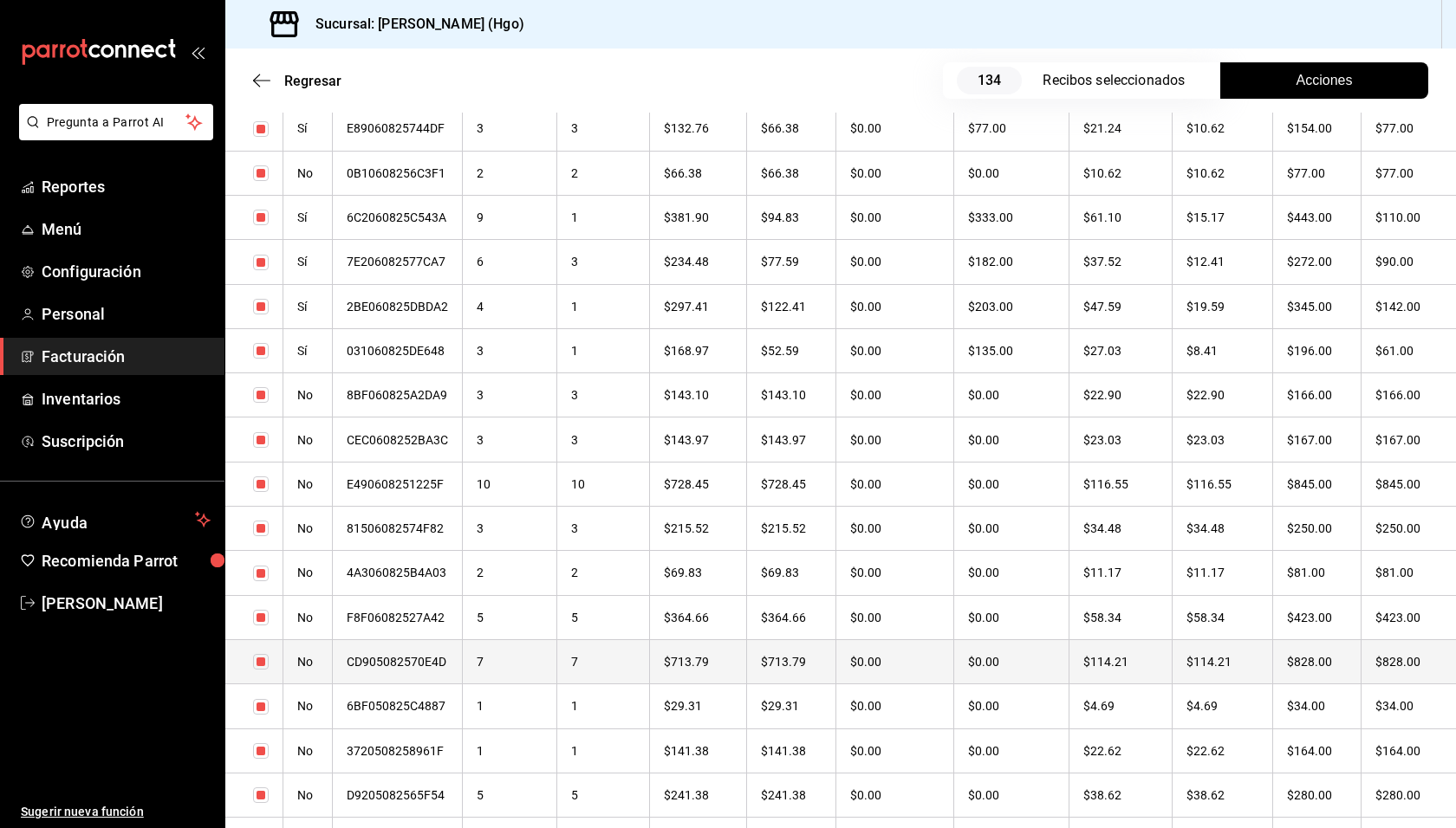
scroll to position [4150, 0]
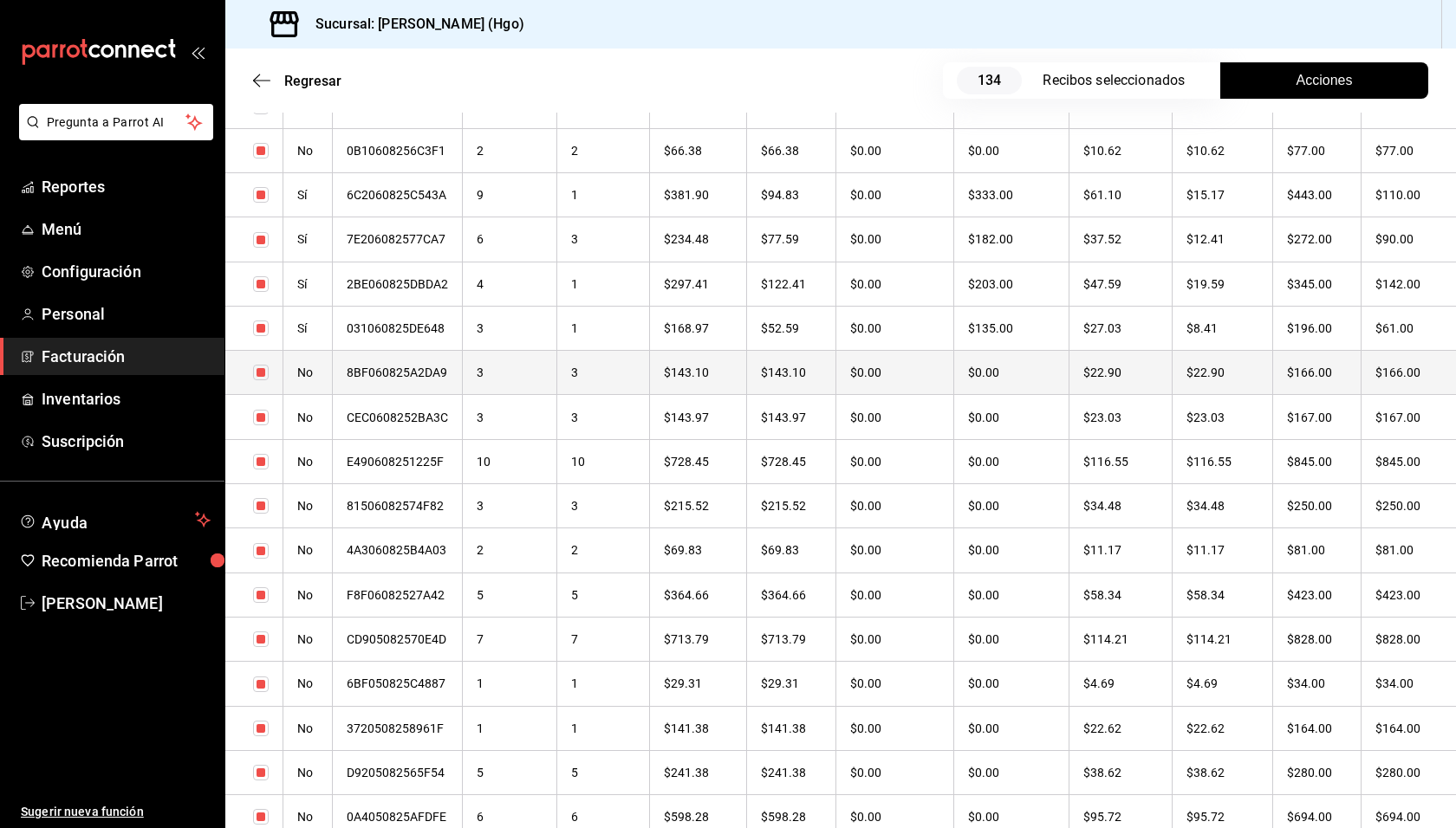
click at [1311, 379] on th "$166.00" at bounding box center [1316, 373] width 88 height 44
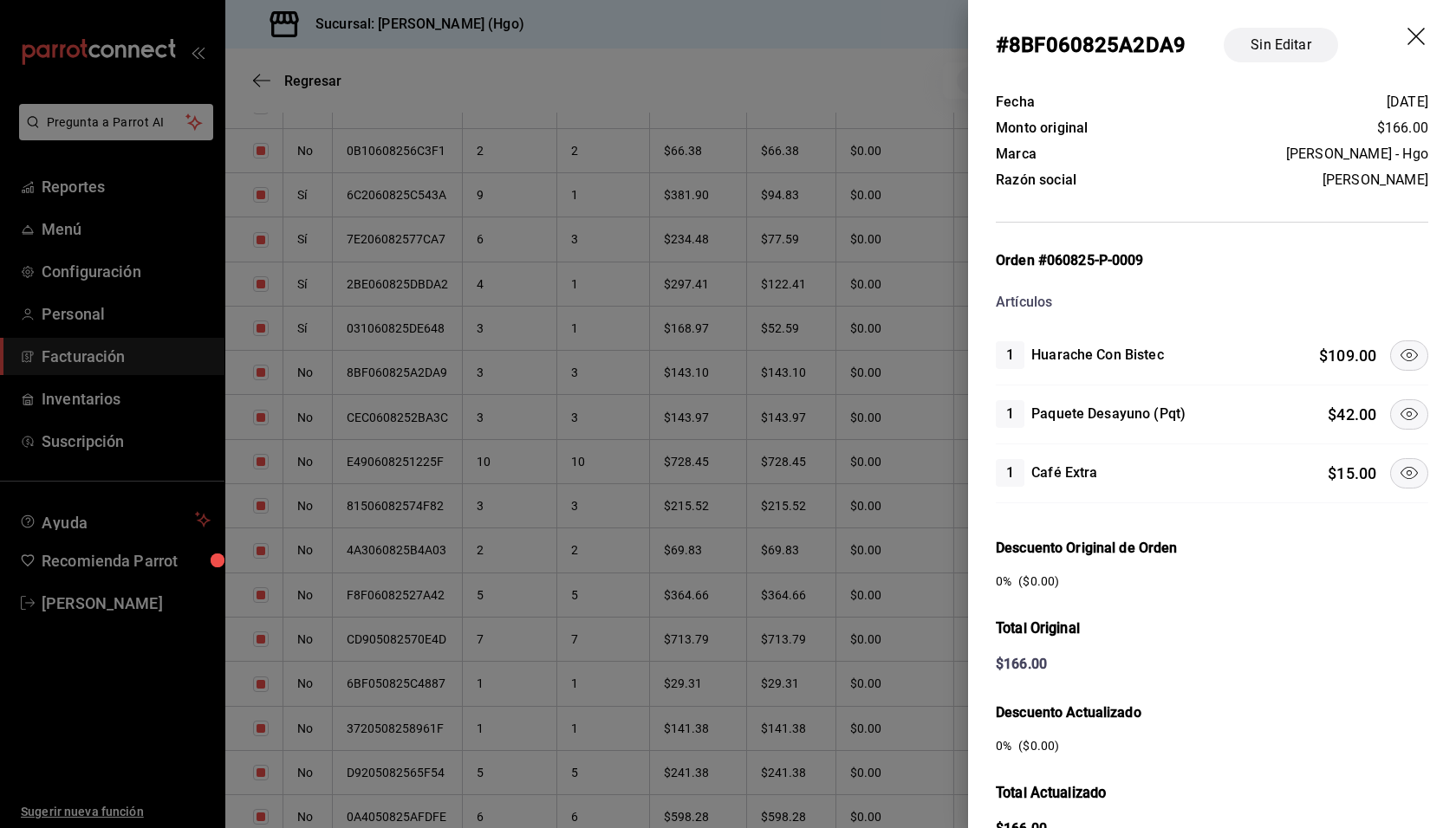
click at [1381, 578] on div "0 % ($ 0.00 )" at bounding box center [1211, 582] width 432 height 18
click at [1399, 408] on icon at bounding box center [1408, 414] width 21 height 21
click at [1398, 465] on icon at bounding box center [1408, 473] width 21 height 21
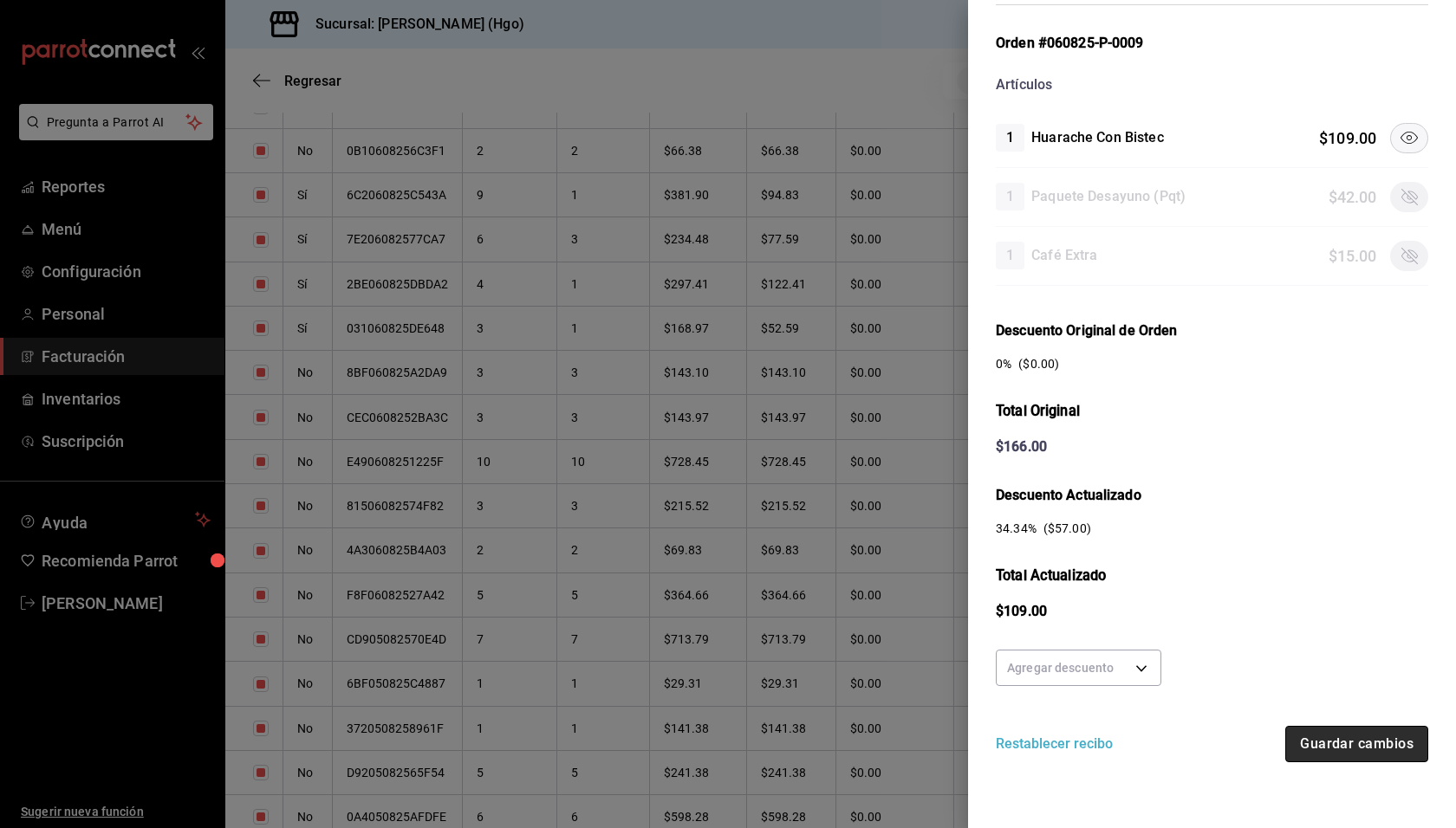
click at [1372, 739] on button "Guardar cambios" at bounding box center [1357, 744] width 143 height 37
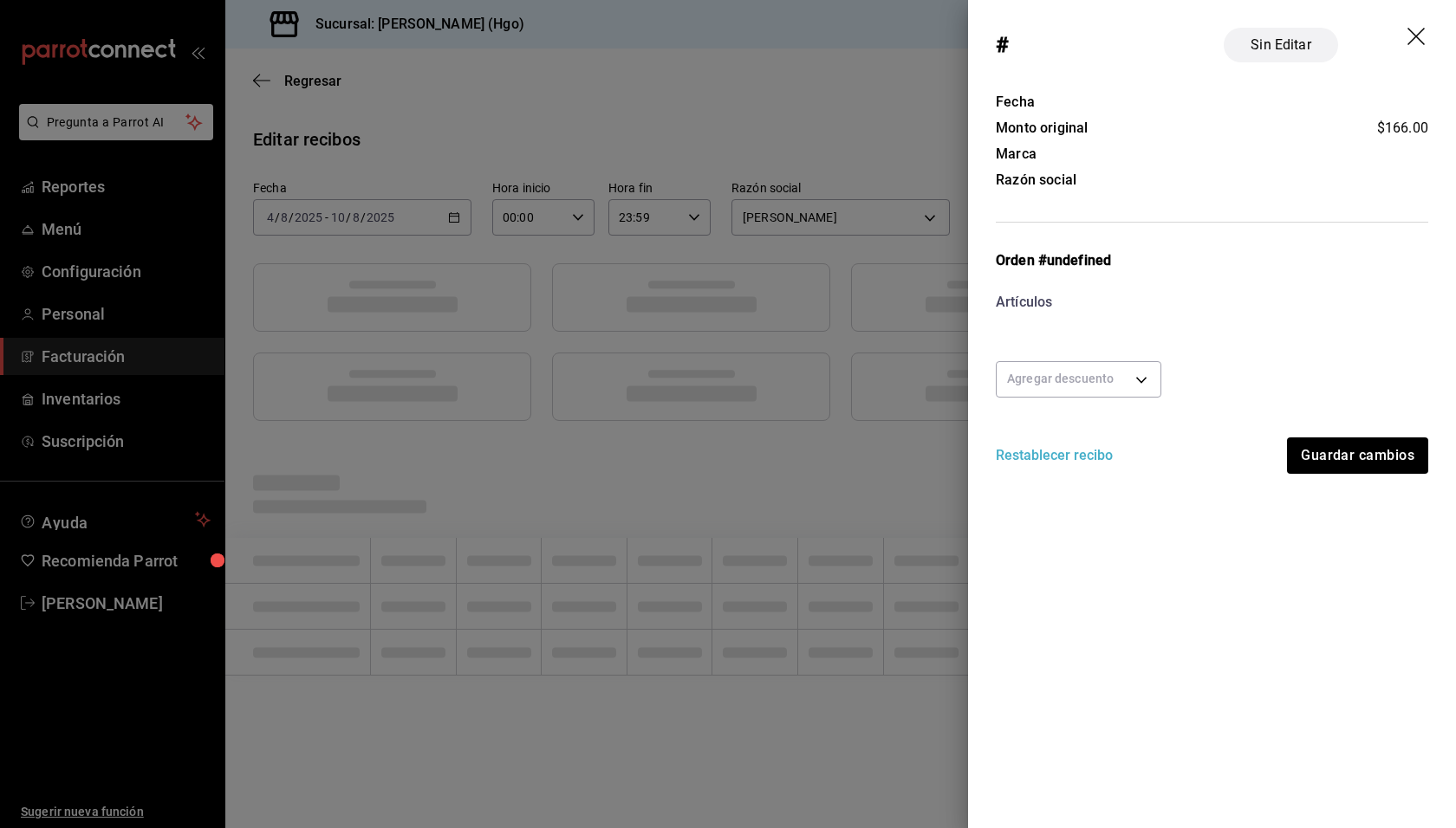
scroll to position [0, 0]
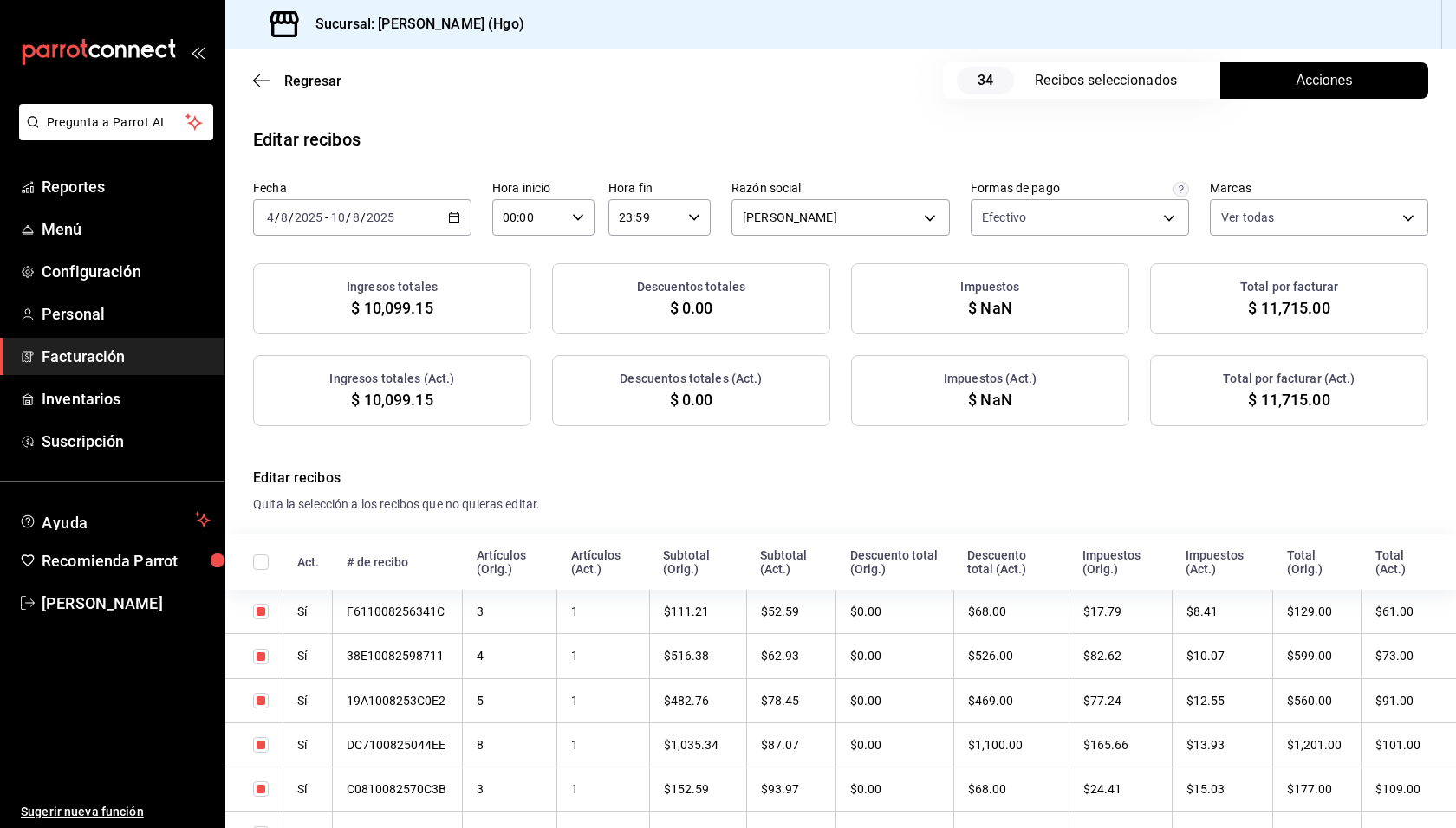
checkbox input "true"
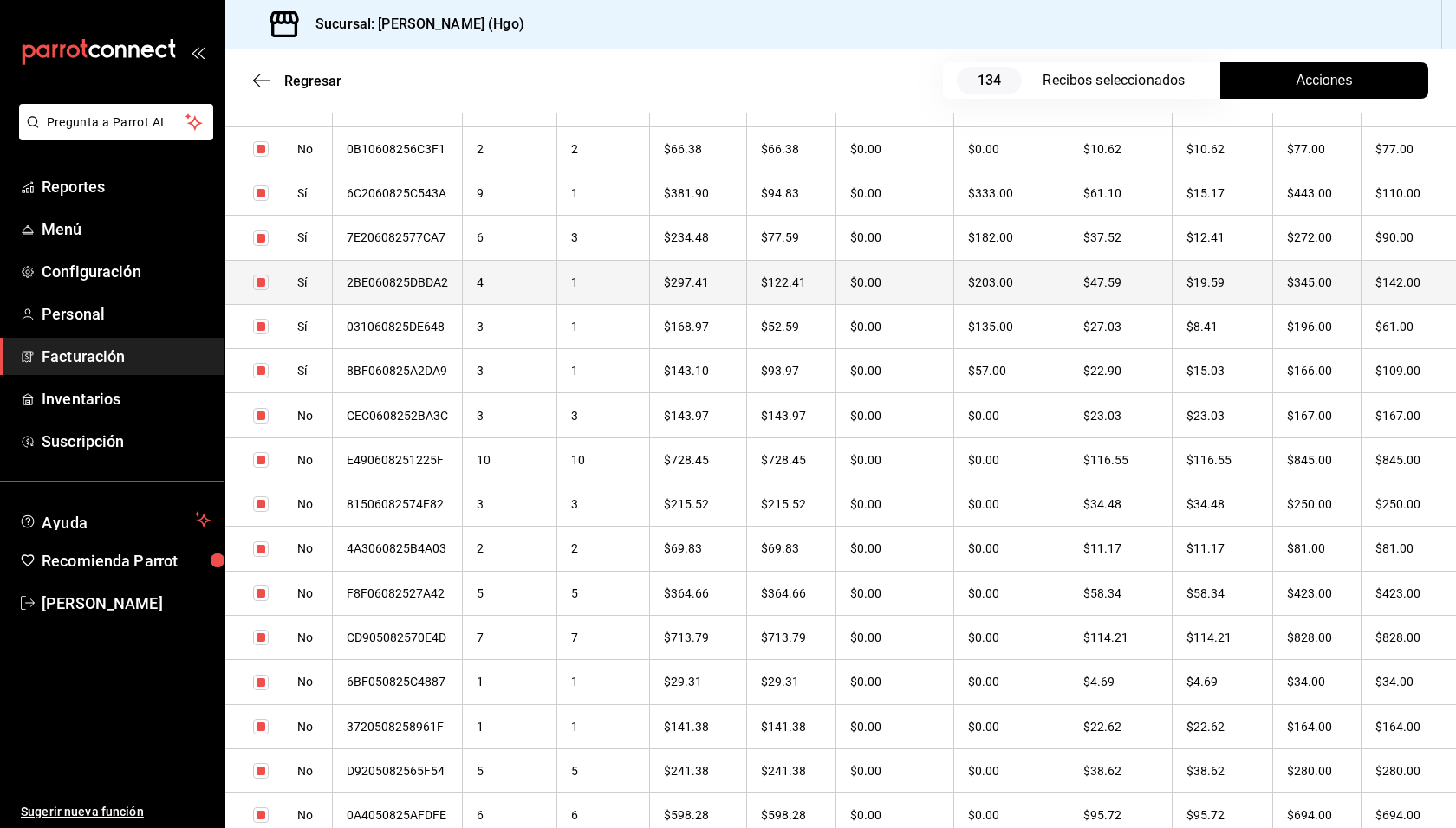
scroll to position [4303, 0]
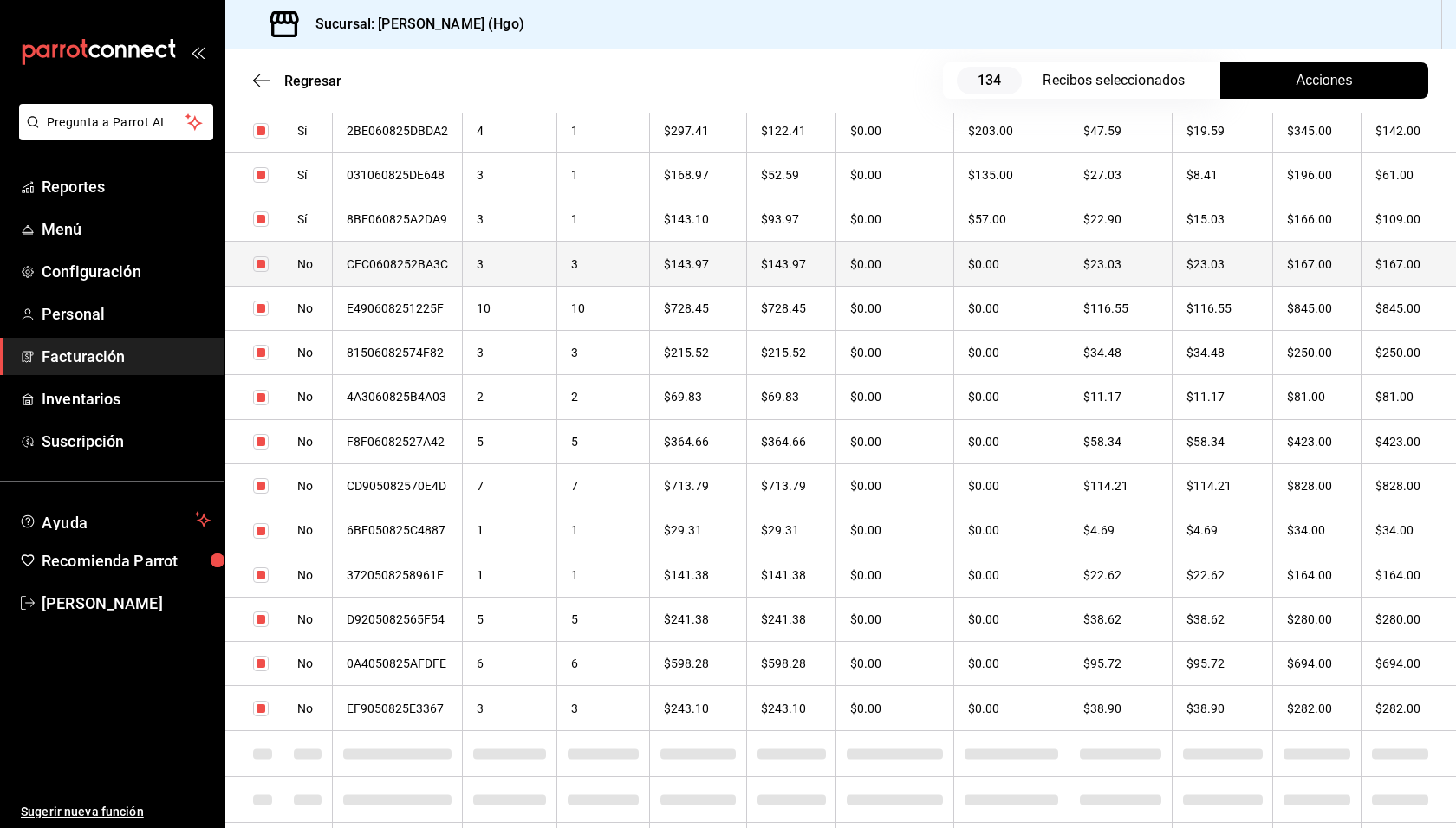
click at [1260, 263] on th "$23.03" at bounding box center [1222, 263] width 101 height 44
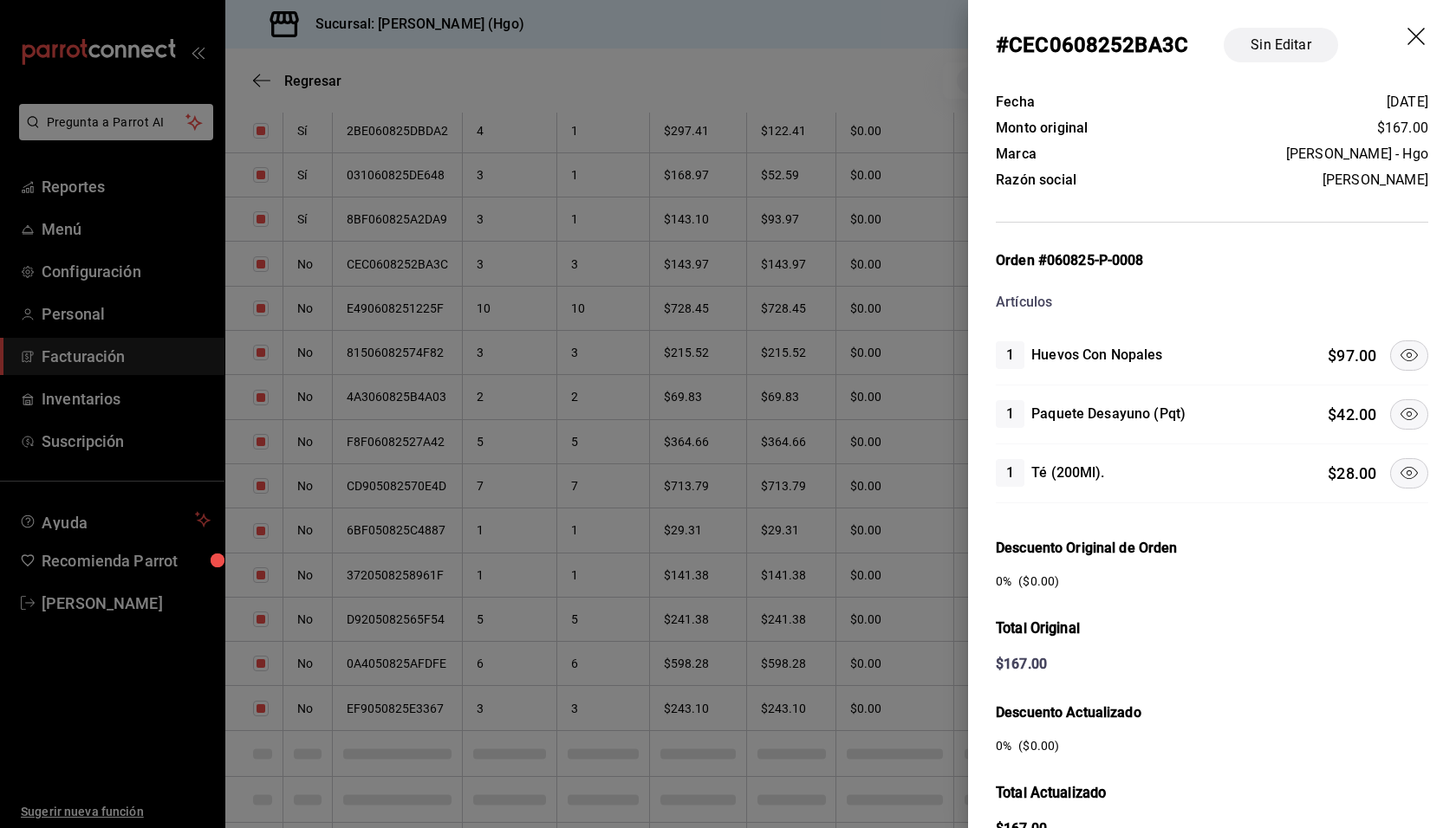
drag, startPoint x: 1396, startPoint y: 412, endPoint x: 1395, endPoint y: 436, distance: 24.0
click at [1400, 412] on icon at bounding box center [1408, 414] width 17 height 12
click at [1398, 464] on icon at bounding box center [1408, 473] width 21 height 21
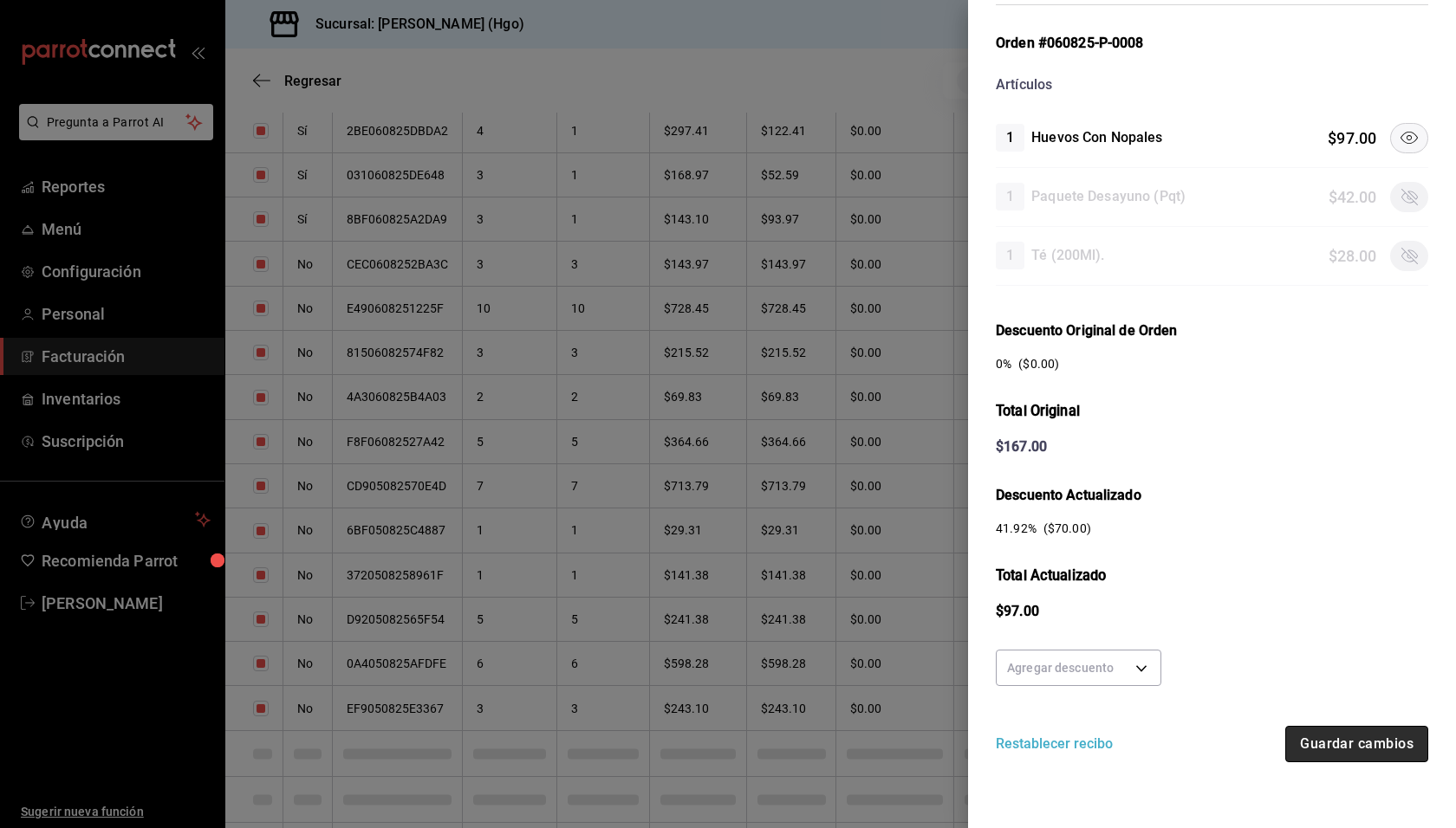
click at [1381, 735] on button "Guardar cambios" at bounding box center [1357, 744] width 143 height 37
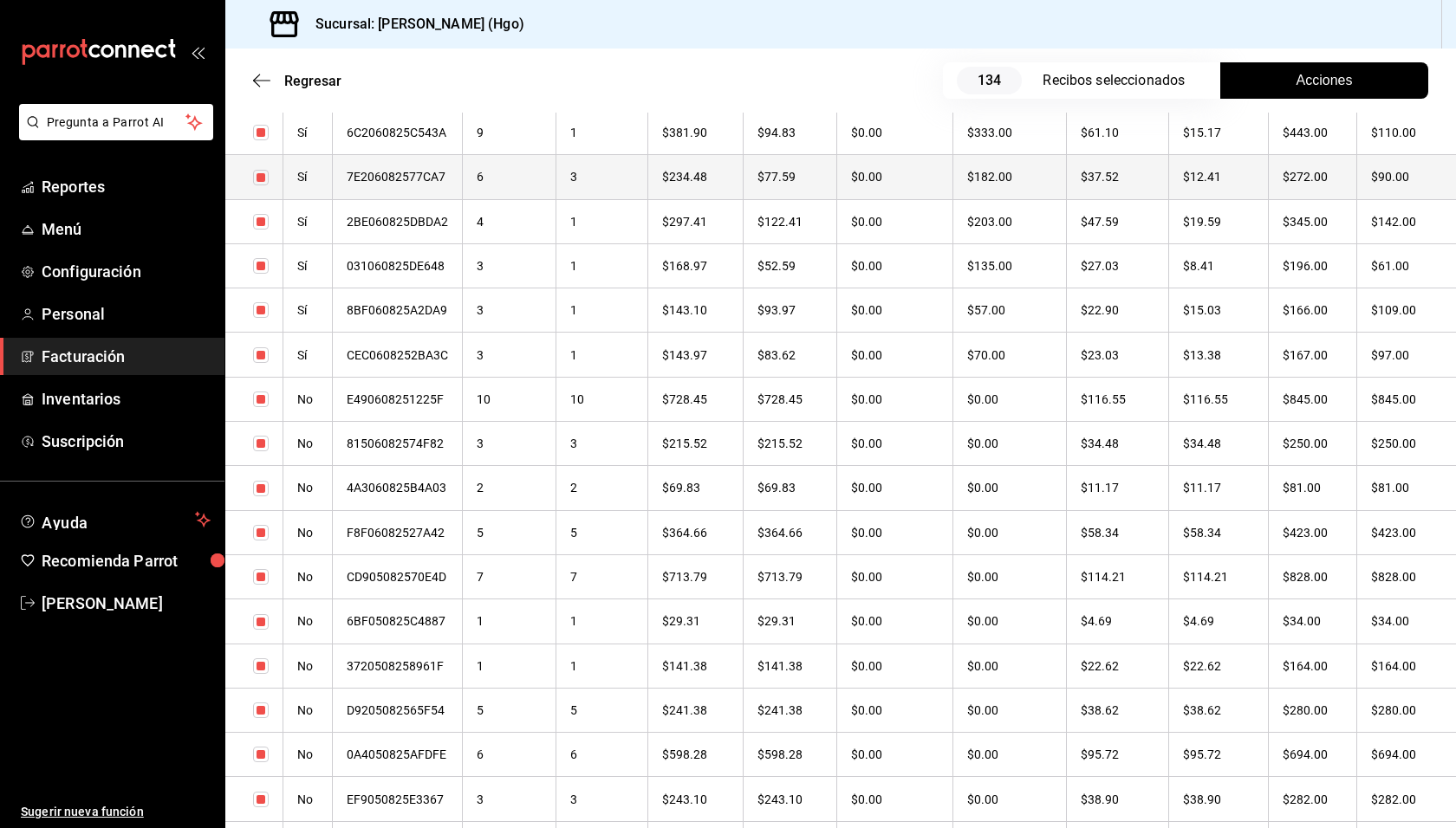
scroll to position [4302, 0]
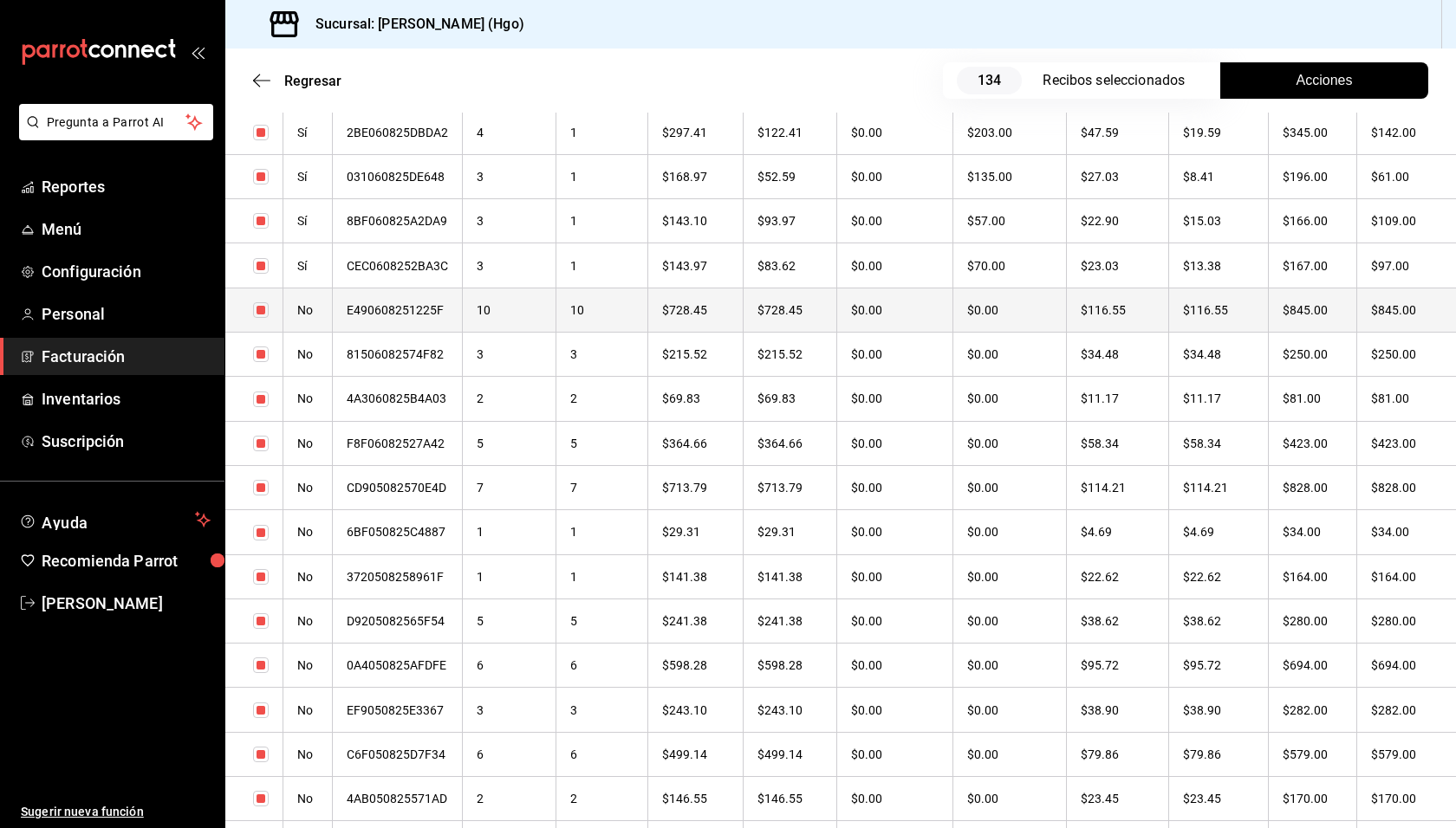
click at [1041, 300] on th "$0.00" at bounding box center [1009, 309] width 114 height 44
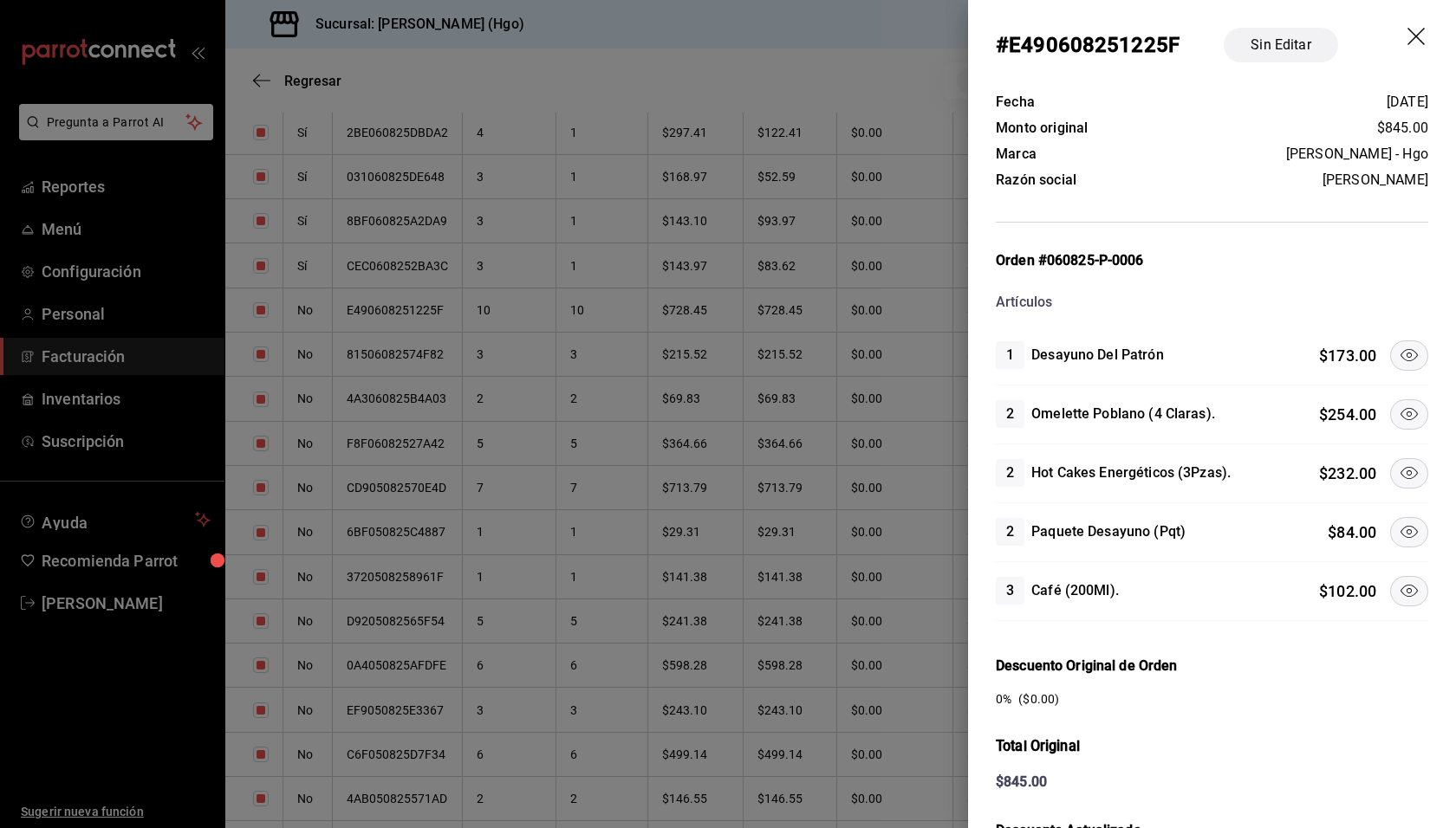
click at [1395, 517] on button at bounding box center [1409, 531] width 39 height 30
click at [1398, 409] on icon at bounding box center [1408, 414] width 21 height 21
click at [1398, 348] on icon at bounding box center [1408, 355] width 21 height 21
click at [1398, 463] on icon at bounding box center [1408, 473] width 21 height 21
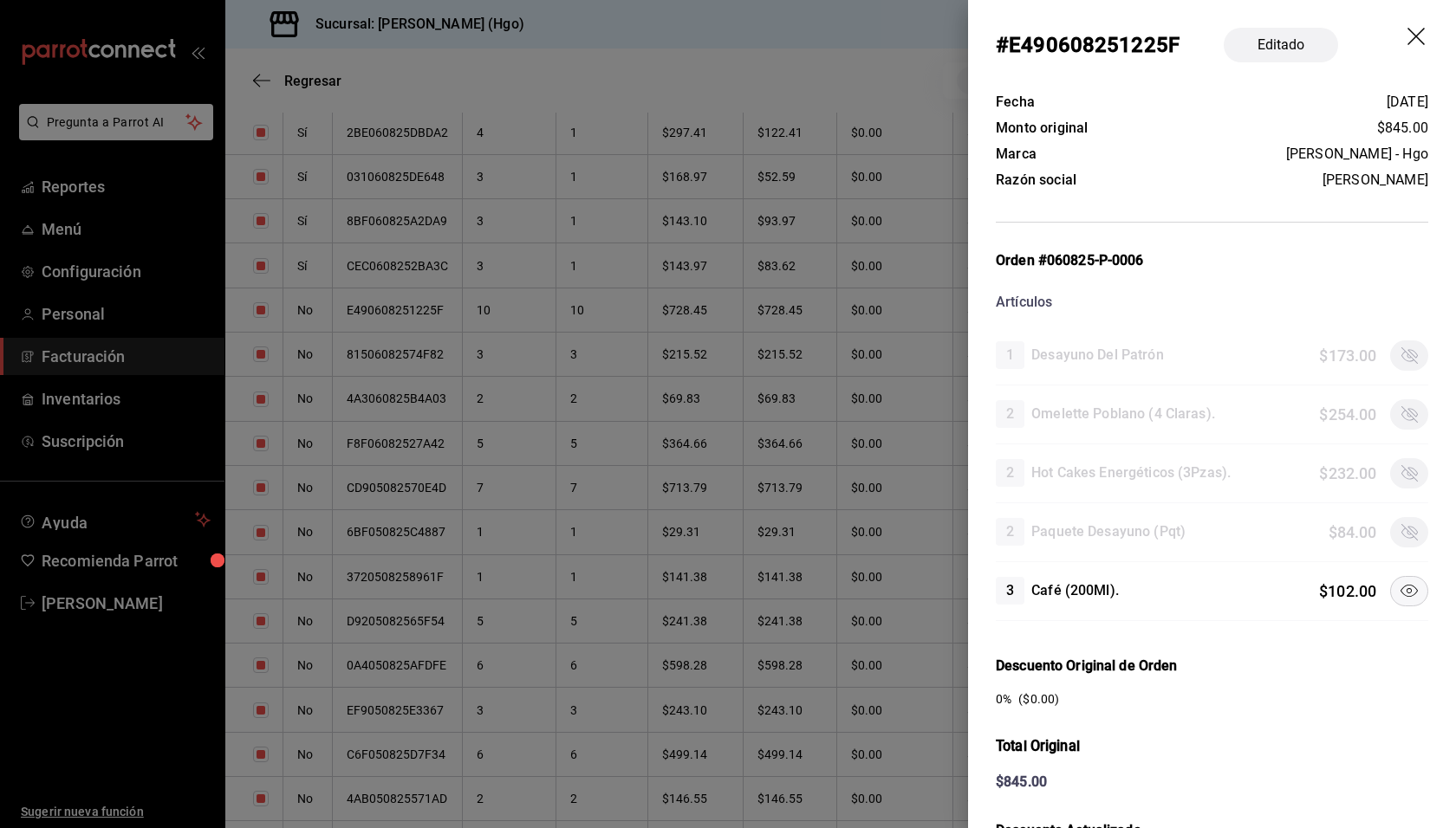
scroll to position [335, 0]
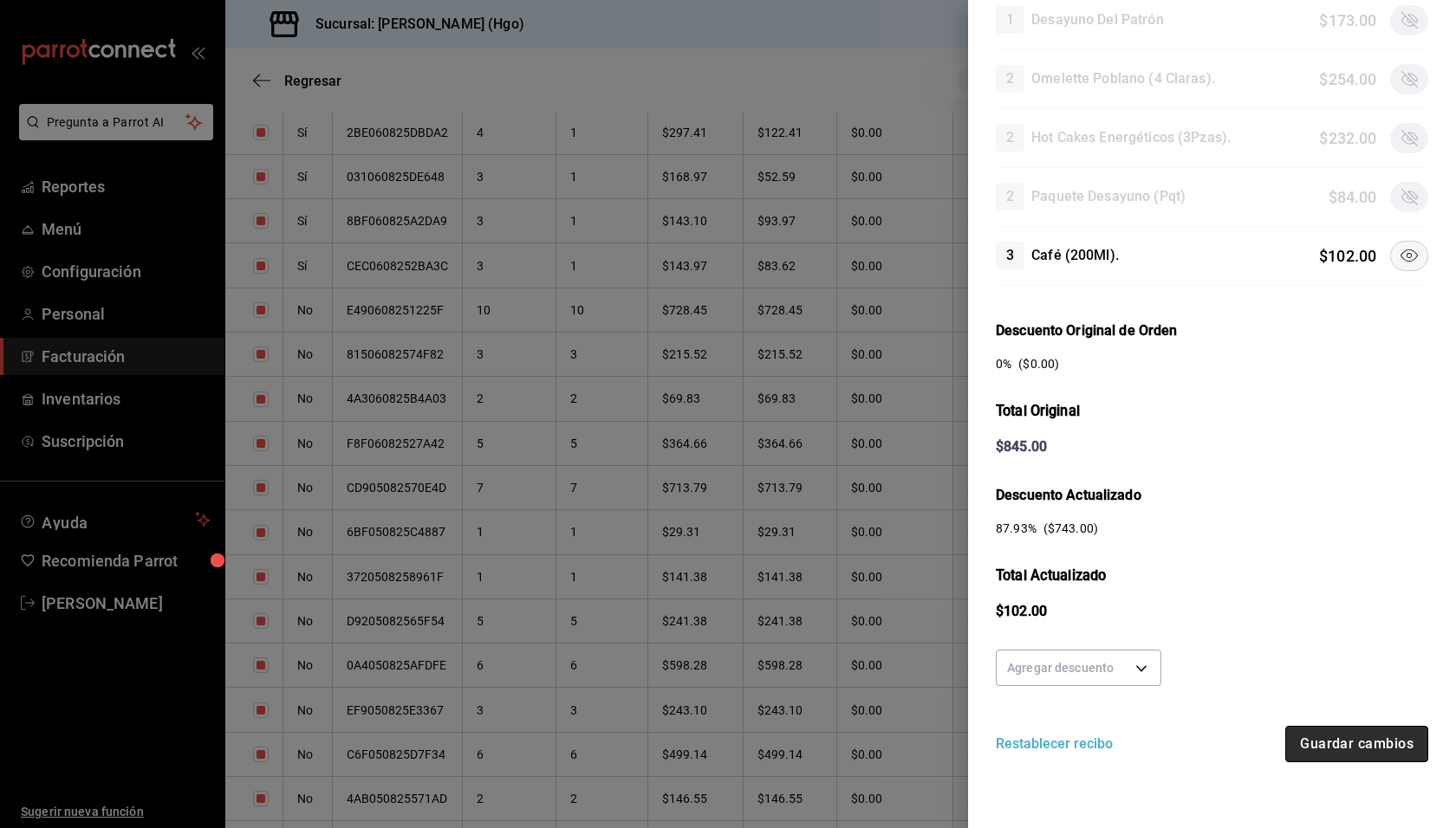
click at [1291, 731] on button "Guardar cambios" at bounding box center [1357, 744] width 143 height 37
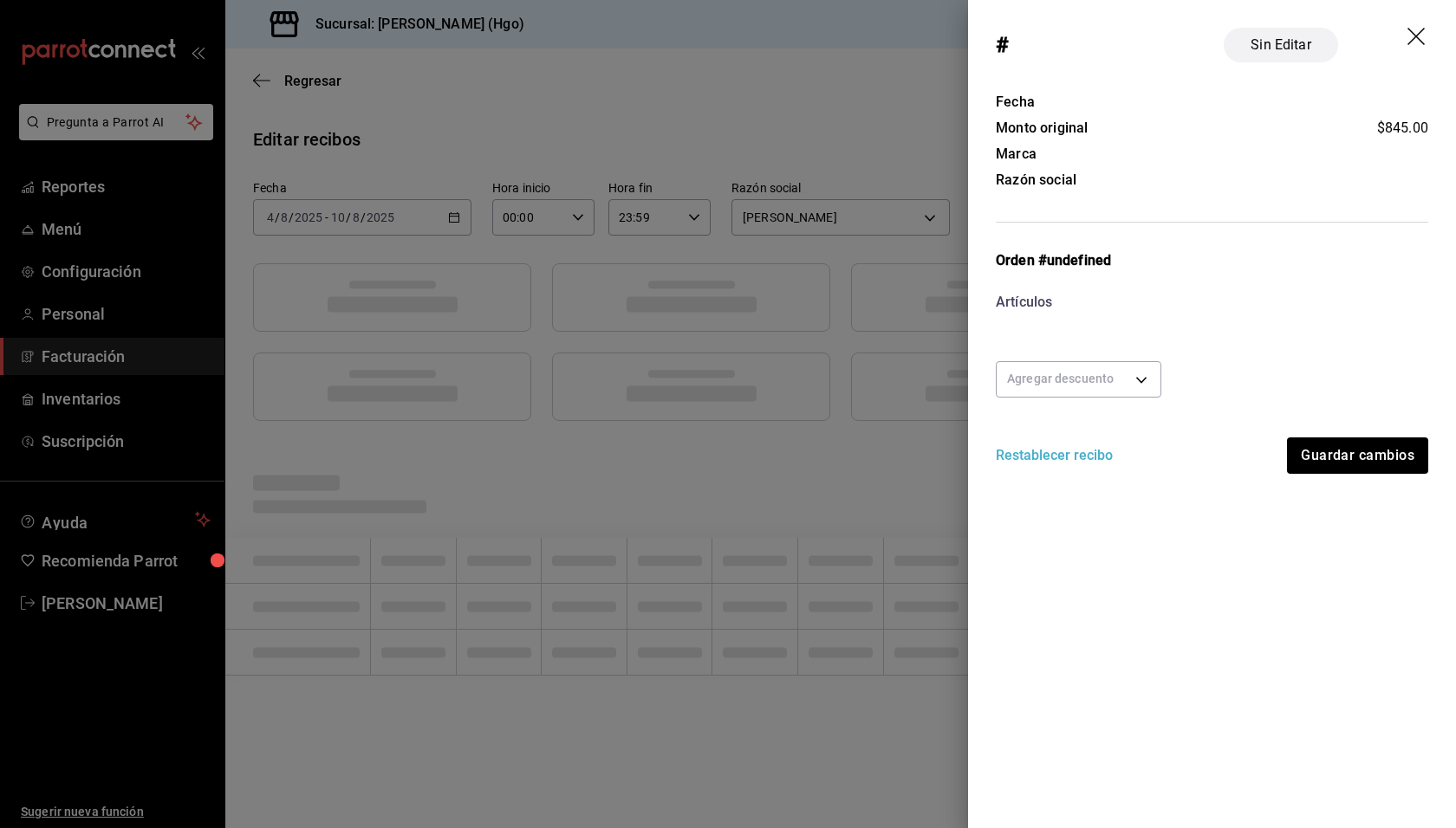
scroll to position [0, 0]
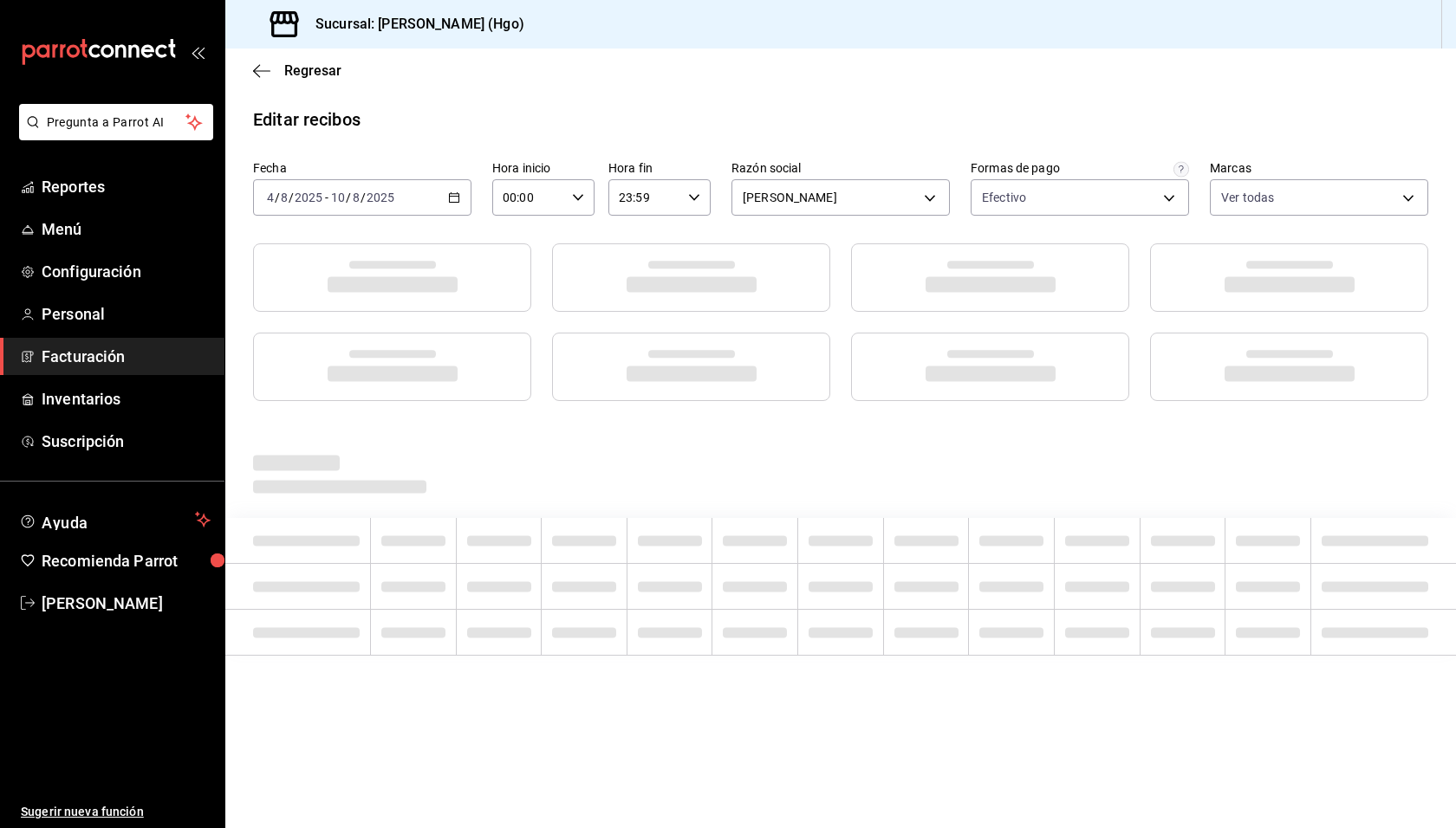
click at [539, 96] on main "Regresar Editar recibos Fecha [DATE] [DATE] - [DATE] [DATE] Hora inicio 00:00 H…" at bounding box center [840, 438] width 1230 height 779
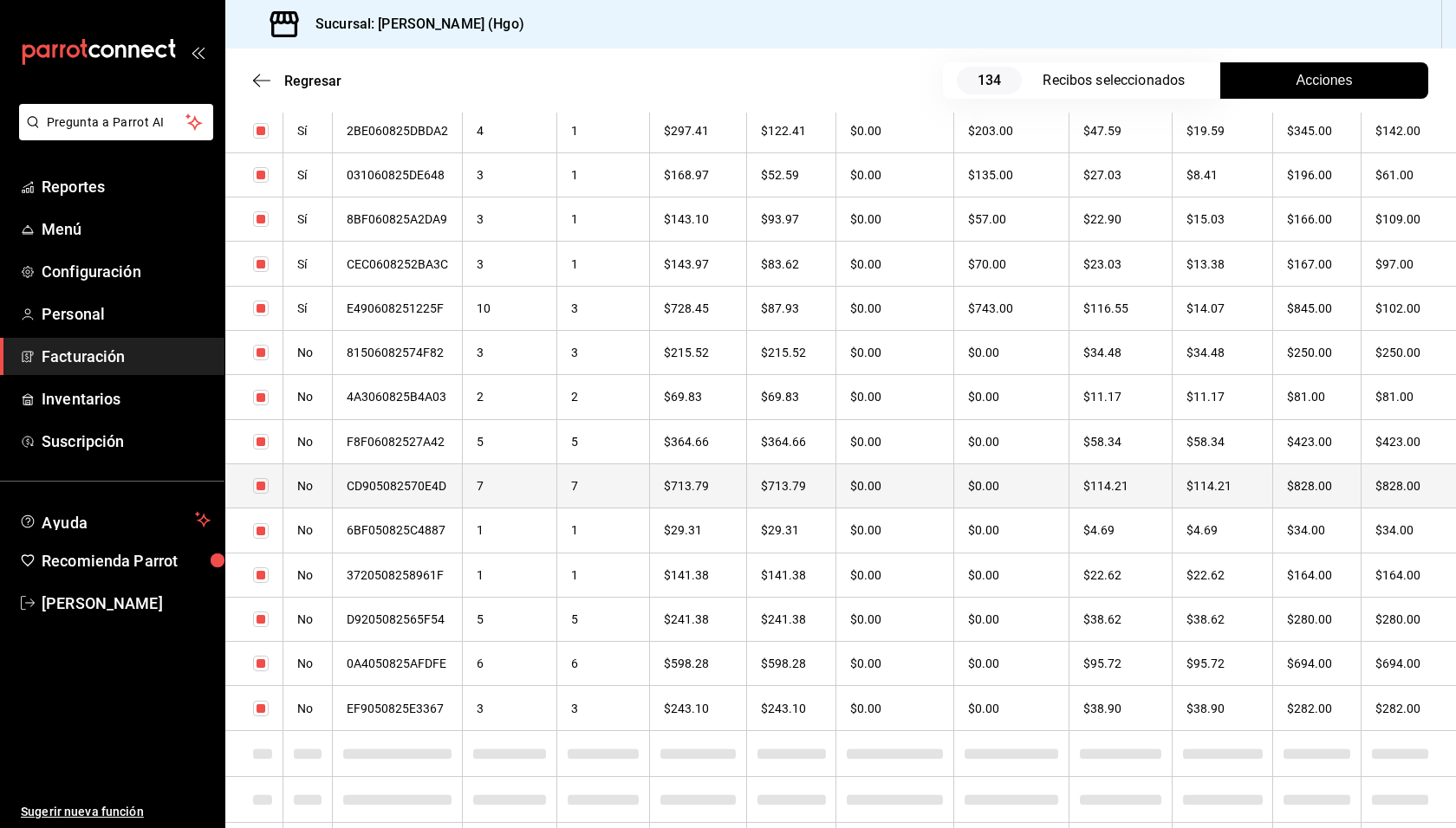
scroll to position [4314, 0]
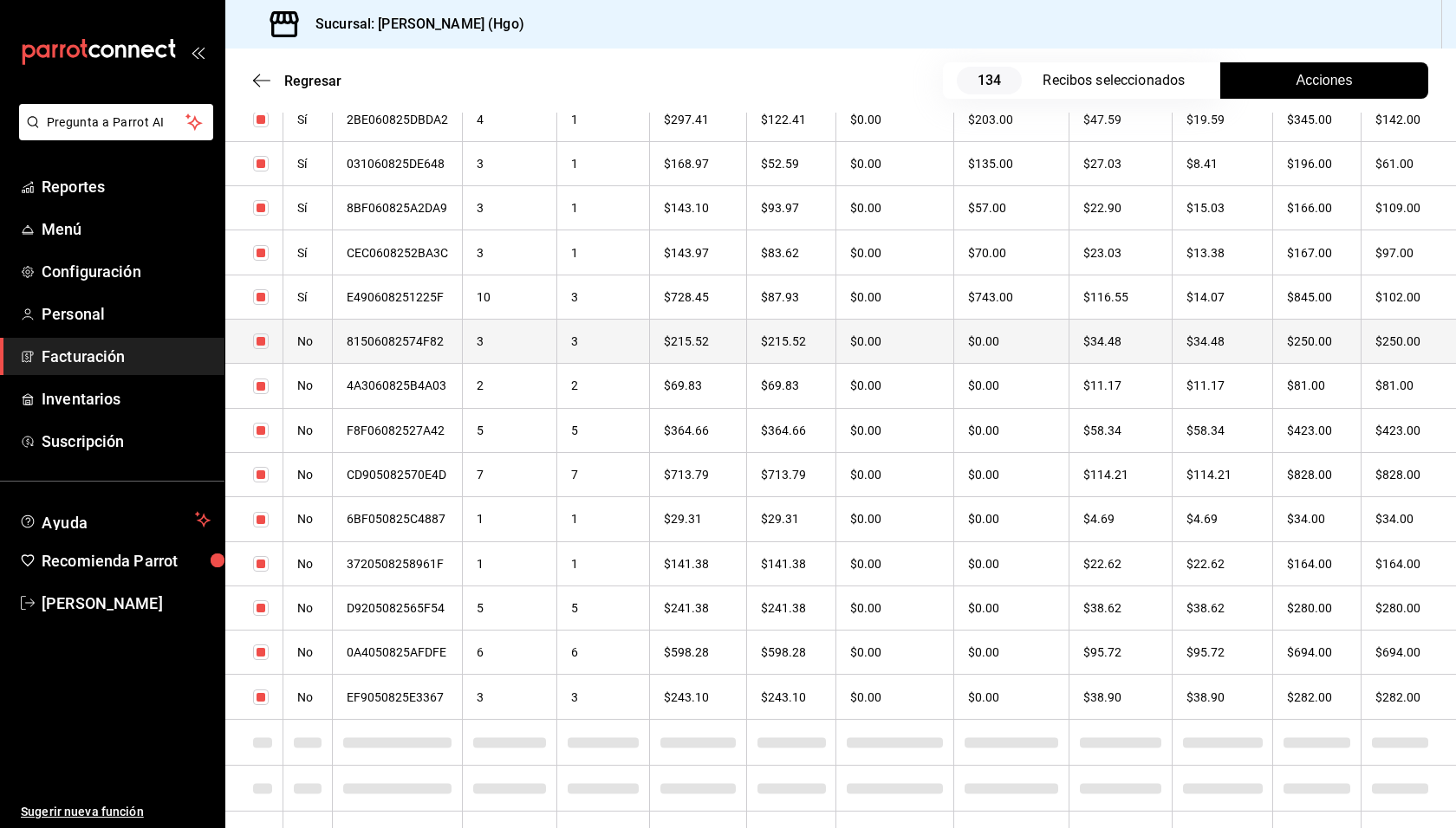
click at [1261, 342] on th "$34.48" at bounding box center [1222, 341] width 101 height 44
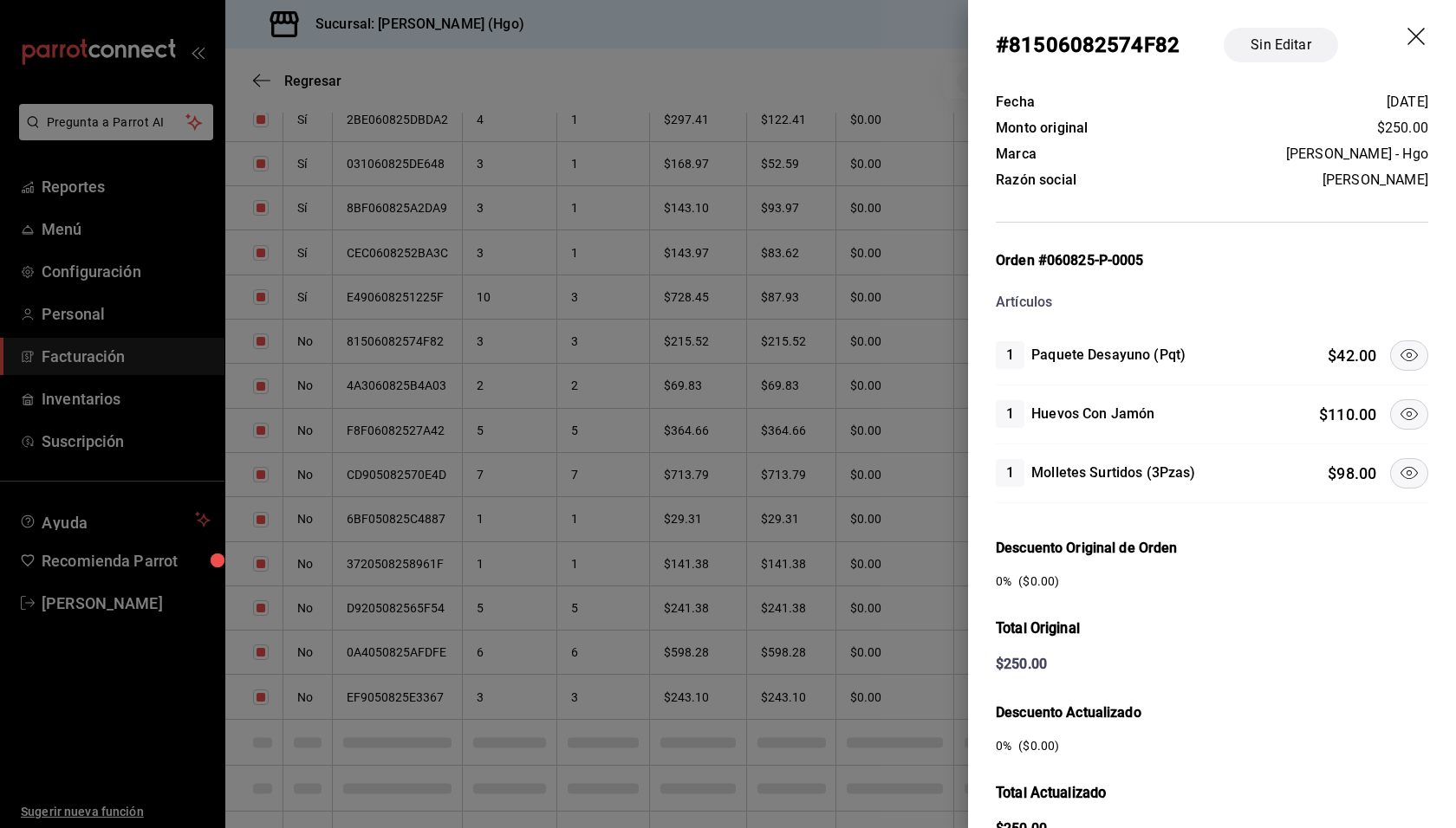
click at [1398, 406] on icon at bounding box center [1408, 414] width 21 height 21
click at [1410, 352] on button at bounding box center [1409, 355] width 39 height 30
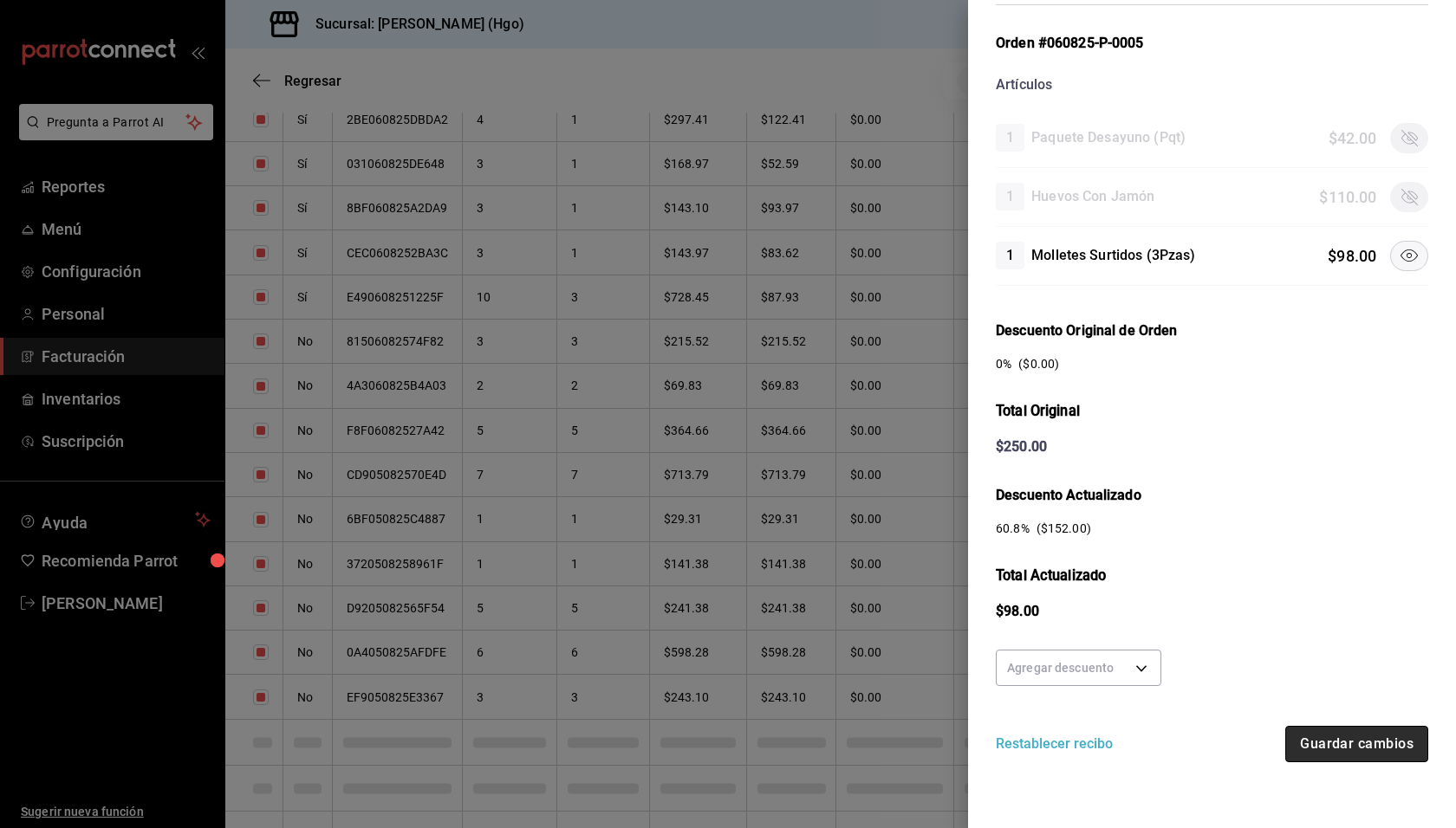
click at [1316, 735] on button "Guardar cambios" at bounding box center [1357, 744] width 143 height 37
checkbox input "true"
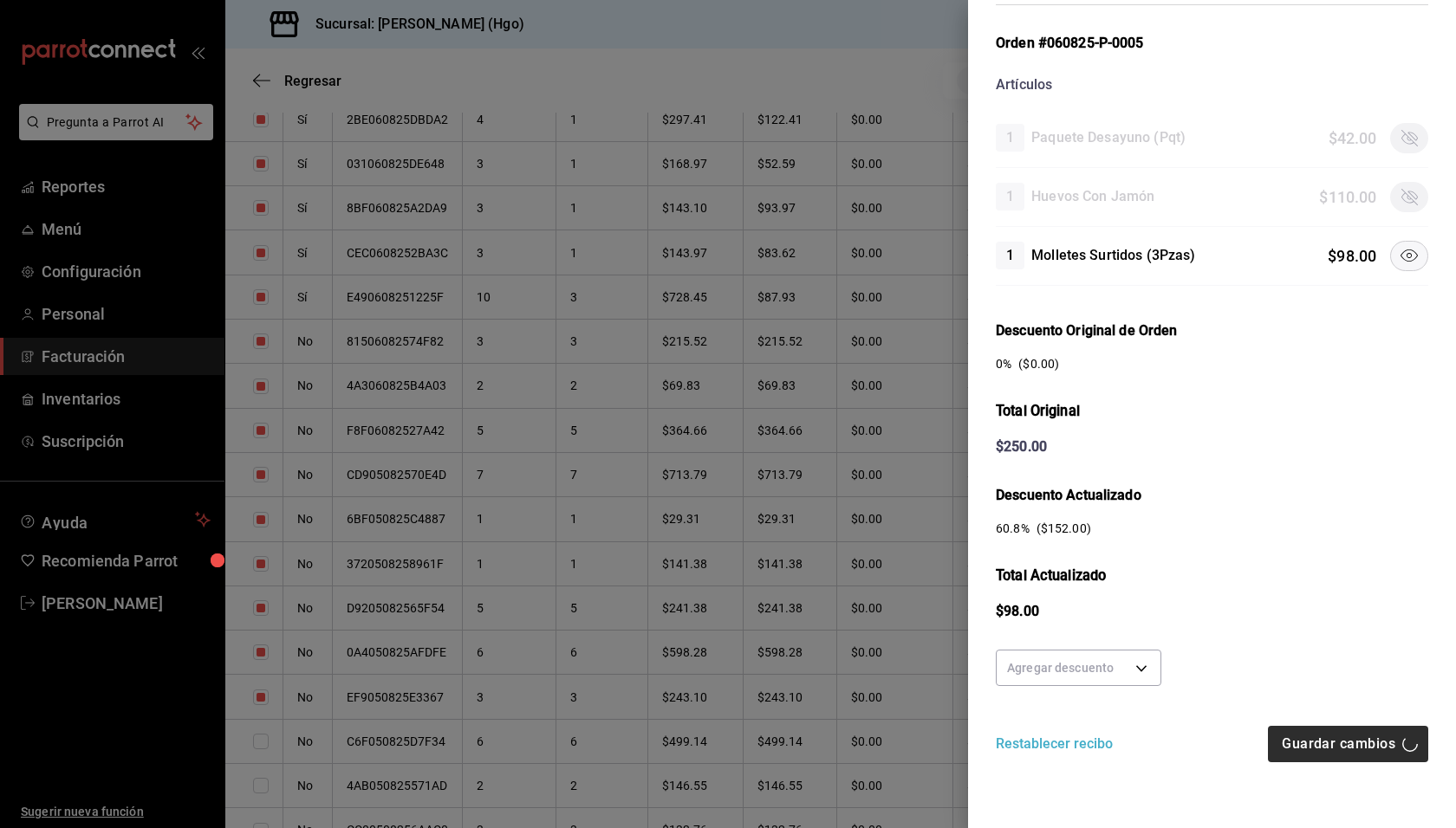
checkbox input "true"
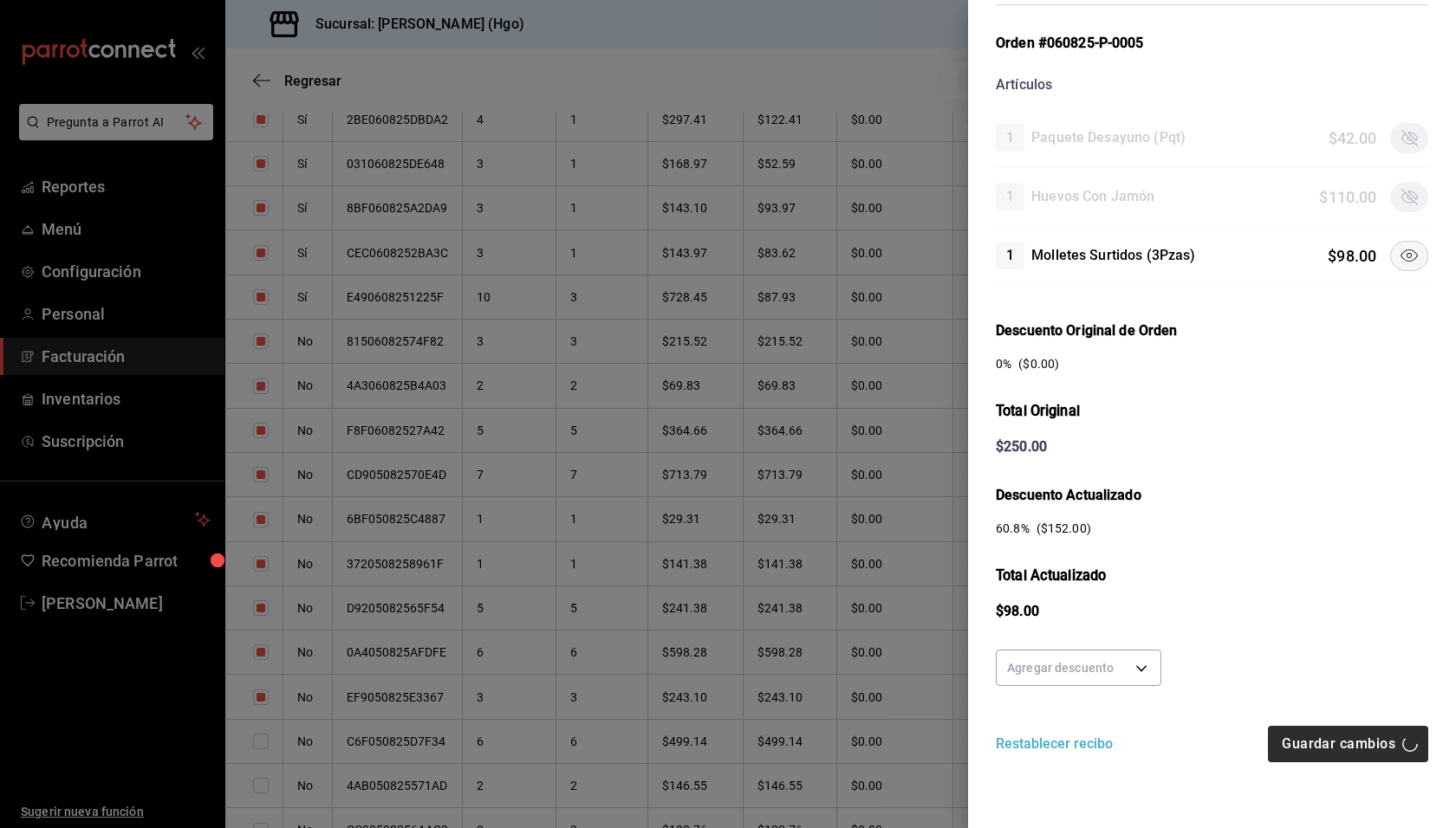
checkbox input "true"
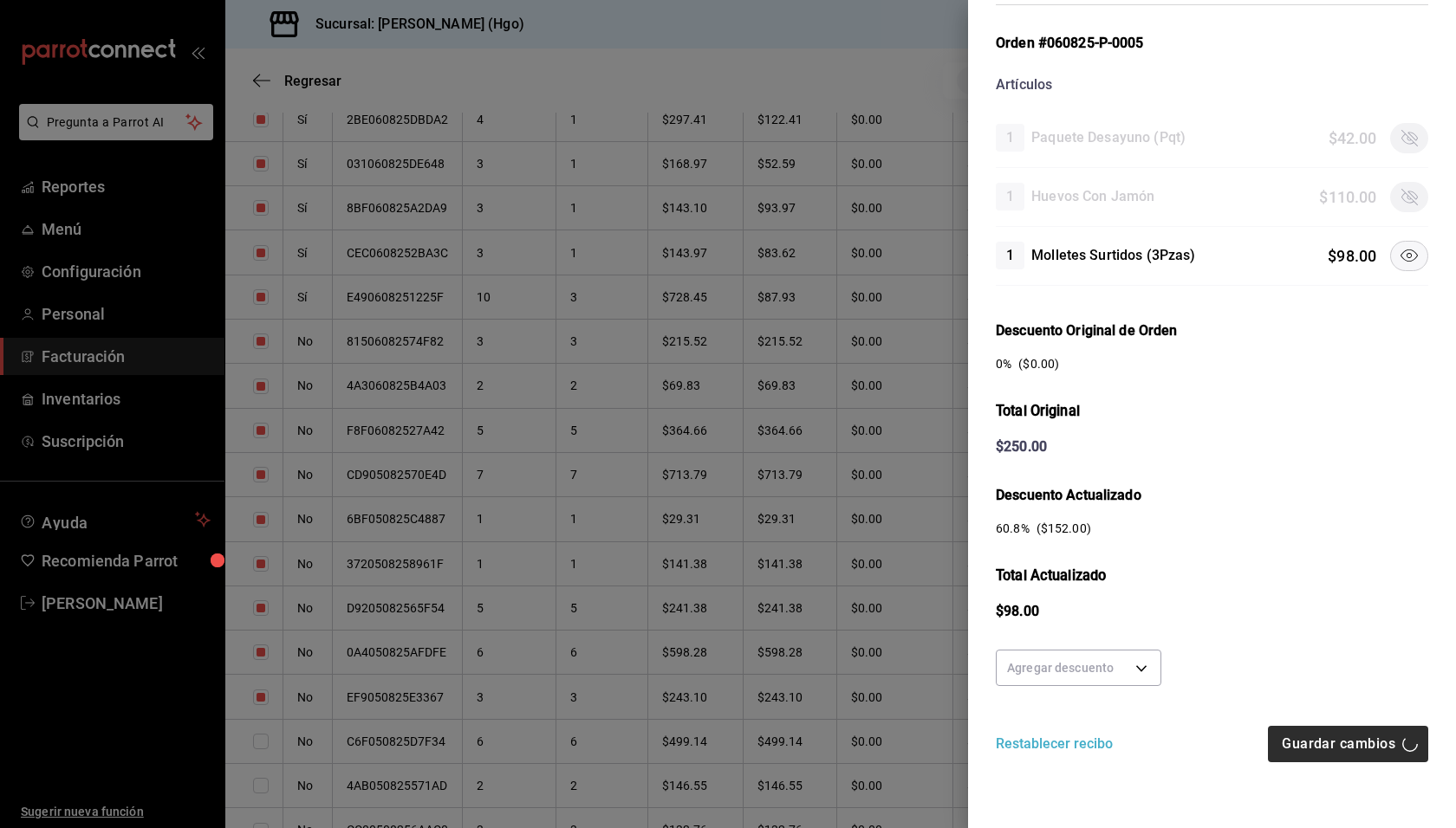
checkbox input "true"
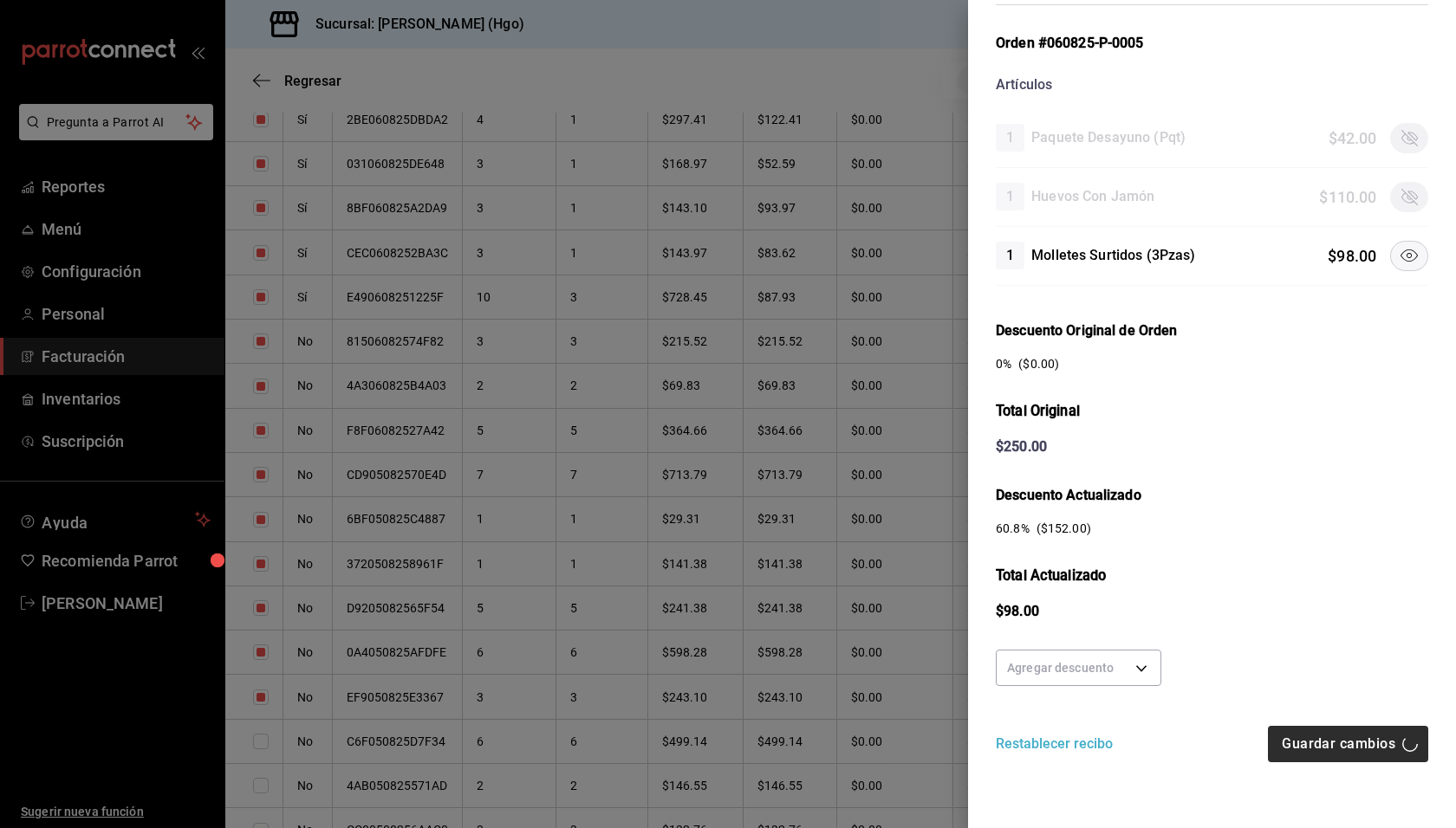
checkbox input "true"
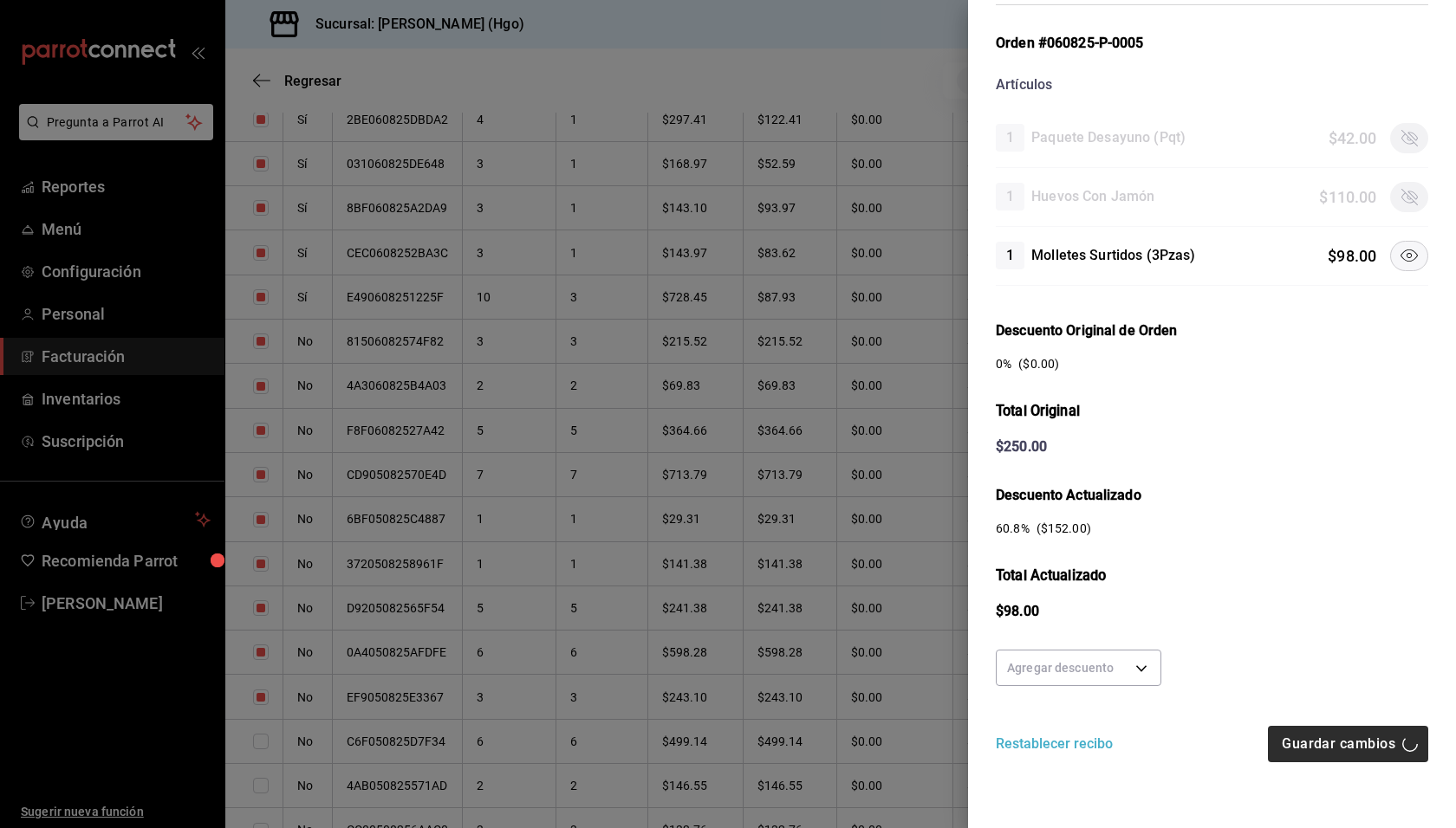
checkbox input "true"
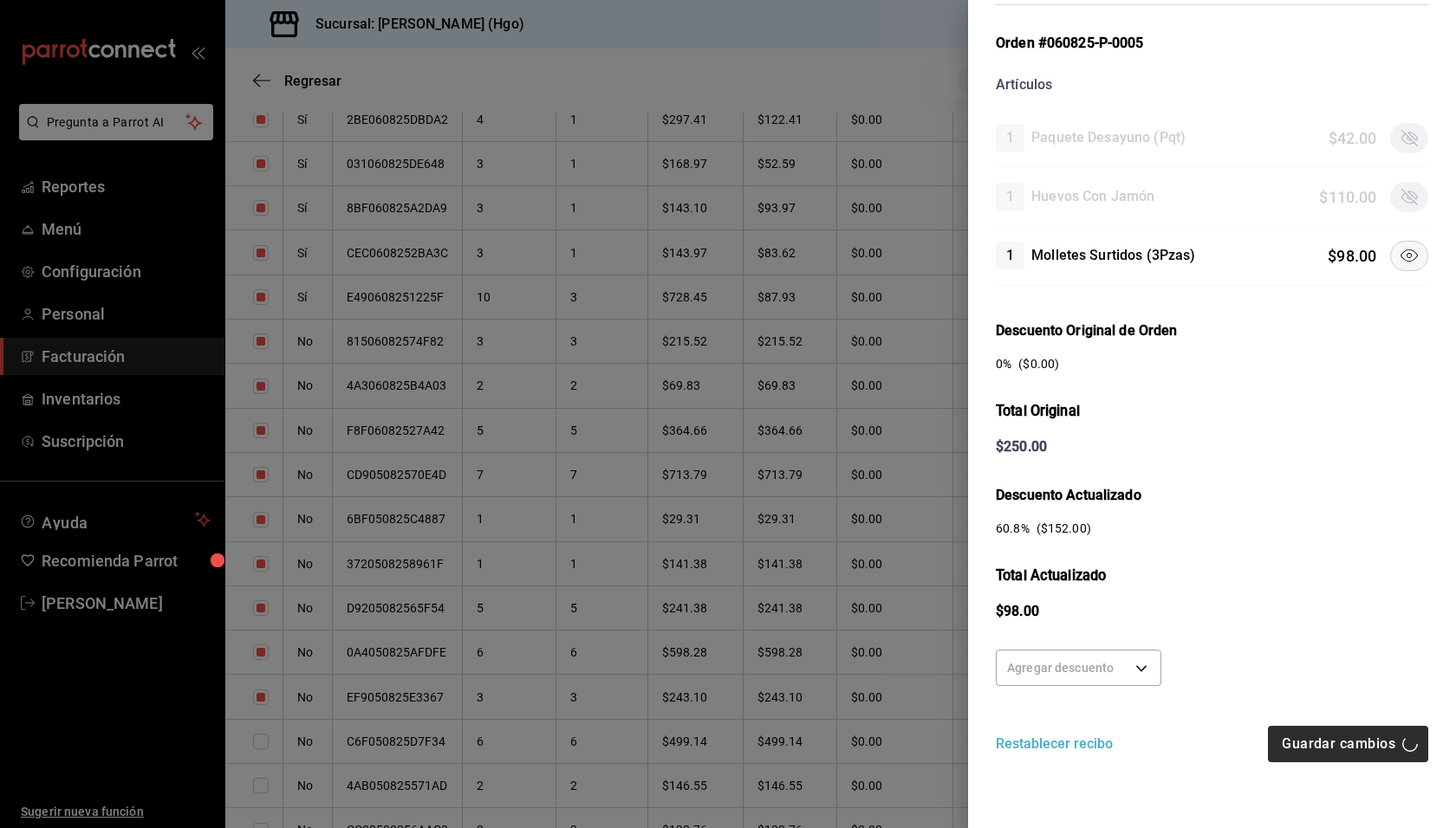
checkbox input "true"
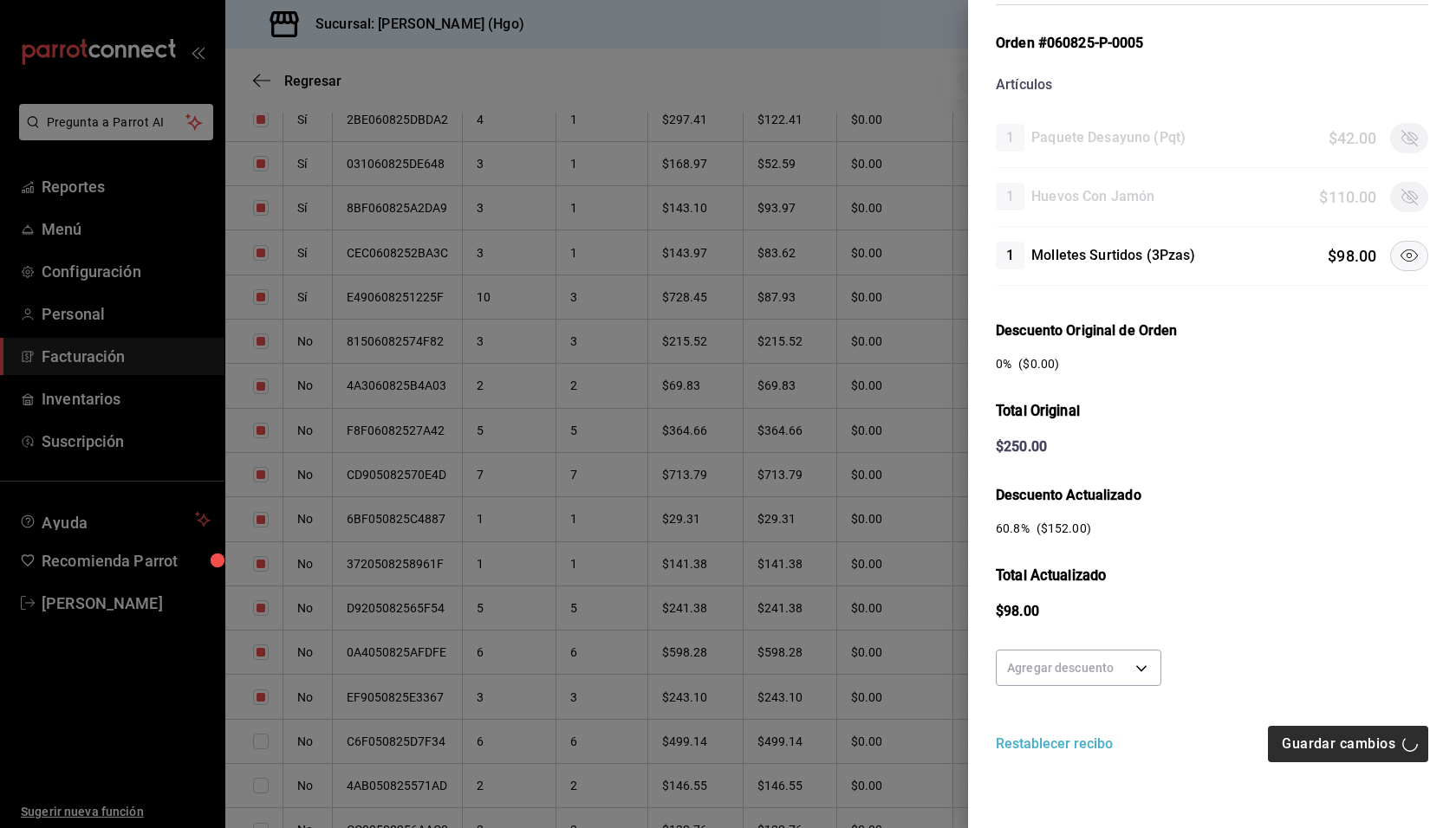
checkbox input "true"
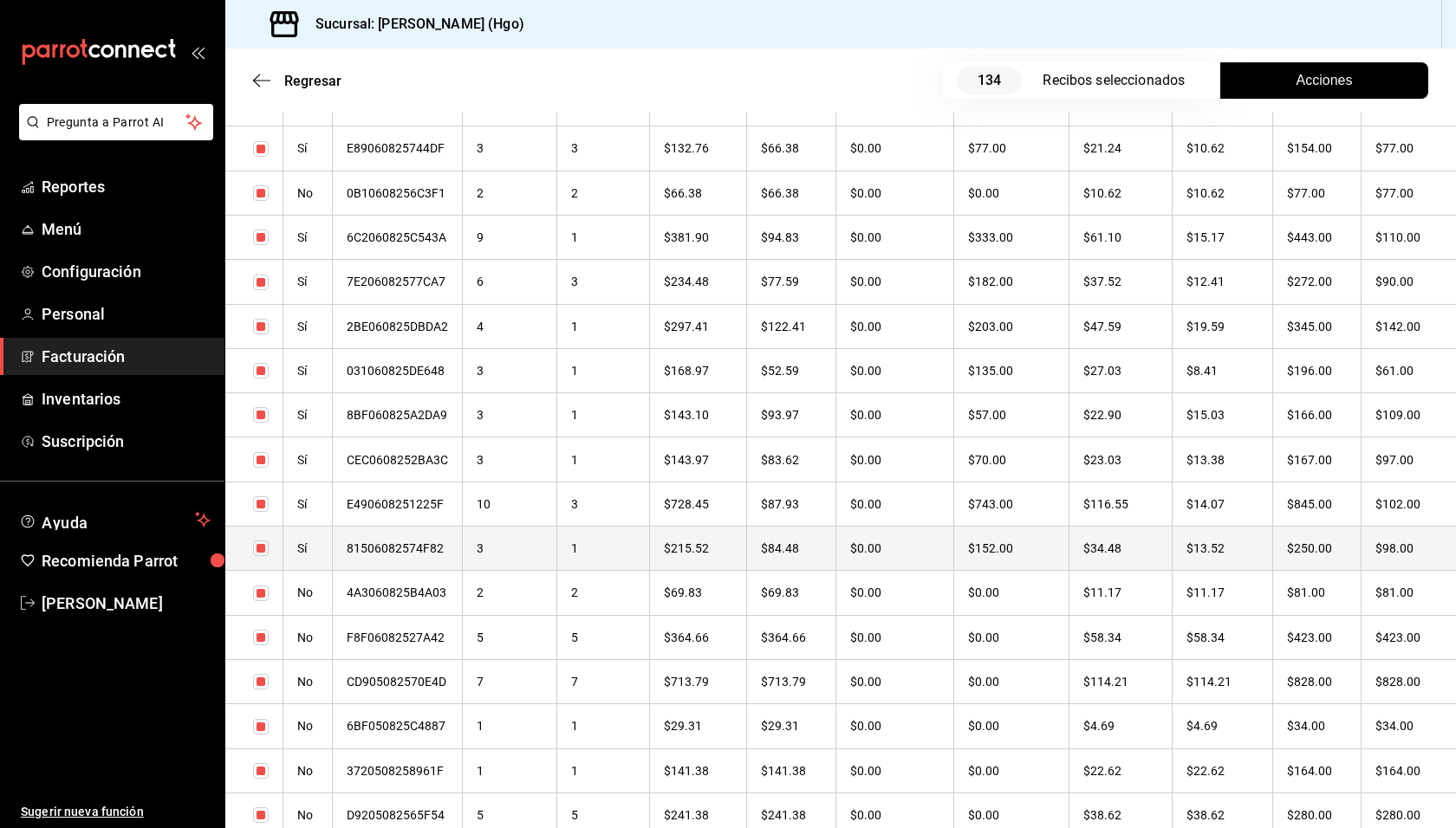
scroll to position [4392, 0]
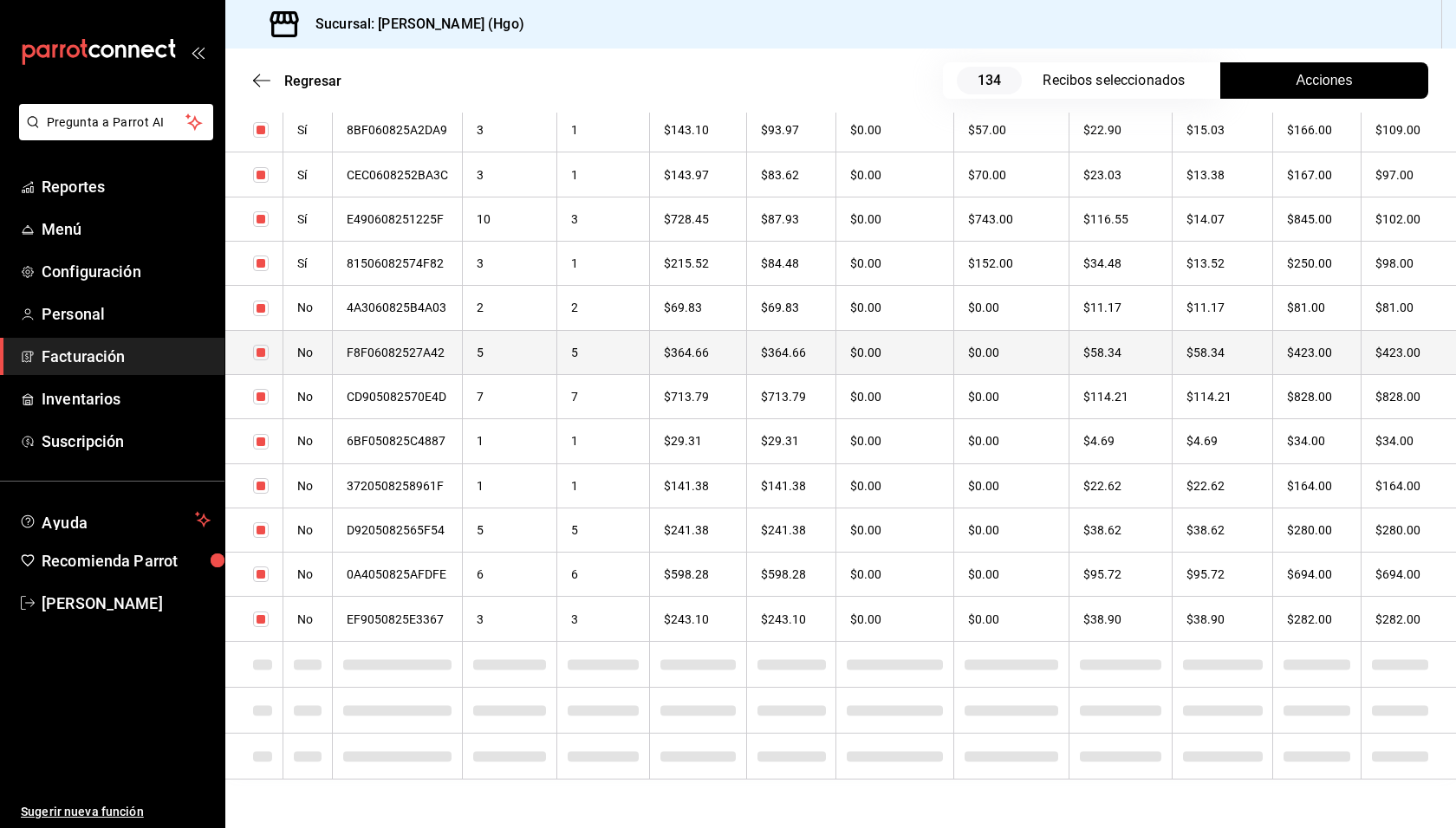
click at [1278, 353] on th "$423.00" at bounding box center [1316, 352] width 88 height 44
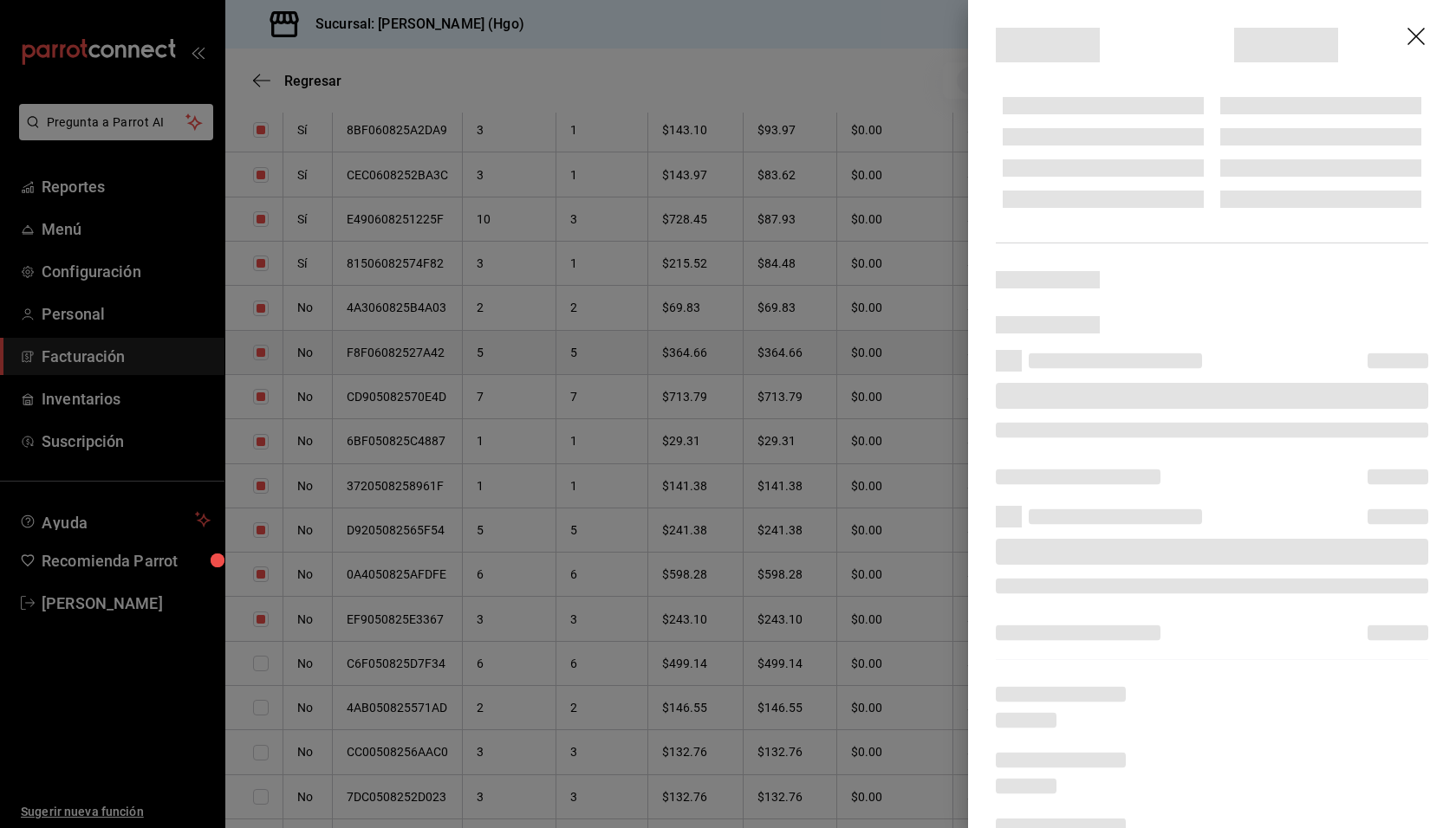
checkbox input "true"
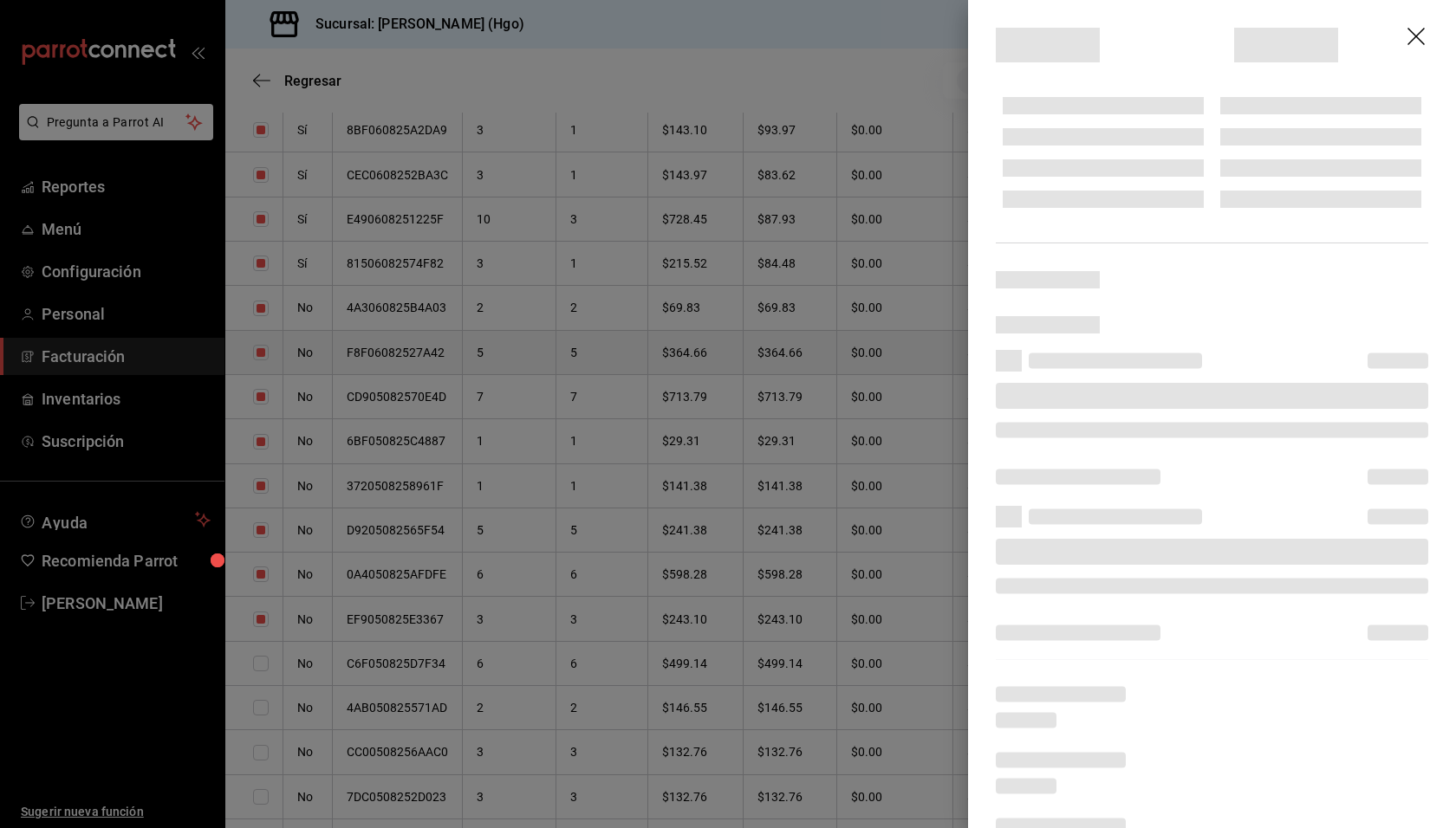
checkbox input "true"
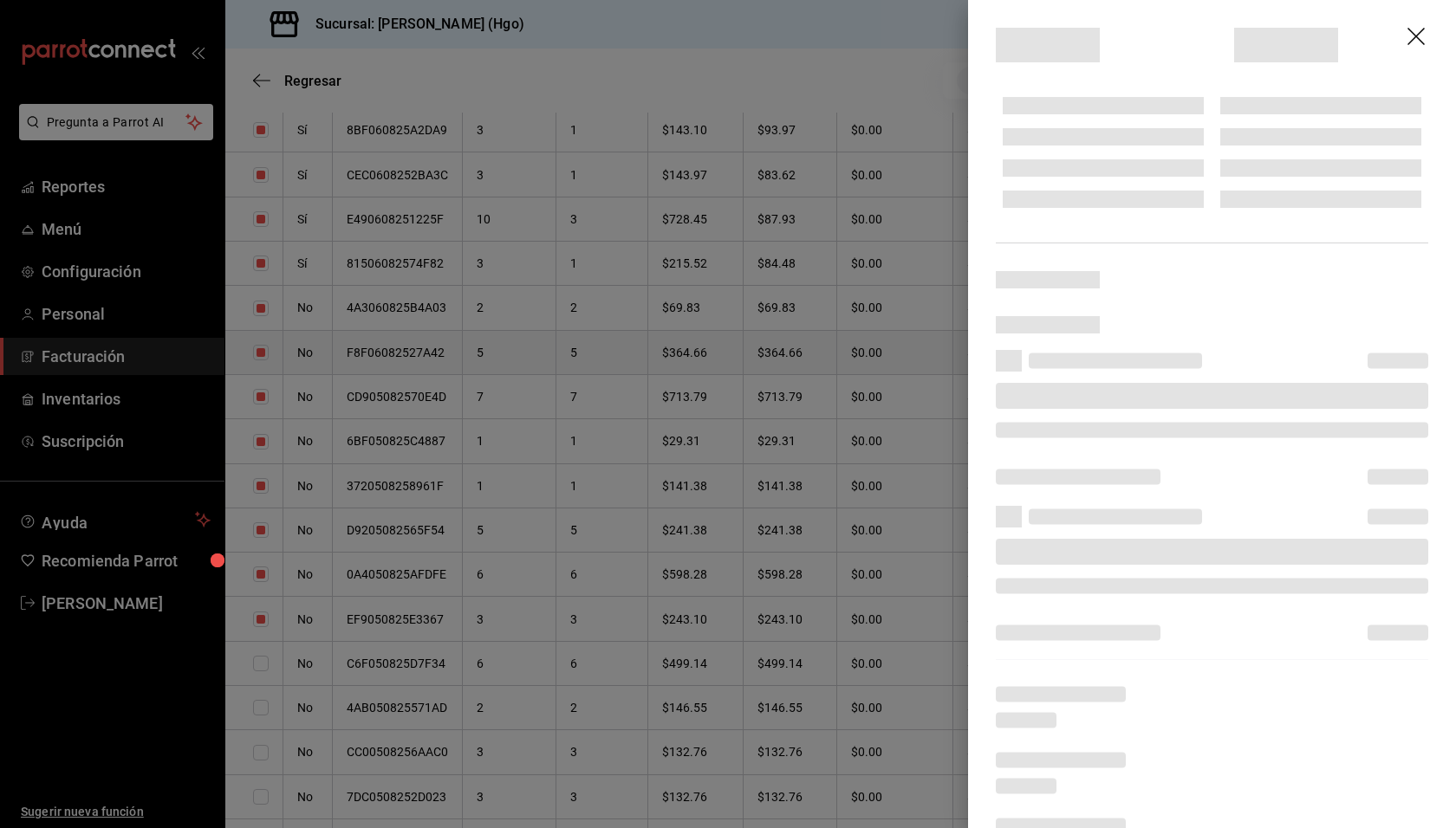
checkbox input "true"
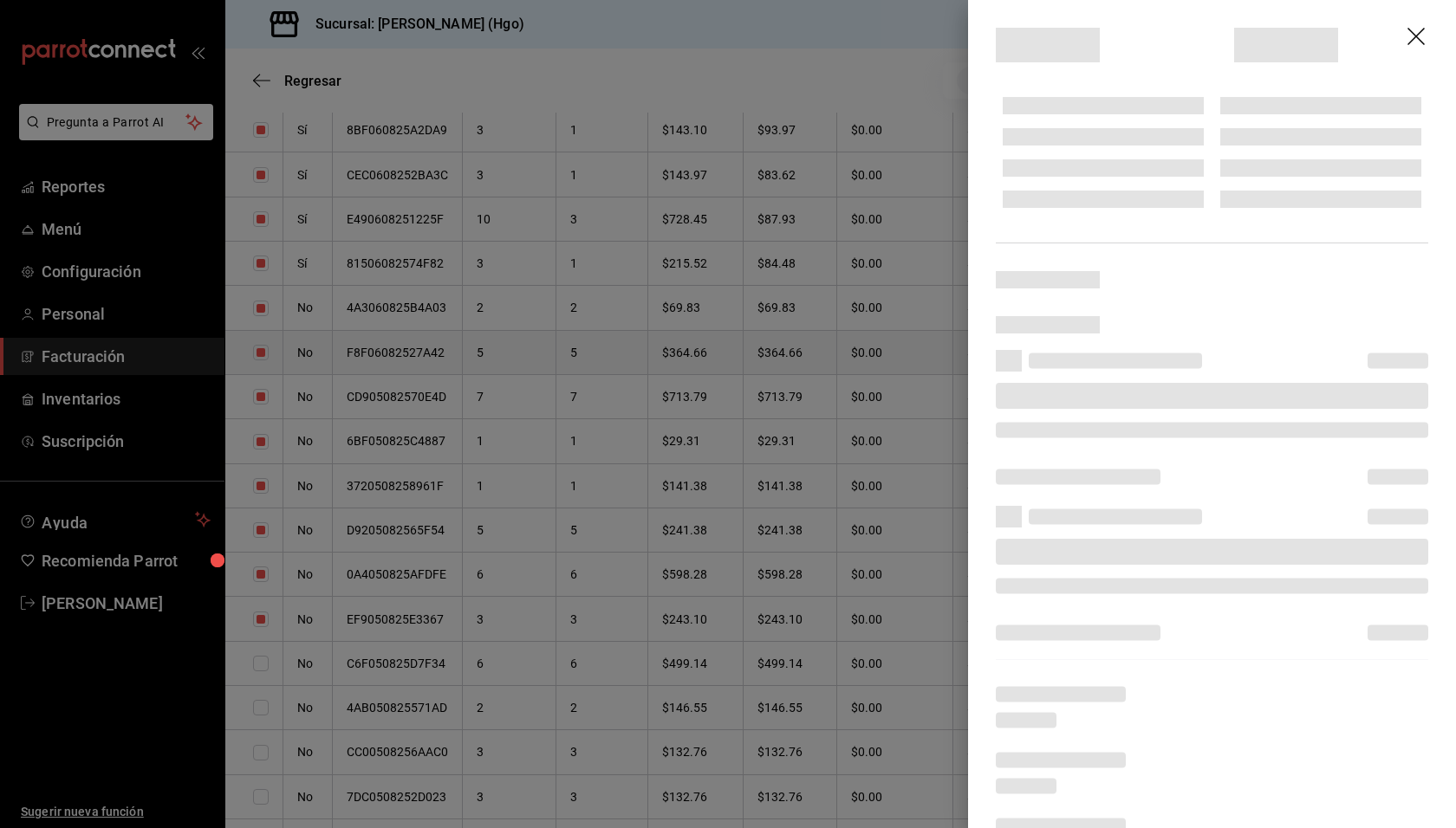
checkbox input "true"
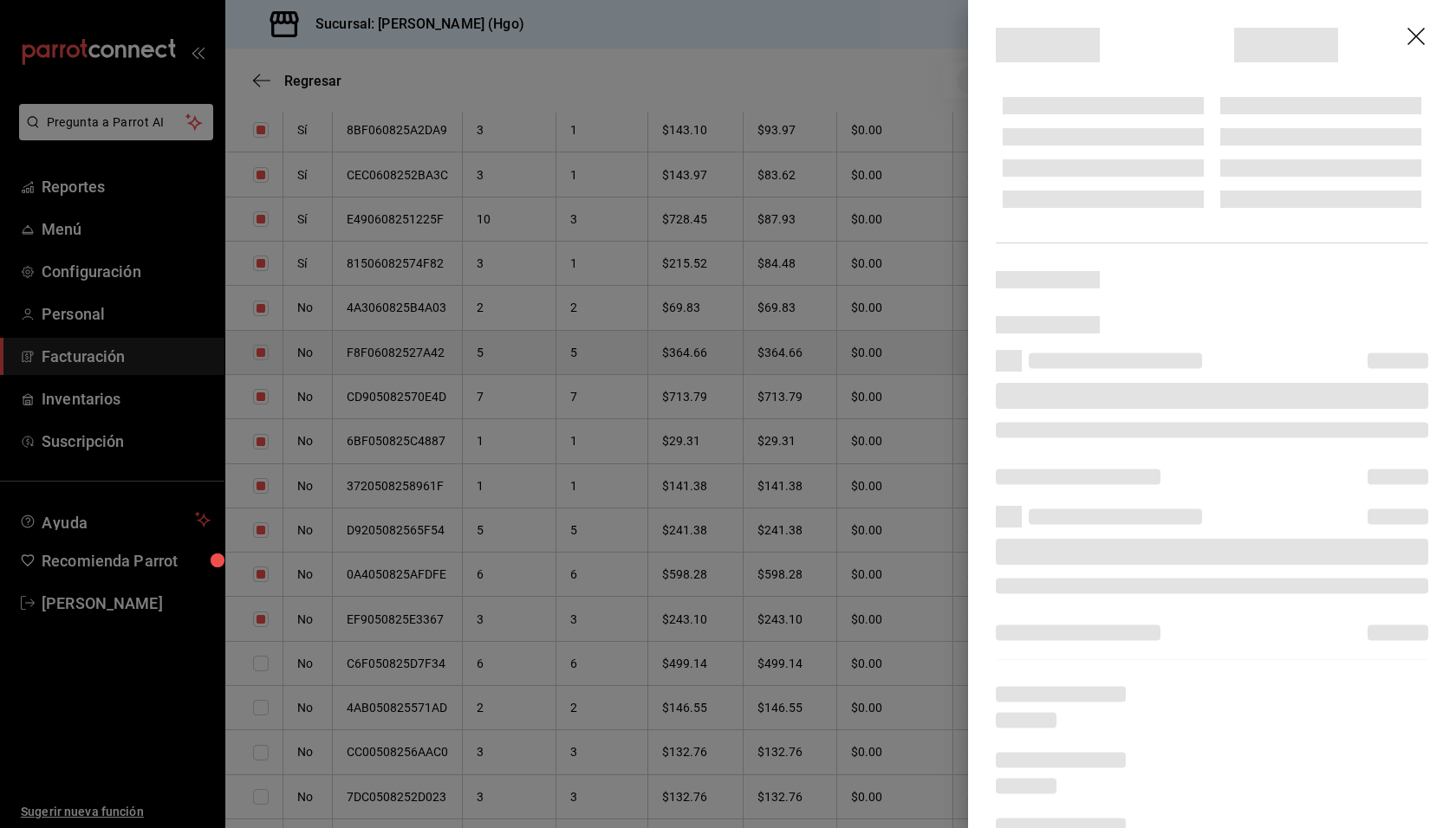
checkbox input "true"
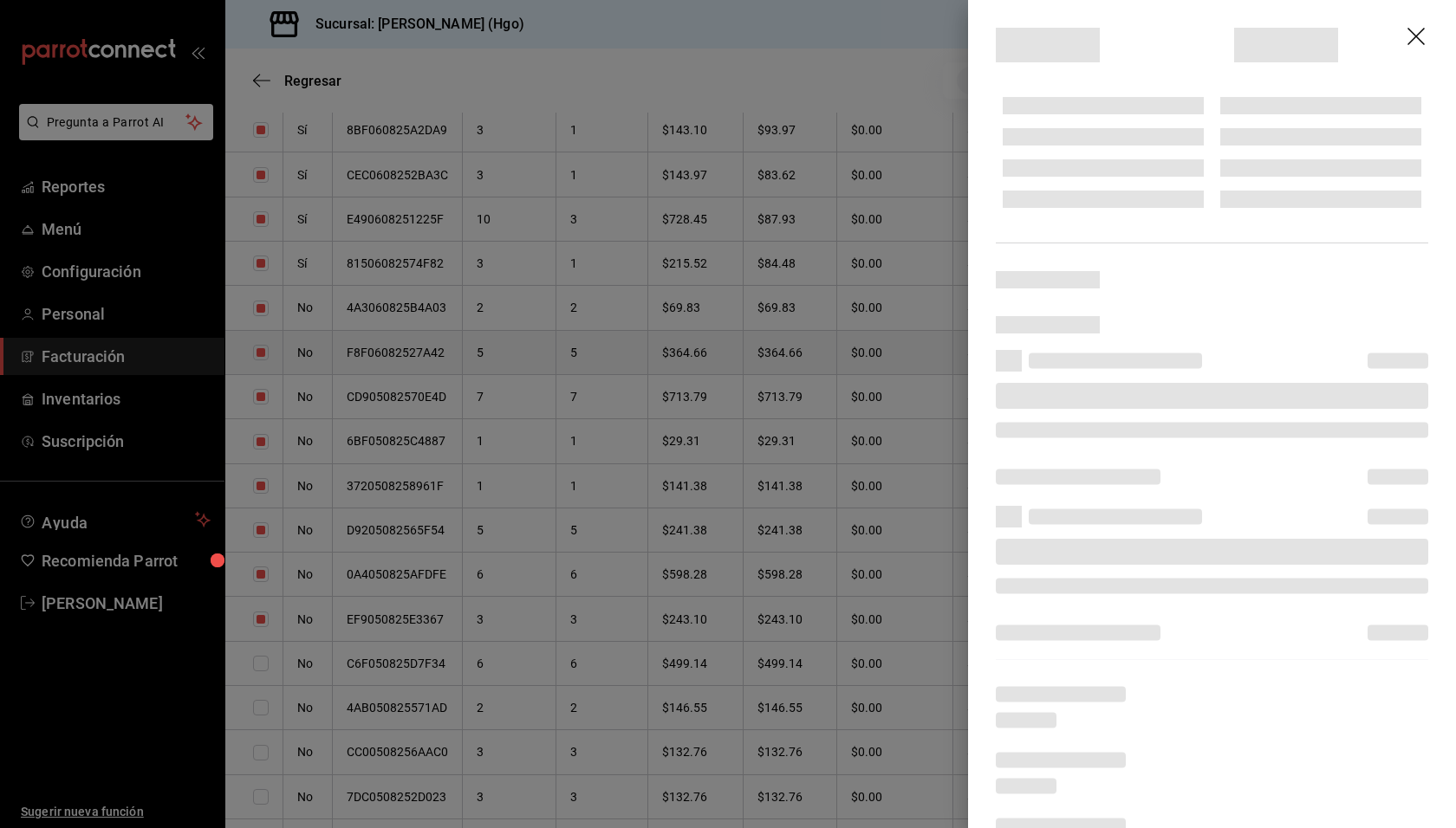
checkbox input "true"
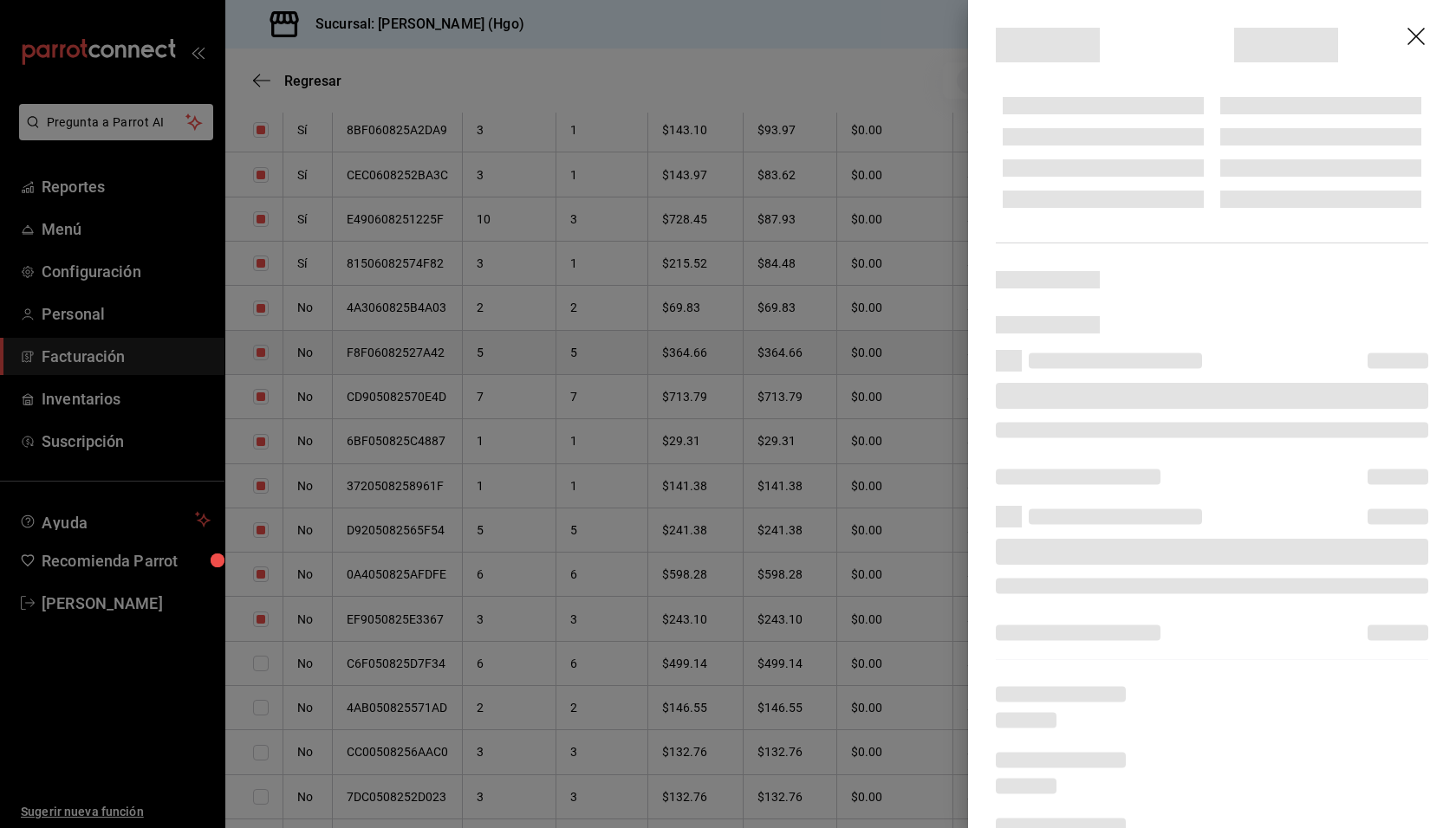
checkbox input "true"
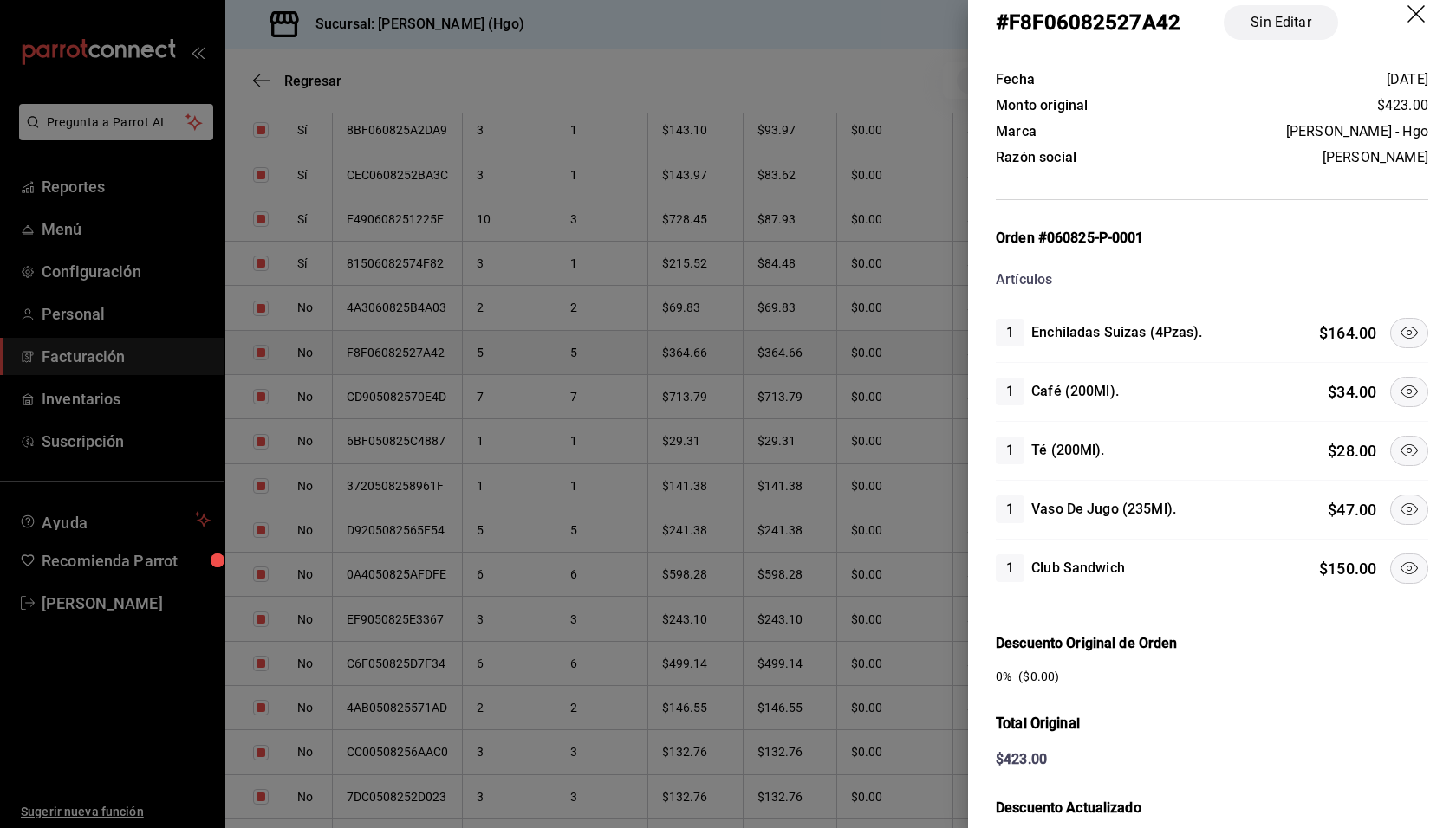
scroll to position [34, 0]
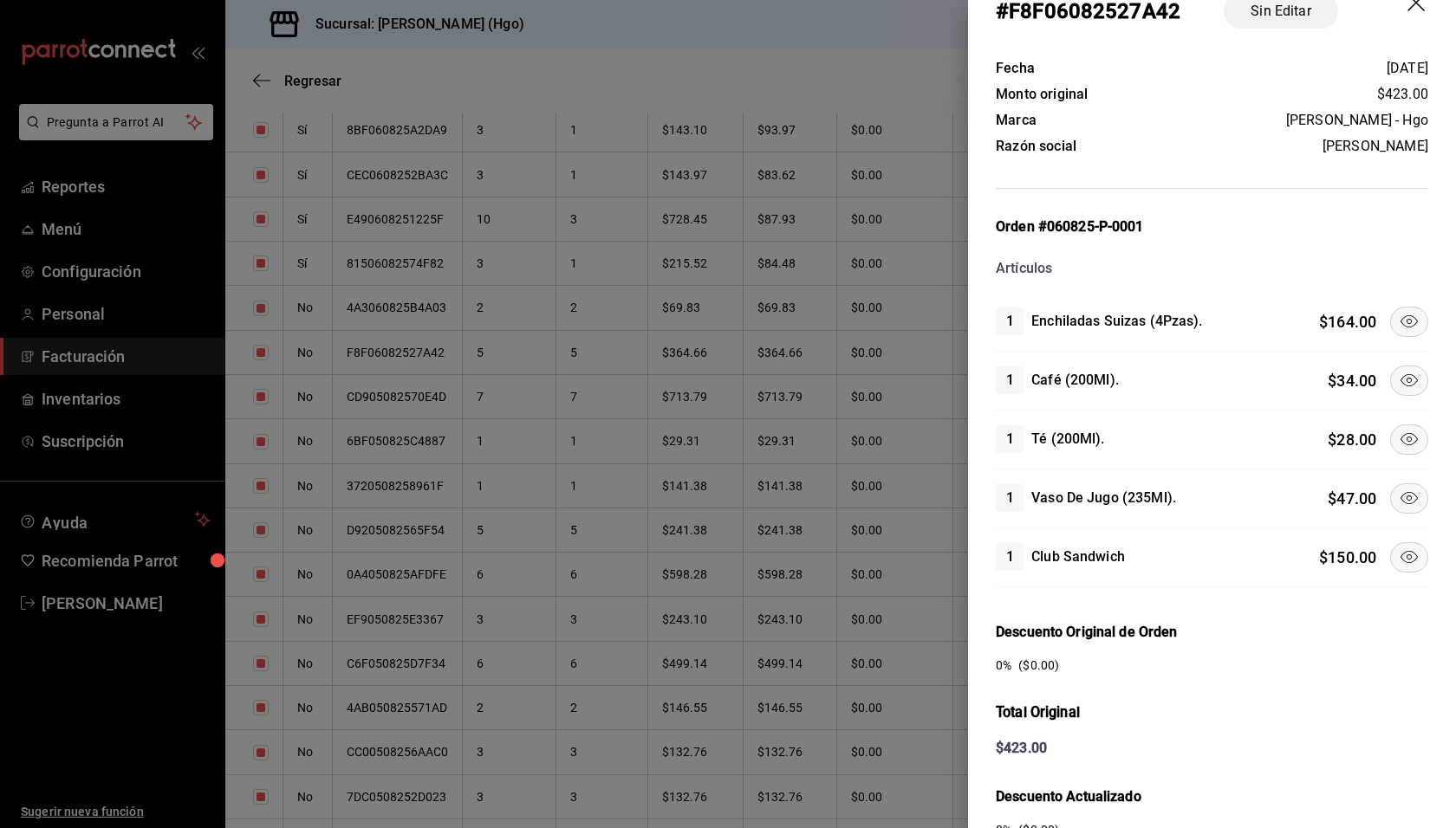
click at [1398, 326] on icon at bounding box center [1408, 321] width 21 height 21
click at [1398, 564] on button at bounding box center [1409, 557] width 39 height 30
click at [1400, 441] on icon at bounding box center [1408, 439] width 17 height 12
click at [1398, 492] on icon at bounding box center [1408, 498] width 21 height 21
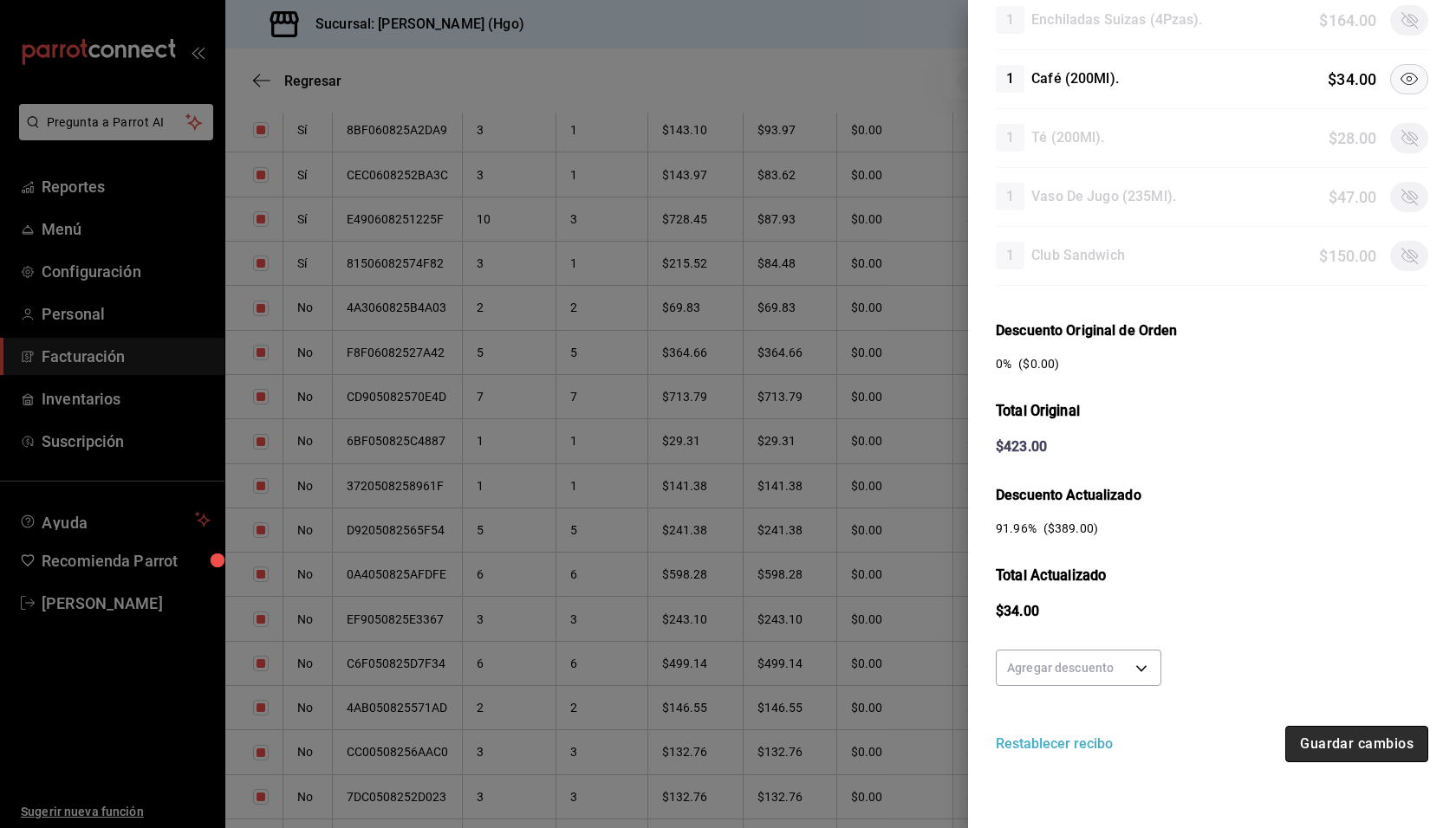
click at [1356, 744] on button "Guardar cambios" at bounding box center [1357, 744] width 143 height 37
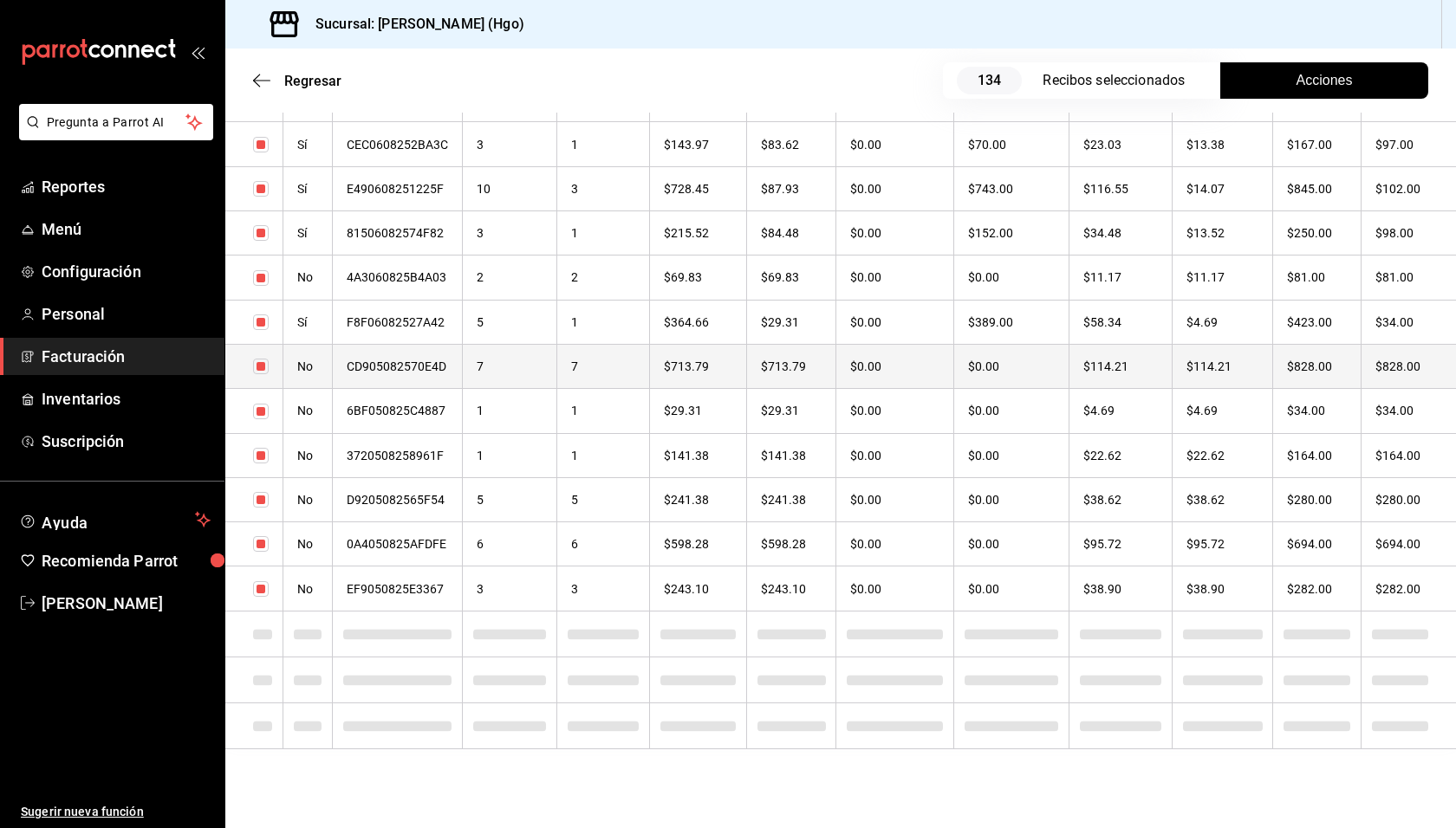
scroll to position [4441, 0]
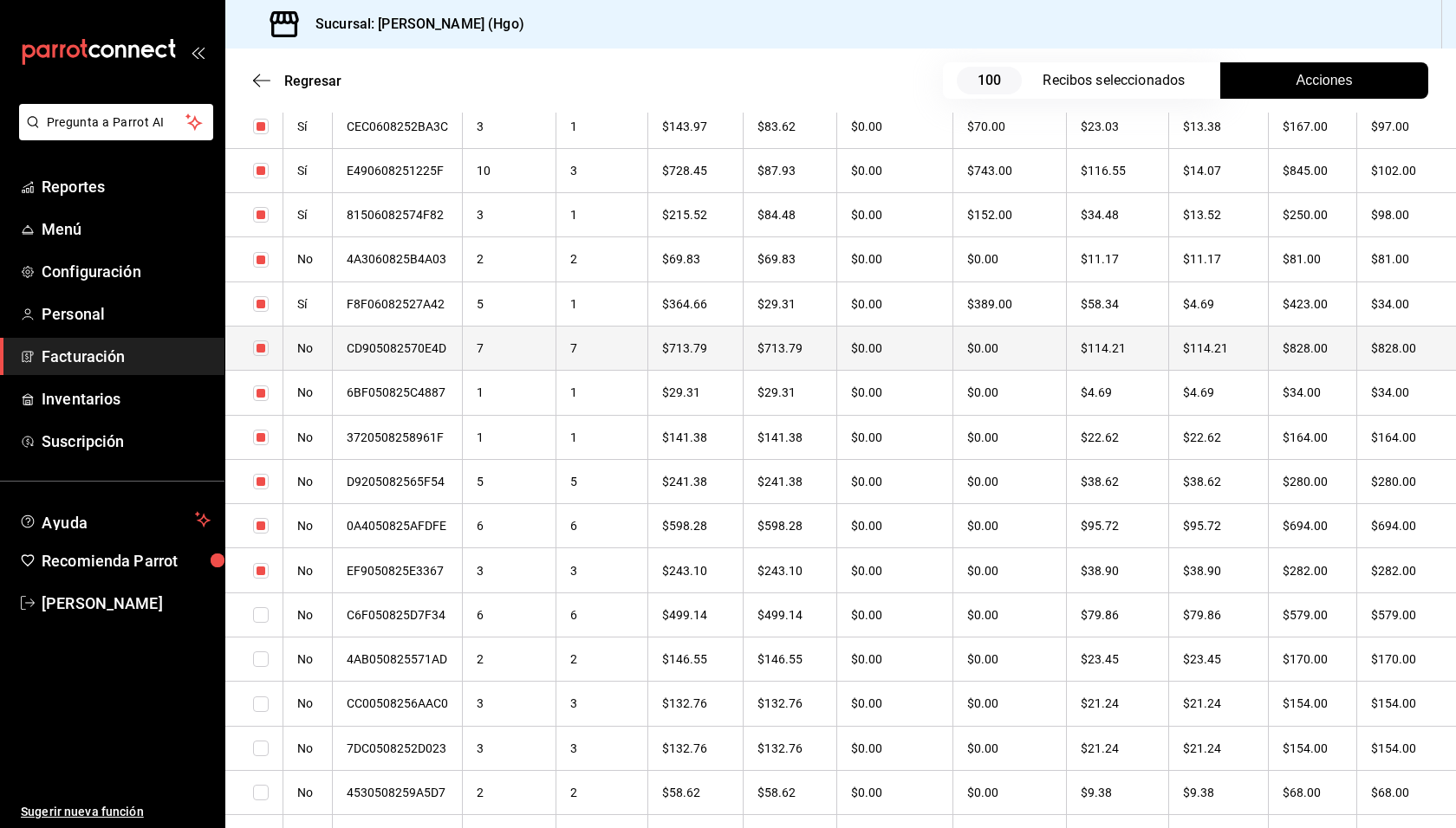
checkbox input "true"
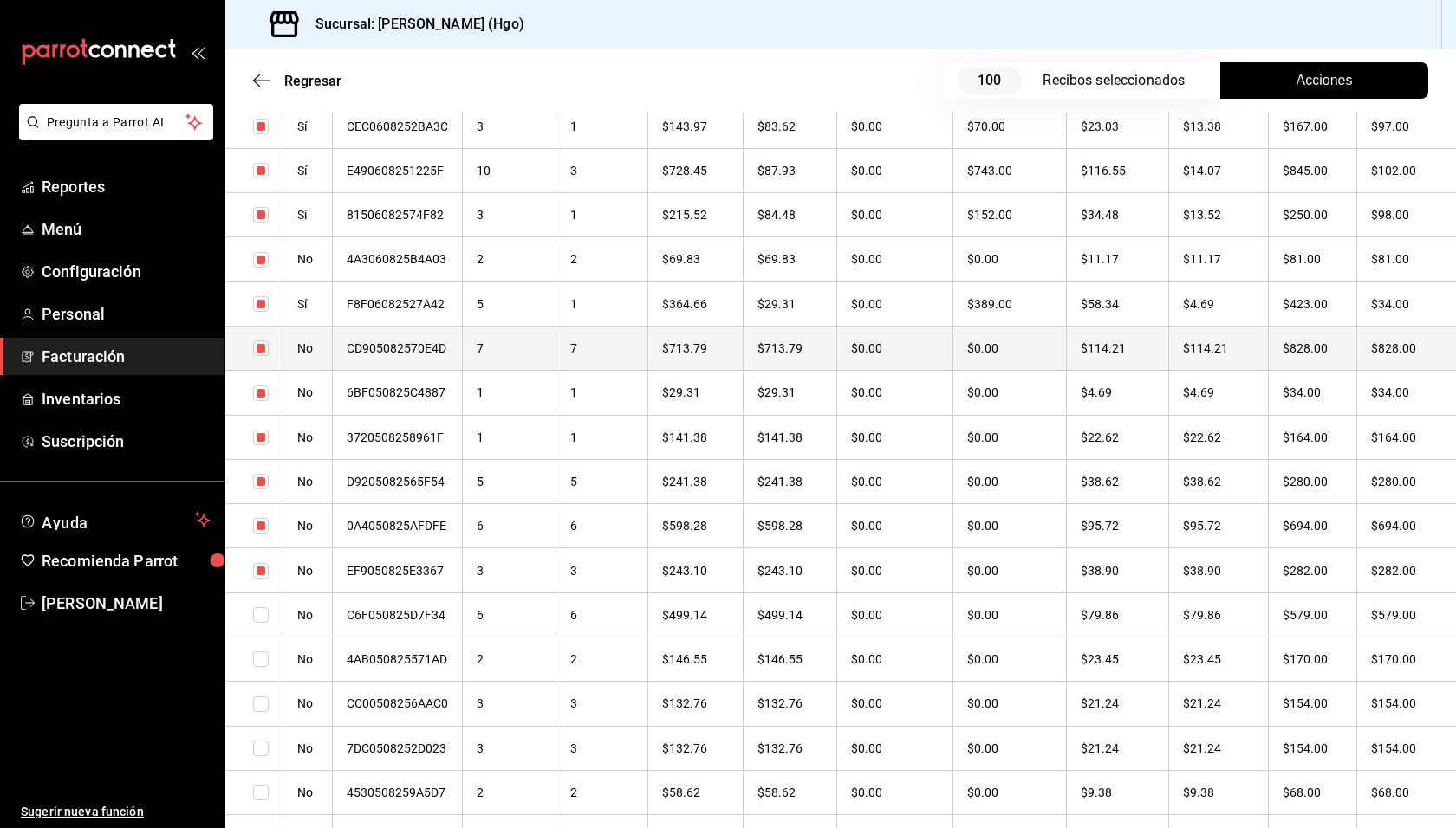
checkbox input "true"
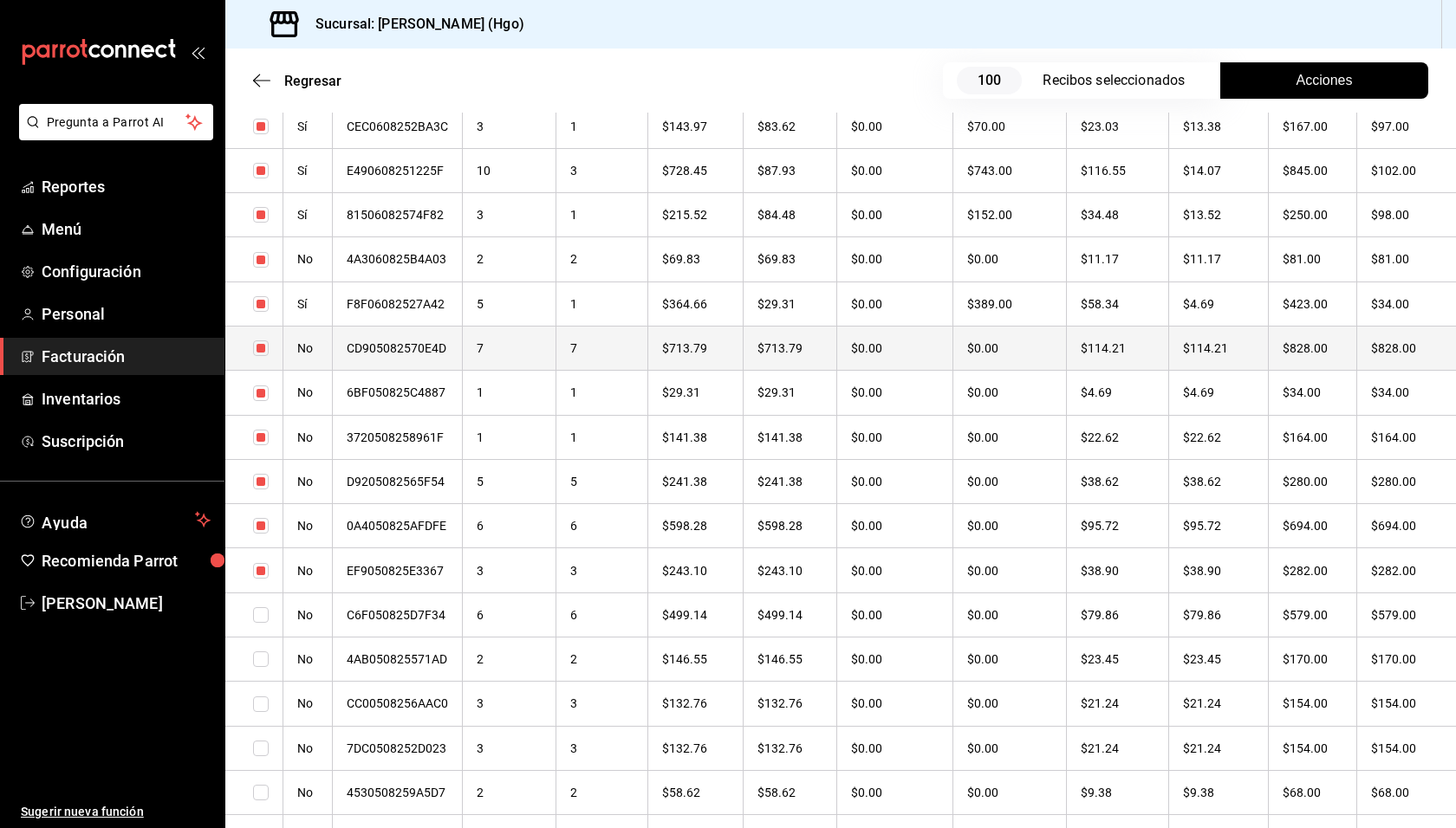
checkbox input "true"
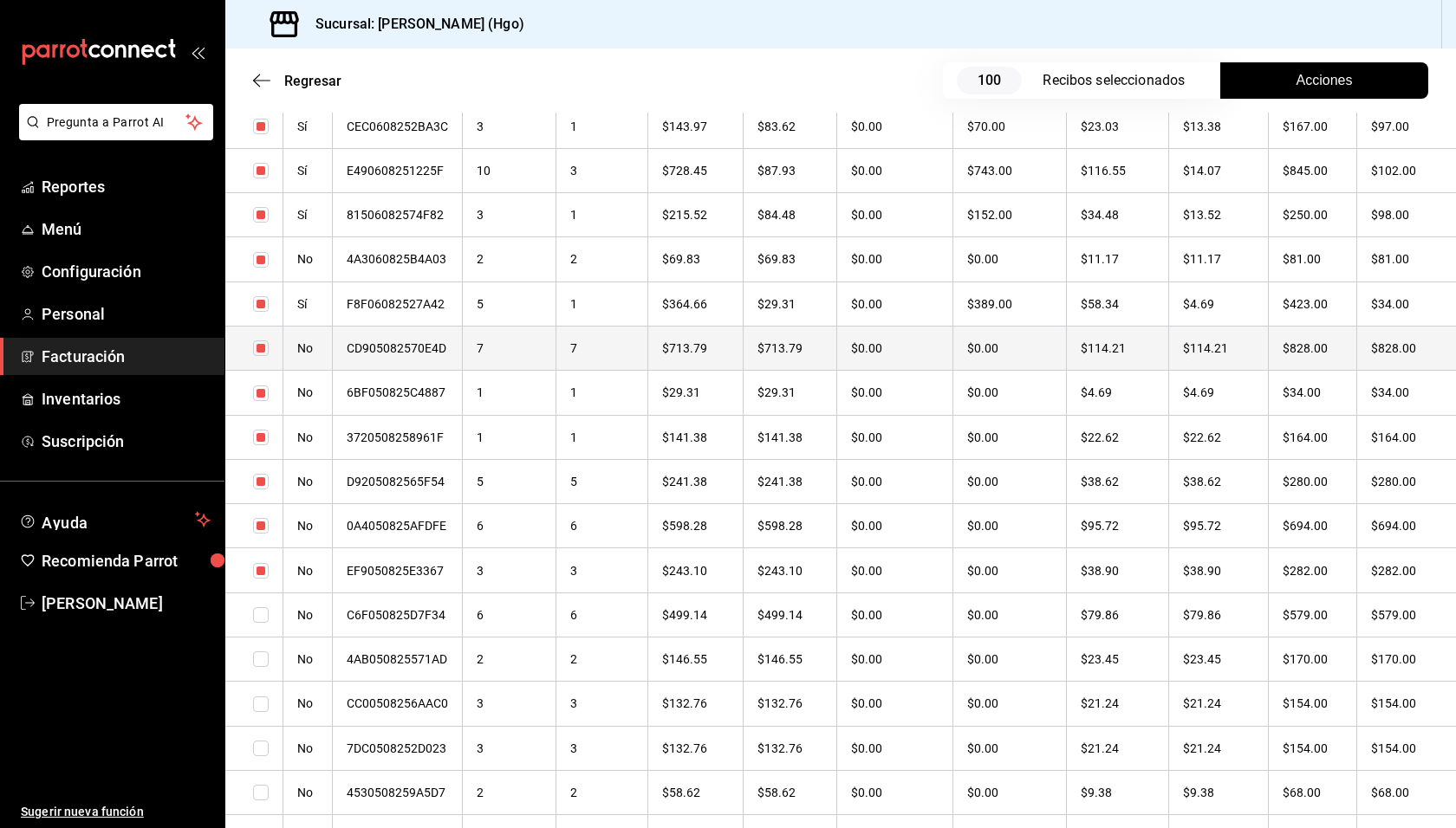
checkbox input "true"
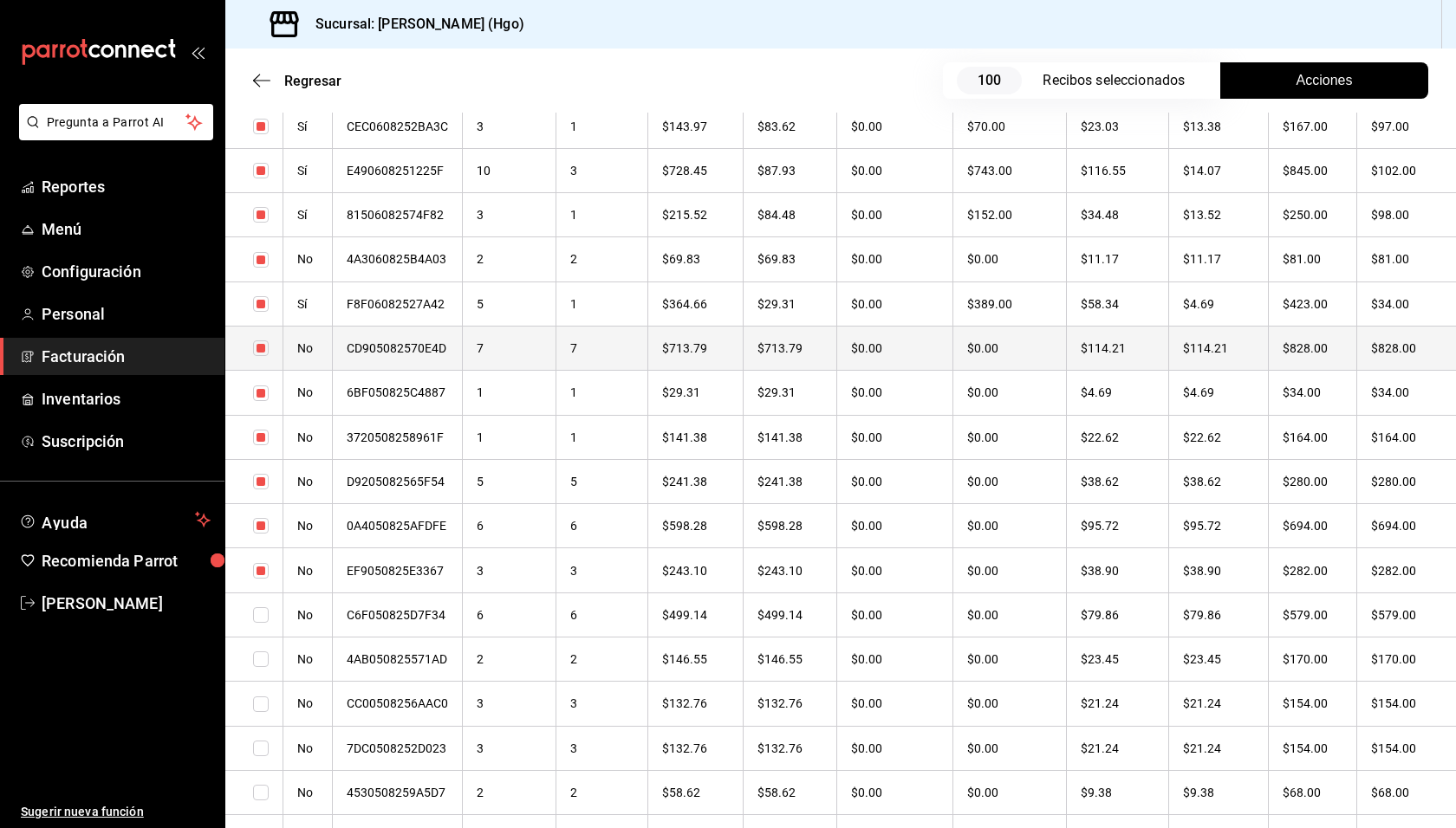
checkbox input "true"
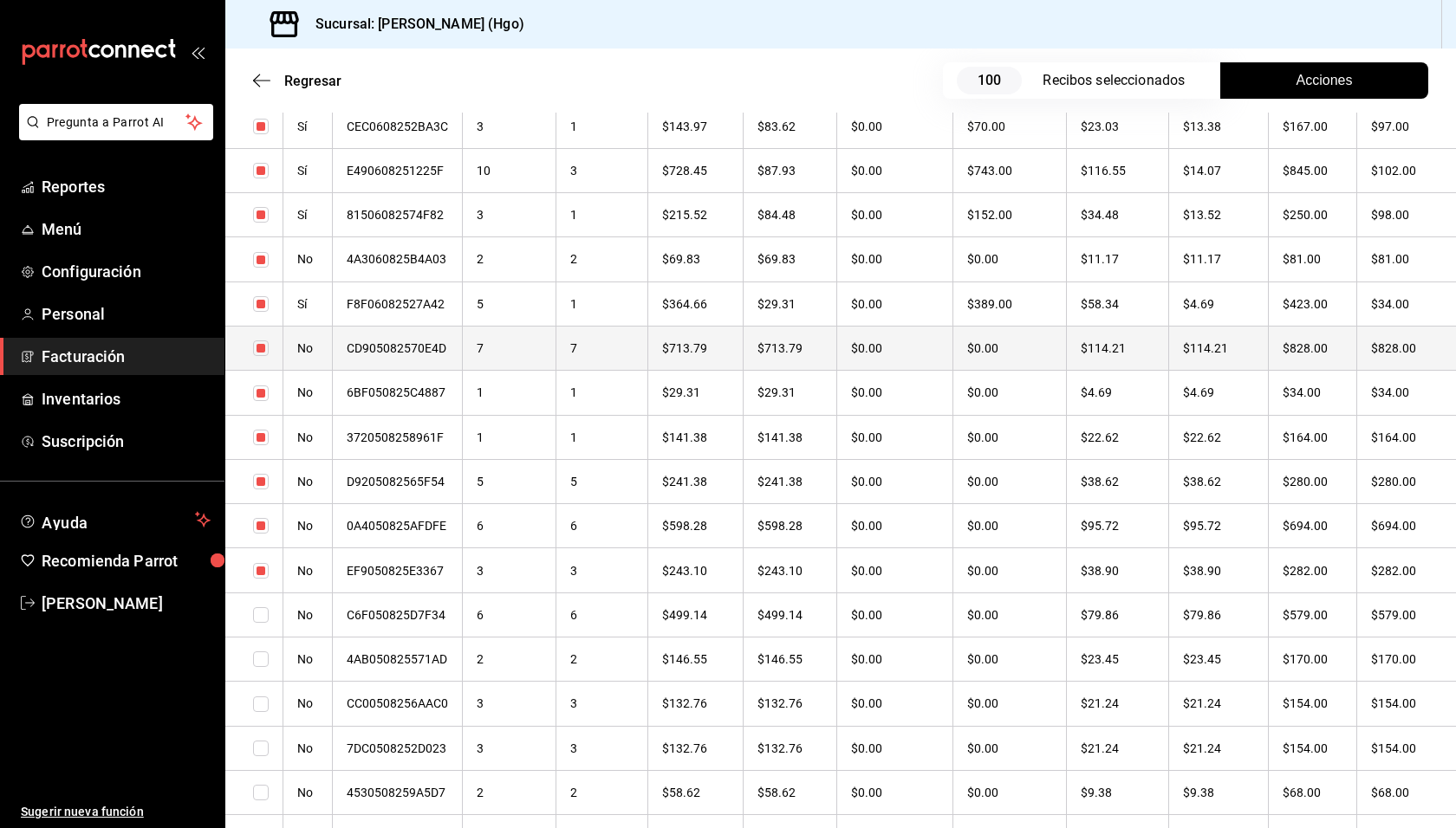
checkbox input "true"
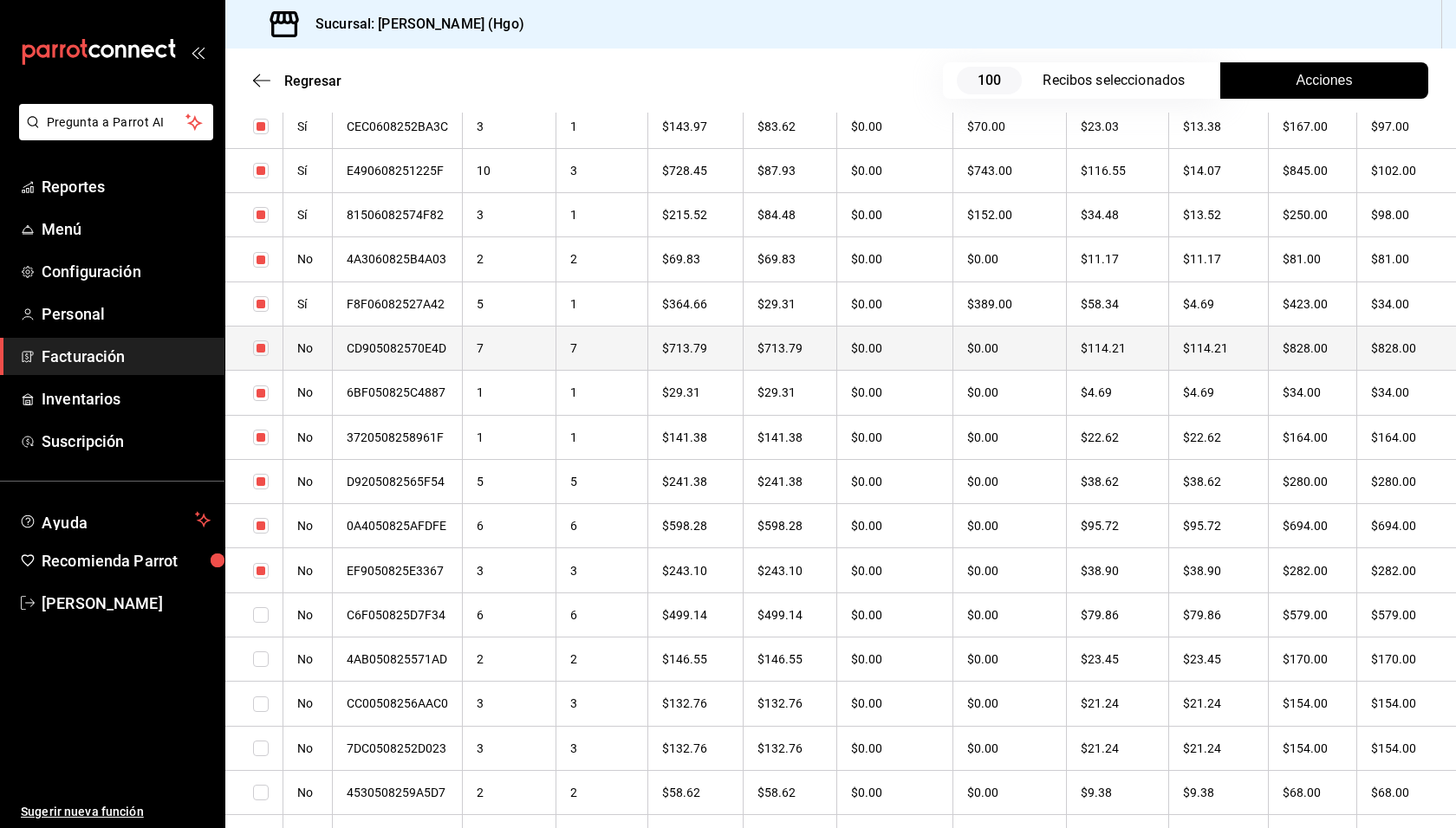
checkbox input "true"
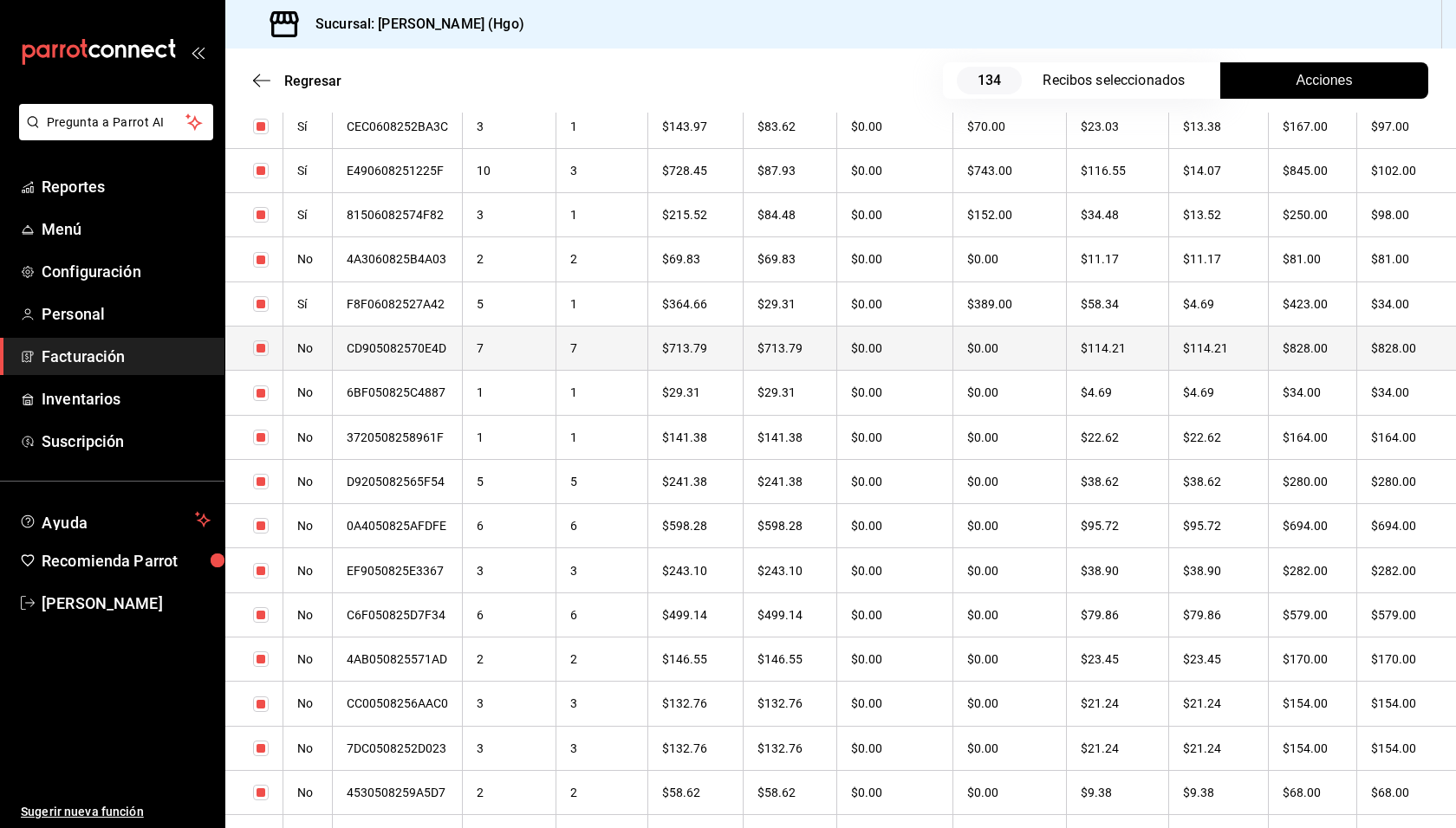
click at [1339, 351] on th "$828.00" at bounding box center [1313, 348] width 88 height 44
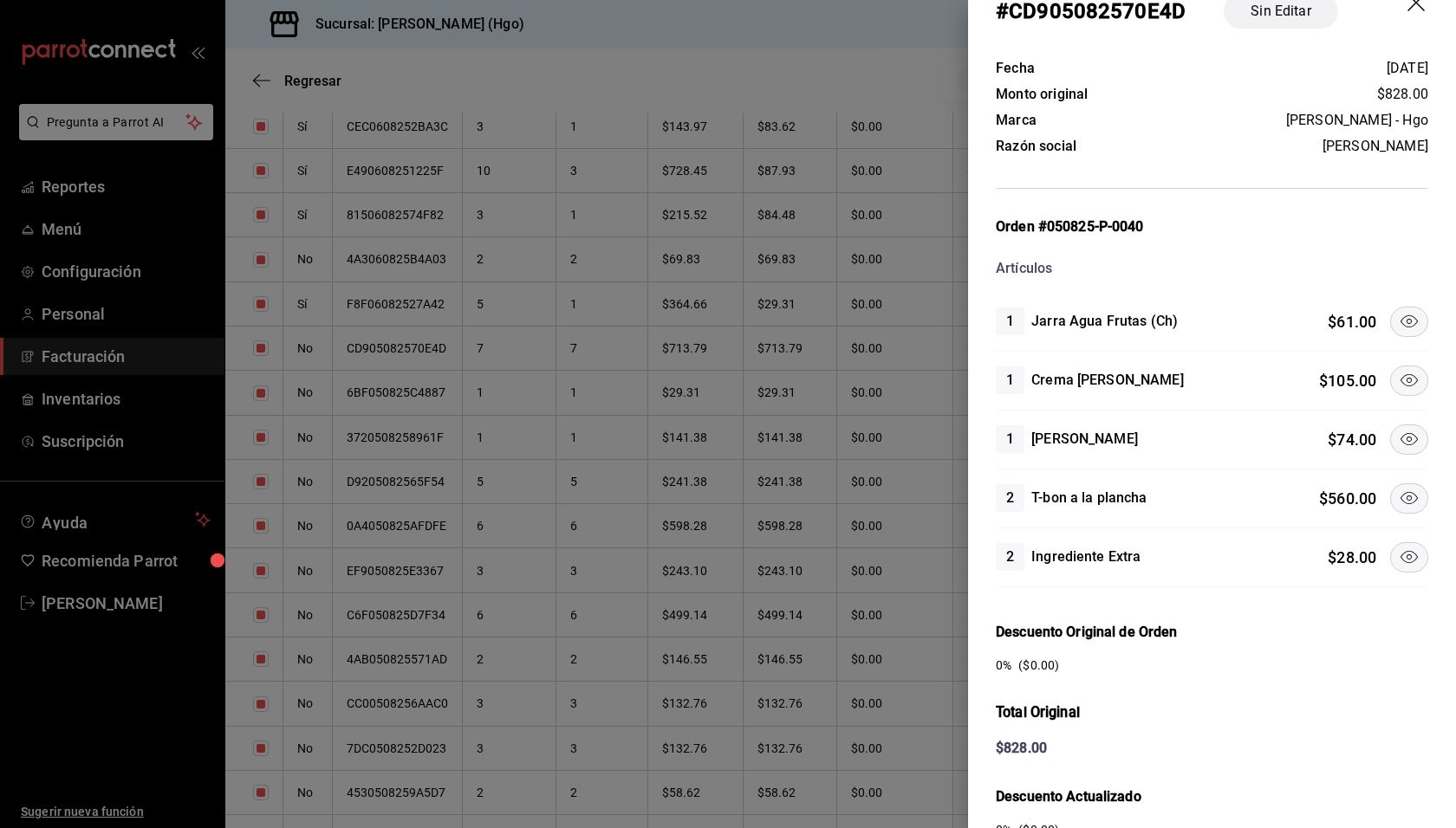
scroll to position [57, 0]
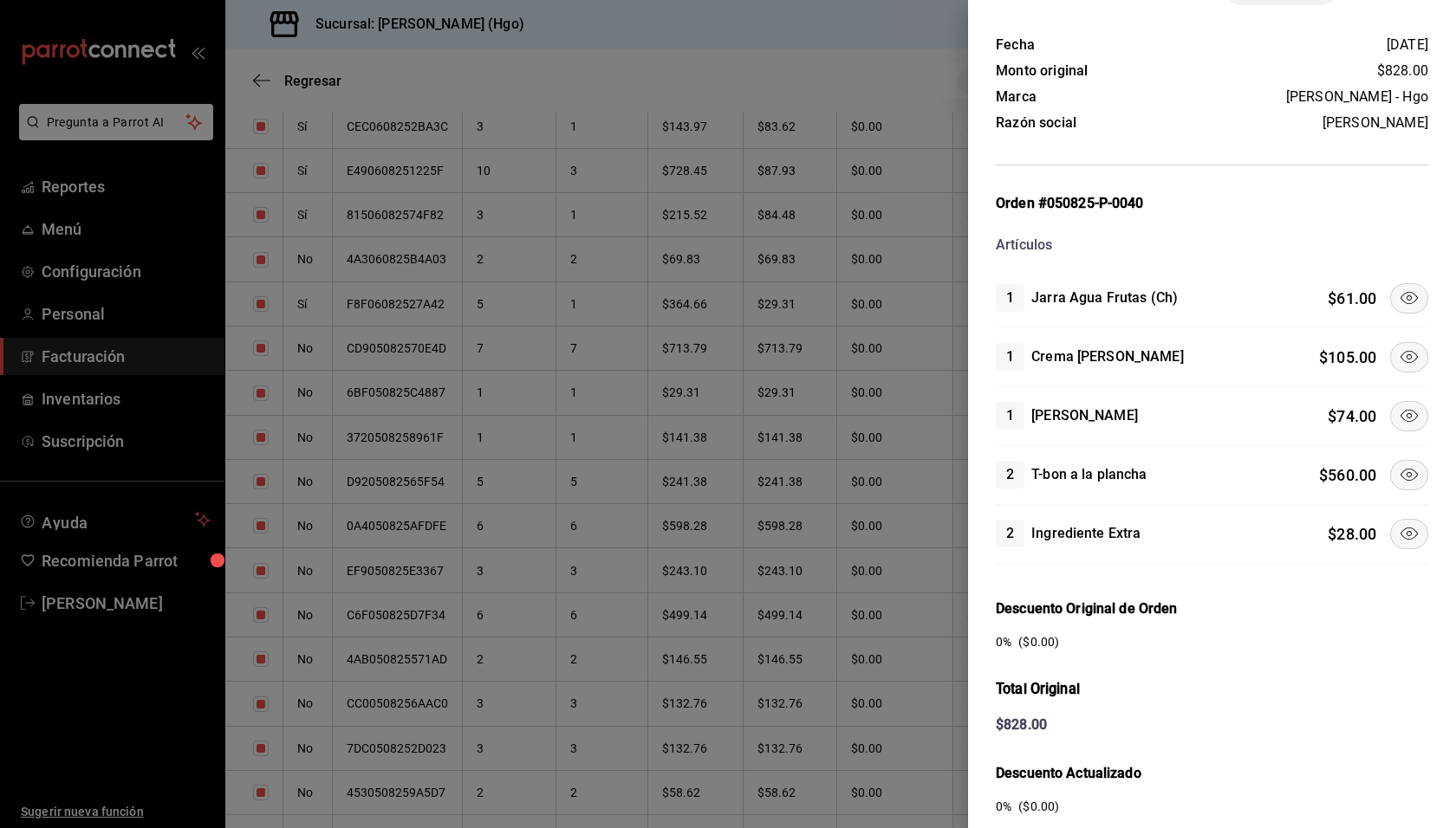
click at [1398, 298] on icon at bounding box center [1408, 297] width 21 height 21
click at [1398, 410] on icon at bounding box center [1408, 416] width 21 height 21
click at [1398, 538] on icon at bounding box center [1408, 533] width 21 height 21
click at [1398, 464] on icon at bounding box center [1408, 475] width 21 height 21
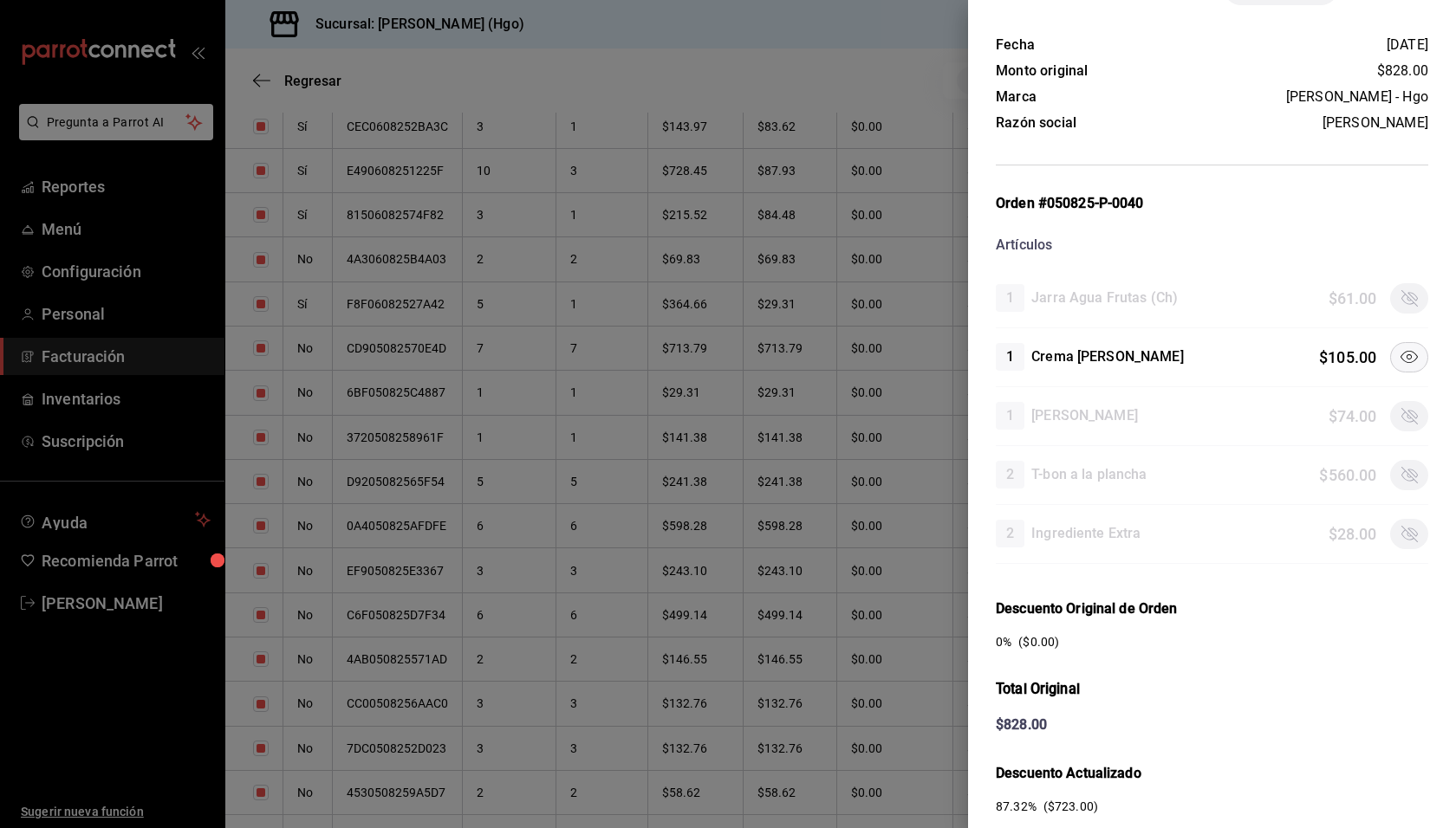
scroll to position [335, 0]
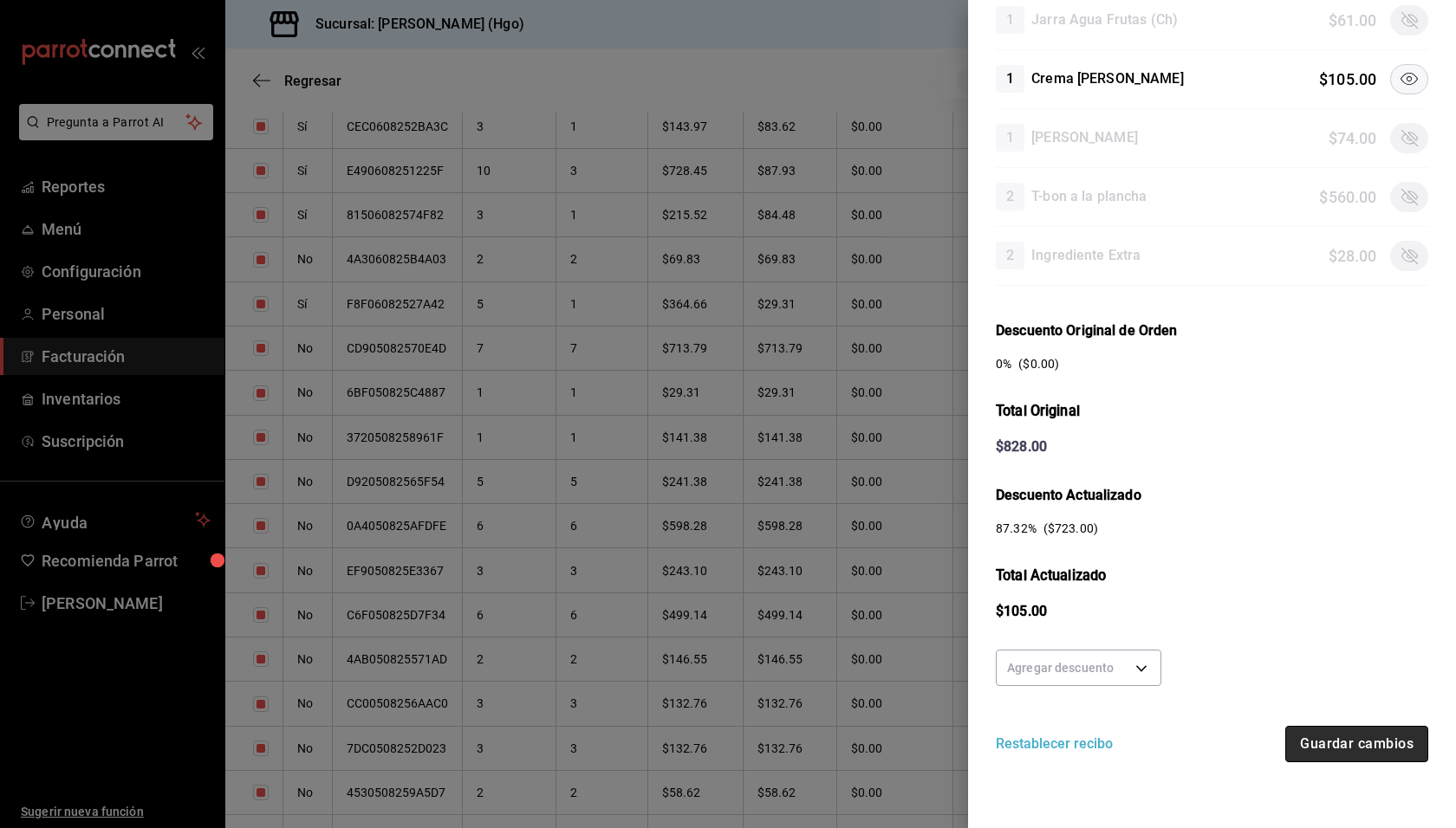
click at [1365, 730] on button "Guardar cambios" at bounding box center [1357, 744] width 143 height 37
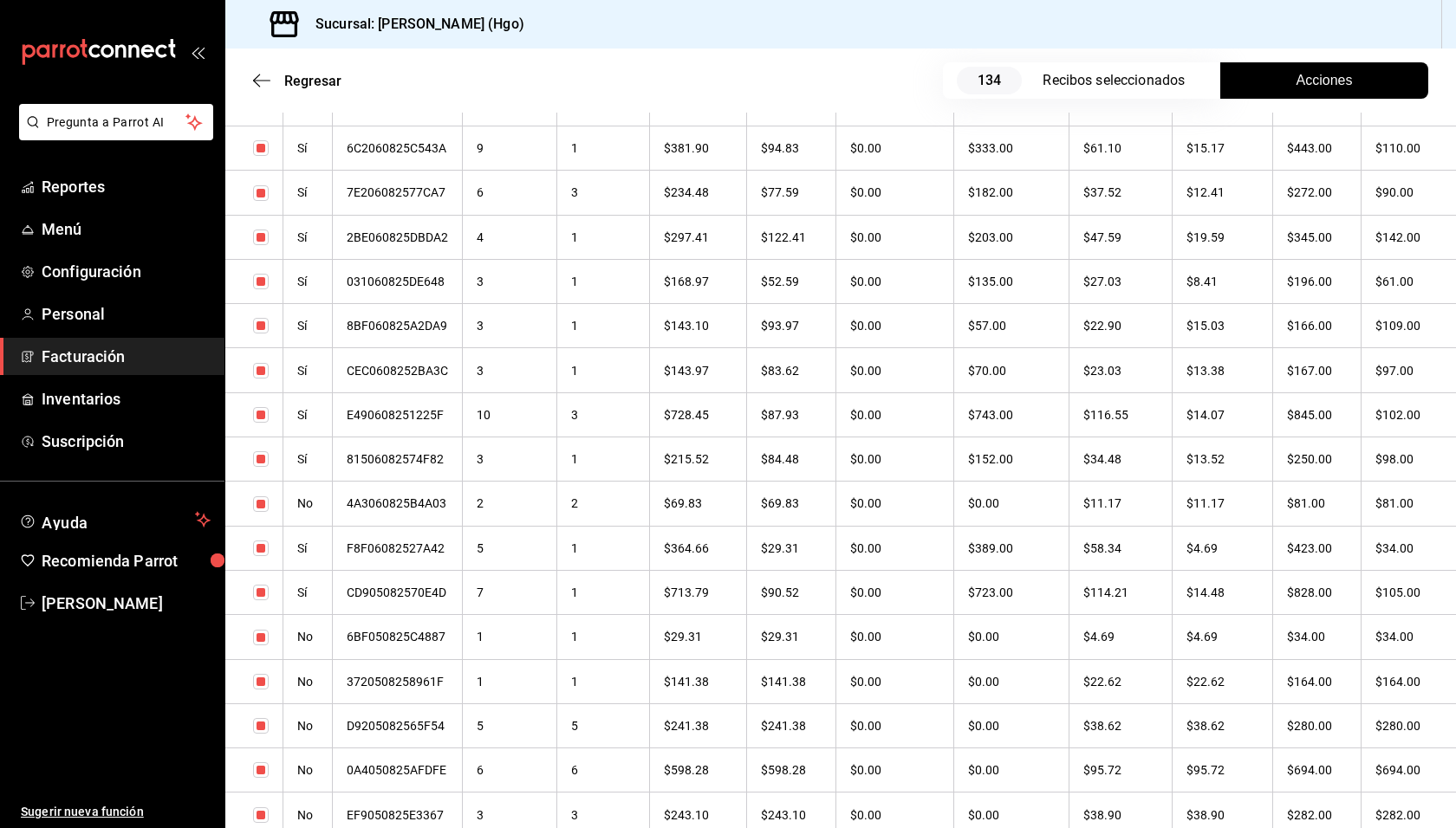
scroll to position [4441, 0]
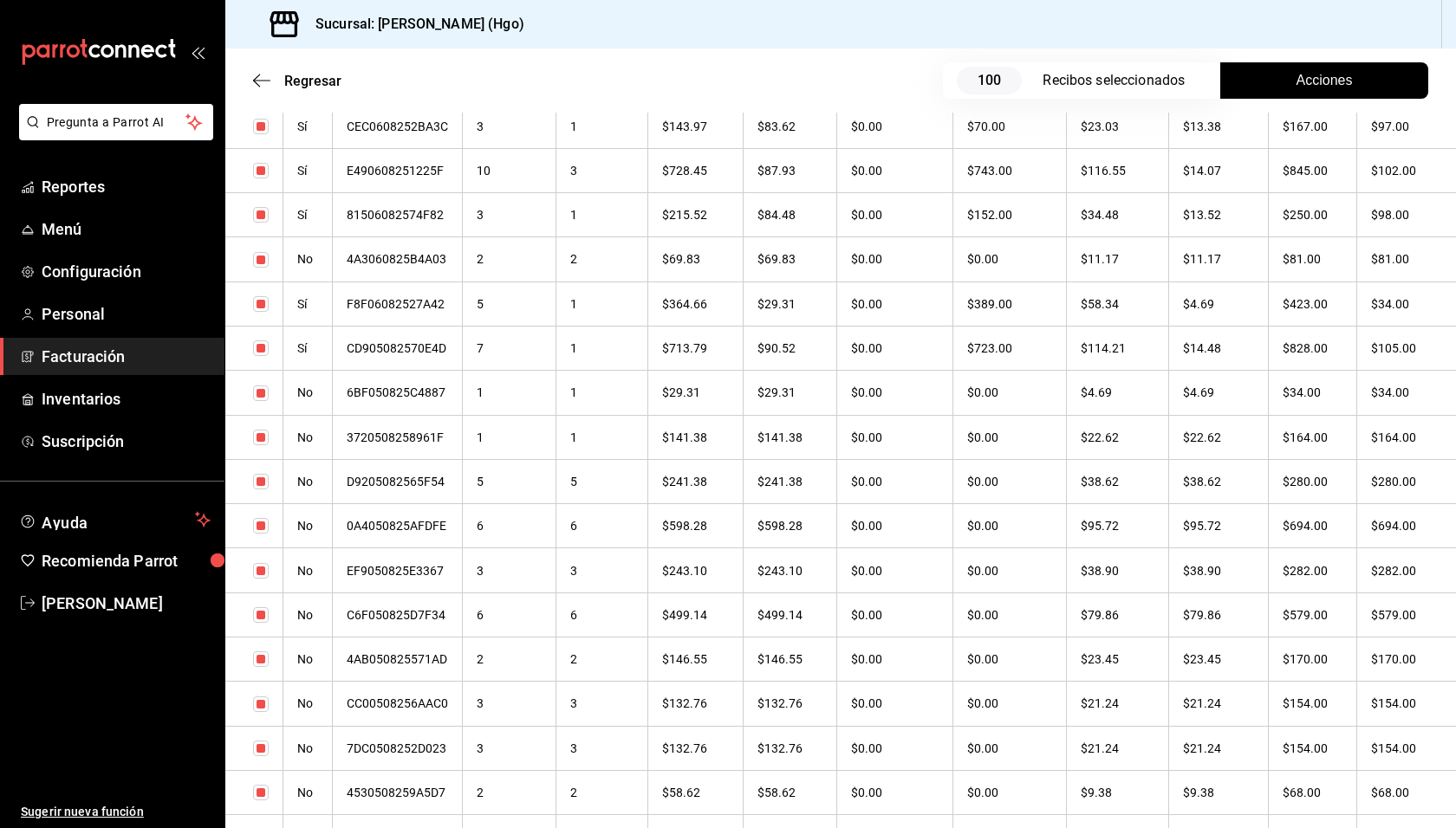
checkbox input "true"
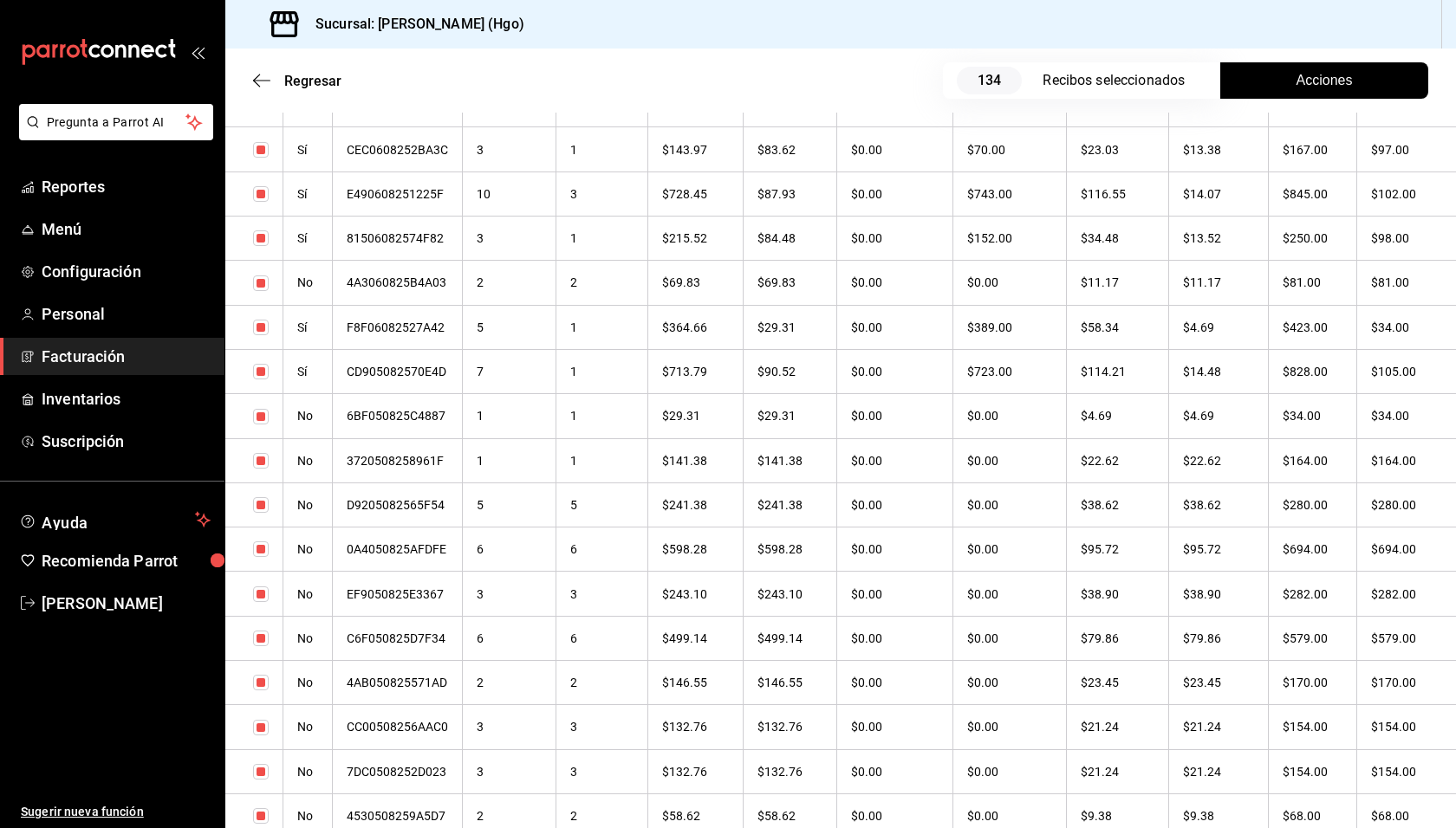
scroll to position [4479, 0]
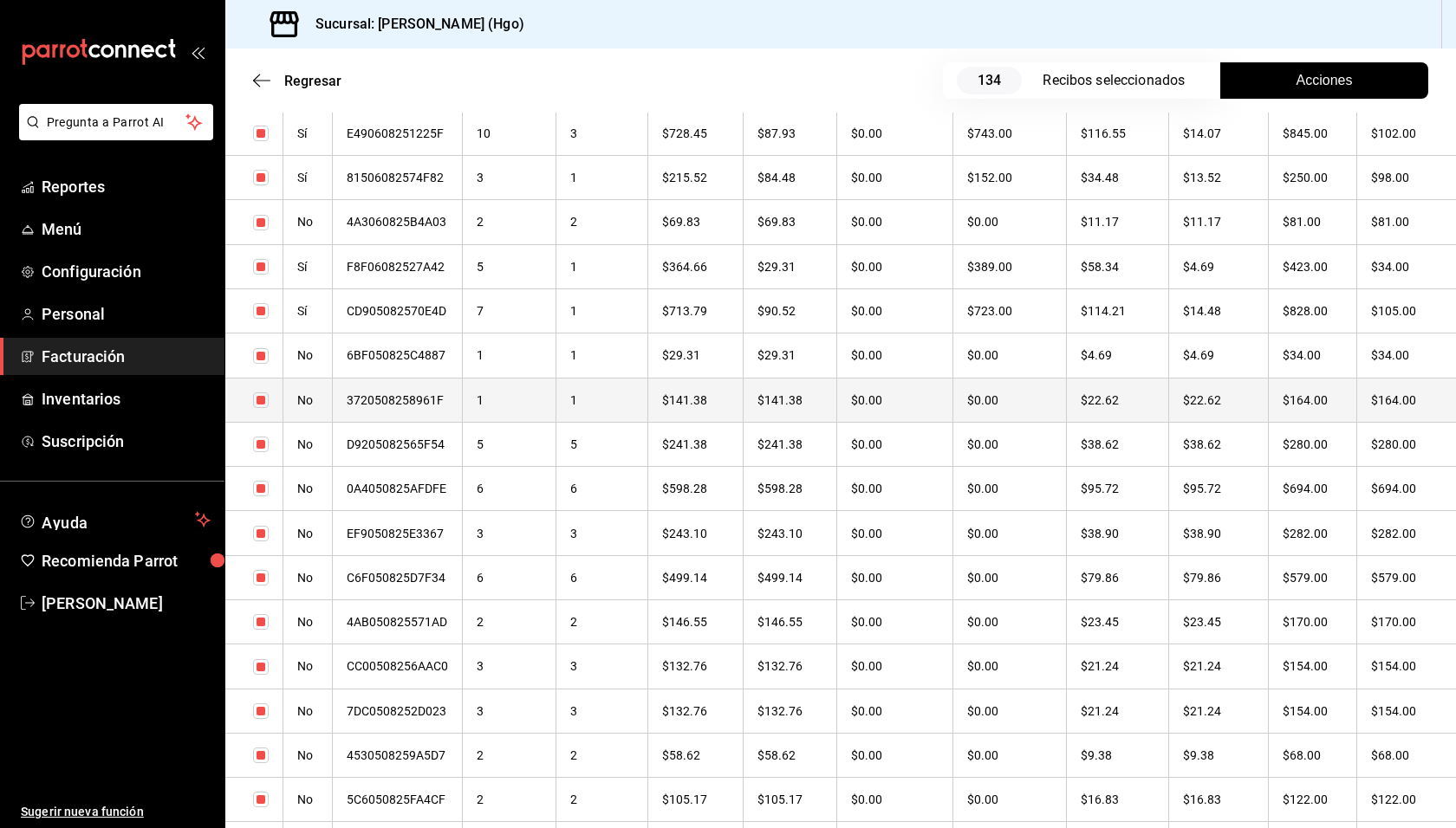
click at [1291, 401] on th "$164.00" at bounding box center [1313, 400] width 88 height 44
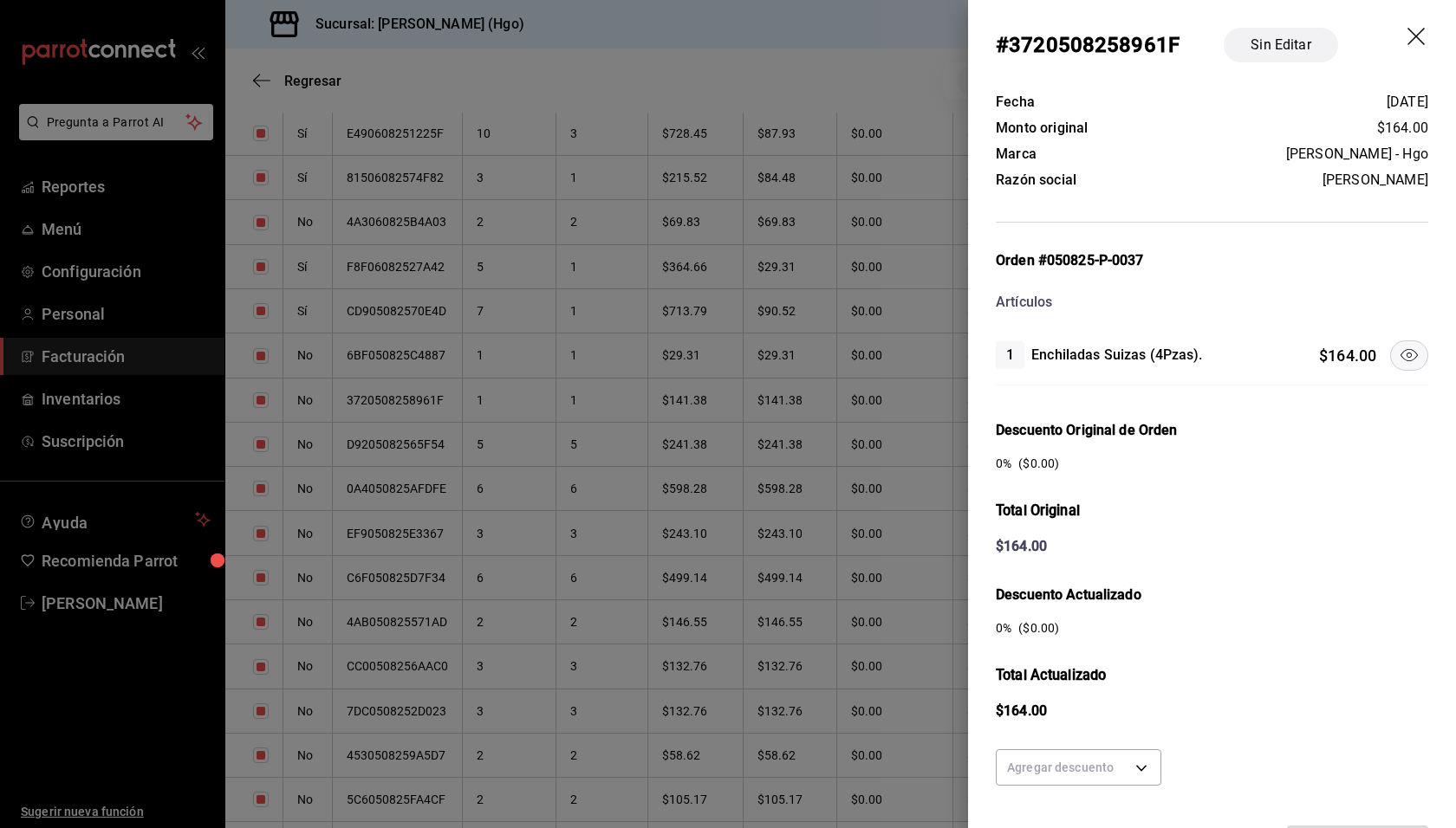
click at [1407, 30] on icon "drag" at bounding box center [1417, 38] width 21 height 21
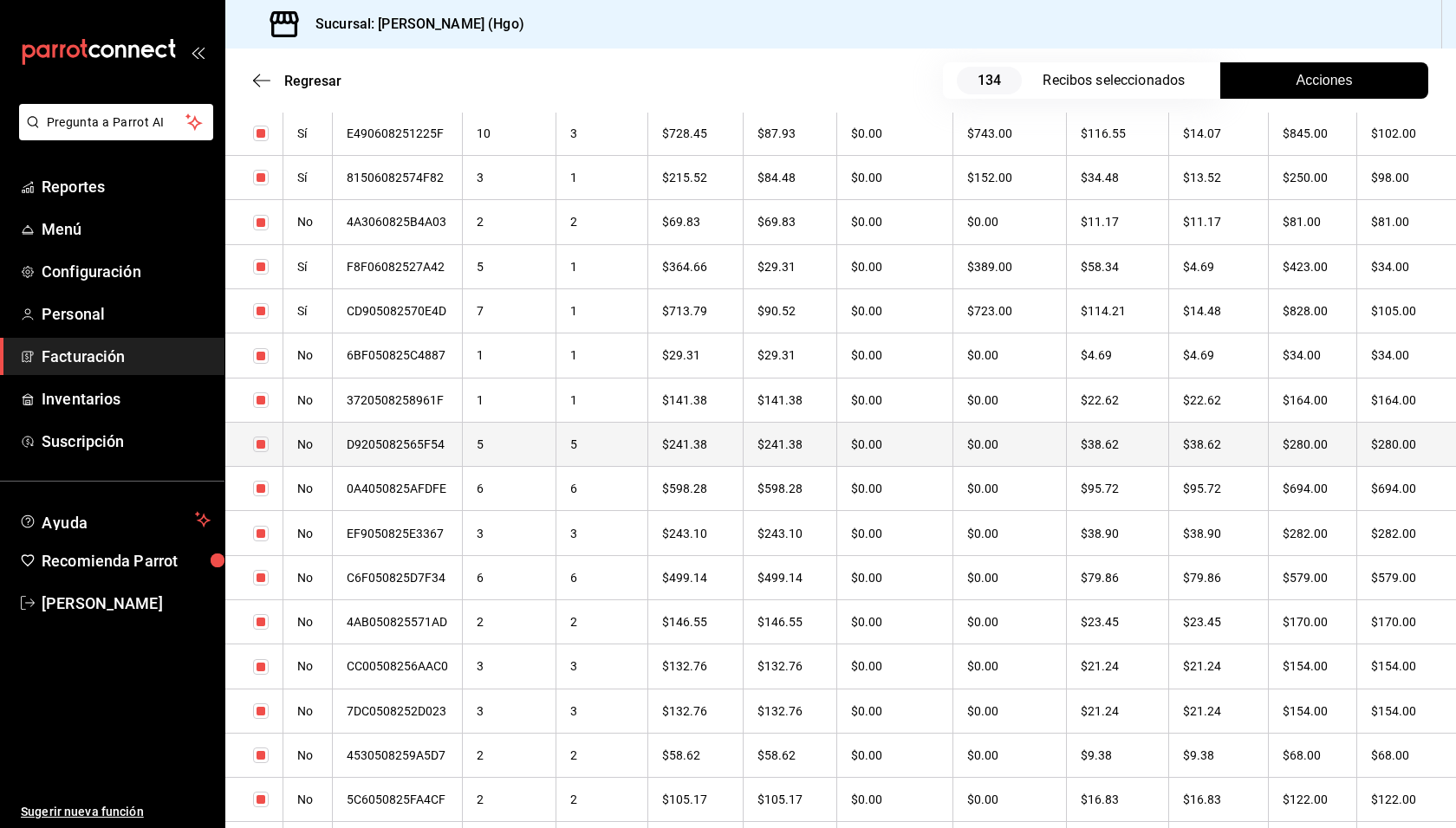
click at [1334, 437] on th "$280.00" at bounding box center [1313, 444] width 88 height 44
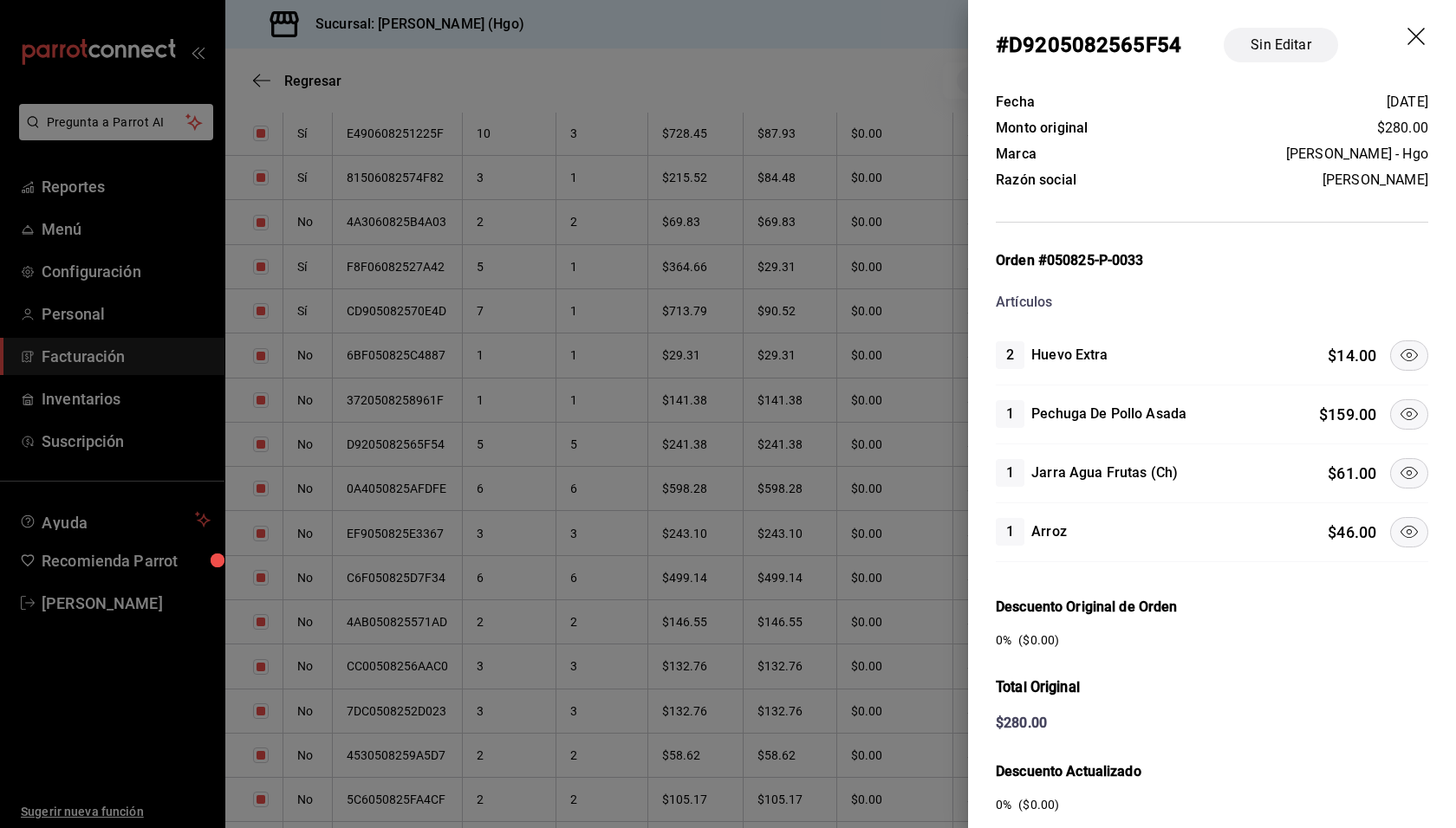
click at [1398, 345] on icon at bounding box center [1408, 355] width 21 height 21
click at [1399, 414] on icon at bounding box center [1408, 414] width 21 height 21
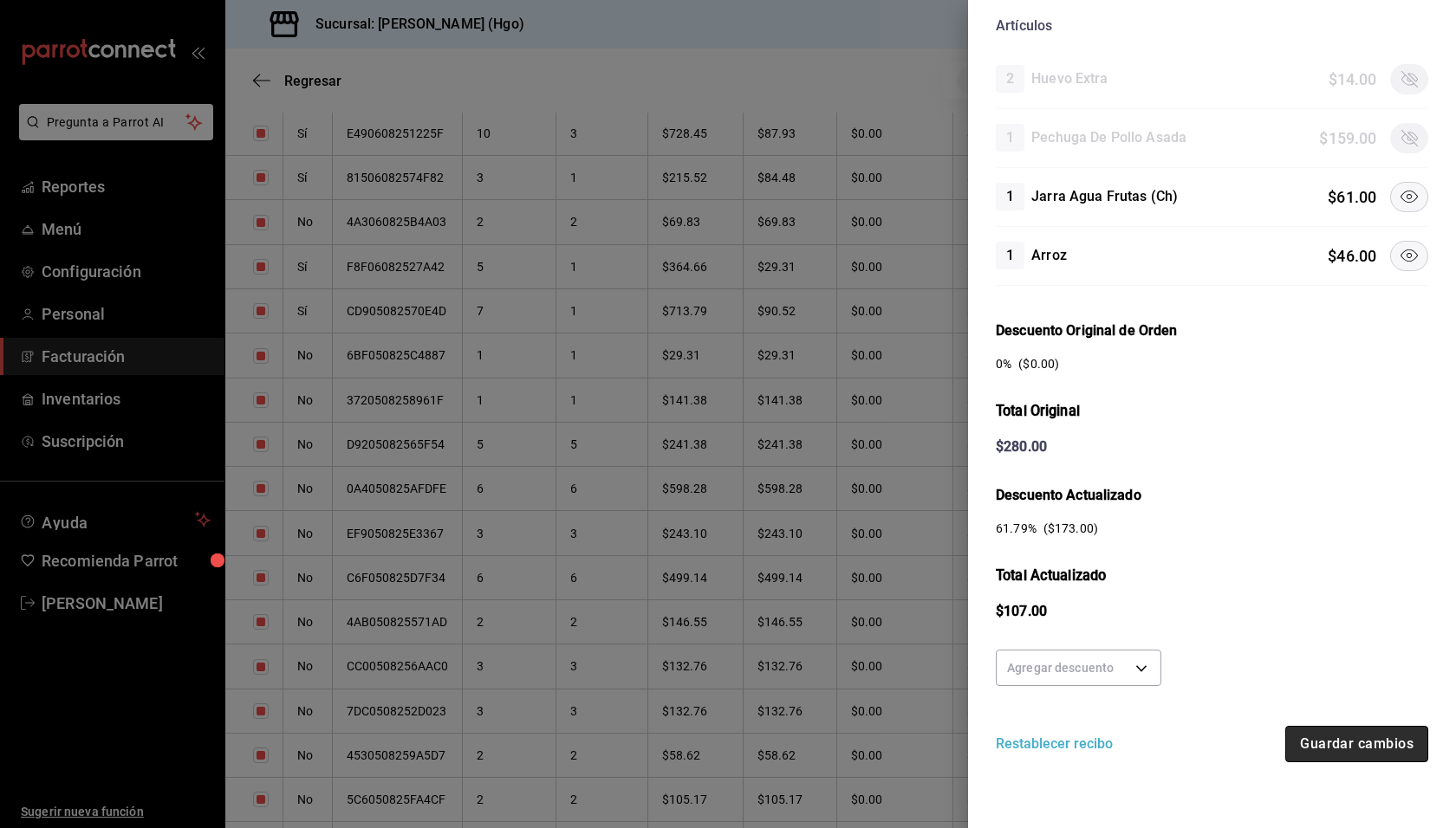
click at [1353, 754] on button "Guardar cambios" at bounding box center [1357, 744] width 143 height 37
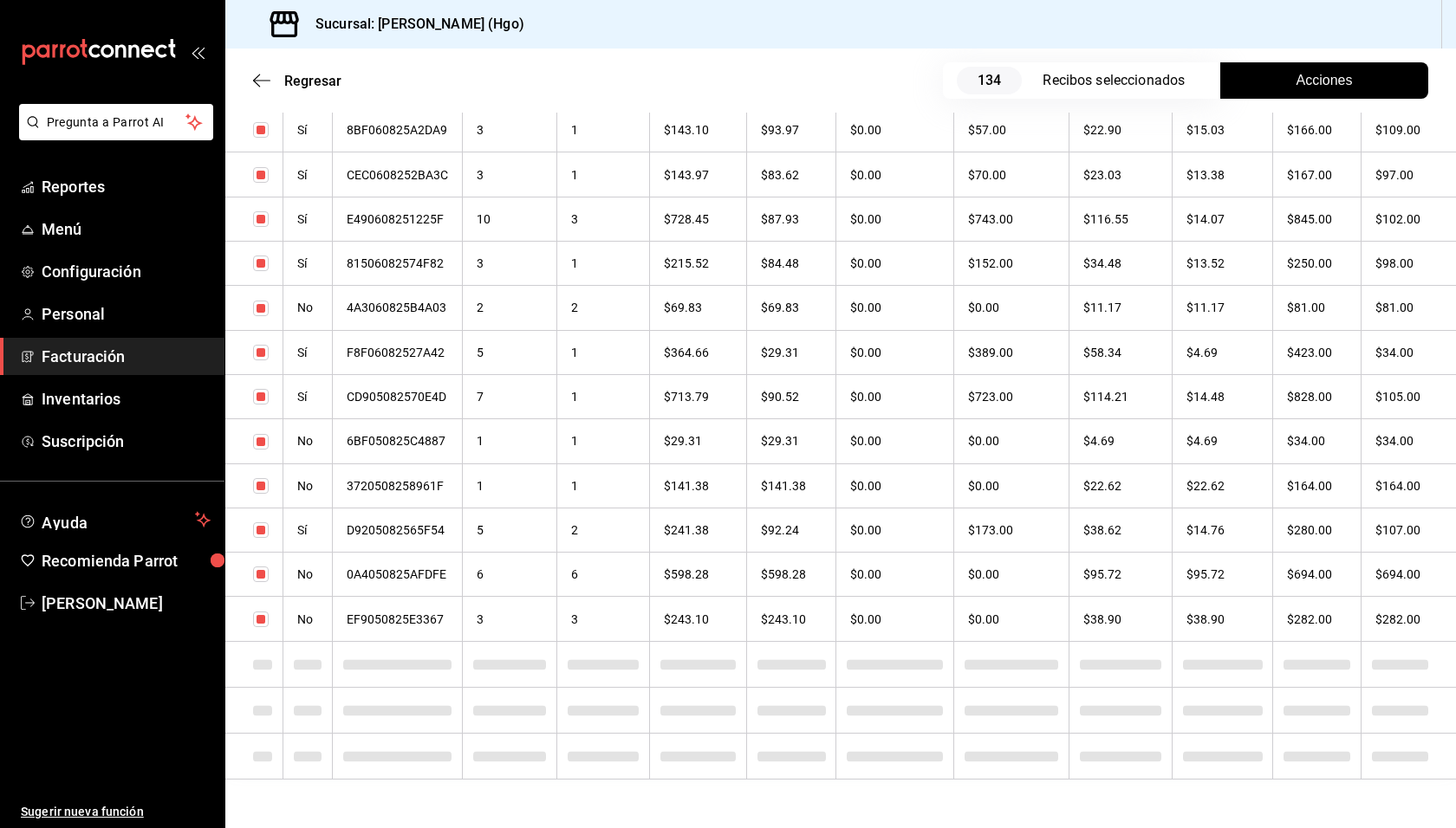
scroll to position [4441, 0]
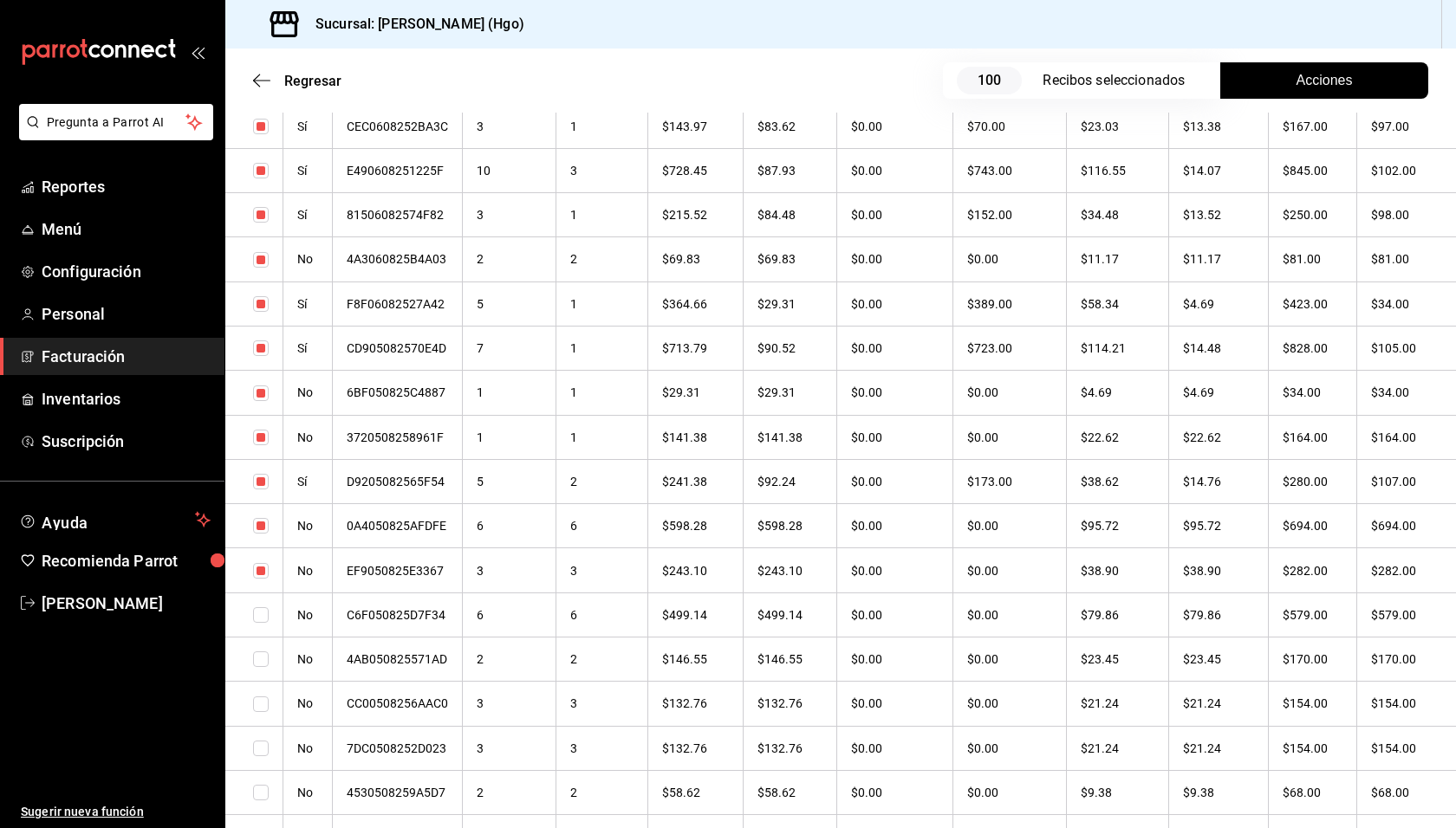
checkbox input "true"
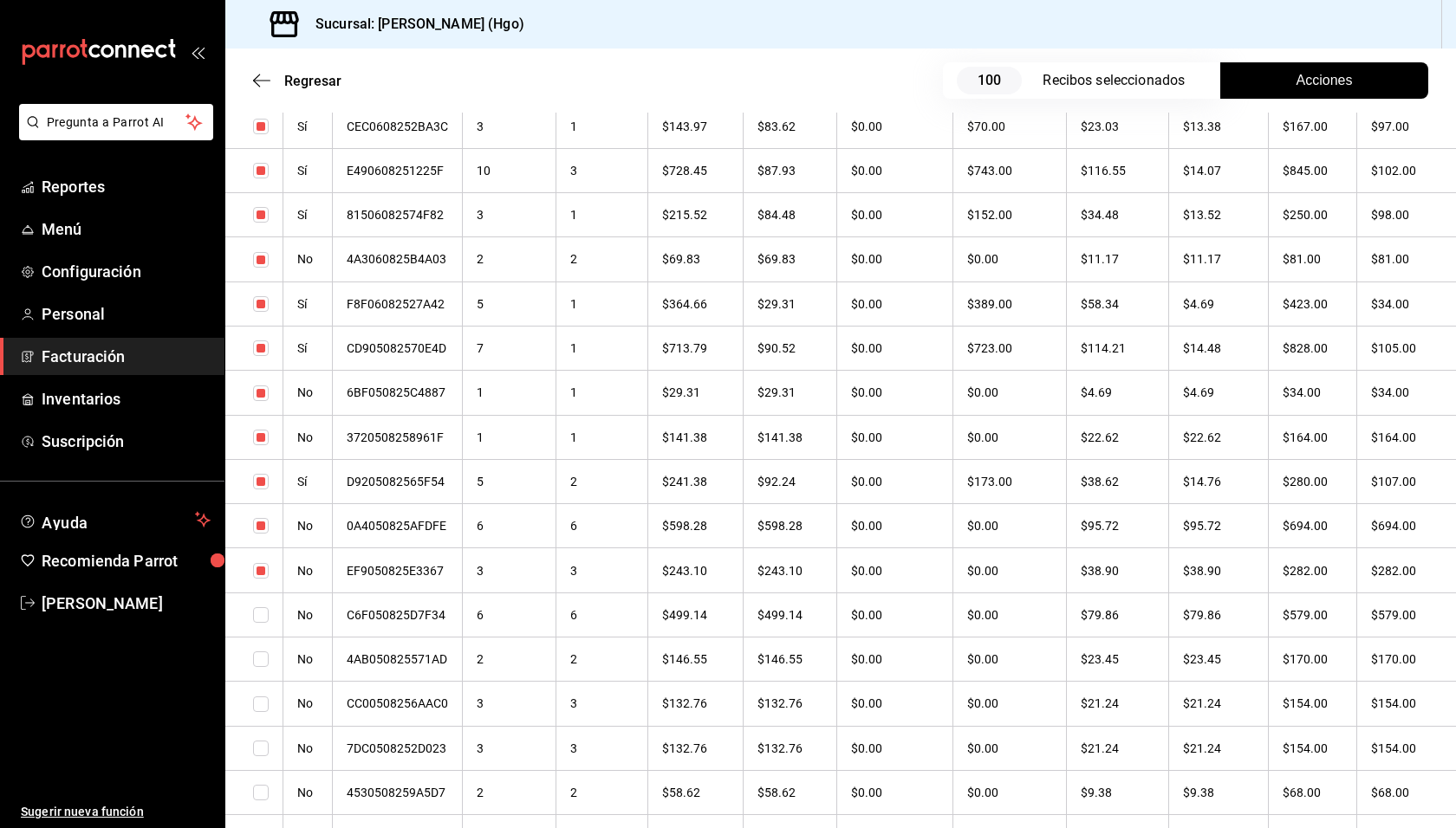
checkbox input "true"
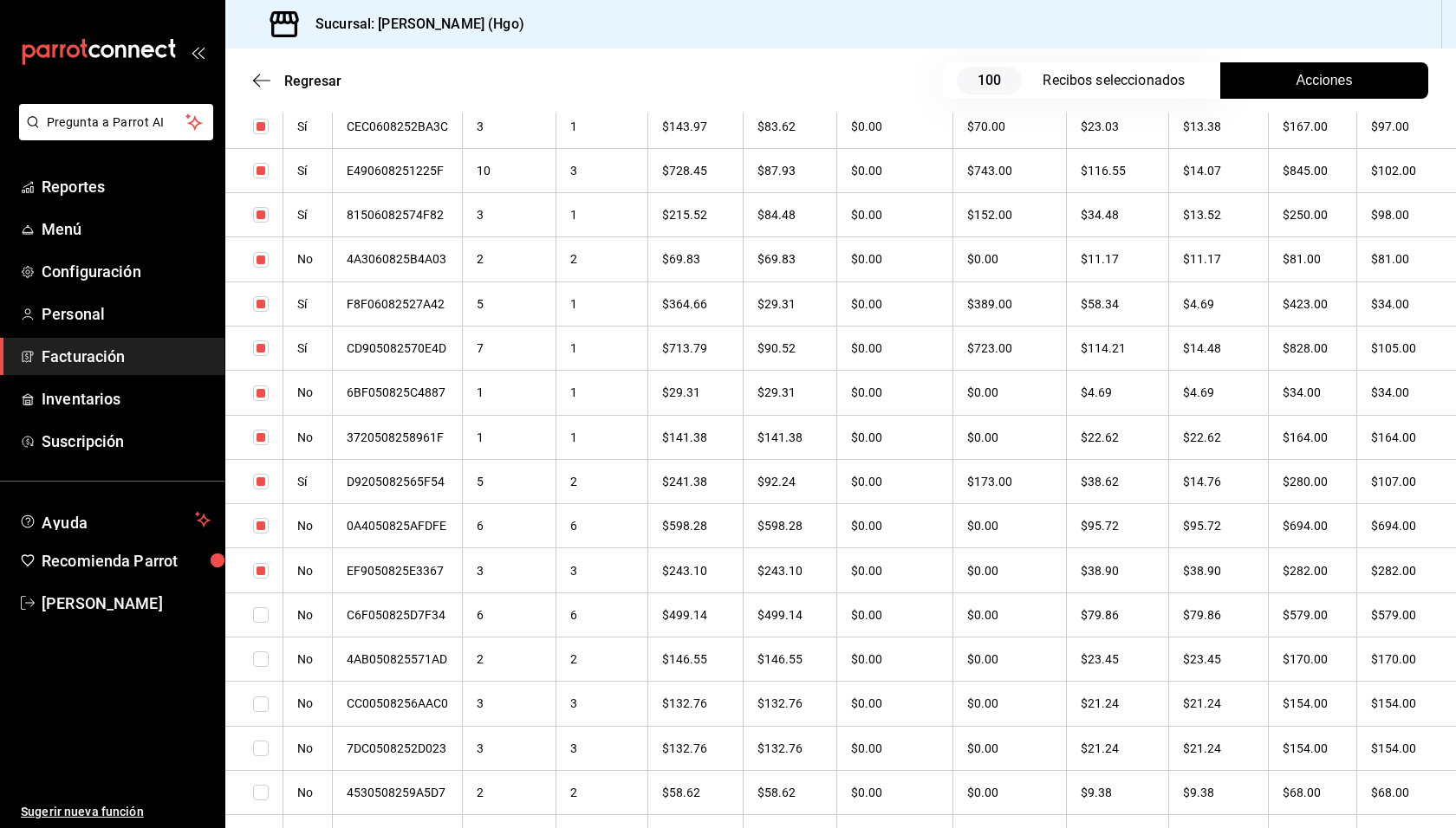
checkbox input "true"
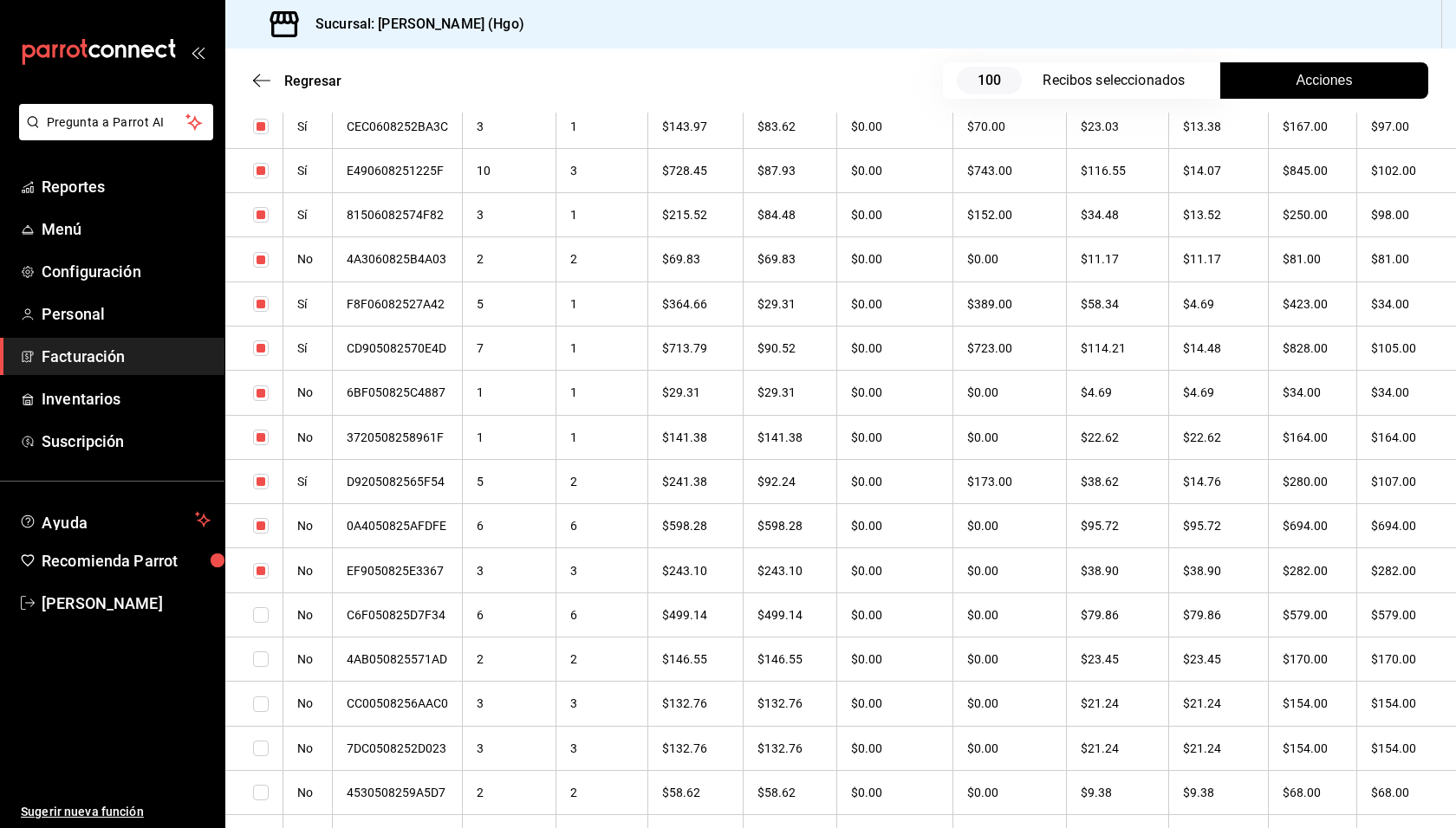
checkbox input "true"
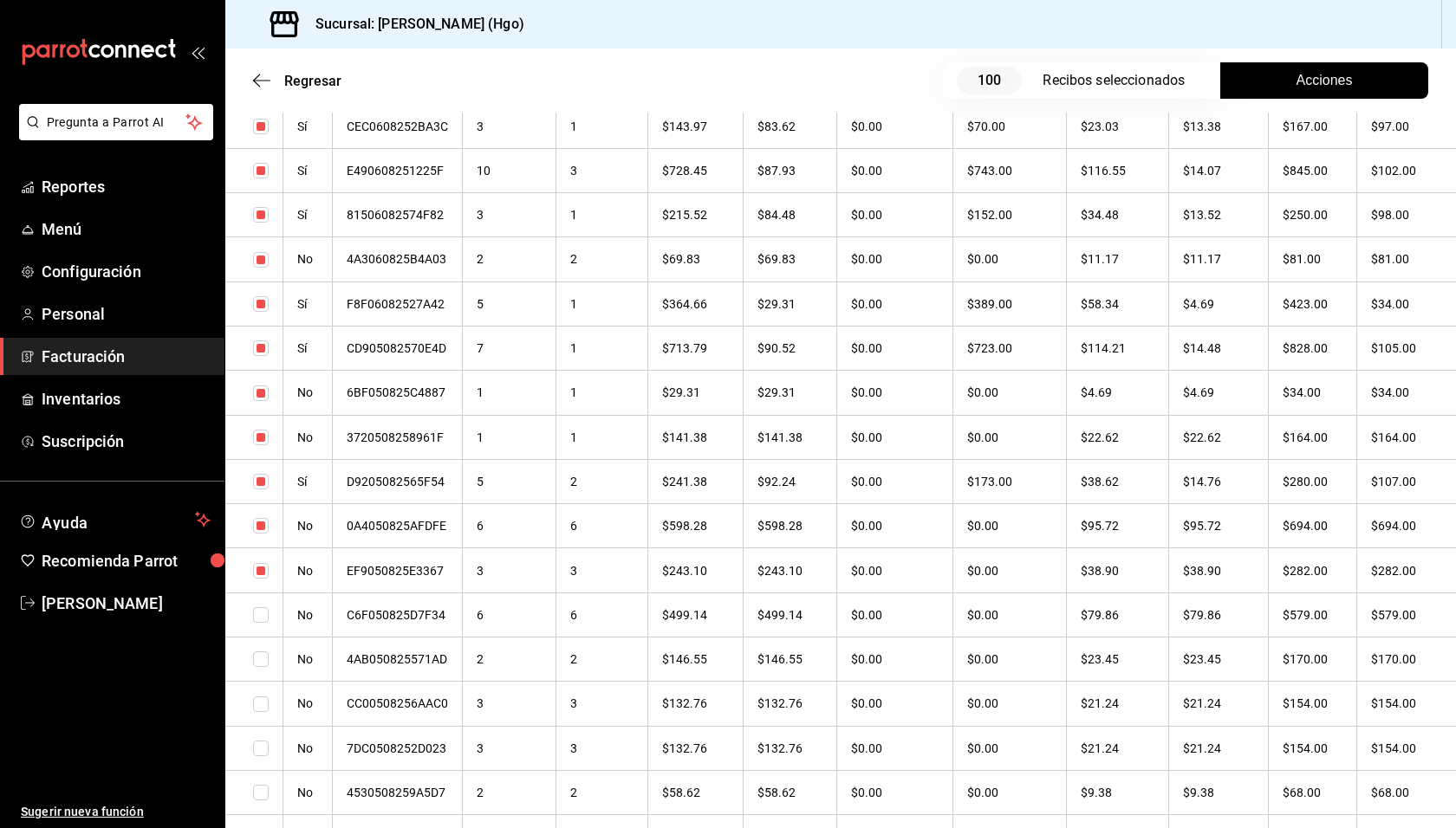
checkbox input "true"
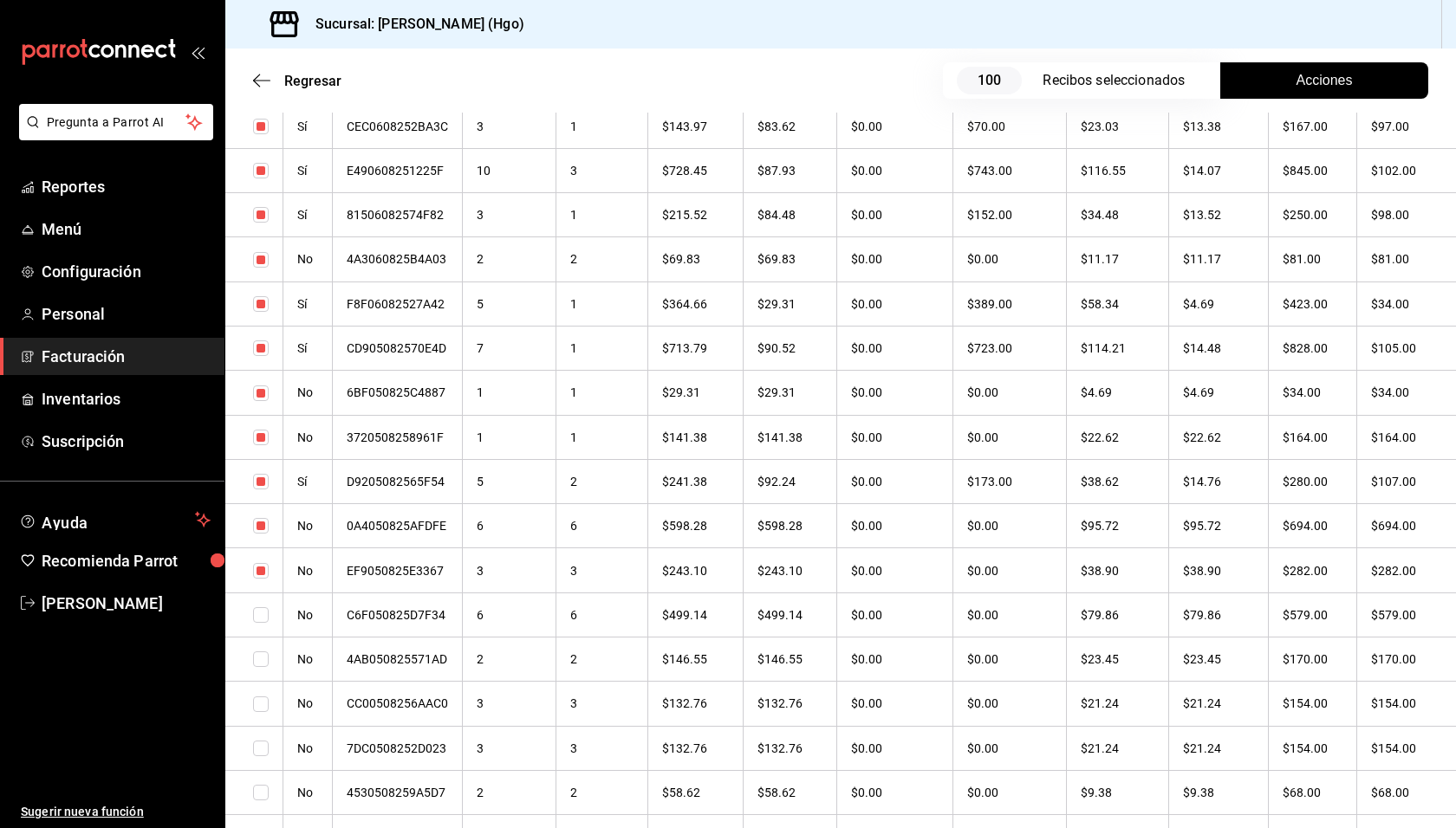
checkbox input "true"
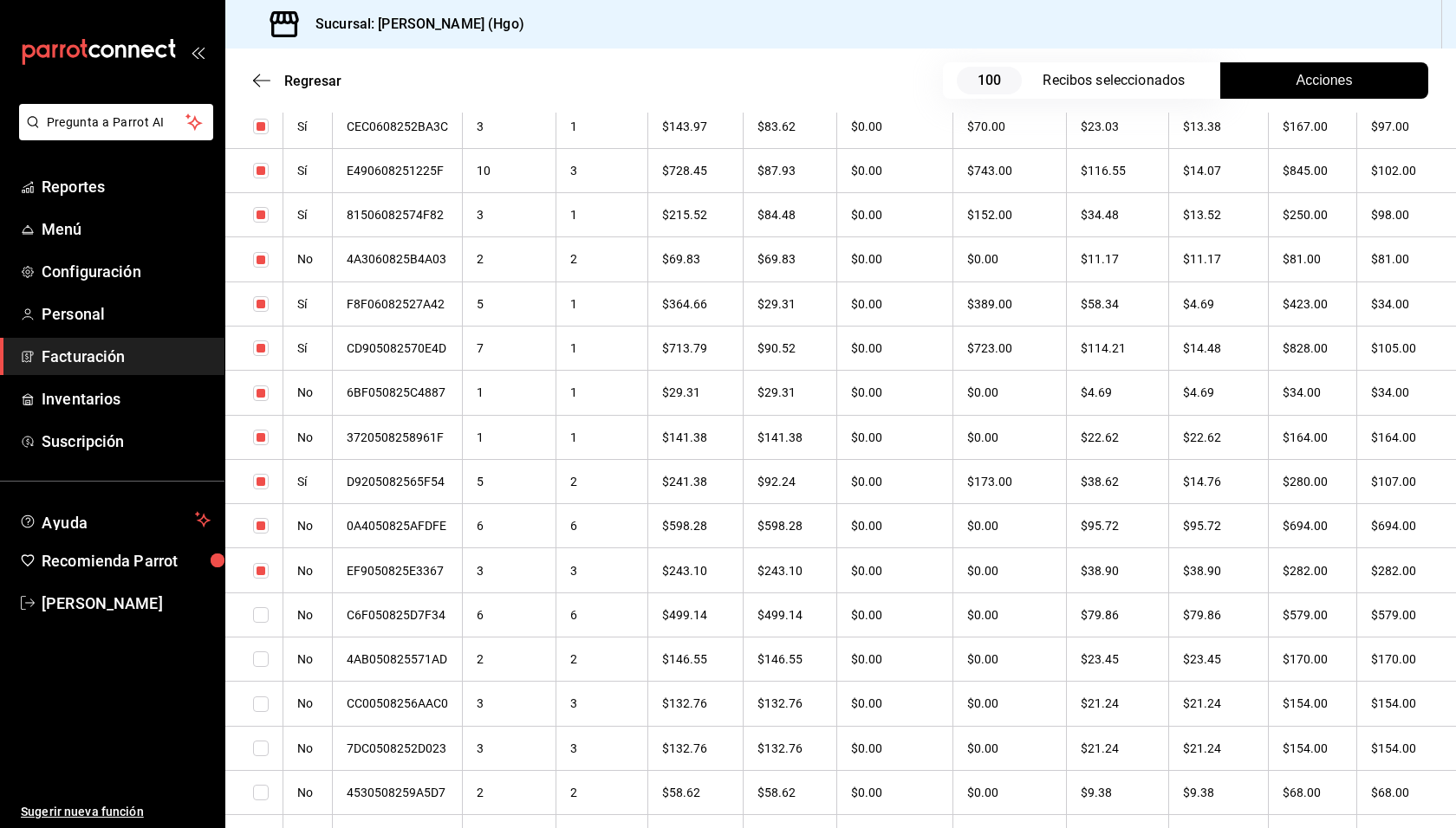
checkbox input "true"
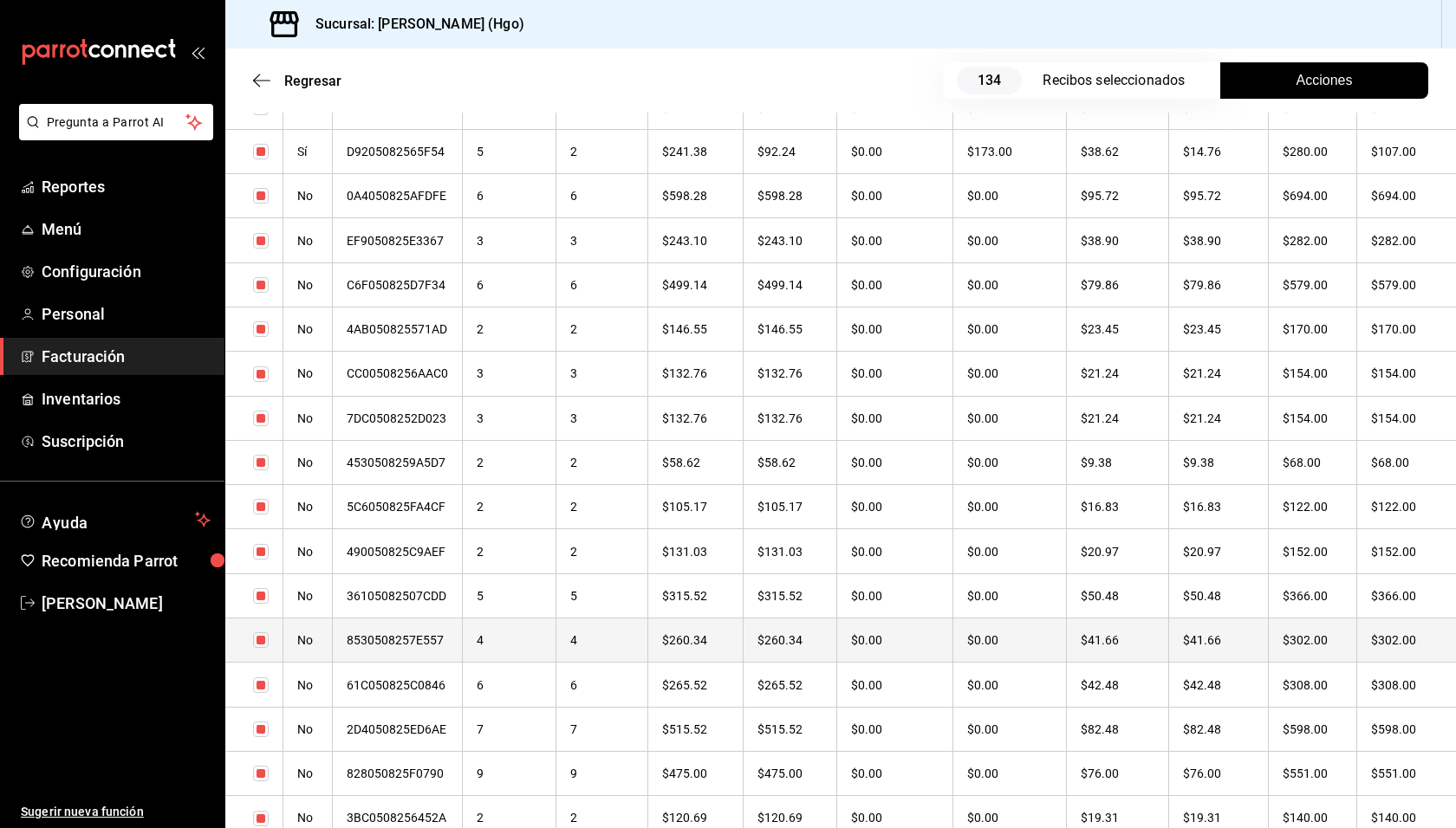
scroll to position [4712, 0]
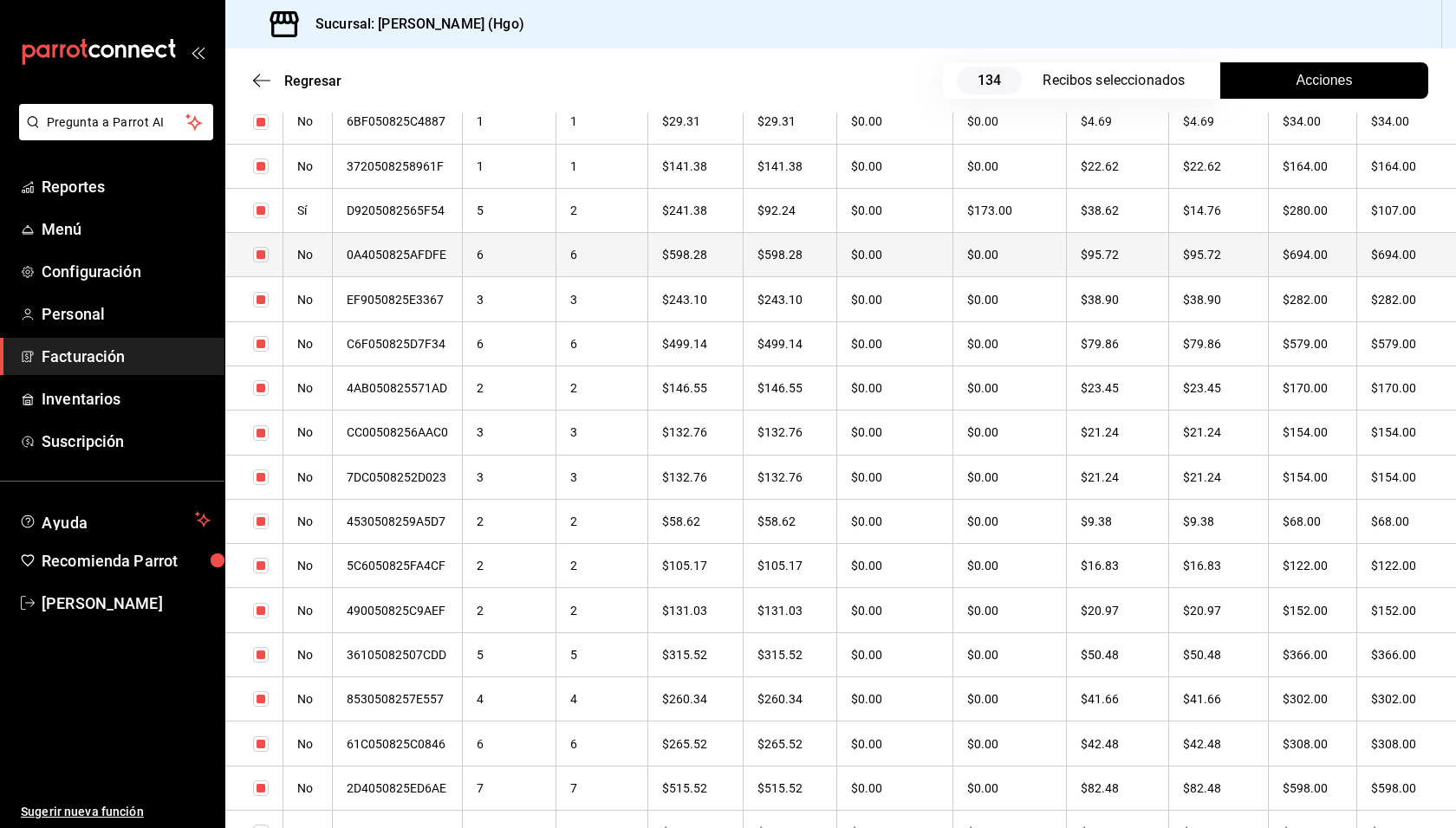
click at [1162, 246] on th "$95.72" at bounding box center [1116, 255] width 102 height 44
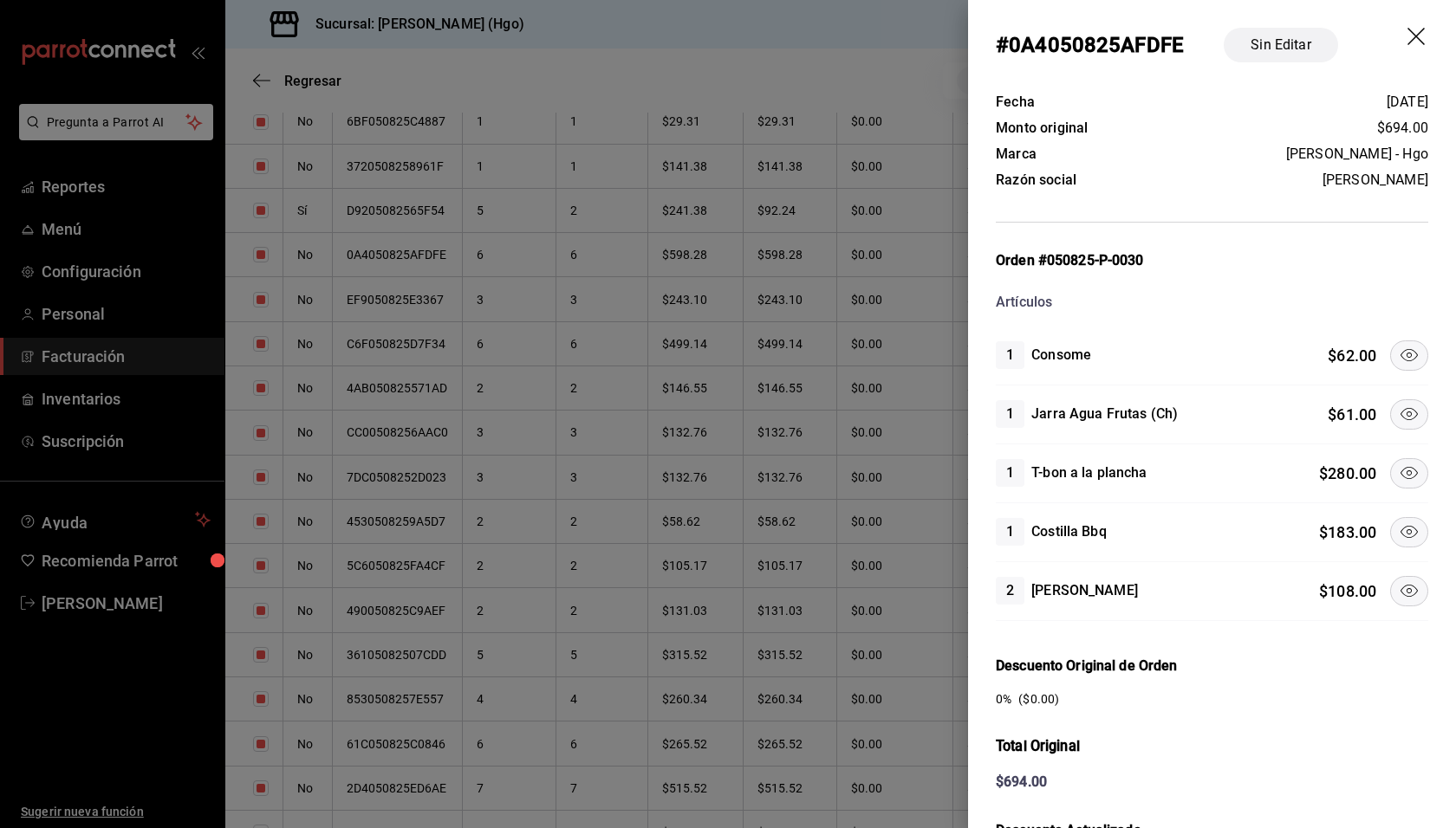
click at [1398, 354] on icon at bounding box center [1408, 355] width 21 height 21
click at [1399, 407] on icon at bounding box center [1408, 414] width 21 height 21
click at [1398, 463] on icon at bounding box center [1408, 473] width 21 height 21
click at [1398, 522] on icon at bounding box center [1408, 531] width 21 height 21
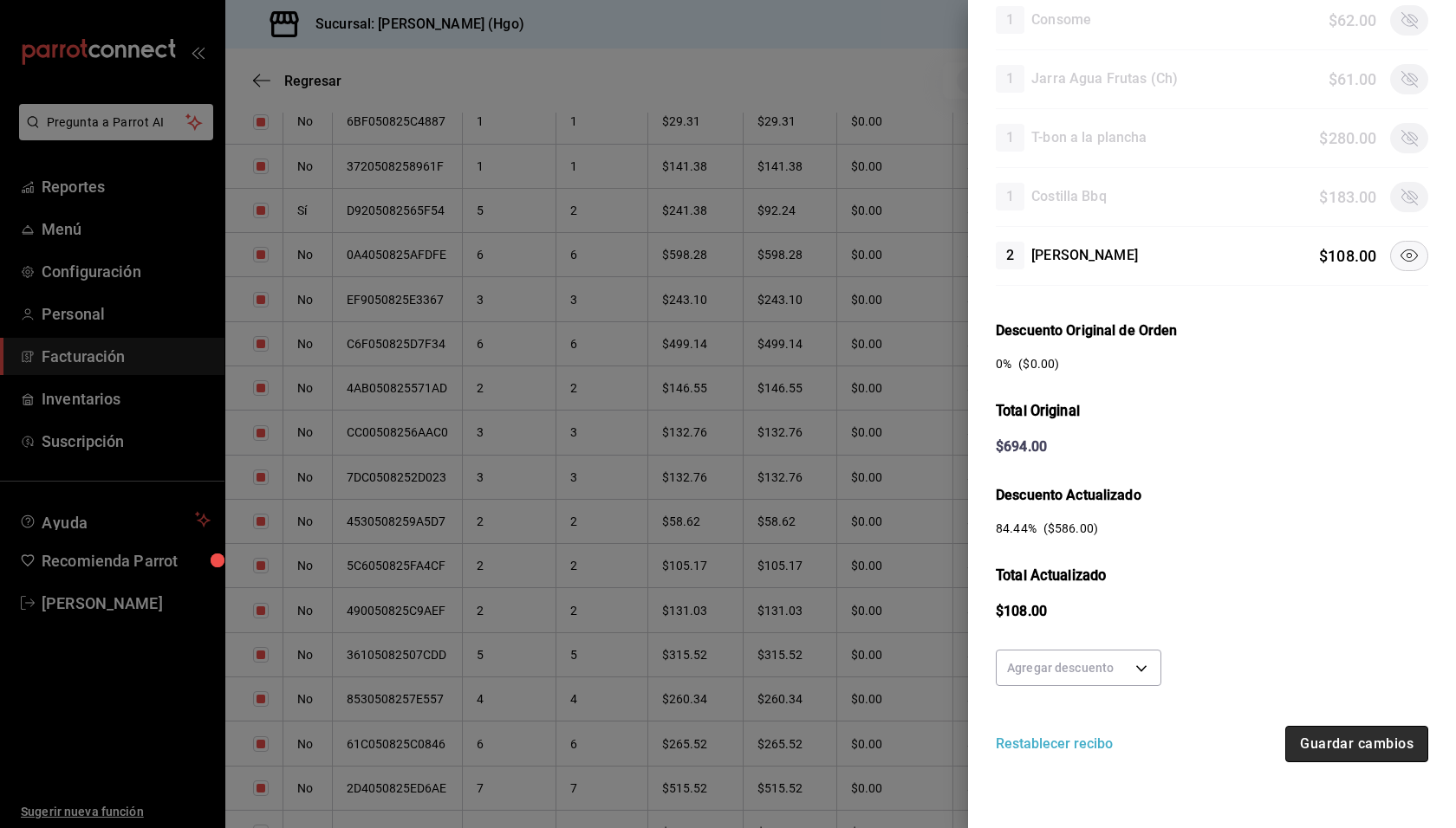
click at [1327, 737] on button "Guardar cambios" at bounding box center [1357, 744] width 143 height 37
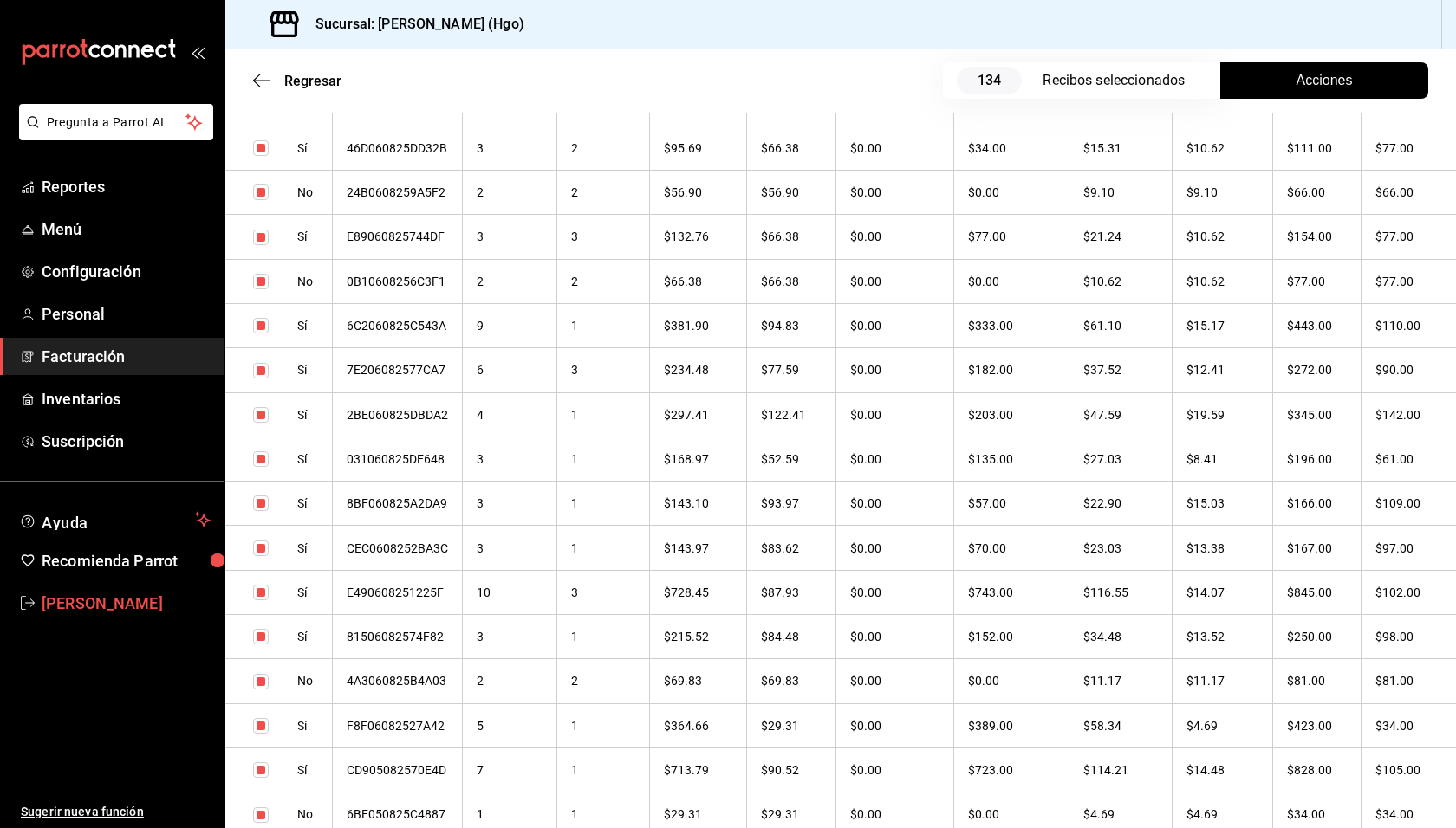
scroll to position [4441, 0]
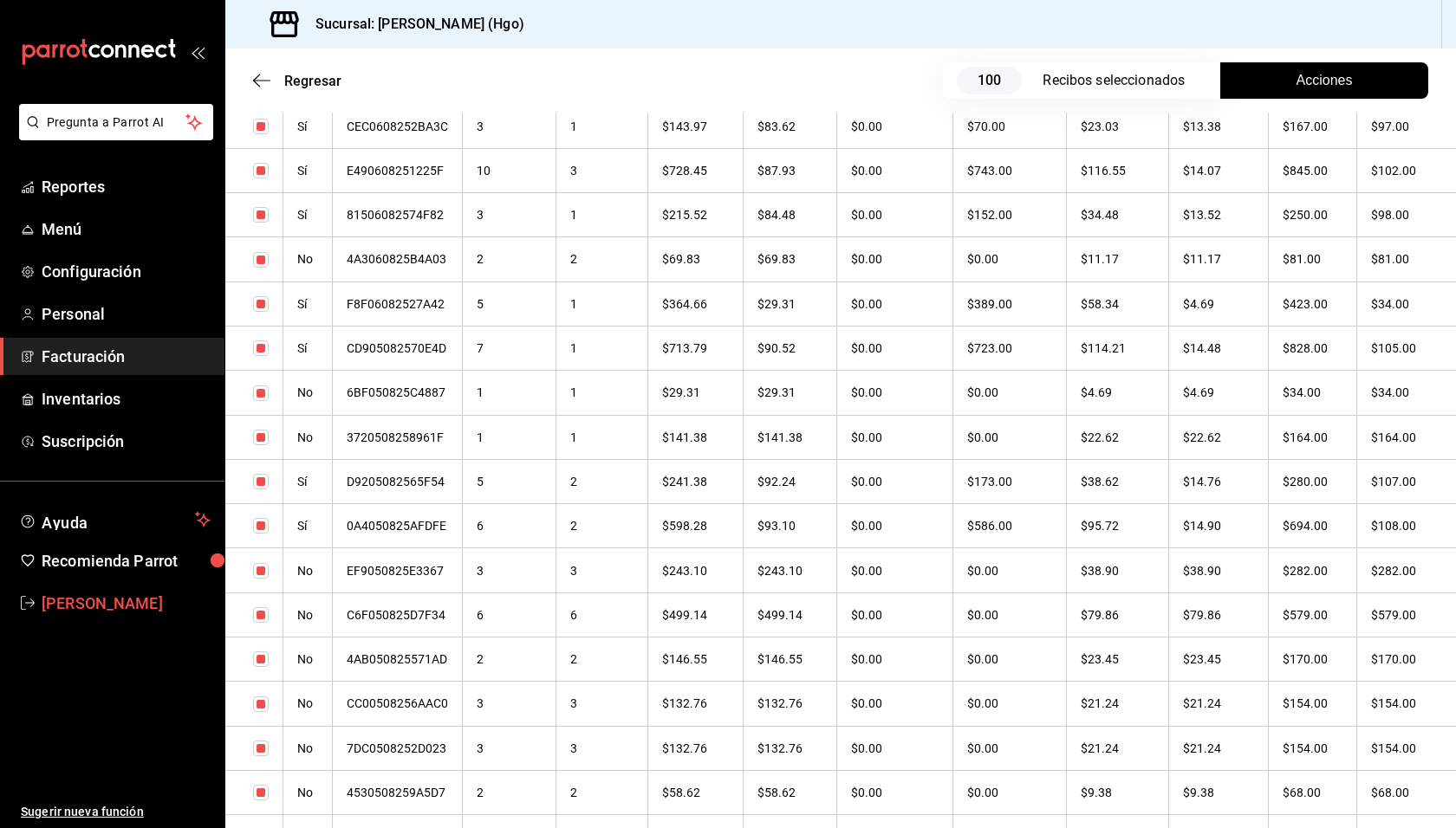
checkbox input "true"
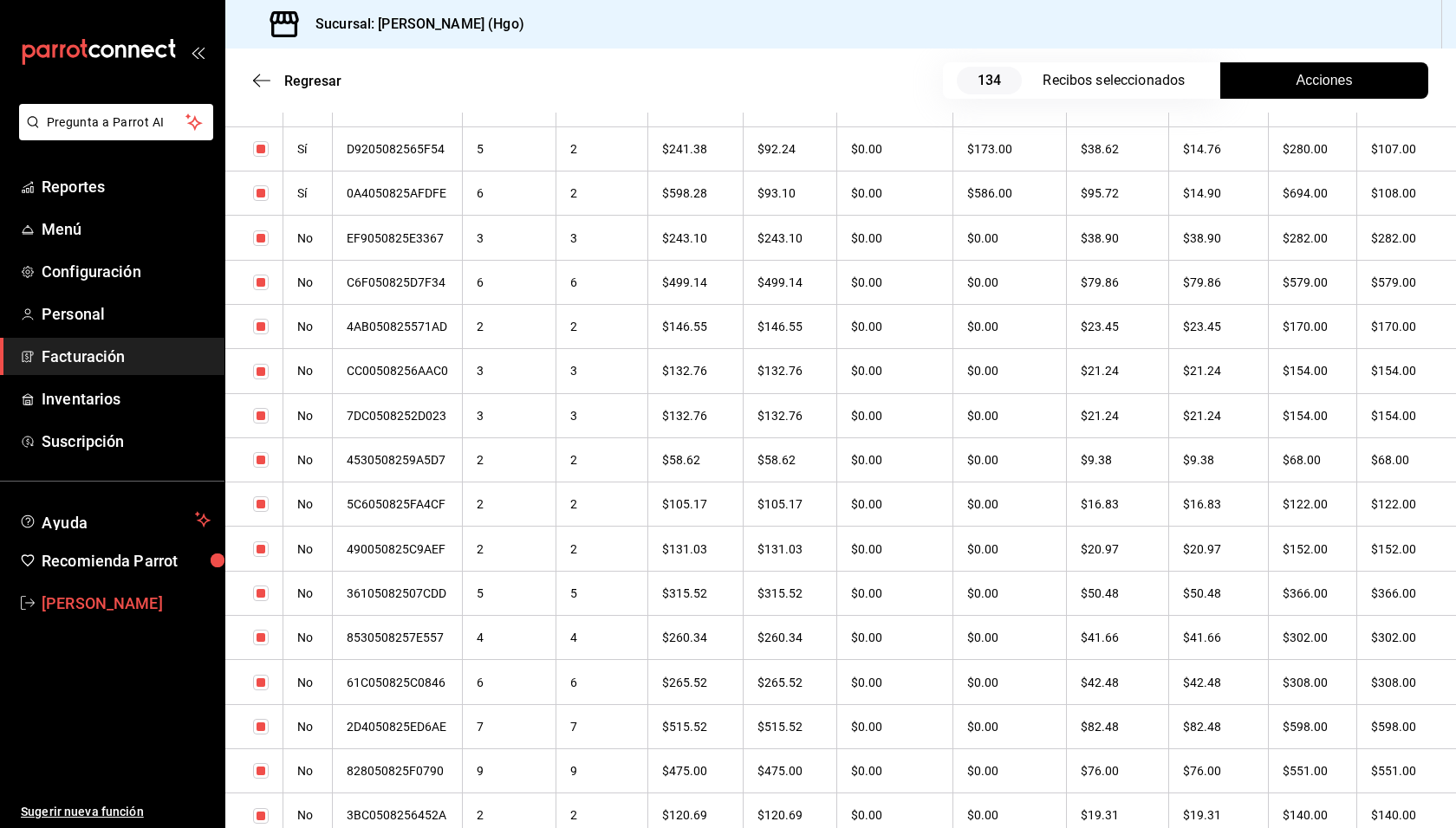
scroll to position [4785, 0]
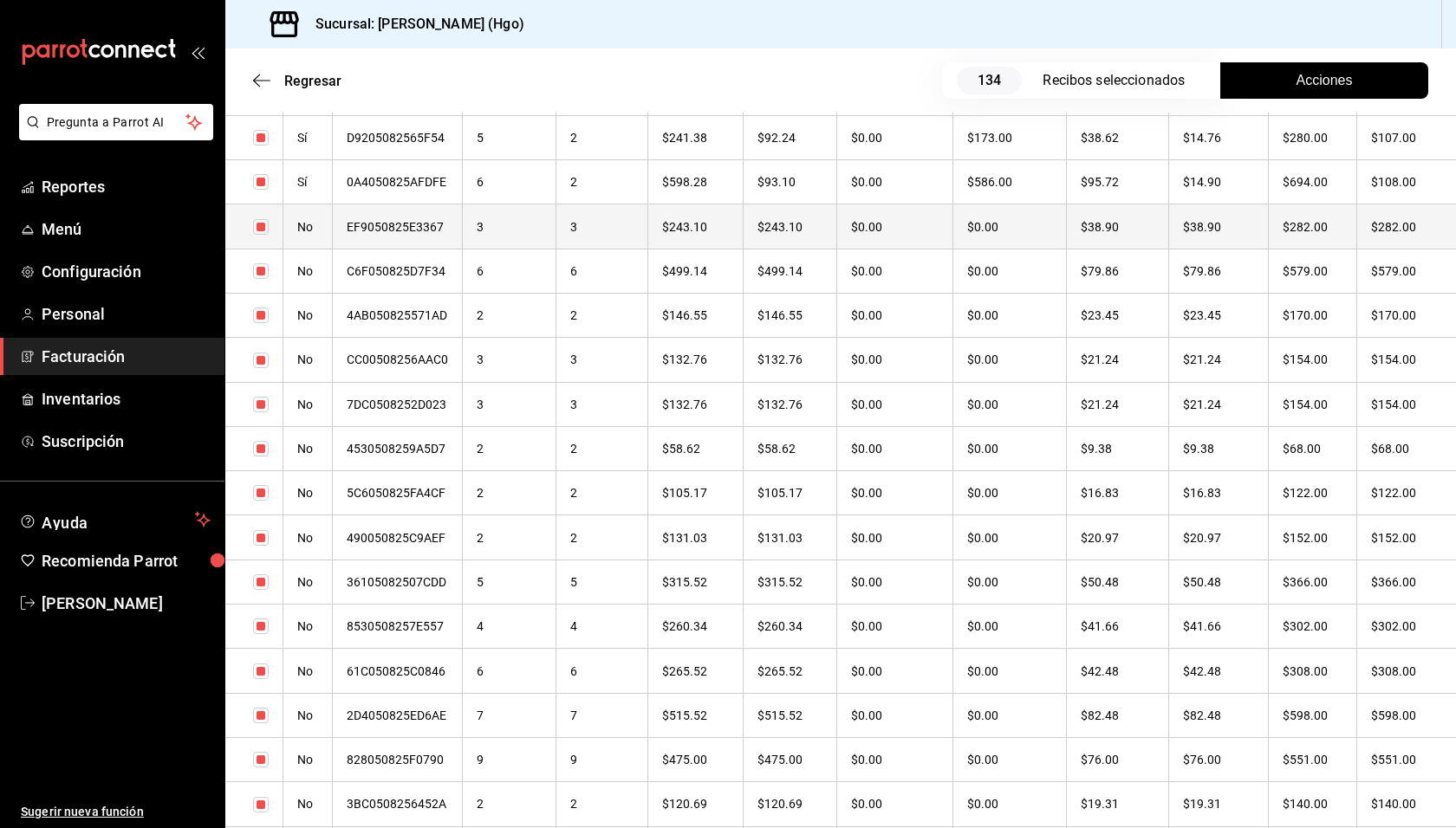
click at [1273, 227] on th "$282.00" at bounding box center [1313, 227] width 88 height 44
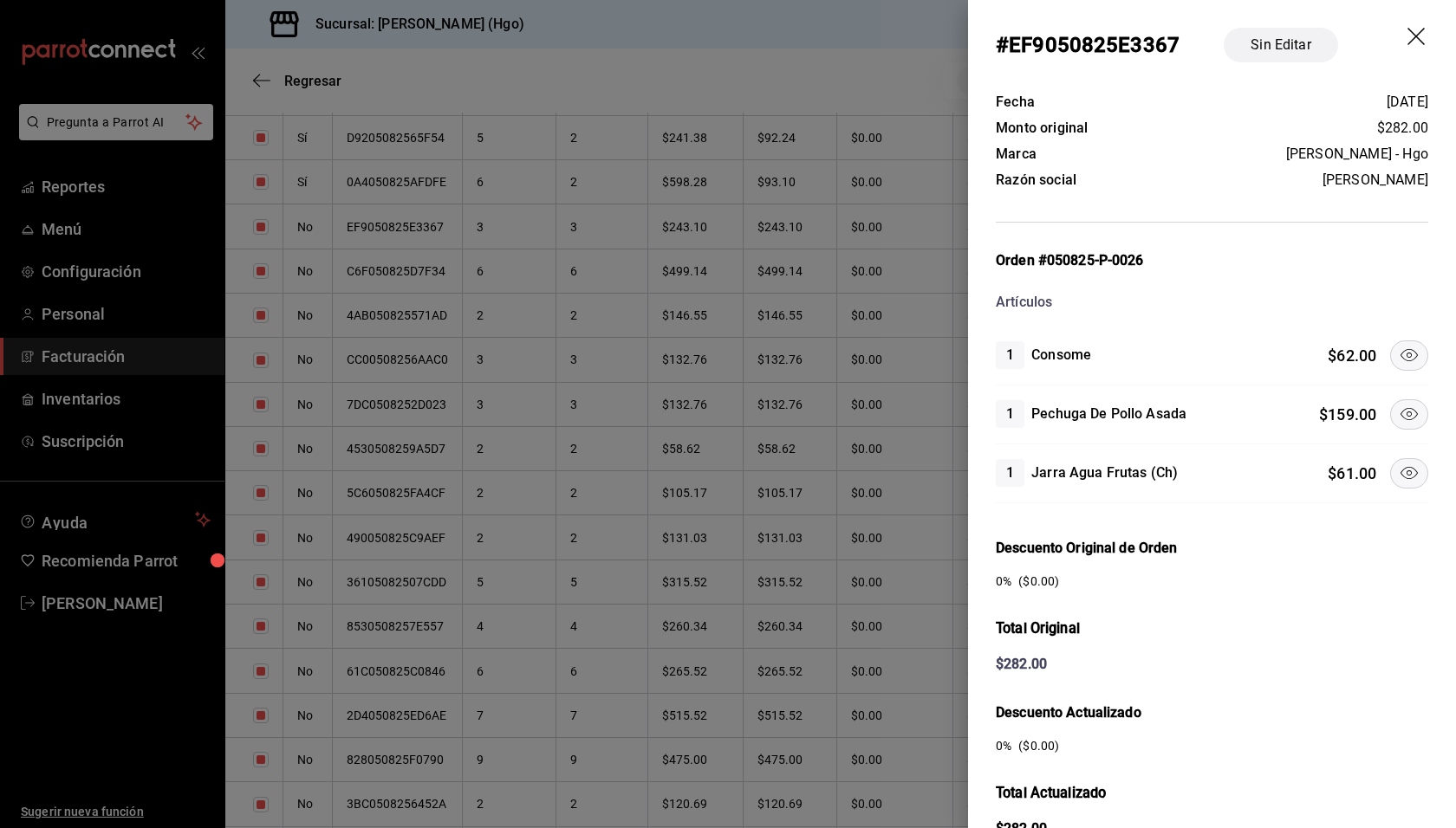
click at [1335, 285] on div "Orden #050825-P-0026 Artículos" at bounding box center [1211, 282] width 432 height 62
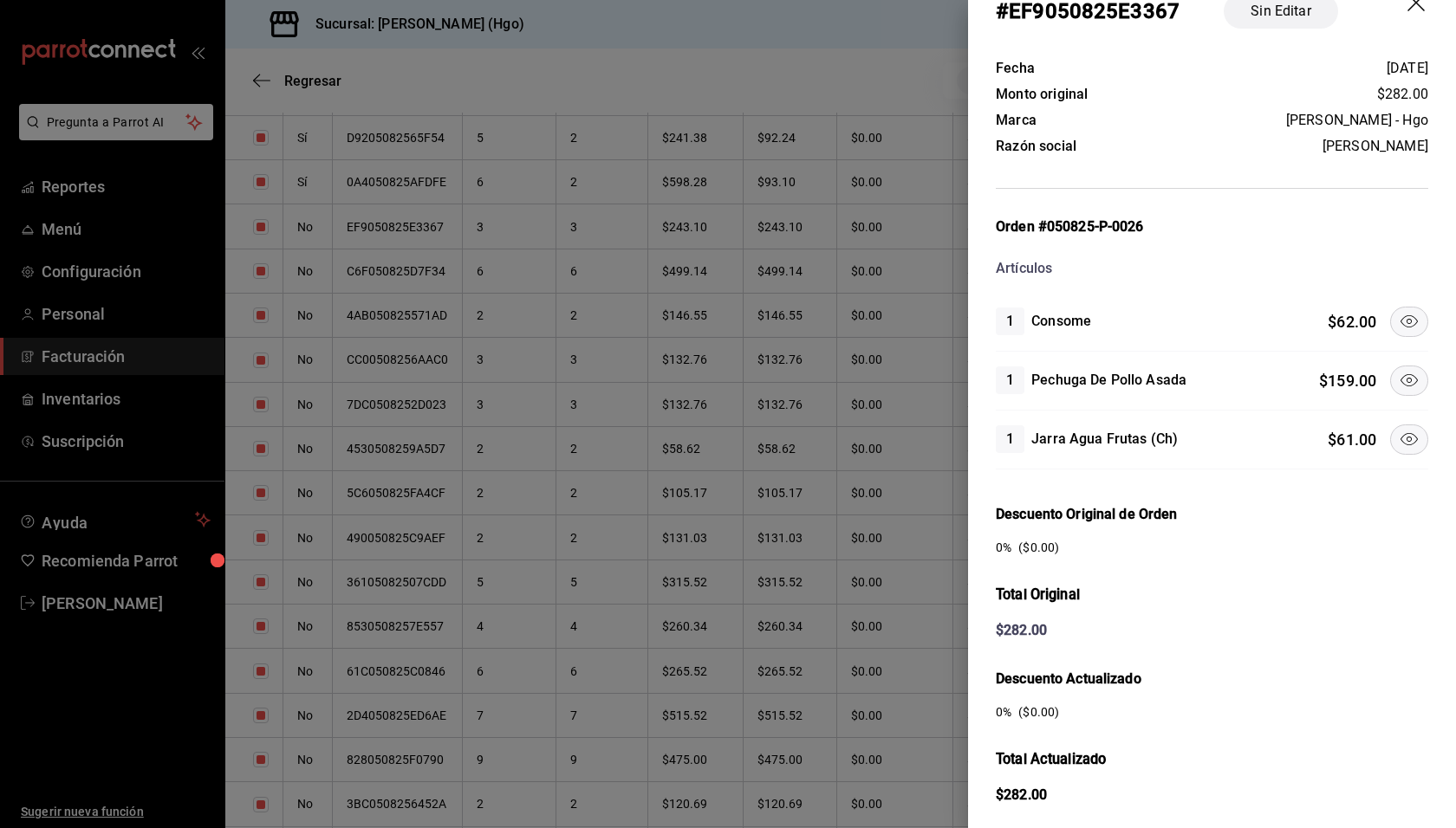
scroll to position [45, 0]
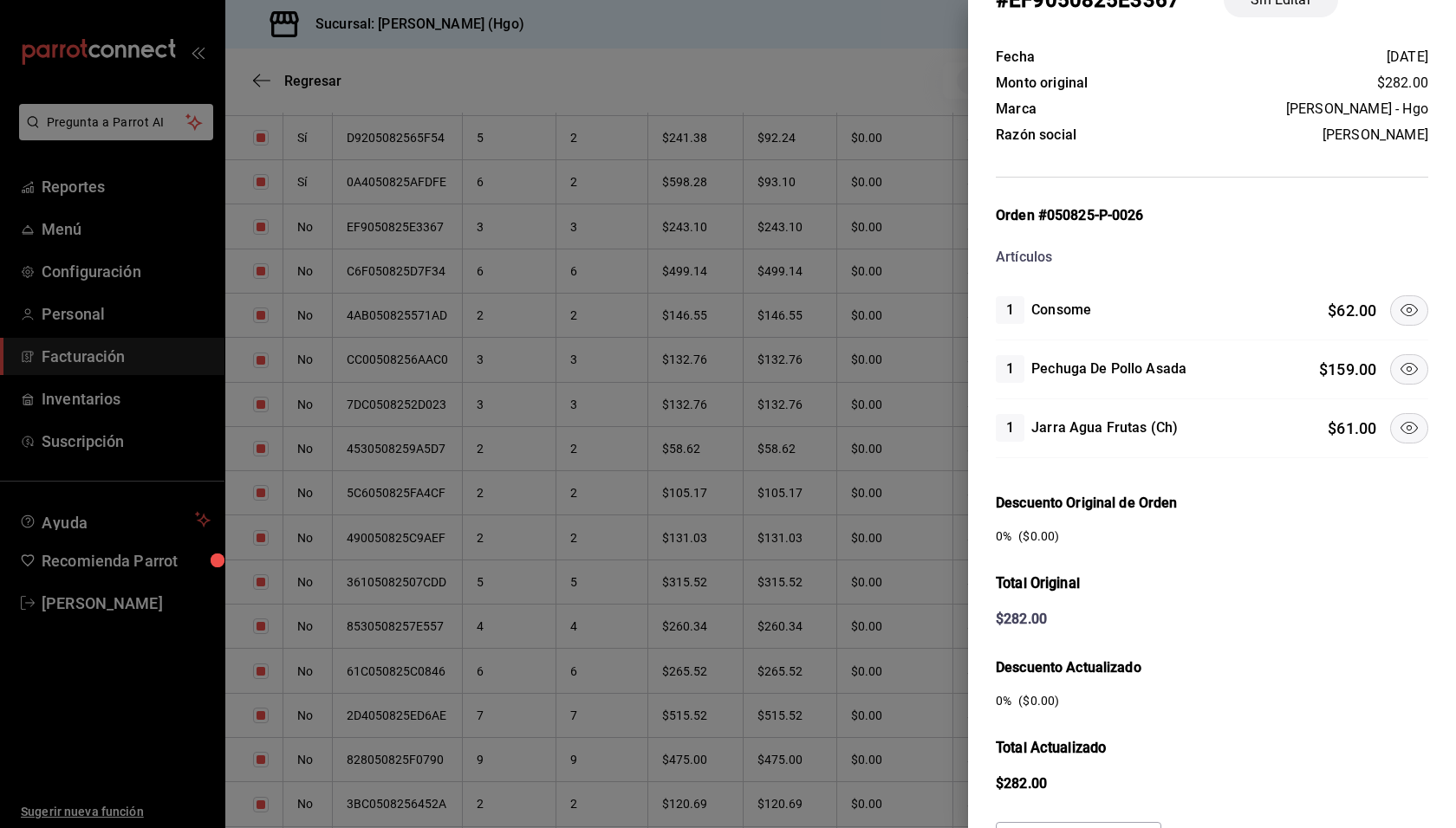
click at [1400, 312] on icon at bounding box center [1408, 310] width 21 height 21
click at [1398, 363] on icon at bounding box center [1408, 369] width 21 height 21
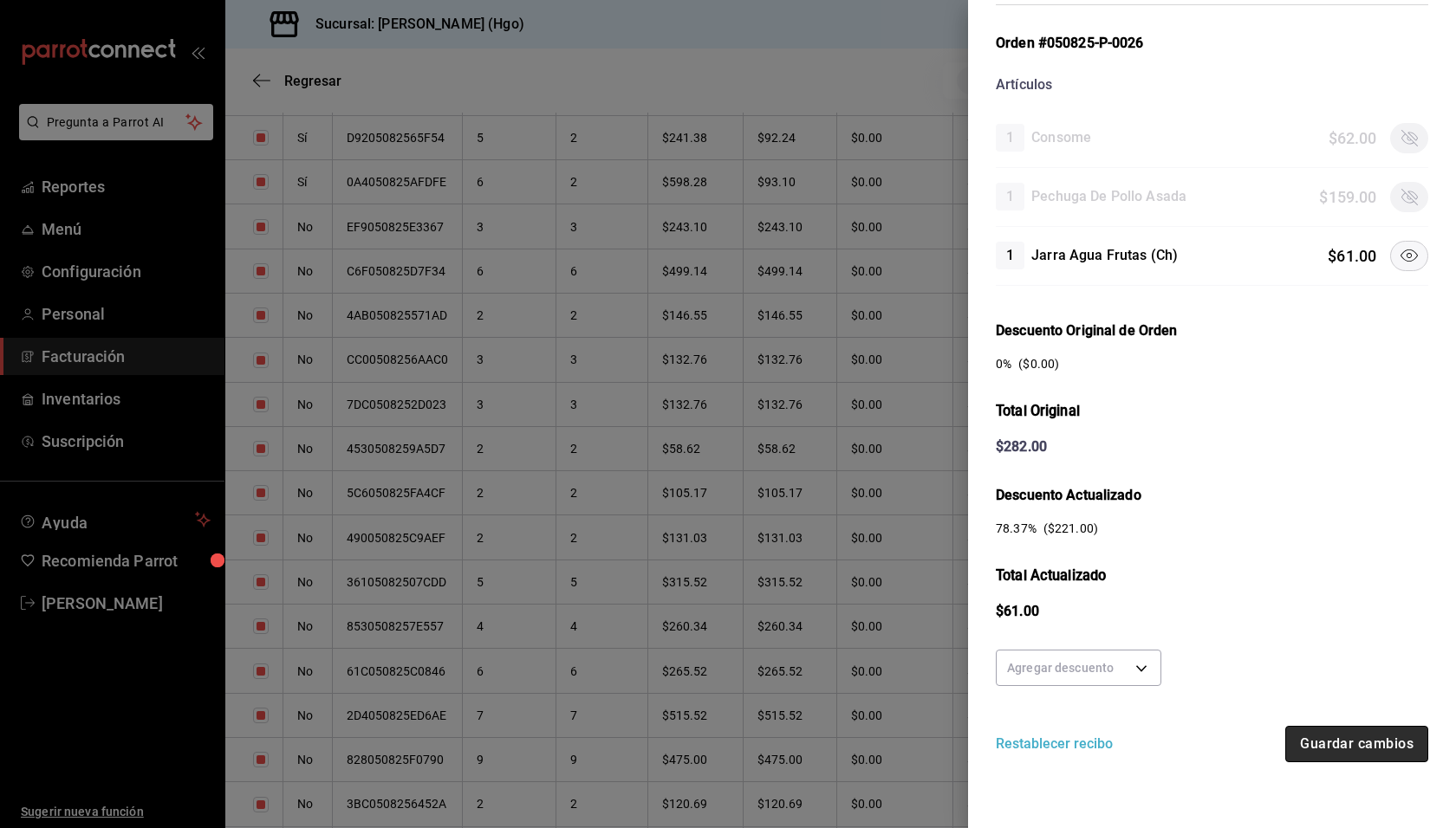
click at [1378, 733] on button "Guardar cambios" at bounding box center [1357, 744] width 143 height 37
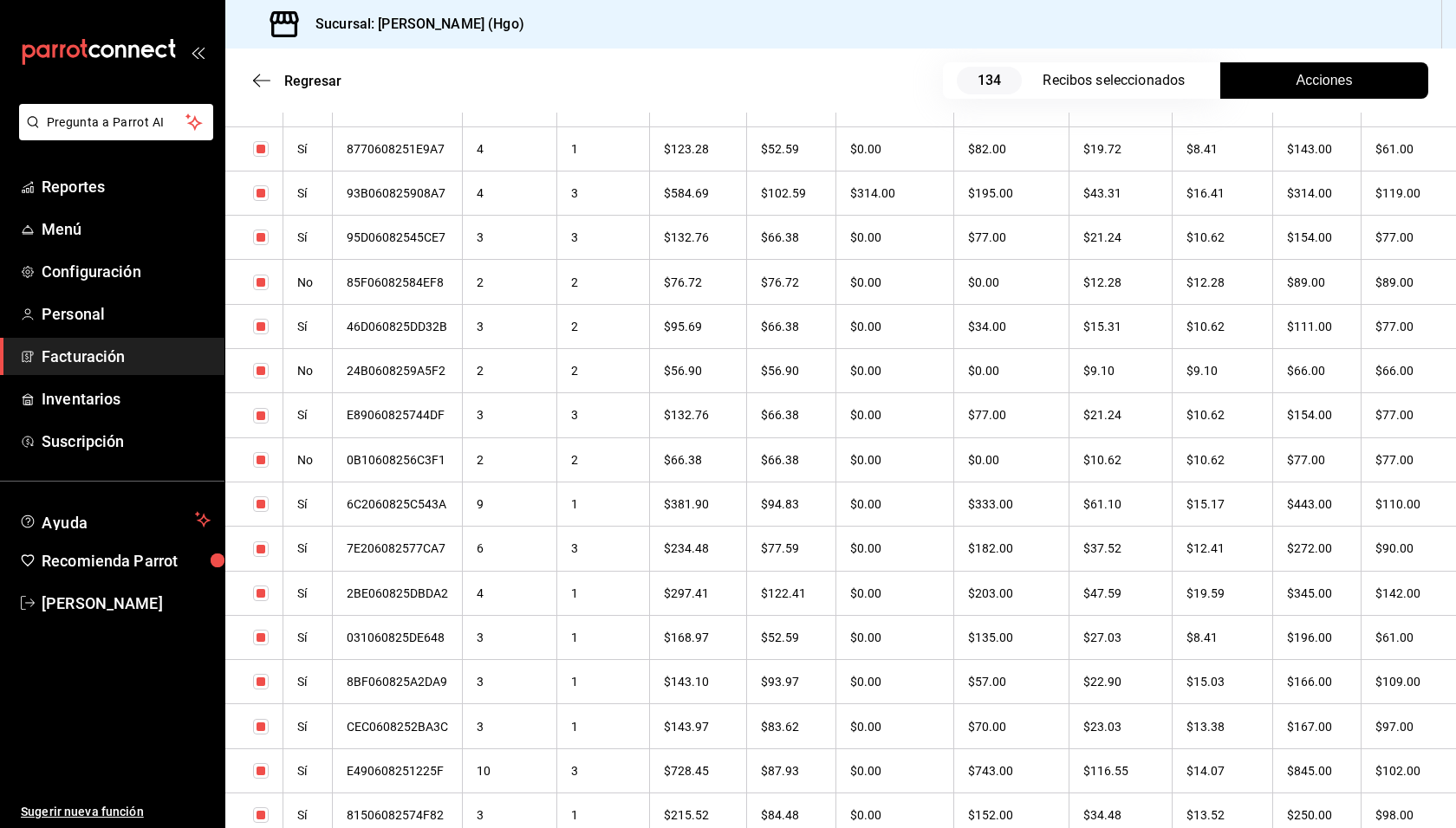
scroll to position [4441, 0]
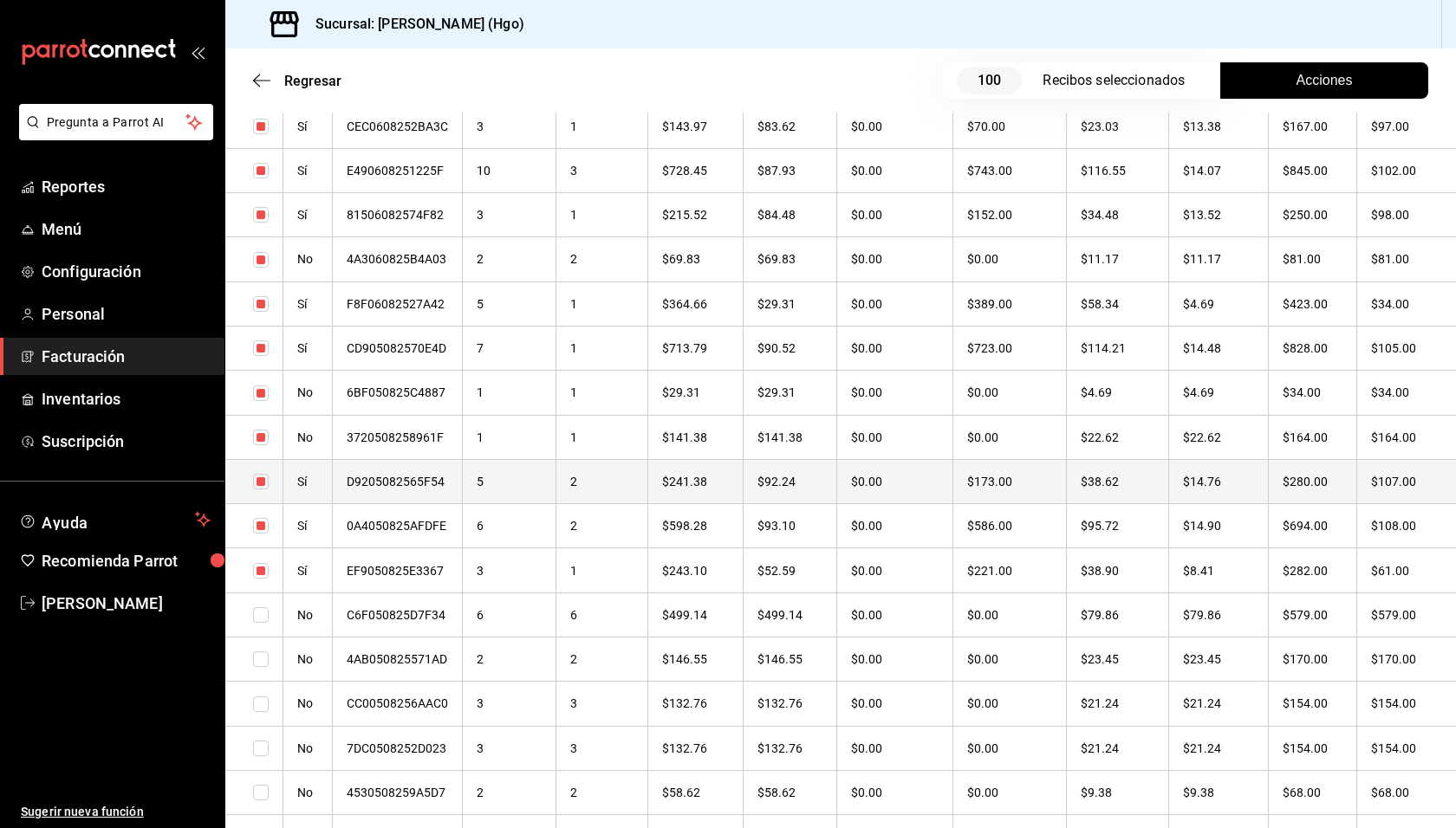
checkbox input "true"
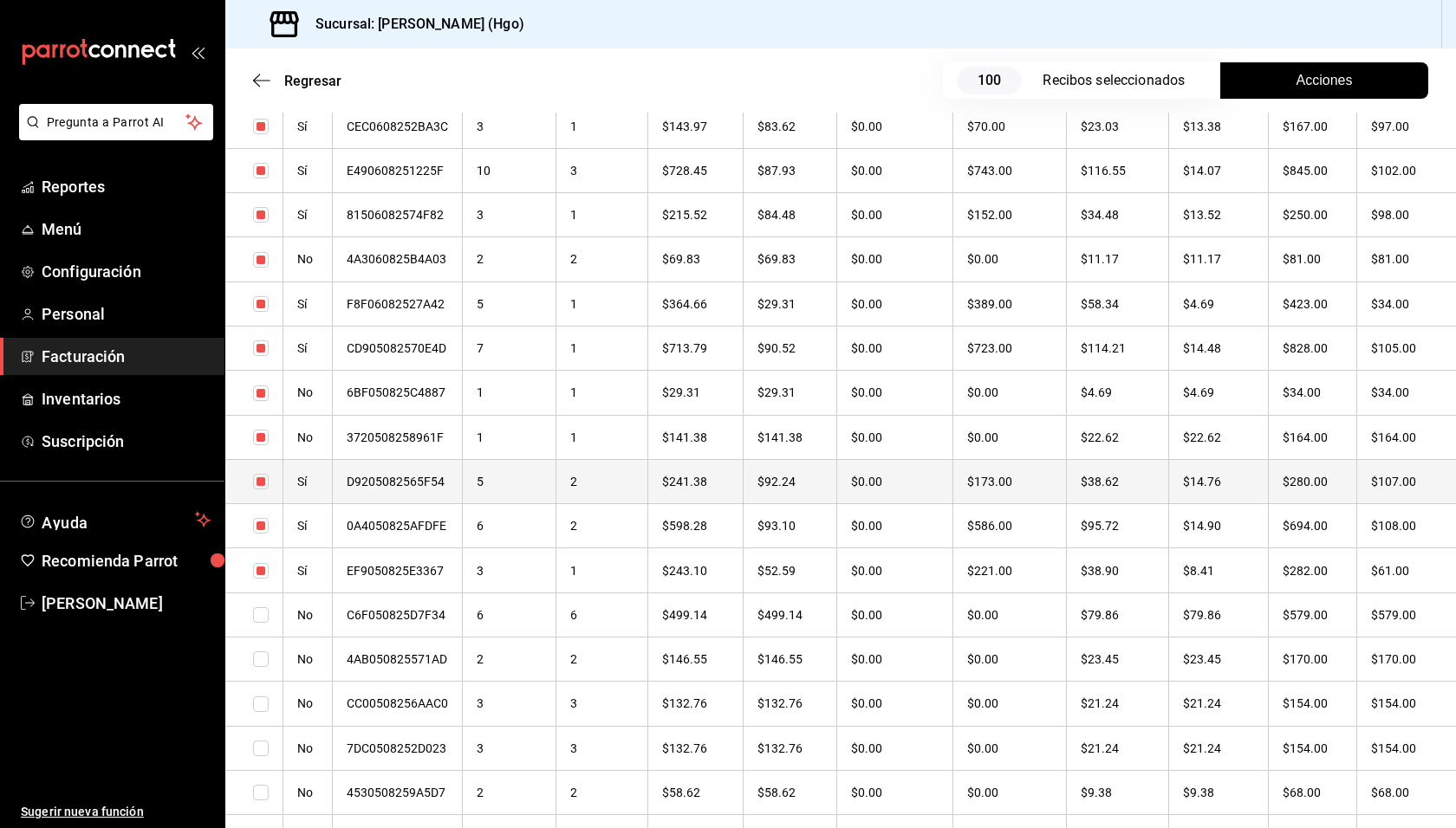
checkbox input "true"
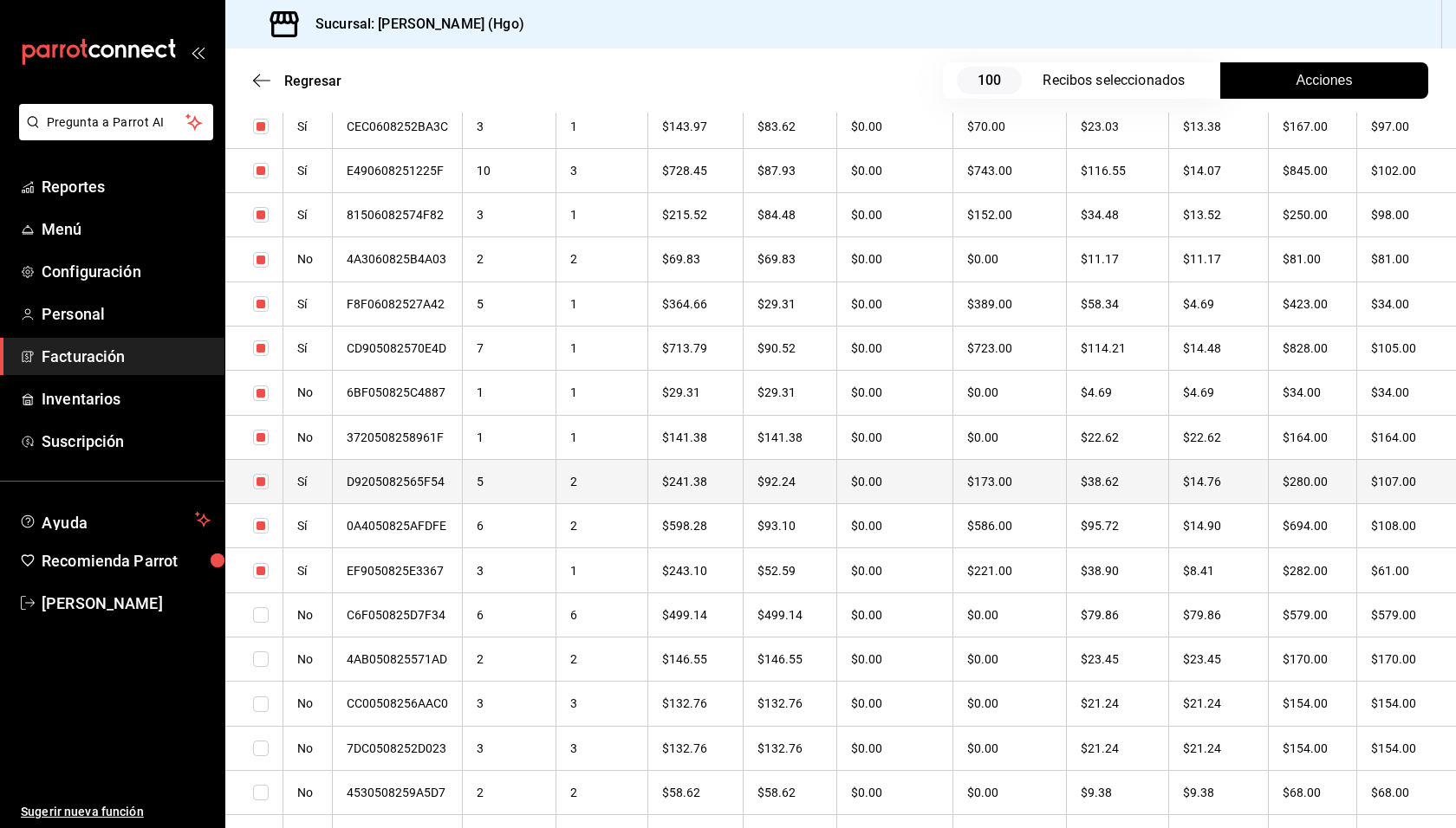
checkbox input "true"
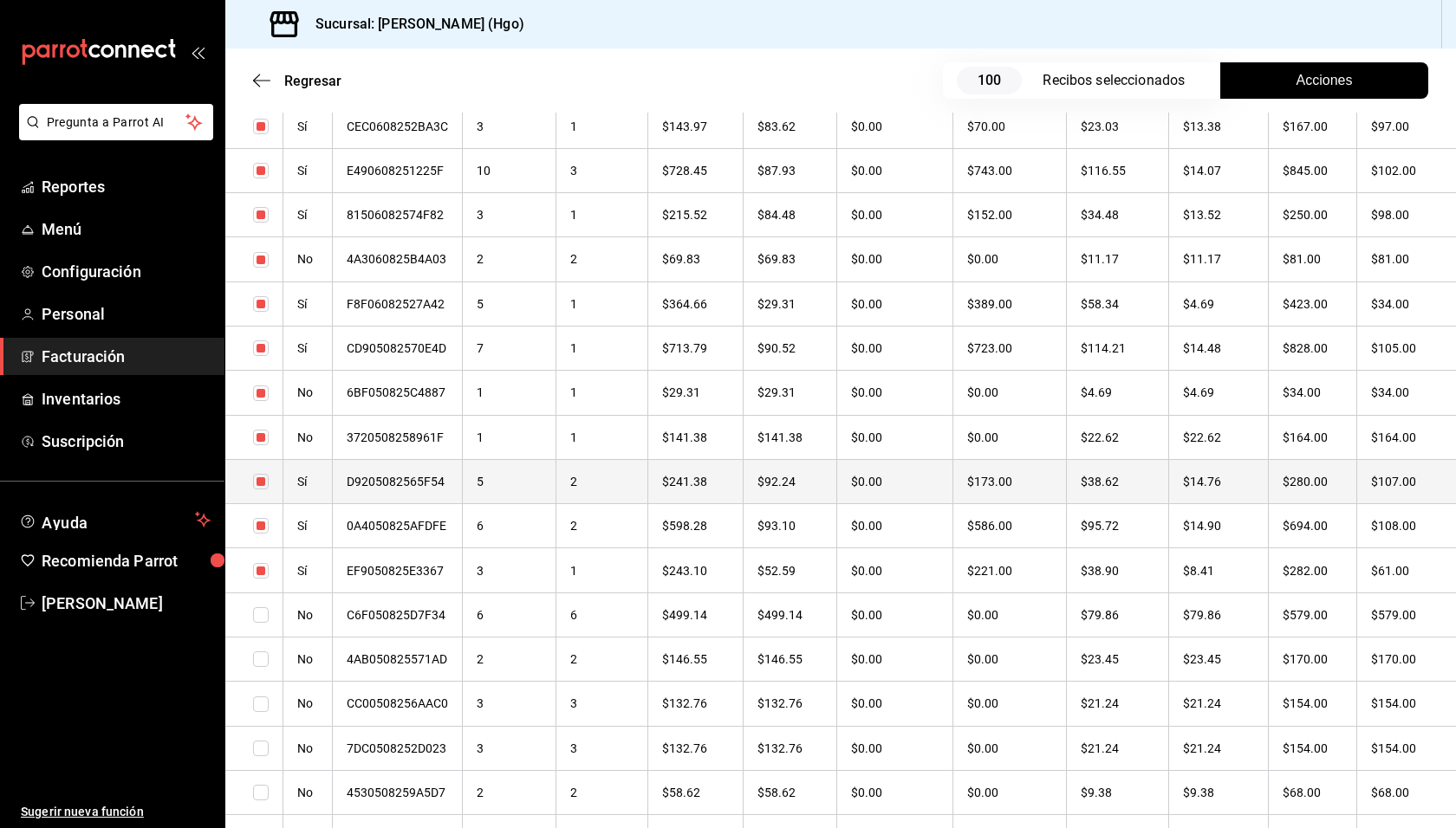
checkbox input "true"
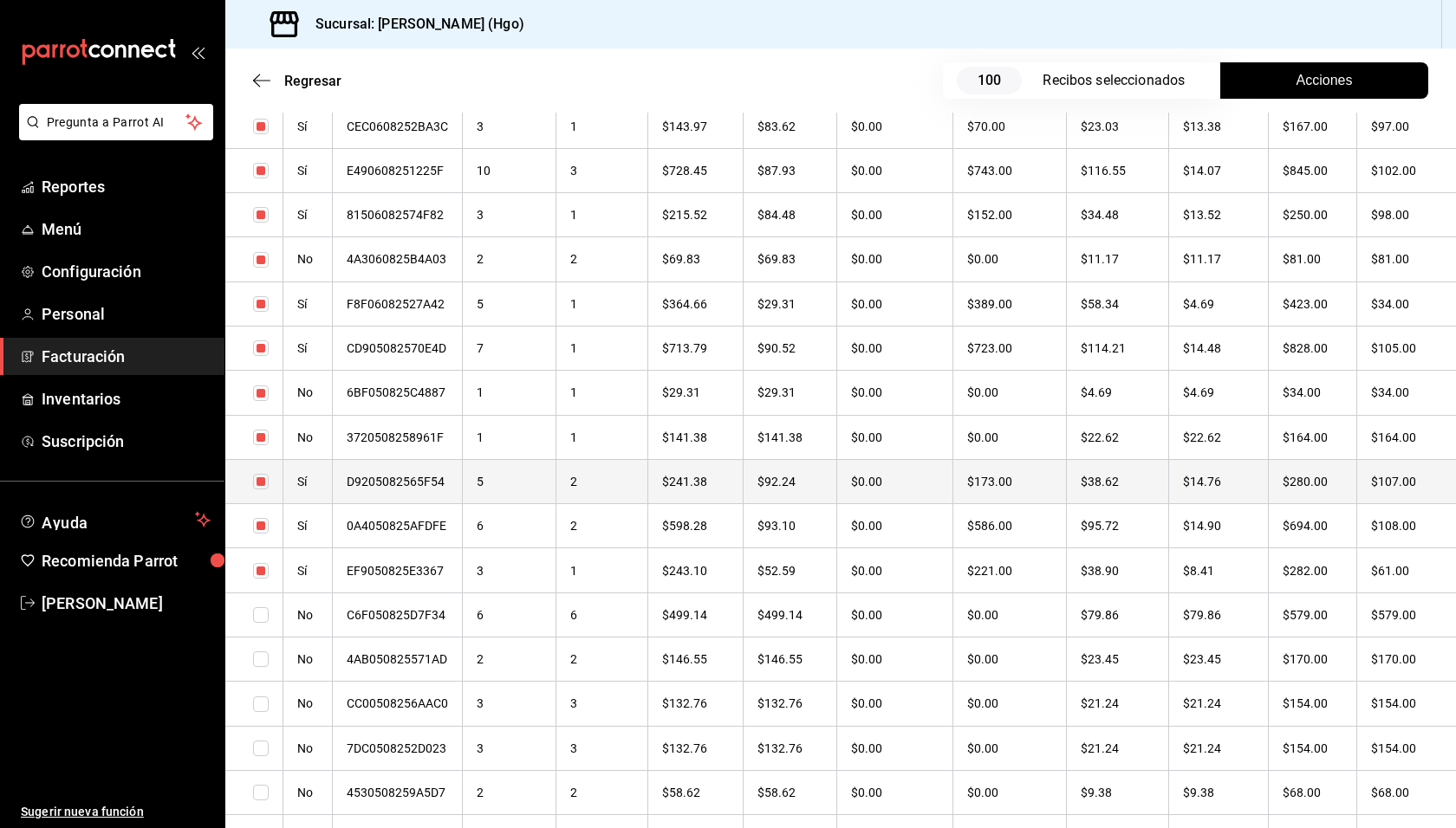
checkbox input "true"
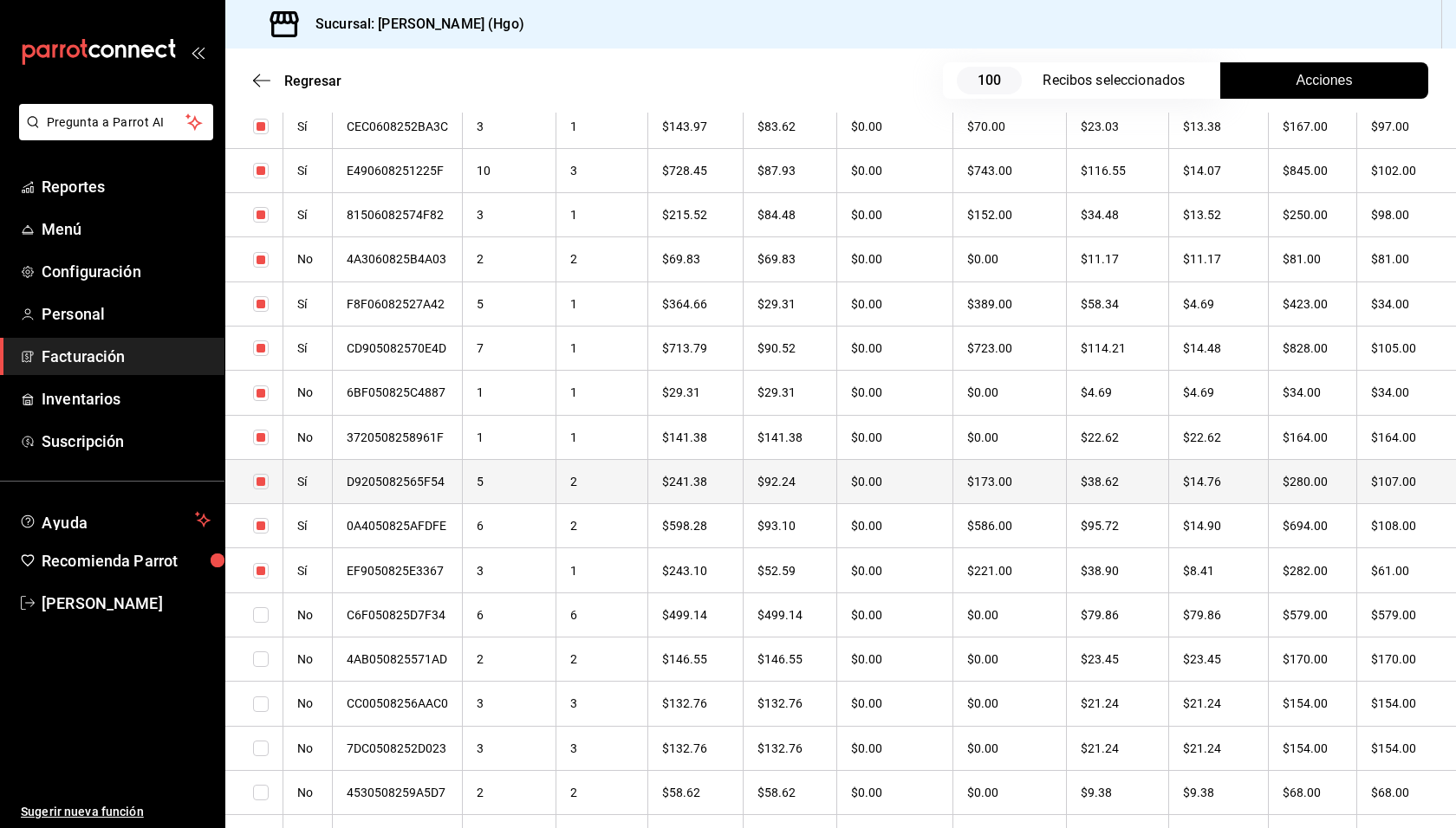
checkbox input "true"
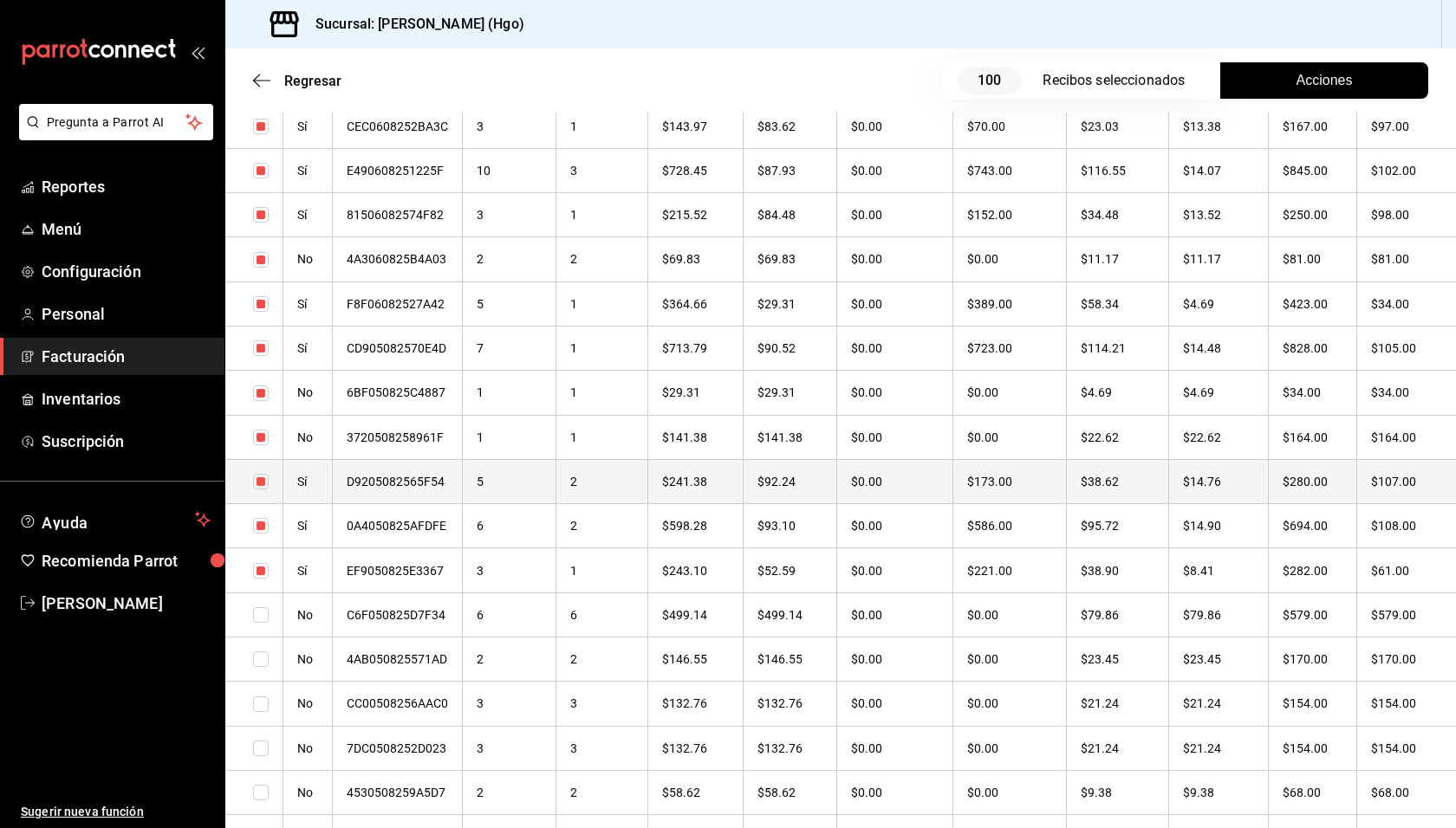
checkbox input "true"
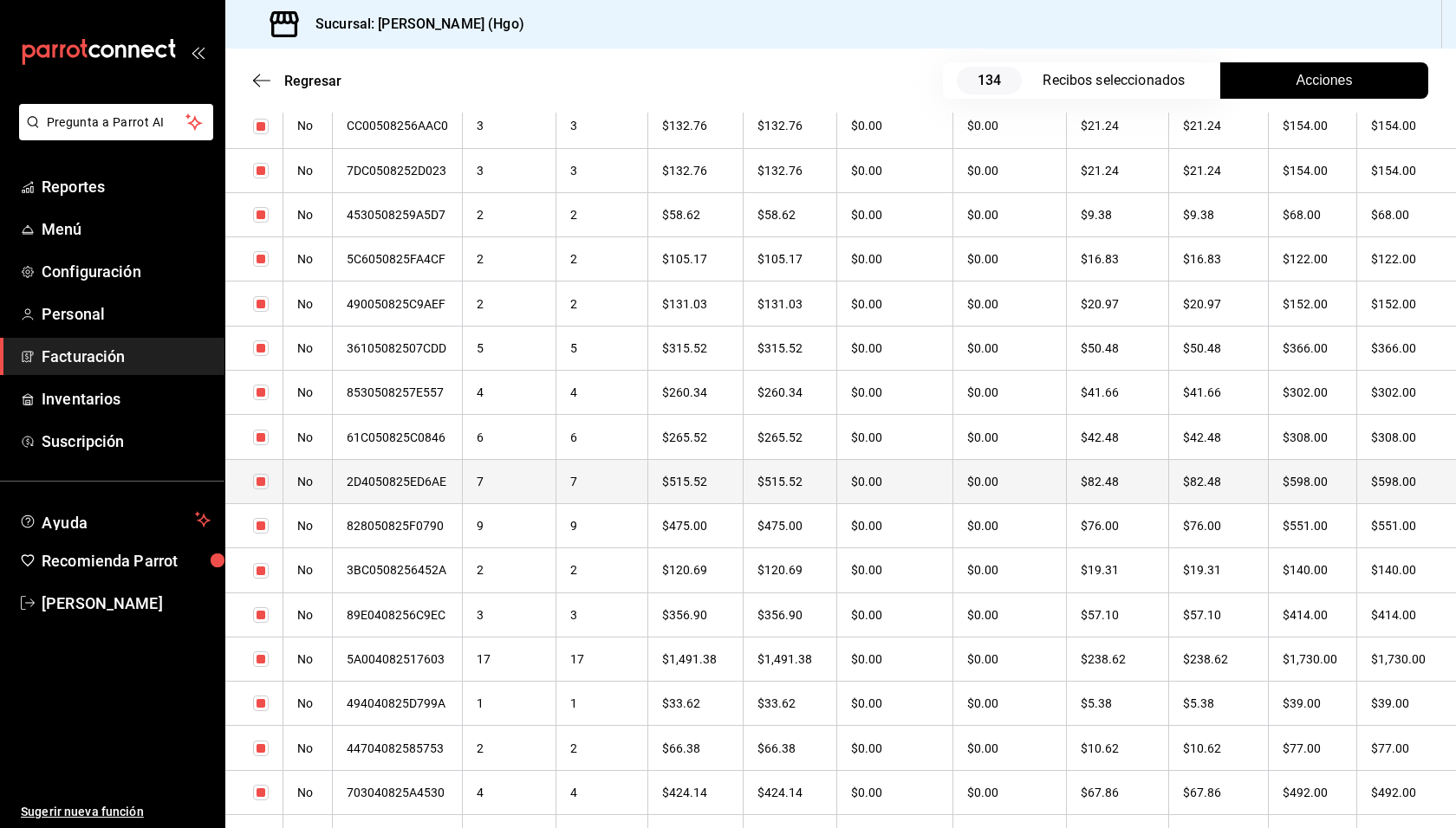
scroll to position [4695, 0]
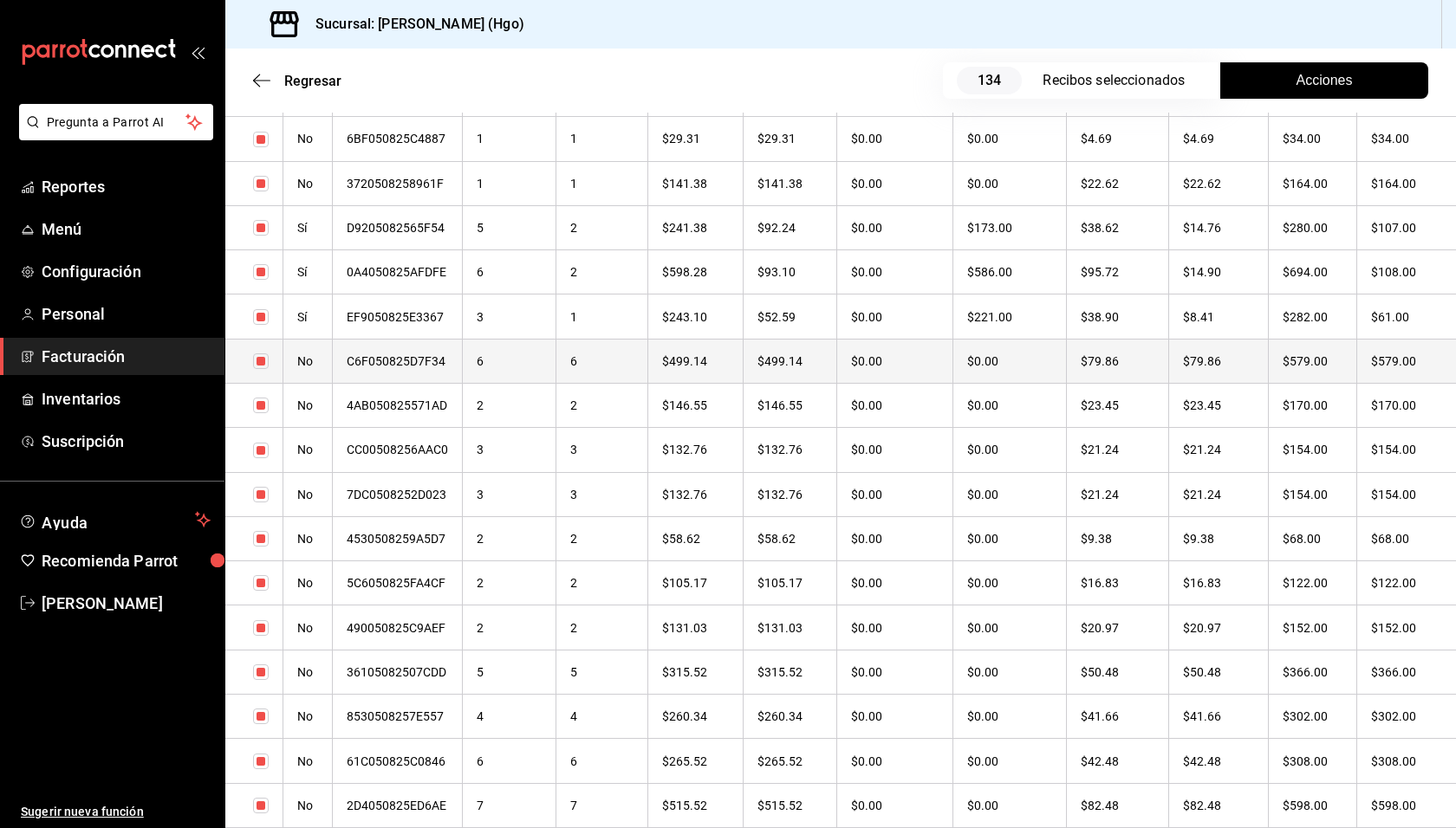
click at [1162, 362] on th "$79.86" at bounding box center [1116, 361] width 102 height 44
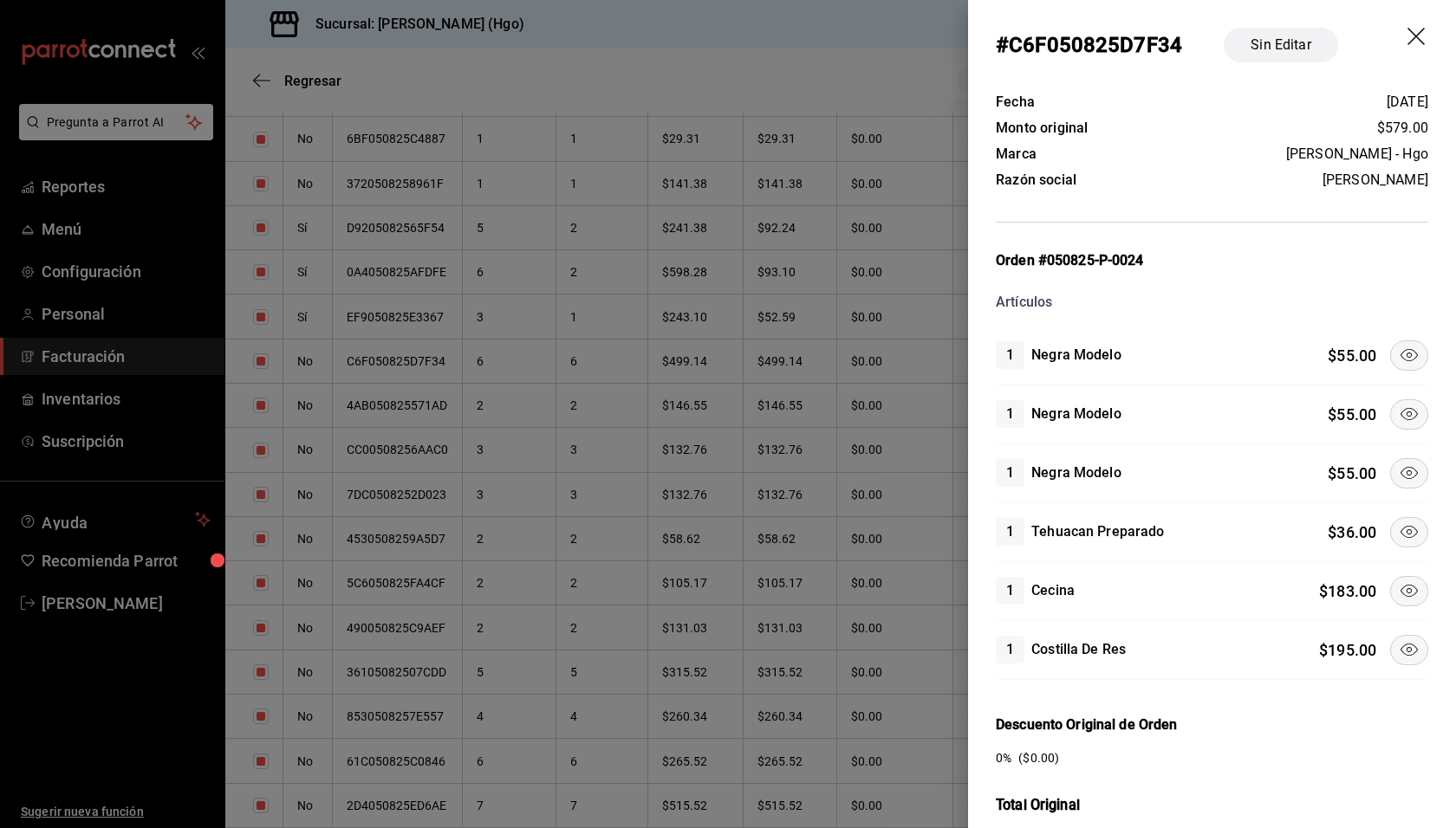
click at [1398, 465] on icon at bounding box center [1408, 473] width 21 height 21
click at [1400, 529] on icon at bounding box center [1408, 531] width 17 height 12
click at [1400, 586] on icon at bounding box center [1408, 590] width 17 height 12
click at [1398, 642] on icon at bounding box center [1408, 650] width 21 height 21
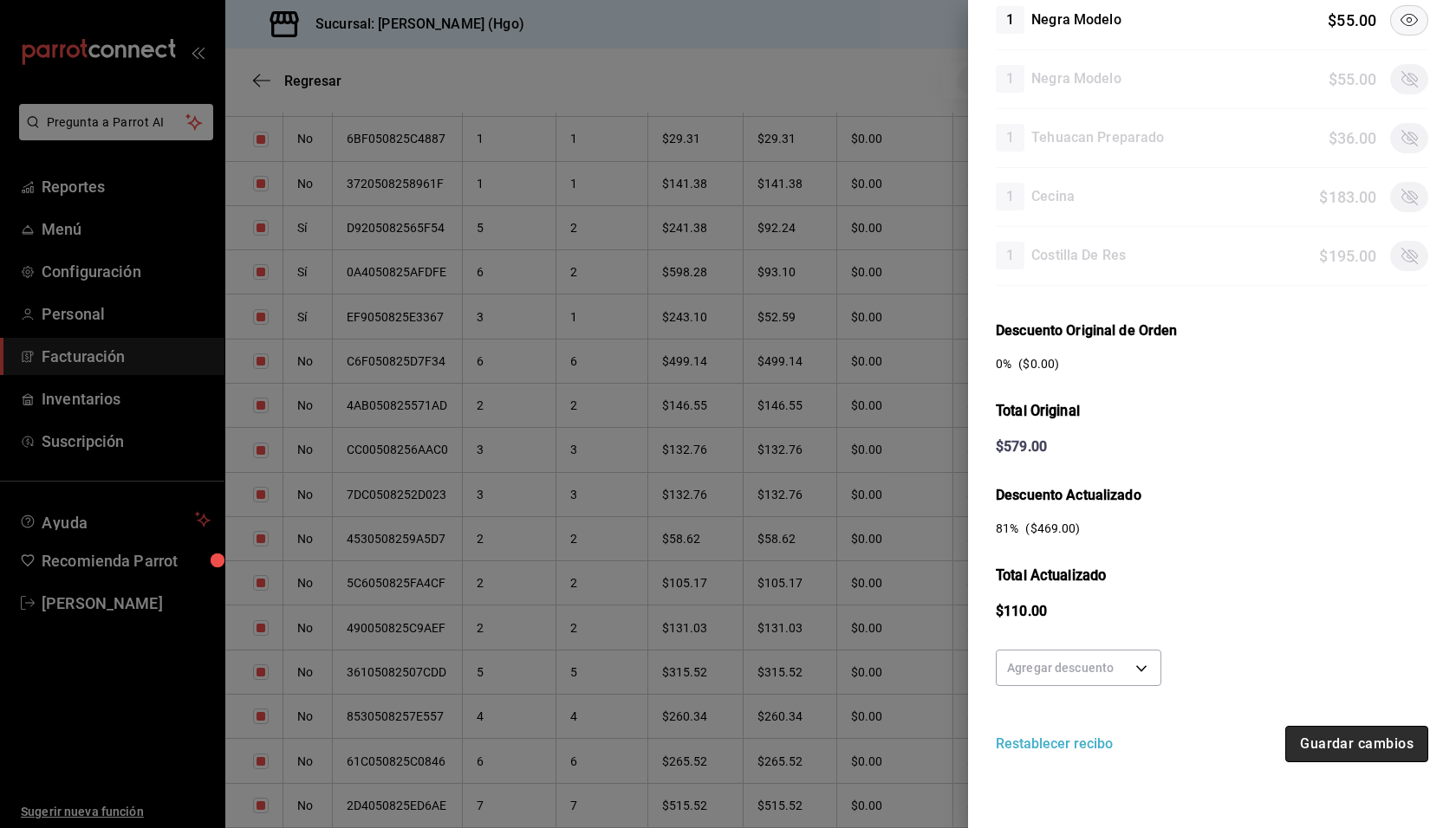
click at [1350, 733] on button "Guardar cambios" at bounding box center [1357, 744] width 143 height 37
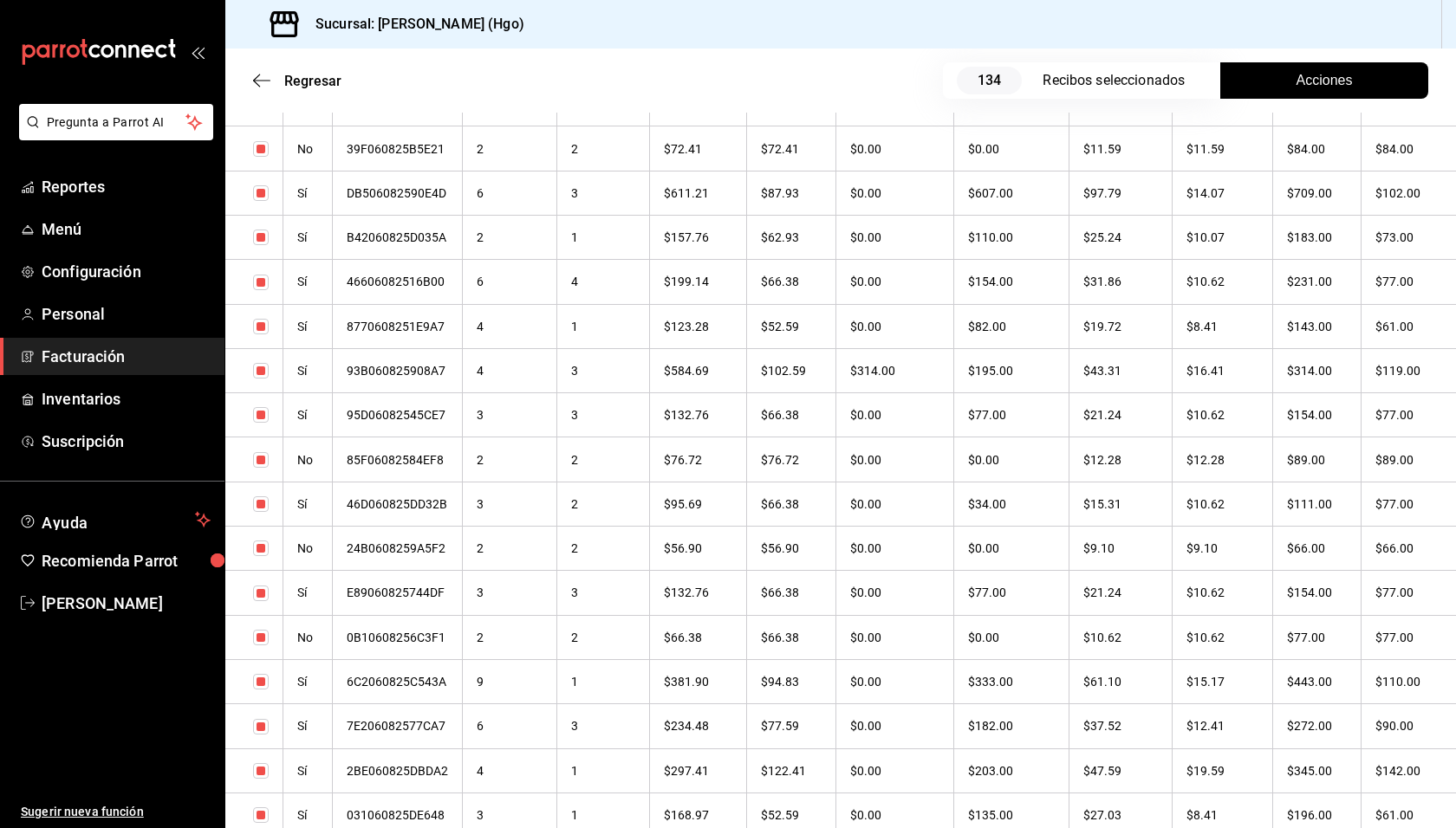
scroll to position [4441, 0]
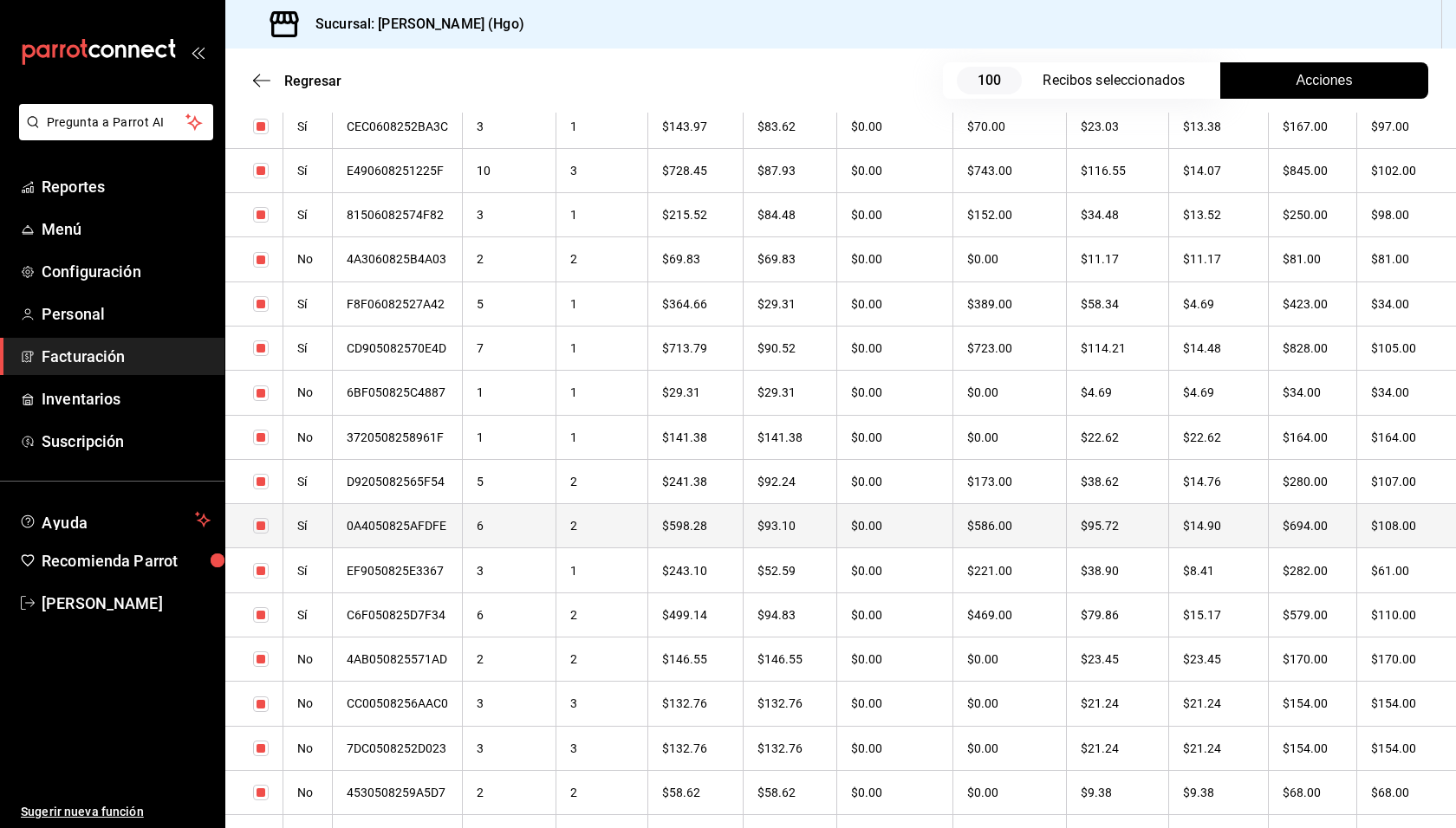
checkbox input "true"
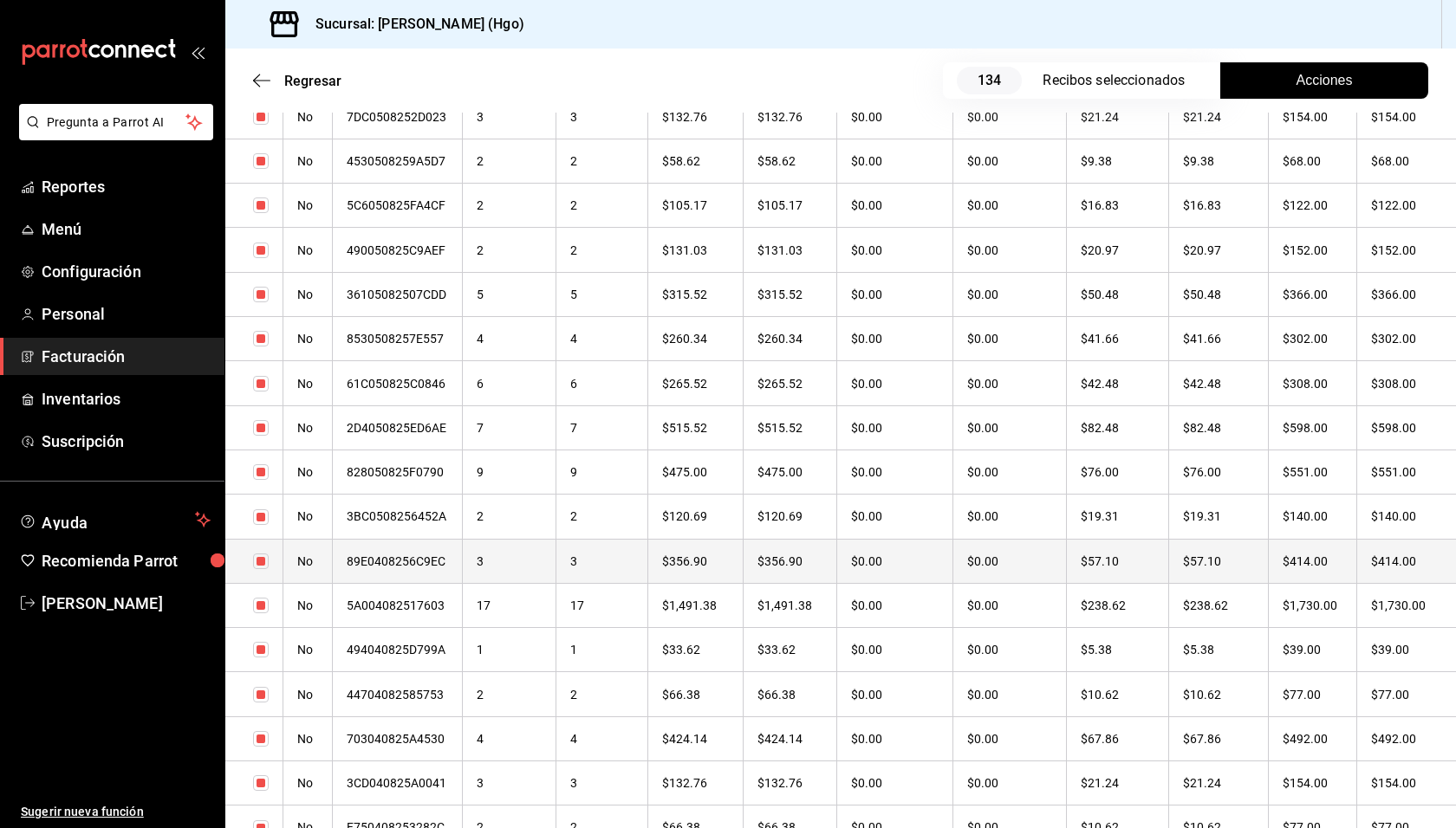
scroll to position [4906, 0]
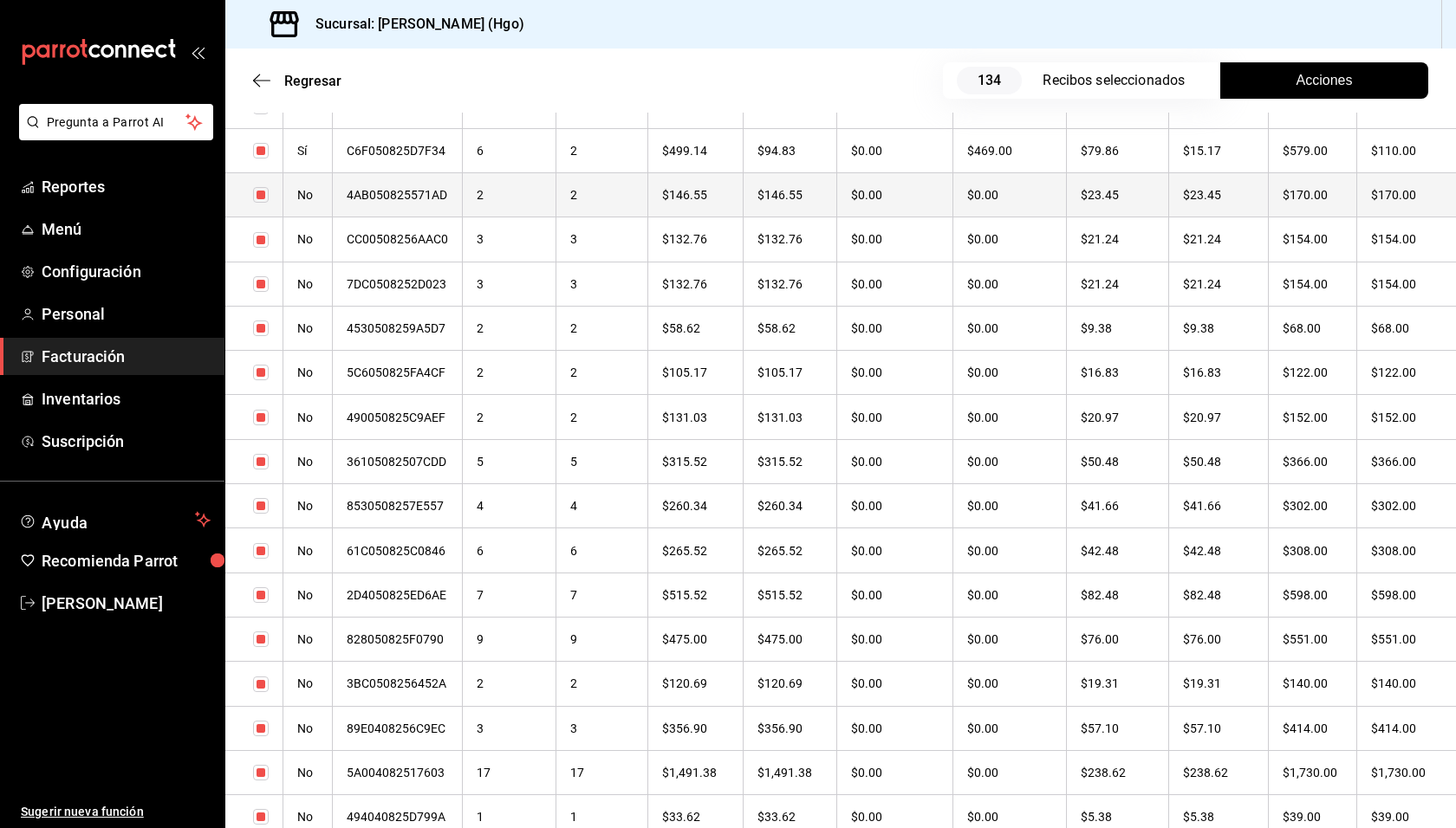
click at [1302, 199] on th "$170.00" at bounding box center [1313, 195] width 88 height 44
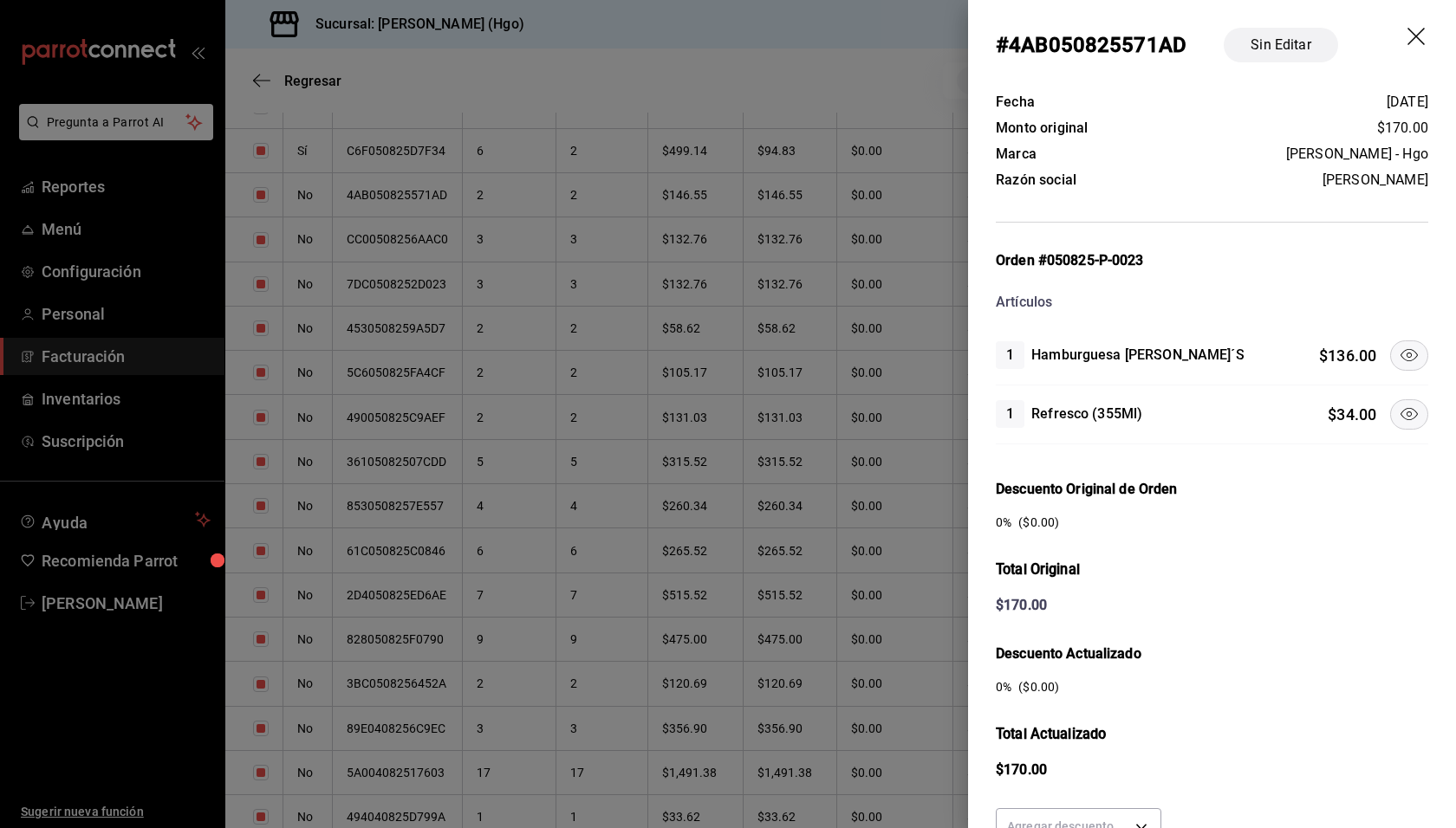
click at [1398, 351] on icon at bounding box center [1408, 355] width 21 height 21
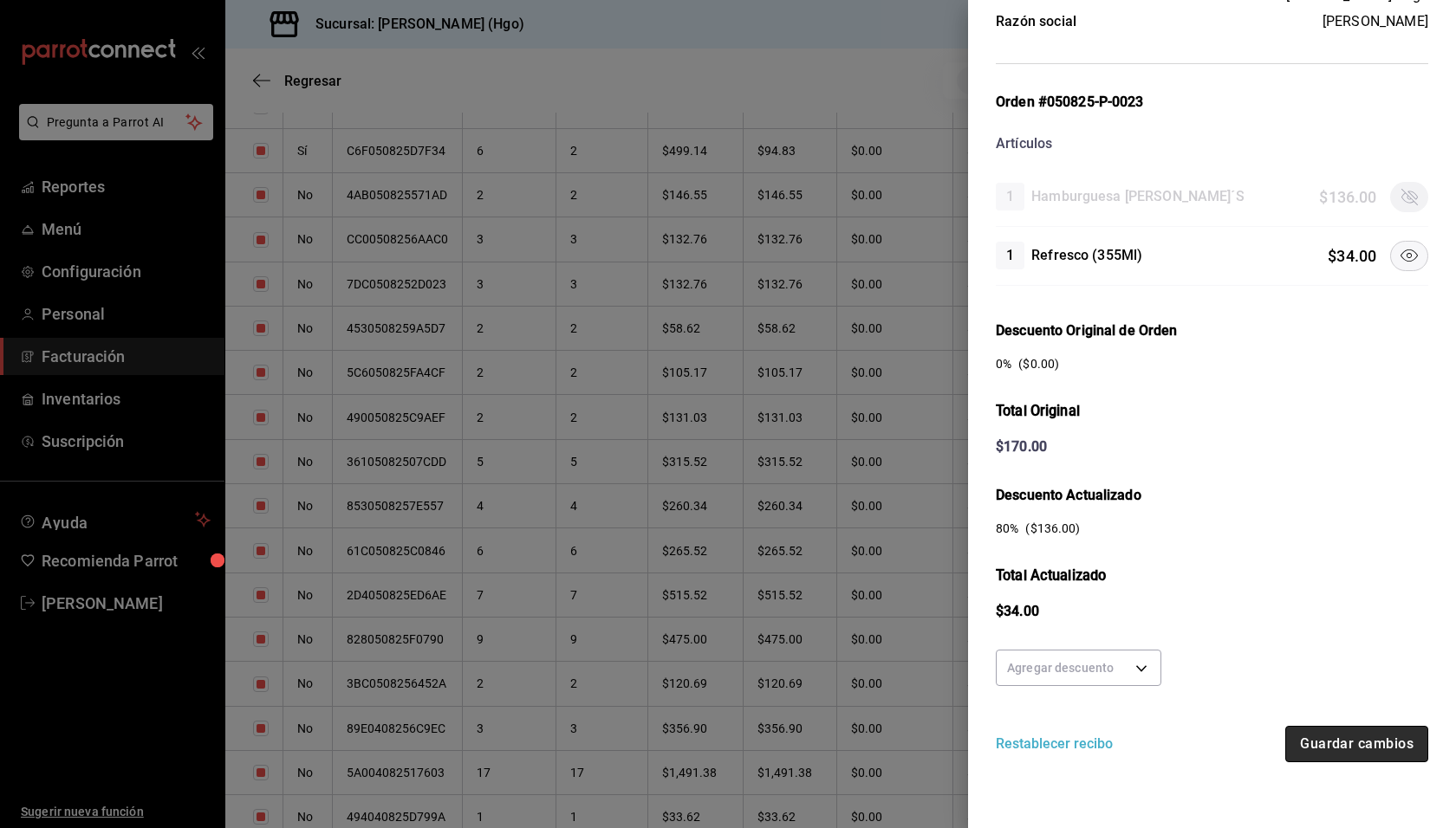
click at [1356, 750] on button "Guardar cambios" at bounding box center [1357, 744] width 143 height 37
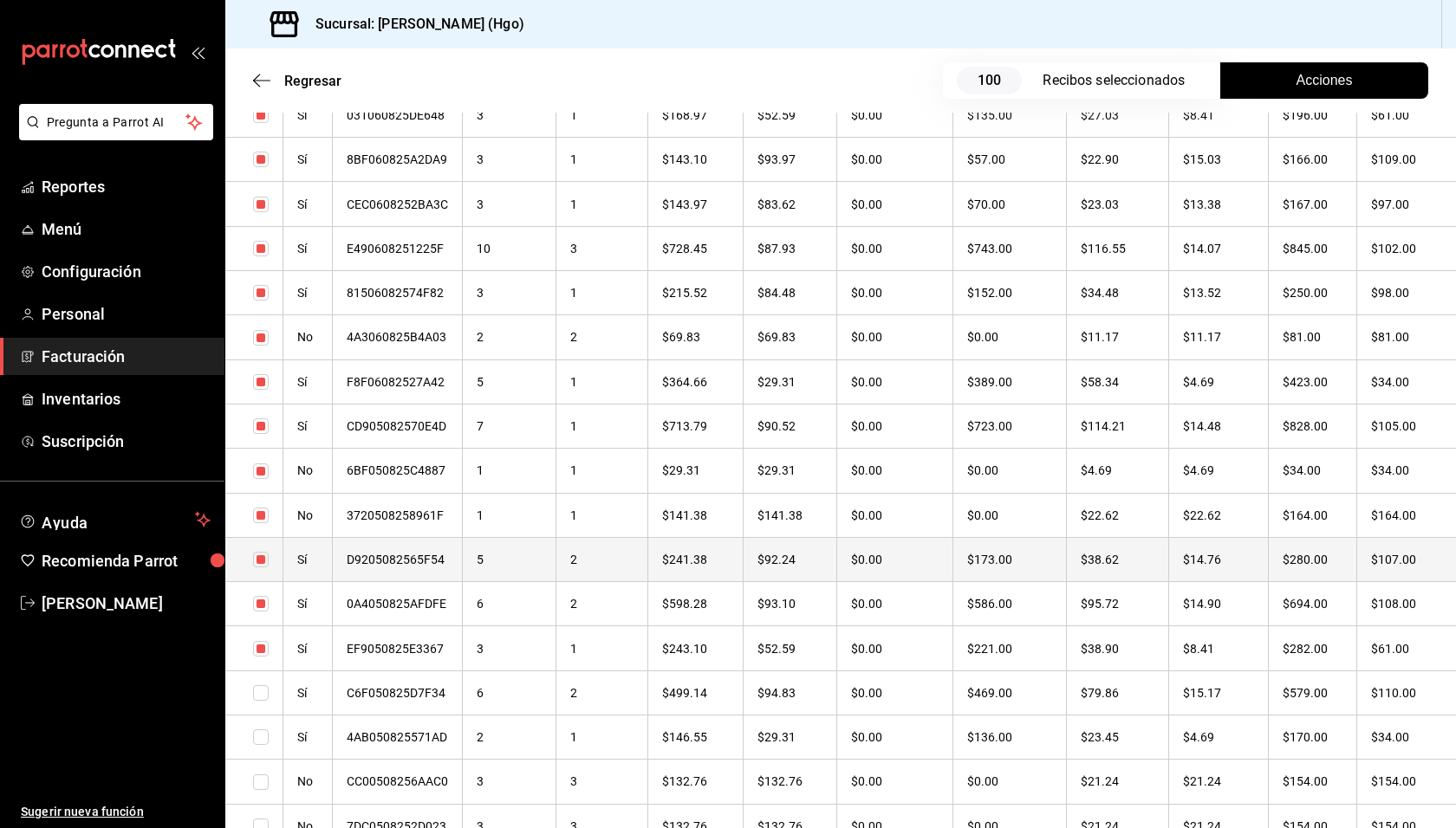
checkbox input "true"
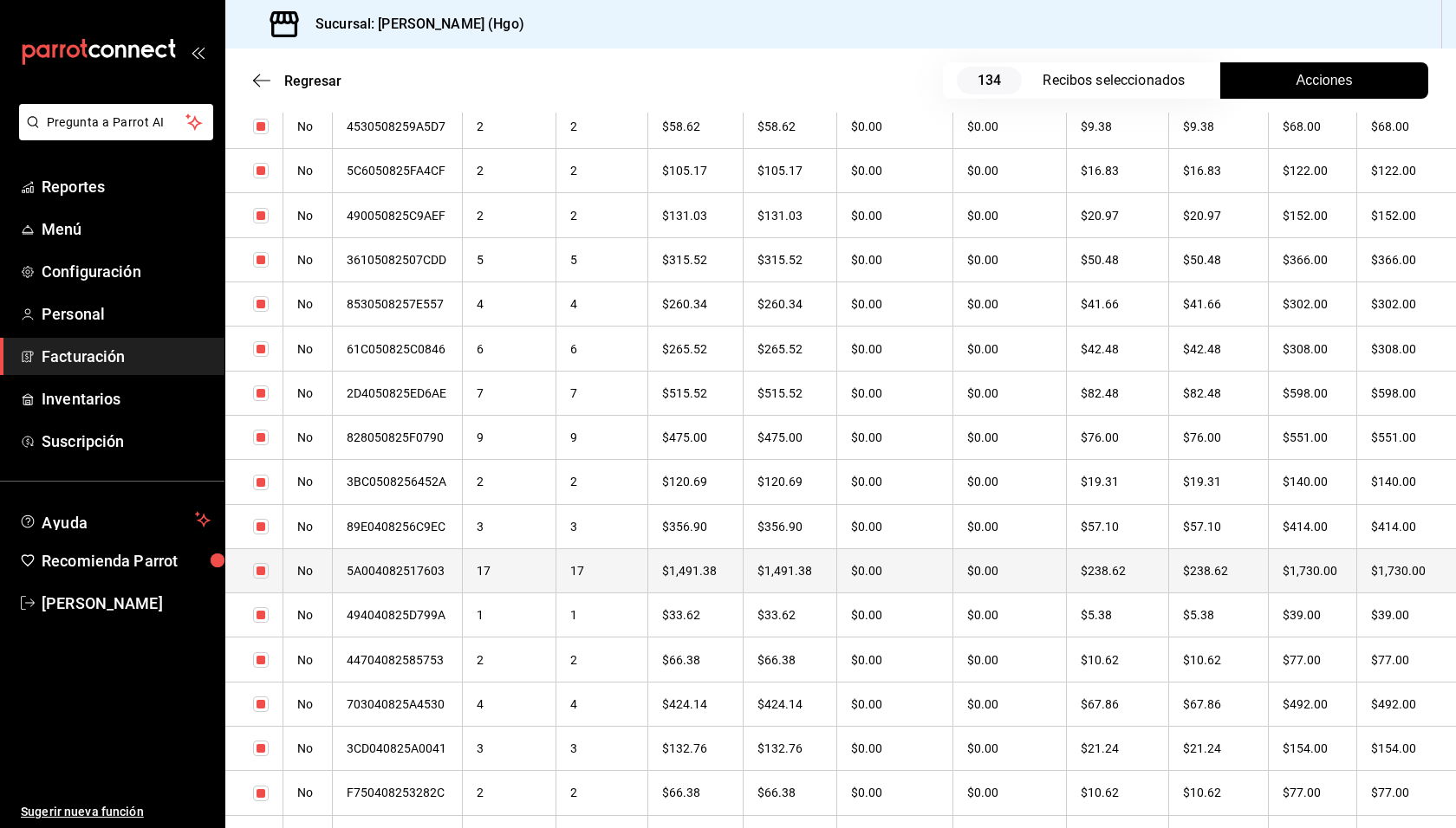
scroll to position [4850, 0]
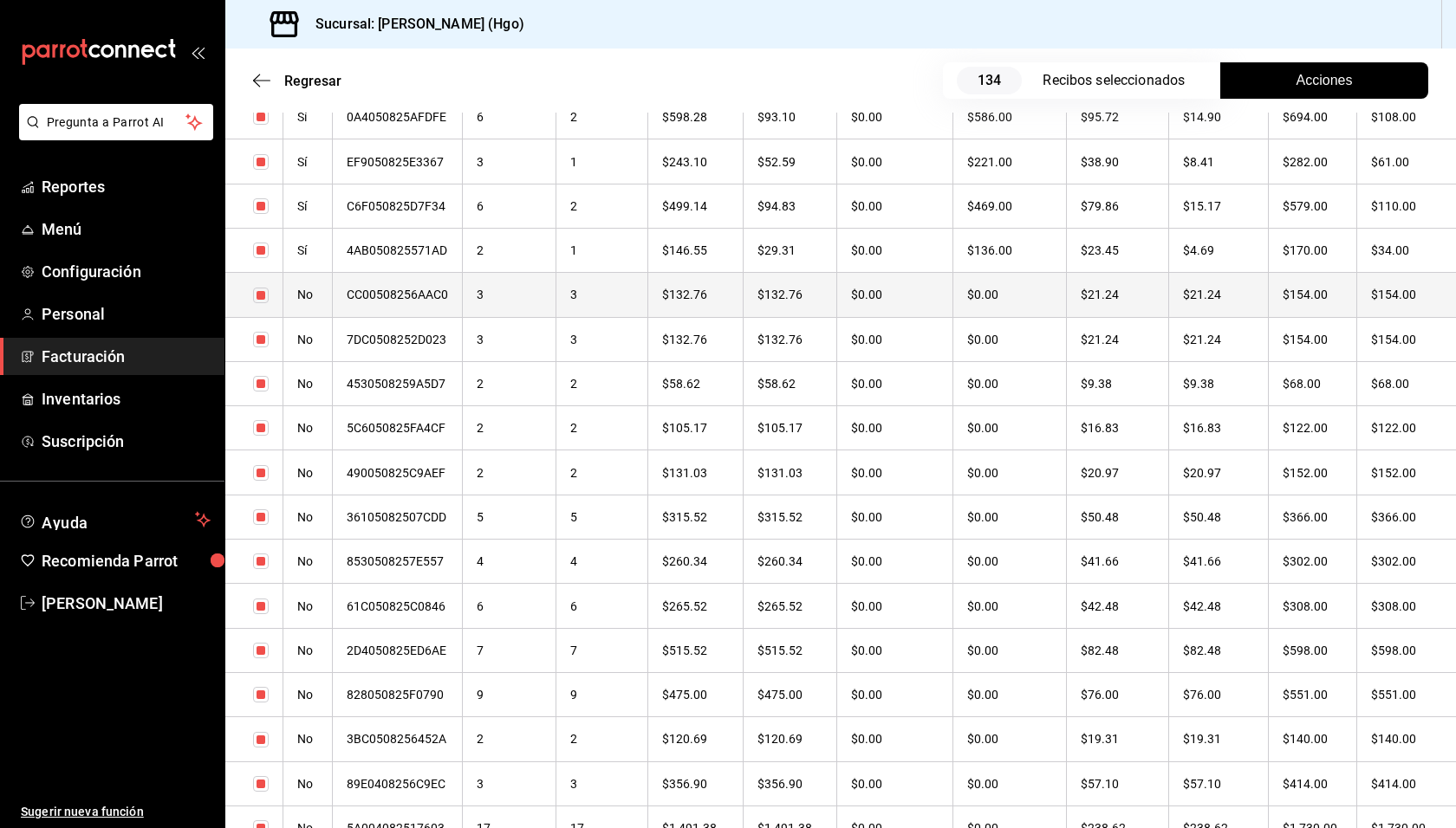
click at [1305, 296] on th "$154.00" at bounding box center [1313, 295] width 88 height 44
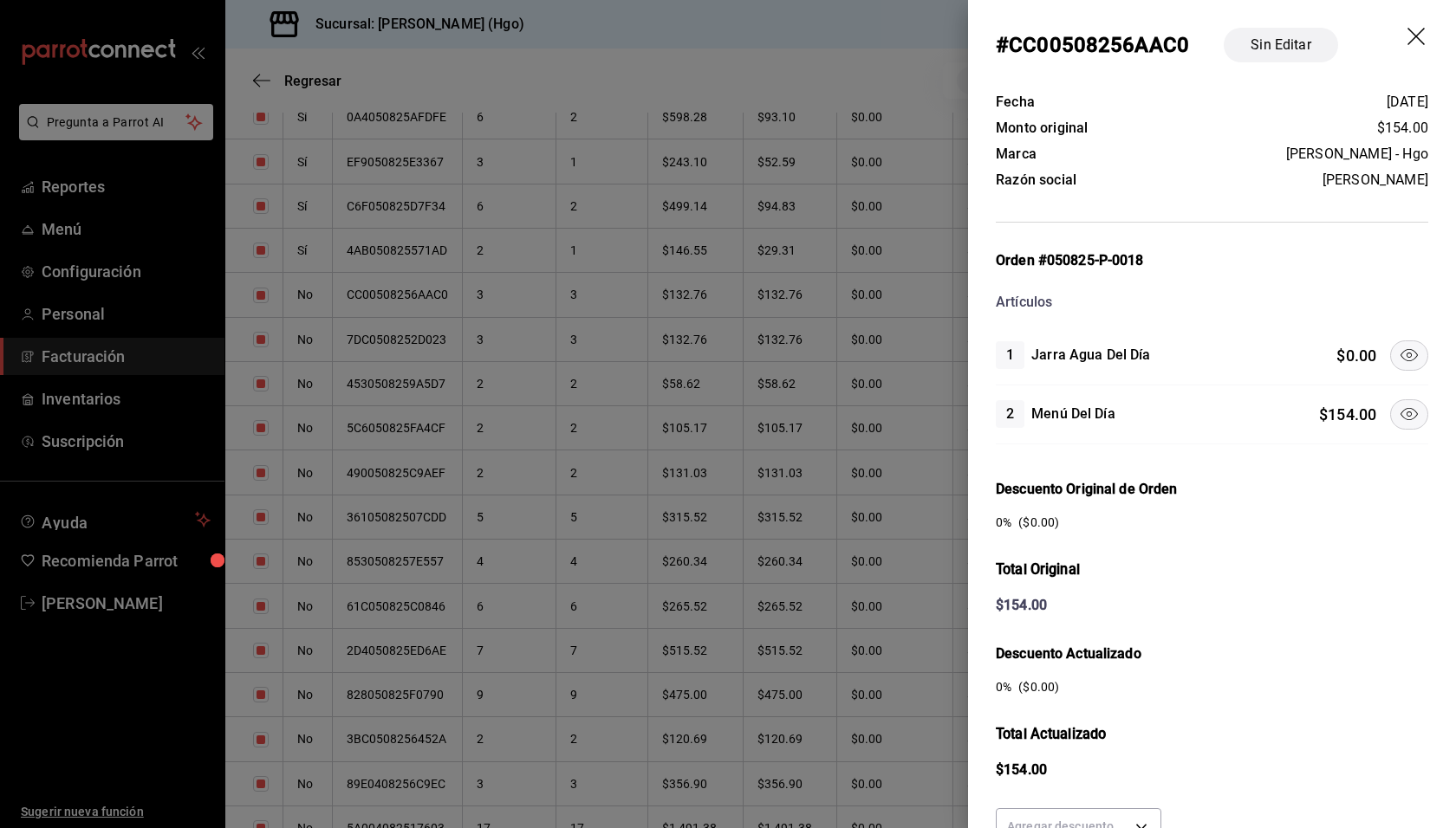
scroll to position [159, 0]
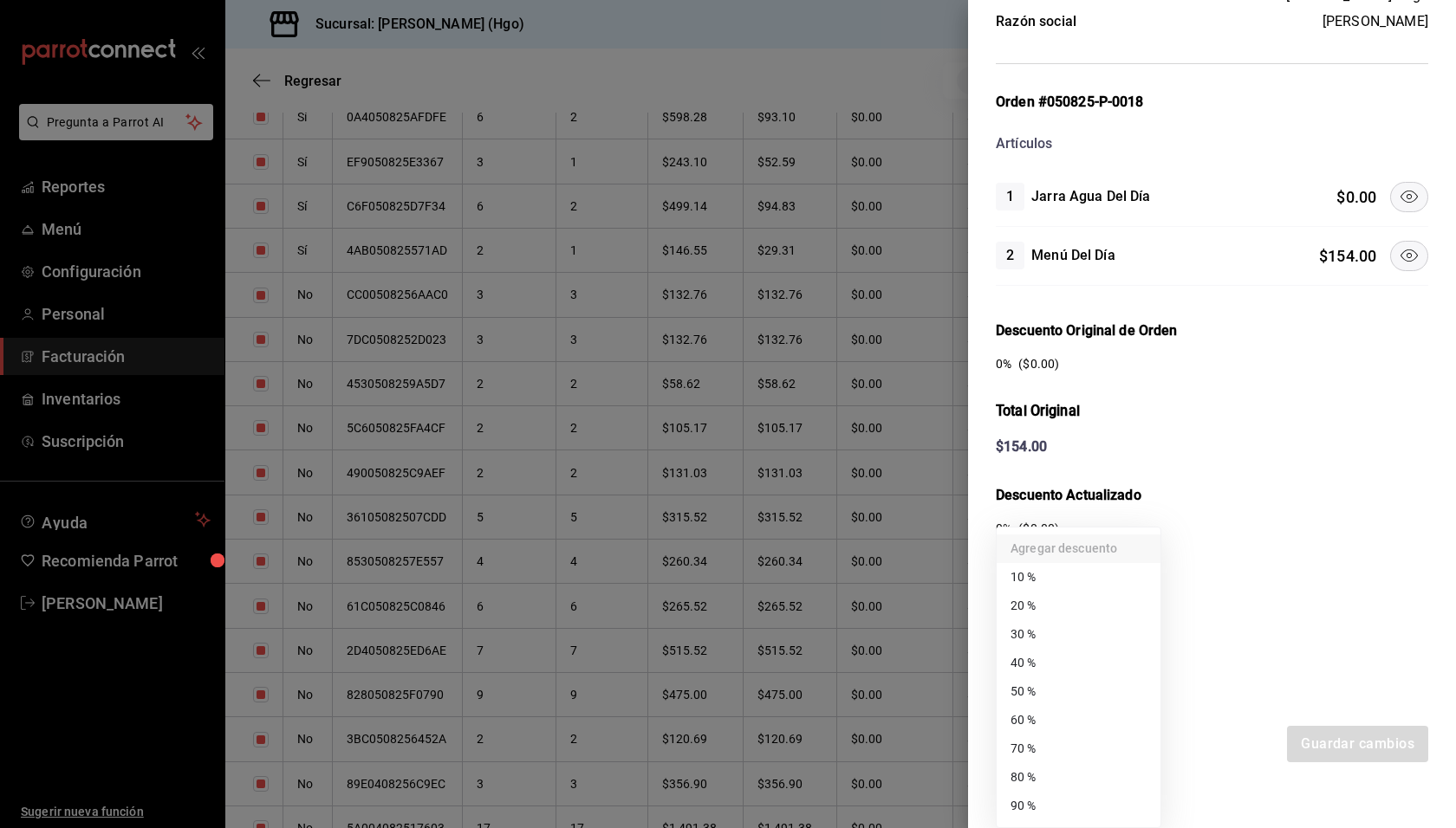
click at [1118, 666] on body "Pregunta a Parrot AI Reportes Menú Configuración Personal Facturación Inventari…" at bounding box center [728, 414] width 1456 height 828
click at [1100, 682] on li "50 %" at bounding box center [1078, 691] width 163 height 28
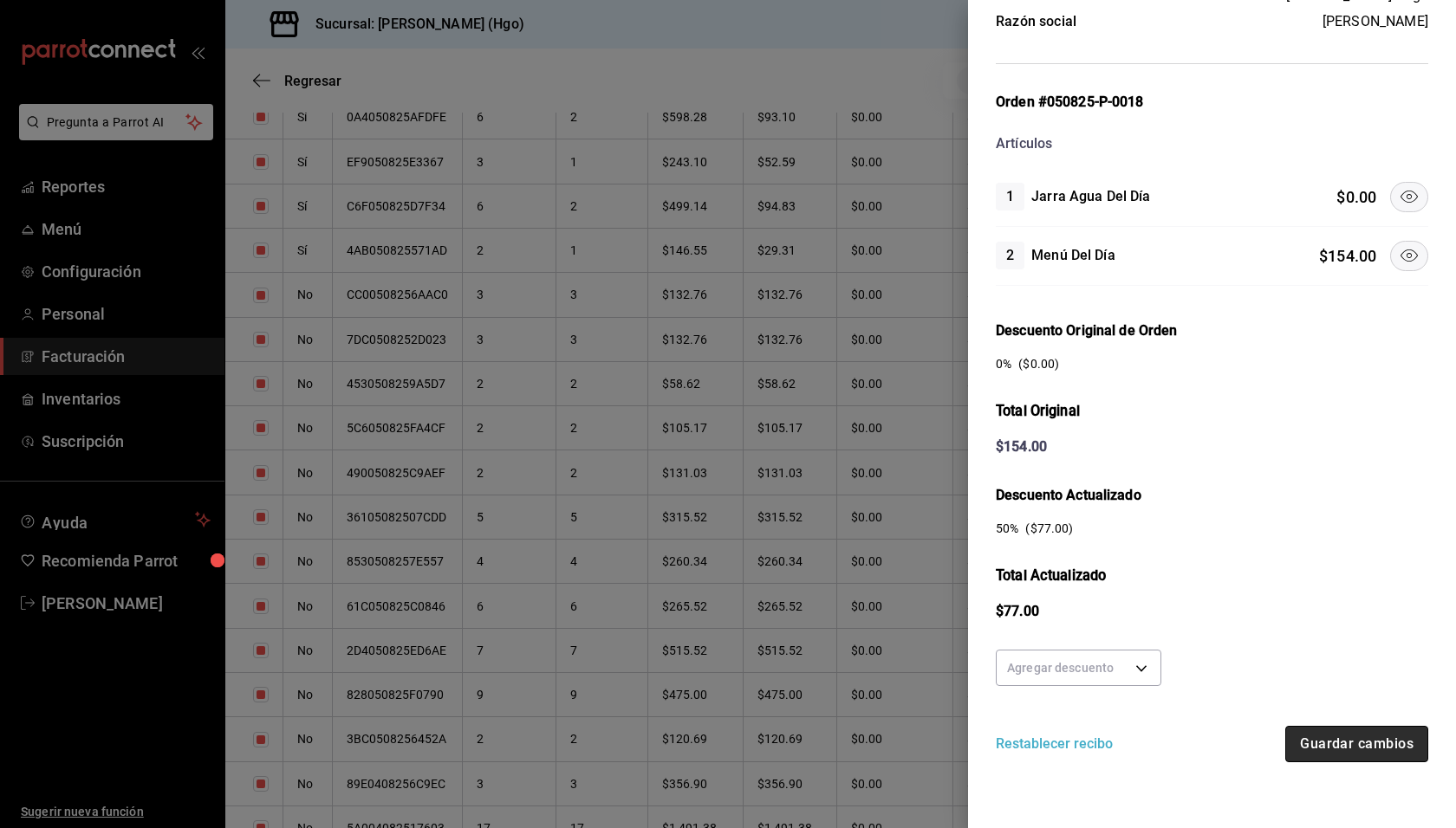
click at [1361, 737] on button "Guardar cambios" at bounding box center [1357, 744] width 143 height 37
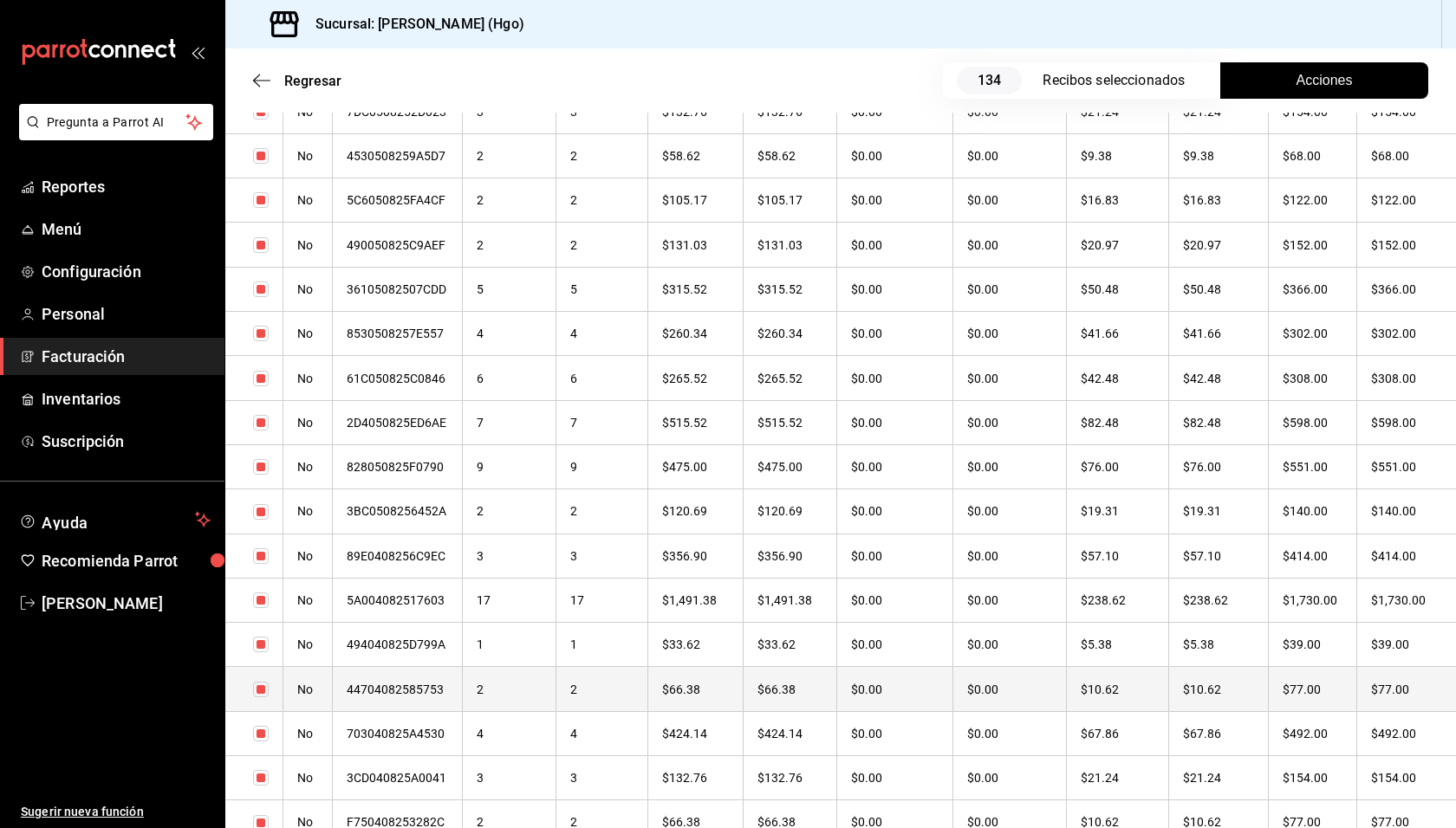
scroll to position [4951, 0]
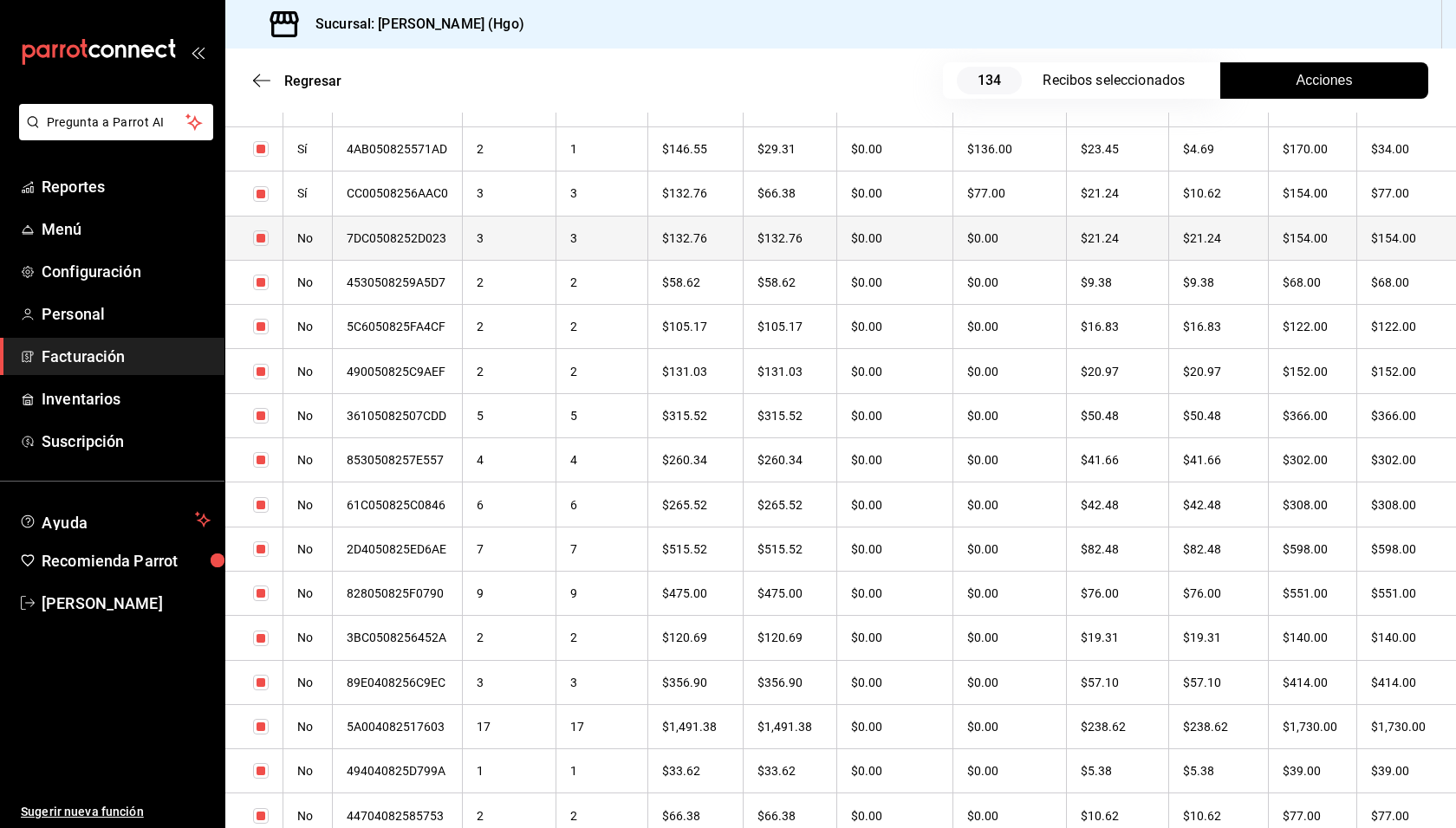
click at [1356, 244] on th "$154.00" at bounding box center [1406, 238] width 100 height 44
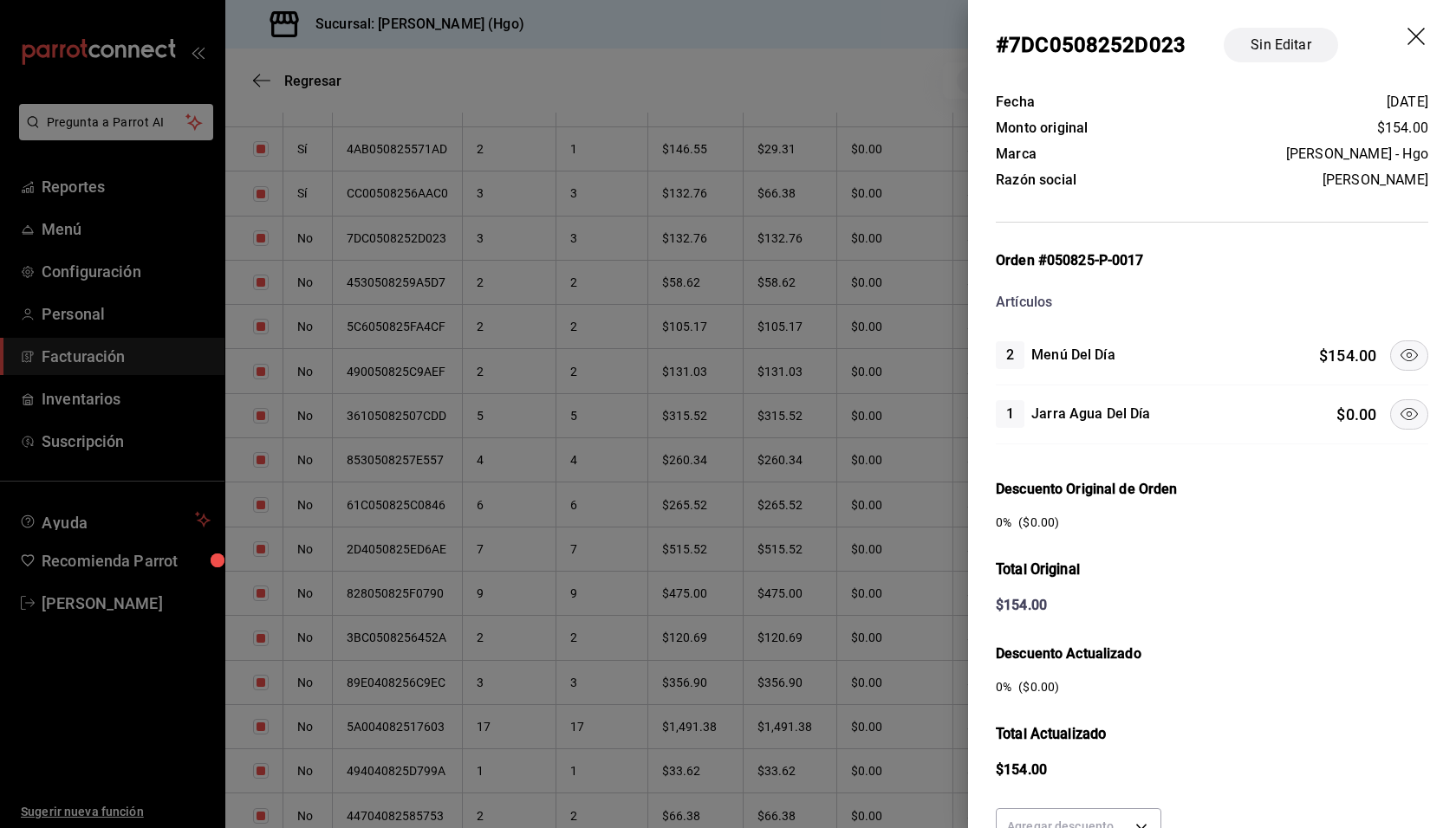
scroll to position [159, 0]
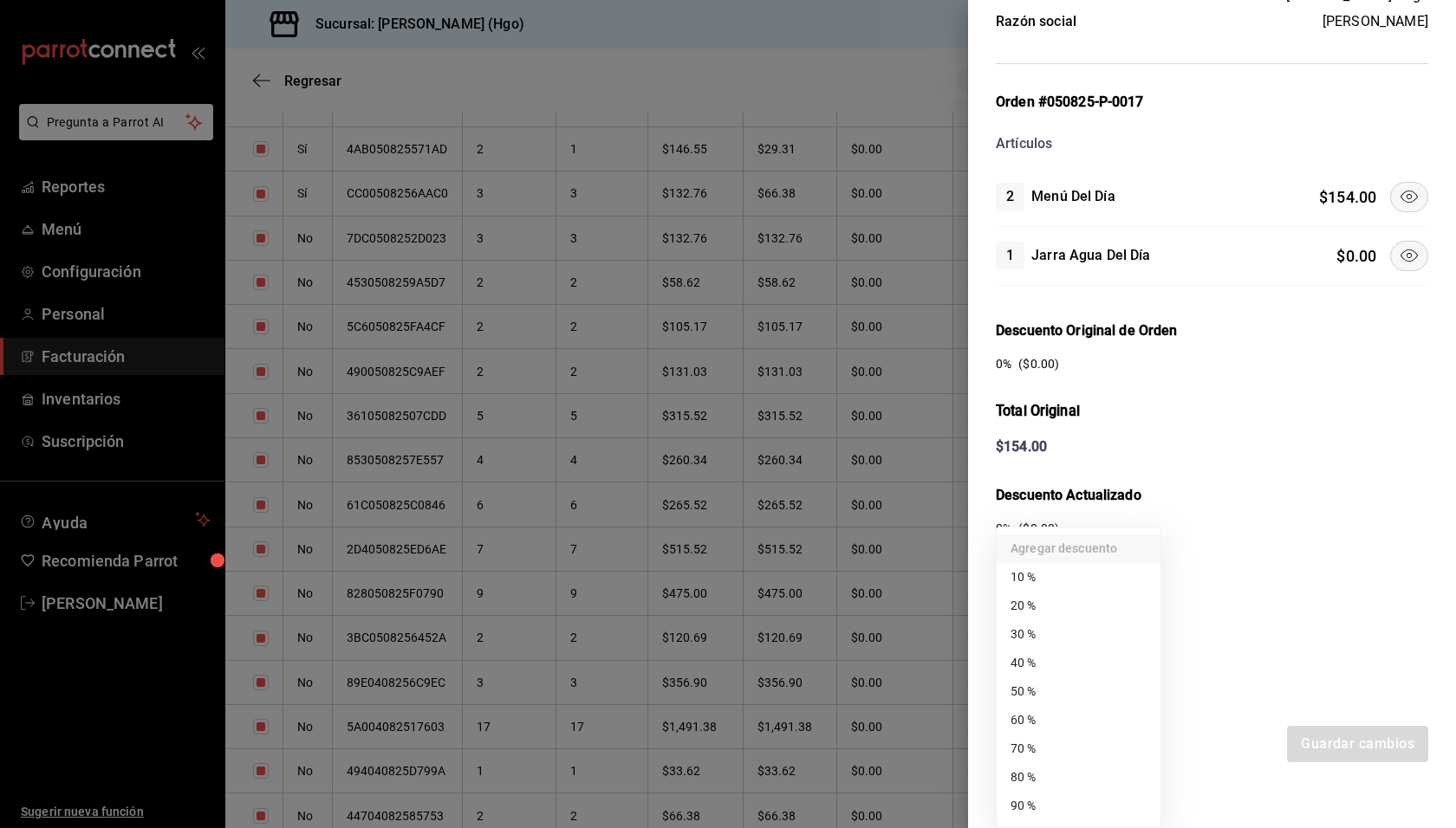
click at [1125, 667] on body "Pregunta a Parrot AI Reportes Menú Configuración Personal Facturación Inventari…" at bounding box center [728, 414] width 1456 height 828
click at [1119, 691] on li "50 %" at bounding box center [1078, 691] width 163 height 28
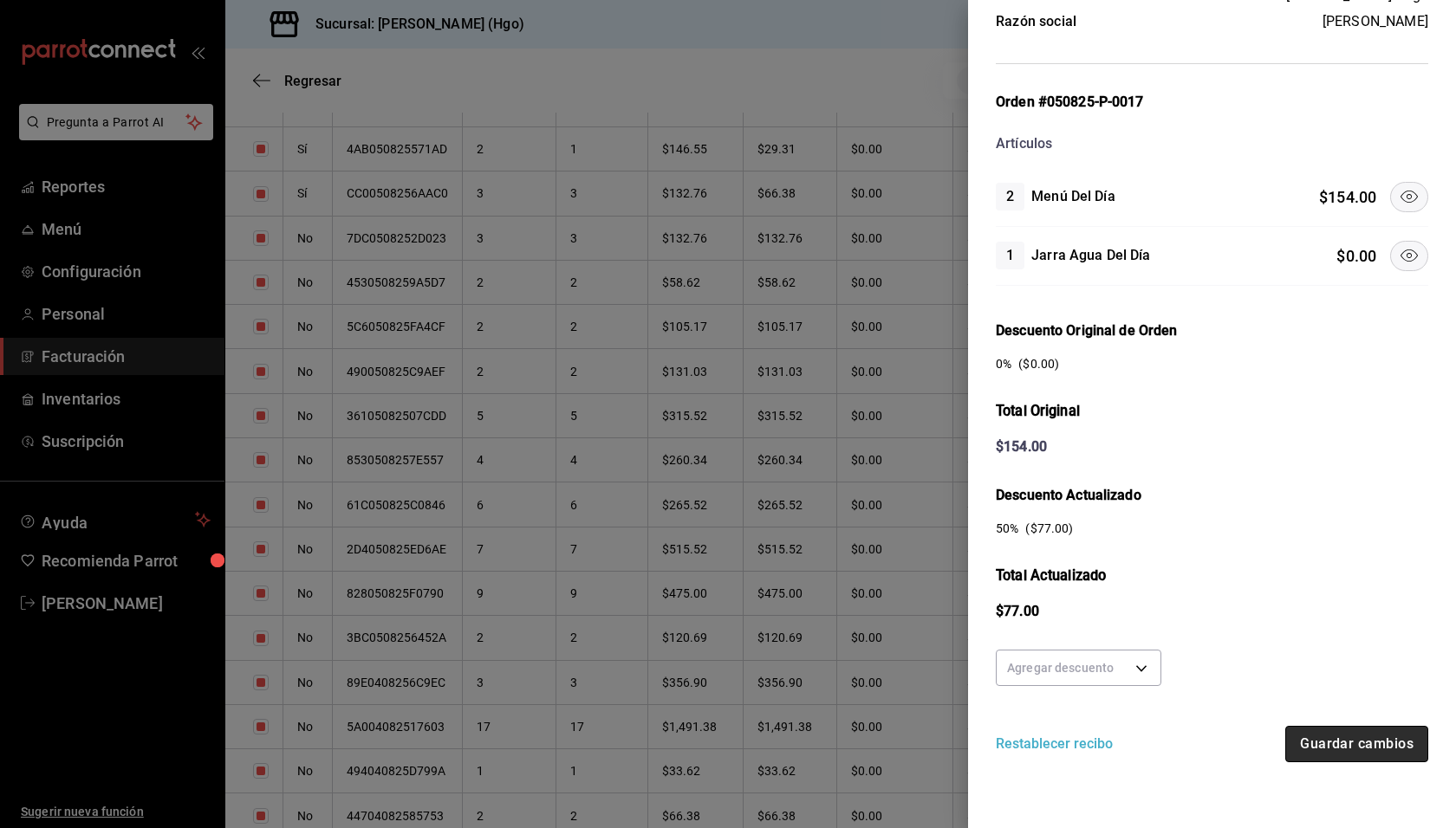
click at [1352, 739] on button "Guardar cambios" at bounding box center [1357, 744] width 143 height 37
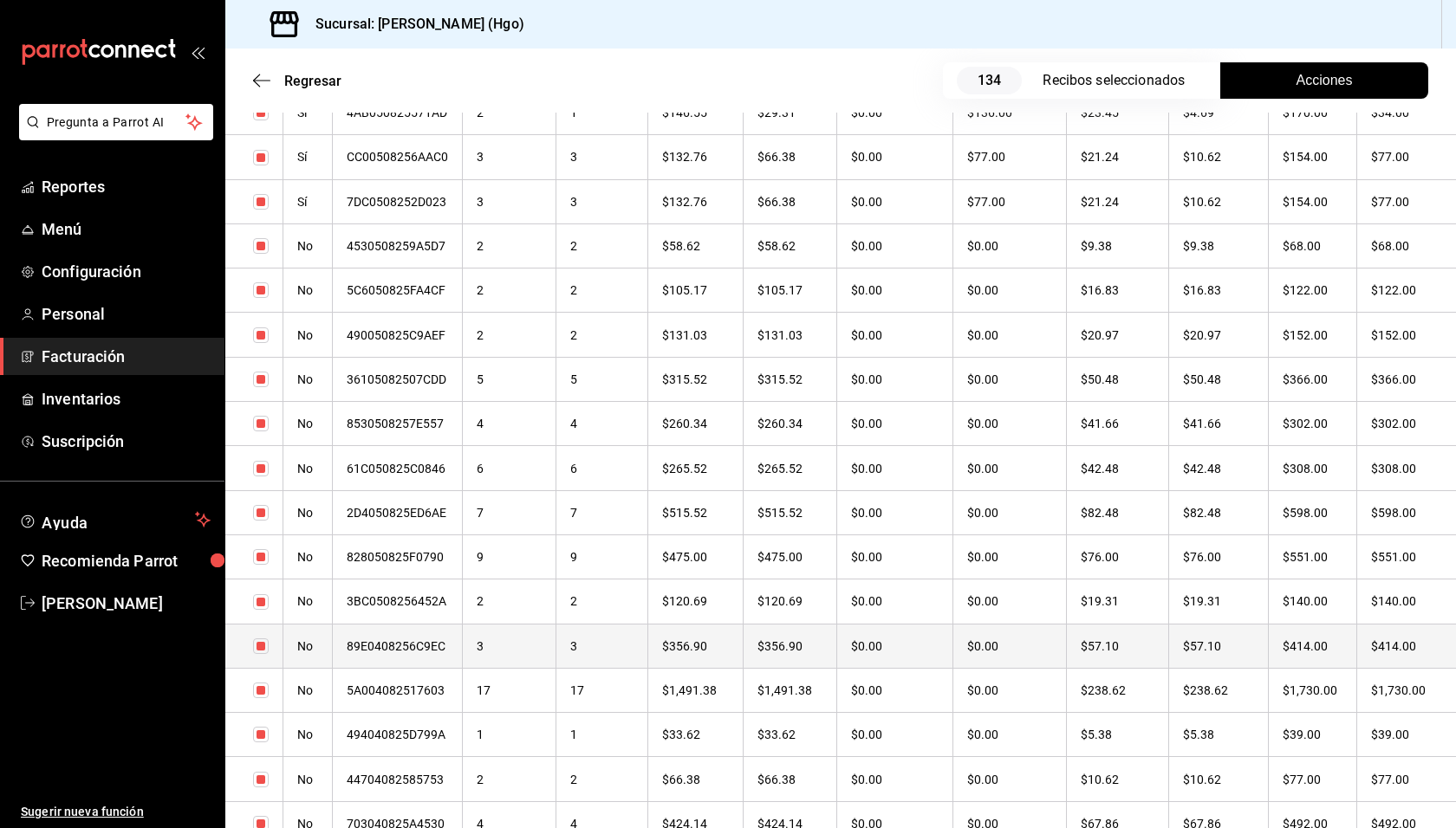
scroll to position [5010, 0]
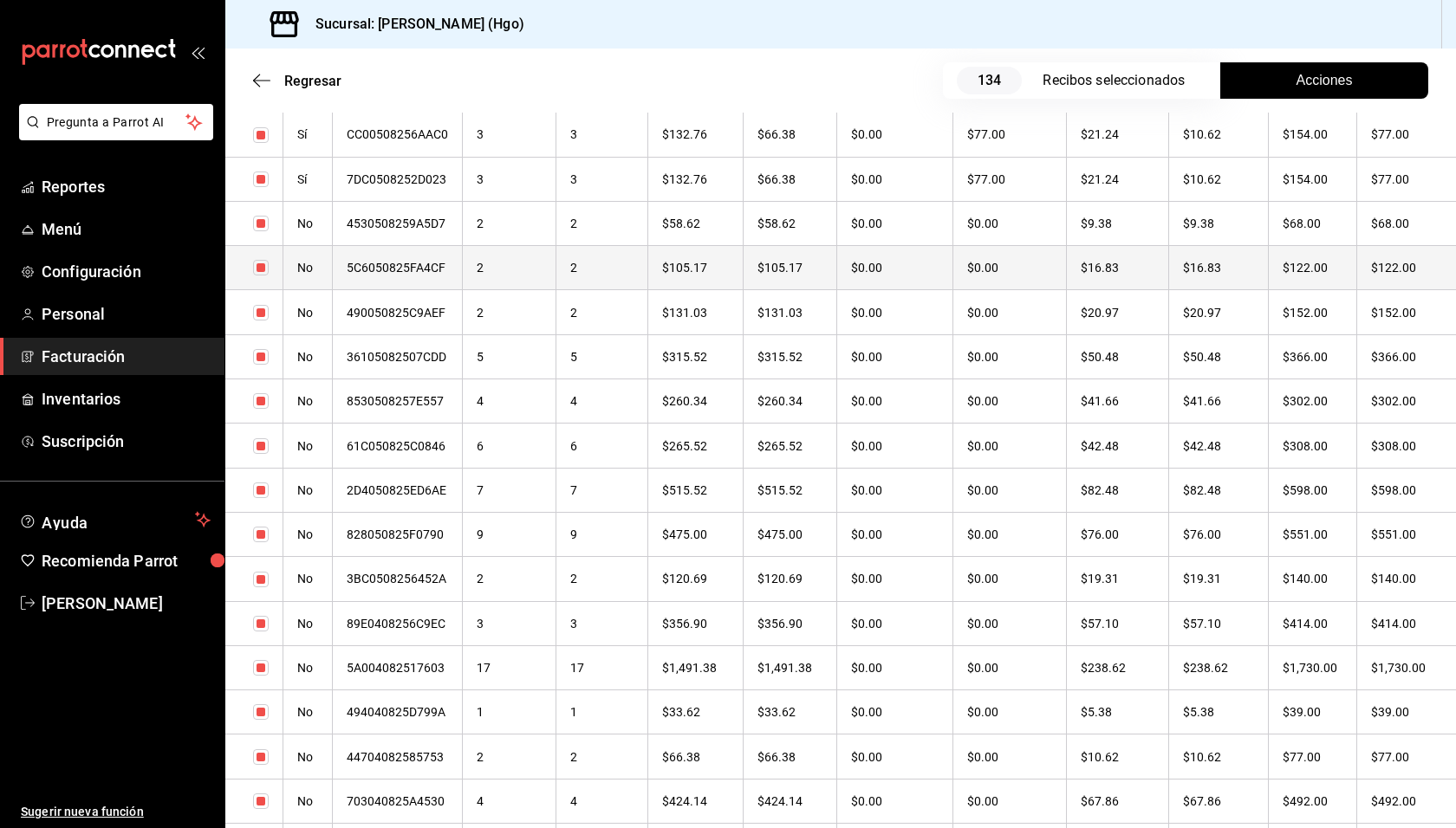
click at [1356, 263] on th "$122.00" at bounding box center [1406, 268] width 100 height 44
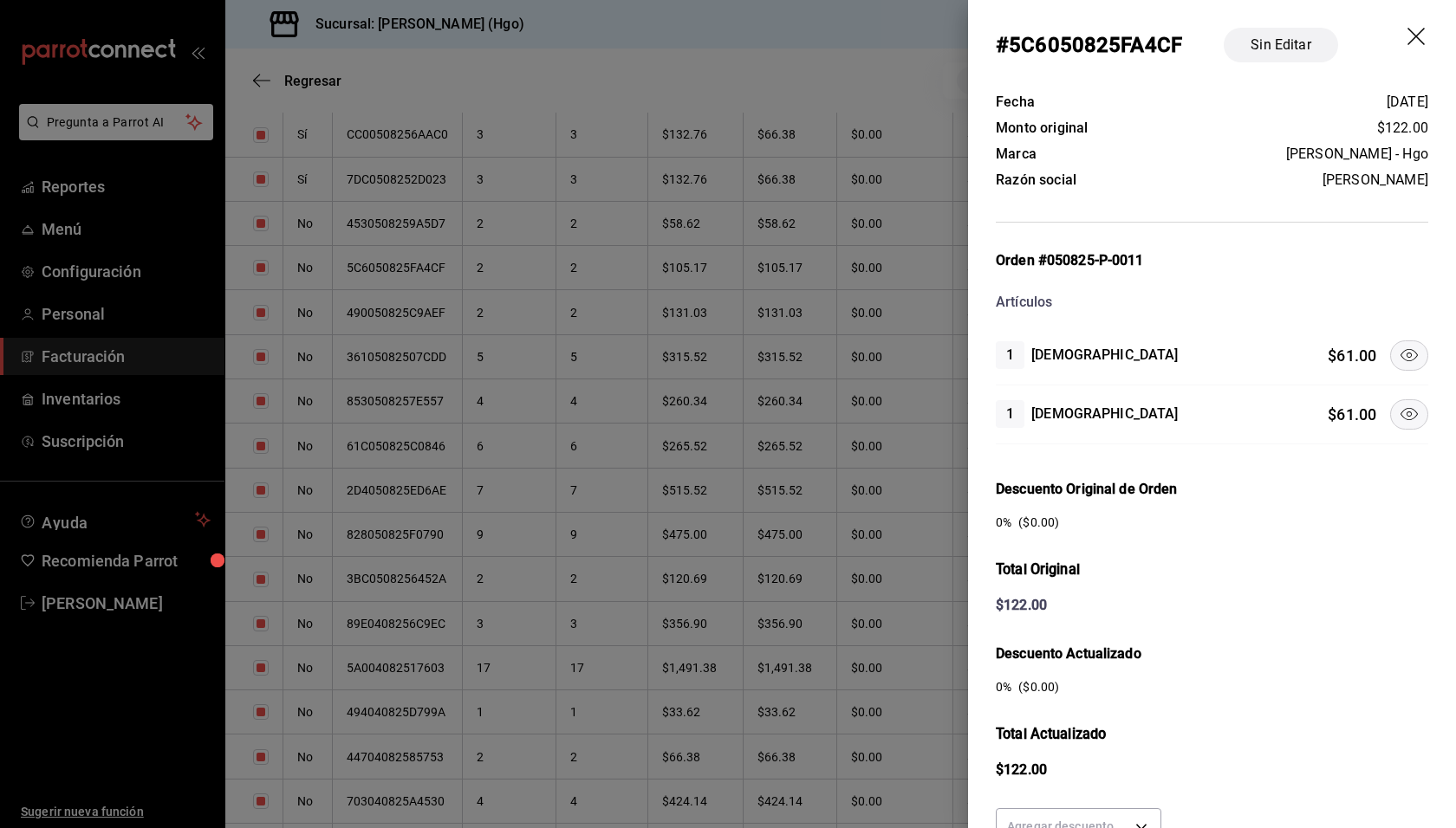
click at [1398, 404] on icon at bounding box center [1408, 414] width 21 height 21
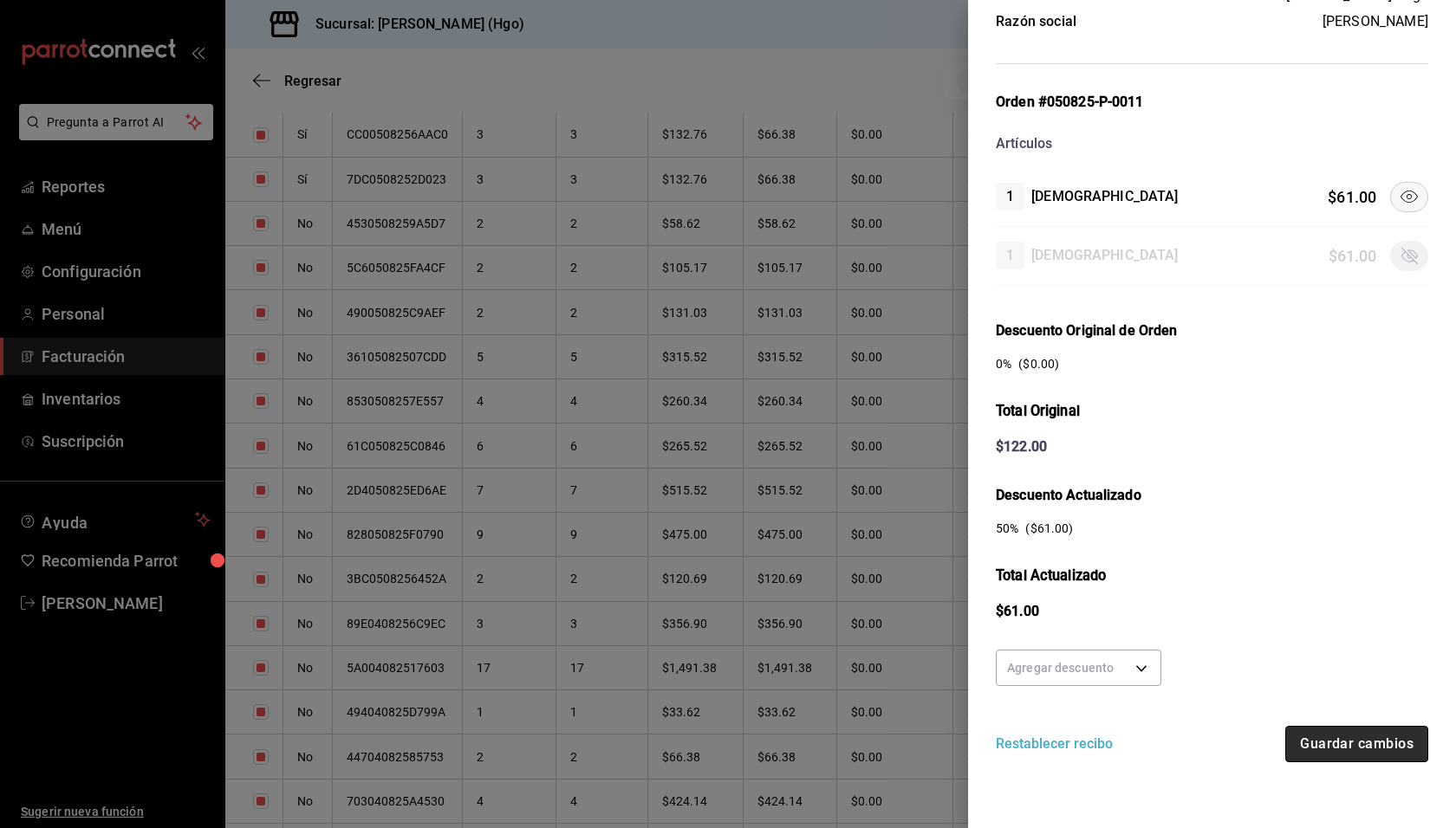
click at [1364, 734] on button "Guardar cambios" at bounding box center [1357, 744] width 143 height 37
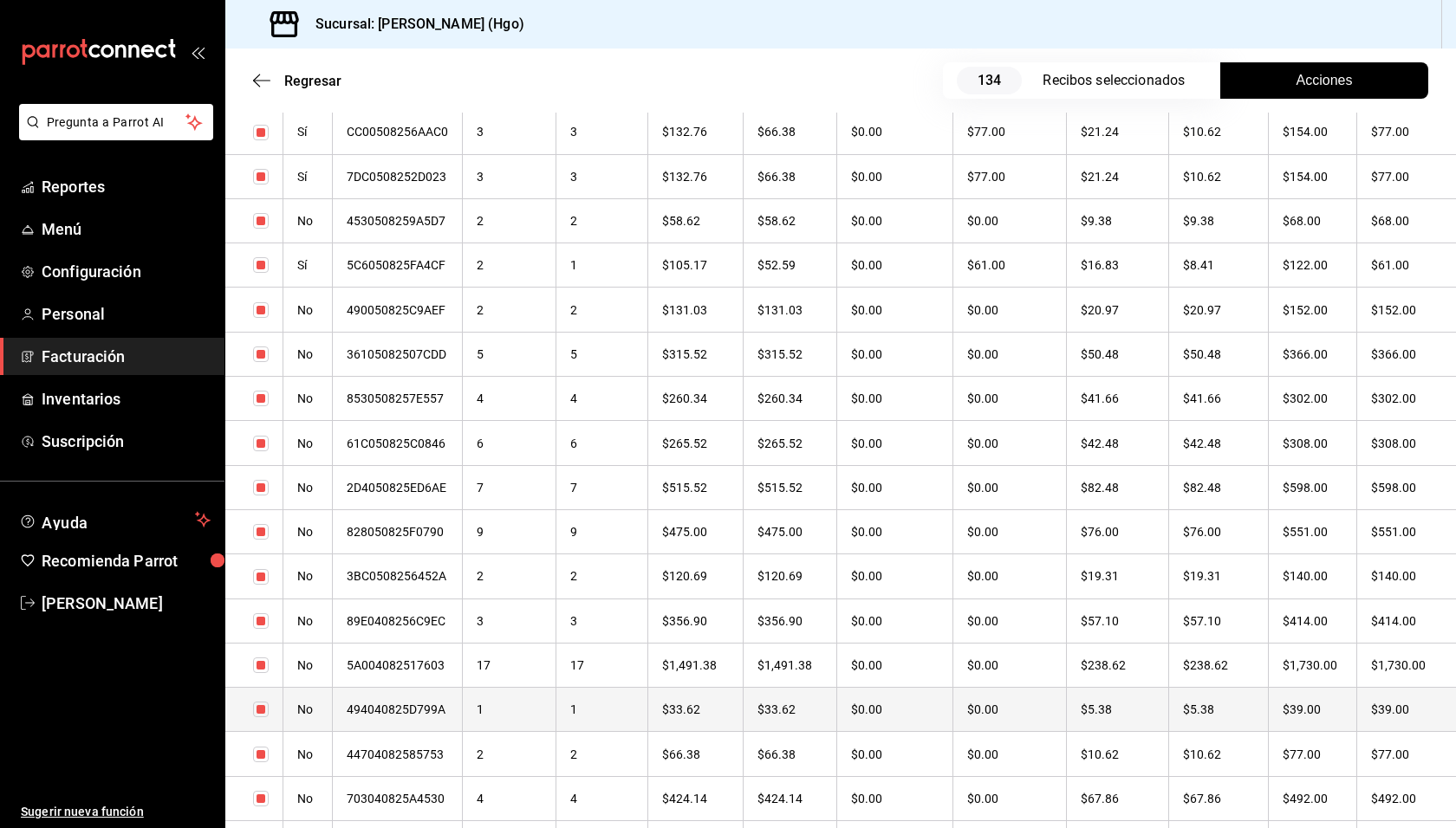
scroll to position [5002, 0]
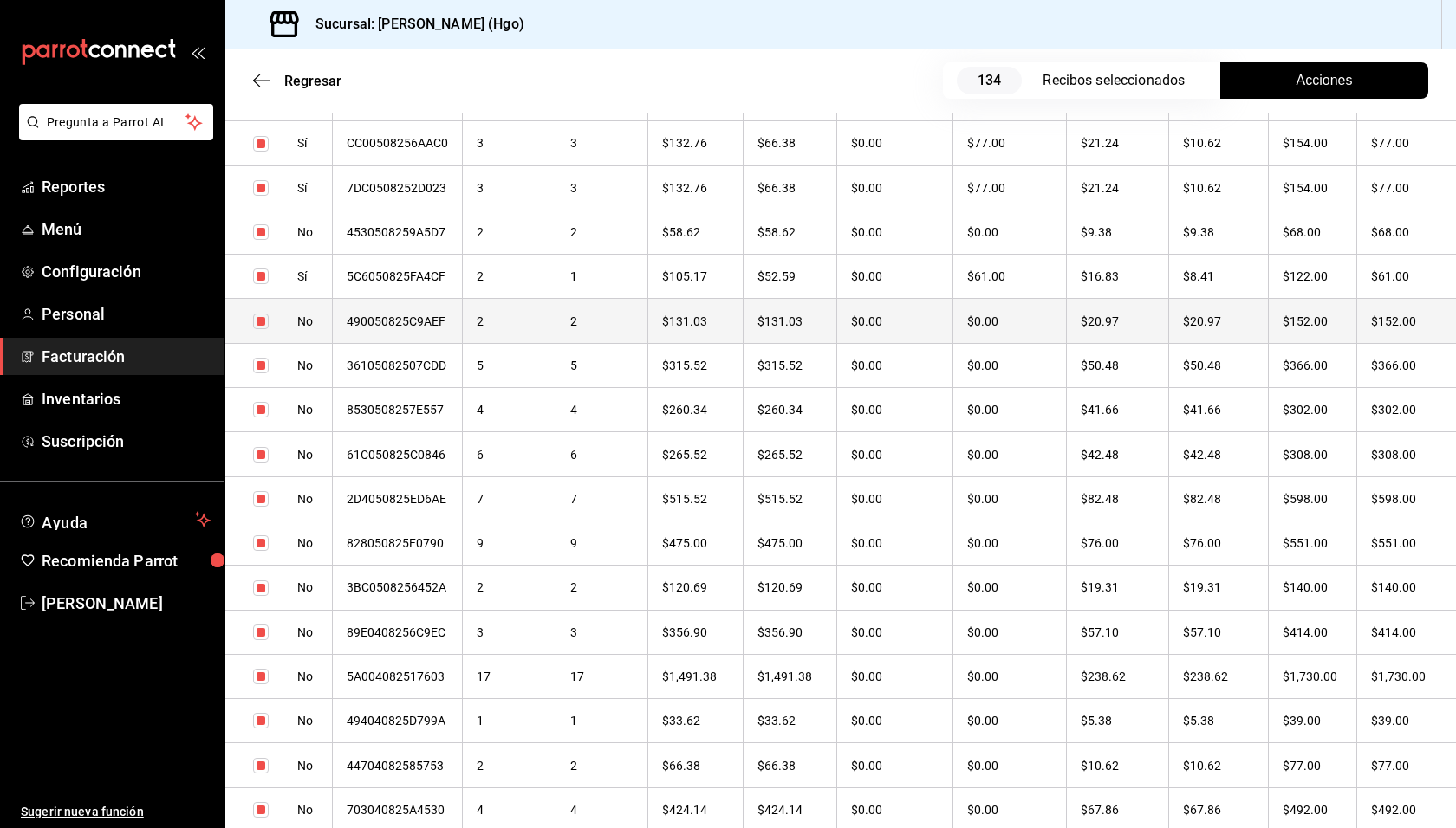
click at [1356, 325] on th "$152.00" at bounding box center [1406, 321] width 100 height 44
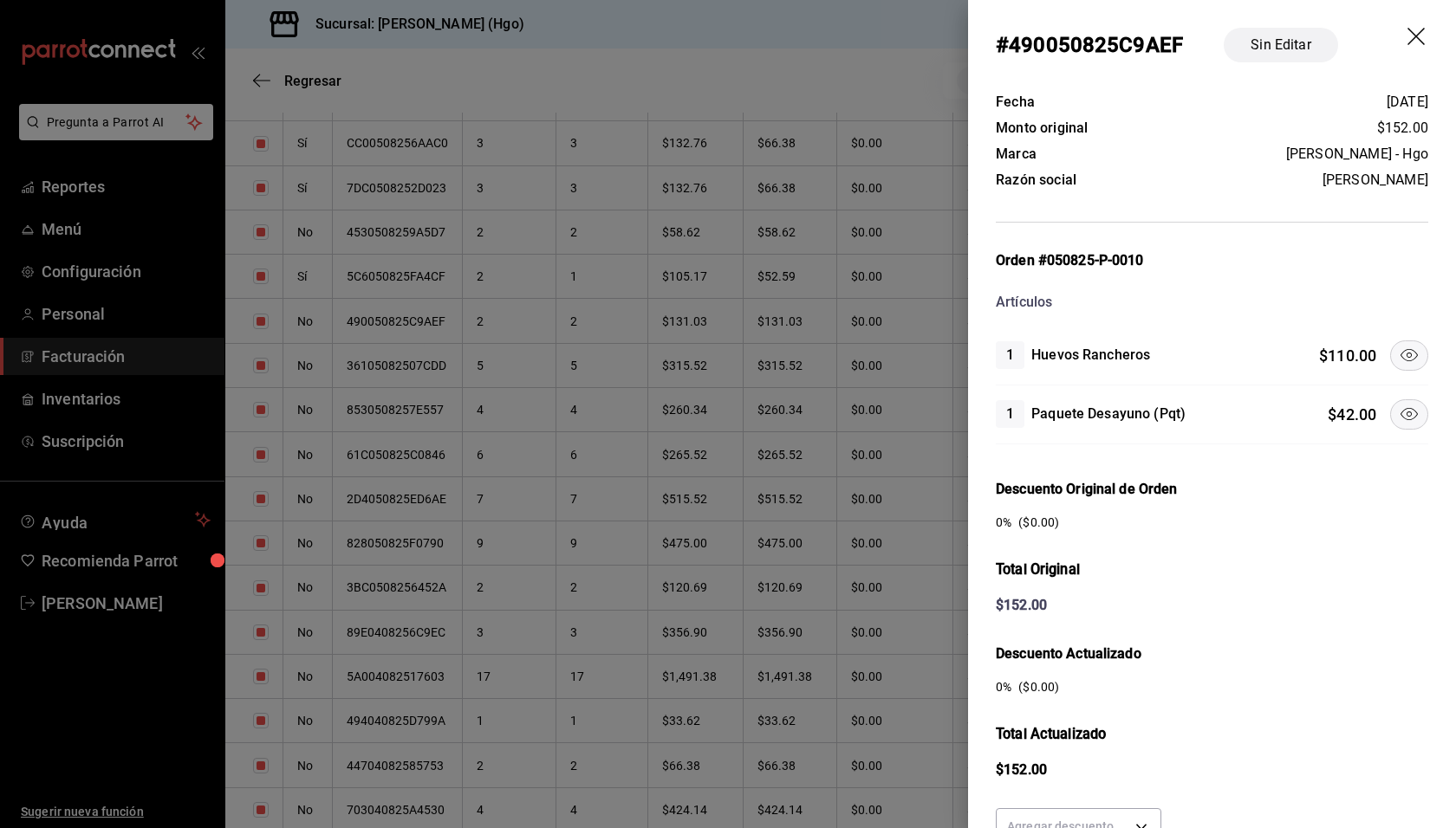
click at [1398, 404] on icon at bounding box center [1408, 414] width 21 height 21
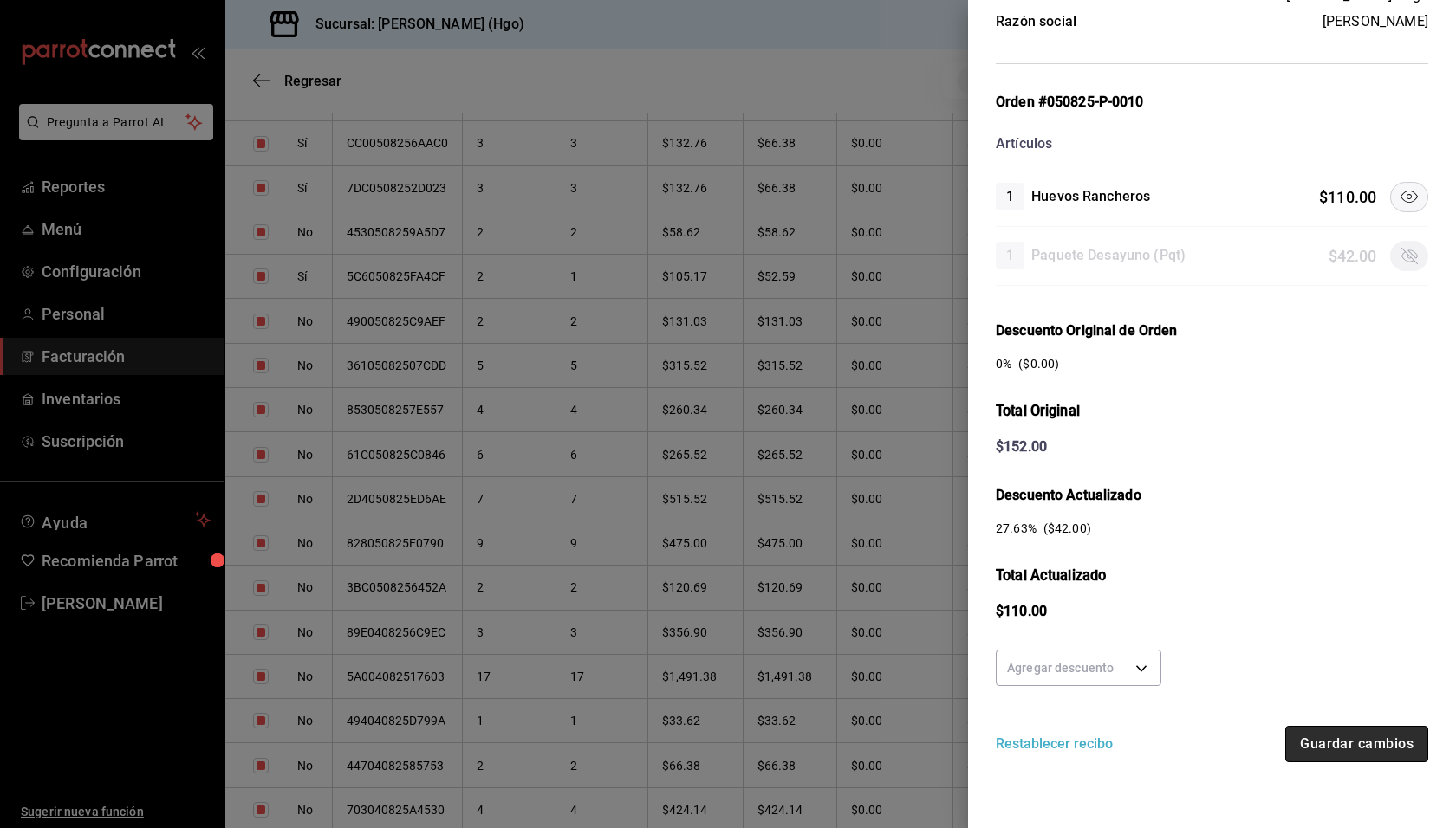
click at [1347, 727] on button "Guardar cambios" at bounding box center [1357, 744] width 143 height 37
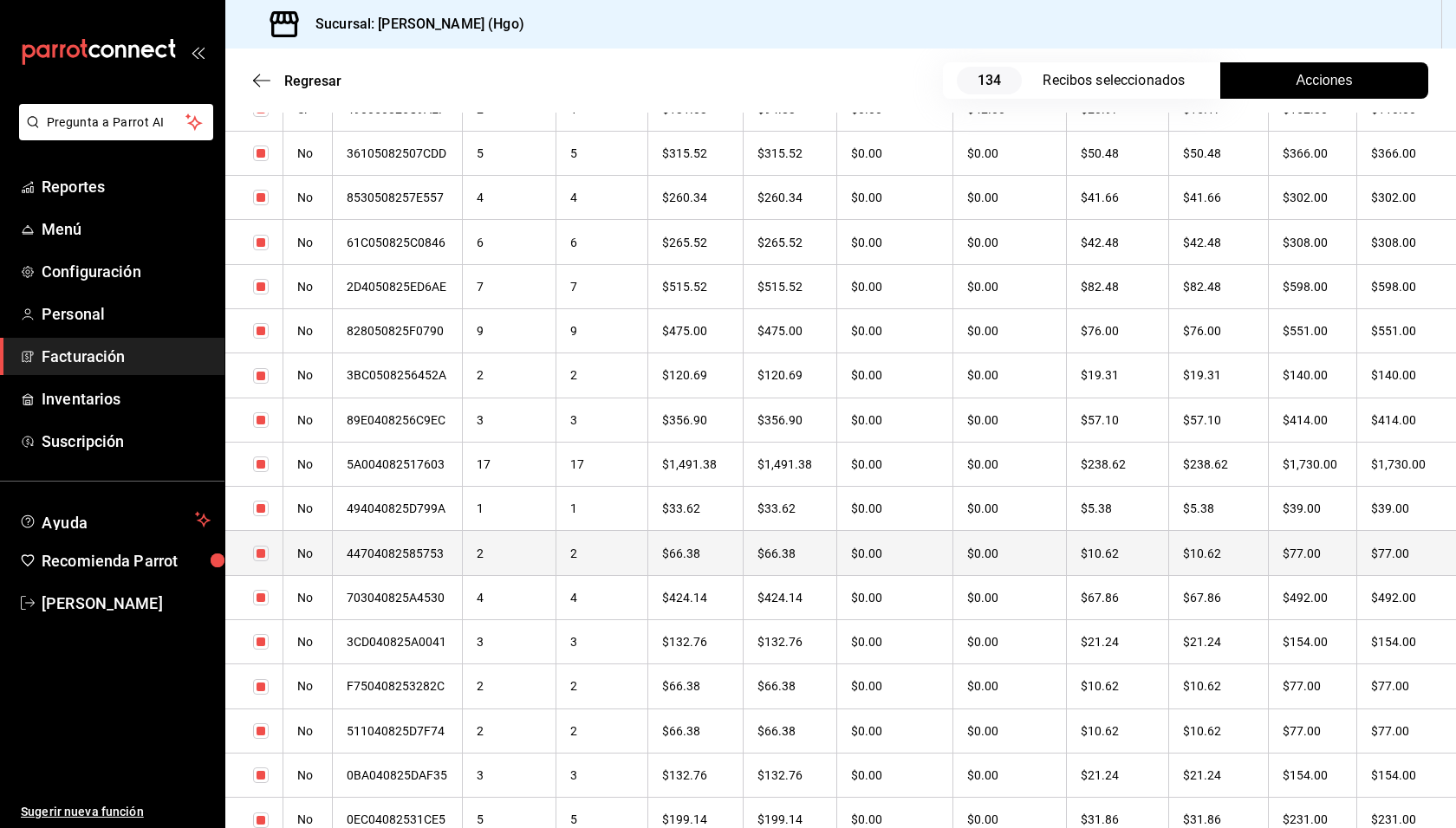
scroll to position [5044, 0]
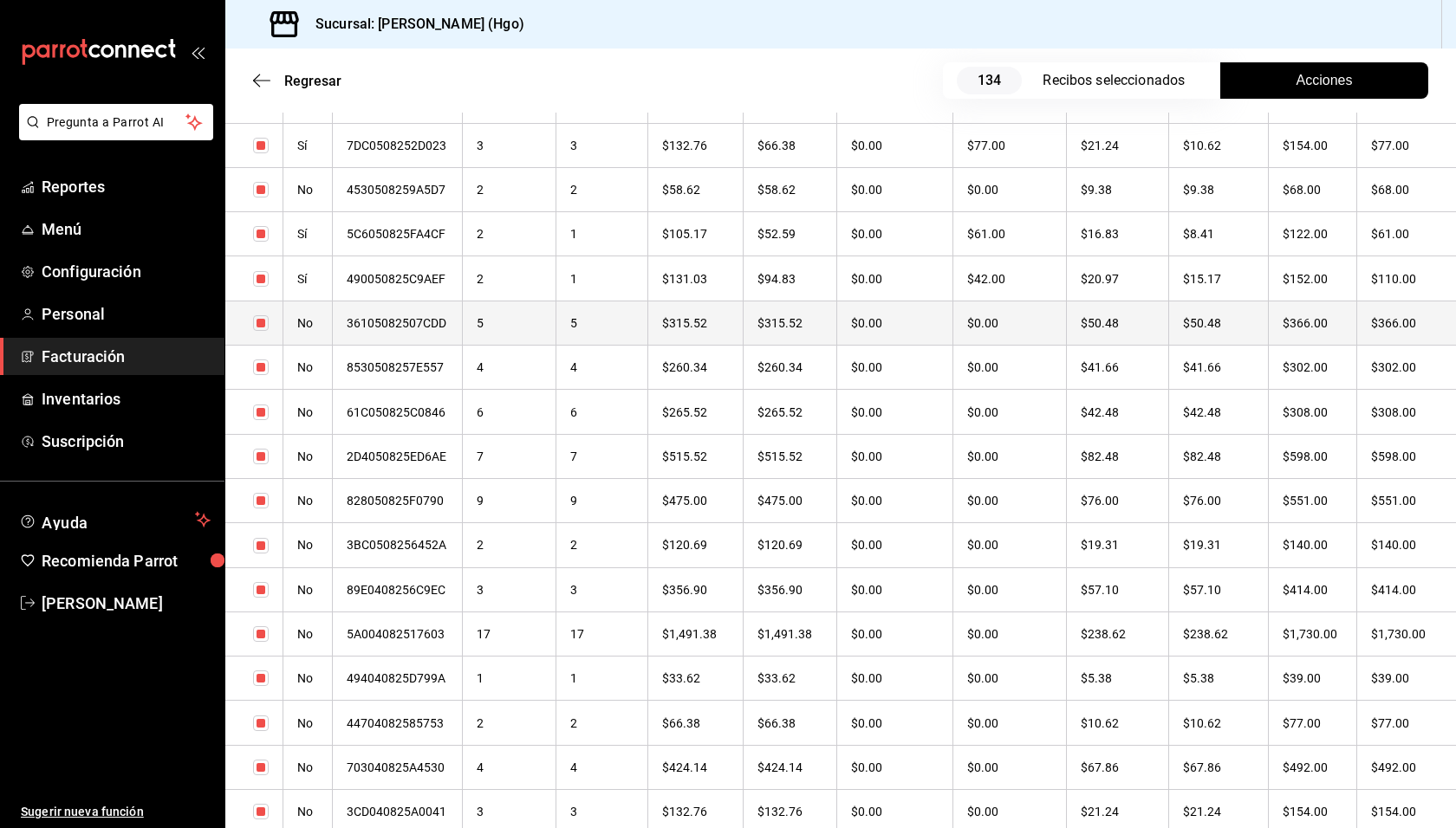
click at [1356, 330] on th "$366.00" at bounding box center [1406, 323] width 100 height 44
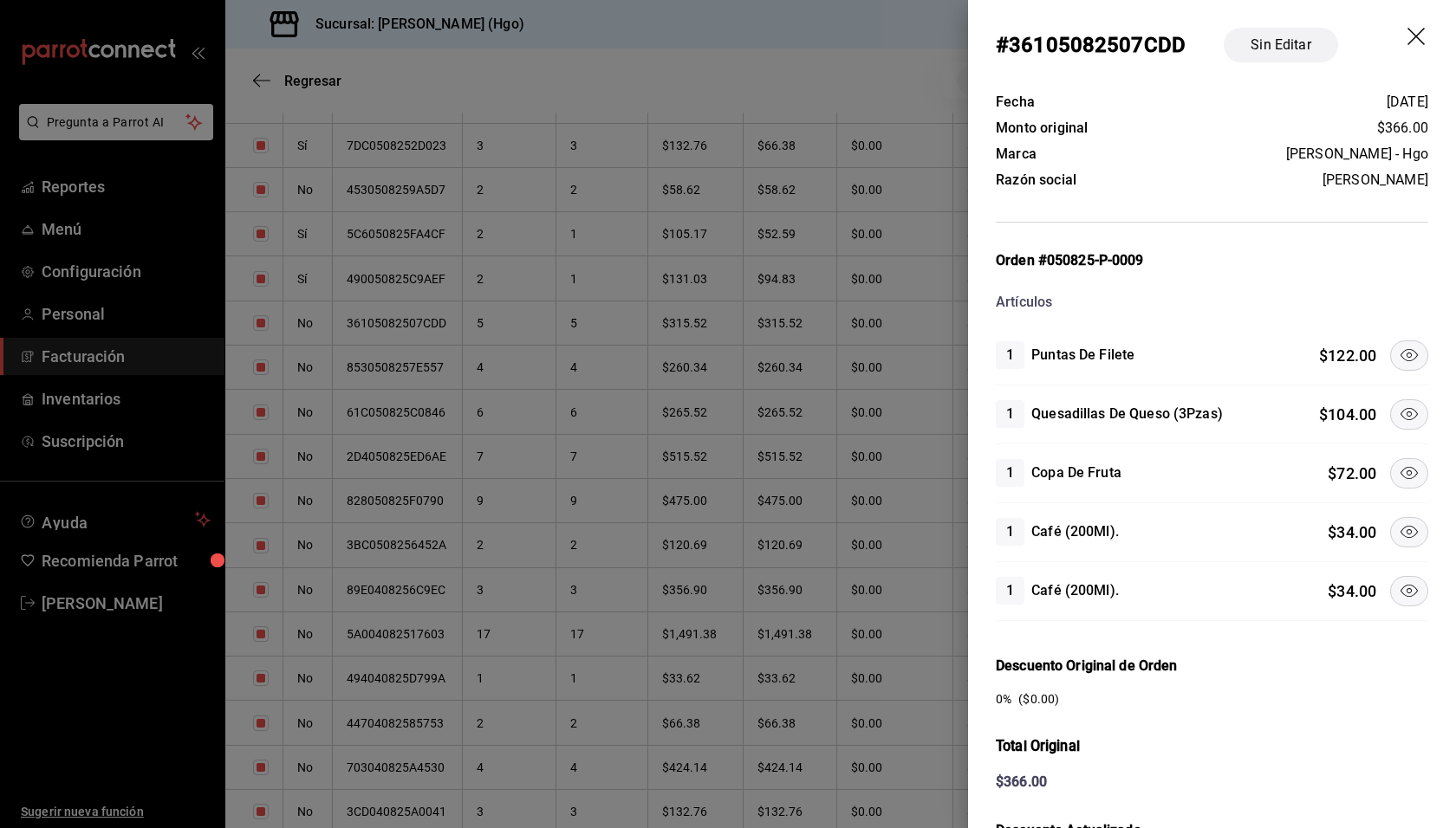
click at [1398, 360] on icon at bounding box center [1408, 355] width 21 height 21
click at [1398, 463] on icon at bounding box center [1408, 473] width 21 height 21
click at [1398, 581] on icon at bounding box center [1408, 590] width 21 height 21
click at [1398, 526] on icon at bounding box center [1408, 531] width 21 height 21
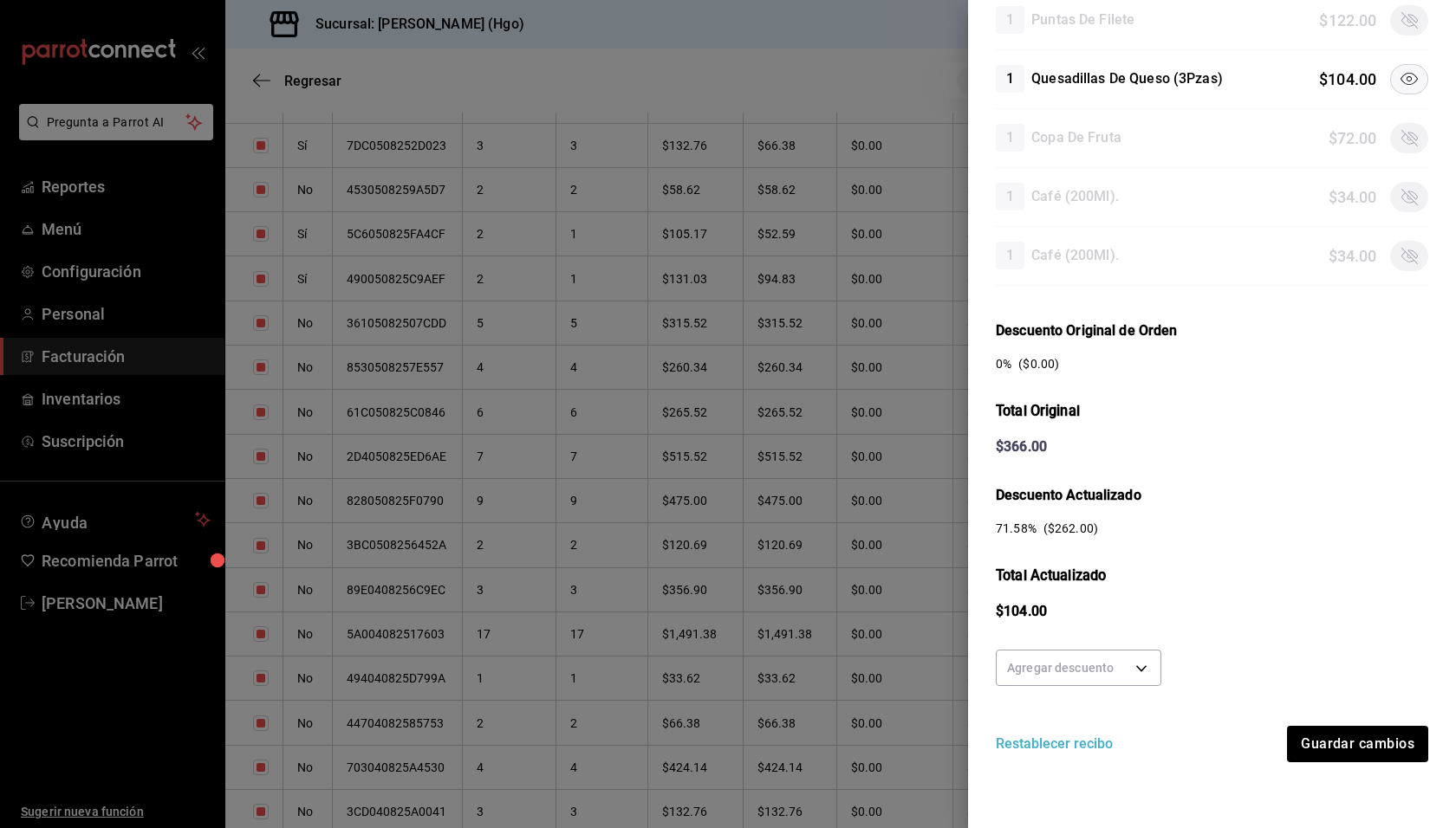
scroll to position [325, 0]
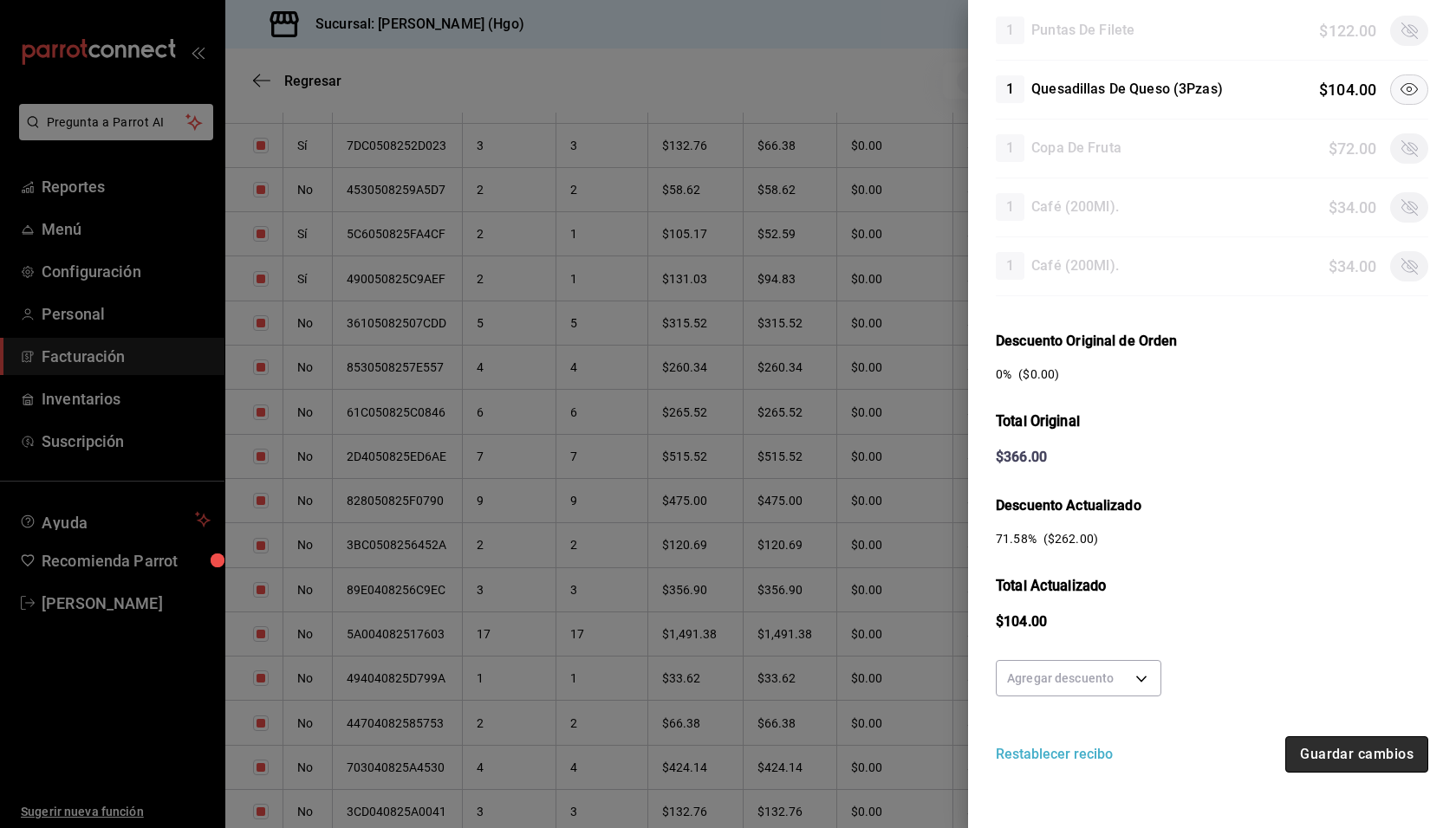
click at [1360, 738] on button "Guardar cambios" at bounding box center [1357, 755] width 143 height 37
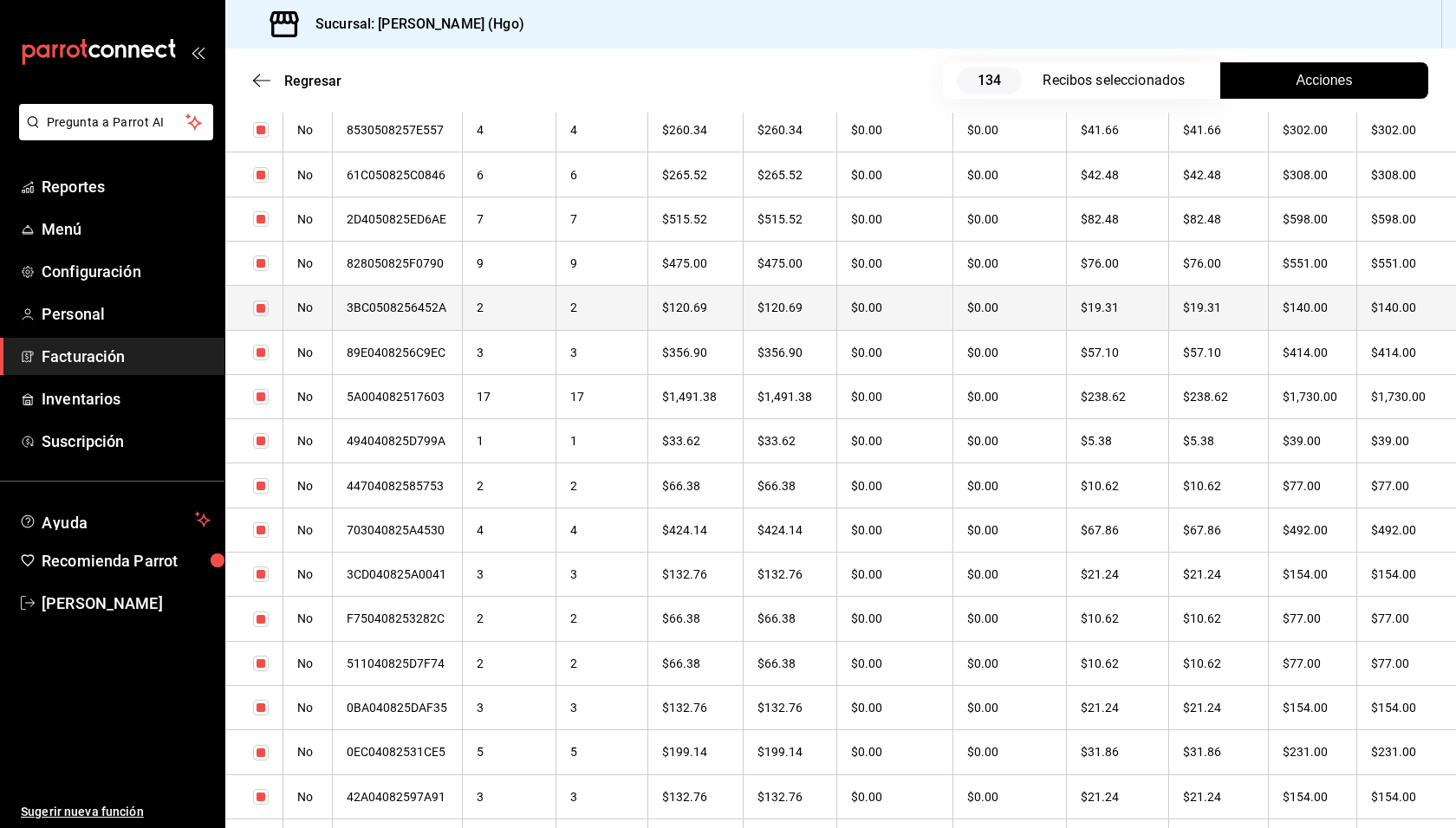
scroll to position [4997, 0]
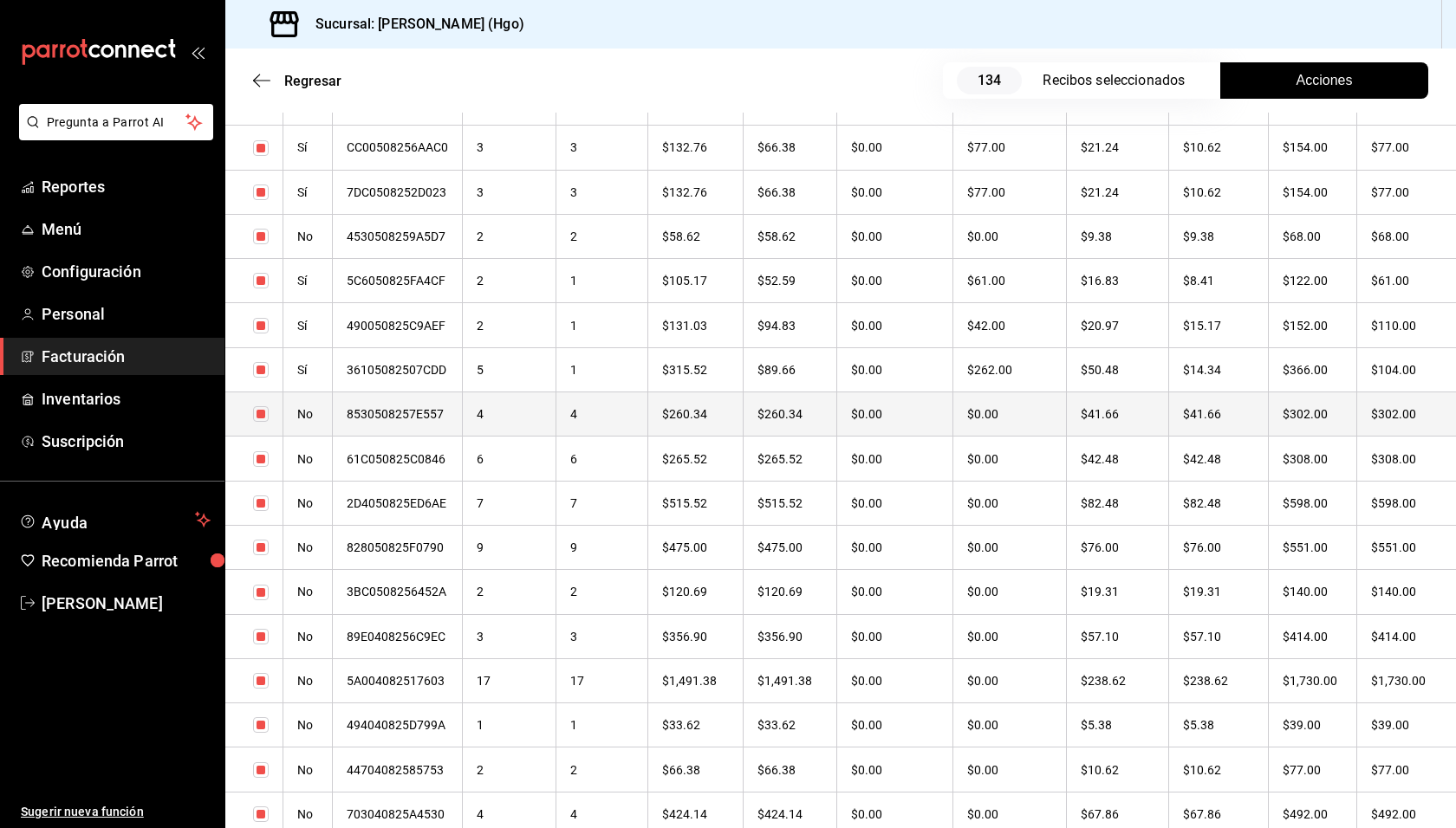
click at [1356, 409] on th "$302.00" at bounding box center [1406, 415] width 100 height 44
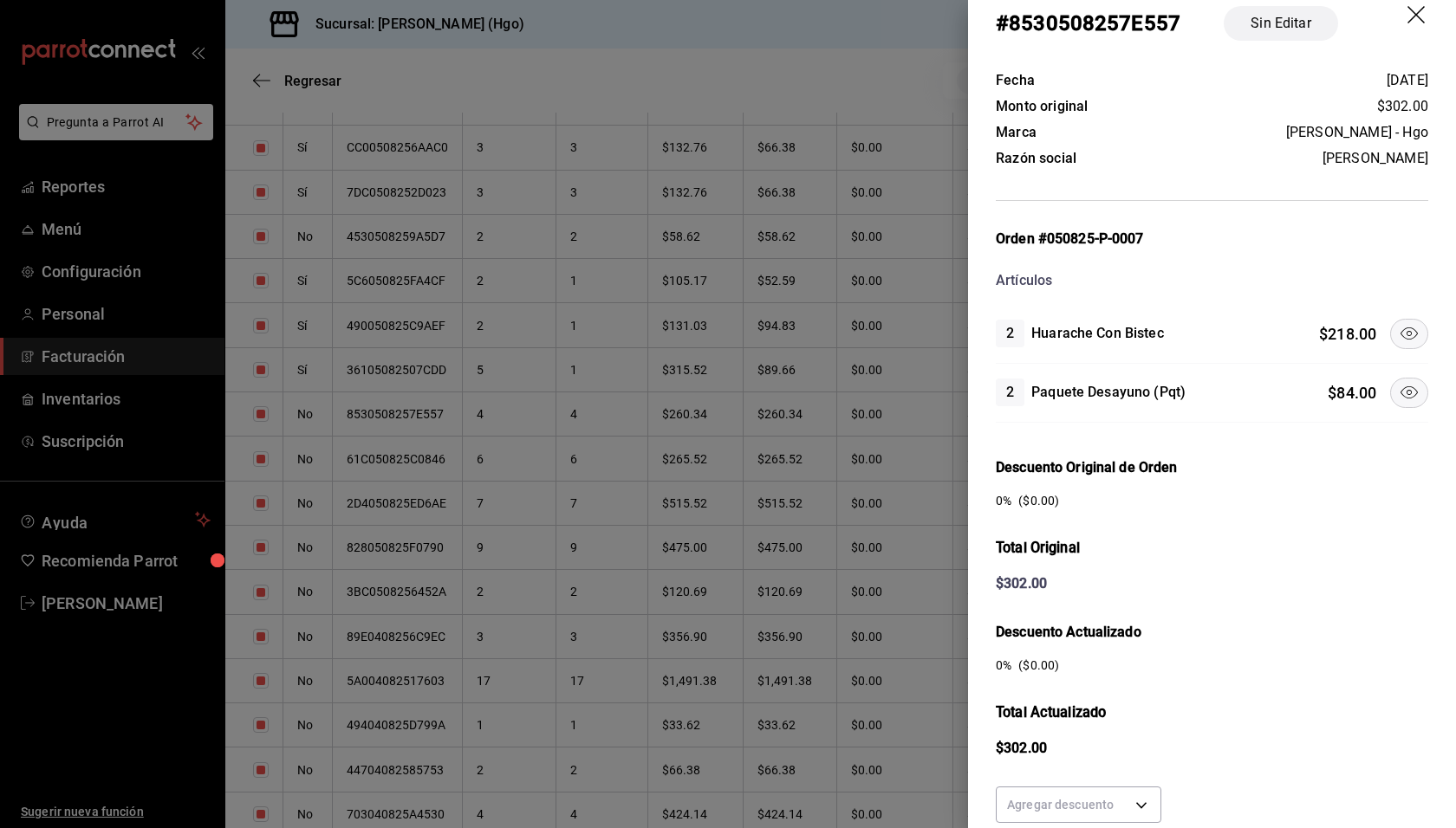
scroll to position [33, 0]
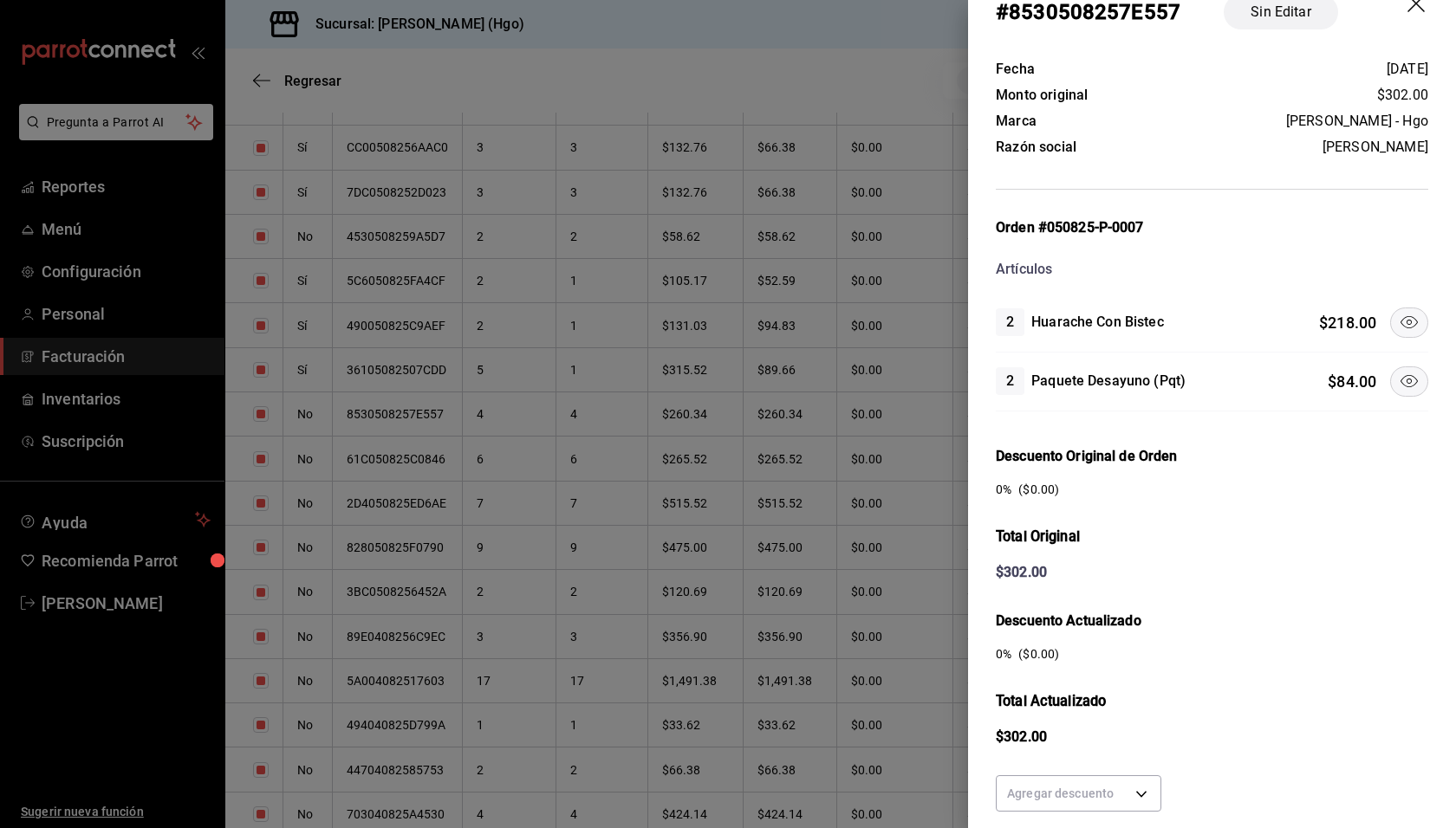
click at [1398, 322] on icon at bounding box center [1408, 322] width 21 height 21
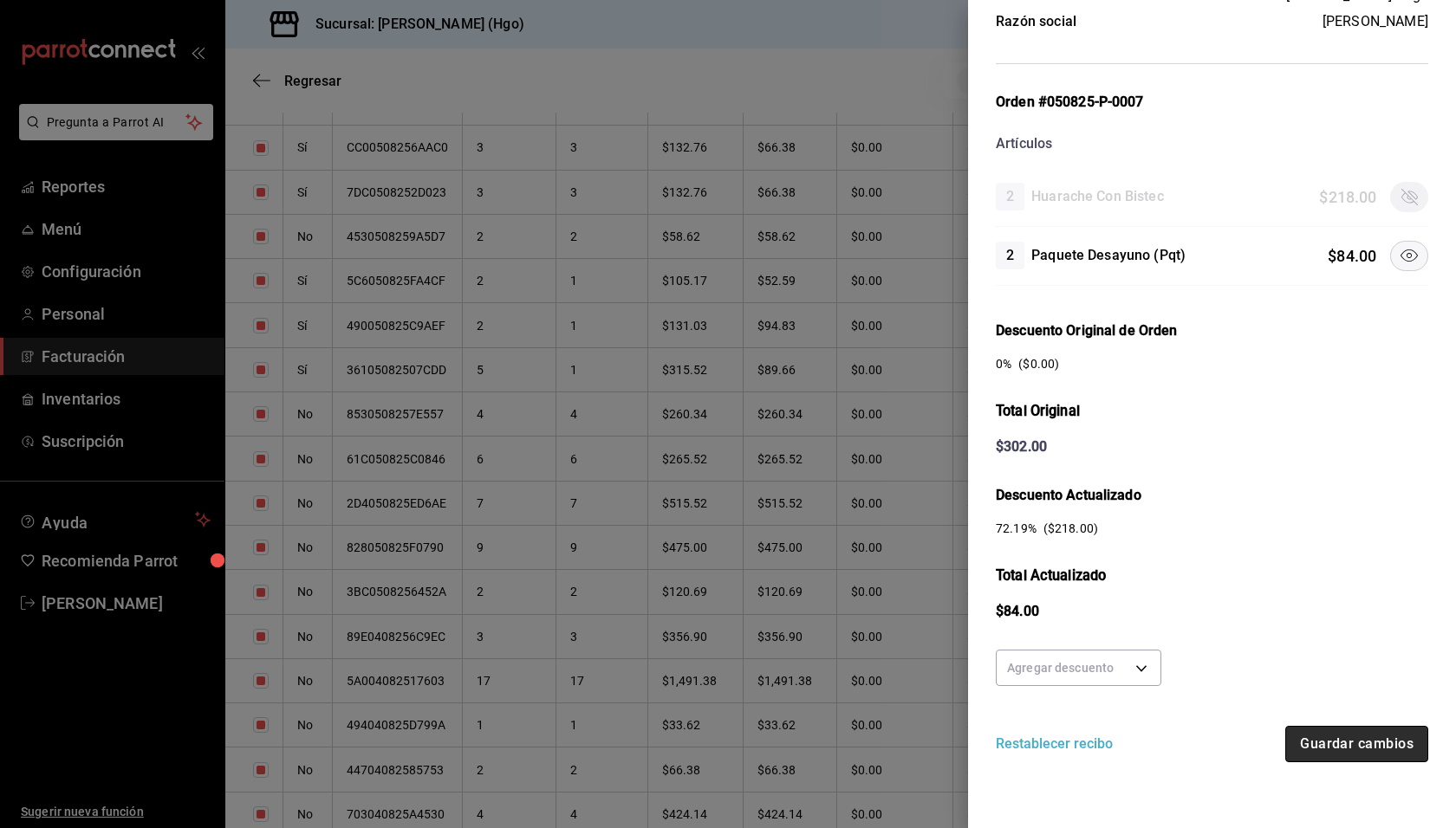
click at [1337, 753] on button "Guardar cambios" at bounding box center [1357, 744] width 143 height 37
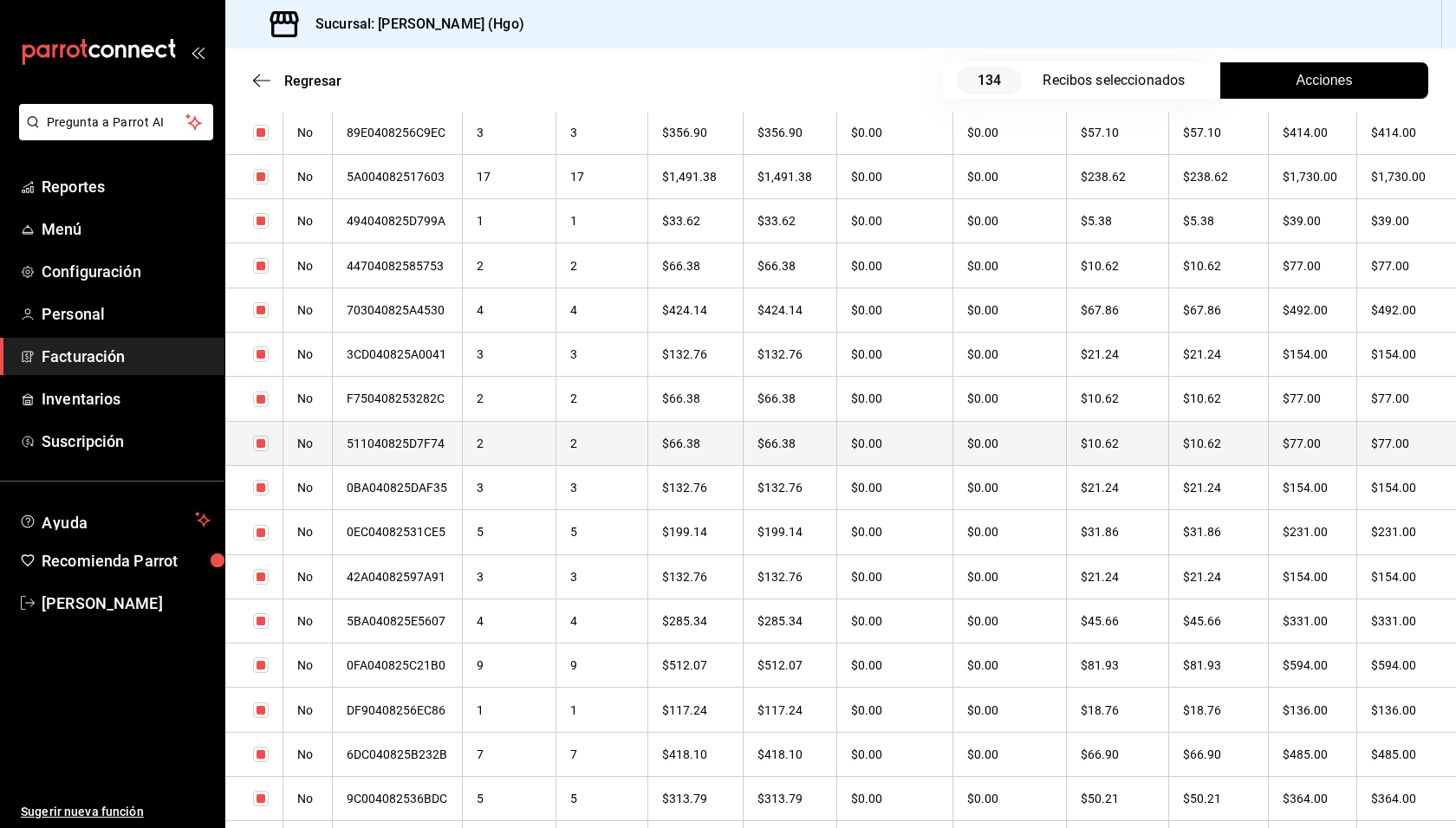
scroll to position [5154, 0]
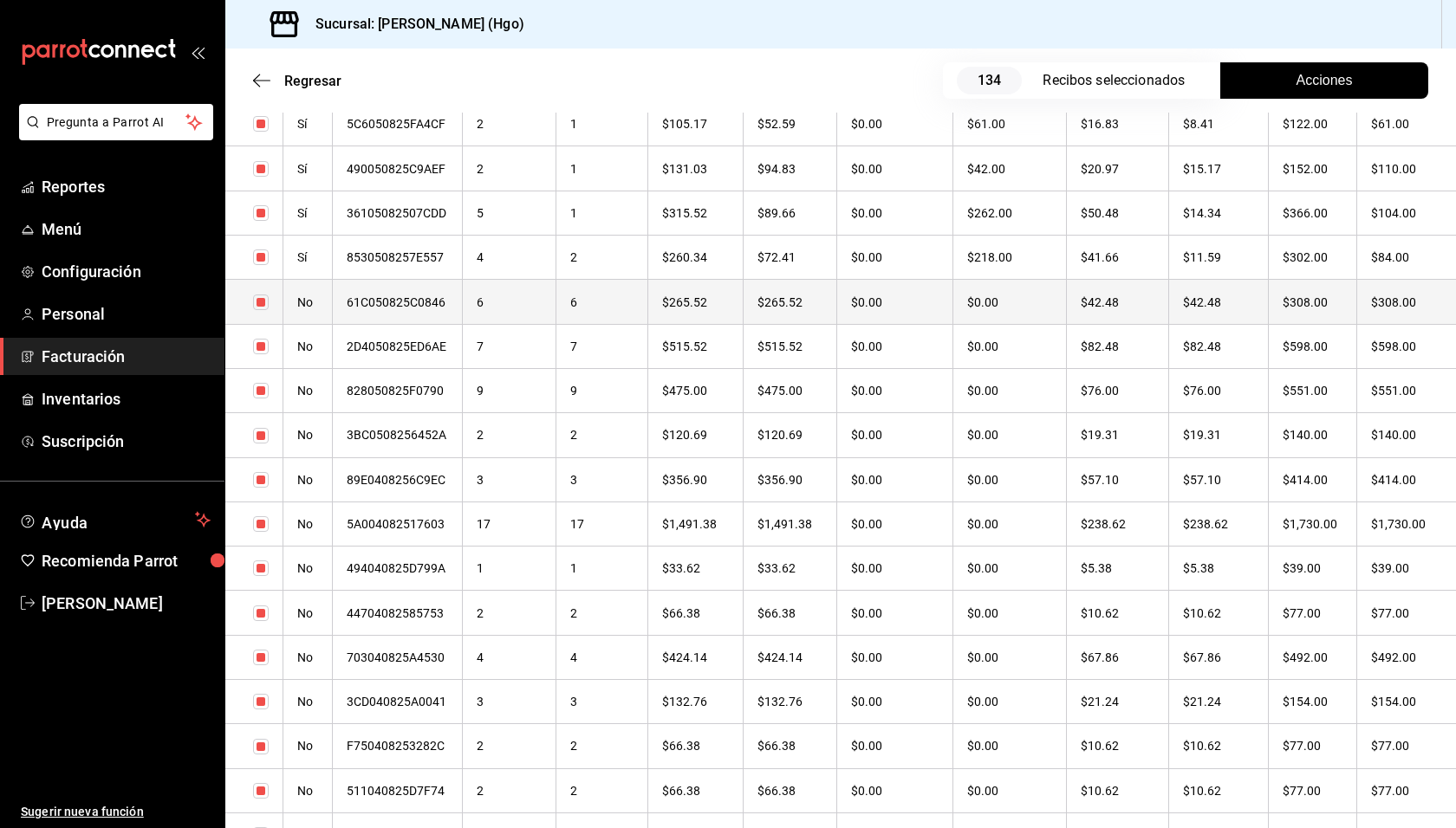
click at [1228, 304] on th "$42.48" at bounding box center [1217, 302] width 100 height 44
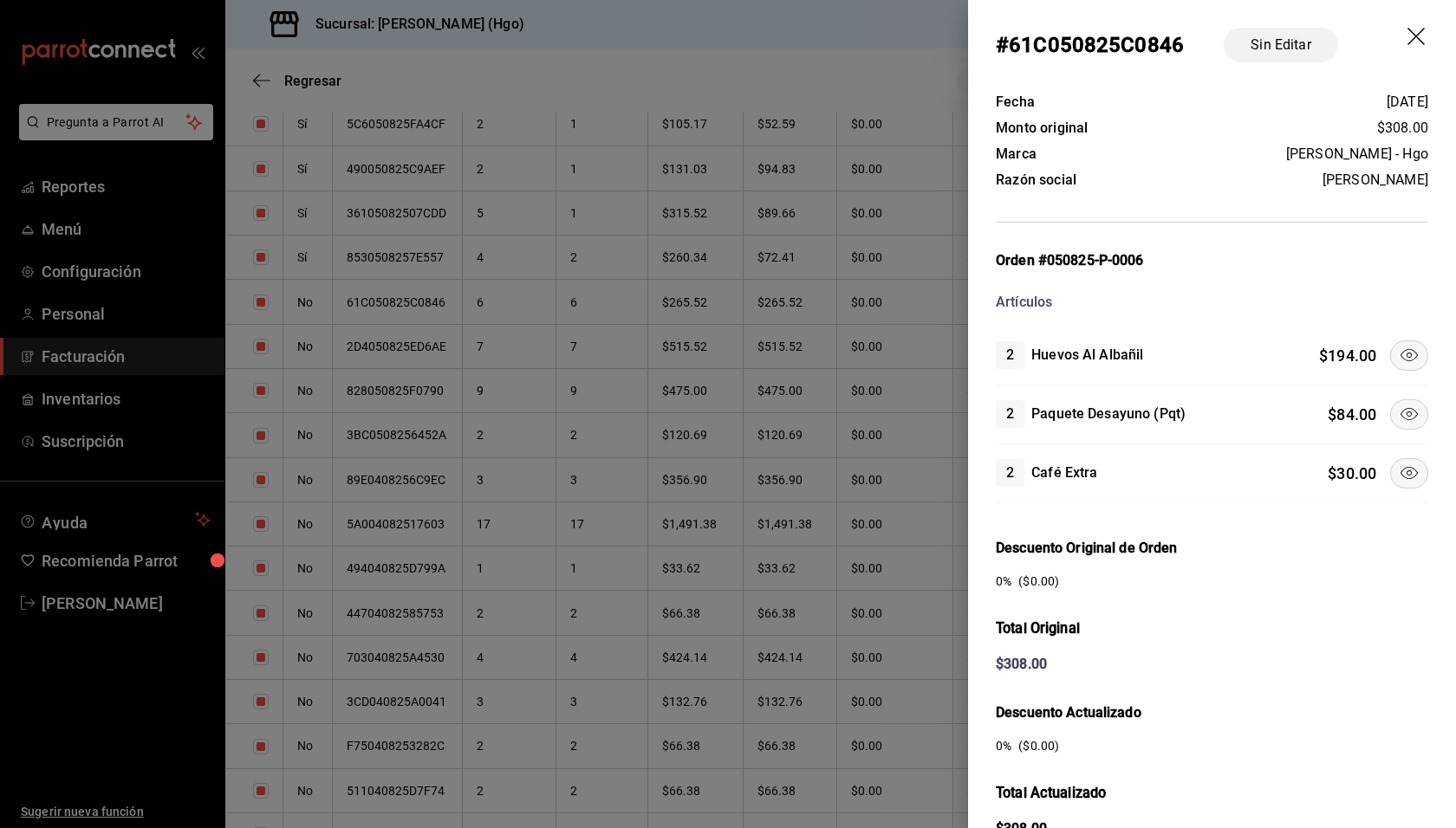
click at [1398, 404] on icon at bounding box center [1408, 414] width 21 height 21
click at [1398, 466] on icon at bounding box center [1408, 473] width 21 height 21
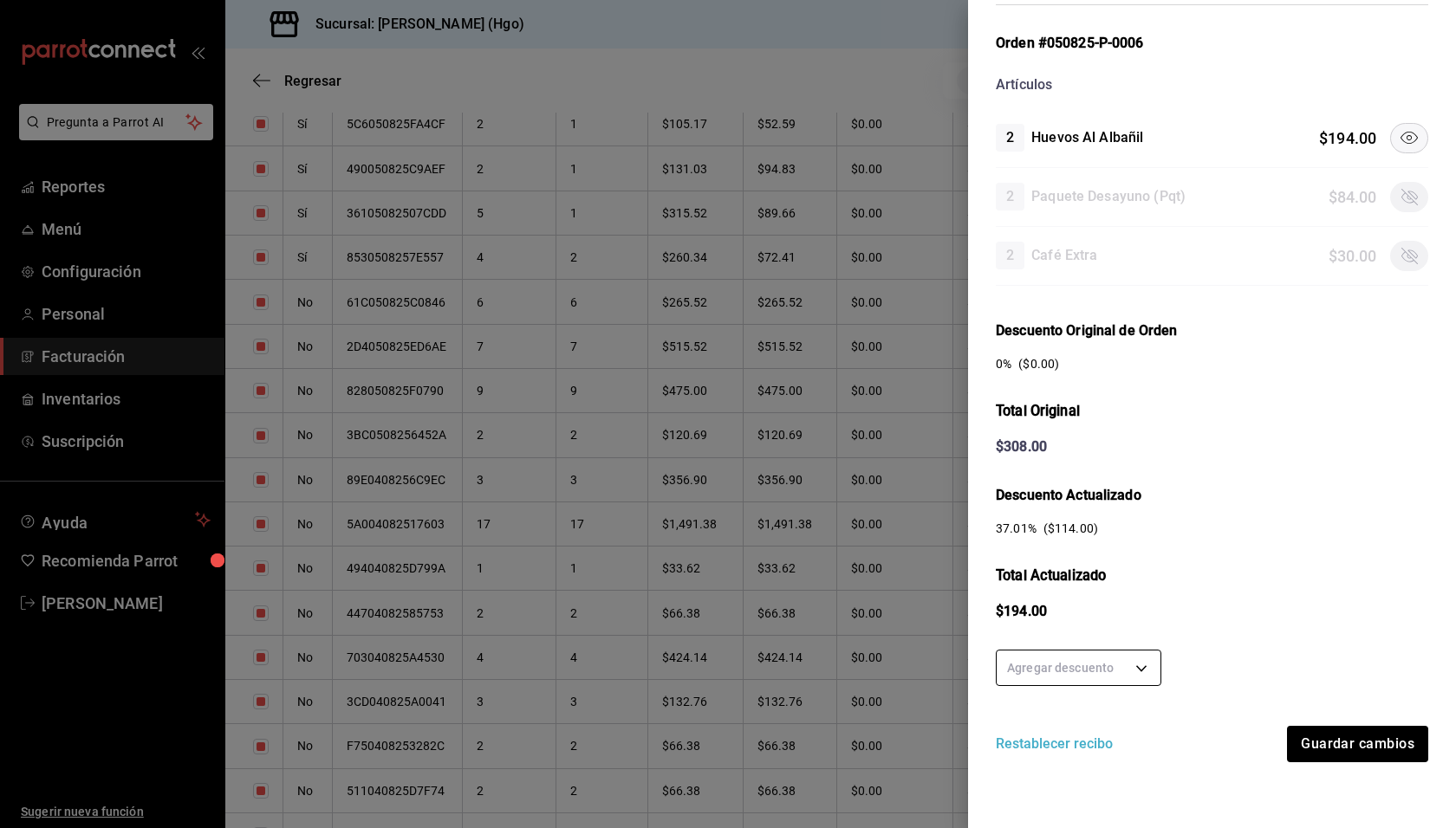
click at [1126, 663] on body "Pregunta a Parrot AI Reportes Menú Configuración Personal Facturación Inventari…" at bounding box center [728, 414] width 1456 height 828
click at [1115, 684] on li "50 %" at bounding box center [1078, 691] width 163 height 28
click at [1327, 734] on button "Guardar cambios" at bounding box center [1357, 744] width 143 height 37
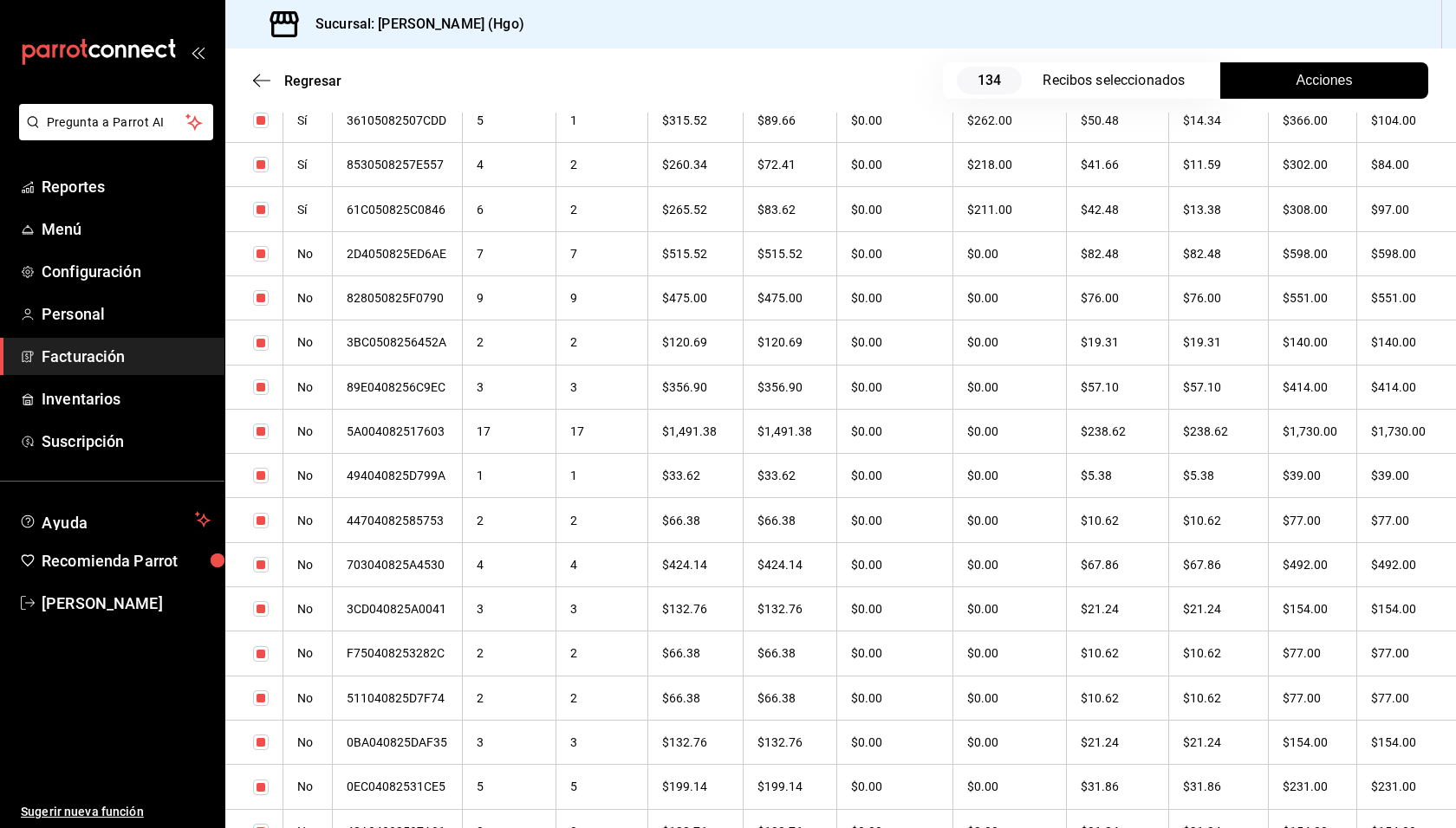
scroll to position [5224, 0]
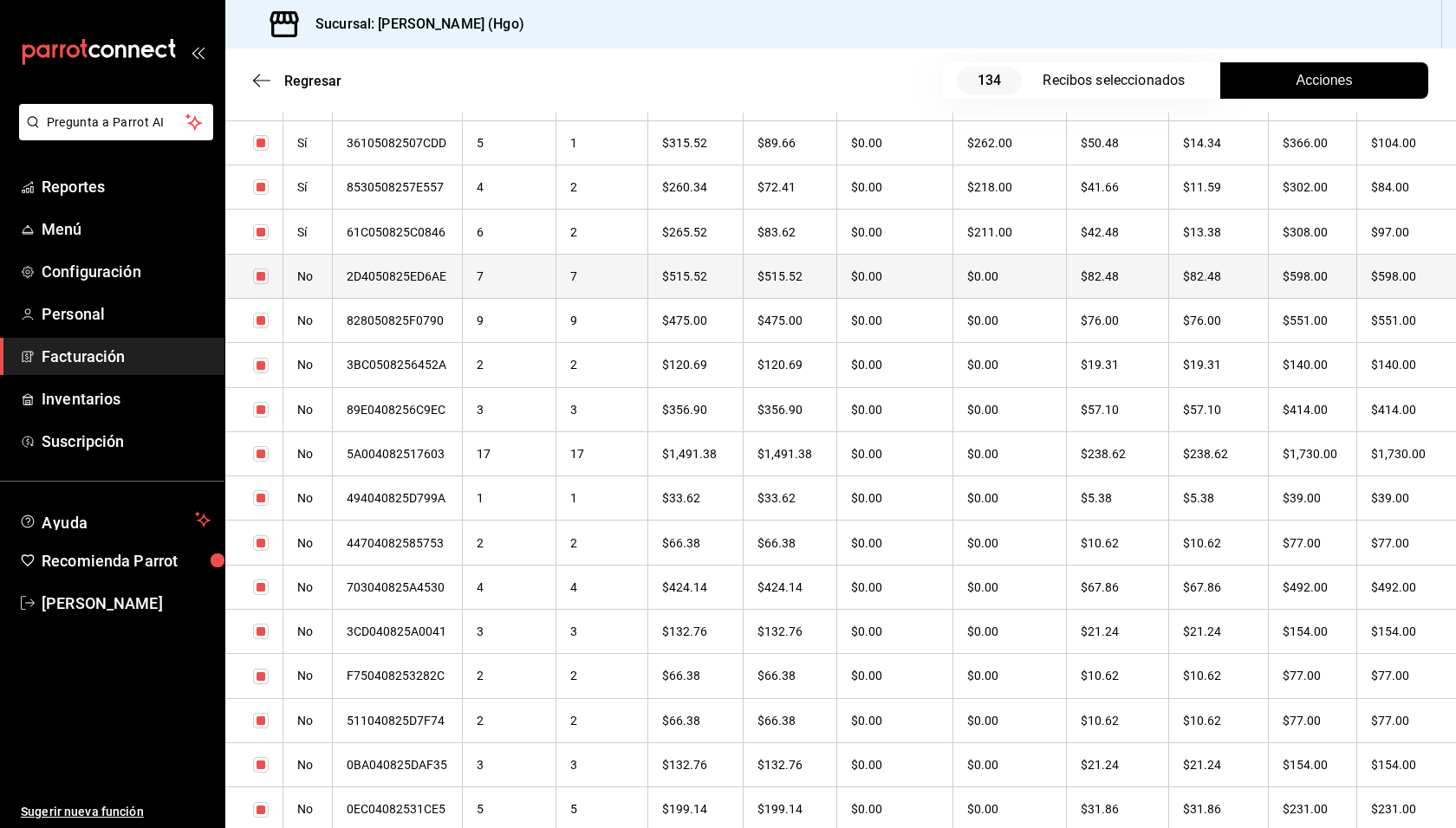
click at [1340, 281] on th "$598.00" at bounding box center [1313, 276] width 88 height 44
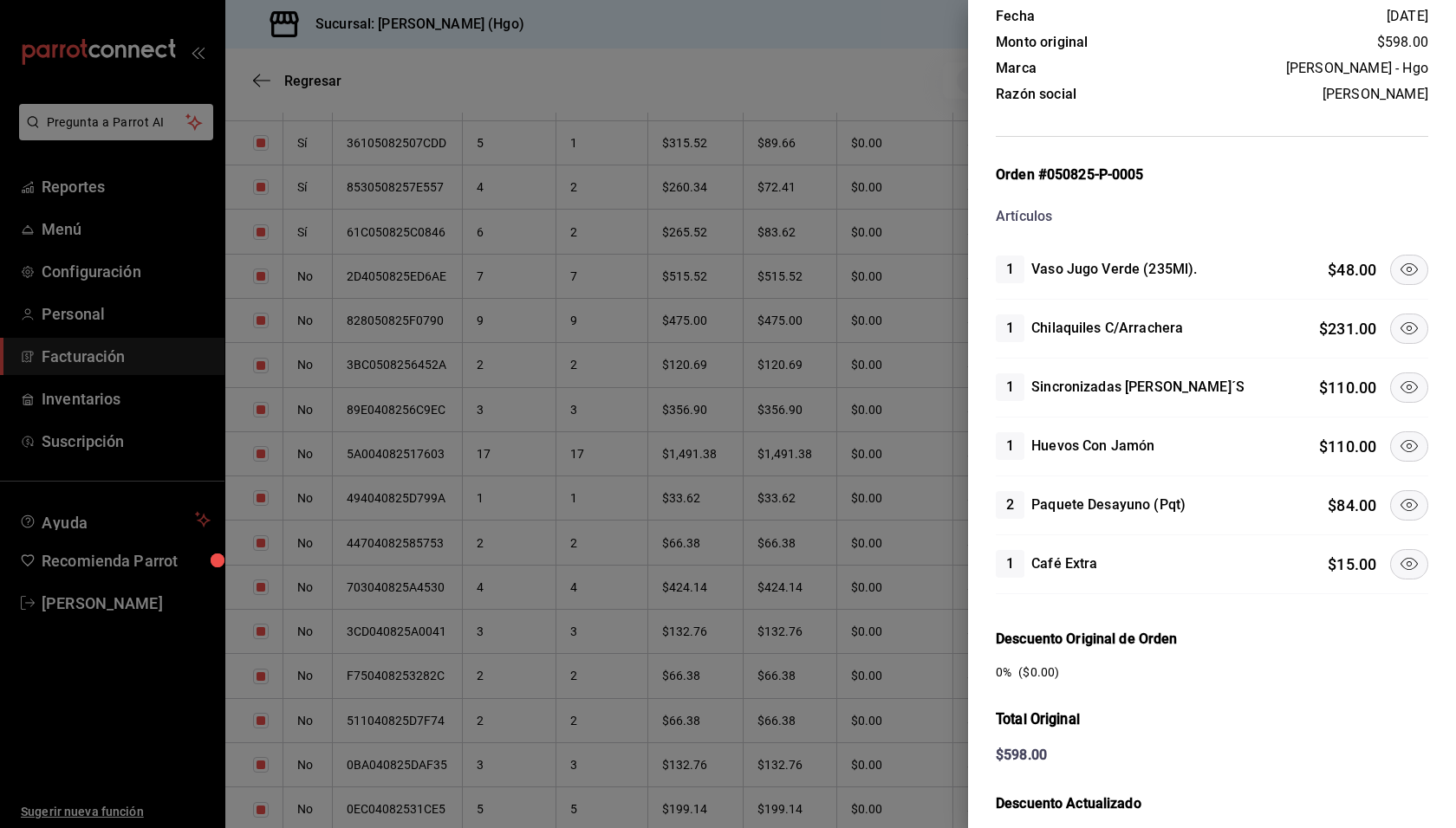
scroll to position [161, 0]
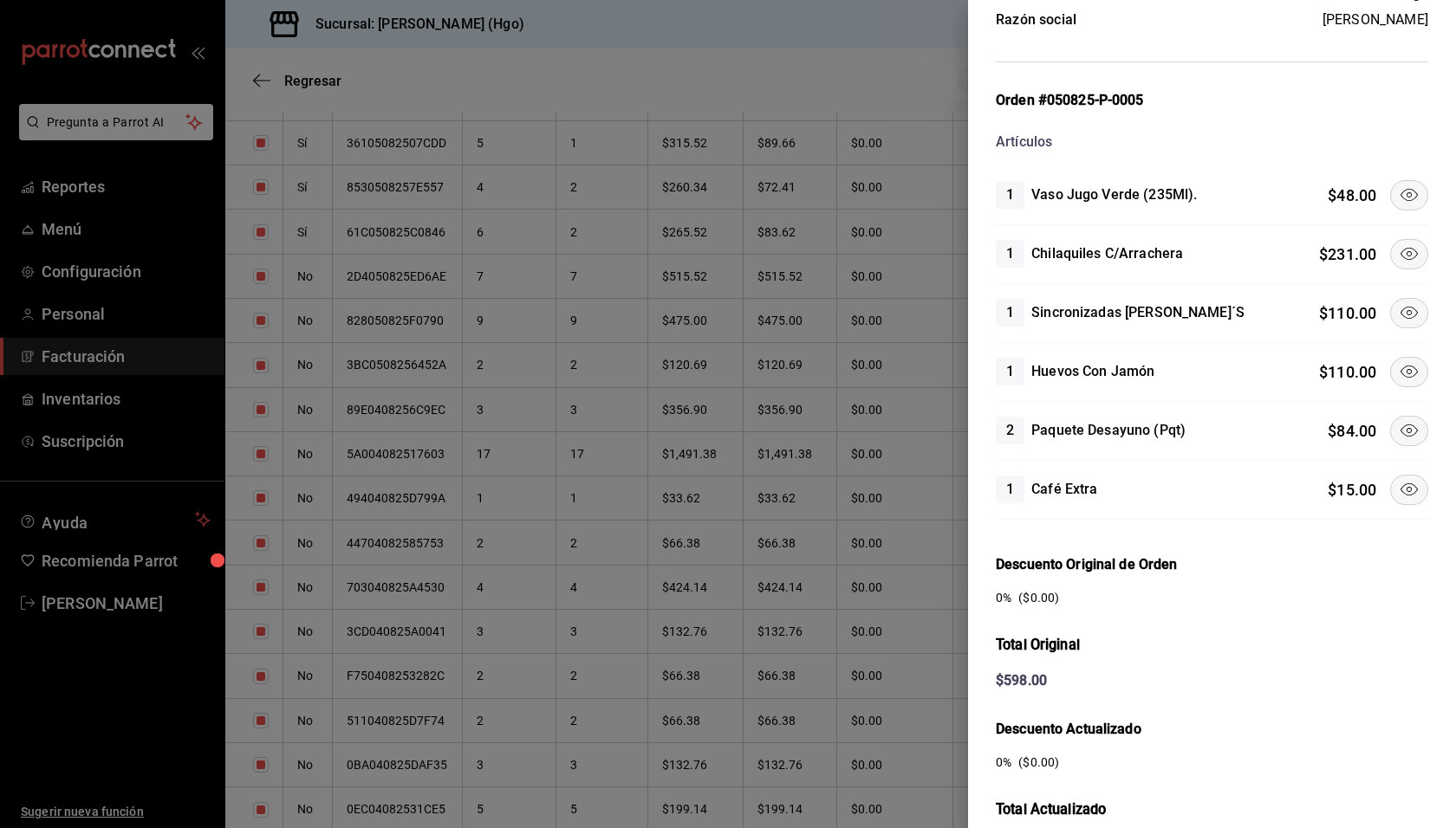
click at [1398, 193] on icon at bounding box center [1408, 195] width 21 height 21
click at [1398, 252] on icon at bounding box center [1408, 253] width 21 height 21
click at [1398, 308] on icon at bounding box center [1408, 312] width 21 height 21
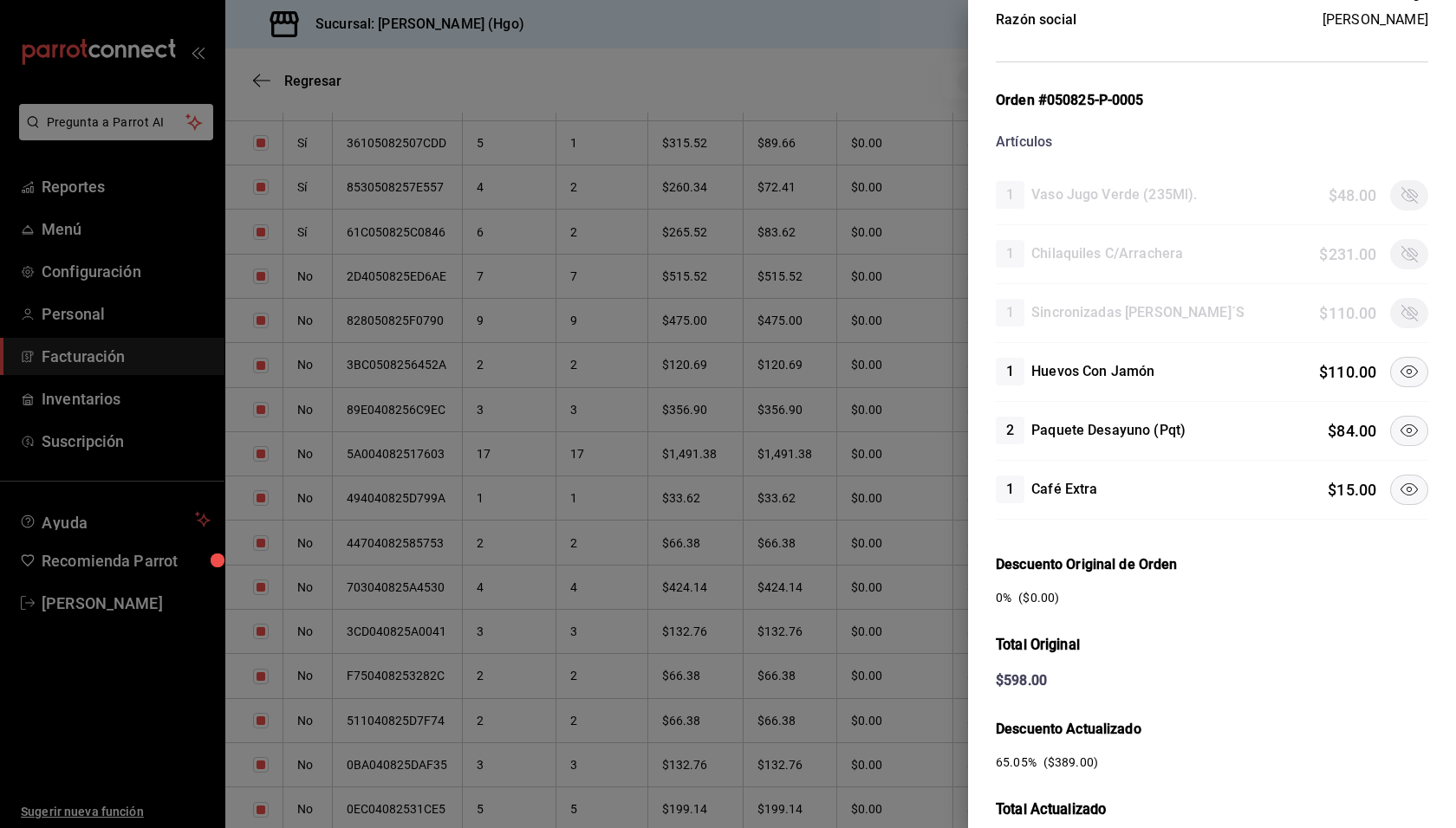
click at [1398, 428] on icon at bounding box center [1408, 431] width 21 height 21
click at [1398, 479] on icon at bounding box center [1408, 489] width 21 height 21
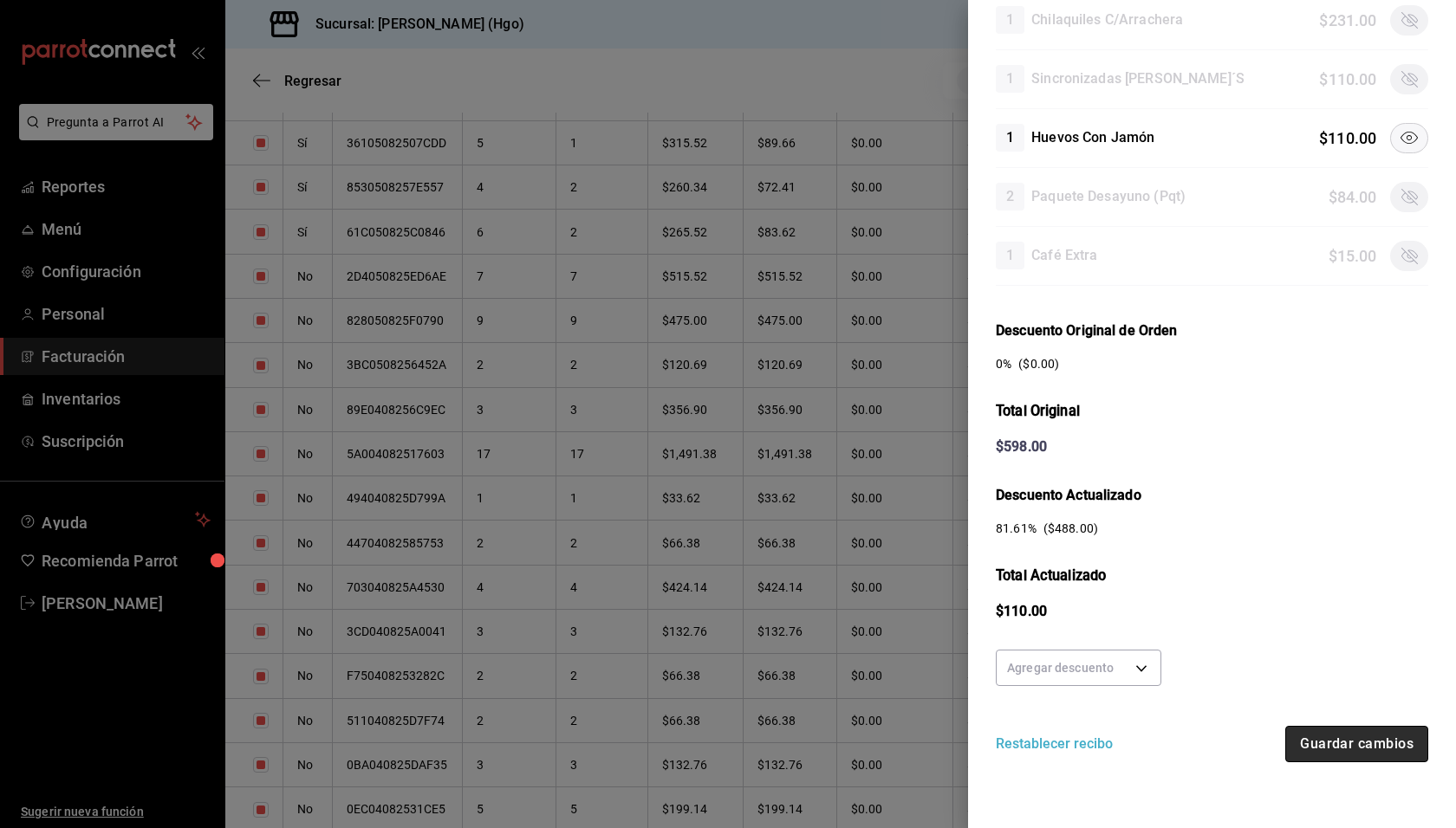
click at [1363, 733] on button "Guardar cambios" at bounding box center [1357, 744] width 143 height 37
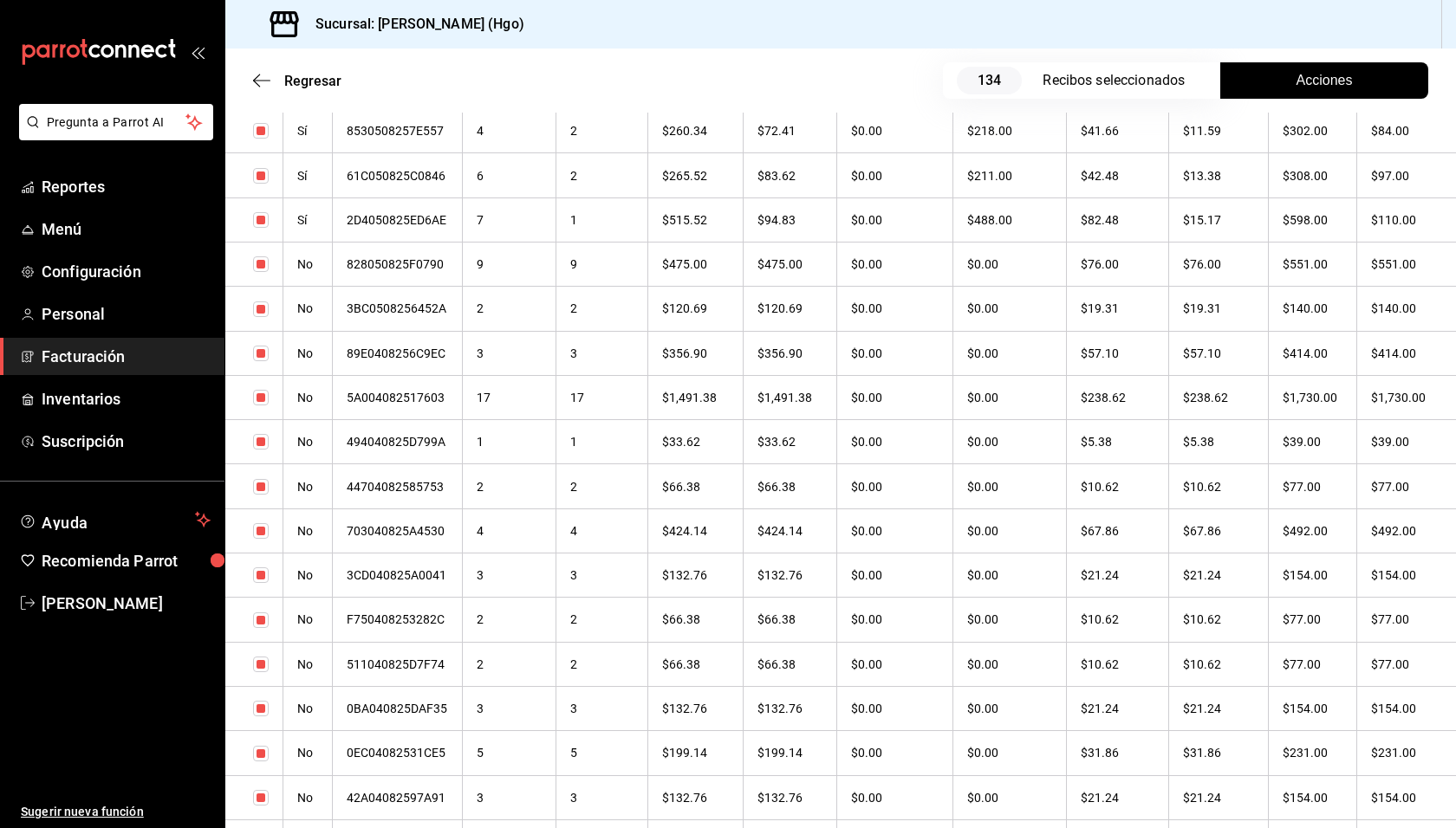
scroll to position [5291, 0]
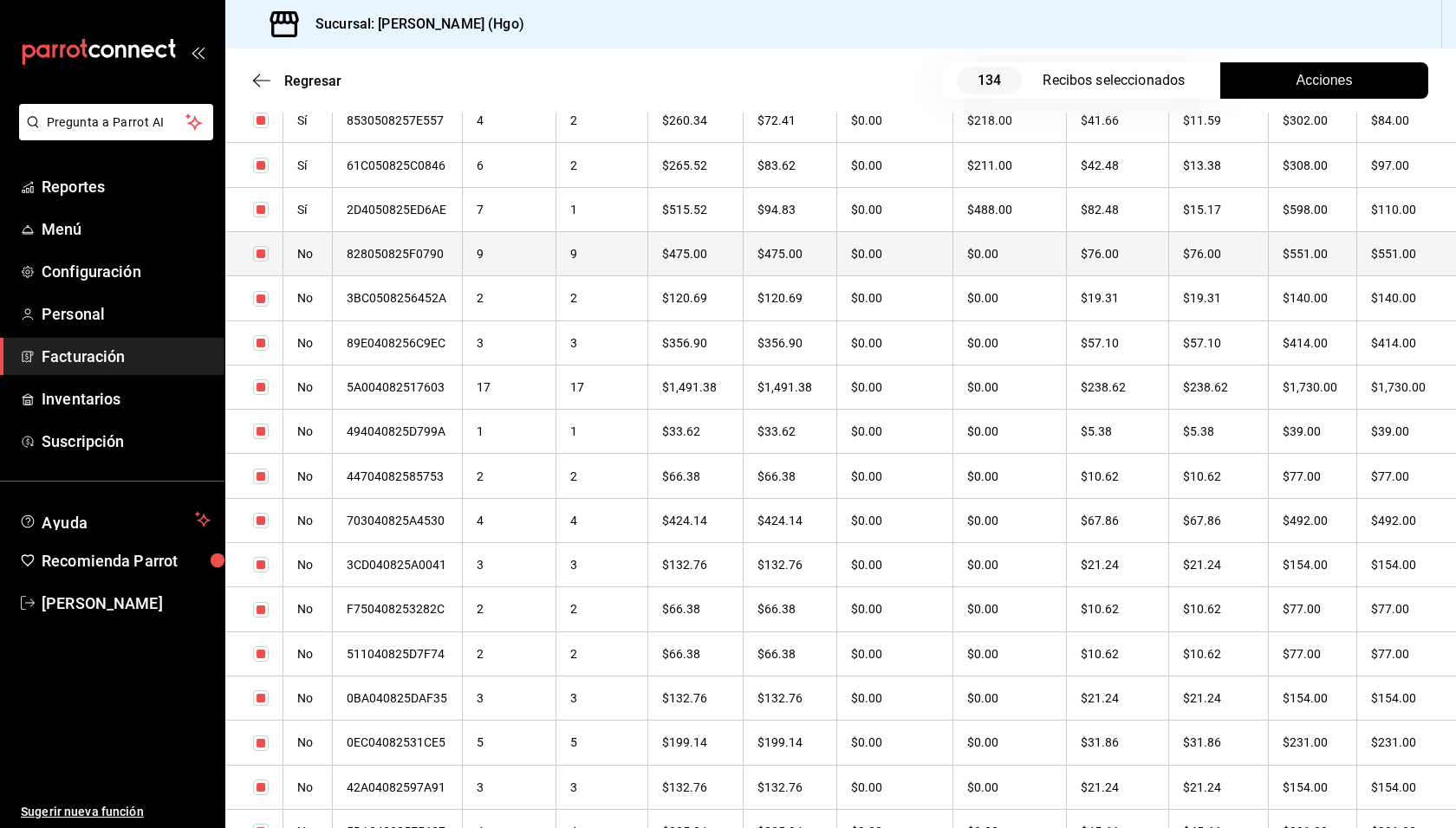
click at [1208, 254] on th "$76.00" at bounding box center [1217, 253] width 100 height 44
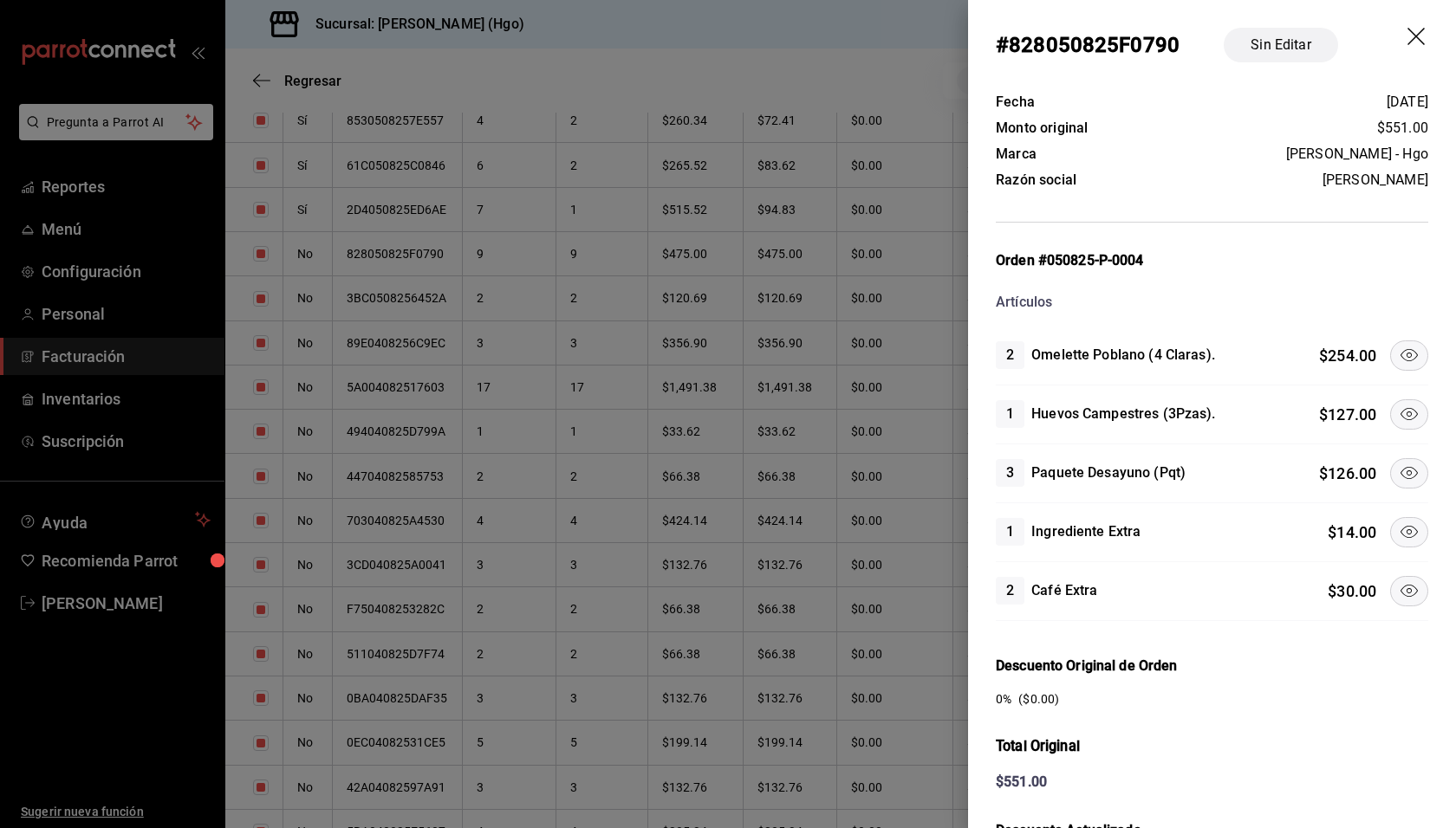
click at [1402, 357] on icon at bounding box center [1408, 355] width 21 height 21
click at [1398, 406] on icon at bounding box center [1408, 414] width 21 height 21
click at [1402, 521] on icon at bounding box center [1408, 531] width 21 height 21
click at [1398, 581] on icon at bounding box center [1408, 590] width 21 height 21
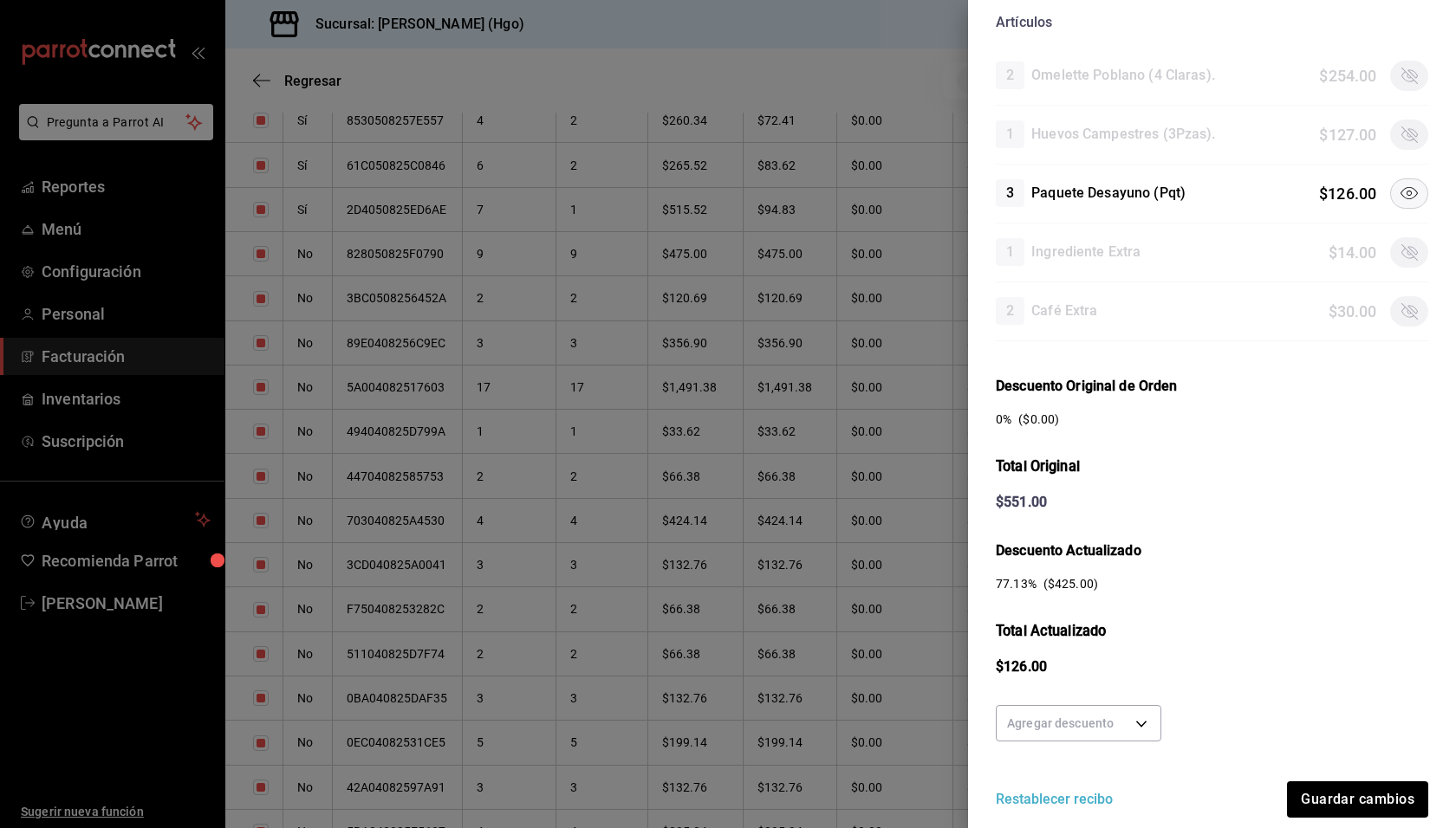
scroll to position [335, 0]
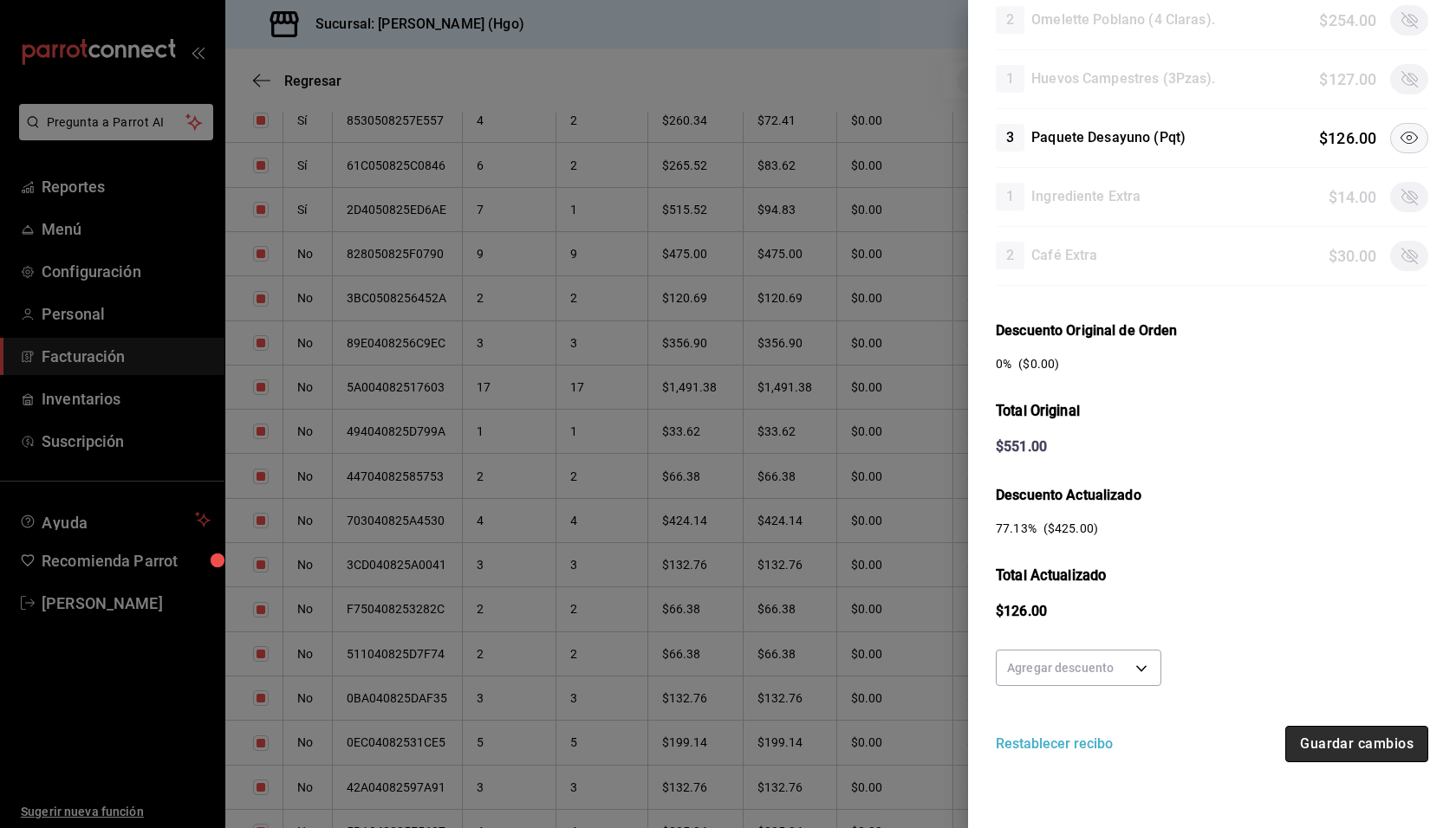
click at [1371, 737] on button "Guardar cambios" at bounding box center [1357, 744] width 143 height 37
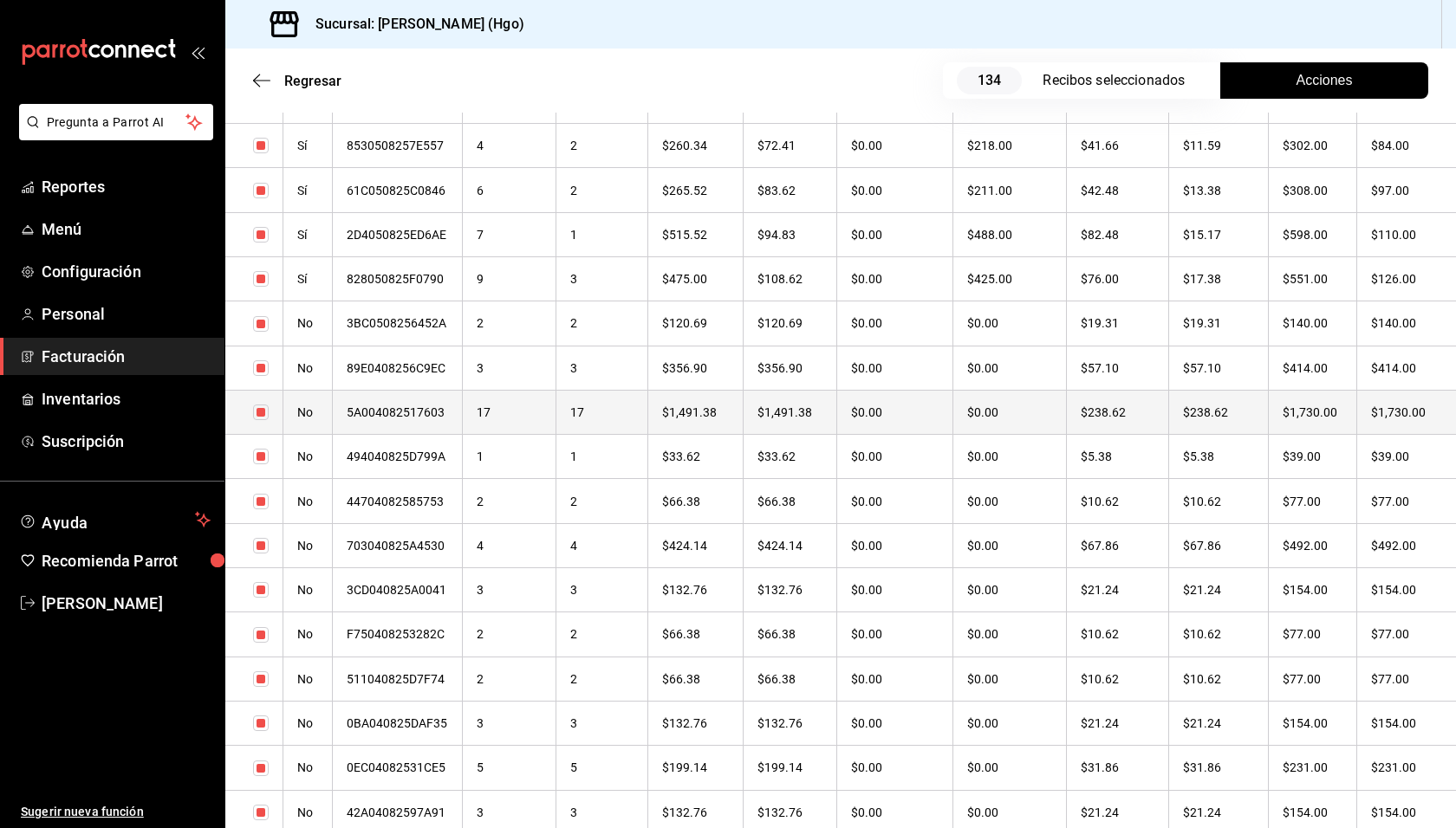
scroll to position [5386, 0]
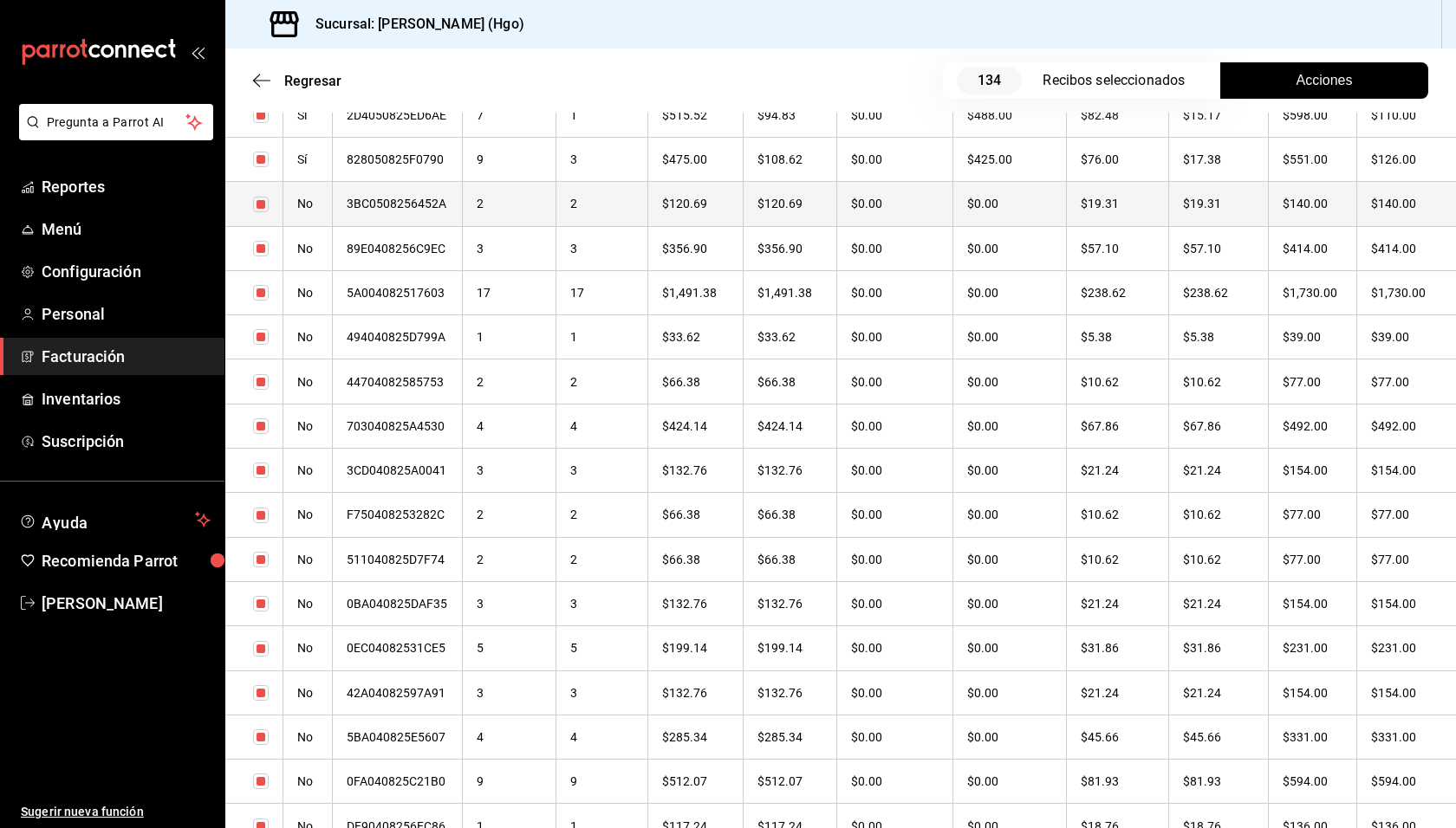
click at [1340, 198] on th "$140.00" at bounding box center [1313, 204] width 88 height 44
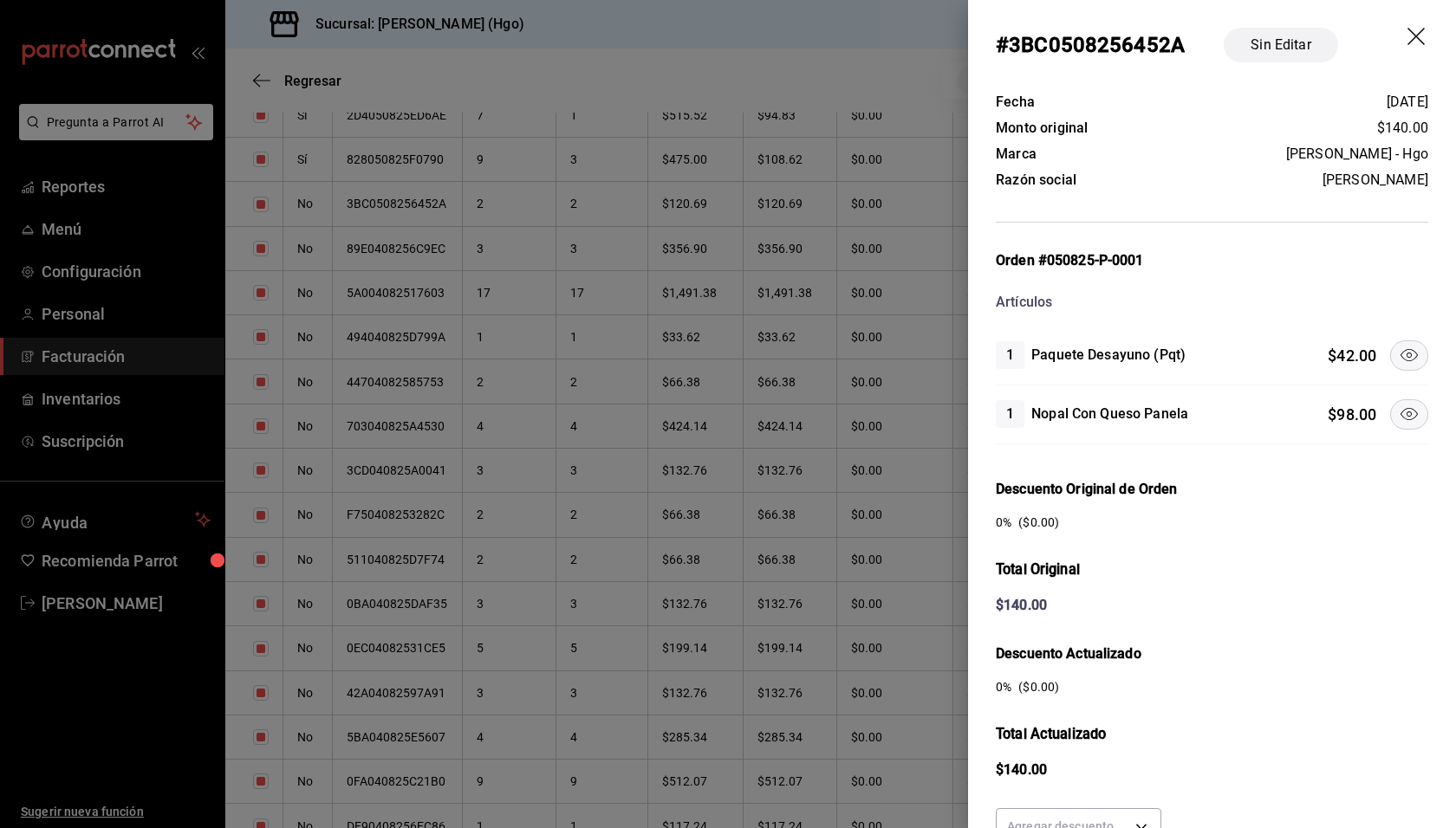
click at [1398, 349] on icon at bounding box center [1408, 355] width 21 height 21
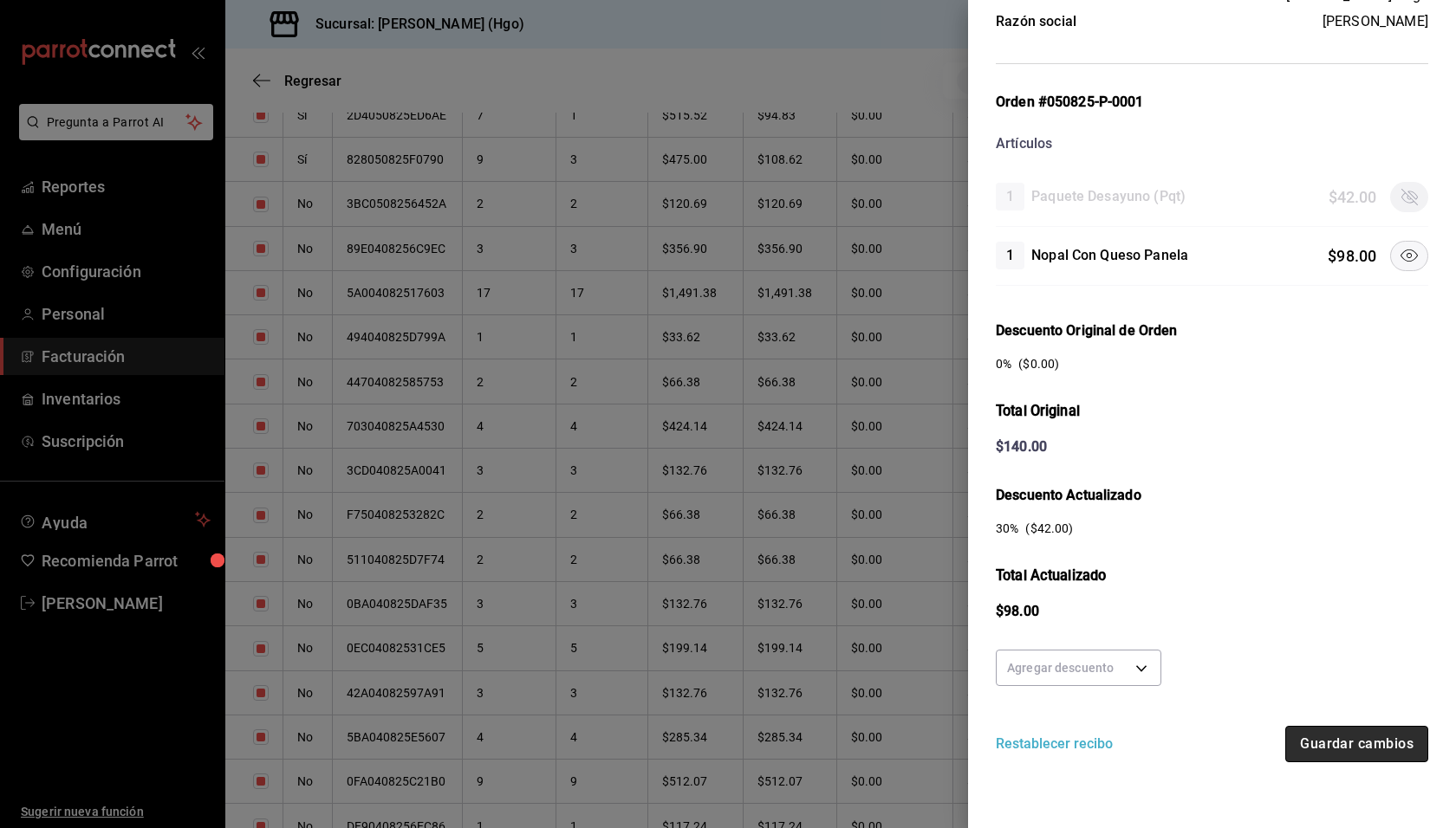
click at [1350, 741] on button "Guardar cambios" at bounding box center [1357, 744] width 143 height 37
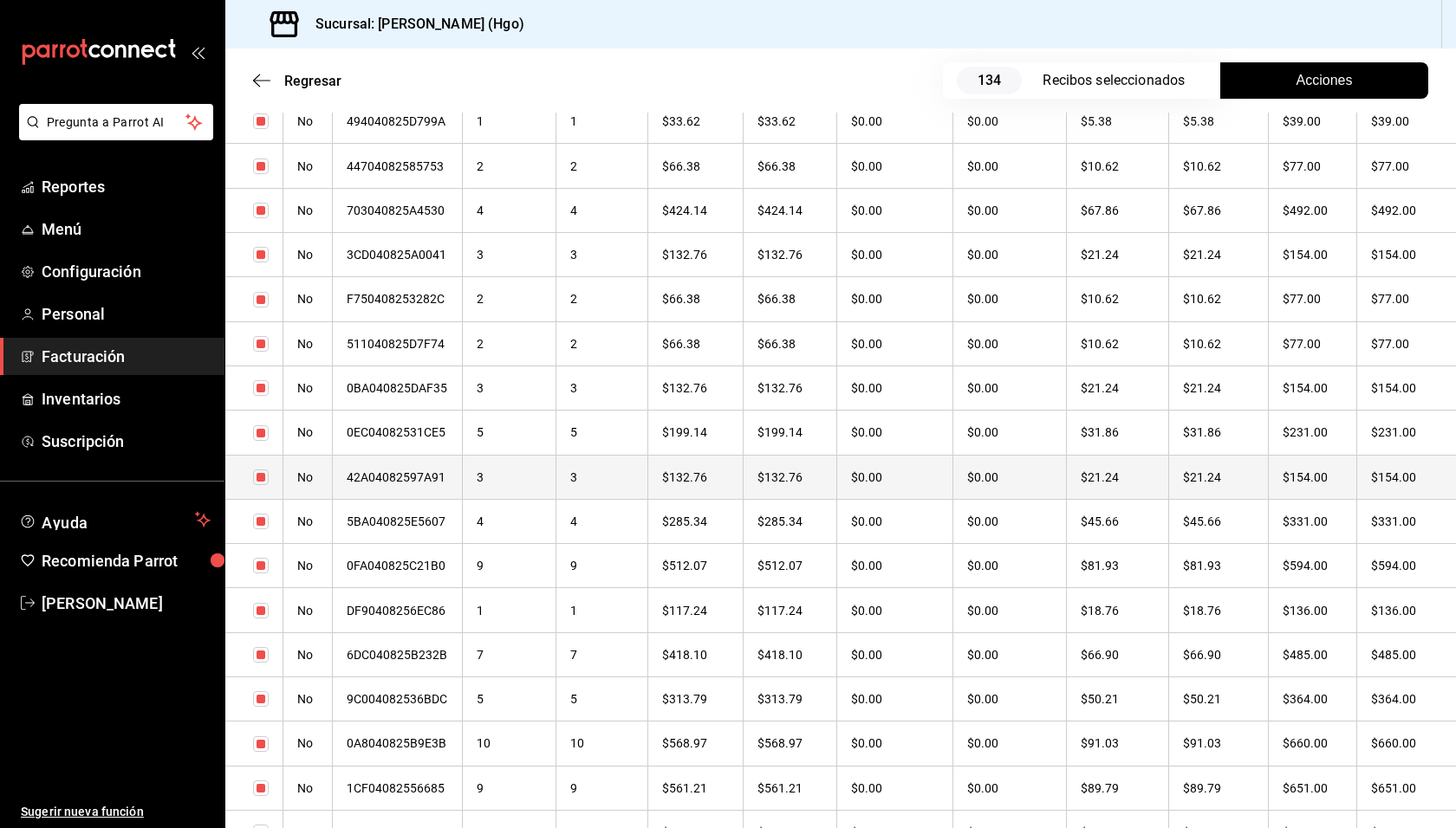
scroll to position [5365, 0]
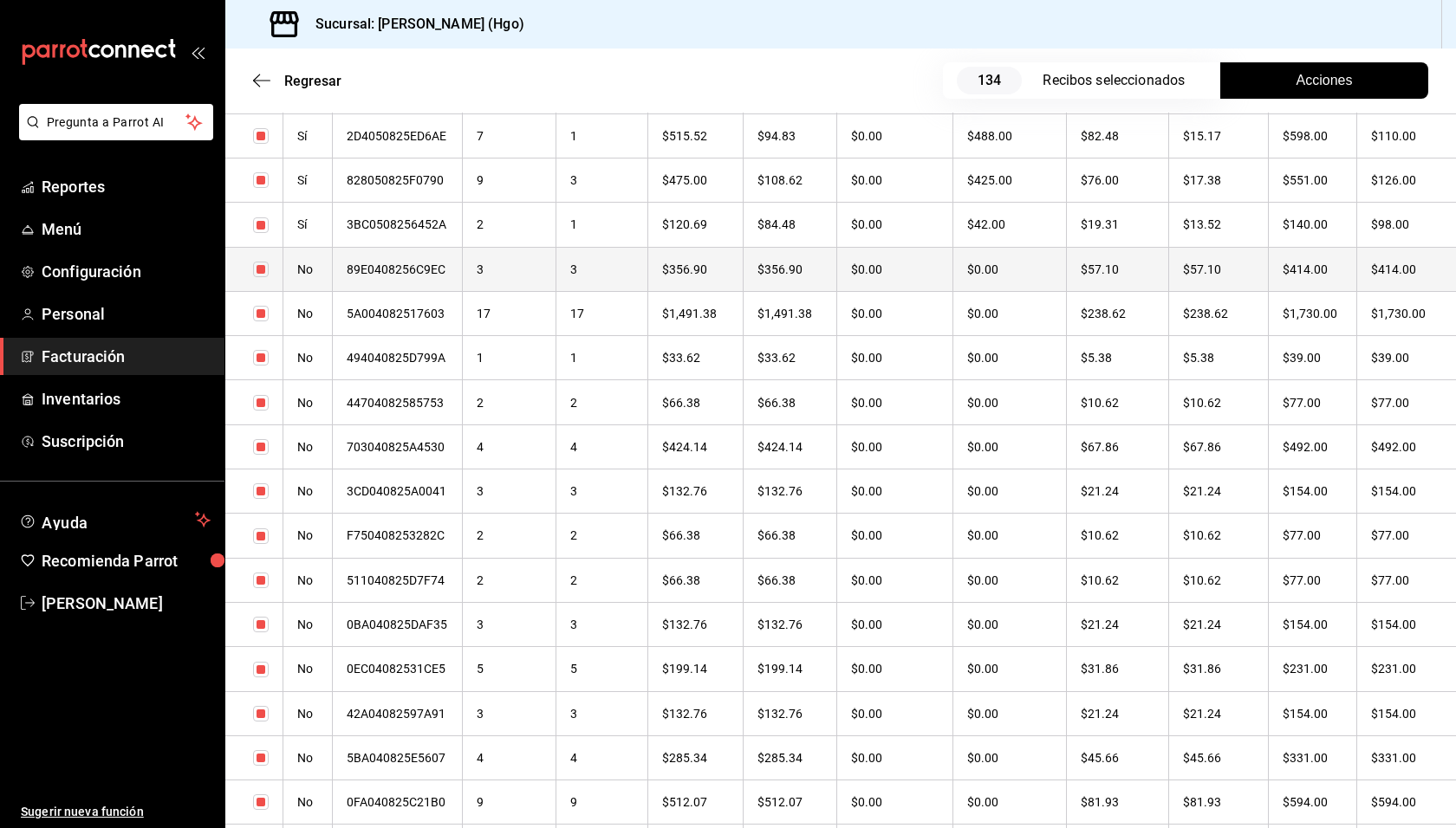
click at [1314, 269] on th "$414.00" at bounding box center [1313, 269] width 88 height 44
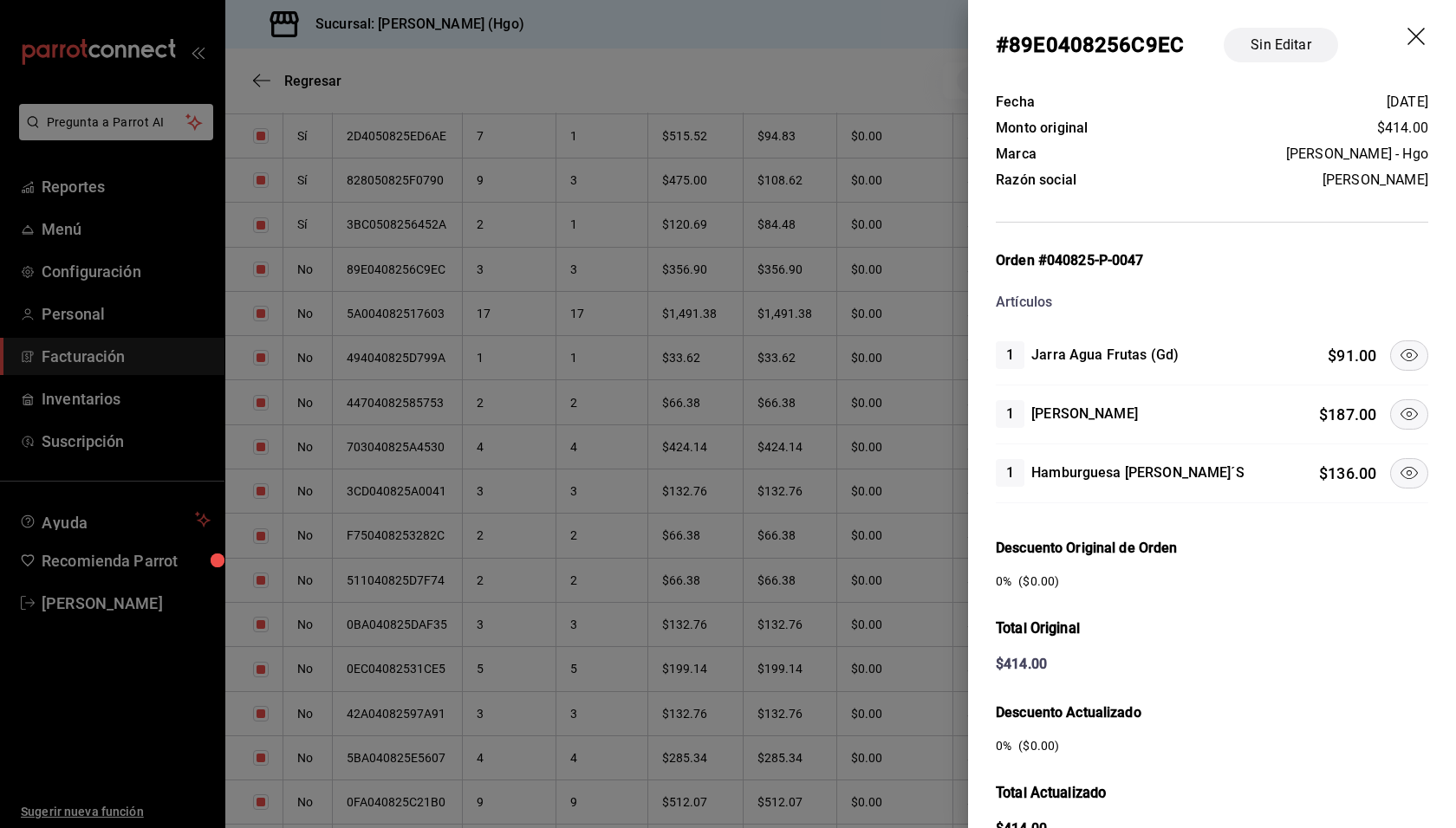
click at [1400, 408] on icon at bounding box center [1408, 414] width 17 height 12
click at [1398, 464] on icon at bounding box center [1408, 473] width 21 height 21
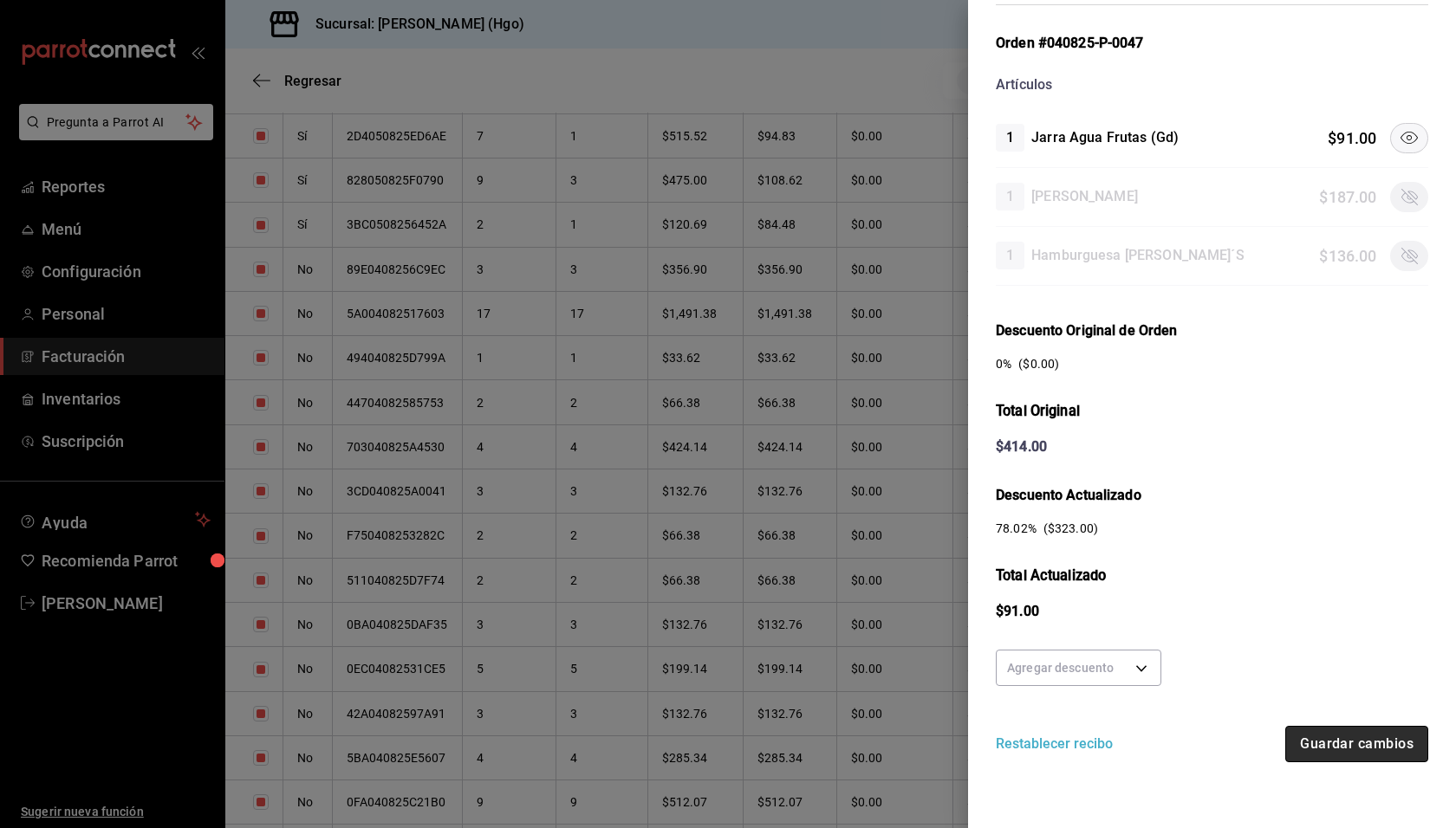
click at [1380, 728] on button "Guardar cambios" at bounding box center [1357, 744] width 143 height 37
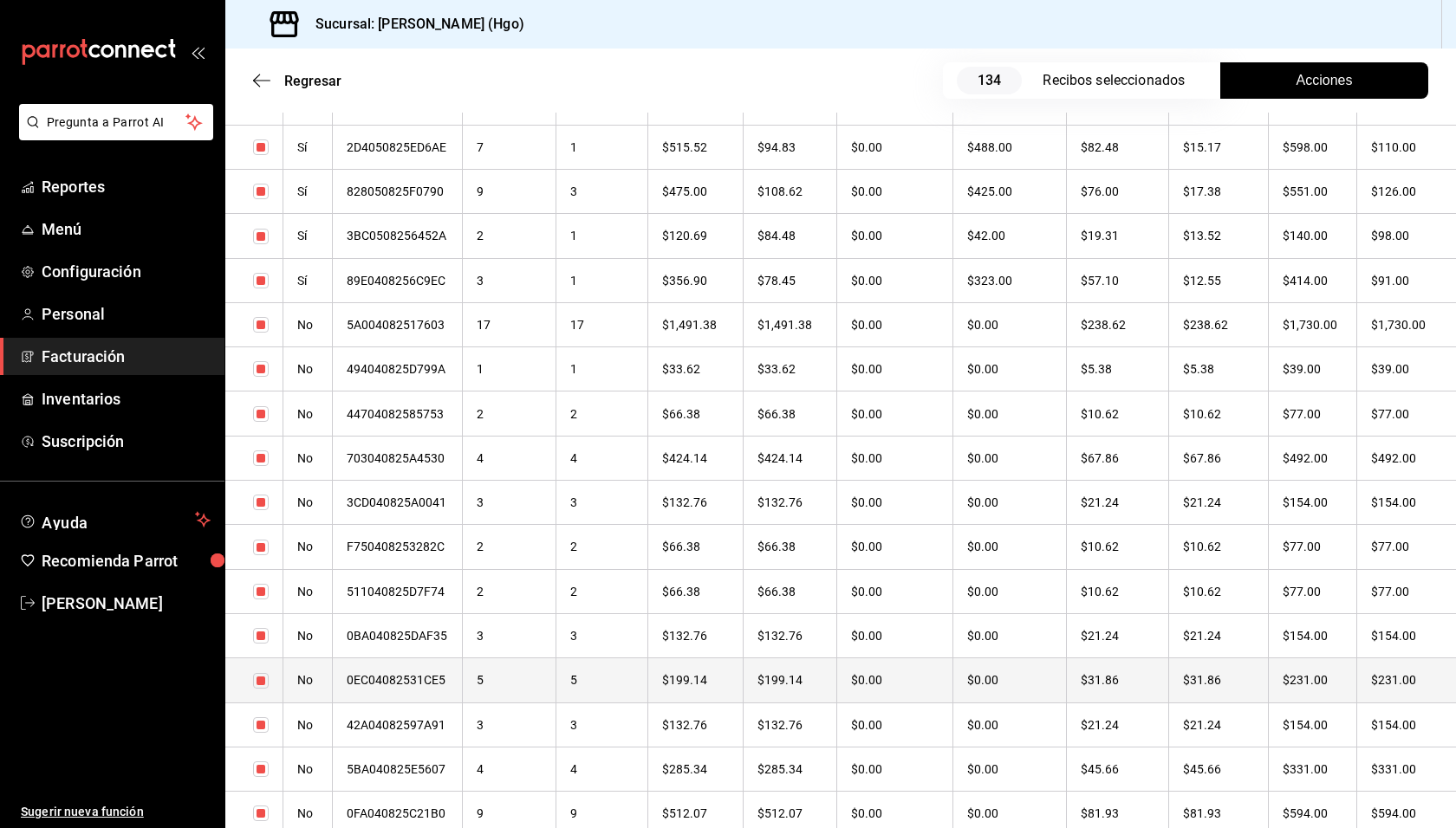
scroll to position [5265, 0]
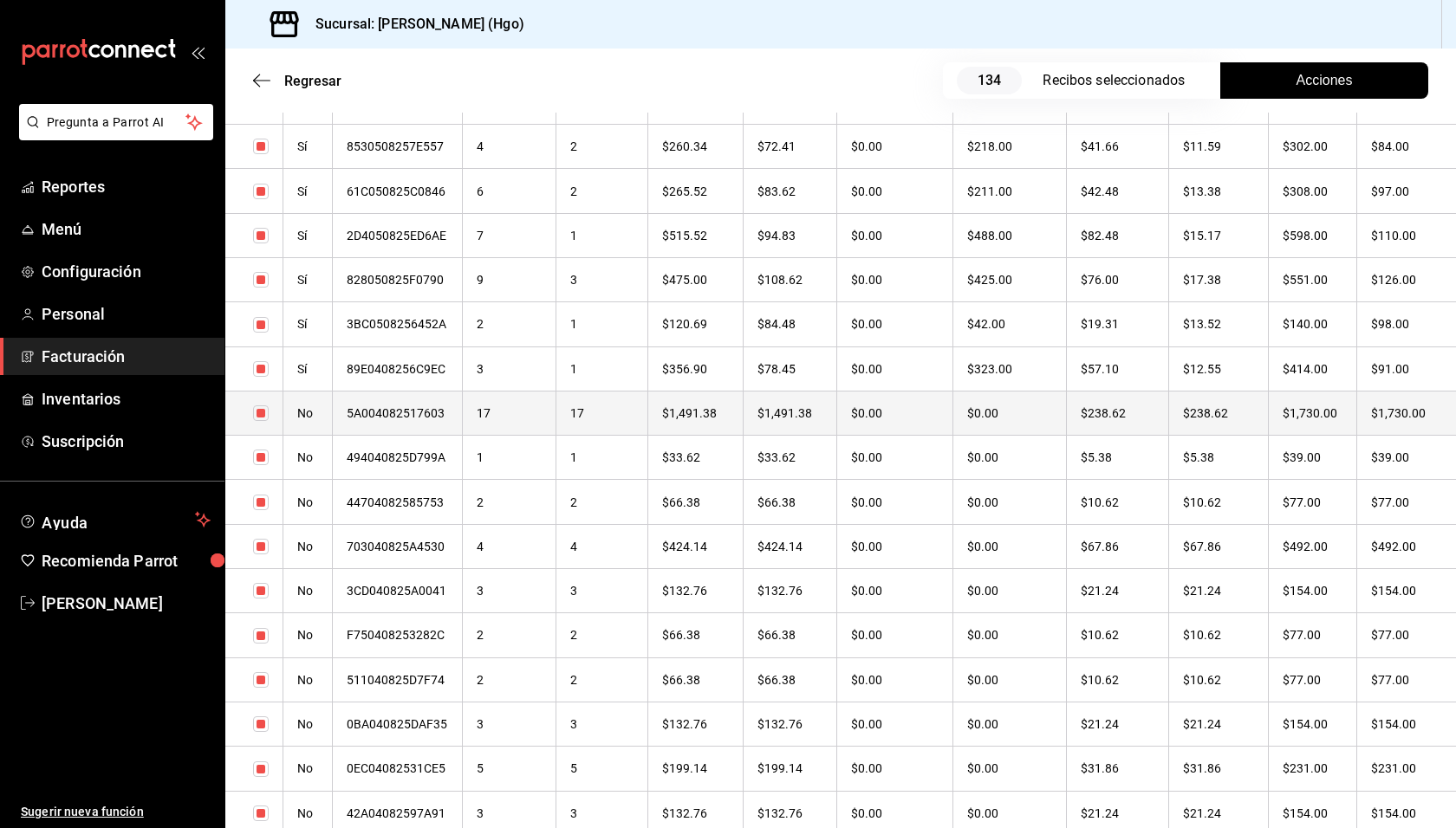
click at [1302, 421] on th "$1,730.00" at bounding box center [1313, 413] width 88 height 44
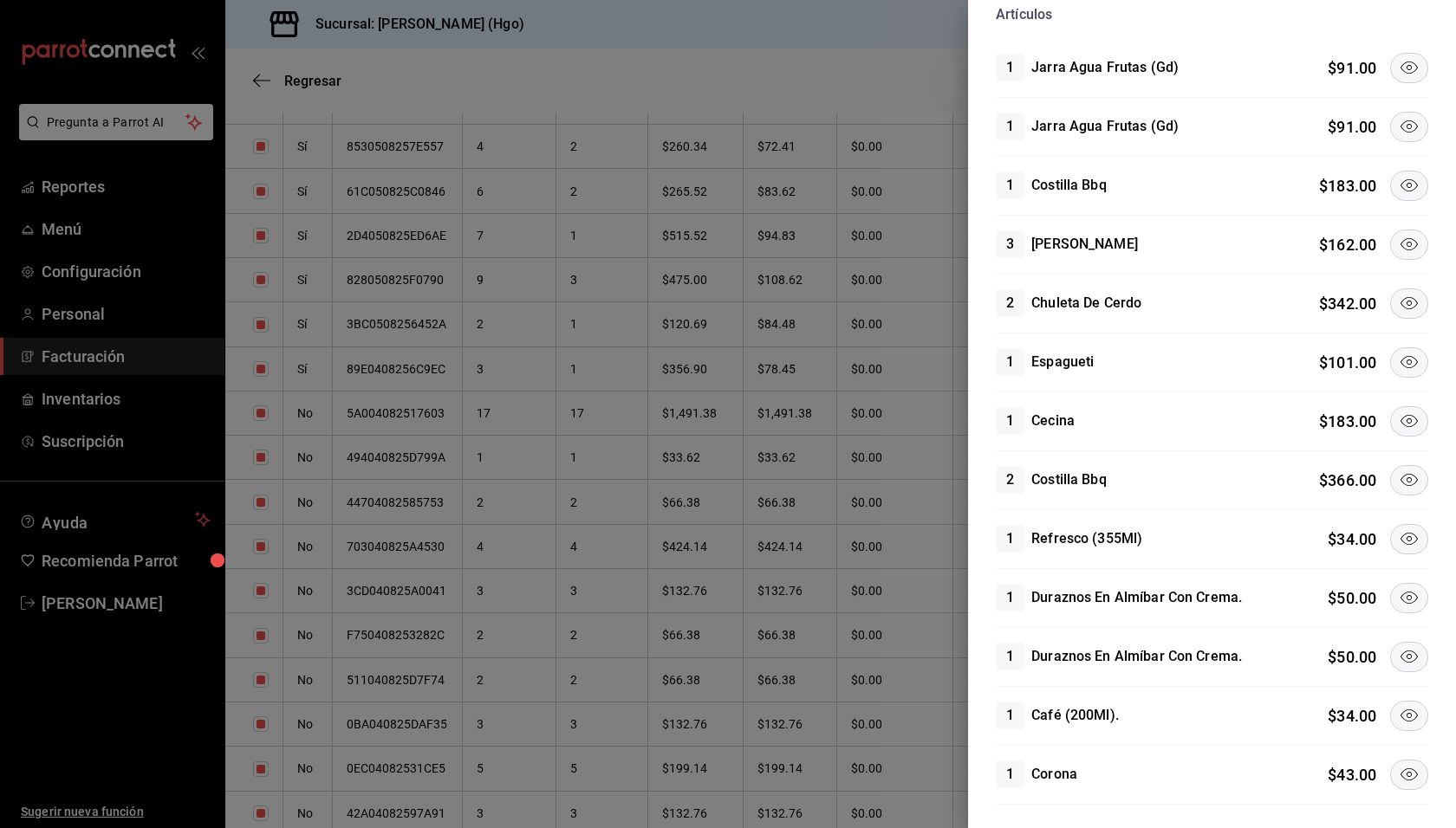
scroll to position [104, 0]
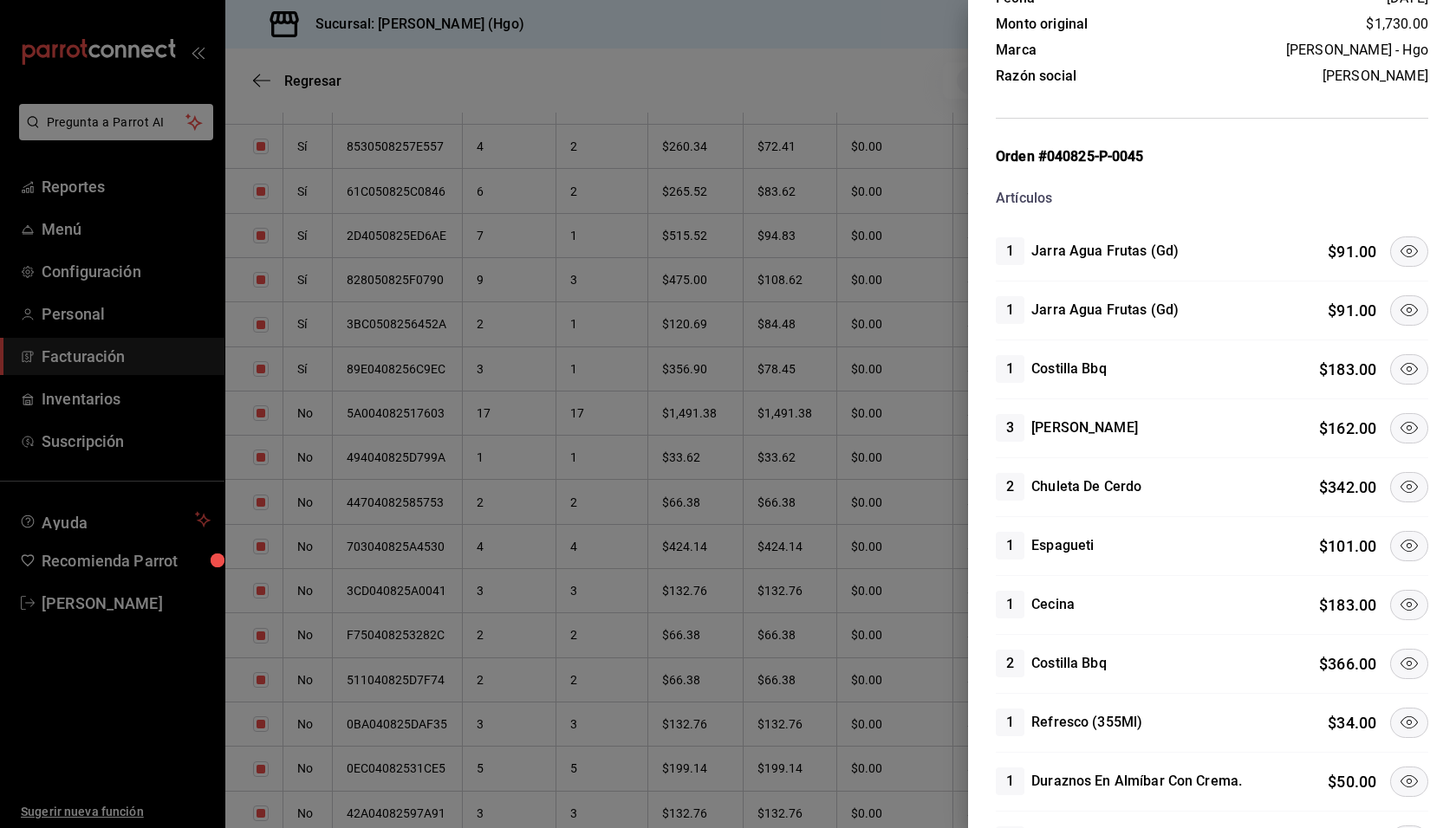
click at [1398, 251] on icon at bounding box center [1408, 251] width 21 height 21
click at [1398, 359] on icon at bounding box center [1408, 369] width 21 height 21
click at [1398, 316] on icon at bounding box center [1408, 310] width 21 height 21
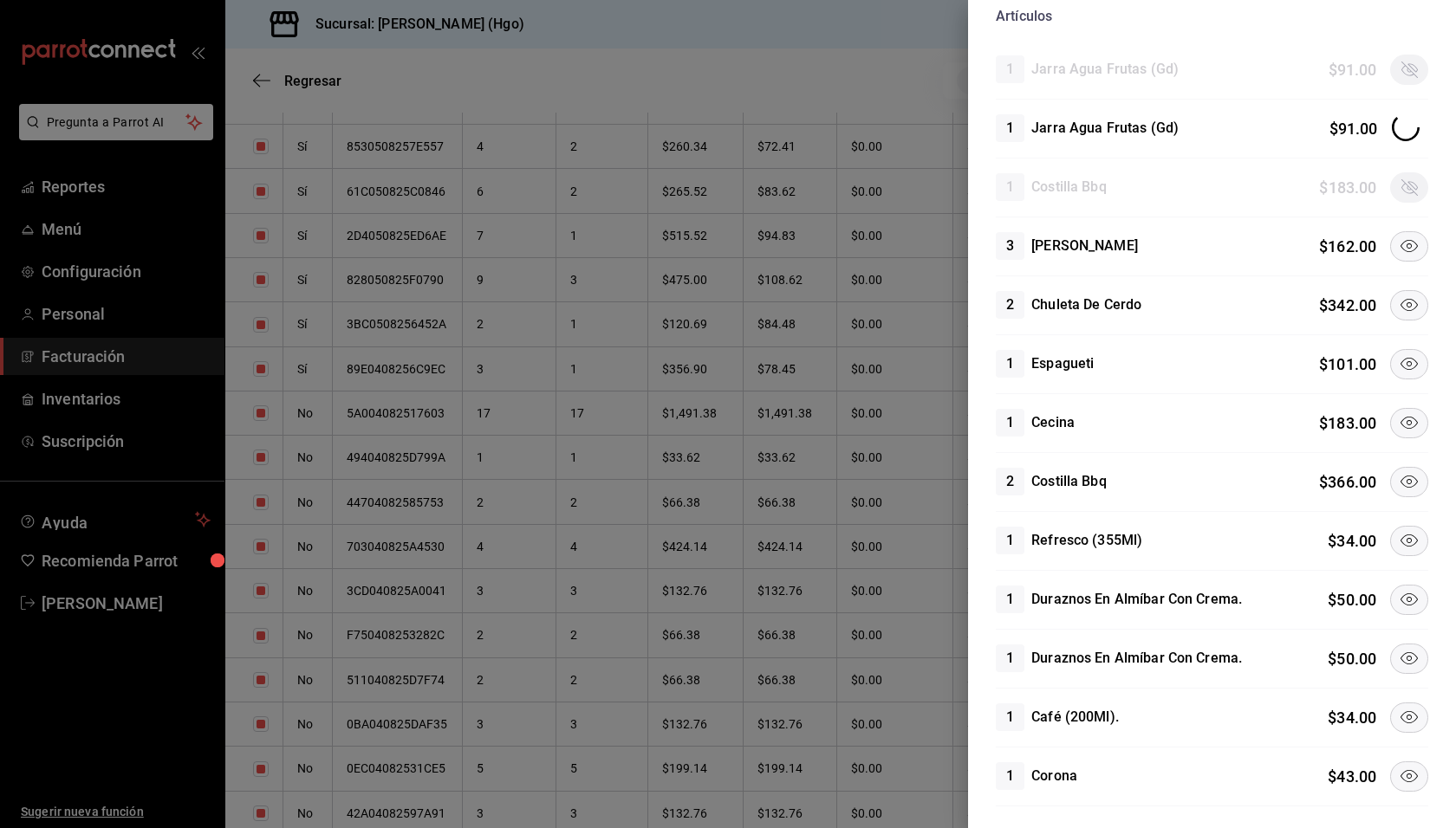
scroll to position [372, 0]
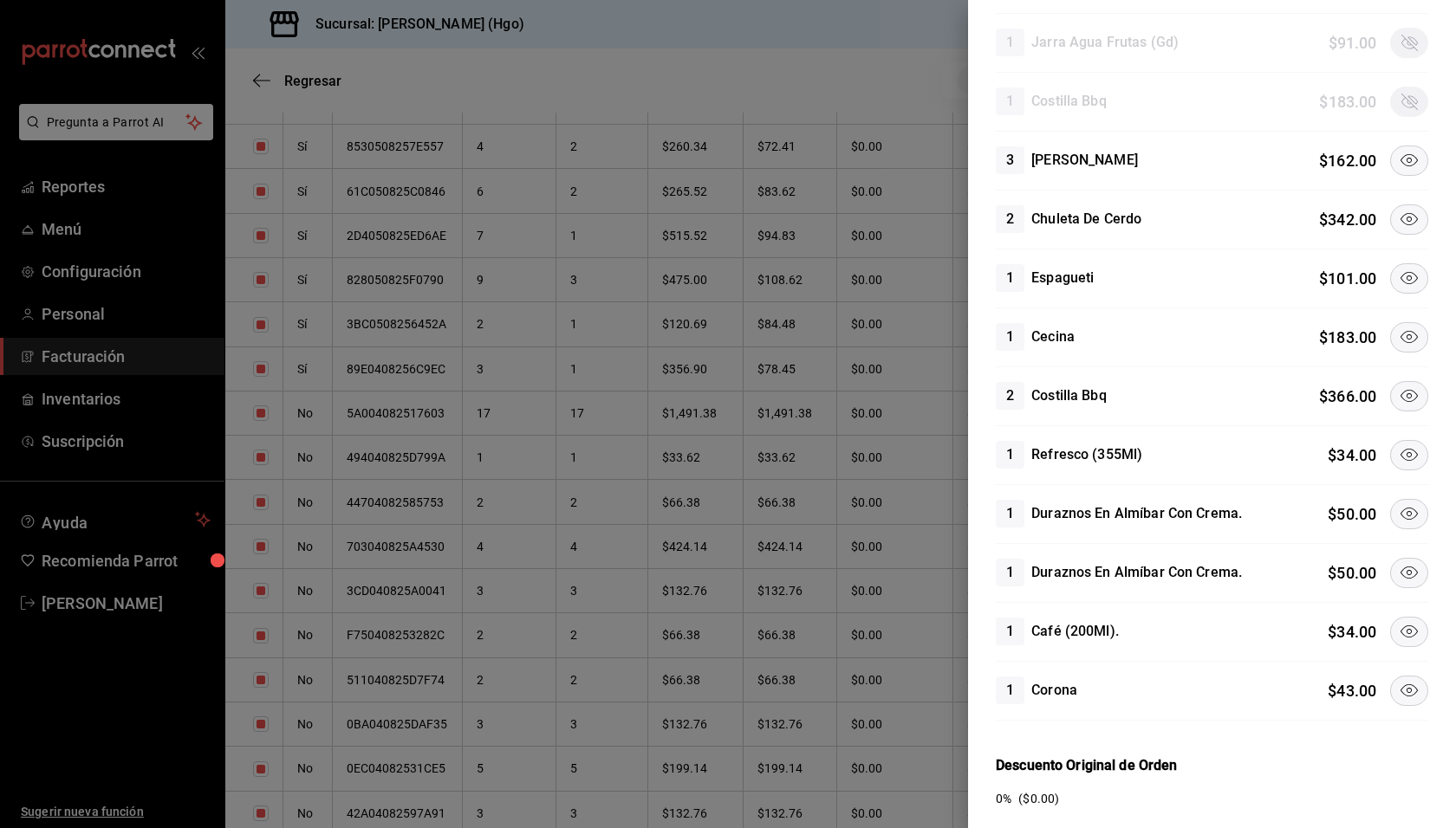
click at [1398, 162] on icon at bounding box center [1408, 160] width 21 height 21
click at [1398, 215] on icon at bounding box center [1408, 218] width 21 height 21
click at [1398, 343] on icon at bounding box center [1408, 337] width 21 height 21
click at [1398, 387] on icon at bounding box center [1408, 396] width 21 height 21
click at [1401, 447] on icon at bounding box center [1408, 454] width 21 height 21
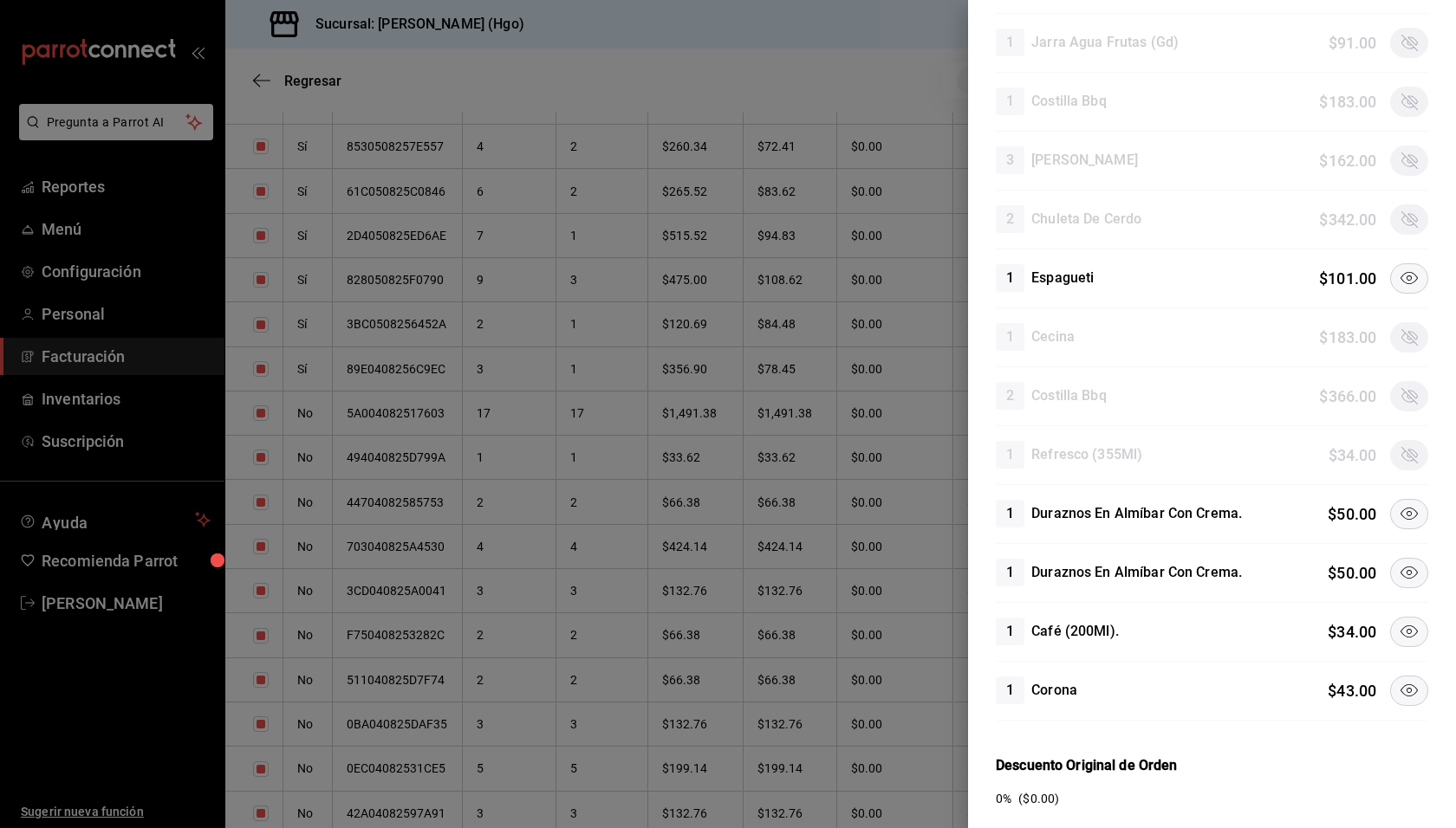
click at [1403, 510] on icon at bounding box center [1408, 513] width 21 height 21
click at [1399, 565] on icon at bounding box center [1408, 573] width 21 height 21
click at [1398, 680] on icon at bounding box center [1408, 690] width 21 height 21
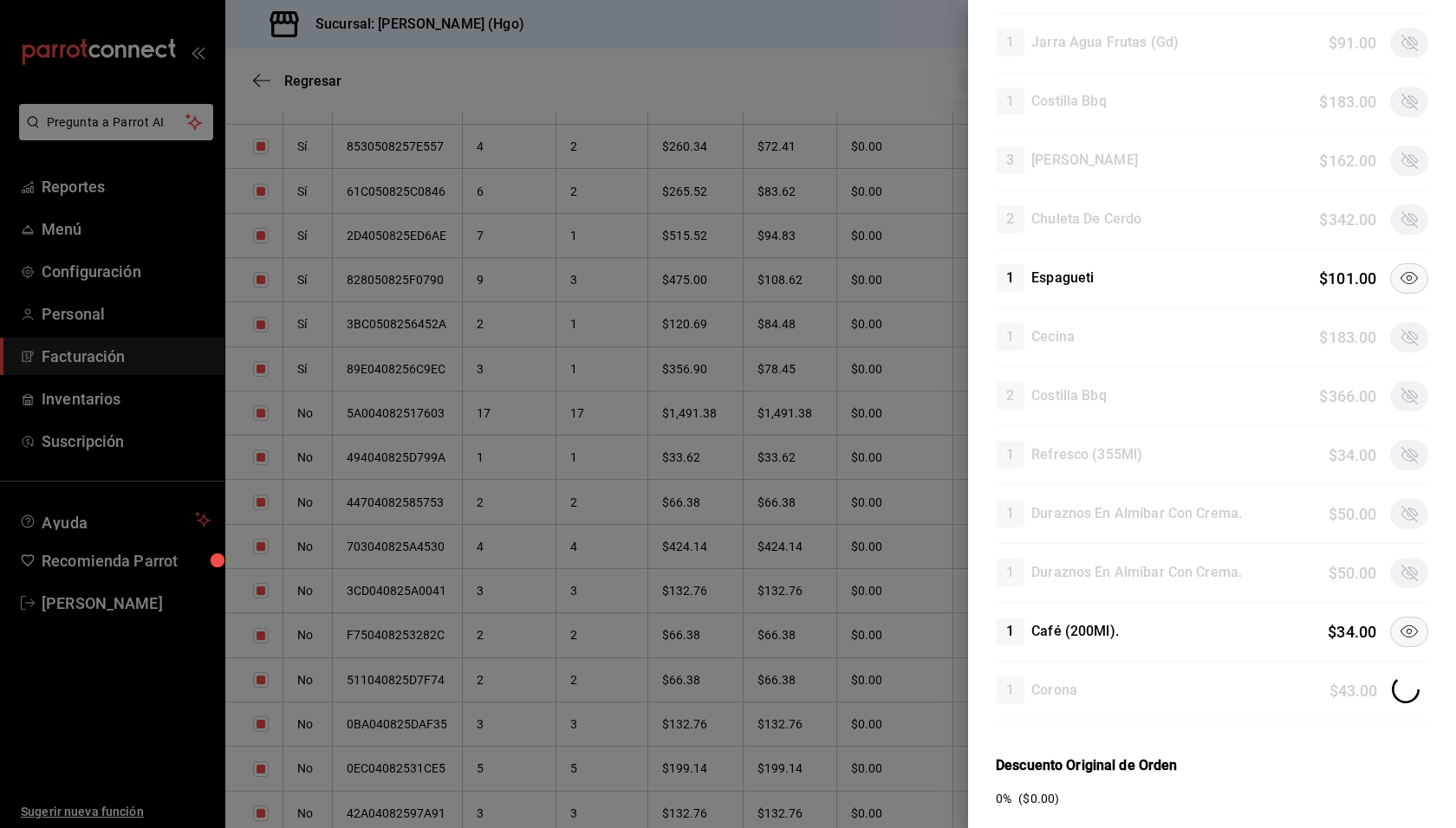
scroll to position [807, 0]
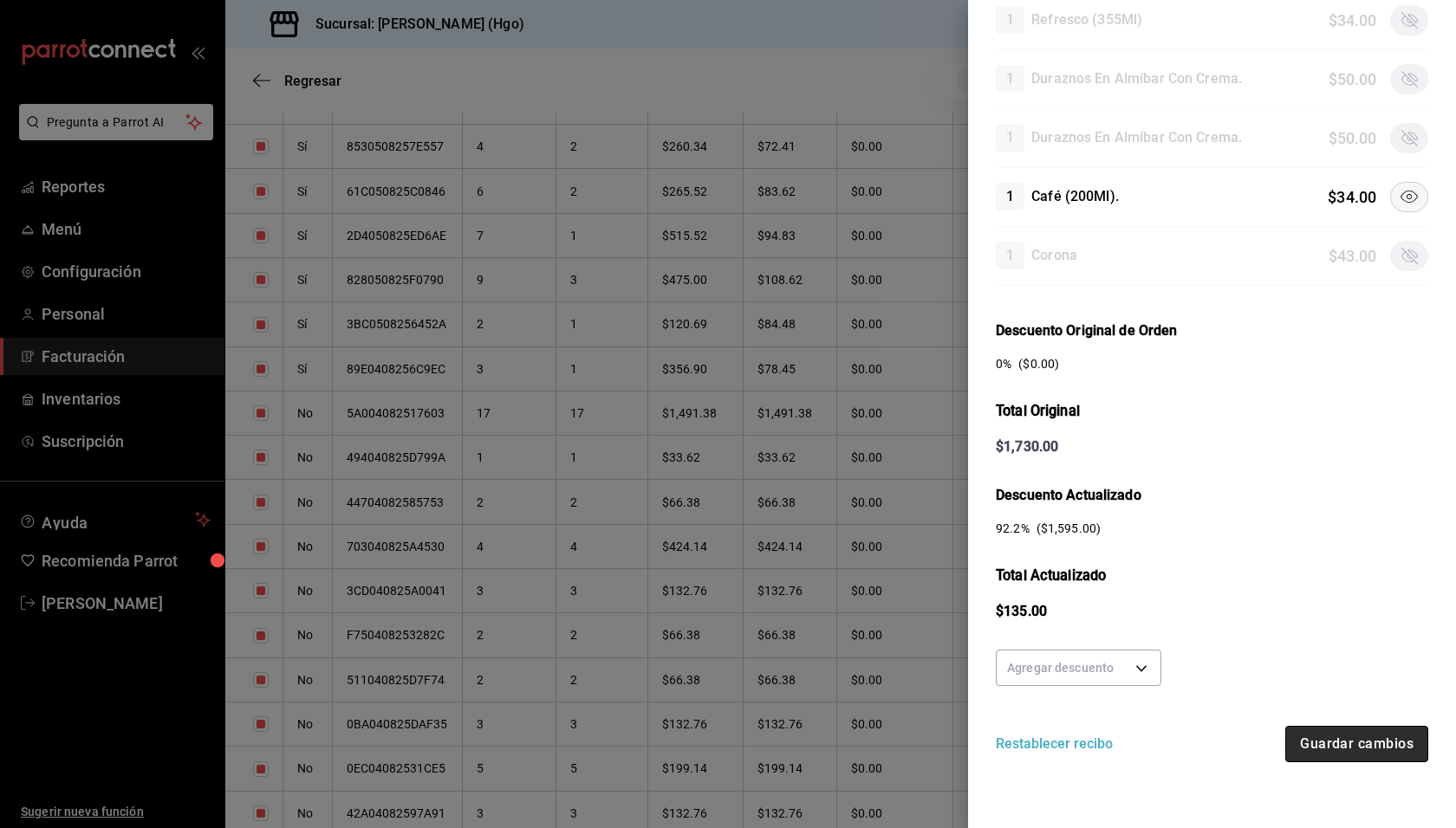
click at [1350, 736] on button "Guardar cambios" at bounding box center [1357, 744] width 143 height 37
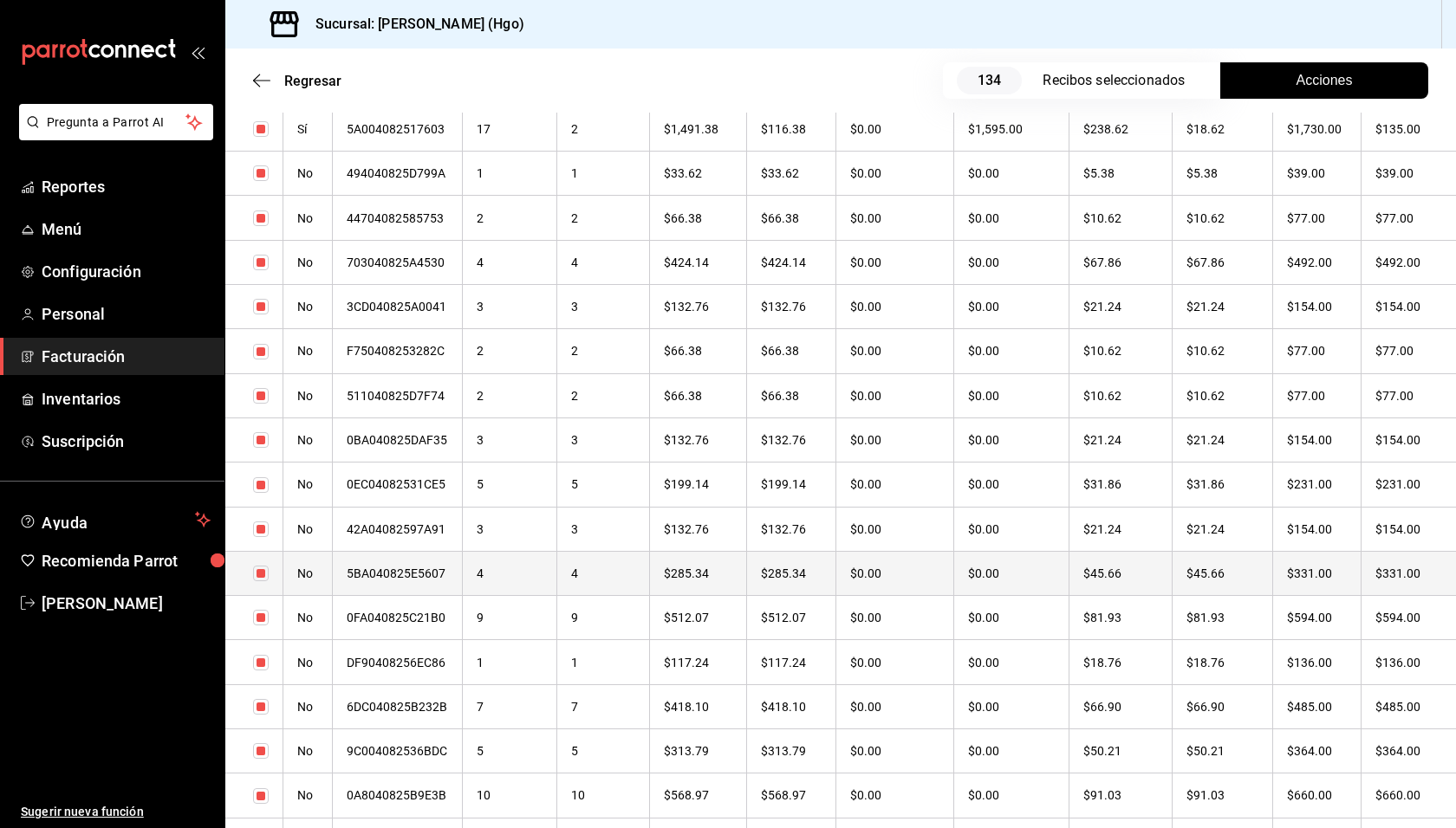
scroll to position [5461, 0]
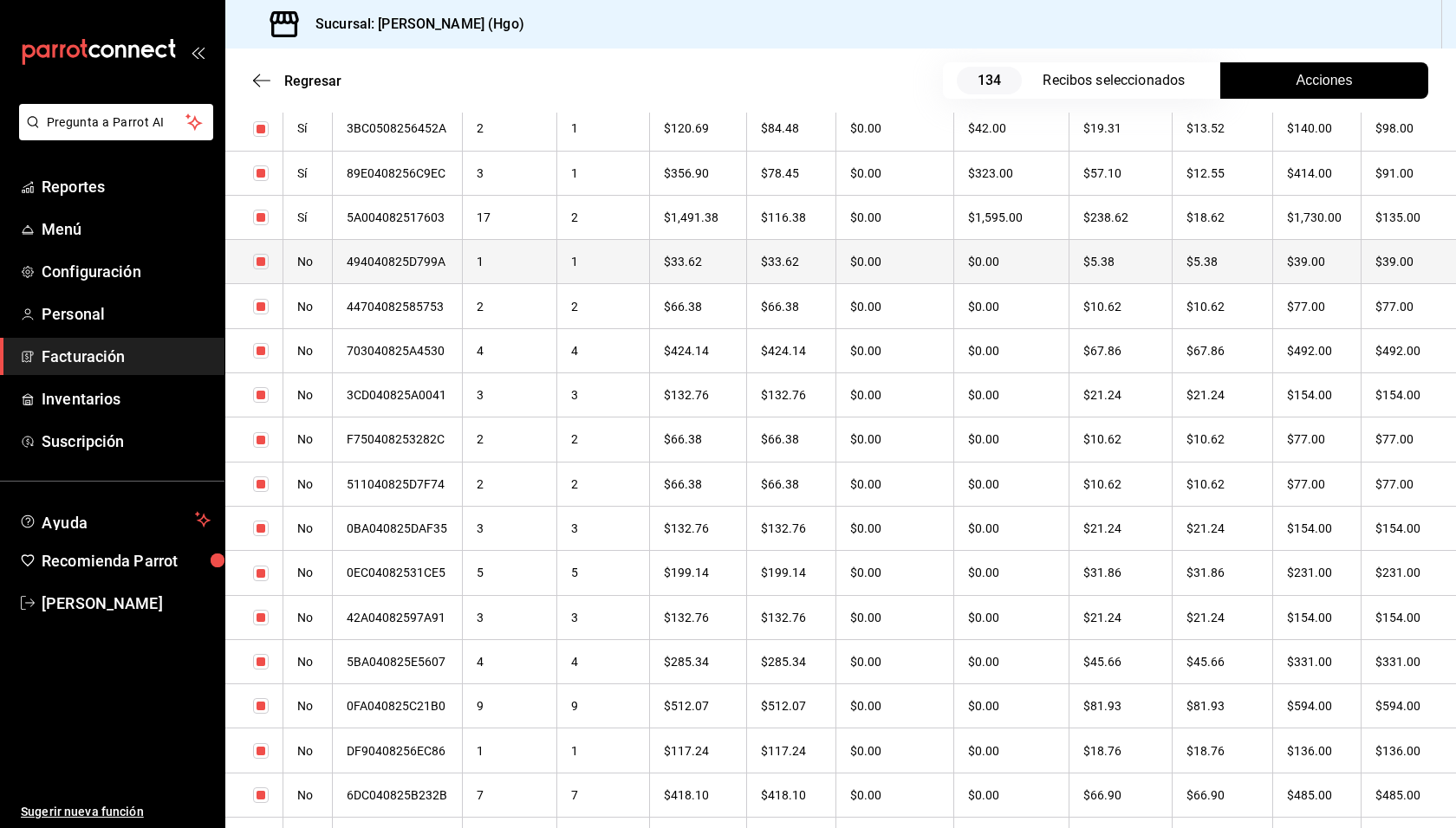
click at [1257, 266] on th "$5.38" at bounding box center [1222, 262] width 101 height 44
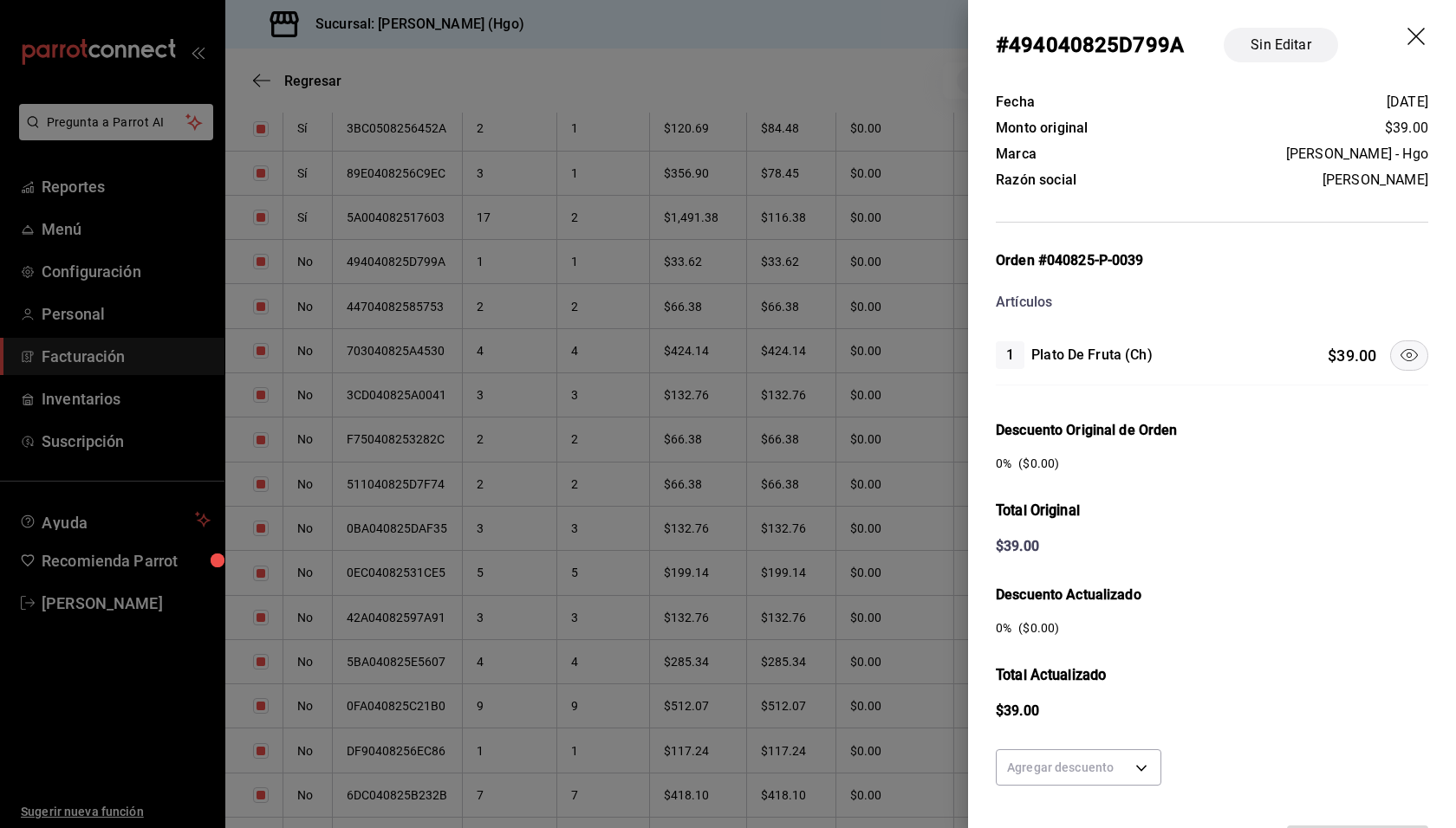
click at [1408, 36] on icon "drag" at bounding box center [1417, 38] width 21 height 21
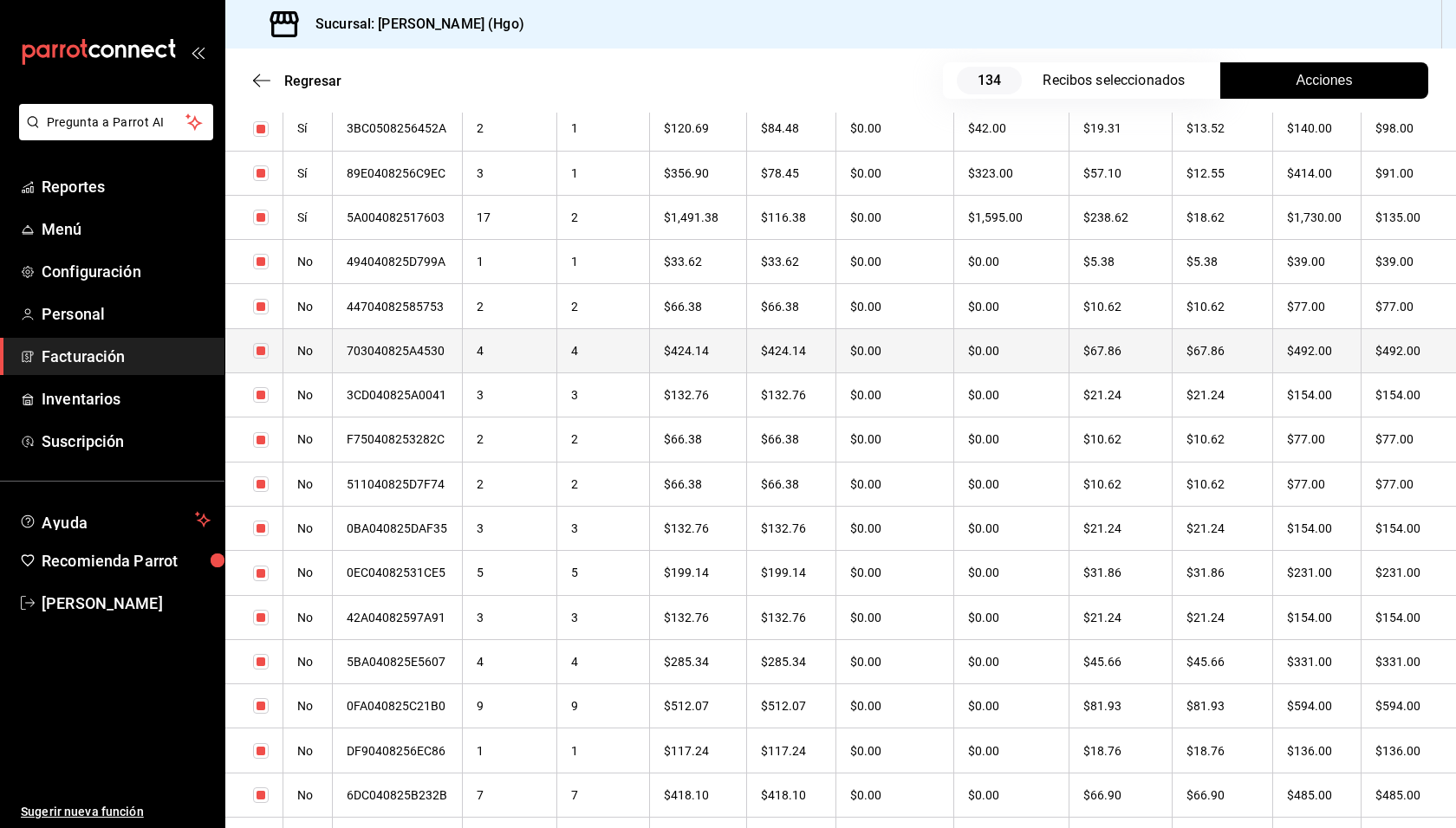
click at [1368, 347] on th "$492.00" at bounding box center [1408, 351] width 95 height 44
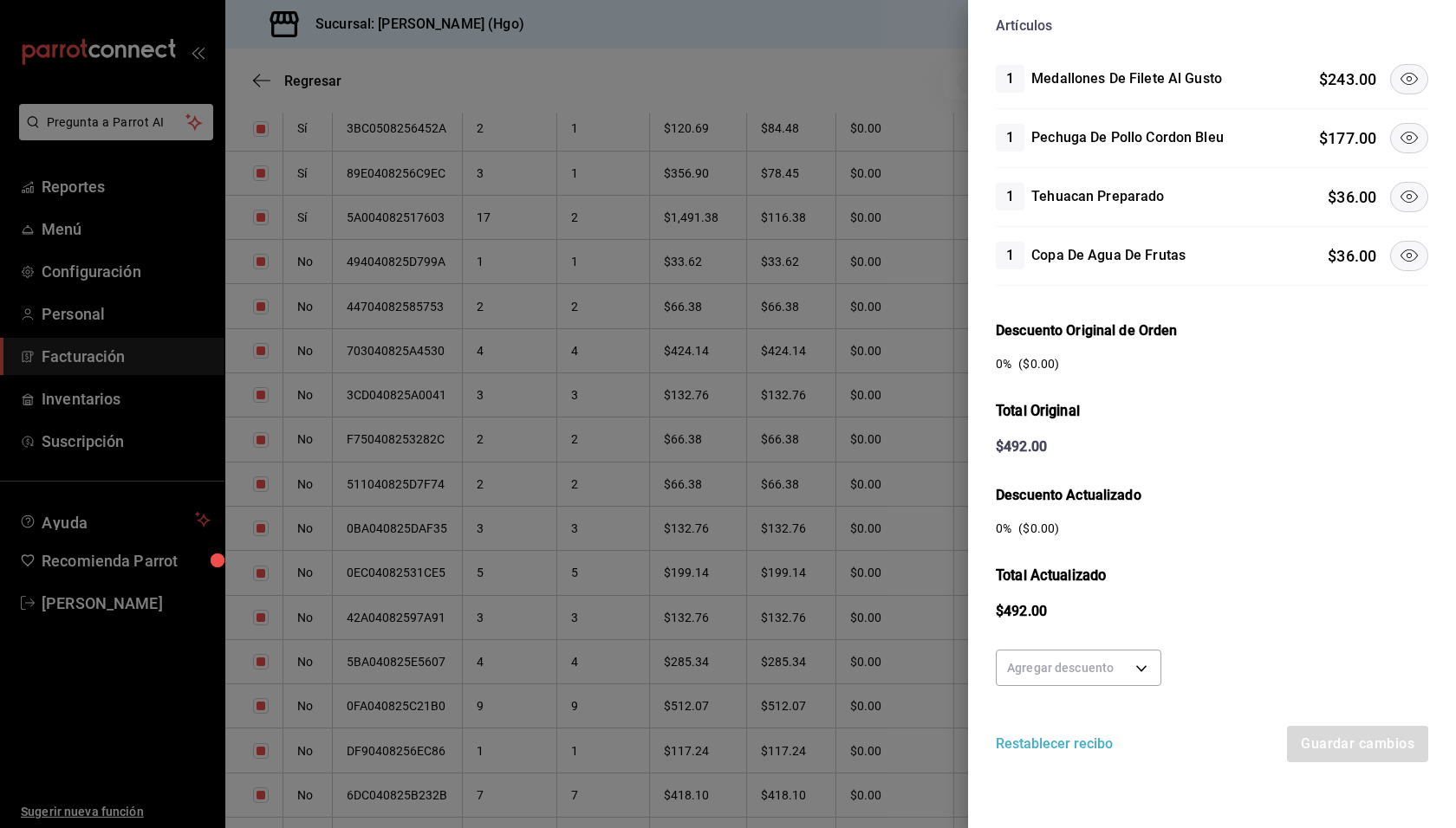
scroll to position [198, 0]
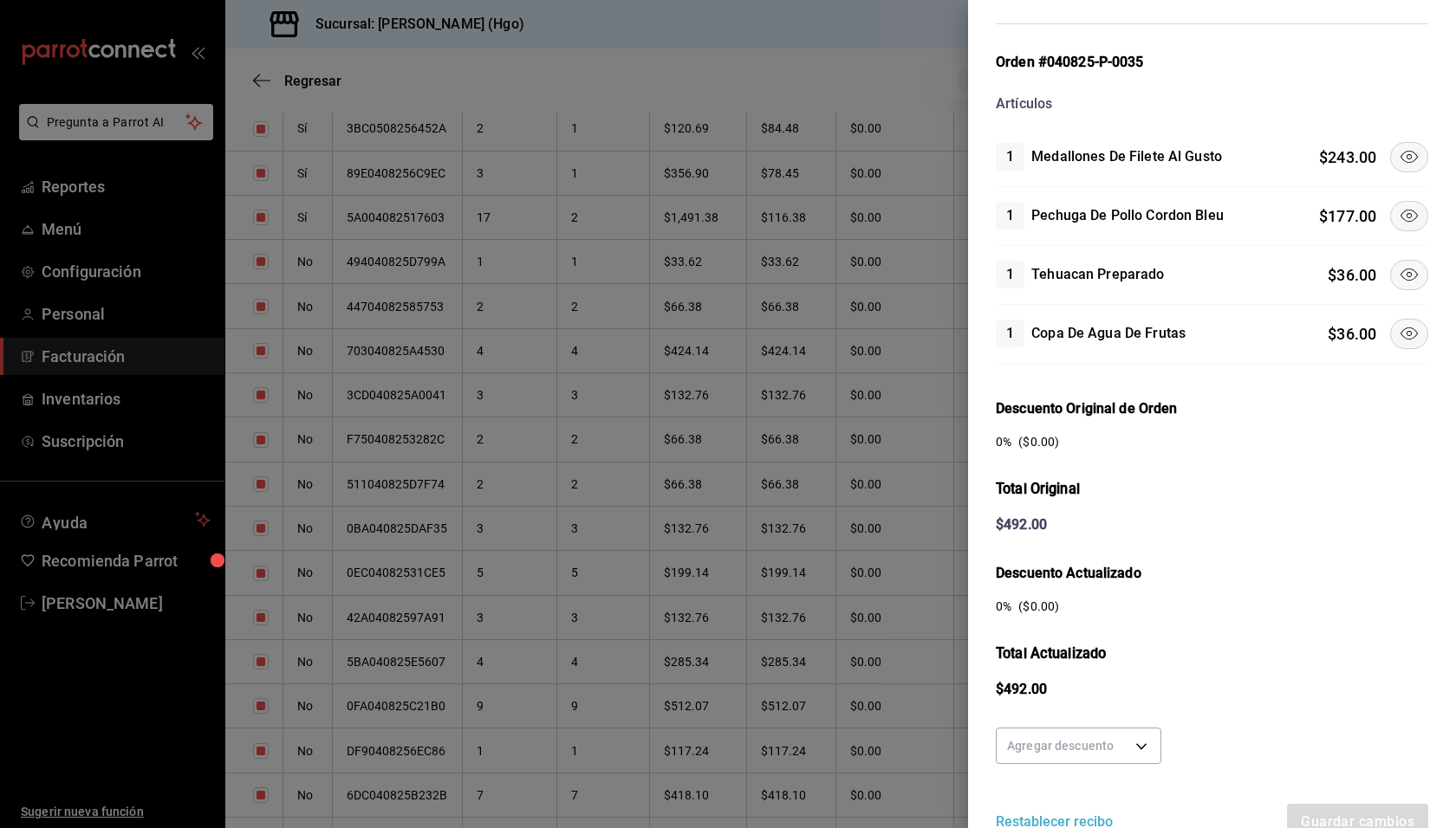
click at [1398, 162] on icon at bounding box center [1408, 157] width 21 height 21
click at [1395, 201] on button at bounding box center [1409, 216] width 39 height 30
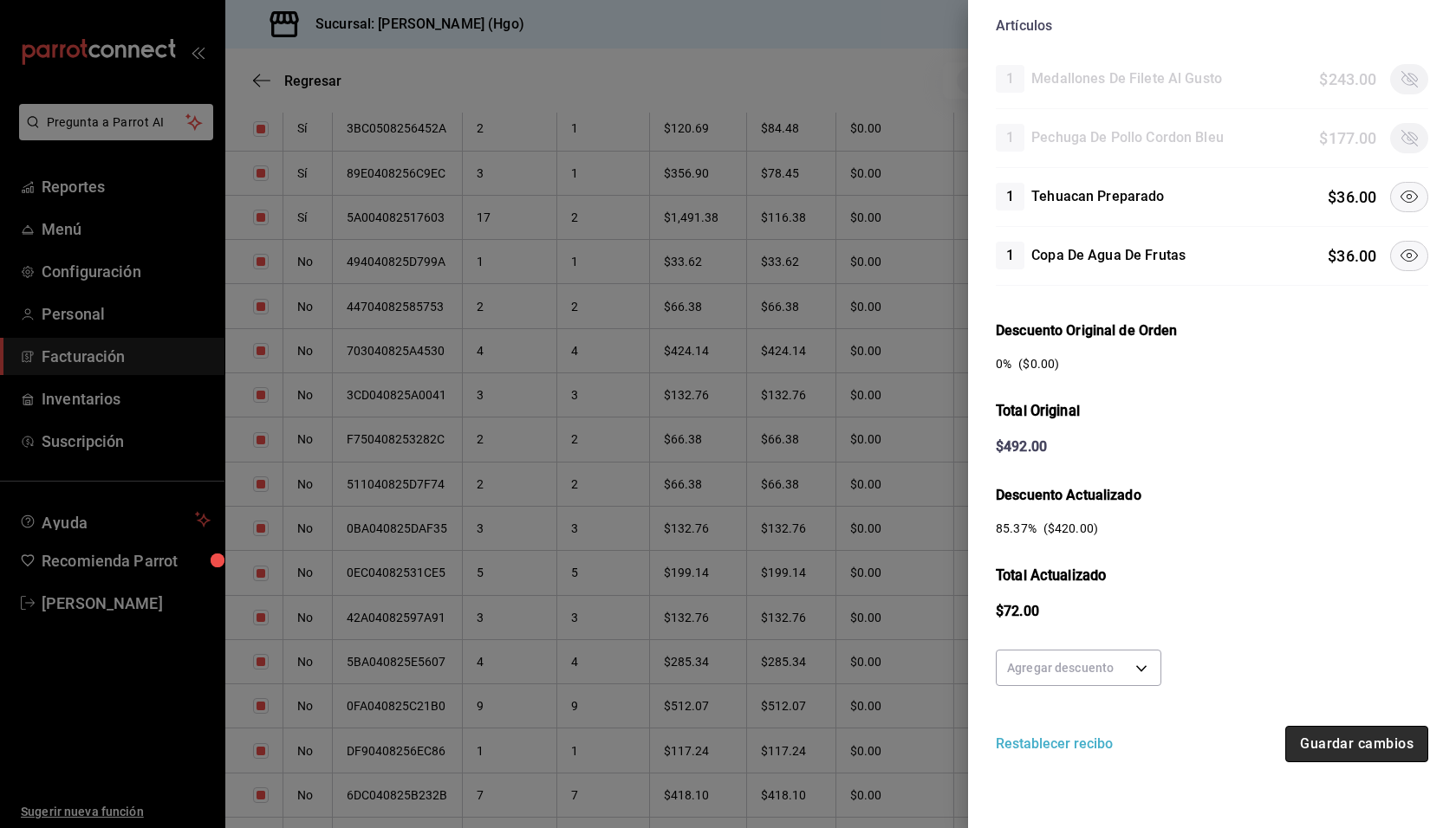
click at [1366, 729] on button "Guardar cambios" at bounding box center [1357, 744] width 143 height 37
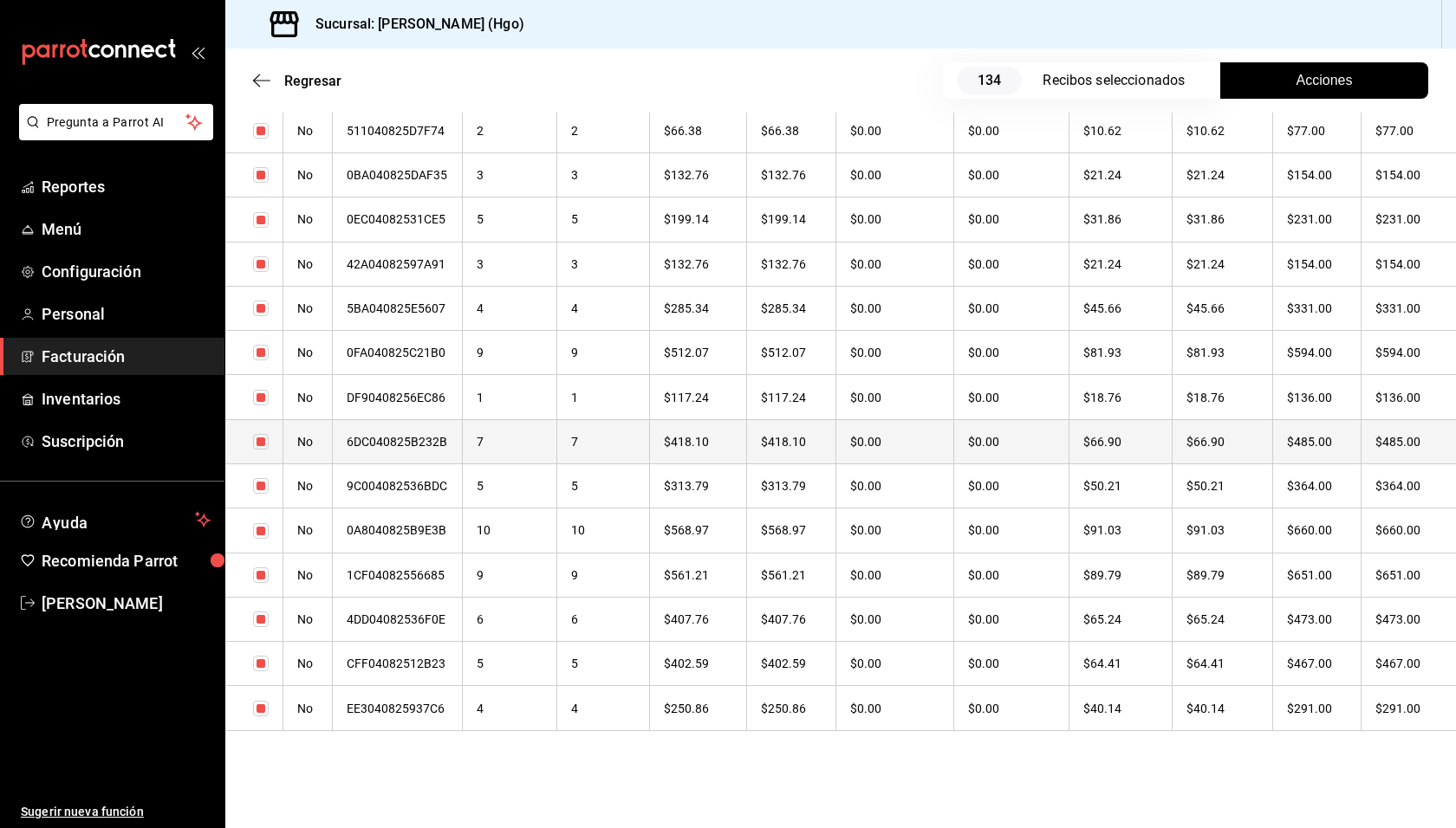
scroll to position [5555, 0]
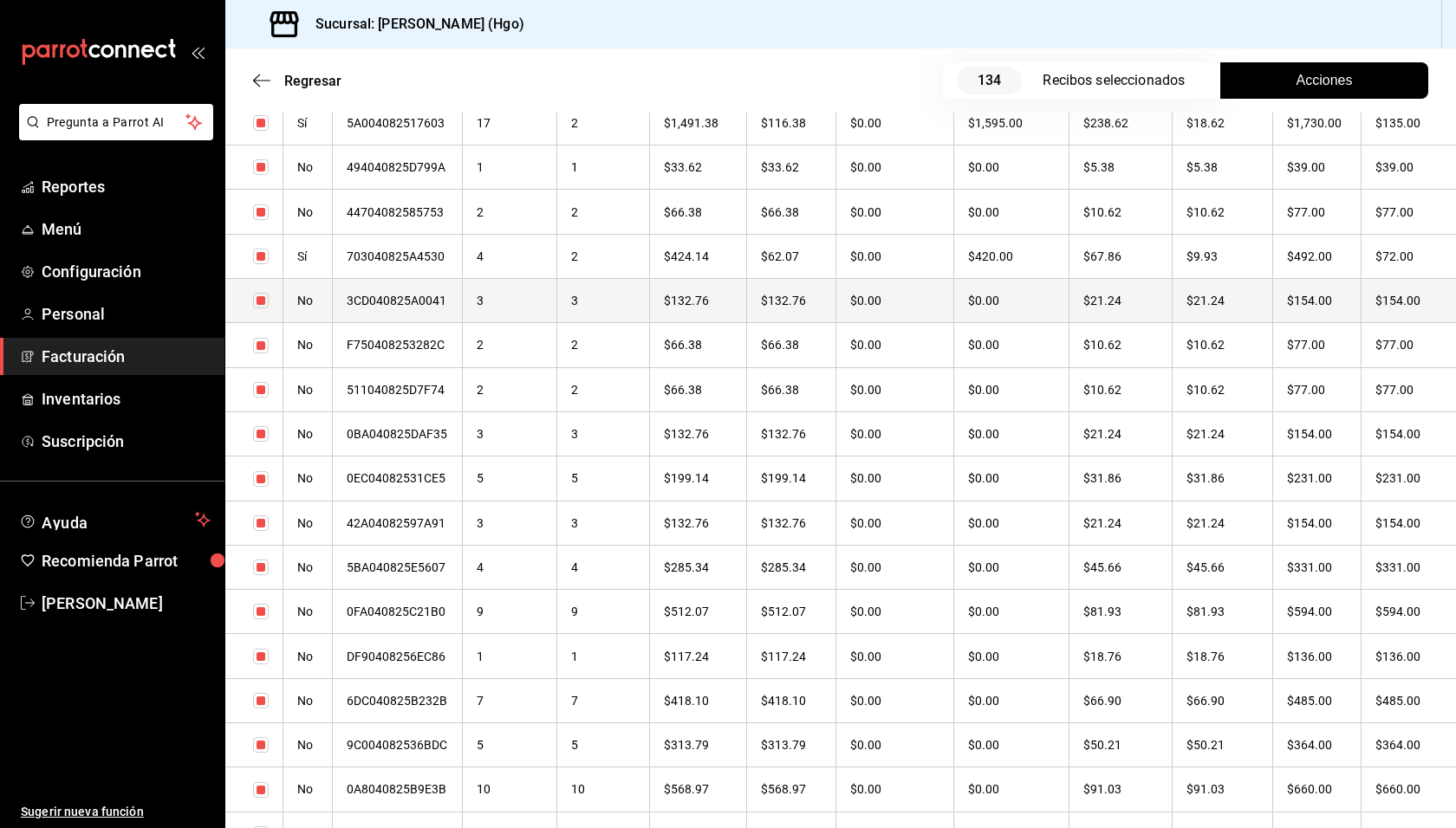
click at [1264, 305] on th "$21.24" at bounding box center [1222, 301] width 101 height 44
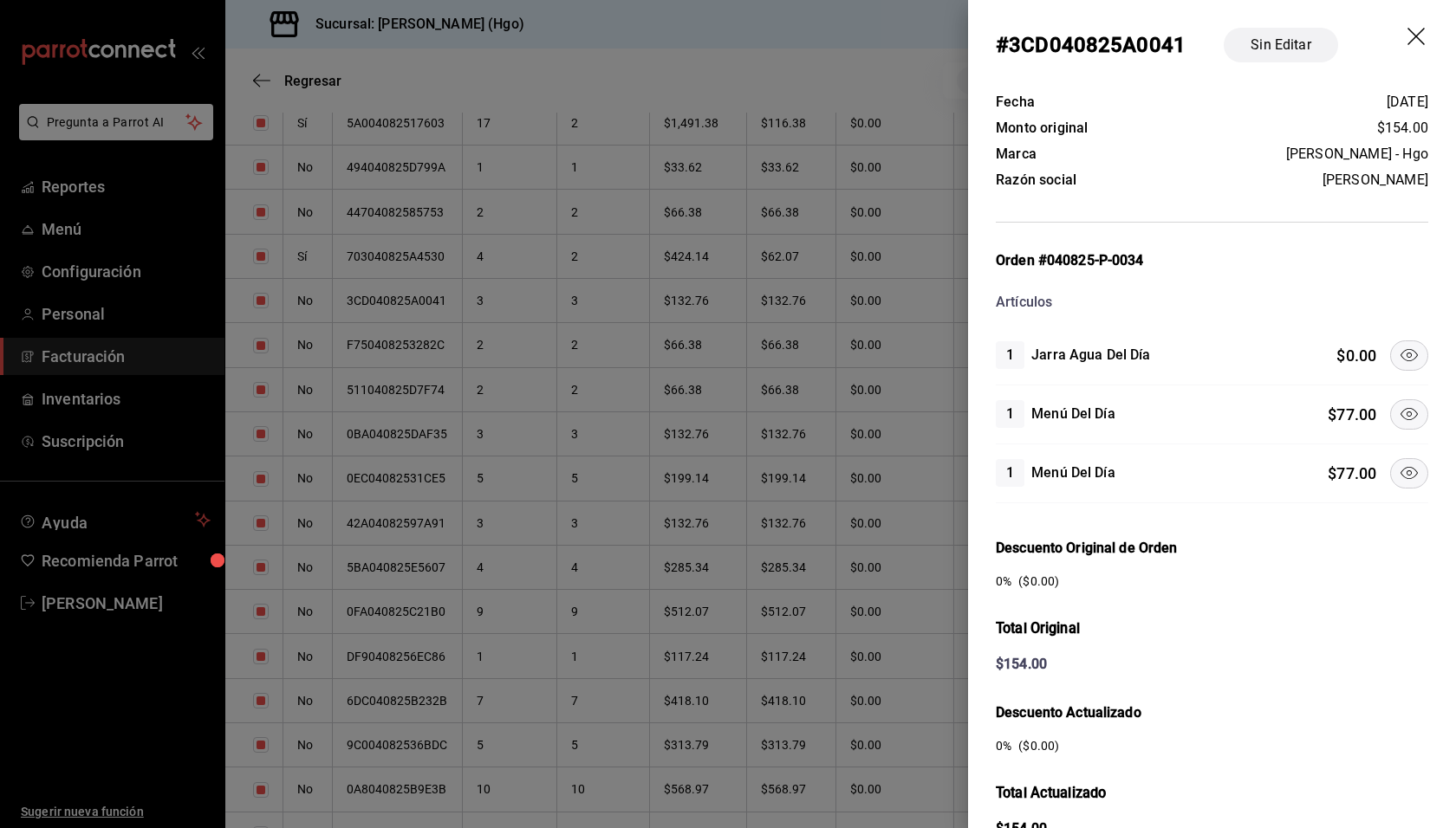
click at [1398, 418] on icon at bounding box center [1408, 414] width 21 height 21
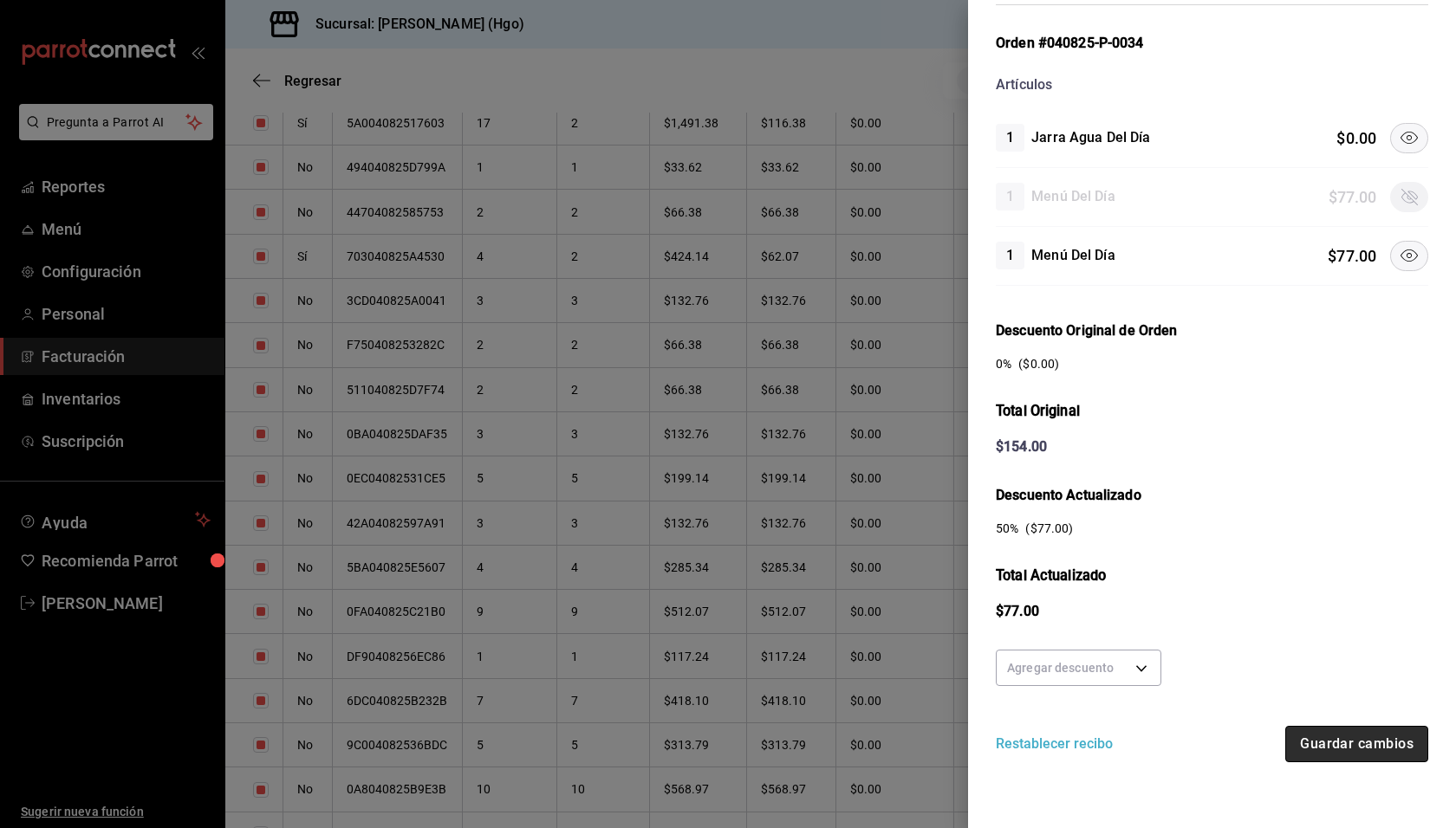
click at [1347, 738] on button "Guardar cambios" at bounding box center [1357, 744] width 143 height 37
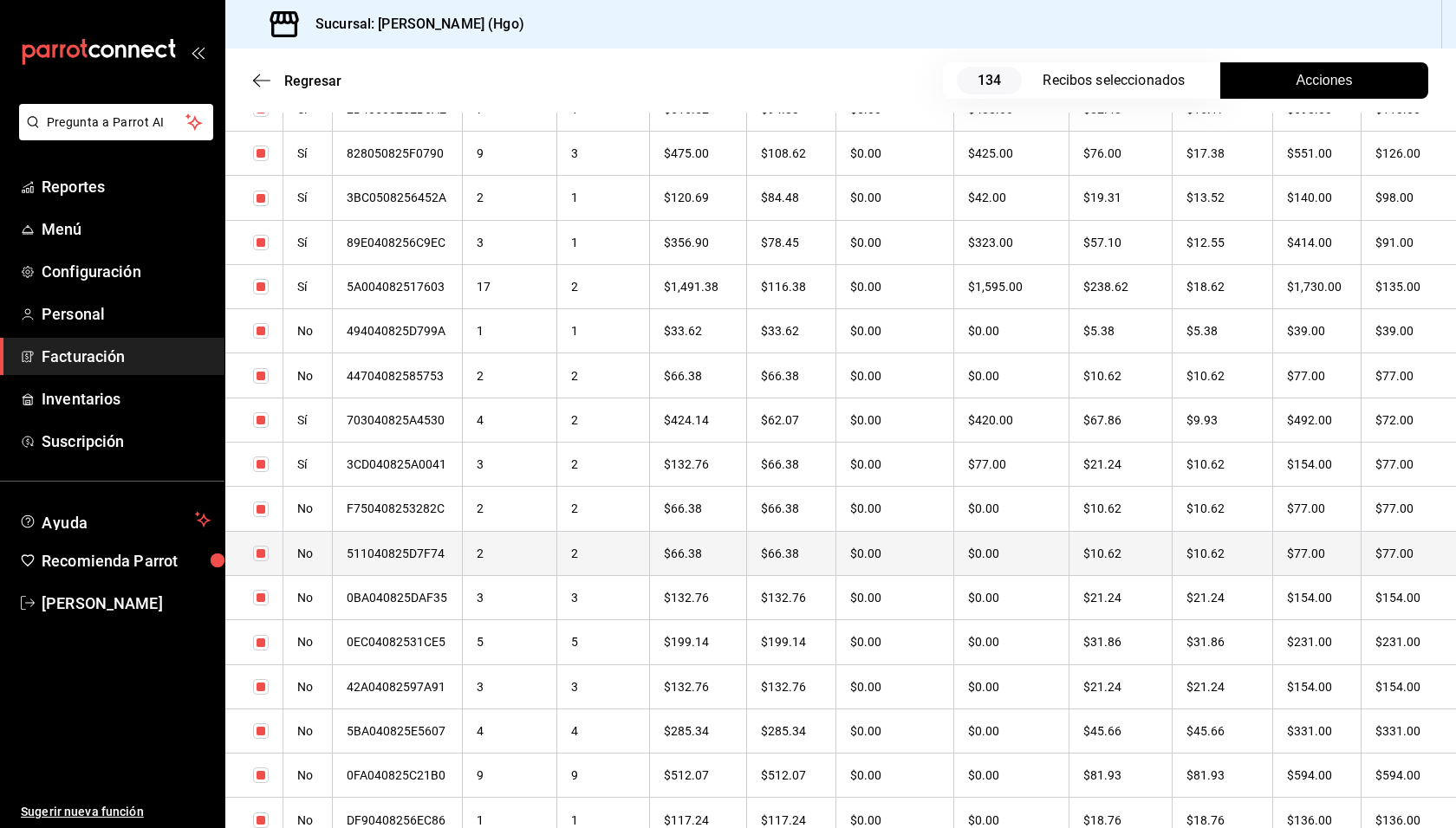
scroll to position [5596, 0]
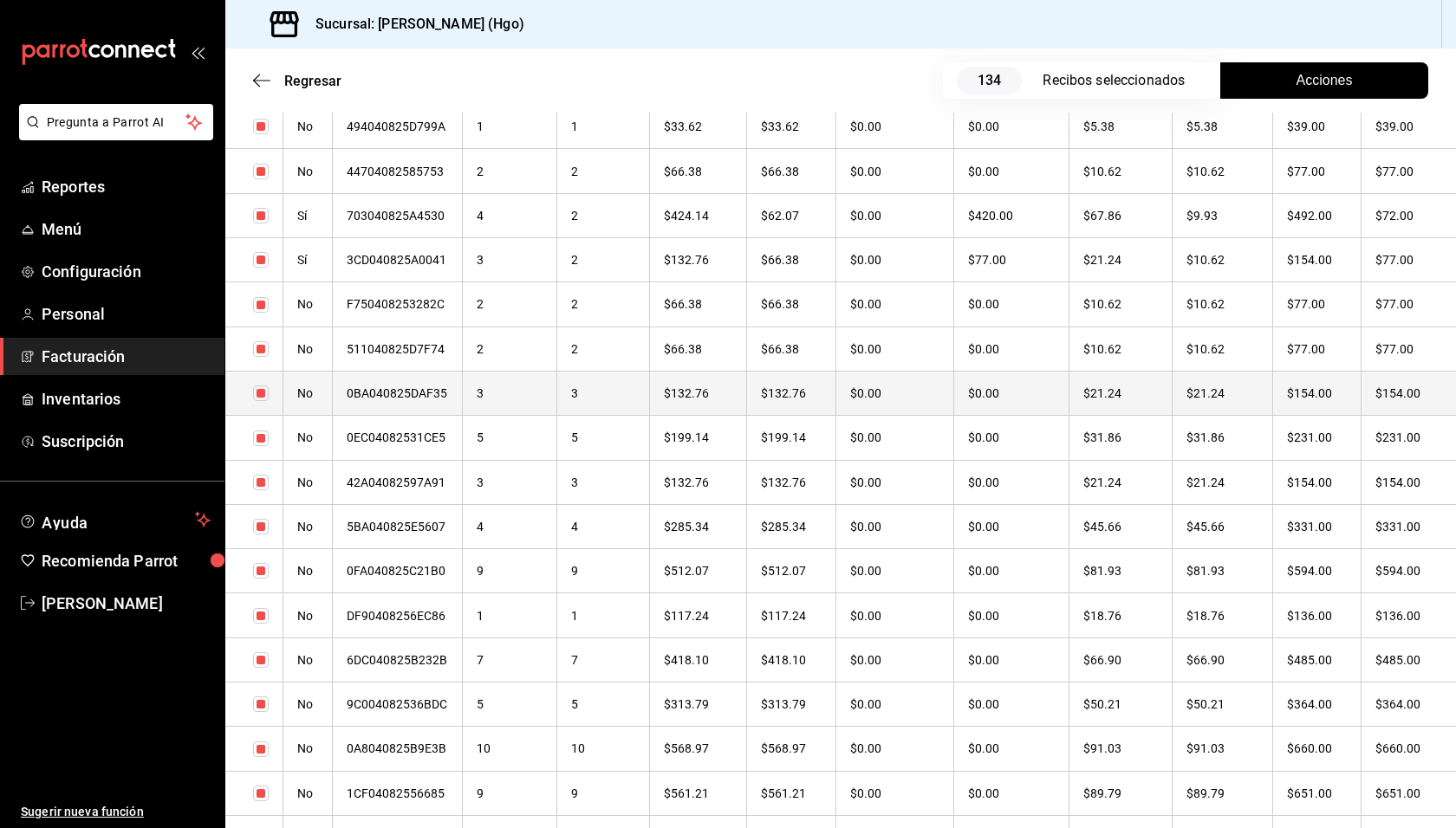
click at [1328, 388] on th "$154.00" at bounding box center [1316, 393] width 88 height 44
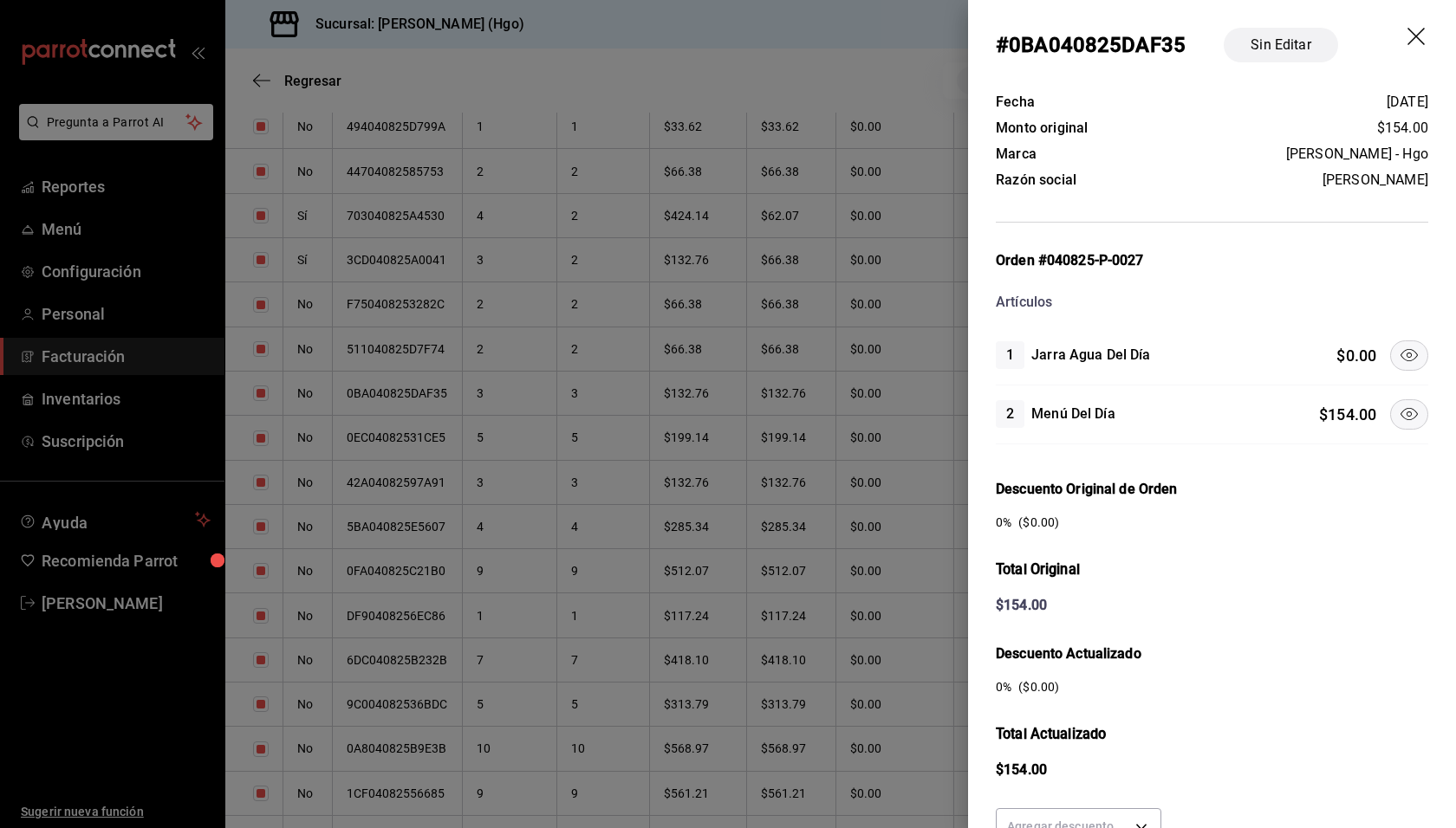
scroll to position [159, 0]
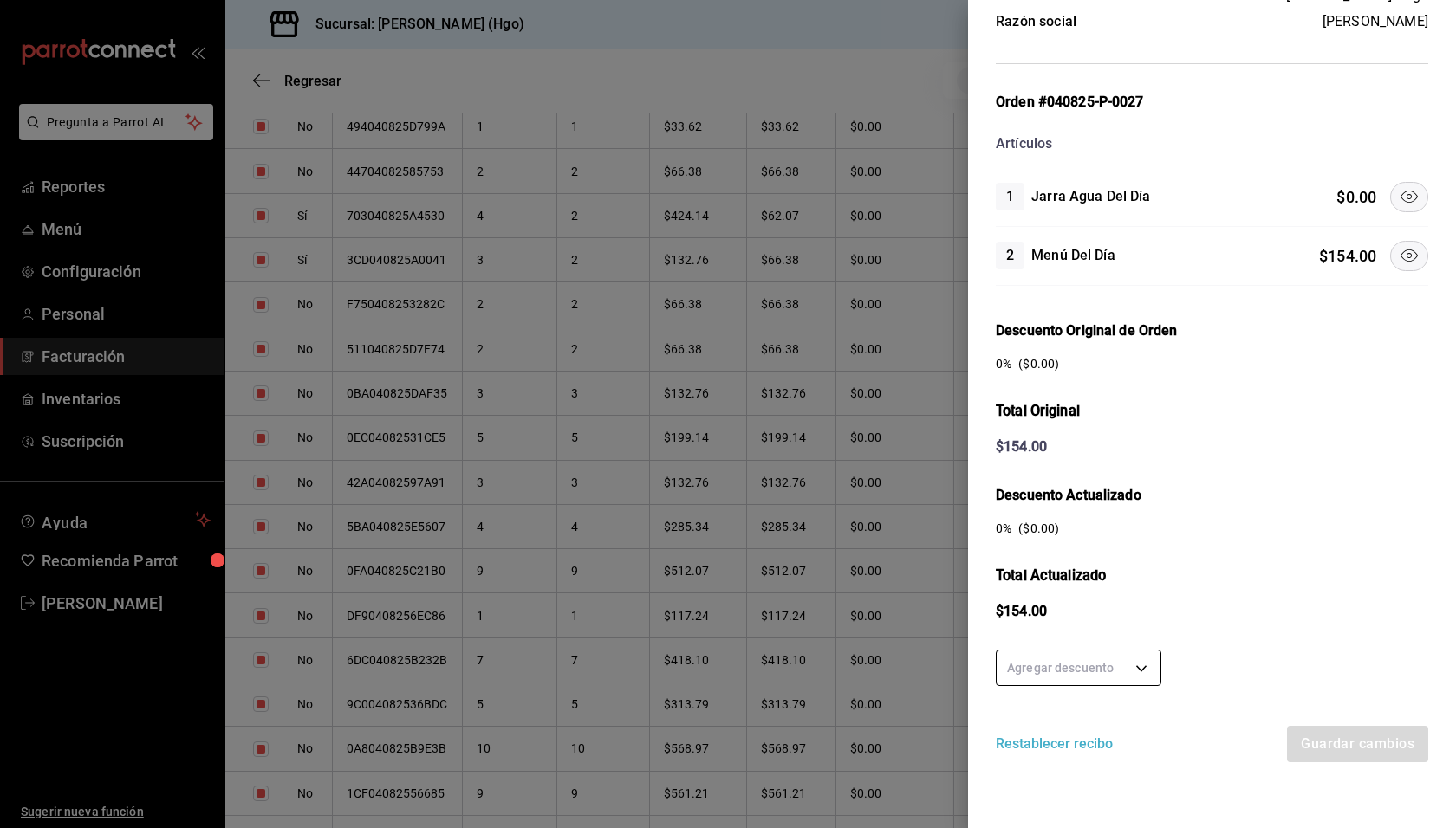
click at [1126, 658] on body "Pregunta a Parrot AI Reportes Menú Configuración Personal Facturación Inventari…" at bounding box center [728, 414] width 1456 height 828
click at [1128, 684] on li "50 %" at bounding box center [1078, 691] width 163 height 28
click at [1340, 727] on button "Guardar cambios" at bounding box center [1357, 744] width 143 height 37
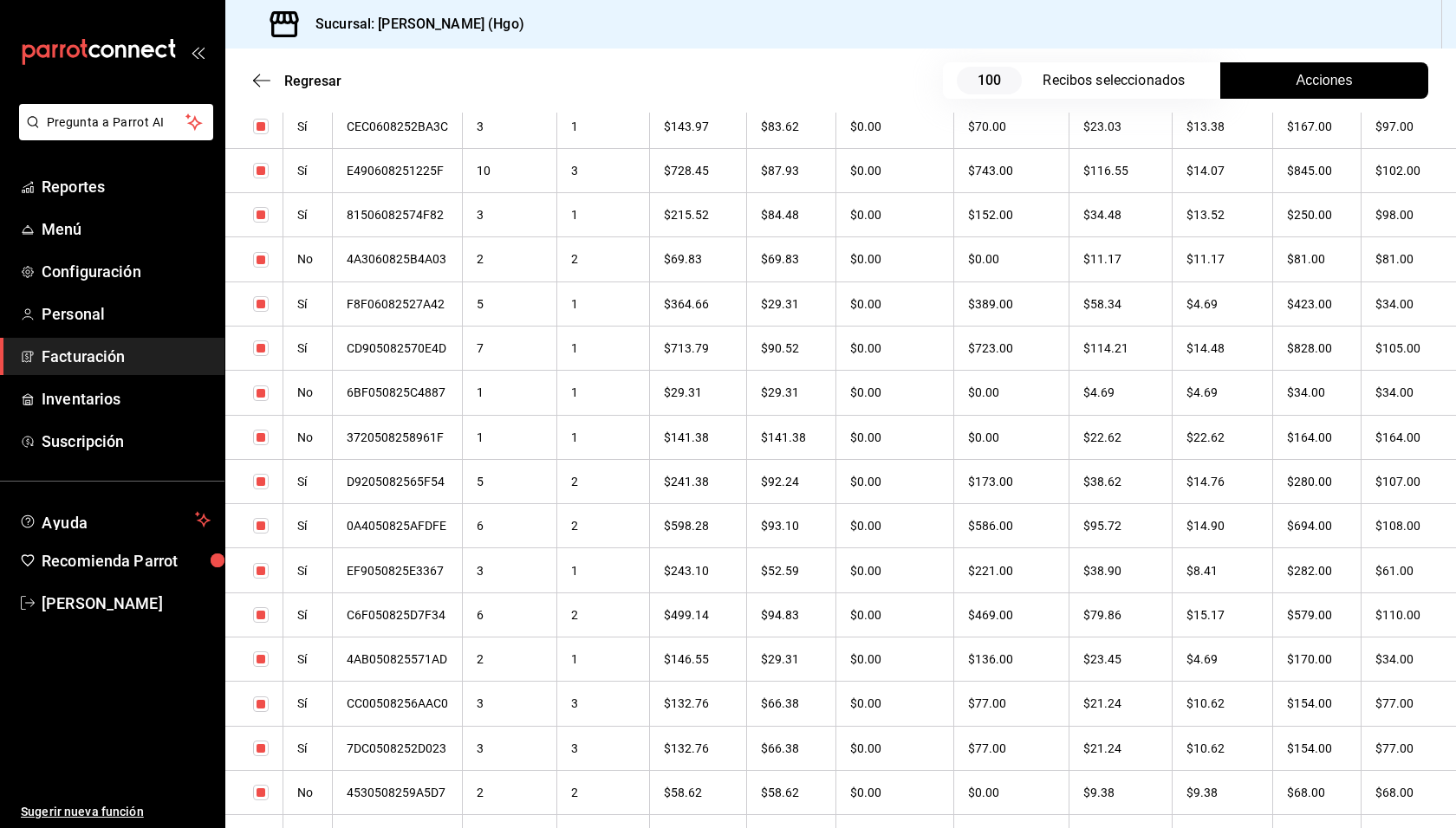
scroll to position [5814, 0]
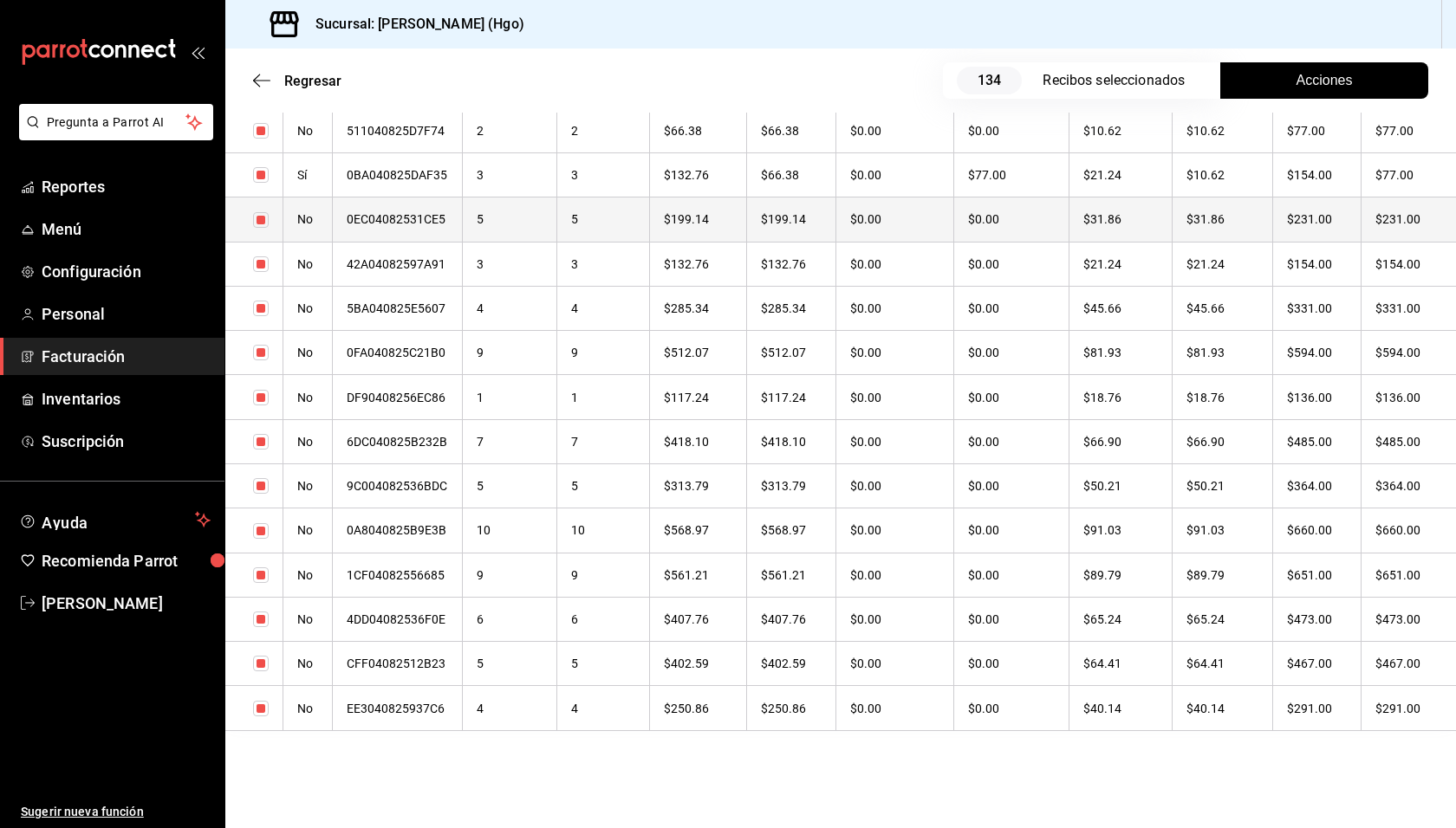
click at [1271, 231] on th "$31.86" at bounding box center [1222, 219] width 101 height 44
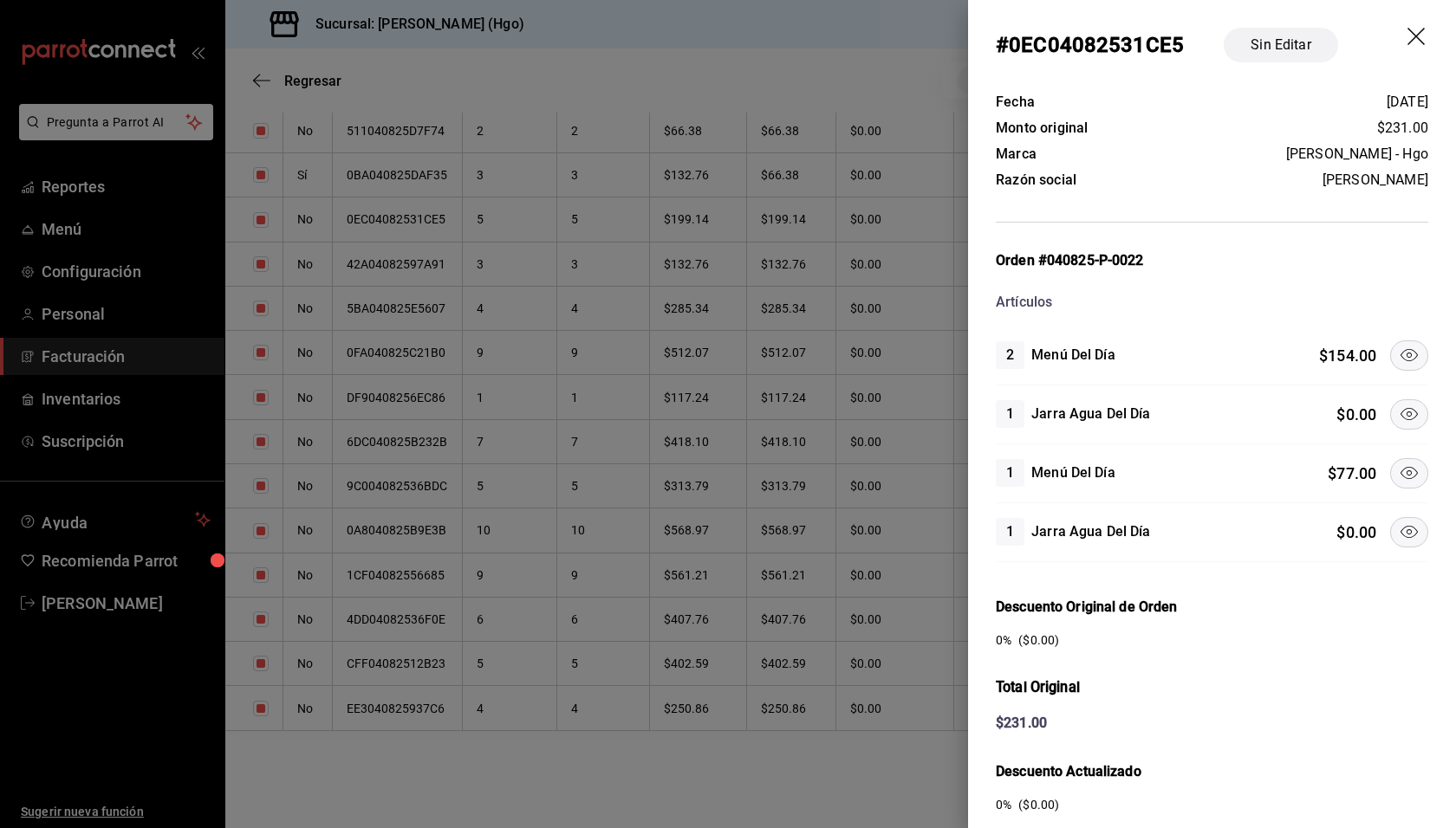
click at [1398, 347] on icon at bounding box center [1408, 355] width 21 height 21
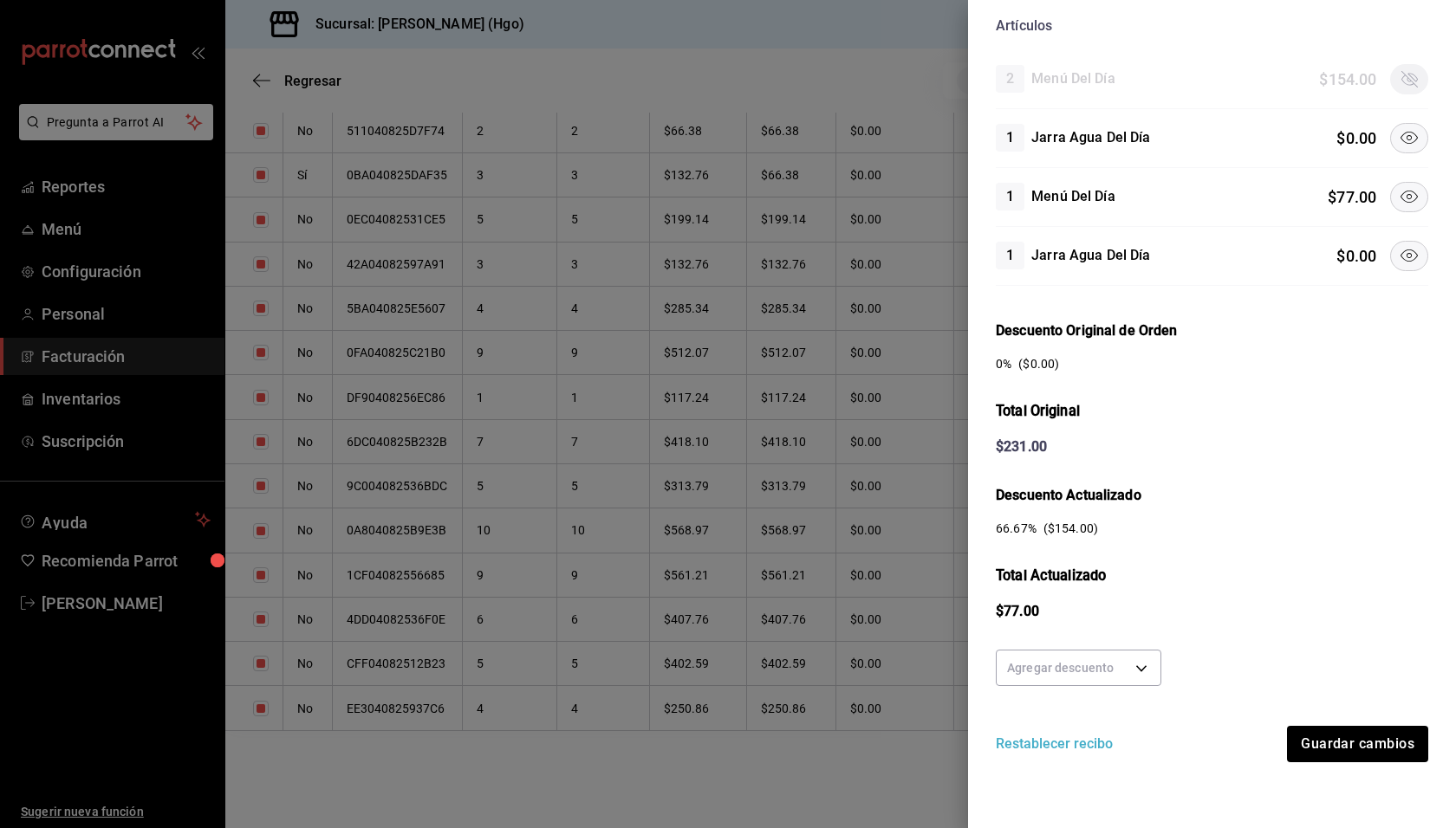
click at [1342, 720] on div "Agregar descuento Restablecer recibo Guardar cambios" at bounding box center [1211, 702] width 432 height 119
click at [1350, 731] on button "Guardar cambios" at bounding box center [1357, 744] width 143 height 37
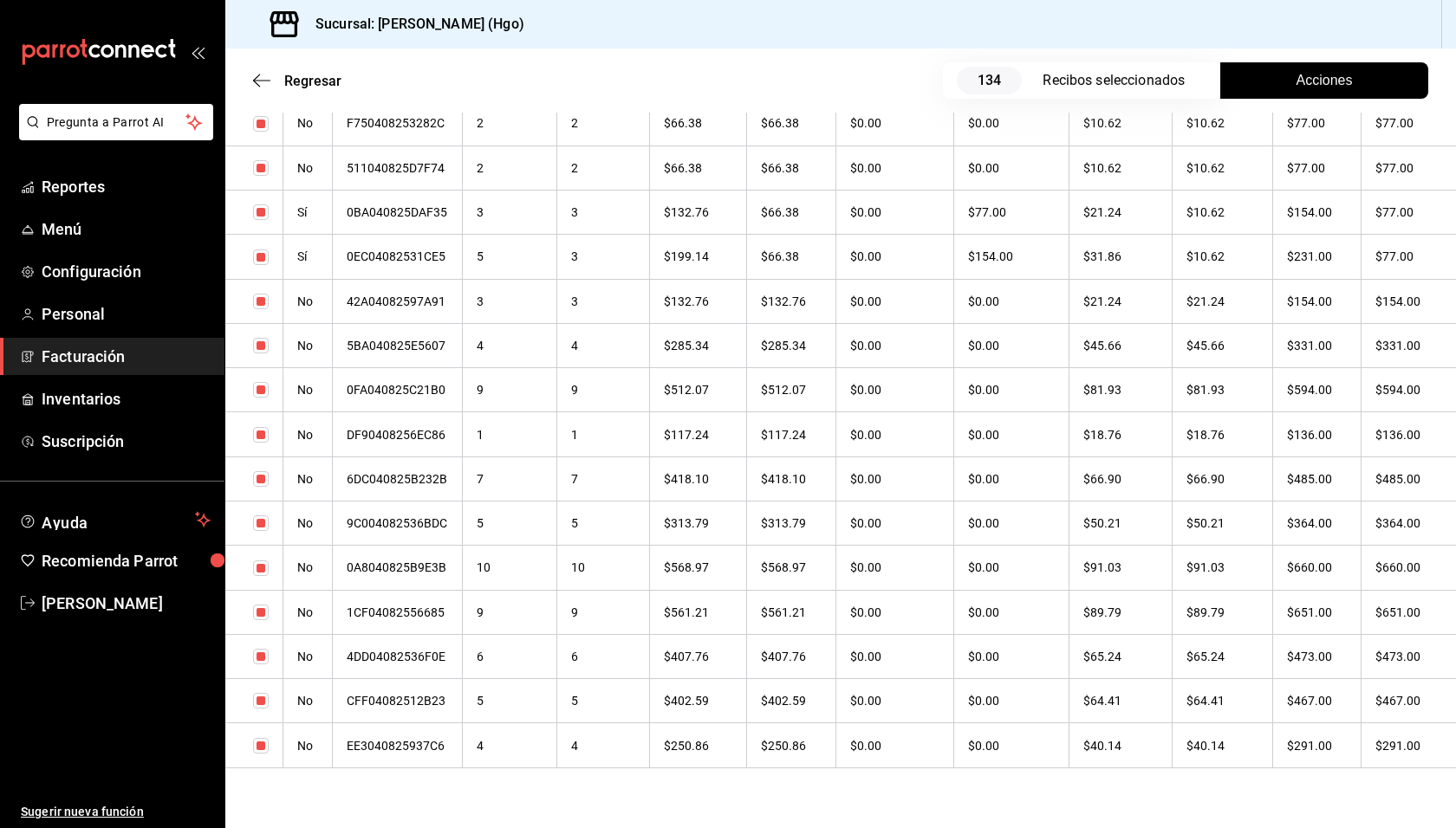
scroll to position [5814, 0]
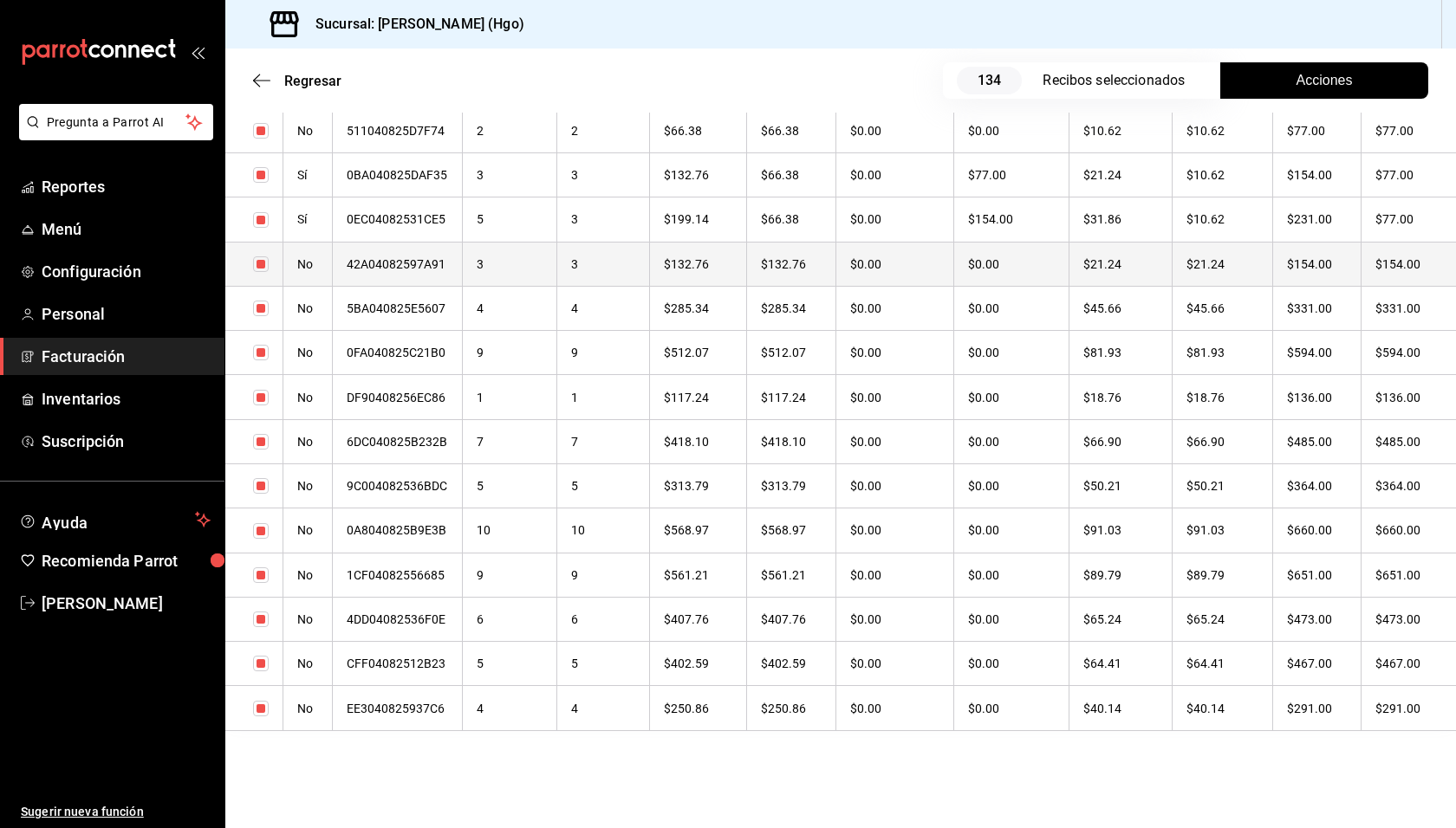
click at [1361, 254] on th "$154.00" at bounding box center [1408, 263] width 95 height 44
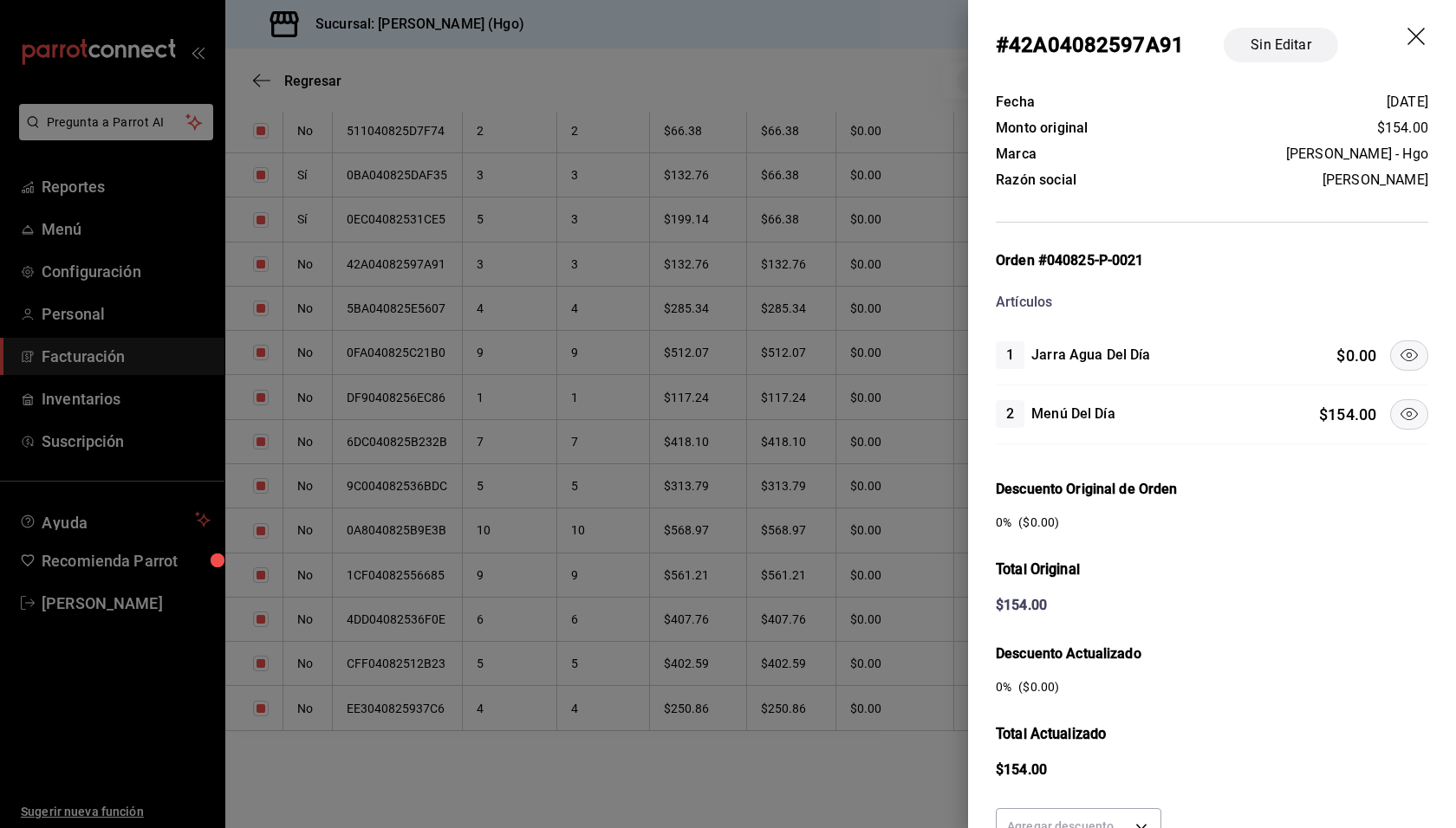
scroll to position [159, 0]
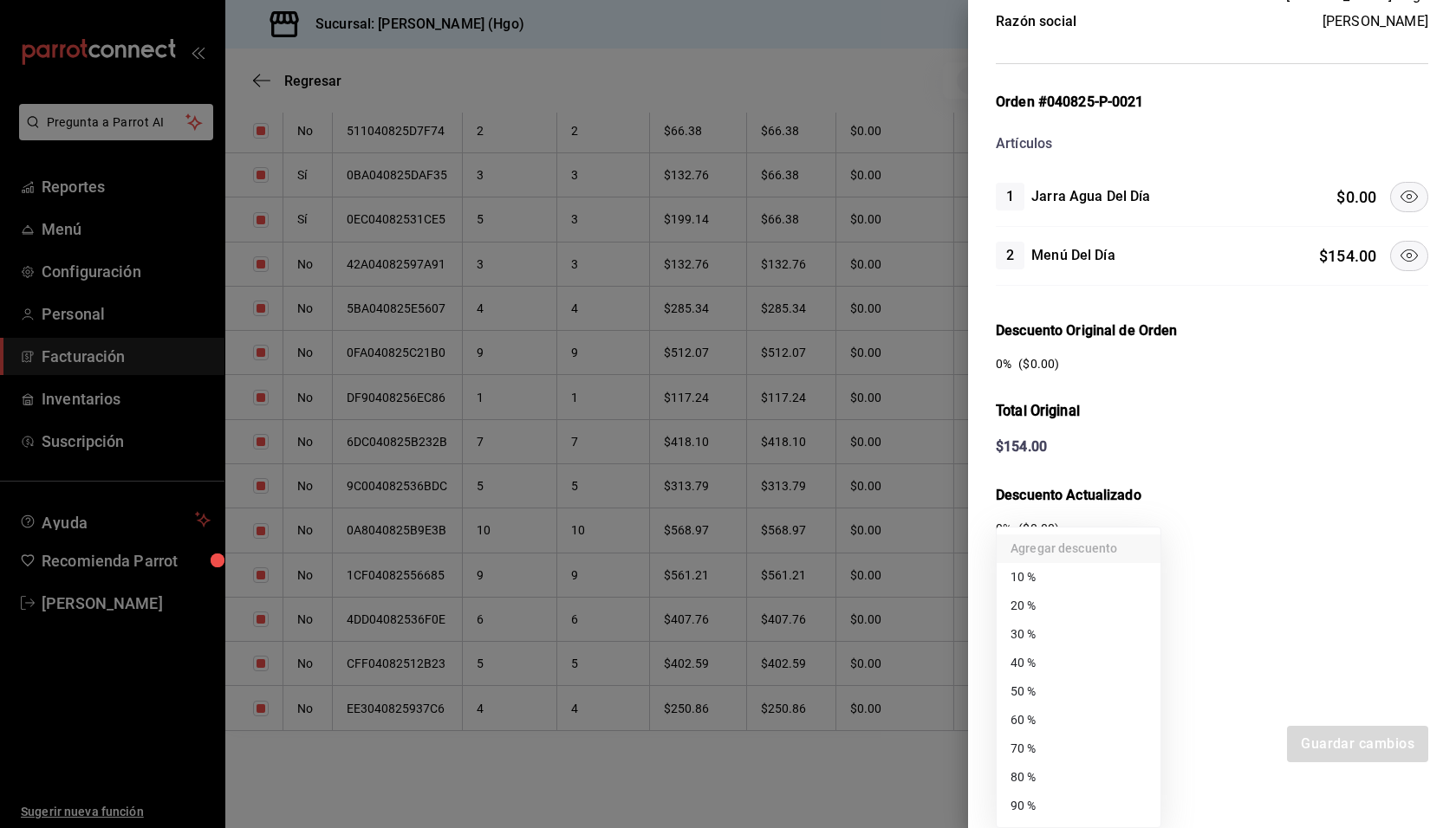
click at [1058, 650] on body "Pregunta a Parrot AI Reportes Menú Configuración Personal Facturación Inventari…" at bounding box center [728, 414] width 1456 height 828
click at [1074, 692] on li "50 %" at bounding box center [1078, 691] width 163 height 28
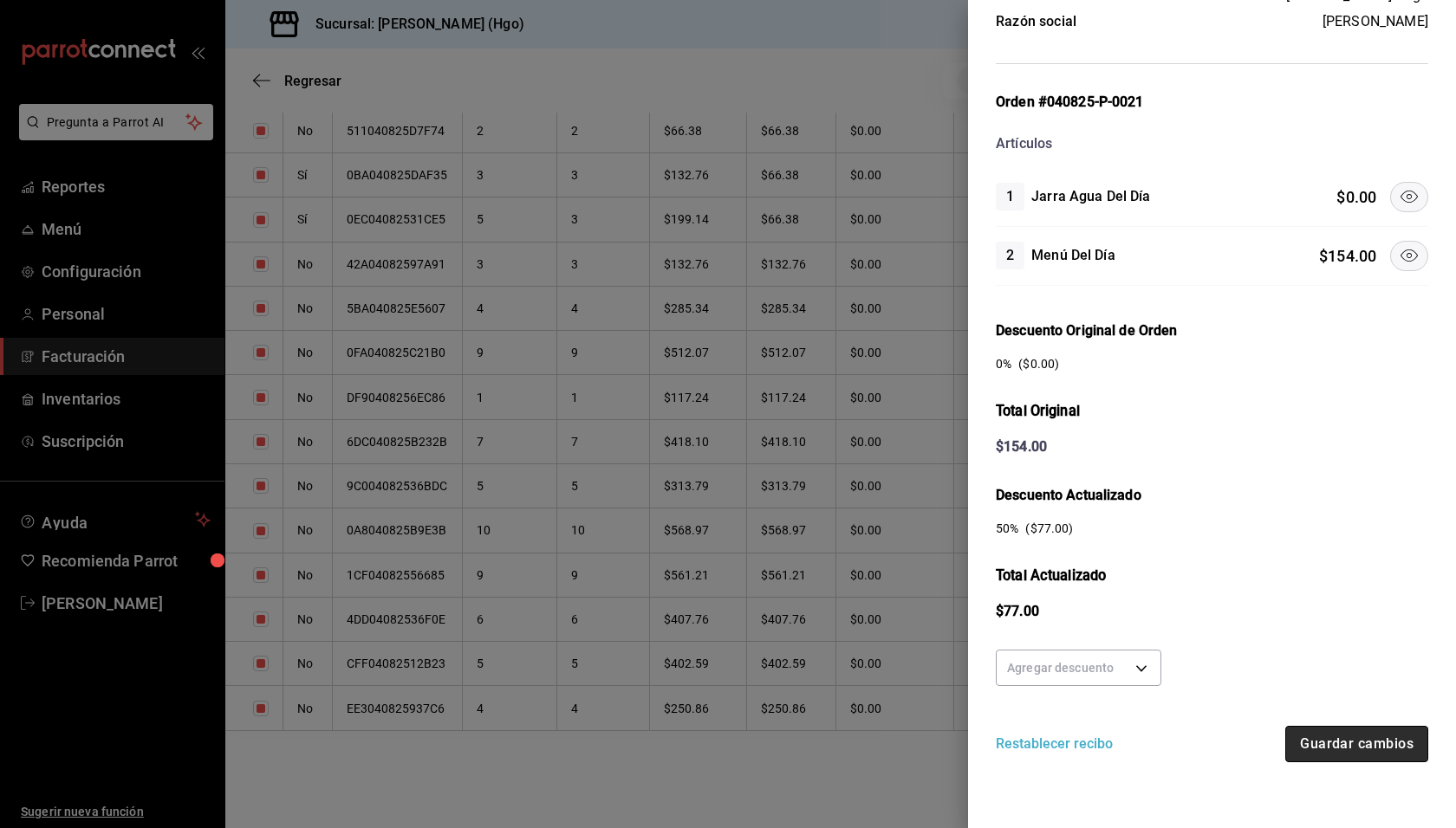
click at [1354, 734] on button "Guardar cambios" at bounding box center [1357, 744] width 143 height 37
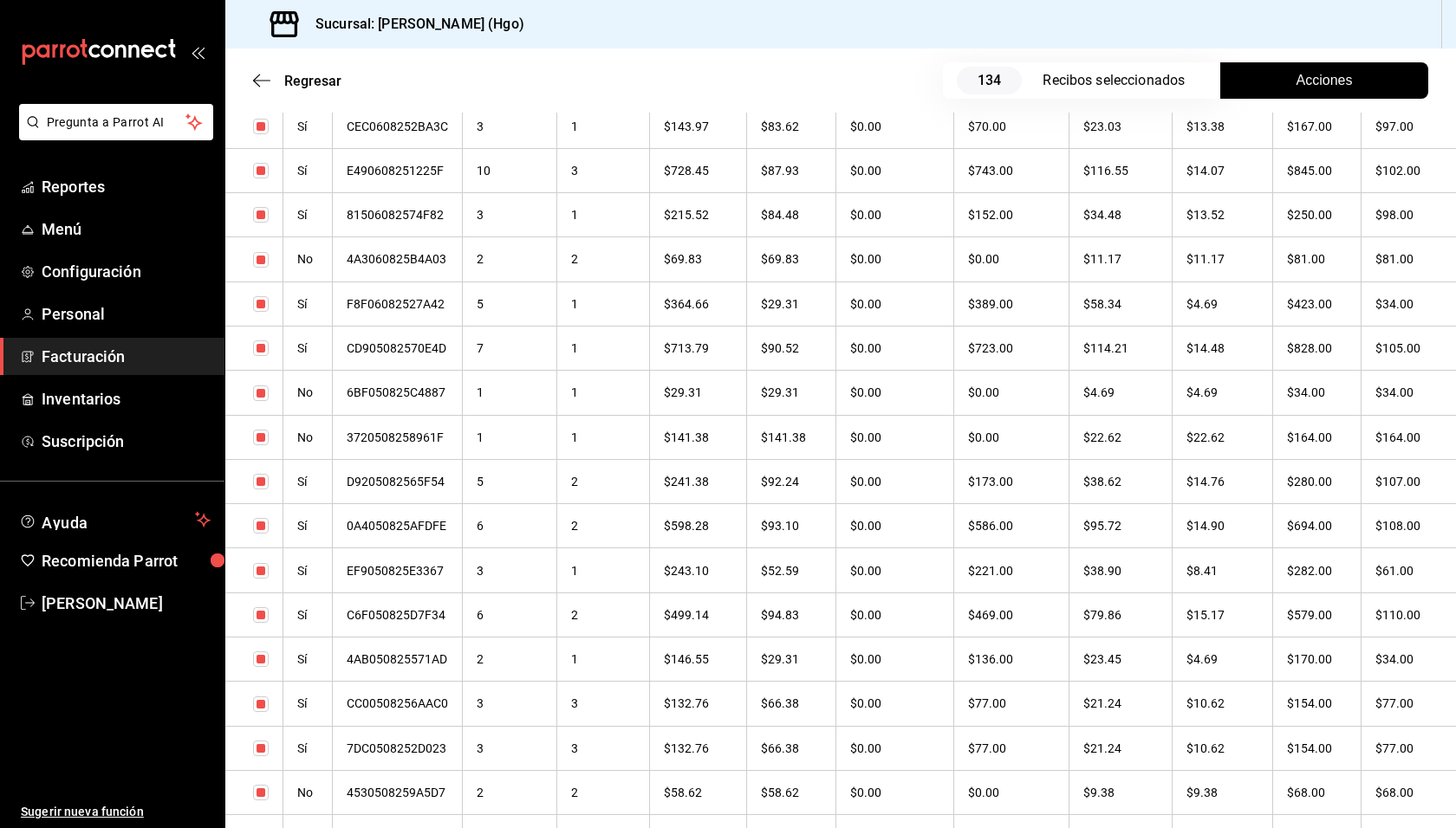
scroll to position [5814, 0]
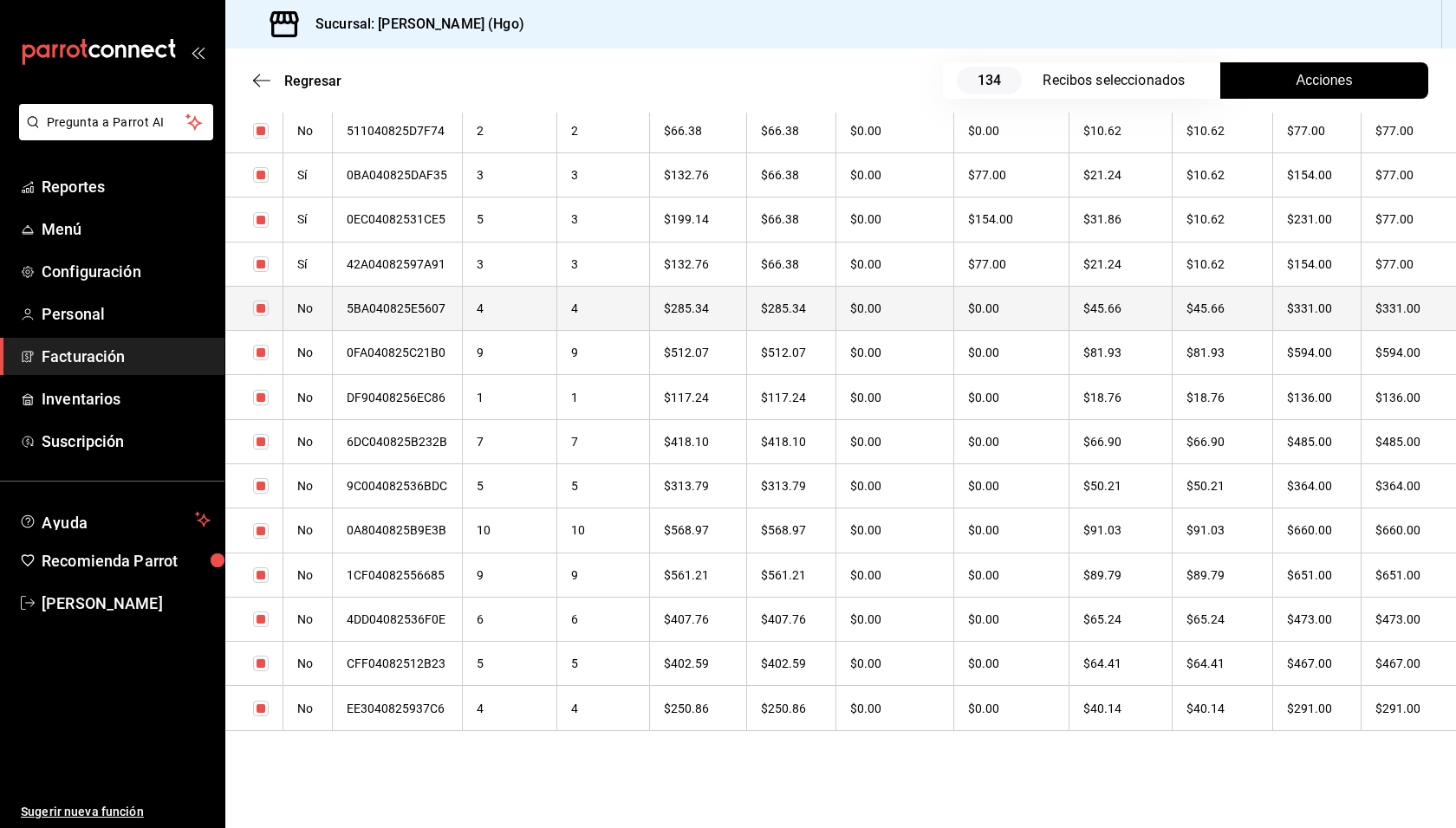
click at [1313, 308] on th "$331.00" at bounding box center [1316, 308] width 88 height 44
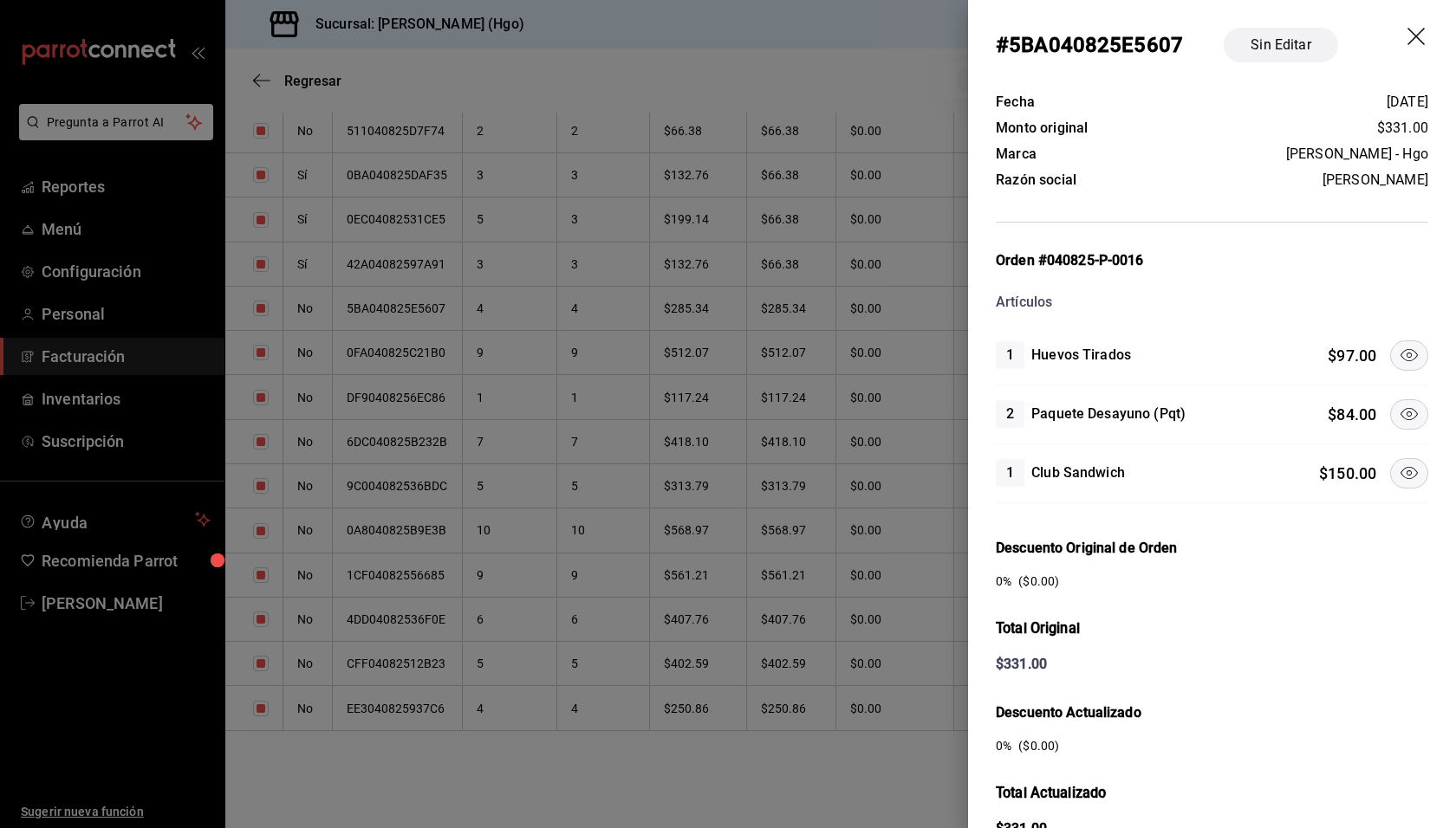
click at [1405, 405] on icon at bounding box center [1408, 414] width 21 height 21
click at [1398, 467] on icon at bounding box center [1408, 473] width 21 height 21
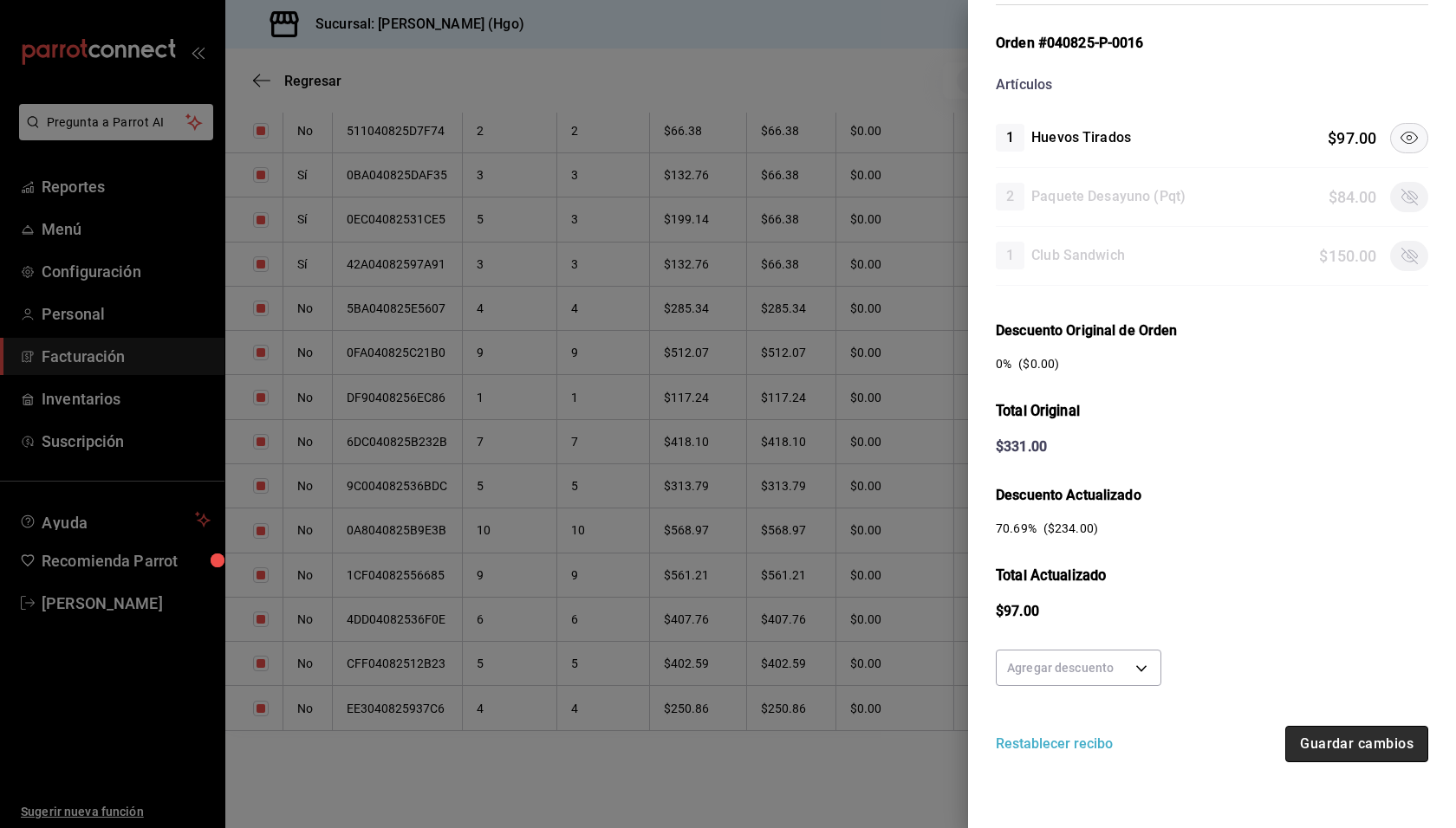
click at [1357, 733] on button "Guardar cambios" at bounding box center [1357, 744] width 143 height 37
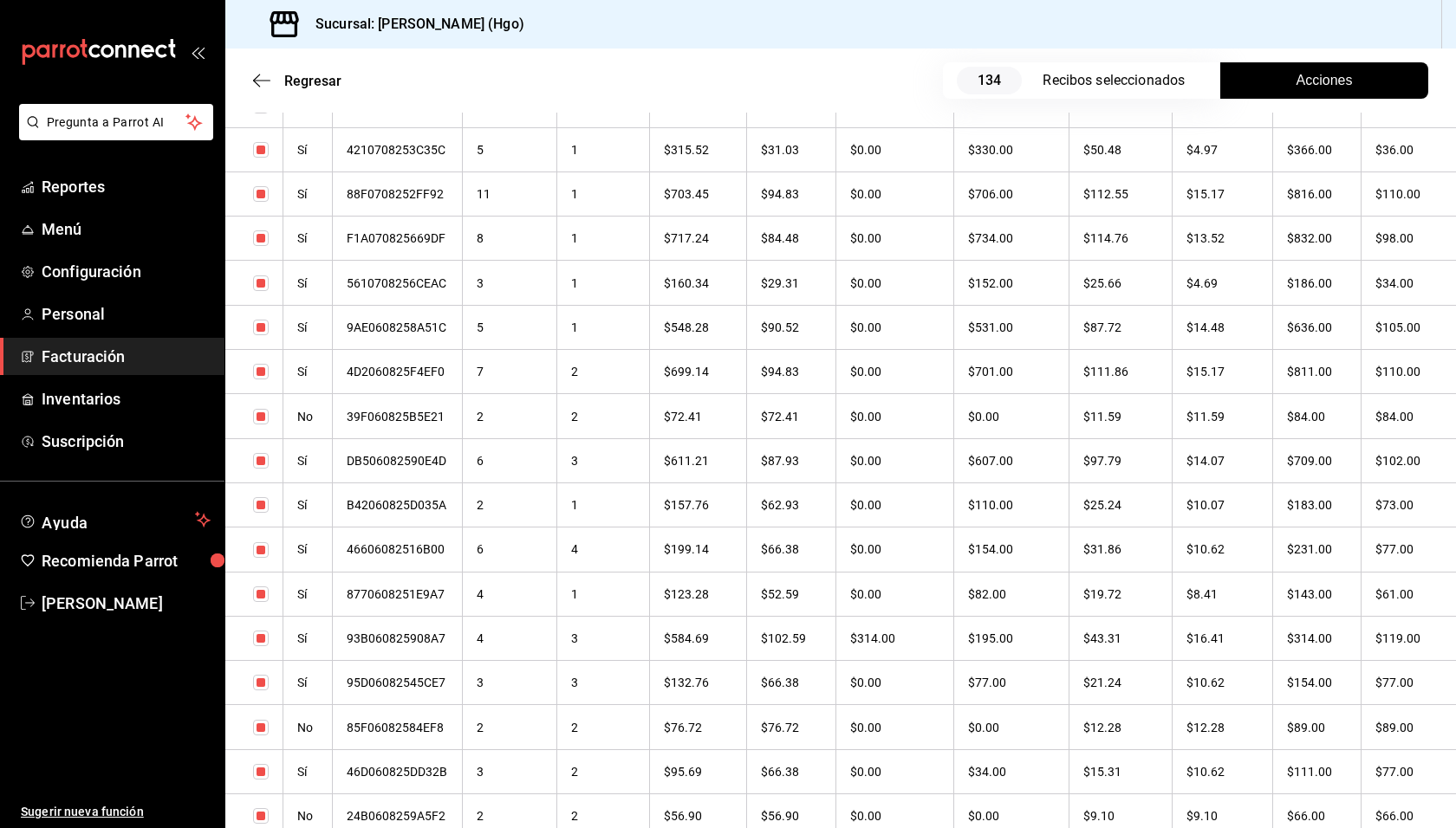
scroll to position [4441, 0]
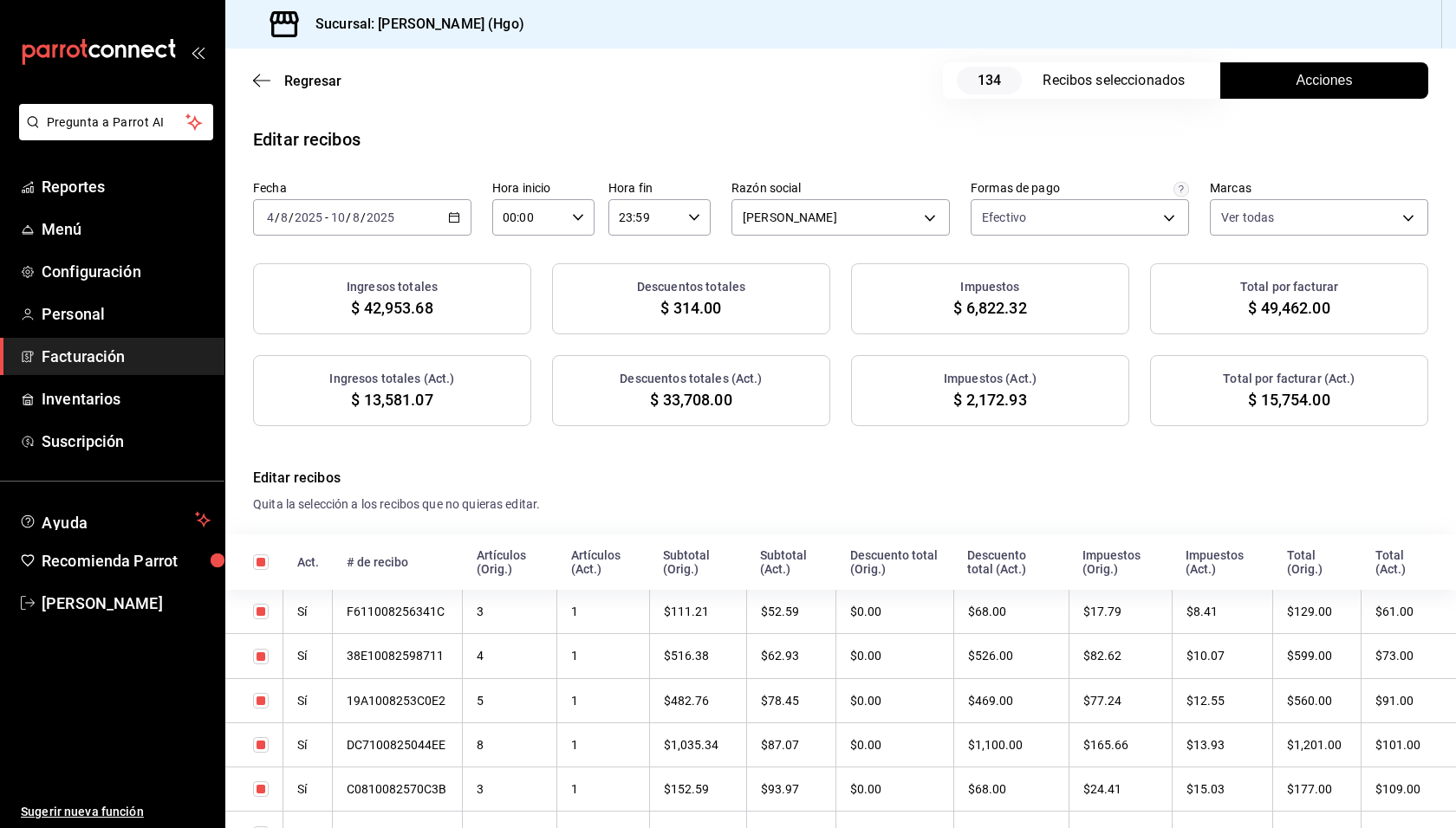
scroll to position [4441, 0]
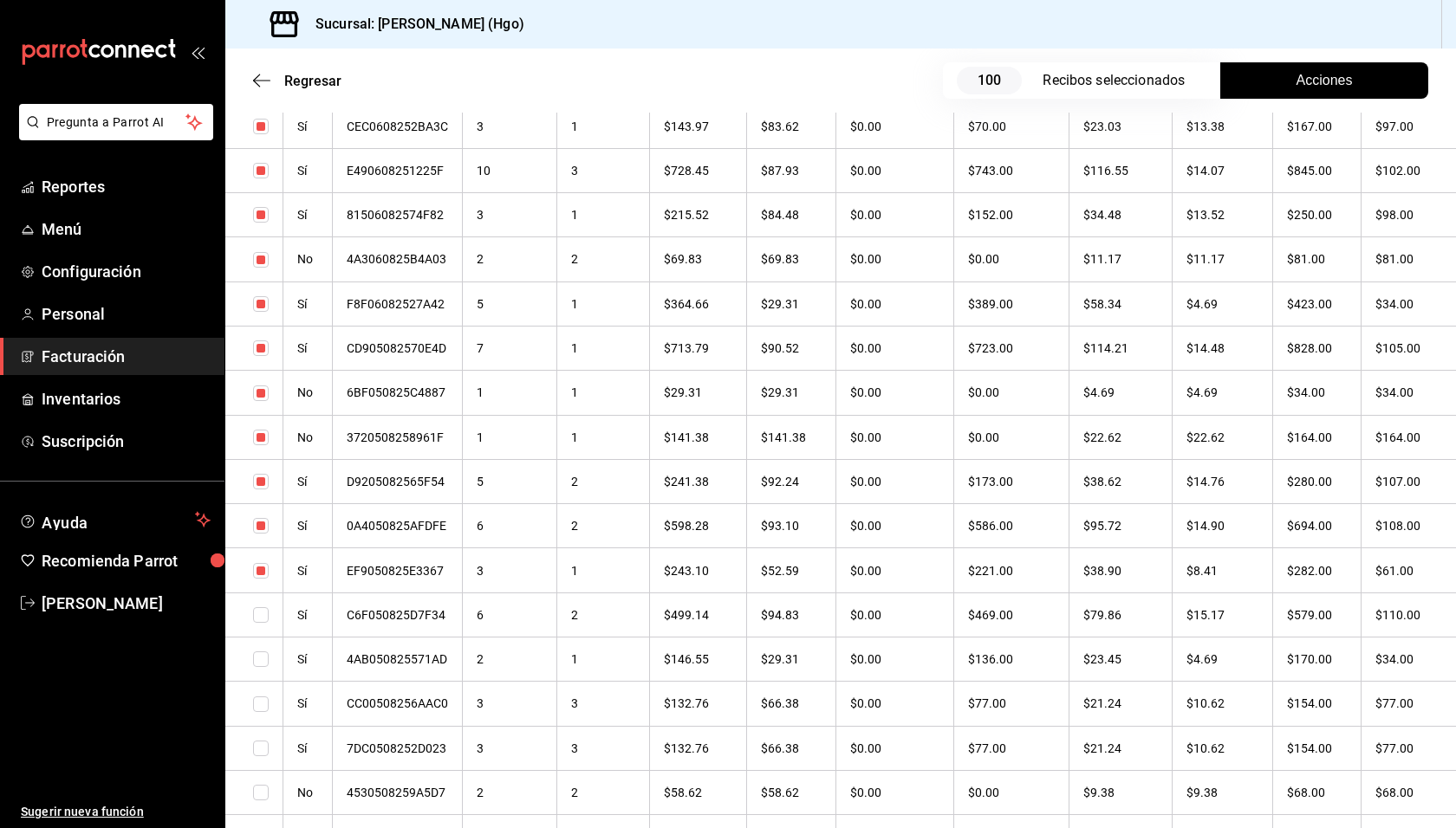
checkbox input "true"
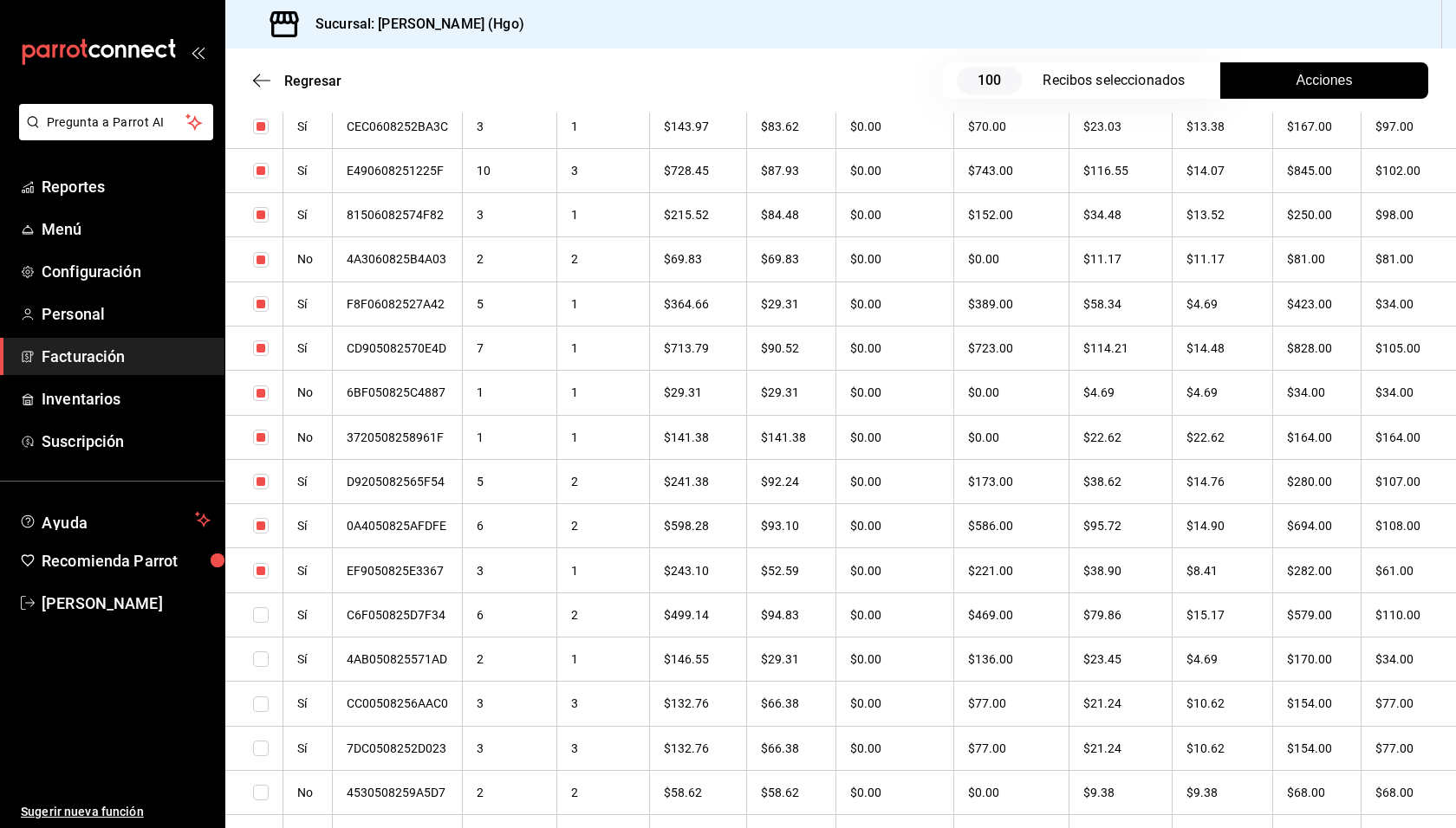
checkbox input "true"
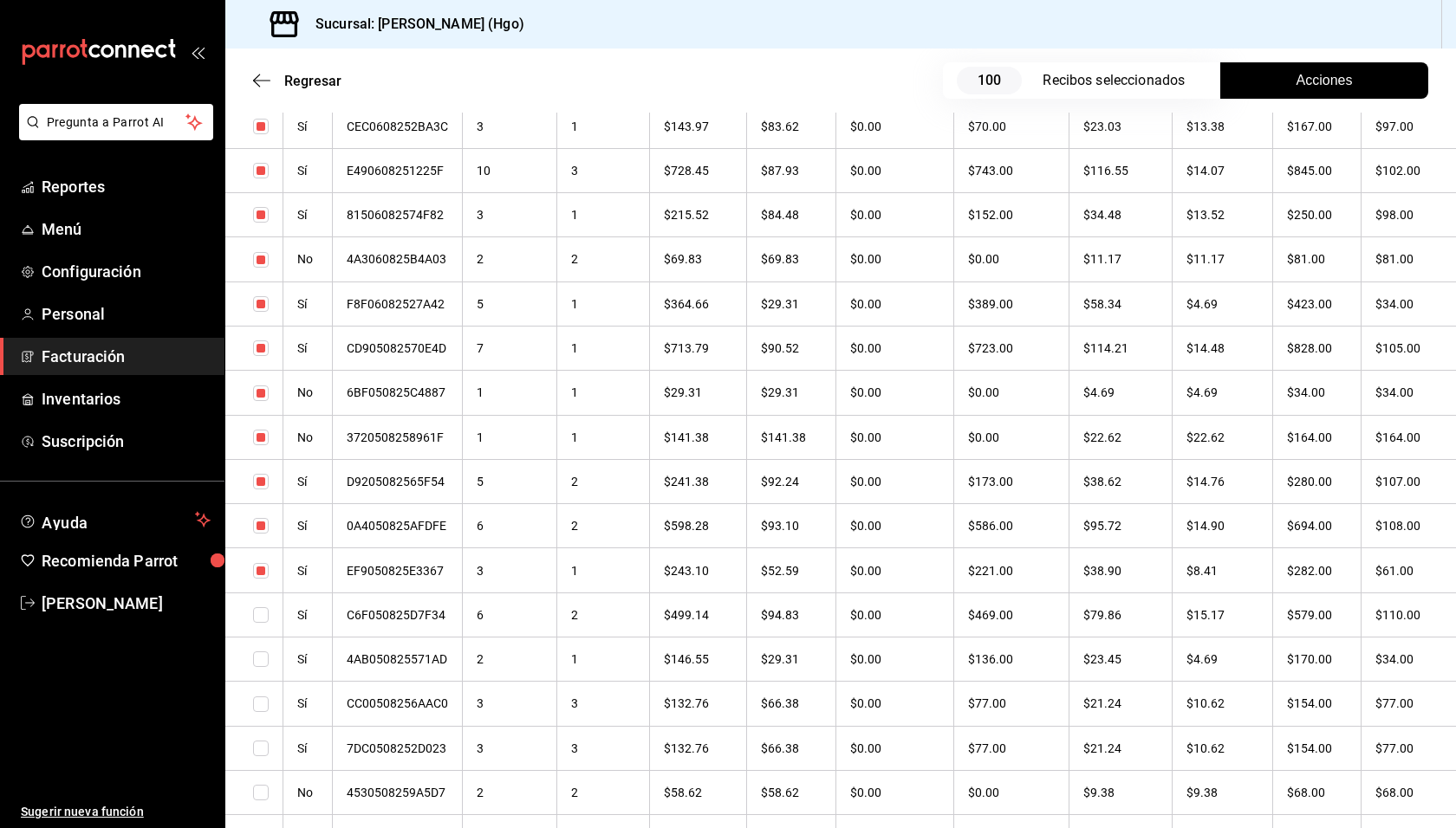
checkbox input "true"
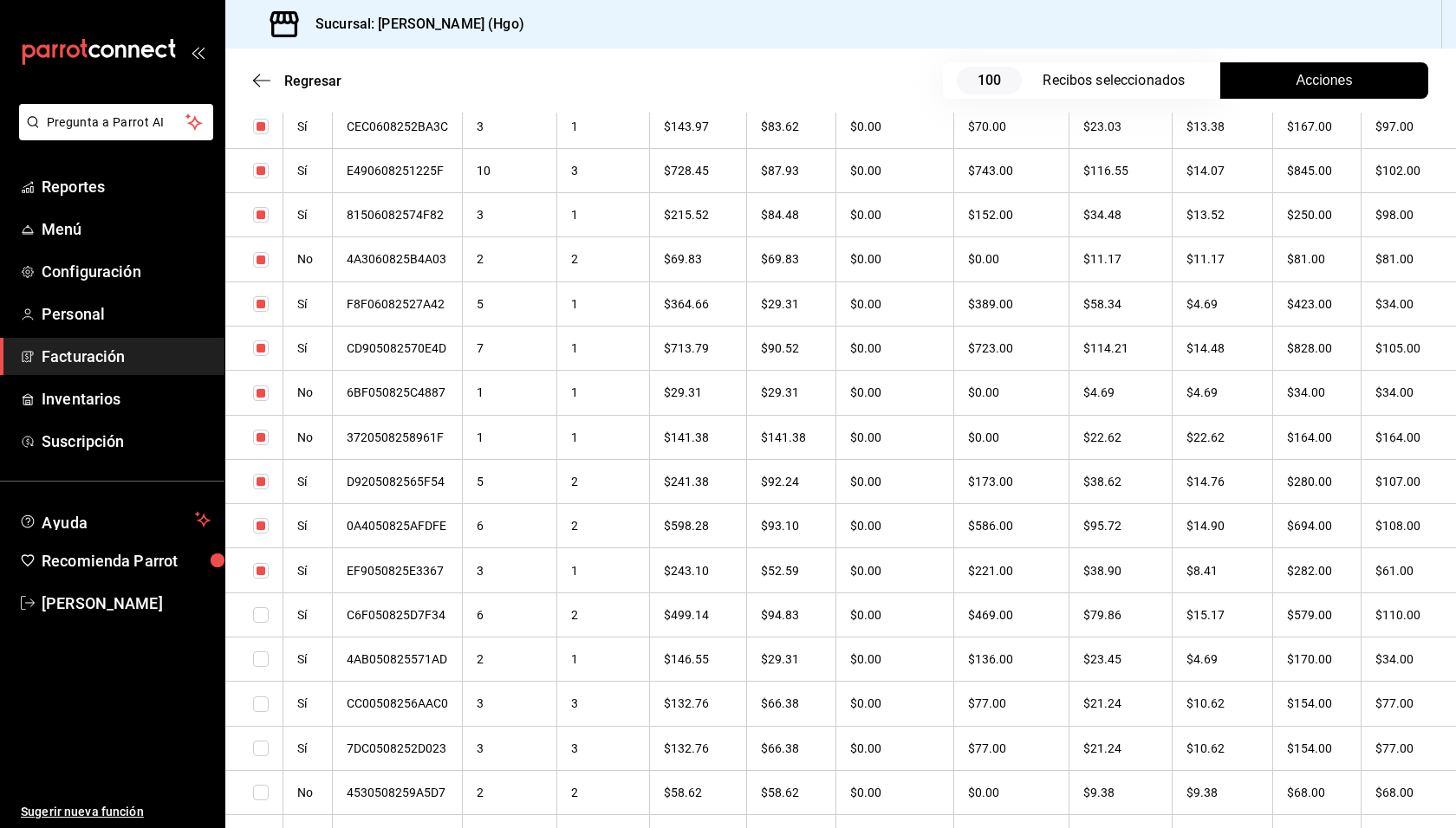
checkbox input "true"
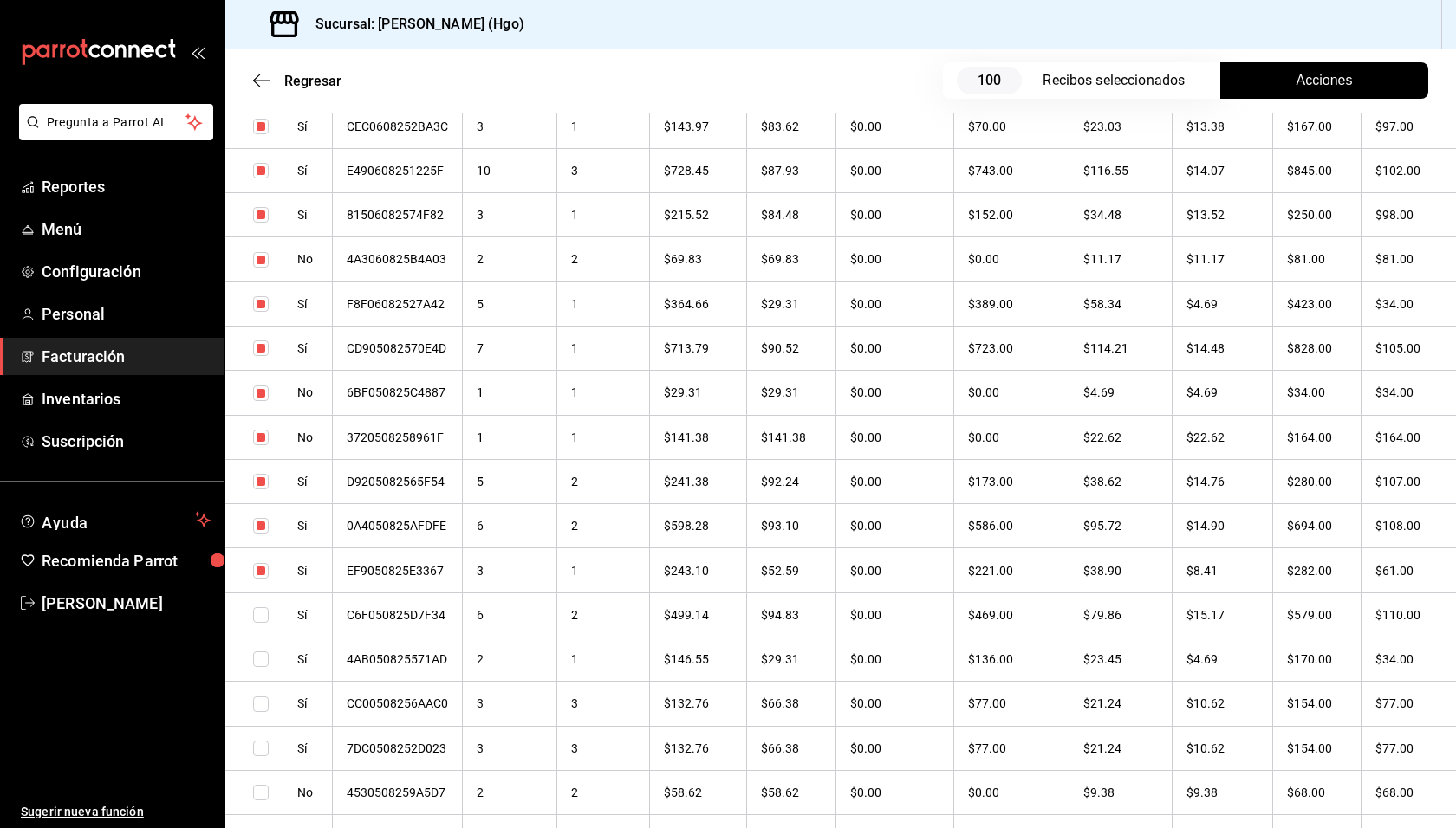
checkbox input "true"
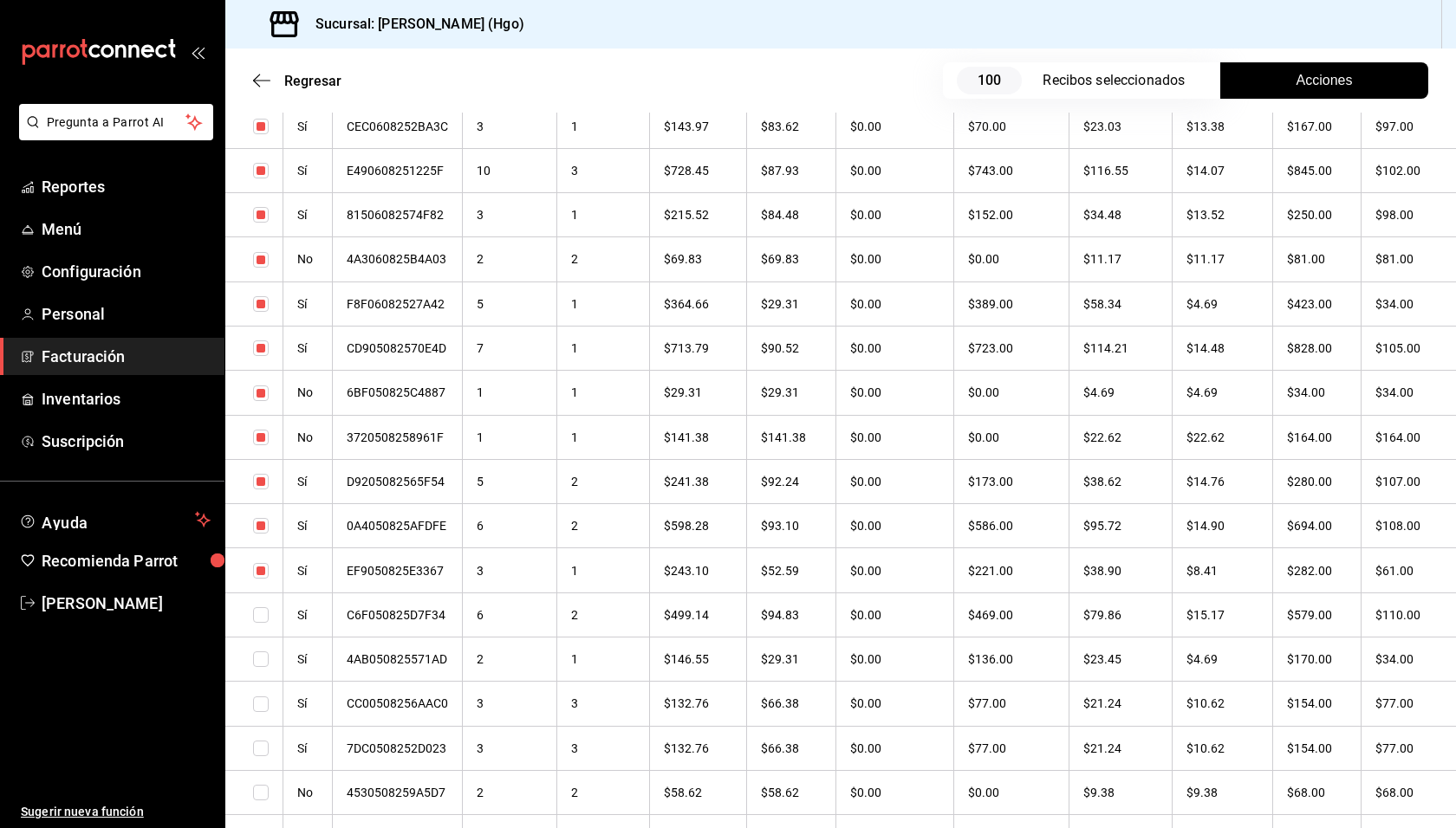
checkbox input "true"
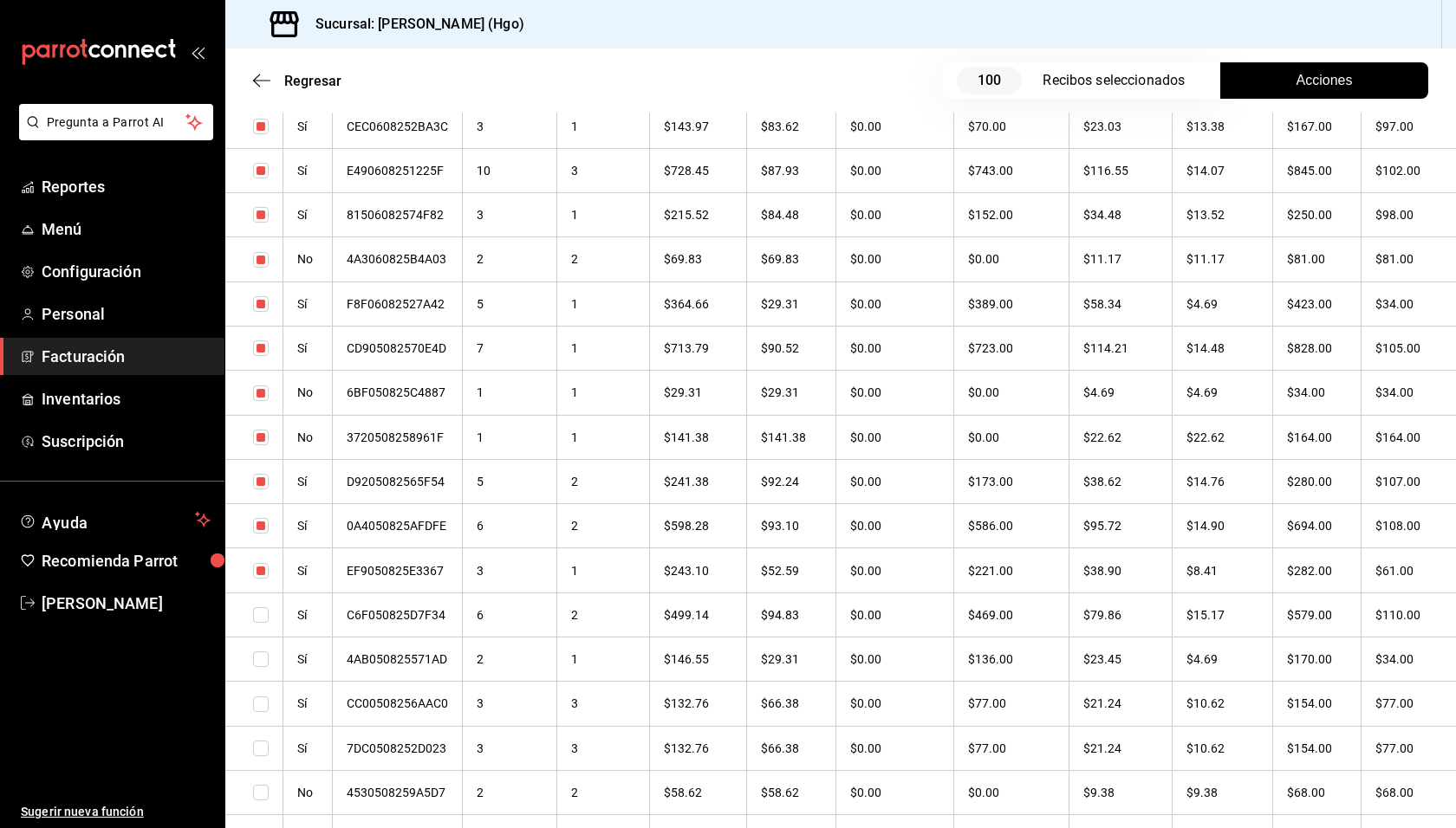
checkbox input "true"
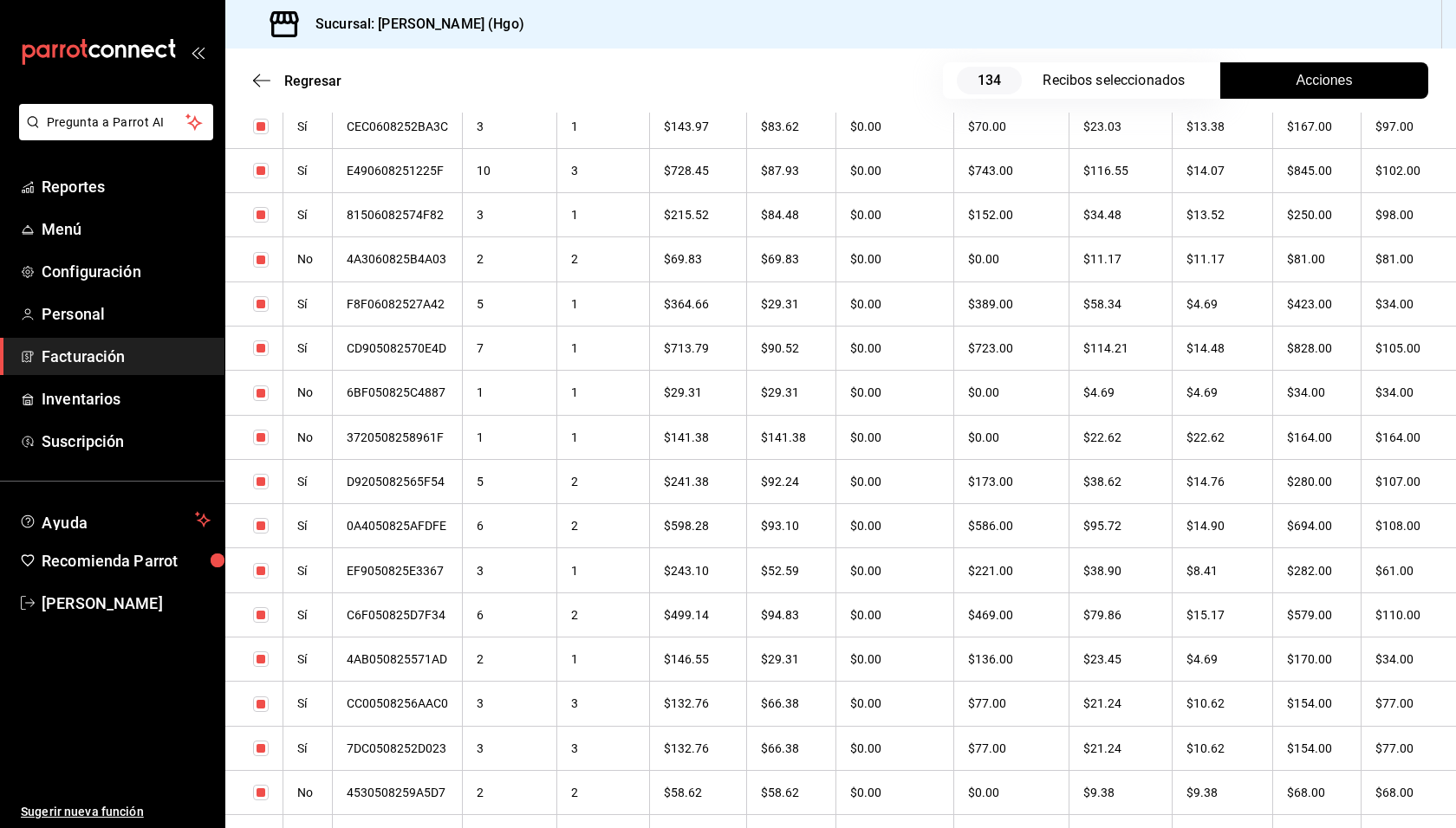
scroll to position [5814, 0]
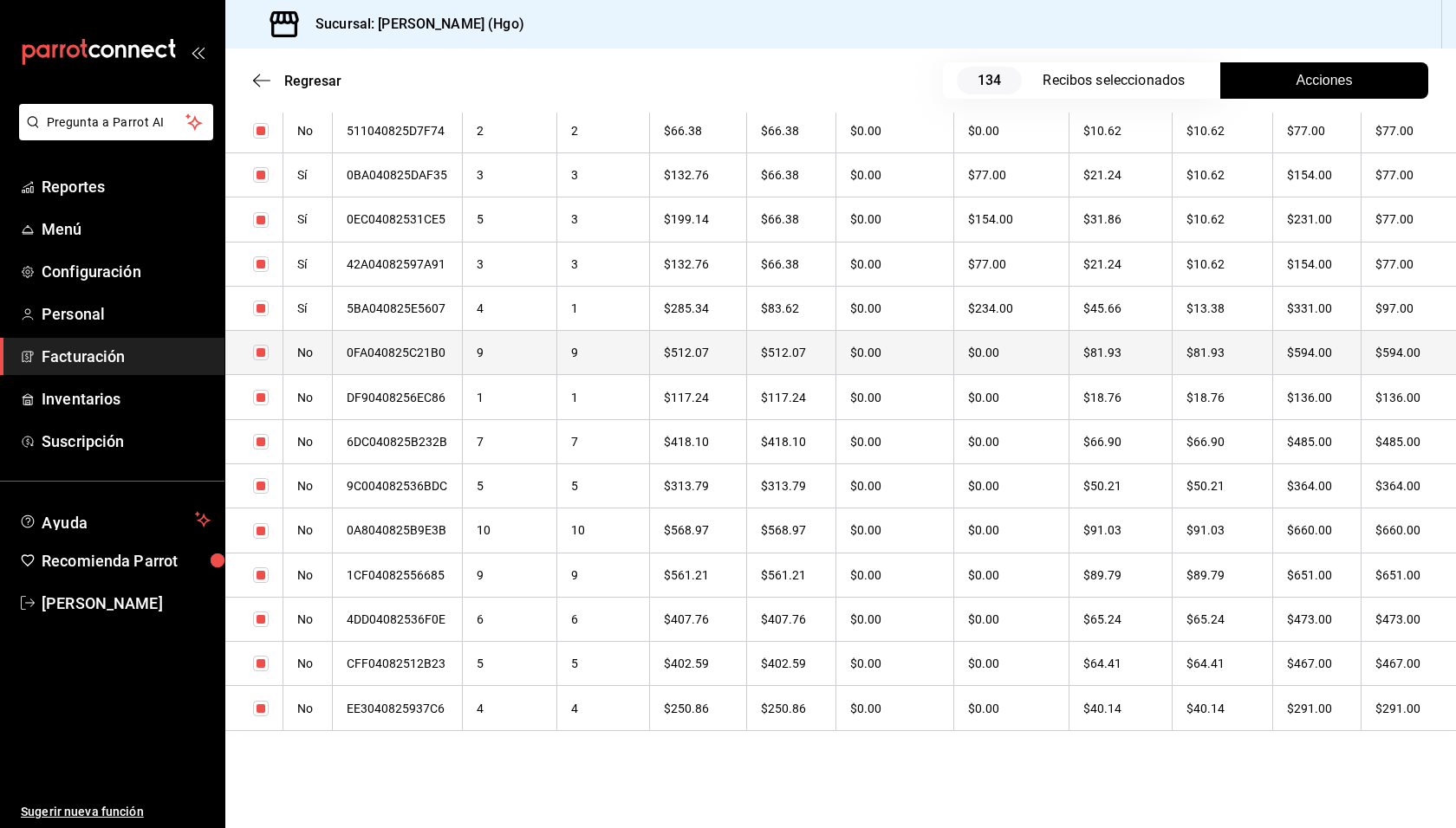
click at [1316, 356] on th "$594.00" at bounding box center [1316, 353] width 88 height 44
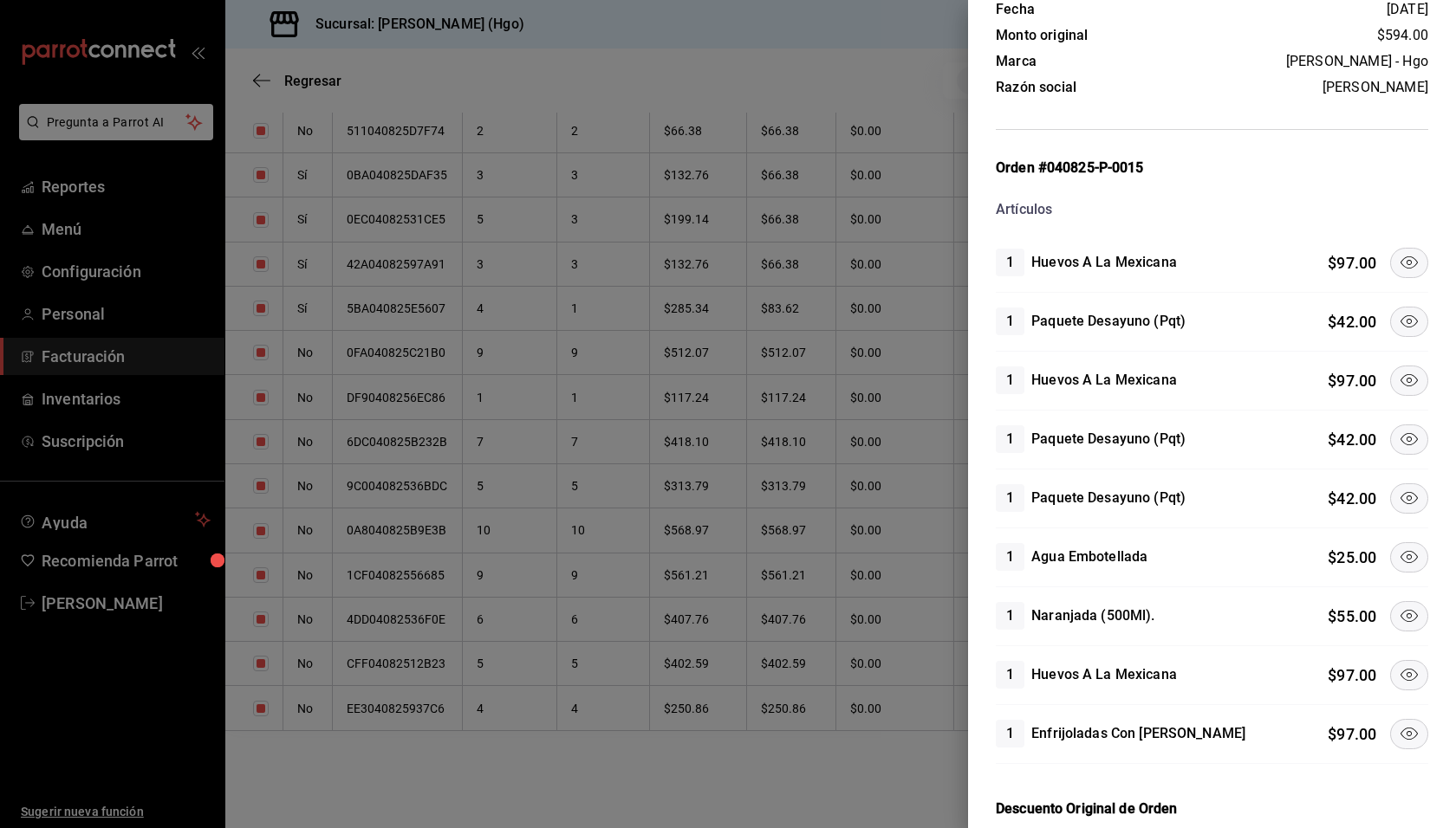
scroll to position [104, 0]
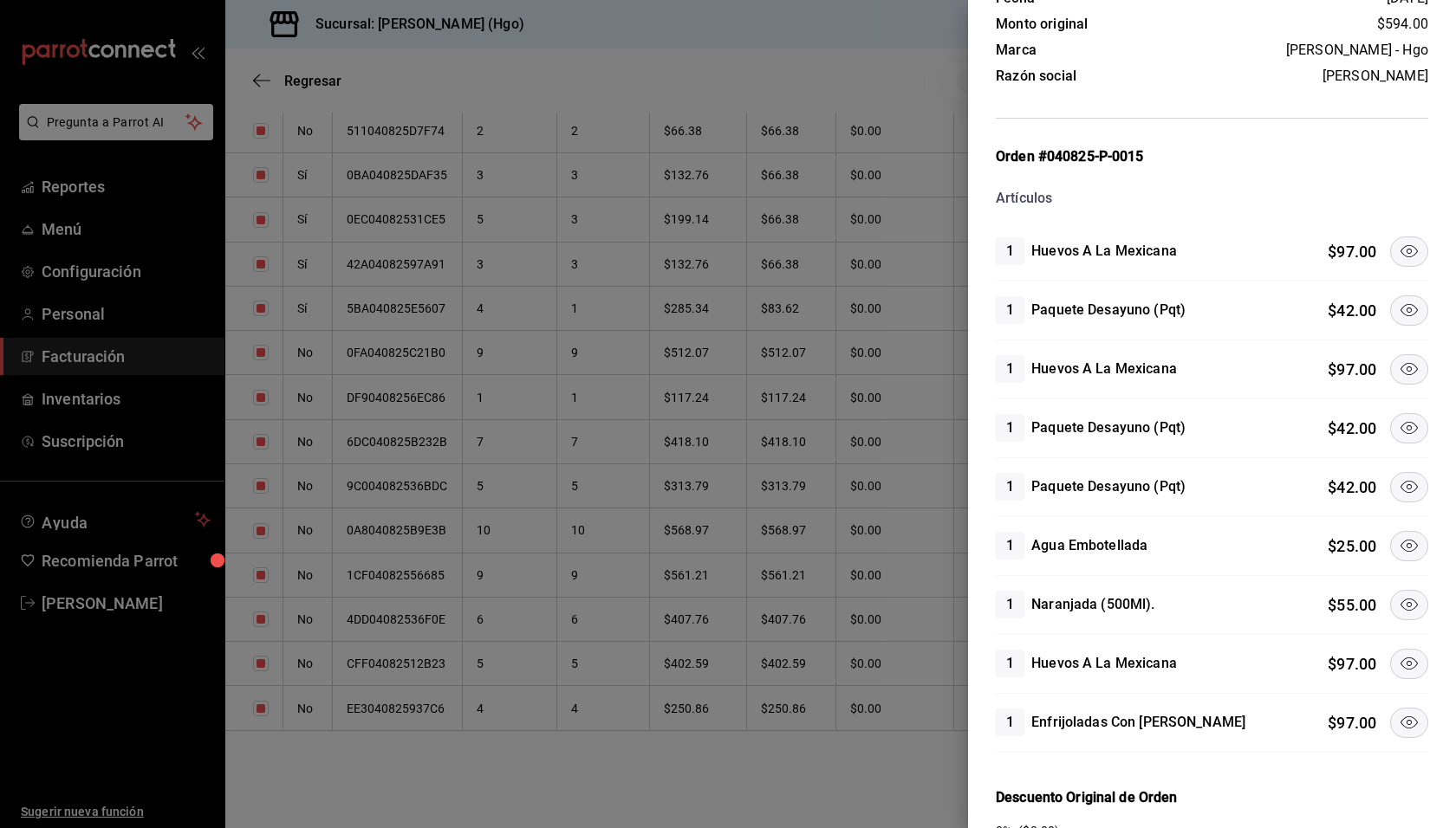
click at [1398, 305] on icon at bounding box center [1408, 310] width 21 height 21
click at [1398, 363] on icon at bounding box center [1408, 369] width 21 height 21
click at [1400, 423] on icon at bounding box center [1408, 428] width 17 height 12
click at [1398, 482] on icon at bounding box center [1408, 487] width 21 height 21
click at [1398, 607] on icon at bounding box center [1408, 604] width 21 height 21
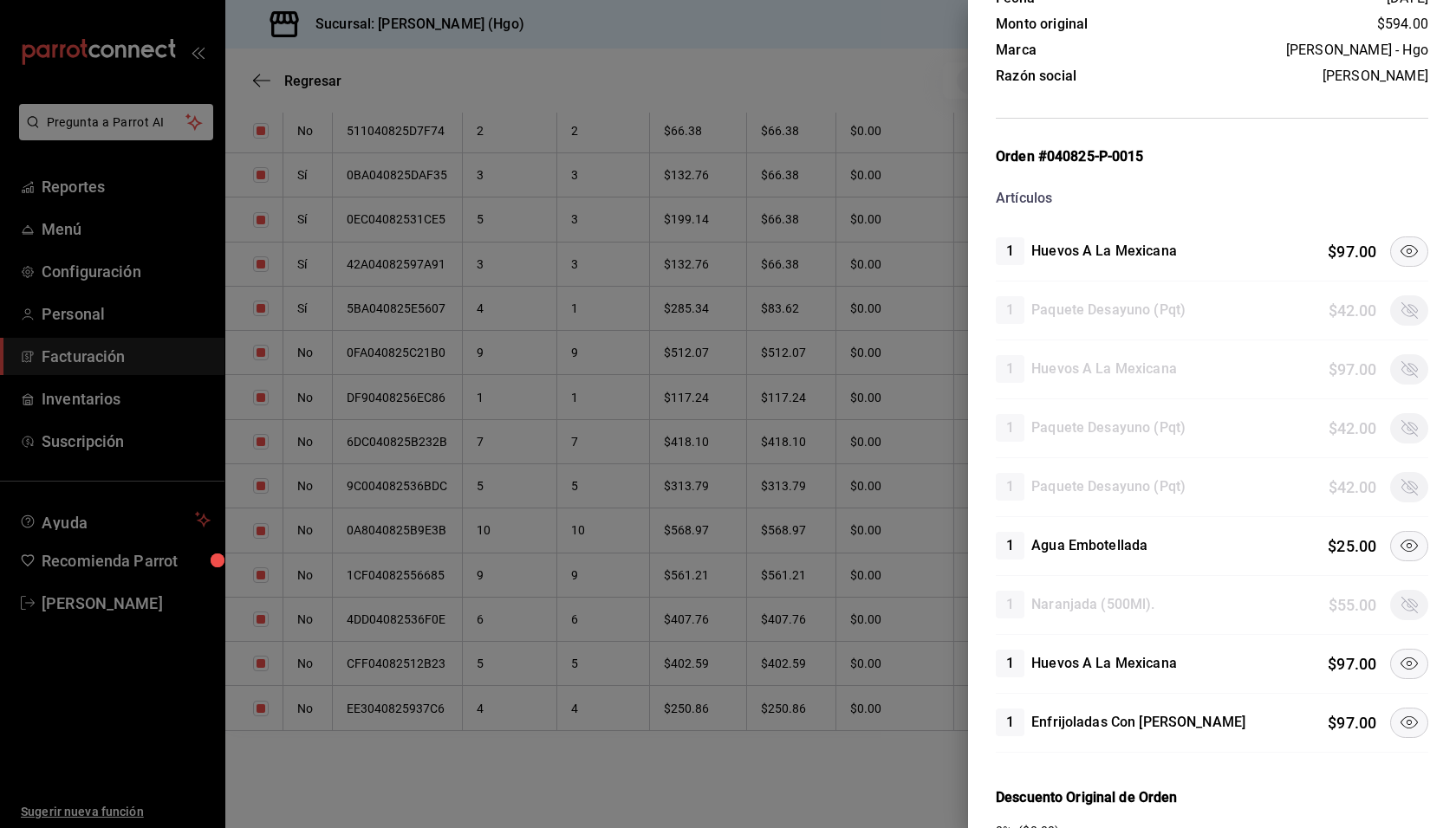
click at [1400, 656] on icon at bounding box center [1408, 664] width 21 height 21
click at [1400, 720] on icon at bounding box center [1408, 722] width 17 height 12
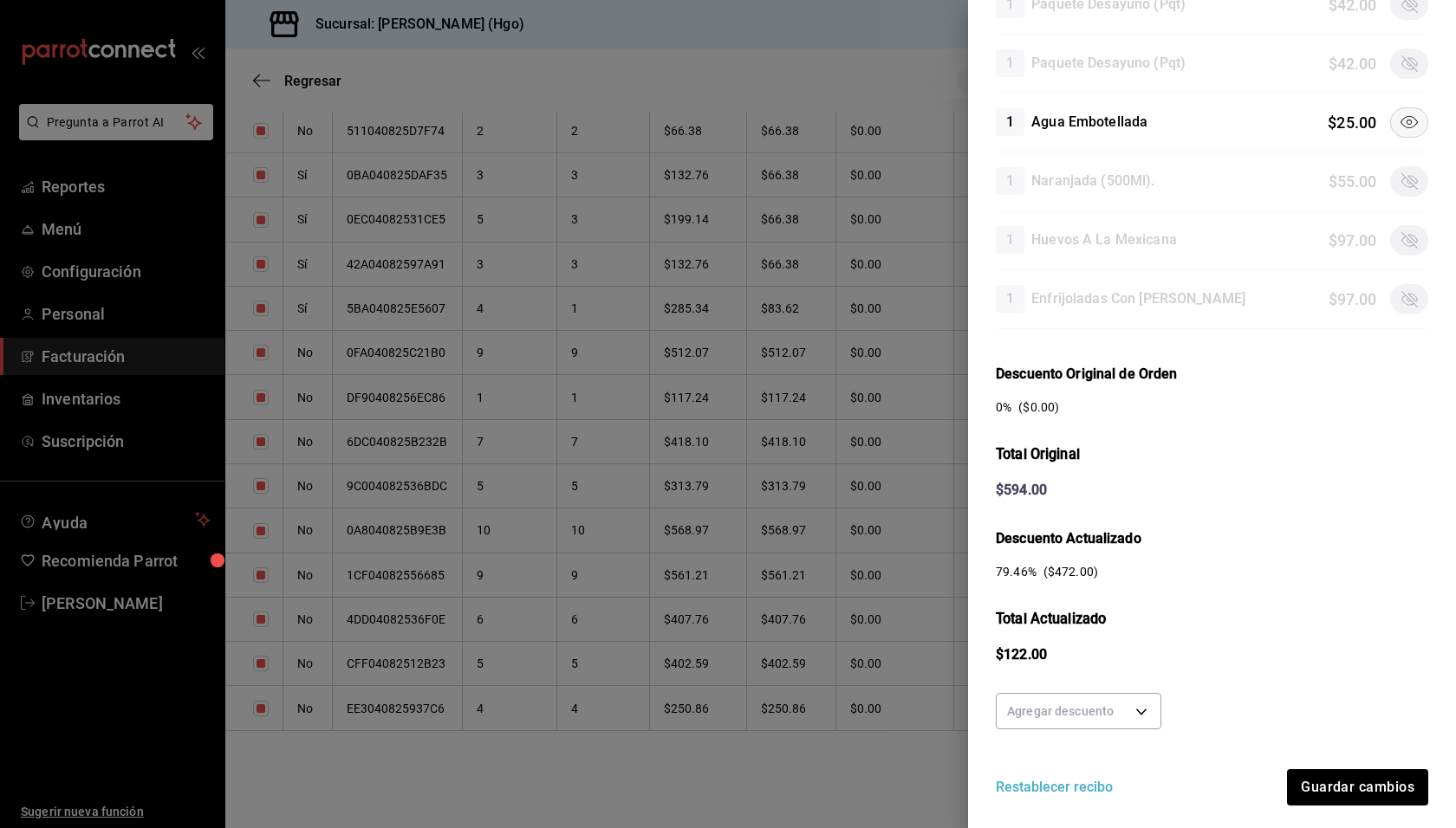
scroll to position [571, 0]
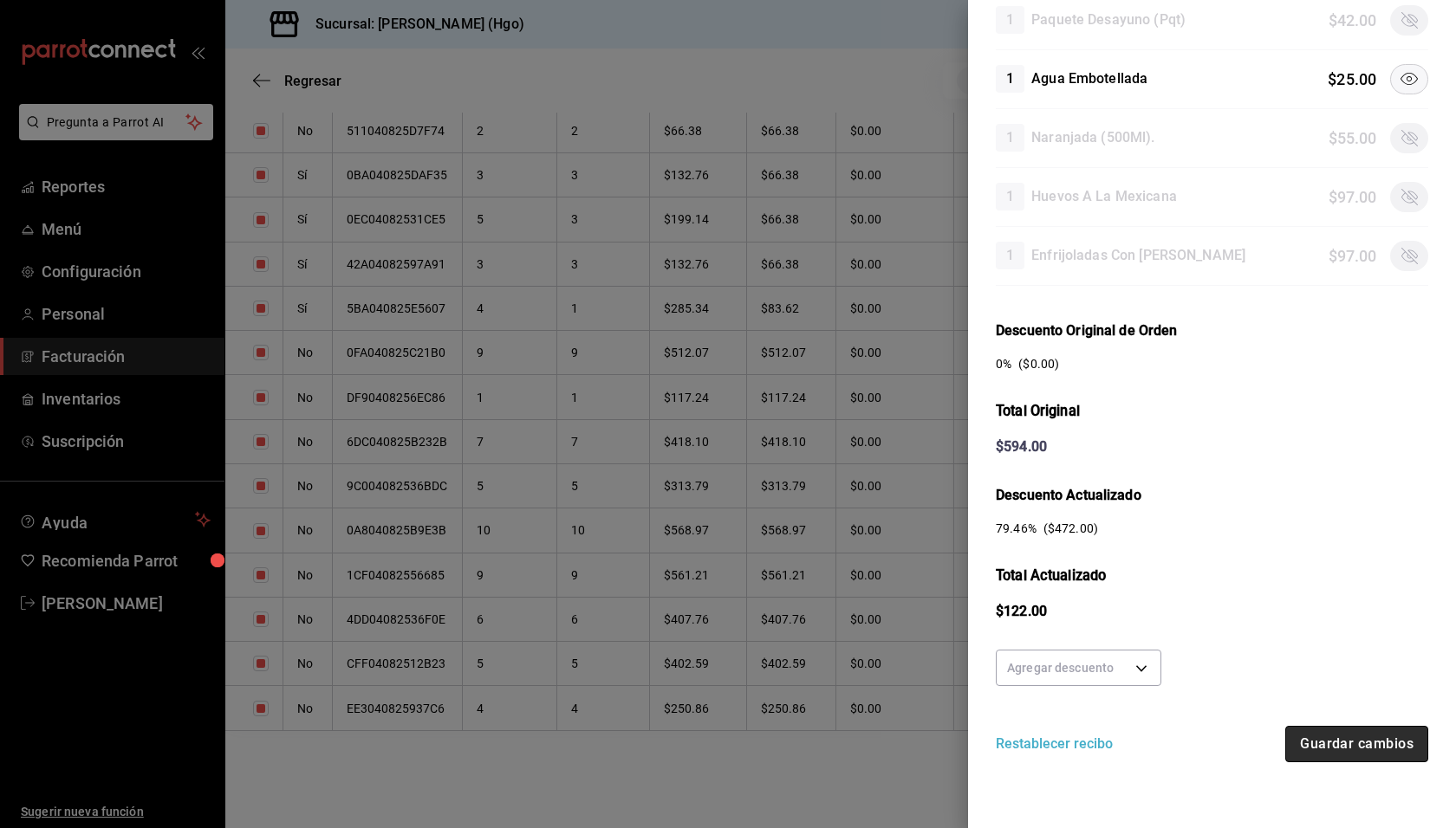
click at [1327, 744] on button "Guardar cambios" at bounding box center [1357, 744] width 143 height 37
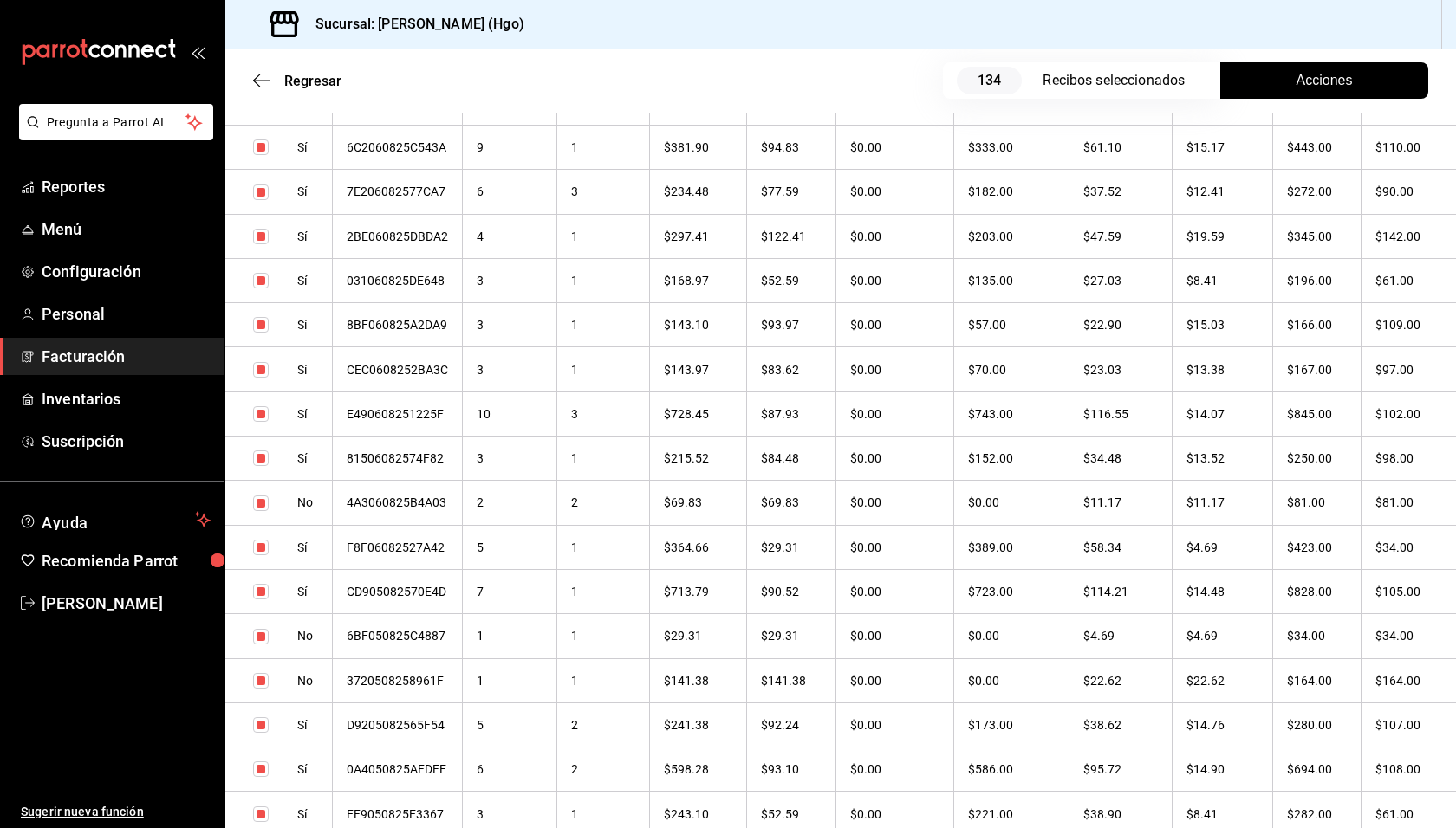
scroll to position [4441, 0]
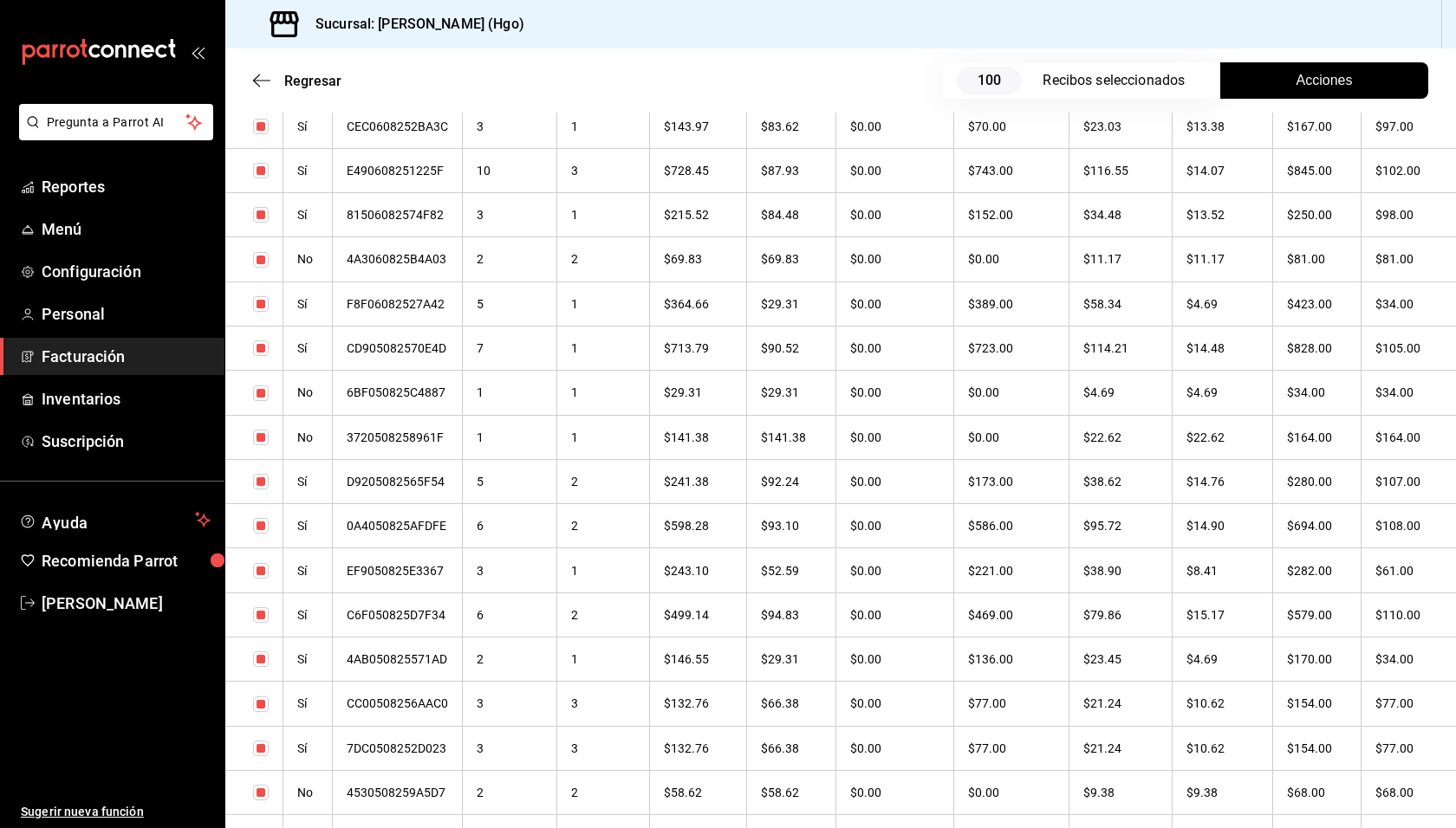
checkbox input "true"
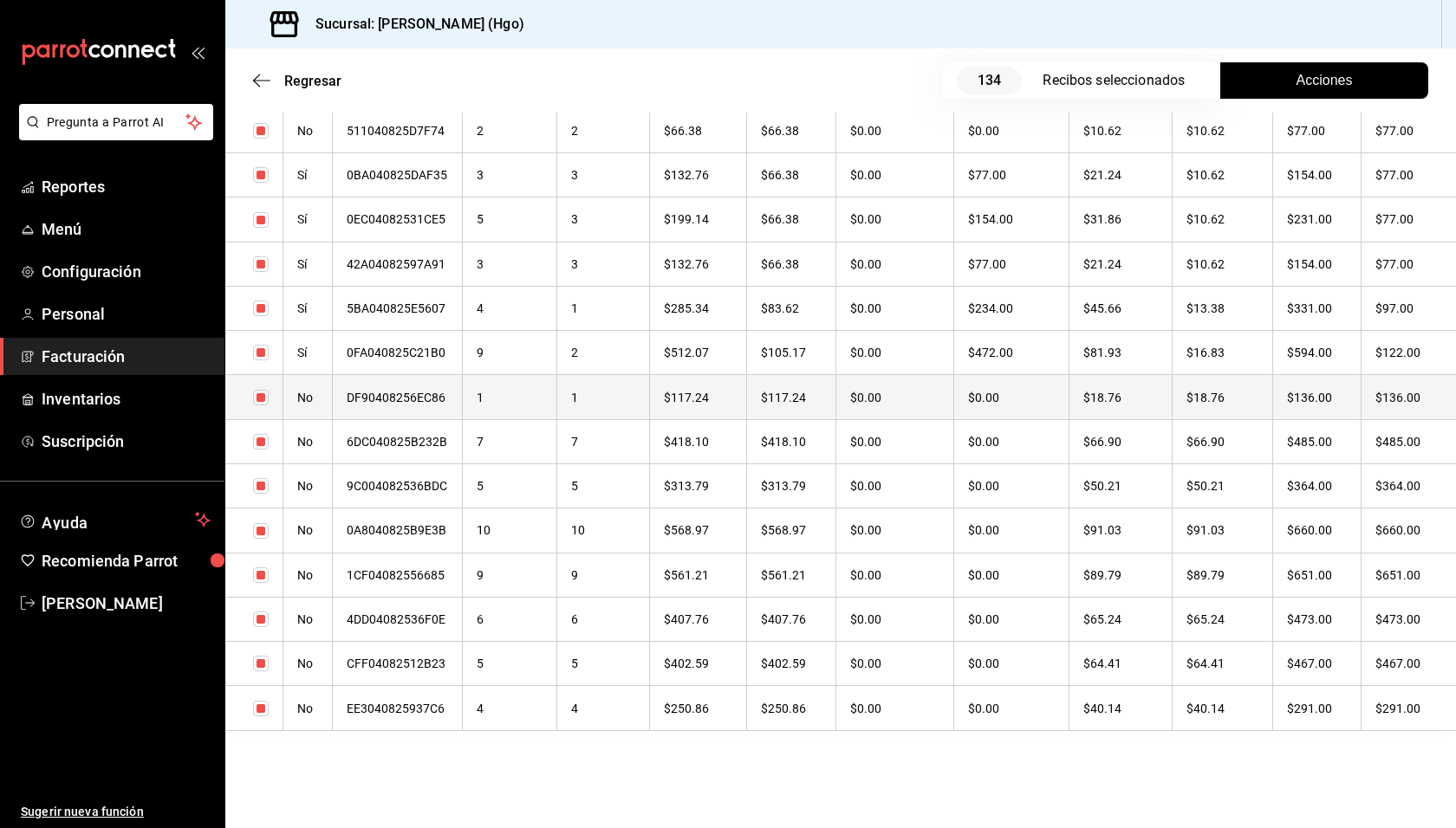
click at [1366, 401] on th "$136.00" at bounding box center [1408, 397] width 95 height 44
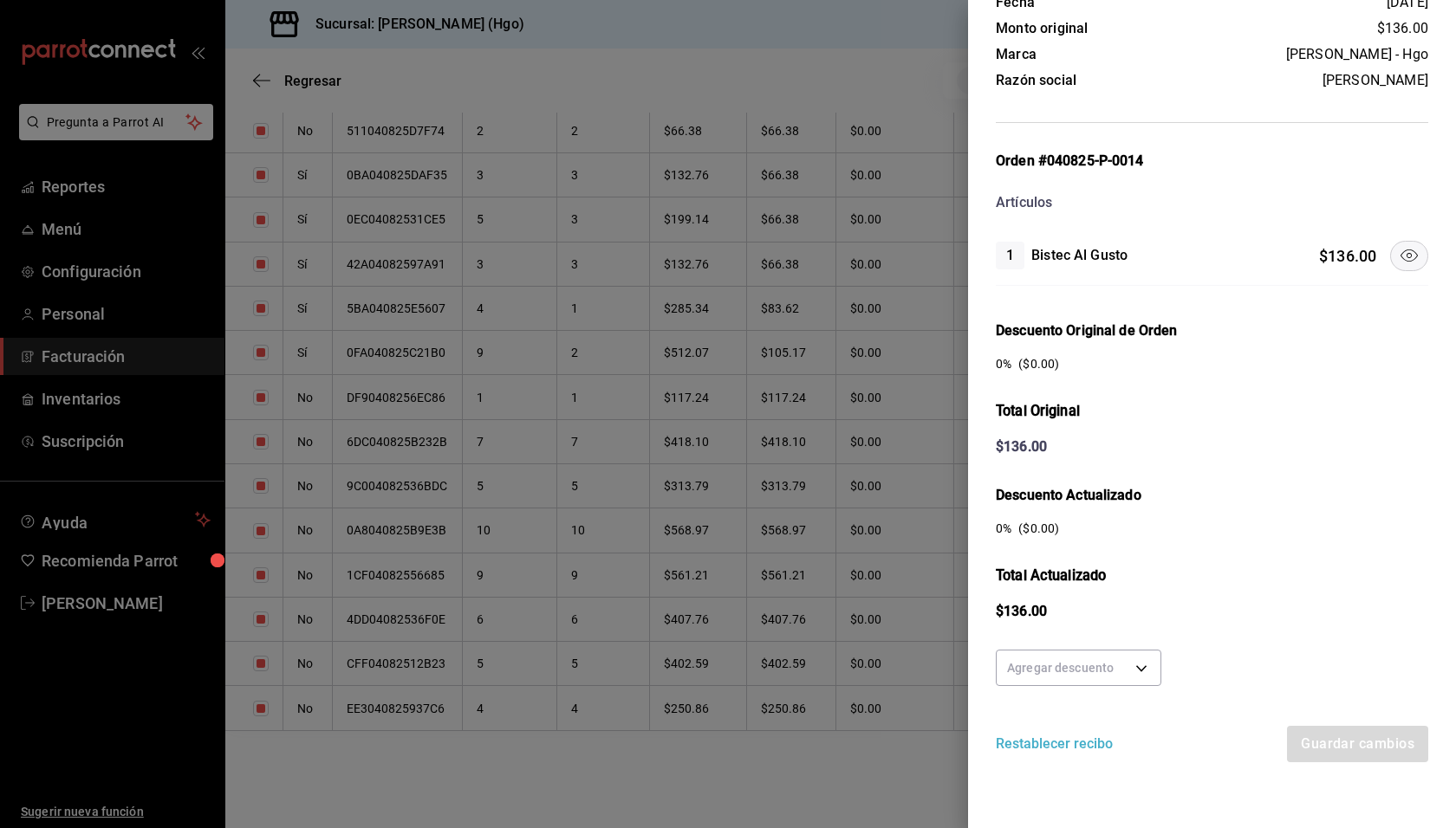
scroll to position [0, 0]
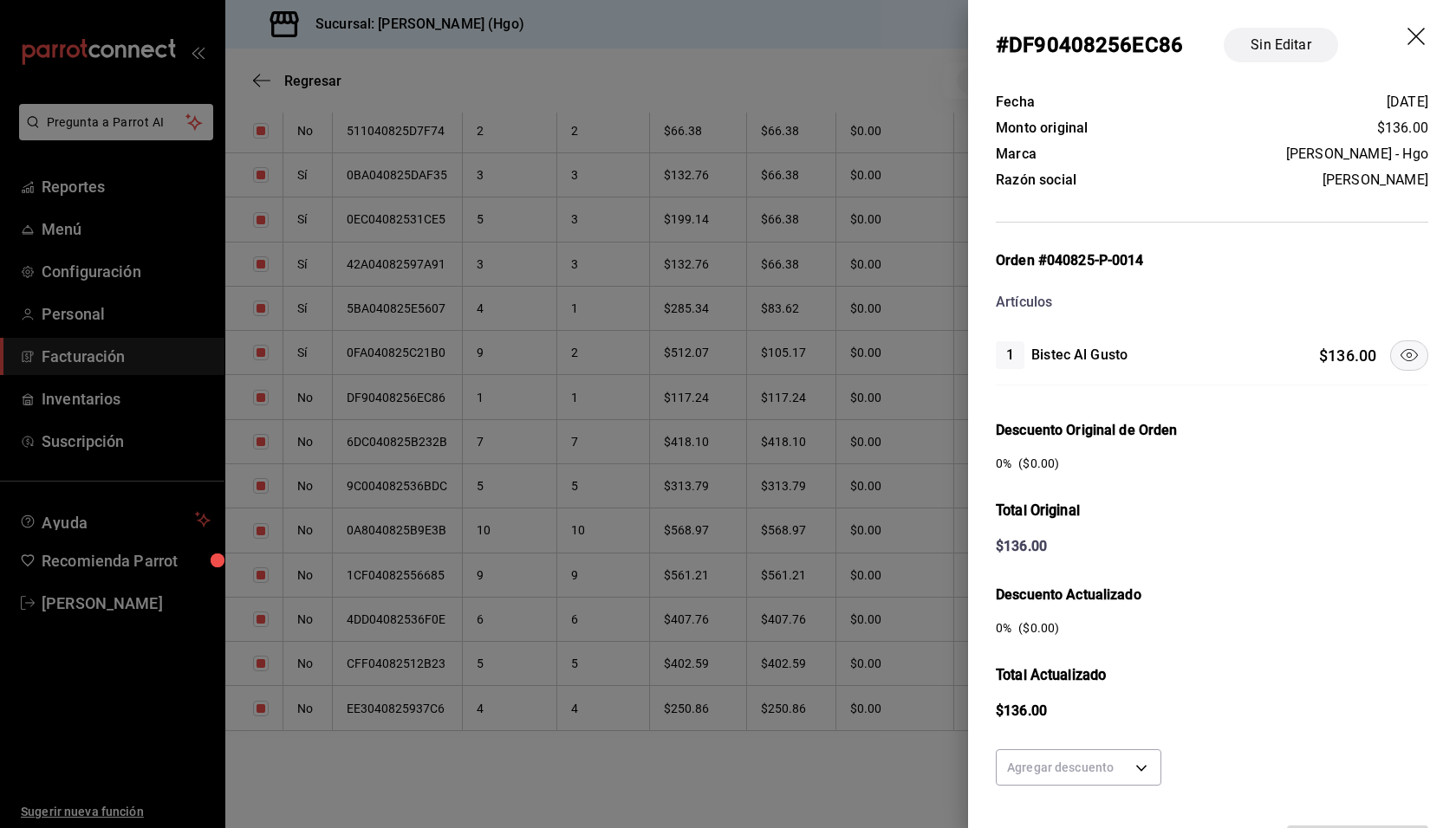
click at [1407, 43] on icon "drag" at bounding box center [1417, 38] width 21 height 21
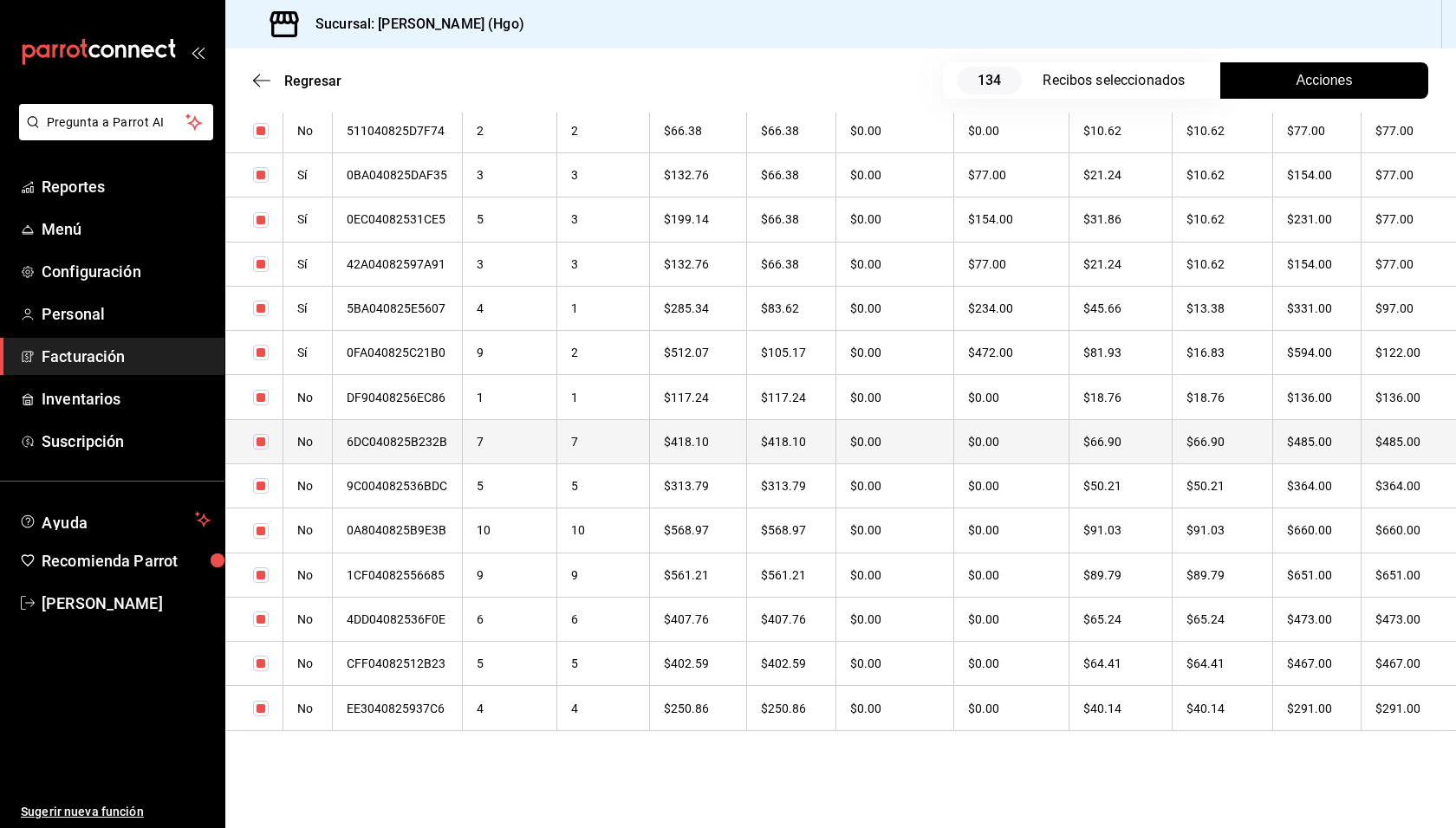
click at [1391, 437] on th "$485.00" at bounding box center [1408, 442] width 95 height 44
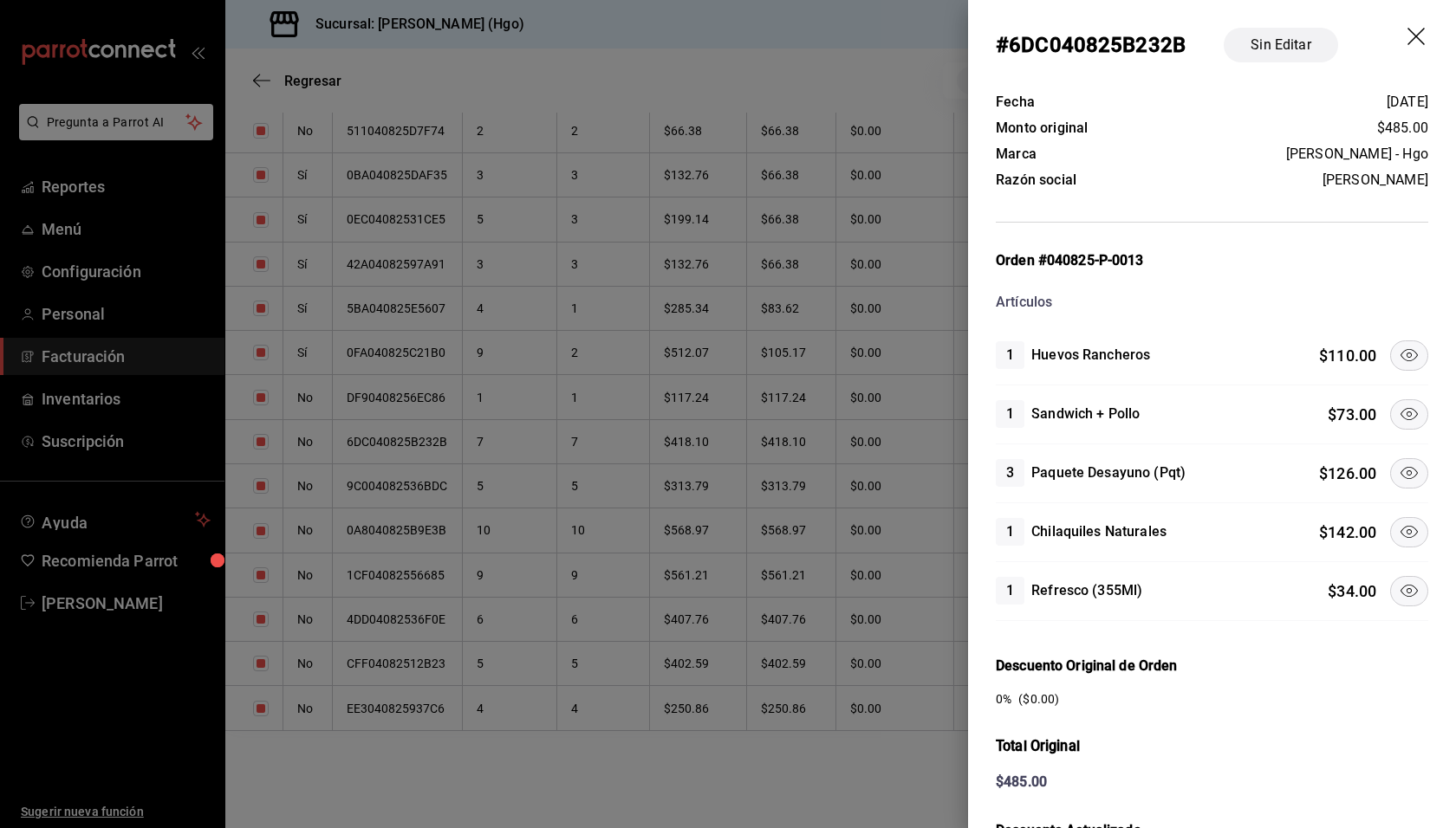
click at [1398, 414] on icon at bounding box center [1408, 414] width 21 height 21
click at [1407, 33] on icon "drag" at bounding box center [1417, 38] width 21 height 21
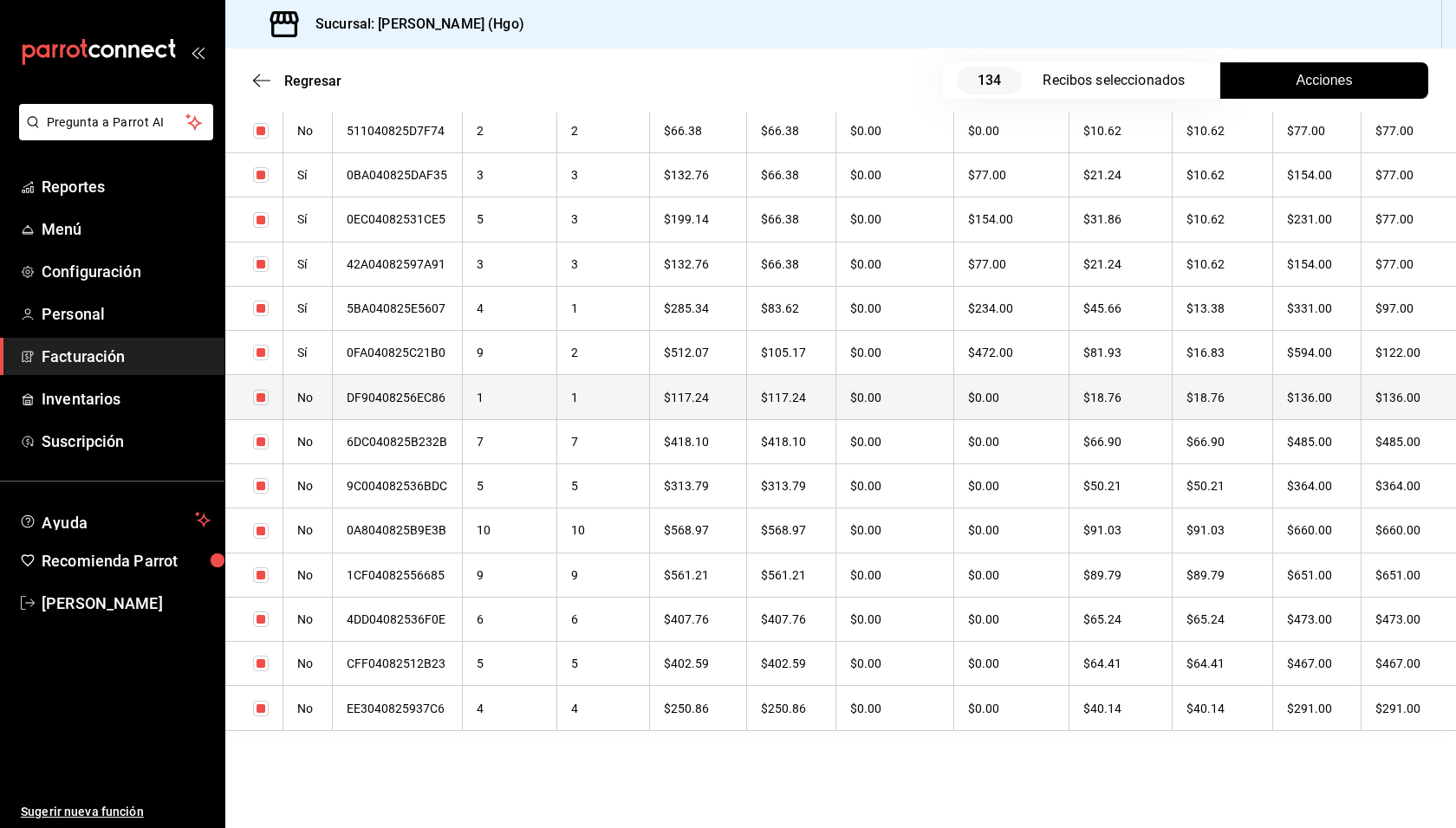
click at [1361, 400] on th "$136.00" at bounding box center [1408, 397] width 95 height 44
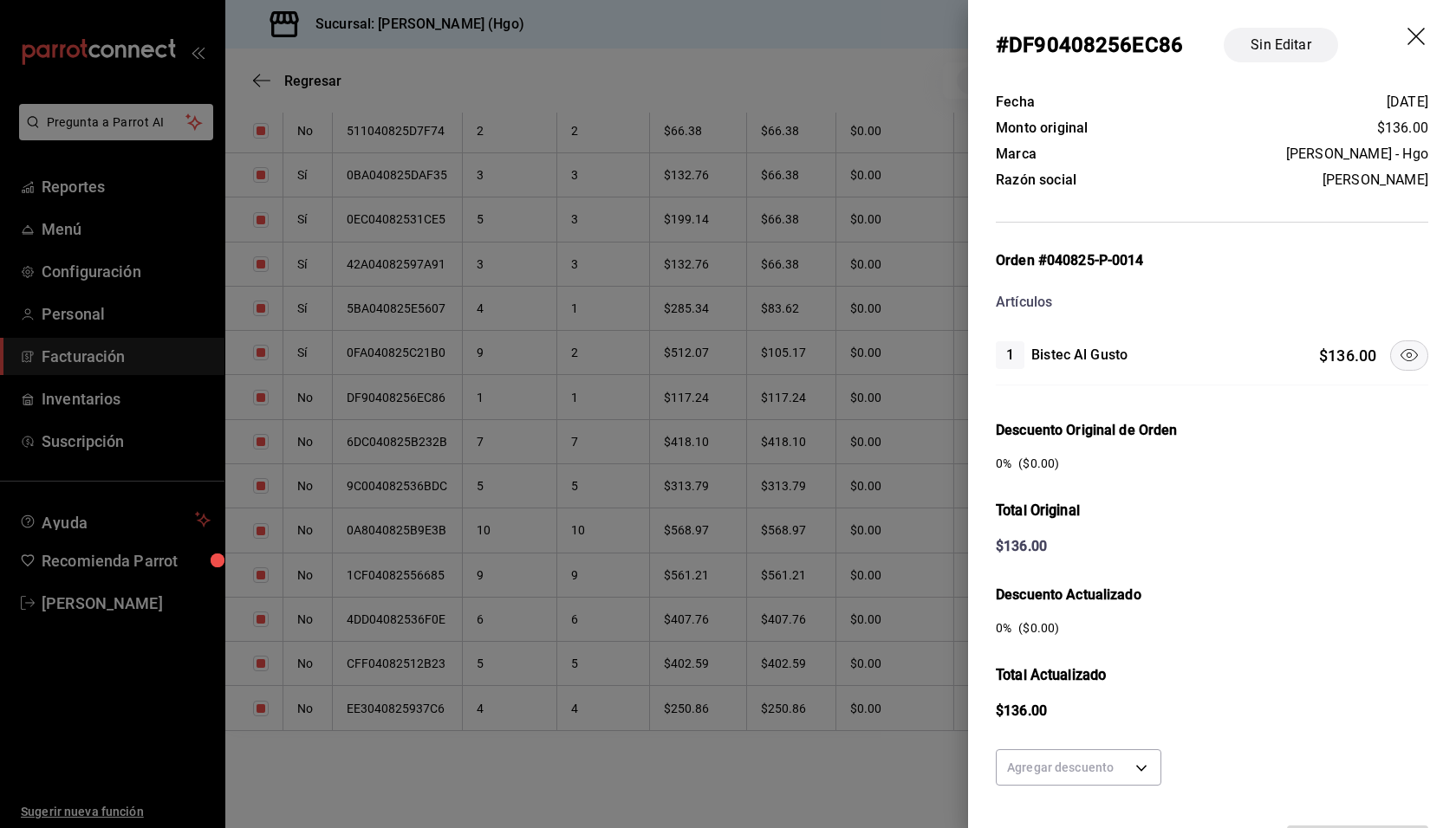
click at [1407, 36] on icon "drag" at bounding box center [1416, 36] width 17 height 17
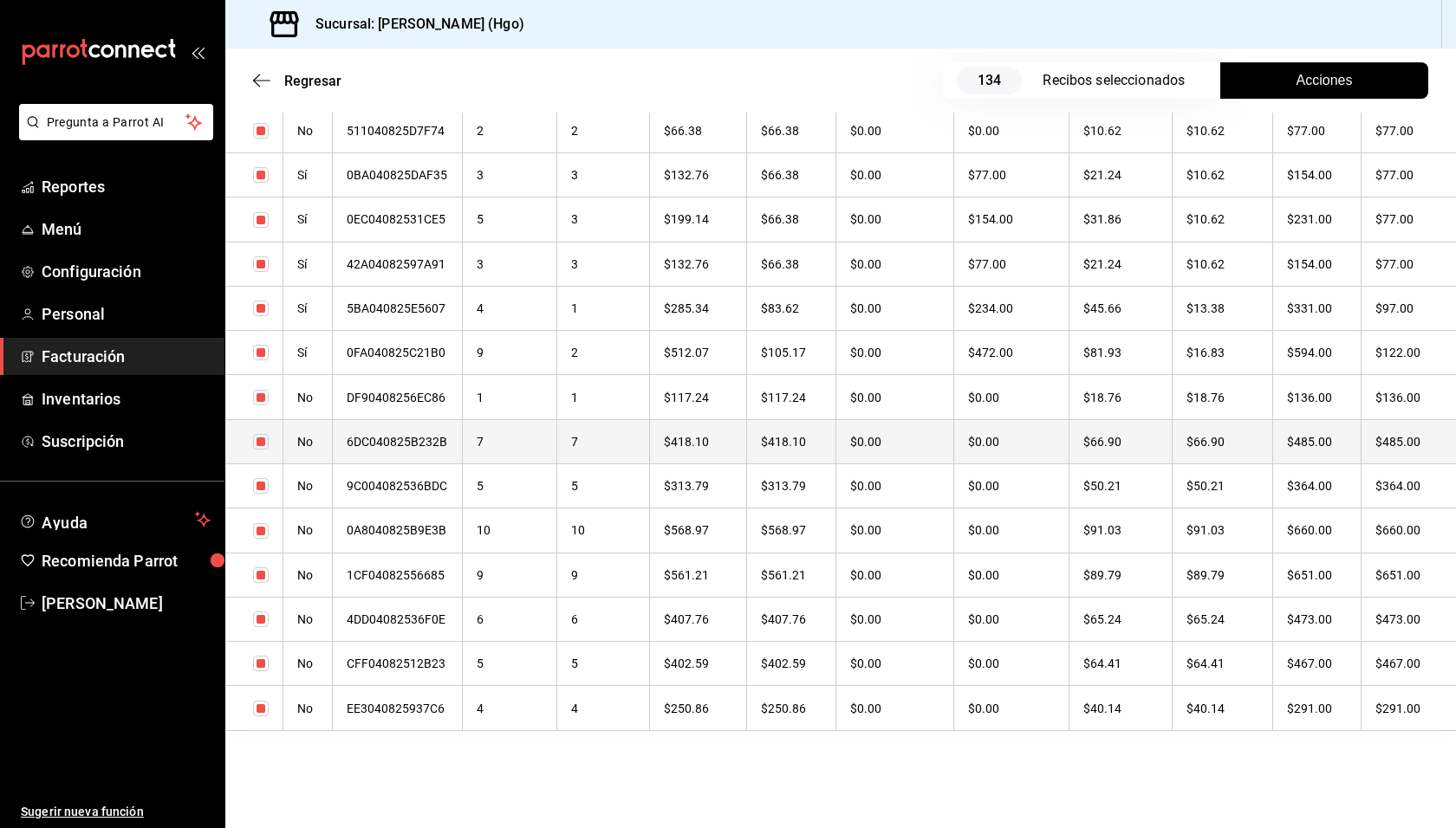
click at [1399, 453] on th "$485.00" at bounding box center [1408, 442] width 95 height 44
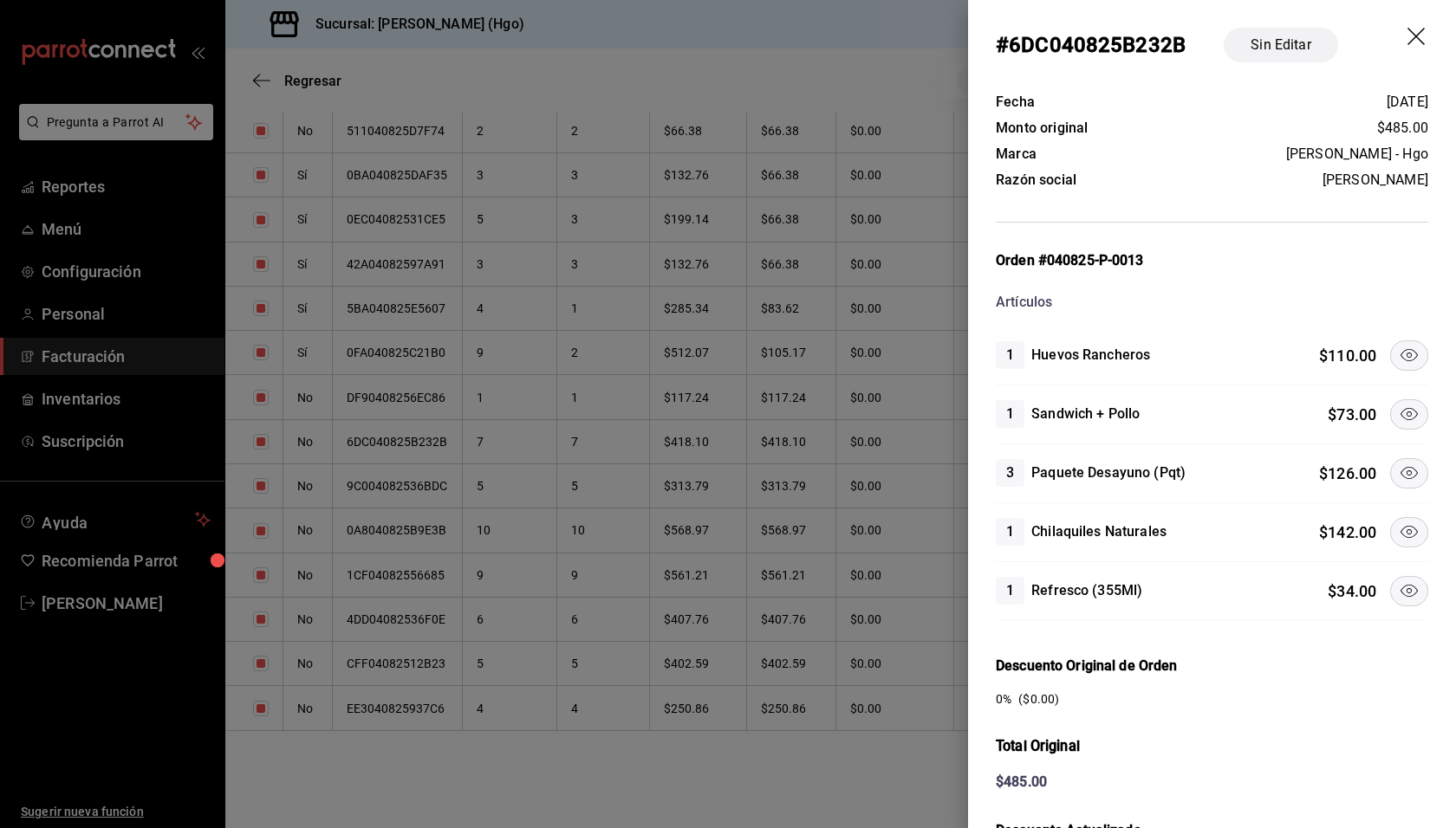
click at [1403, 360] on icon at bounding box center [1408, 355] width 21 height 21
click at [1398, 469] on icon at bounding box center [1408, 473] width 21 height 21
click at [1398, 521] on icon at bounding box center [1408, 531] width 21 height 21
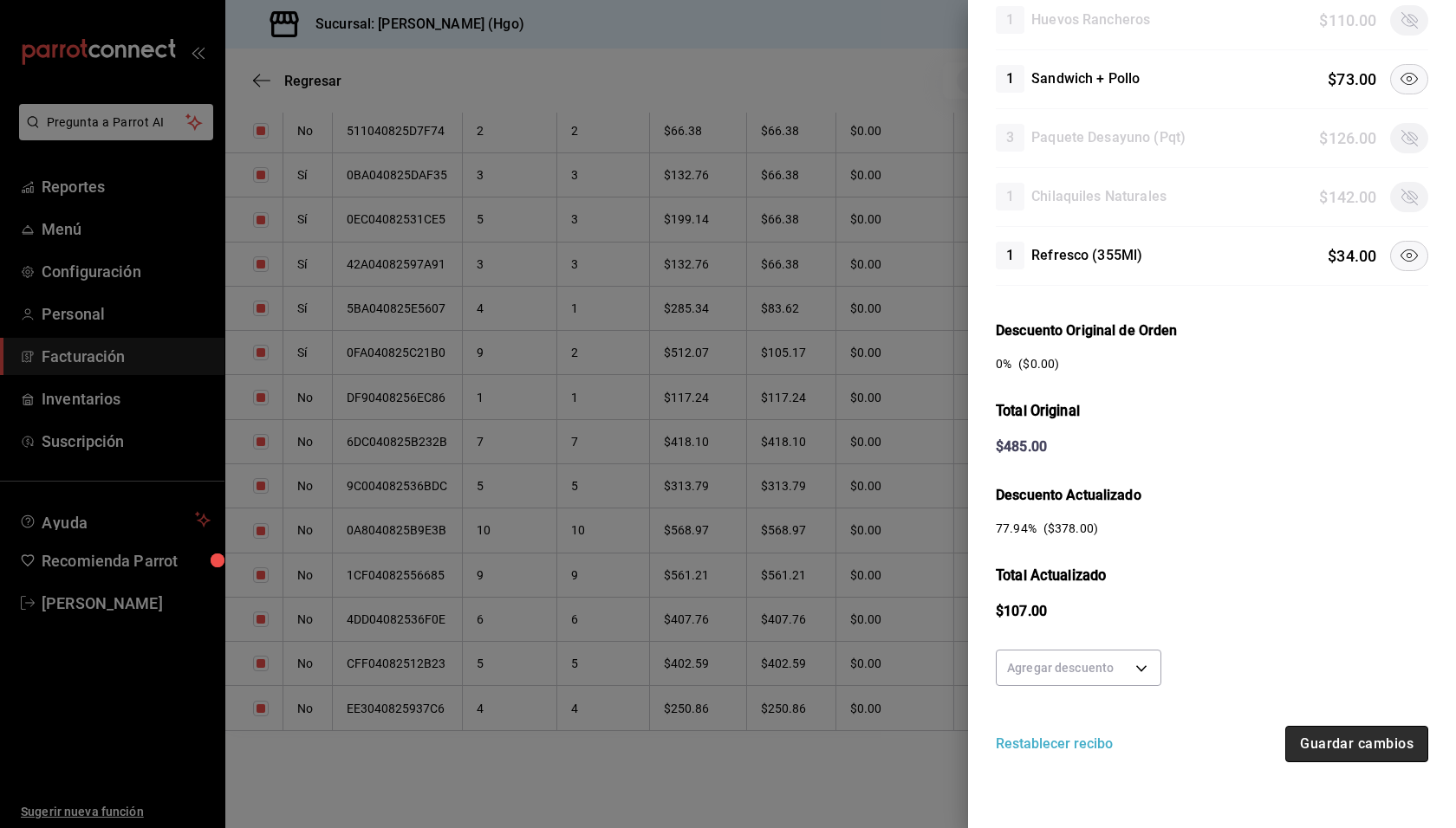
click at [1343, 748] on button "Guardar cambios" at bounding box center [1357, 744] width 143 height 37
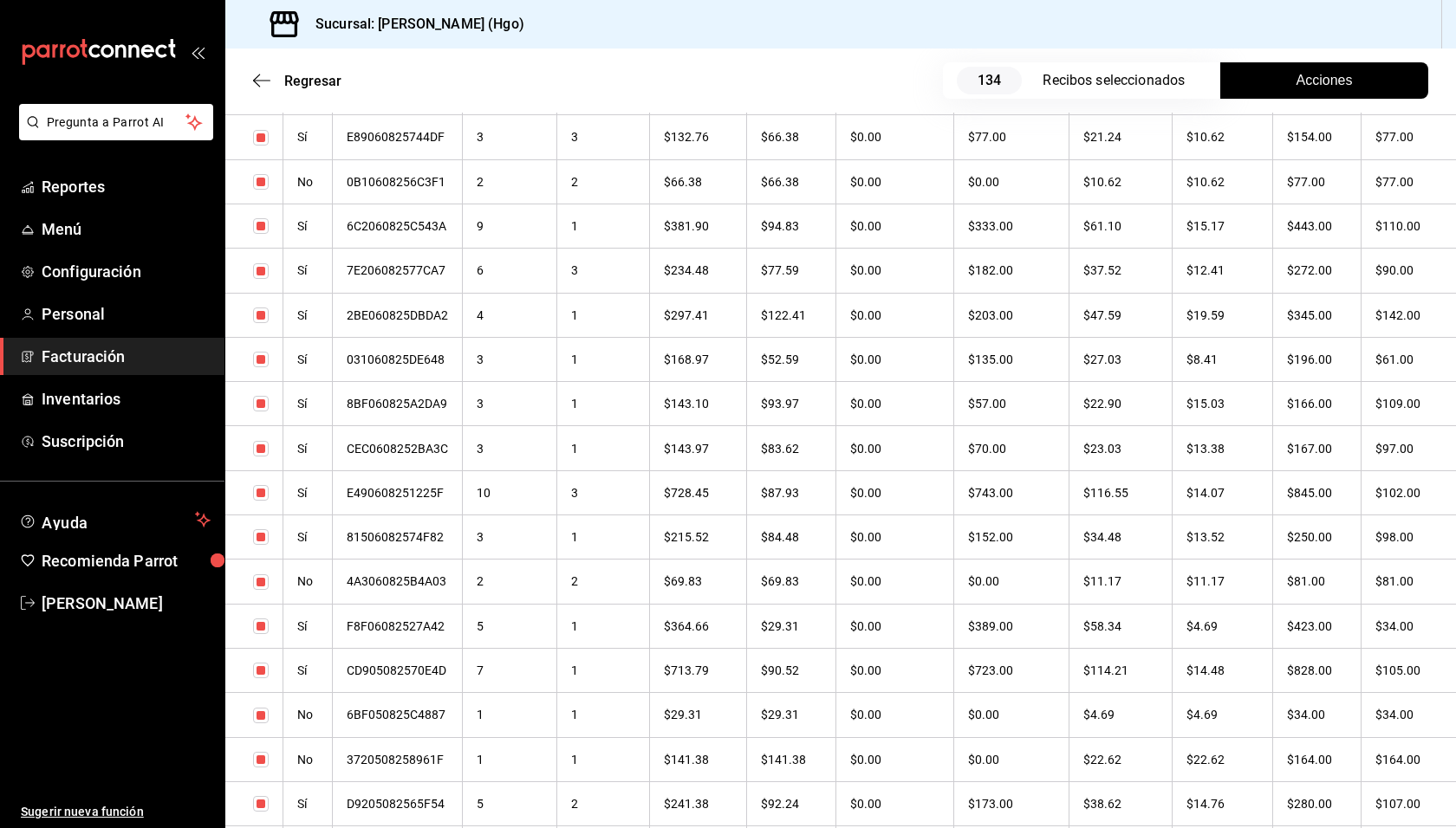
scroll to position [4441, 0]
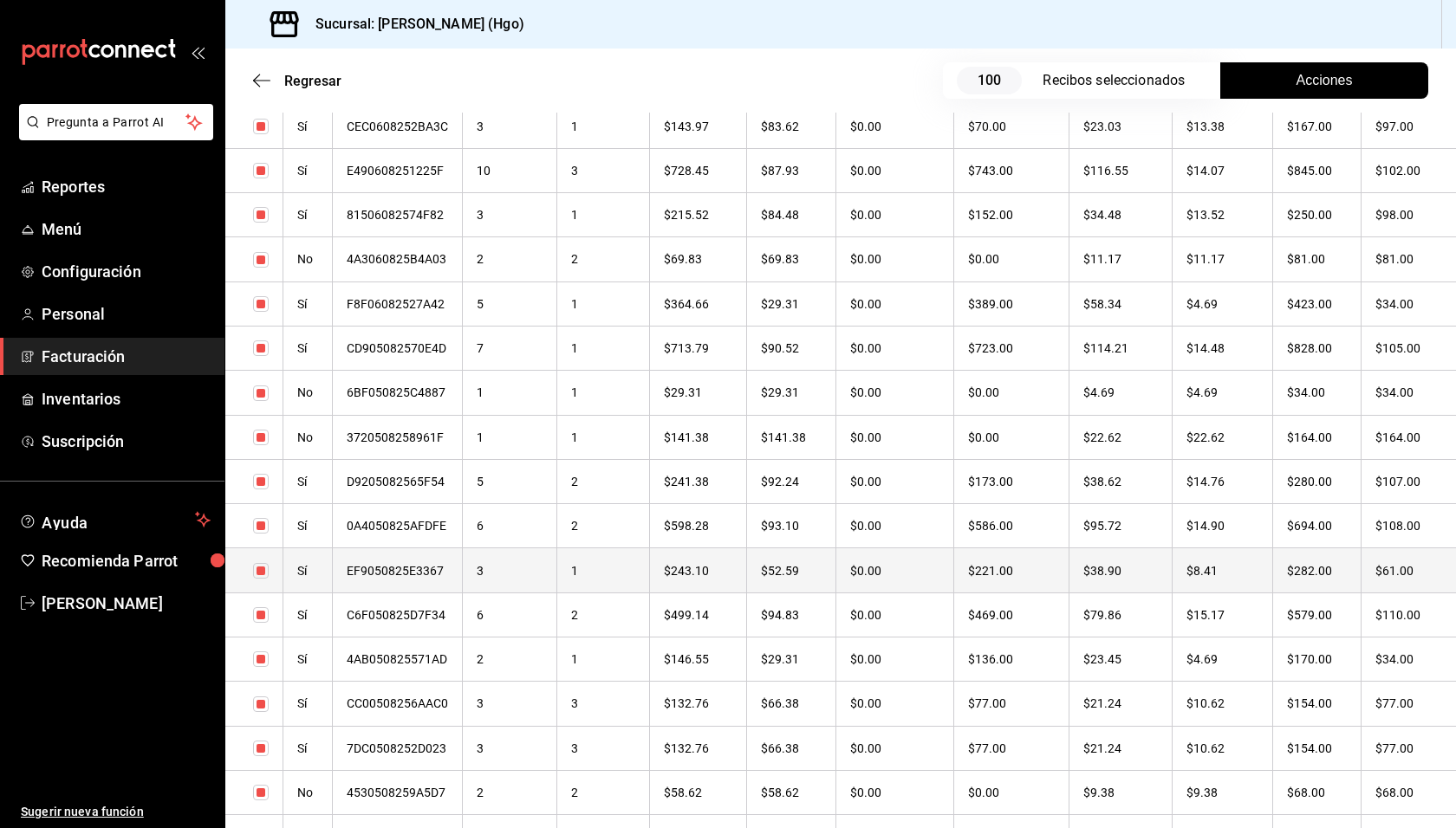
checkbox input "true"
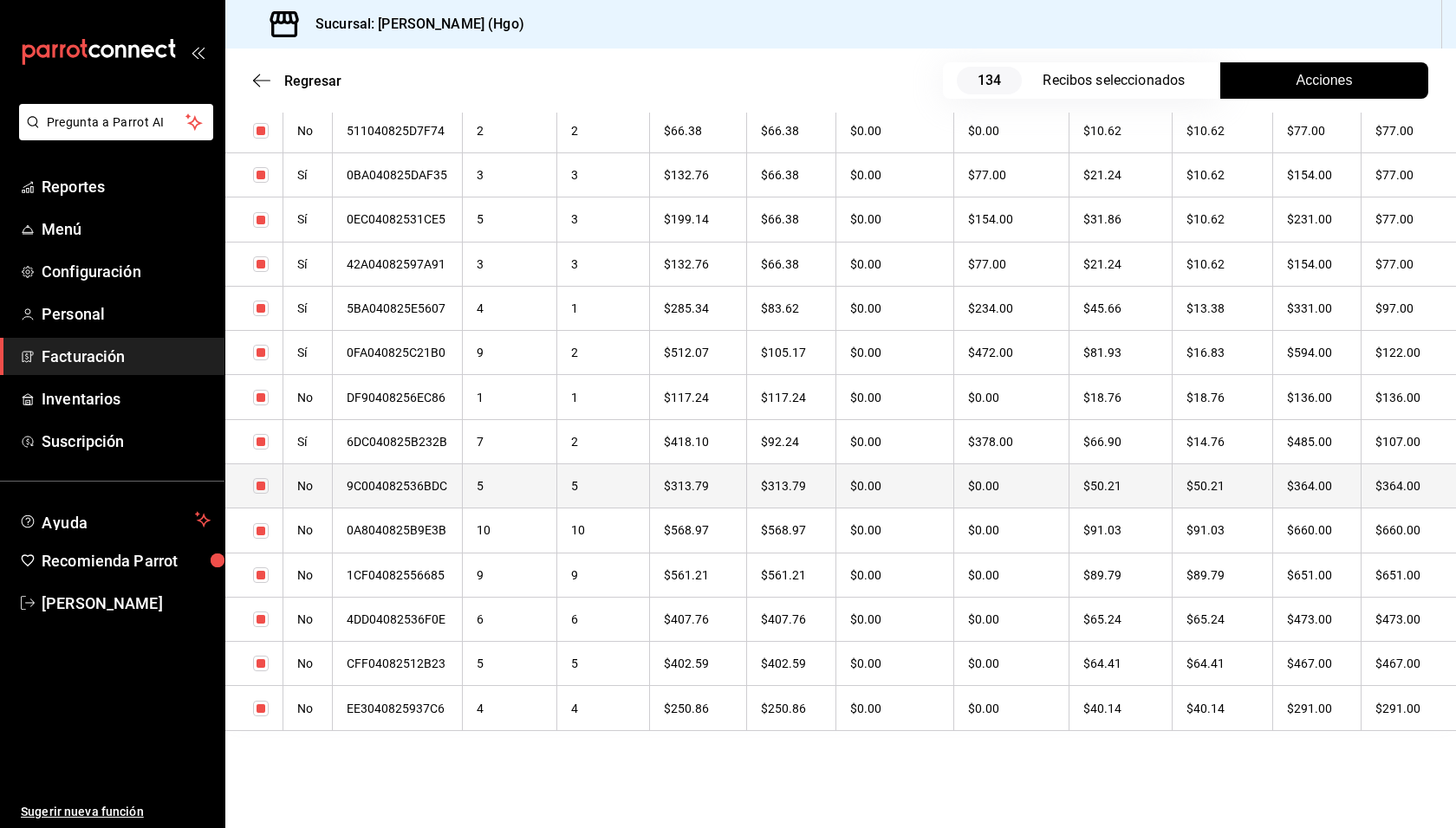
click at [1353, 476] on th "$364.00" at bounding box center [1316, 487] width 88 height 44
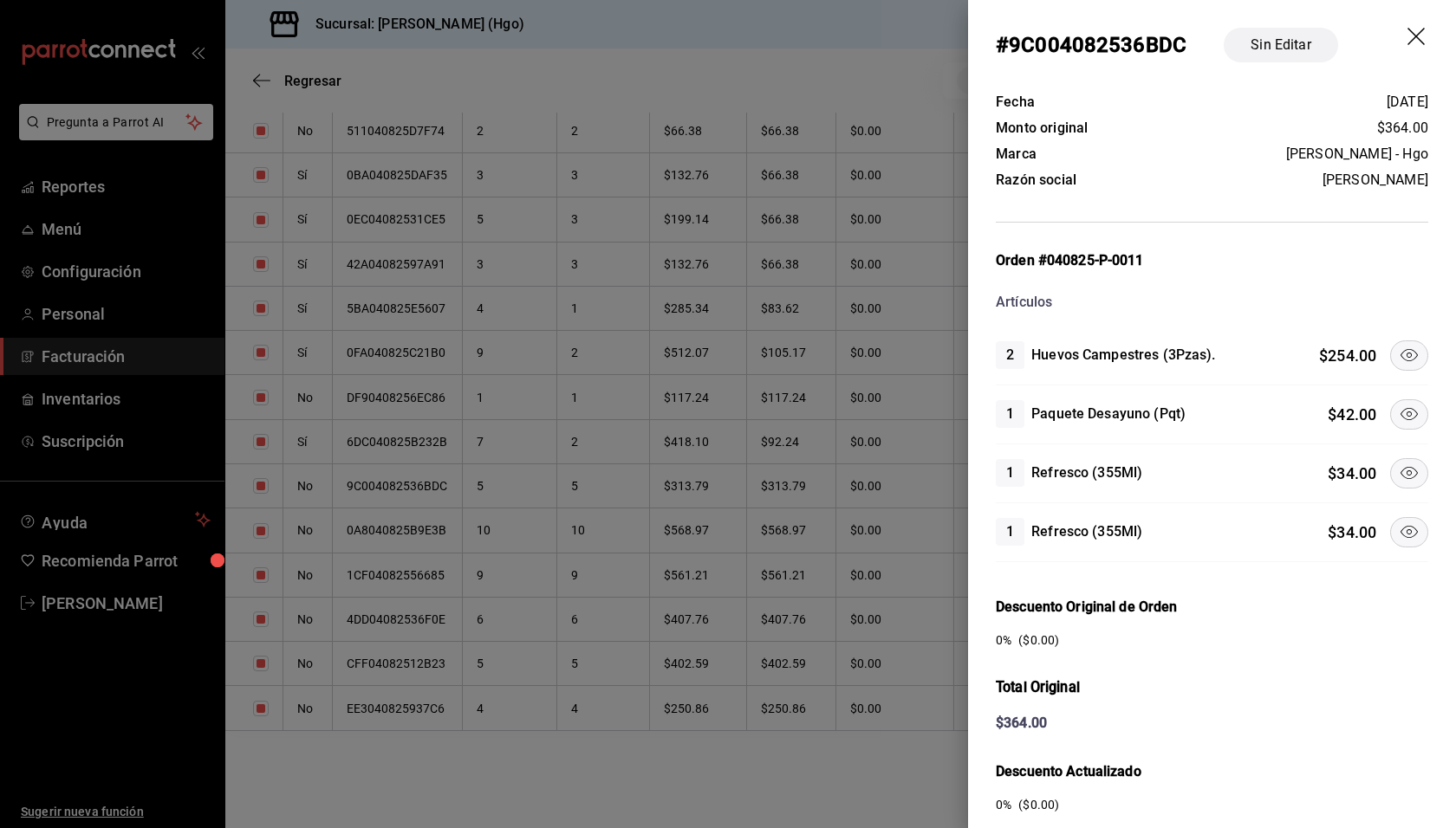
click at [1398, 404] on icon at bounding box center [1408, 414] width 21 height 21
click at [1398, 355] on icon at bounding box center [1408, 355] width 21 height 21
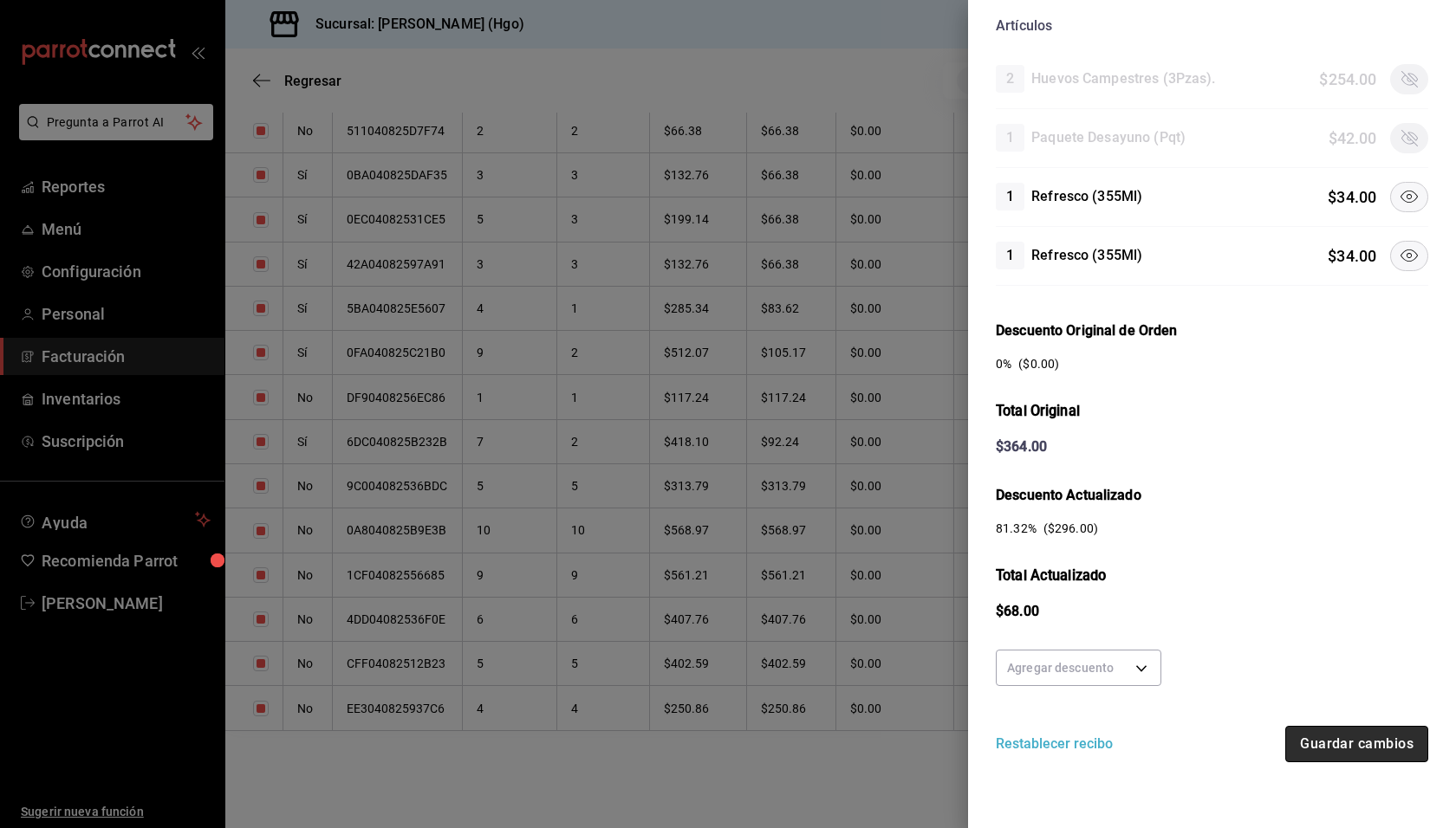
click at [1350, 730] on button "Guardar cambios" at bounding box center [1357, 744] width 143 height 37
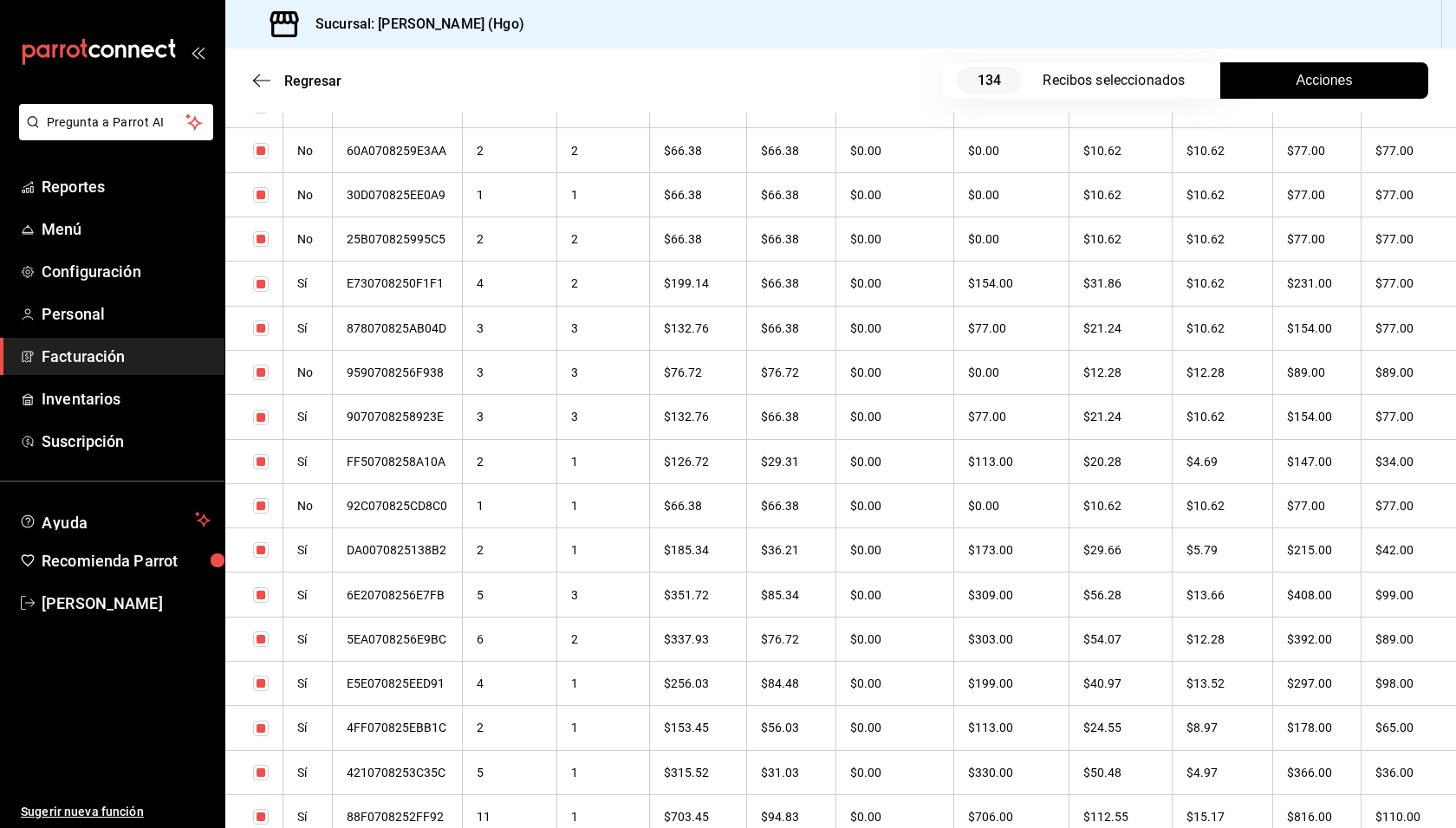
scroll to position [4441, 0]
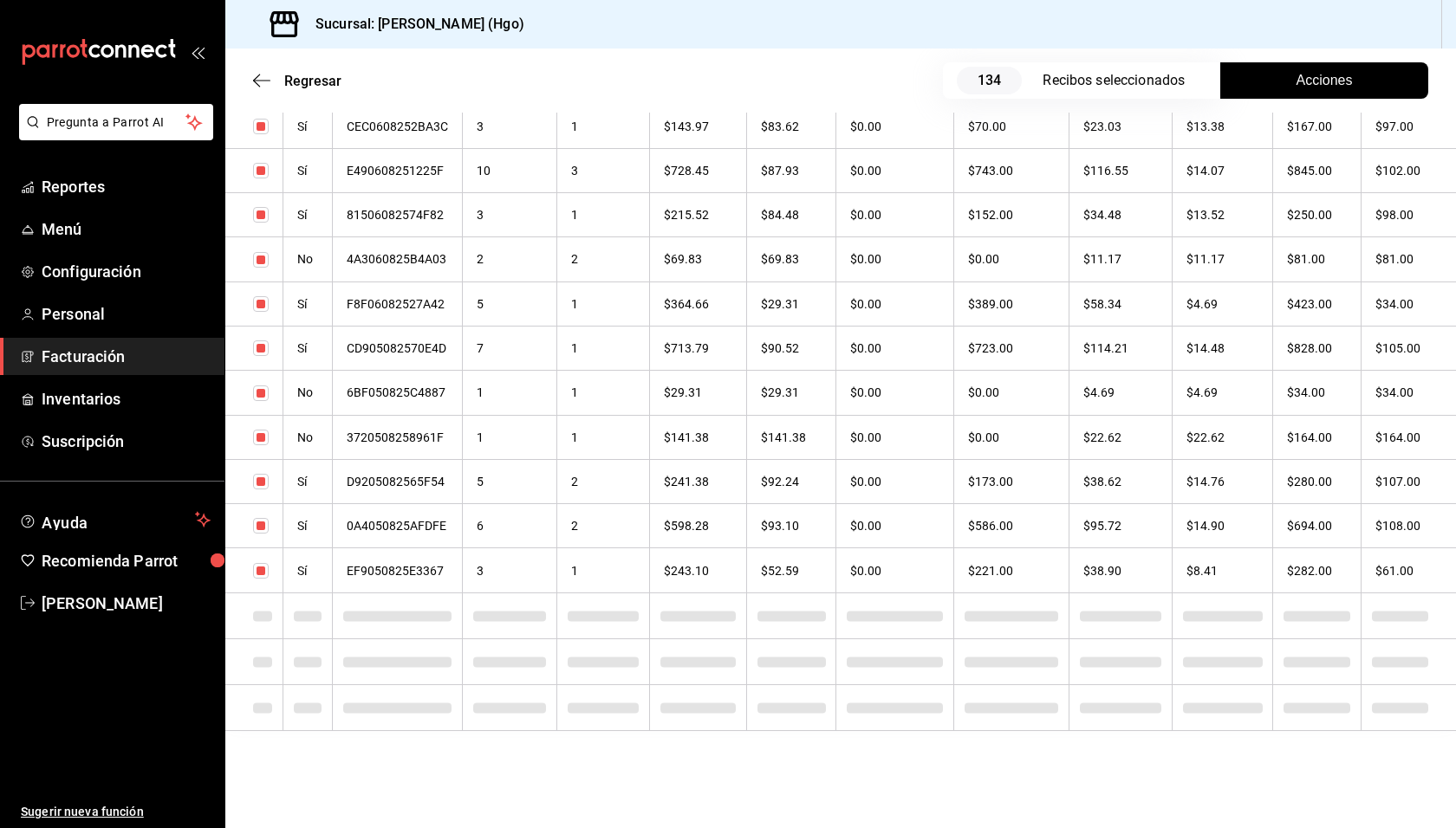
checkbox input "true"
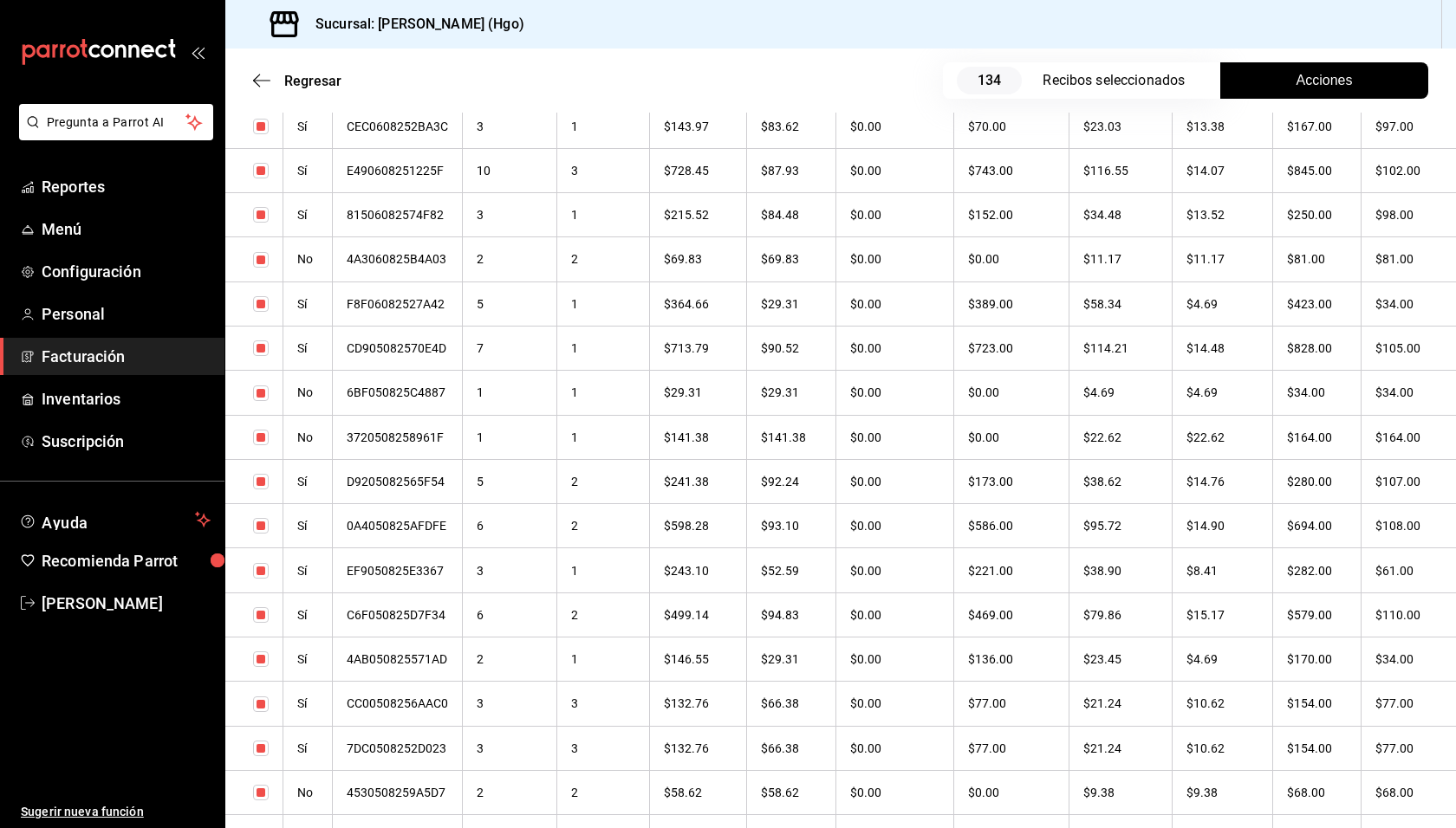
scroll to position [5814, 0]
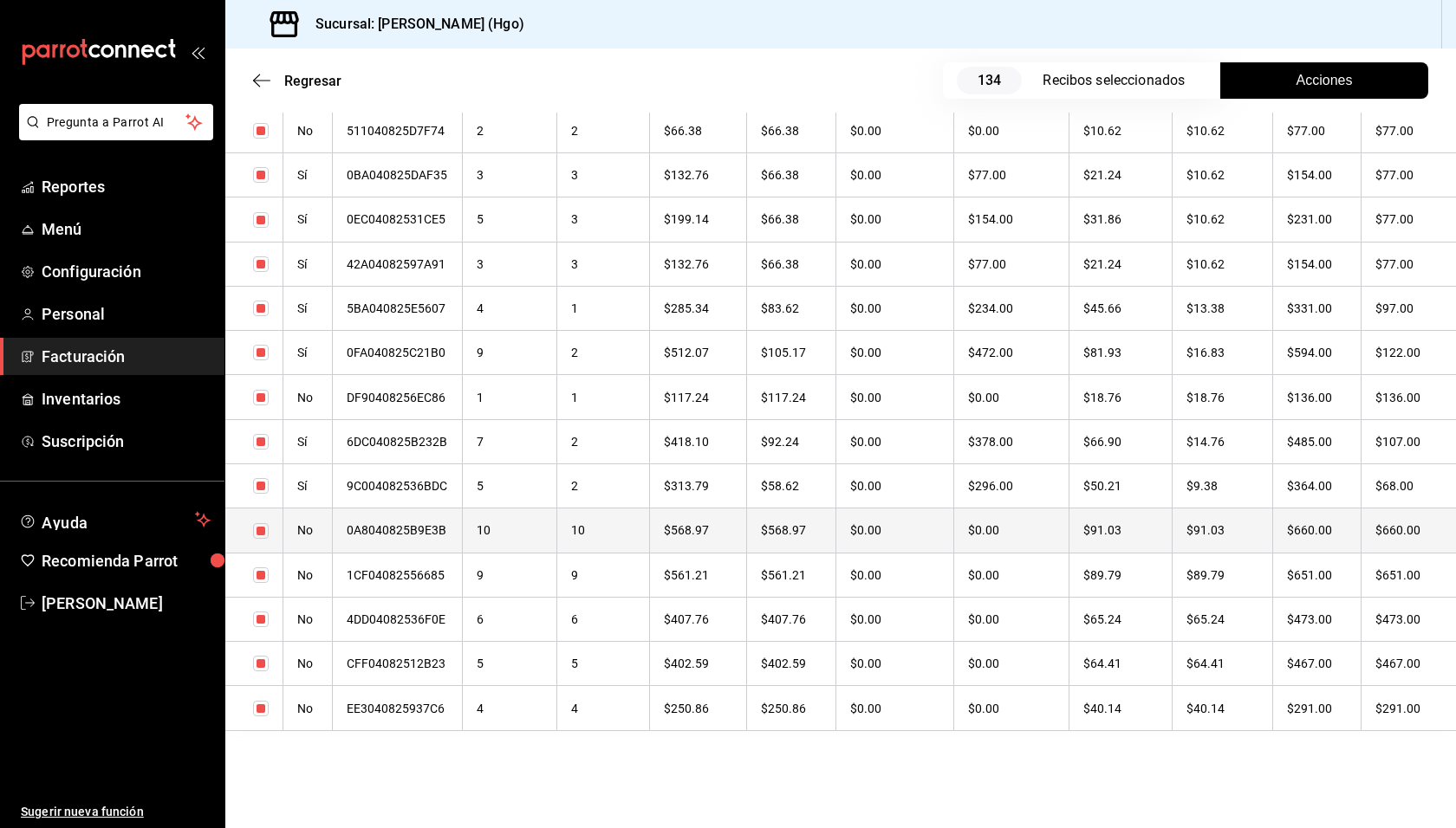
click at [1232, 528] on th "$91.03" at bounding box center [1222, 531] width 101 height 44
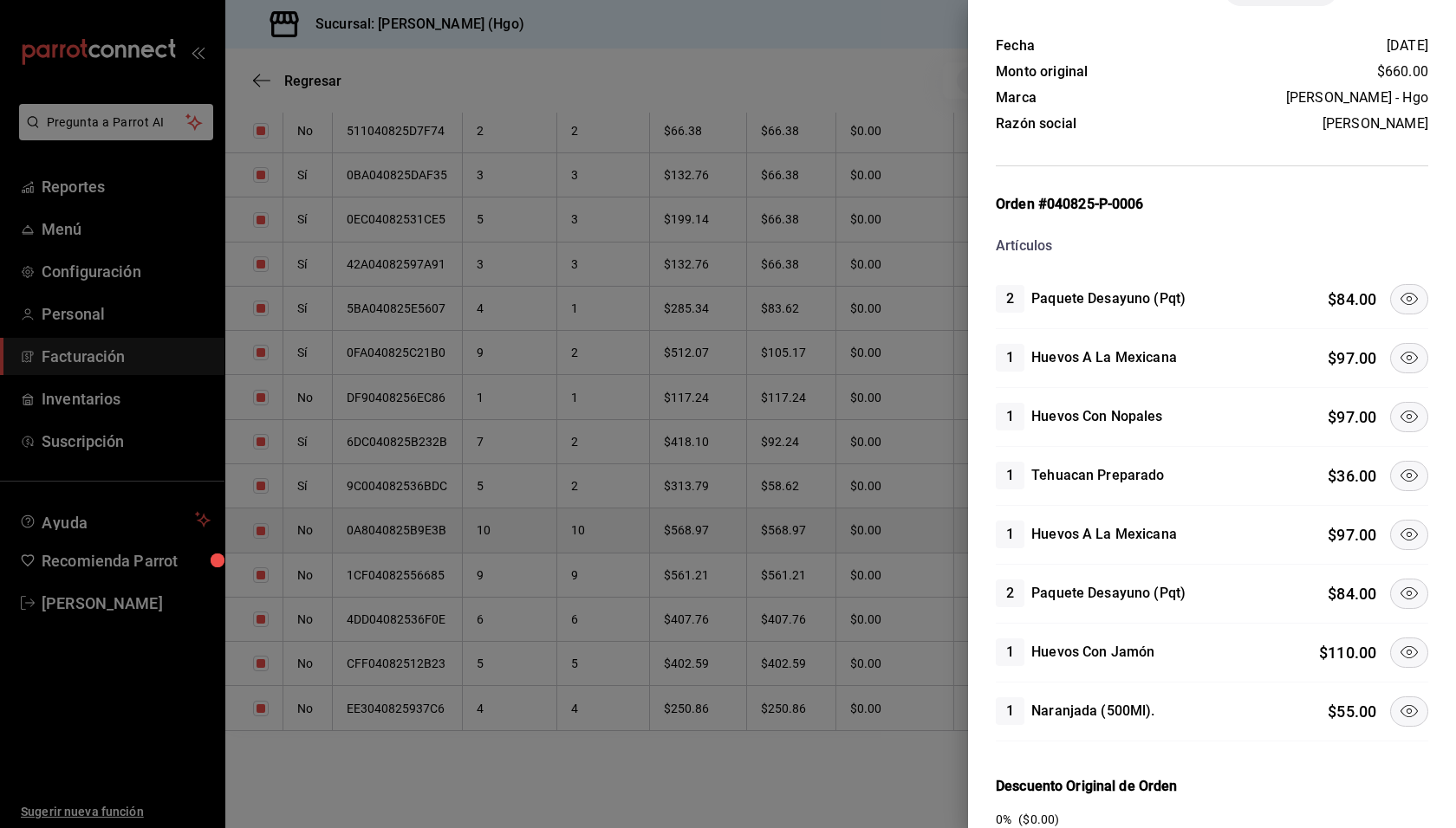
scroll to position [68, 0]
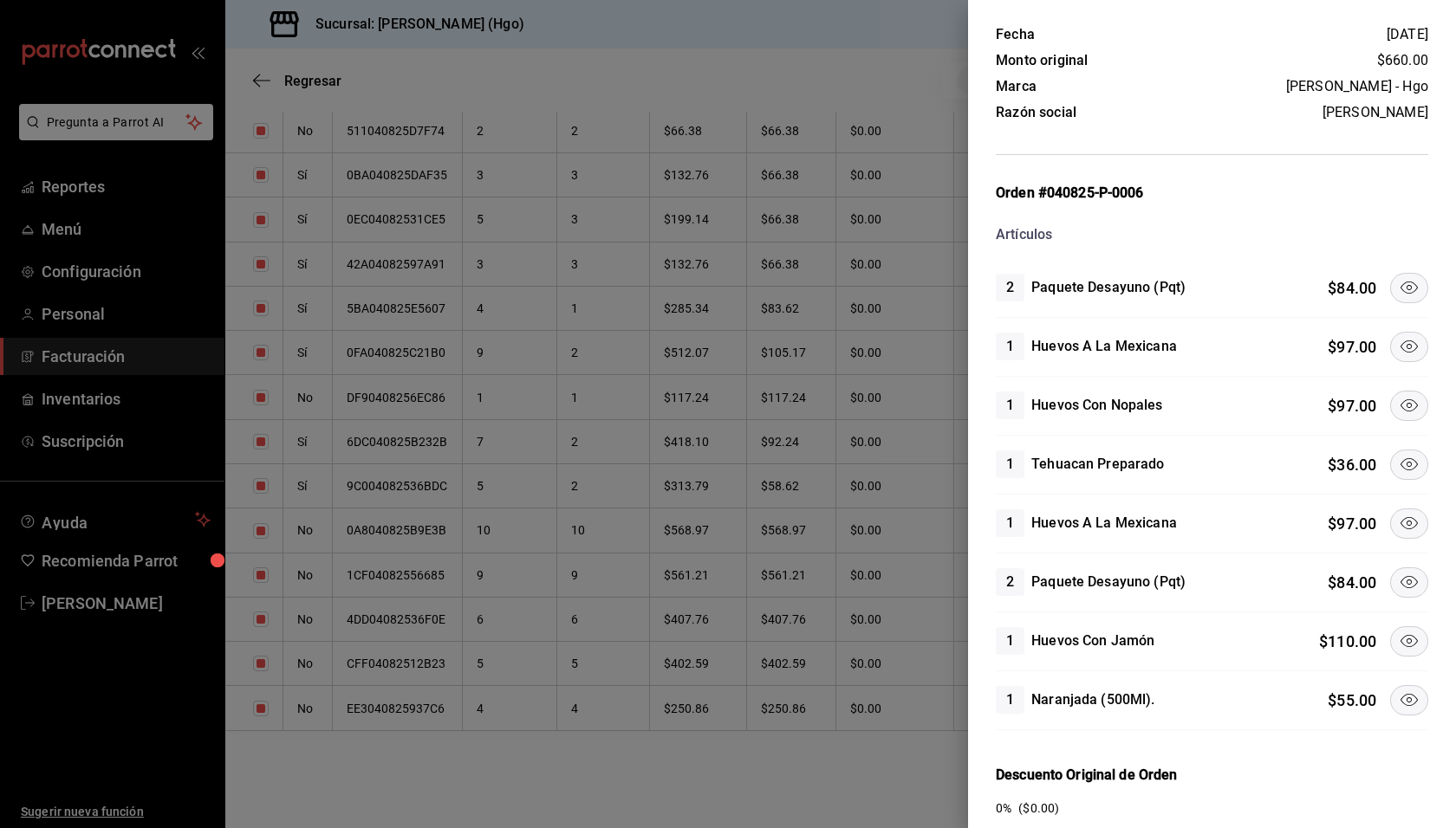
click at [1390, 289] on button at bounding box center [1409, 287] width 39 height 30
click at [1398, 337] on icon at bounding box center [1408, 346] width 21 height 21
click at [1398, 399] on icon at bounding box center [1408, 405] width 21 height 21
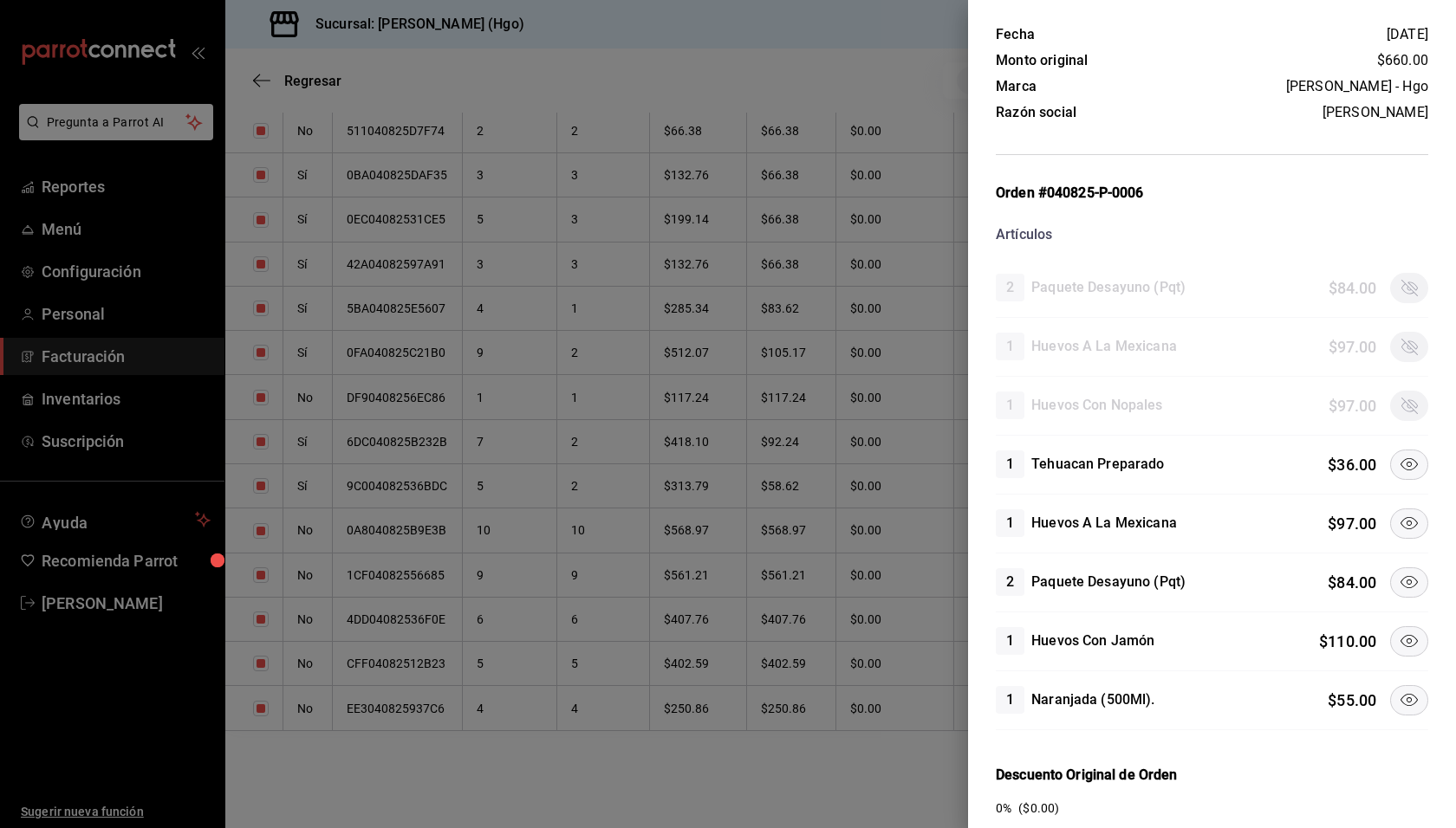
click at [1398, 455] on icon at bounding box center [1408, 464] width 21 height 21
click at [1395, 509] on button at bounding box center [1409, 523] width 39 height 30
click at [1402, 576] on icon at bounding box center [1408, 582] width 17 height 12
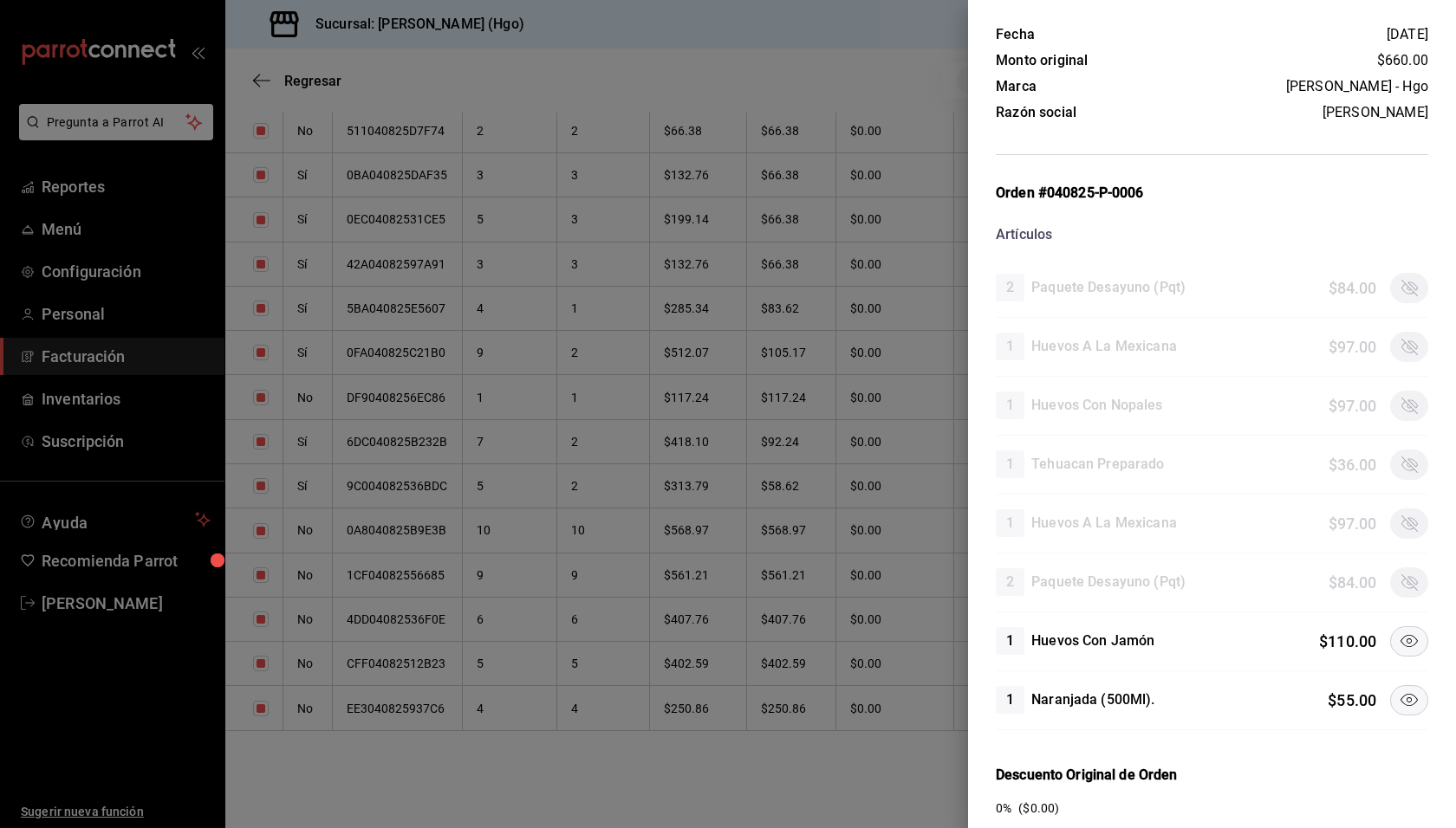
click at [1398, 689] on icon at bounding box center [1408, 699] width 21 height 21
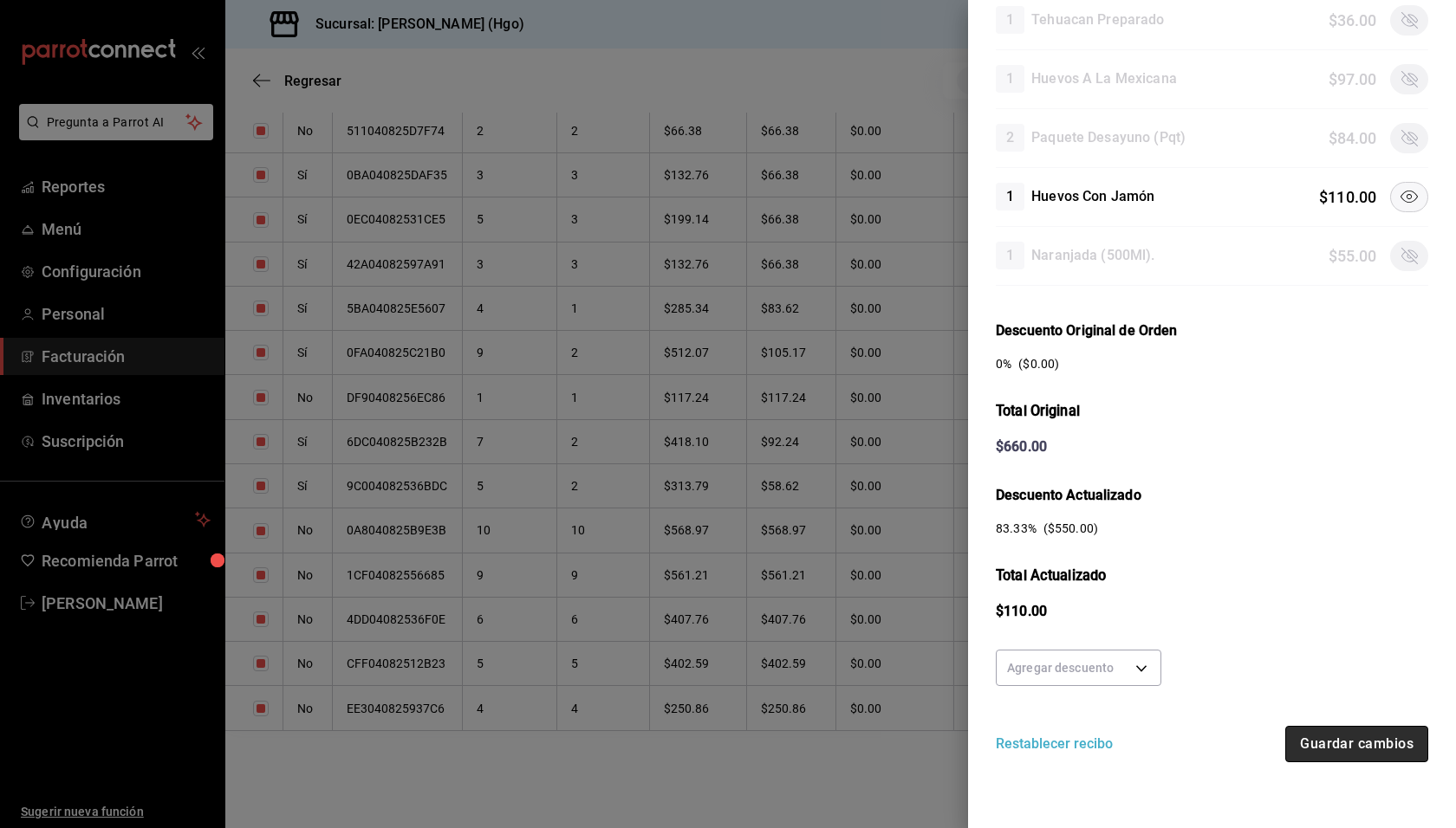
click at [1338, 732] on button "Guardar cambios" at bounding box center [1357, 744] width 143 height 37
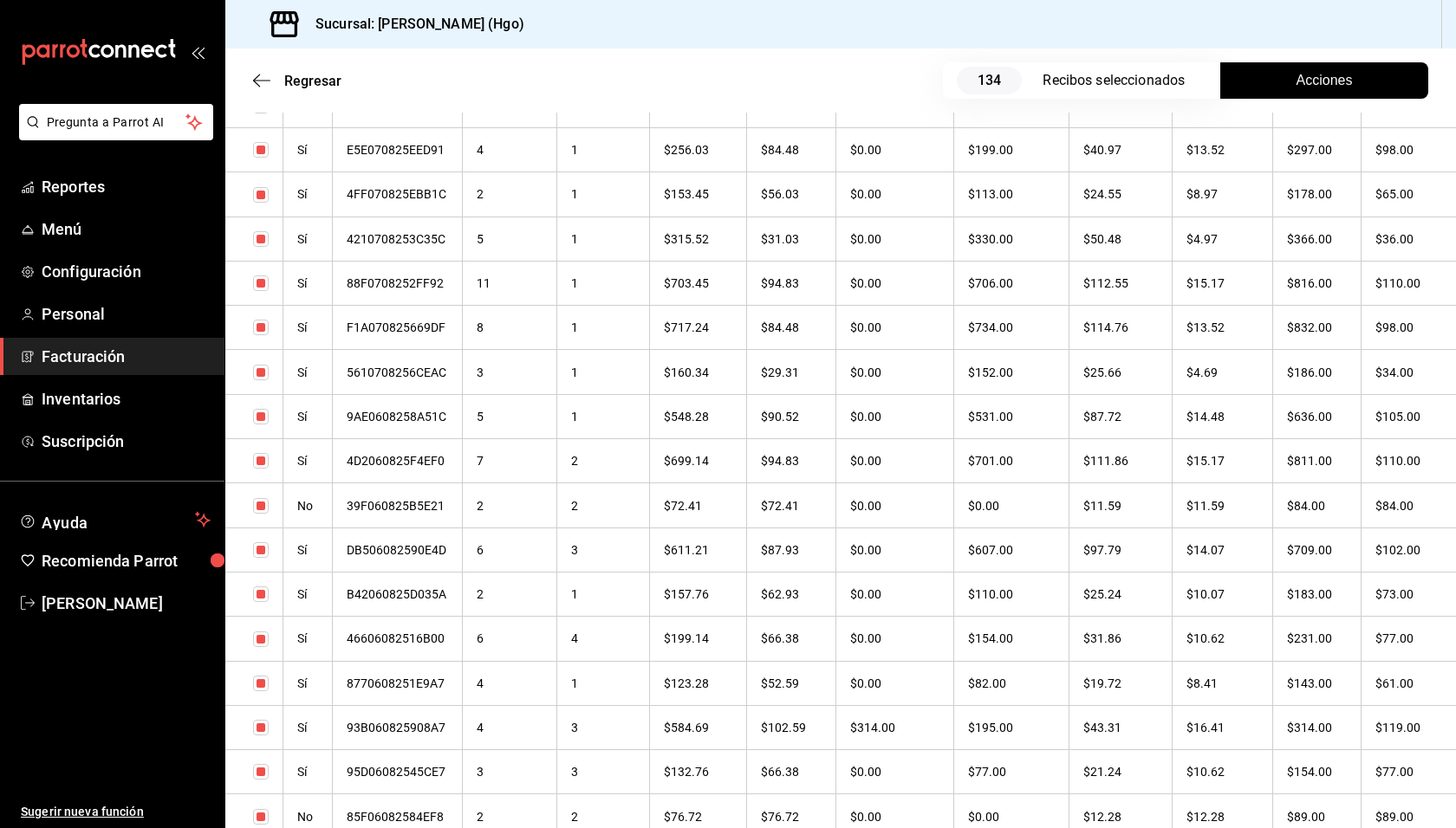
scroll to position [4441, 0]
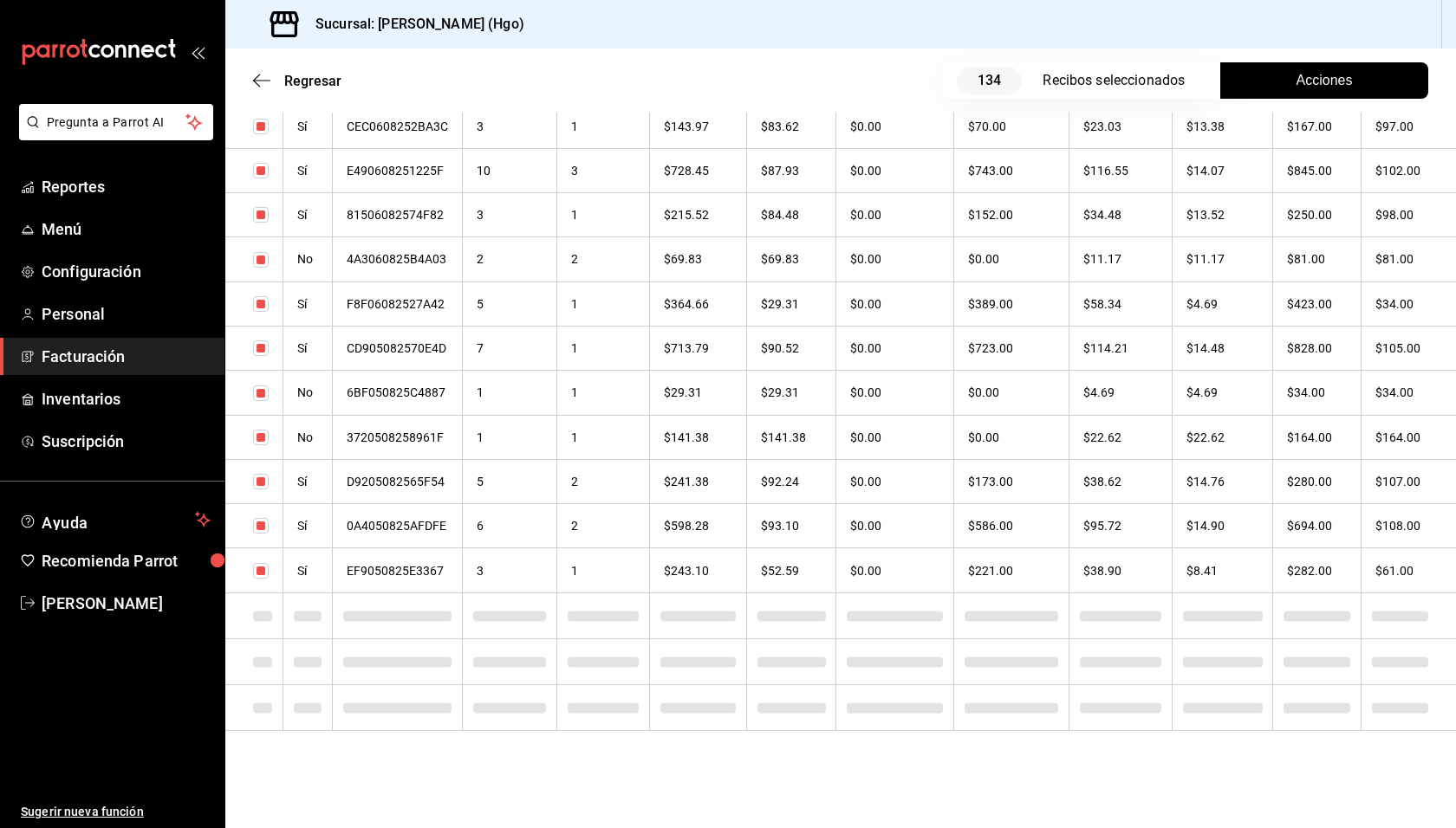
checkbox input "true"
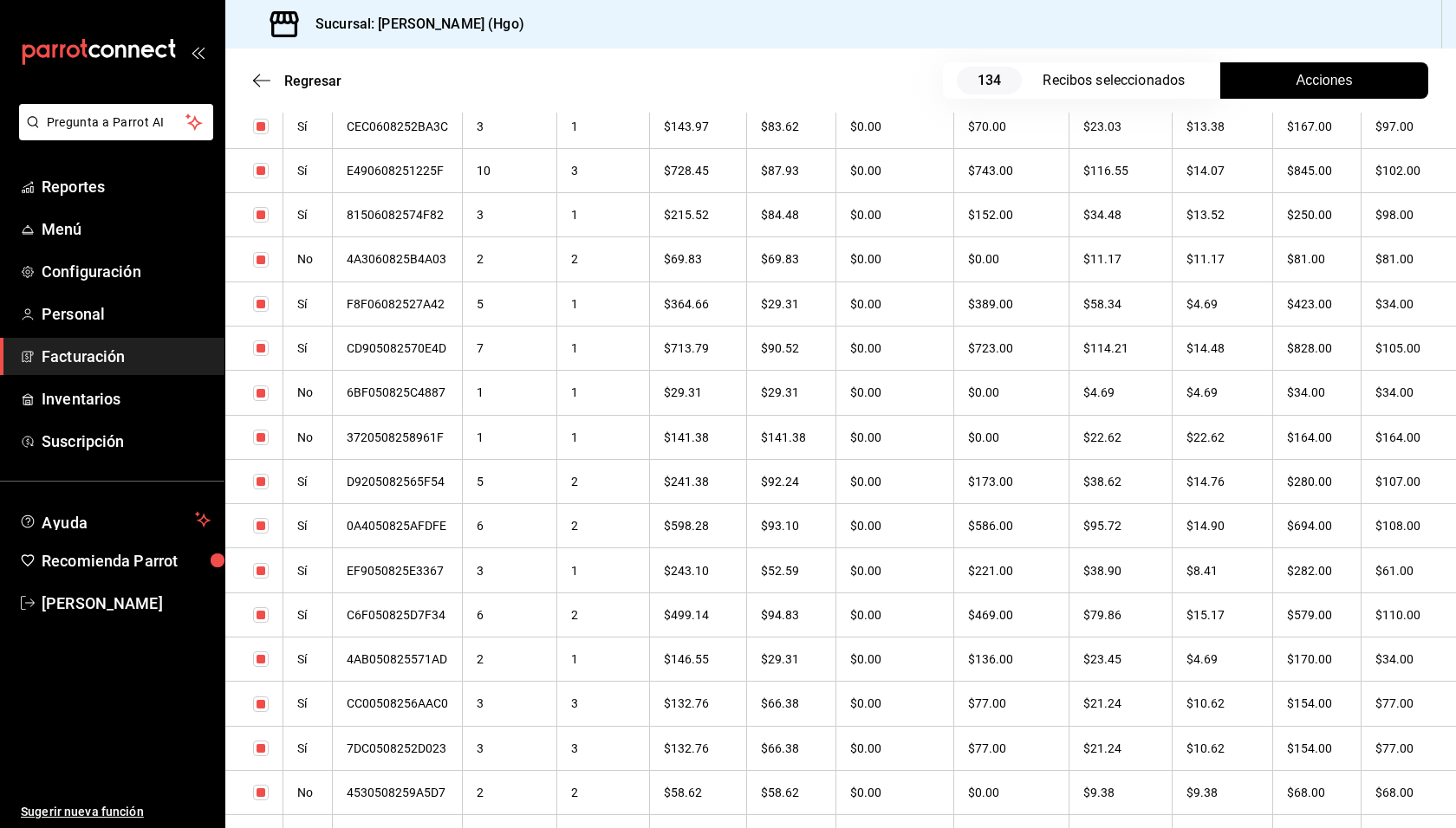
scroll to position [5814, 0]
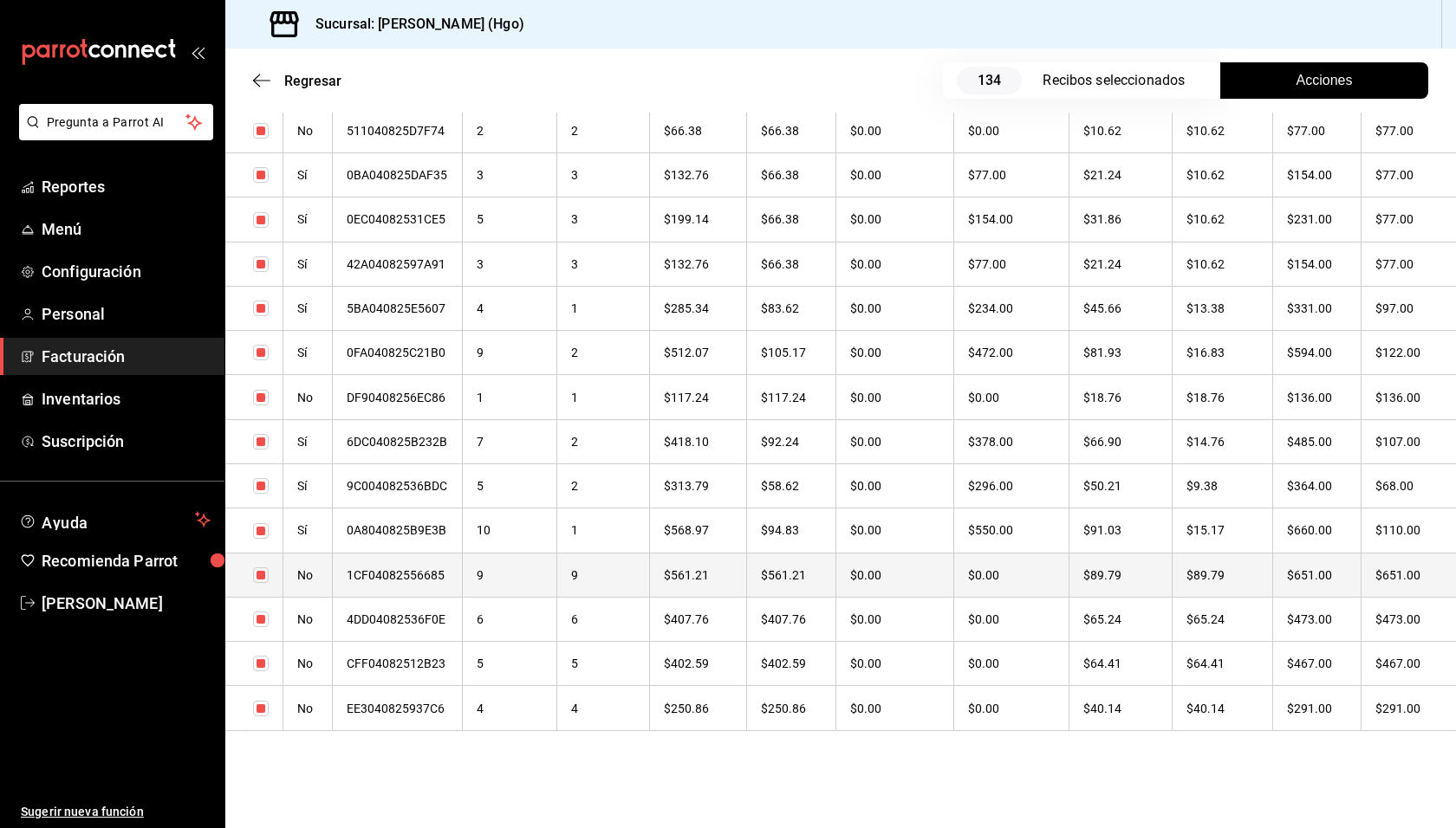
click at [1305, 580] on th "$651.00" at bounding box center [1316, 575] width 88 height 44
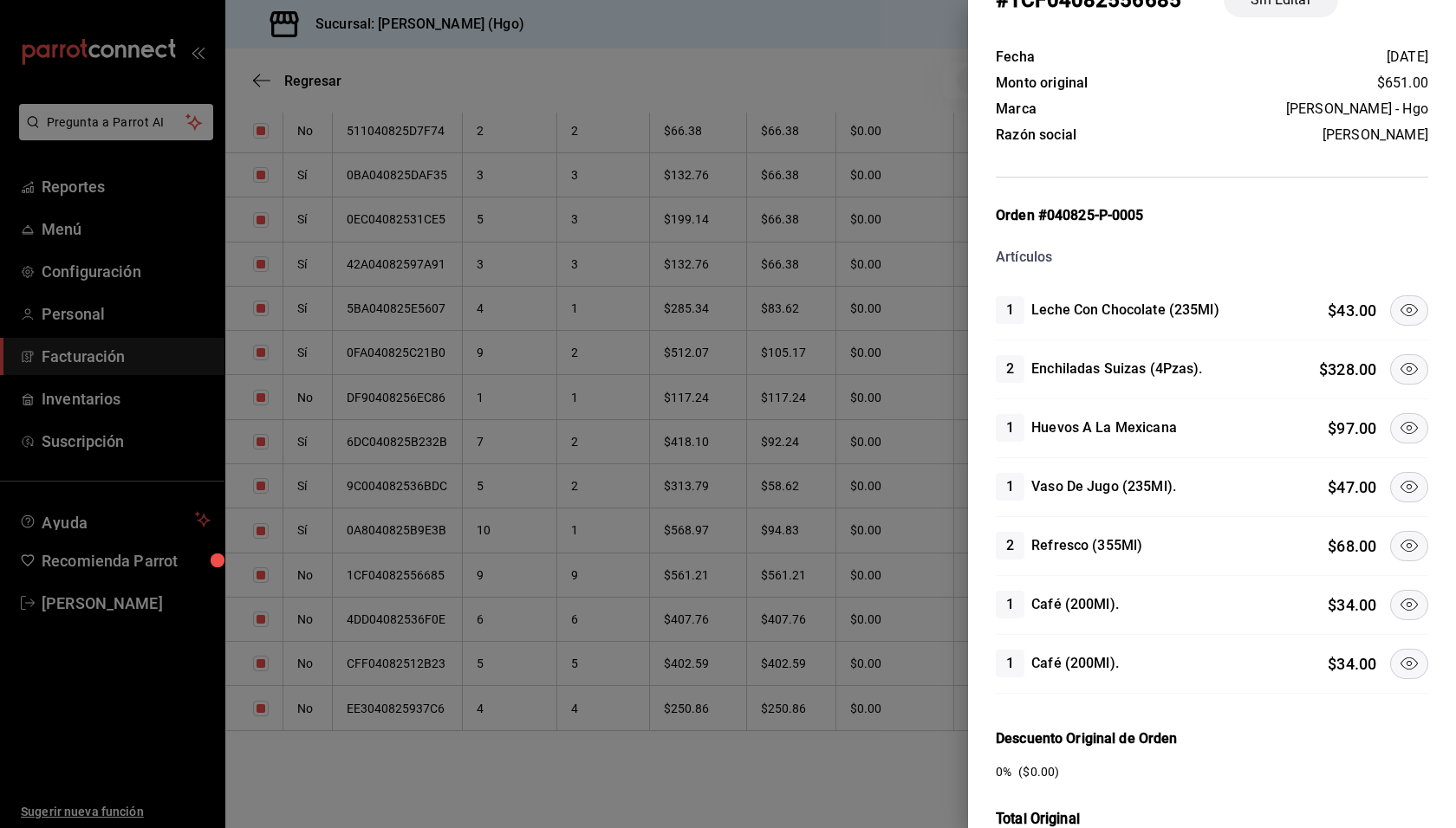
scroll to position [56, 0]
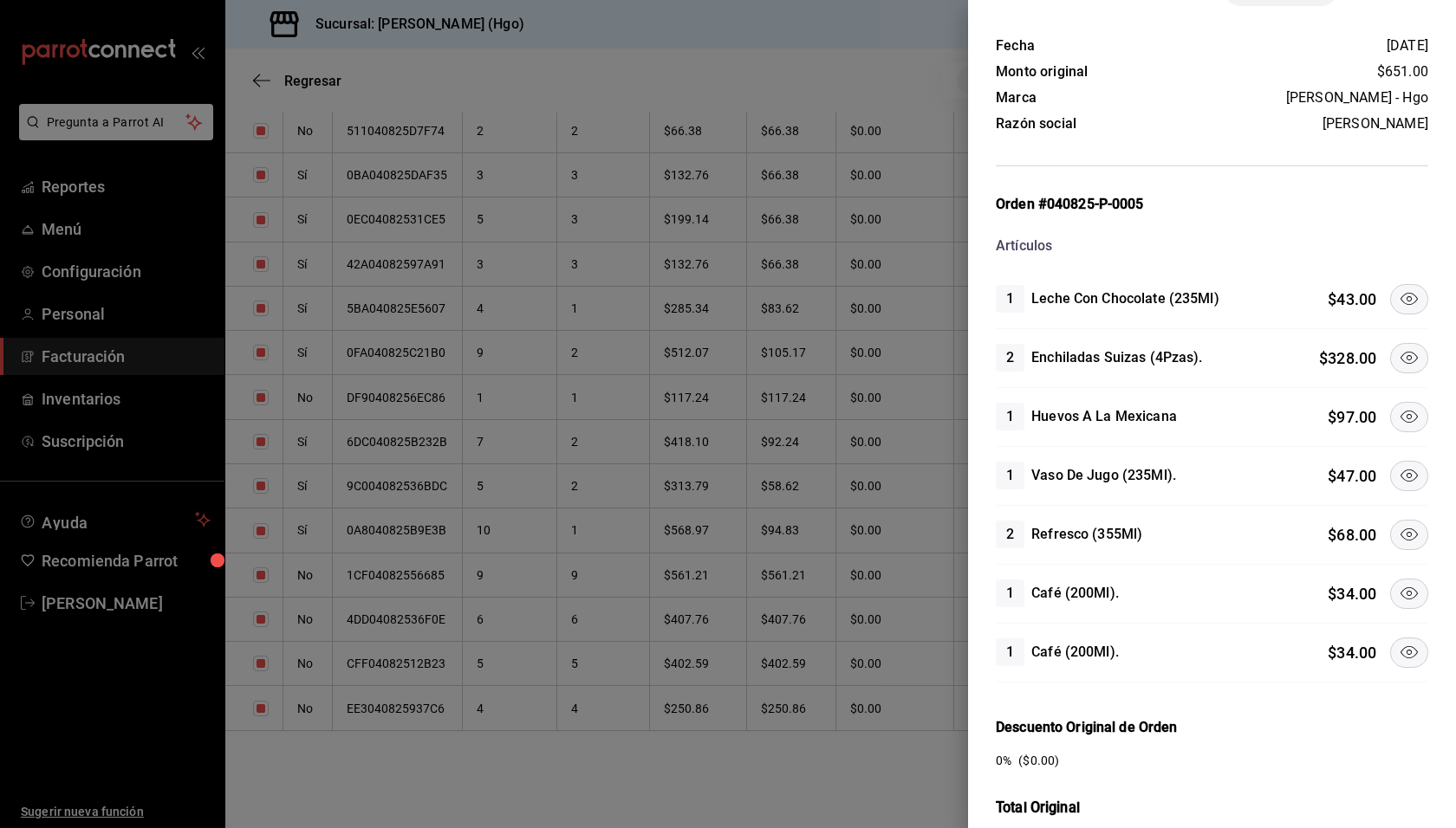
click at [1398, 352] on icon at bounding box center [1408, 357] width 21 height 21
click at [1398, 303] on icon at bounding box center [1408, 298] width 21 height 21
click at [1408, 465] on button at bounding box center [1409, 476] width 39 height 30
click at [1398, 524] on icon at bounding box center [1408, 534] width 21 height 21
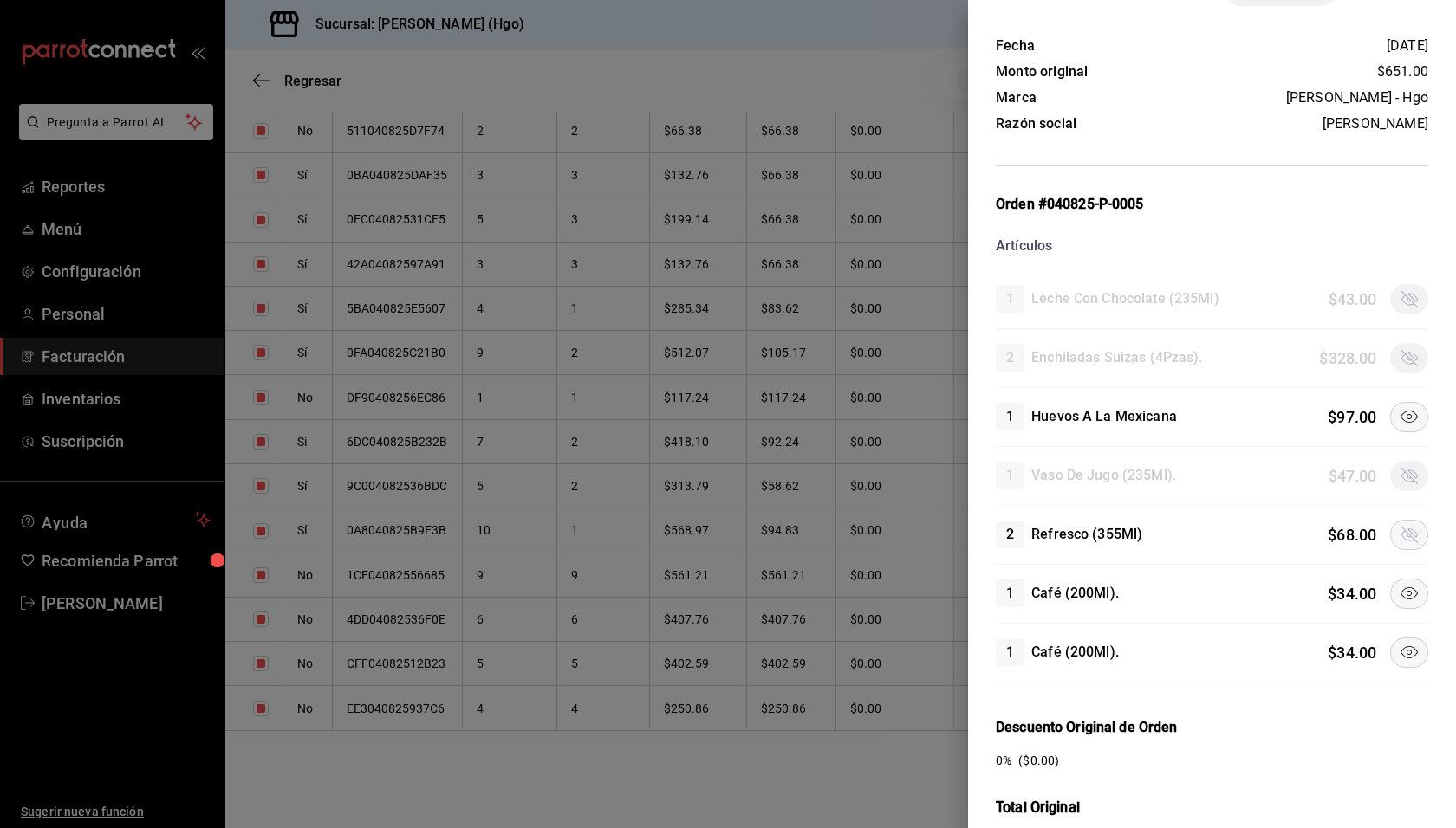
click at [1400, 646] on icon at bounding box center [1408, 652] width 17 height 12
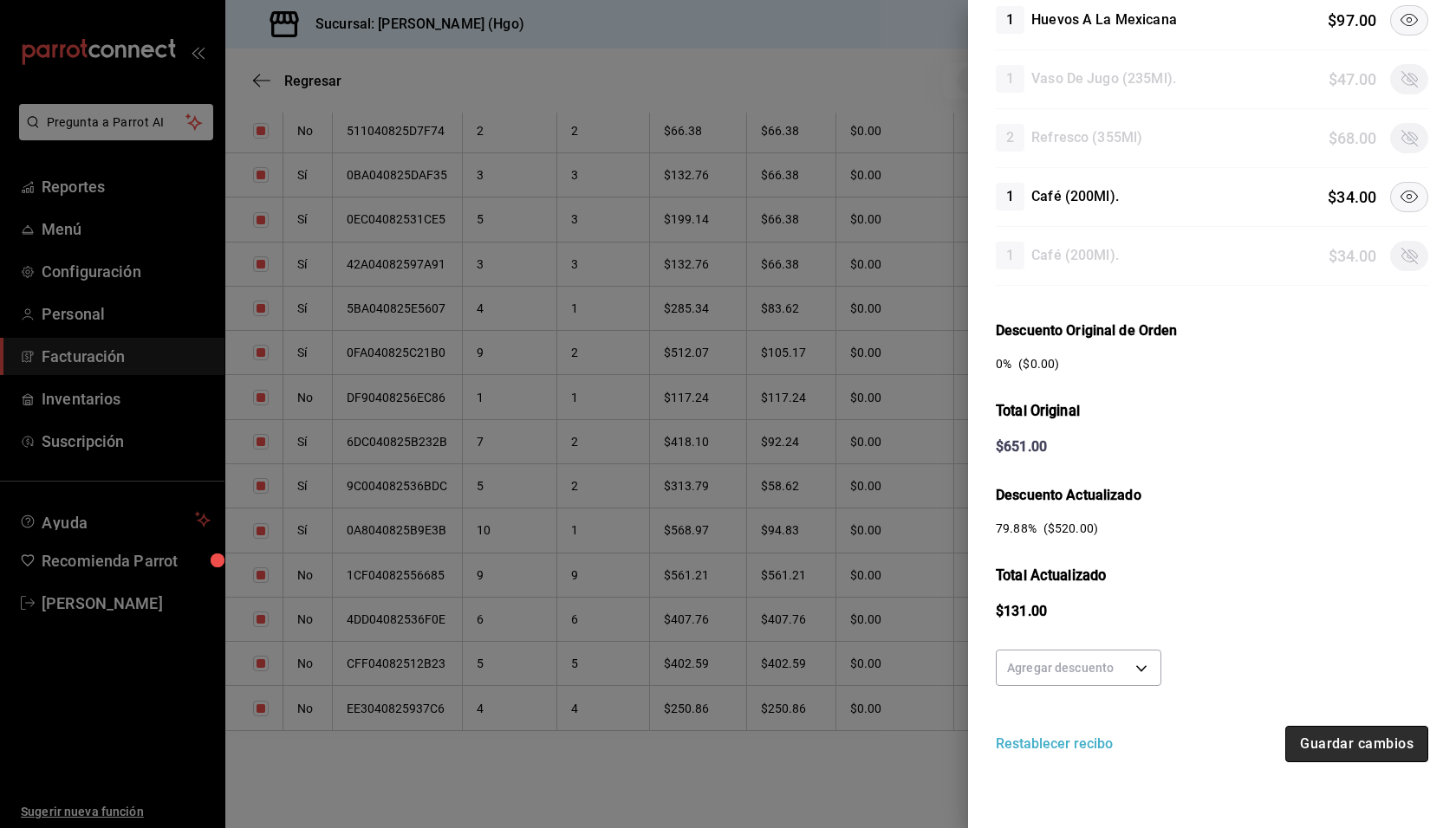
click at [1358, 738] on button "Guardar cambios" at bounding box center [1357, 744] width 143 height 37
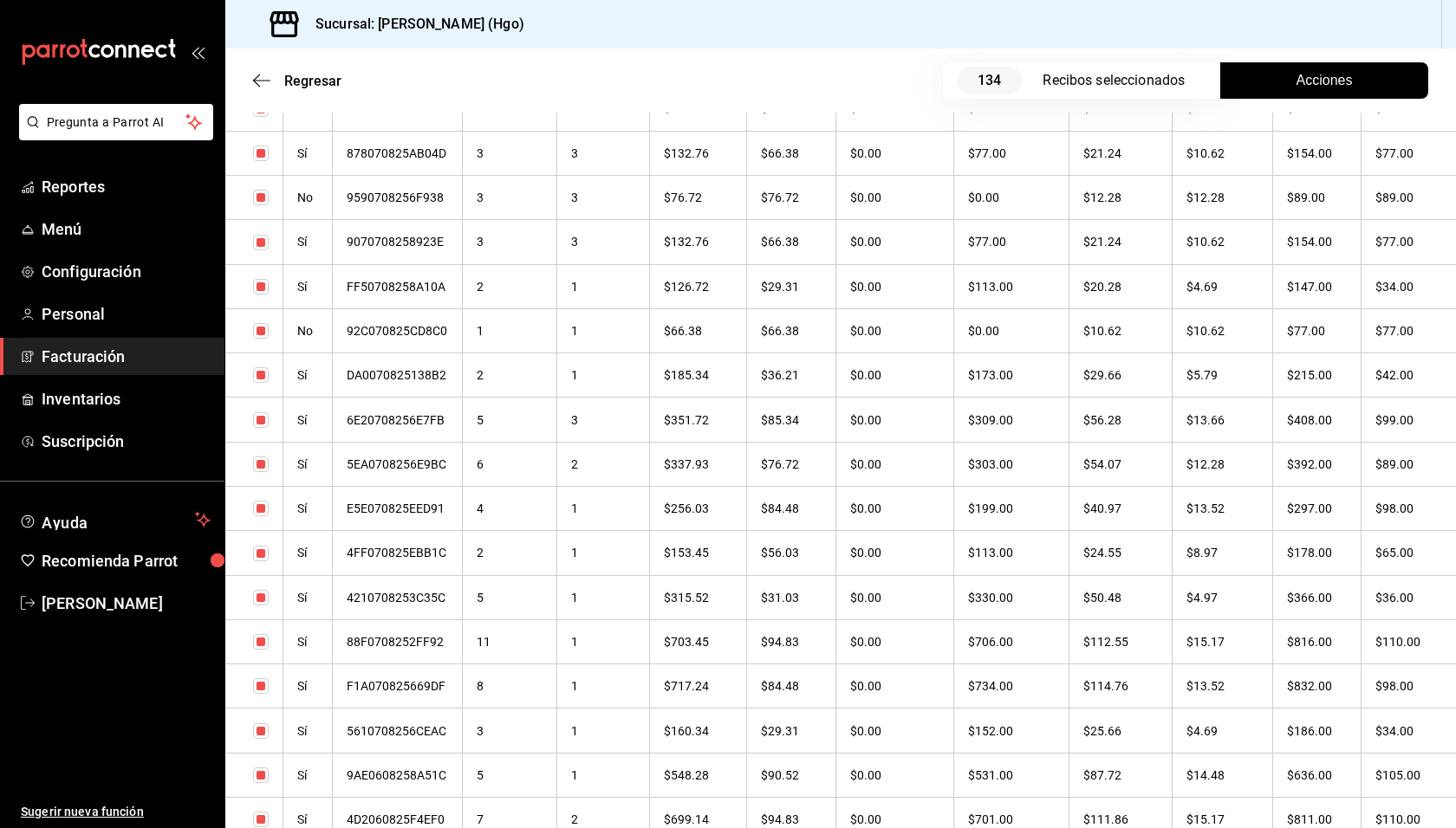
scroll to position [4441, 0]
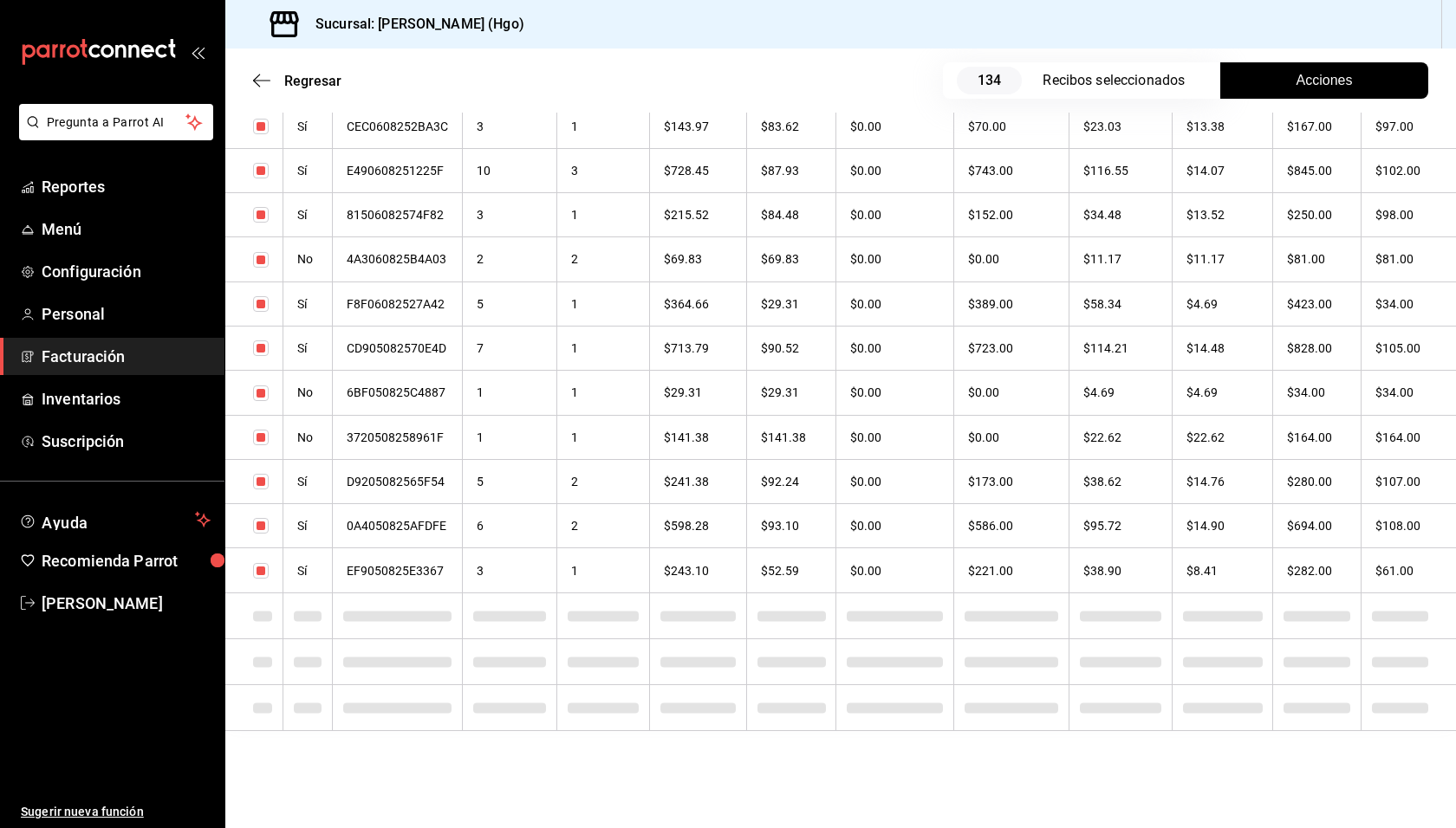
checkbox input "true"
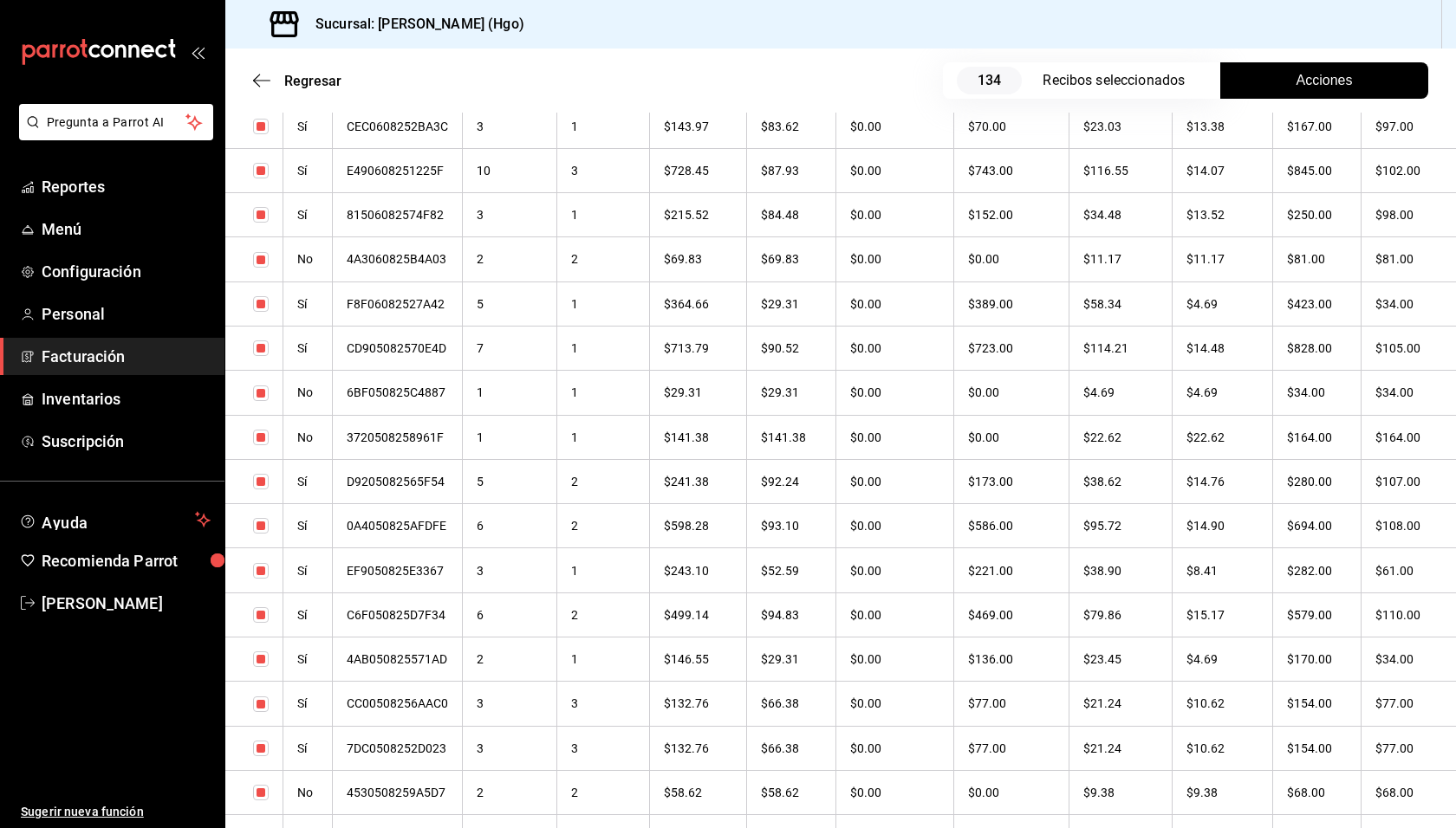
scroll to position [5814, 0]
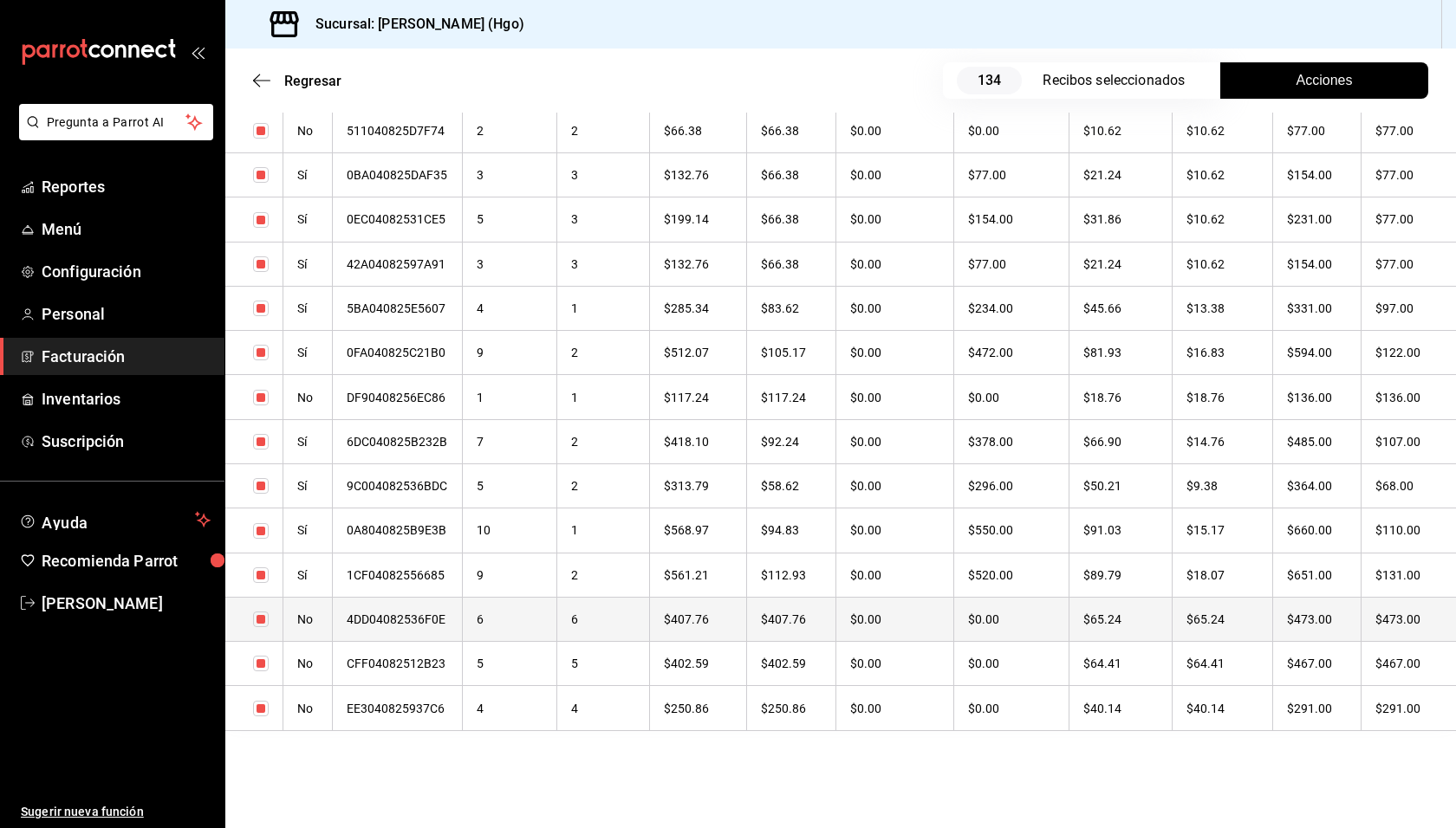
click at [1328, 625] on th "$473.00" at bounding box center [1316, 619] width 88 height 44
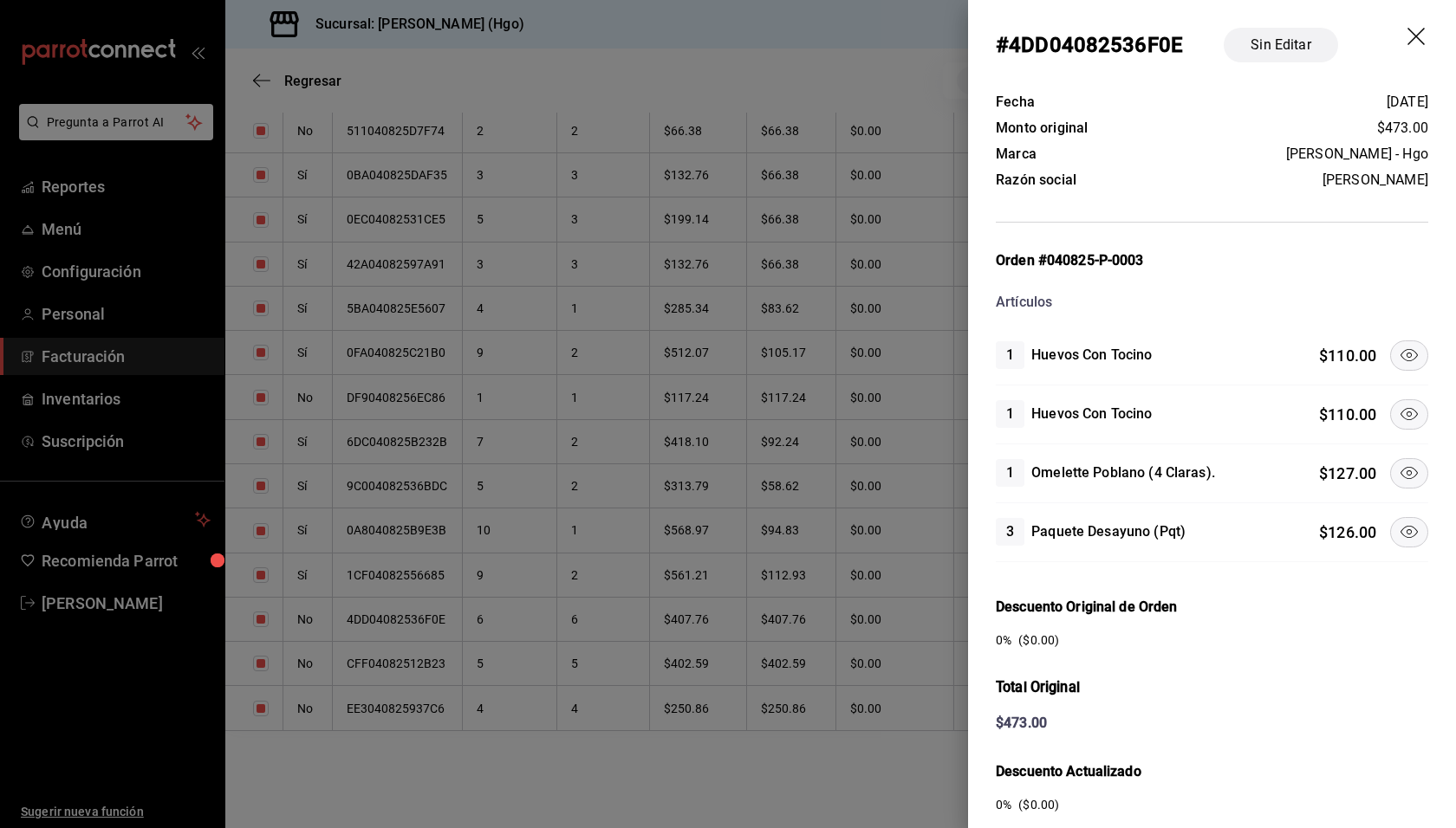
click at [1398, 473] on icon at bounding box center [1408, 473] width 21 height 21
click at [1398, 521] on icon at bounding box center [1408, 531] width 21 height 21
click at [1398, 417] on icon at bounding box center [1408, 414] width 21 height 21
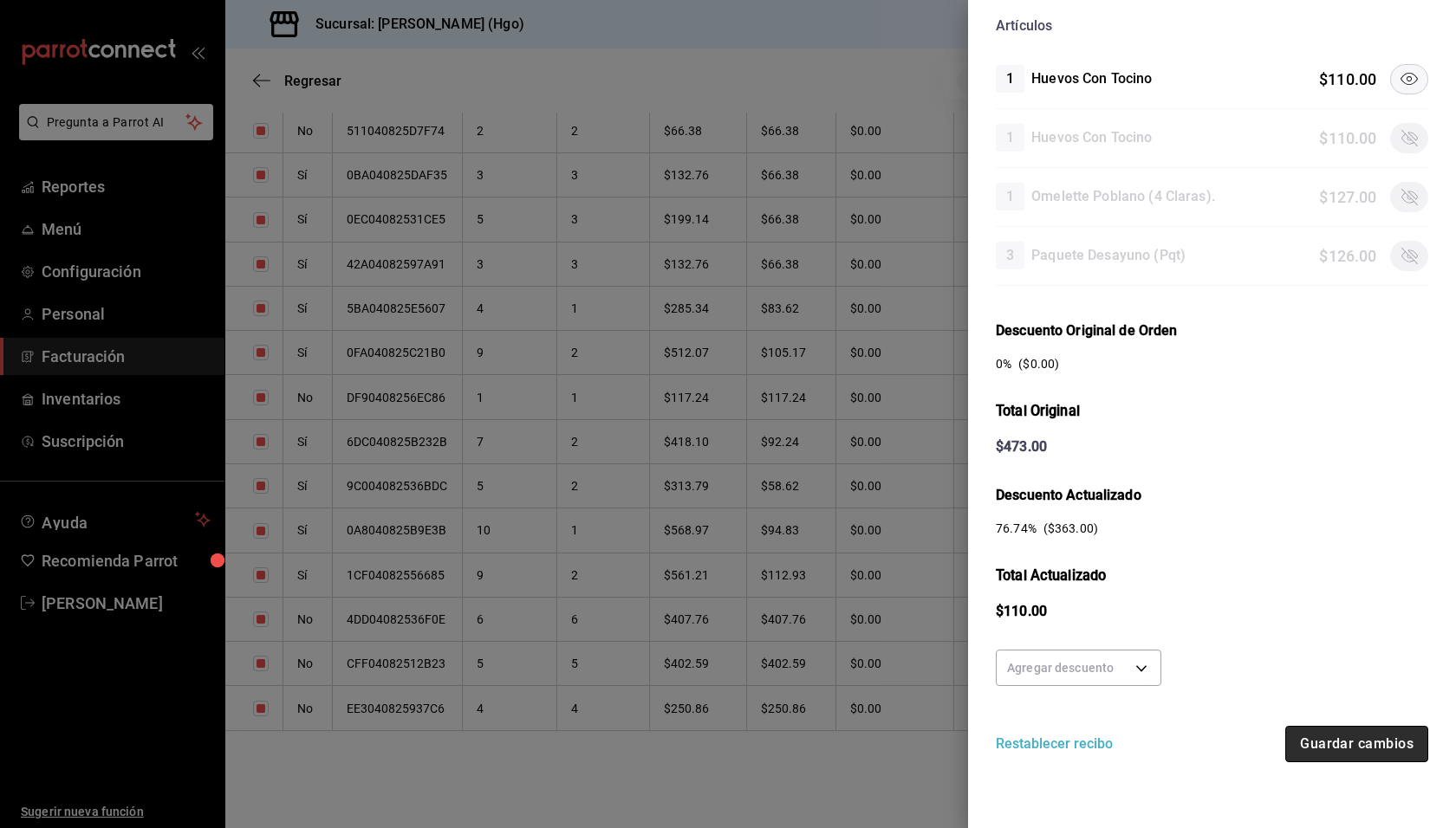
click at [1374, 728] on button "Guardar cambios" at bounding box center [1357, 744] width 143 height 37
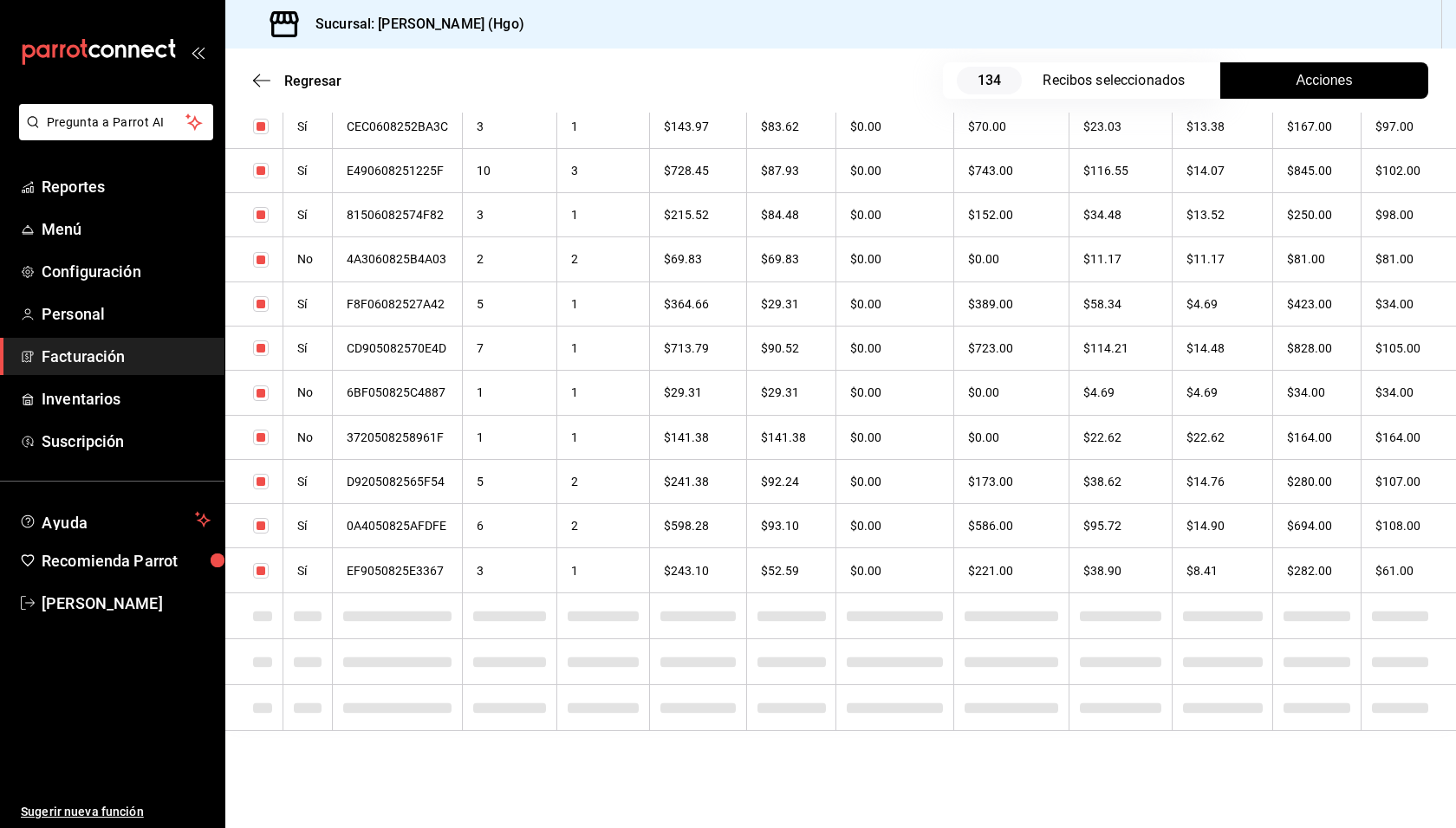
scroll to position [4441, 0]
checkbox input "true"
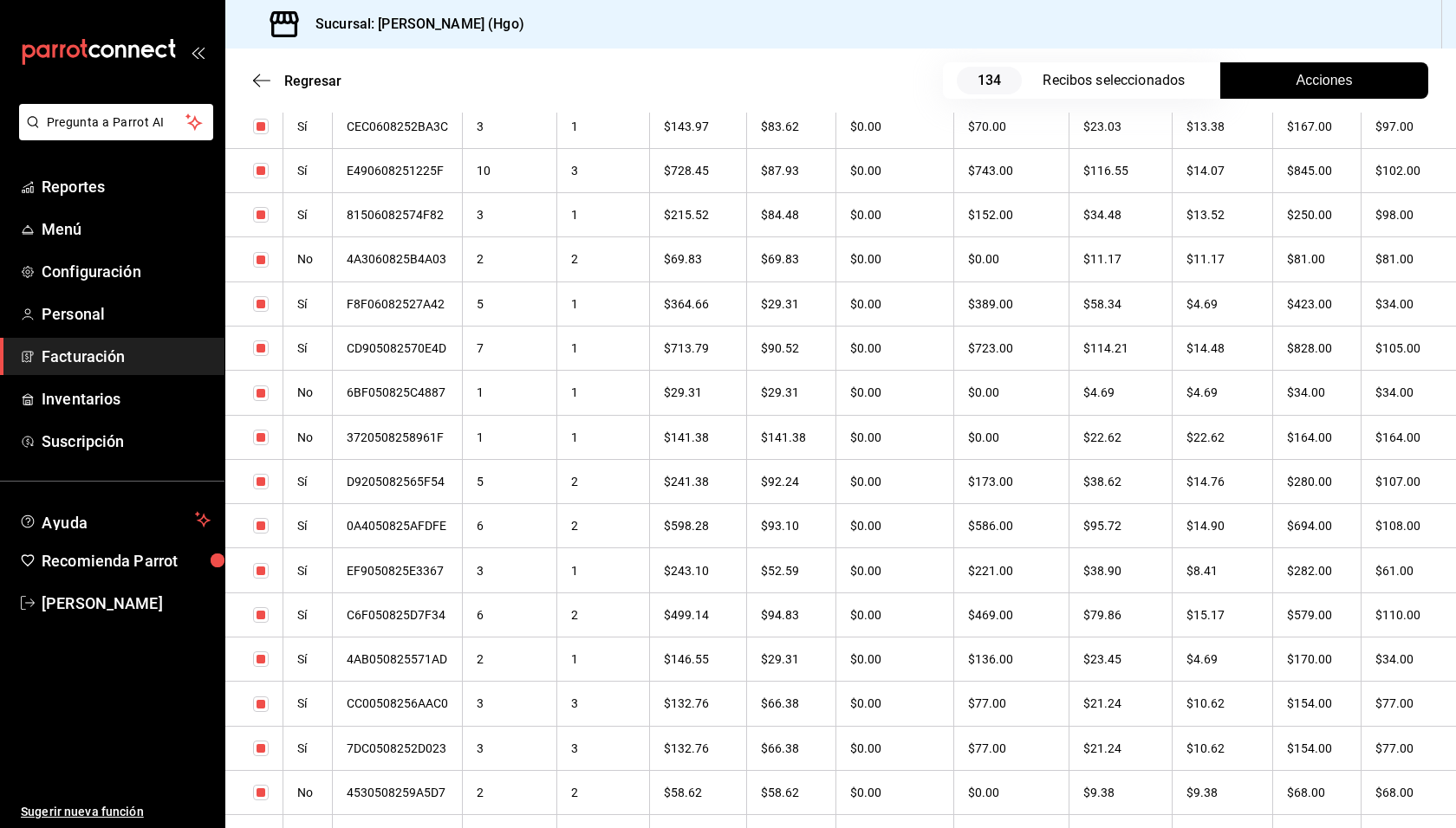
scroll to position [5814, 0]
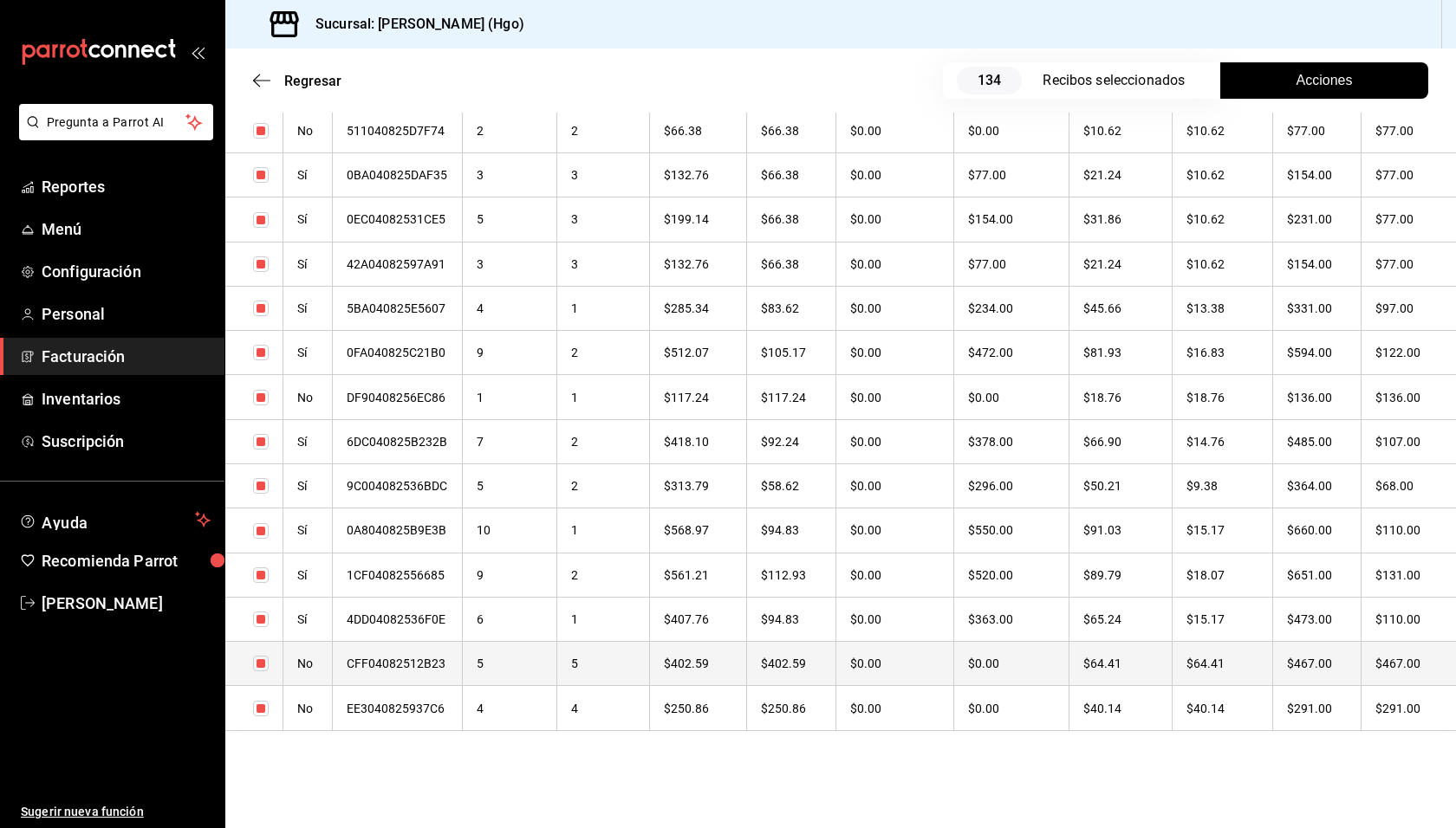
click at [1269, 657] on th "$64.41" at bounding box center [1222, 664] width 101 height 44
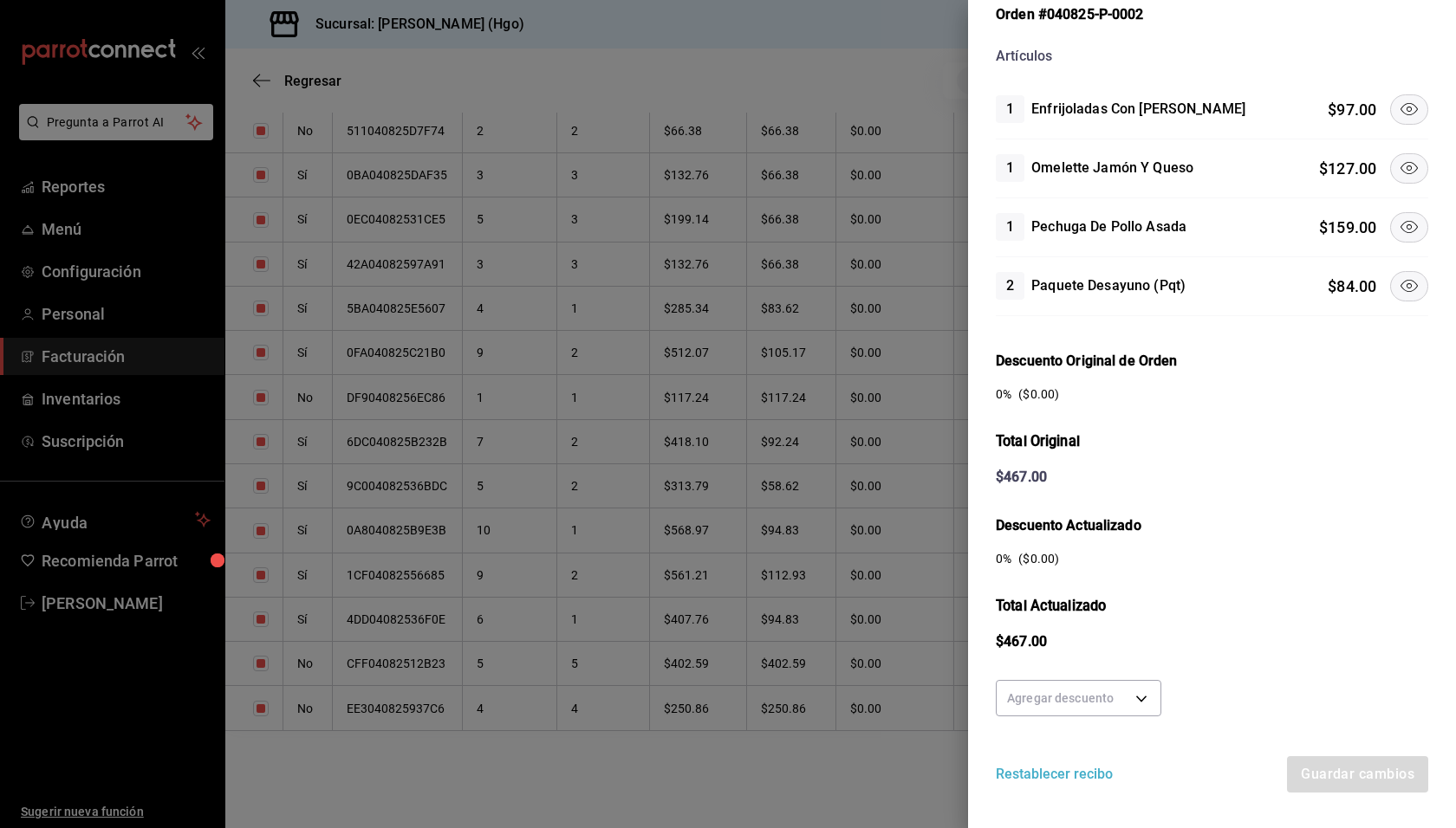
scroll to position [127, 0]
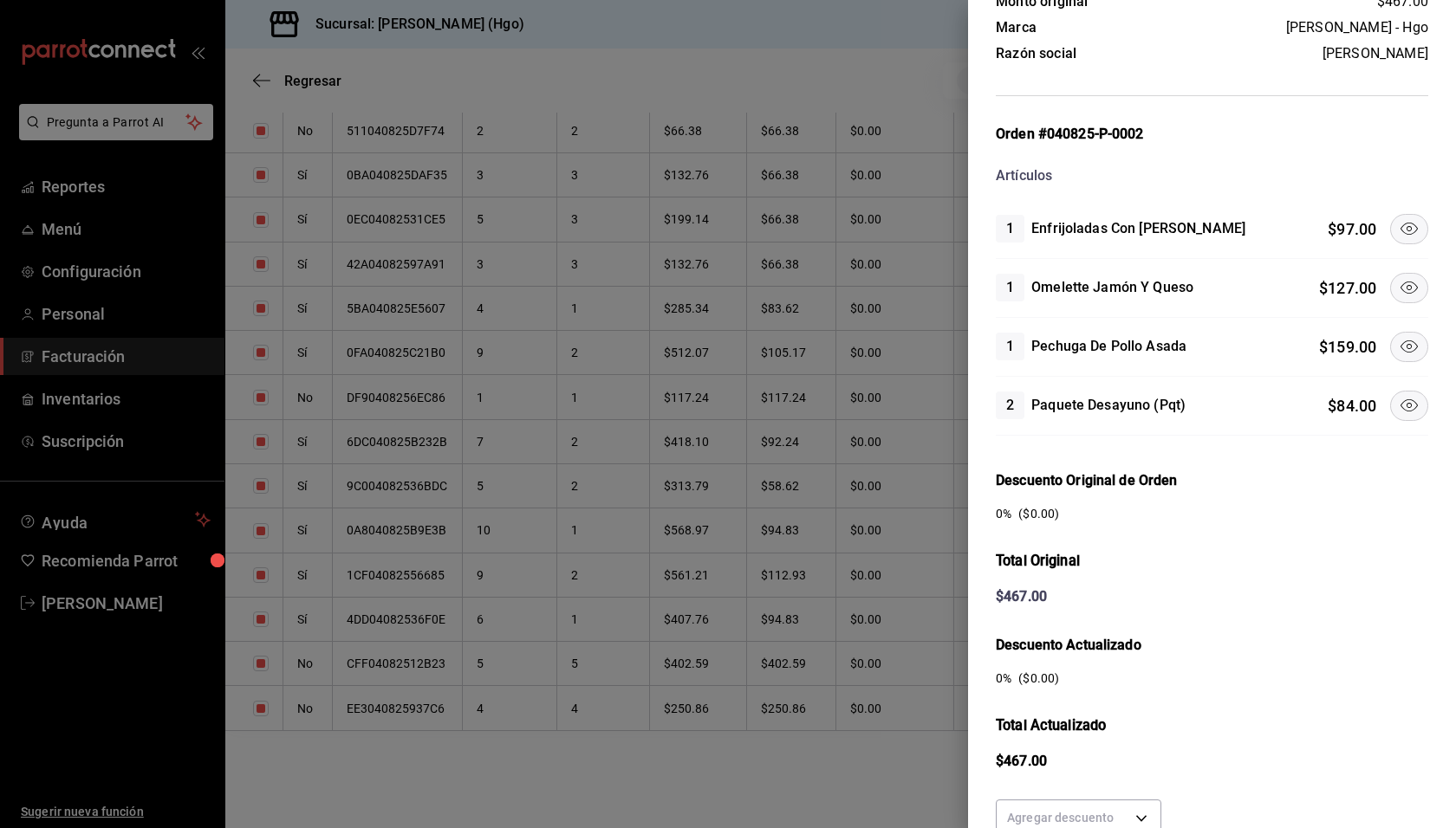
click at [1398, 229] on icon at bounding box center [1408, 229] width 21 height 21
click at [1400, 341] on icon at bounding box center [1408, 346] width 17 height 12
click at [1403, 399] on icon at bounding box center [1408, 405] width 17 height 12
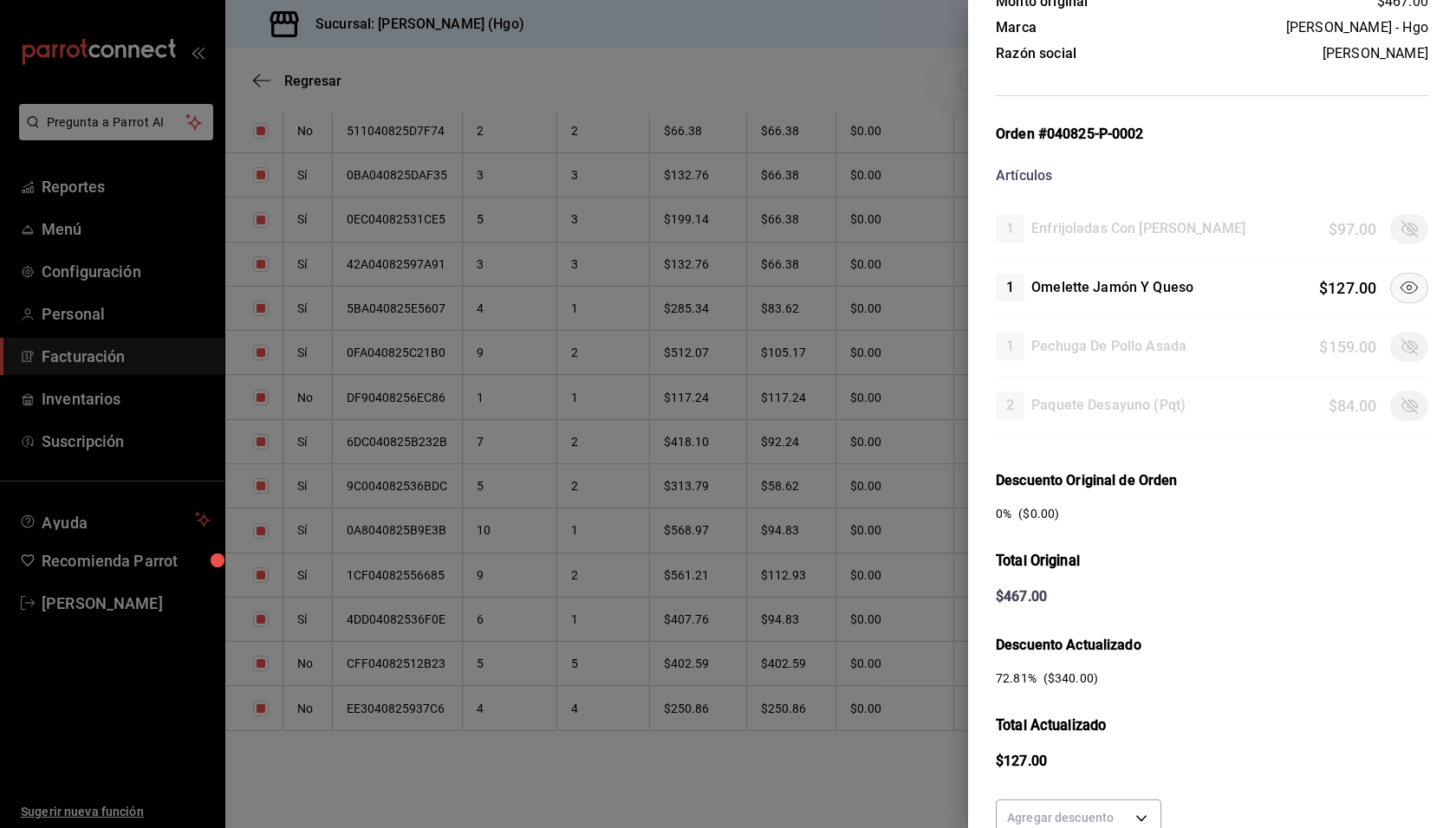
scroll to position [276, 0]
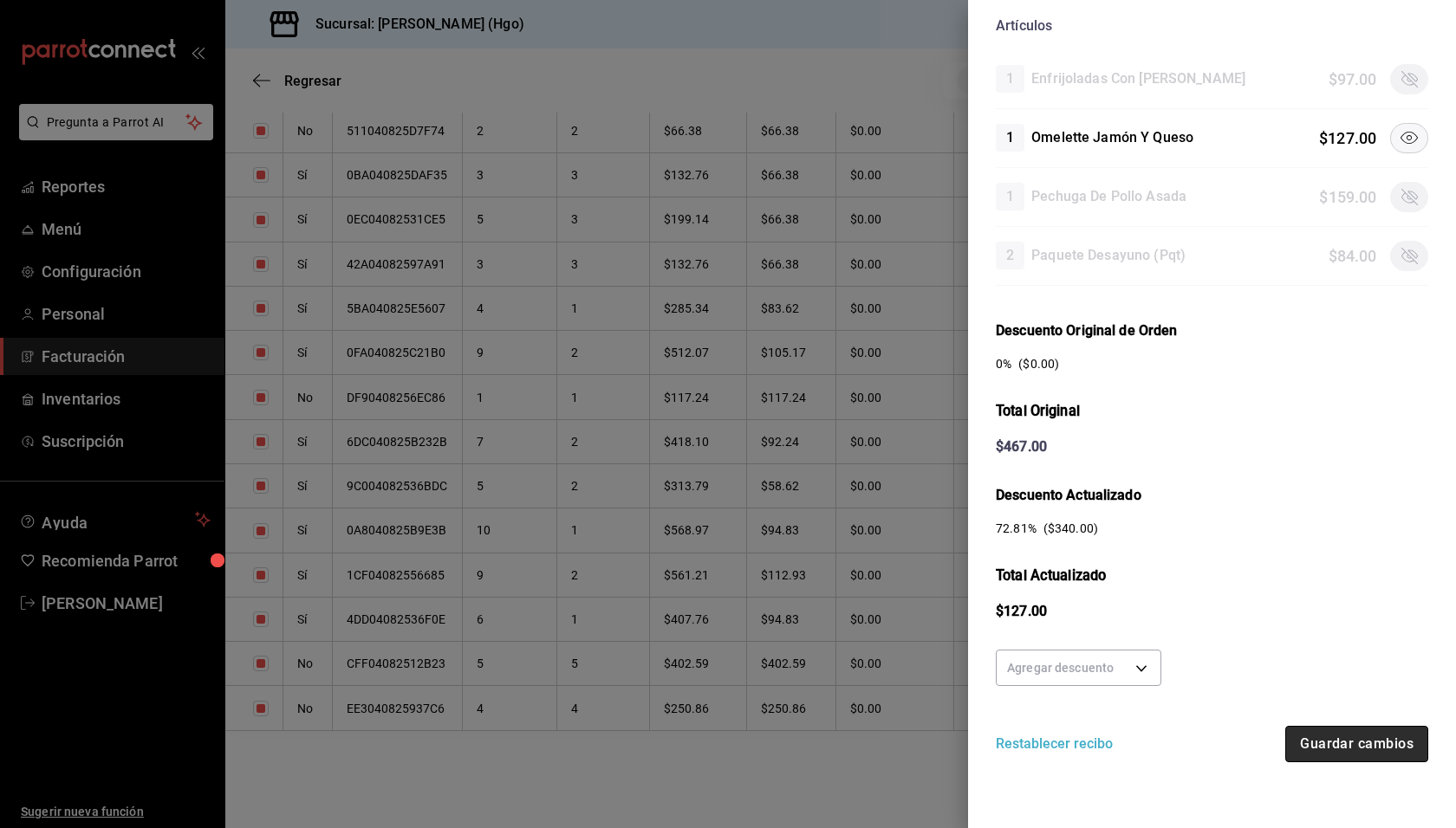
click at [1338, 741] on button "Guardar cambios" at bounding box center [1357, 744] width 143 height 37
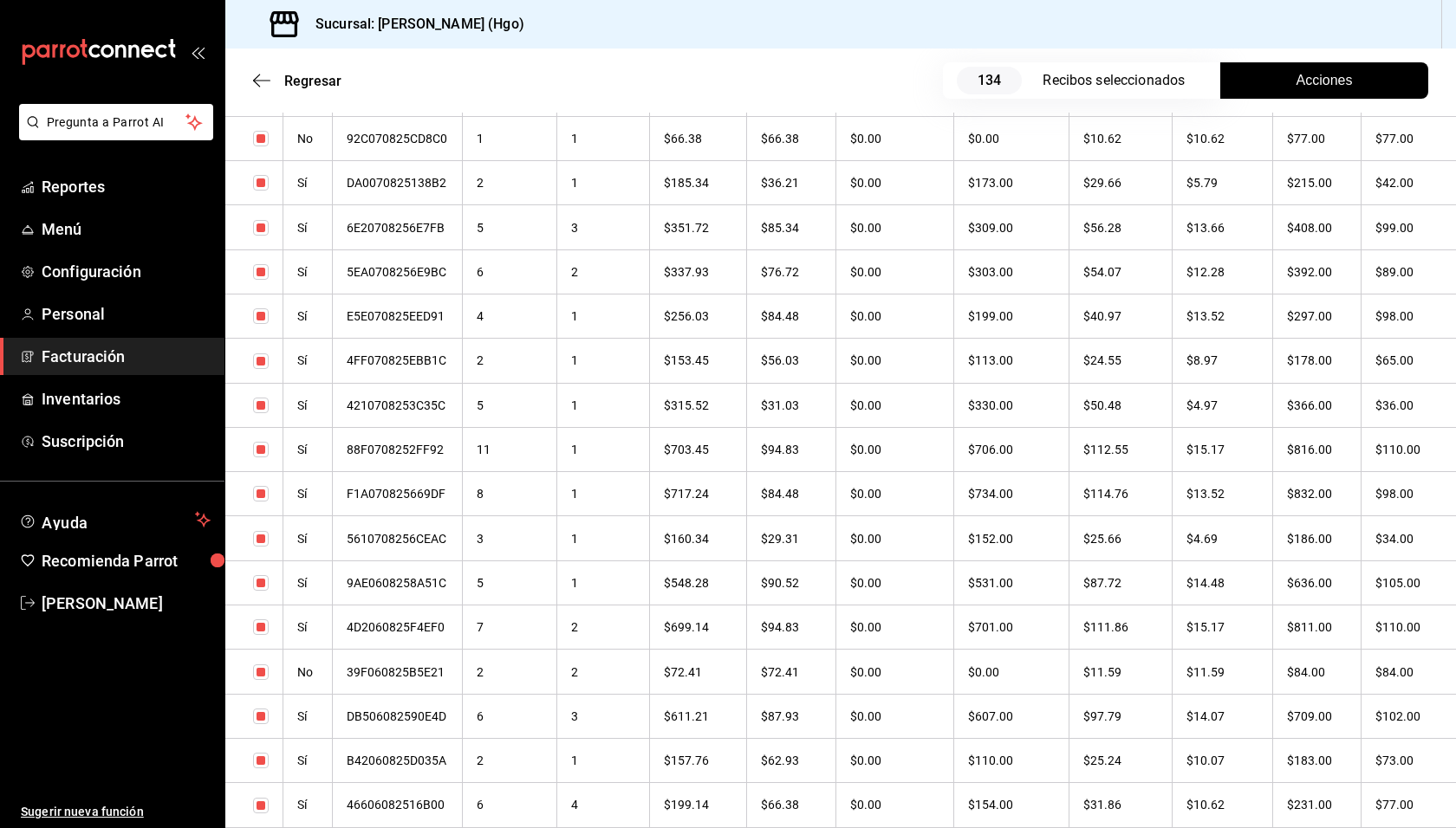
scroll to position [4441, 0]
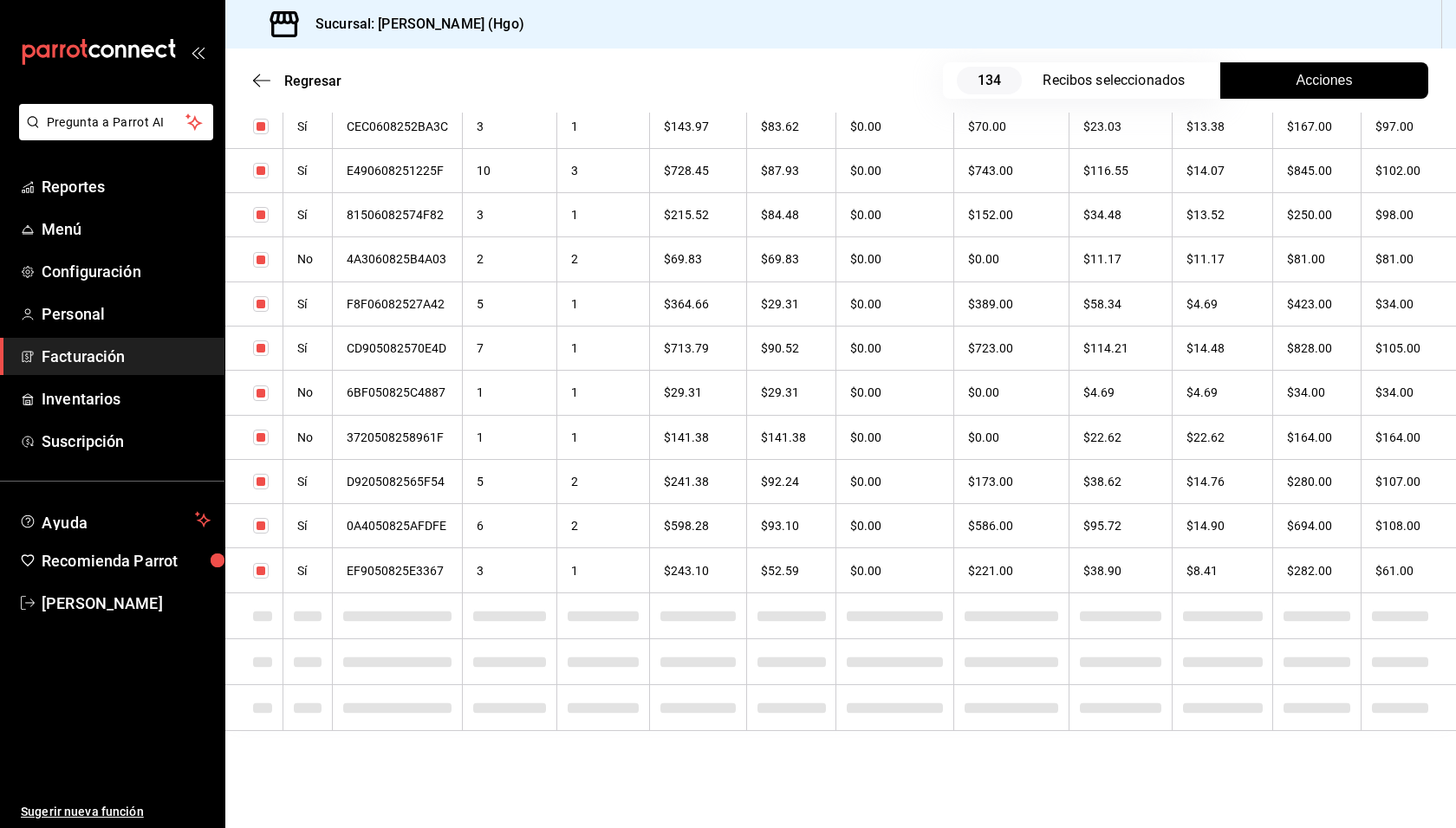
checkbox input "true"
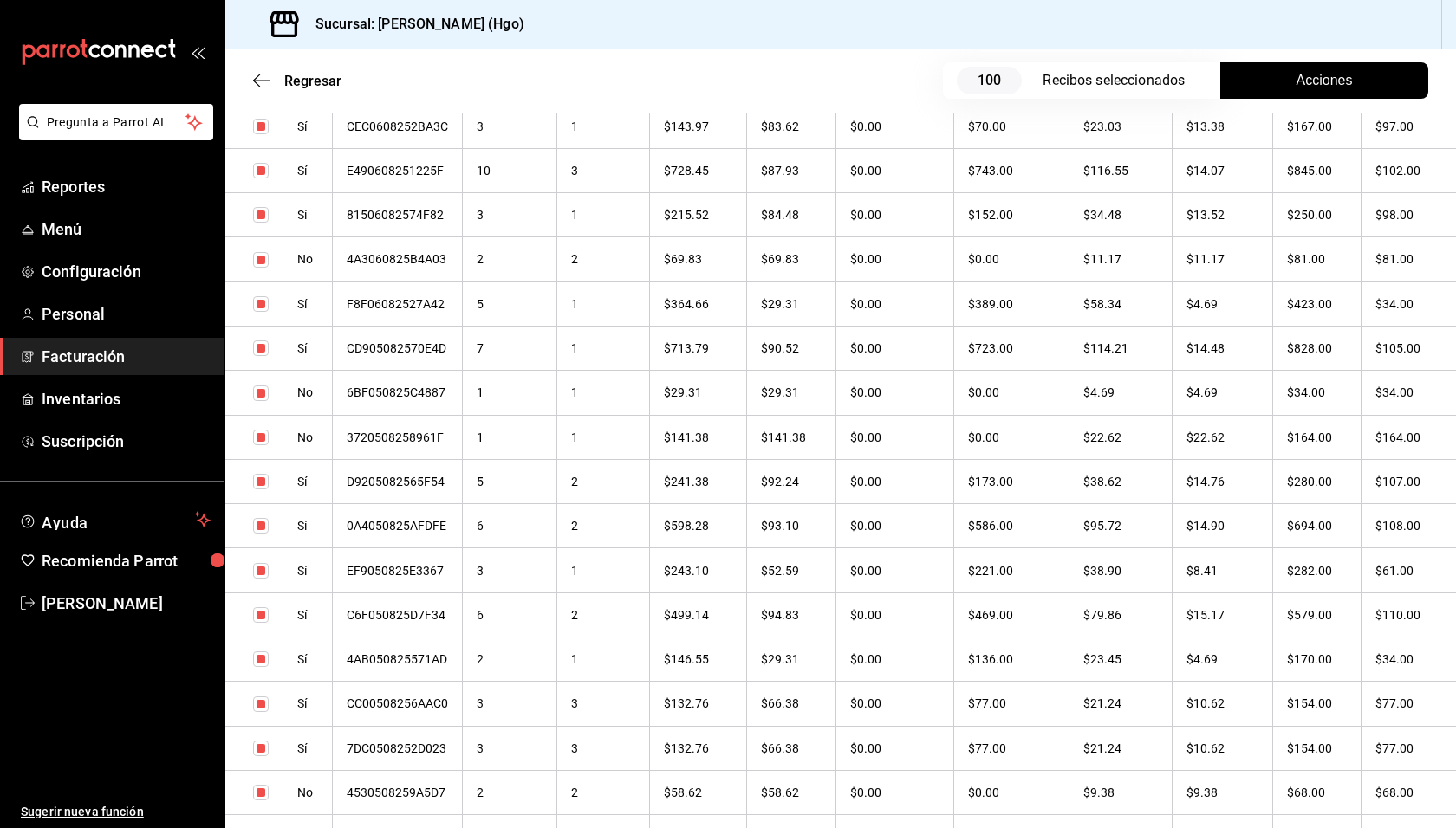
scroll to position [5814, 0]
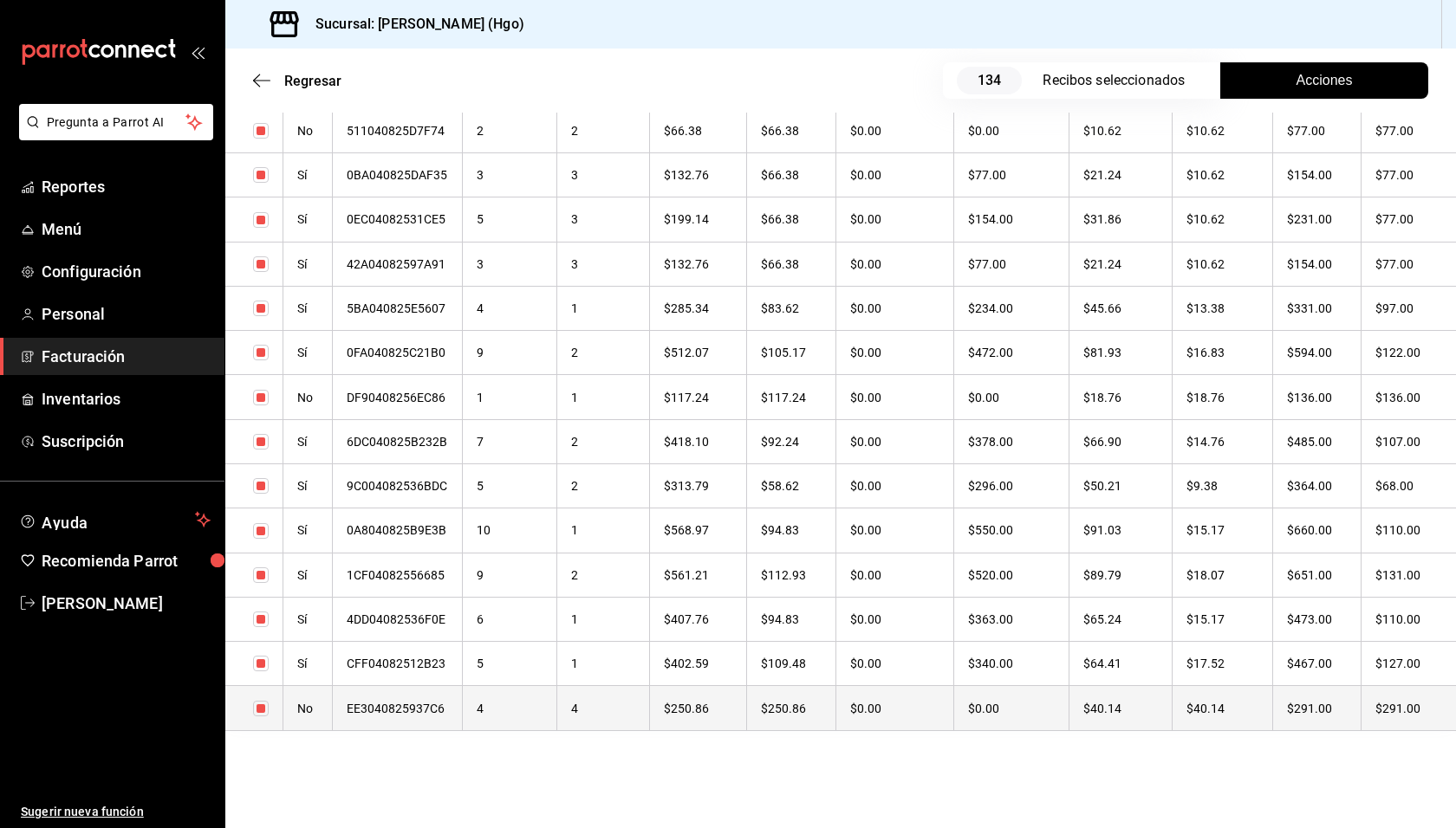
click at [1350, 694] on th "$291.00" at bounding box center [1316, 709] width 88 height 44
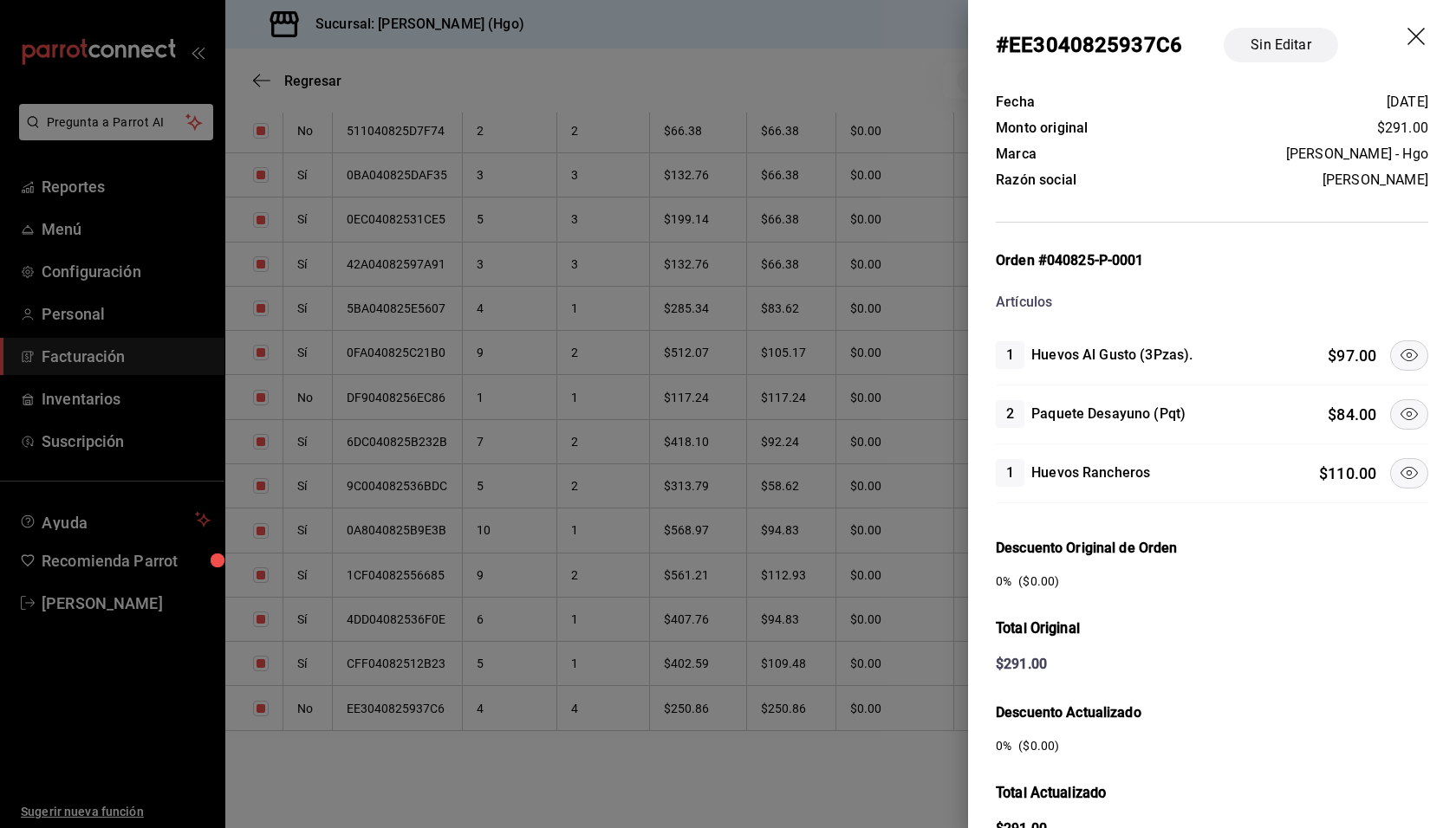
click at [1398, 407] on icon at bounding box center [1408, 414] width 21 height 21
click at [1404, 352] on icon at bounding box center [1408, 354] width 17 height 12
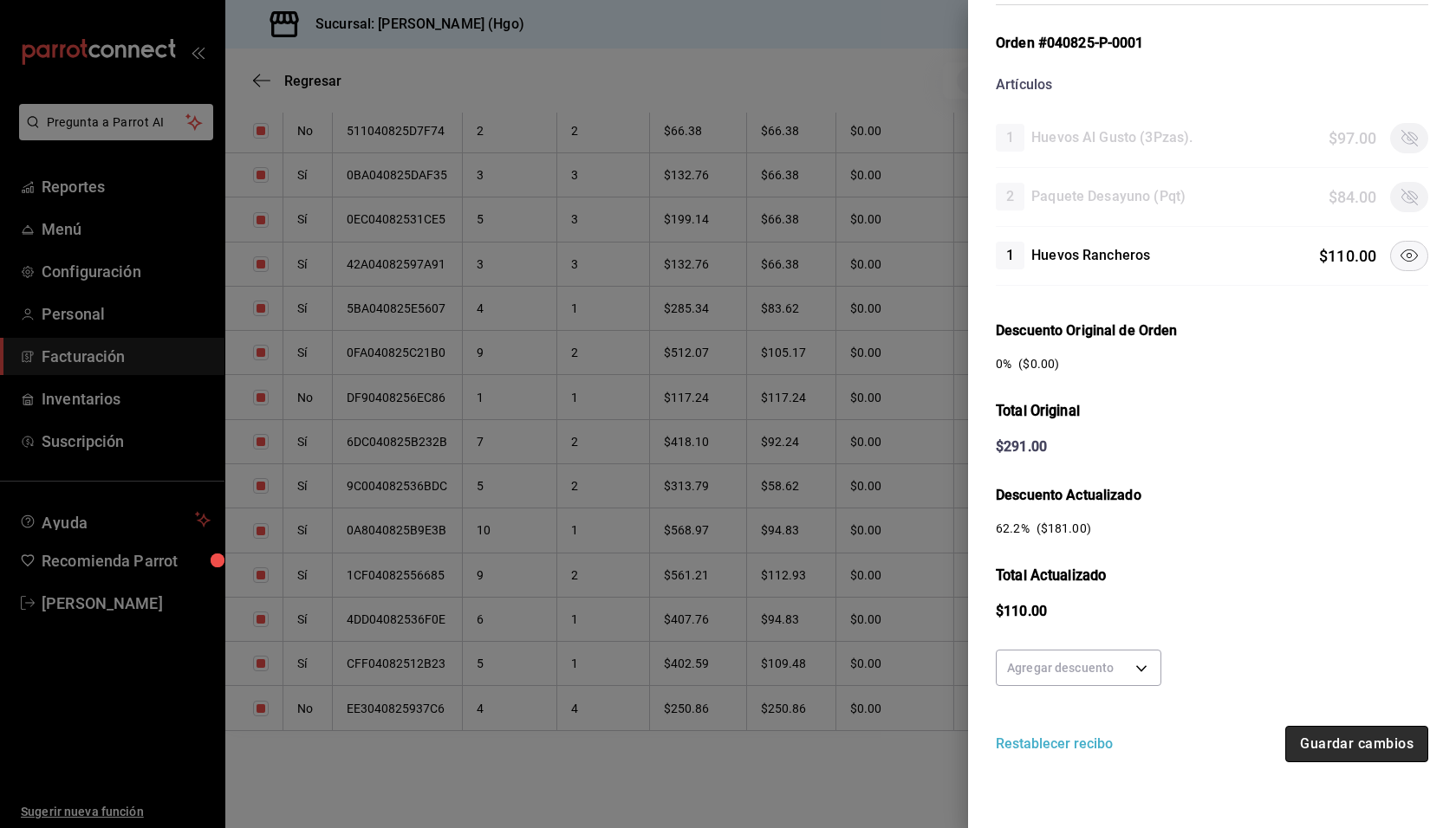
click at [1372, 748] on button "Guardar cambios" at bounding box center [1357, 744] width 143 height 37
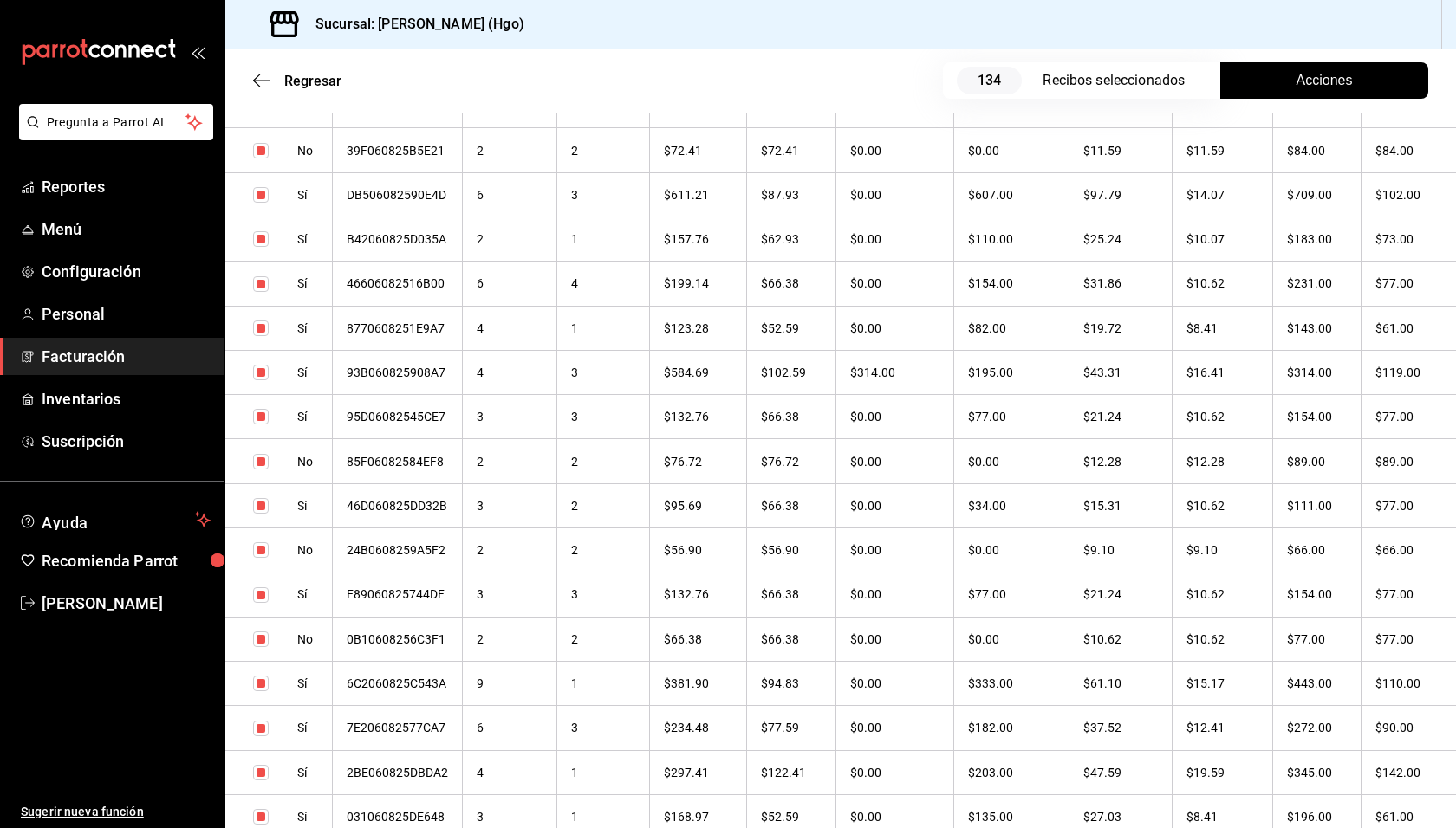
scroll to position [4441, 0]
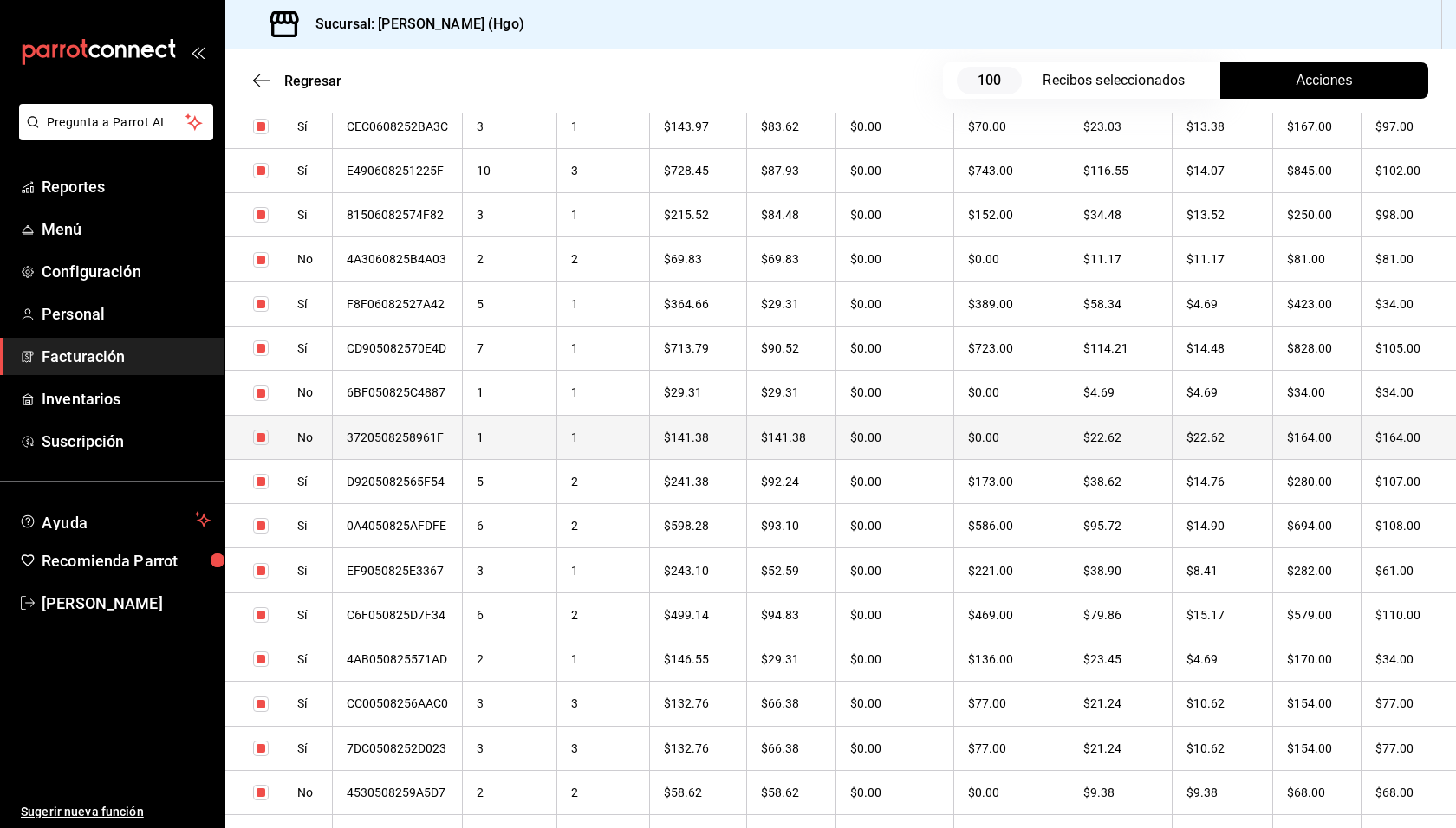
checkbox input "true"
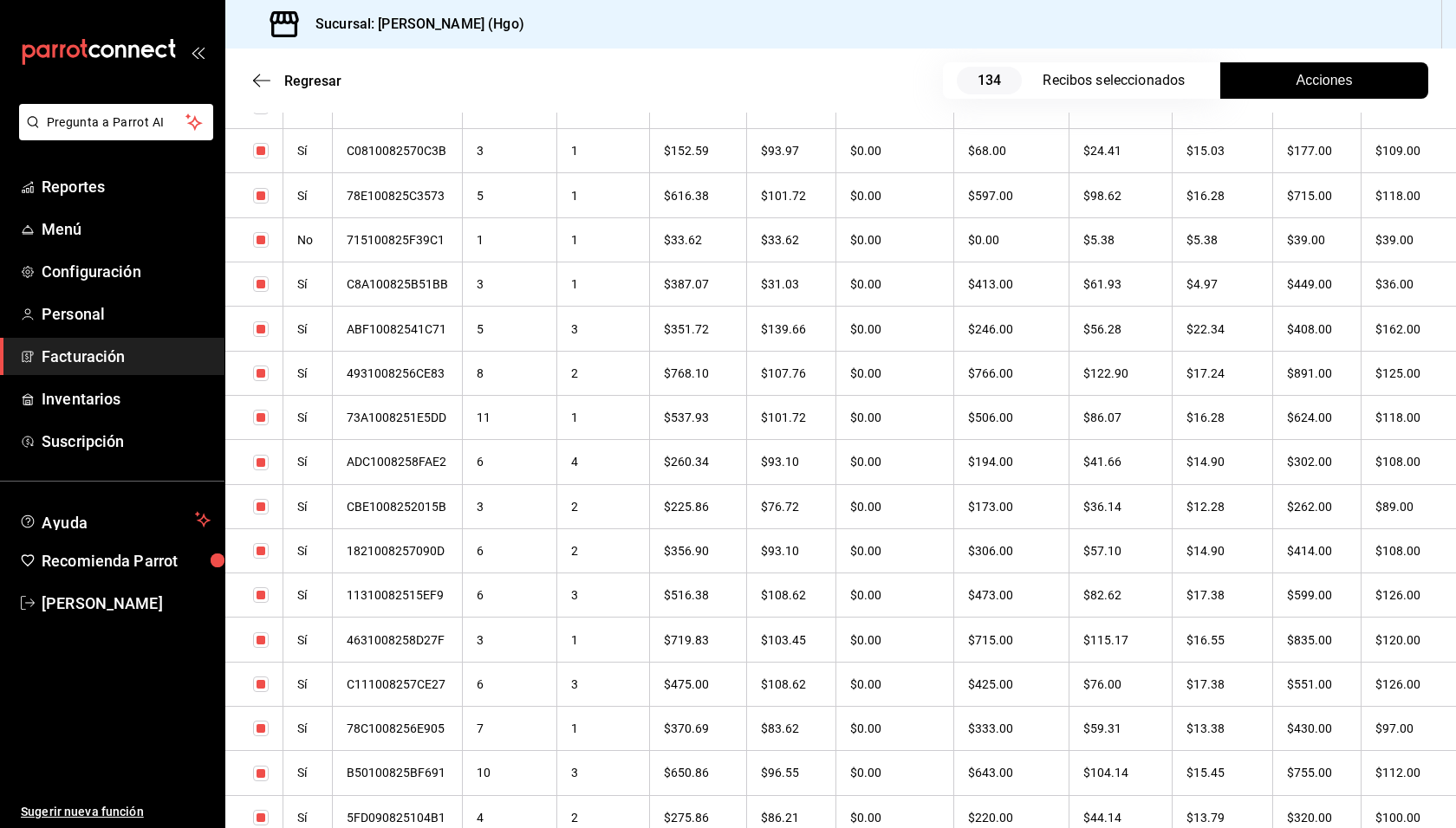
scroll to position [0, 0]
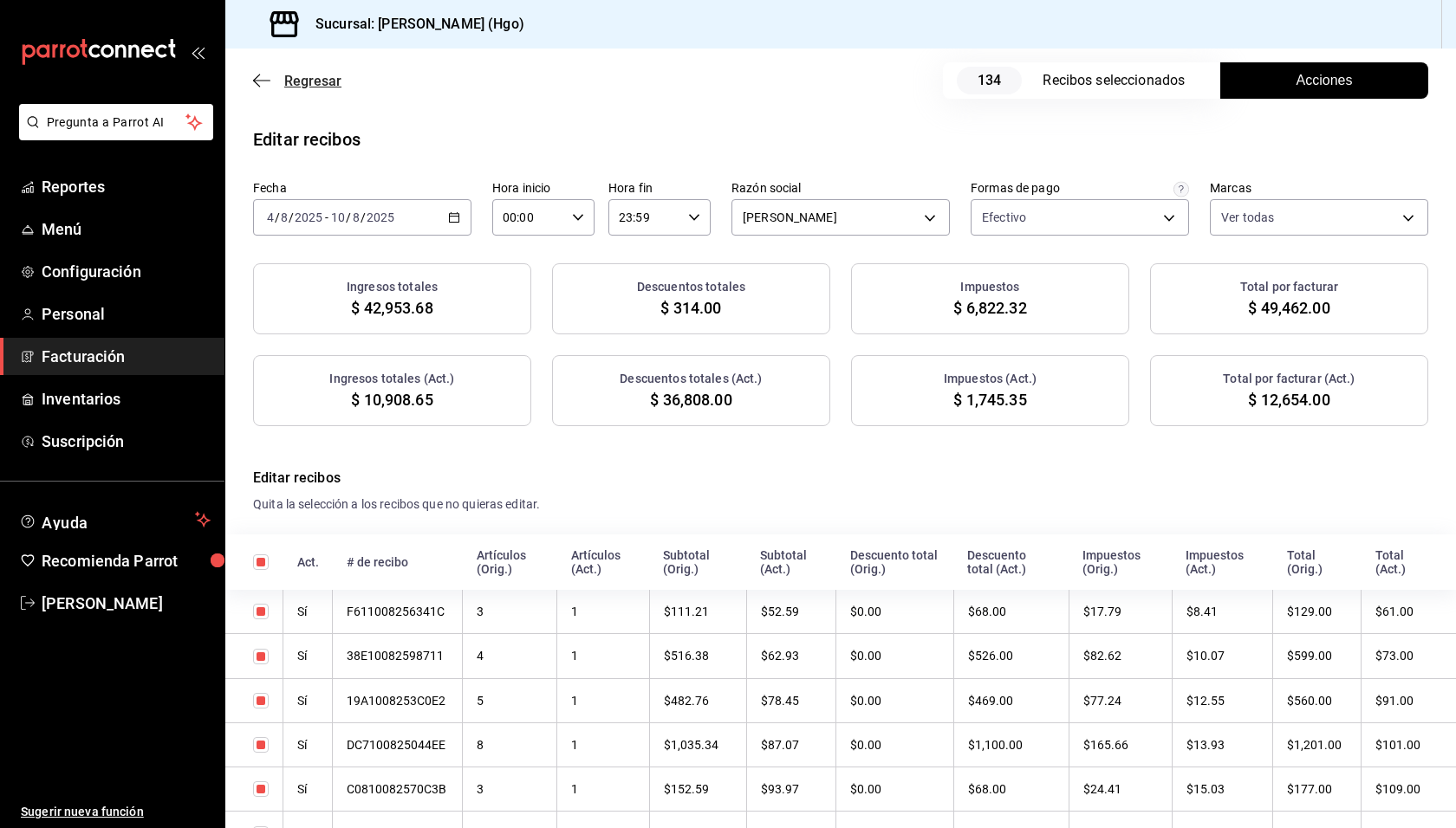
click at [329, 84] on span "Regresar" at bounding box center [313, 81] width 57 height 17
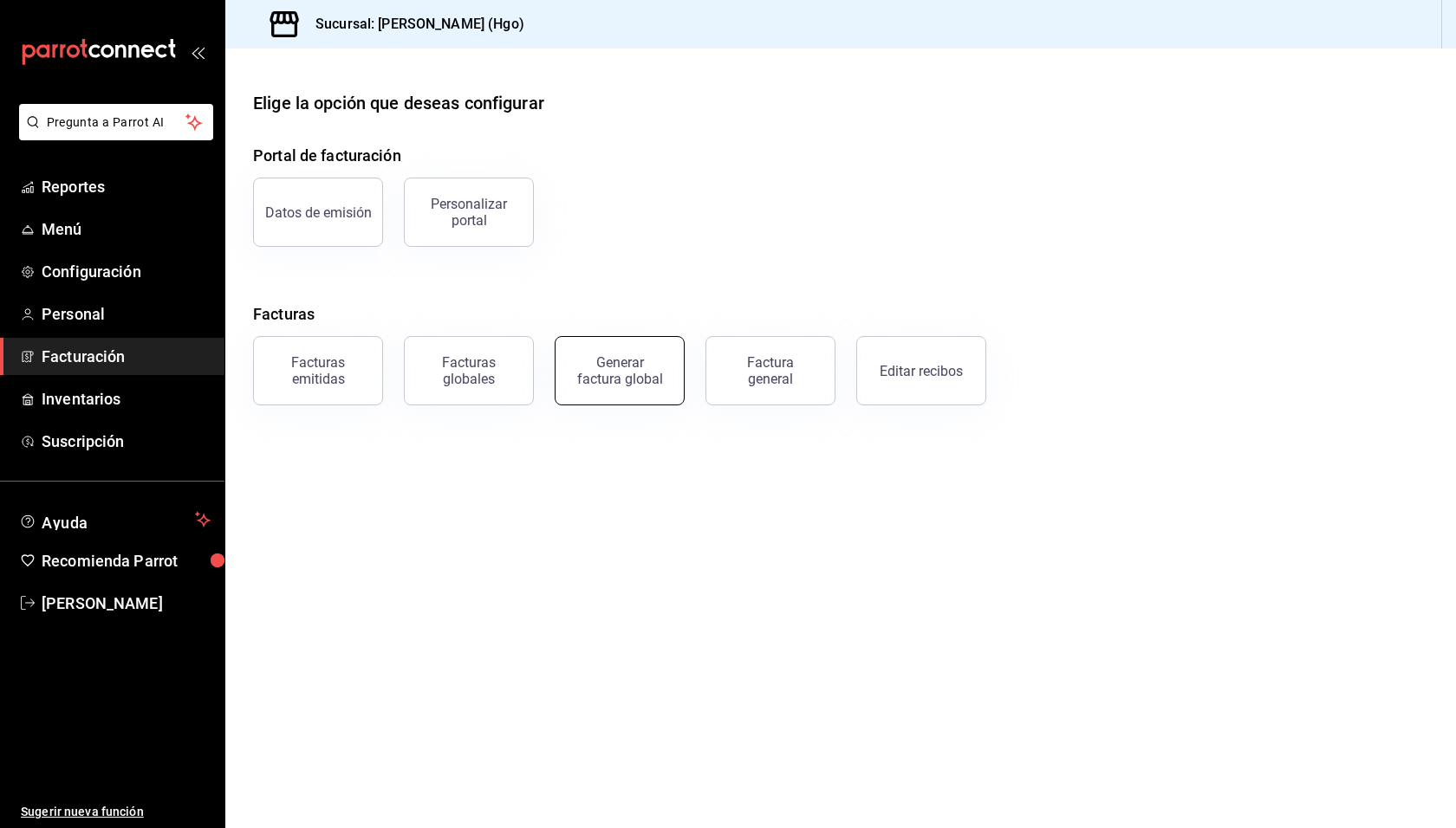
click at [624, 378] on div "Generar factura global" at bounding box center [620, 371] width 86 height 33
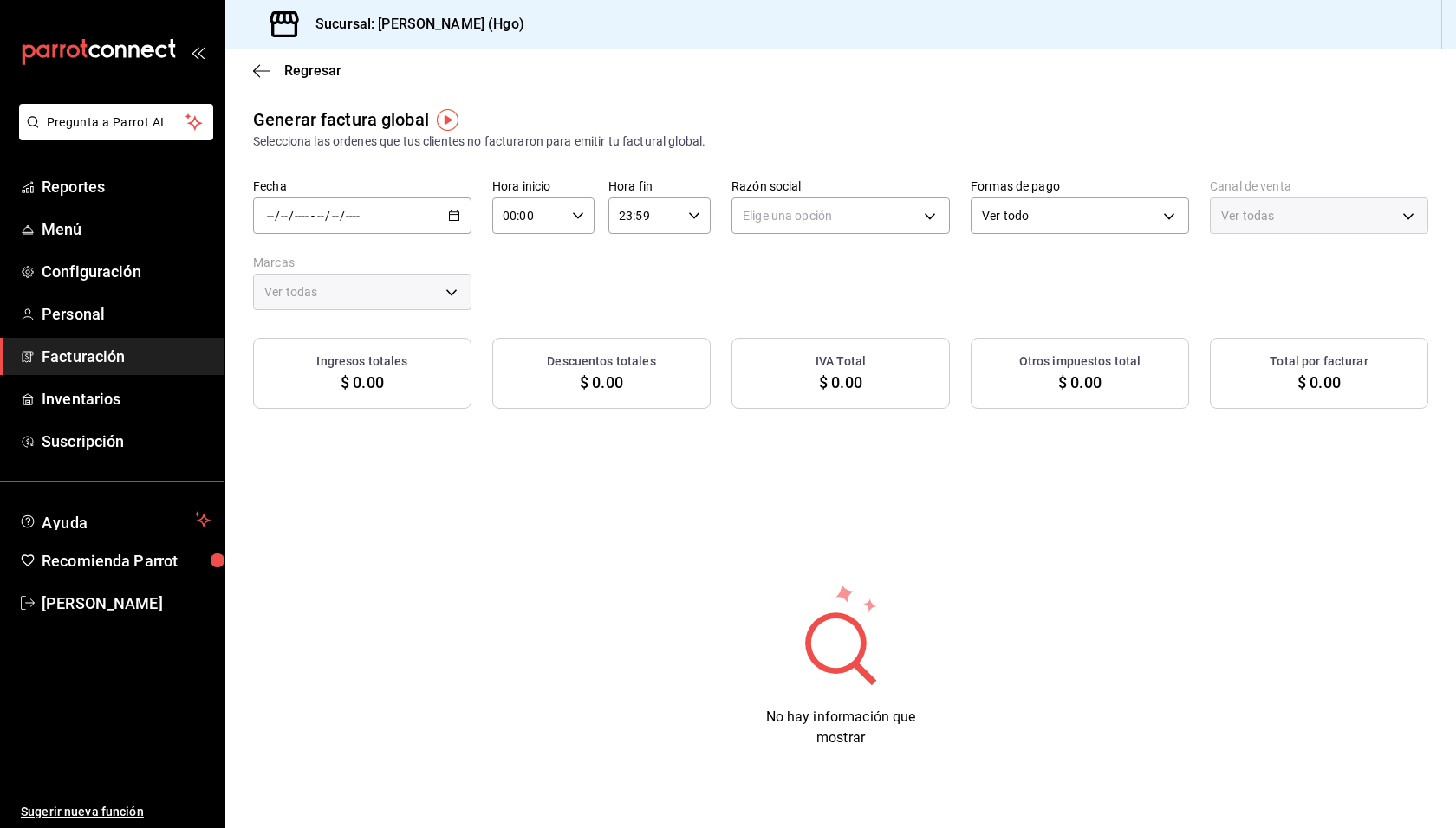
type input "PARROT,UBER_EATS,RAPPI,DIDI_FOOD,ONLINE"
click at [413, 218] on div "/ / - / /" at bounding box center [363, 216] width 218 height 37
click at [381, 256] on li "Rango de fechas" at bounding box center [335, 268] width 162 height 39
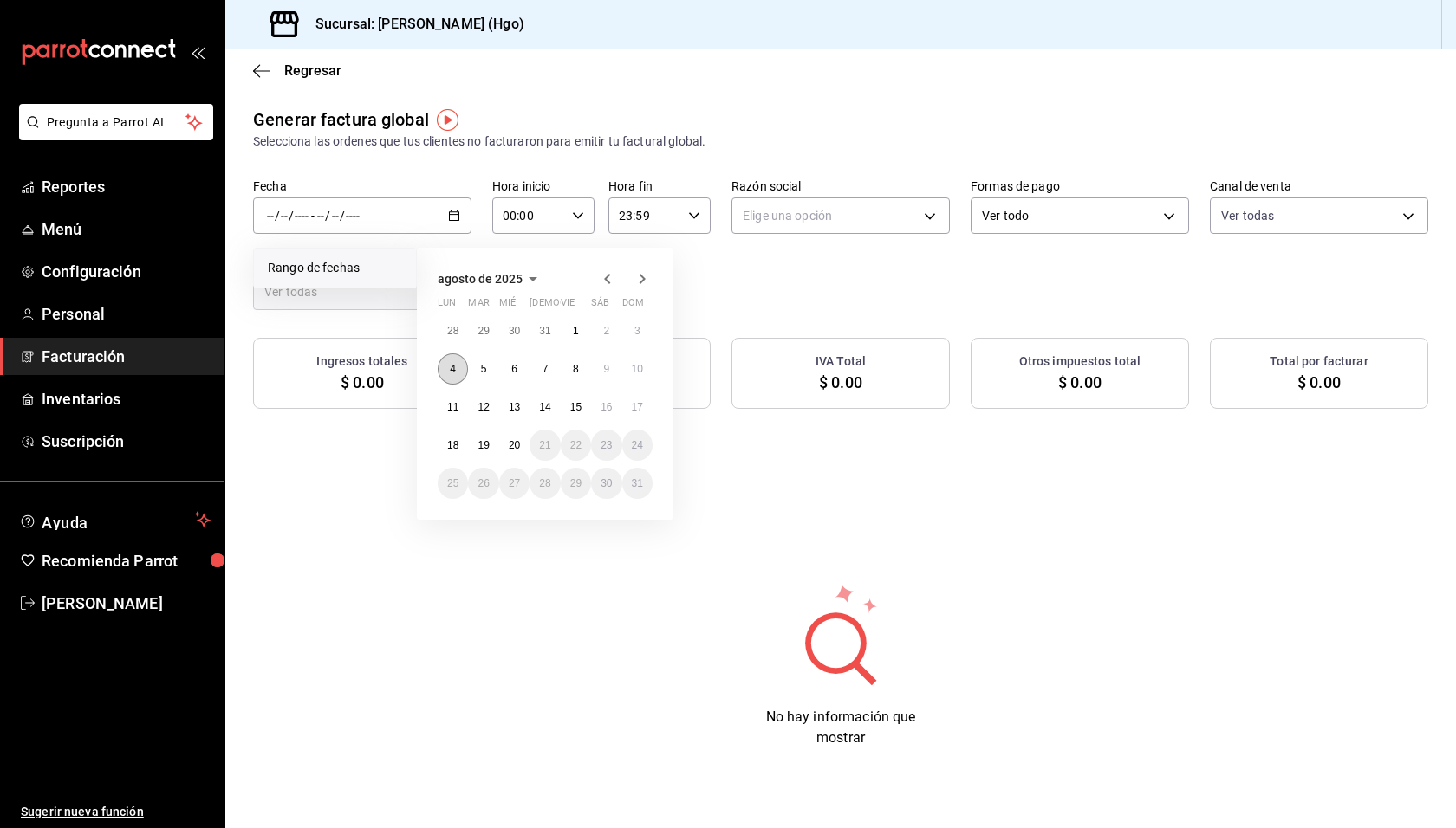
click at [455, 359] on button "4" at bounding box center [453, 369] width 30 height 31
click at [638, 368] on abbr "10" at bounding box center [637, 368] width 11 height 12
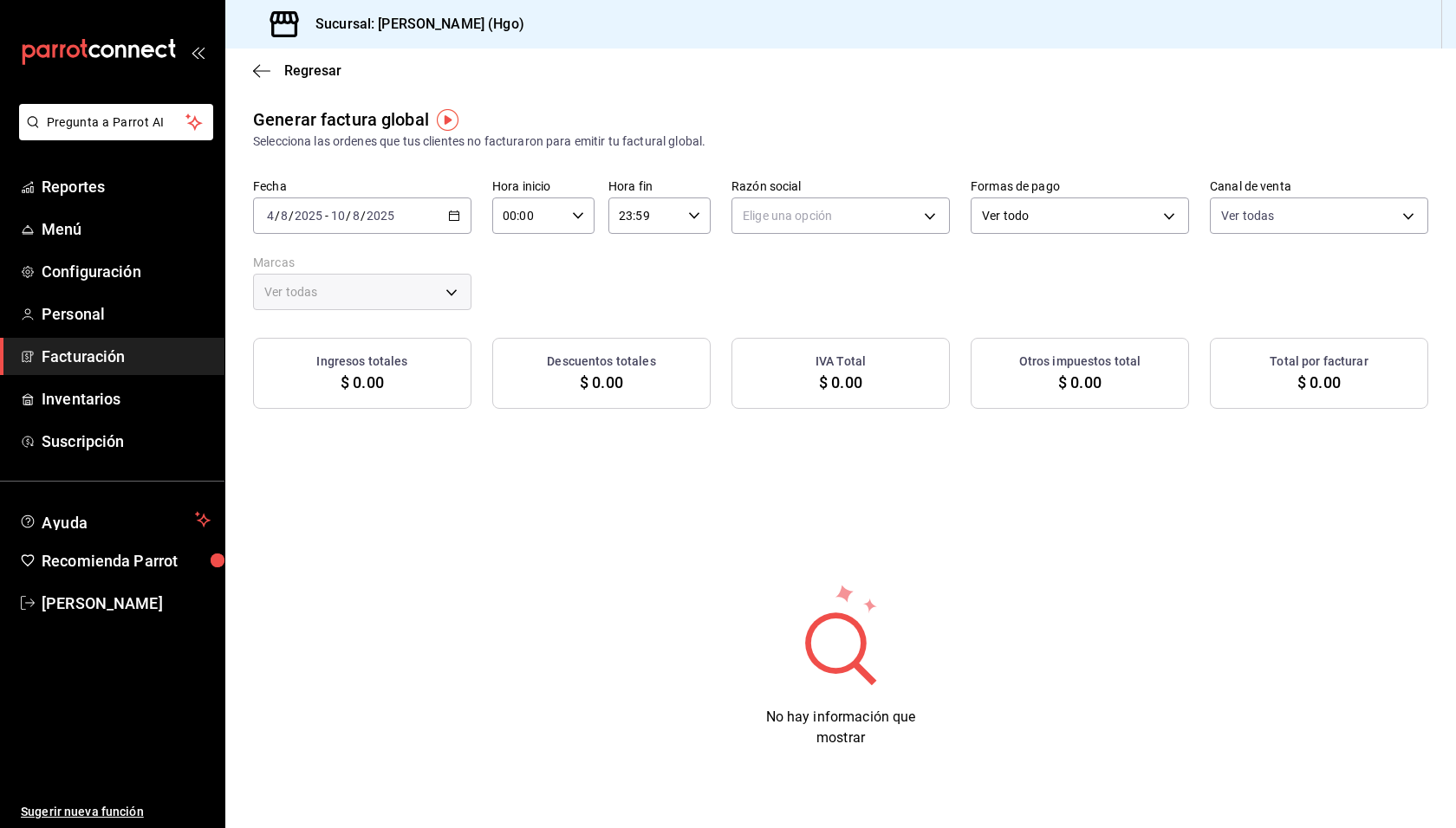
click at [439, 213] on div "2025-08-04 4 / 8 / 2025 - 2025-08-10 10 / 8 / 2025" at bounding box center [363, 216] width 218 height 37
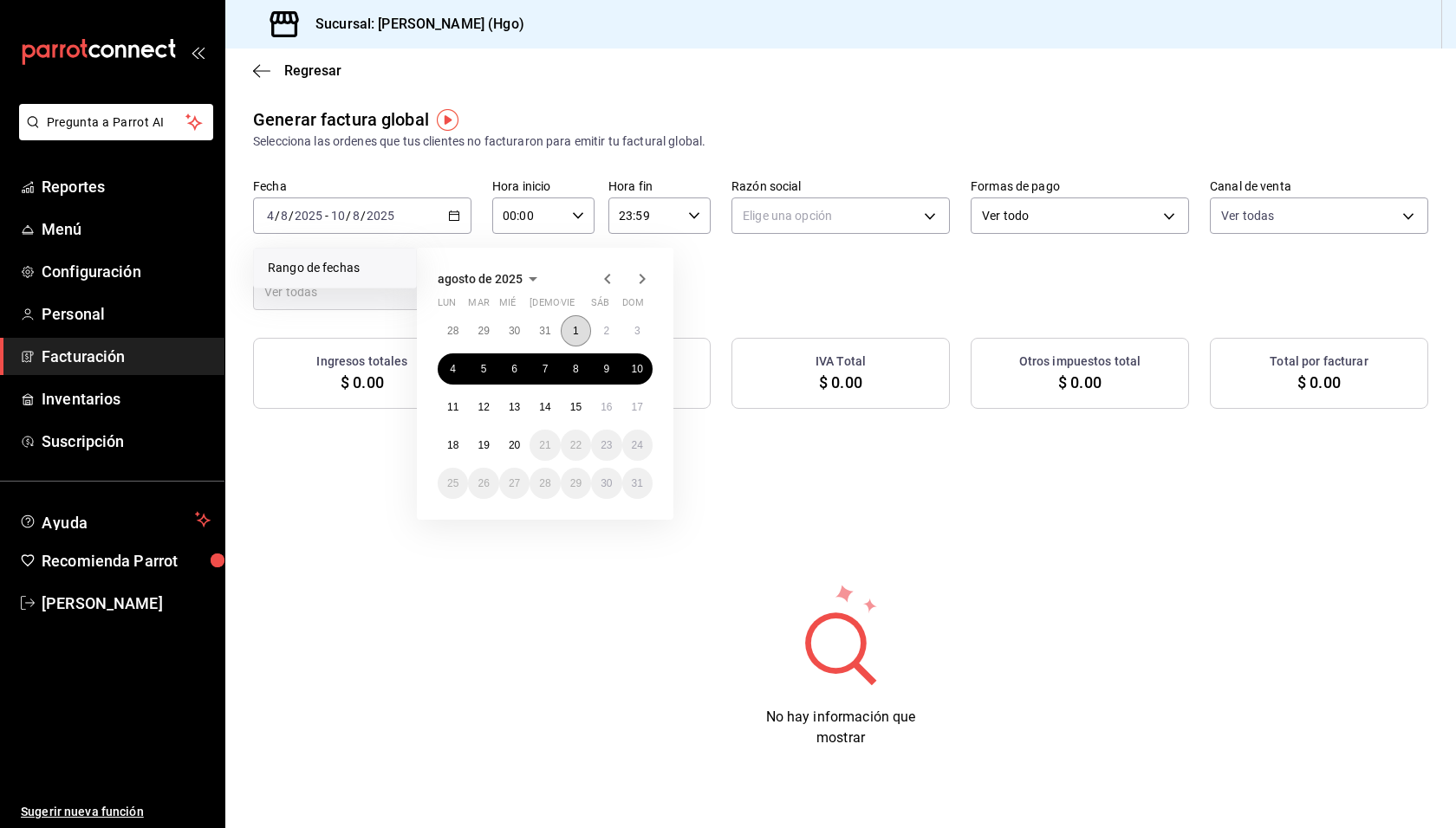
click at [578, 322] on button "1" at bounding box center [576, 331] width 30 height 31
click at [634, 326] on abbr "3" at bounding box center [637, 330] width 6 height 12
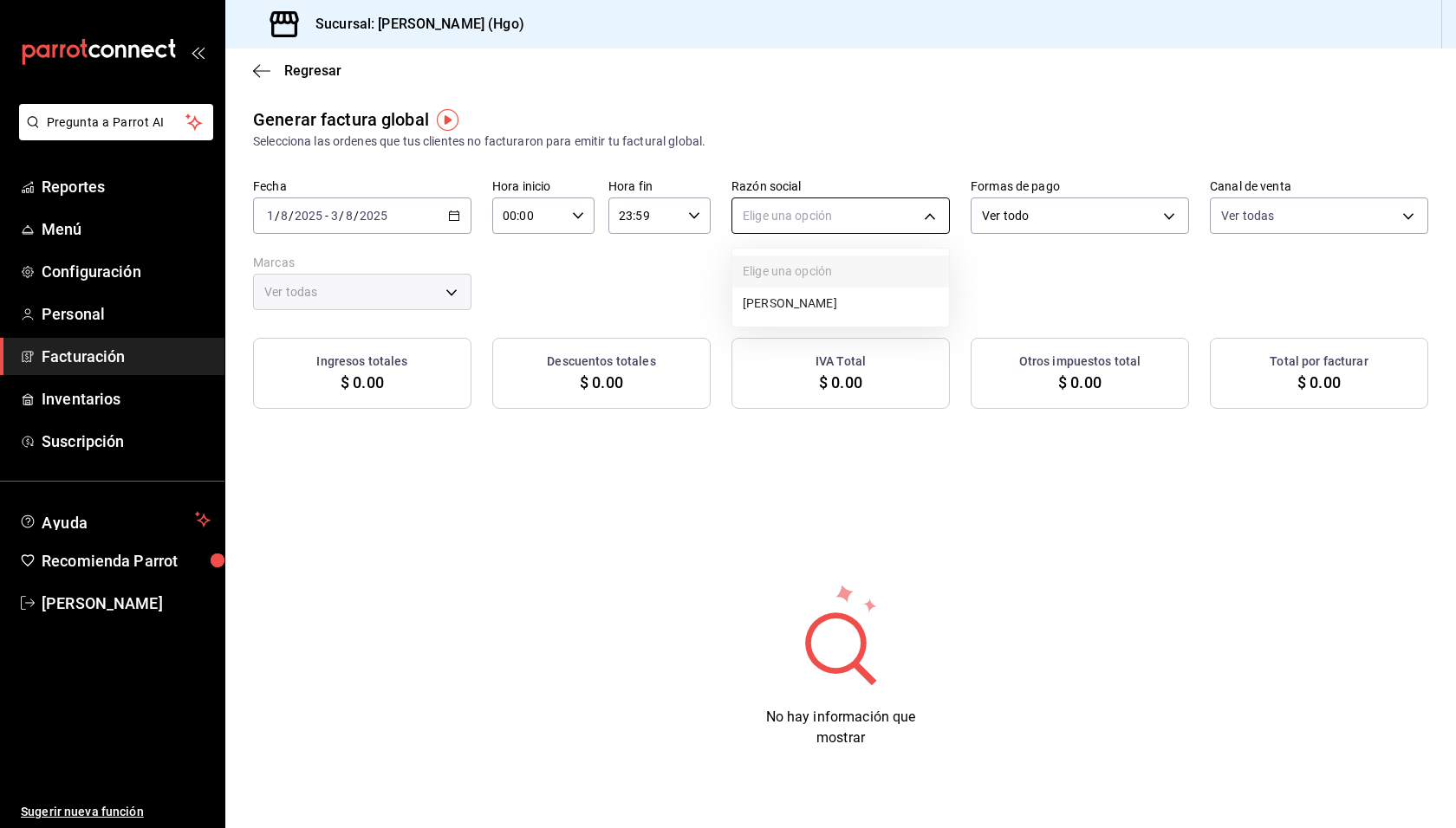
click at [798, 224] on body "Pregunta a Parrot AI Reportes Menú Configuración Personal Facturación Inventari…" at bounding box center [728, 414] width 1456 height 828
click at [820, 294] on li "[PERSON_NAME]" at bounding box center [841, 303] width 217 height 32
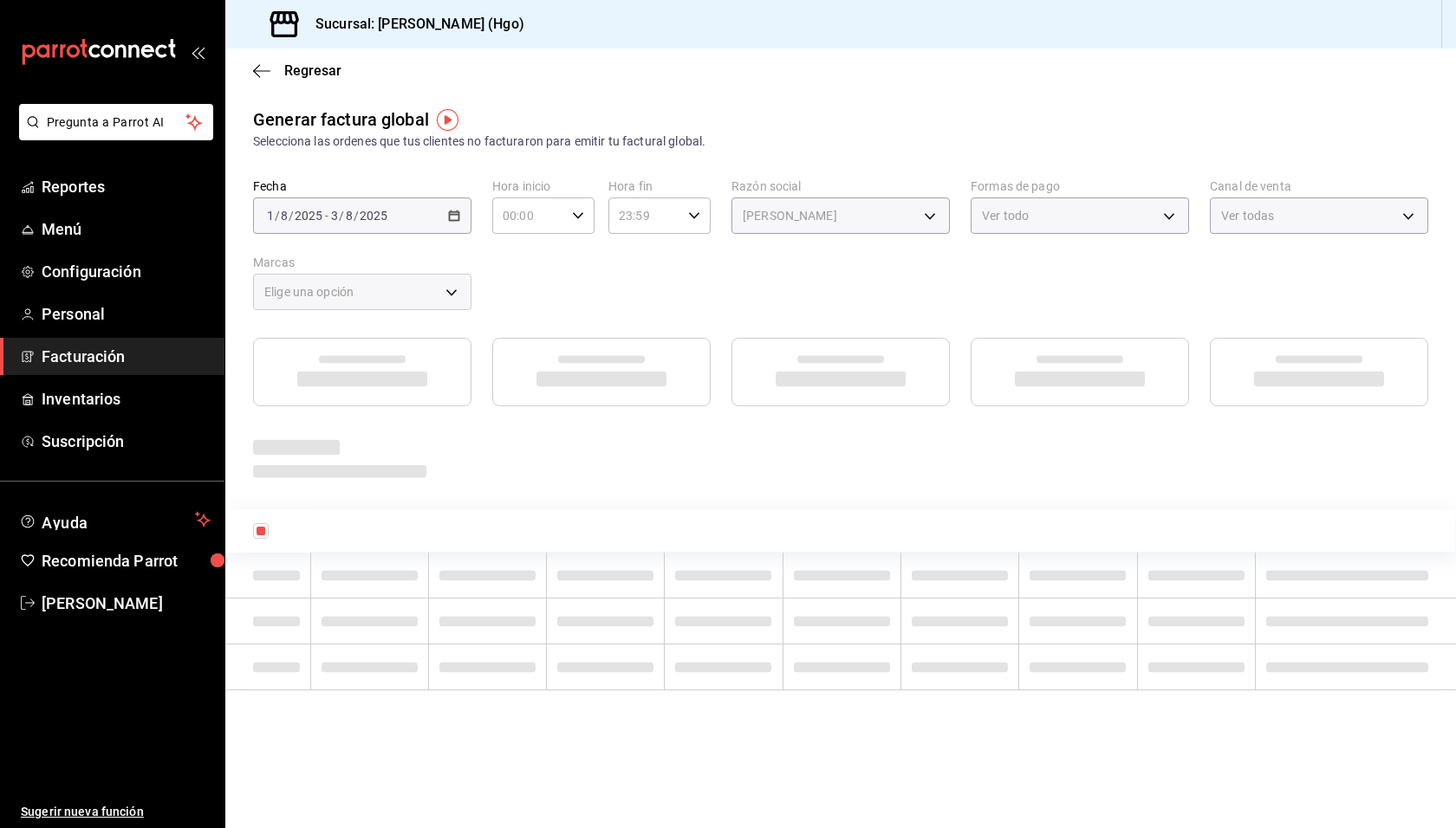
type input "143f57d4-a0c4-477f-919f-67aaf9315925"
type input "a4f139c2-eac0-4c86-bd9b-b12069b5a2fd"
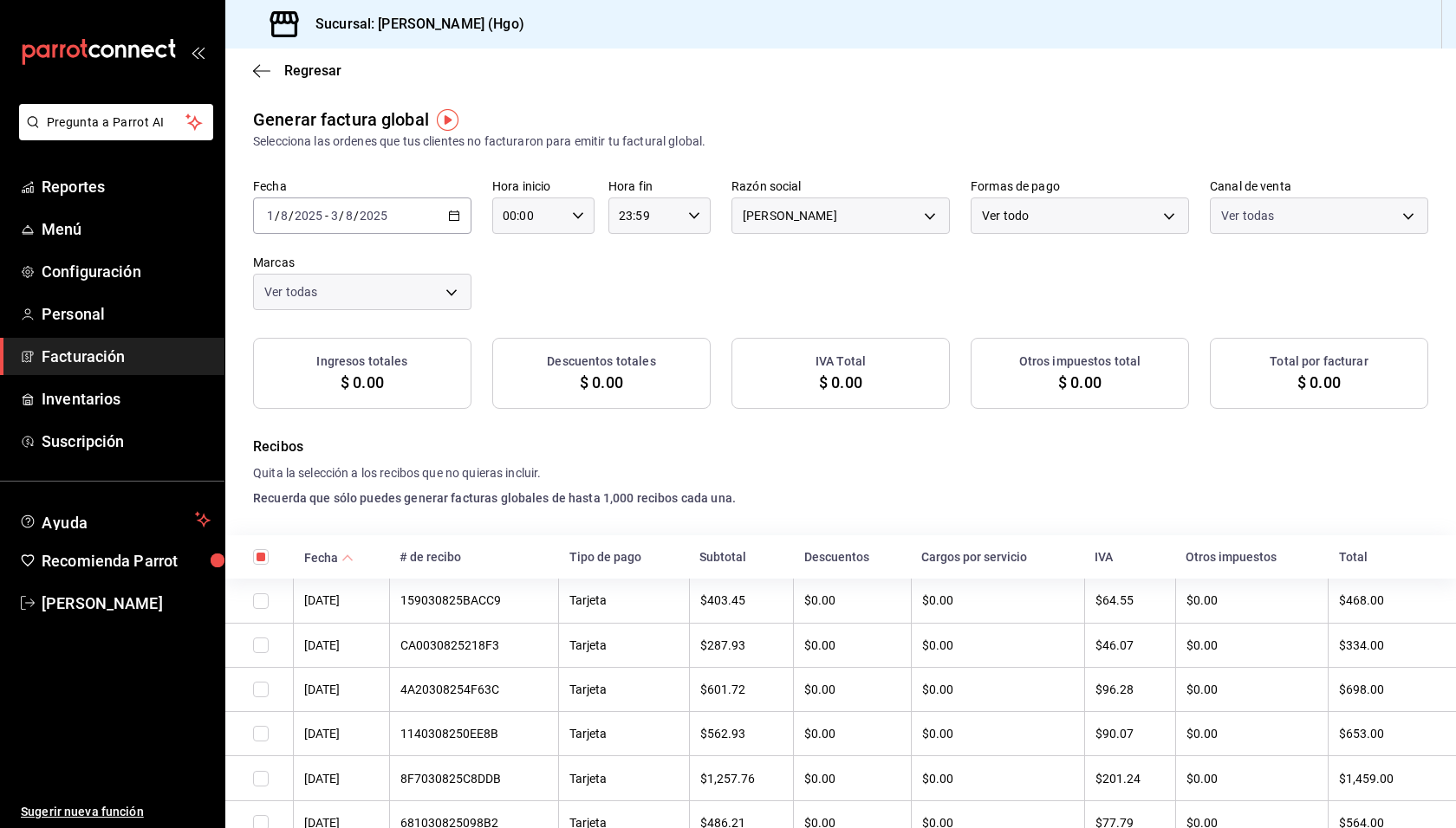
checkbox input "true"
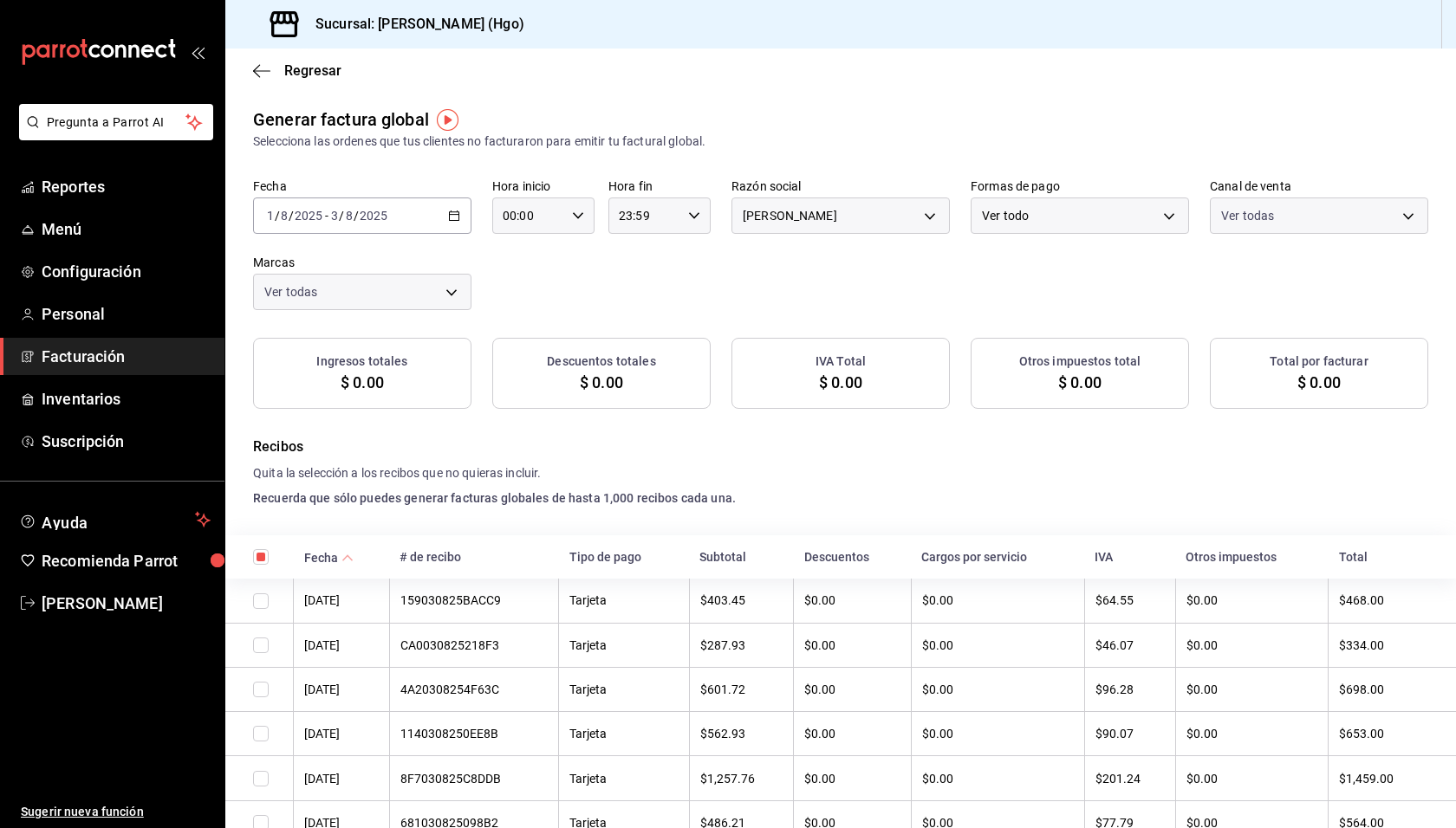
checkbox input "true"
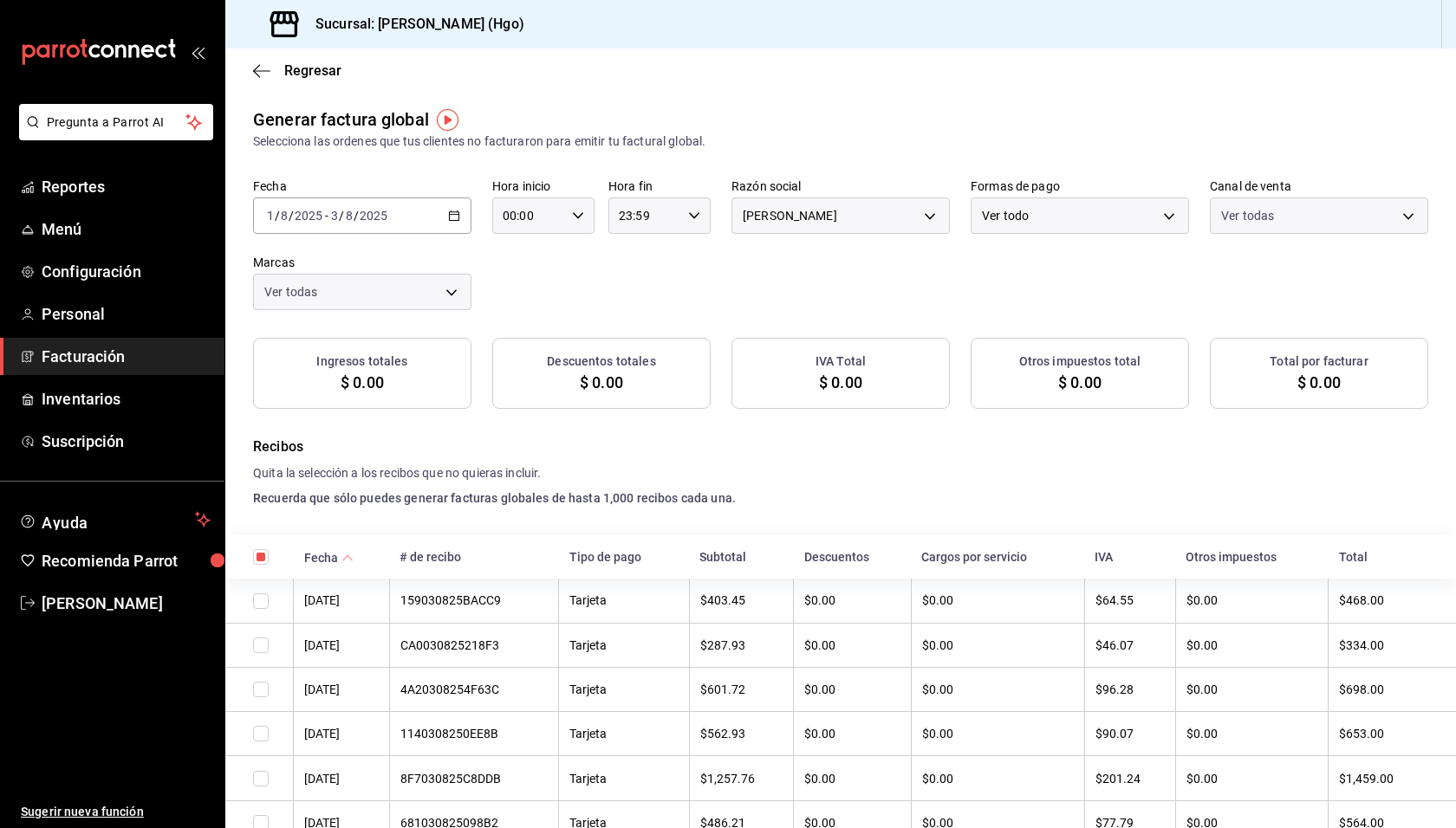
checkbox input "true"
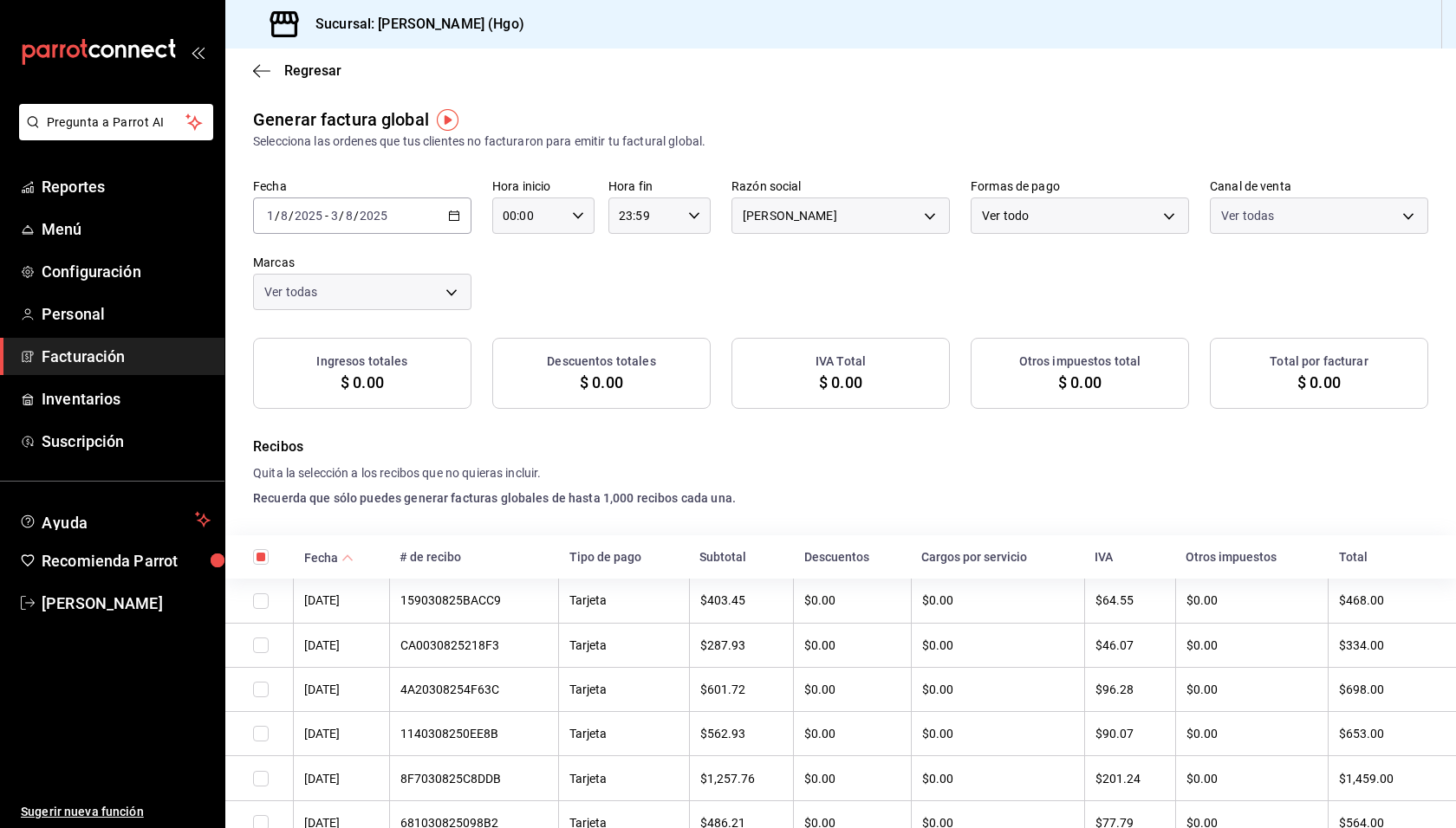
checkbox input "true"
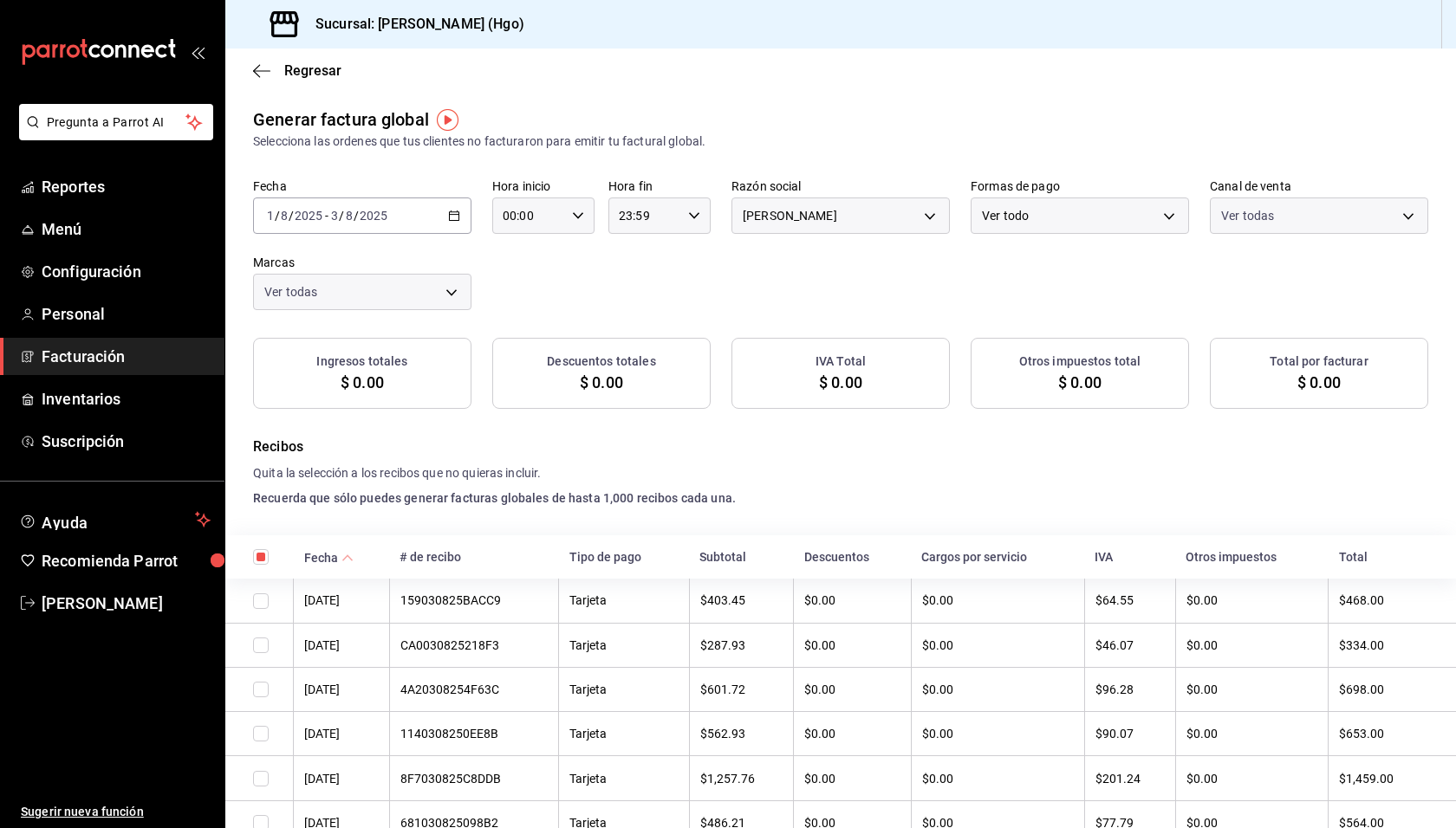
checkbox input "true"
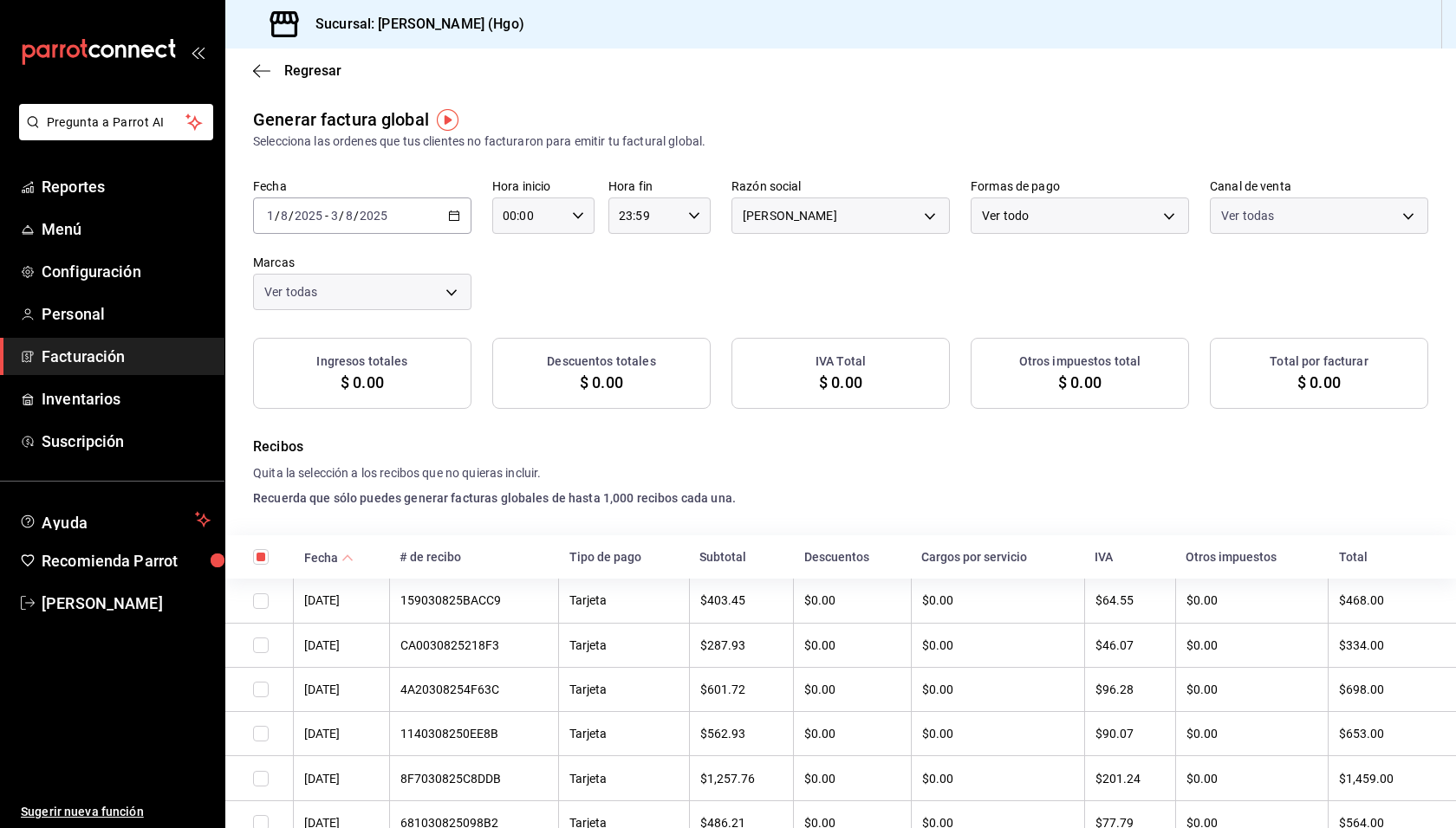
checkbox input "true"
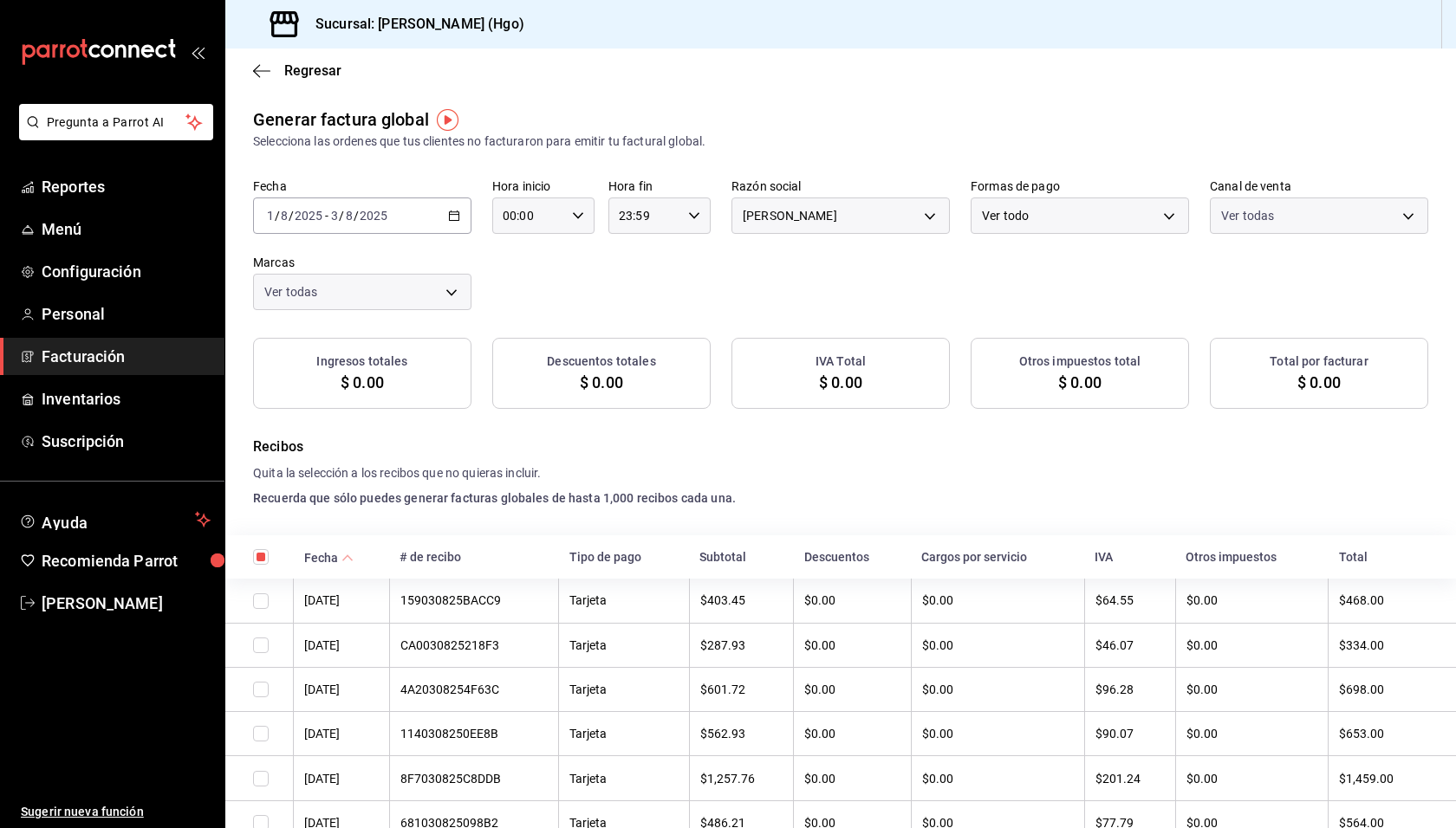
checkbox input "true"
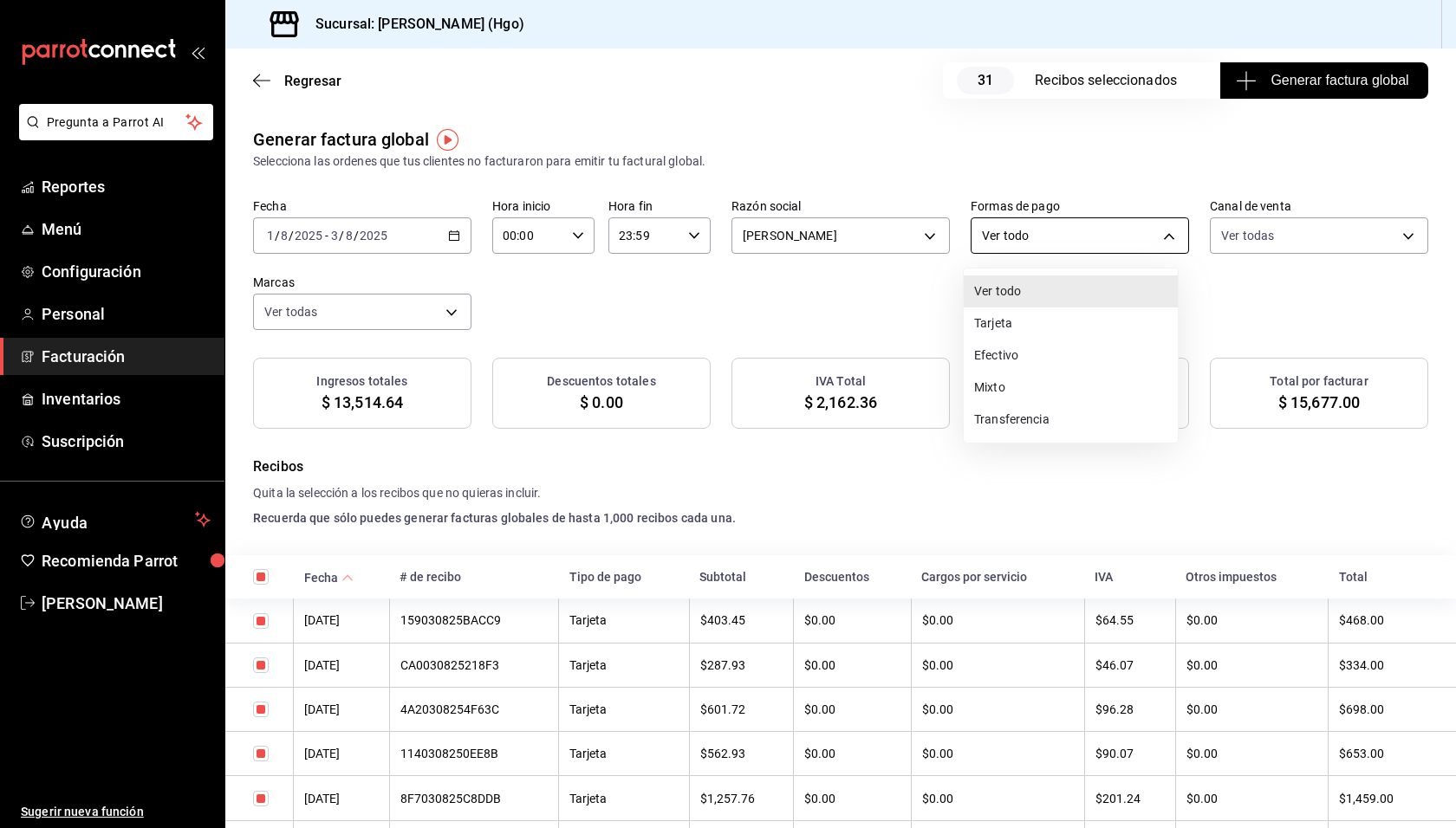
click at [1047, 238] on body "Pregunta a Parrot AI Reportes Menú Configuración Personal Facturación Inventari…" at bounding box center [728, 414] width 1456 height 828
click at [1053, 355] on li "Efectivo" at bounding box center [1070, 355] width 214 height 32
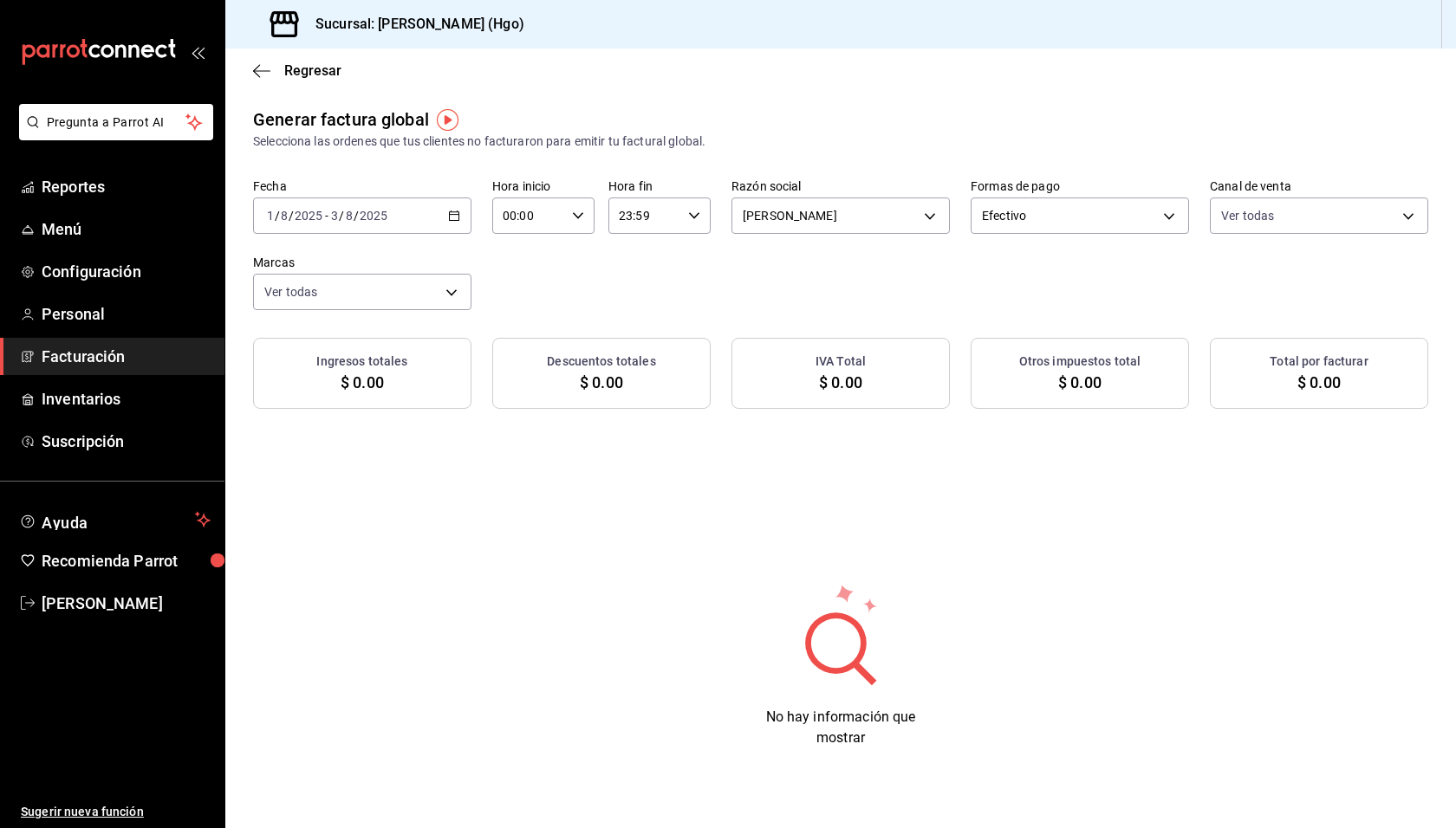
click at [465, 212] on div "2025-08-01 1 / 8 / 2025 - 2025-08-03 3 / 8 / 2025" at bounding box center [363, 216] width 218 height 37
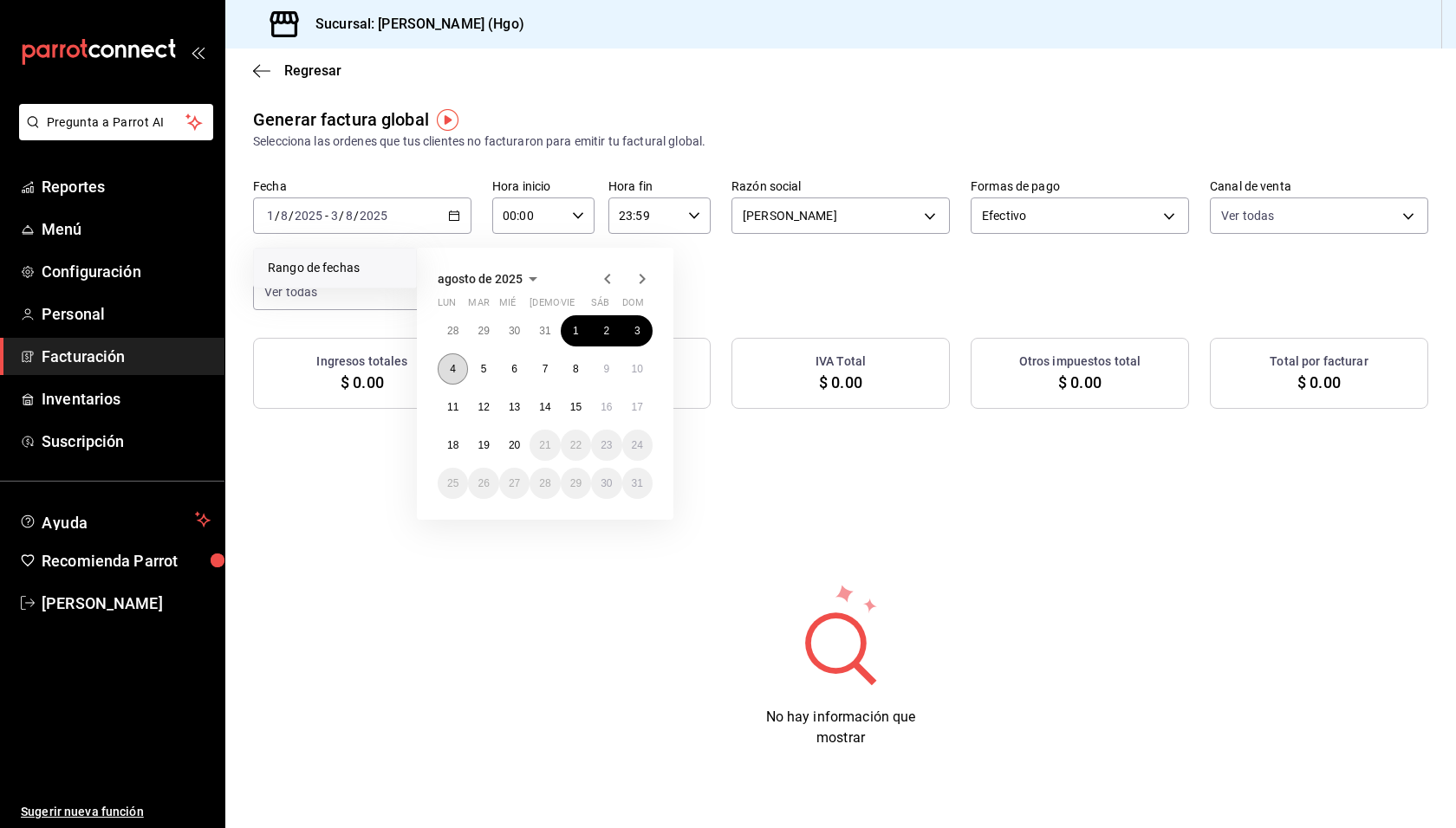
click at [456, 368] on button "4" at bounding box center [453, 369] width 30 height 31
click at [638, 364] on abbr "10" at bounding box center [637, 368] width 11 height 12
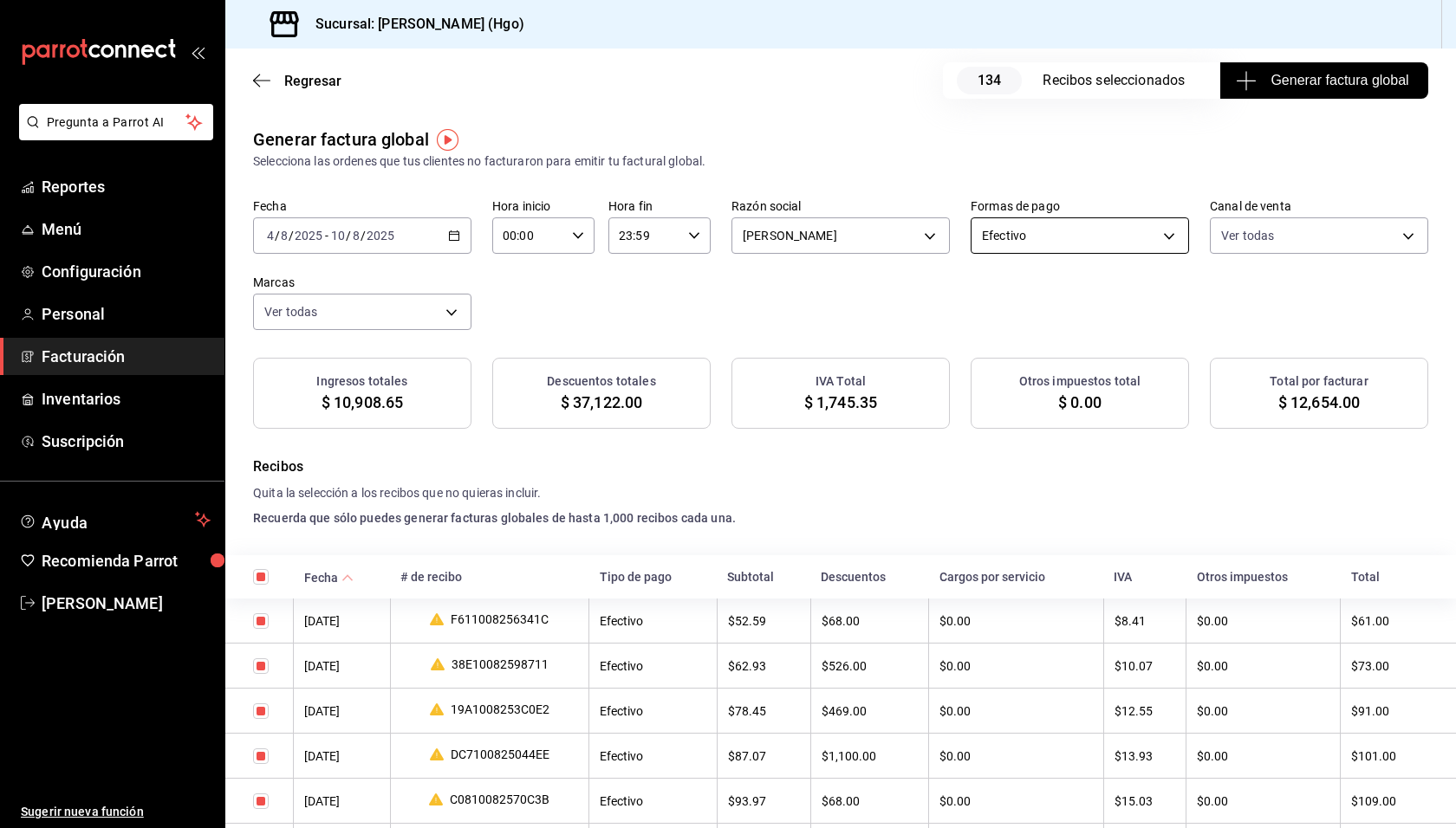
click at [1010, 241] on body "Pregunta a Parrot AI Reportes Menú Configuración Personal Facturación Inventari…" at bounding box center [728, 414] width 1456 height 828
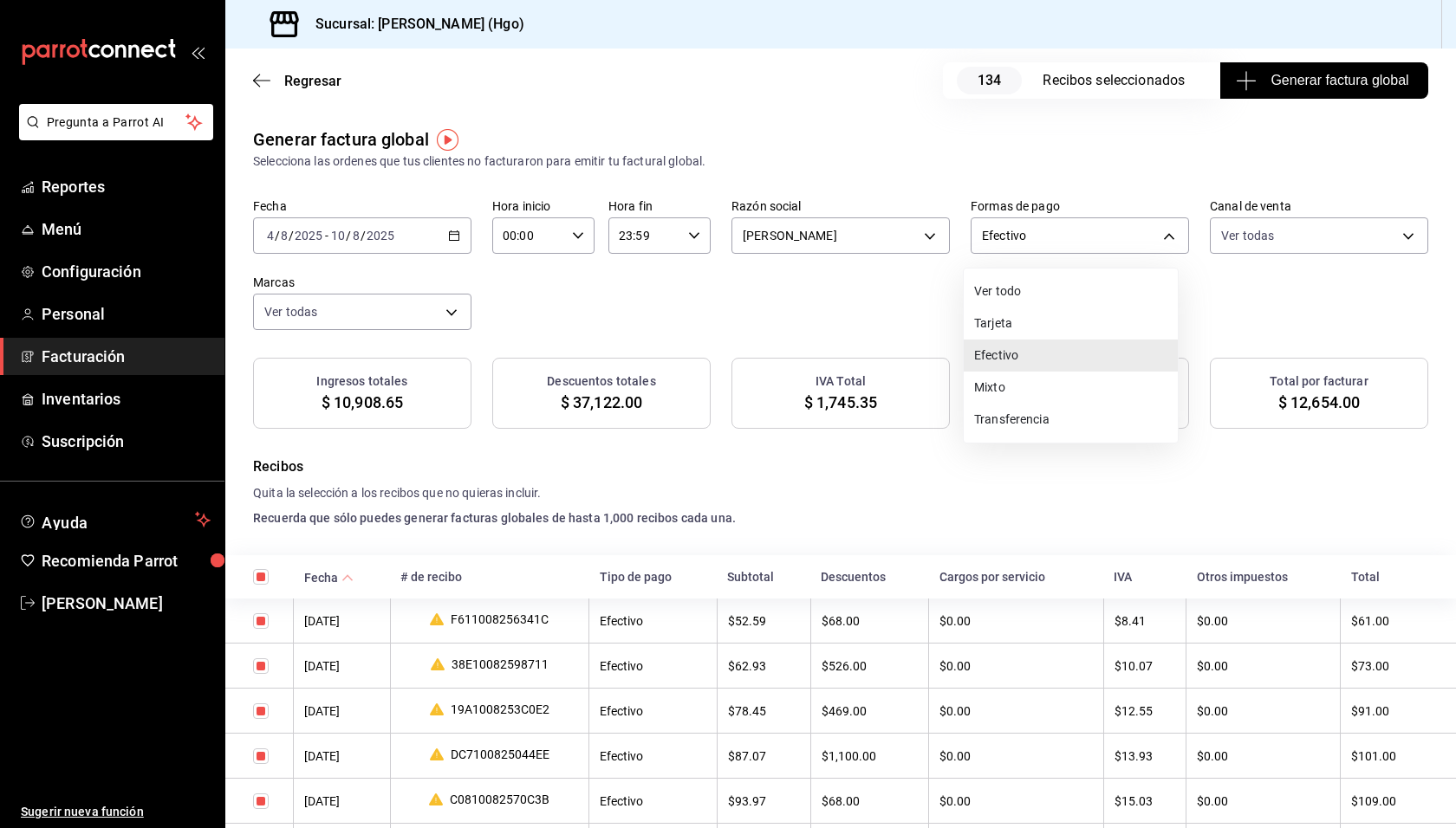
click at [1022, 287] on li "Ver todo" at bounding box center [1070, 291] width 214 height 32
type input "ALL"
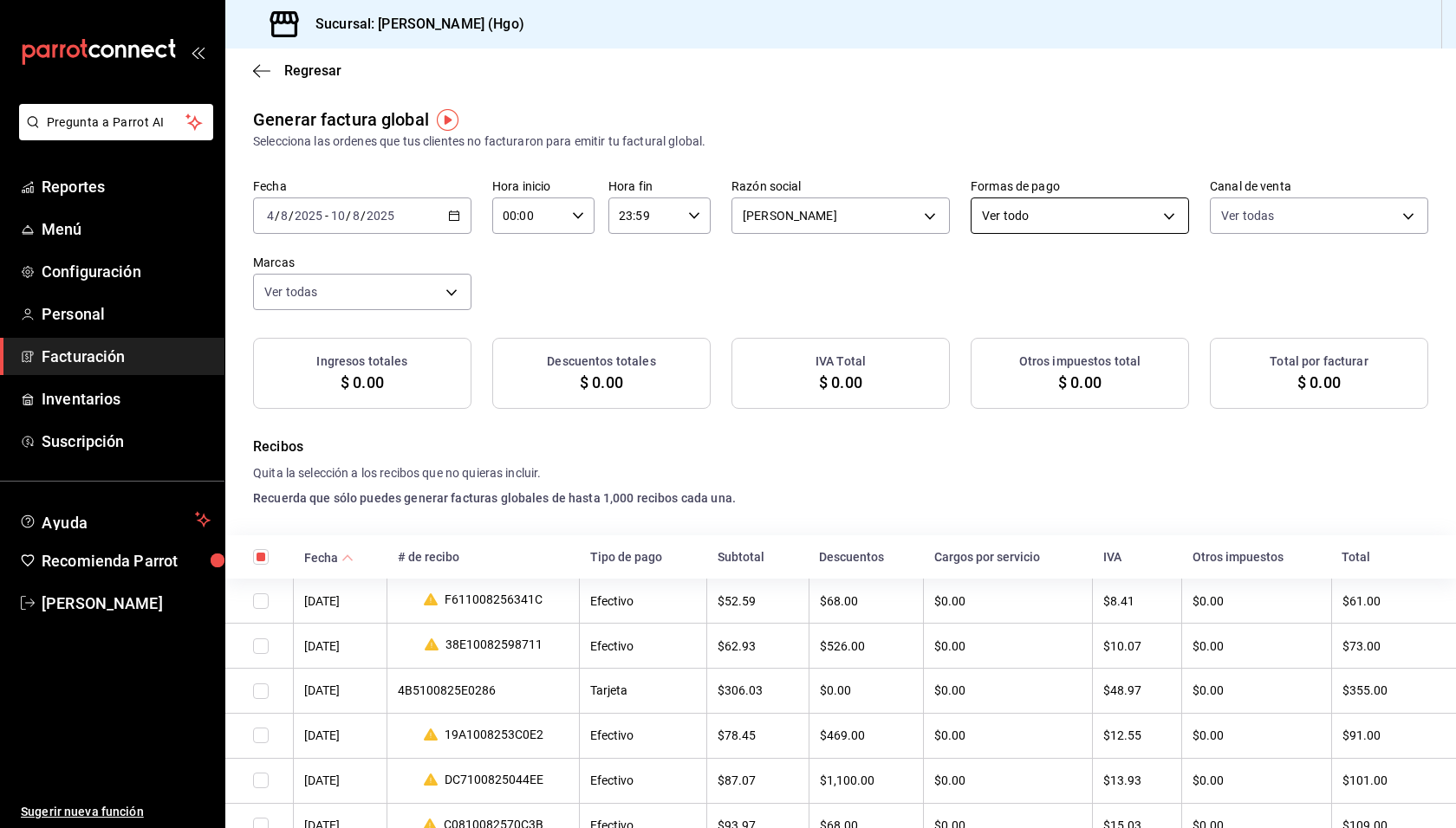
checkbox input "true"
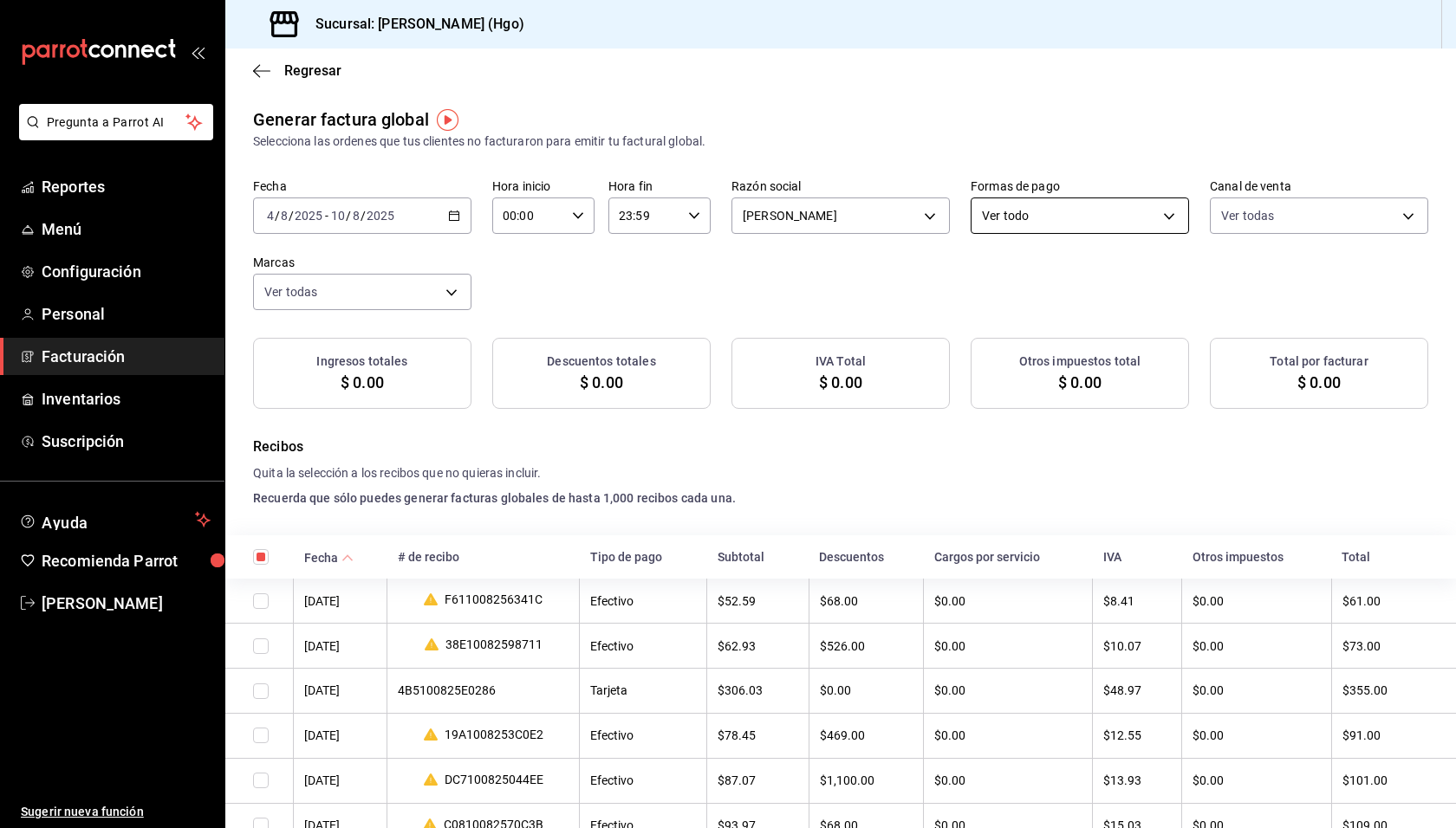
checkbox input "true"
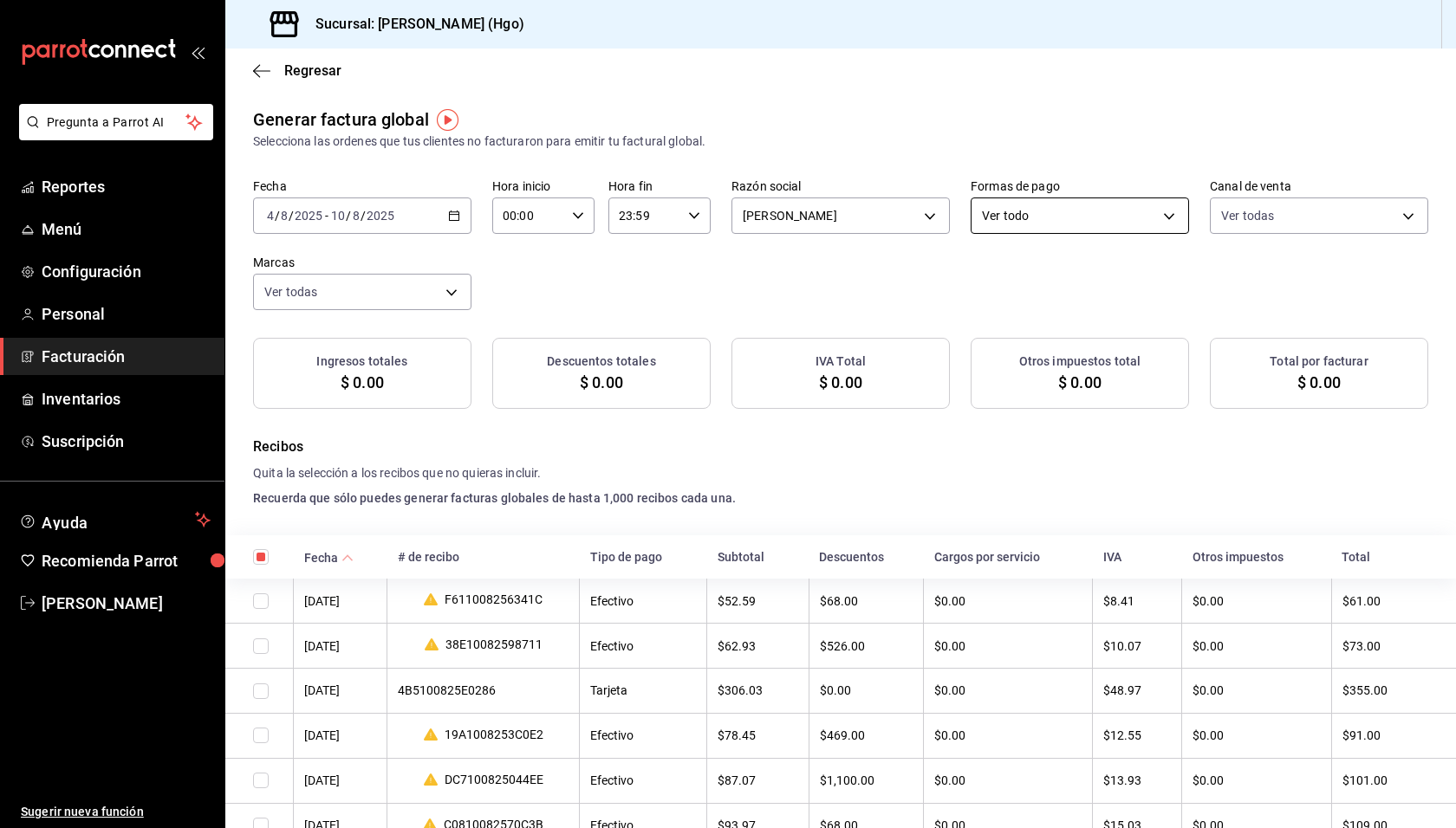
checkbox input "true"
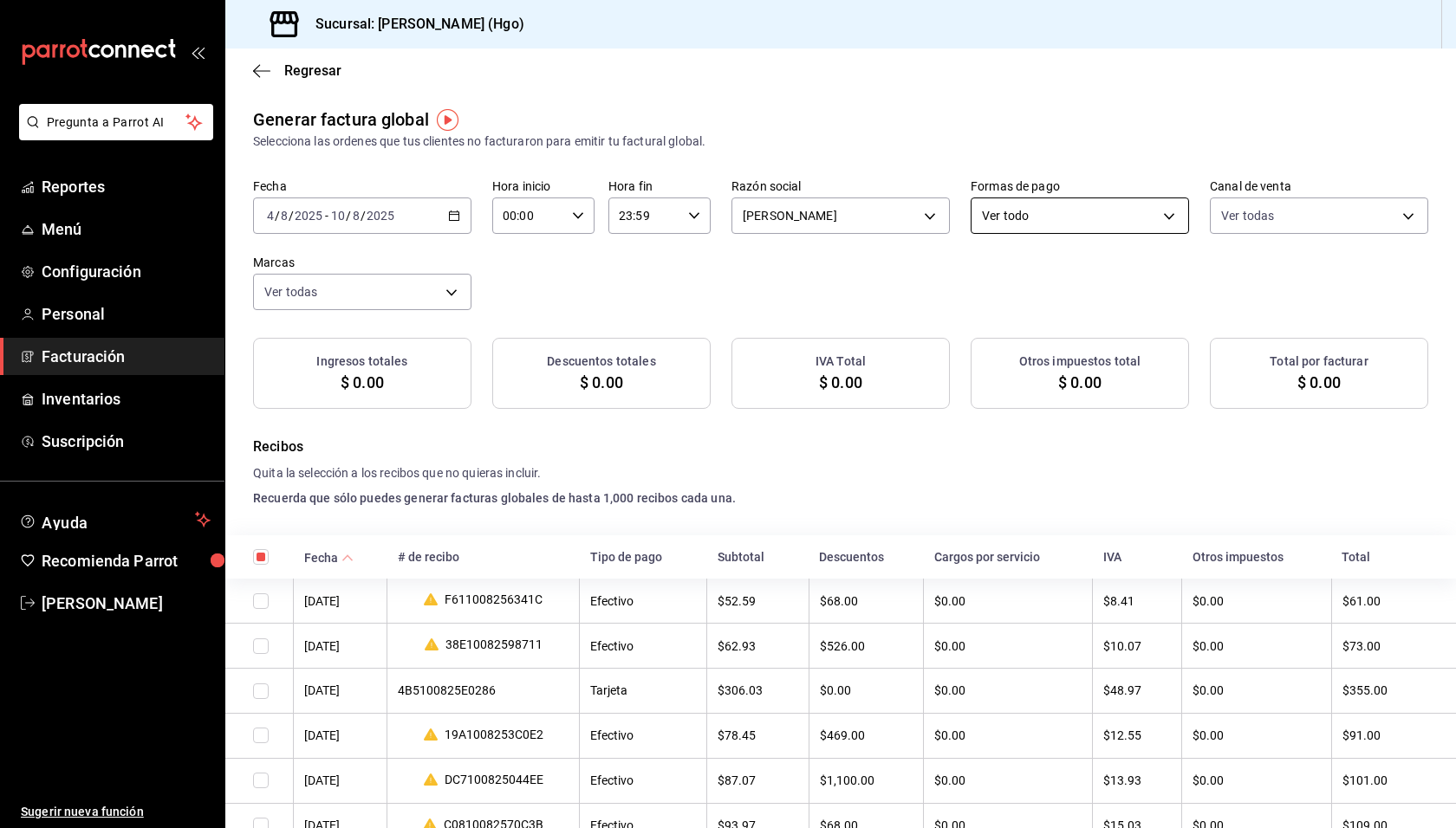
checkbox input "true"
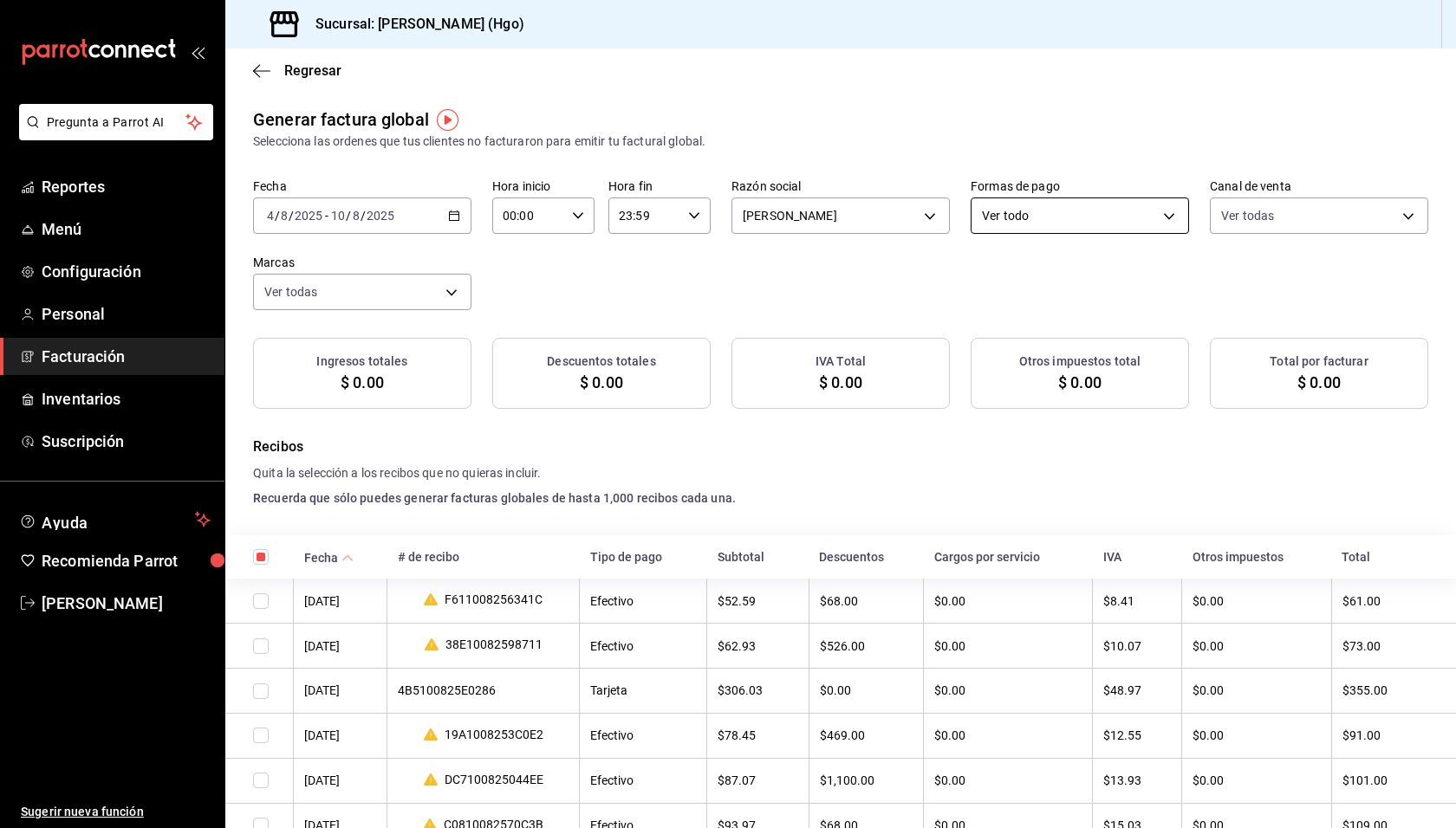
checkbox input "true"
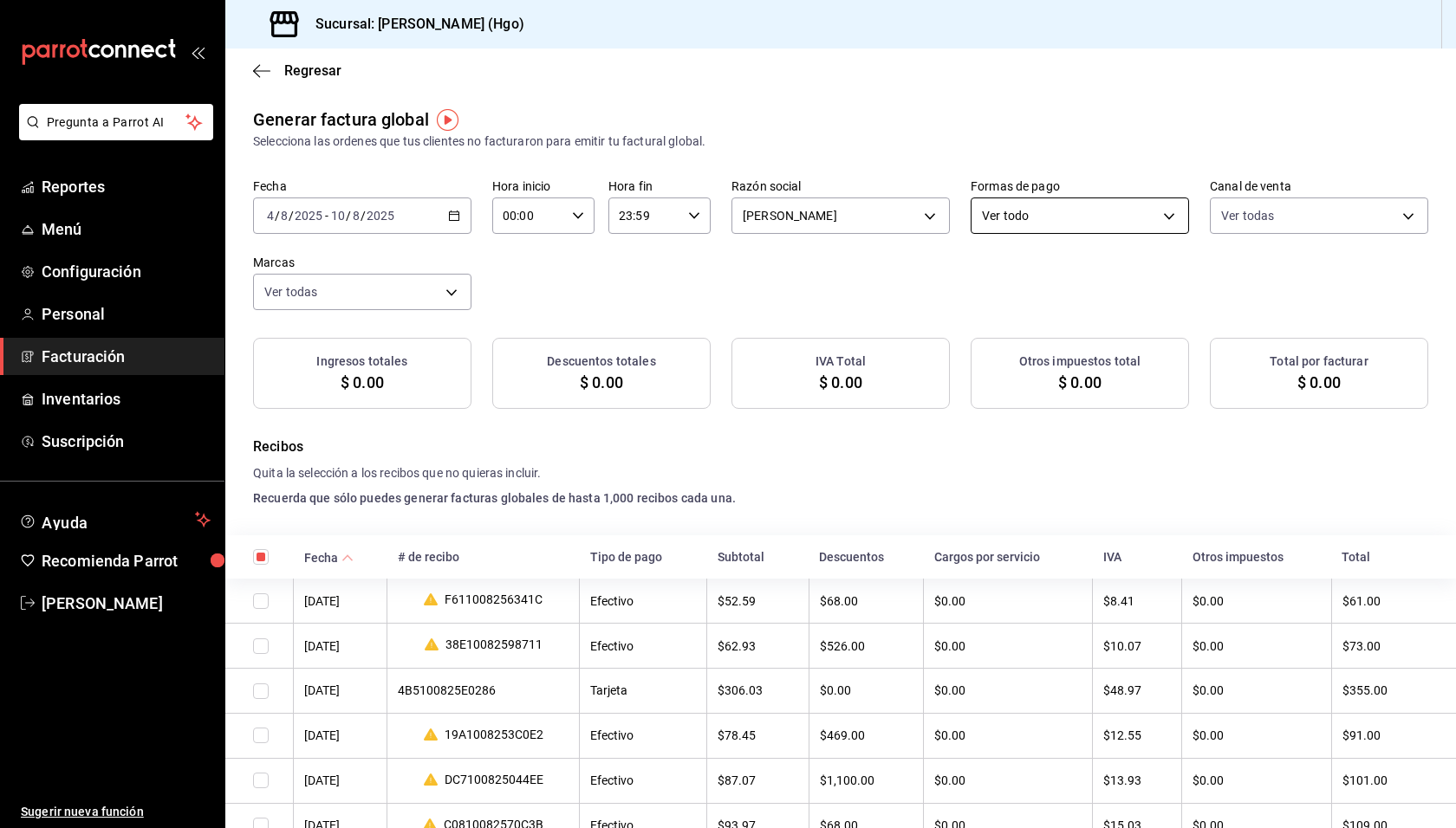
checkbox input "true"
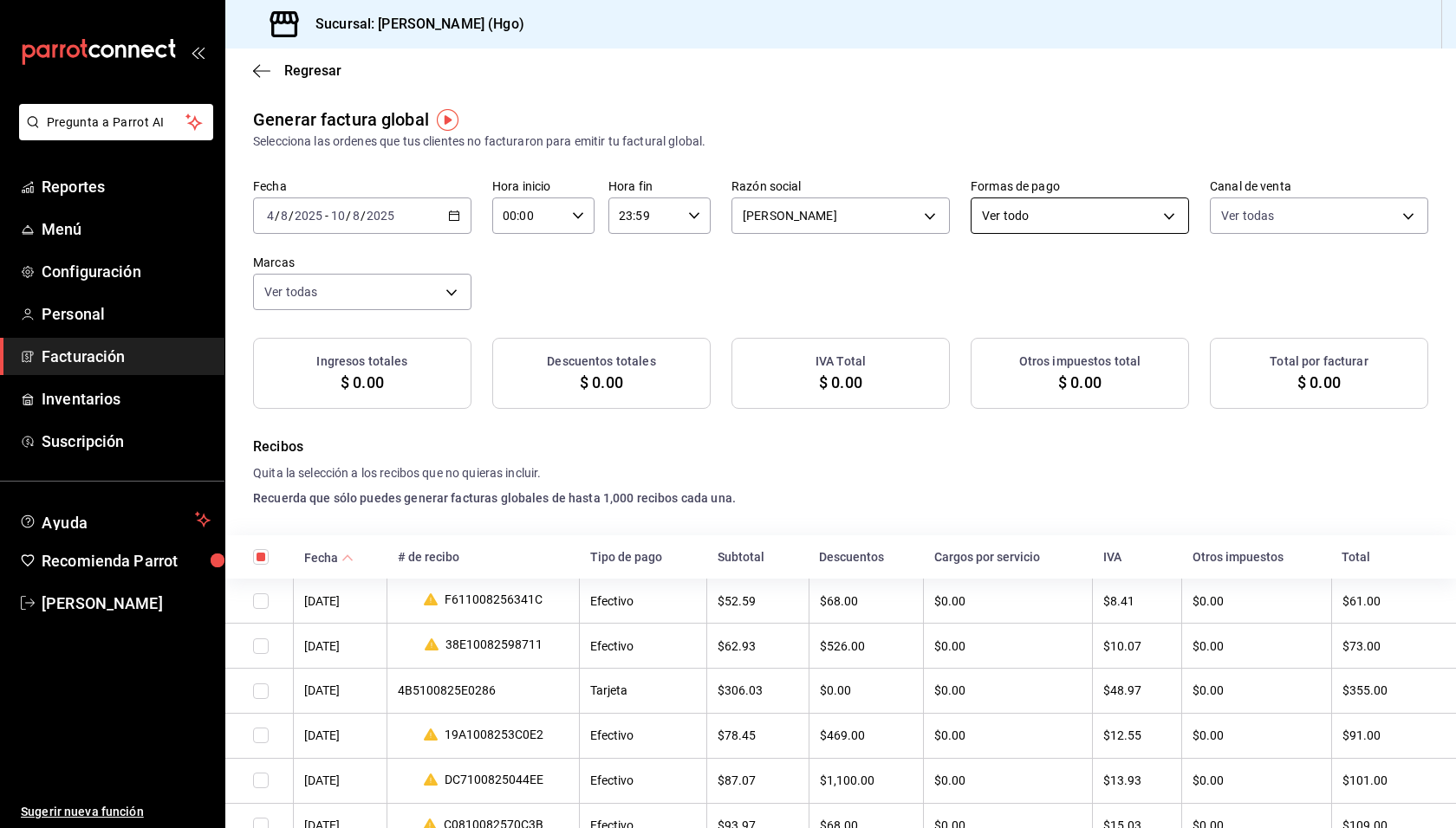
checkbox input "true"
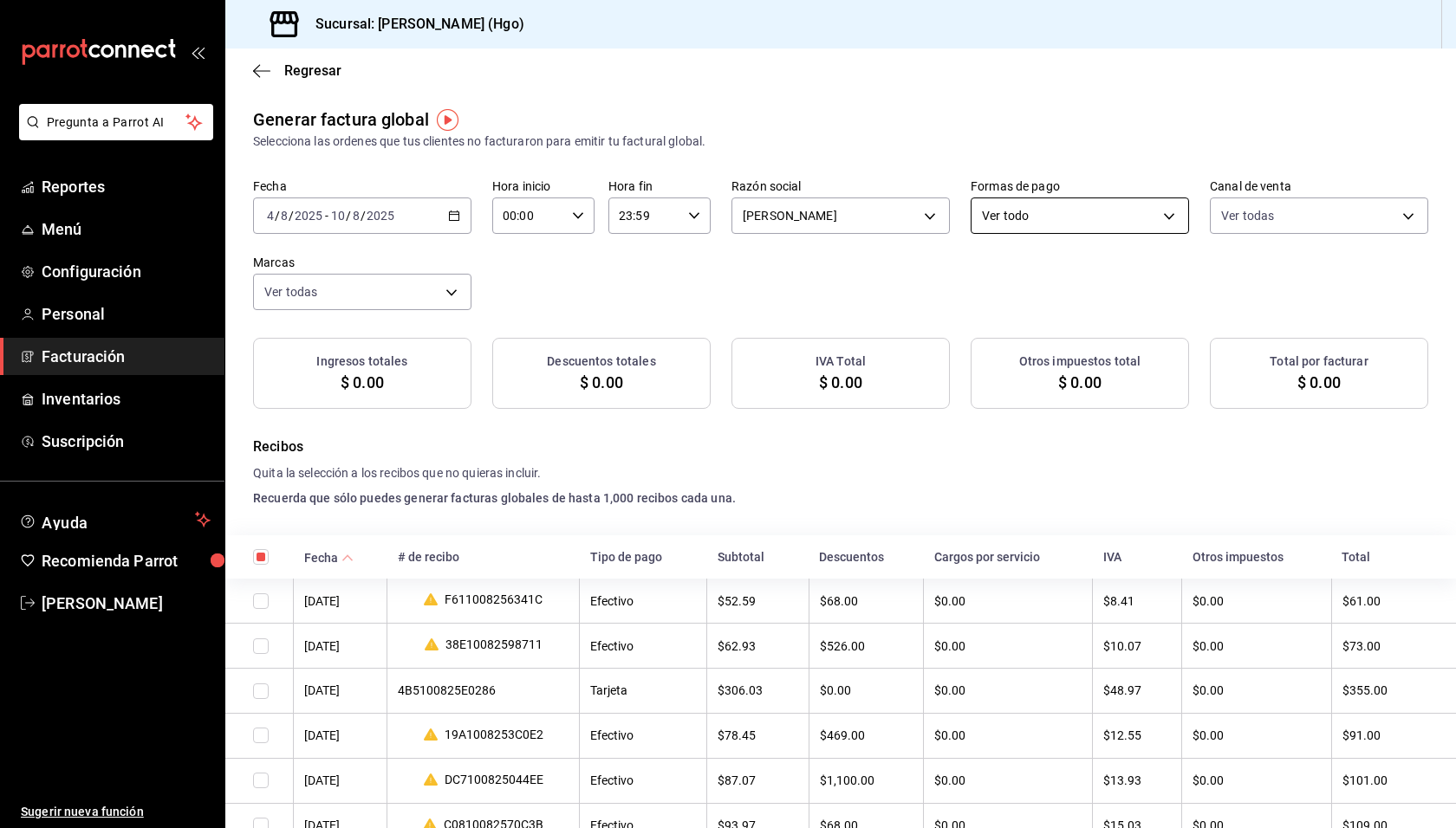
checkbox input "true"
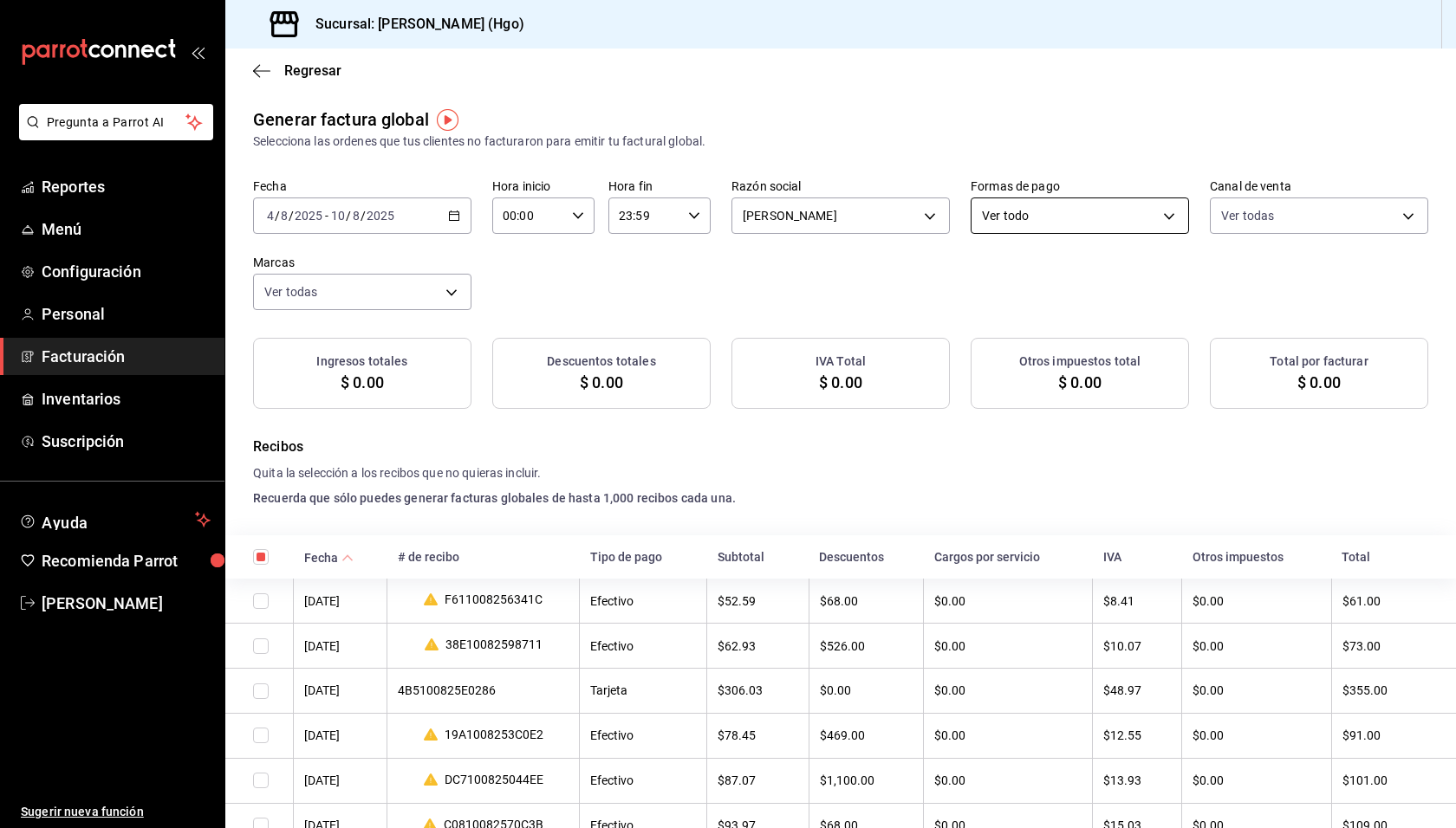
checkbox input "true"
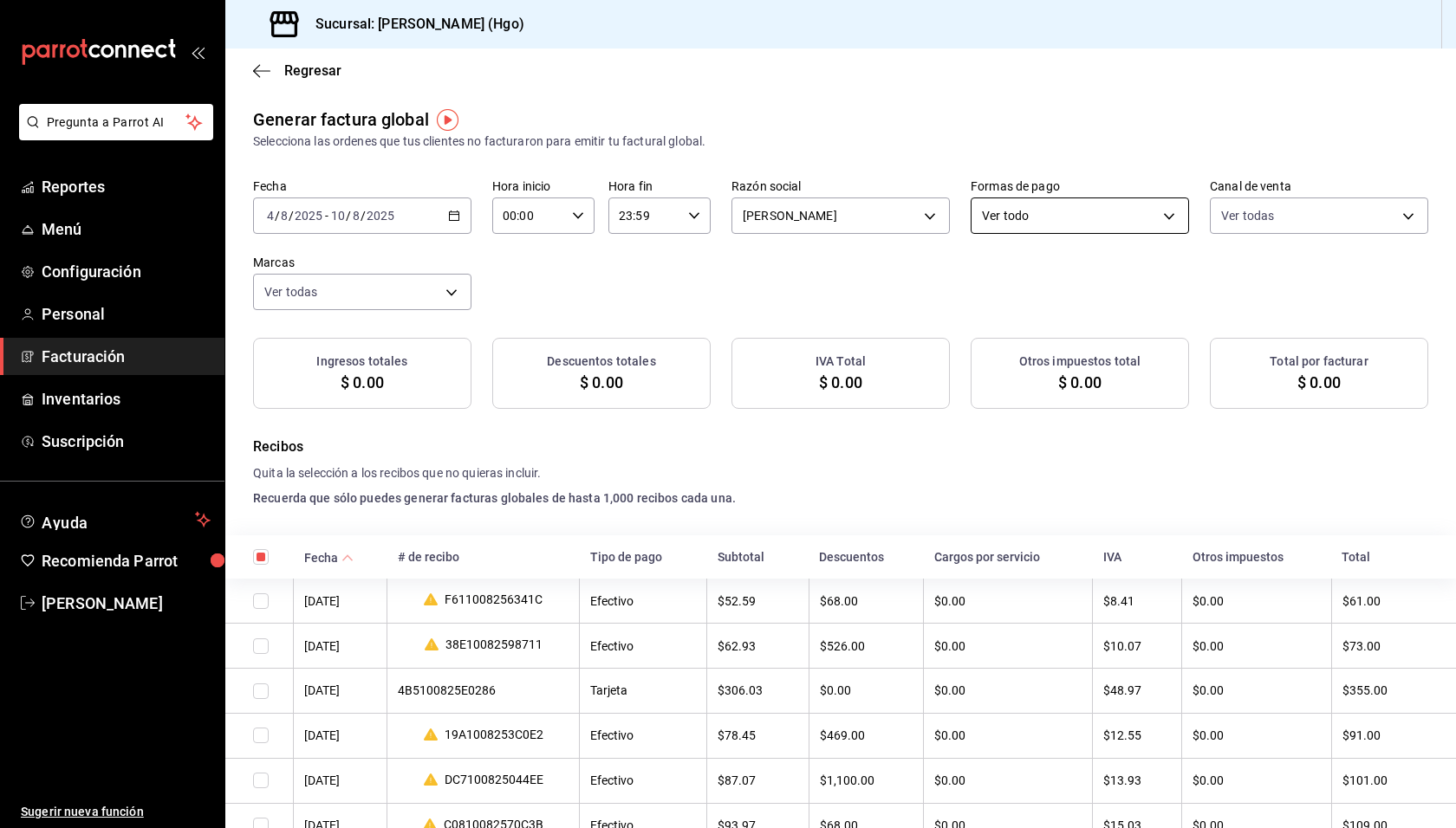
checkbox input "true"
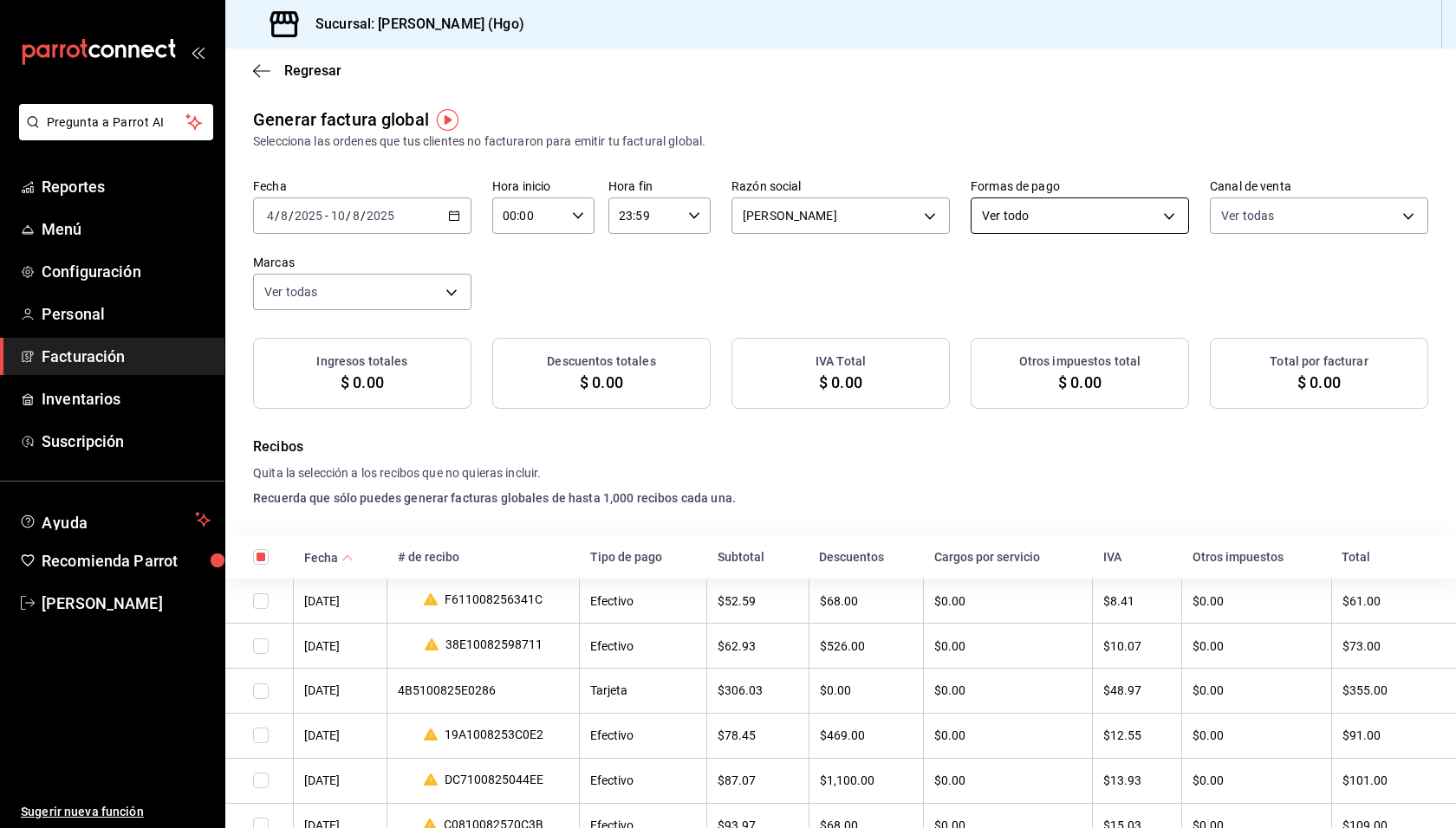
checkbox input "true"
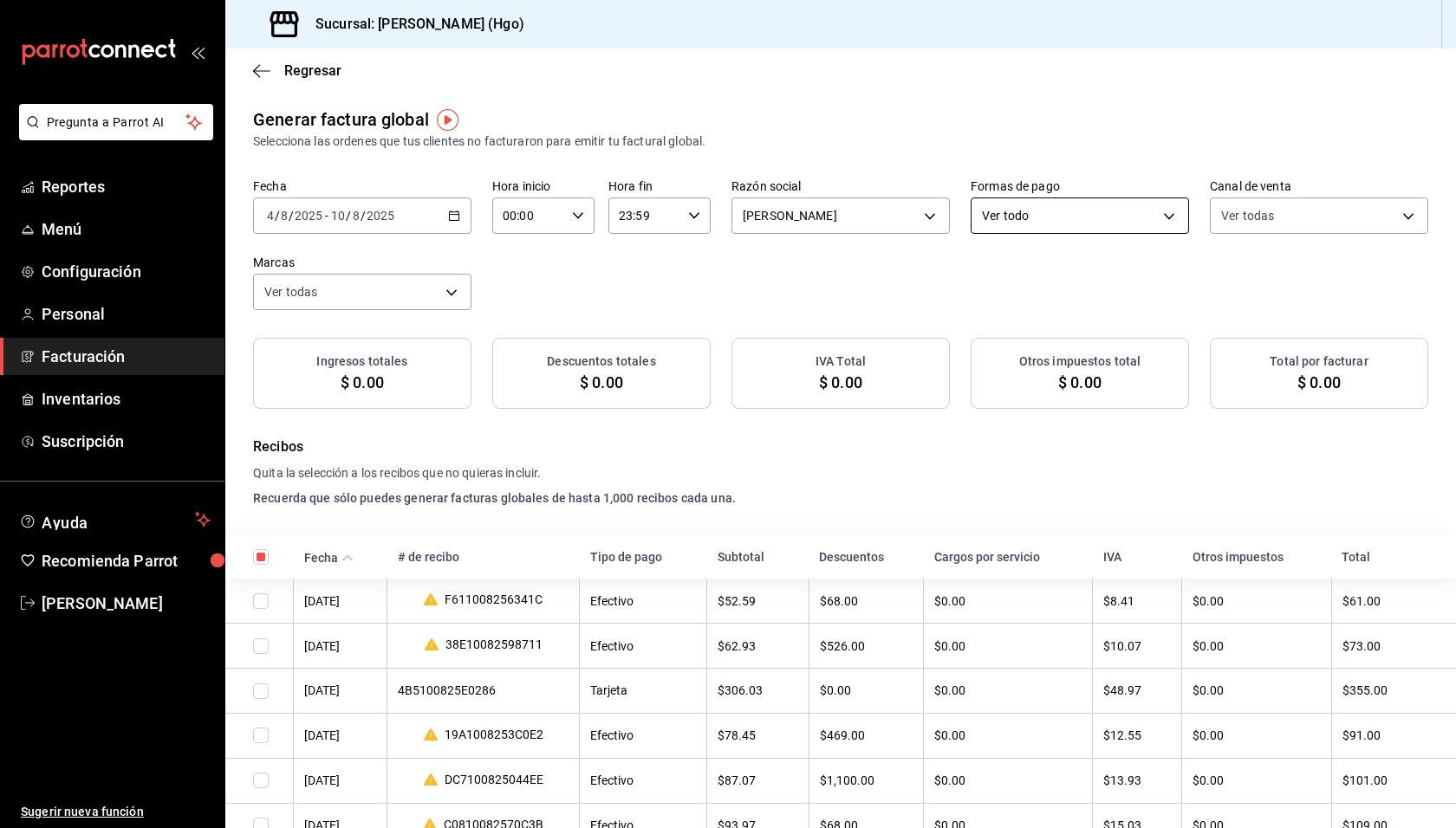
checkbox input "true"
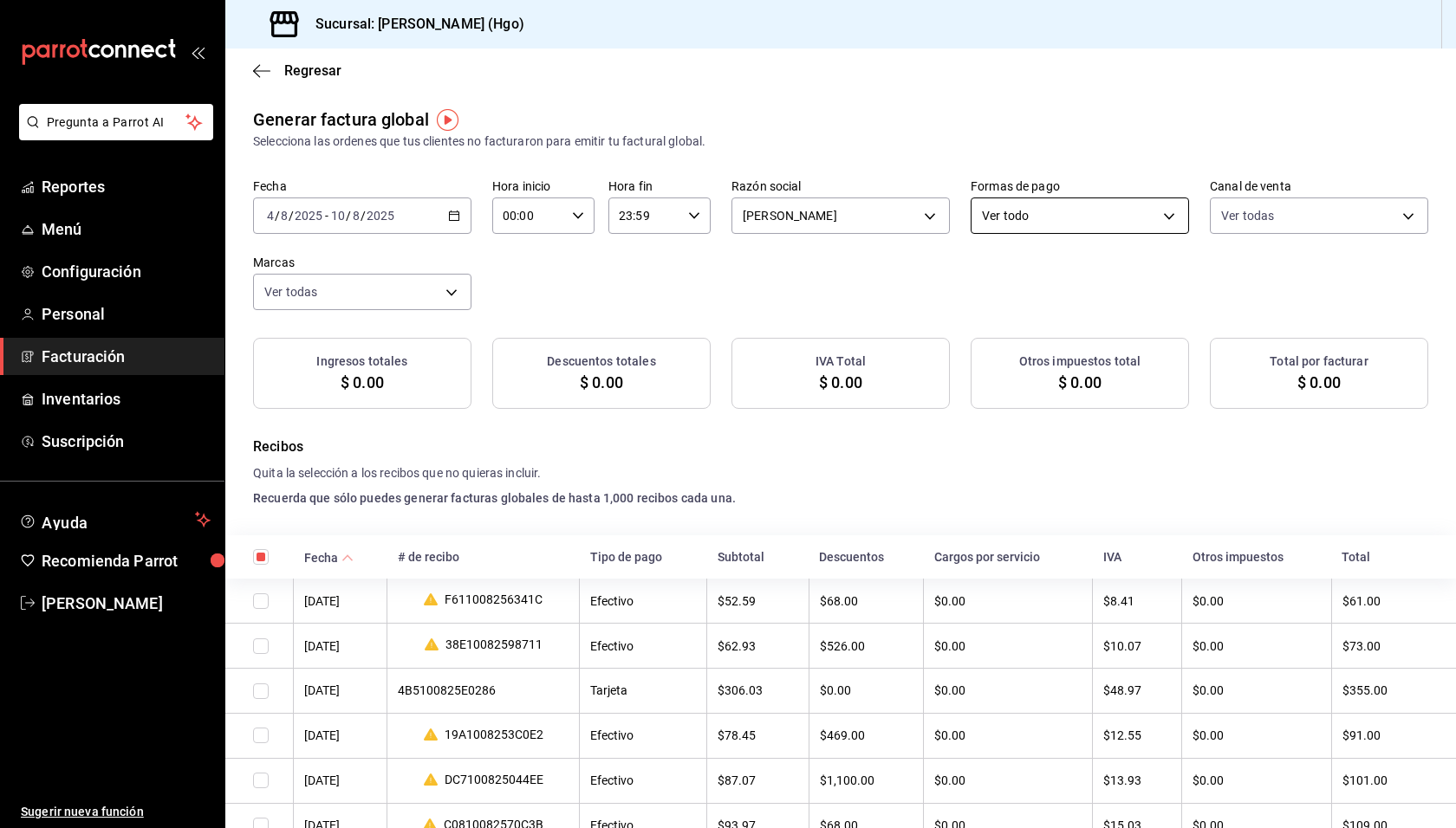
checkbox input "true"
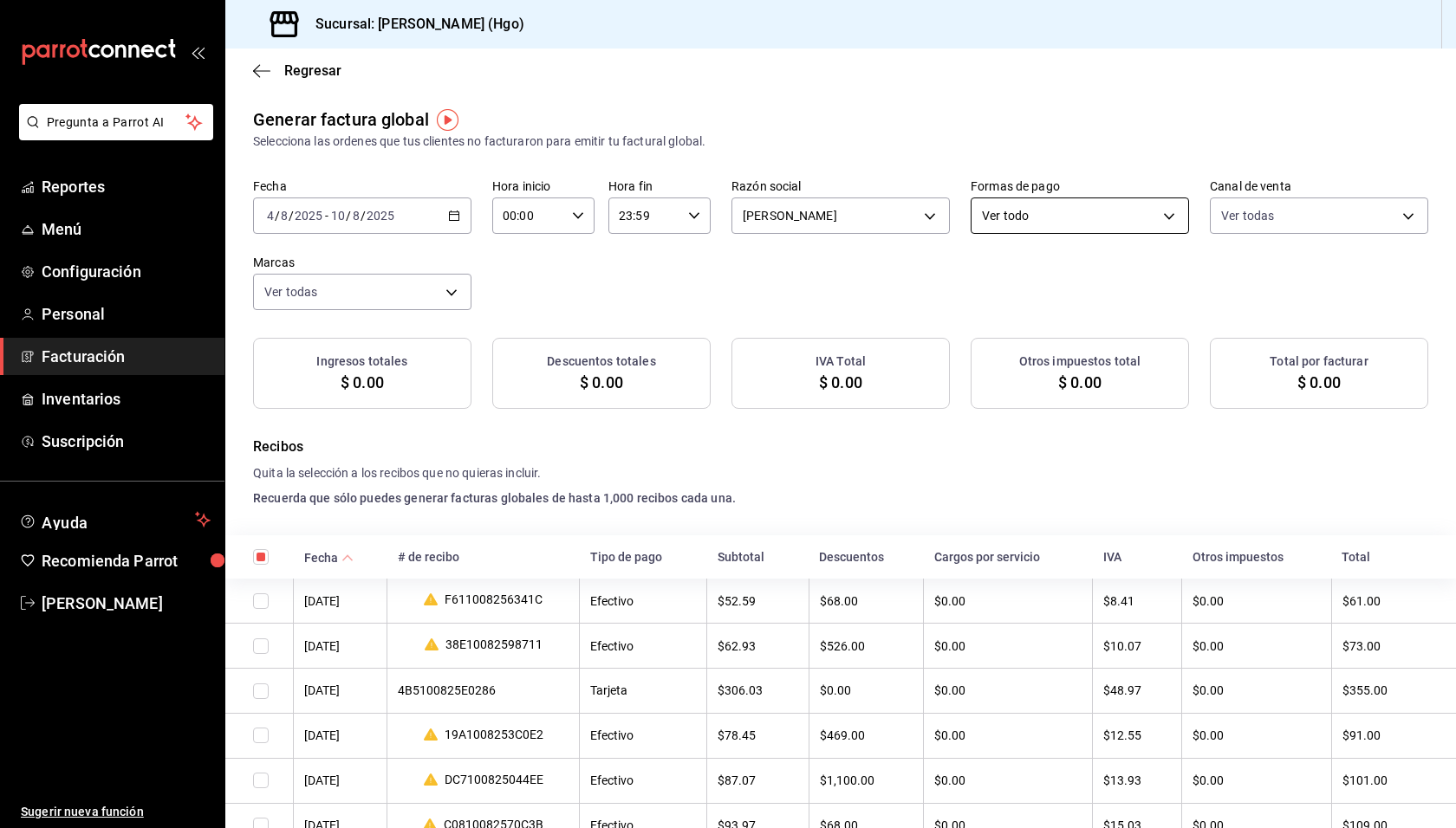
checkbox input "true"
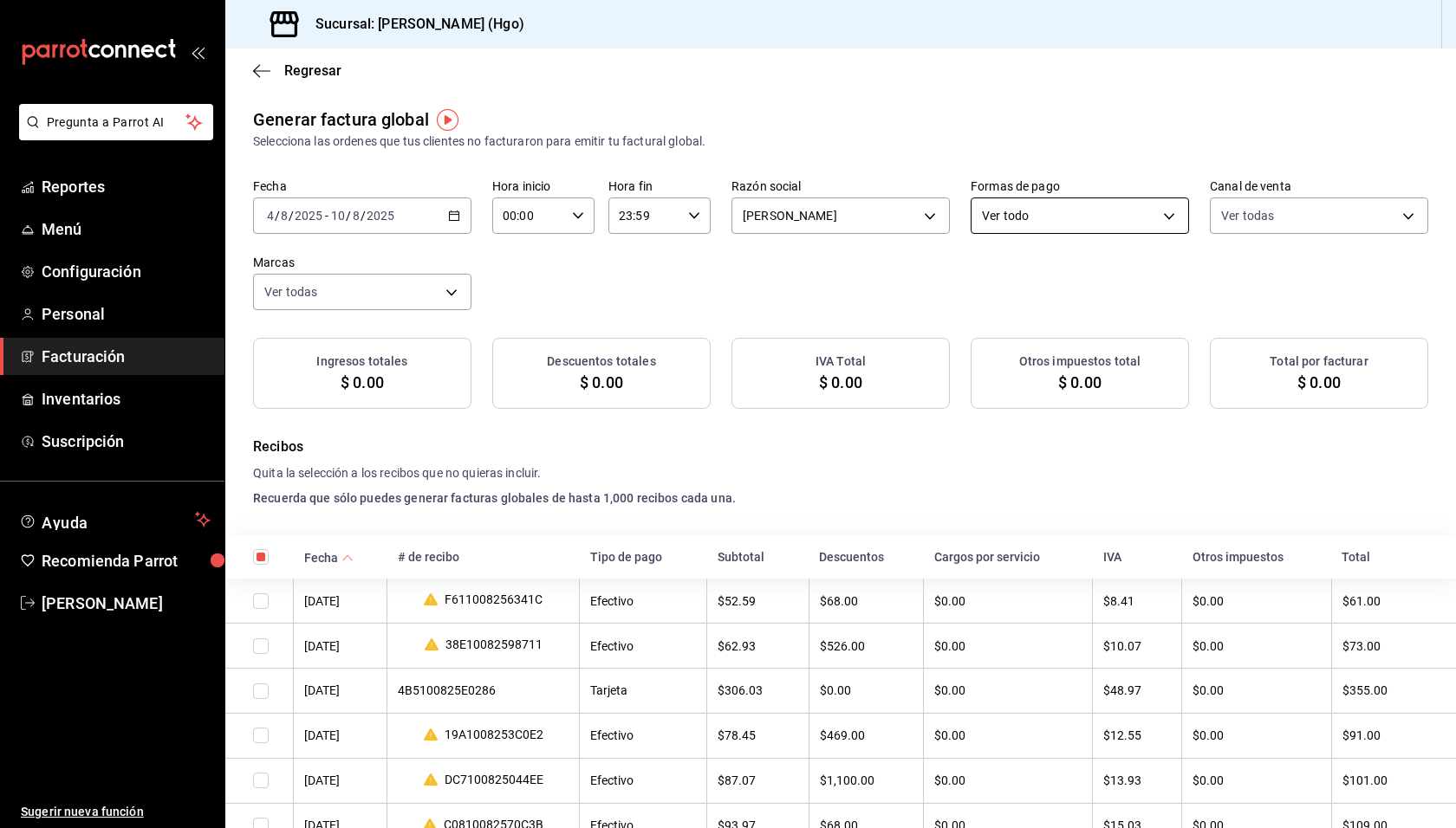
checkbox input "true"
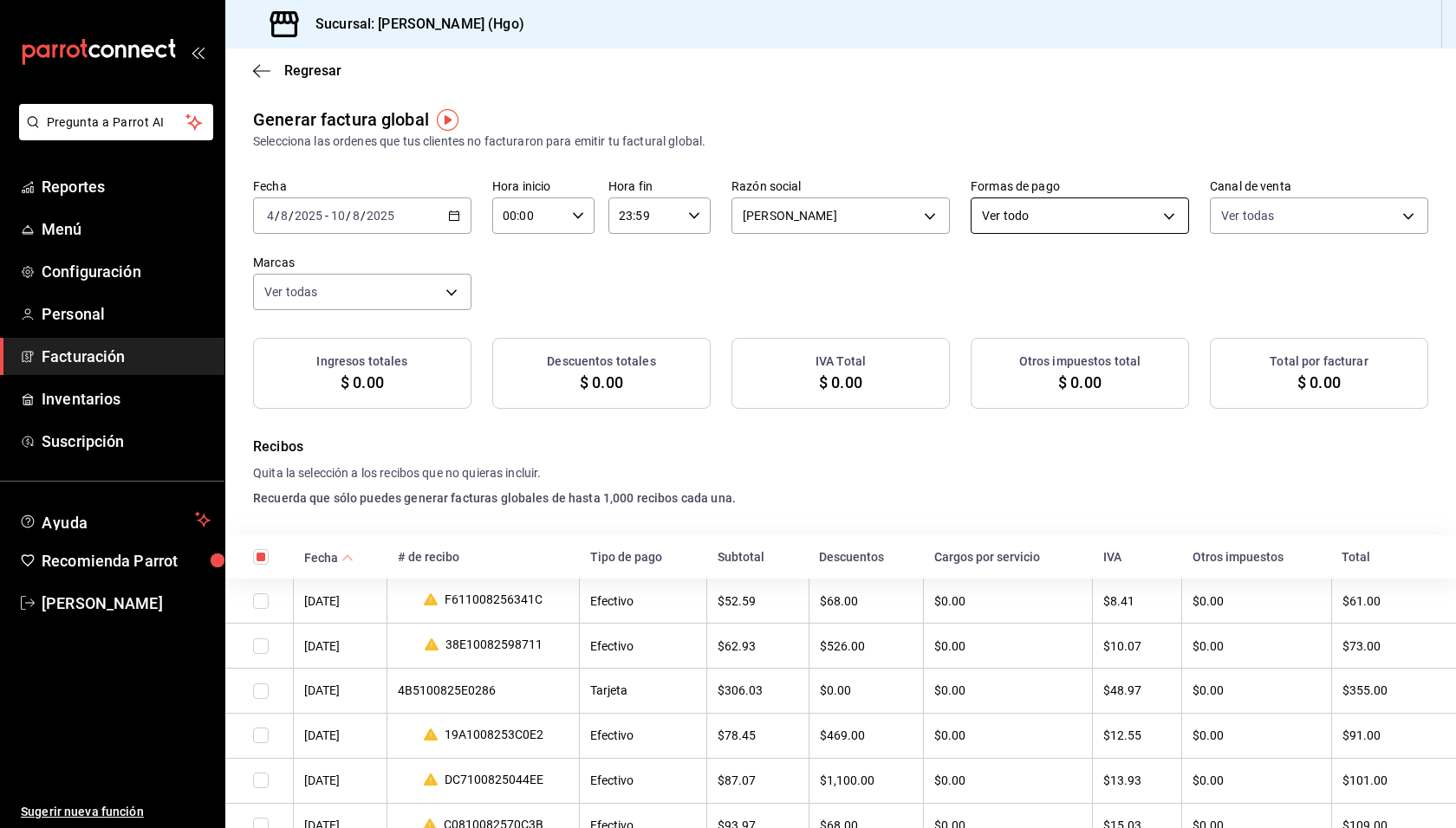
checkbox input "true"
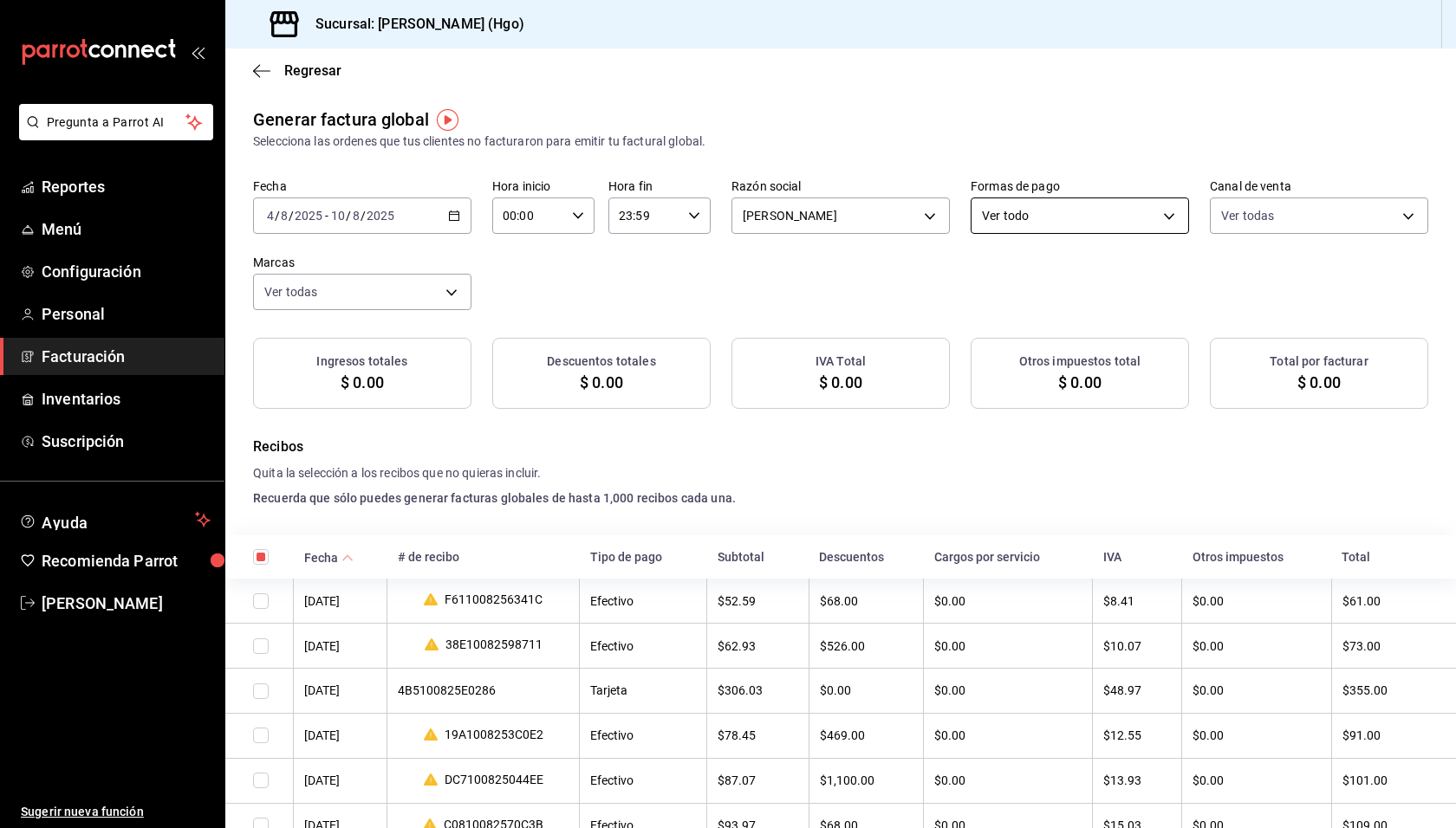
checkbox input "true"
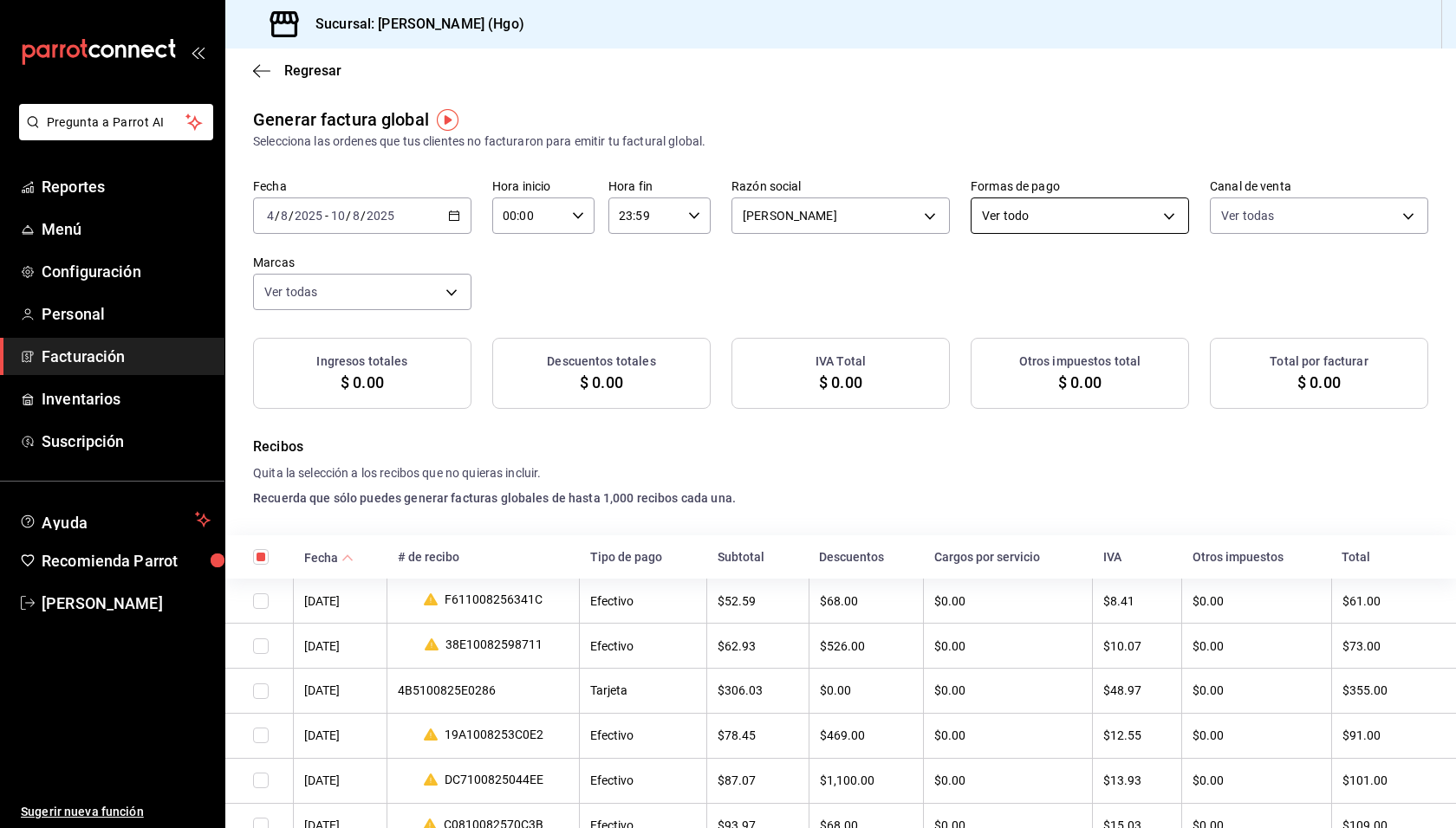
checkbox input "true"
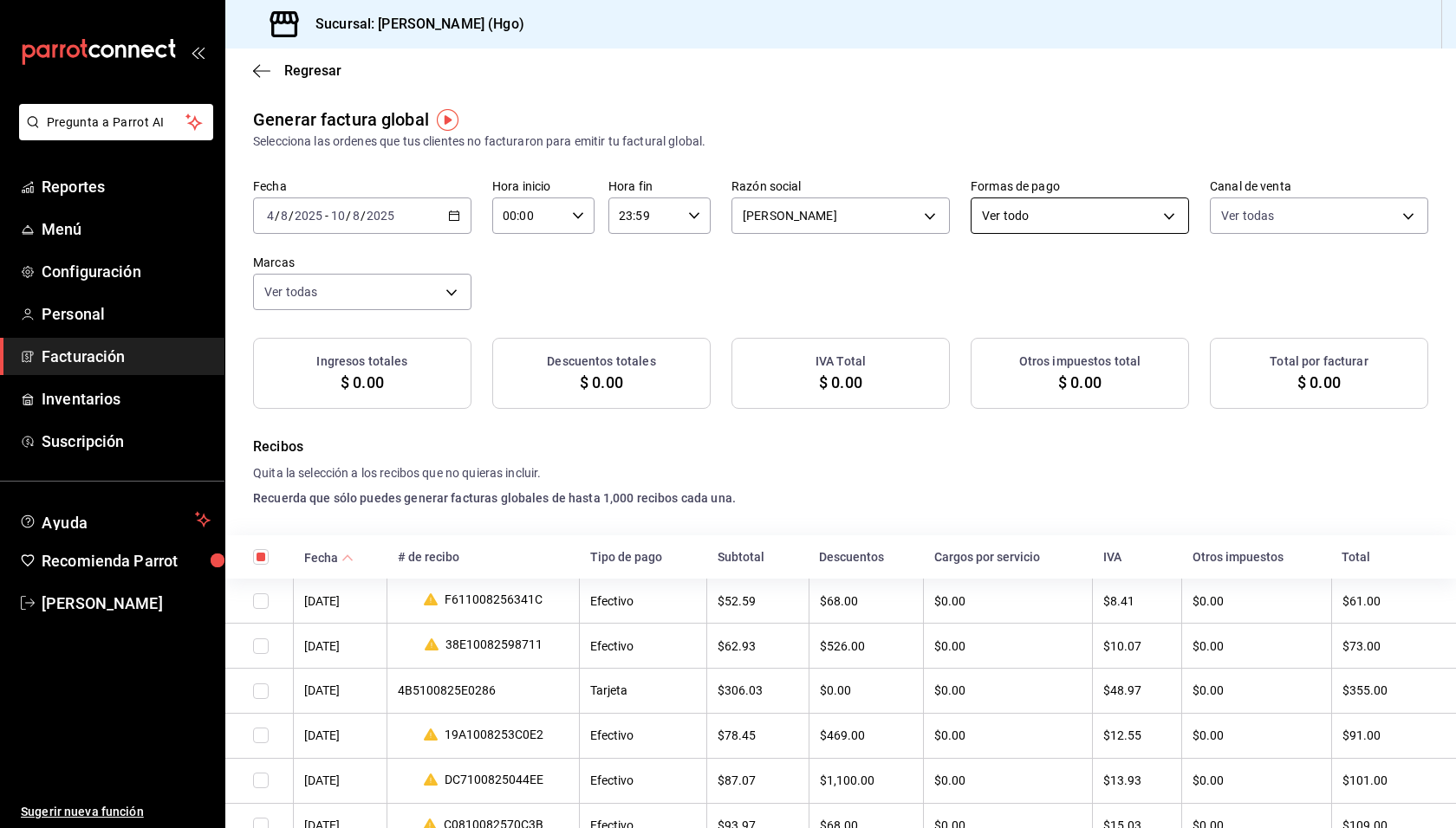
checkbox input "true"
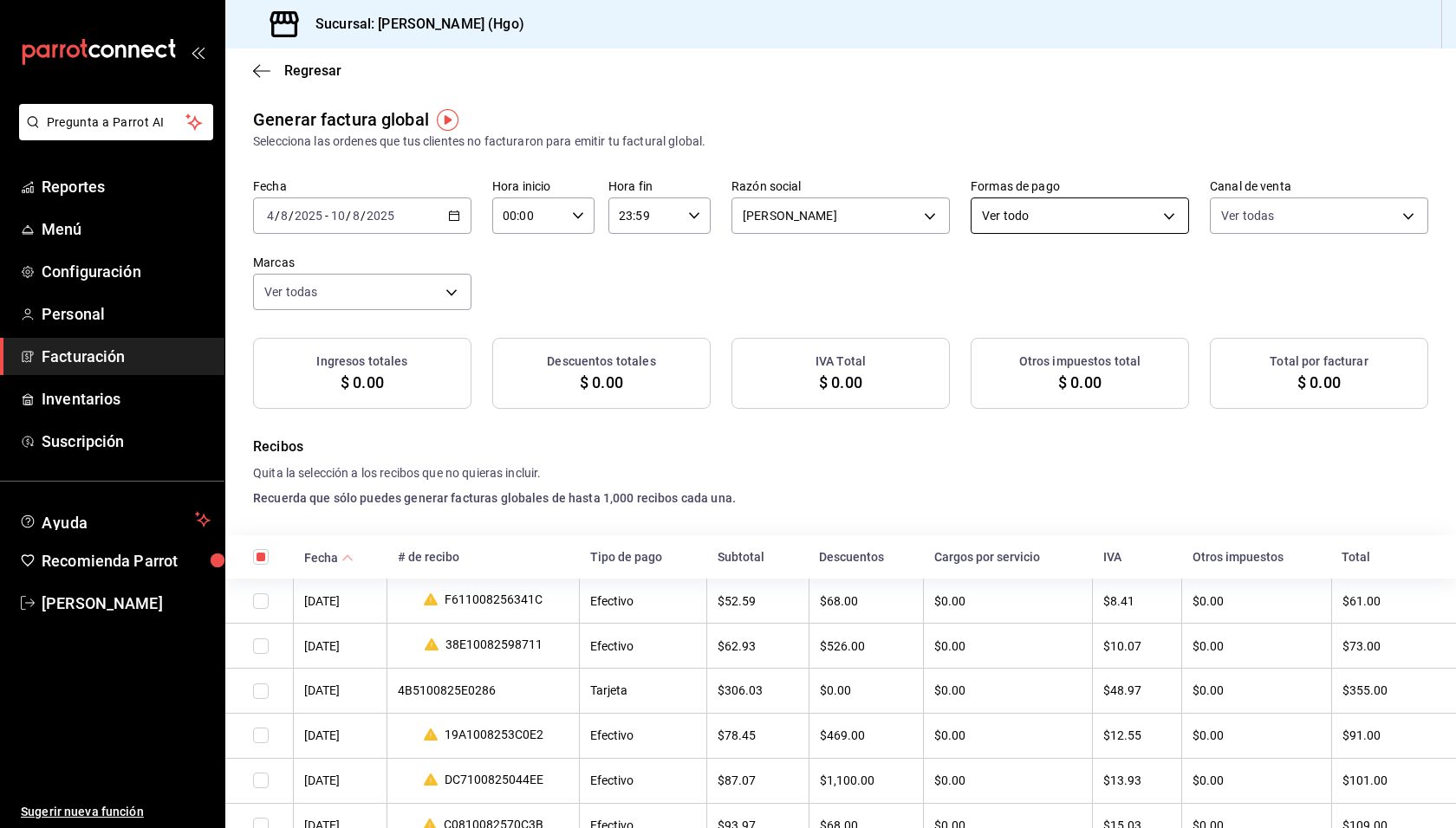
checkbox input "true"
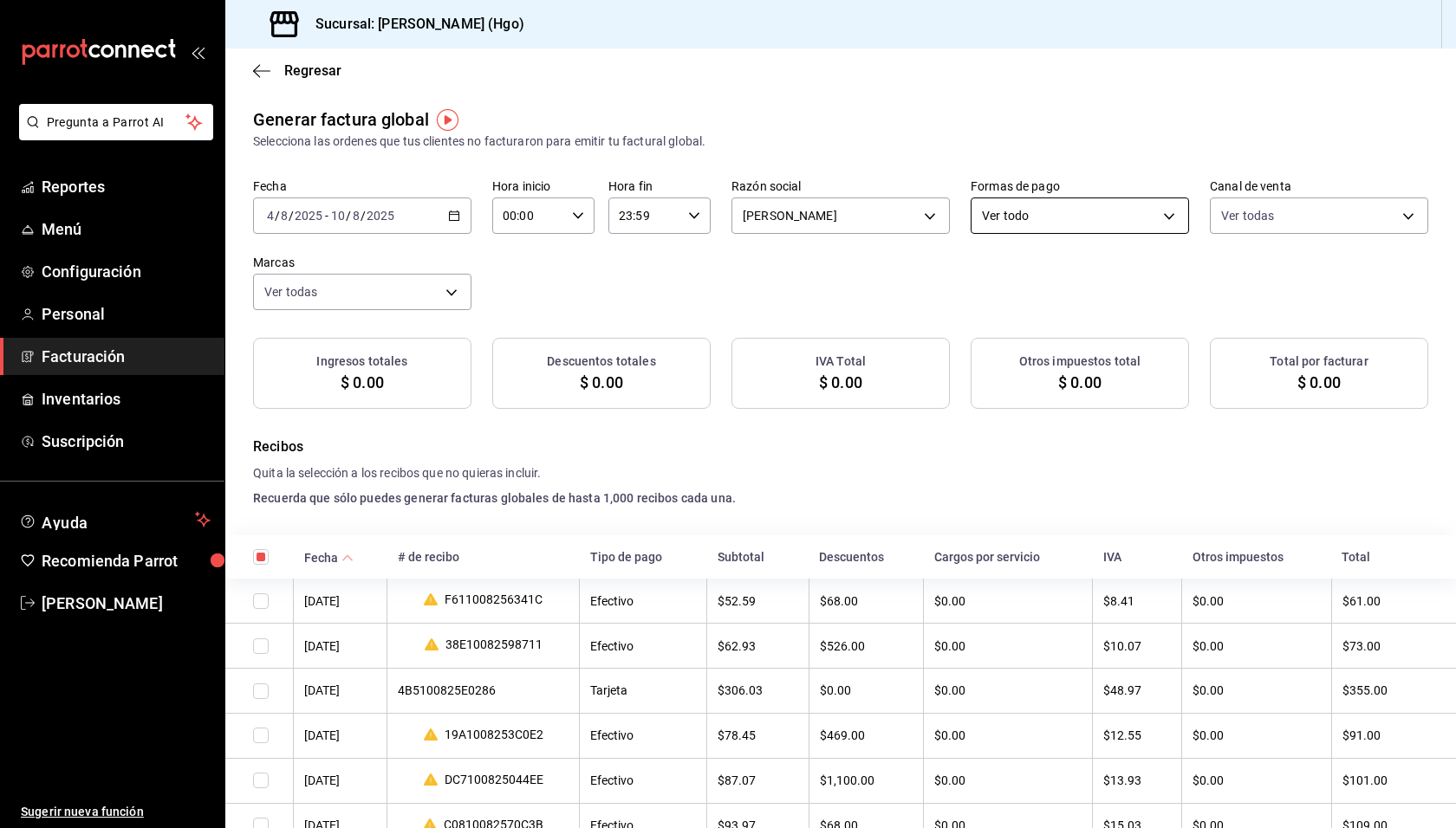
checkbox input "true"
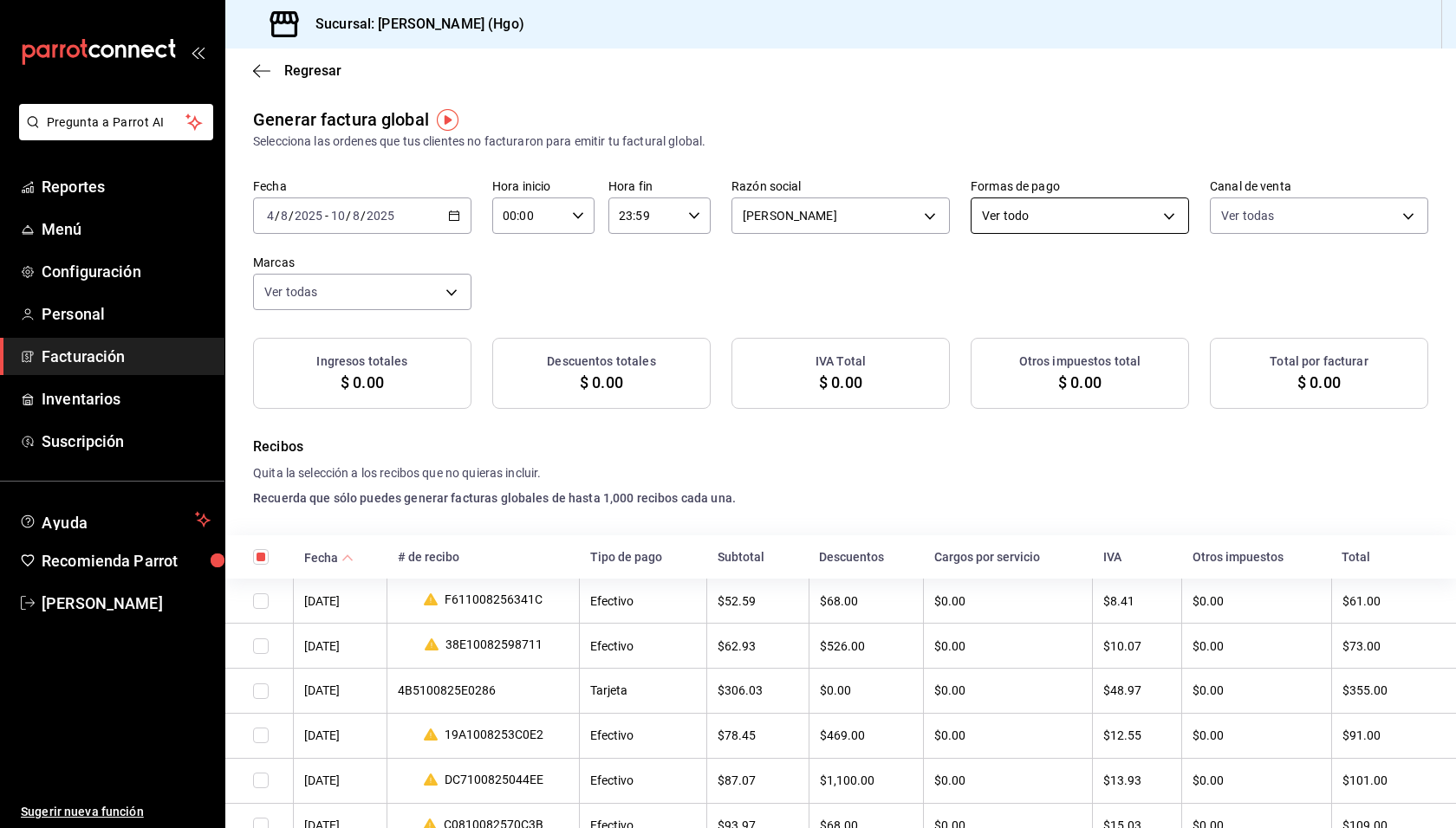
checkbox input "true"
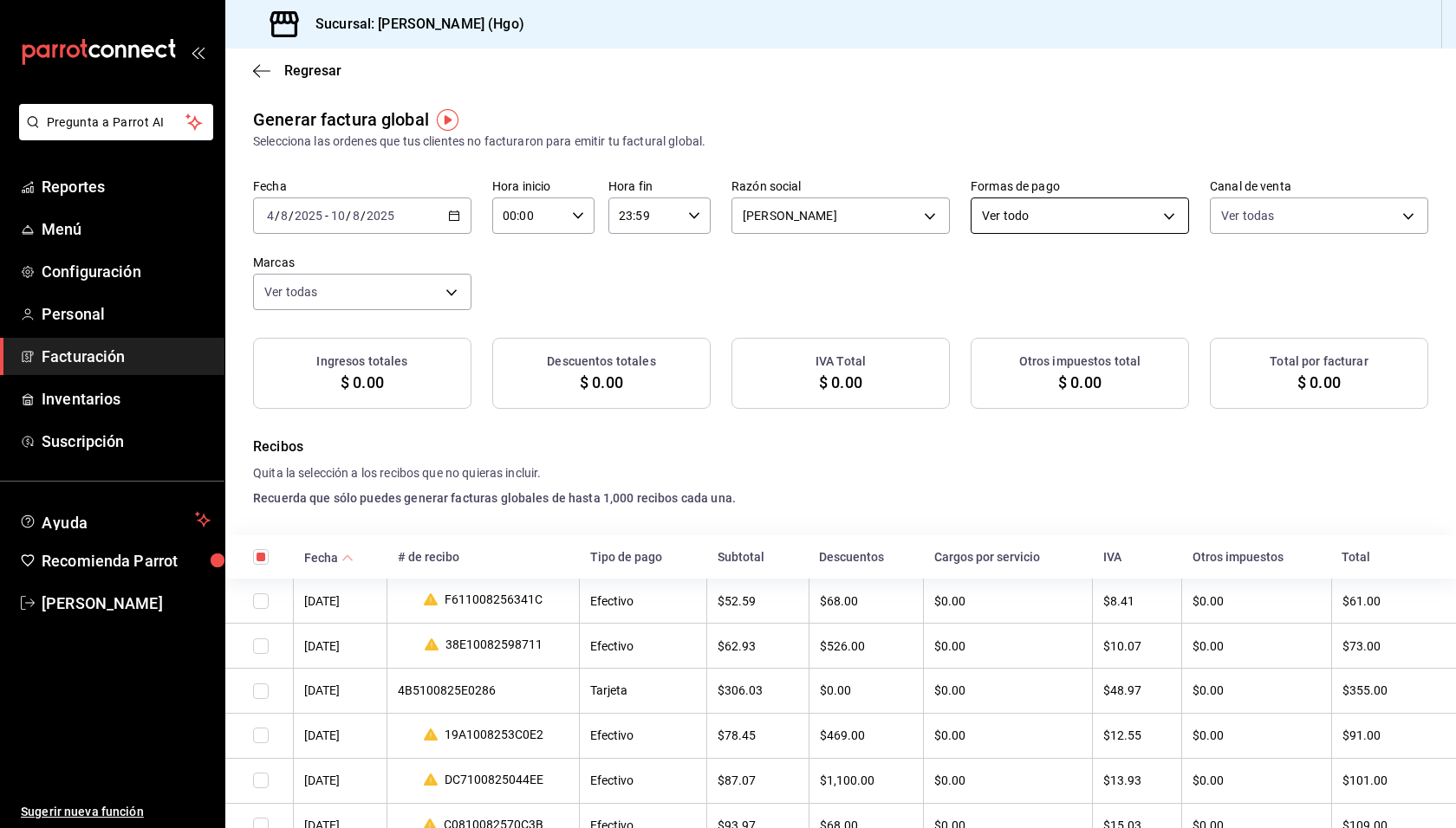
checkbox input "true"
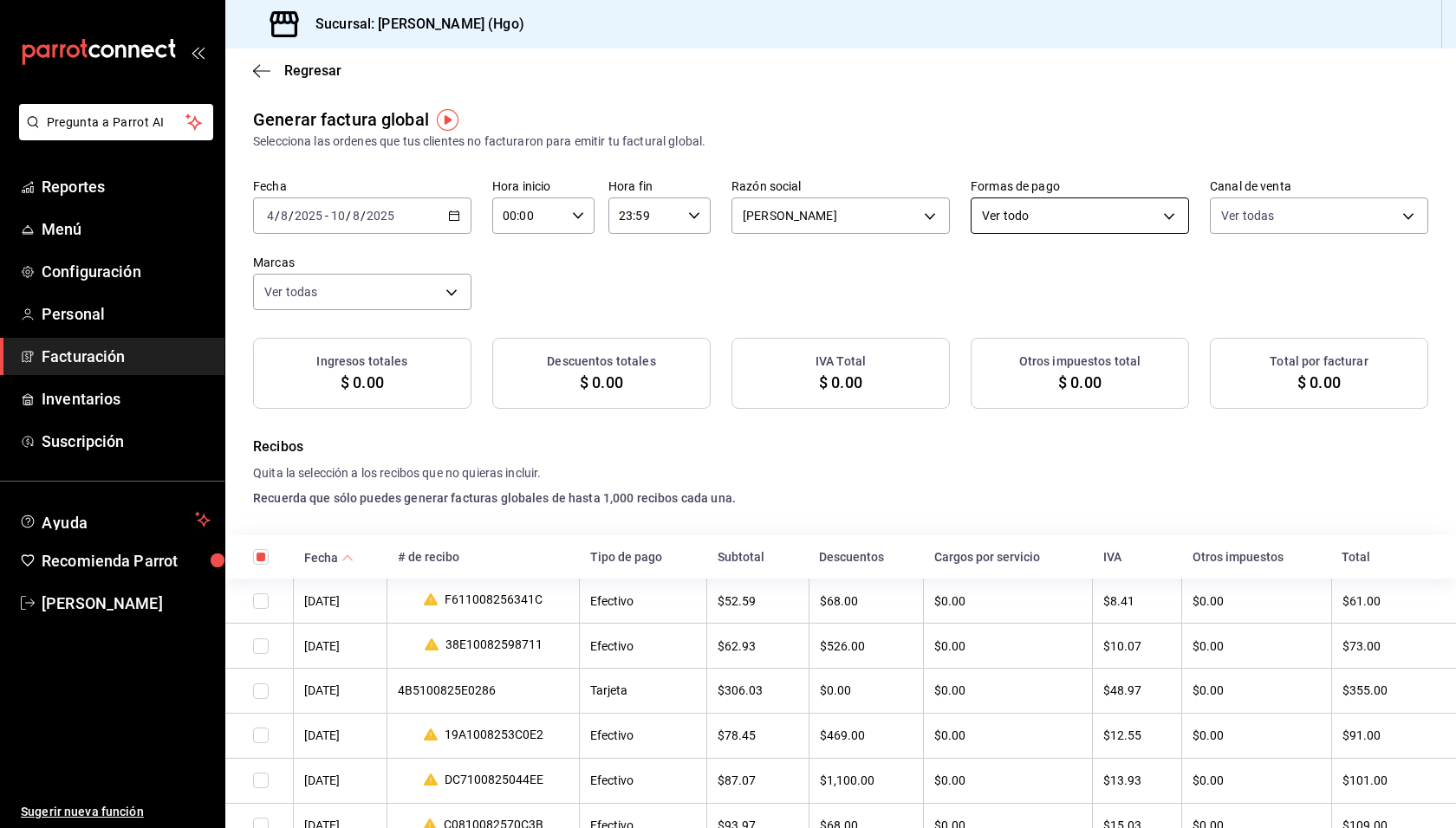
checkbox input "true"
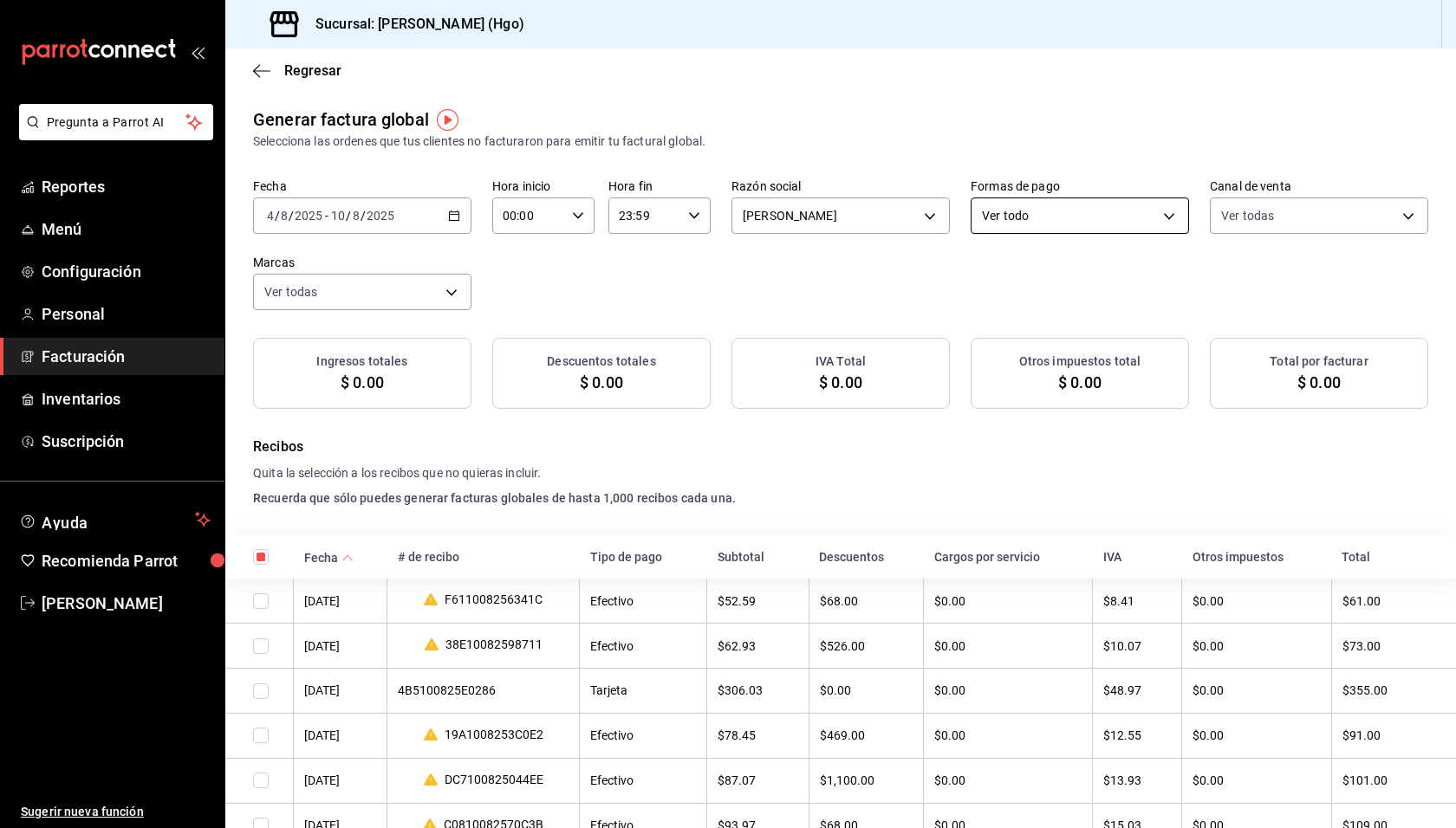
checkbox input "true"
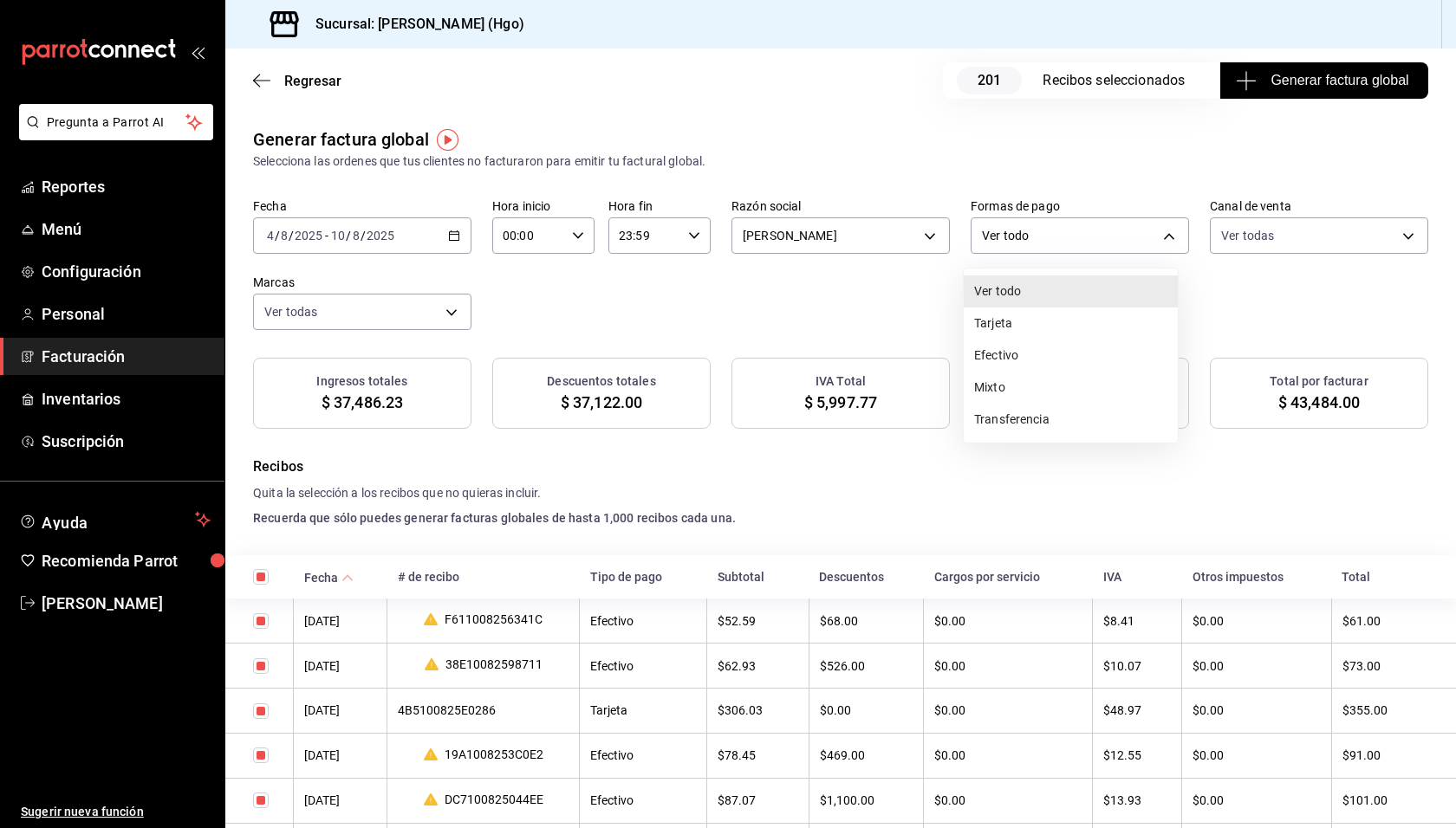
drag, startPoint x: 1036, startPoint y: 224, endPoint x: 1036, endPoint y: 238, distance: 14.0
click at [1036, 224] on body "Pregunta a Parrot AI Reportes Menú Configuración Personal Facturación Inventari…" at bounding box center [728, 414] width 1456 height 828
click at [1047, 351] on li "Efectivo" at bounding box center [1070, 355] width 214 height 32
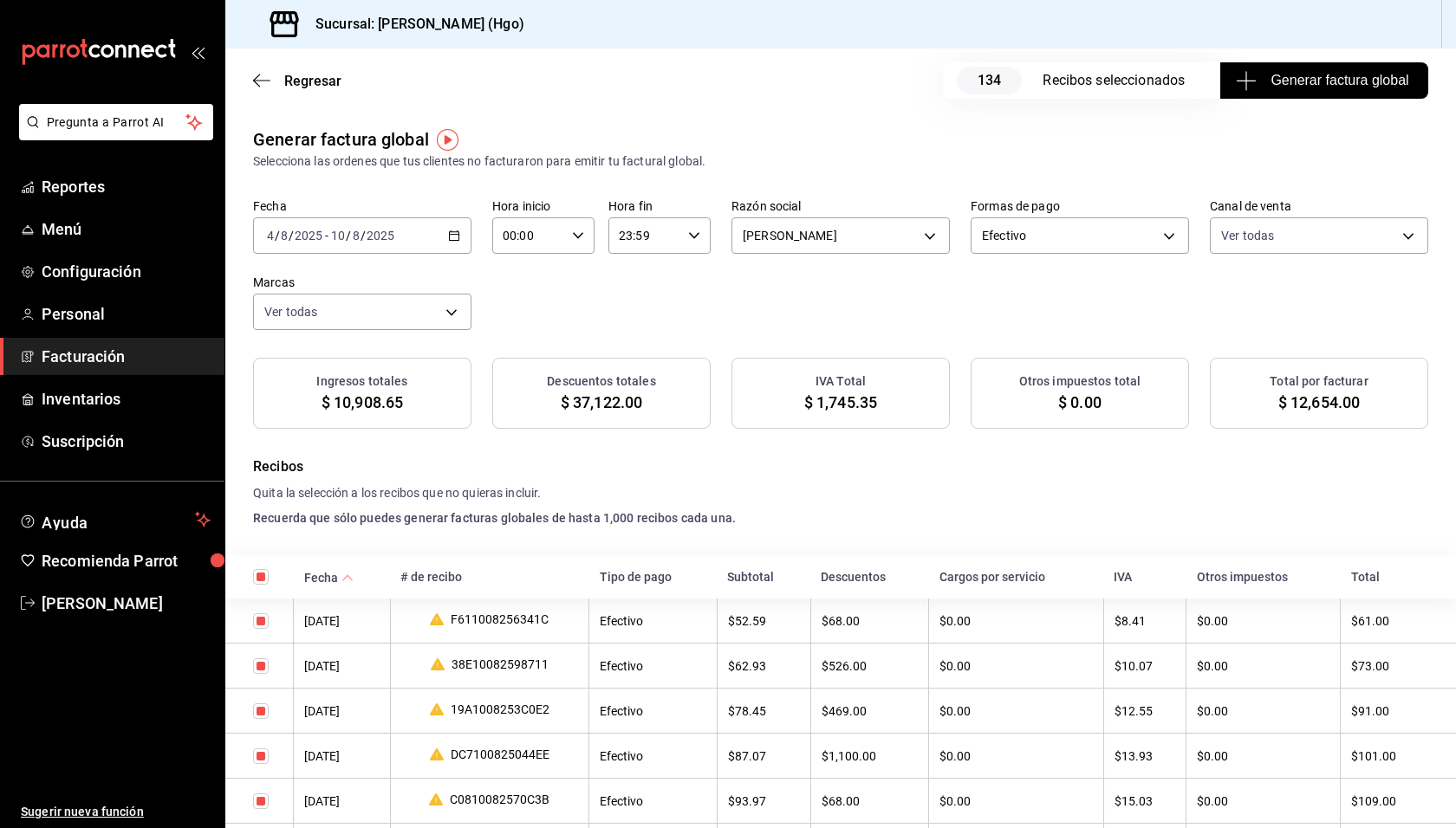
click at [709, 314] on div "Fecha 2025-08-04 4 / 8 / 2025 - 2025-08-10 10 / 8 / 2025 Hora inicio 00:00 Hora…" at bounding box center [841, 263] width 1175 height 131
click at [1258, 84] on span "Generar factura global" at bounding box center [1324, 80] width 169 height 21
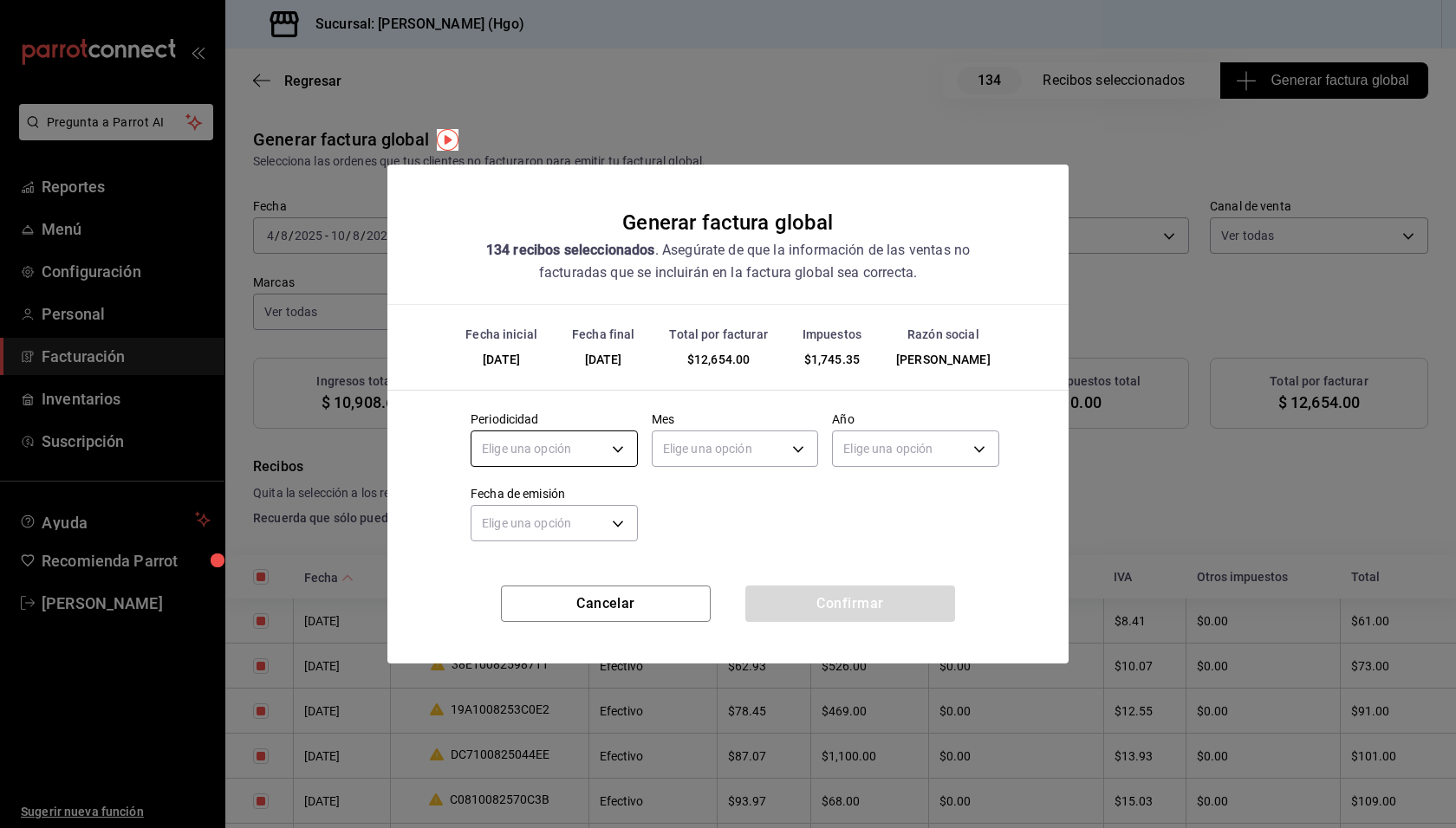
click at [608, 452] on body "Pregunta a Parrot AI Reportes Menú Configuración Personal Facturación Inventari…" at bounding box center [728, 414] width 1456 height 828
click at [578, 525] on li "Semanal" at bounding box center [554, 531] width 165 height 28
click at [692, 454] on body "Pregunta a Parrot AI Reportes Menú Configuración Personal Facturación Inventari…" at bounding box center [728, 414] width 1456 height 828
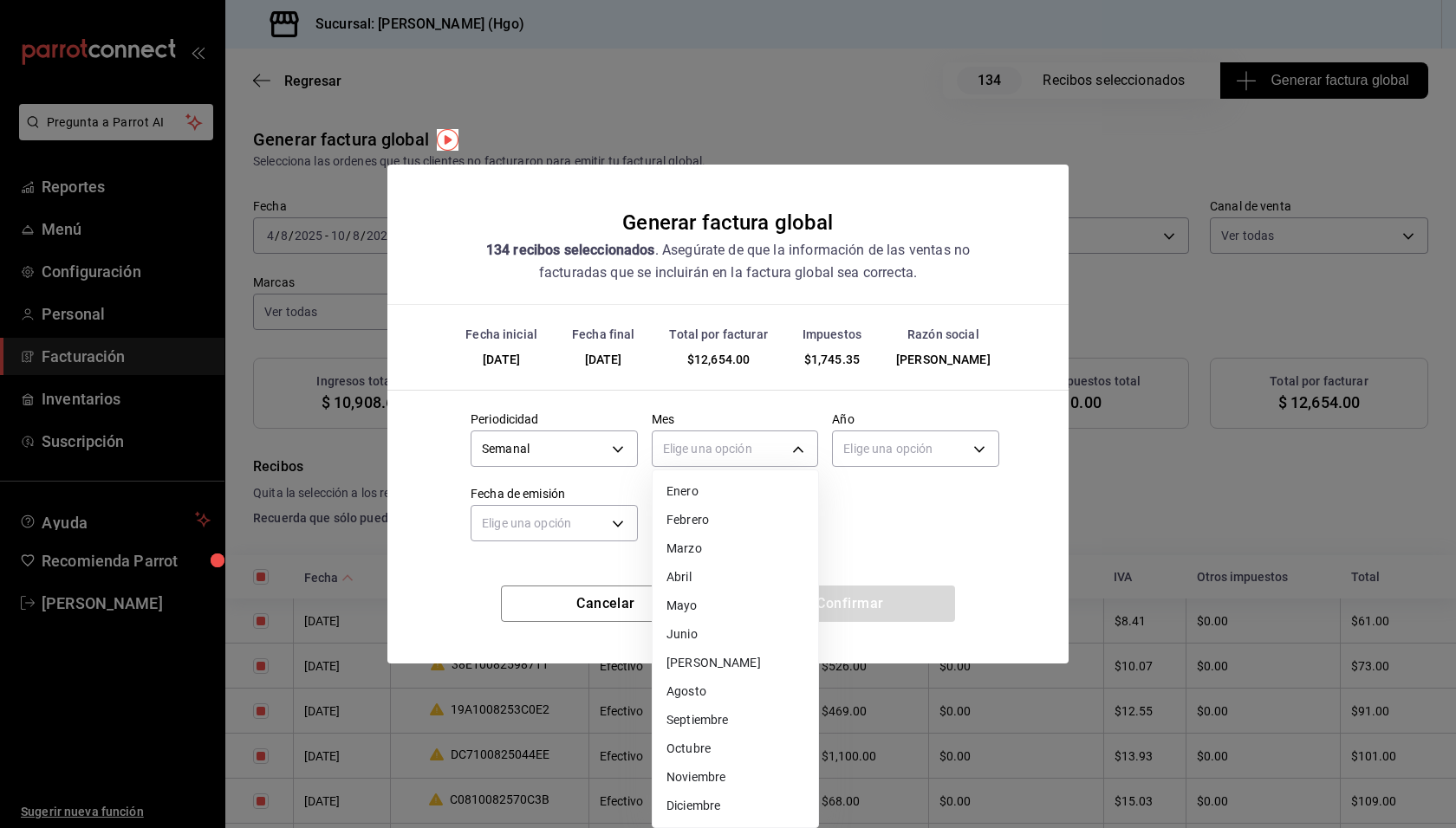
click at [741, 687] on li "Agosto" at bounding box center [735, 691] width 165 height 28
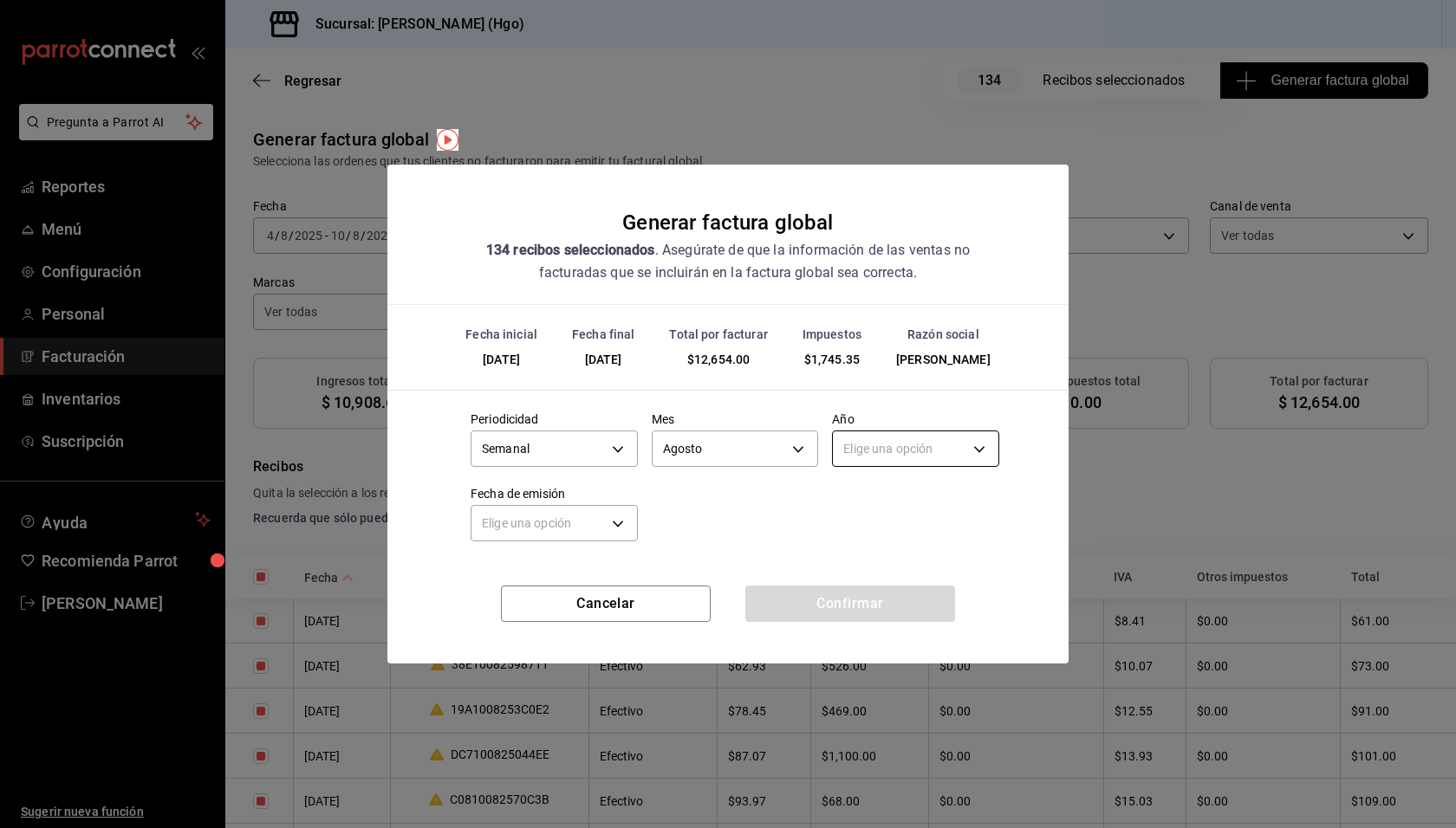
click at [862, 440] on body "Pregunta a Parrot AI Reportes Menú Configuración Personal Facturación Inventari…" at bounding box center [728, 414] width 1456 height 828
click at [885, 493] on li "2025" at bounding box center [915, 502] width 165 height 28
click at [521, 510] on body "Pregunta a Parrot AI Reportes Menú Configuración Personal Facturación Inventari…" at bounding box center [728, 414] width 1456 height 828
click at [532, 575] on li "Hoy" at bounding box center [554, 576] width 165 height 28
click at [819, 597] on button "Confirmar" at bounding box center [850, 604] width 209 height 37
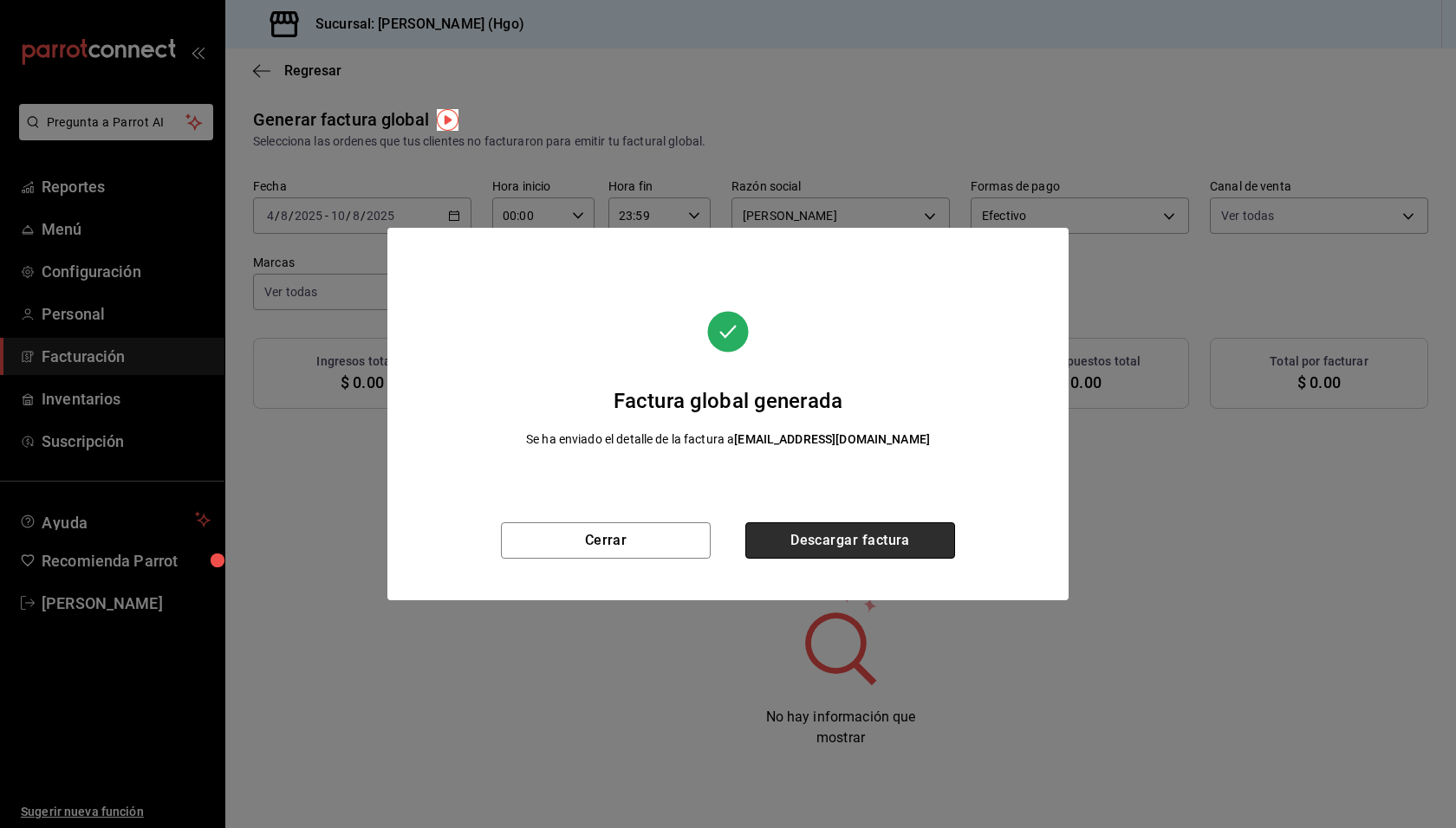
click at [848, 534] on button "Descargar factura" at bounding box center [850, 541] width 209 height 37
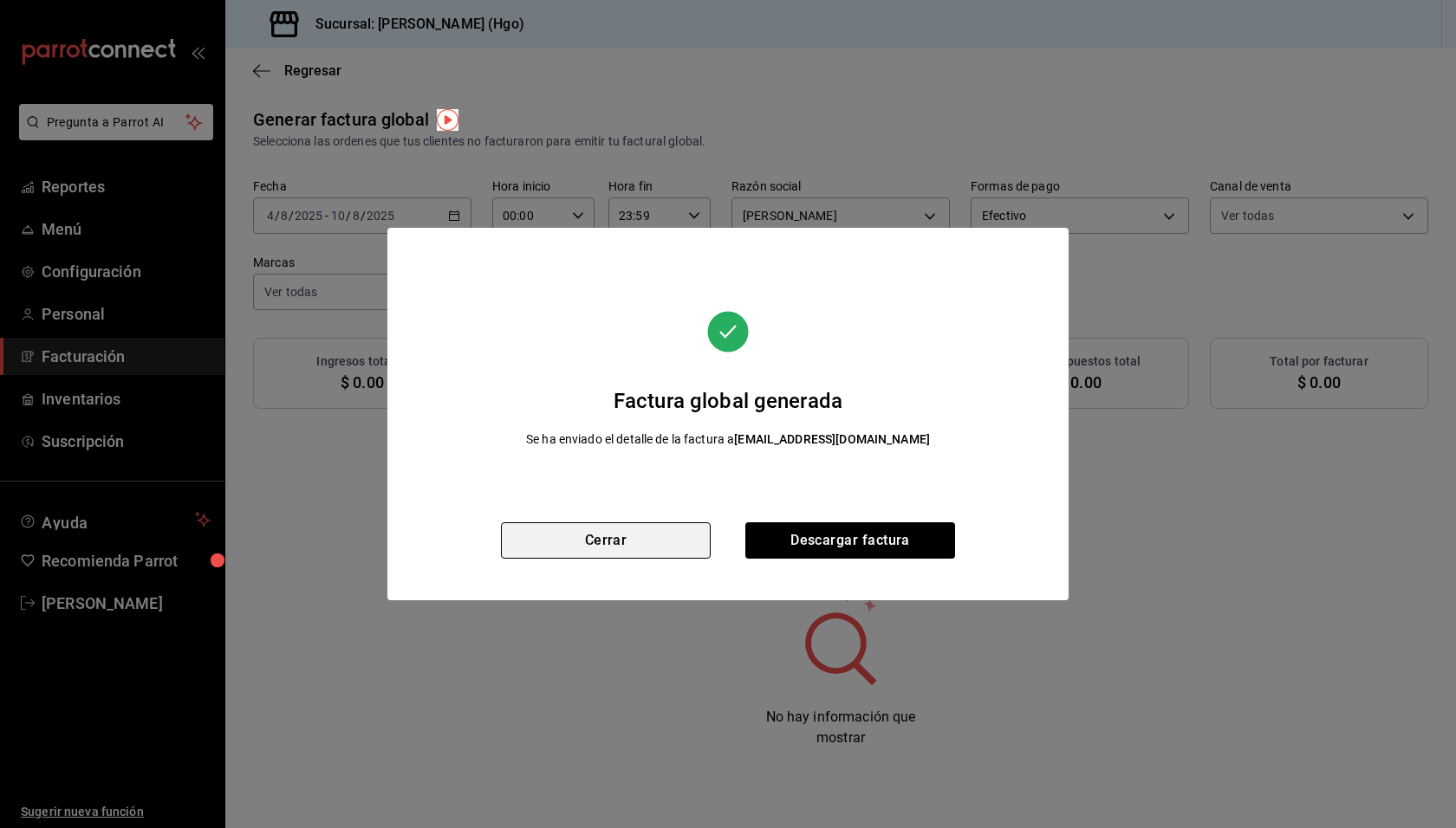
click at [650, 540] on button "Cerrar" at bounding box center [606, 541] width 209 height 37
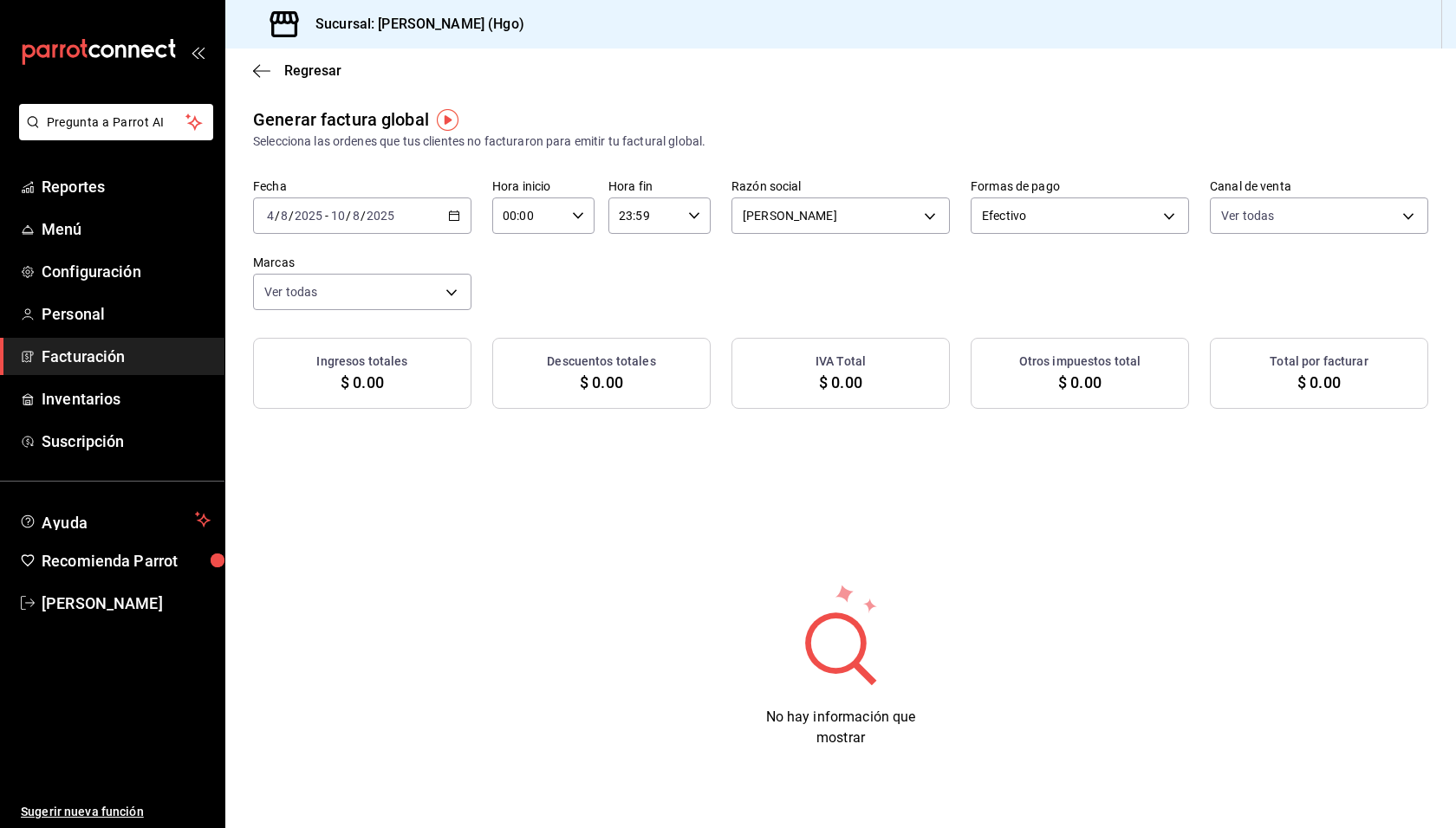
click at [446, 202] on div "2025-08-04 4 / 8 / 2025 - 2025-08-10 10 / 8 / 2025" at bounding box center [363, 216] width 218 height 37
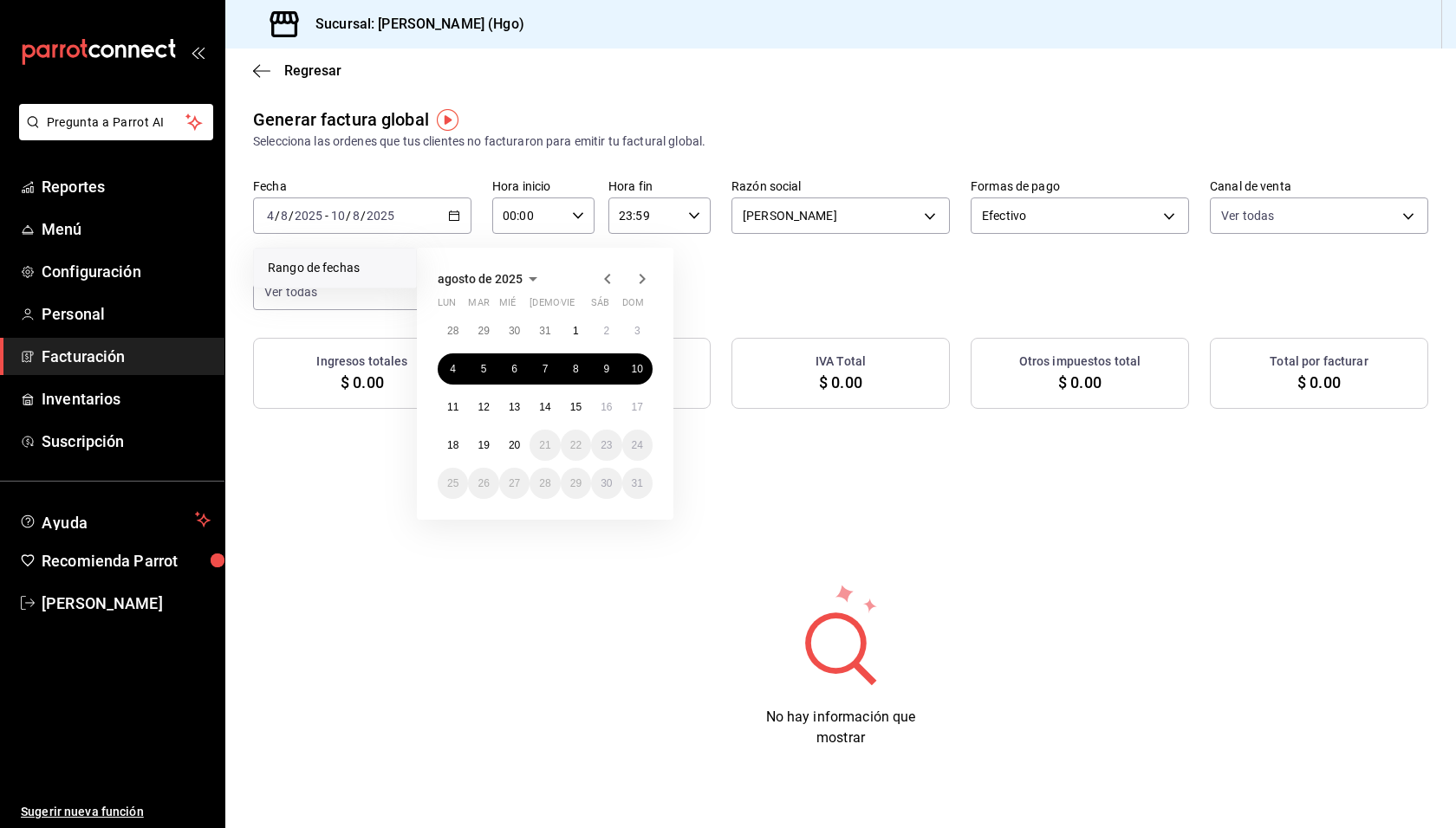
click at [655, 121] on div "Generar factura global Selecciona las ordenes que tus clientes no facturaron pa…" at bounding box center [841, 129] width 1175 height 44
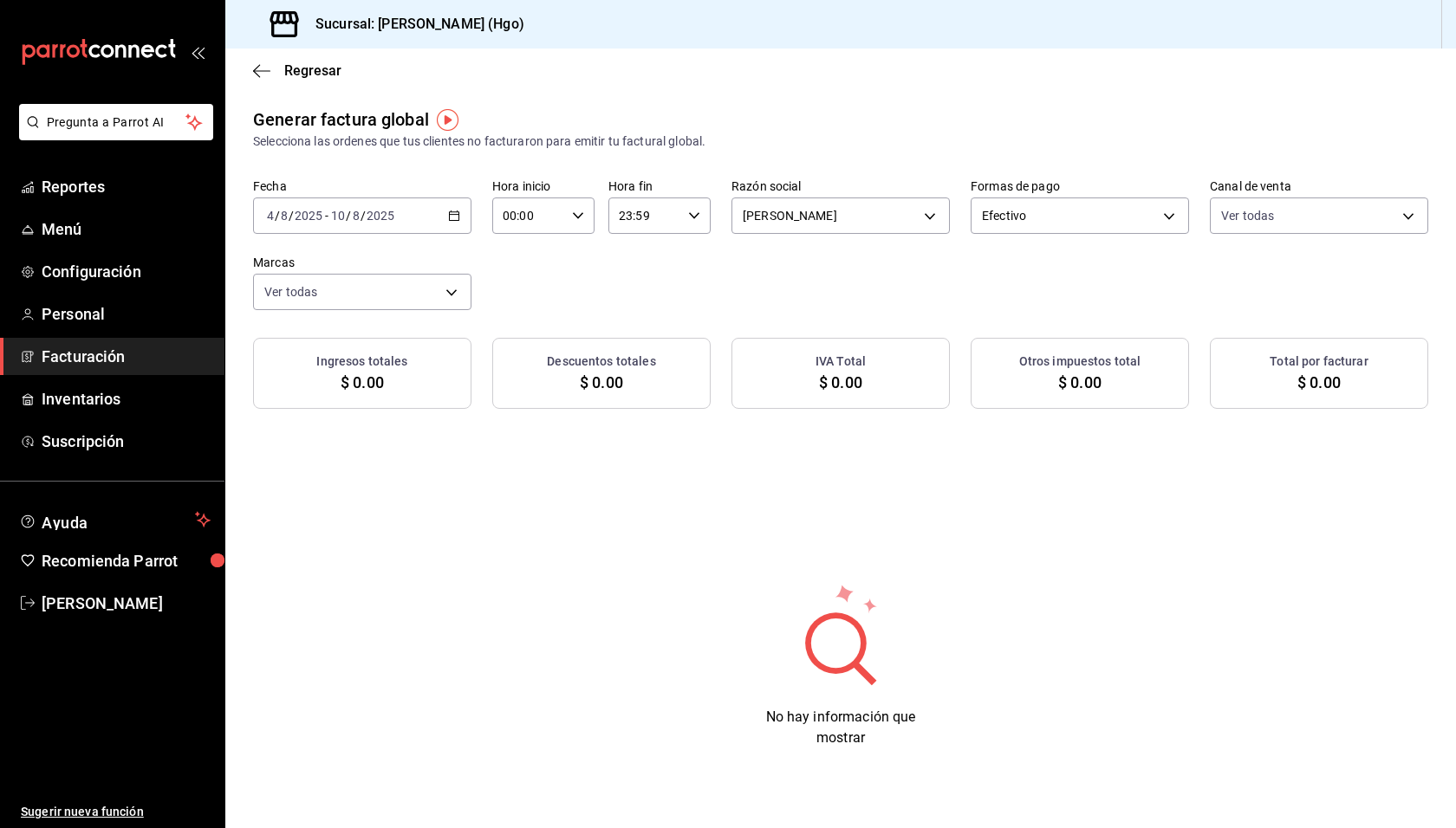
click at [426, 229] on div "2025-08-04 4 / 8 / 2025 - 2025-08-10 10 / 8 / 2025" at bounding box center [363, 216] width 218 height 37
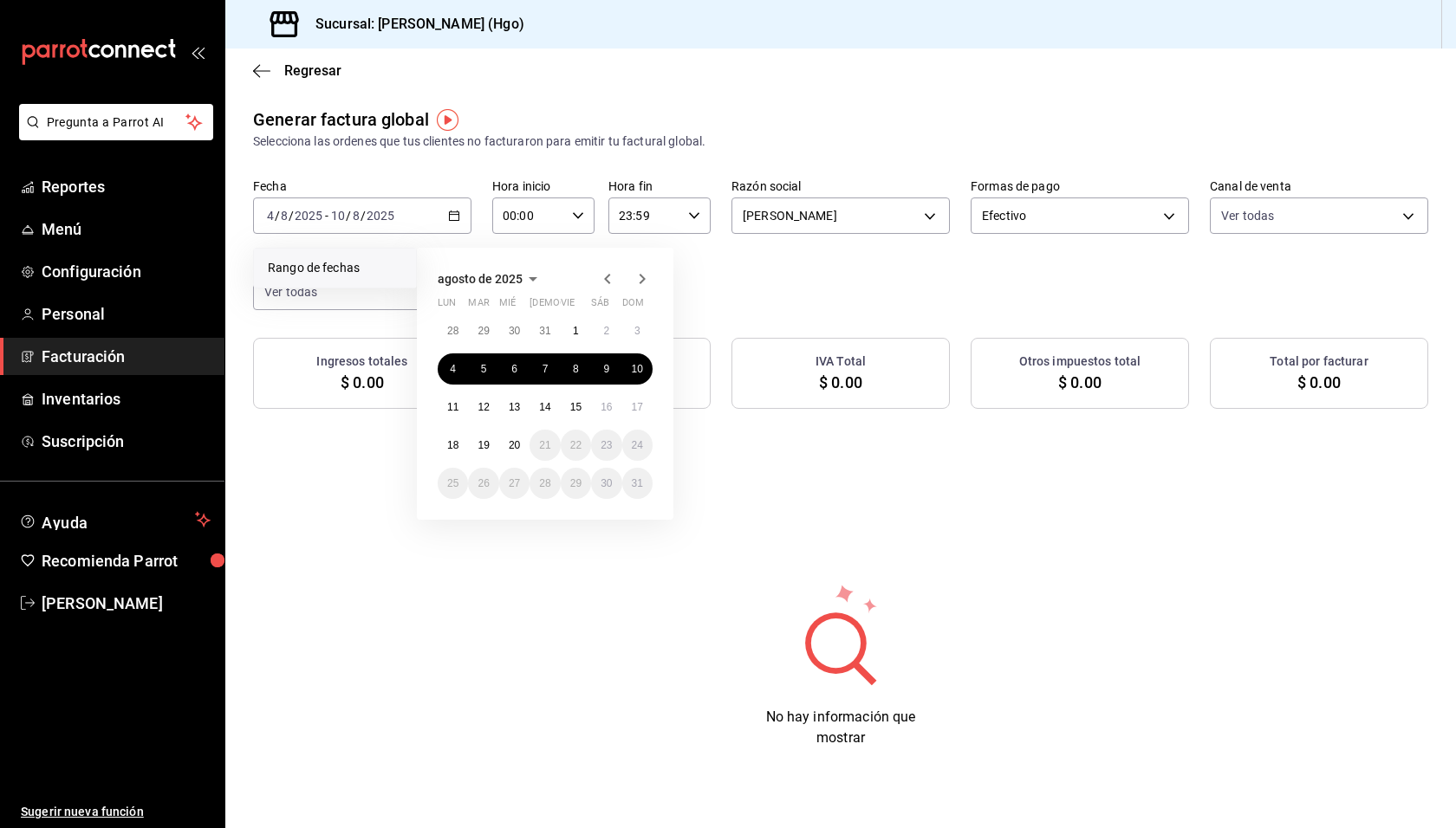
click at [764, 298] on div "Fecha 2025-08-04 4 / 8 / 2025 - 2025-08-10 10 / 8 / 2025 Rango de fechas agosto…" at bounding box center [841, 243] width 1175 height 131
